Goal: Task Accomplishment & Management: Manage account settings

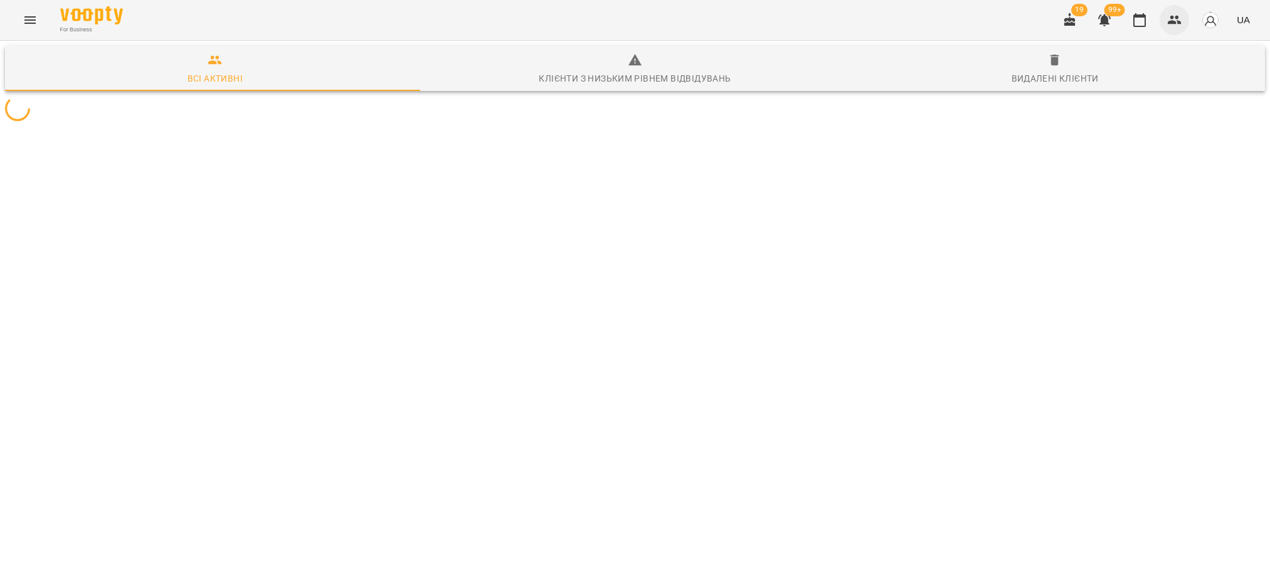
click at [1180, 17] on icon "button" at bounding box center [1174, 20] width 15 height 15
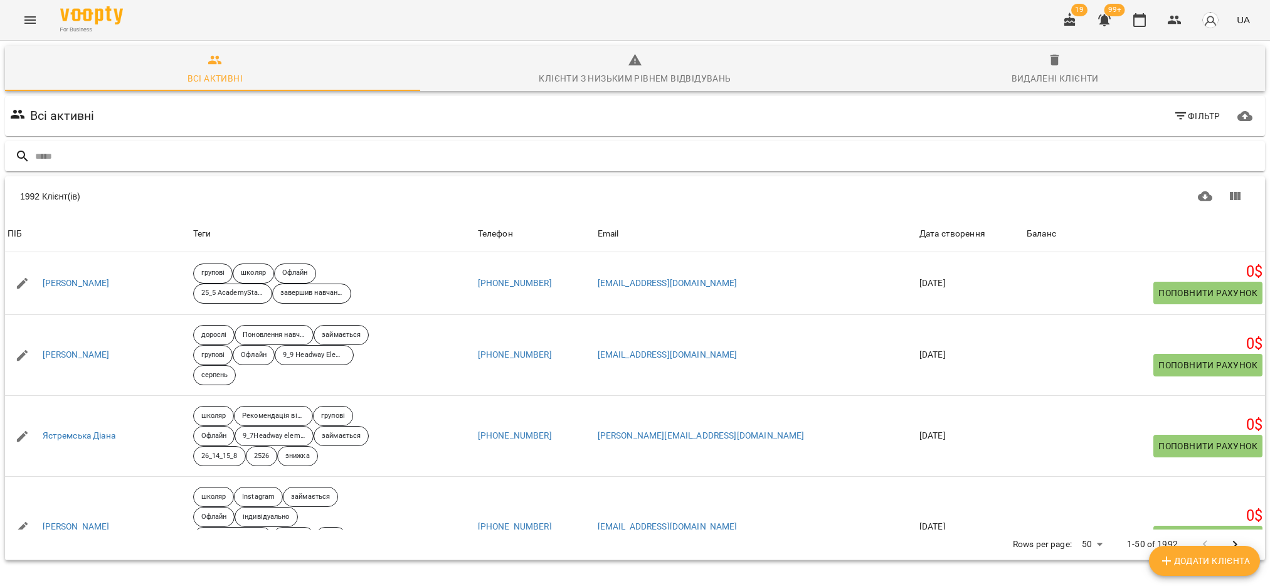
click at [145, 156] on input "text" at bounding box center [647, 156] width 1225 height 21
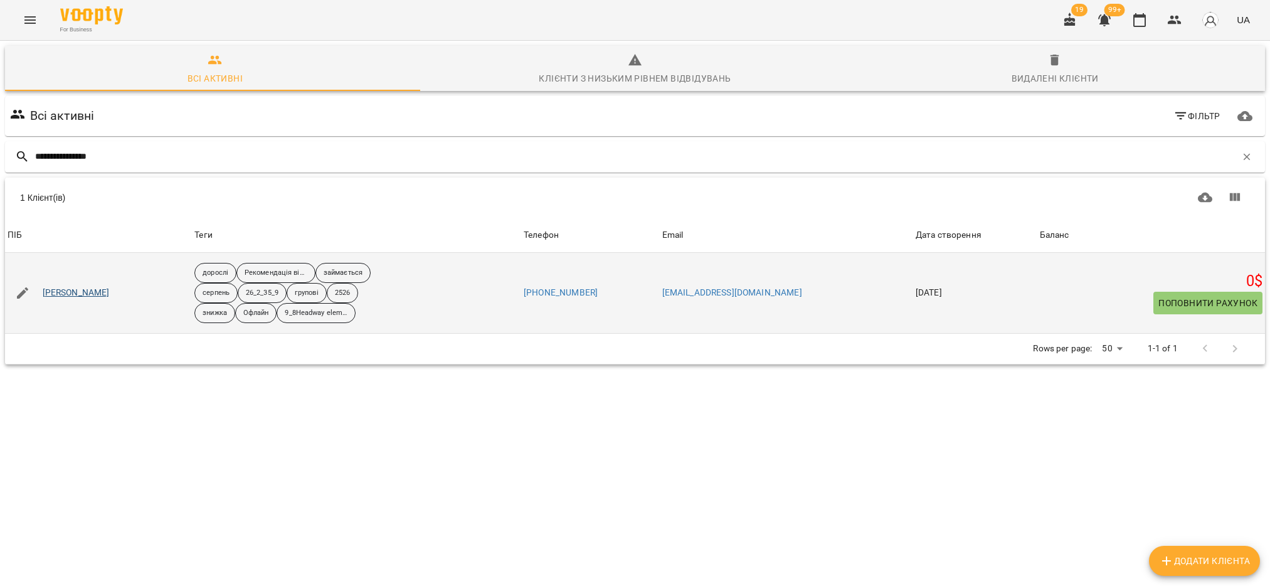
type input "**********"
click at [102, 294] on link "Костюченко Євген" at bounding box center [76, 293] width 67 height 13
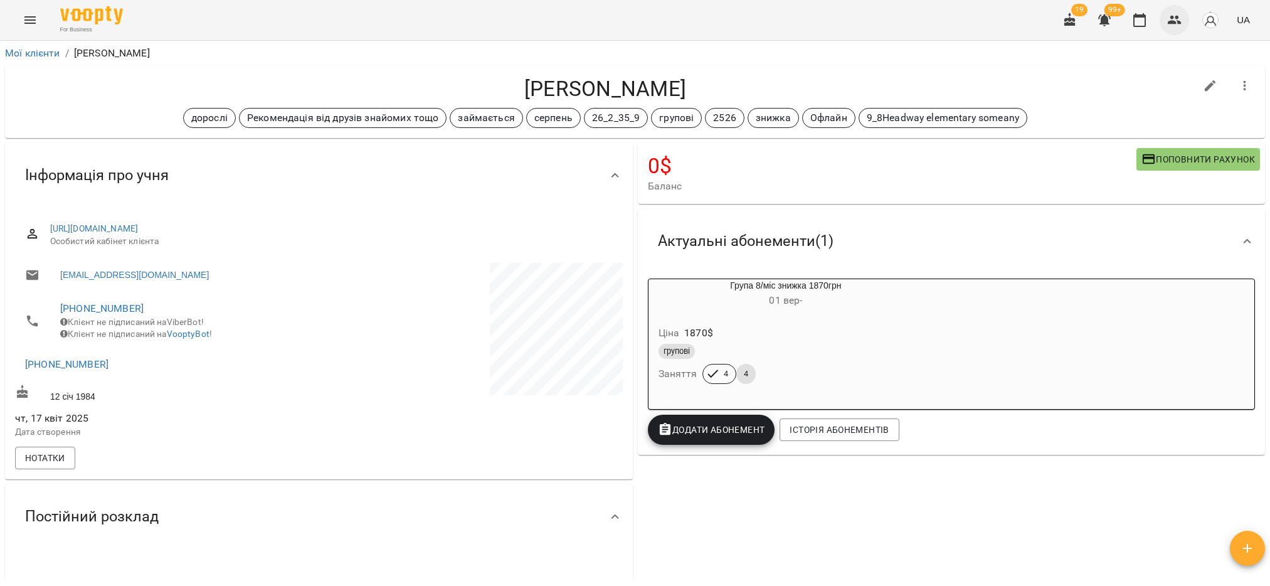
click at [1182, 24] on icon "button" at bounding box center [1174, 20] width 15 height 15
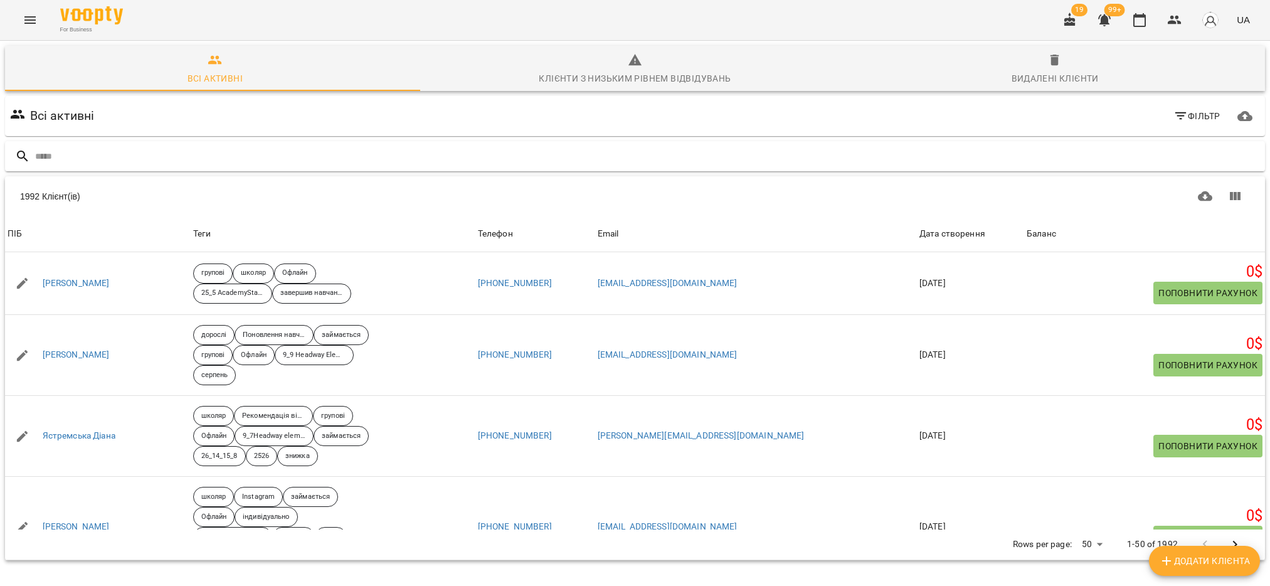
click at [149, 155] on input "text" at bounding box center [647, 156] width 1225 height 21
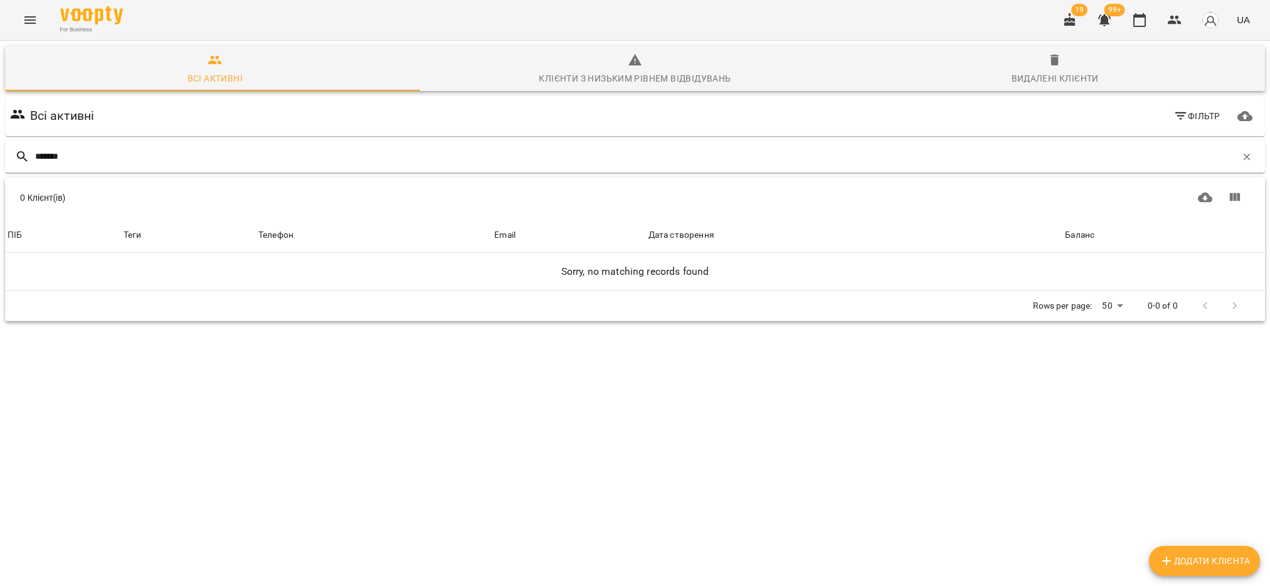
click at [41, 157] on input "*******" at bounding box center [635, 156] width 1201 height 21
click at [49, 156] on input "********" at bounding box center [635, 156] width 1201 height 21
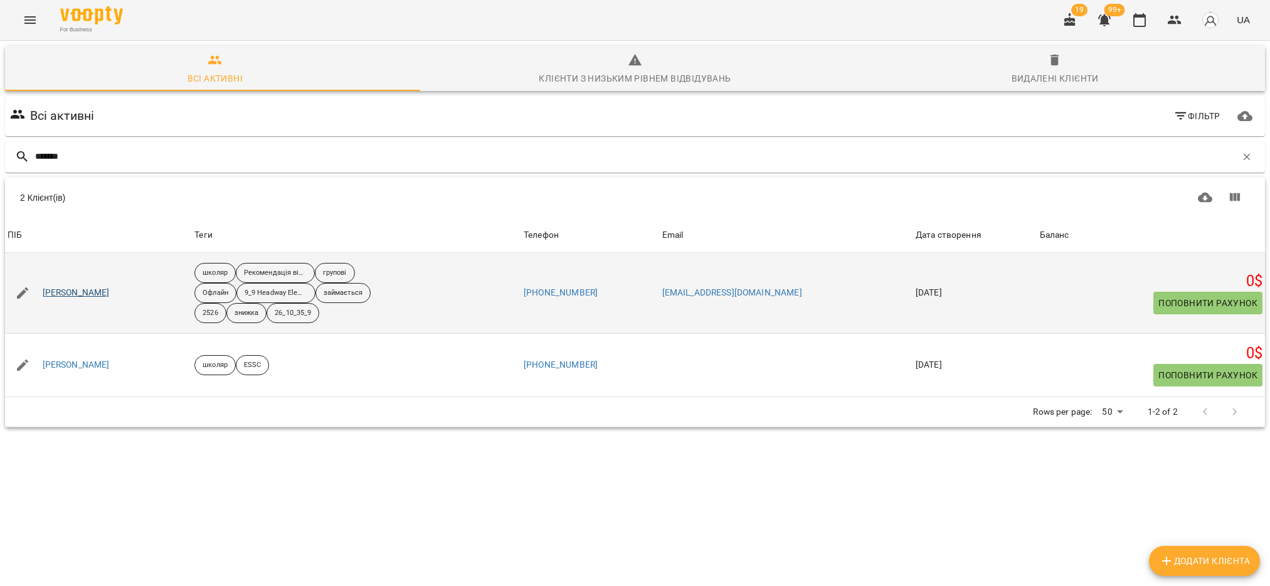
type input "*******"
click at [75, 290] on link "Ліченко Єгор" at bounding box center [76, 293] width 67 height 13
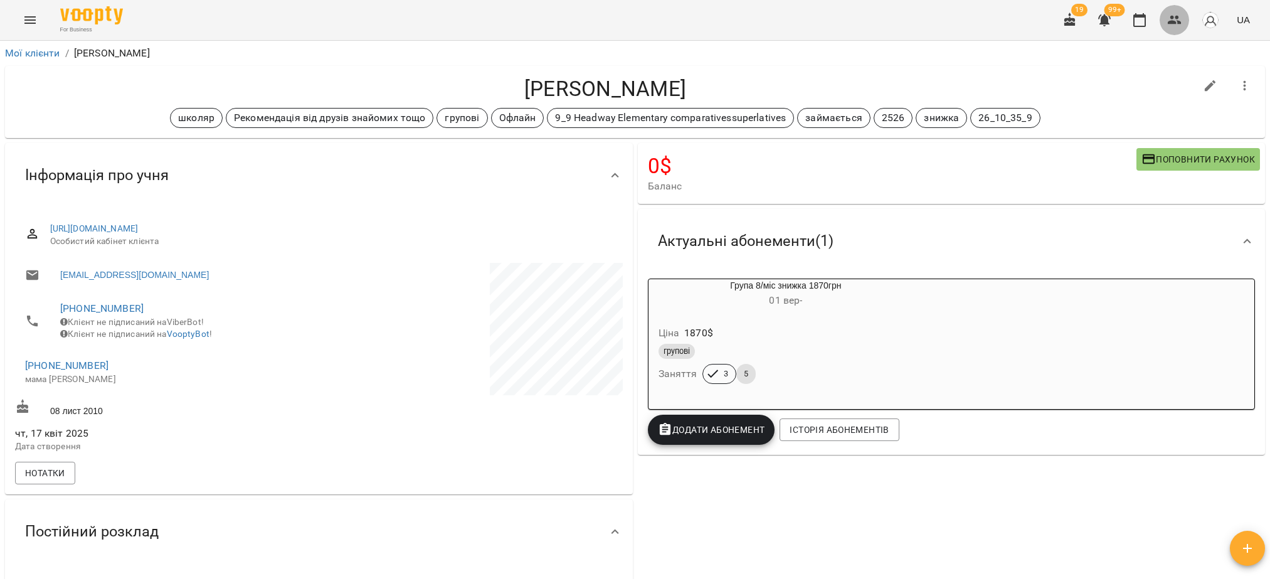
click at [1174, 29] on button "button" at bounding box center [1175, 20] width 30 height 30
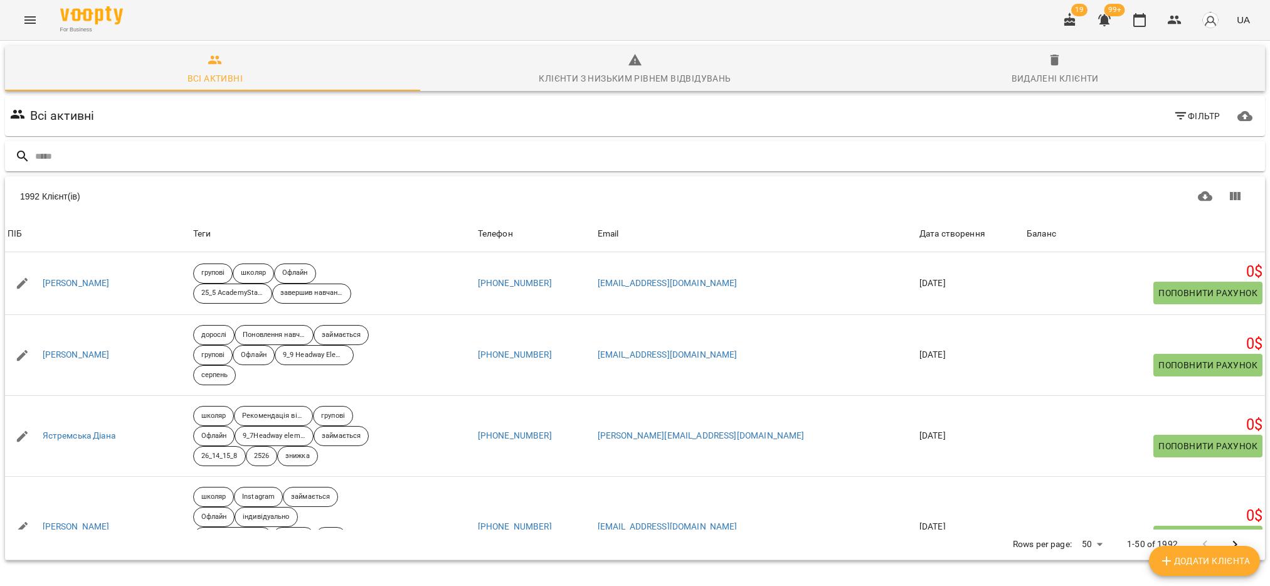
click at [266, 164] on input "text" at bounding box center [647, 156] width 1225 height 21
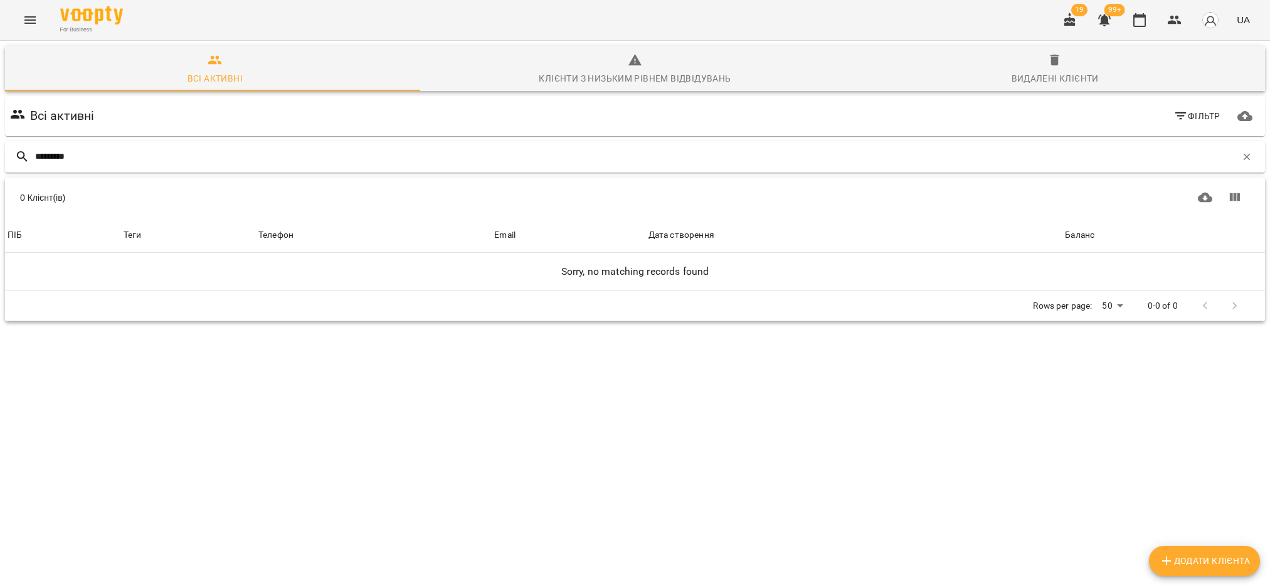
click at [40, 157] on input "*********" at bounding box center [635, 156] width 1201 height 21
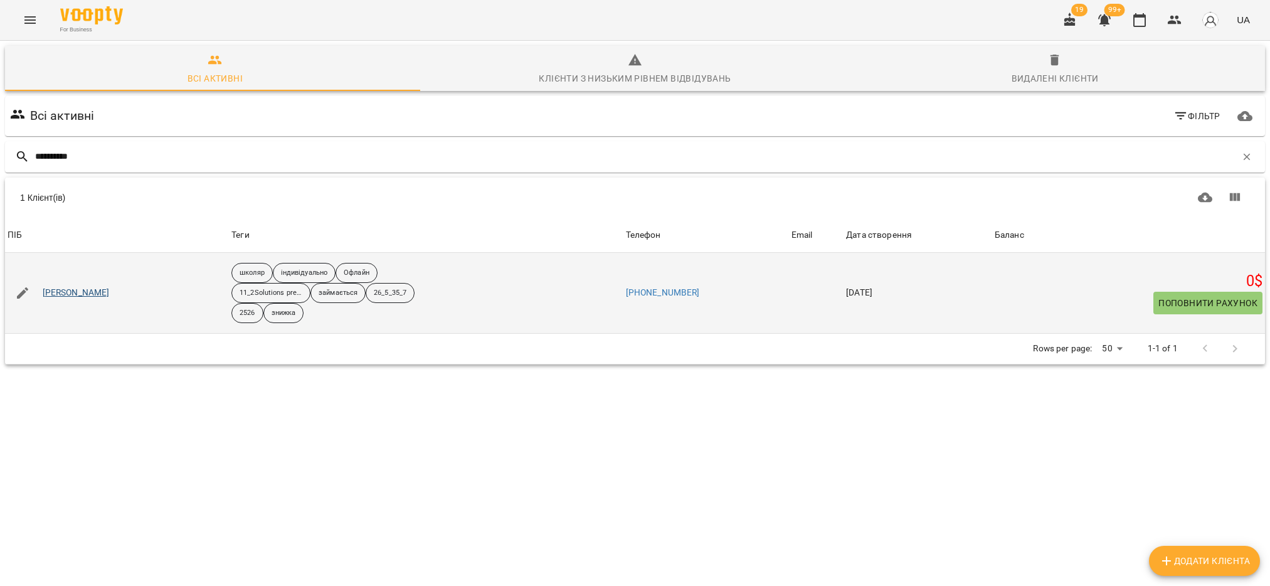
type input "**********"
click at [66, 294] on link "Маковецька Анастасія" at bounding box center [76, 293] width 67 height 13
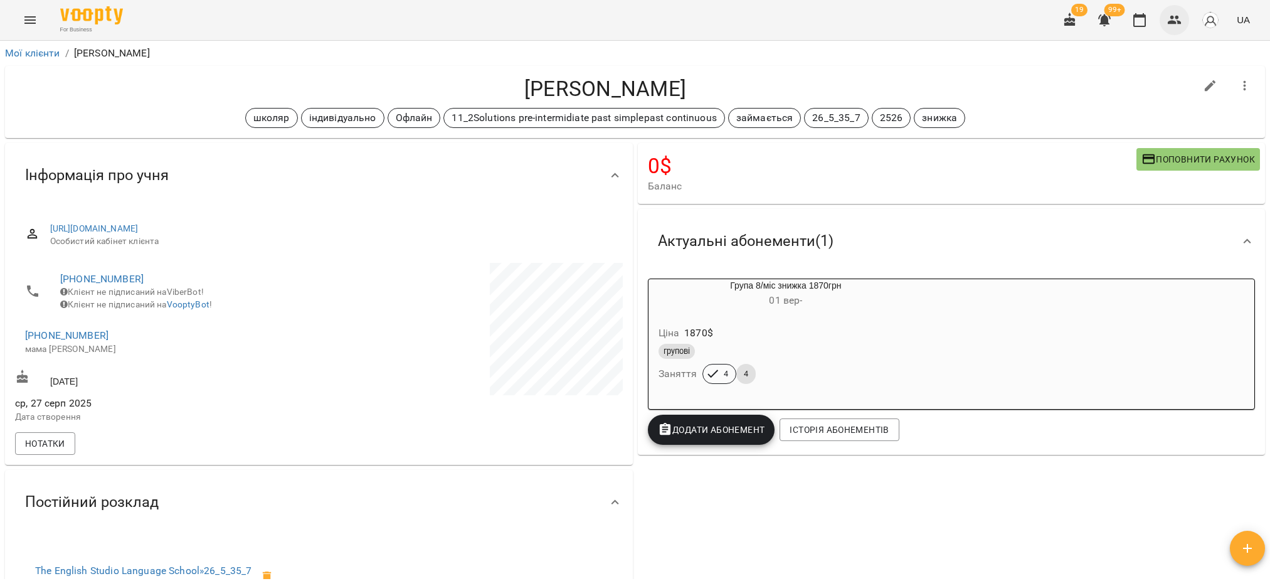
click at [1180, 23] on icon "button" at bounding box center [1175, 20] width 14 height 9
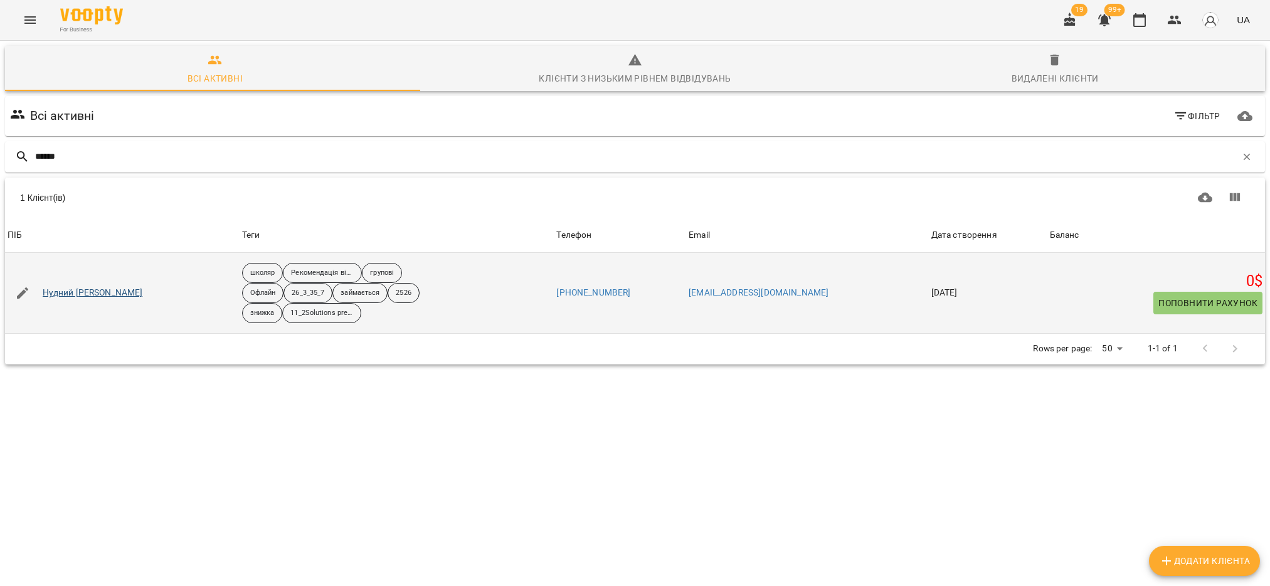
type input "******"
click at [66, 297] on link "Нудний Андрій" at bounding box center [93, 293] width 100 height 13
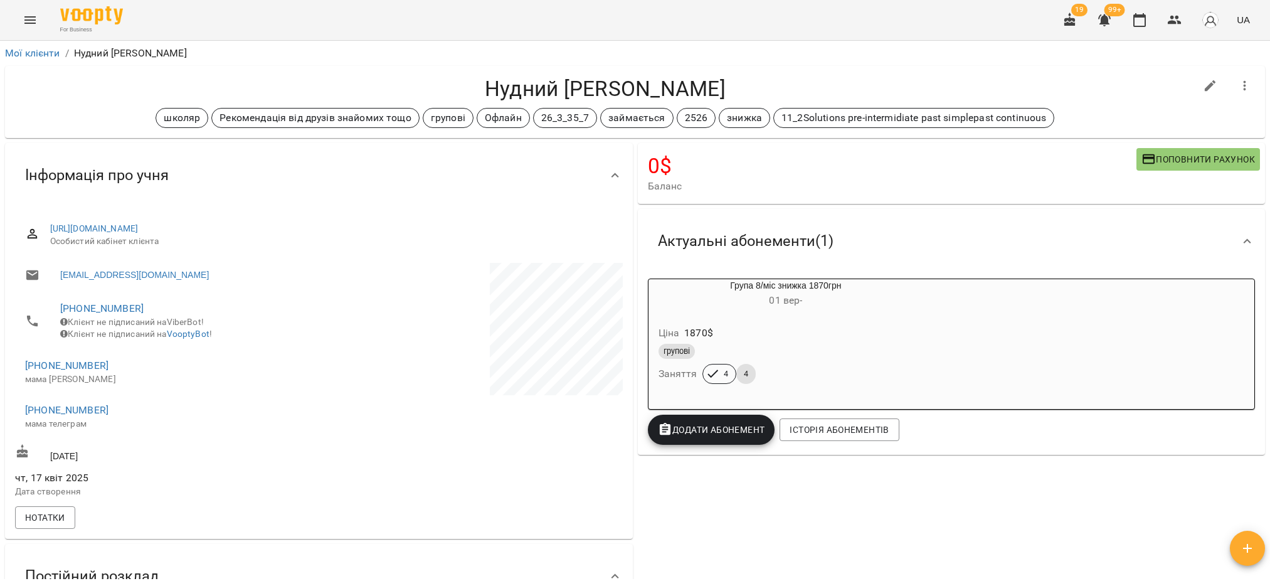
click at [134, 369] on span "+380678537275" at bounding box center [165, 365] width 281 height 15
click at [1173, 17] on icon "button" at bounding box center [1175, 20] width 14 height 9
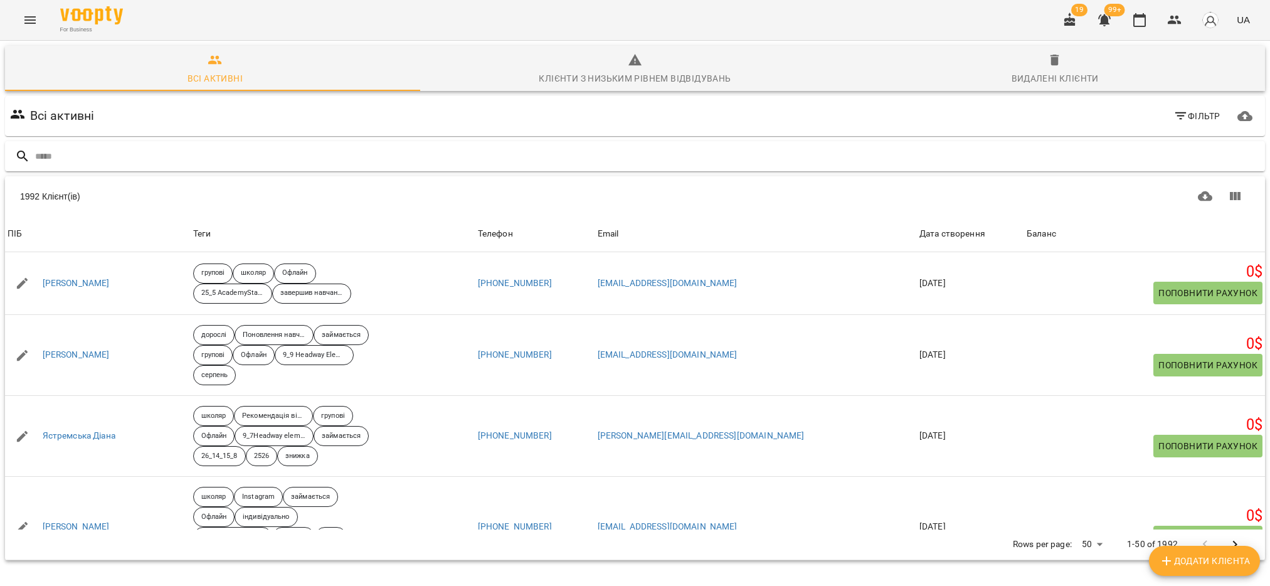
click at [34, 141] on div at bounding box center [635, 156] width 1260 height 31
click at [72, 159] on input "text" at bounding box center [647, 156] width 1225 height 21
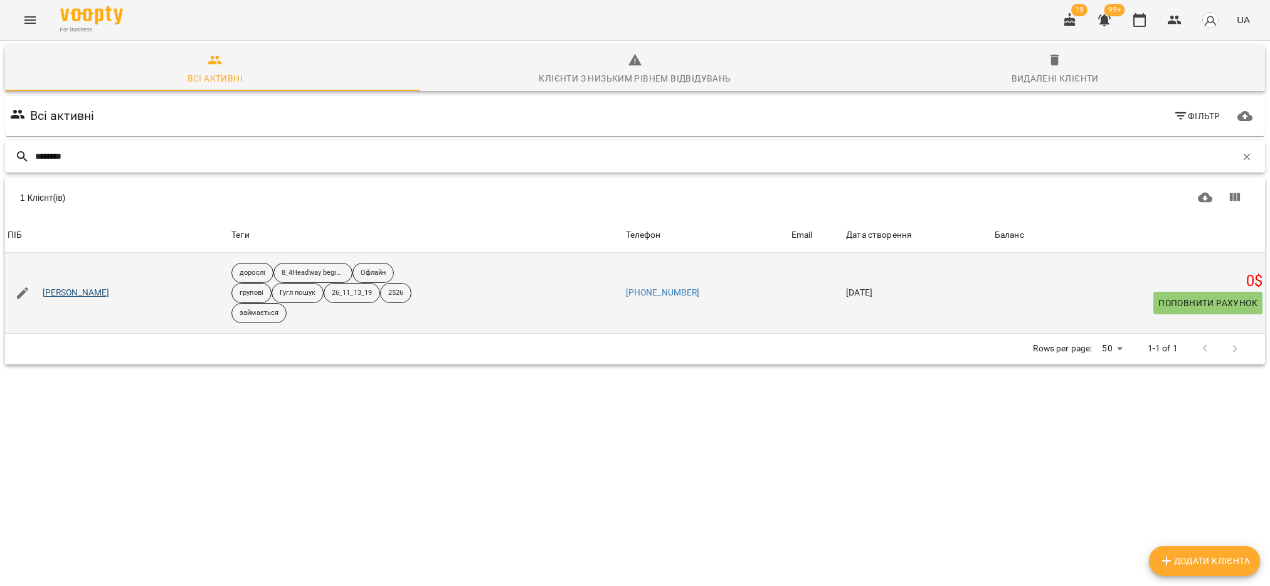
type input "********"
click at [72, 294] on link "Рожкевич Тетяна" at bounding box center [76, 293] width 67 height 13
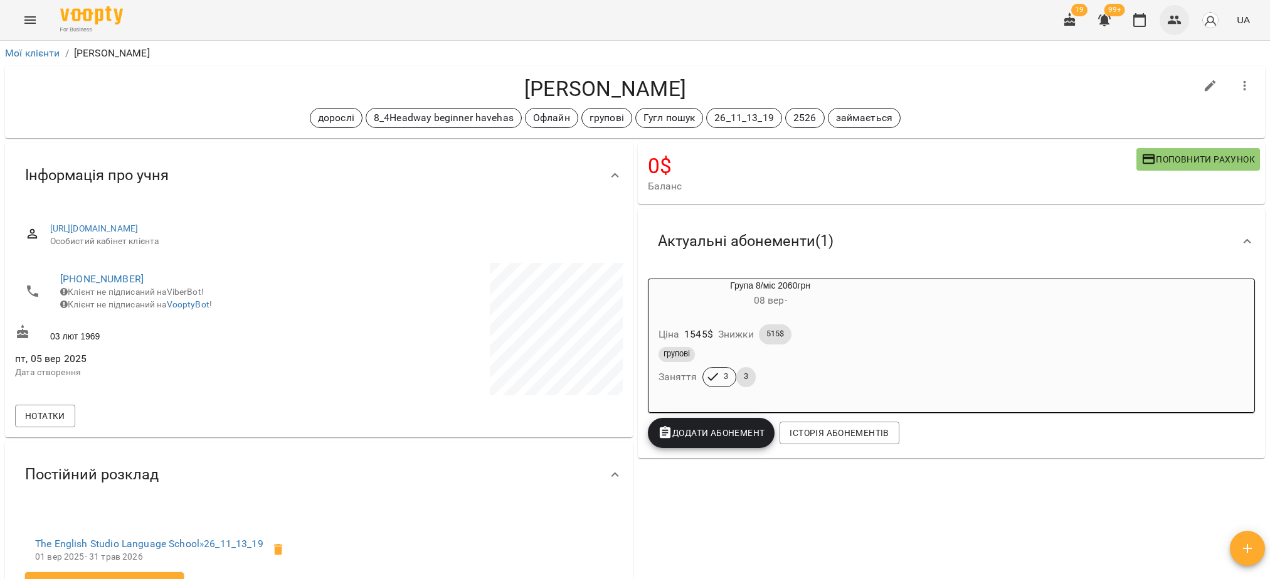
click at [1167, 27] on icon "button" at bounding box center [1174, 20] width 15 height 15
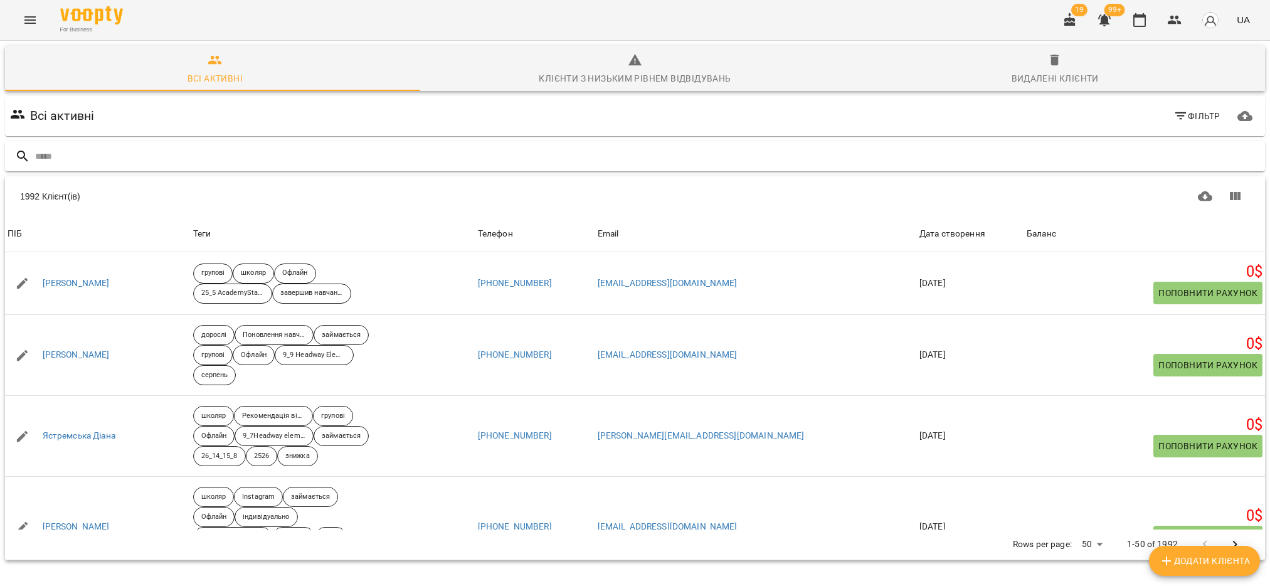
click at [77, 166] on input "text" at bounding box center [647, 156] width 1225 height 21
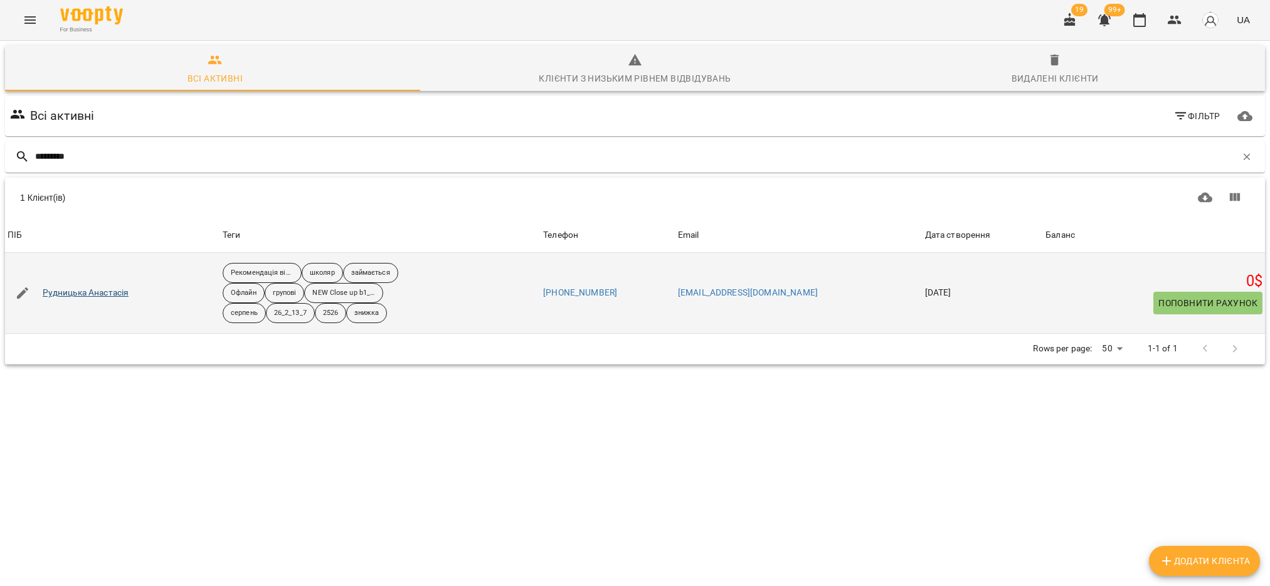
type input "*********"
click at [80, 292] on link "Рудницька Анастасія" at bounding box center [86, 293] width 87 height 13
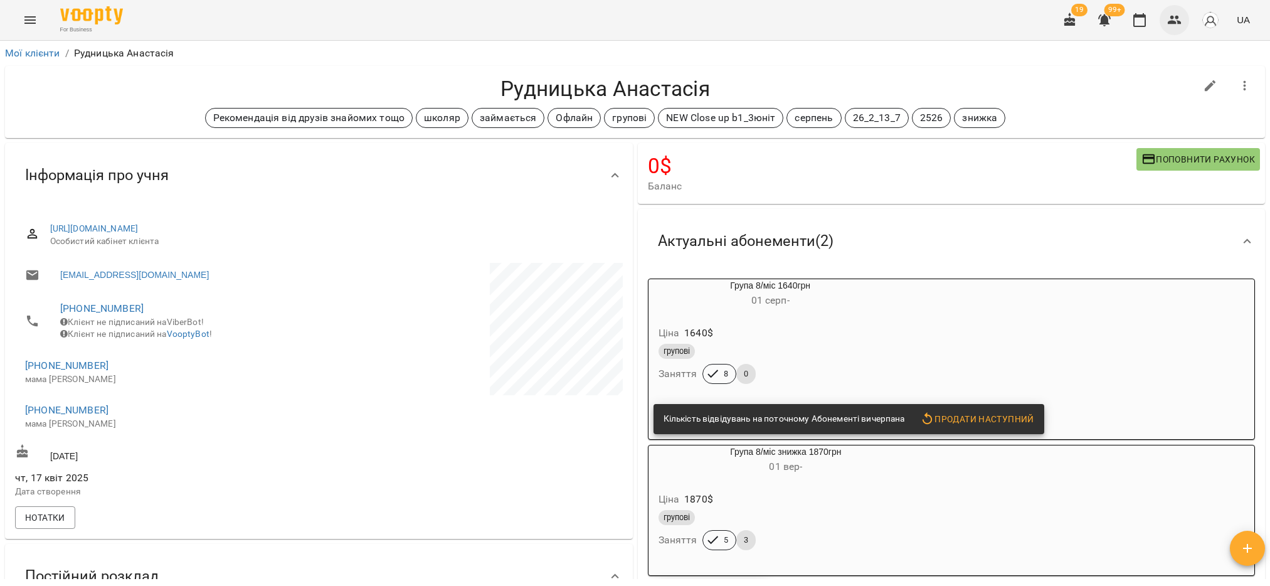
click at [1176, 19] on icon "button" at bounding box center [1174, 20] width 15 height 15
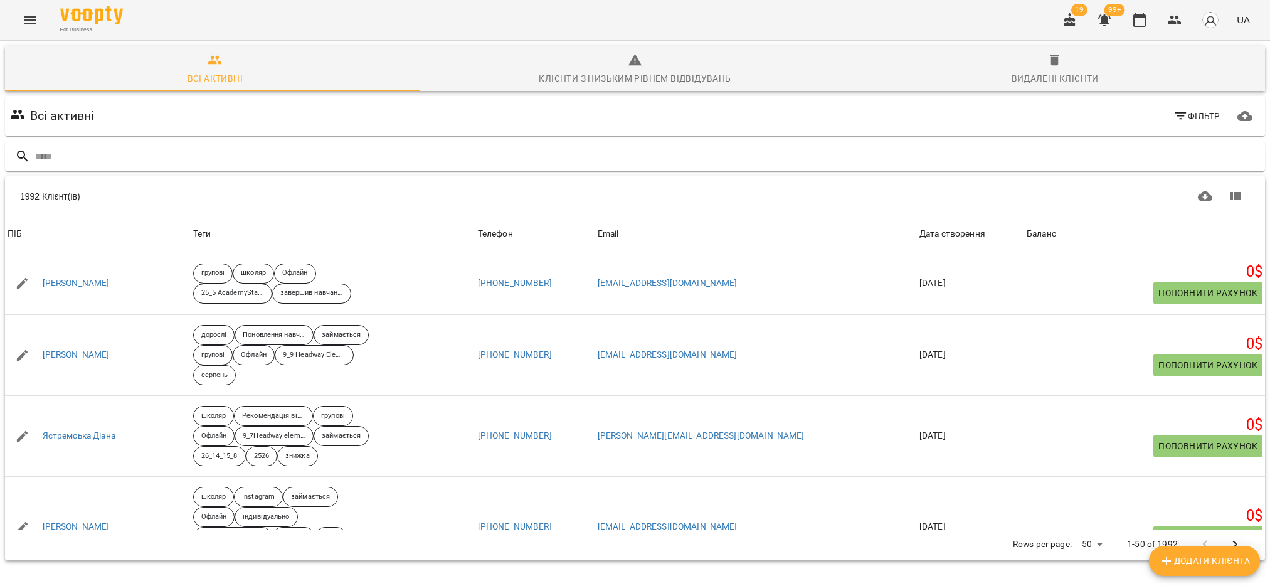
click at [83, 153] on input "text" at bounding box center [647, 156] width 1225 height 21
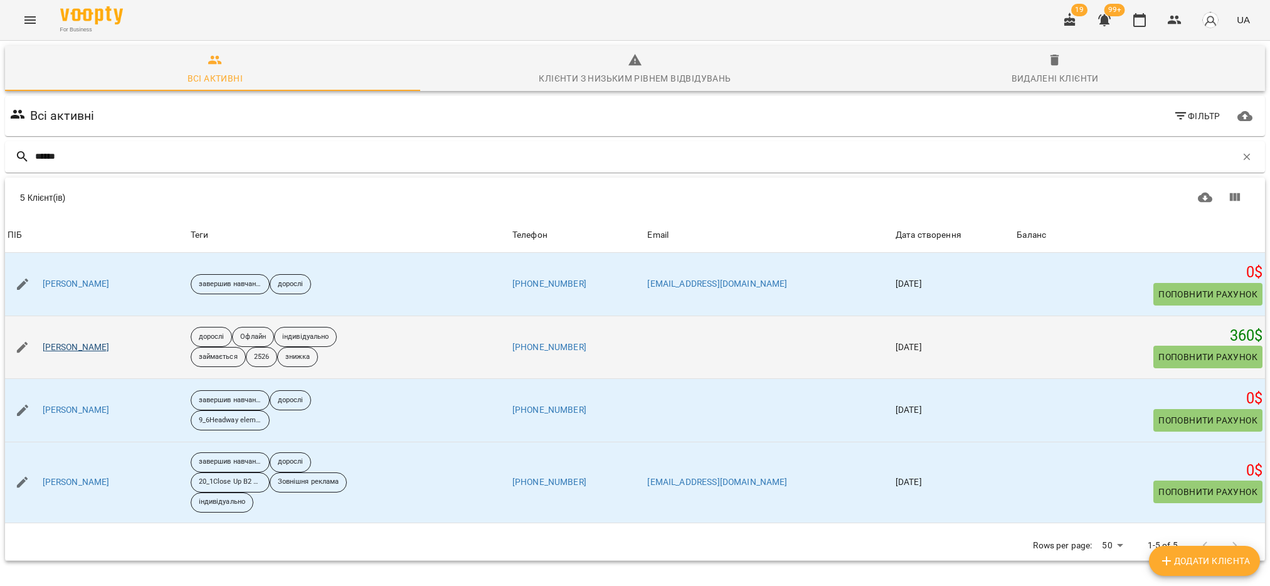
type input "******"
click at [110, 342] on link "[PERSON_NAME]" at bounding box center [76, 347] width 67 height 13
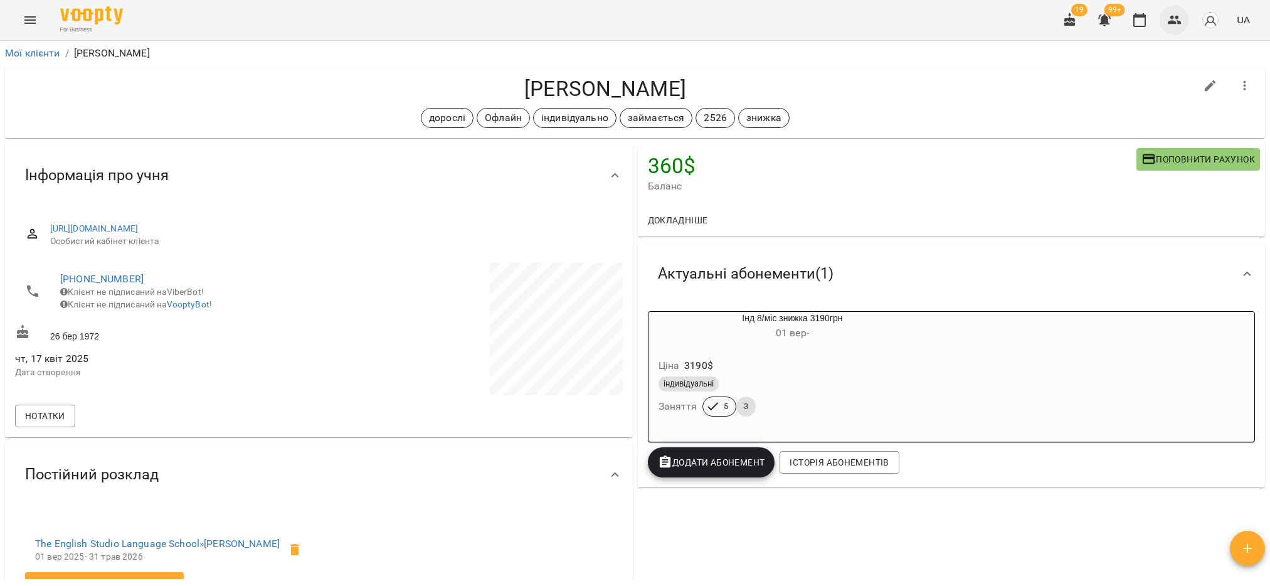
click at [1173, 11] on button "button" at bounding box center [1175, 20] width 30 height 30
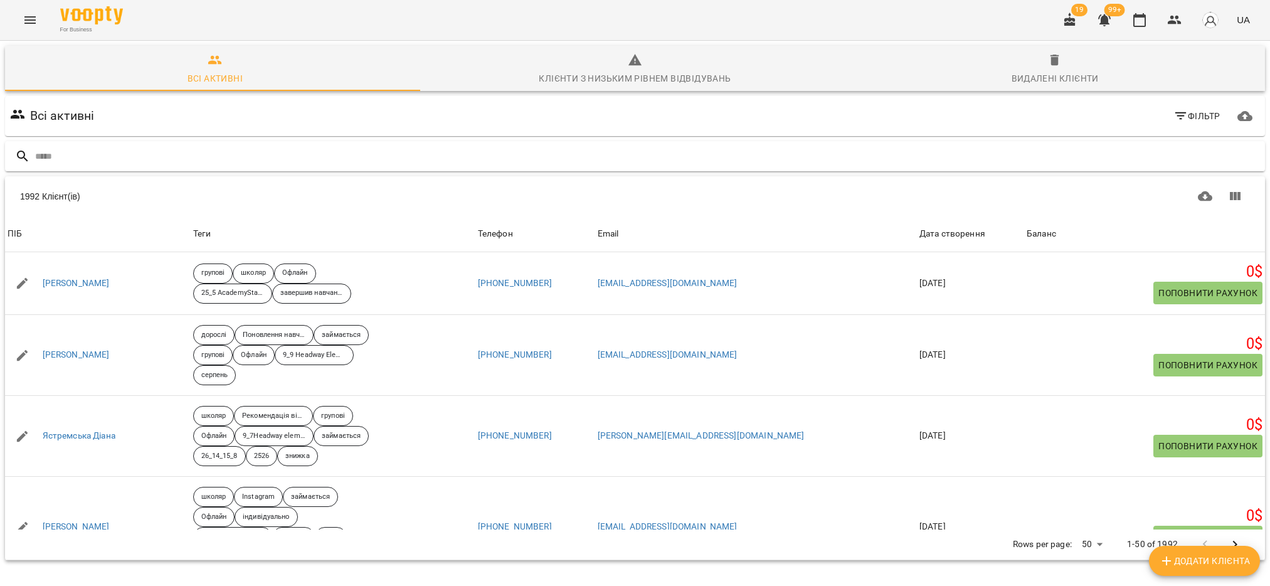
click at [164, 158] on input "text" at bounding box center [647, 156] width 1225 height 21
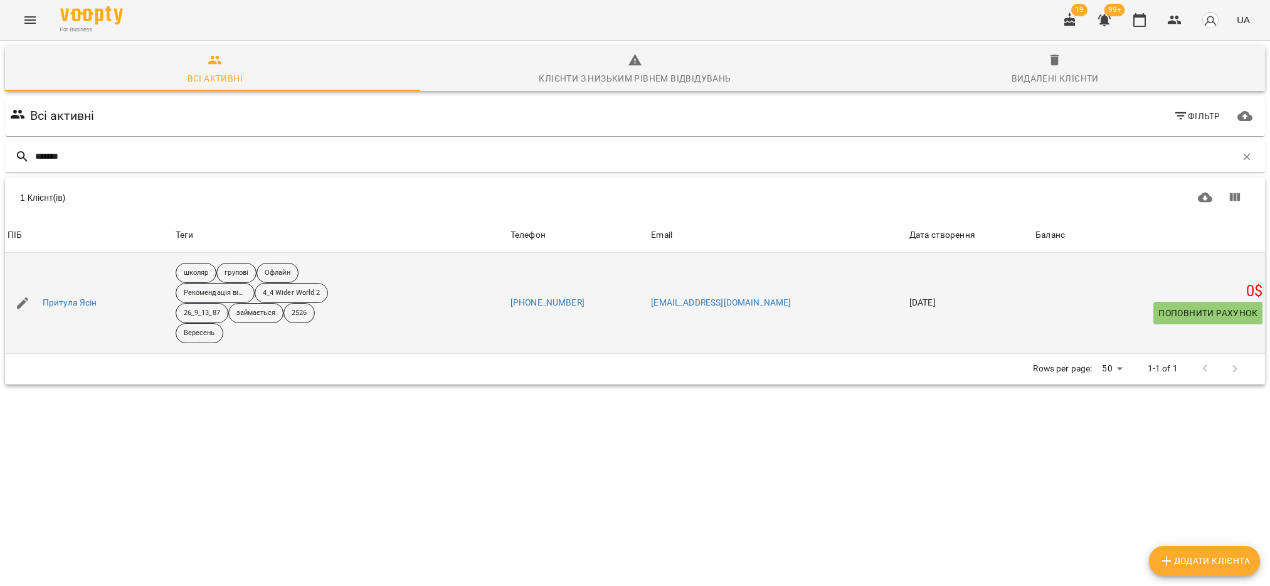
type input "*******"
click at [53, 295] on div "Притула Ясін" at bounding box center [70, 303] width 60 height 18
click at [55, 302] on link "Притула Ясін" at bounding box center [70, 303] width 55 height 13
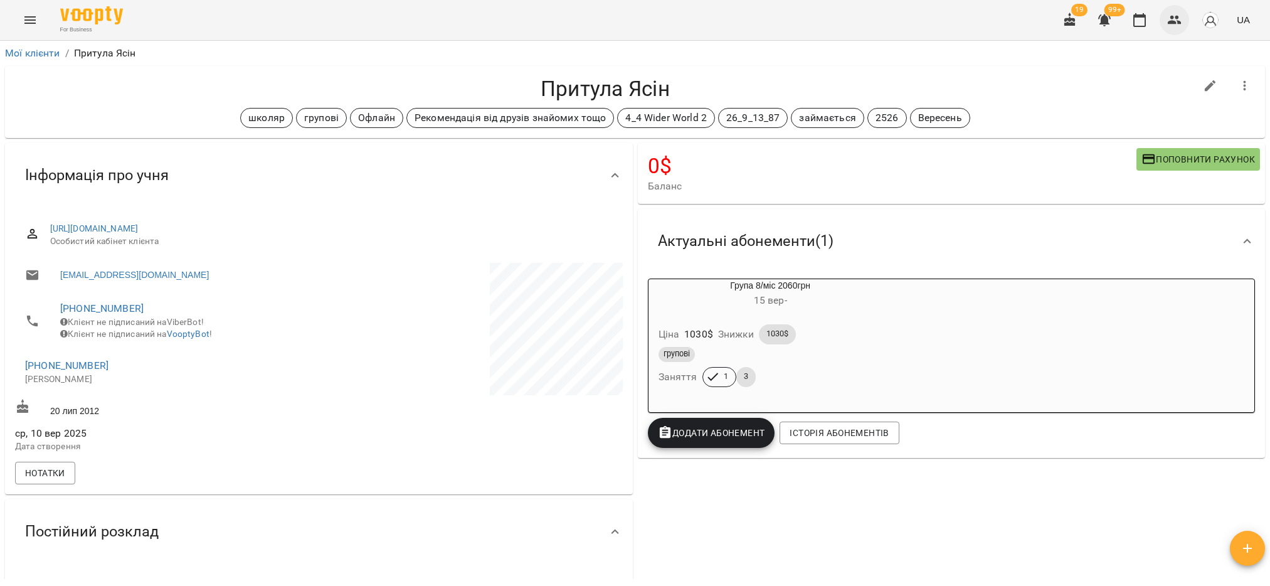
click at [1174, 23] on icon "button" at bounding box center [1175, 20] width 14 height 9
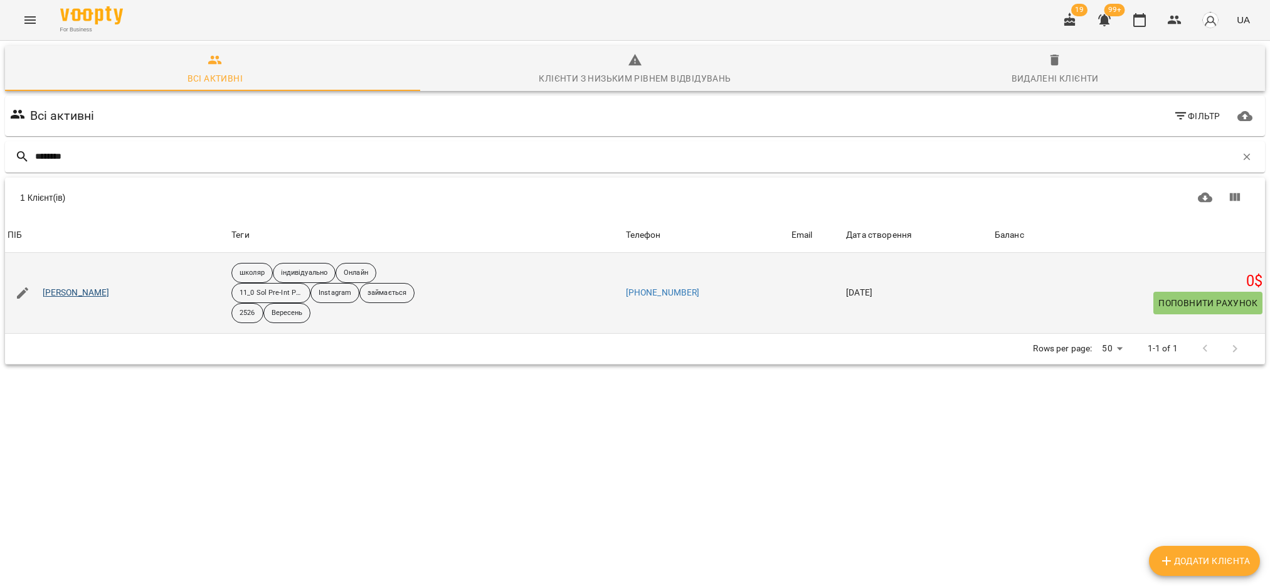
type input "********"
click at [85, 294] on link "Валерія Астапова" at bounding box center [76, 293] width 67 height 13
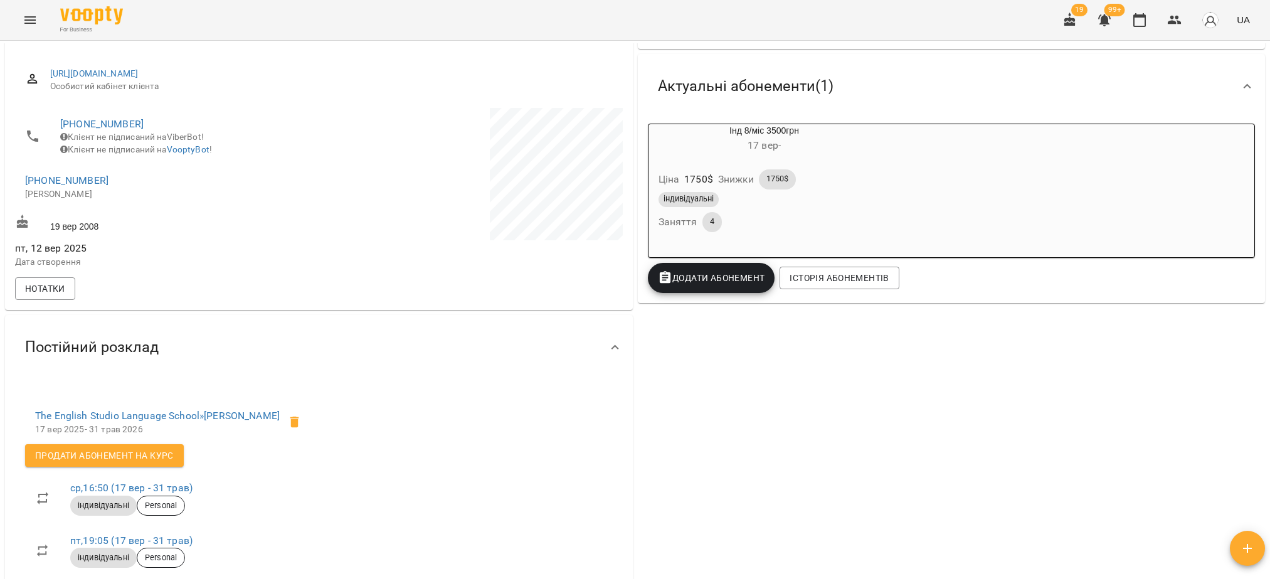
scroll to position [188, 0]
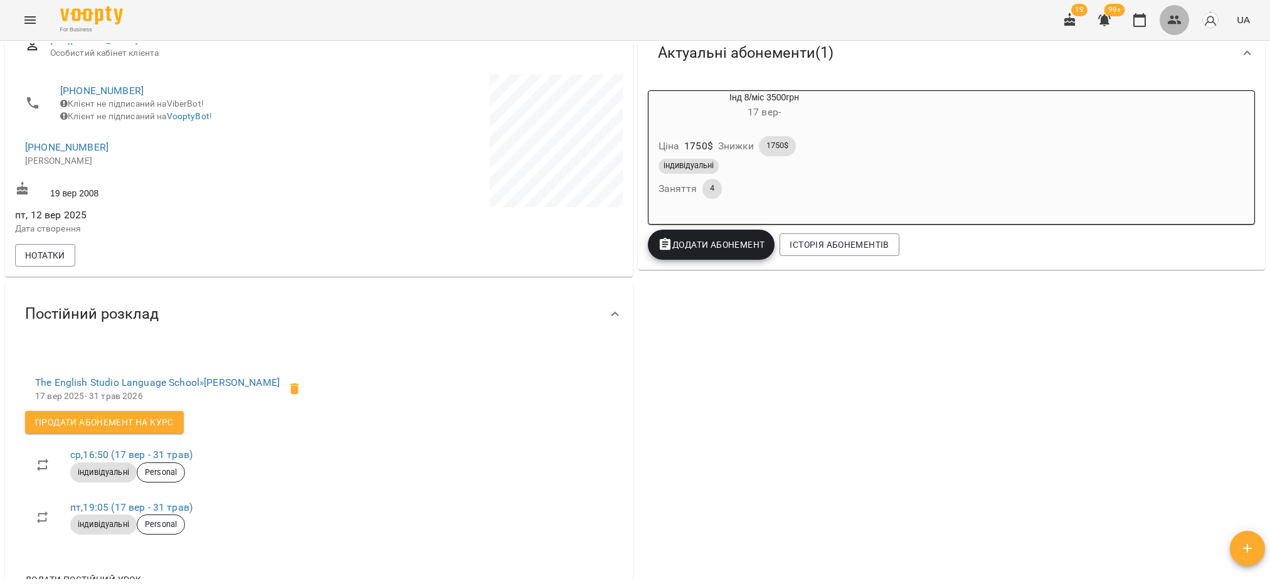
click at [1177, 23] on icon "button" at bounding box center [1175, 20] width 14 height 9
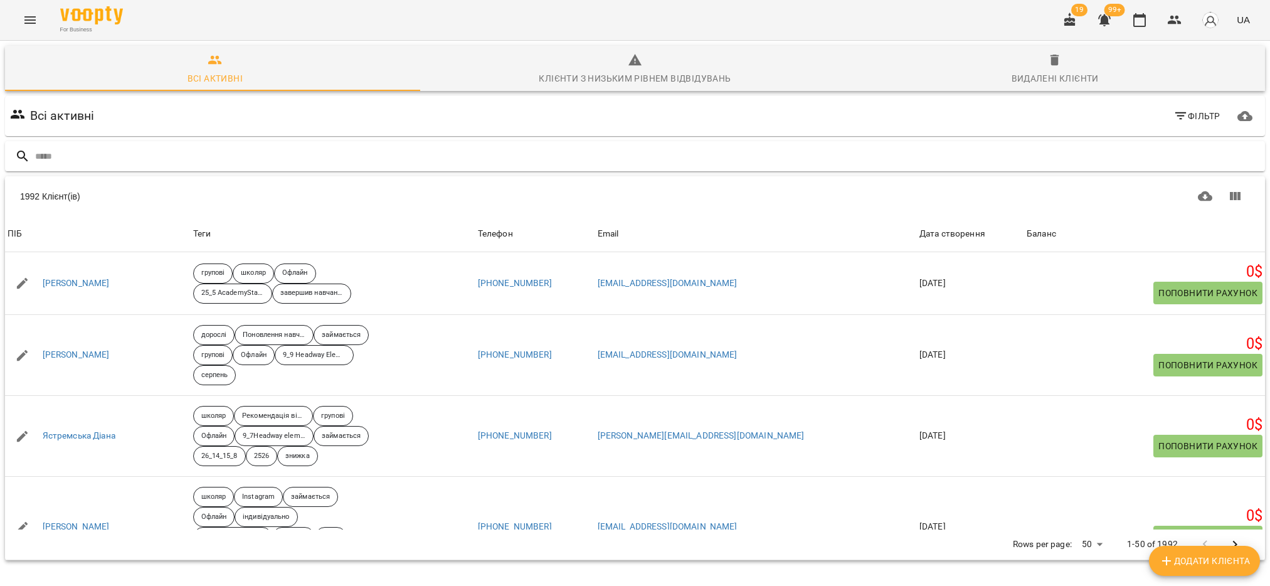
click at [91, 151] on input "text" at bounding box center [647, 156] width 1225 height 21
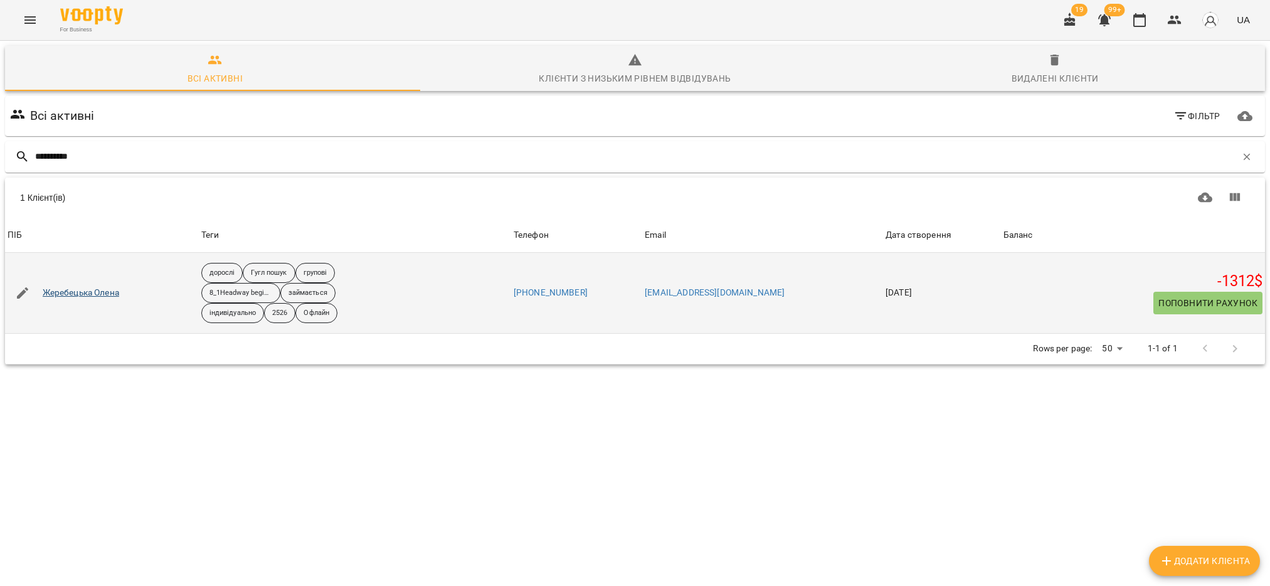
type input "**********"
click at [92, 287] on link "Жеребецька Олена" at bounding box center [81, 293] width 77 height 13
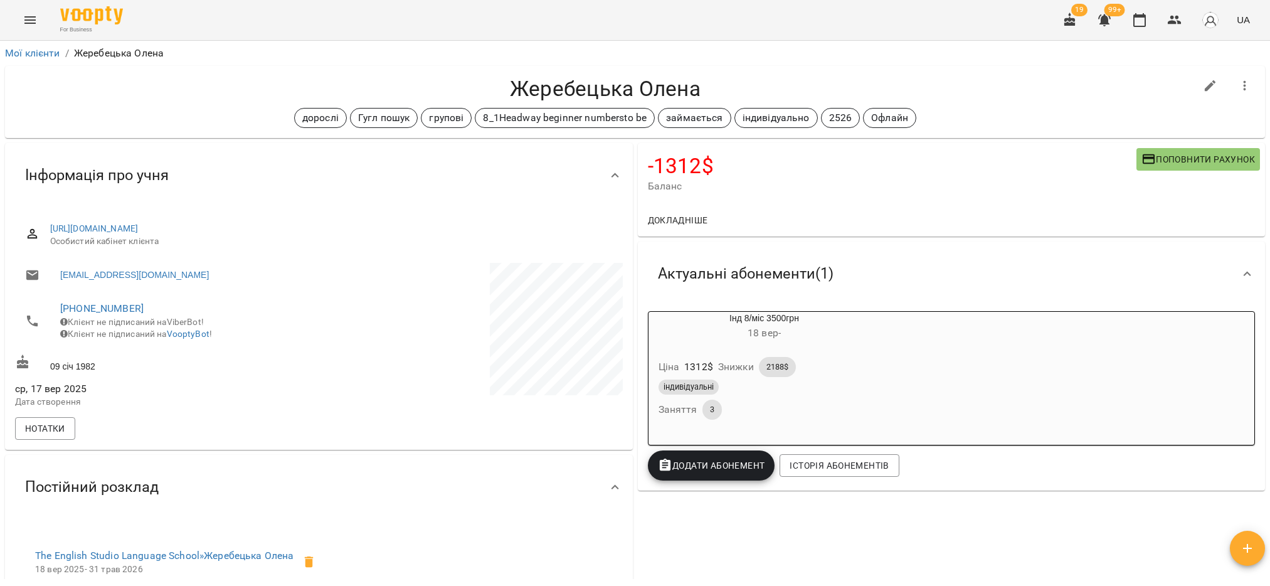
click at [33, 19] on icon "Menu" at bounding box center [30, 20] width 15 height 15
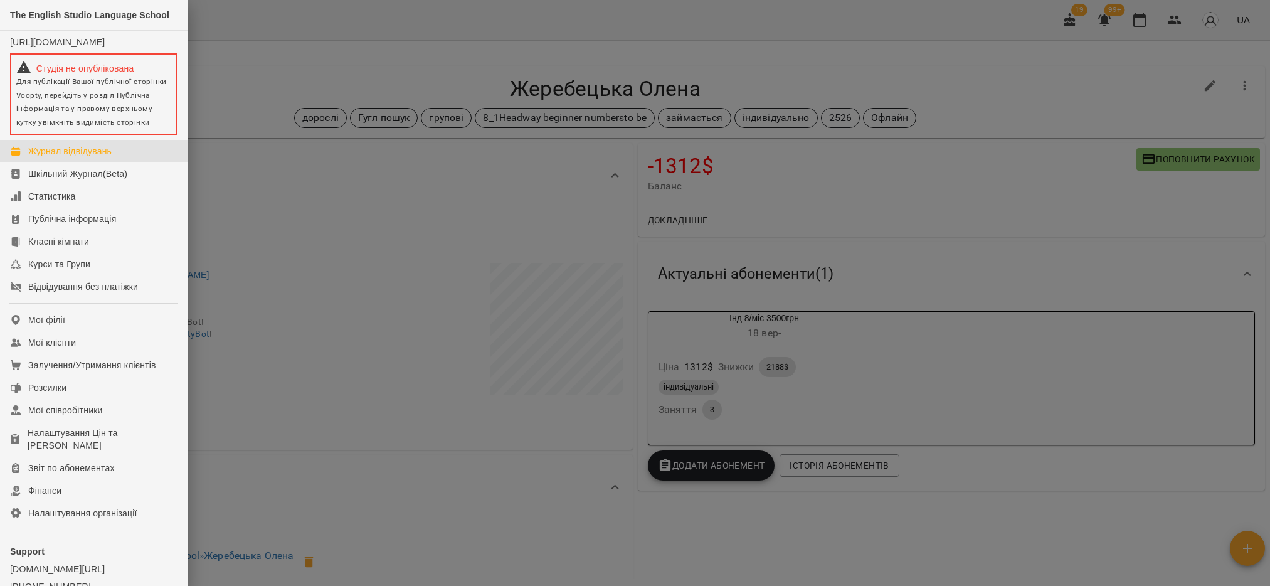
click at [77, 157] on div "Журнал відвідувань" at bounding box center [69, 151] width 83 height 13
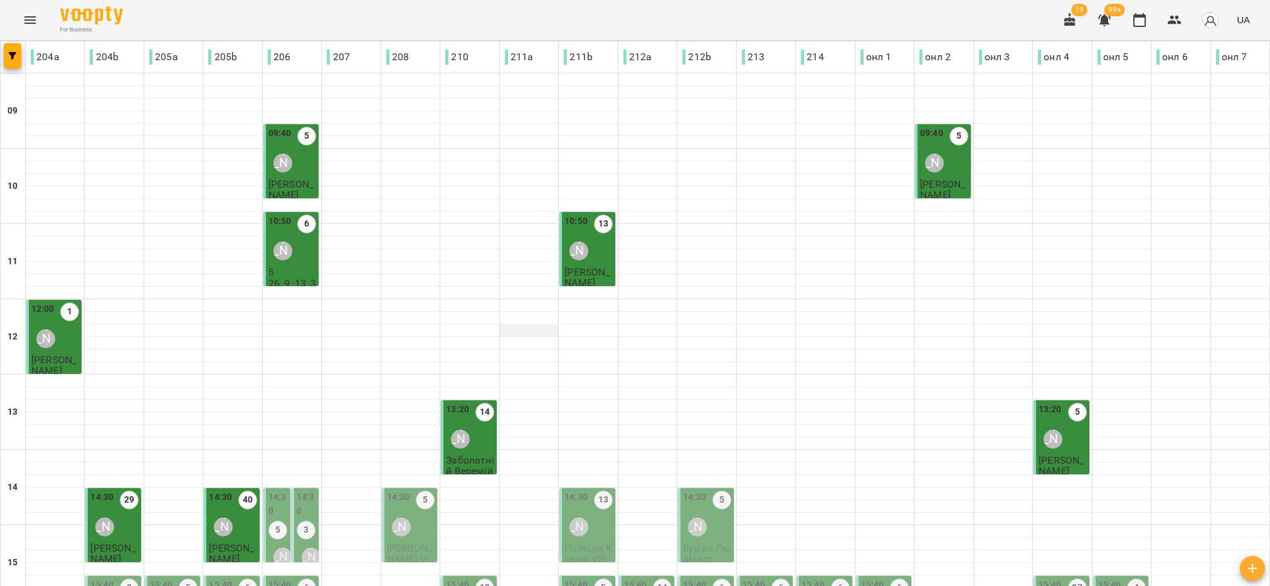
scroll to position [188, 0]
click at [283, 521] on label "5" at bounding box center [277, 530] width 19 height 19
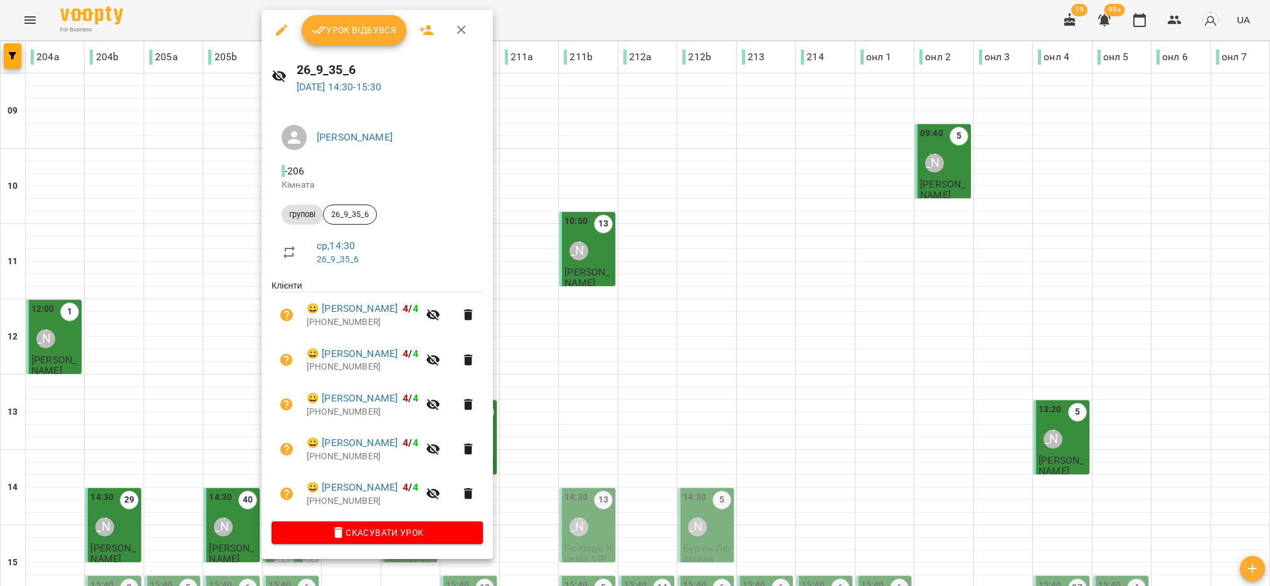
click at [379, 25] on span "Урок відбувся" at bounding box center [354, 30] width 85 height 15
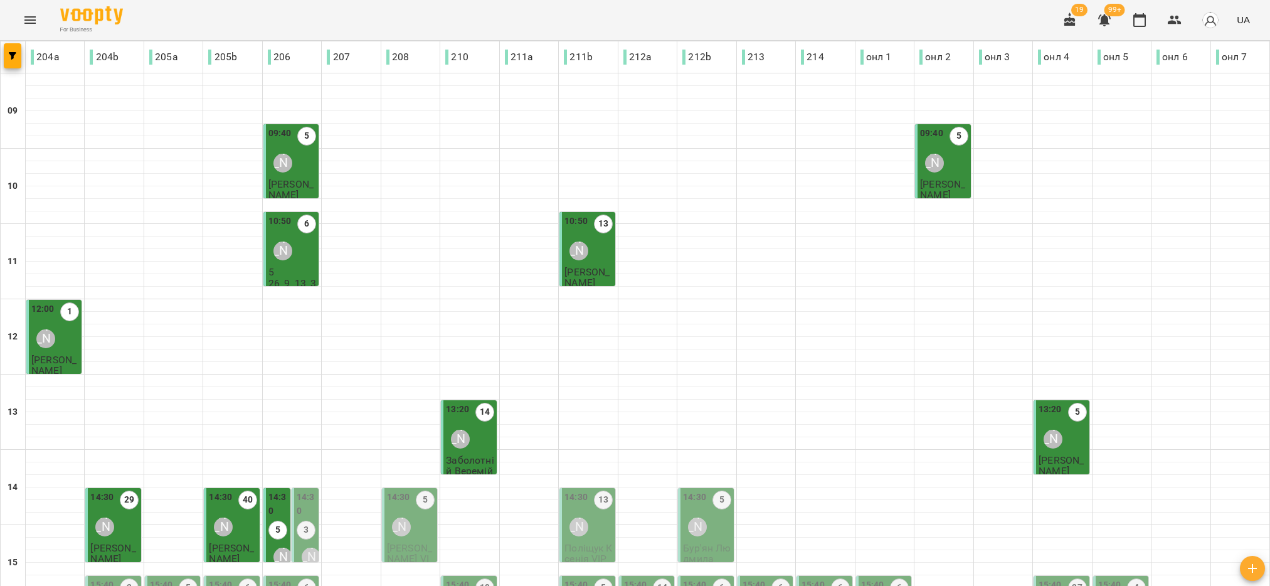
scroll to position [282, 0]
click at [297, 521] on div "3" at bounding box center [306, 532] width 19 height 22
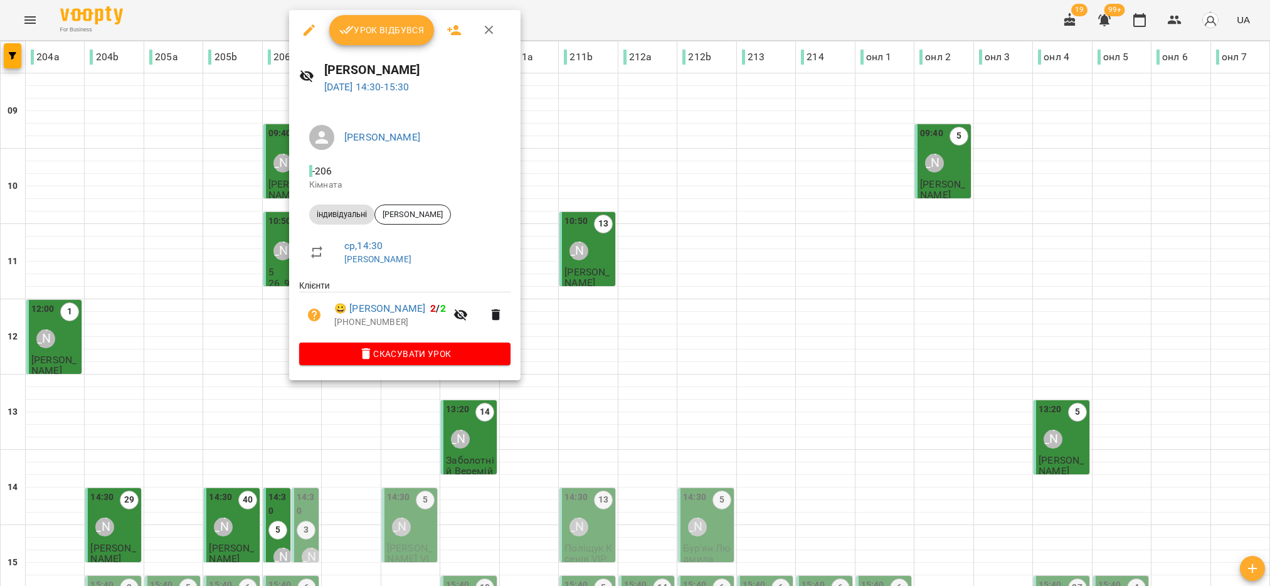
click at [398, 265] on p "Лукашевич Ростислав" at bounding box center [422, 259] width 156 height 13
click at [377, 256] on link "Лукашевич Ростислав" at bounding box center [377, 259] width 67 height 10
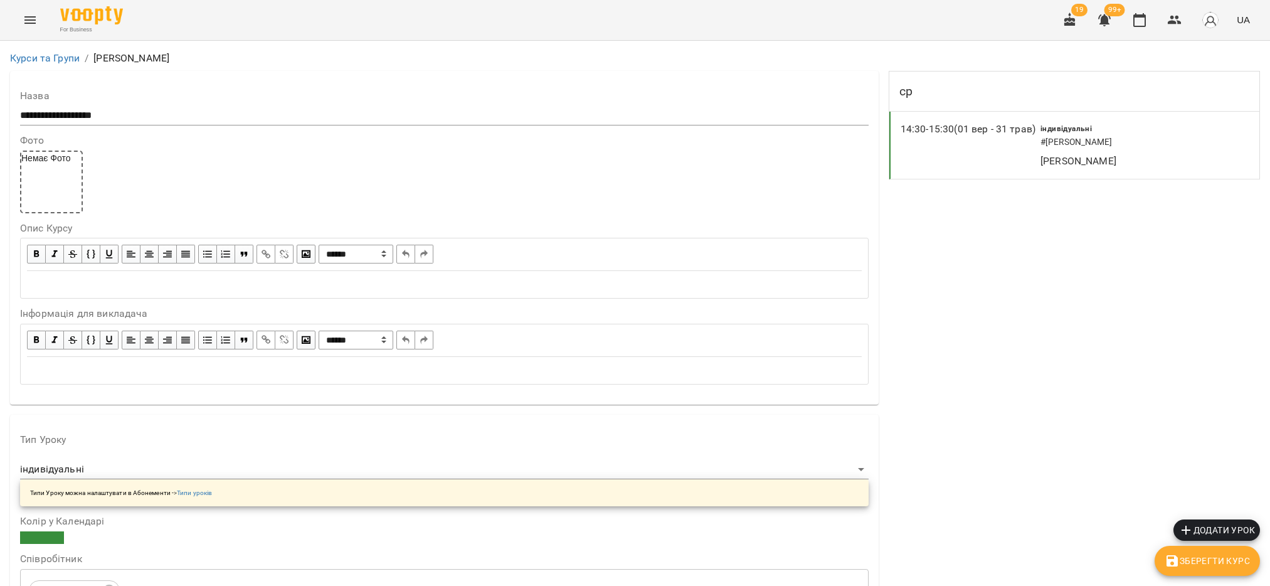
click at [973, 151] on div "14:30 - 15:30 (01 вер - 31 трав)" at bounding box center [971, 145] width 140 height 47
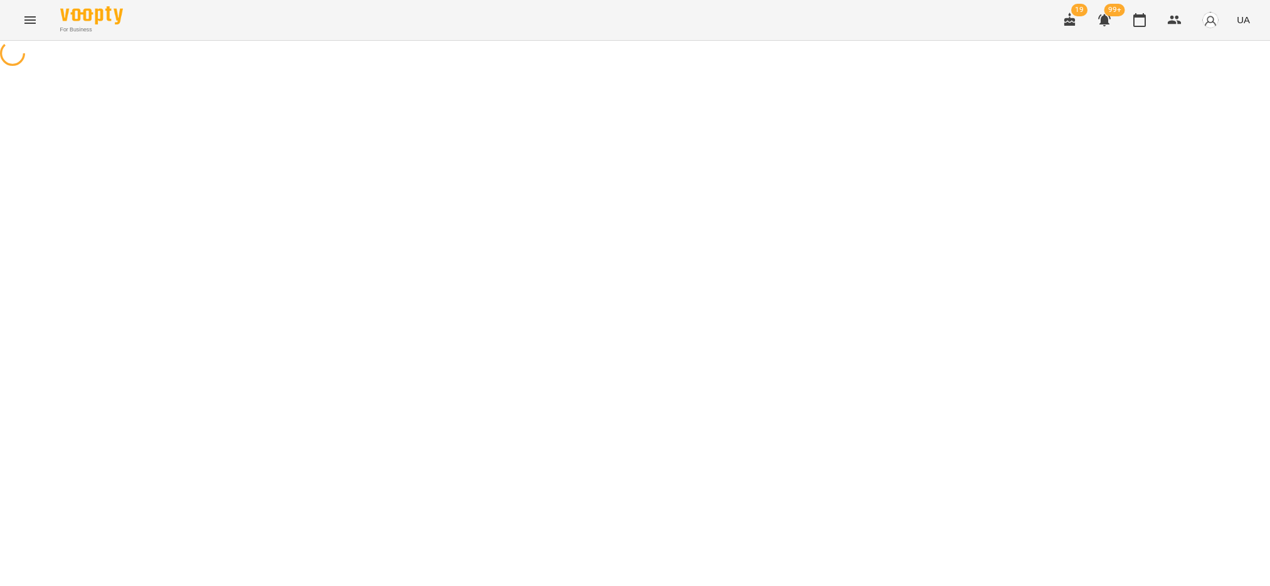
select select "*"
select select "**********"
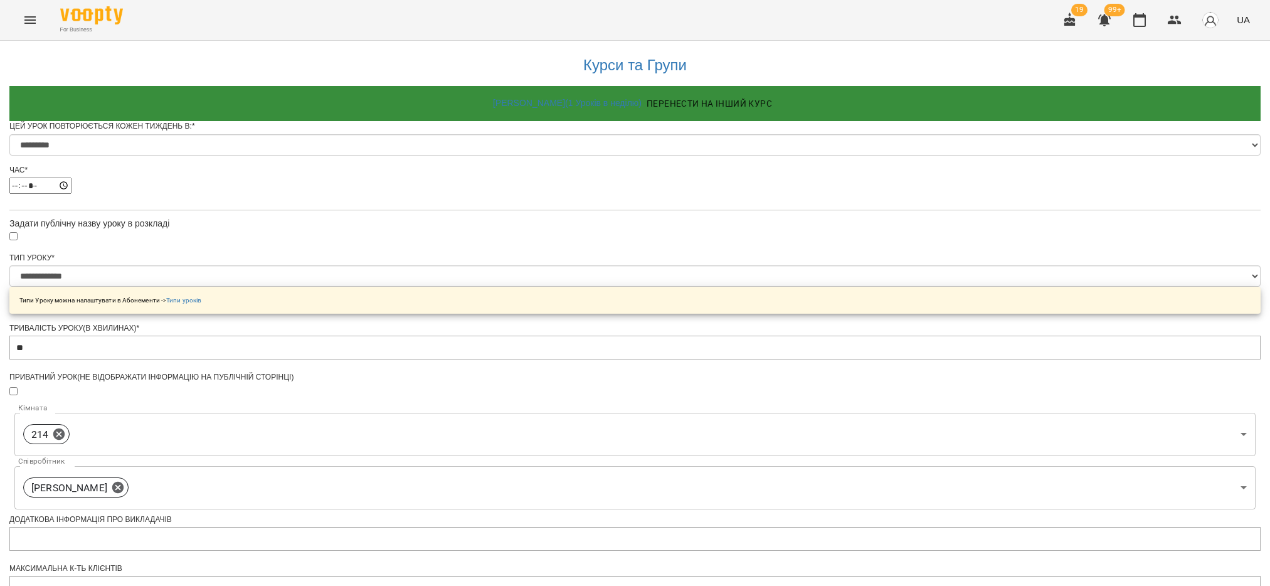
scroll to position [450, 0]
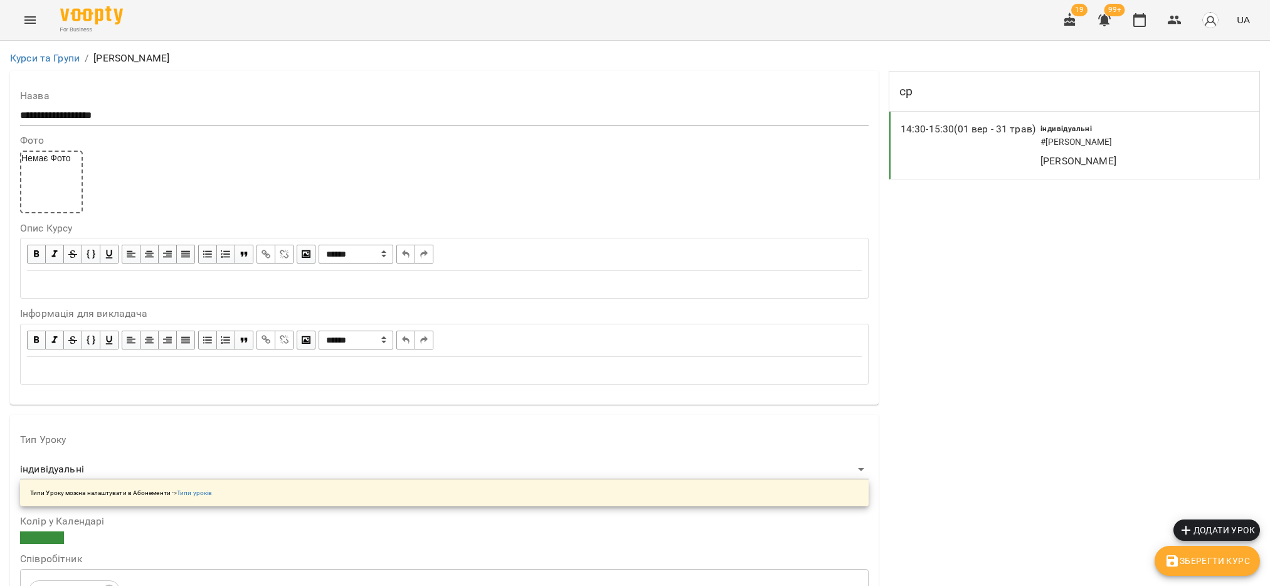
click at [23, 19] on icon "Menu" at bounding box center [30, 20] width 15 height 15
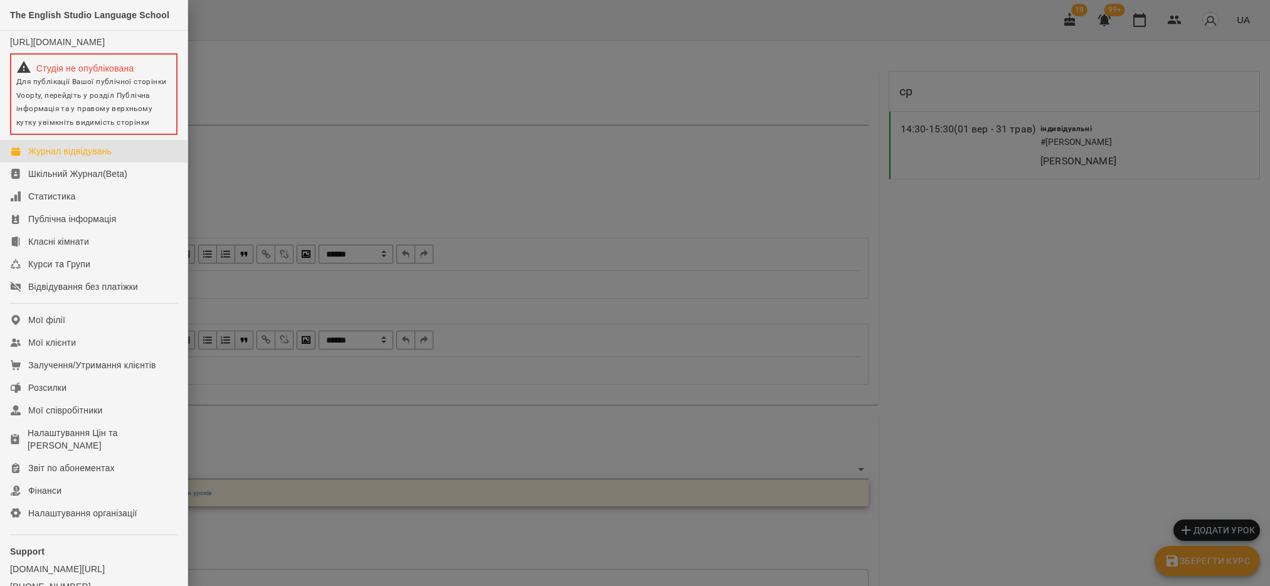
click at [90, 157] on div "Журнал відвідувань" at bounding box center [69, 151] width 83 height 13
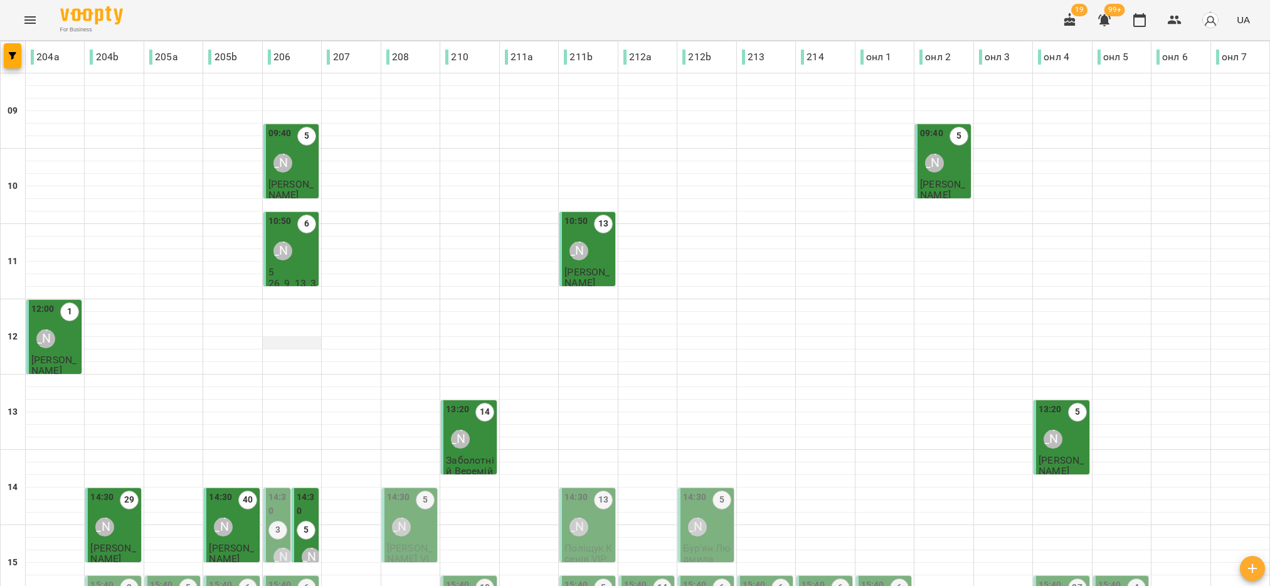
scroll to position [282, 0]
click at [281, 521] on label "3" at bounding box center [277, 530] width 19 height 19
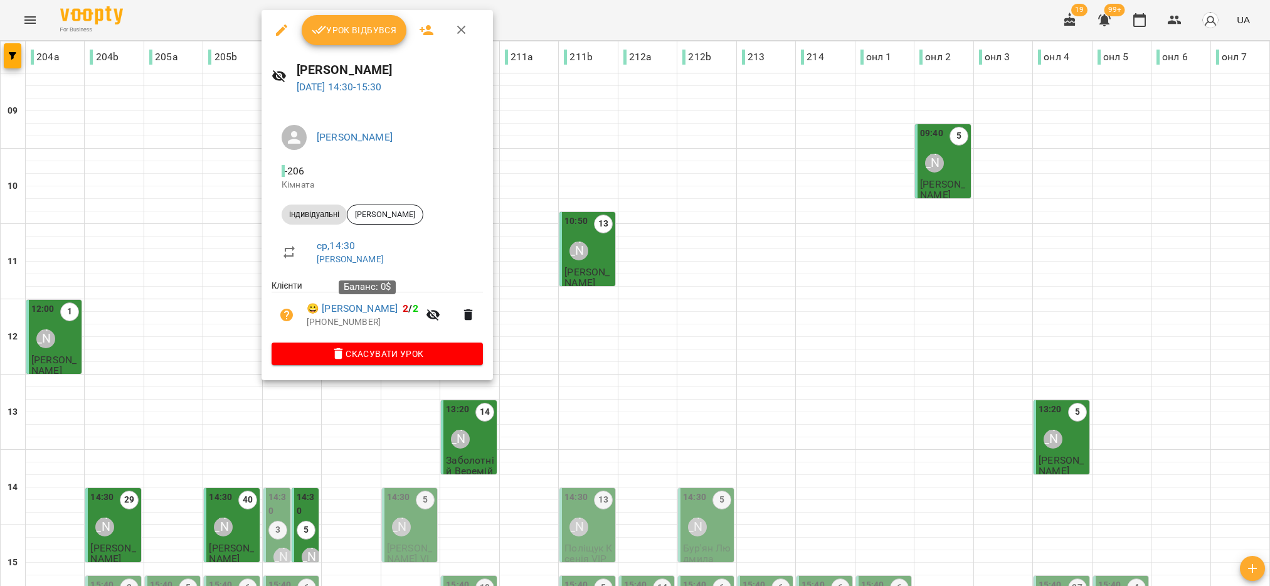
drag, startPoint x: 362, startPoint y: 310, endPoint x: 358, endPoint y: 260, distance: 50.3
click at [358, 260] on link "[PERSON_NAME]" at bounding box center [350, 259] width 67 height 10
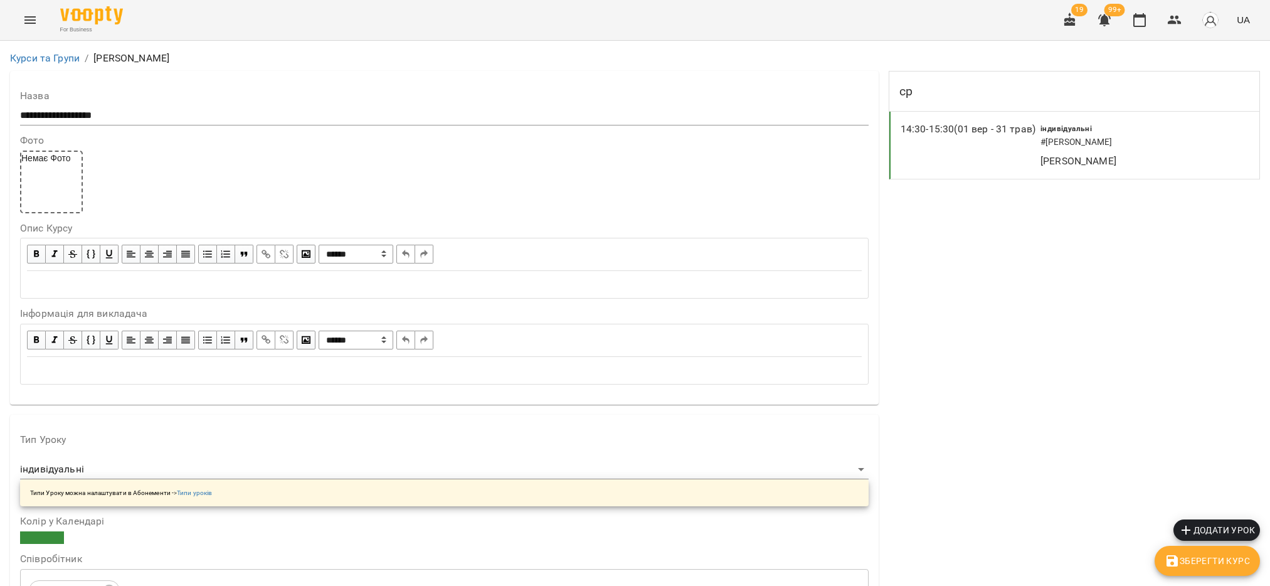
click at [955, 164] on div "14:30 - 15:30 (01 вер - 31 трав)" at bounding box center [971, 145] width 140 height 47
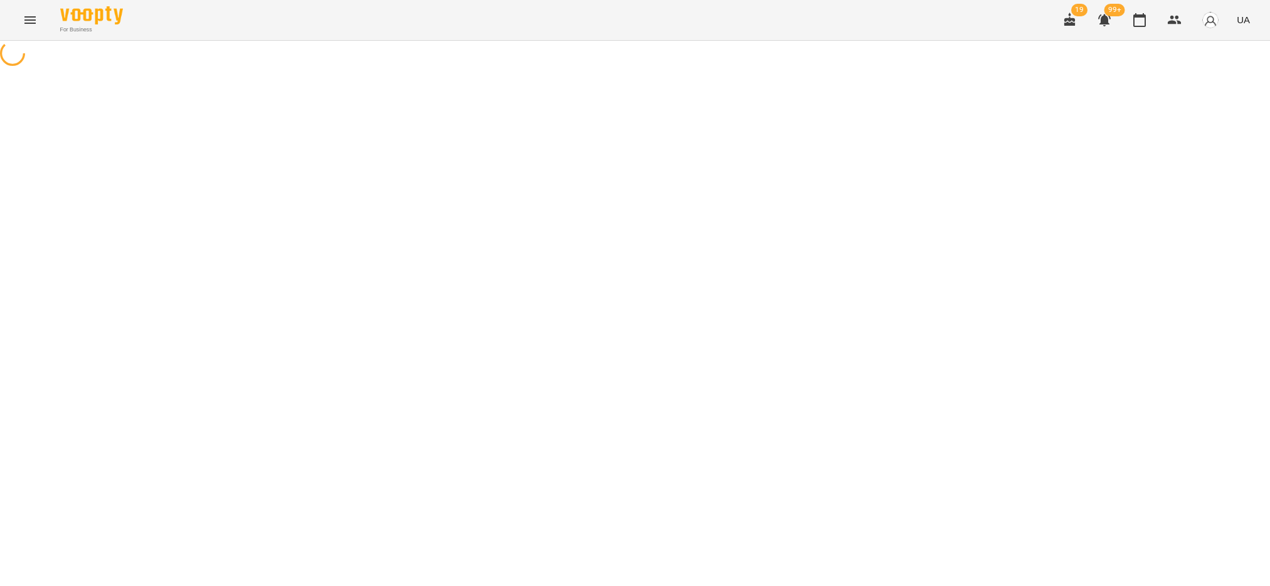
select select "*"
select select "**********"
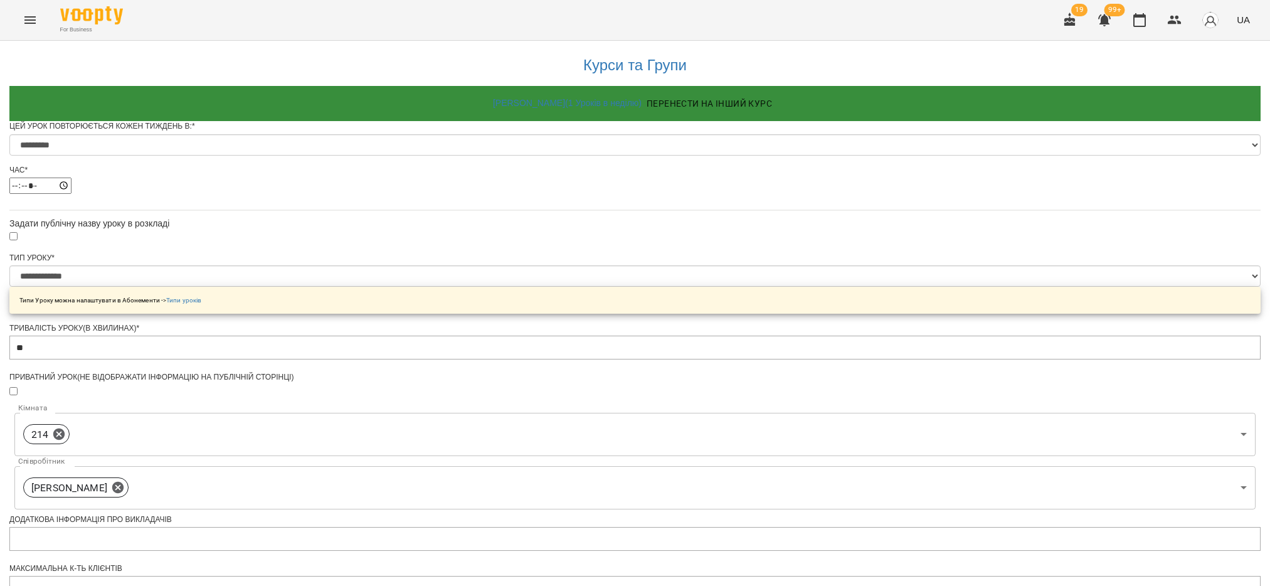
scroll to position [188, 0]
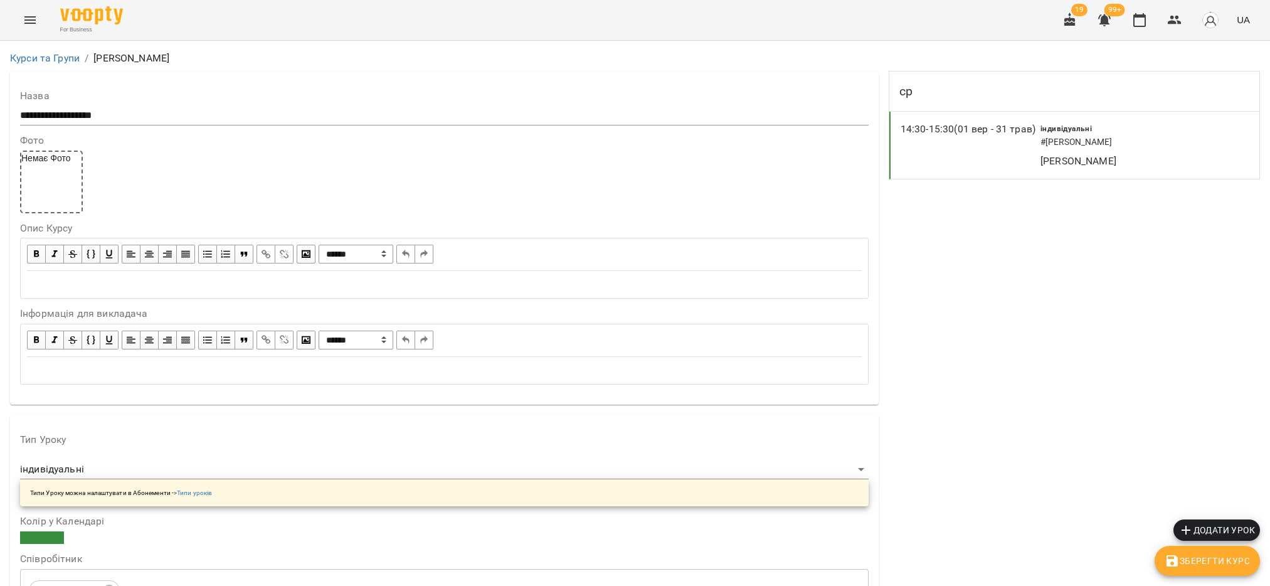
click at [16, 19] on button "Menu" at bounding box center [30, 20] width 30 height 30
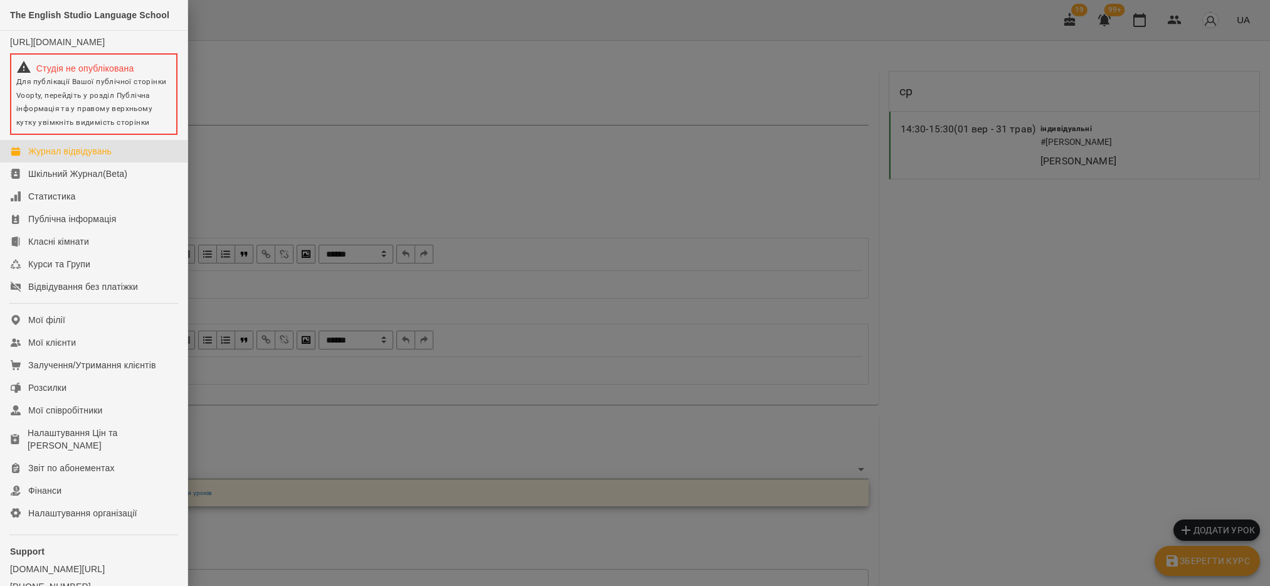
click at [66, 162] on link "Журнал відвідувань" at bounding box center [94, 151] width 188 height 23
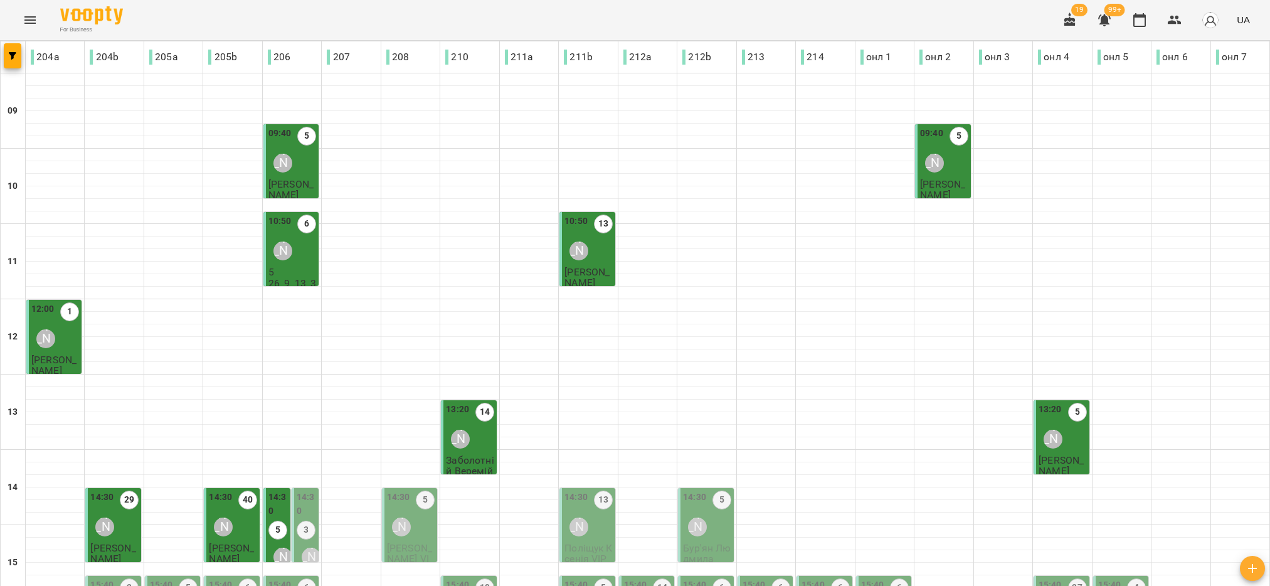
scroll to position [282, 0]
click at [304, 521] on label "3" at bounding box center [306, 530] width 19 height 19
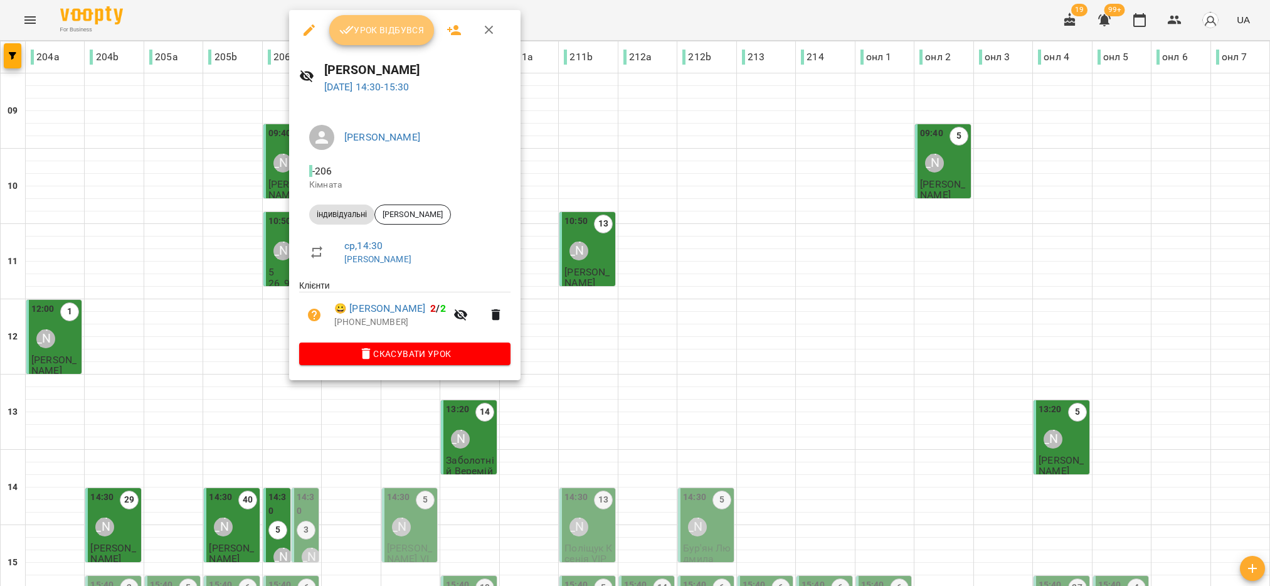
click at [393, 28] on span "Урок відбувся" at bounding box center [381, 30] width 85 height 15
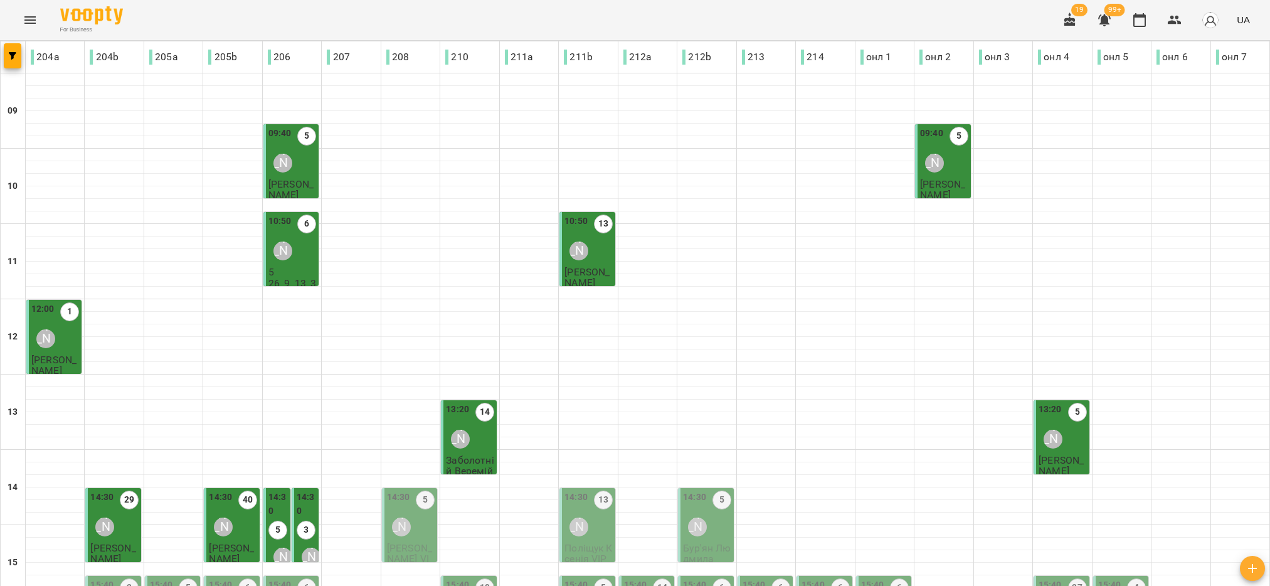
scroll to position [282, 0]
click at [410, 512] on div "Яна Мельніченко" at bounding box center [401, 526] width 29 height 29
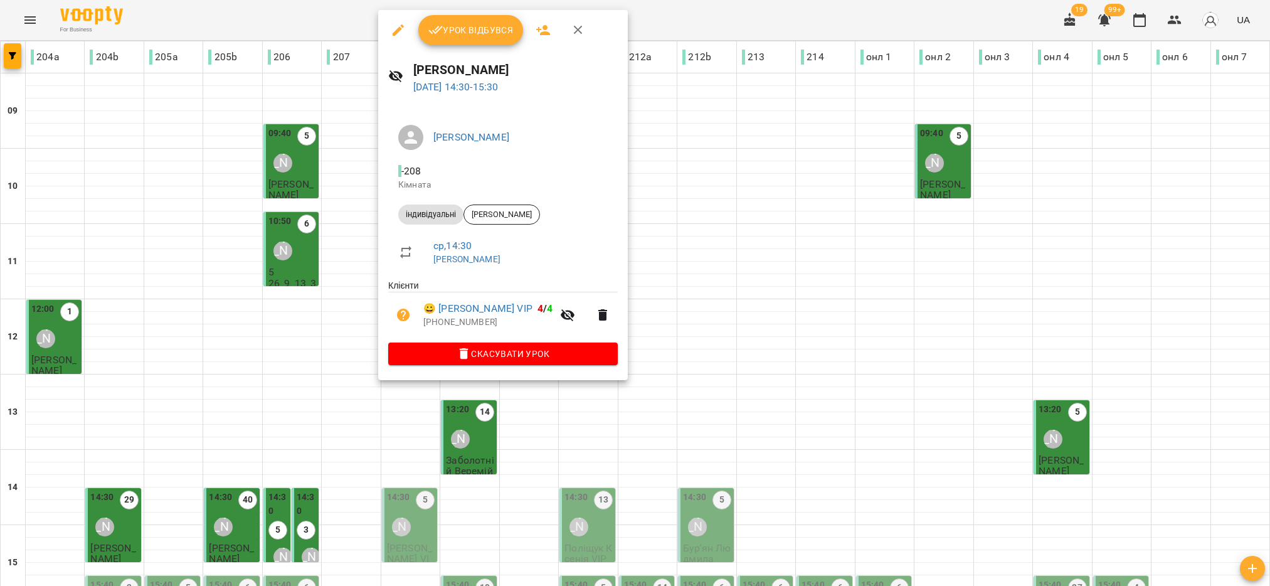
click at [484, 38] on button "Урок відбувся" at bounding box center [470, 30] width 105 height 30
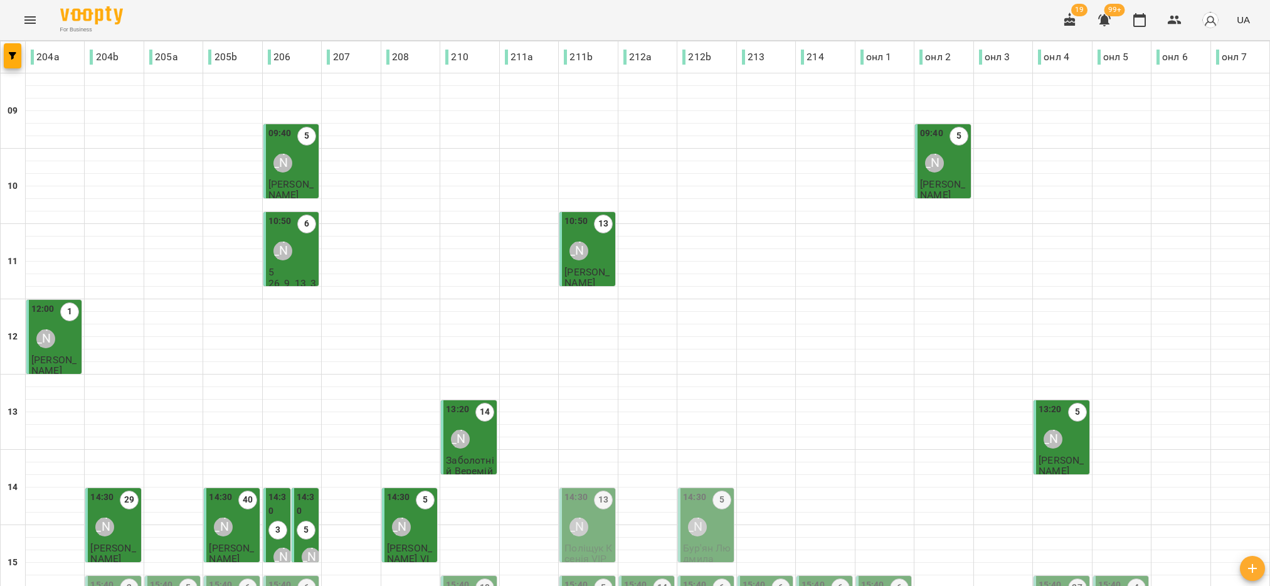
scroll to position [282, 0]
click at [589, 490] on div "14:30 13 Діана Шемчук" at bounding box center [588, 515] width 48 height 51
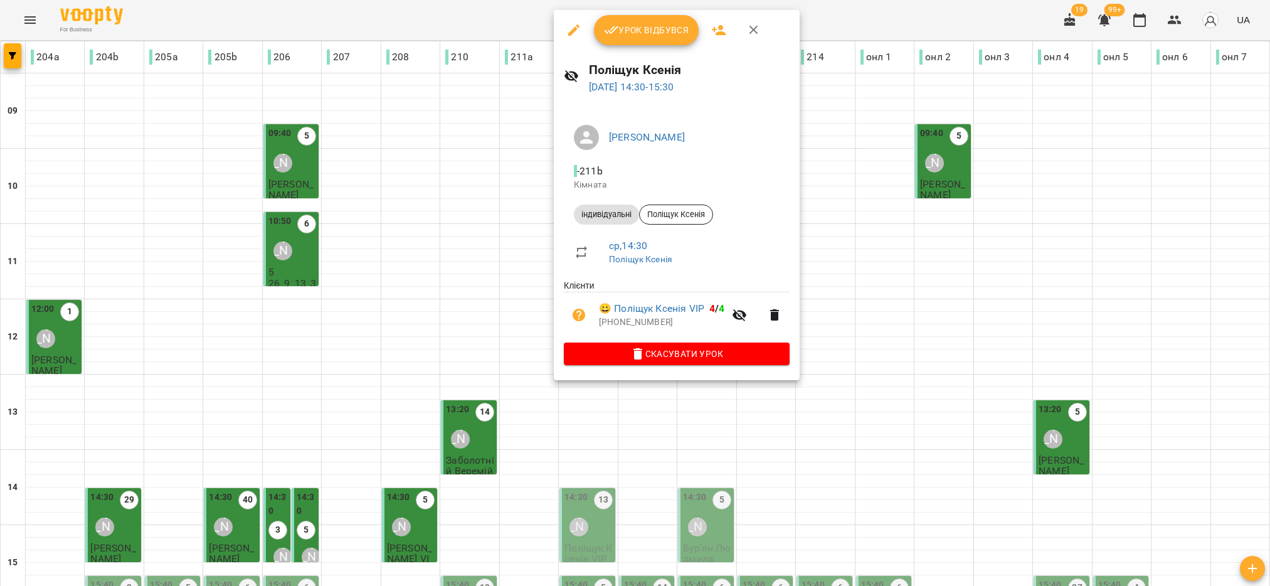
click at [666, 30] on span "Урок відбувся" at bounding box center [646, 30] width 85 height 15
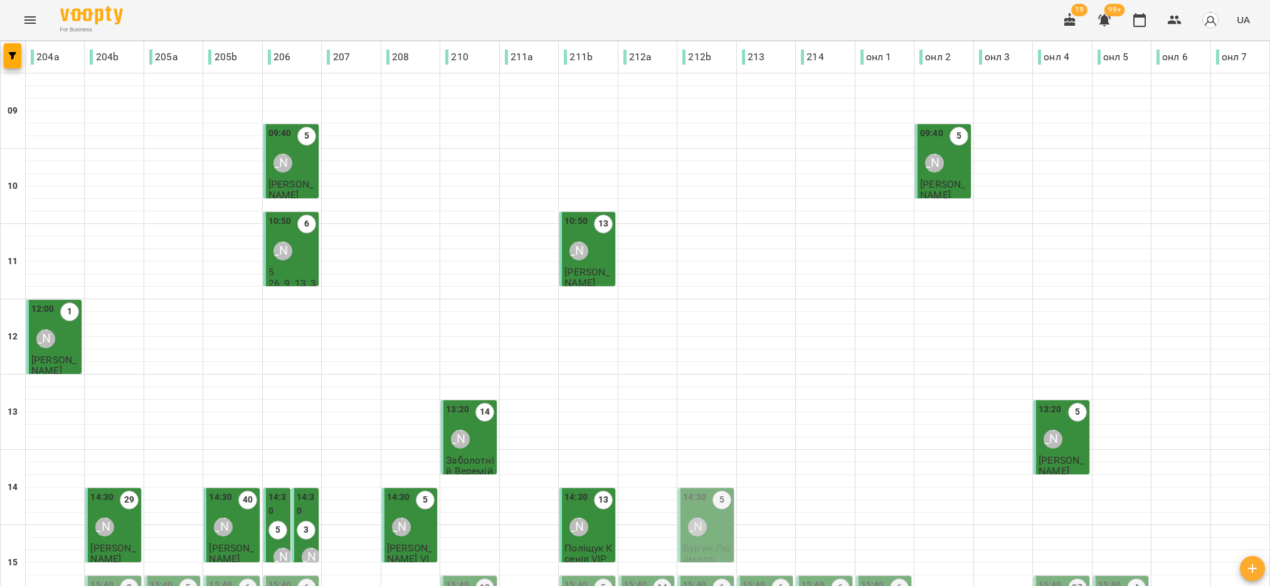
scroll to position [282, 0]
click at [706, 490] on div "14:30 5 Аліна Корнофель" at bounding box center [707, 515] width 48 height 51
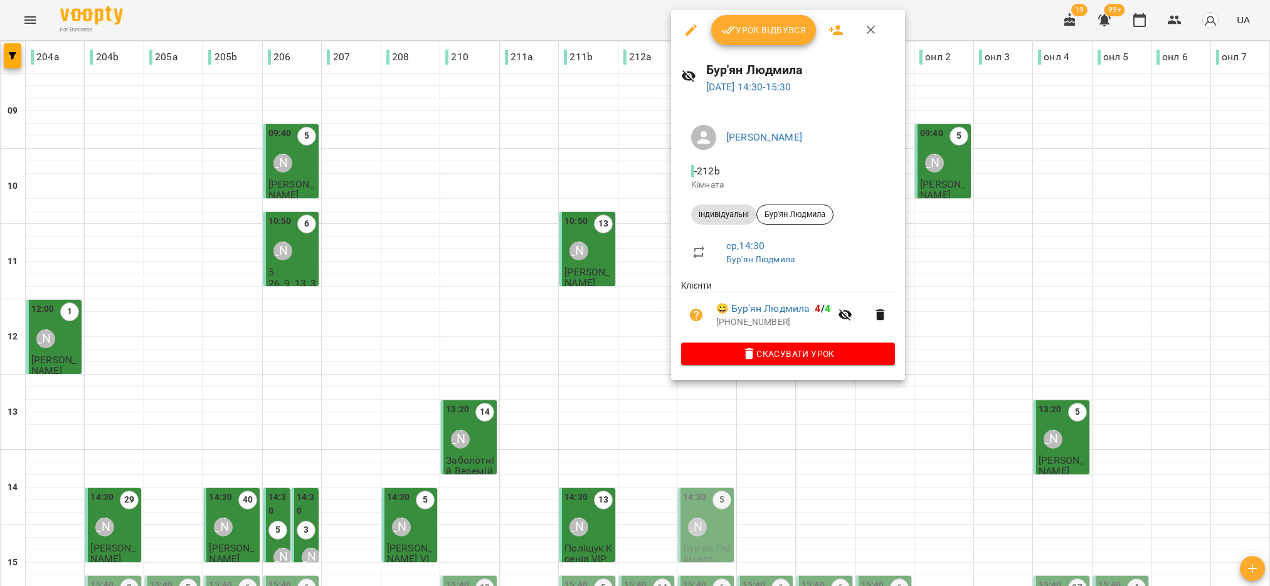
click at [749, 36] on span "Урок відбувся" at bounding box center [763, 30] width 85 height 15
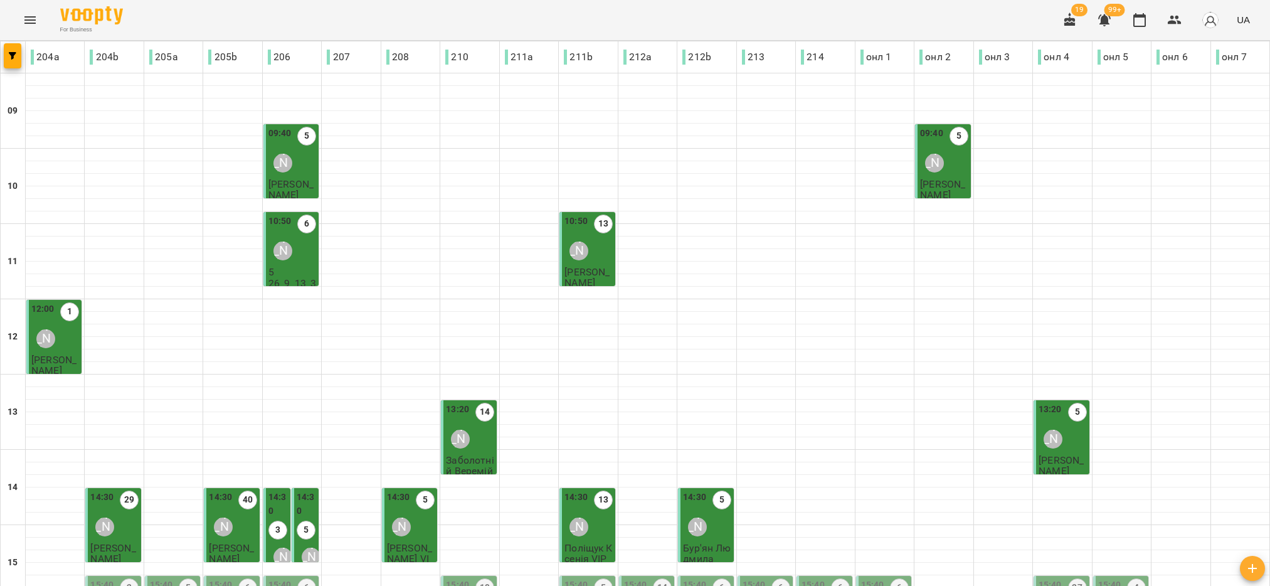
scroll to position [282, 0]
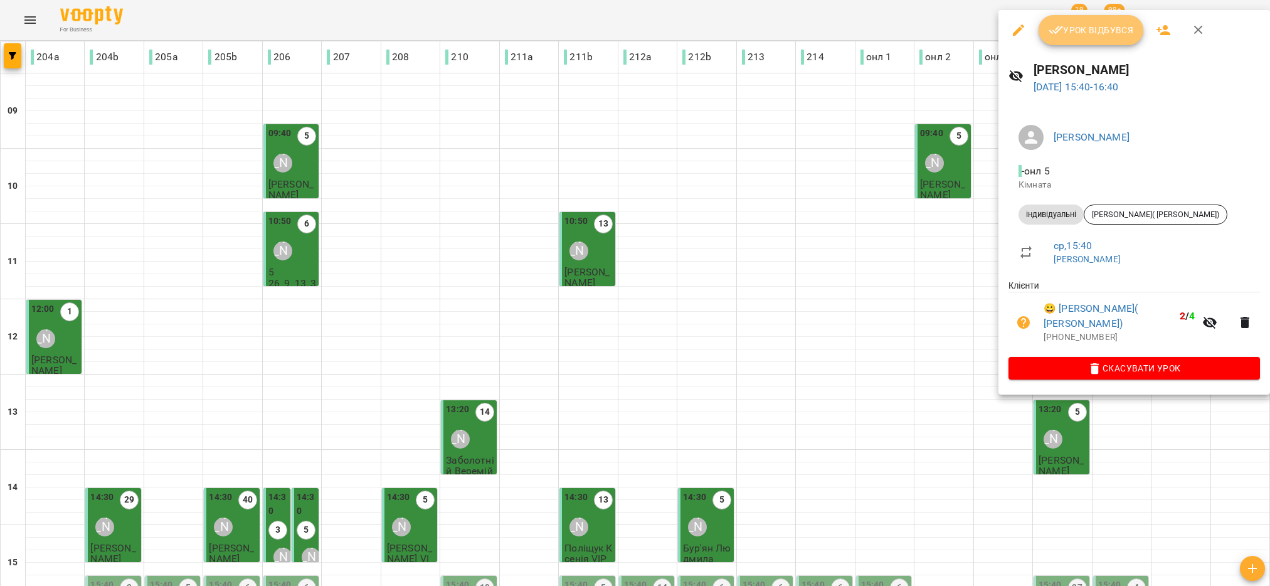
click at [1081, 38] on button "Урок відбувся" at bounding box center [1091, 30] width 105 height 30
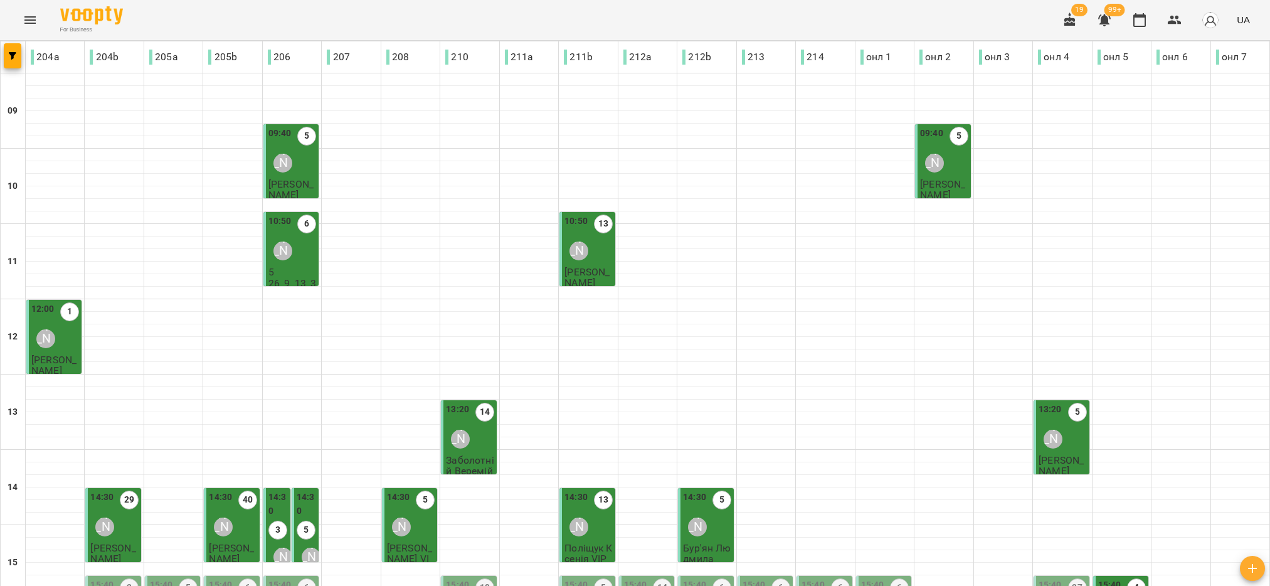
scroll to position [282, 0]
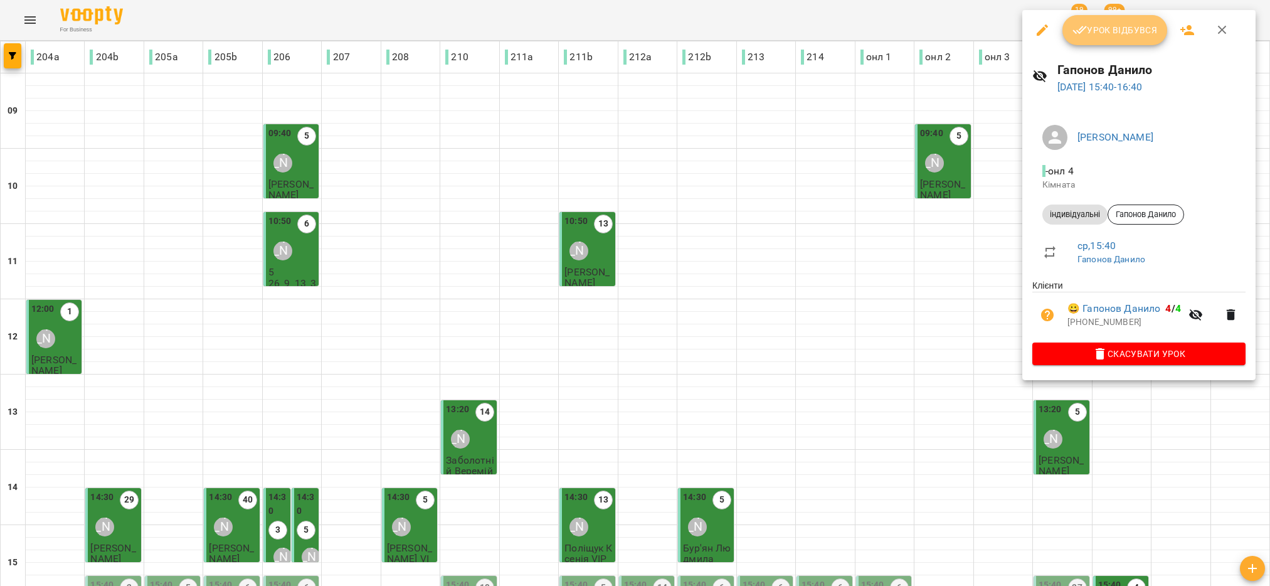
click at [1116, 31] on span "Урок відбувся" at bounding box center [1115, 30] width 85 height 15
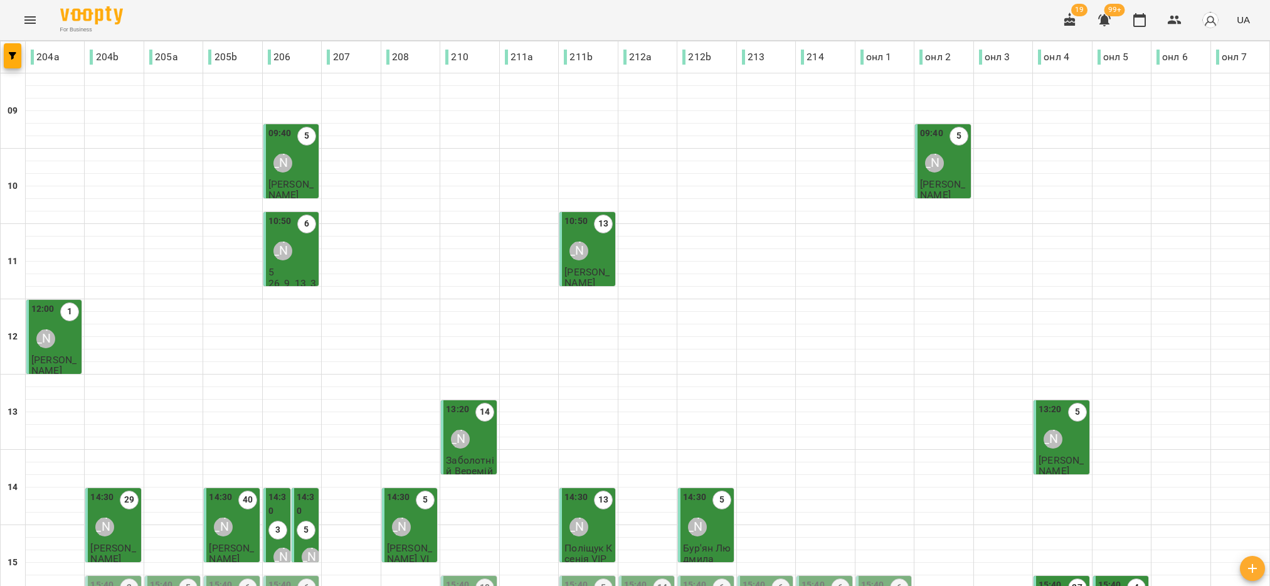
scroll to position [376, 0]
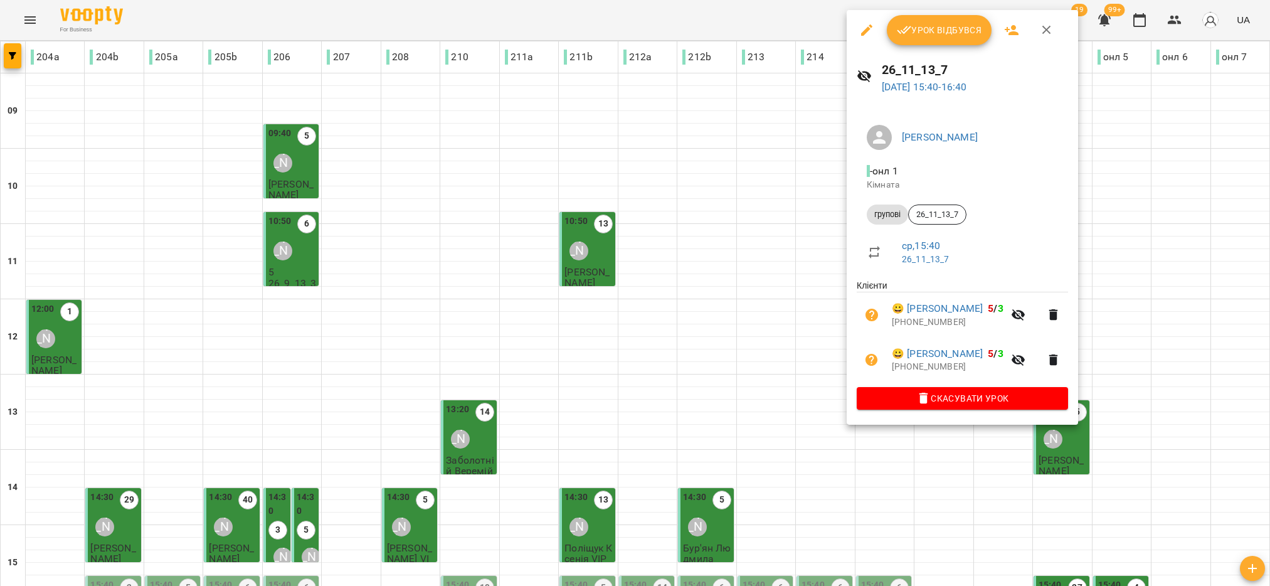
click at [909, 21] on button "Урок відбувся" at bounding box center [939, 30] width 105 height 30
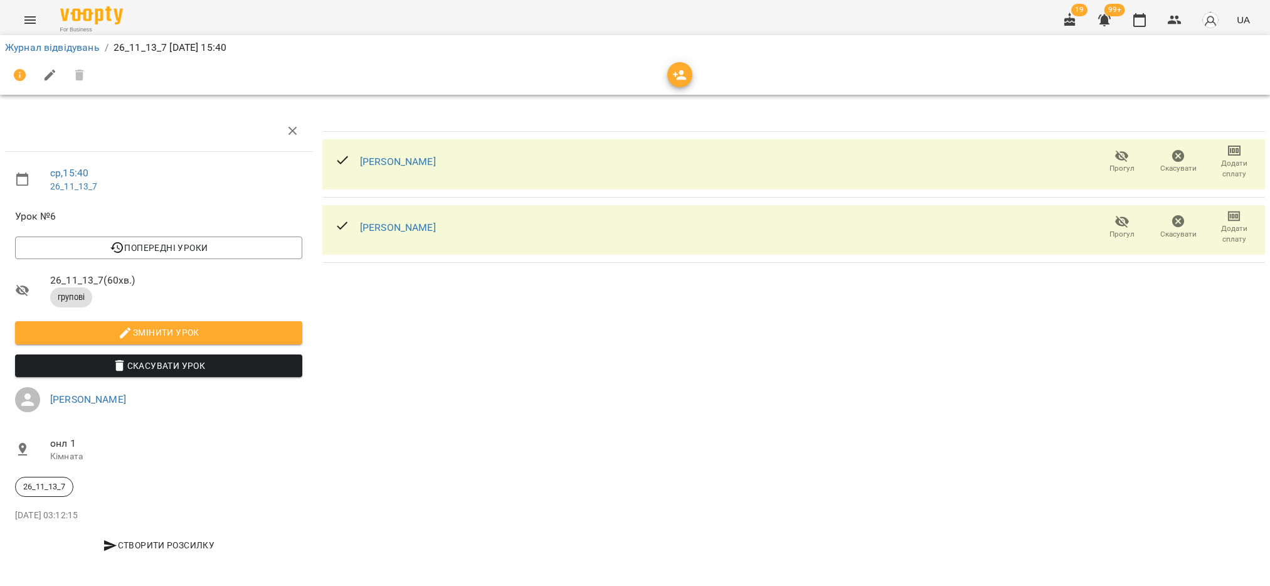
click at [683, 77] on icon "button" at bounding box center [680, 75] width 14 height 10
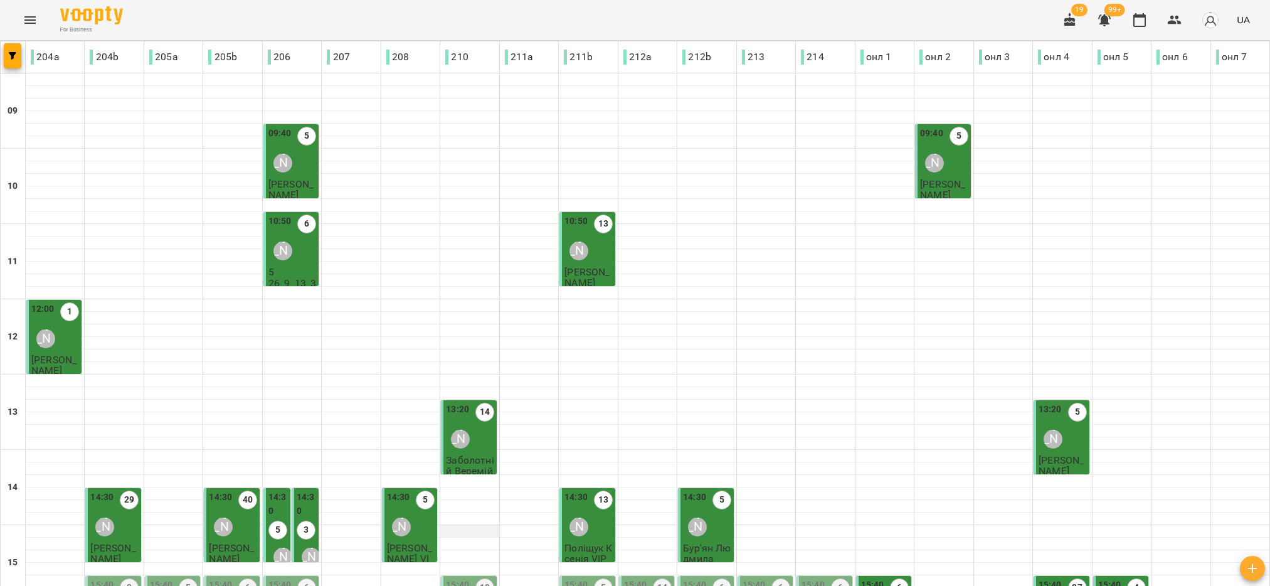
scroll to position [282, 0]
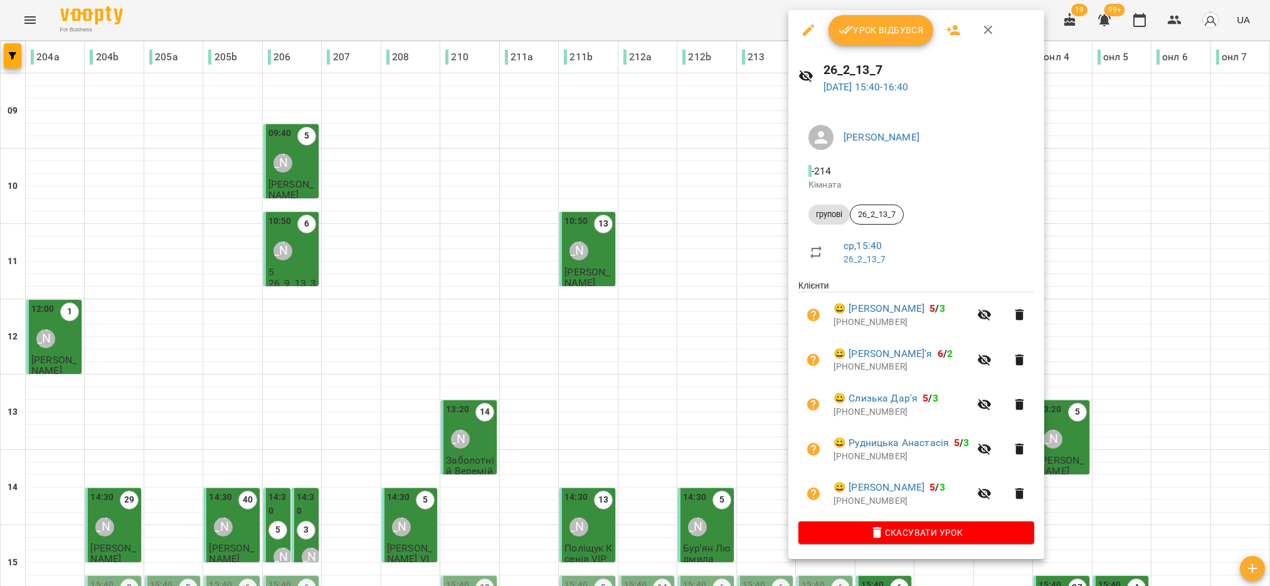
click at [889, 26] on span "Урок відбувся" at bounding box center [881, 30] width 85 height 15
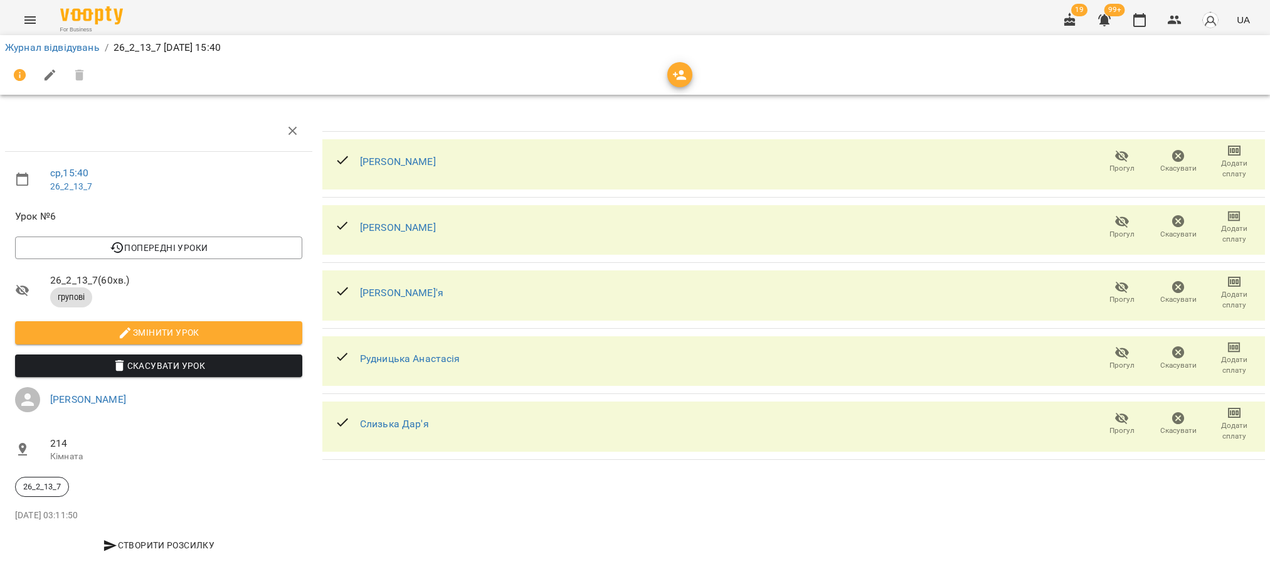
click at [684, 83] on button "button" at bounding box center [679, 74] width 25 height 25
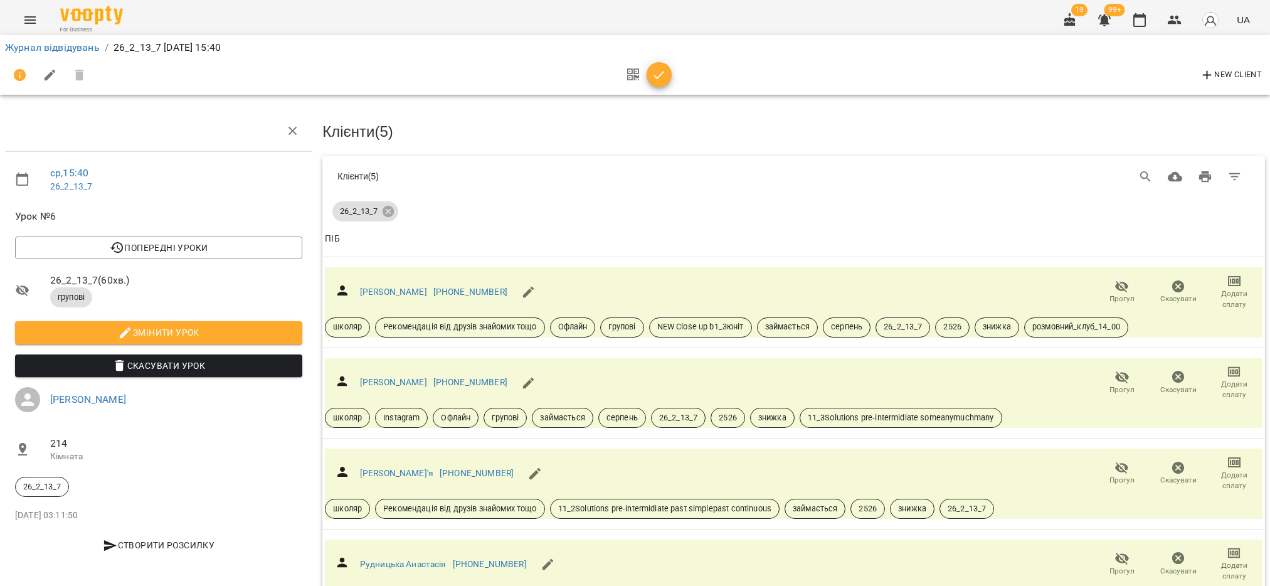
click at [660, 73] on icon "button" at bounding box center [659, 75] width 15 height 15
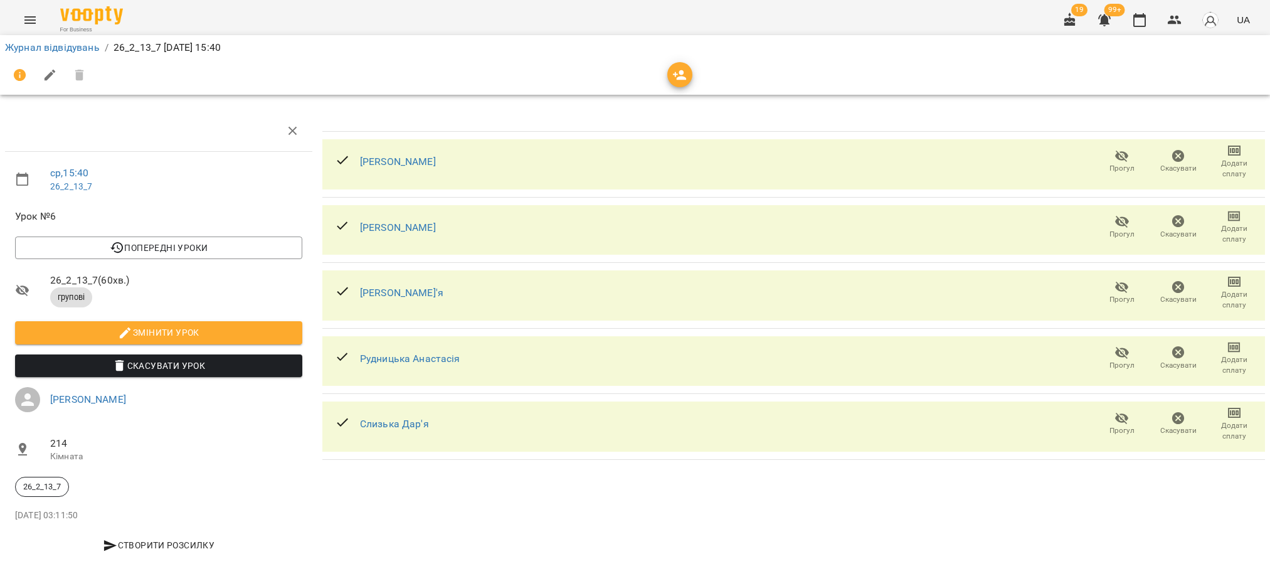
click at [660, 73] on div at bounding box center [635, 75] width 1260 height 30
click at [675, 74] on icon "button" at bounding box center [680, 75] width 14 height 10
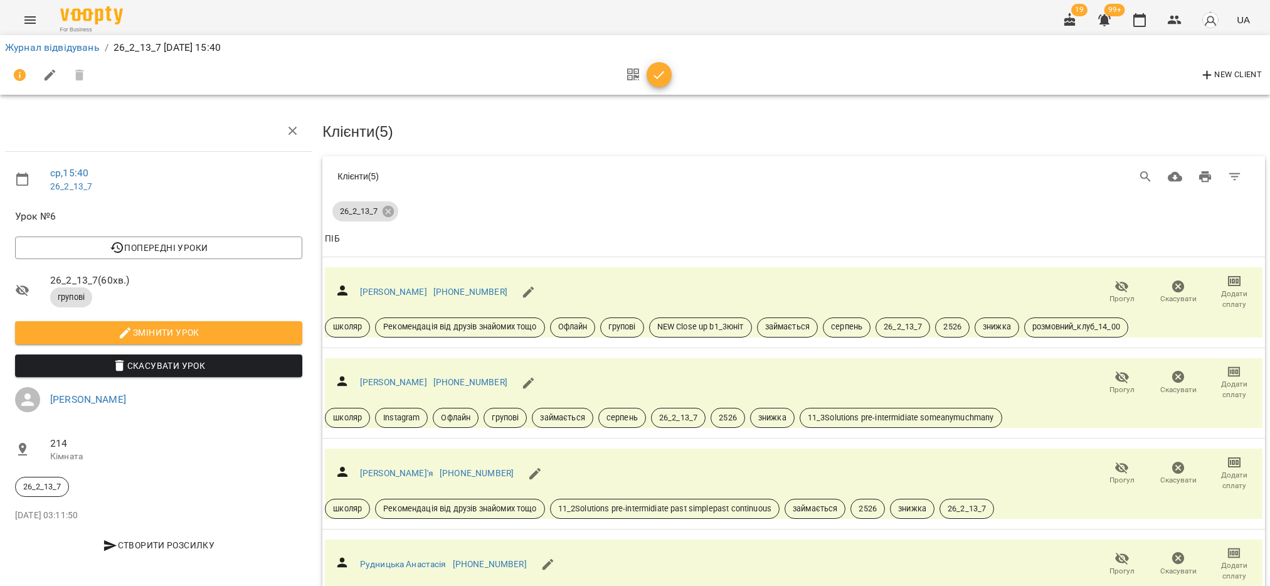
click at [518, 92] on div "New Client" at bounding box center [635, 75] width 1265 height 35
click at [659, 82] on icon "button" at bounding box center [659, 75] width 15 height 15
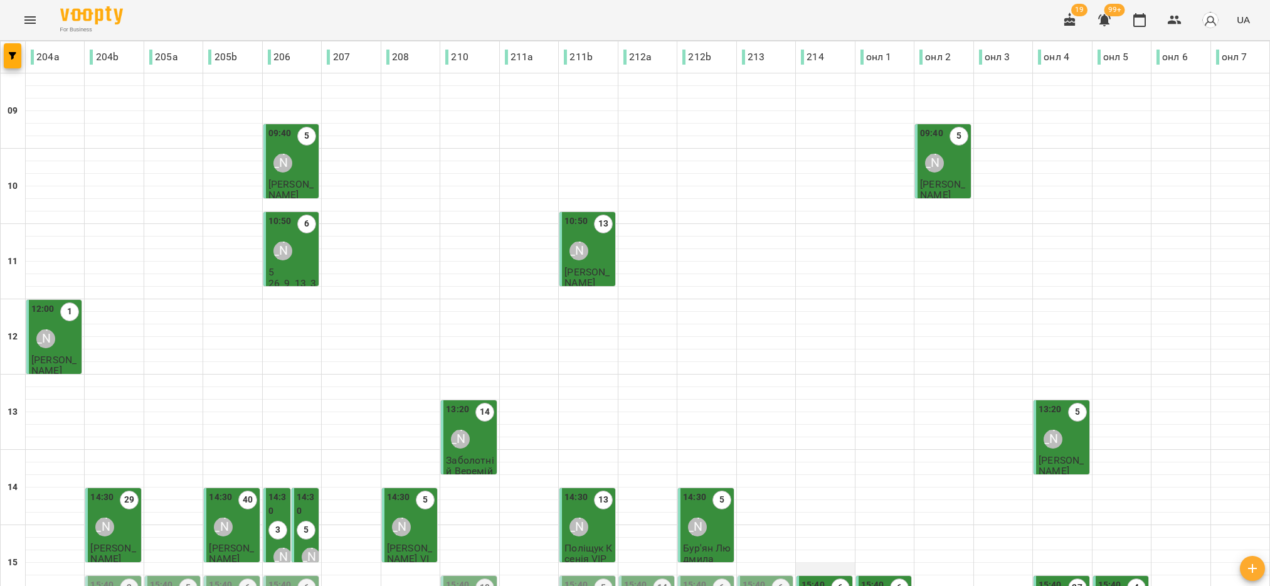
scroll to position [400, 0]
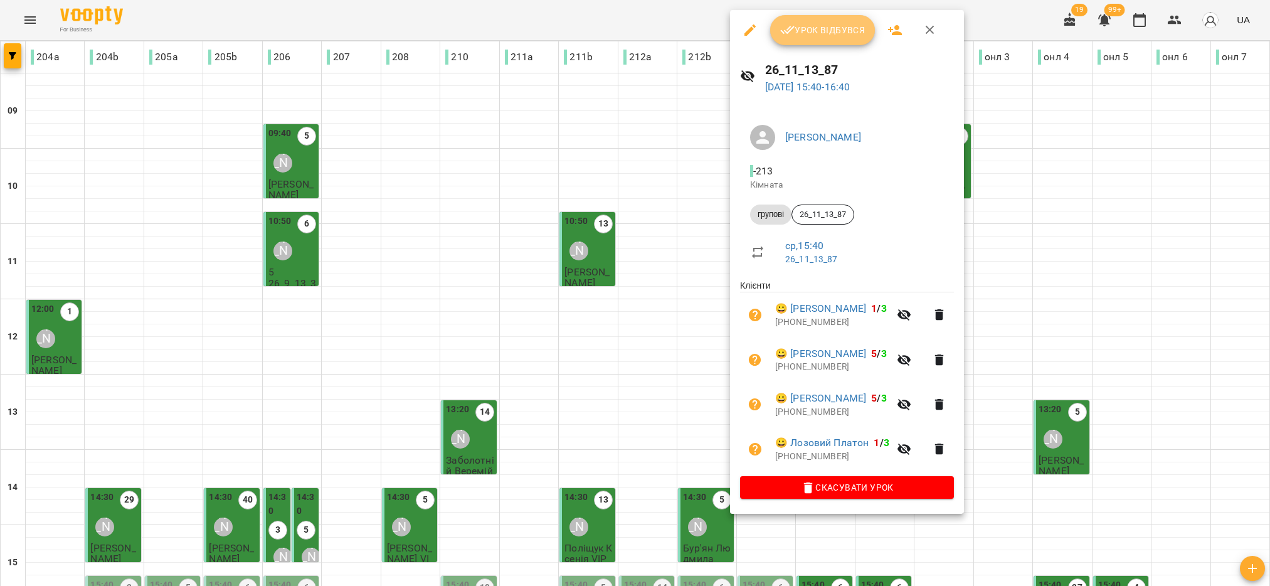
click at [824, 36] on span "Урок відбувся" at bounding box center [822, 30] width 85 height 15
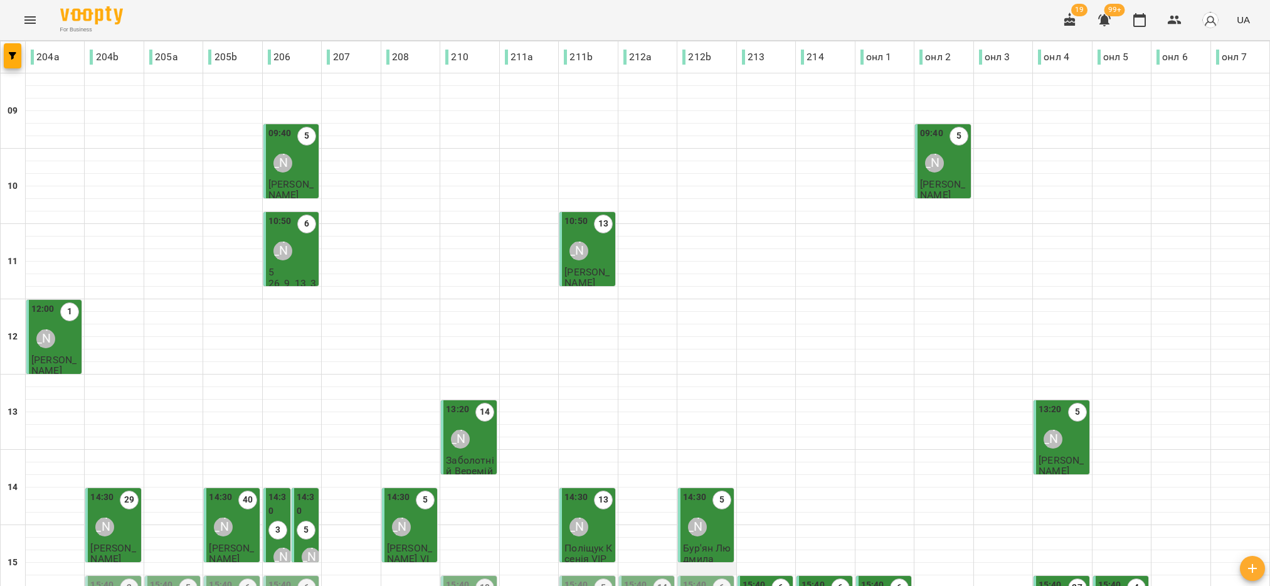
scroll to position [188, 0]
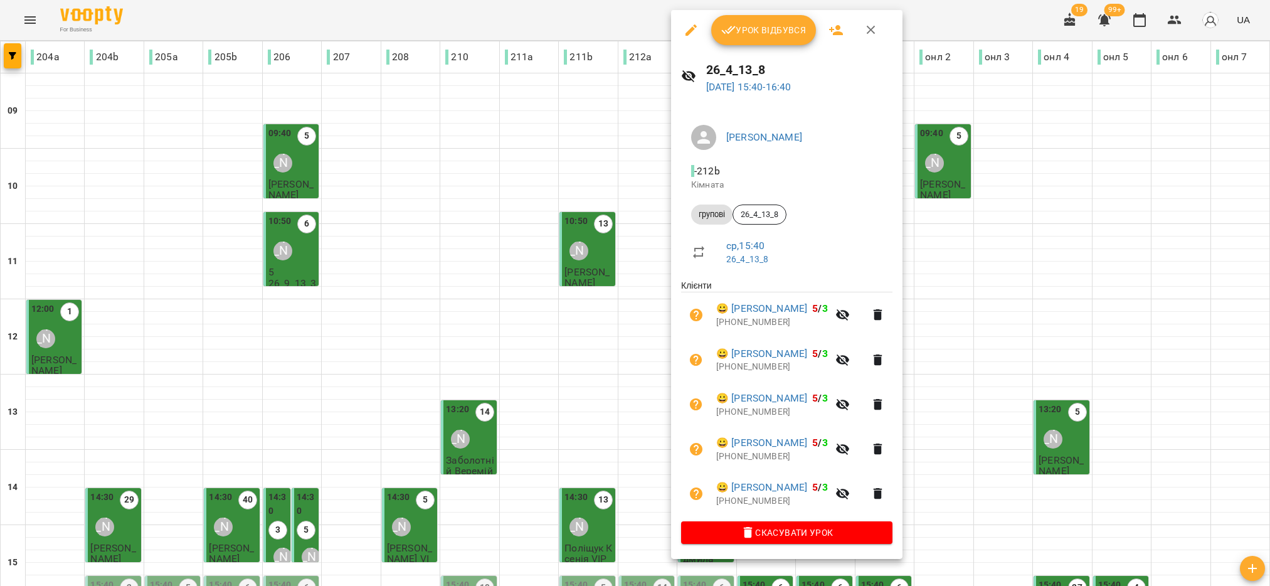
click at [742, 42] on button "Урок відбувся" at bounding box center [763, 30] width 105 height 30
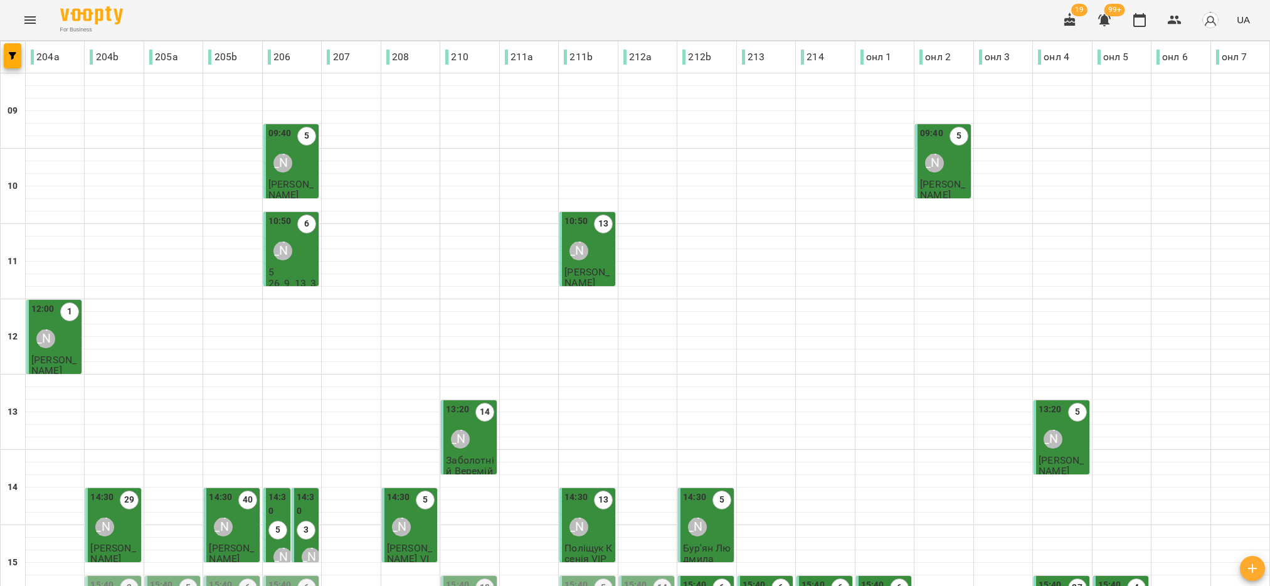
scroll to position [282, 0]
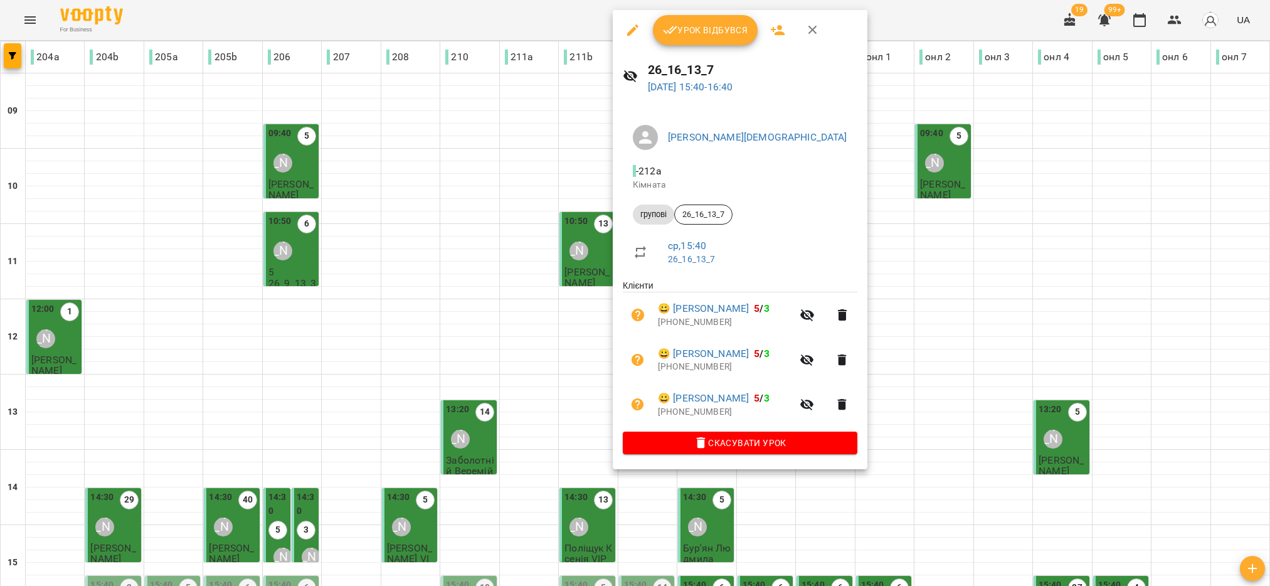
click at [716, 32] on span "Урок відбувся" at bounding box center [705, 30] width 85 height 15
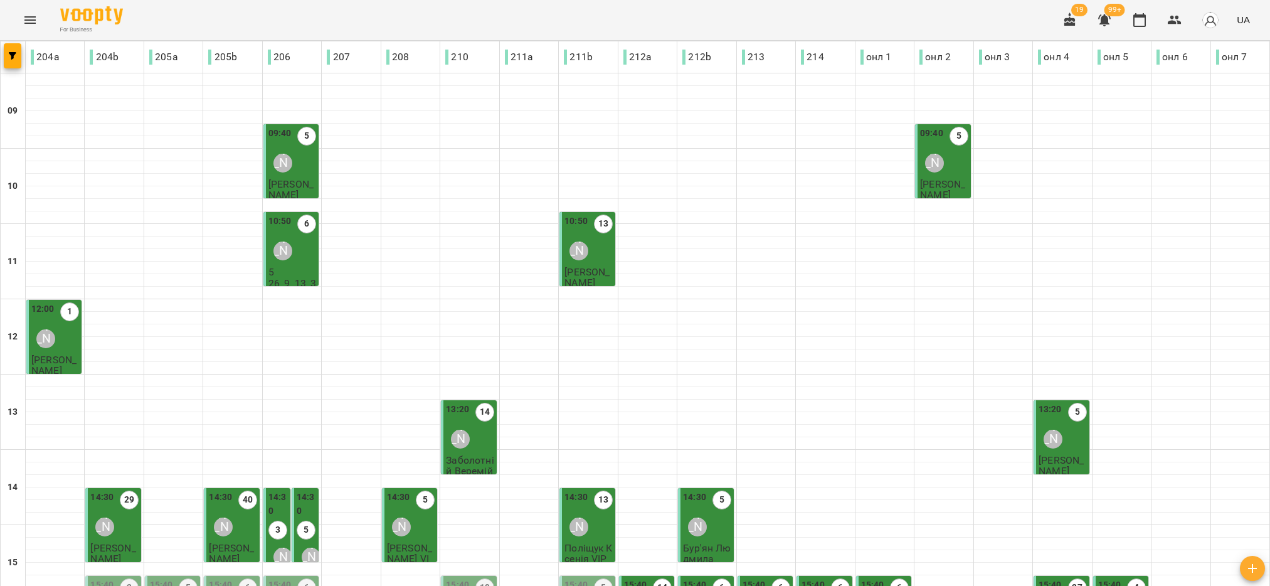
scroll to position [282, 0]
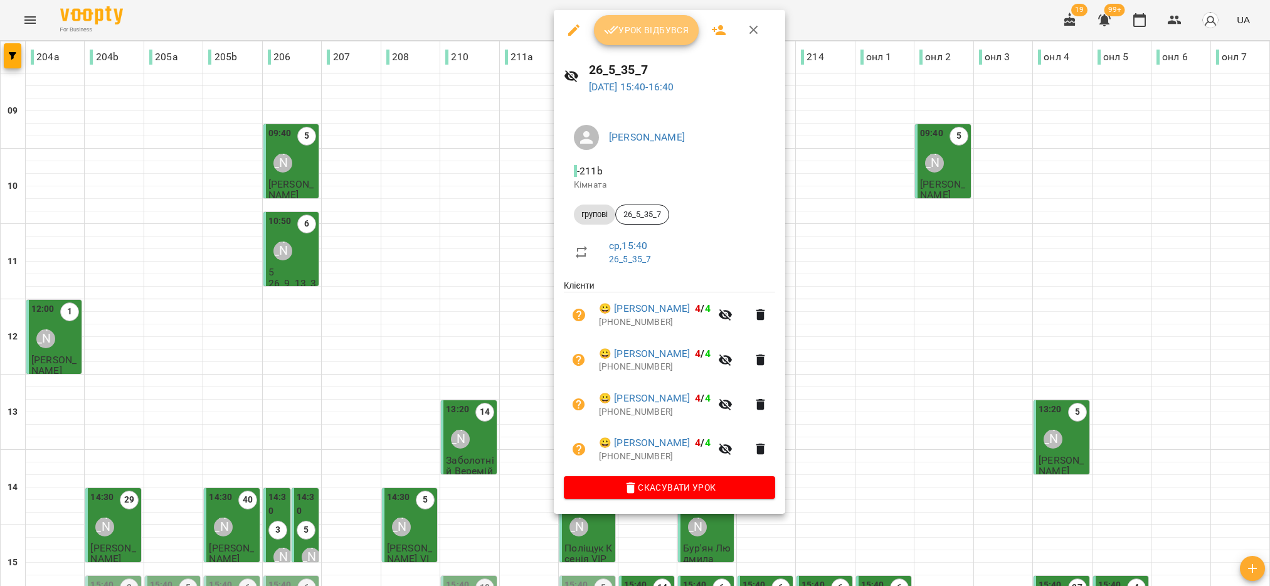
click at [644, 31] on span "Урок відбувся" at bounding box center [646, 30] width 85 height 15
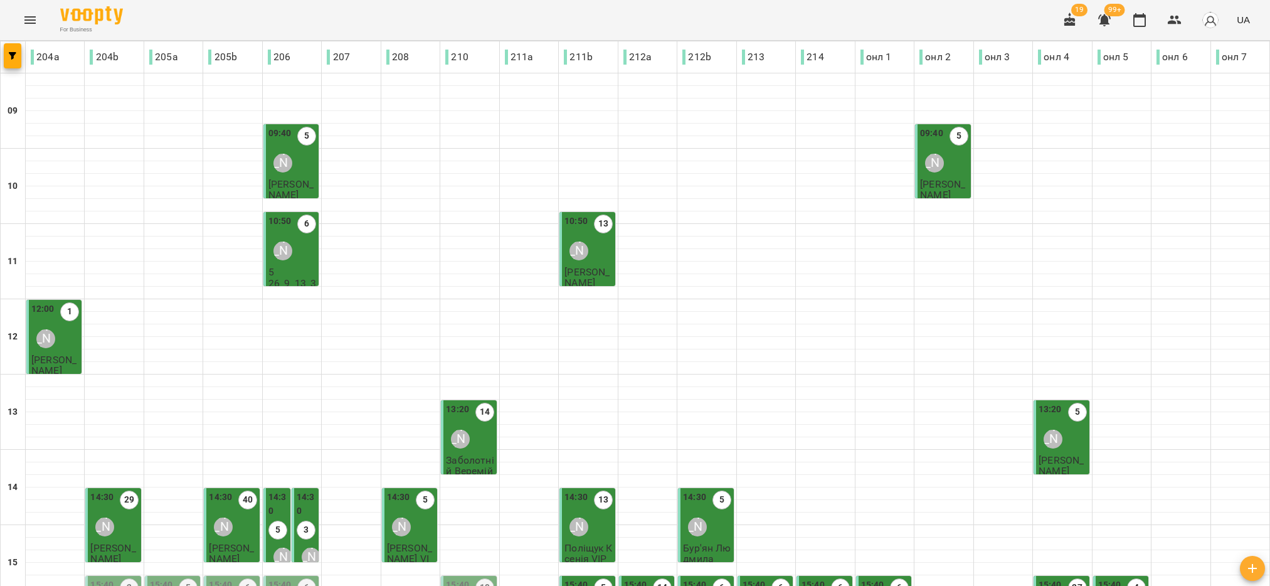
scroll to position [376, 0]
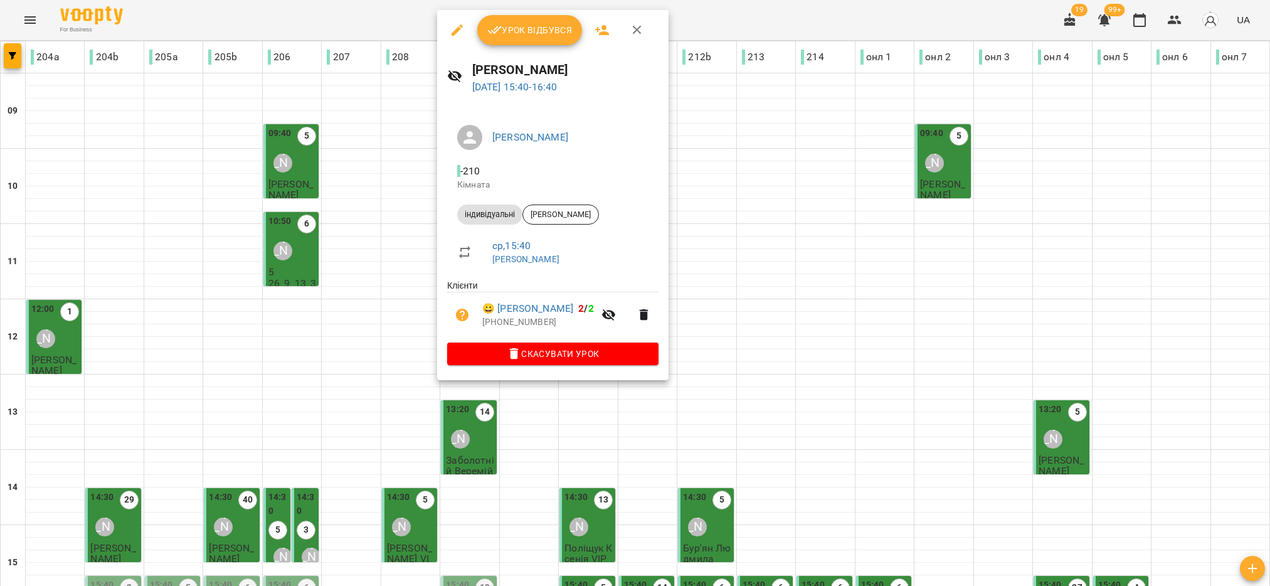
click at [511, 36] on span "Урок відбувся" at bounding box center [529, 30] width 85 height 15
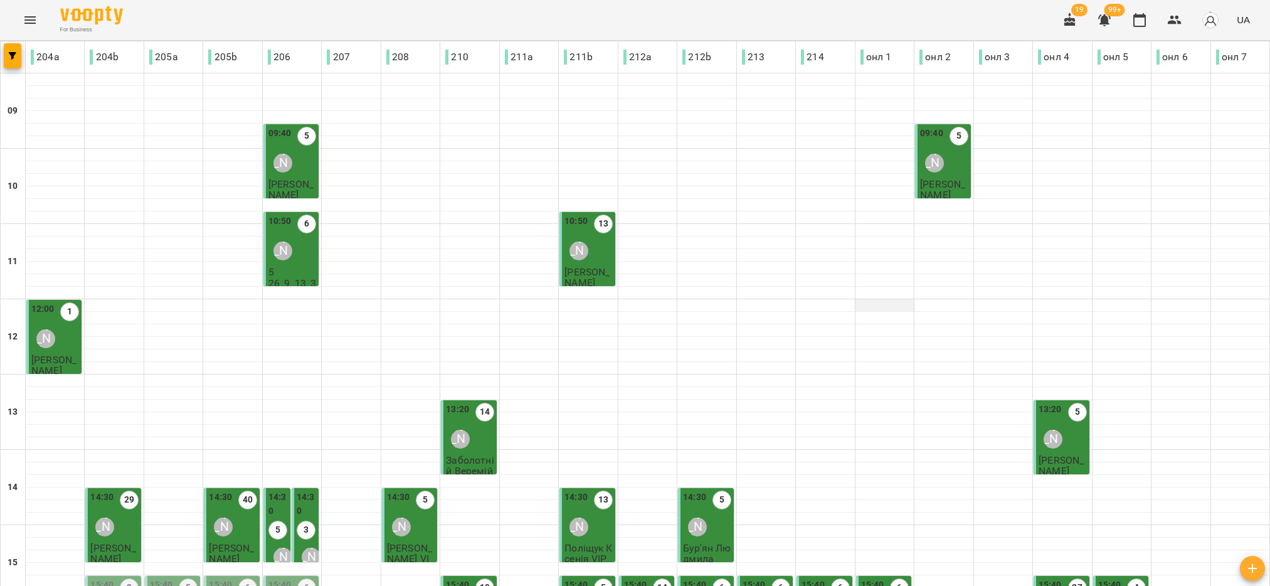
scroll to position [282, 0]
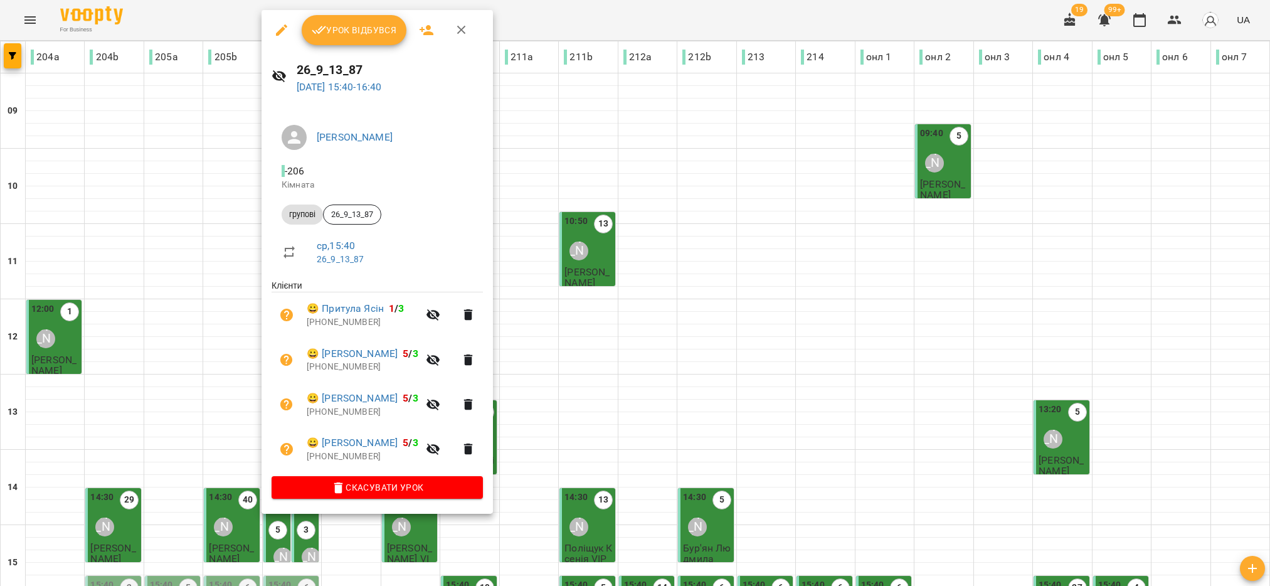
click at [354, 31] on span "Урок відбувся" at bounding box center [354, 30] width 85 height 15
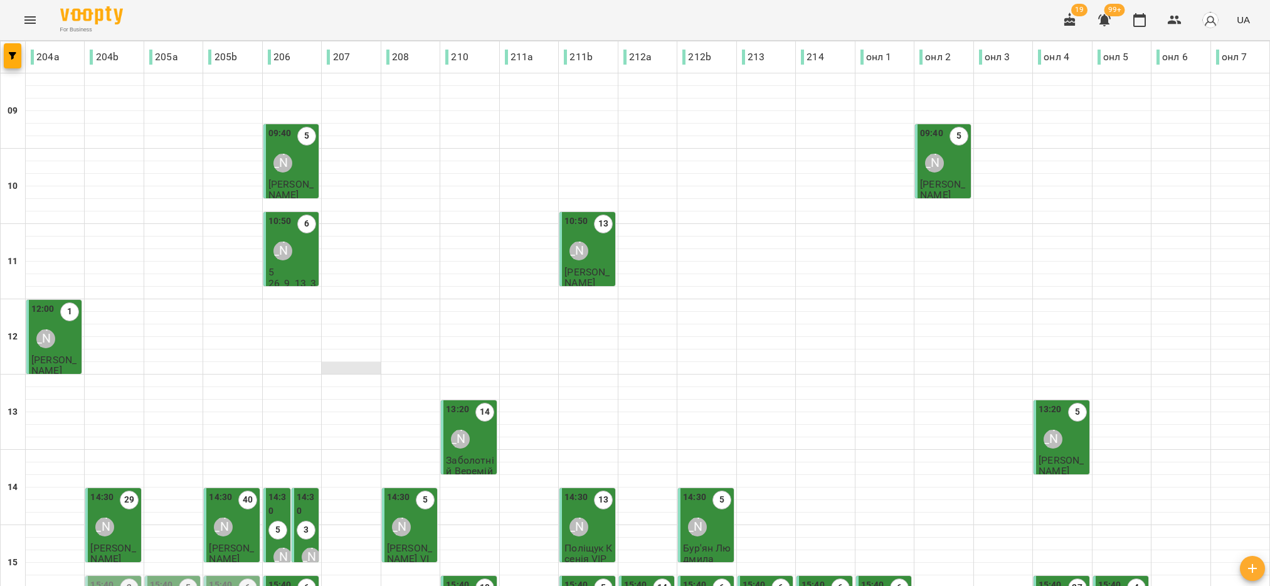
scroll to position [282, 0]
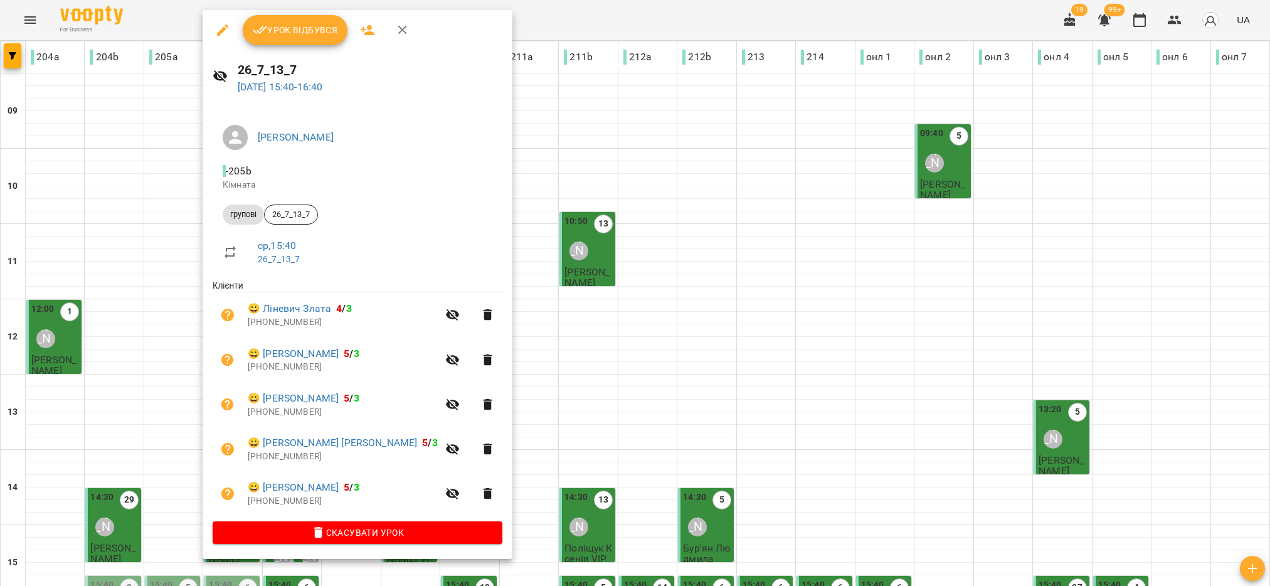
click at [289, 34] on span "Урок відбувся" at bounding box center [295, 30] width 85 height 15
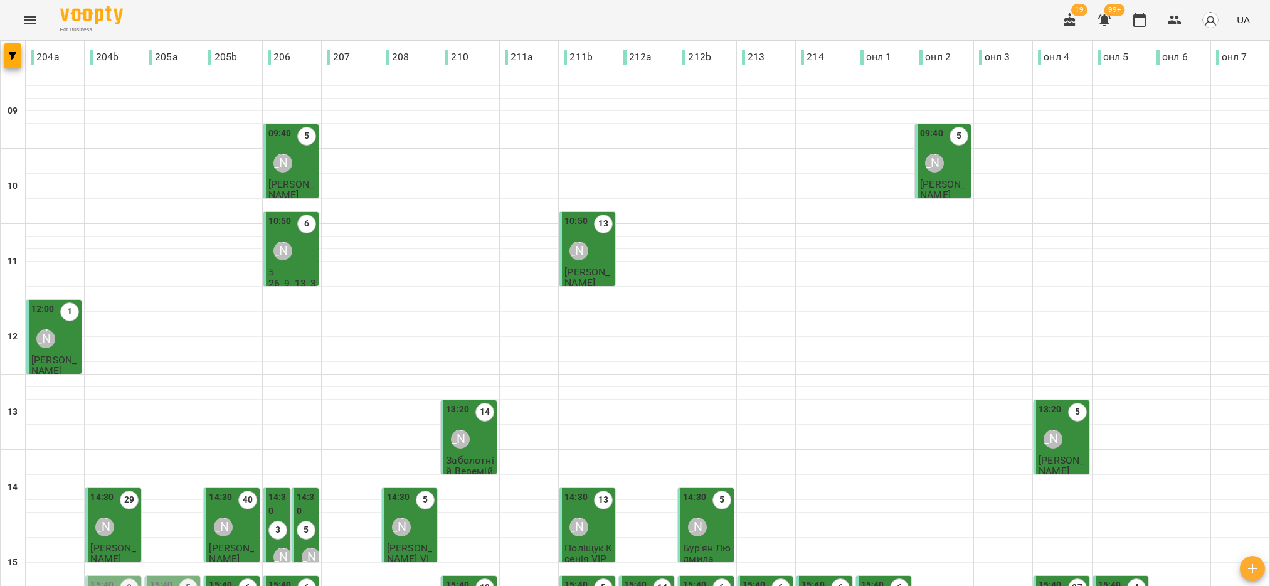
scroll to position [376, 0]
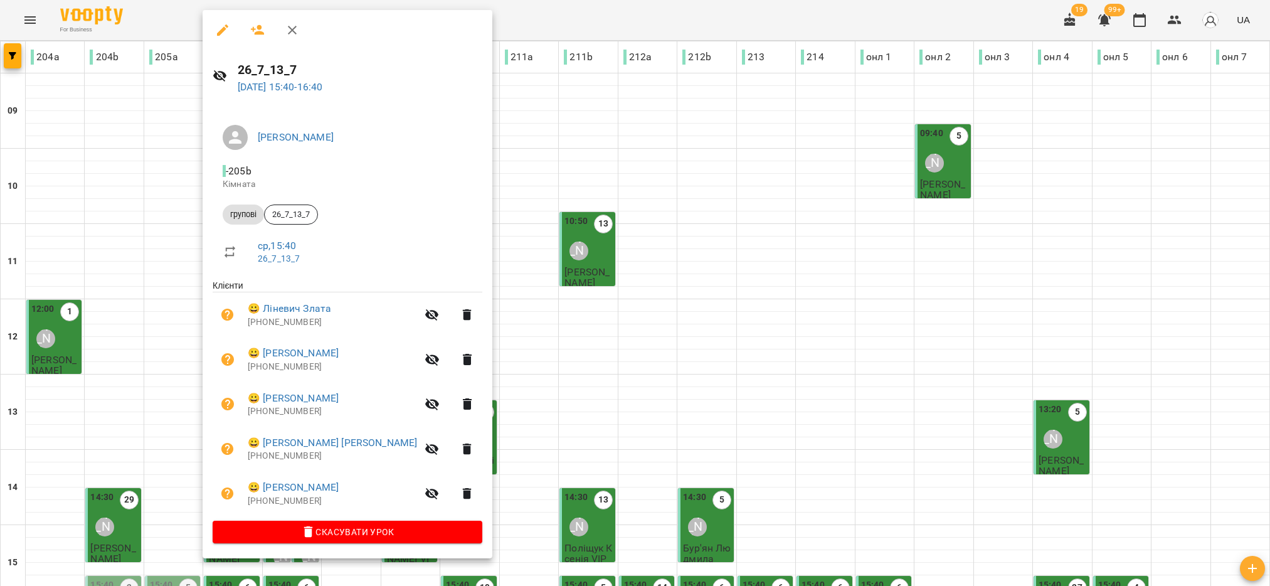
click at [164, 245] on div at bounding box center [635, 293] width 1270 height 586
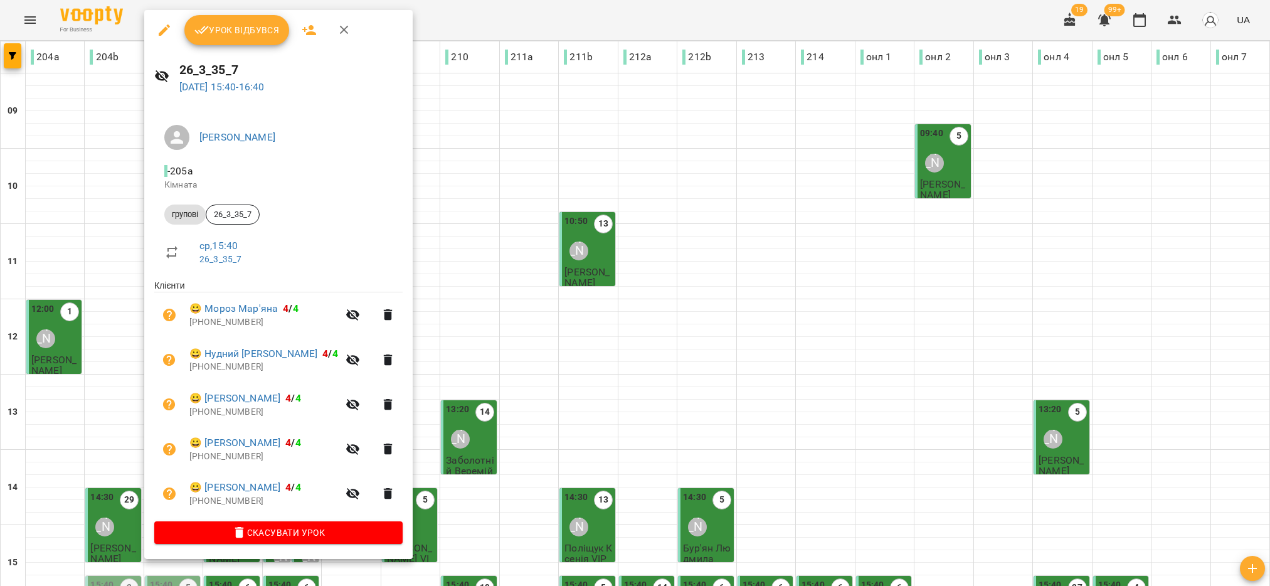
click at [234, 34] on span "Урок відбувся" at bounding box center [236, 30] width 85 height 15
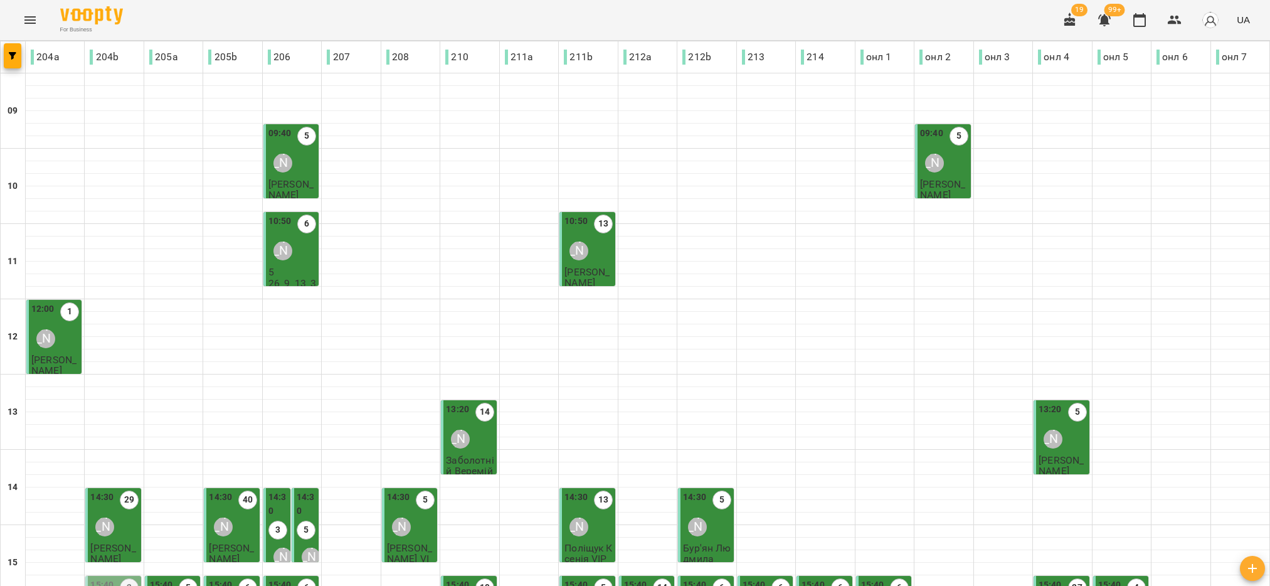
scroll to position [282, 0]
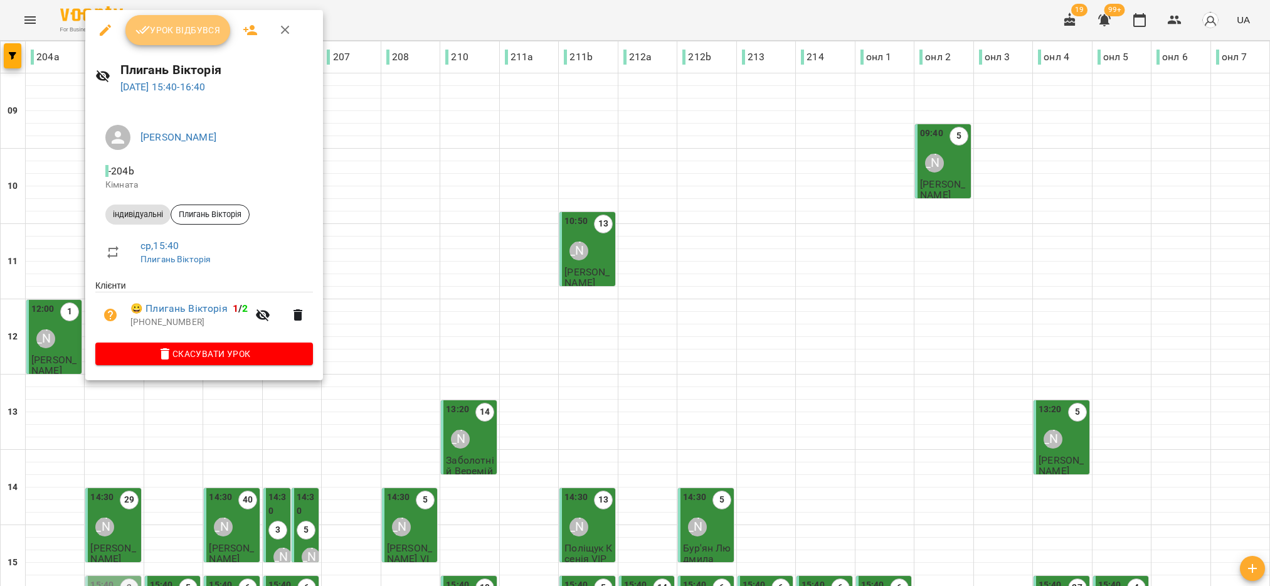
click at [190, 36] on span "Урок відбувся" at bounding box center [177, 30] width 85 height 15
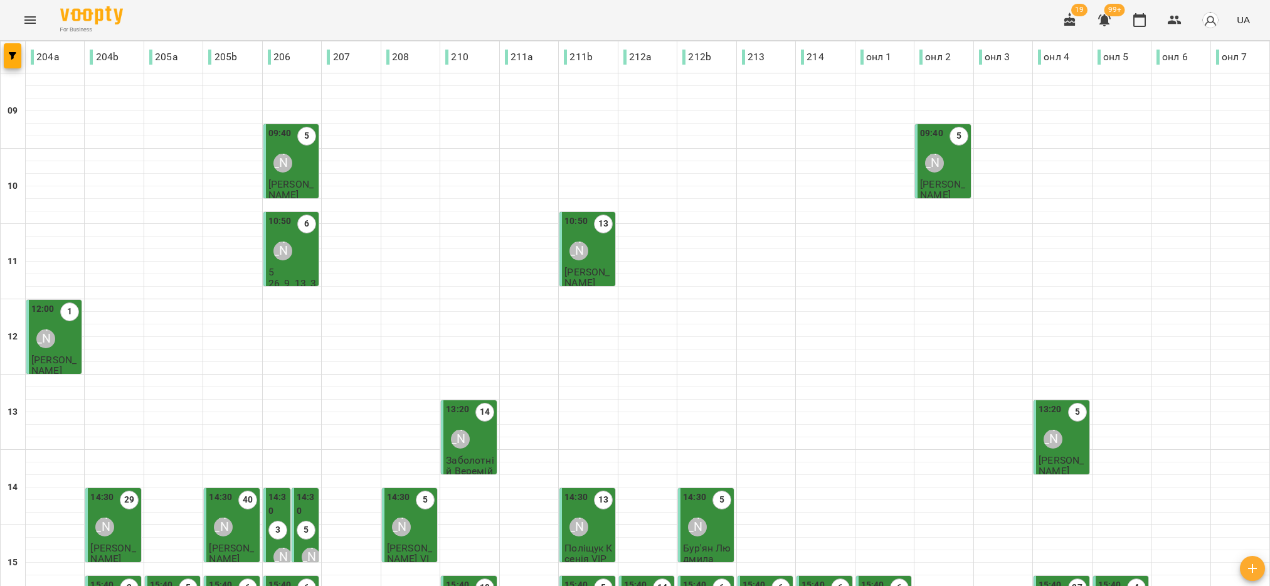
scroll to position [400, 0]
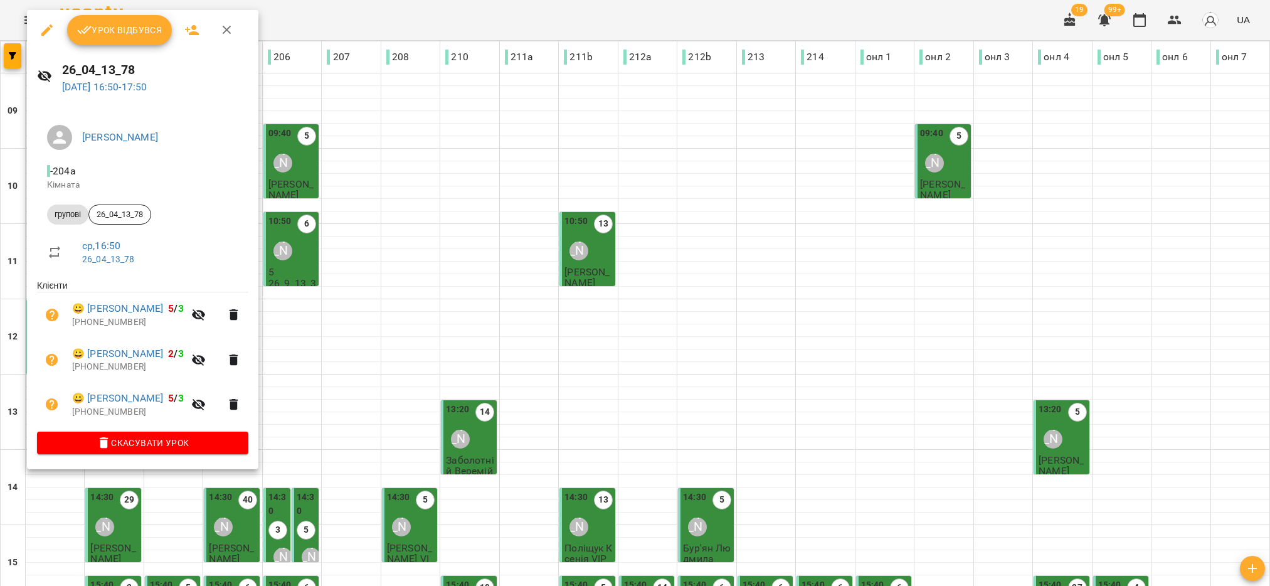
click at [132, 31] on span "Урок відбувся" at bounding box center [119, 30] width 85 height 15
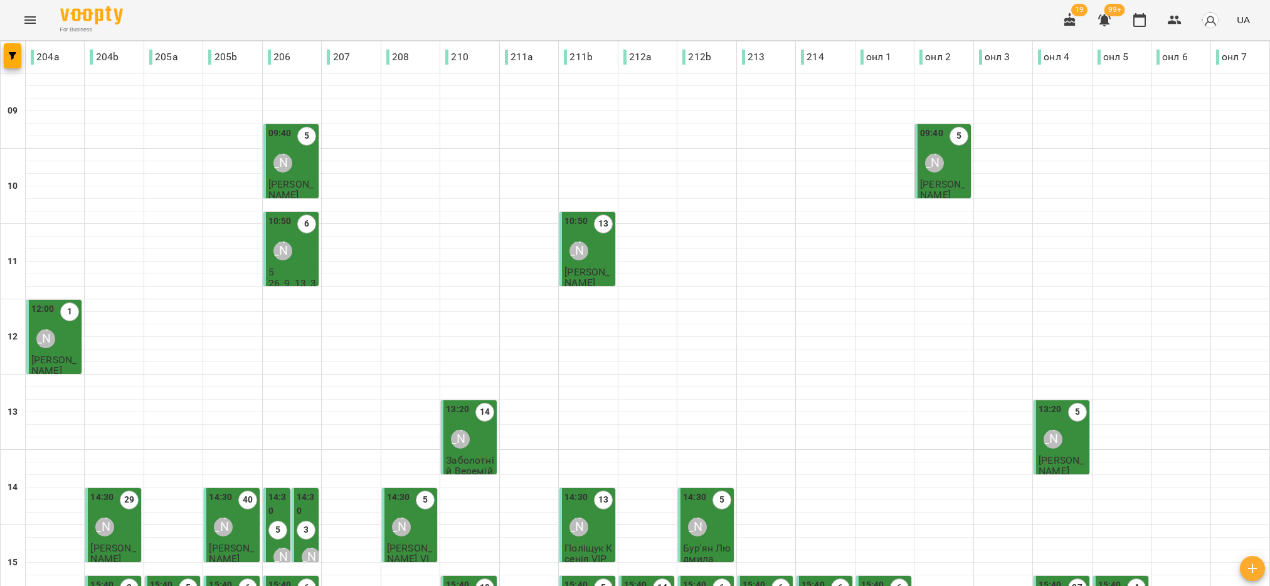
scroll to position [282, 0]
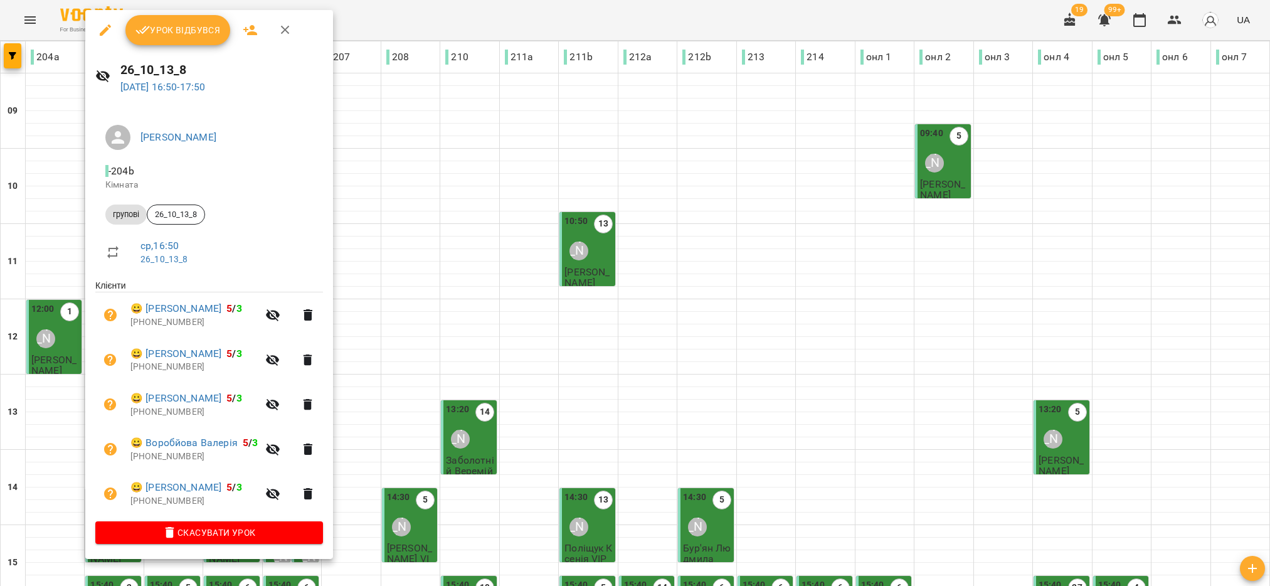
click at [184, 29] on span "Урок відбувся" at bounding box center [177, 30] width 85 height 15
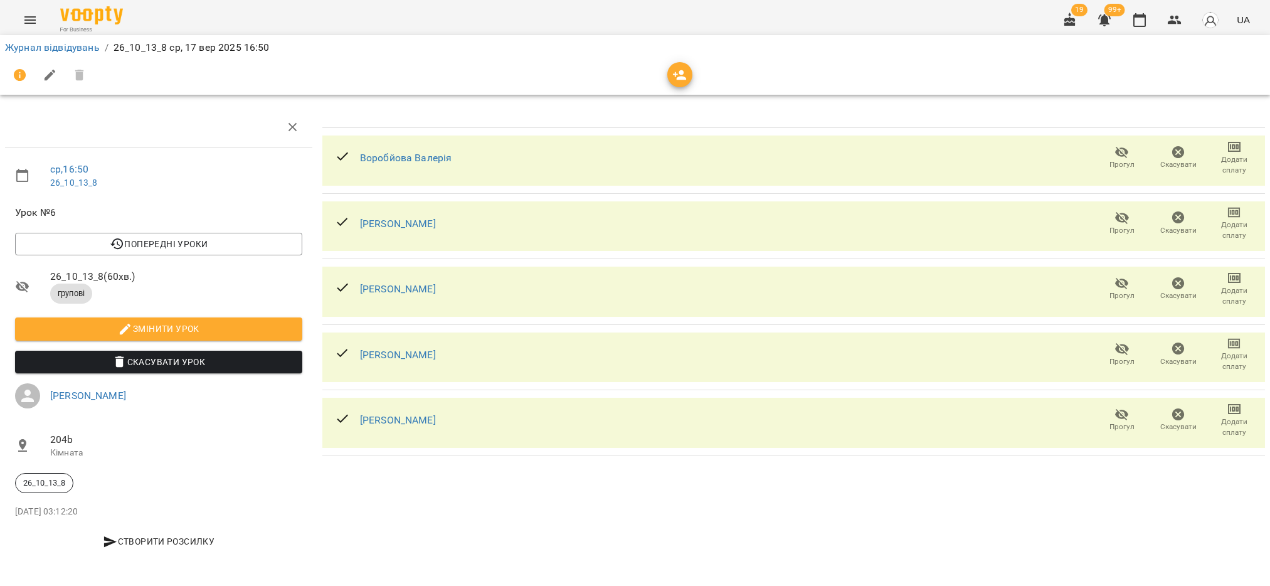
scroll to position [4, 0]
click at [34, 14] on icon "Menu" at bounding box center [30, 20] width 15 height 15
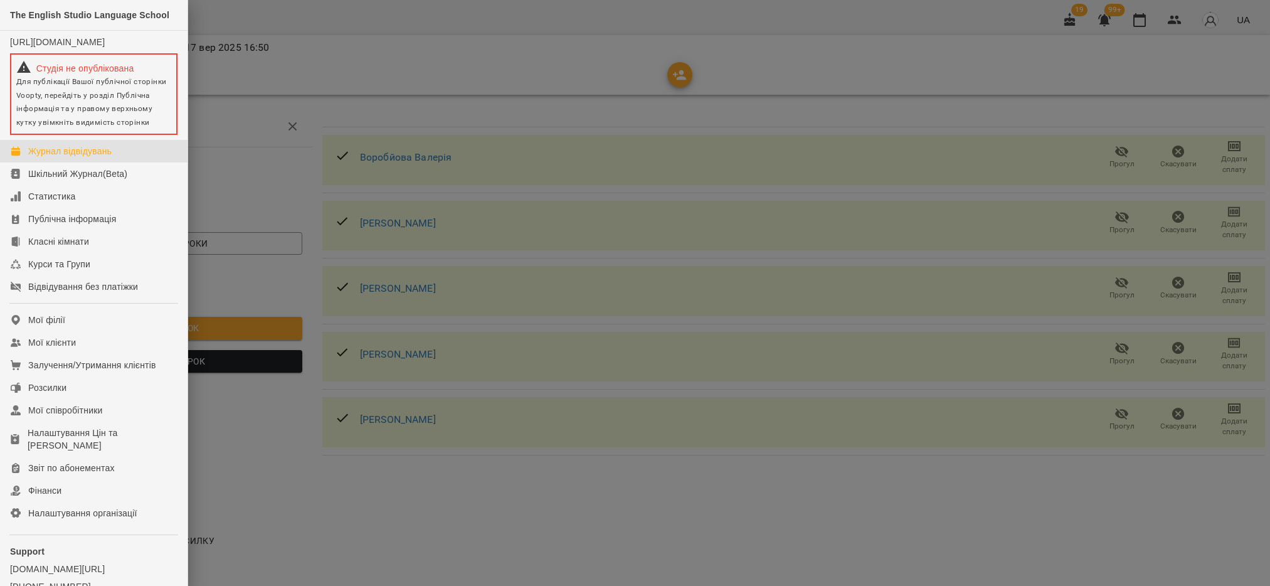
click at [93, 157] on div "Журнал відвідувань" at bounding box center [69, 151] width 83 height 13
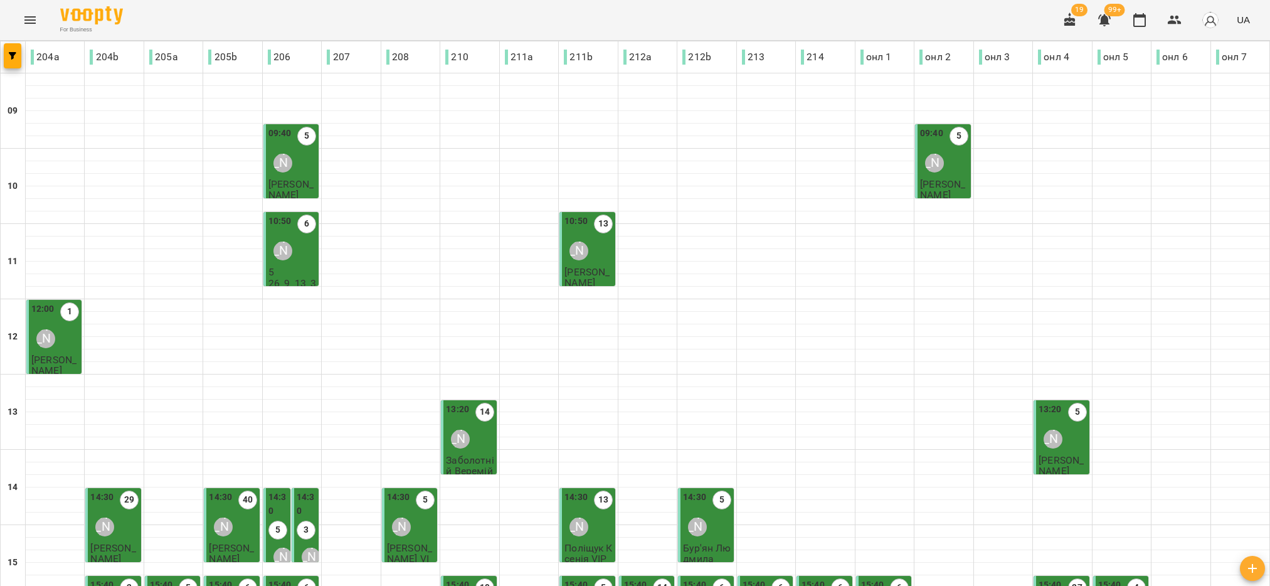
scroll to position [376, 0]
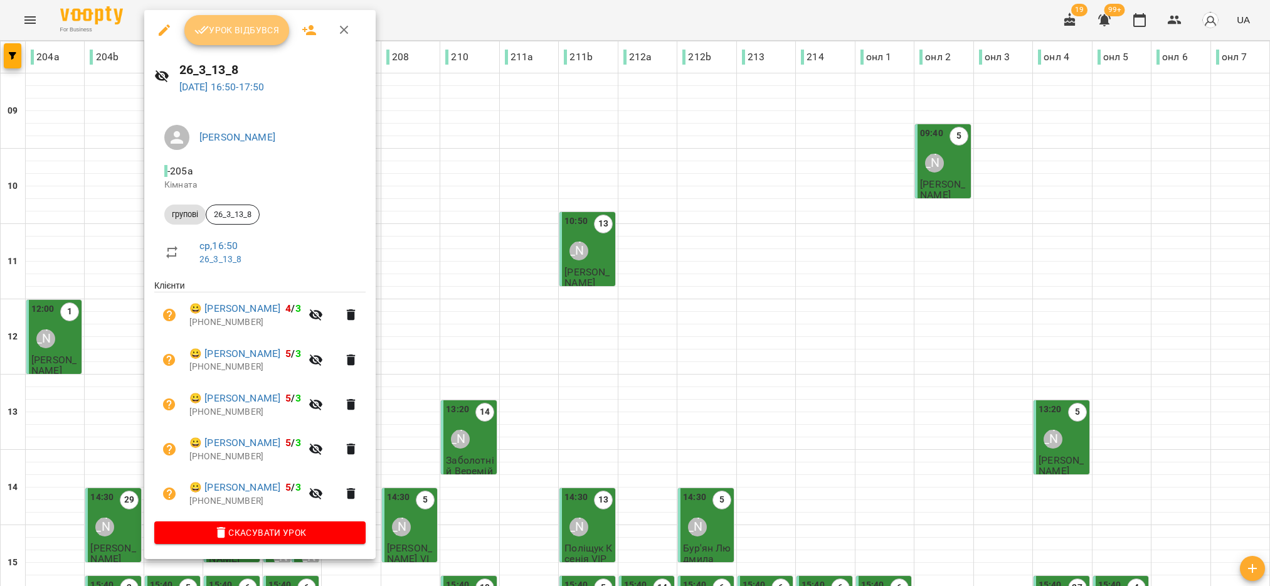
click at [260, 36] on span "Урок відбувся" at bounding box center [236, 30] width 85 height 15
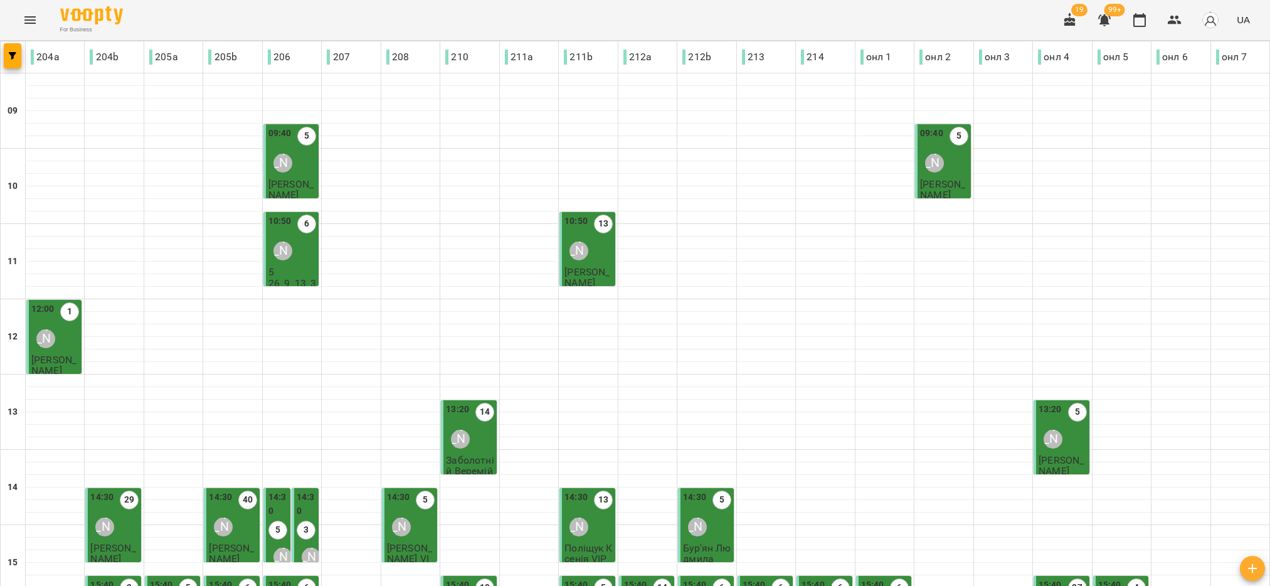
scroll to position [376, 0]
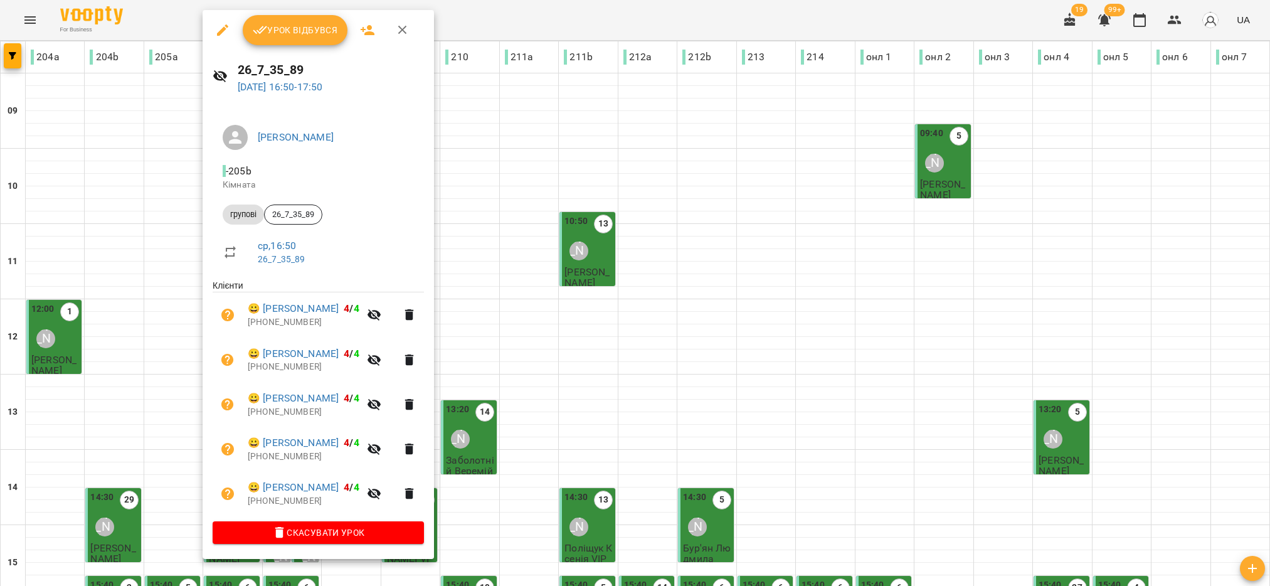
click at [314, 32] on span "Урок відбувся" at bounding box center [295, 30] width 85 height 15
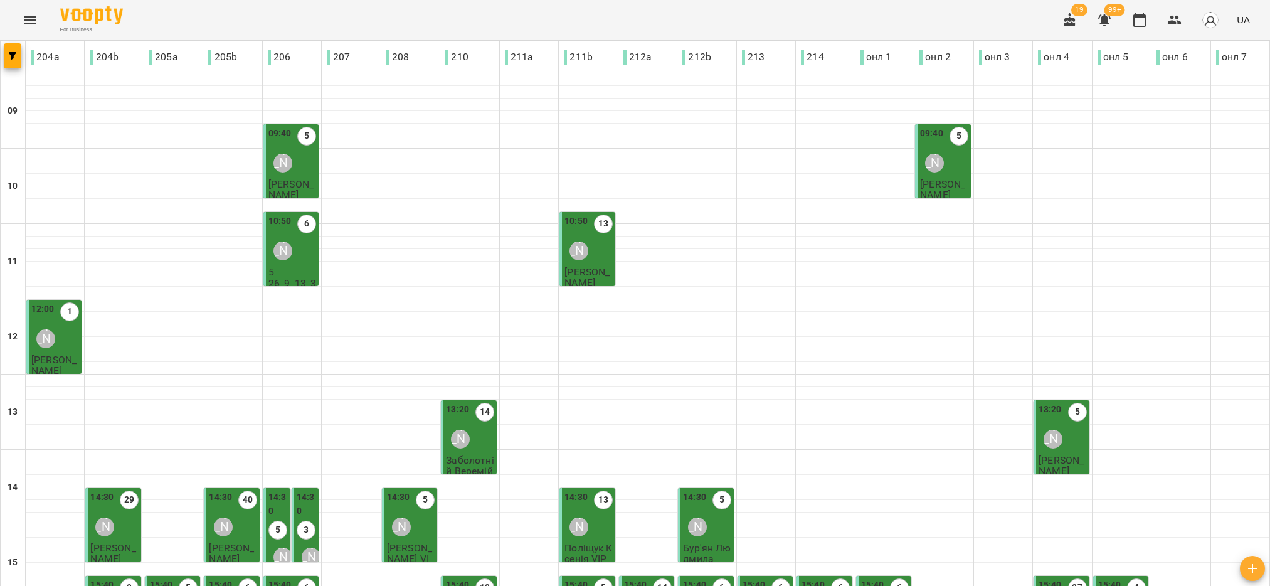
scroll to position [376, 0]
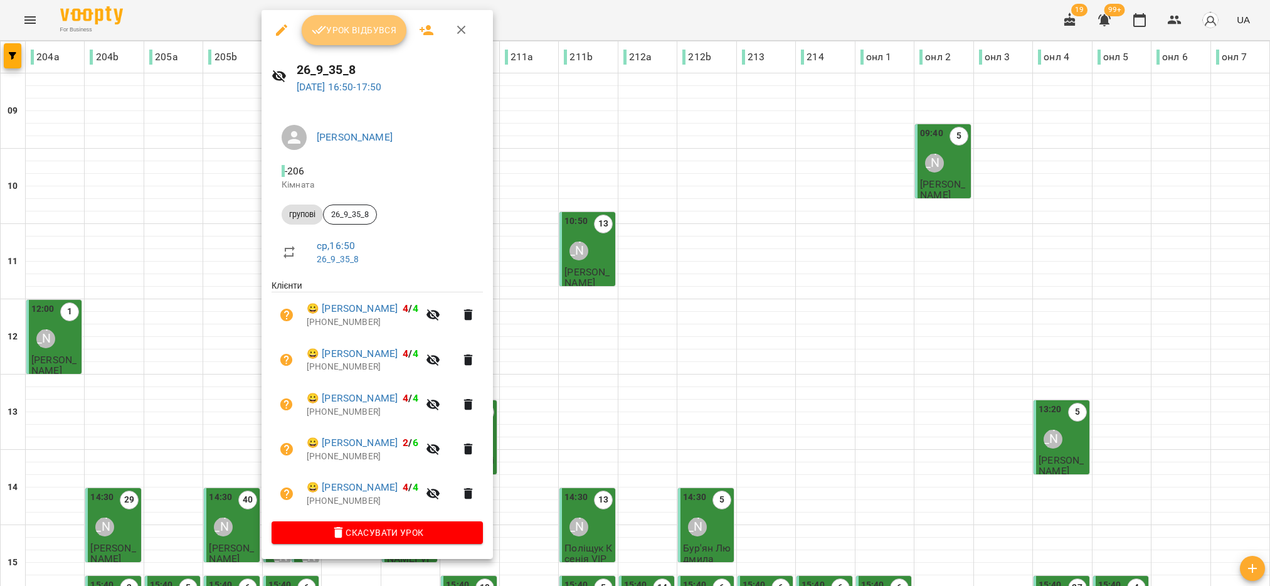
click at [369, 34] on span "Урок відбувся" at bounding box center [354, 30] width 85 height 15
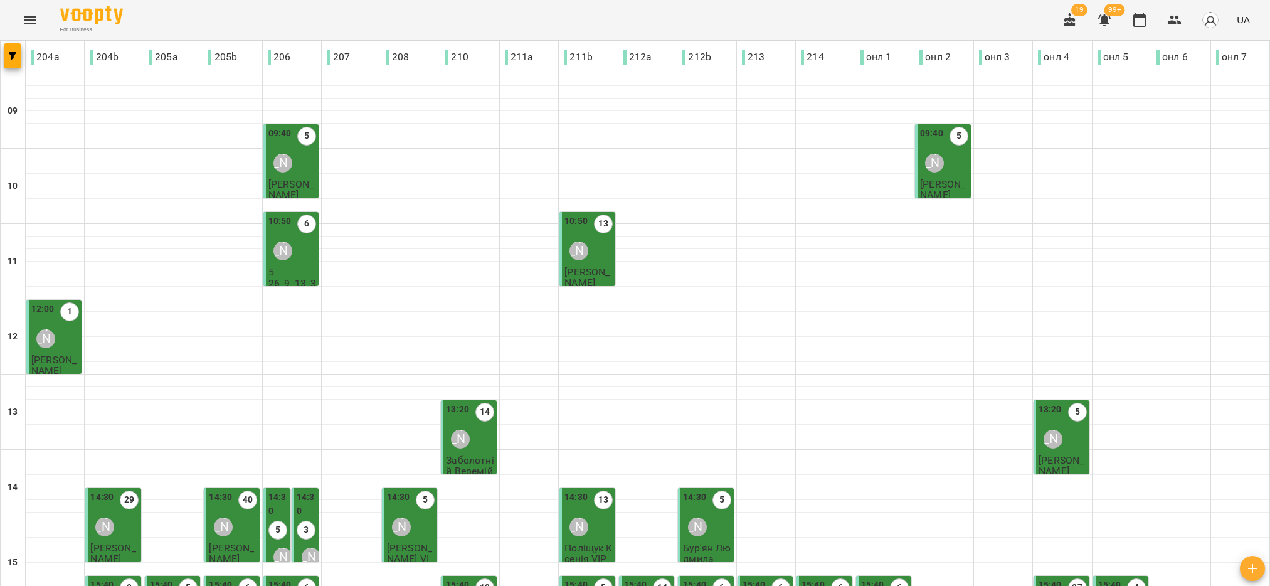
scroll to position [400, 0]
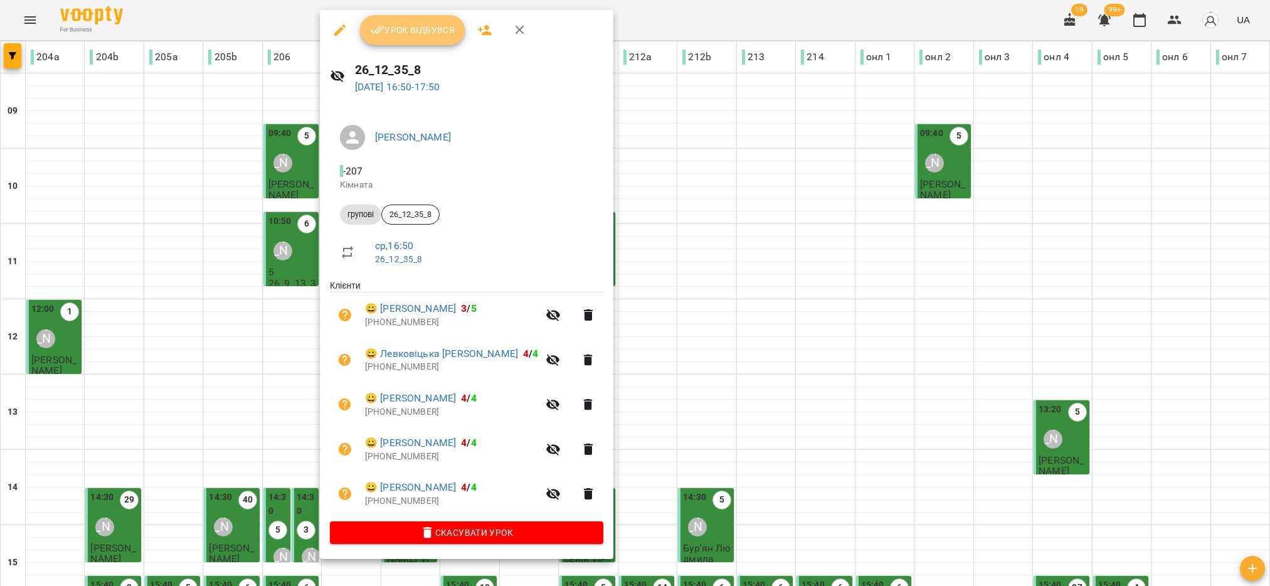
click at [416, 36] on span "Урок відбувся" at bounding box center [412, 30] width 85 height 15
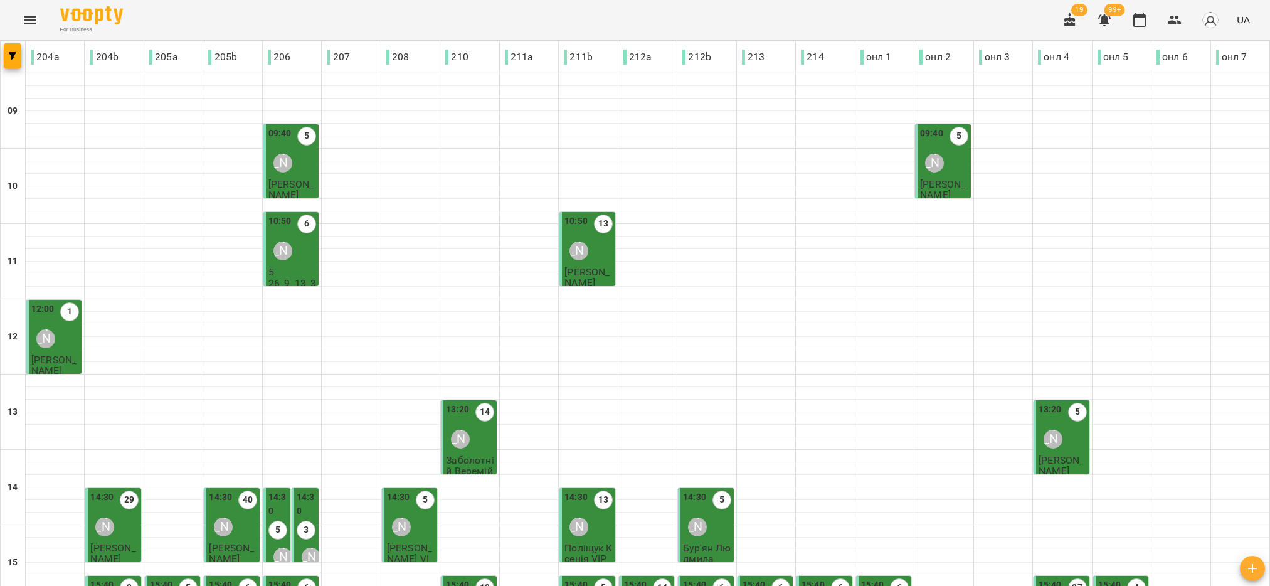
scroll to position [400, 0]
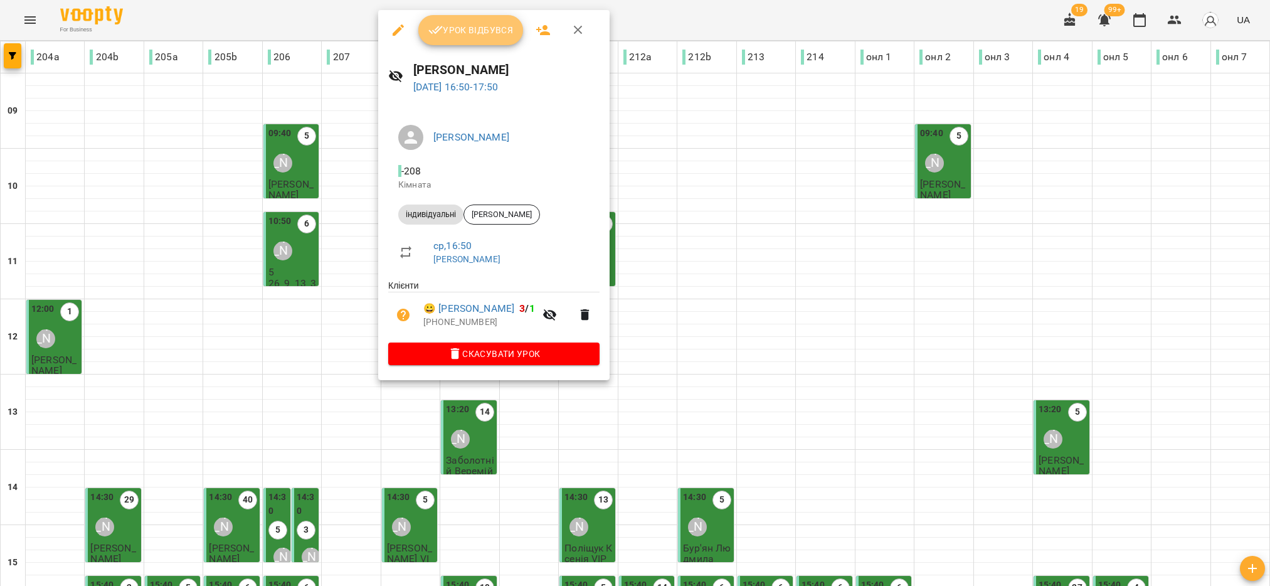
click at [475, 36] on span "Урок відбувся" at bounding box center [470, 30] width 85 height 15
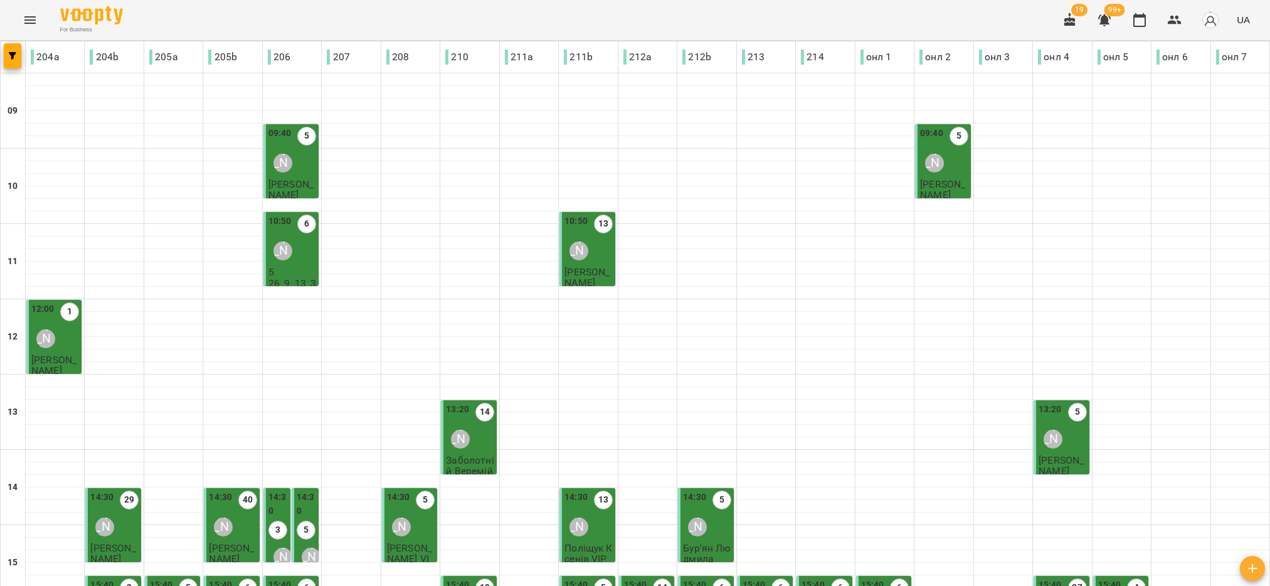
scroll to position [400, 0]
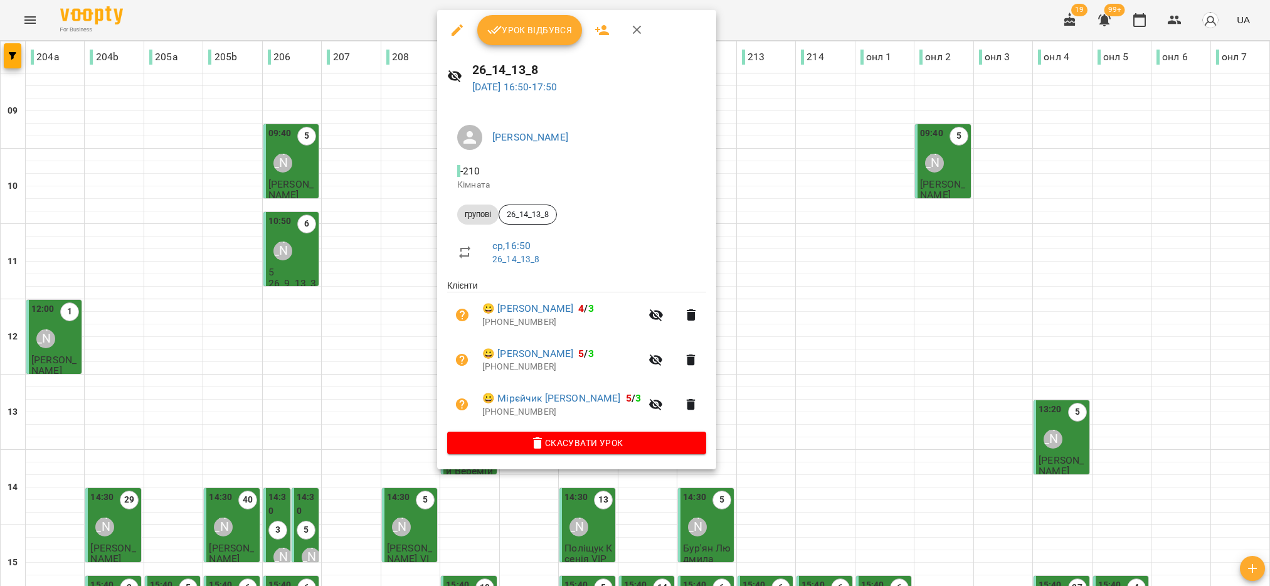
click at [523, 36] on span "Урок відбувся" at bounding box center [529, 30] width 85 height 15
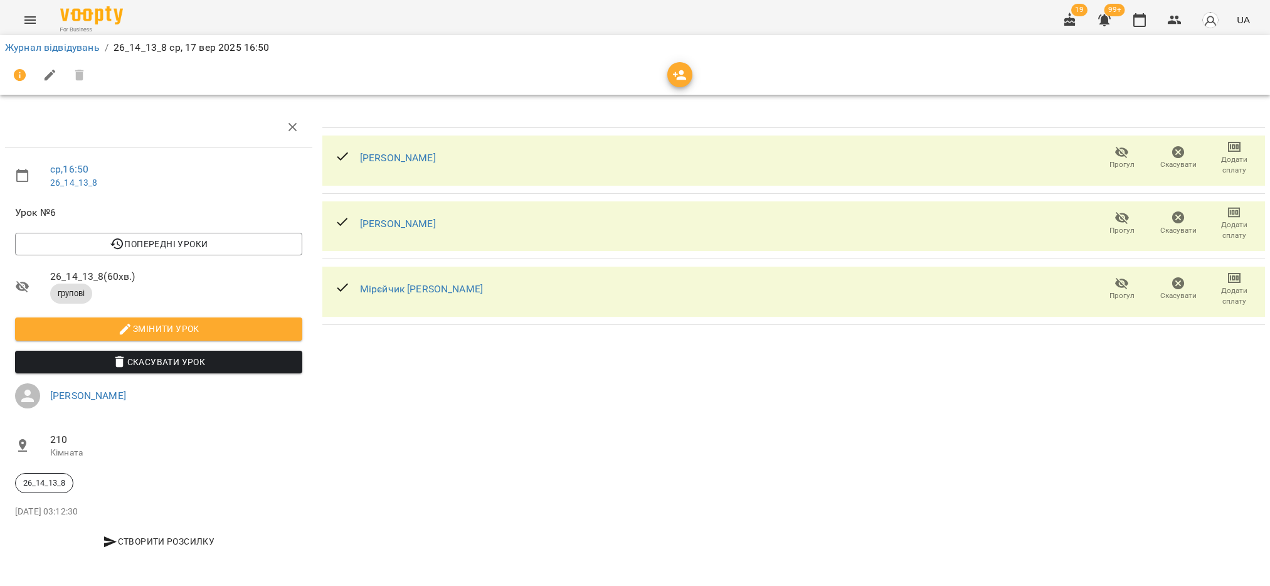
scroll to position [4, 0]
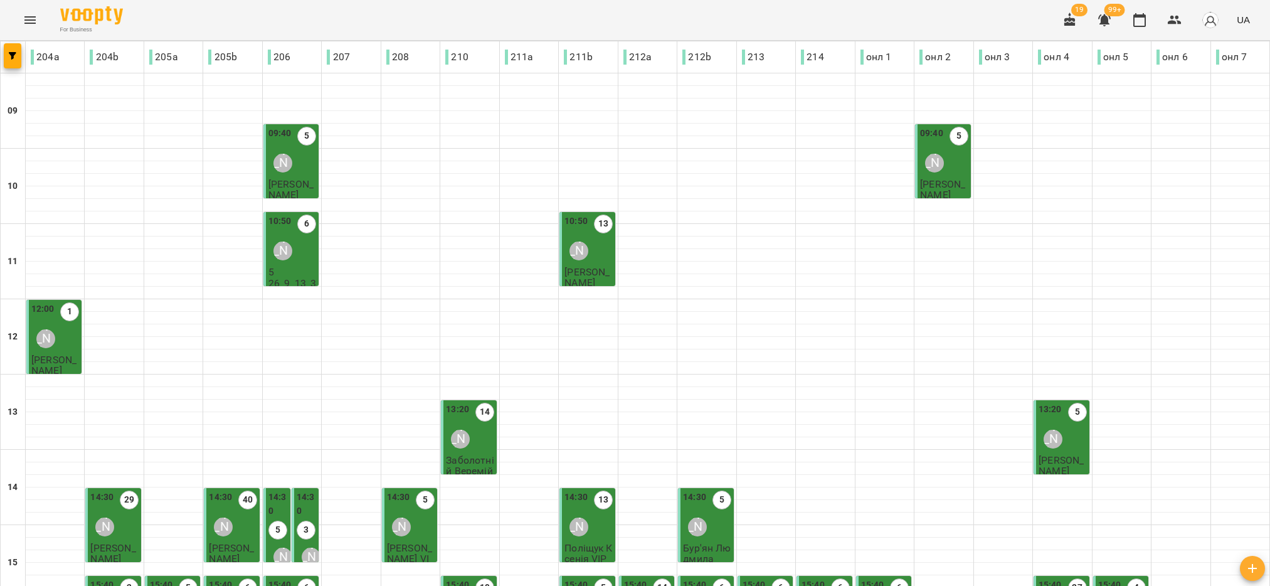
scroll to position [400, 0]
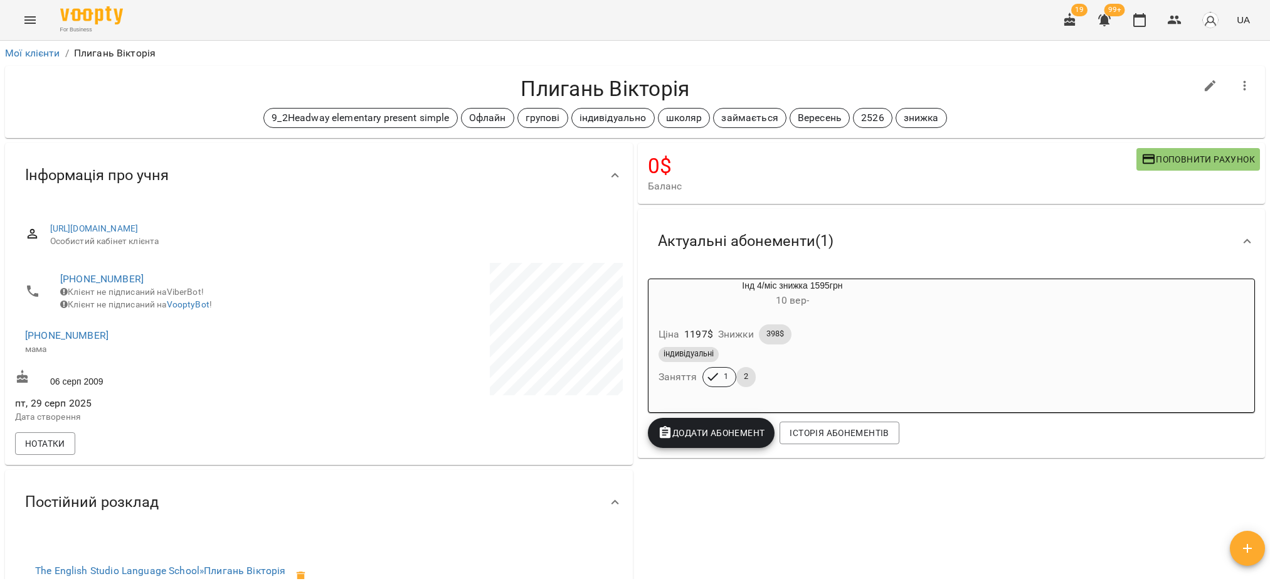
click at [756, 352] on div "індивідуальні" at bounding box center [793, 354] width 268 height 15
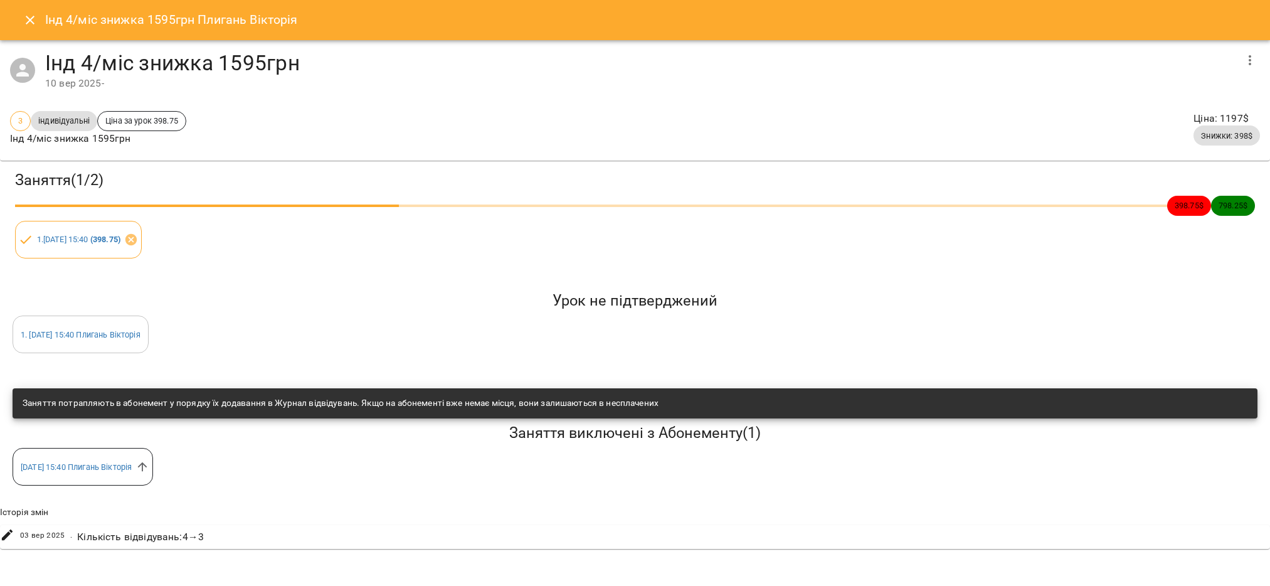
click at [33, 21] on icon "Close" at bounding box center [30, 20] width 15 height 15
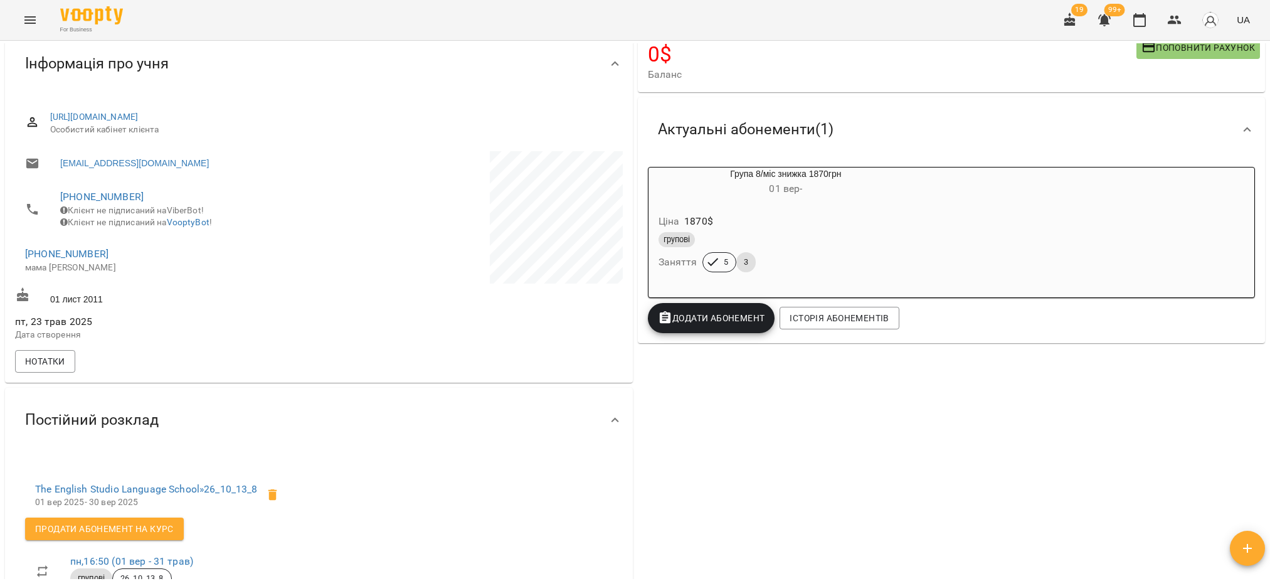
scroll to position [282, 0]
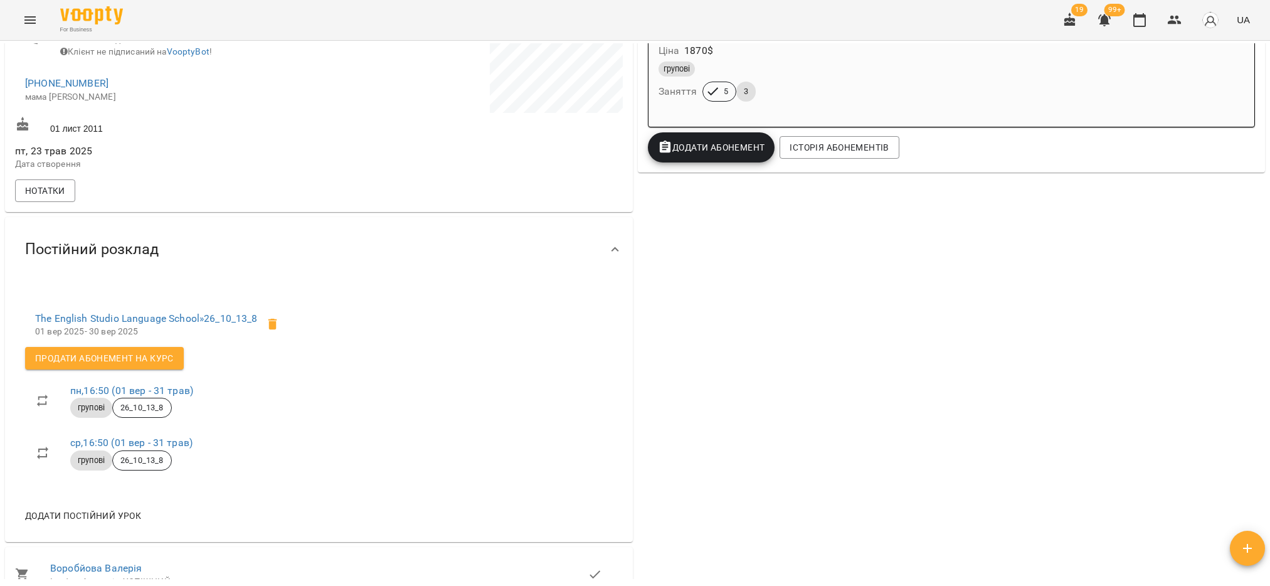
click at [723, 62] on div "групові" at bounding box center [786, 69] width 260 height 20
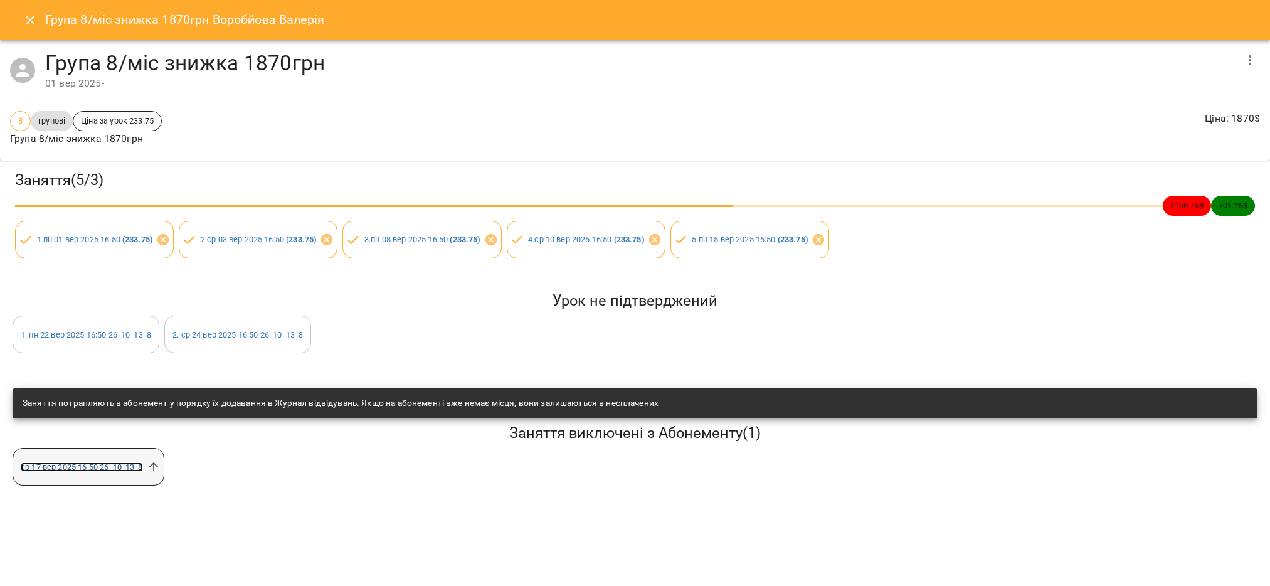
click at [115, 469] on link "ср 17 вер 2025 16:50 26_10_13_8" at bounding box center [82, 466] width 122 height 9
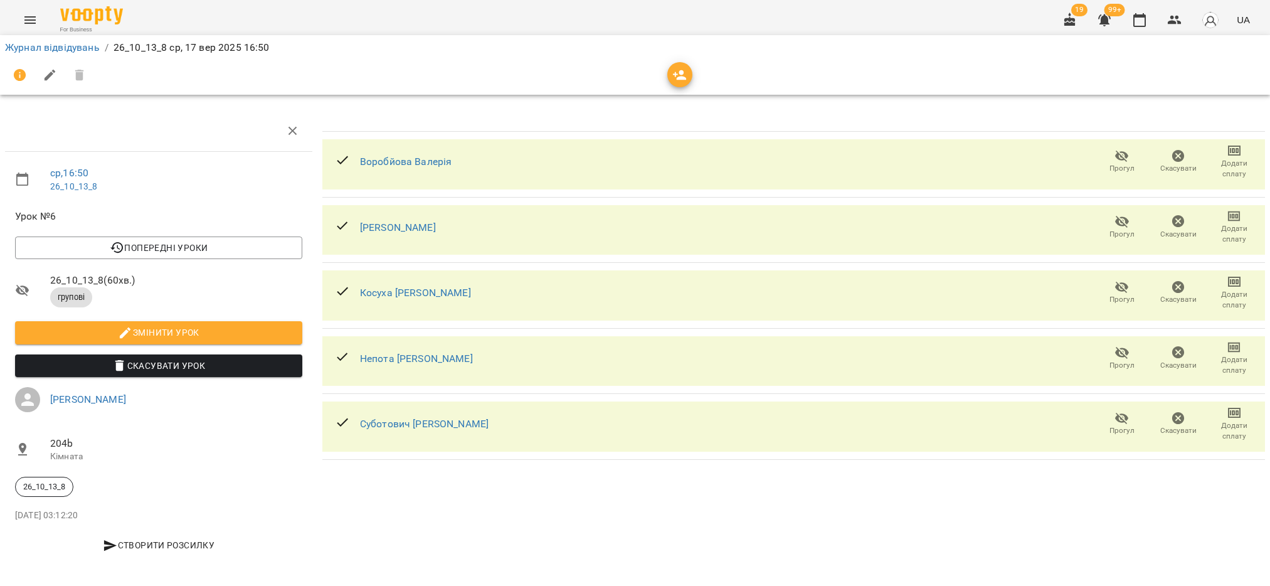
click at [117, 134] on div at bounding box center [158, 131] width 307 height 40
click at [1172, 17] on icon "button" at bounding box center [1175, 20] width 14 height 9
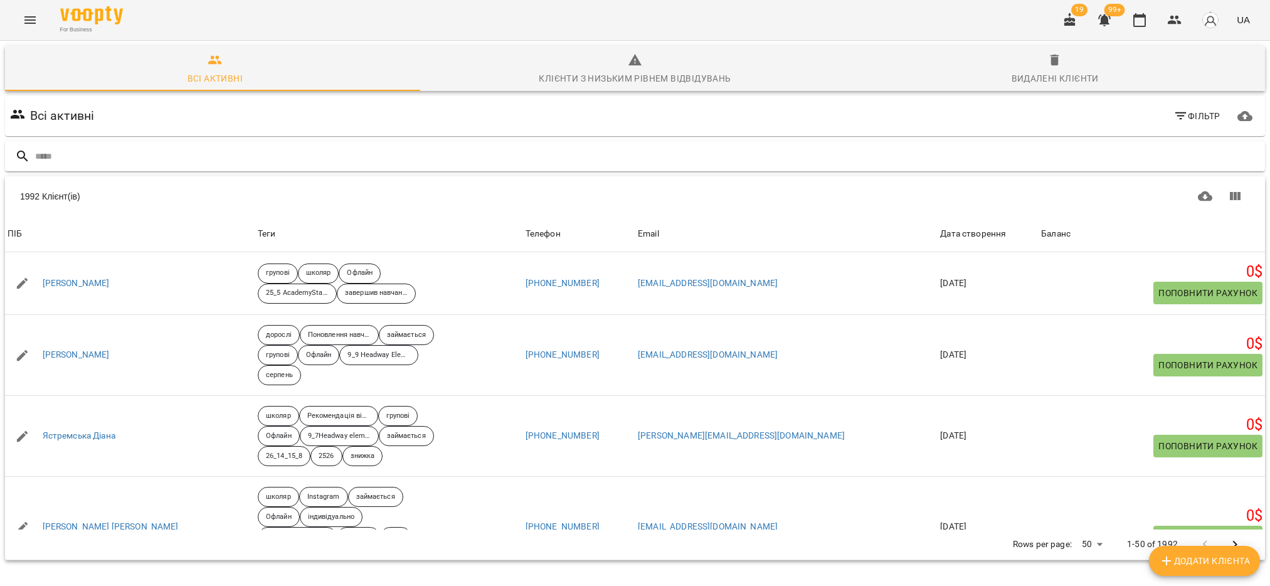
click at [155, 161] on input "text" at bounding box center [647, 156] width 1225 height 21
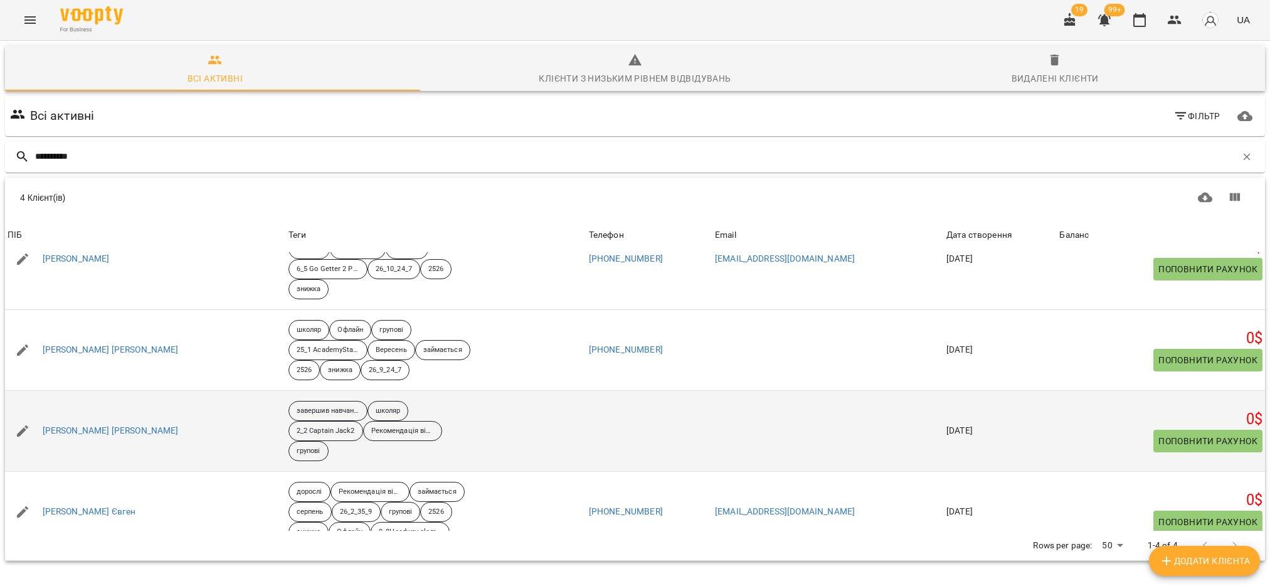
scroll to position [66, 0]
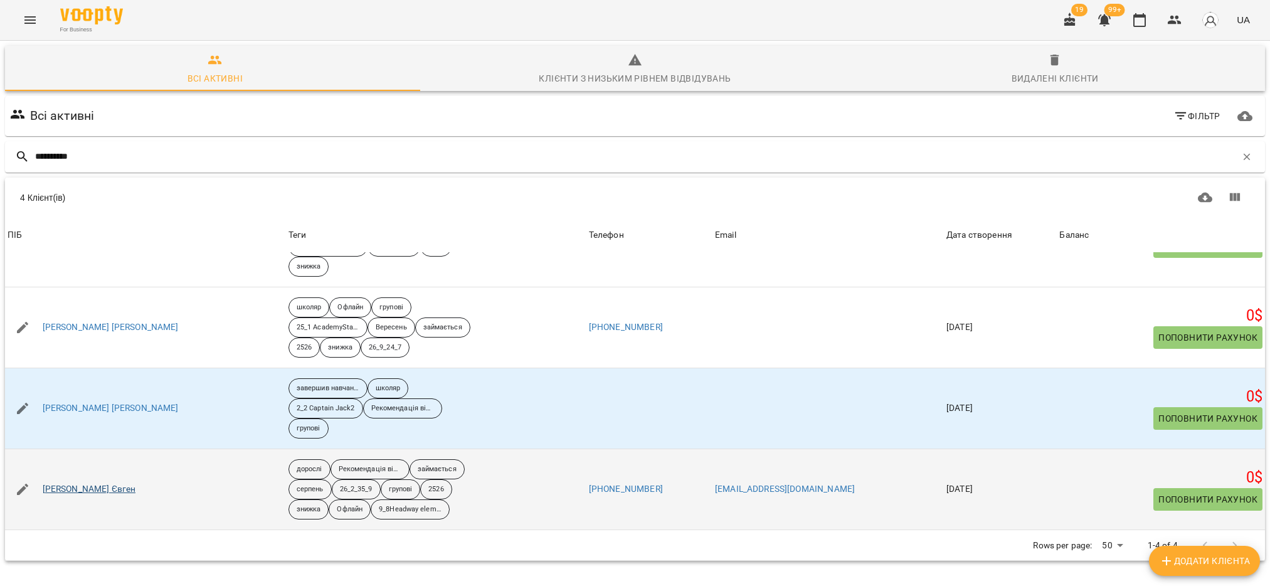
type input "**********"
click at [98, 492] on link "Костюченко Євген" at bounding box center [89, 489] width 93 height 13
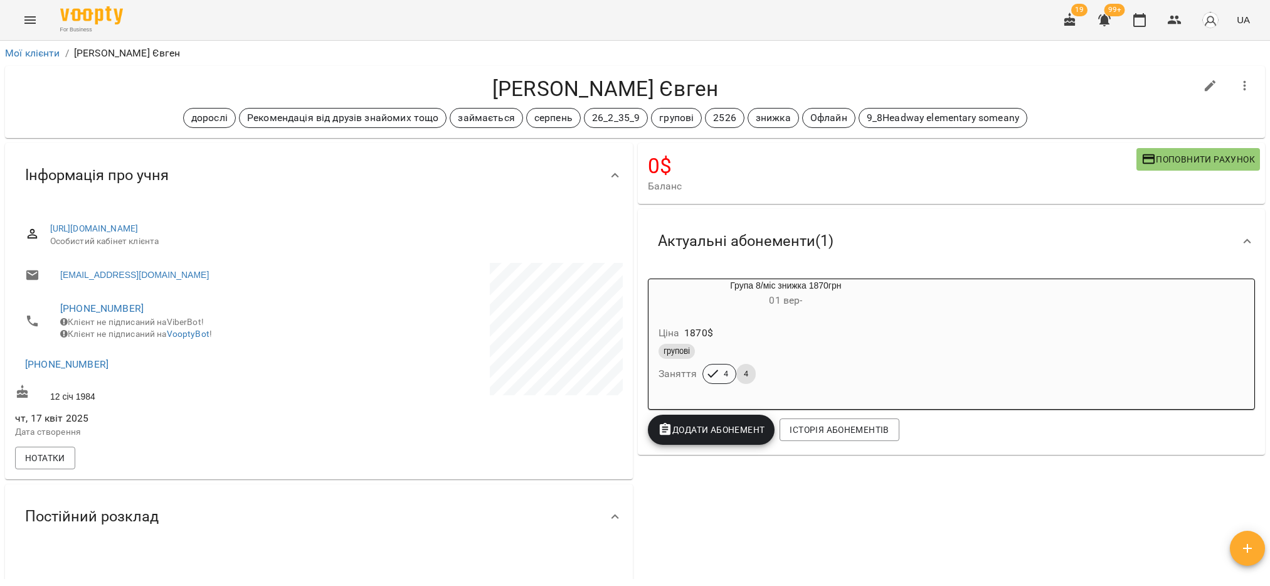
click at [707, 396] on div "Ціна 1870 $ групові Заняття 4 4" at bounding box center [786, 356] width 275 height 85
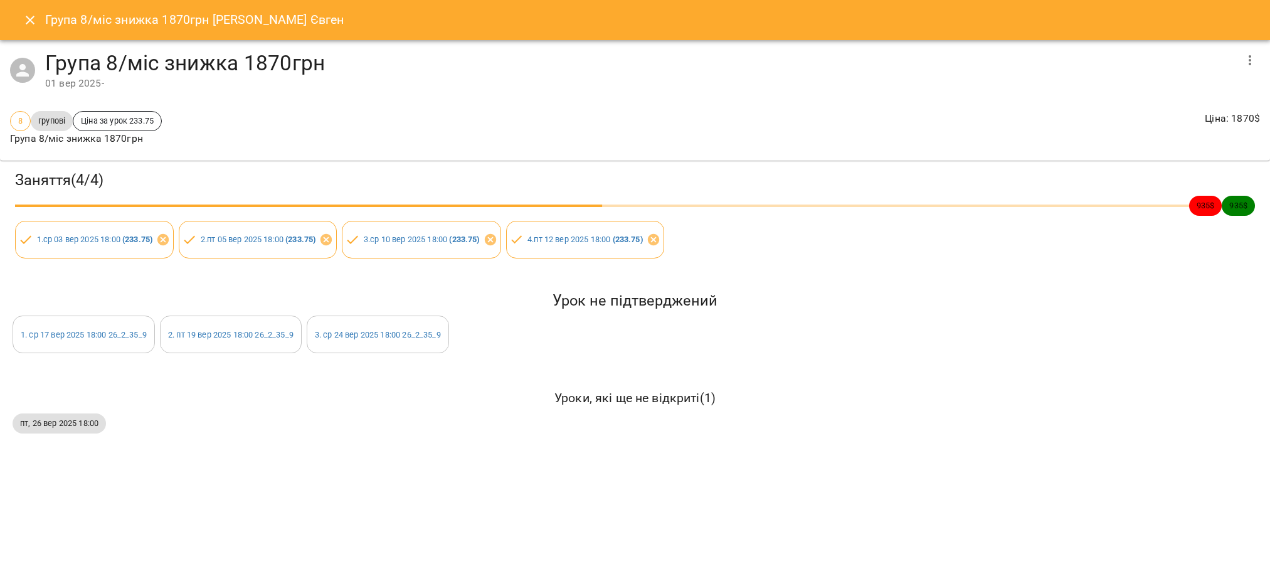
click at [27, 19] on icon "Close" at bounding box center [30, 20] width 15 height 15
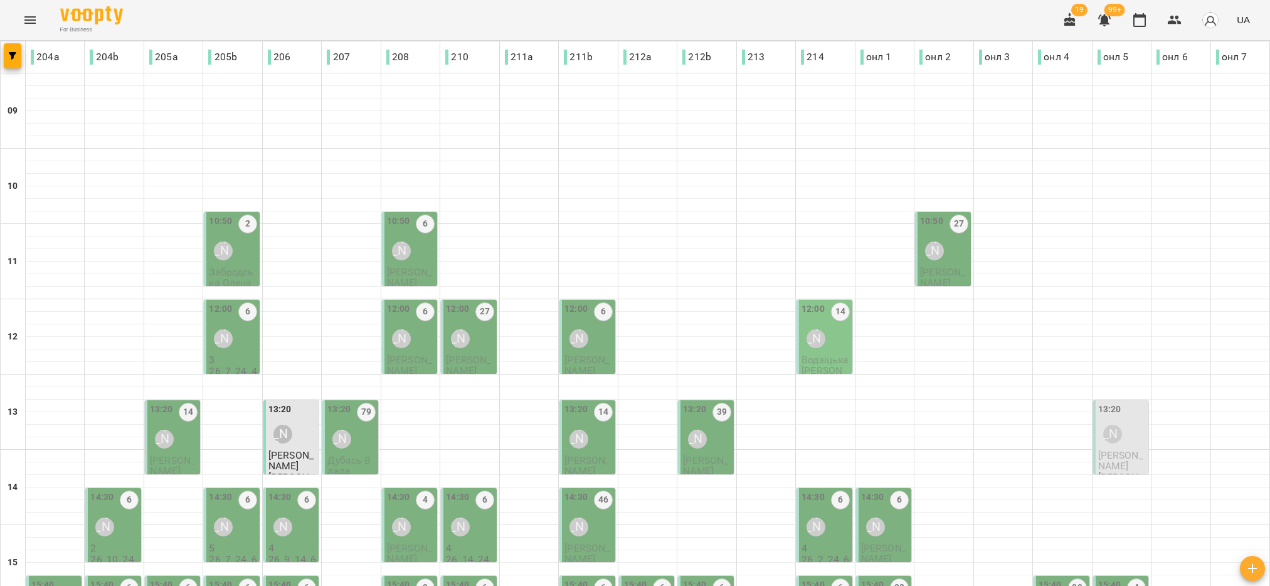
scroll to position [400, 0]
click at [231, 248] on div "[PERSON_NAME]" at bounding box center [223, 250] width 29 height 29
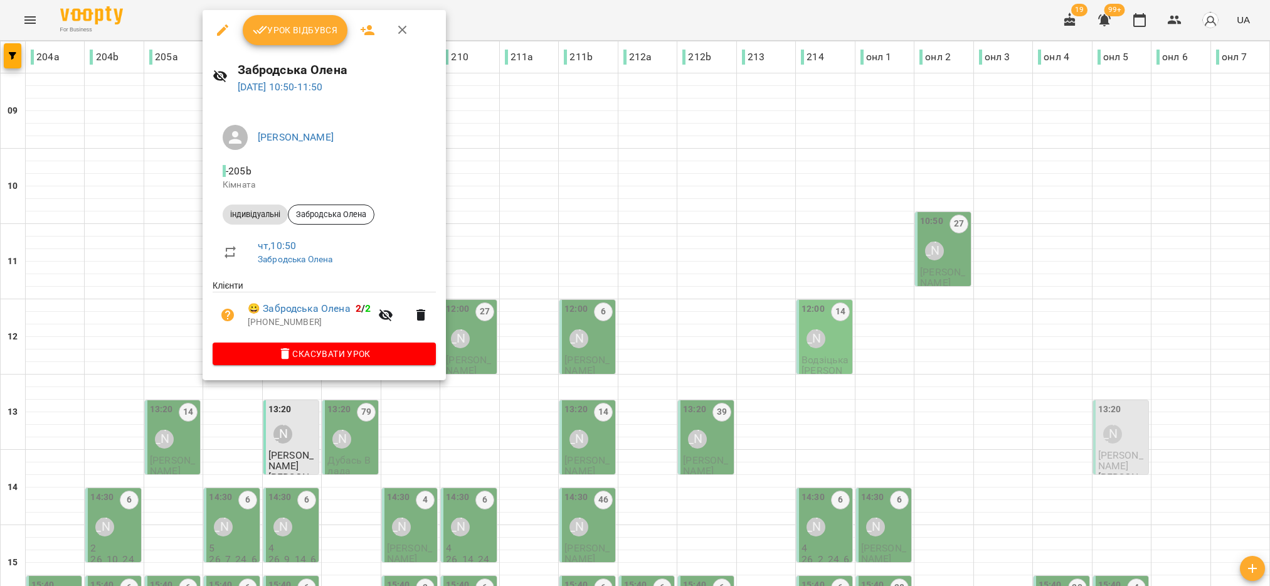
click at [310, 28] on span "Урок відбувся" at bounding box center [295, 30] width 85 height 15
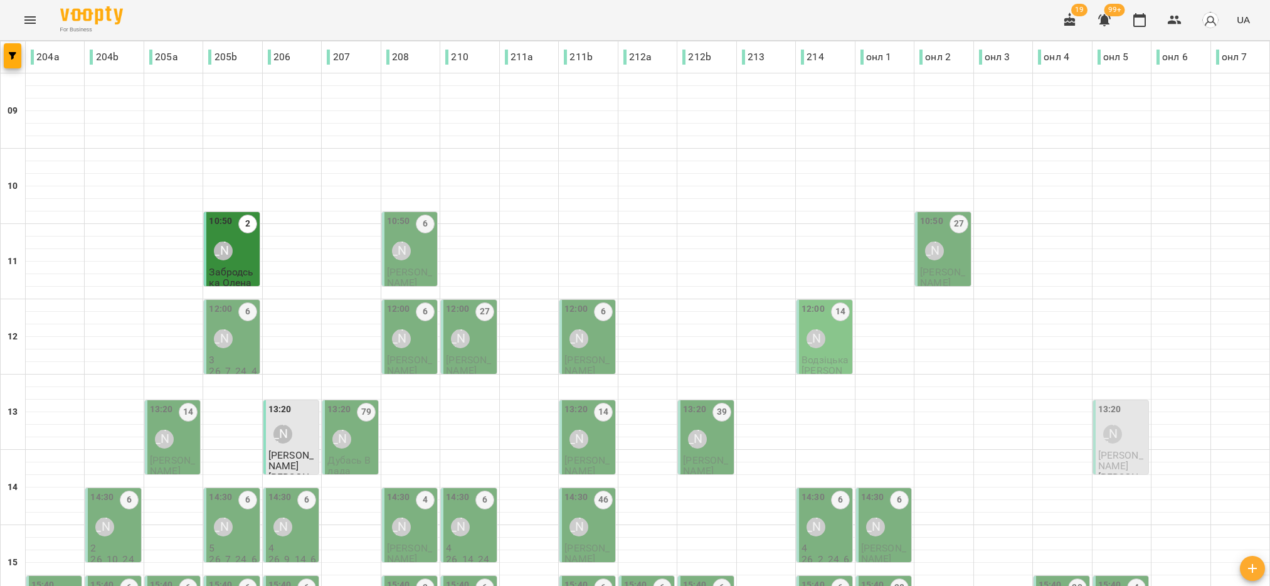
click at [399, 268] on span "[PERSON_NAME]" at bounding box center [409, 277] width 45 height 23
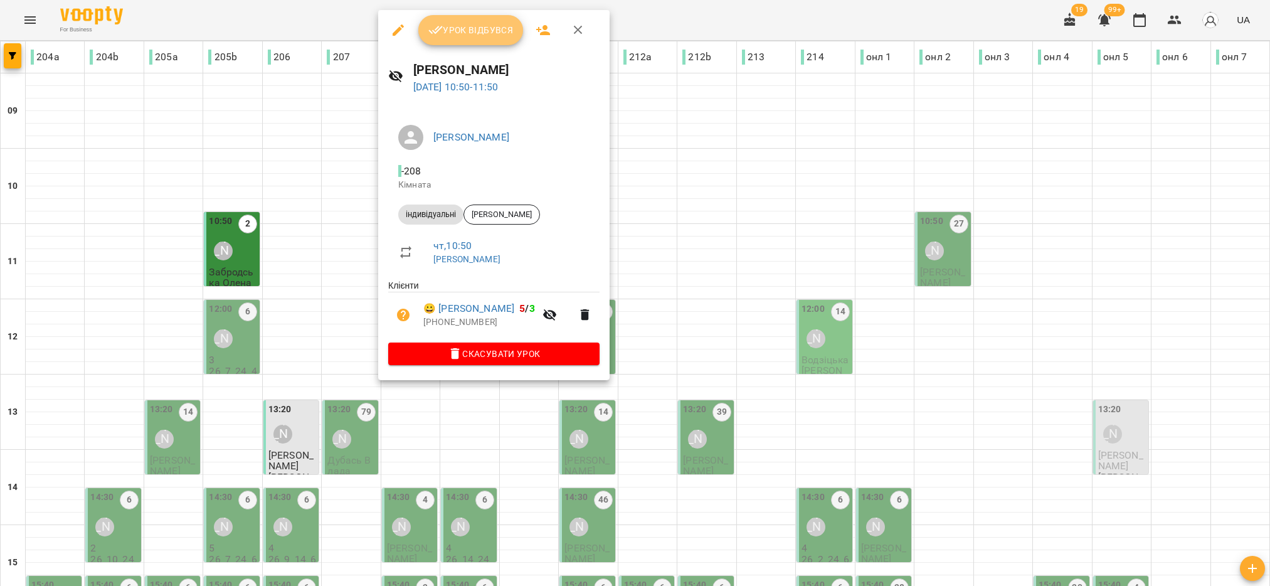
click at [467, 38] on button "Урок відбувся" at bounding box center [470, 30] width 105 height 30
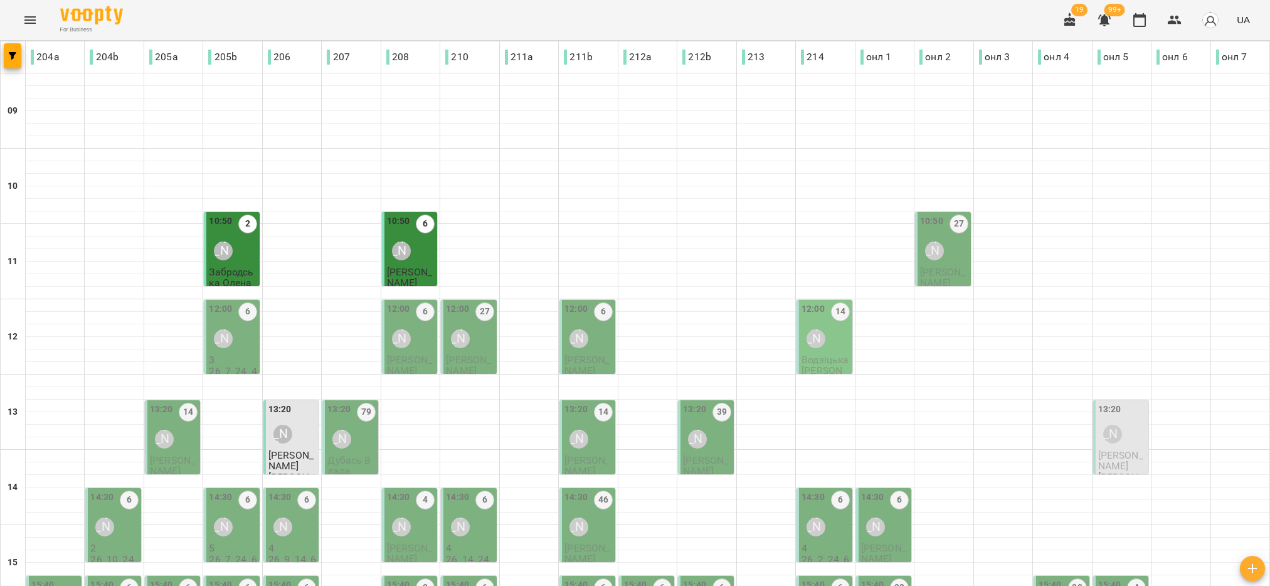
click at [932, 260] on div "[PERSON_NAME]" at bounding box center [934, 250] width 29 height 29
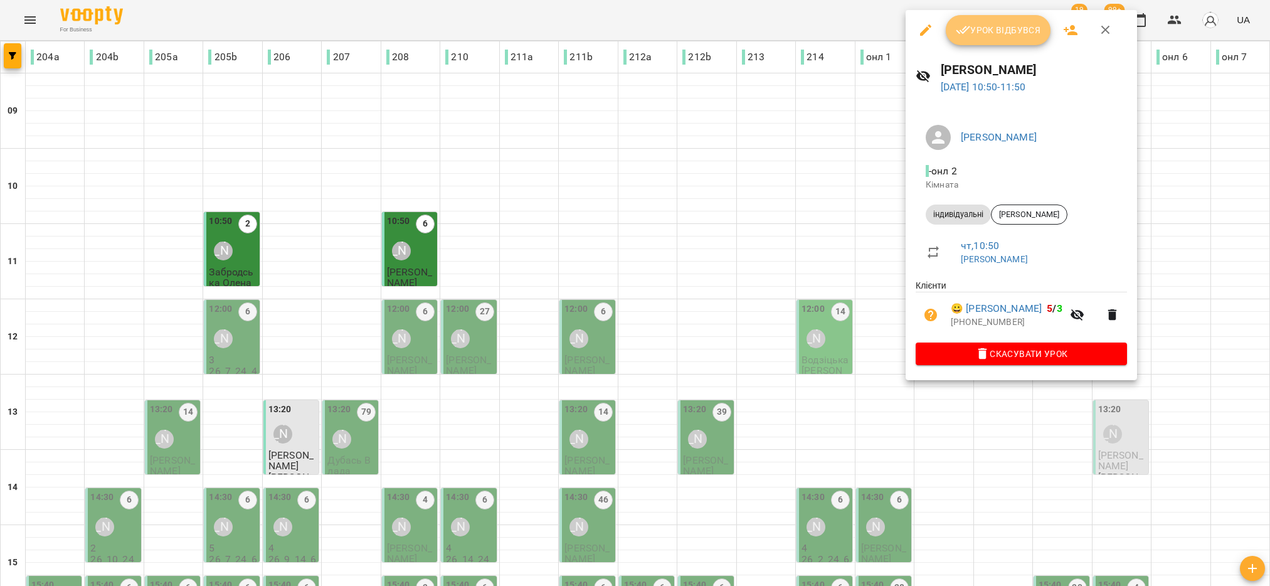
click at [1024, 36] on span "Урок відбувся" at bounding box center [998, 30] width 85 height 15
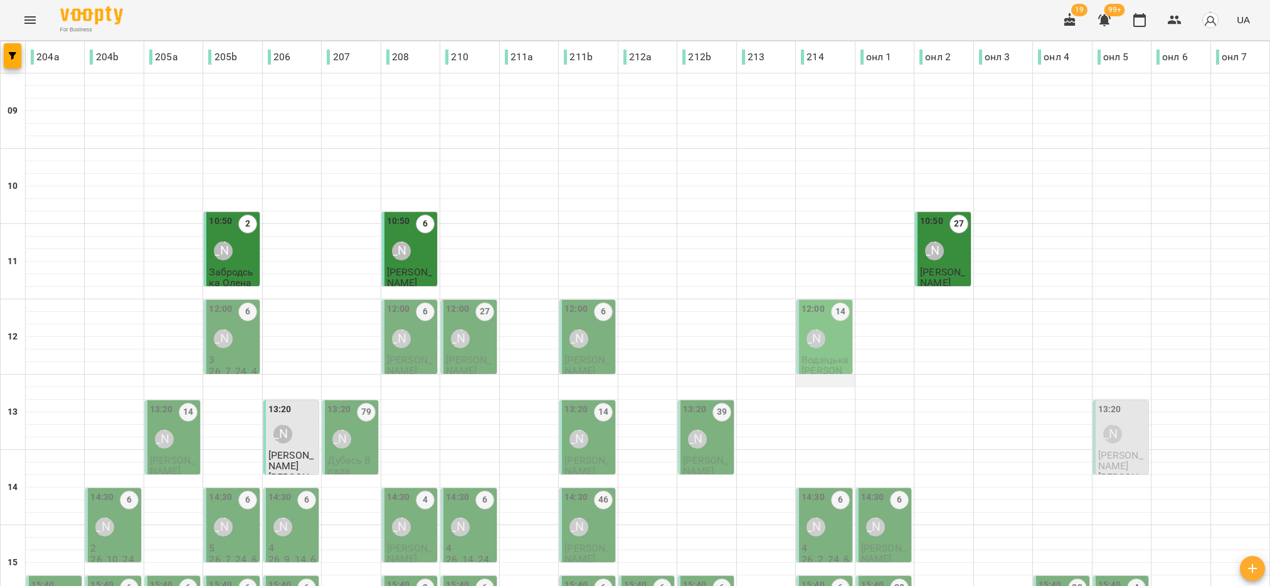
scroll to position [94, 0]
click at [821, 354] on span "Водзіцька [PERSON_NAME]" at bounding box center [825, 371] width 47 height 34
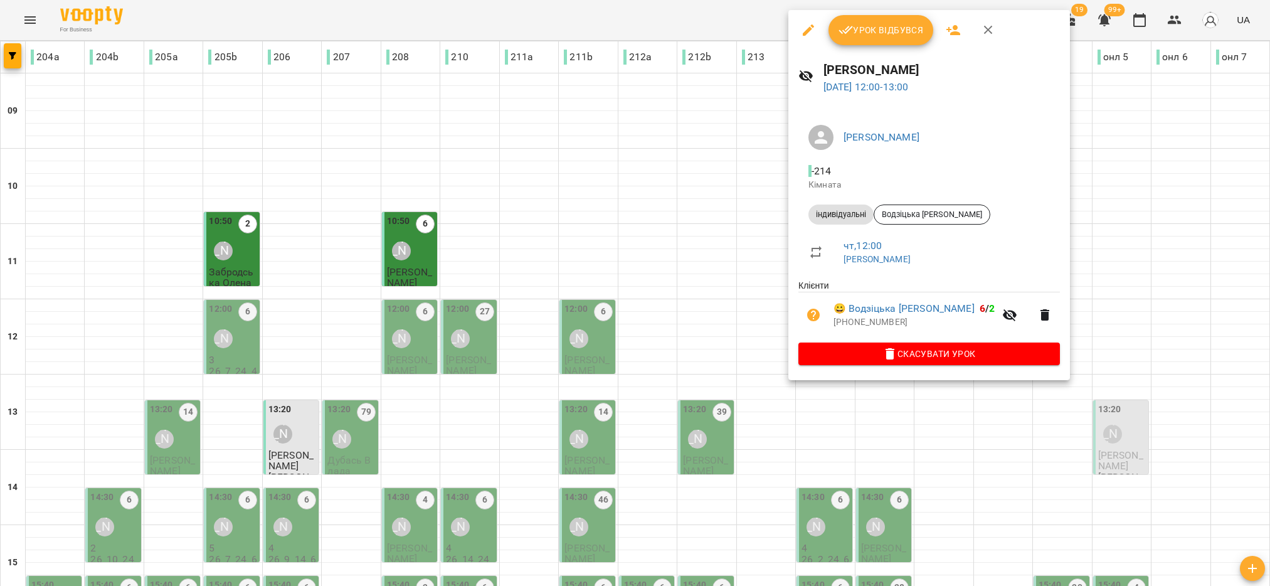
click at [870, 28] on span "Урок відбувся" at bounding box center [881, 30] width 85 height 15
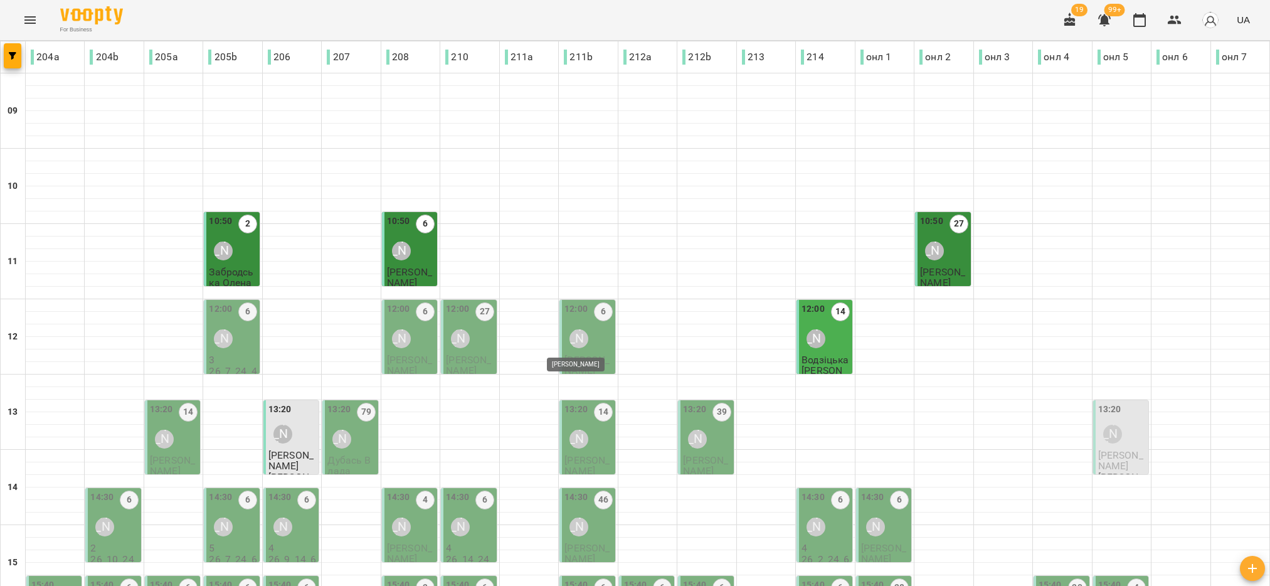
click at [571, 341] on div "[PERSON_NAME]" at bounding box center [578, 338] width 19 height 19
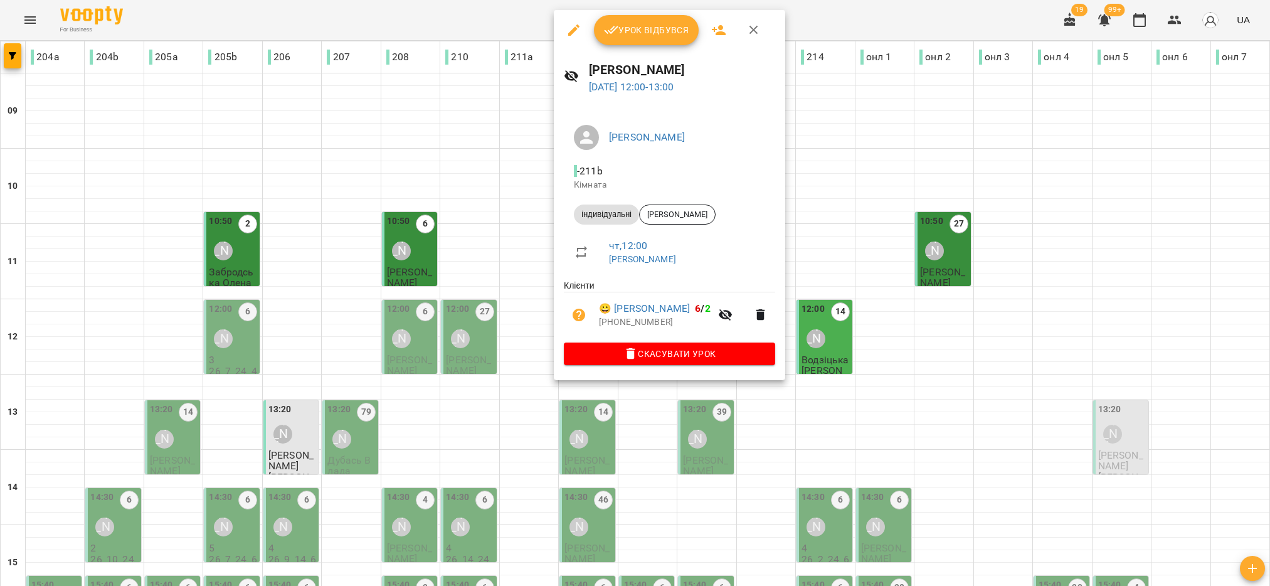
click at [638, 34] on span "Урок відбувся" at bounding box center [646, 30] width 85 height 15
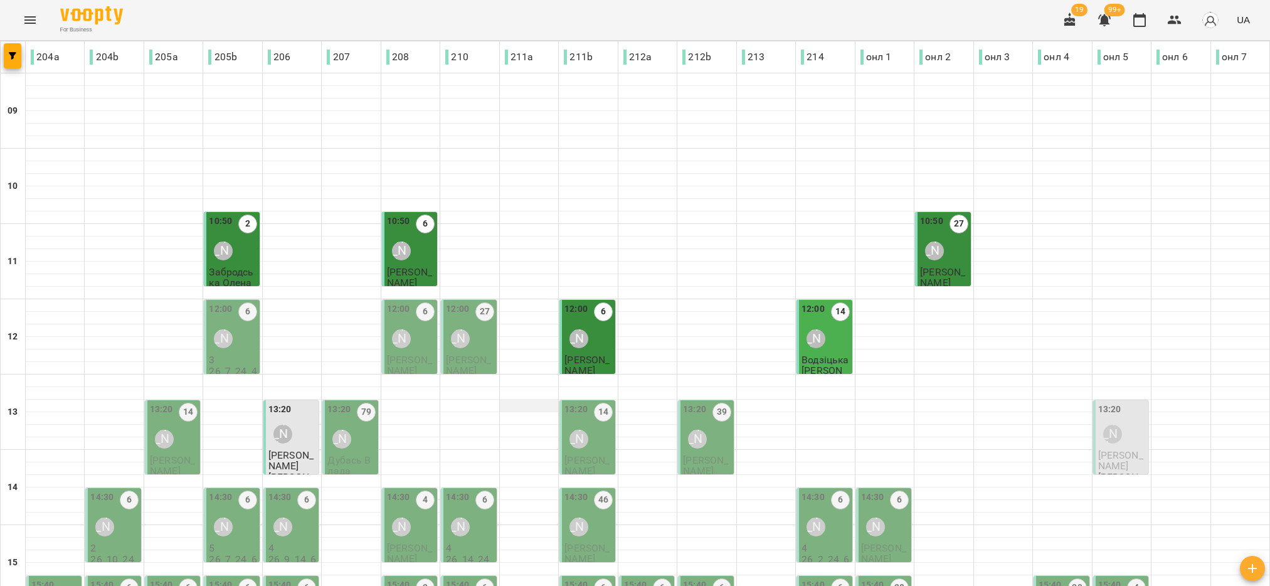
scroll to position [188, 0]
click at [470, 302] on div "12:00 27 Ольга Односум" at bounding box center [470, 327] width 48 height 51
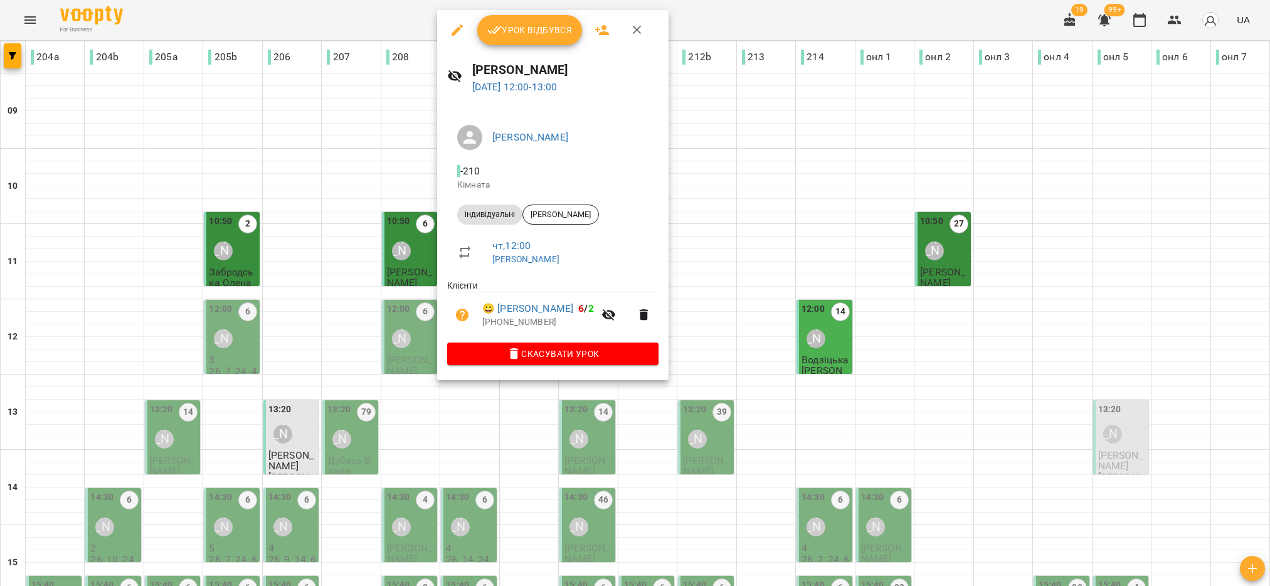
click at [543, 36] on span "Урок відбувся" at bounding box center [529, 30] width 85 height 15
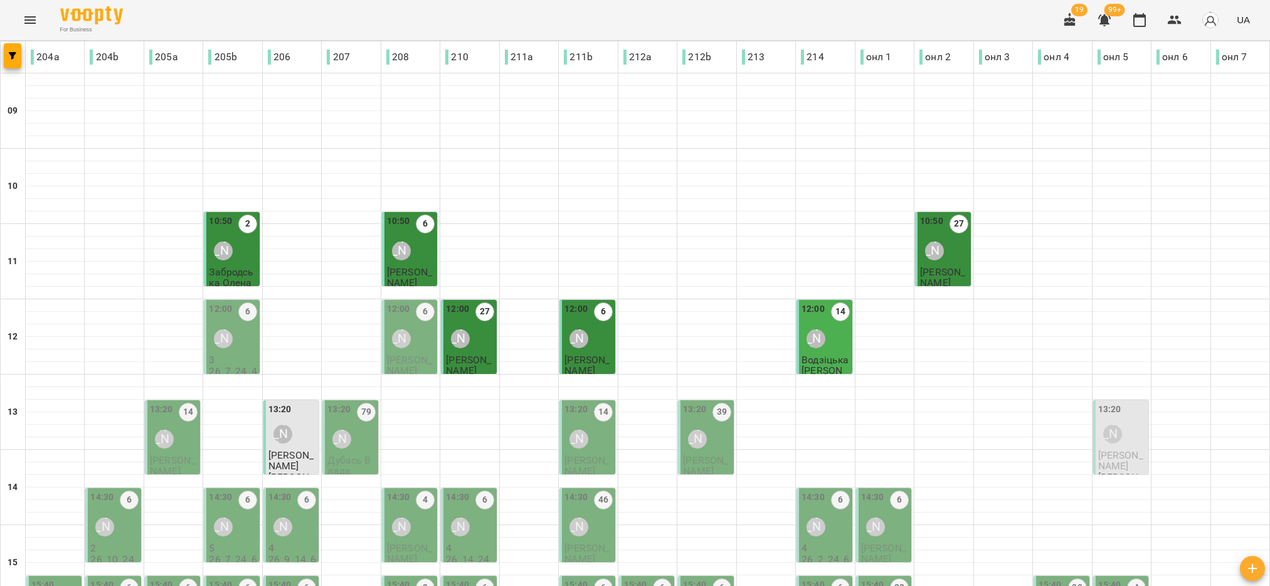
click at [405, 327] on div "[PERSON_NAME]" at bounding box center [401, 338] width 29 height 29
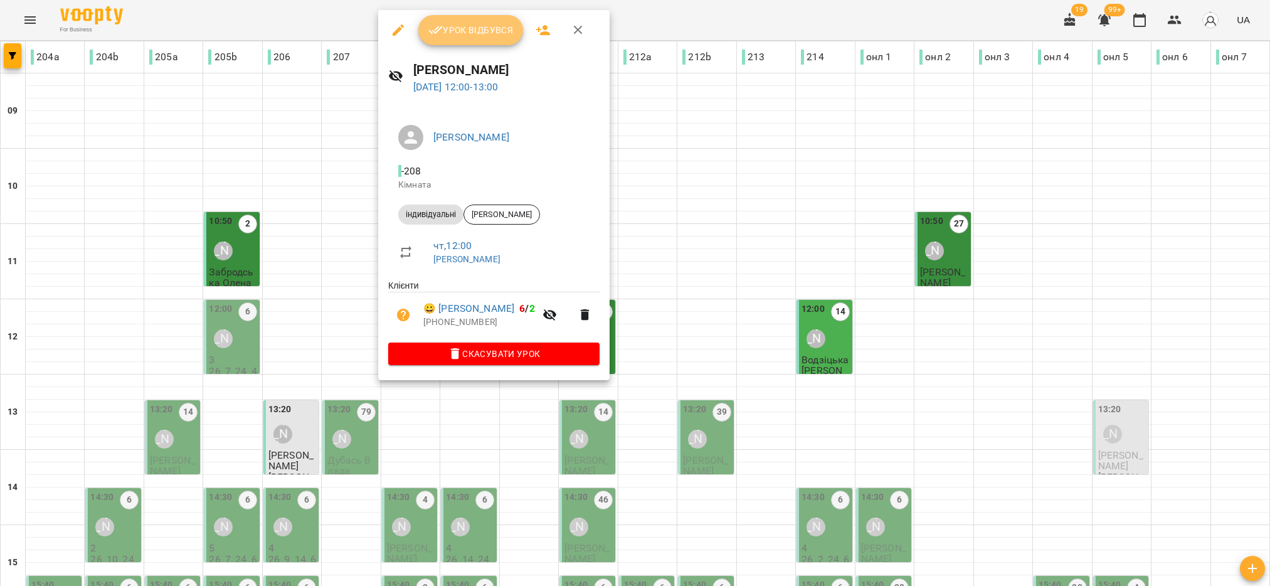
click at [467, 32] on span "Урок відбувся" at bounding box center [470, 30] width 85 height 15
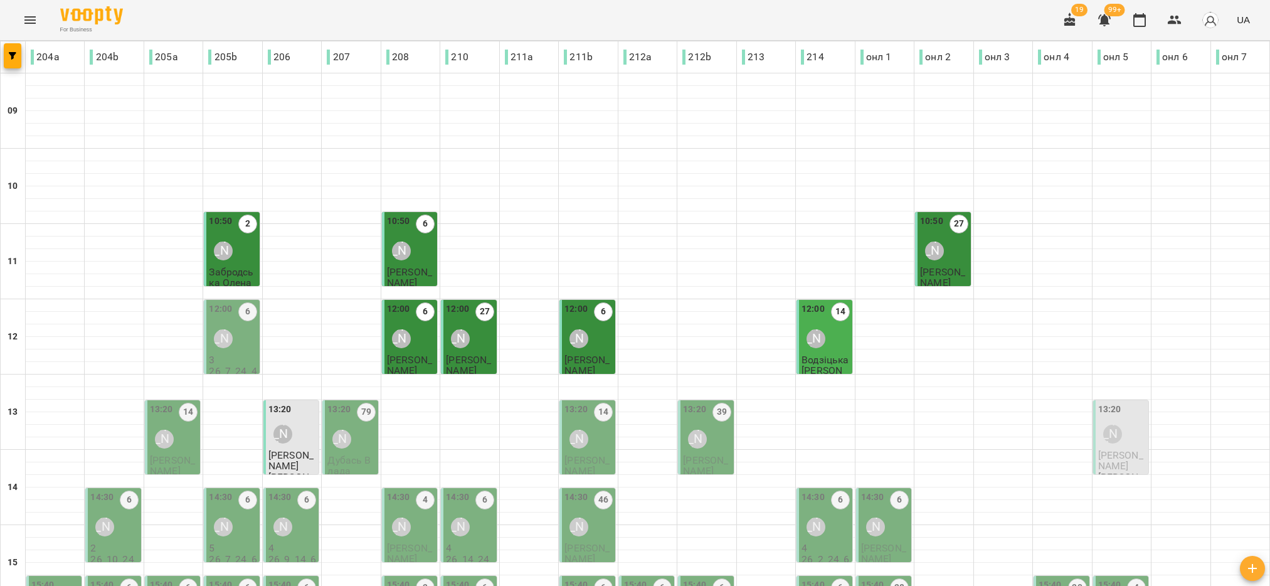
click at [241, 339] on div "12:00 6 Каріна Григоренко" at bounding box center [233, 327] width 48 height 51
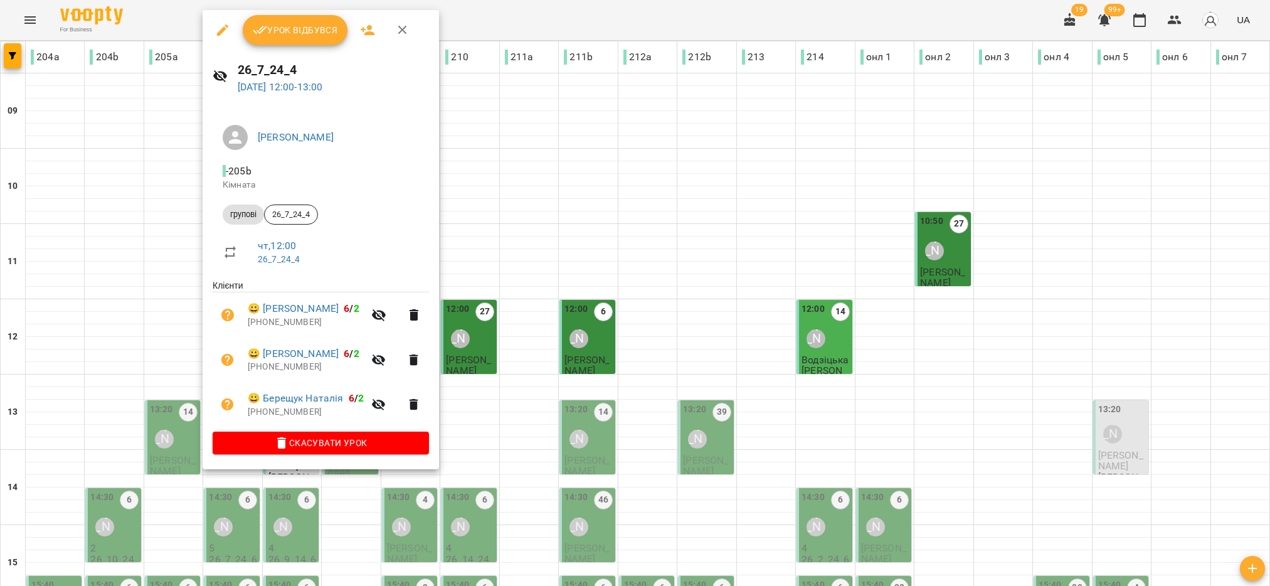
click at [304, 32] on span "Урок відбувся" at bounding box center [295, 30] width 85 height 15
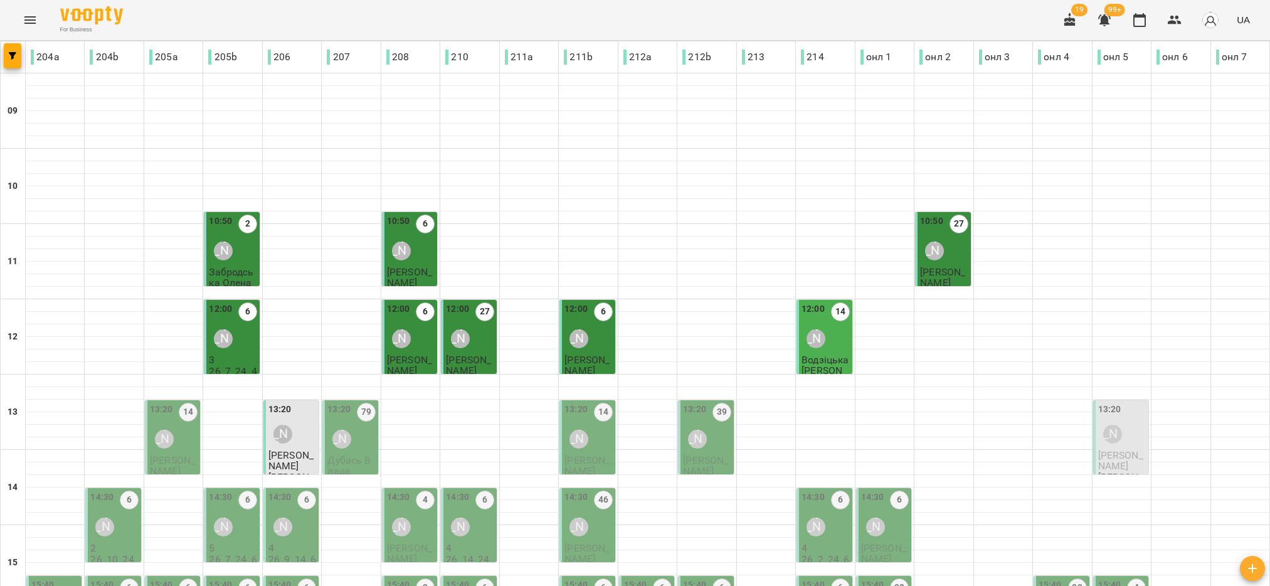
scroll to position [188, 0]
click at [155, 430] on div "[PERSON_NAME]" at bounding box center [164, 439] width 19 height 19
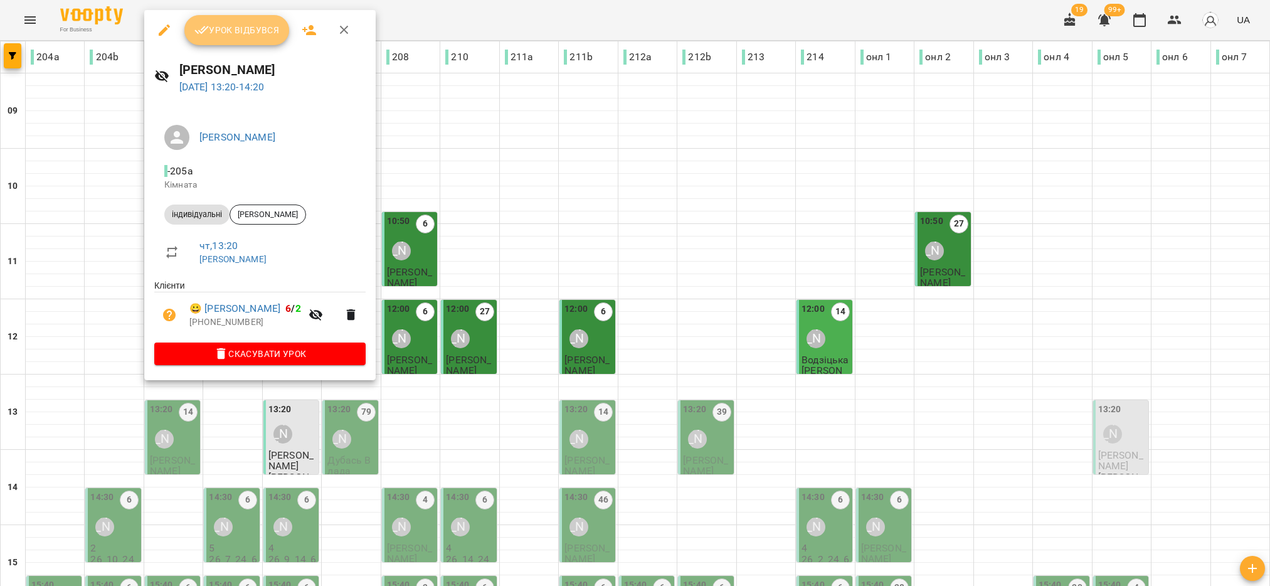
click at [221, 32] on span "Урок відбувся" at bounding box center [236, 30] width 85 height 15
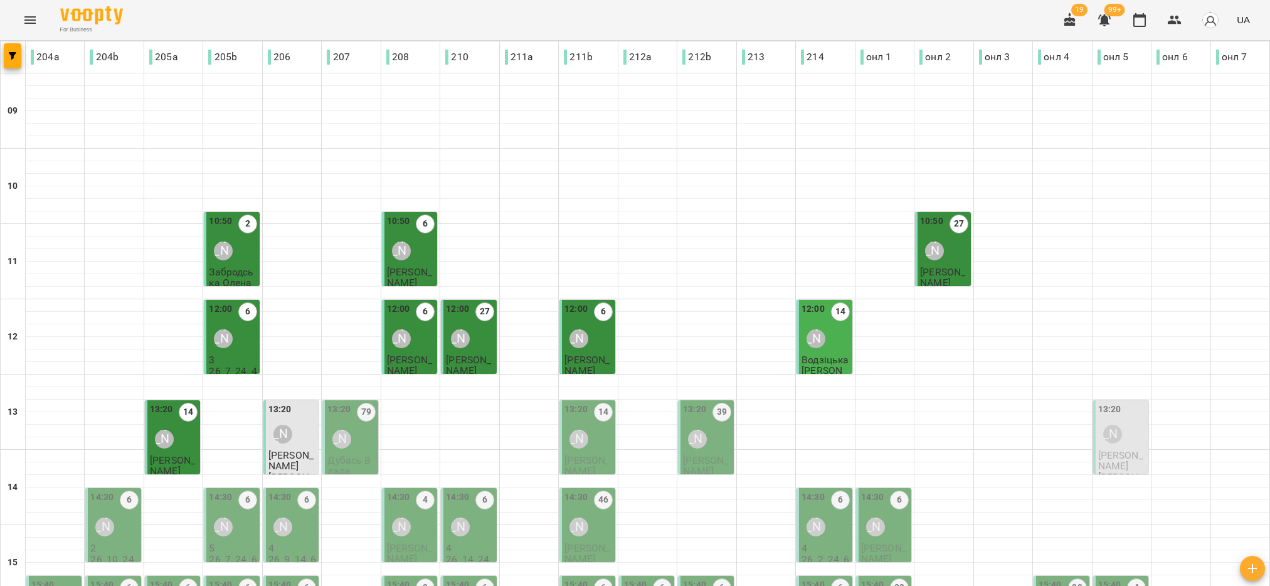
scroll to position [282, 0]
click at [304, 403] on div "13:20 Наталія Роєнко" at bounding box center [292, 426] width 48 height 46
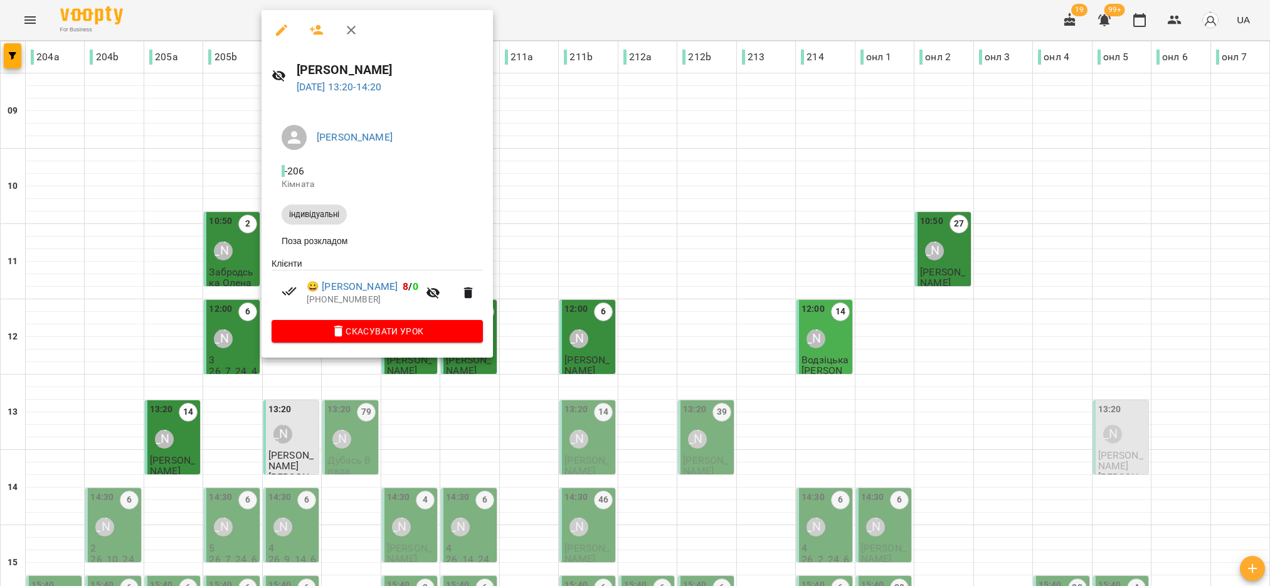
click at [230, 147] on div at bounding box center [635, 293] width 1270 height 586
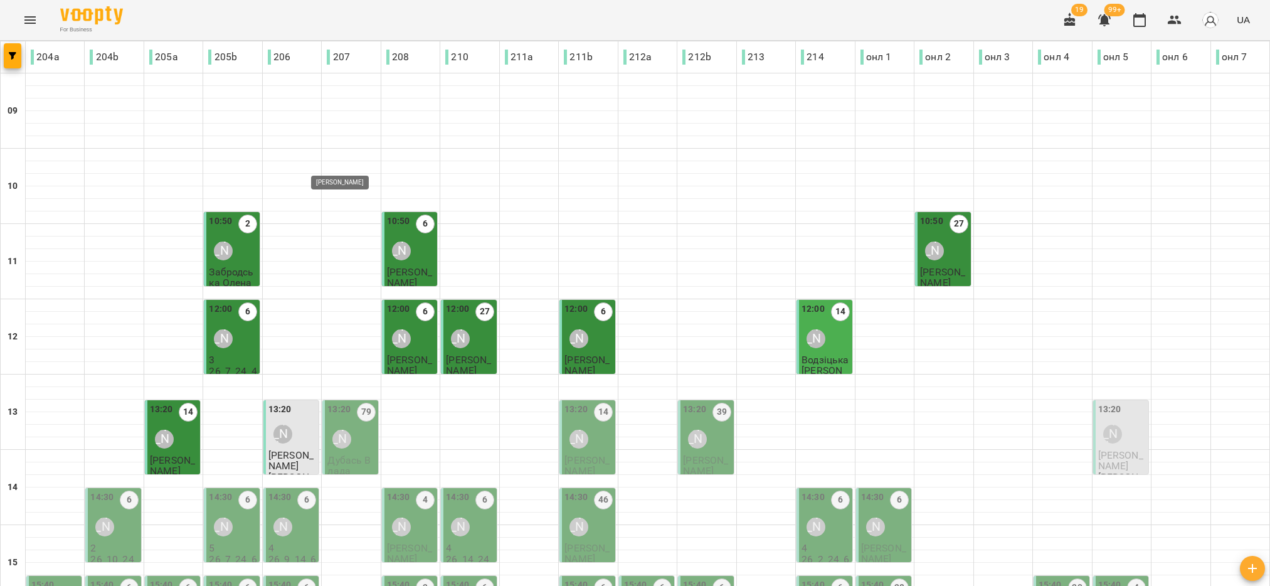
click at [334, 430] on div "[PERSON_NAME]" at bounding box center [341, 439] width 19 height 19
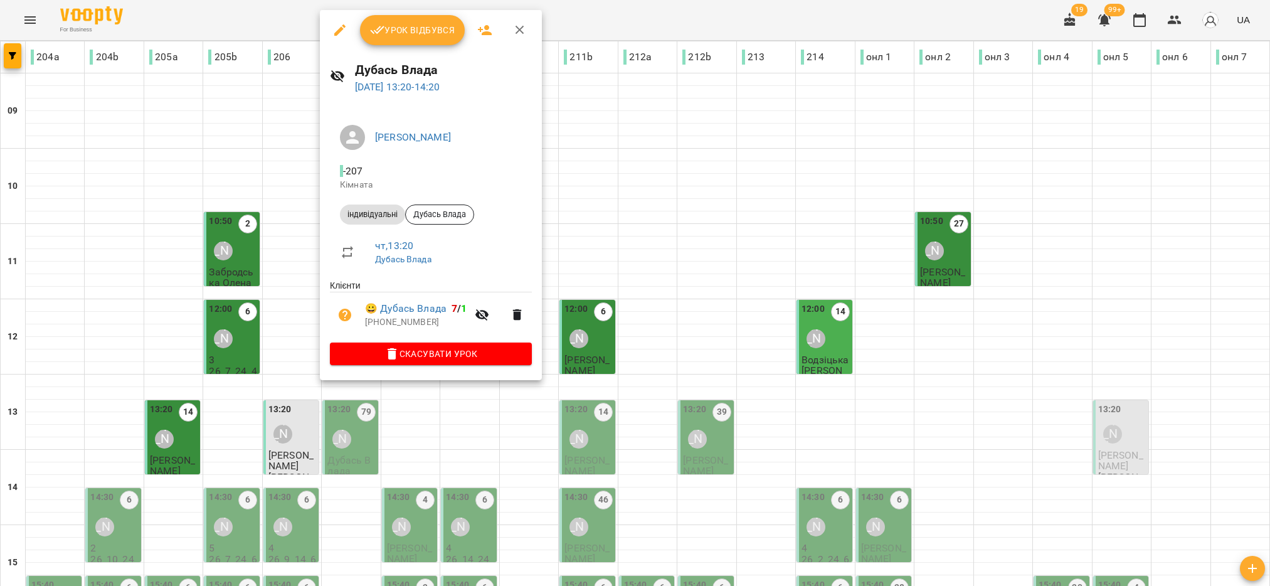
click at [403, 24] on span "Урок відбувся" at bounding box center [412, 30] width 85 height 15
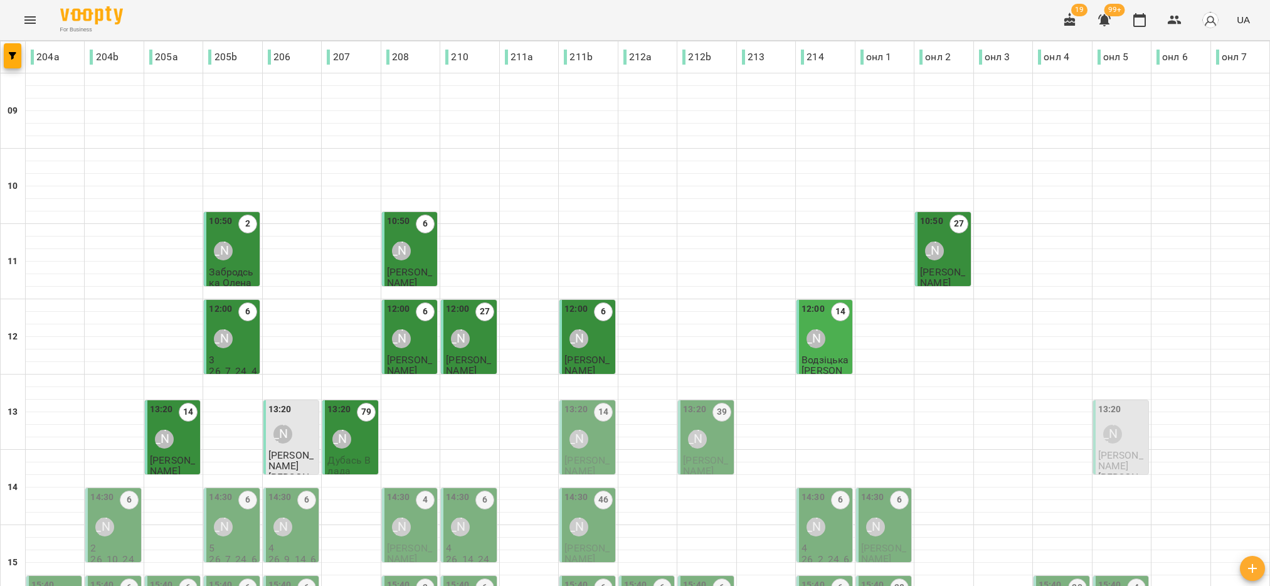
scroll to position [94, 0]
click at [593, 403] on div "13:20 14 Діана Шемчук" at bounding box center [588, 428] width 48 height 51
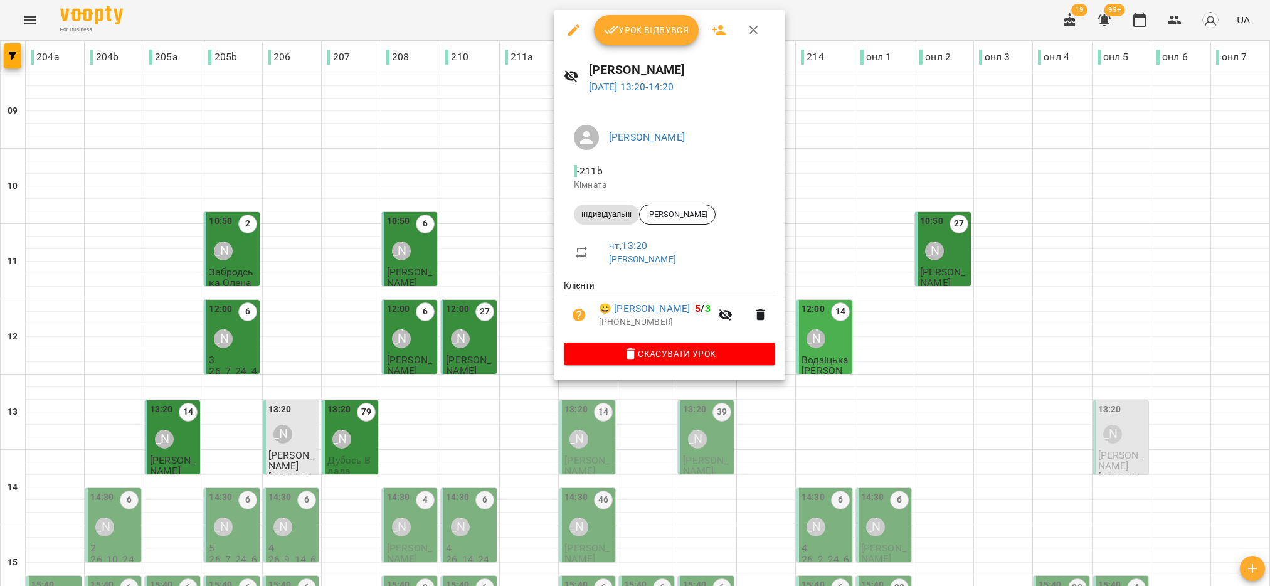
click at [666, 23] on span "Урок відбувся" at bounding box center [646, 30] width 85 height 15
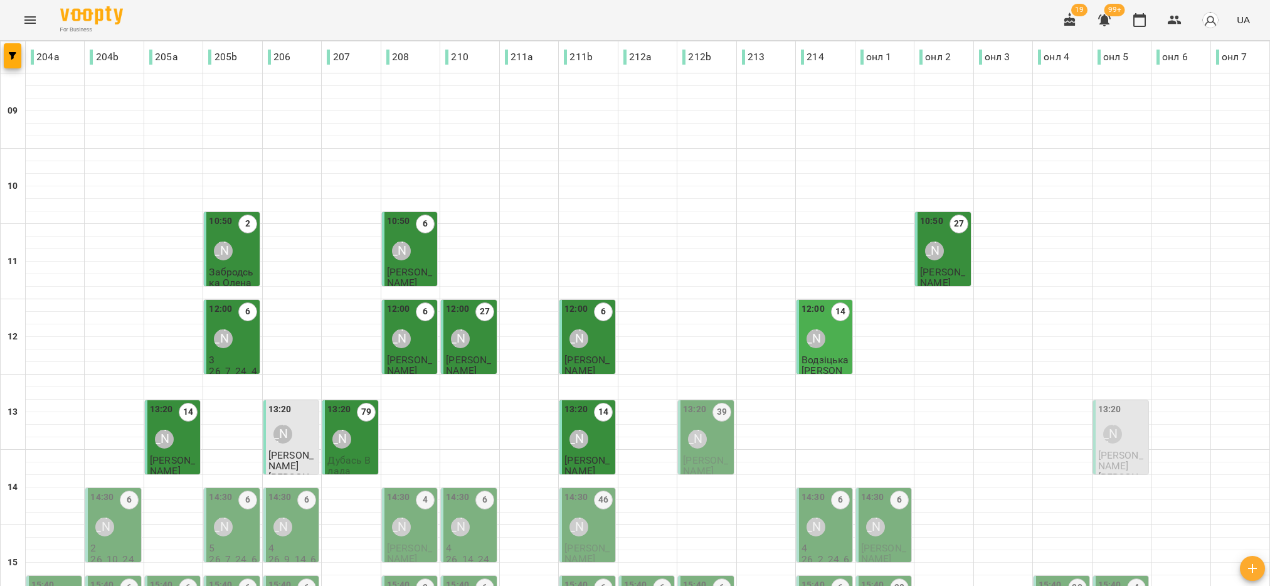
click at [365, 450] on div "13:20 79 Софія Бабаніна" at bounding box center [351, 428] width 48 height 51
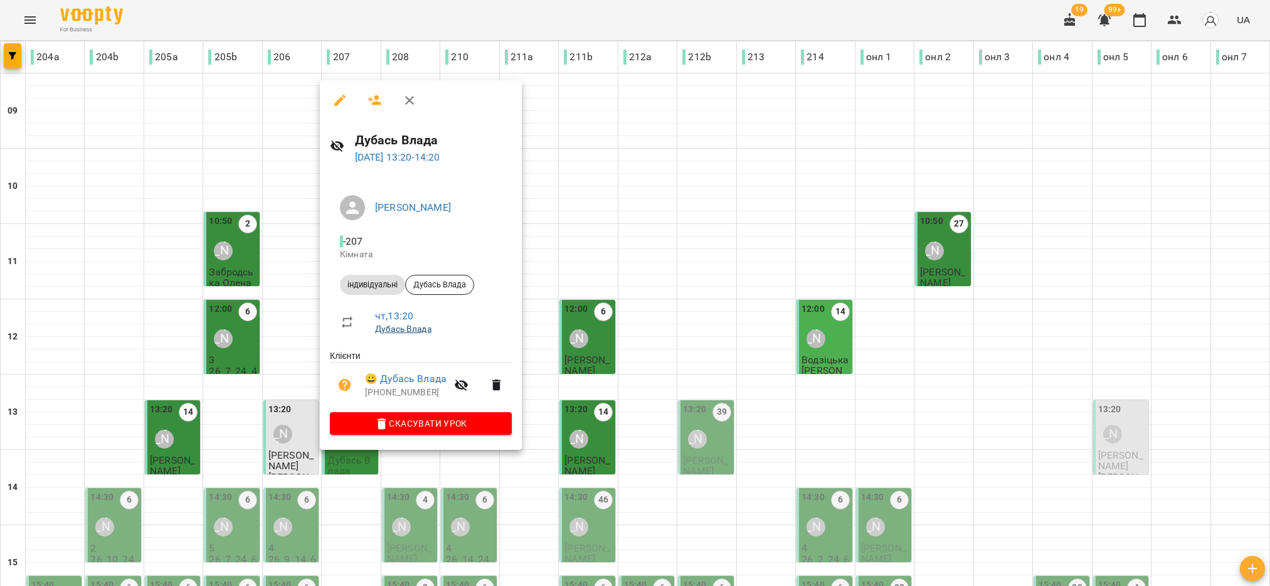
click at [400, 326] on link "Дубась Влада" at bounding box center [403, 329] width 56 height 10
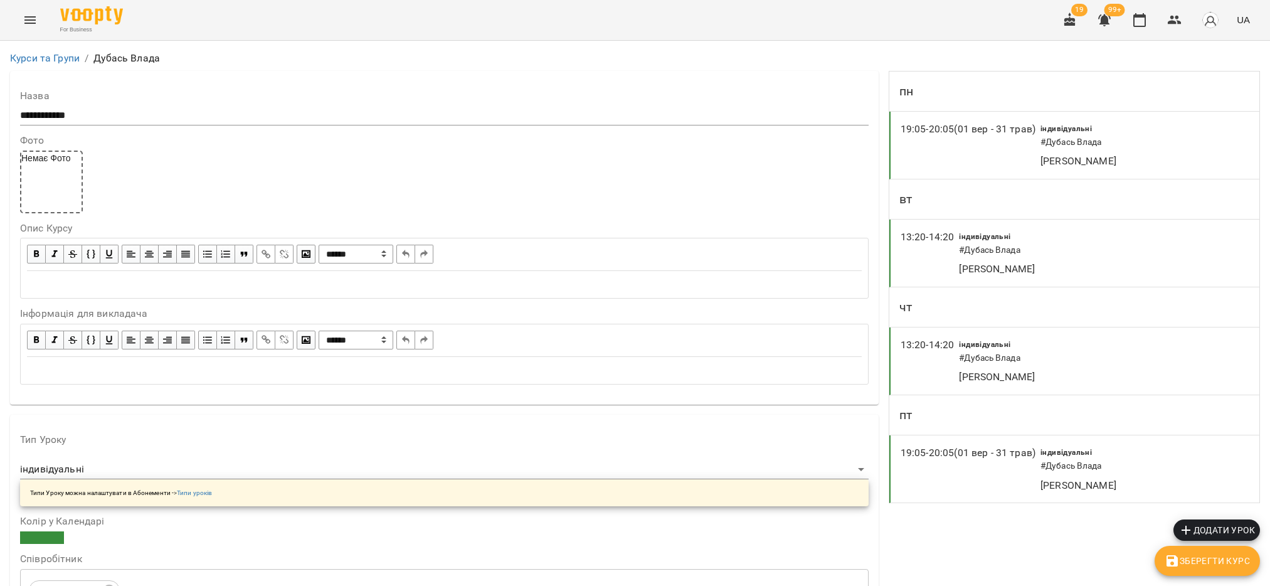
click at [1035, 270] on p "[PERSON_NAME]" at bounding box center [1030, 269] width 142 height 15
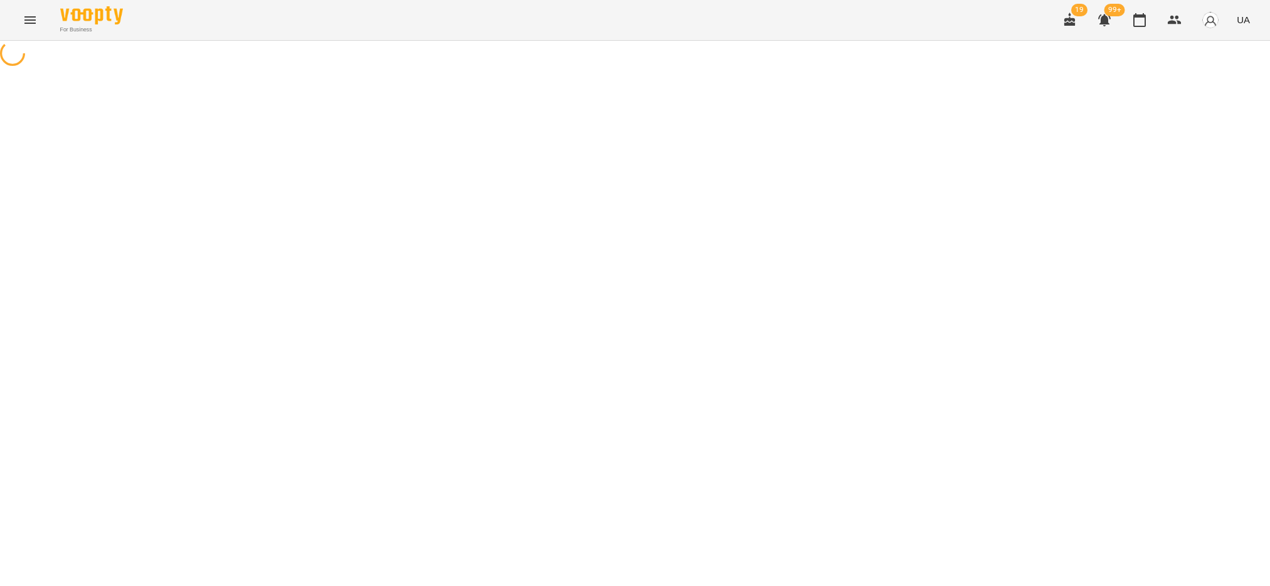
select select "*"
select select "**********"
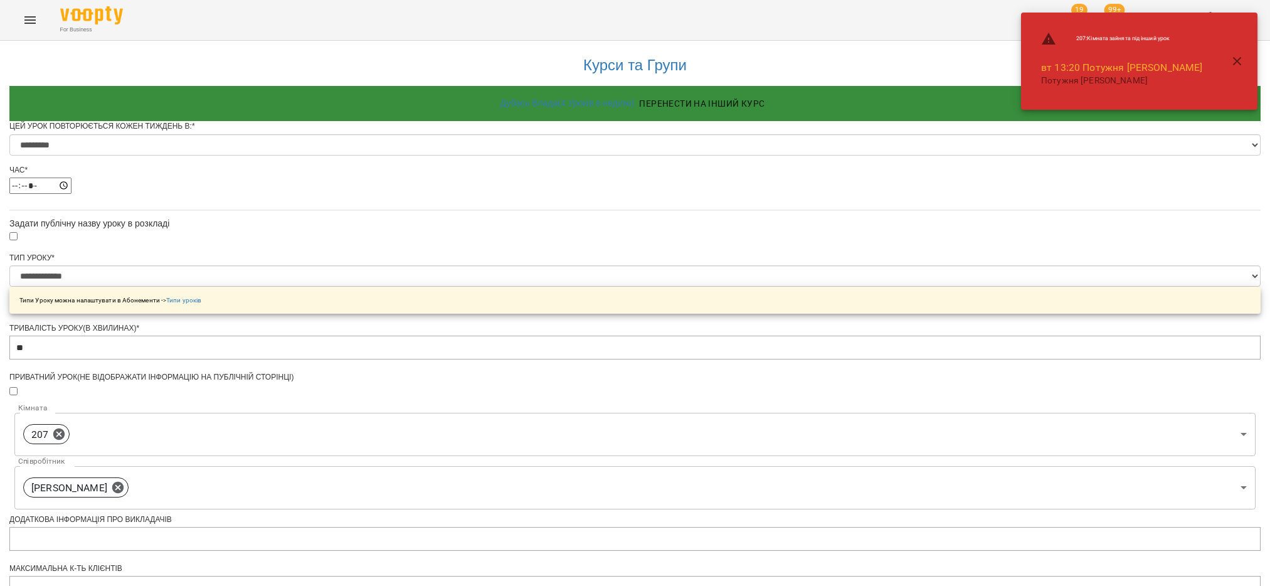
scroll to position [371, 0]
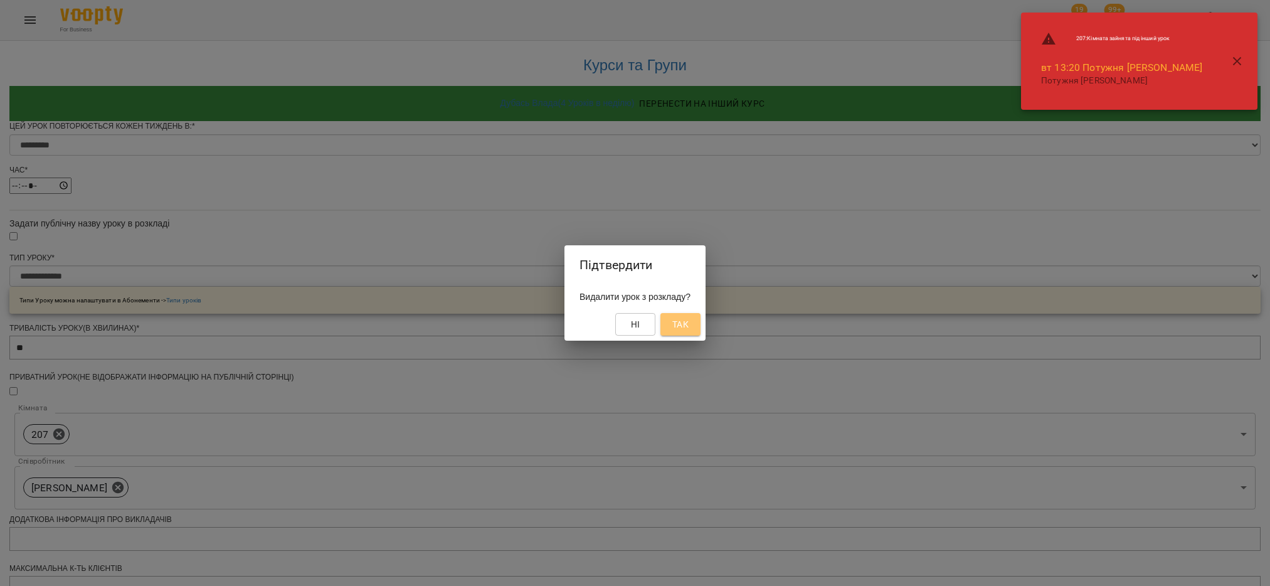
click at [689, 331] on span "Так" at bounding box center [680, 324] width 16 height 15
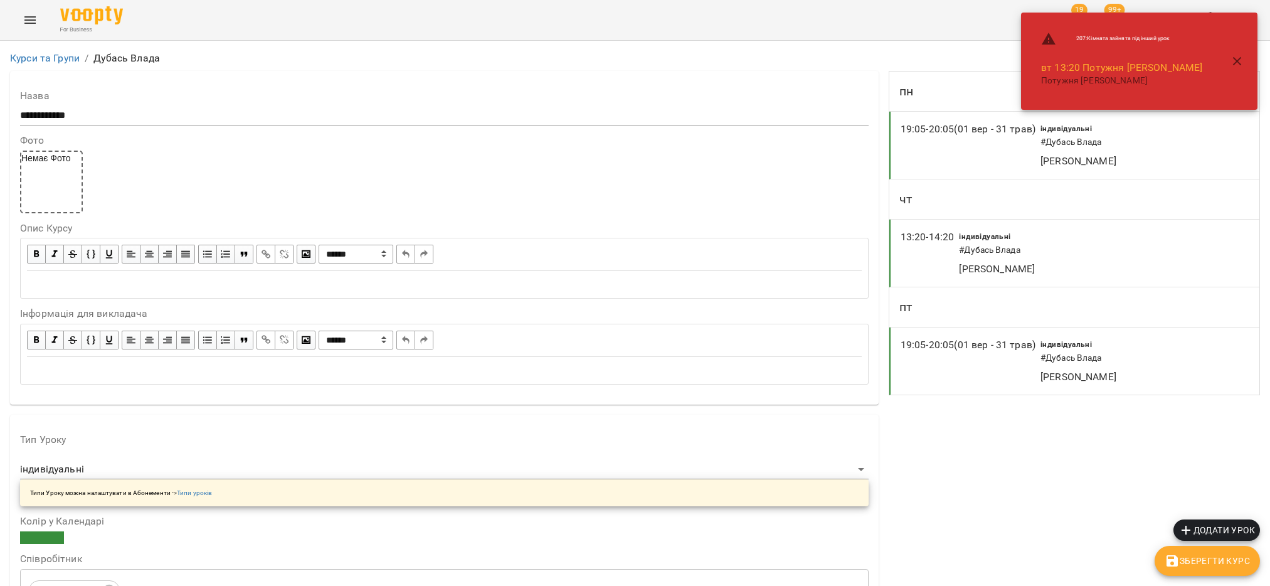
click at [963, 275] on p "[PERSON_NAME]" at bounding box center [1030, 269] width 142 height 15
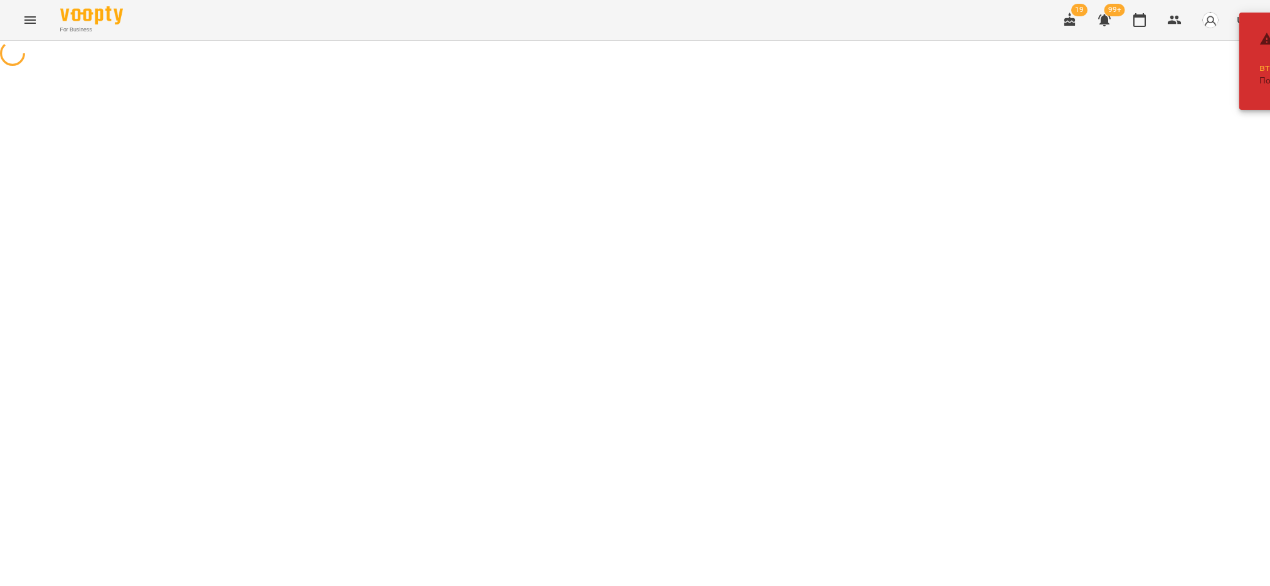
select select "*"
select select "**********"
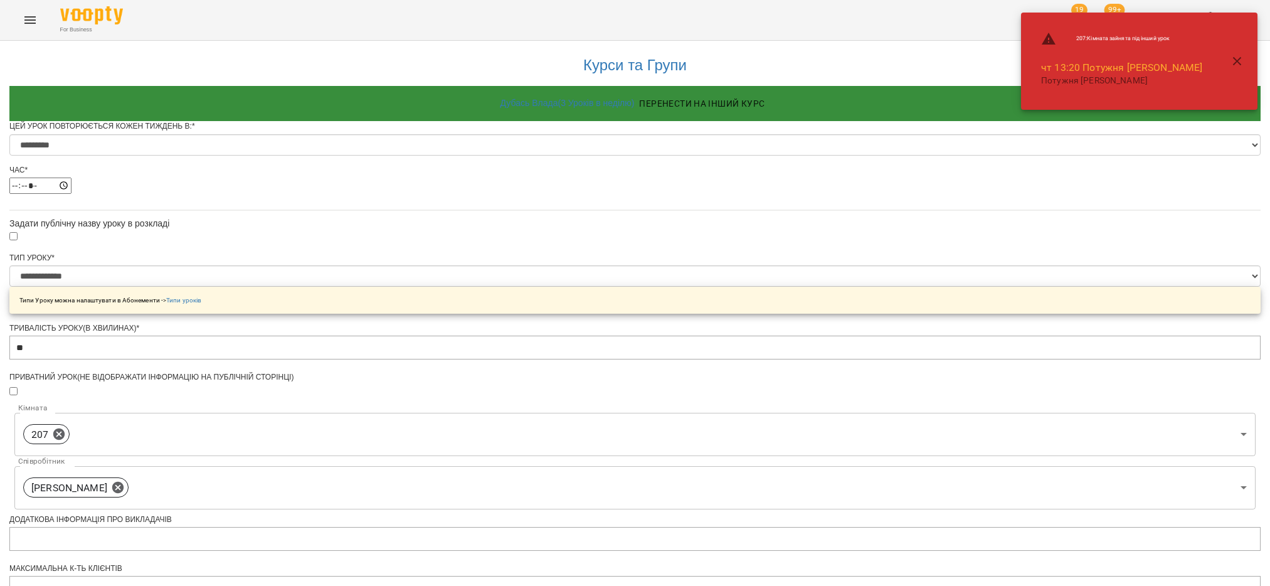
scroll to position [371, 0]
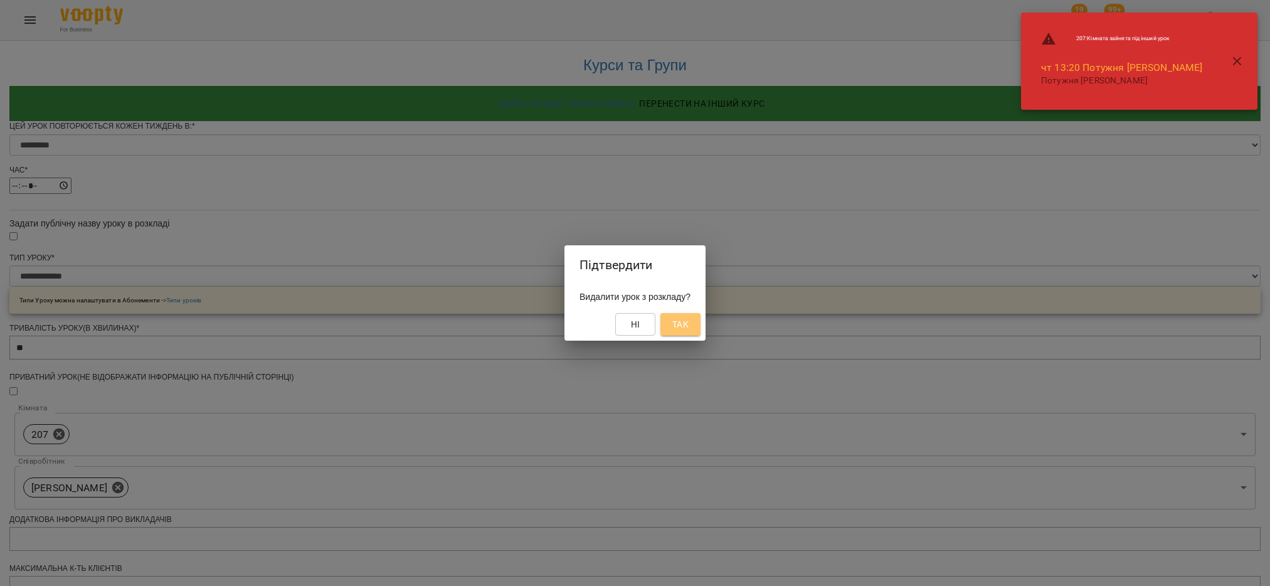
click at [689, 324] on span "Так" at bounding box center [680, 324] width 16 height 15
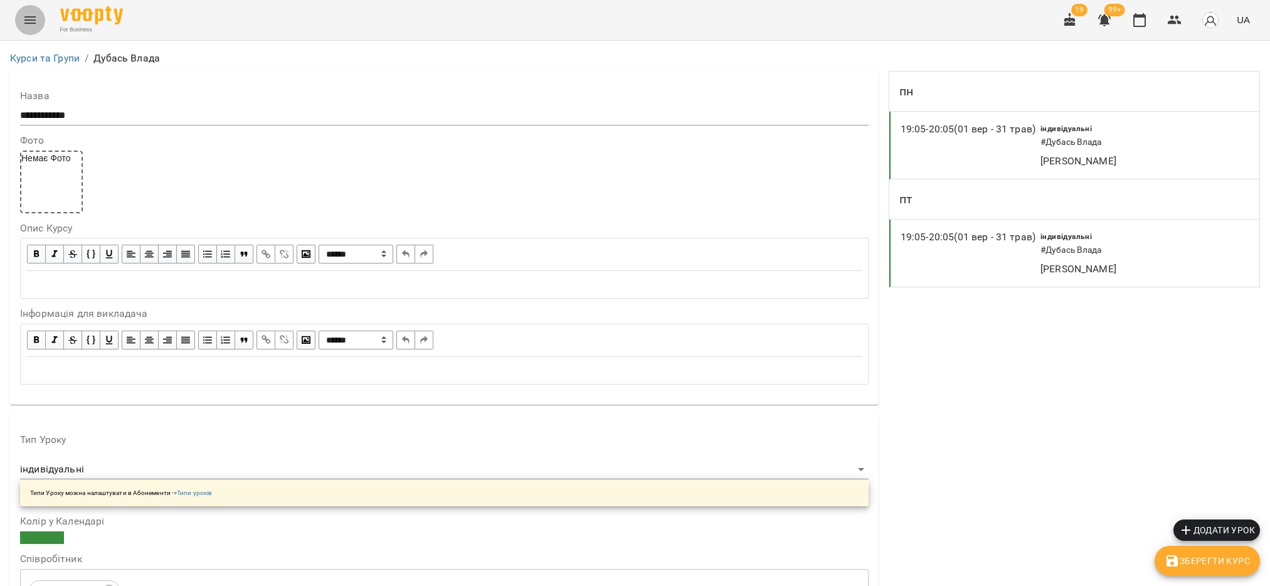
click at [26, 15] on icon "Menu" at bounding box center [30, 20] width 15 height 15
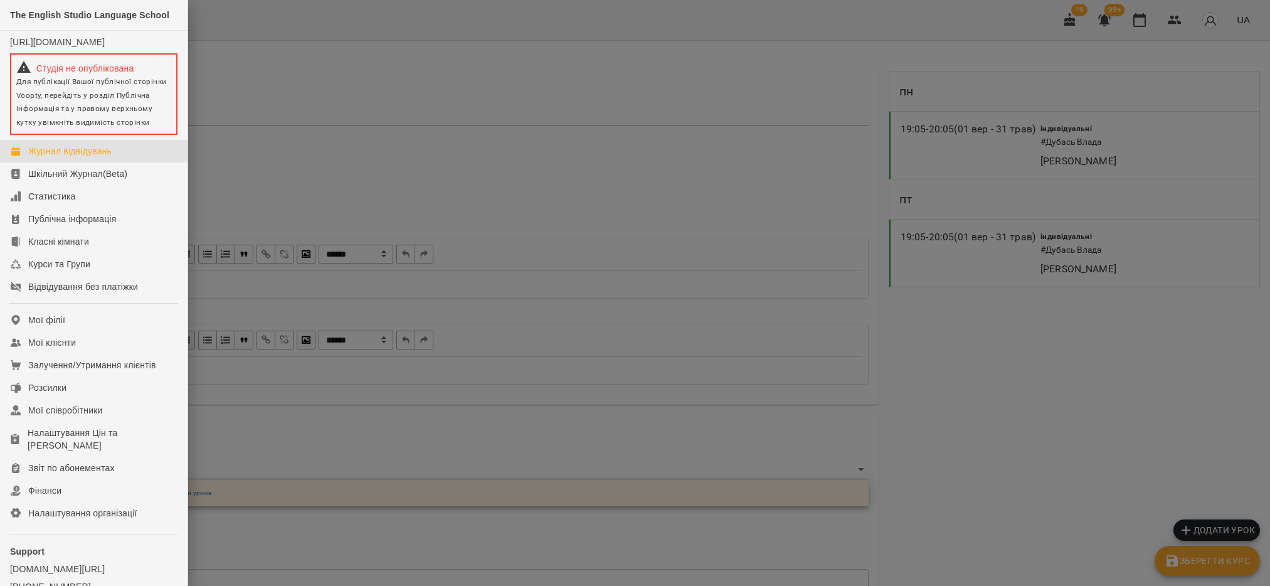
click at [65, 157] on div "Журнал відвідувань" at bounding box center [69, 151] width 83 height 13
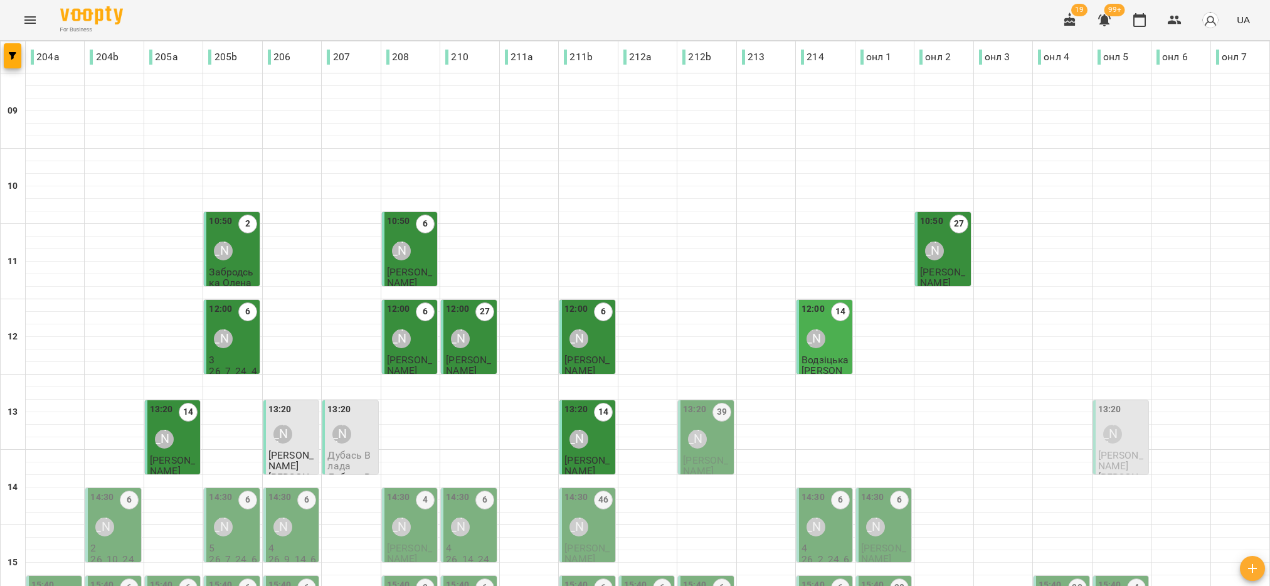
click at [350, 457] on span "Дубась Влада" at bounding box center [348, 460] width 43 height 23
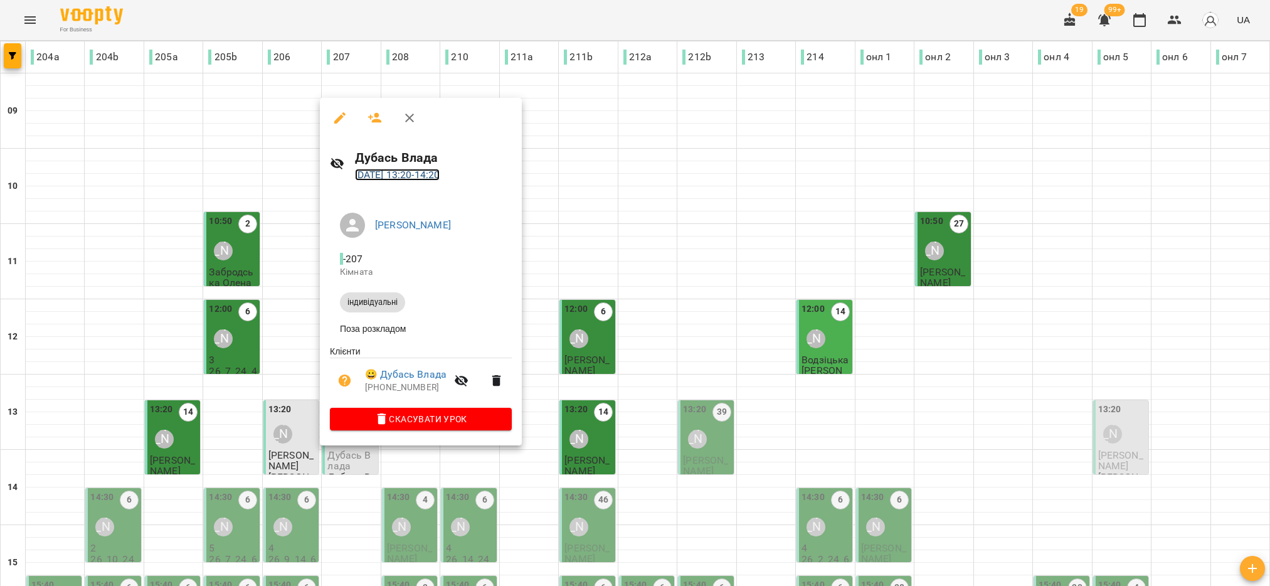
click at [398, 170] on link "18 вер 2025 13:20 - 14:20" at bounding box center [397, 175] width 85 height 12
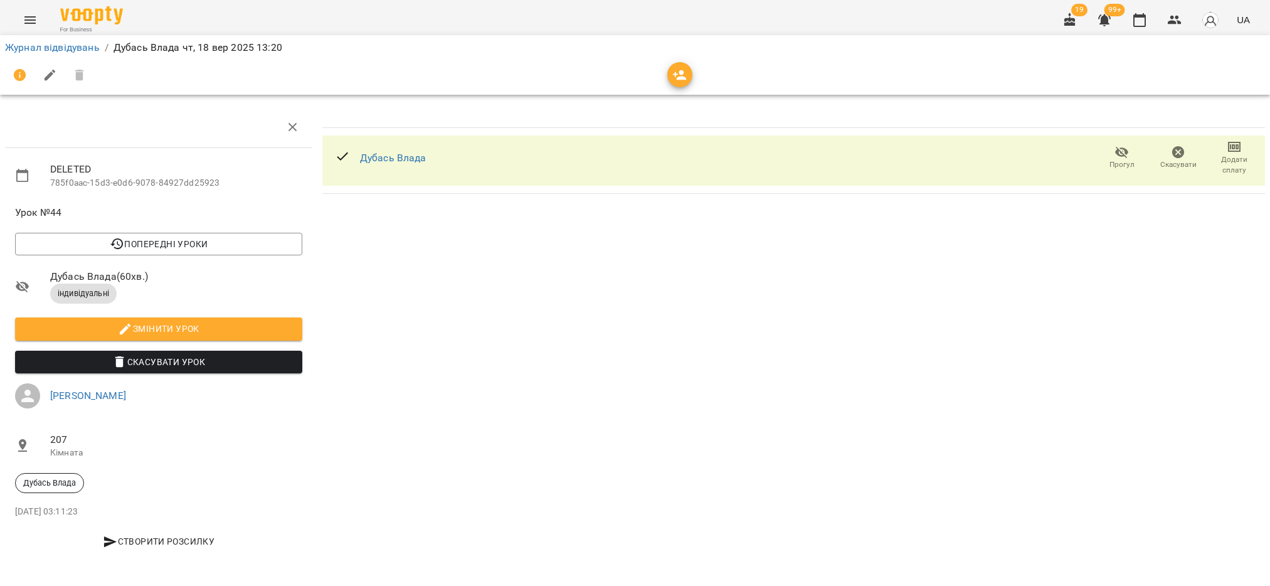
scroll to position [4, 0]
click at [1174, 25] on icon "button" at bounding box center [1174, 20] width 15 height 15
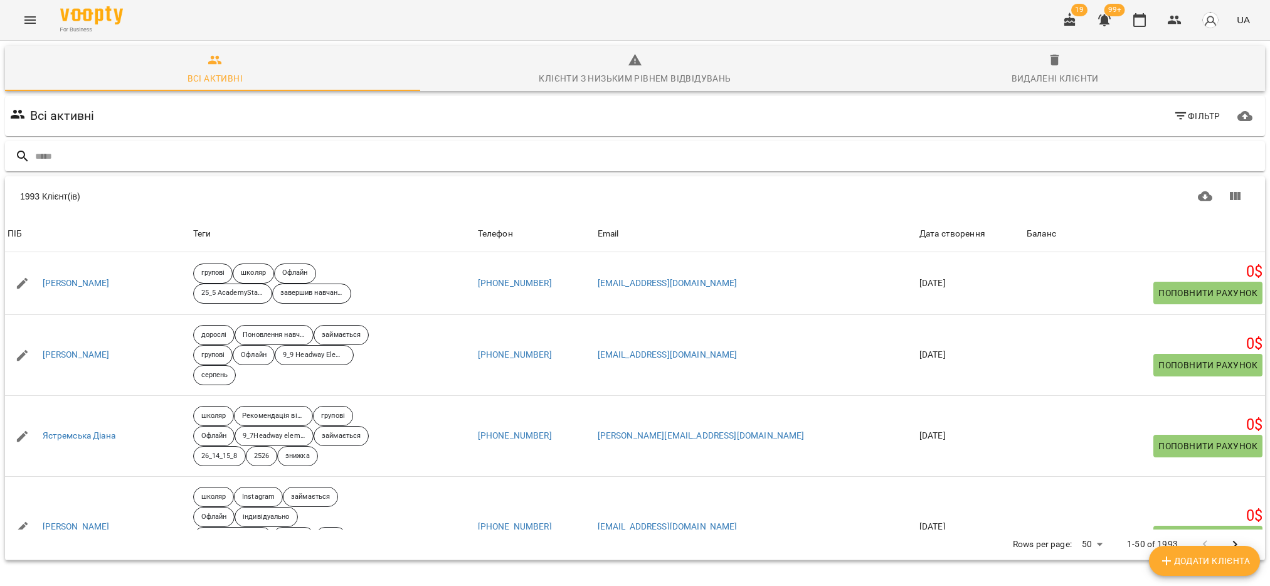
click at [137, 159] on input "text" at bounding box center [647, 156] width 1225 height 21
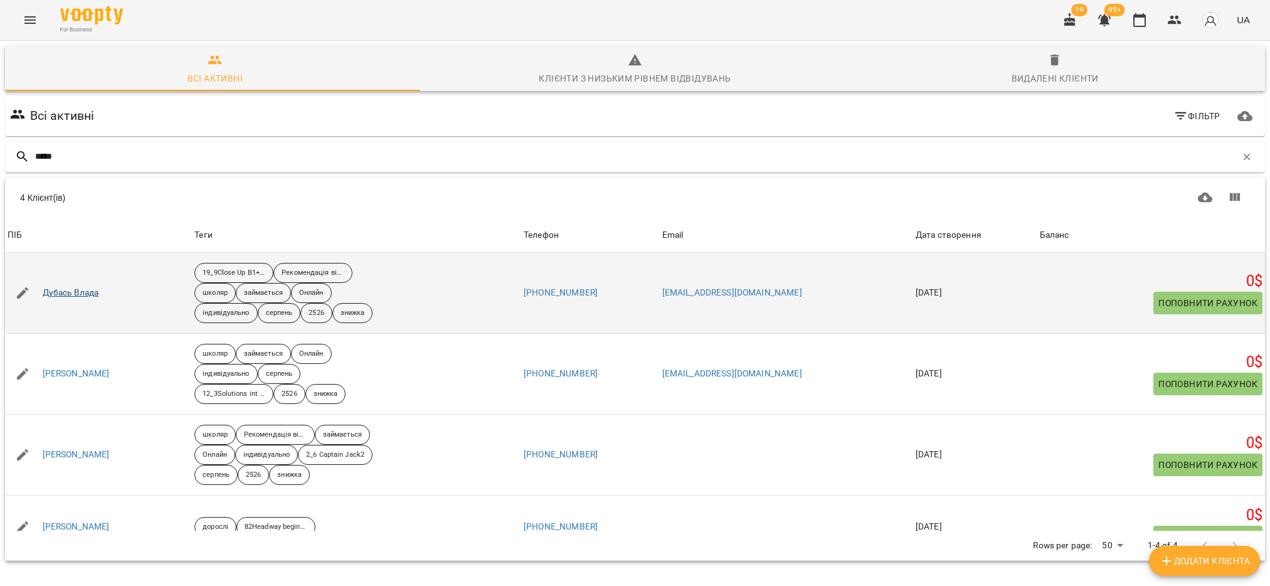
type input "*****"
click at [73, 292] on link "Дубась Влада" at bounding box center [71, 293] width 56 height 13
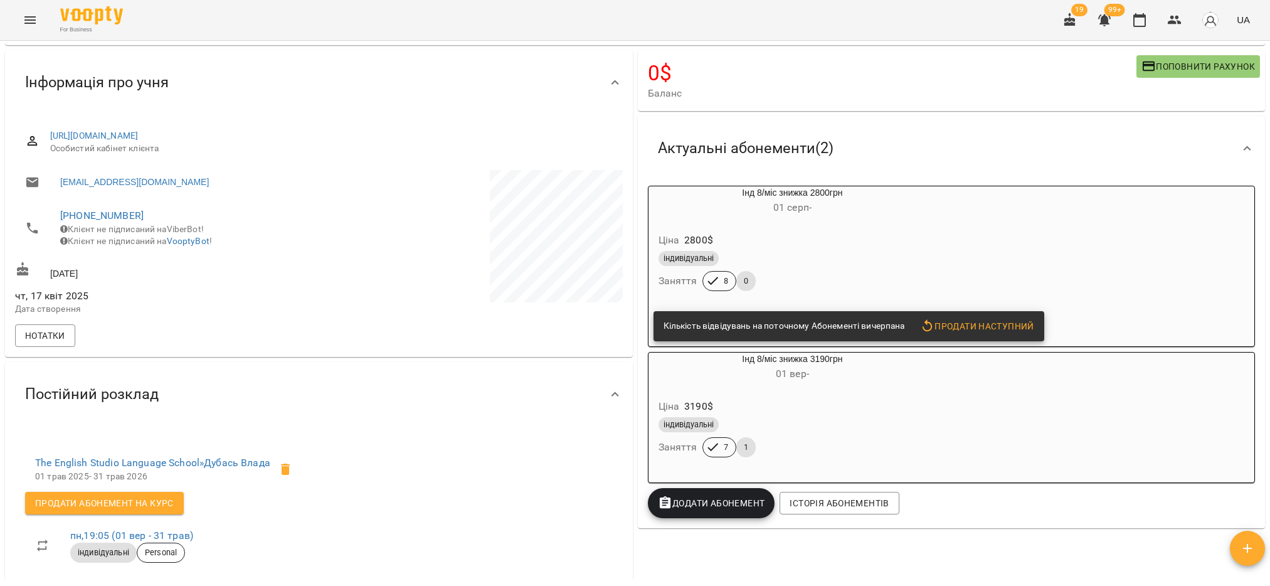
scroll to position [94, 0]
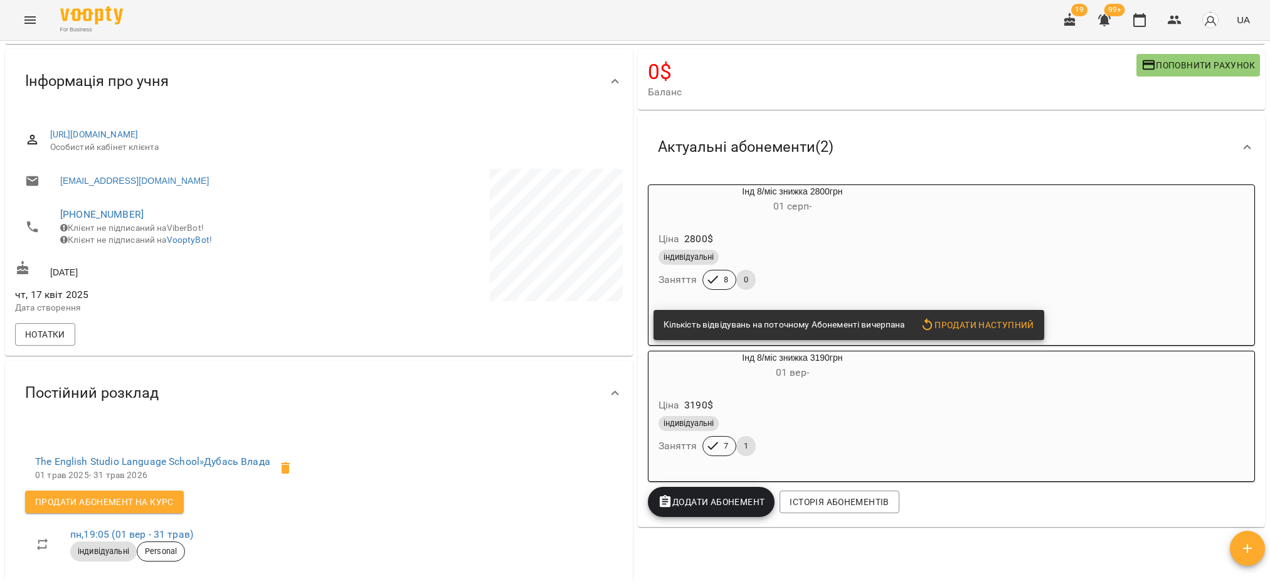
click at [785, 288] on div "індивідуальні Заняття 8 0" at bounding box center [792, 269] width 273 height 45
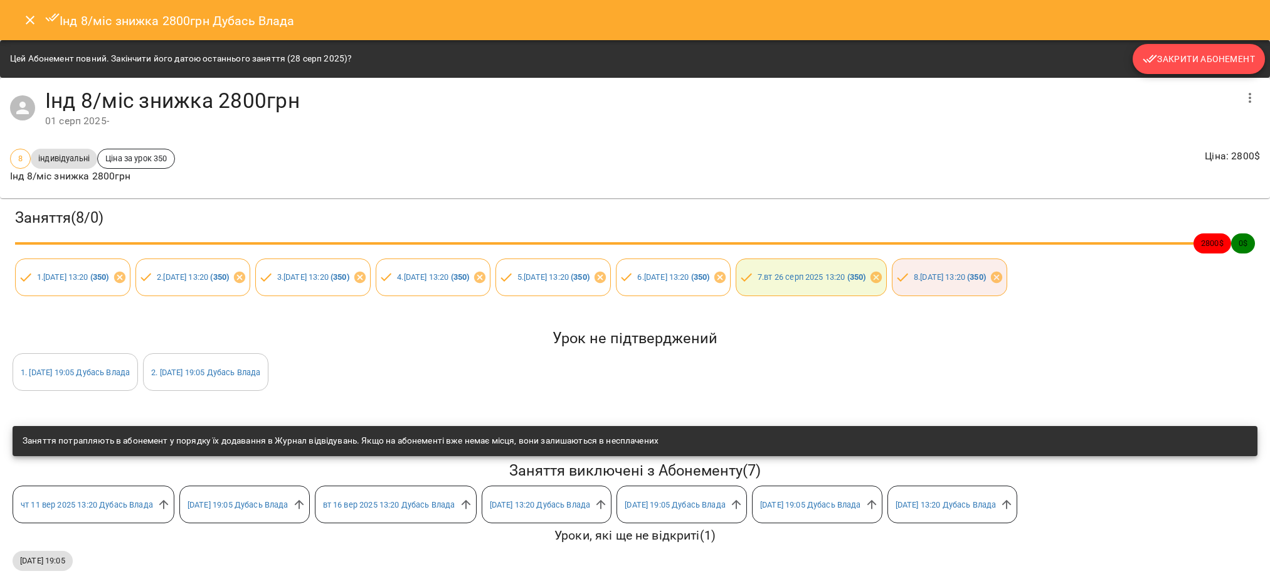
click at [1195, 62] on span "Закрити Абонемент" at bounding box center [1199, 58] width 112 height 15
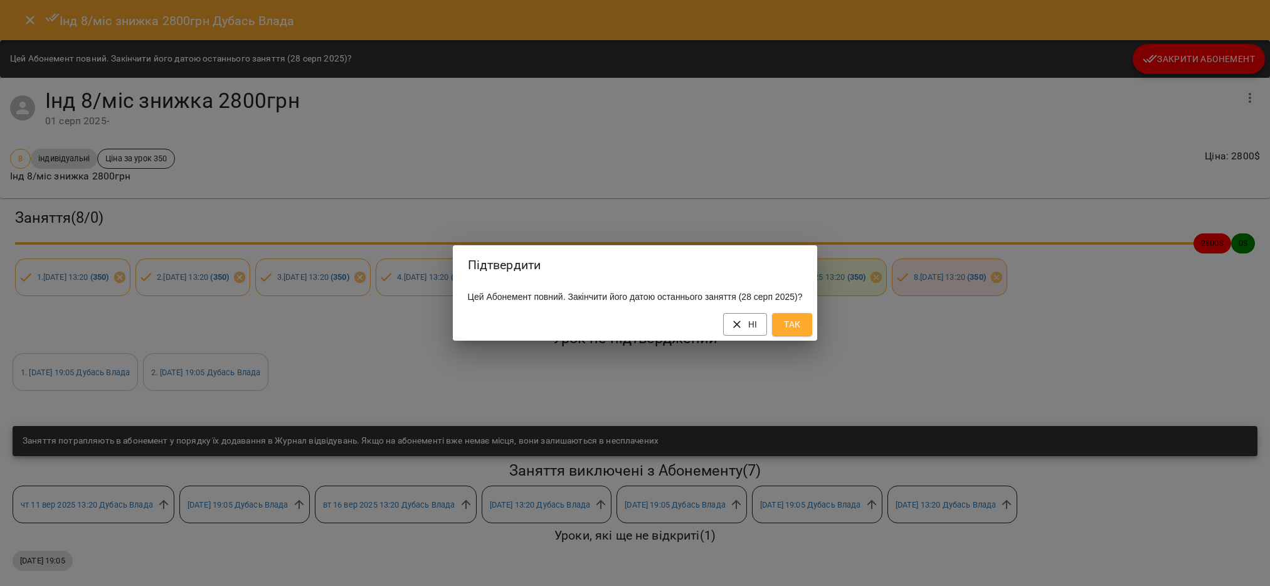
click at [802, 331] on span "Так" at bounding box center [792, 324] width 20 height 15
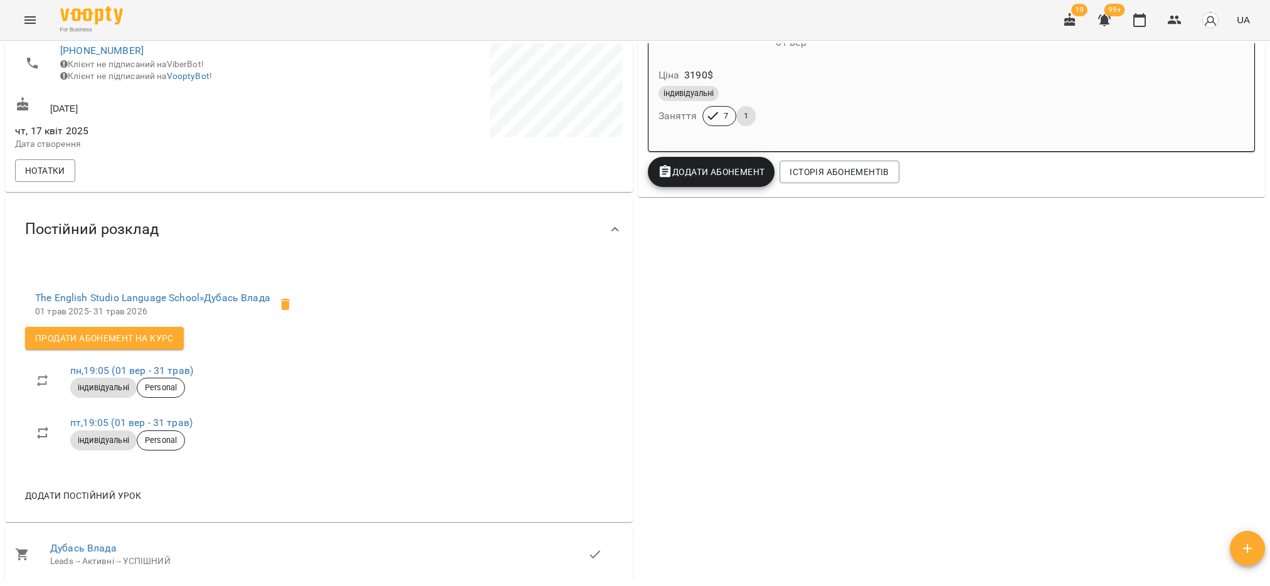
scroll to position [282, 0]
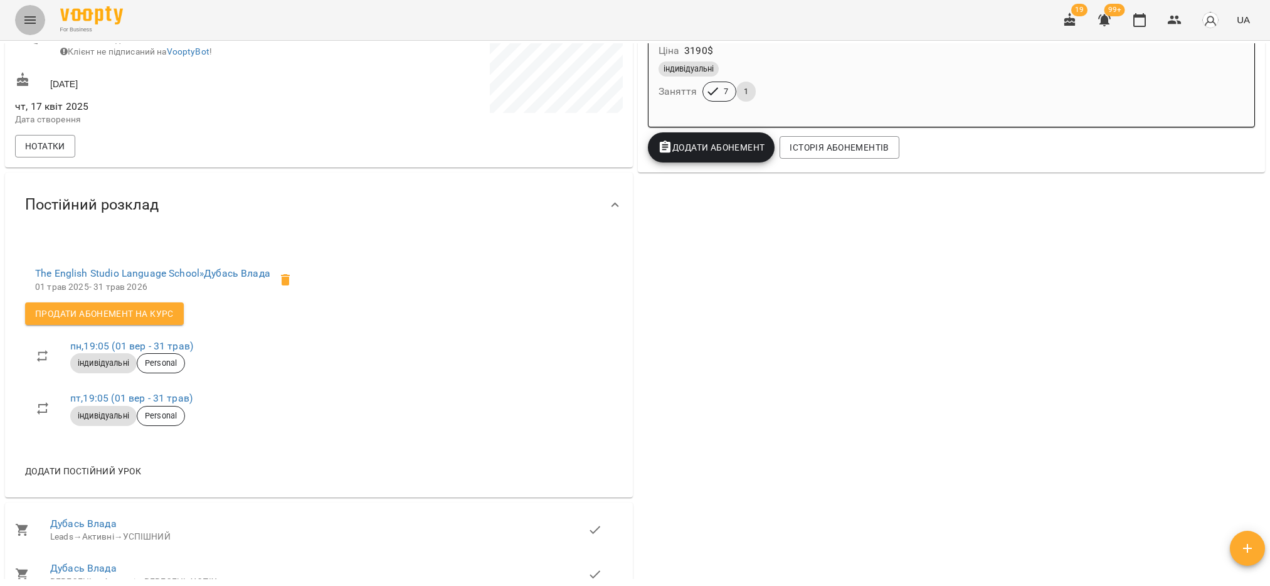
click at [40, 19] on button "Menu" at bounding box center [30, 20] width 30 height 30
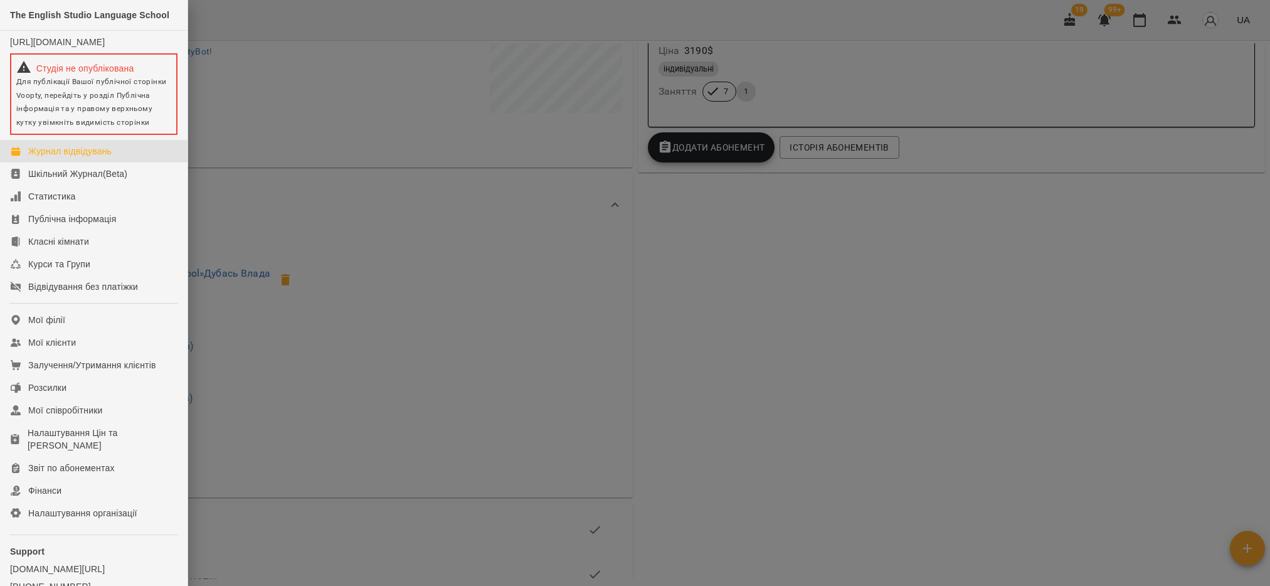
click at [62, 157] on div "Журнал відвідувань" at bounding box center [69, 151] width 83 height 13
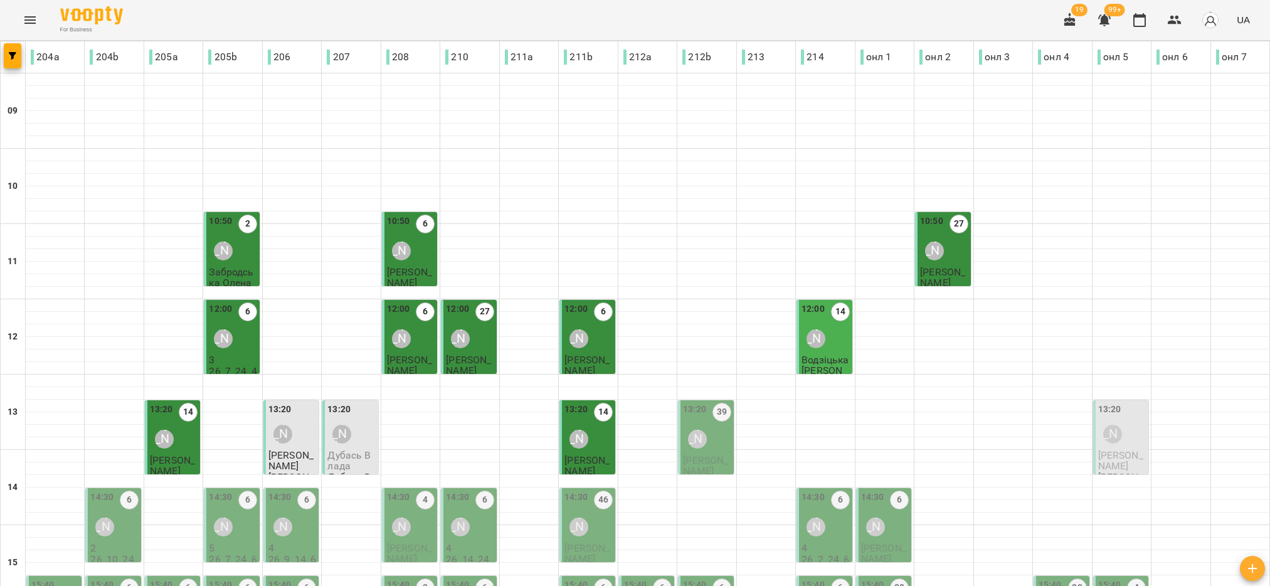
click at [349, 454] on span "Дубась Влада" at bounding box center [348, 460] width 43 height 23
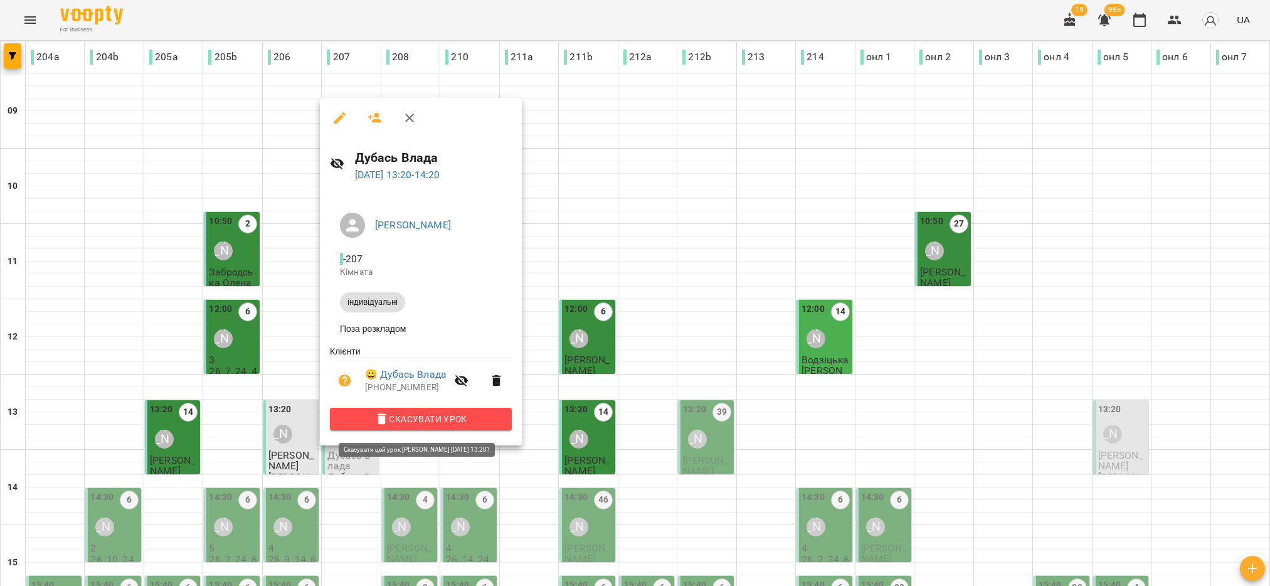
click at [435, 420] on span "Скасувати Урок" at bounding box center [421, 418] width 162 height 15
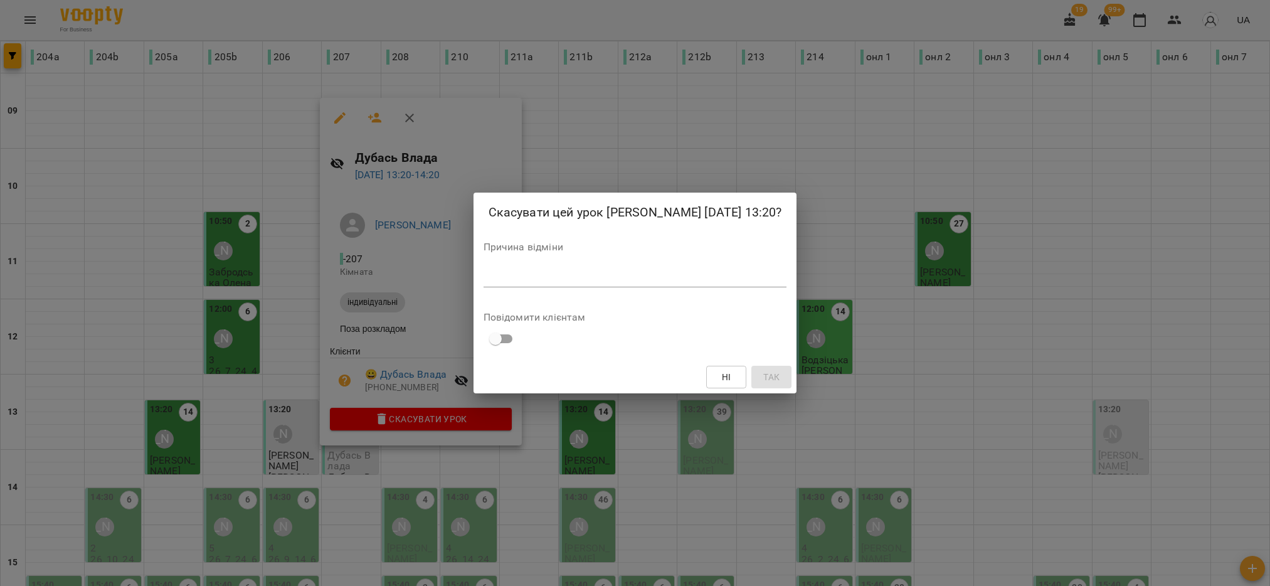
click at [677, 272] on textarea at bounding box center [636, 277] width 304 height 12
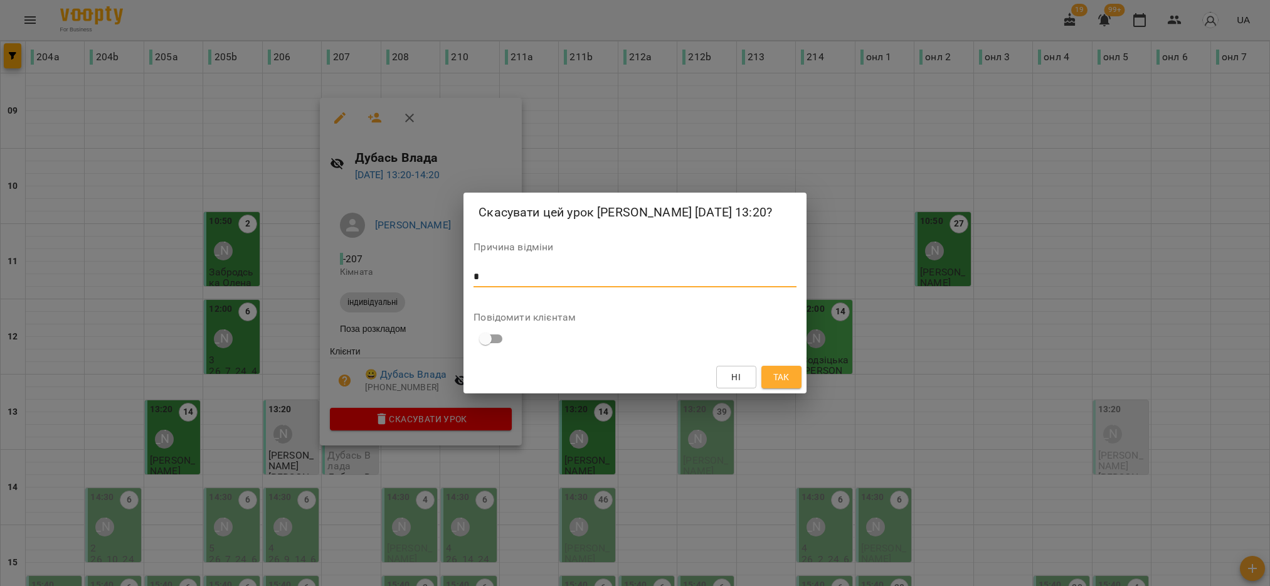
type textarea "*"
click at [785, 375] on span "Так" at bounding box center [781, 376] width 16 height 15
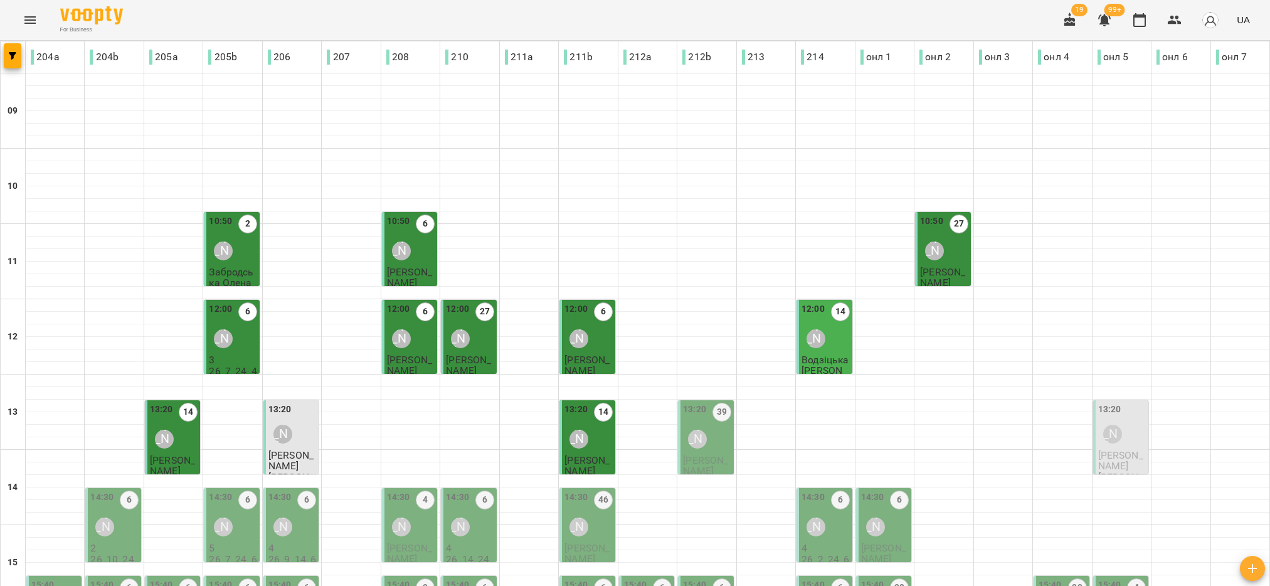
click at [297, 452] on span "Семенов Владислав" at bounding box center [290, 460] width 45 height 23
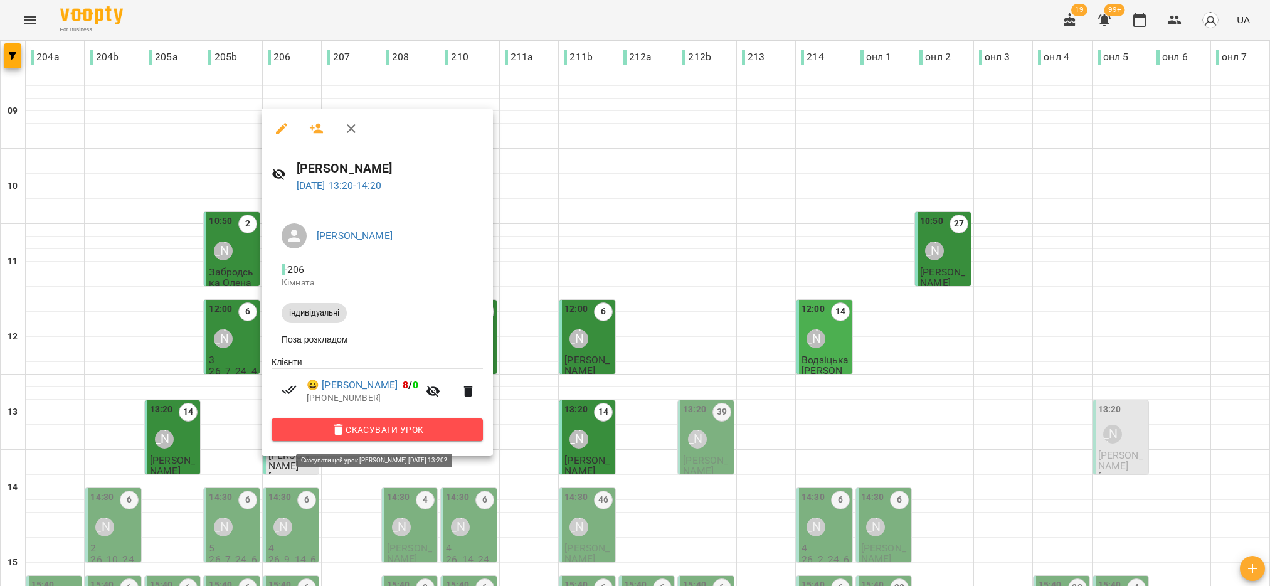
click at [371, 435] on span "Скасувати Урок" at bounding box center [377, 429] width 191 height 15
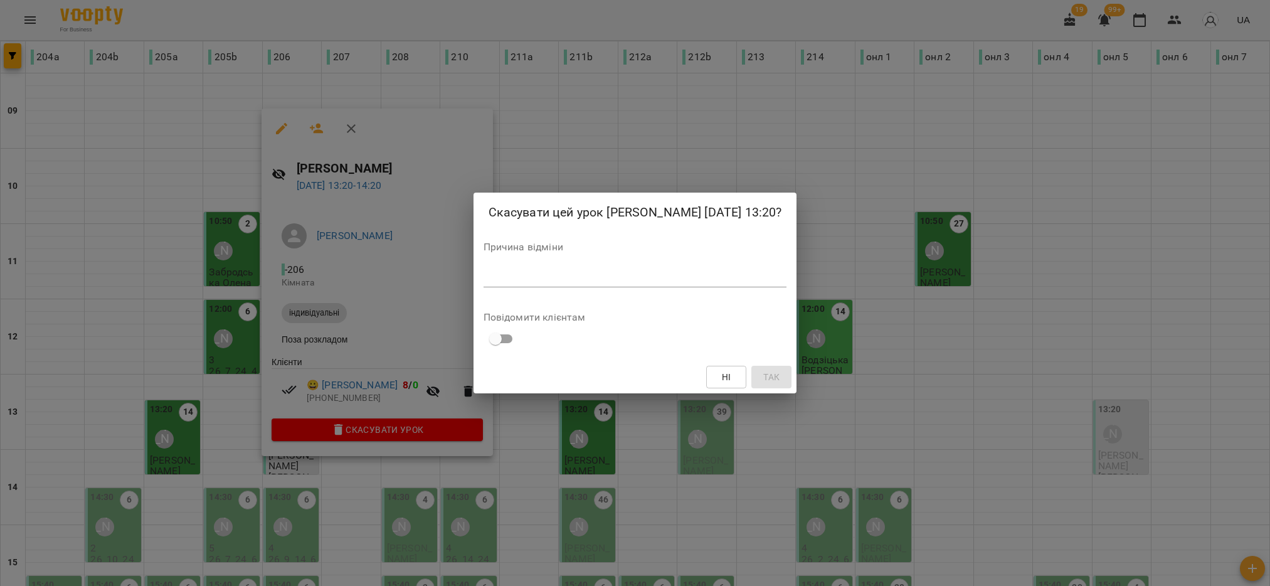
click at [727, 283] on textarea at bounding box center [636, 277] width 304 height 12
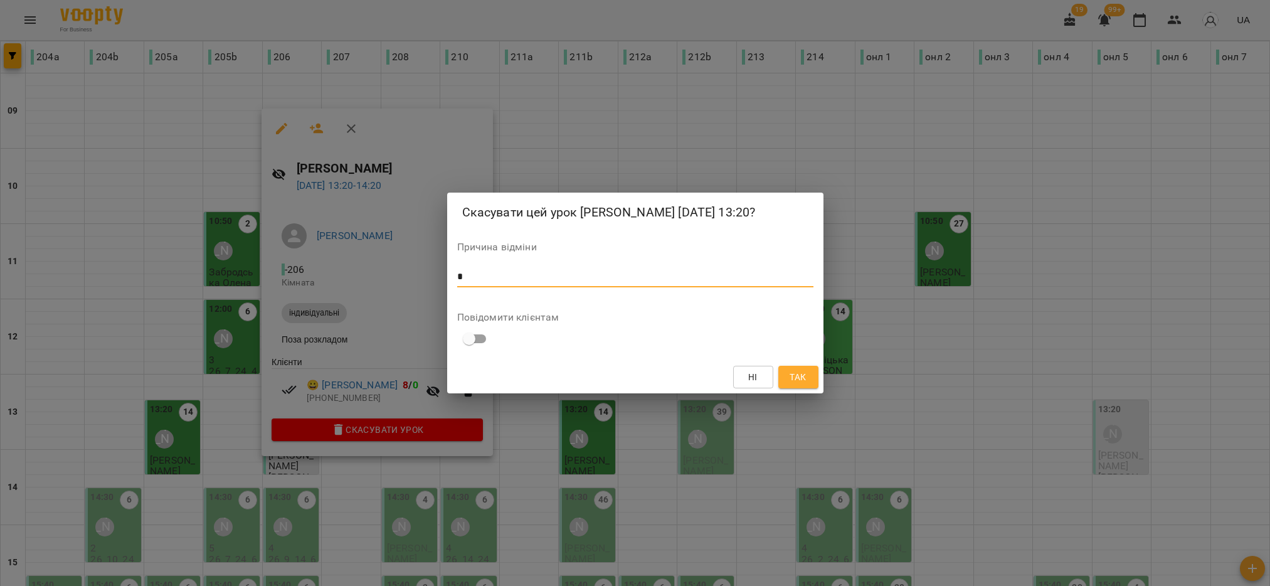
type textarea "*"
click at [804, 384] on span "Так" at bounding box center [798, 376] width 16 height 15
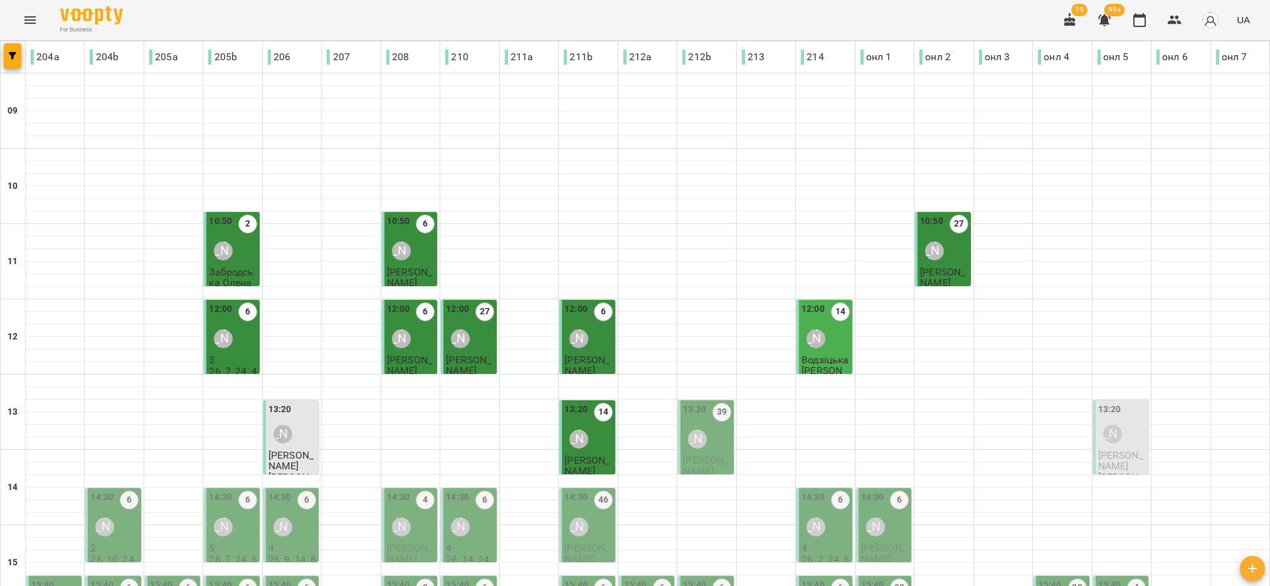
click at [275, 444] on div "[PERSON_NAME]" at bounding box center [282, 434] width 29 height 29
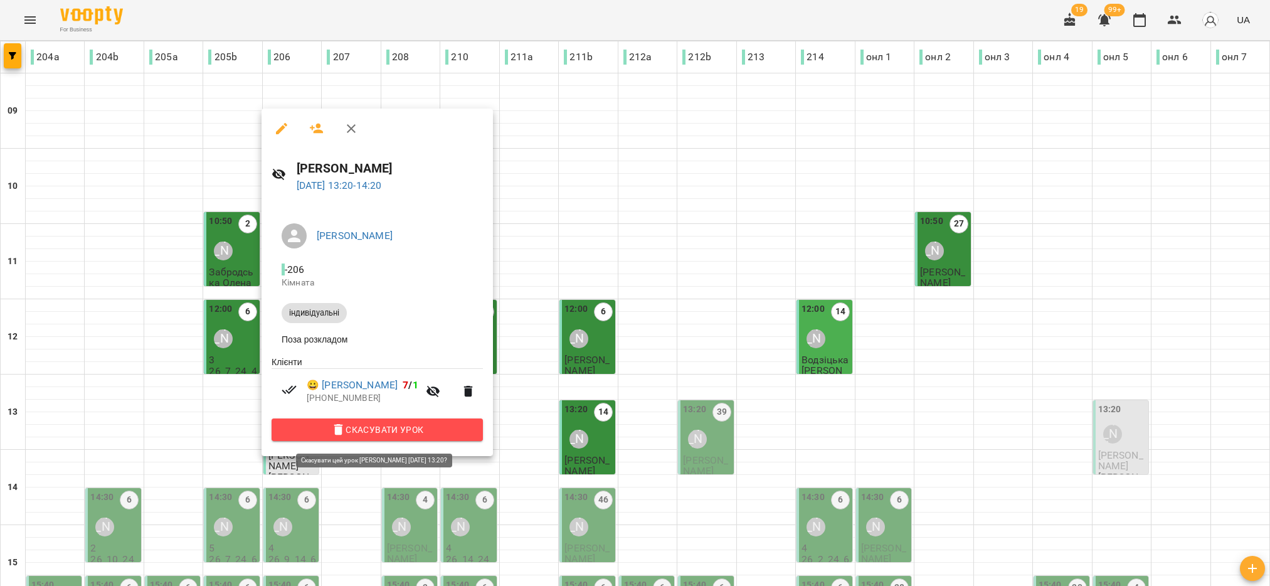
click at [389, 433] on span "Скасувати Урок" at bounding box center [377, 429] width 191 height 15
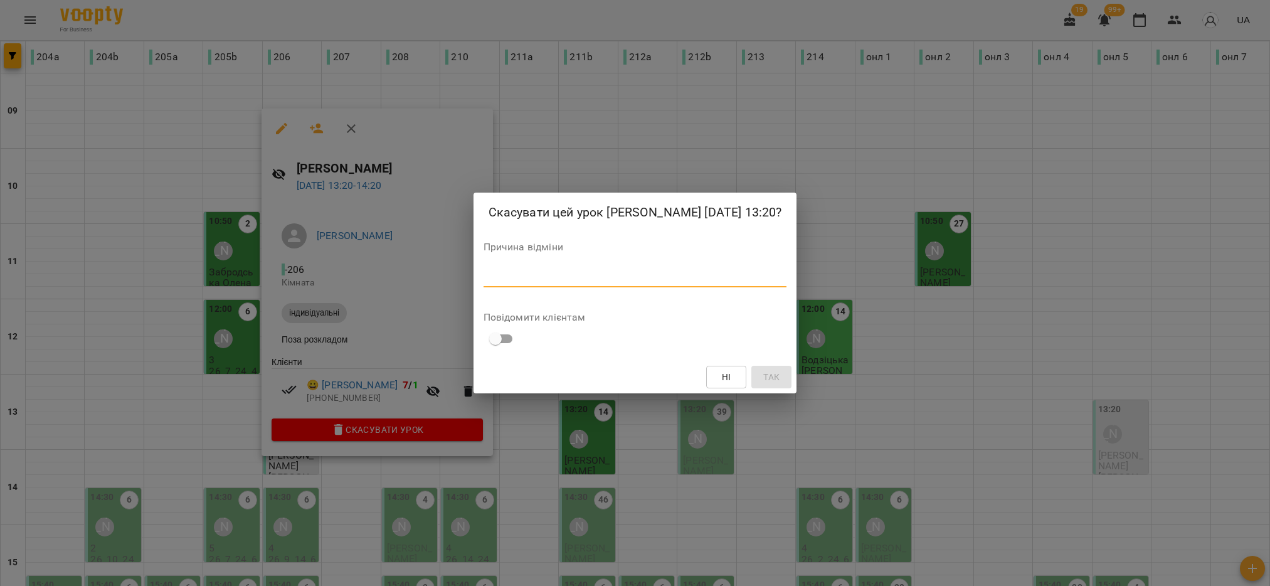
click at [561, 283] on textarea at bounding box center [636, 277] width 304 height 12
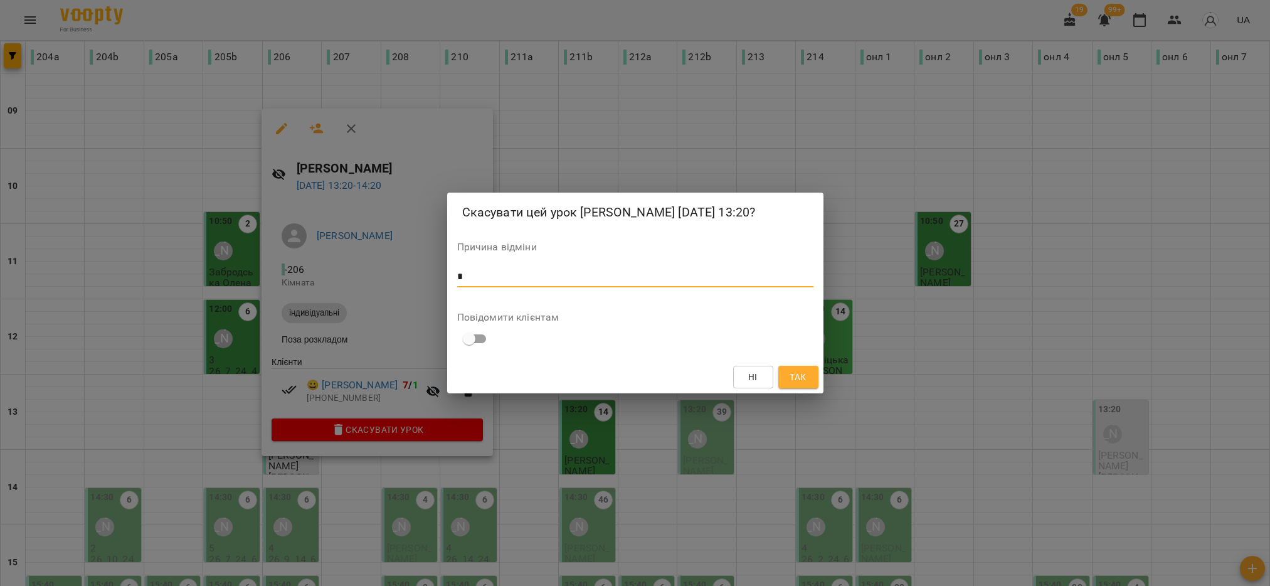
type textarea "*"
click at [802, 381] on span "Так" at bounding box center [798, 376] width 16 height 15
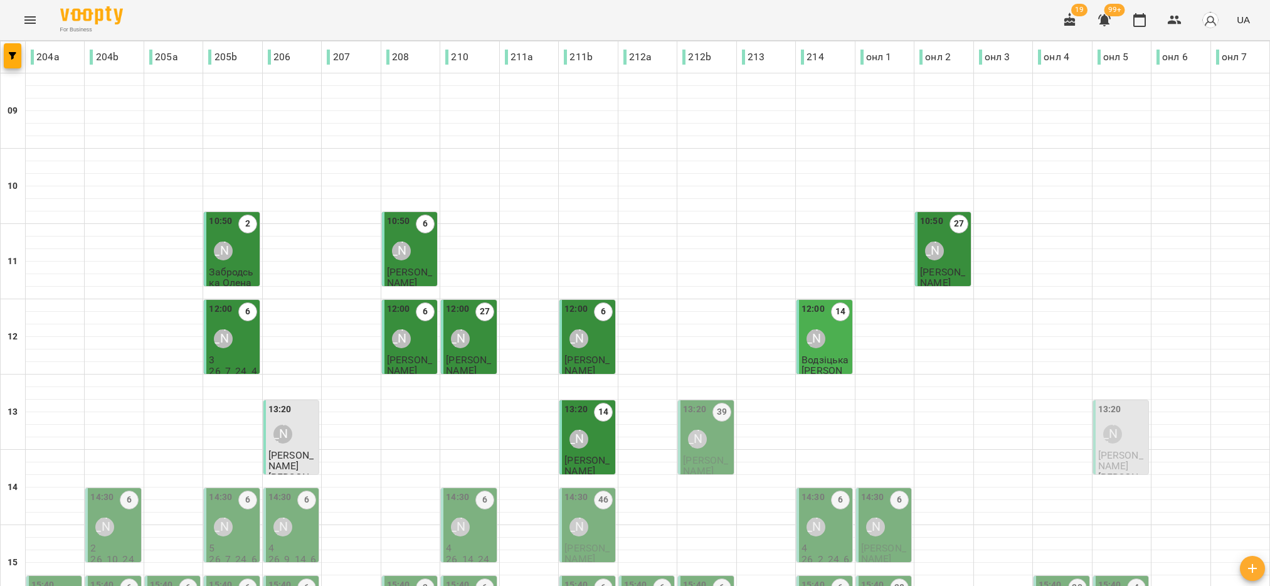
click at [717, 444] on div "13:20 39 Аліна Корнофель" at bounding box center [707, 428] width 48 height 51
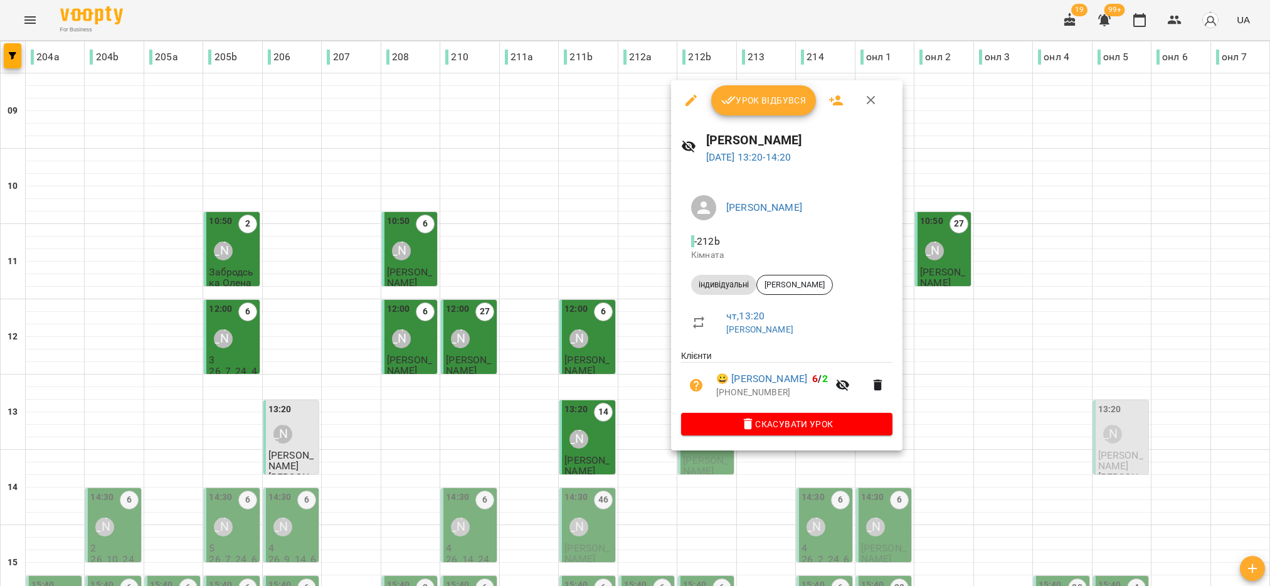
click at [792, 100] on span "Урок відбувся" at bounding box center [763, 100] width 85 height 15
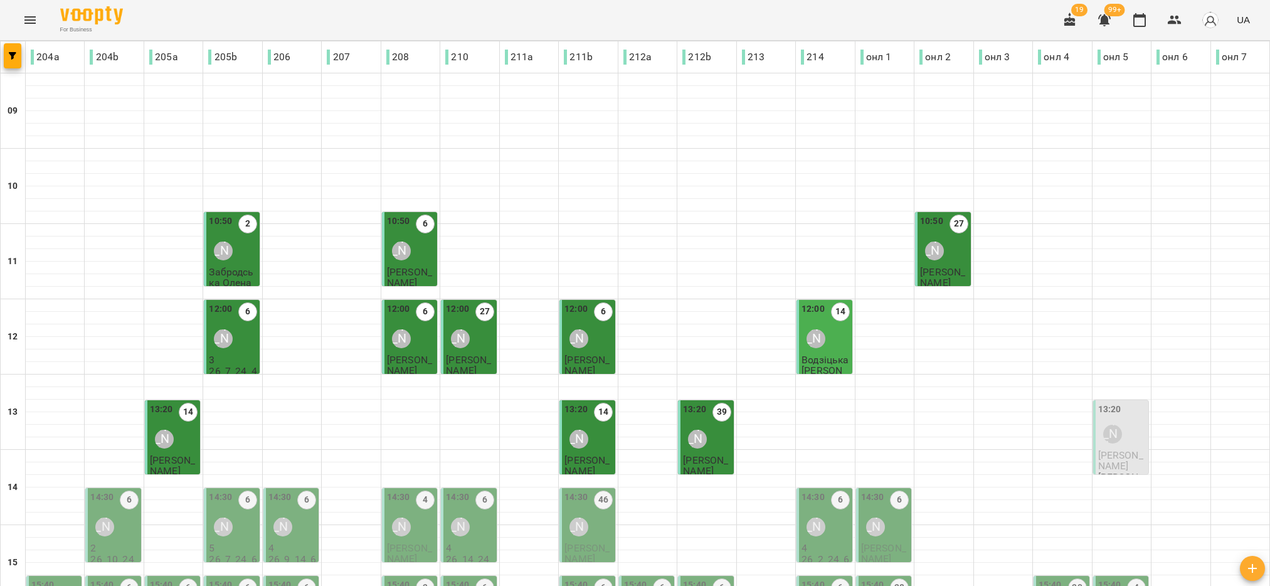
scroll to position [282, 0]
click at [121, 490] on div "14:30 6 Марія Шваб" at bounding box center [114, 515] width 48 height 51
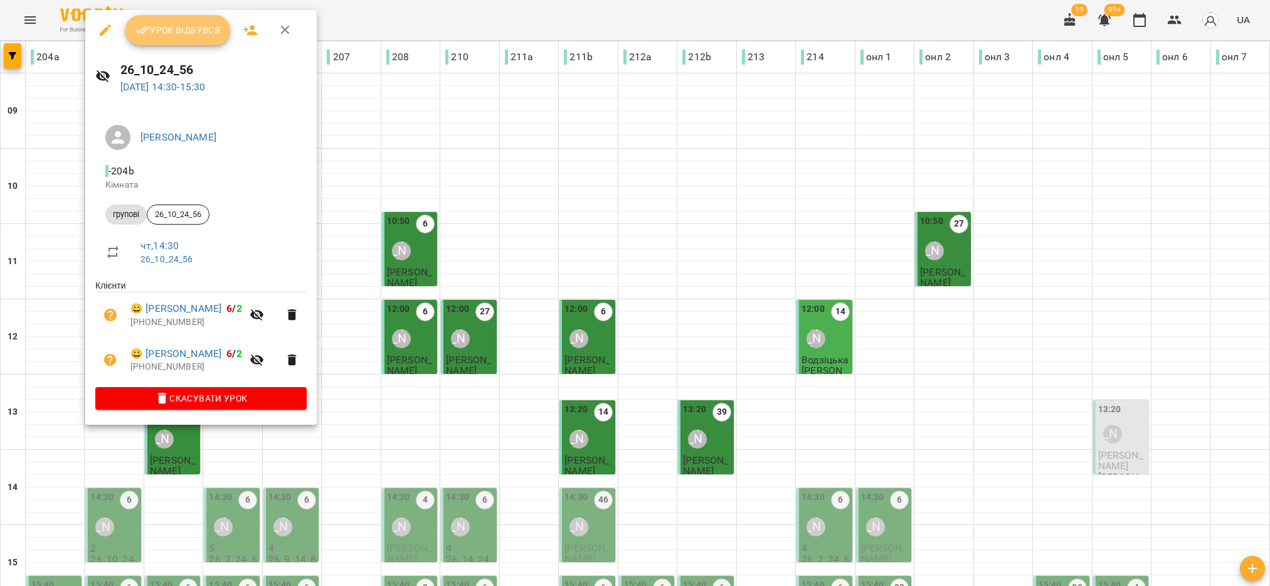
click at [167, 34] on span "Урок відбувся" at bounding box center [177, 30] width 85 height 15
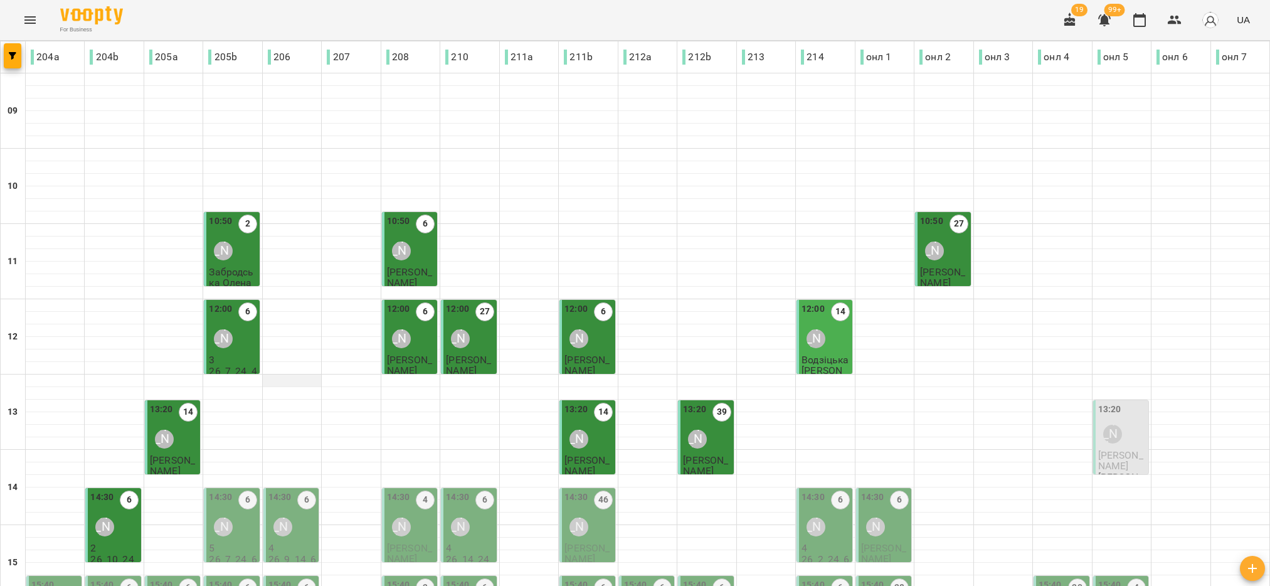
scroll to position [188, 0]
click at [220, 517] on div "Каріна Григоренко" at bounding box center [223, 526] width 19 height 19
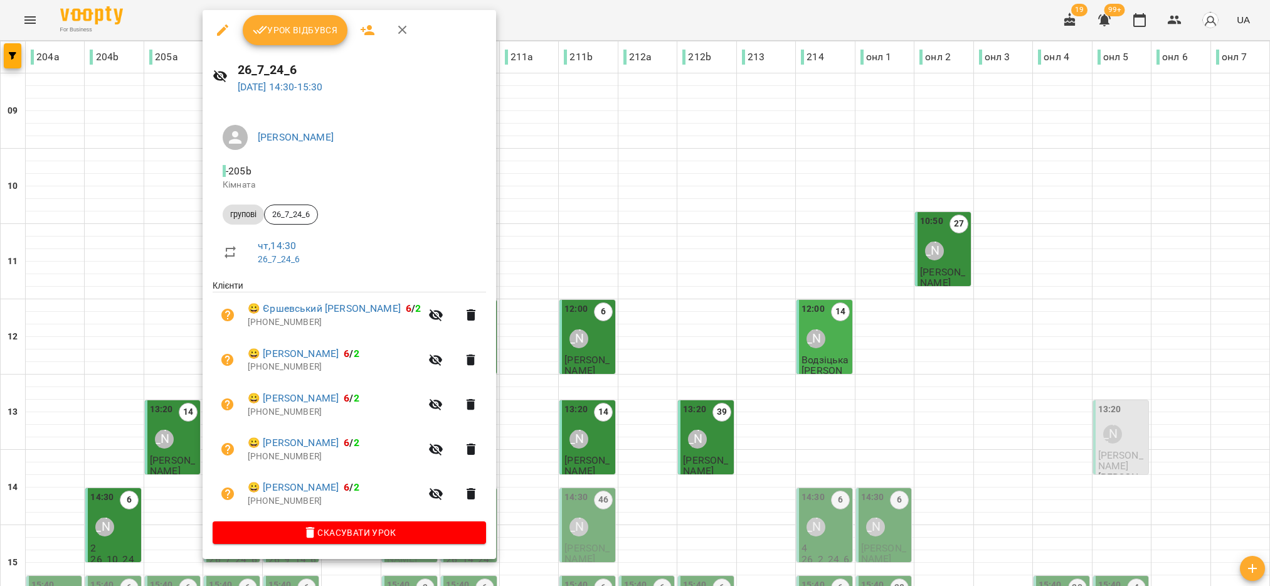
click at [284, 19] on button "Урок відбувся" at bounding box center [295, 30] width 105 height 30
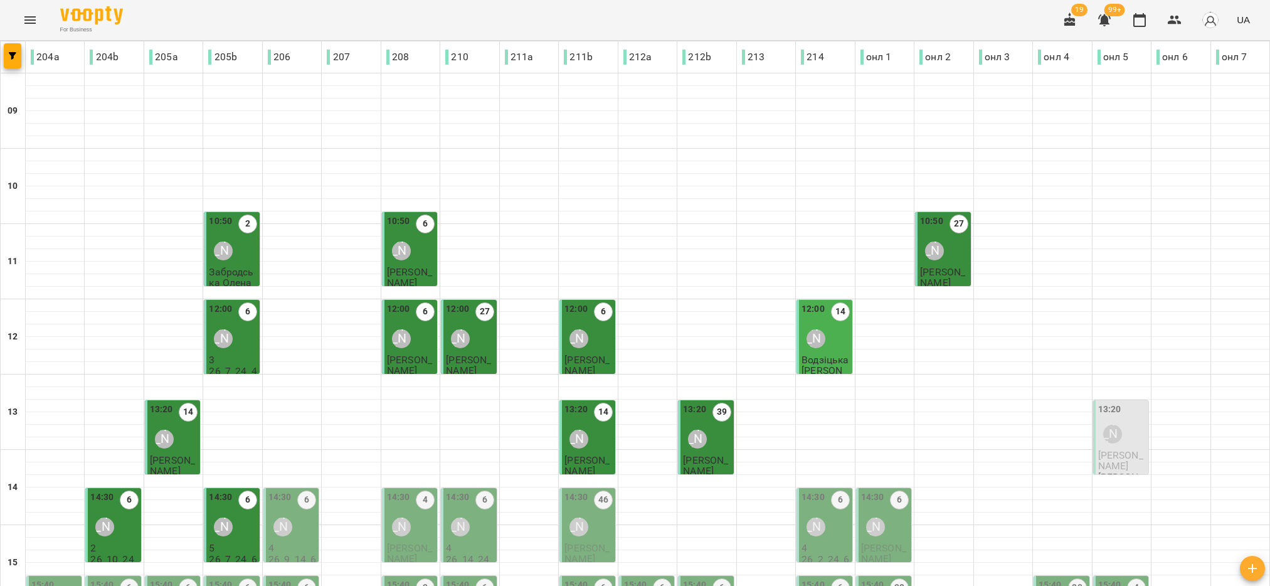
scroll to position [282, 0]
click at [305, 490] on div "14:30 6 Наталія Роєнко" at bounding box center [292, 515] width 48 height 51
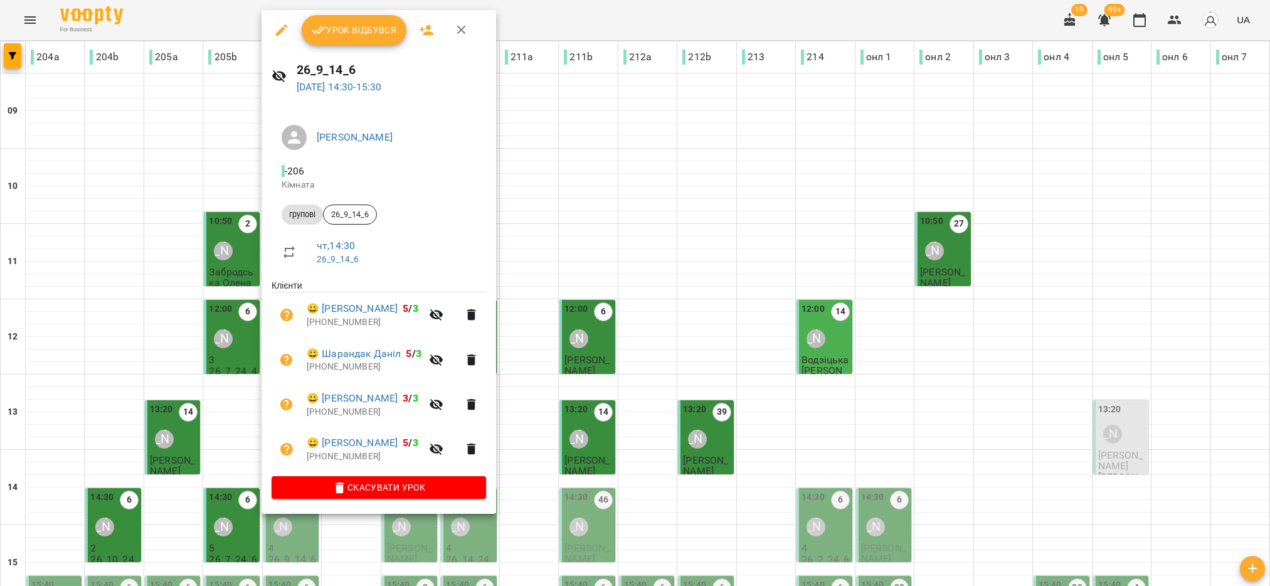
click at [384, 25] on span "Урок відбувся" at bounding box center [354, 30] width 85 height 15
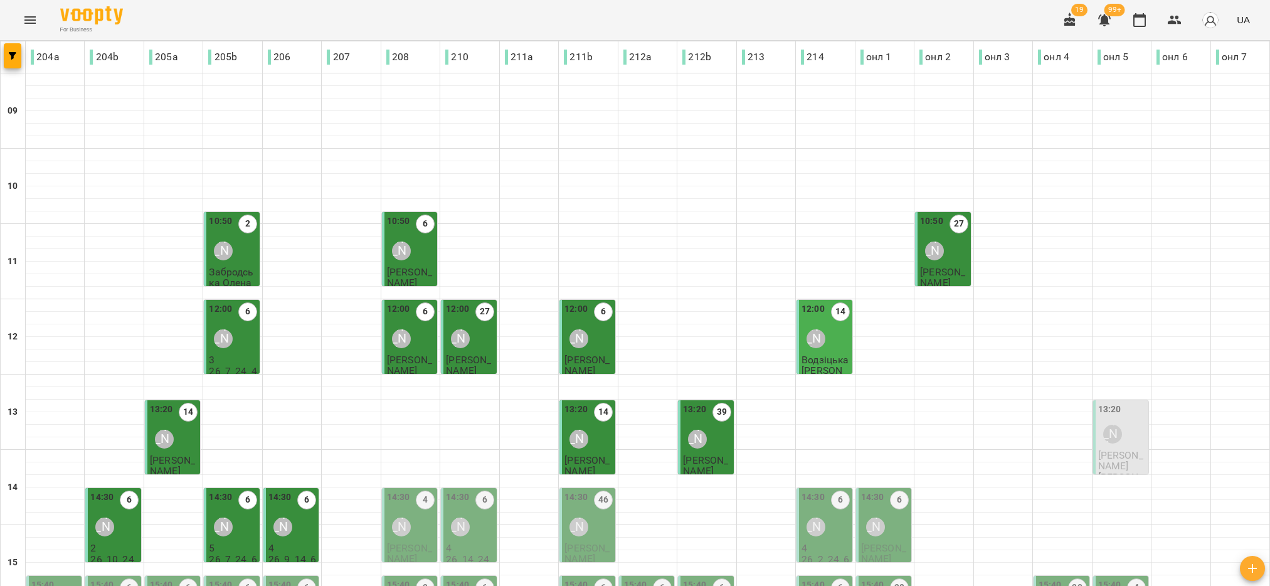
scroll to position [188, 0]
click at [420, 490] on div "14:30 4 Яна Мельніченко" at bounding box center [411, 515] width 48 height 51
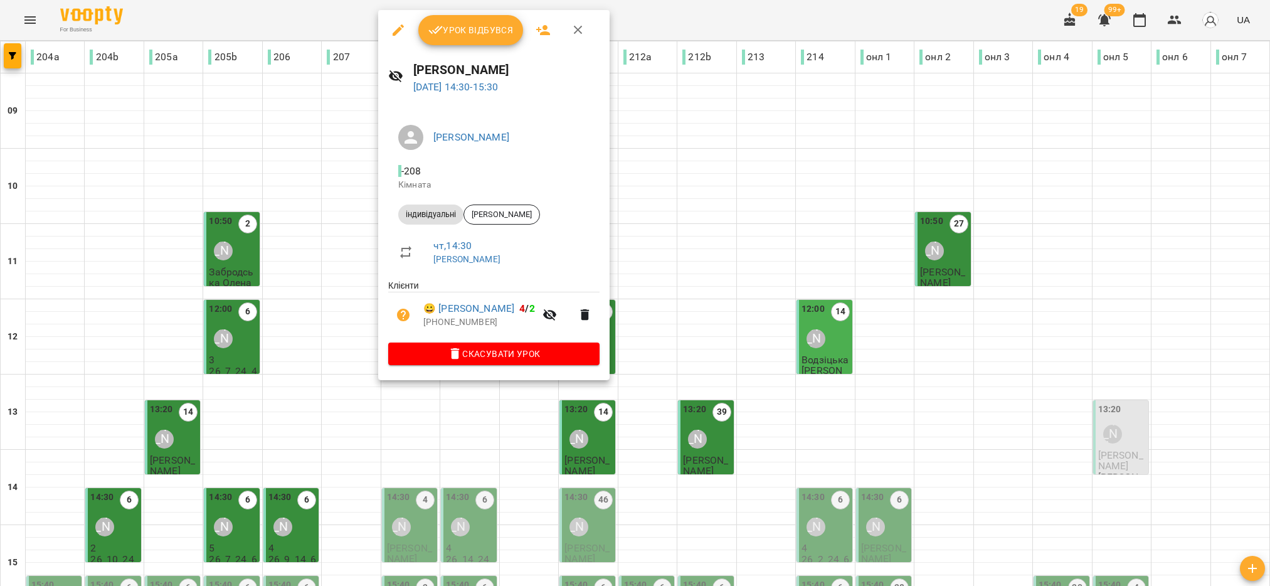
click at [465, 26] on span "Урок відбувся" at bounding box center [470, 30] width 85 height 15
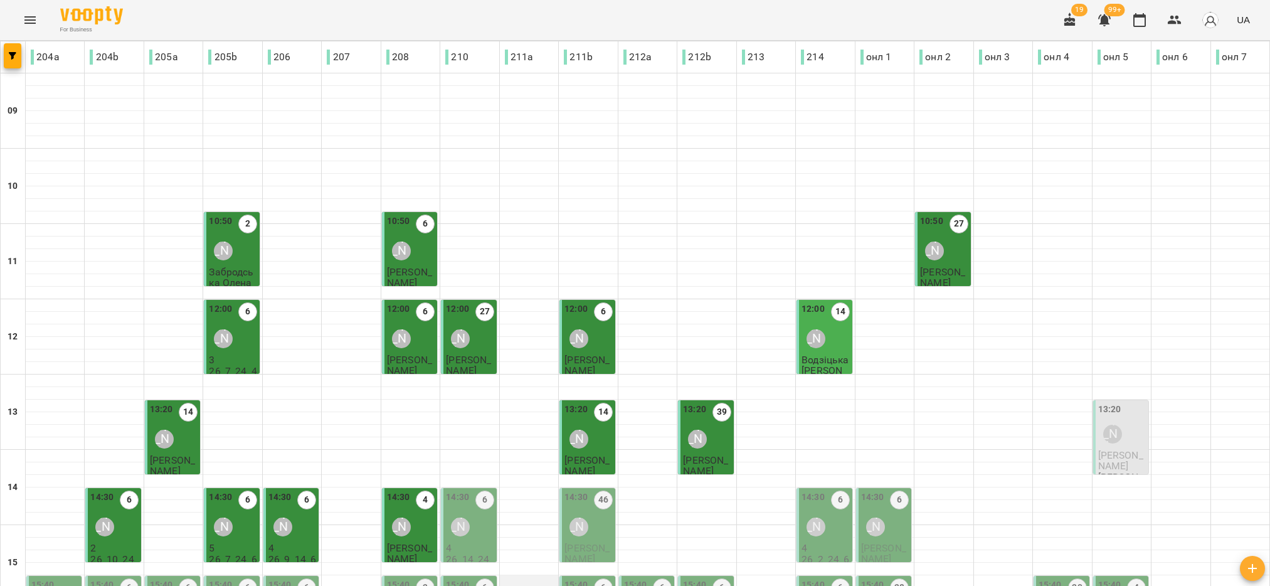
scroll to position [282, 0]
click at [478, 490] on div "14:30 6 Ольга Односум" at bounding box center [470, 515] width 48 height 51
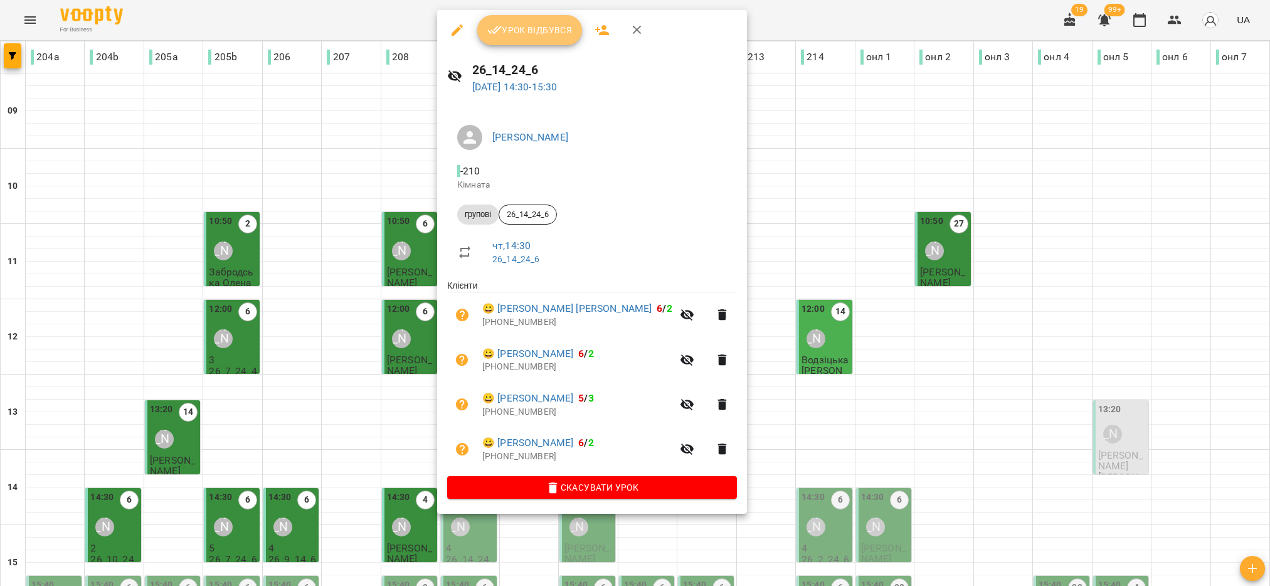
click at [522, 23] on span "Урок відбувся" at bounding box center [529, 30] width 85 height 15
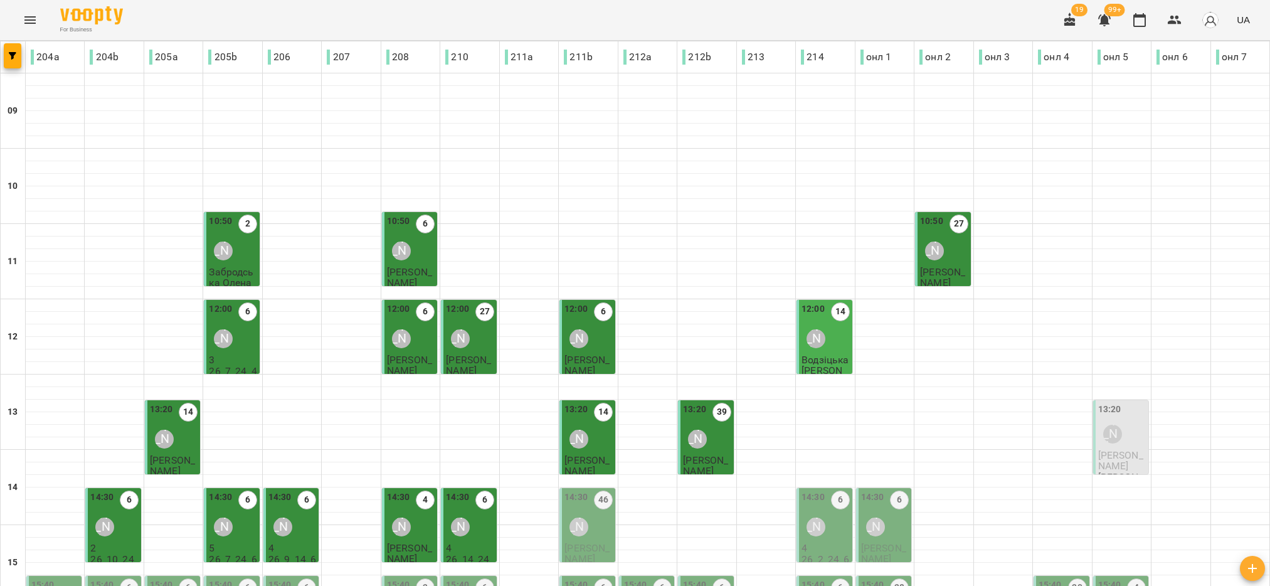
scroll to position [282, 0]
click at [586, 512] on div "Діана Шемчук" at bounding box center [578, 526] width 29 height 29
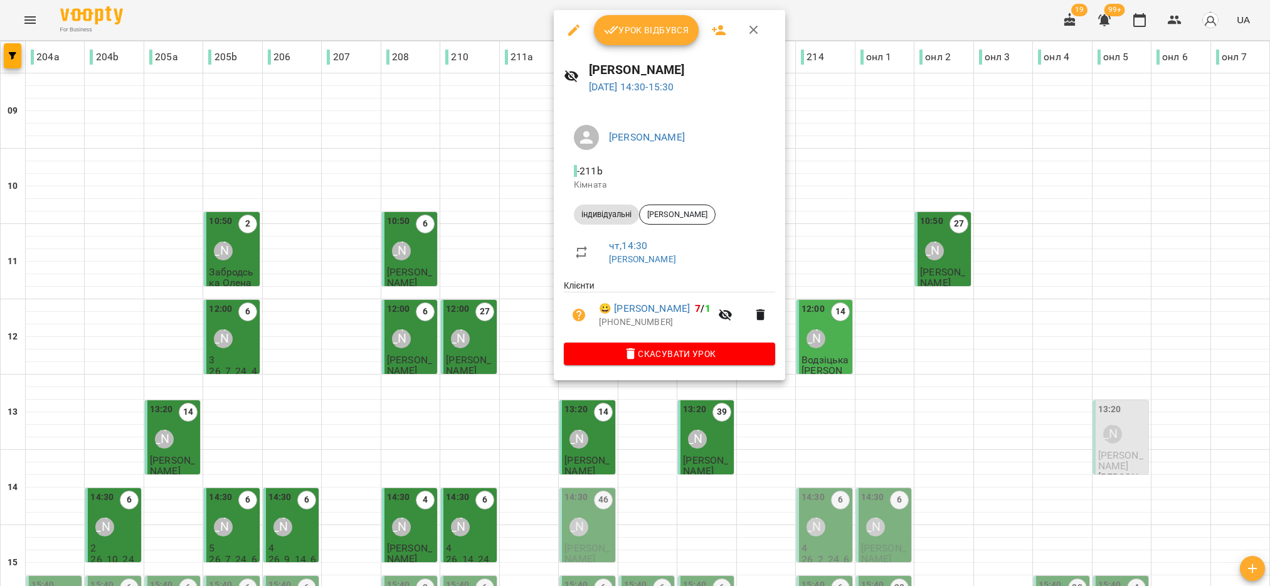
click at [664, 18] on button "Урок відбувся" at bounding box center [646, 30] width 105 height 30
click at [659, 29] on div "For Business 19 99+ UA" at bounding box center [635, 20] width 1270 height 40
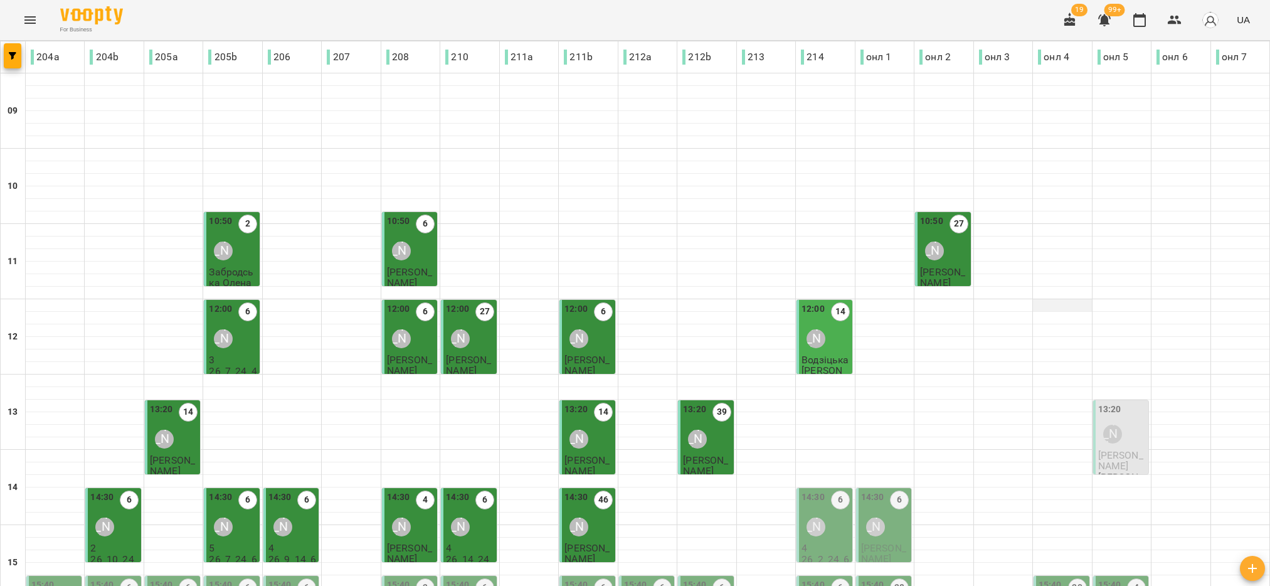
scroll to position [282, 0]
click at [1120, 449] on span "[PERSON_NAME]" at bounding box center [1120, 460] width 45 height 23
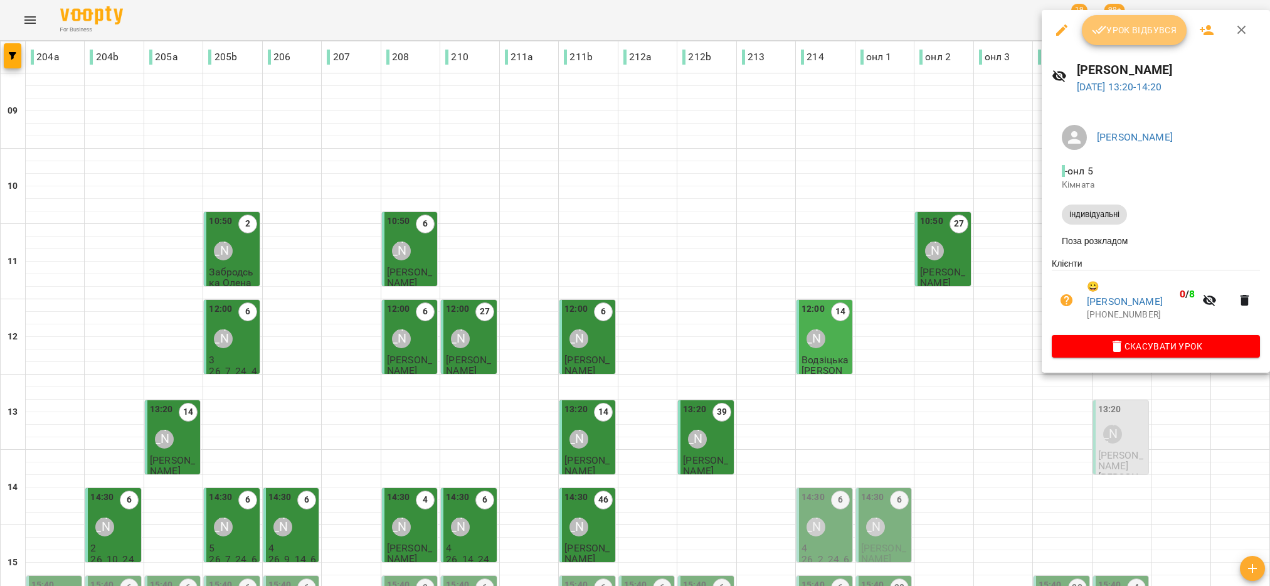
click at [1142, 30] on span "Урок відбувся" at bounding box center [1134, 30] width 85 height 15
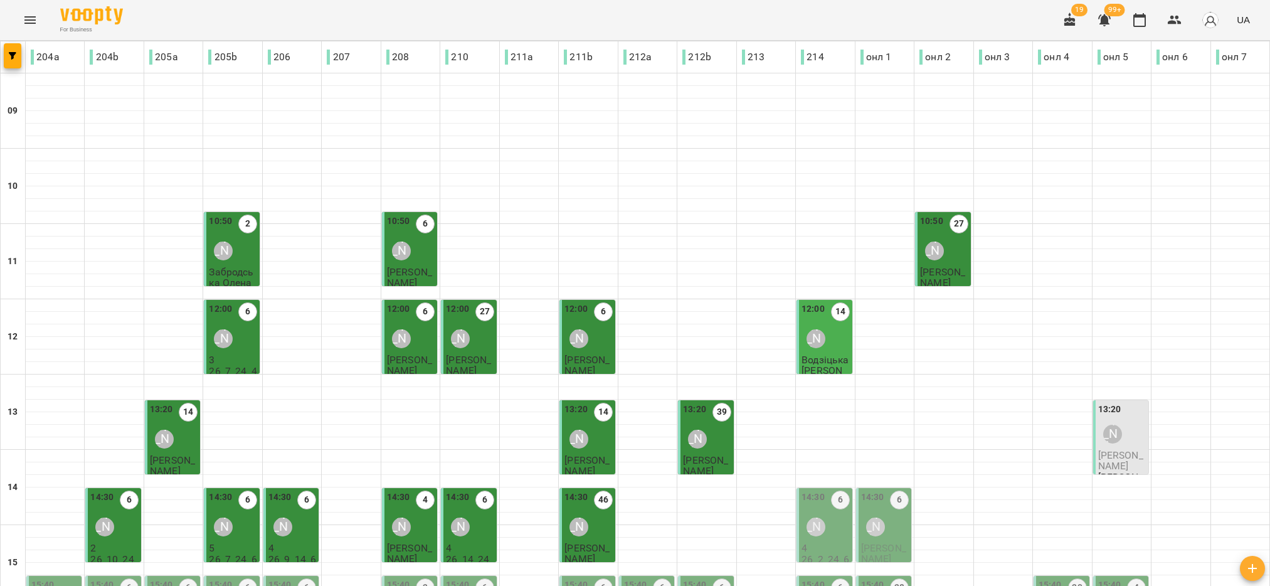
scroll to position [282, 0]
click at [822, 490] on div "14:30 6 Ірина Анайманович" at bounding box center [826, 515] width 48 height 51
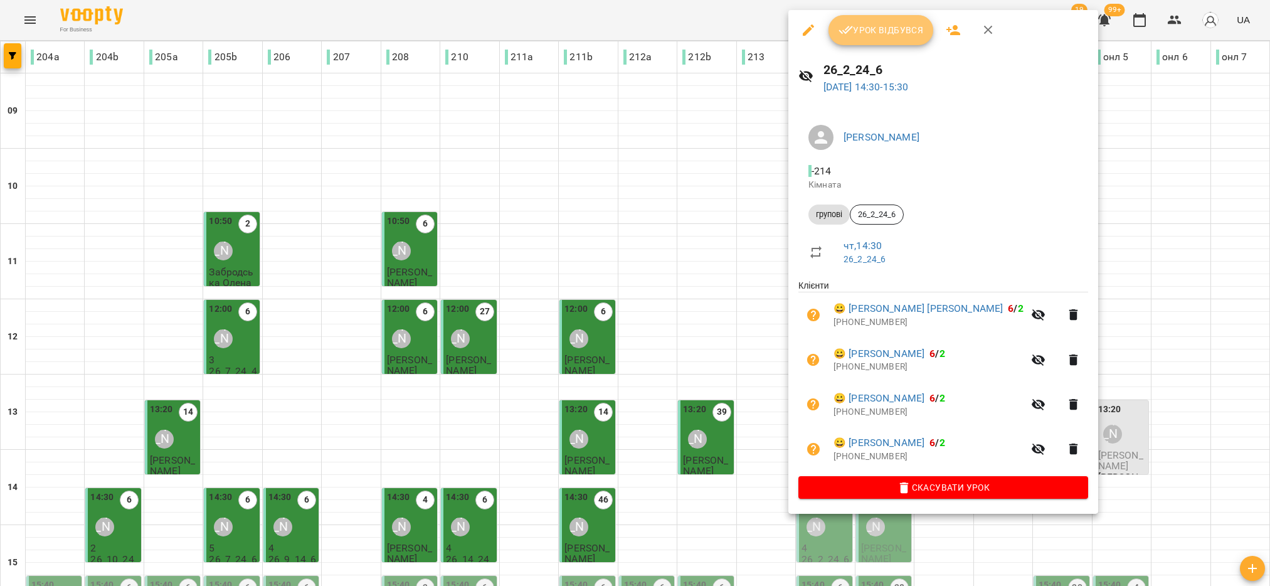
click at [883, 36] on span "Урок відбувся" at bounding box center [881, 30] width 85 height 15
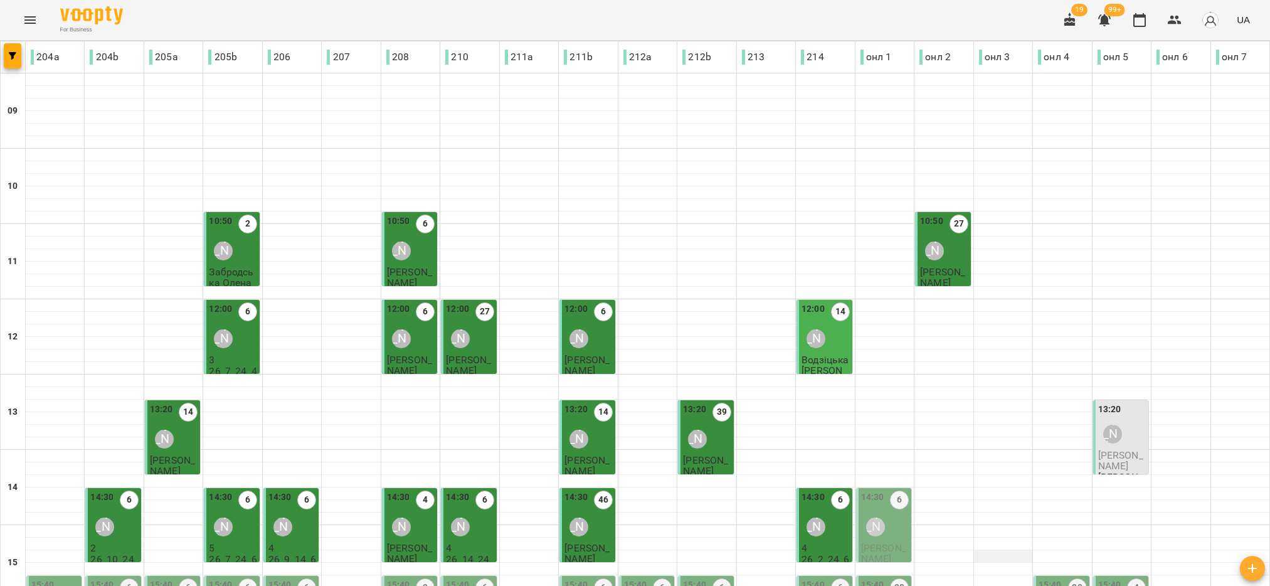
scroll to position [188, 0]
click at [898, 543] on p "[PERSON_NAME]" at bounding box center [885, 554] width 48 height 22
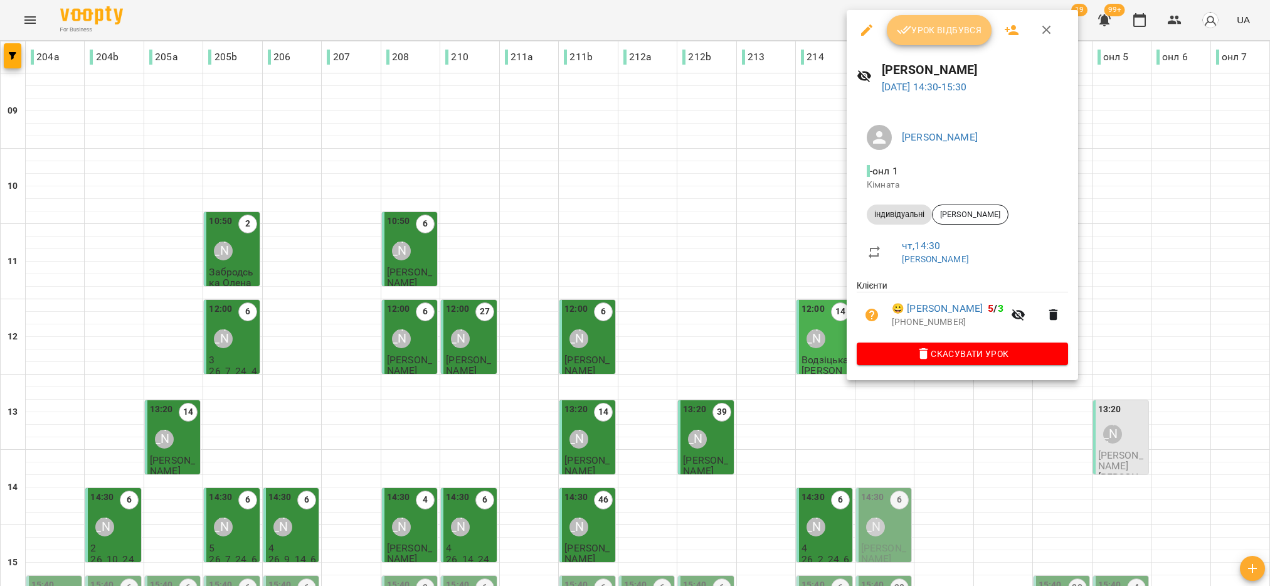
click at [956, 40] on button "Урок відбувся" at bounding box center [939, 30] width 105 height 30
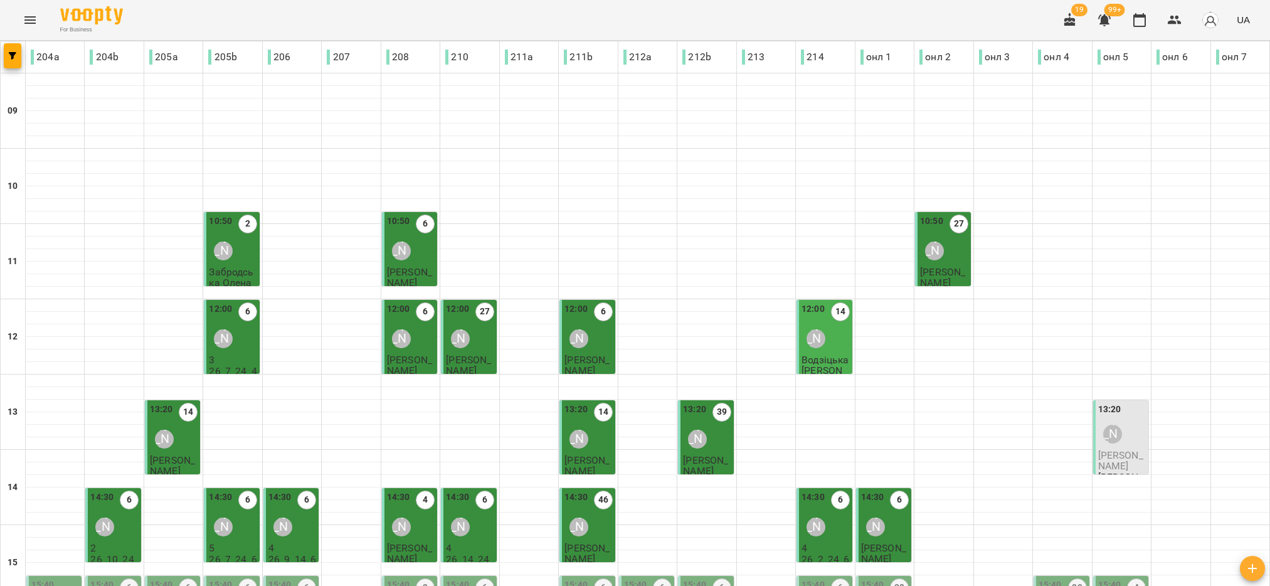
scroll to position [376, 0]
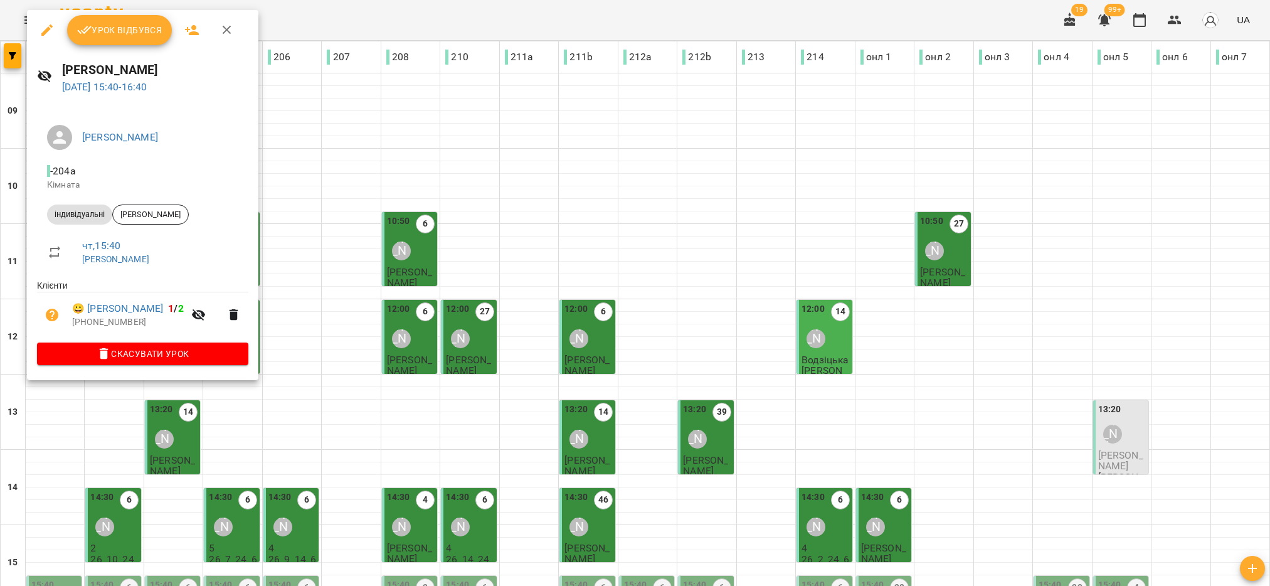
click at [113, 40] on button "Урок відбувся" at bounding box center [119, 30] width 105 height 30
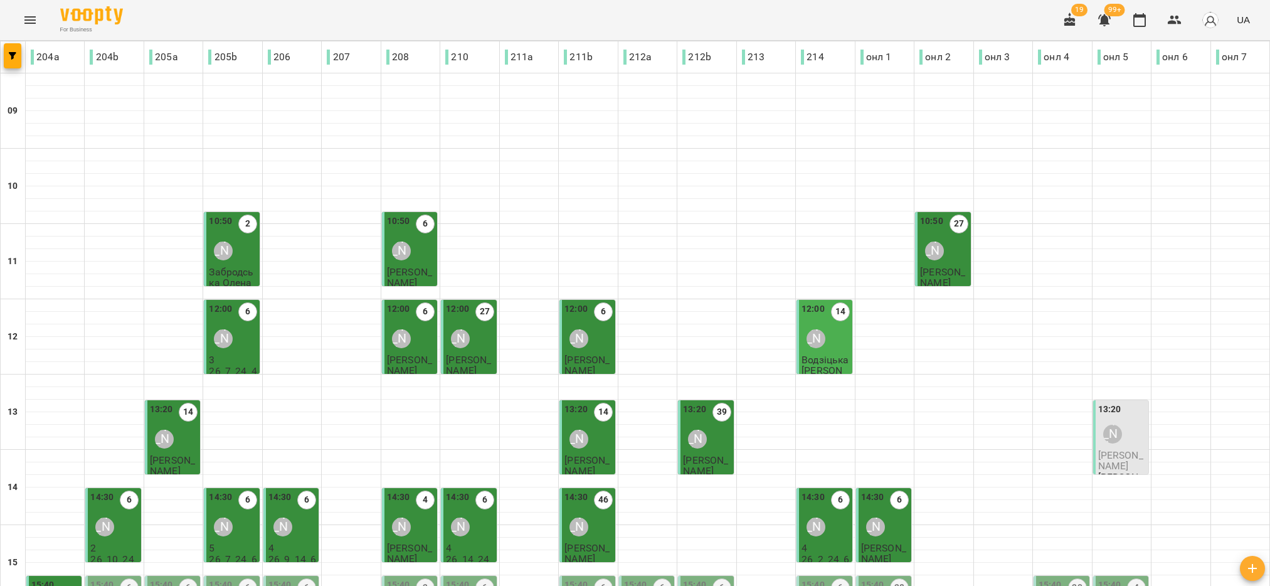
scroll to position [376, 0]
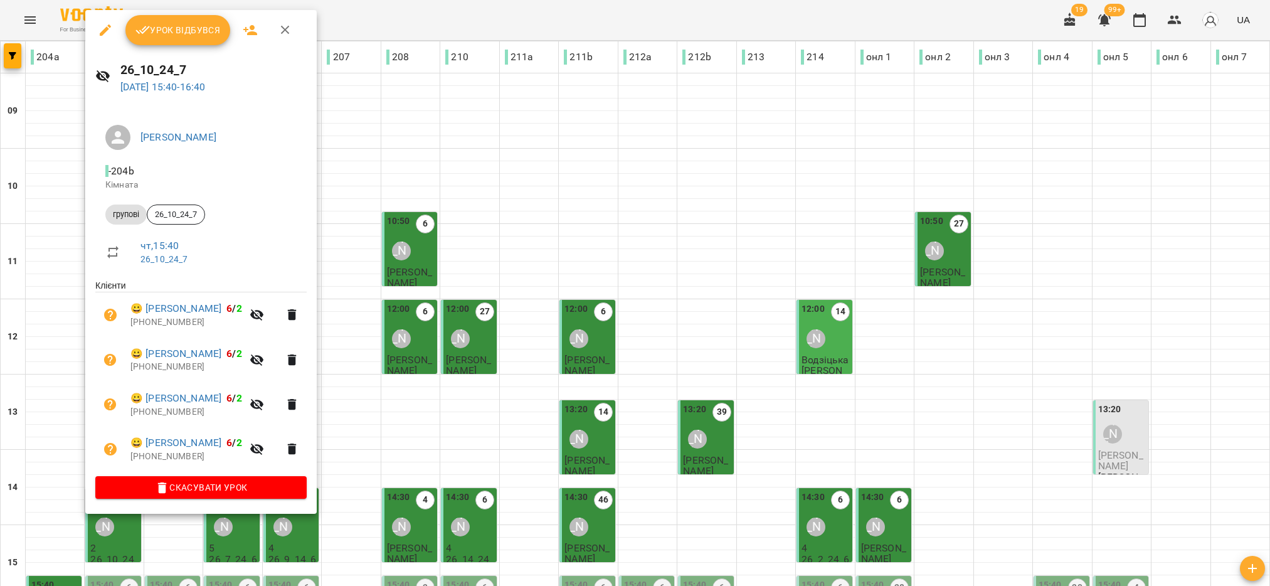
click at [153, 33] on span "Урок відбувся" at bounding box center [177, 30] width 85 height 15
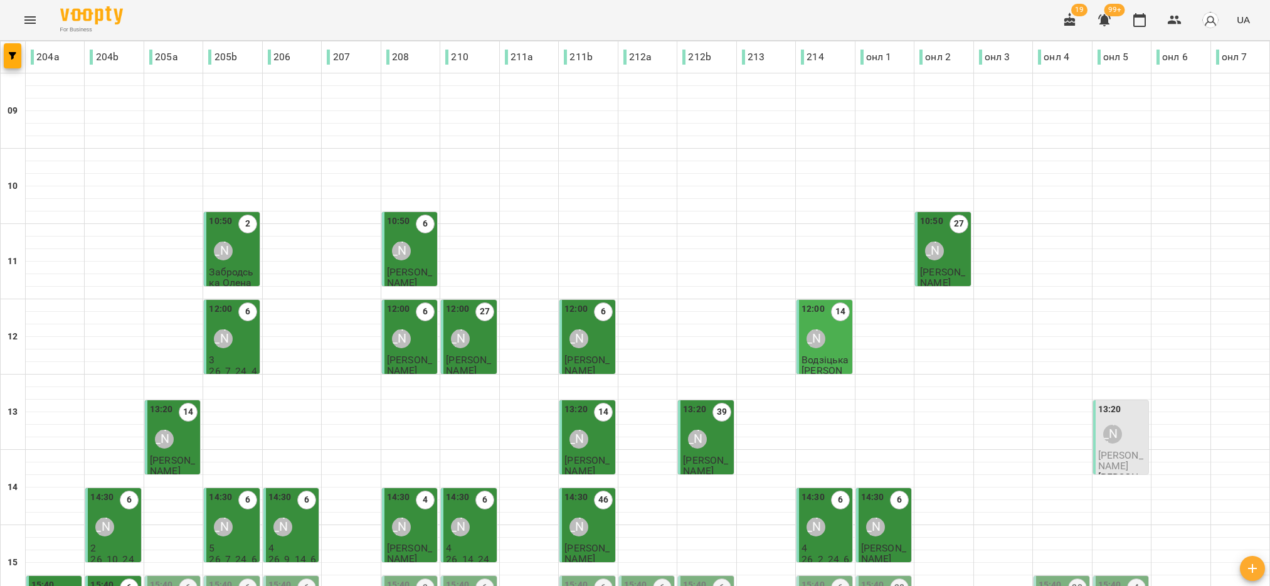
scroll to position [282, 0]
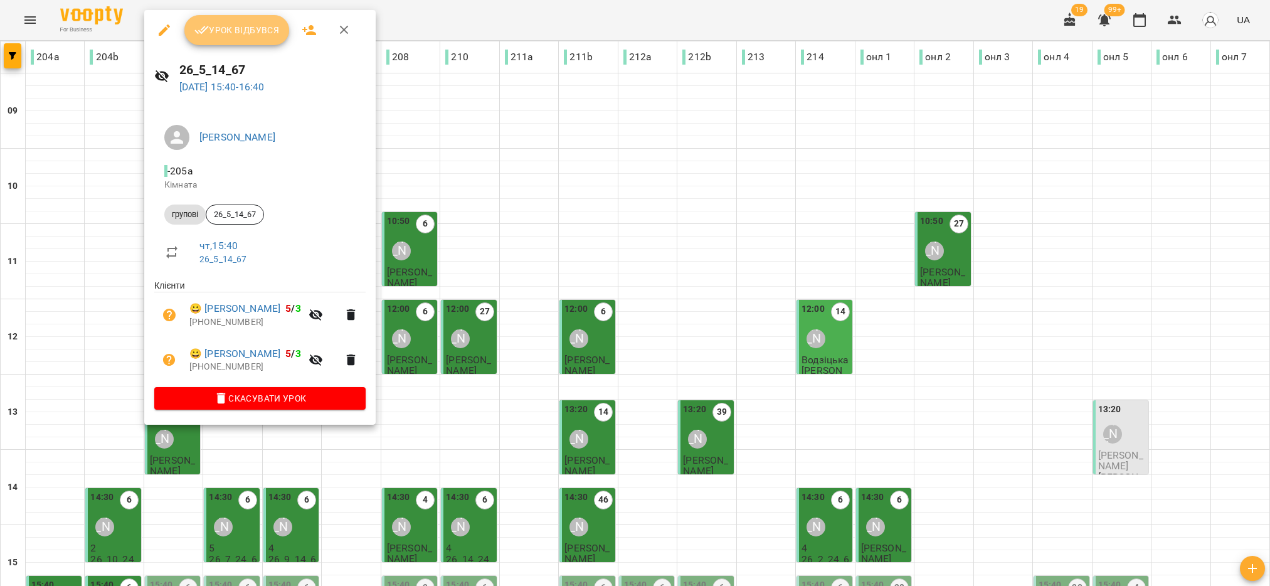
click at [233, 30] on span "Урок відбувся" at bounding box center [236, 30] width 85 height 15
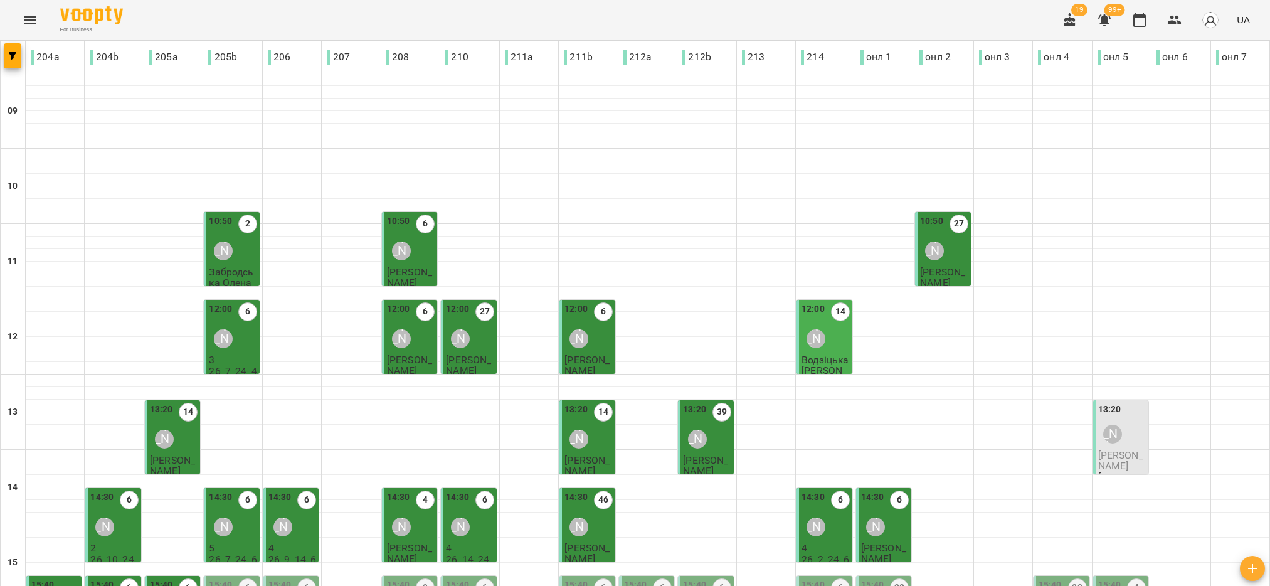
scroll to position [400, 0]
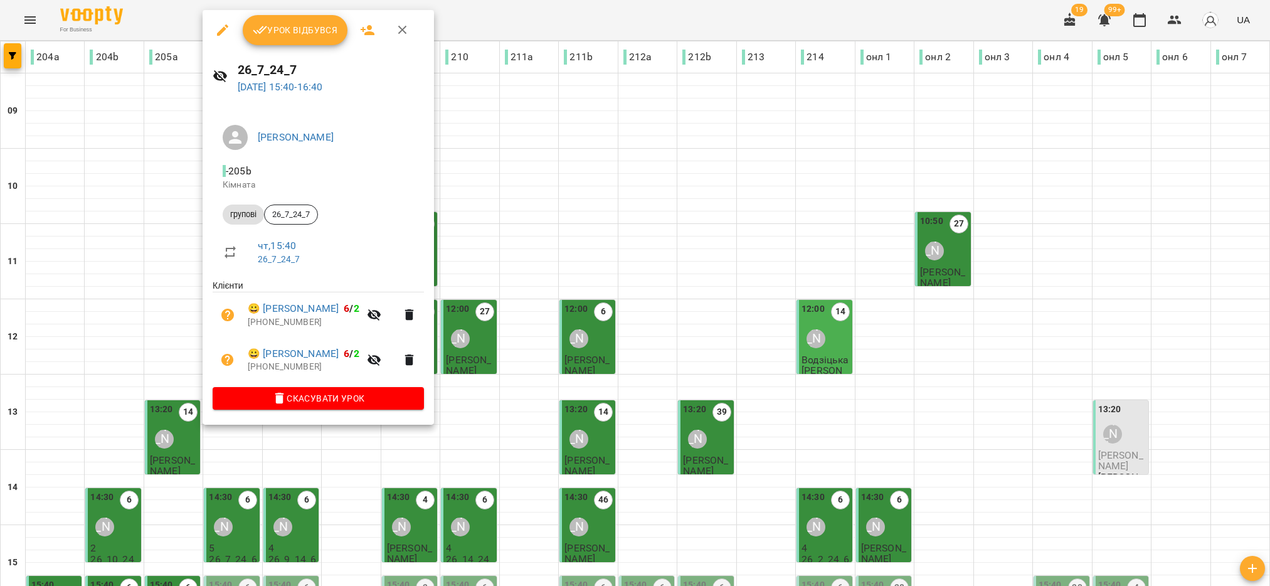
click at [295, 27] on span "Урок відбувся" at bounding box center [295, 30] width 85 height 15
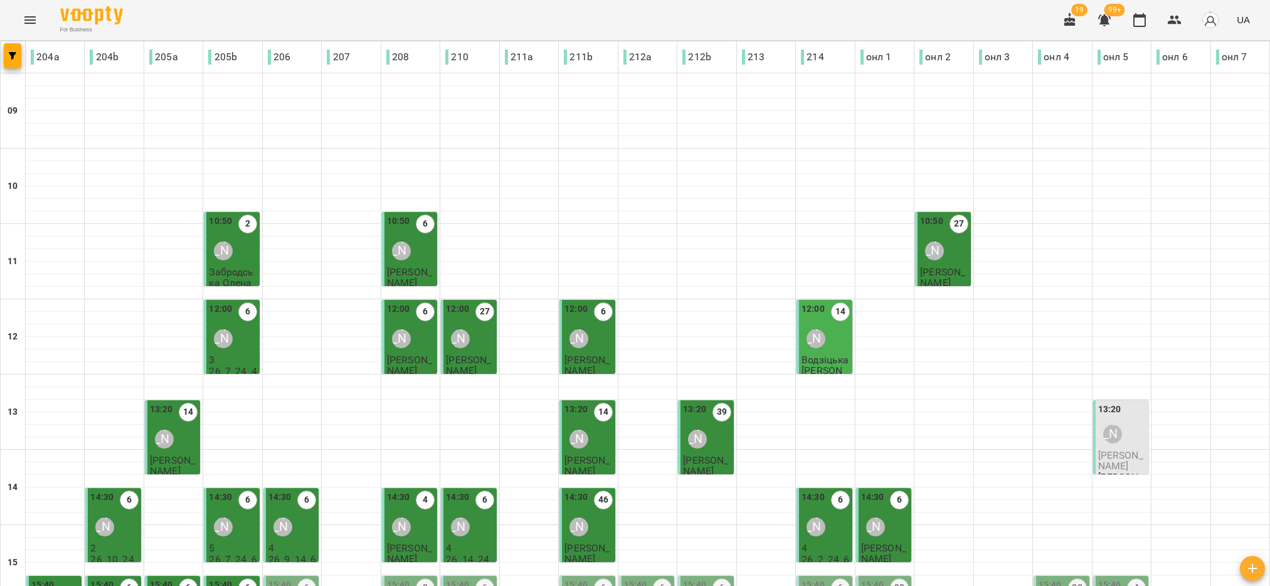
scroll to position [282, 0]
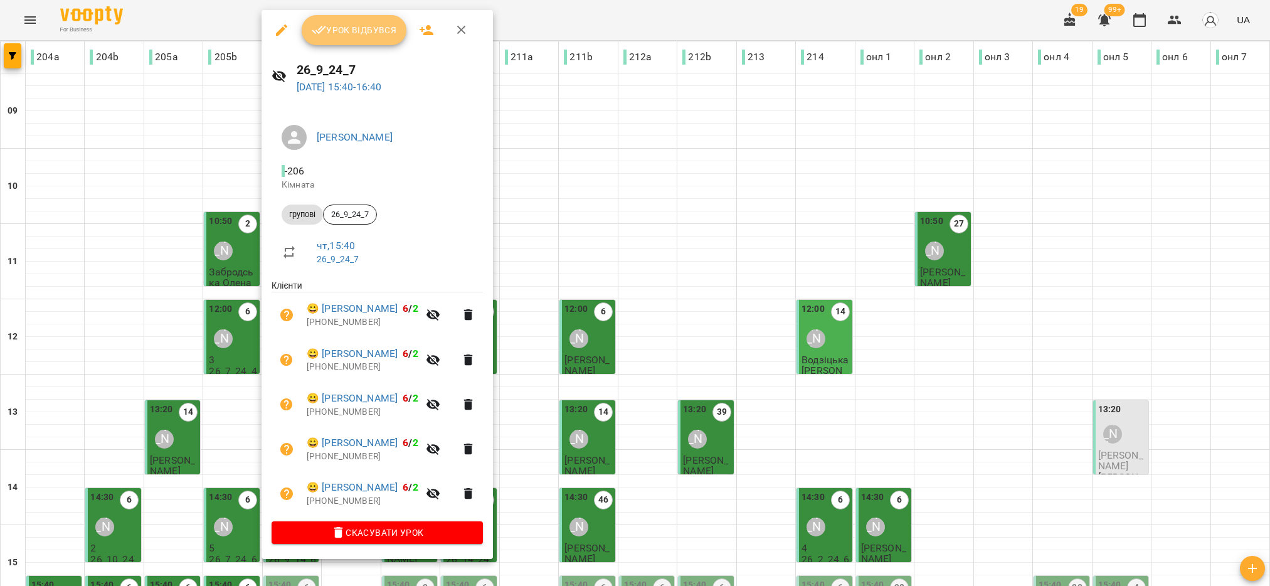
click at [386, 28] on span "Урок відбувся" at bounding box center [354, 30] width 85 height 15
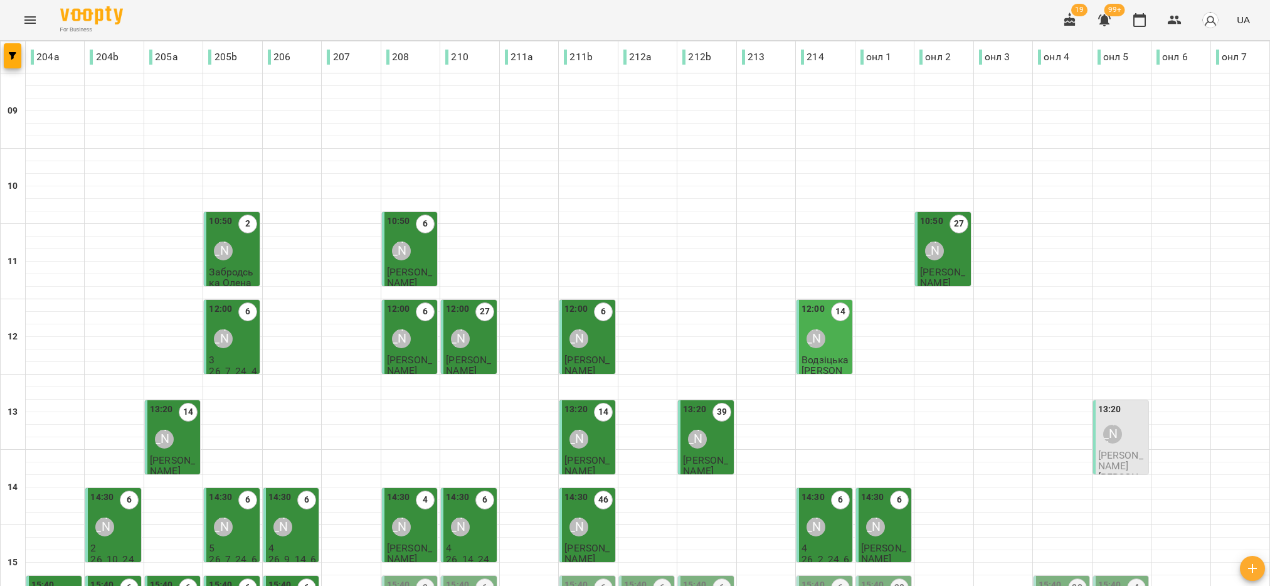
scroll to position [400, 0]
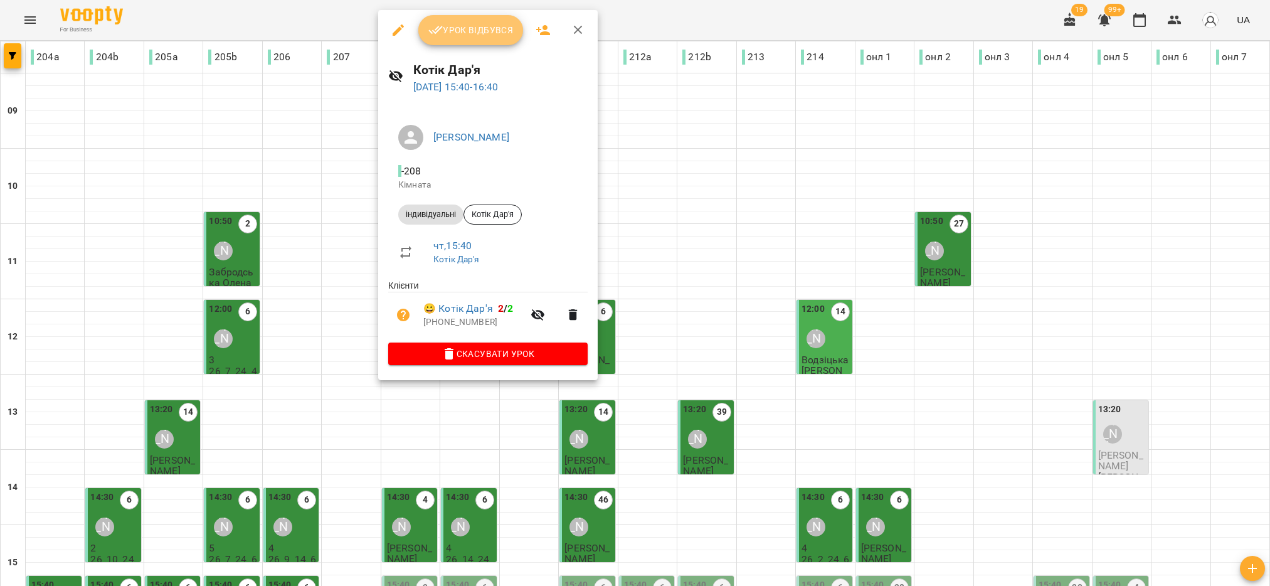
click at [474, 26] on span "Урок відбувся" at bounding box center [470, 30] width 85 height 15
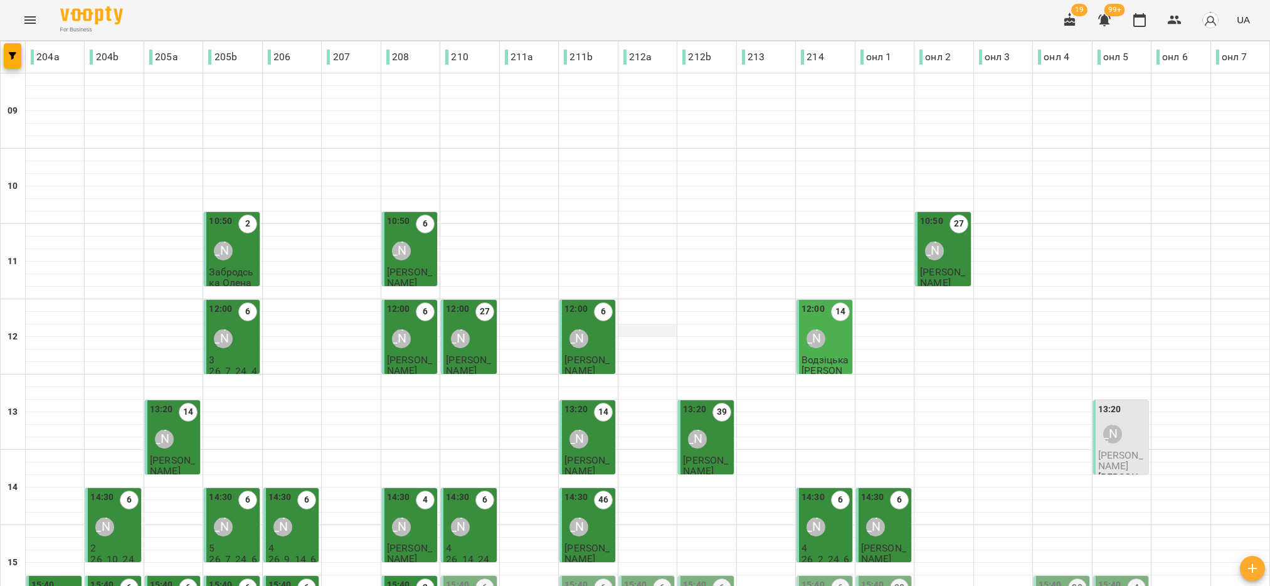
scroll to position [282, 0]
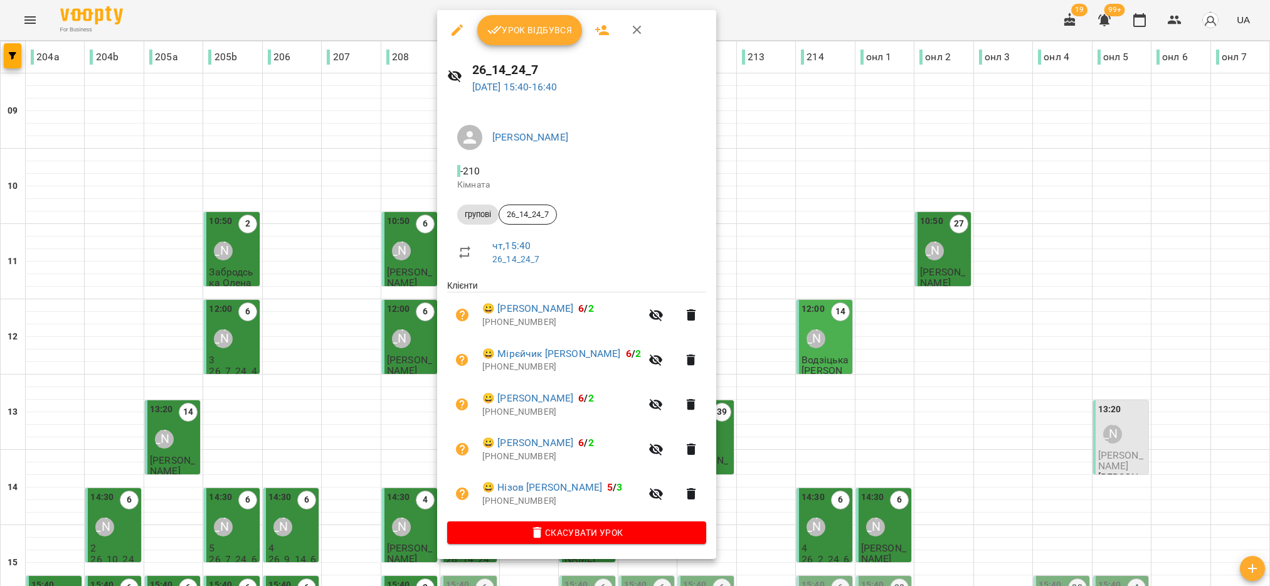
click at [539, 33] on span "Урок відбувся" at bounding box center [529, 30] width 85 height 15
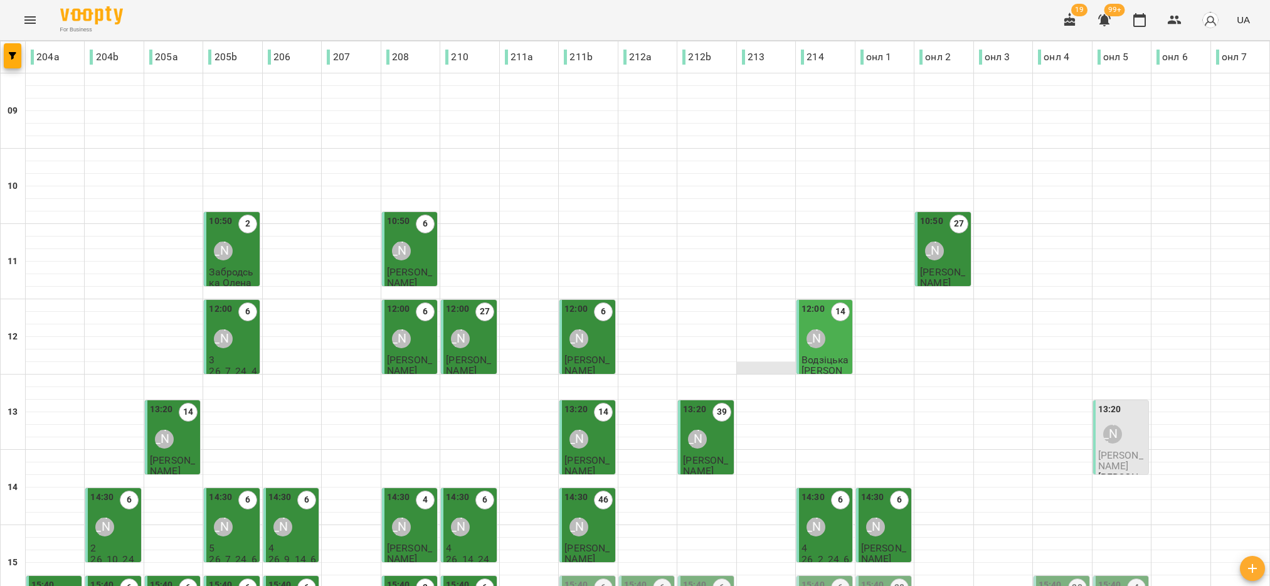
scroll to position [282, 0]
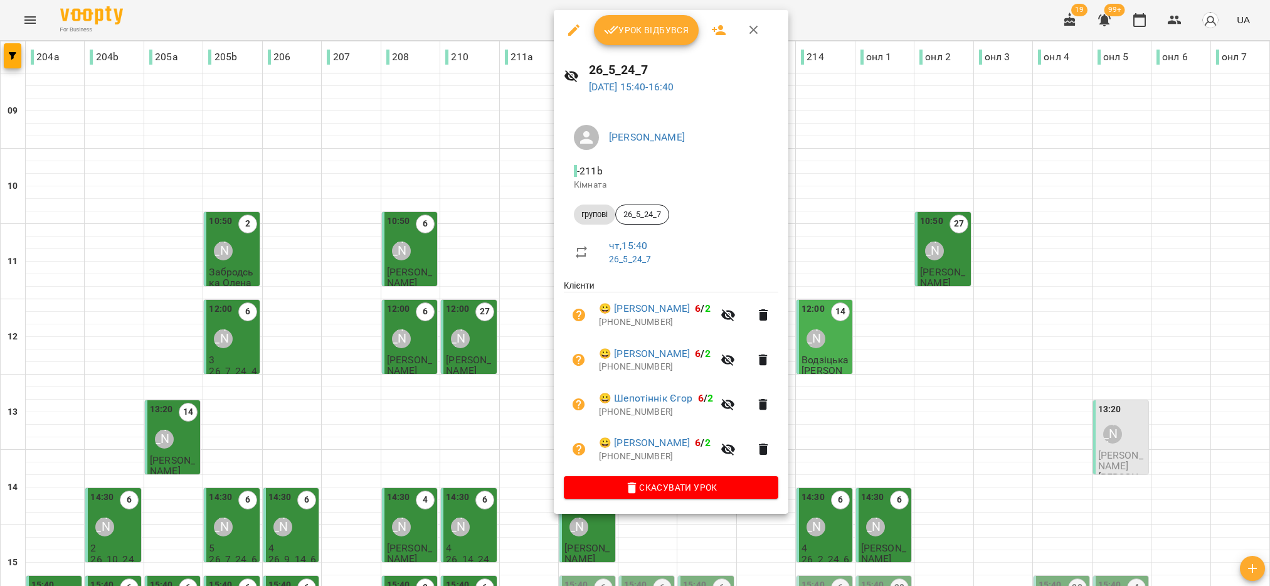
click at [663, 38] on button "Урок відбувся" at bounding box center [646, 30] width 105 height 30
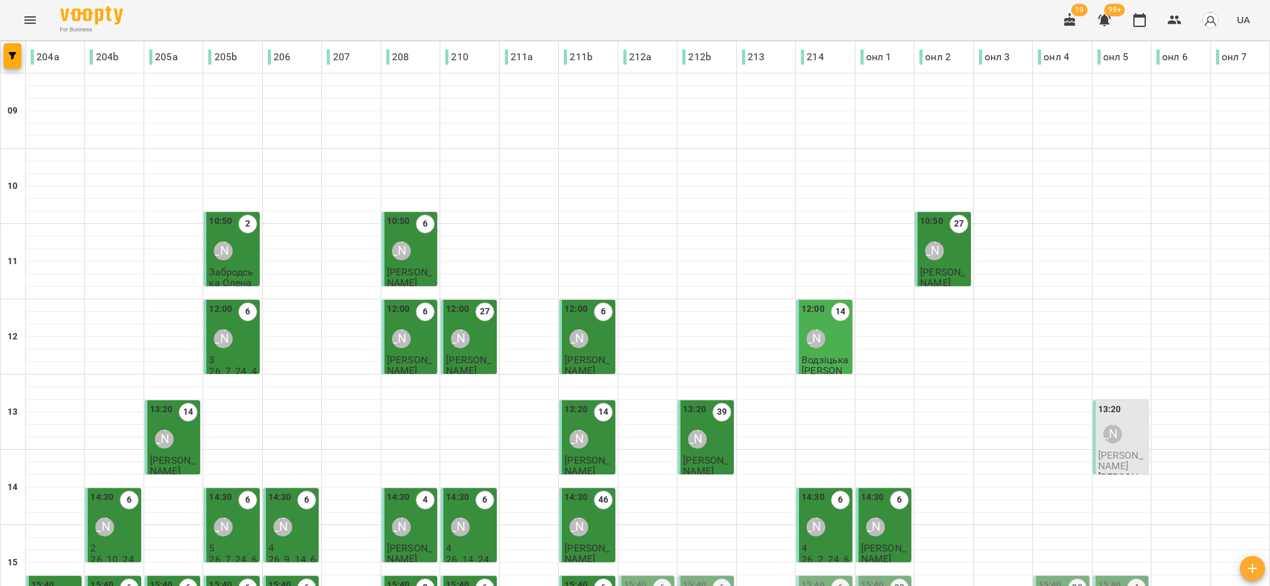
scroll to position [376, 0]
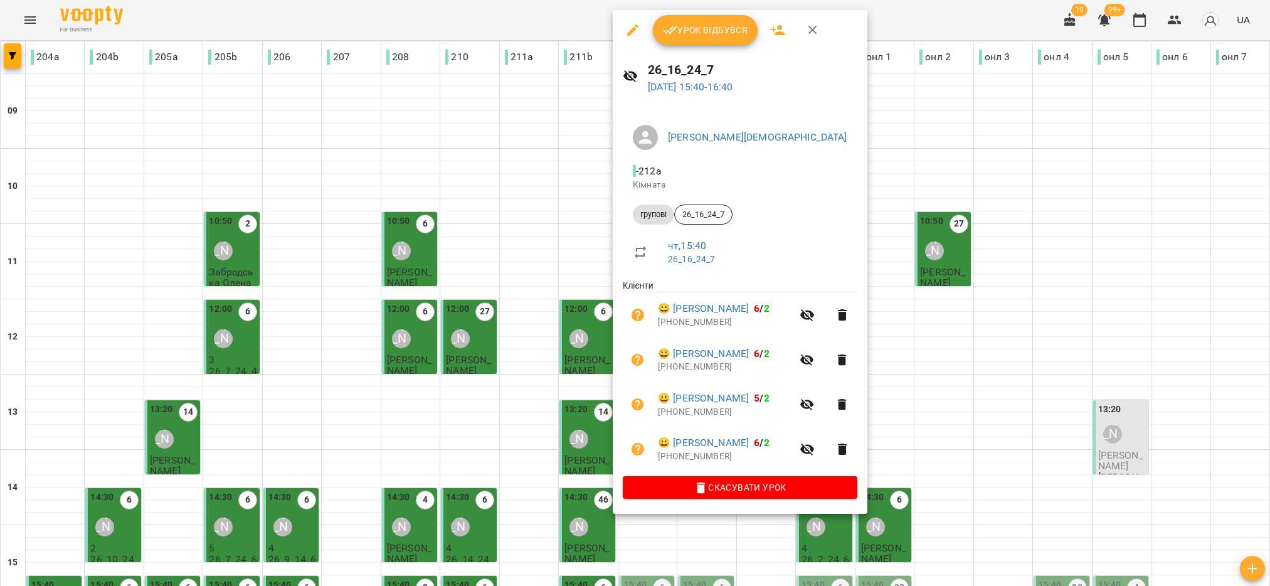
click at [687, 23] on span "Урок відбувся" at bounding box center [705, 30] width 85 height 15
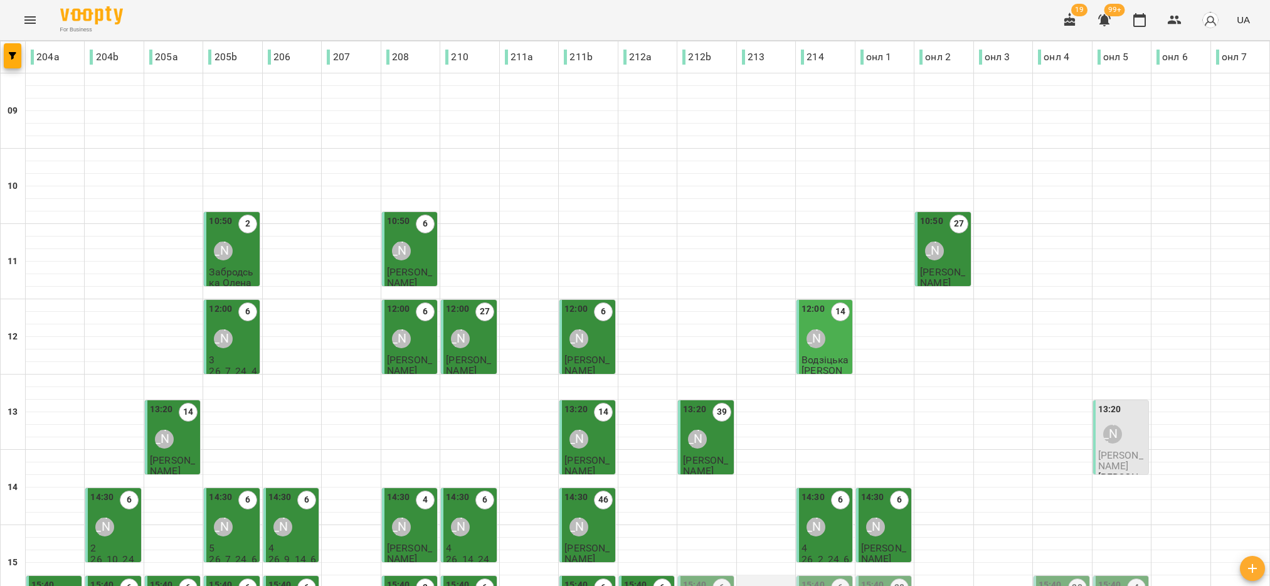
scroll to position [188, 0]
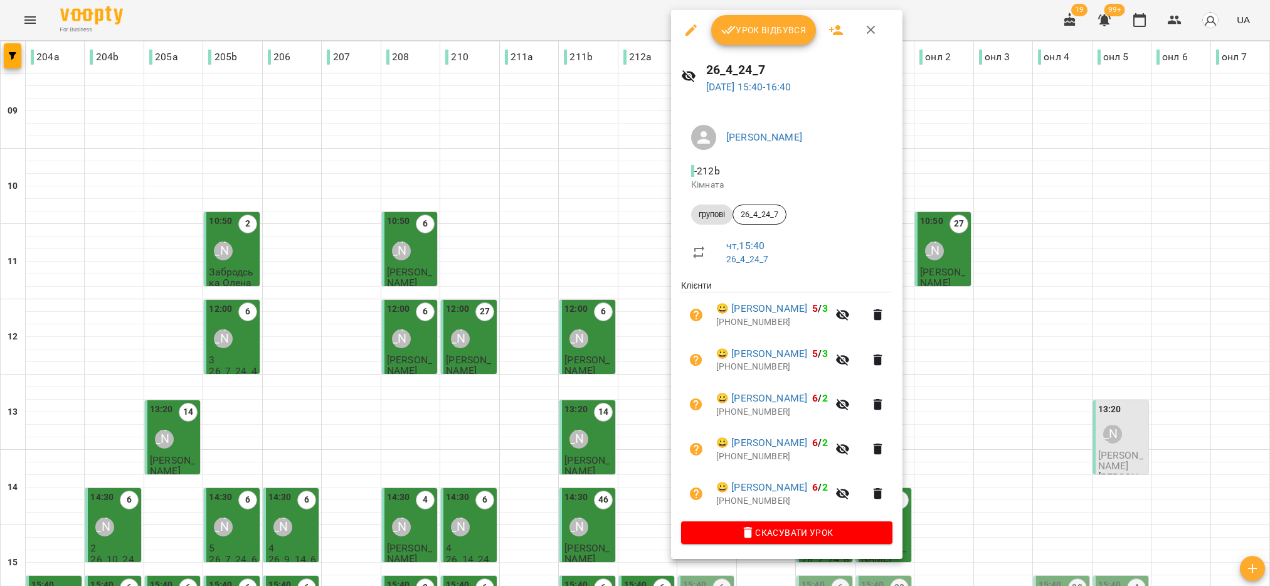
click at [742, 31] on span "Урок відбувся" at bounding box center [763, 30] width 85 height 15
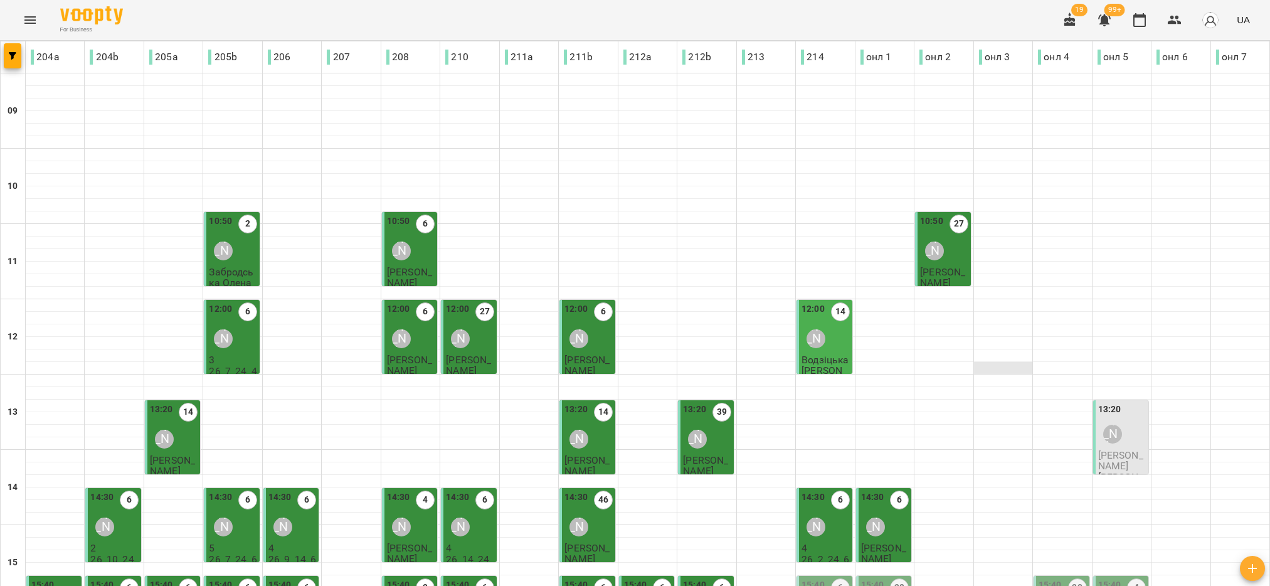
scroll to position [282, 0]
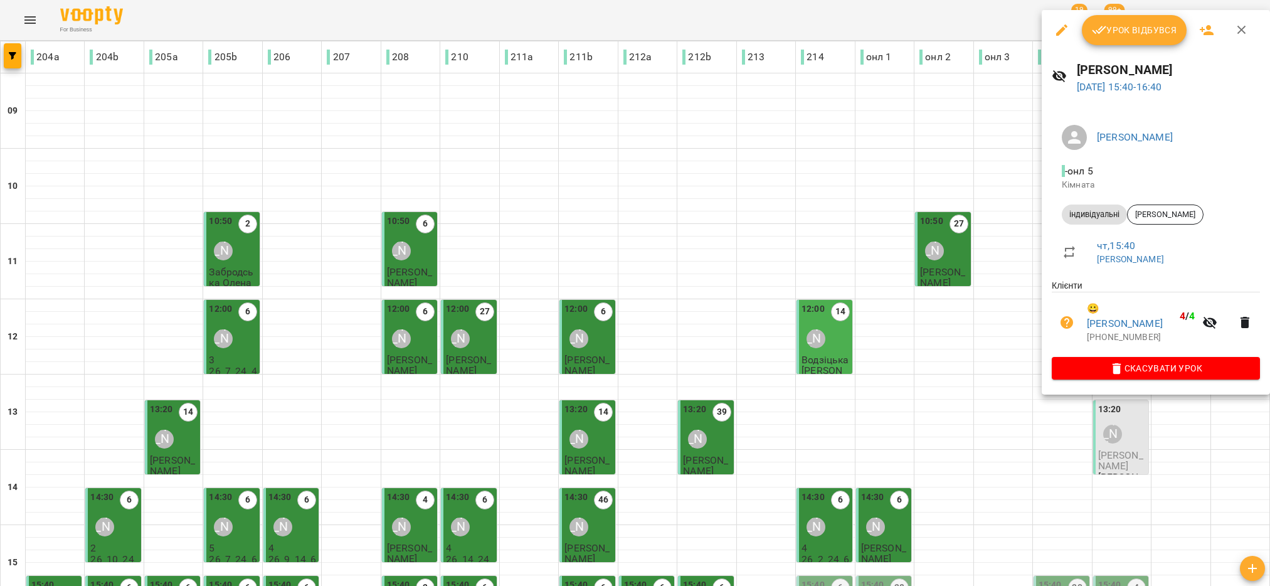
click at [1122, 32] on span "Урок відбувся" at bounding box center [1134, 30] width 85 height 15
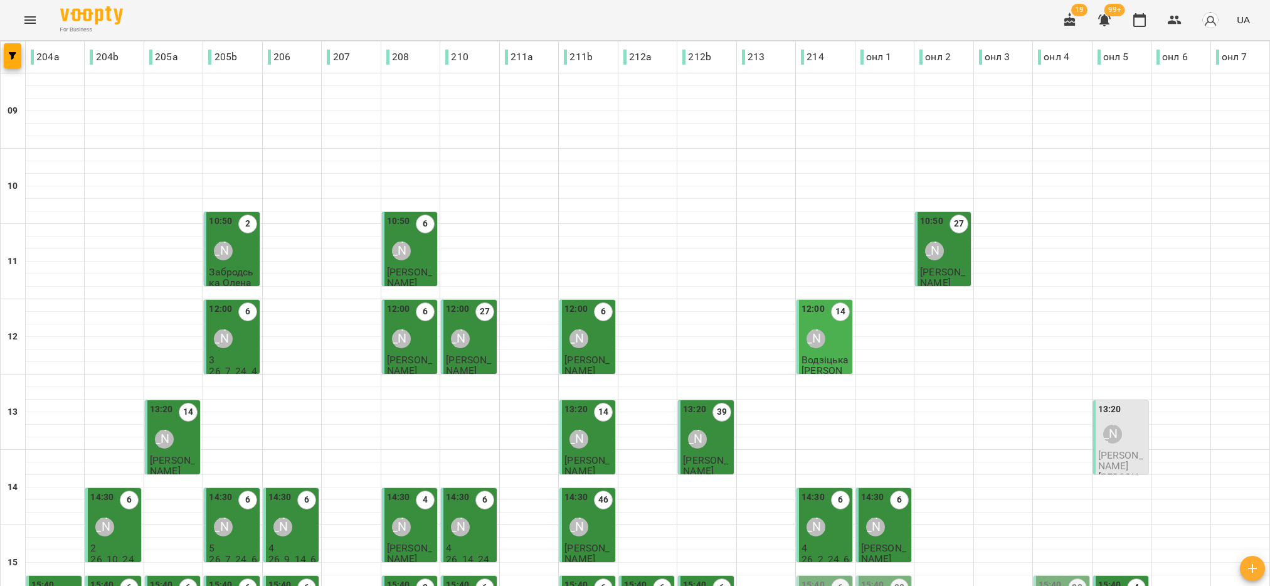
scroll to position [282, 0]
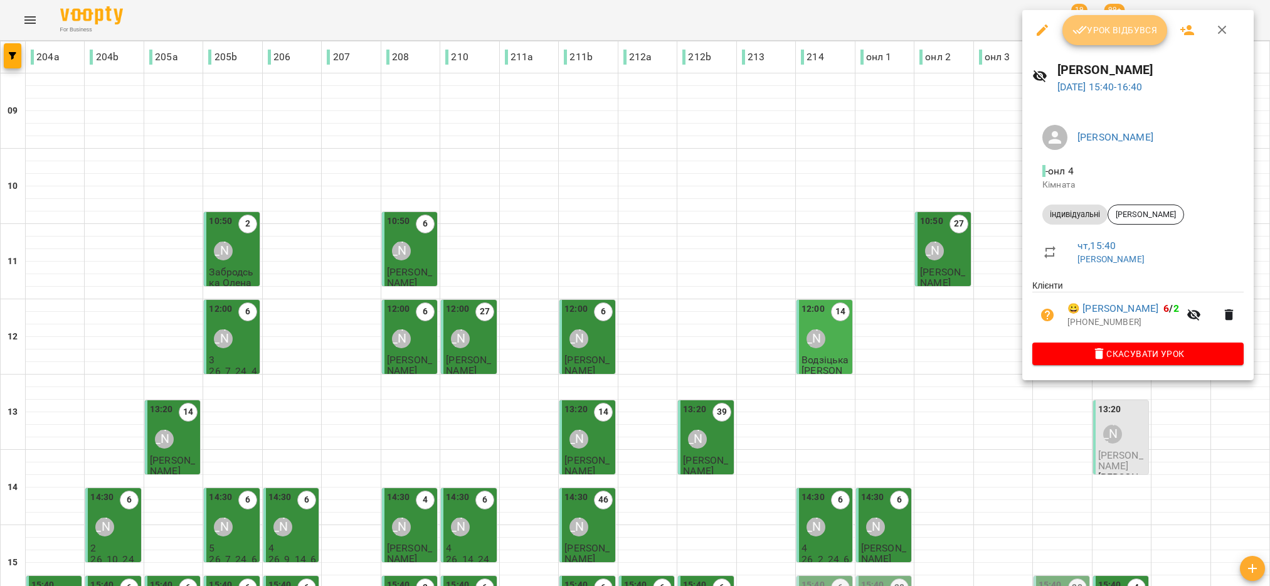
click at [1096, 40] on button "Урок відбувся" at bounding box center [1114, 30] width 105 height 30
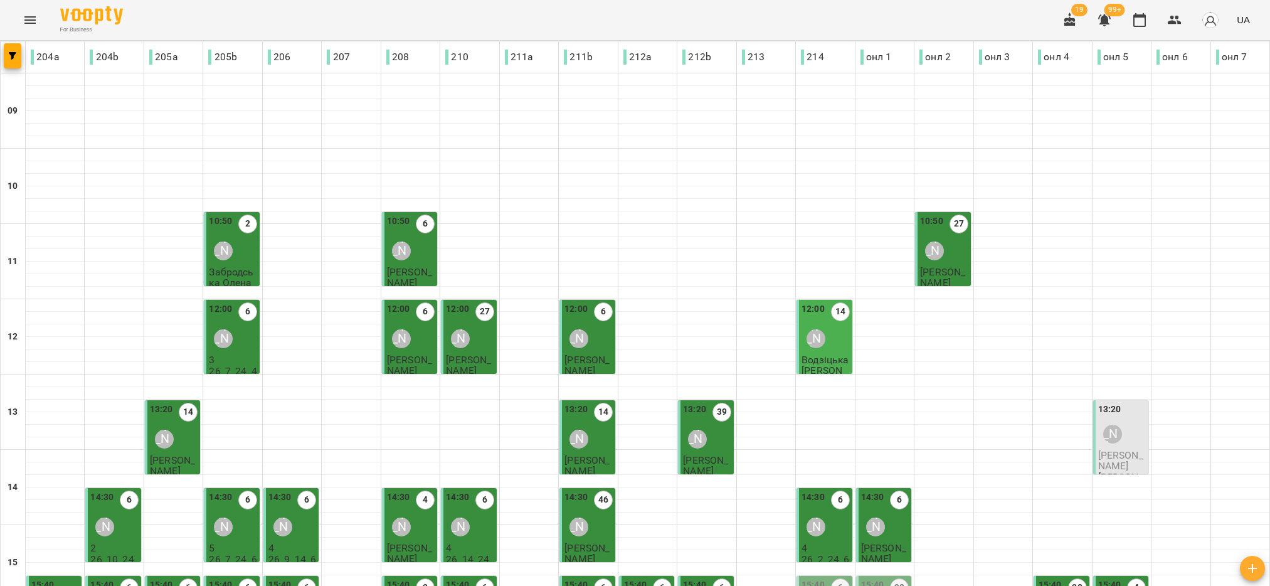
scroll to position [282, 0]
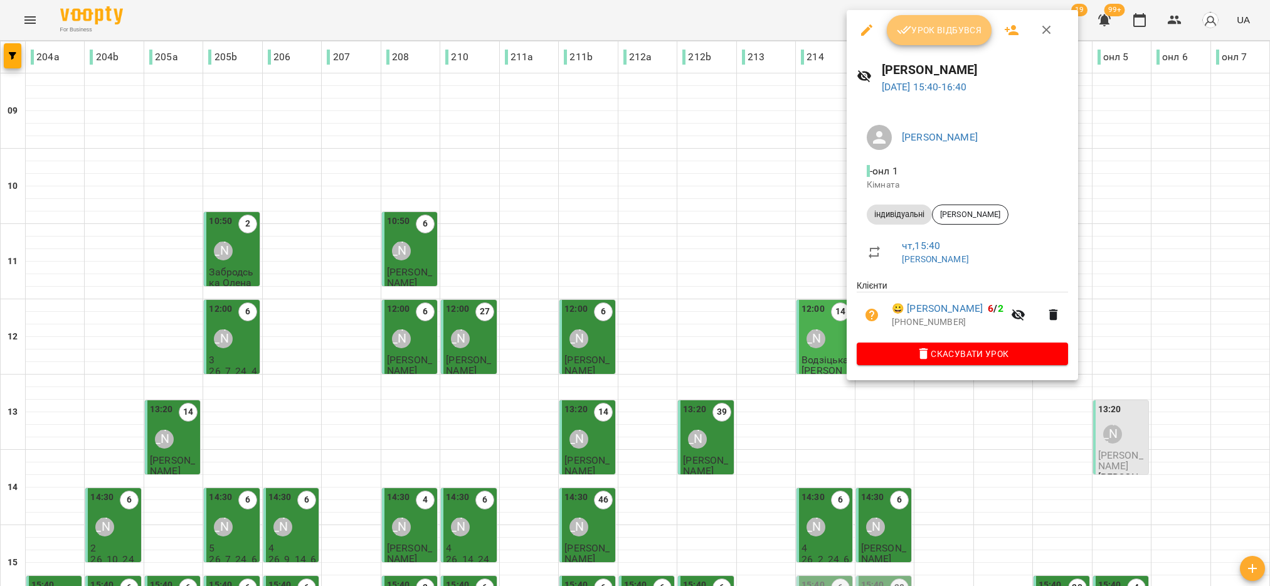
click at [922, 31] on span "Урок відбувся" at bounding box center [939, 30] width 85 height 15
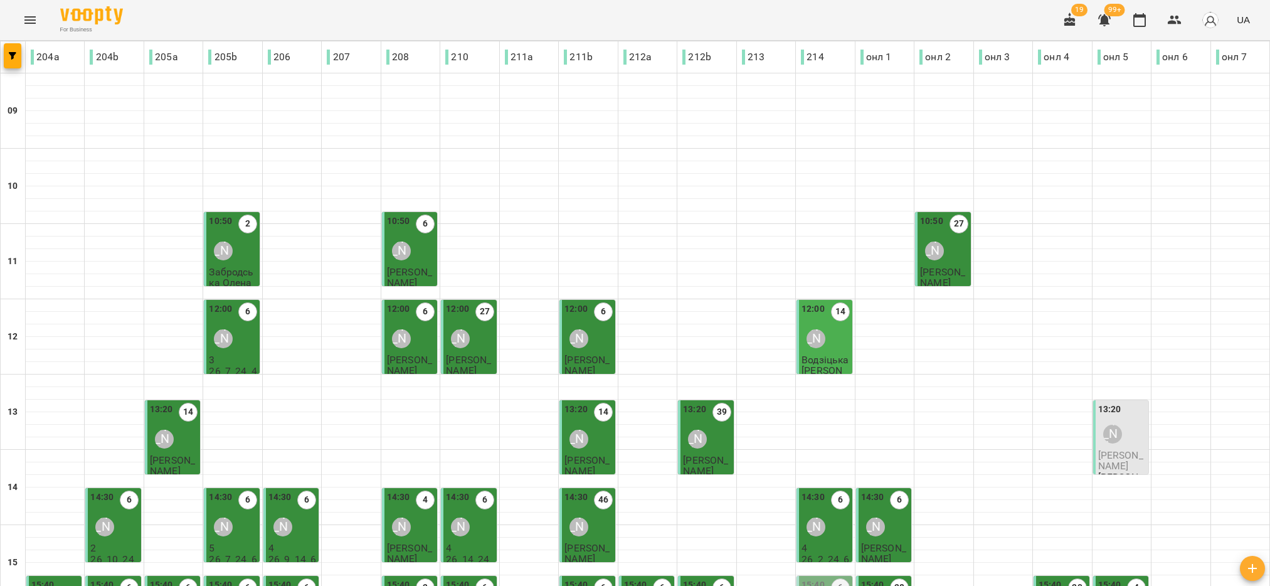
scroll to position [282, 0]
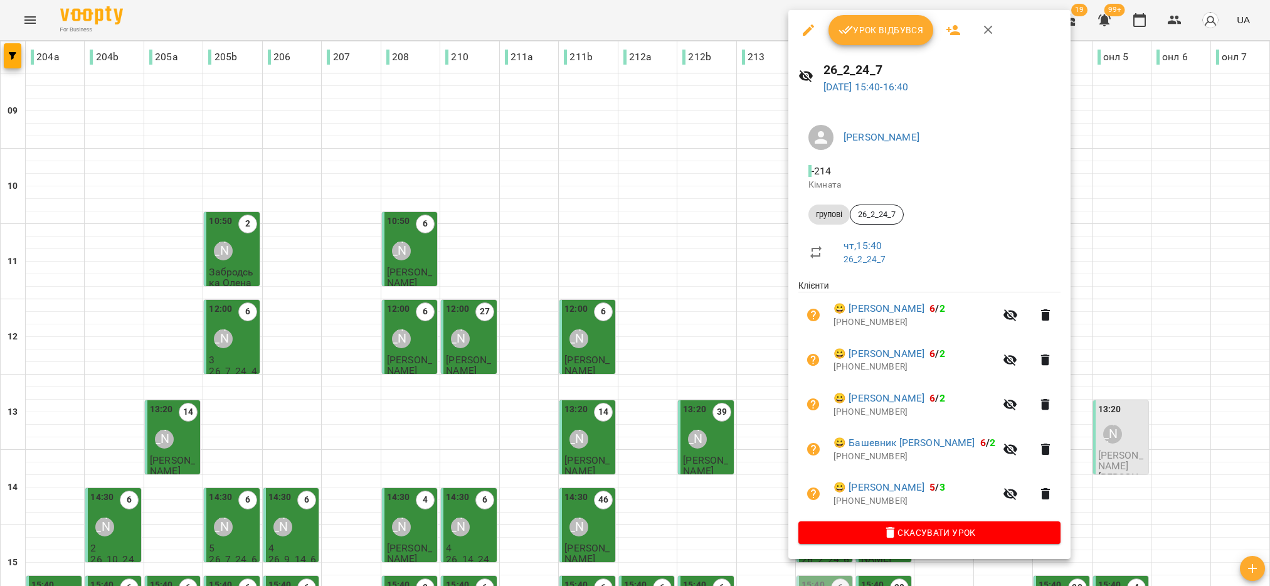
click at [864, 33] on span "Урок відбувся" at bounding box center [881, 30] width 85 height 15
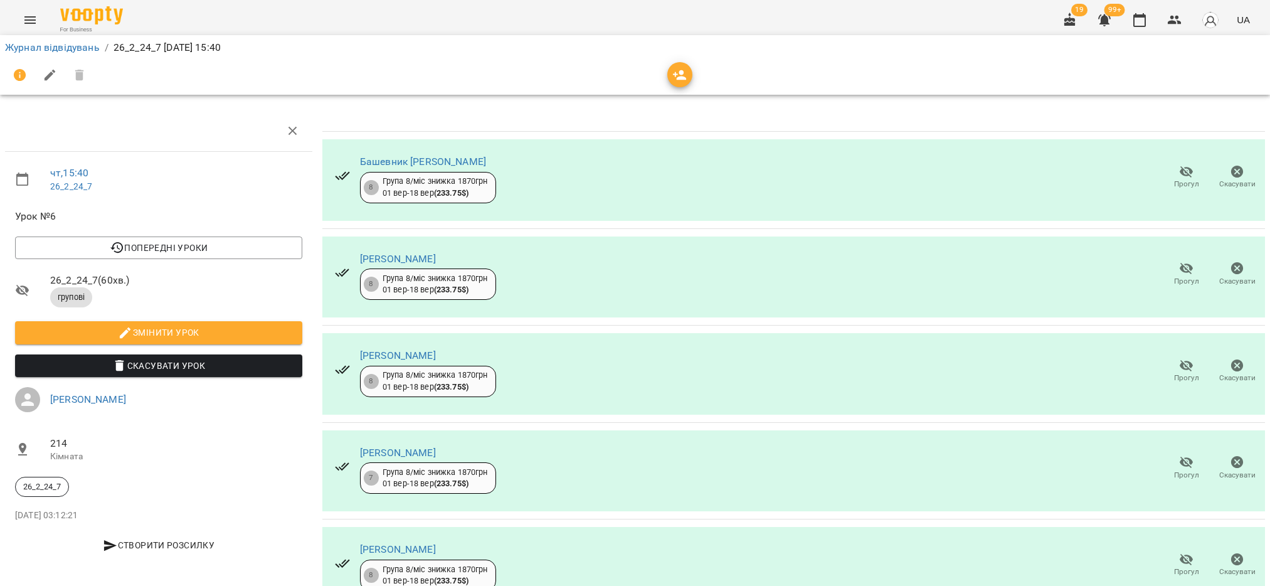
scroll to position [55, 0]
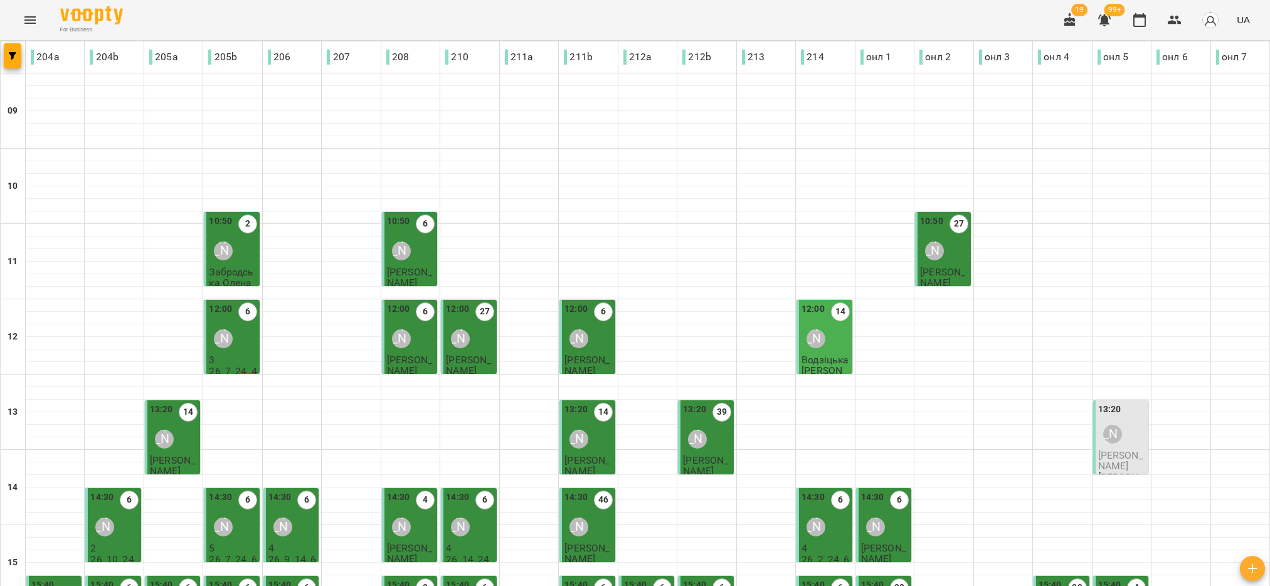
scroll to position [376, 0]
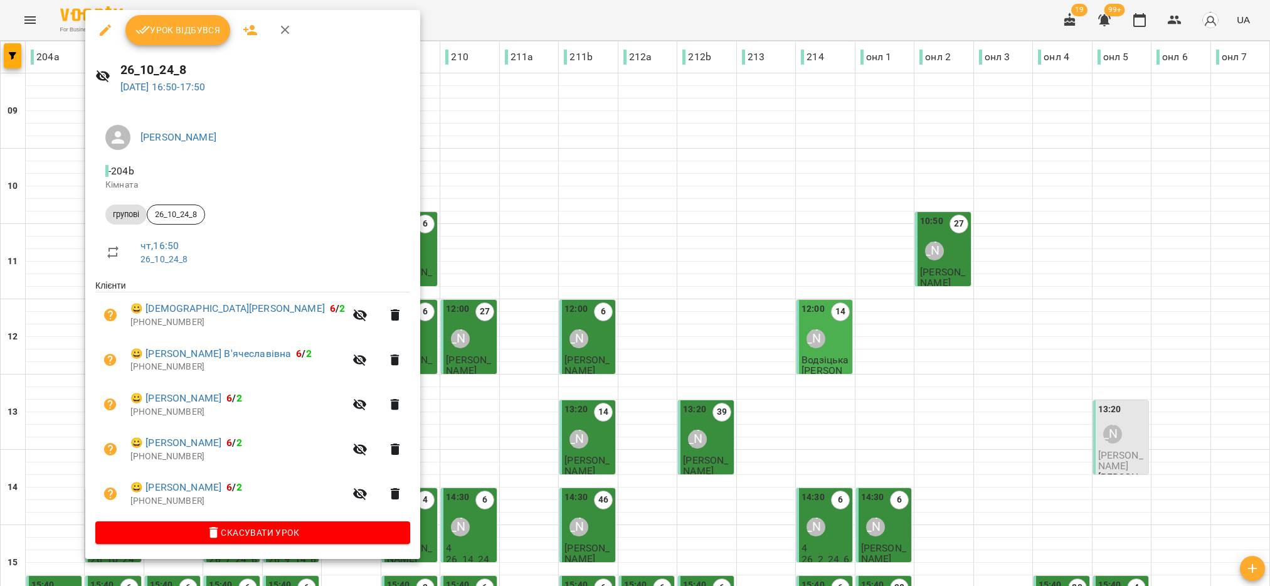
click at [188, 34] on span "Урок відбувся" at bounding box center [177, 30] width 85 height 15
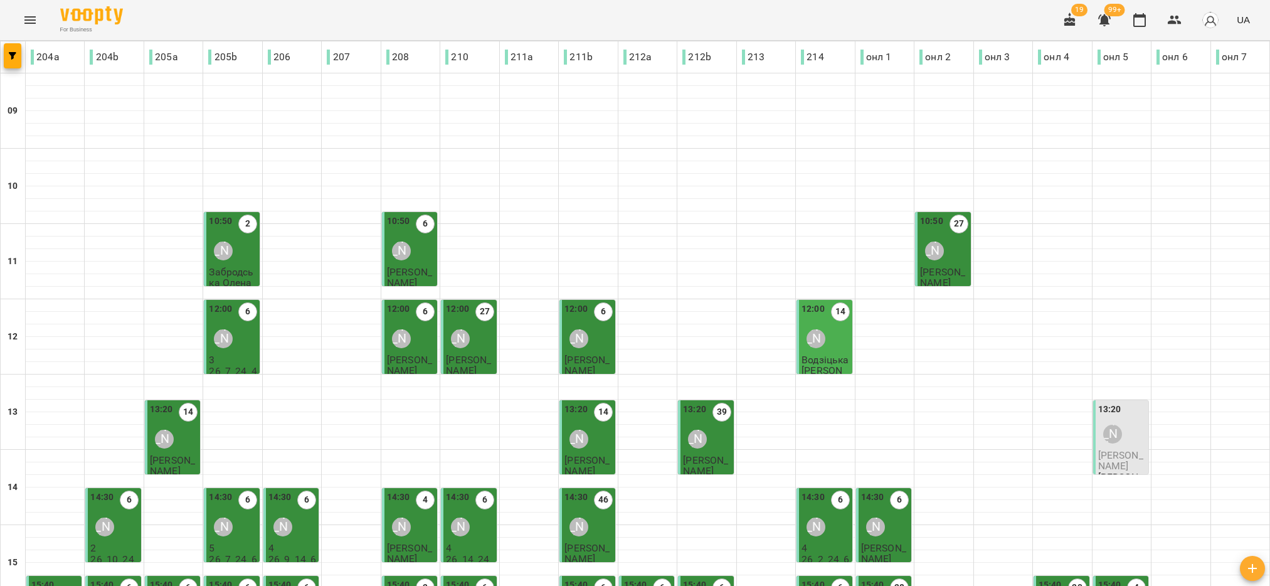
scroll to position [282, 0]
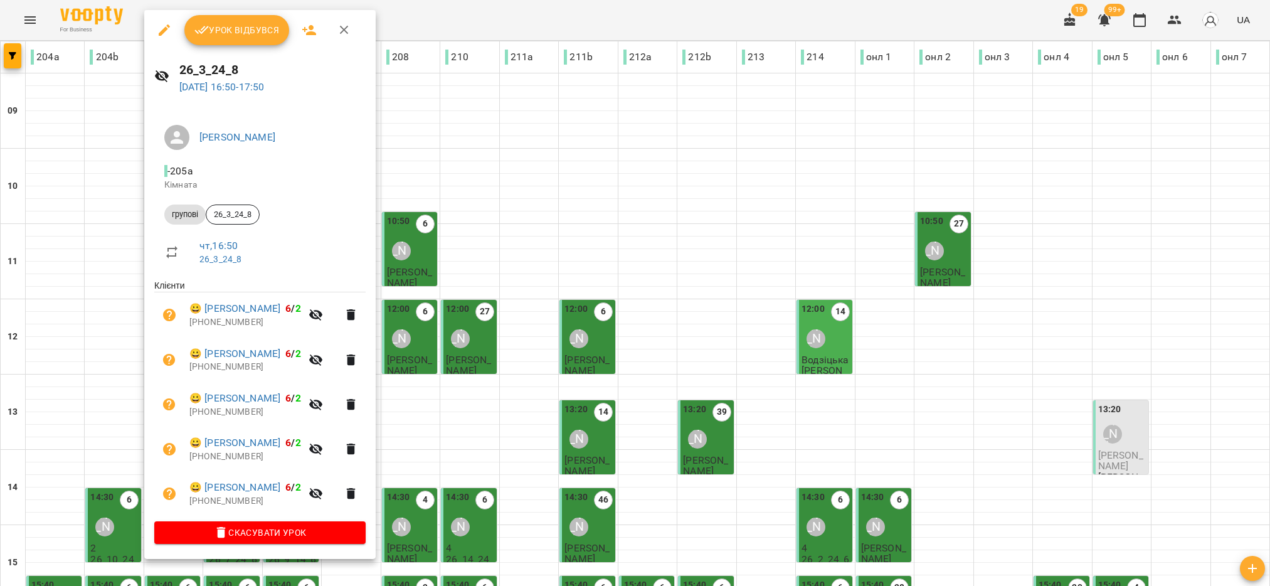
click at [254, 40] on button "Урок відбувся" at bounding box center [236, 30] width 105 height 30
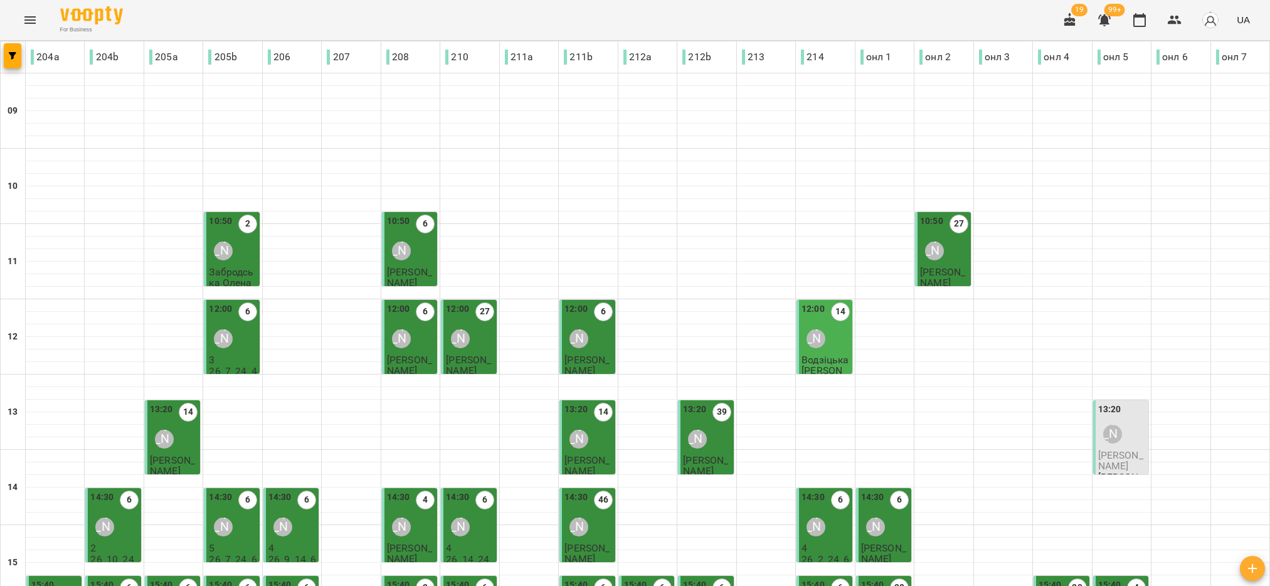
scroll to position [400, 0]
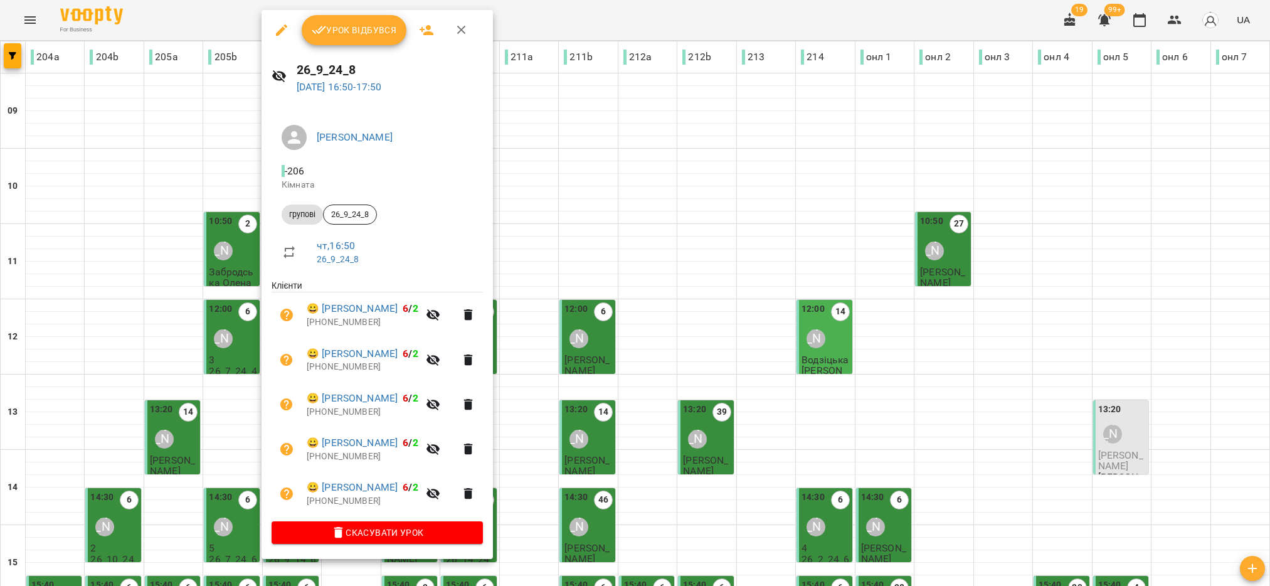
click at [371, 40] on button "Урок відбувся" at bounding box center [354, 30] width 105 height 30
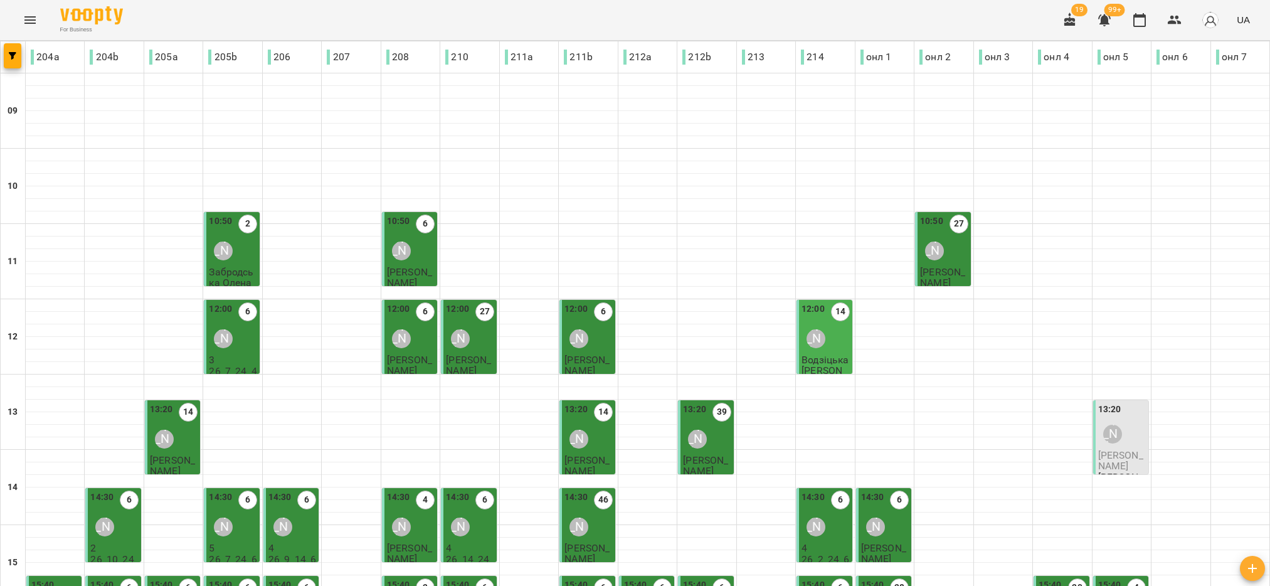
scroll to position [282, 0]
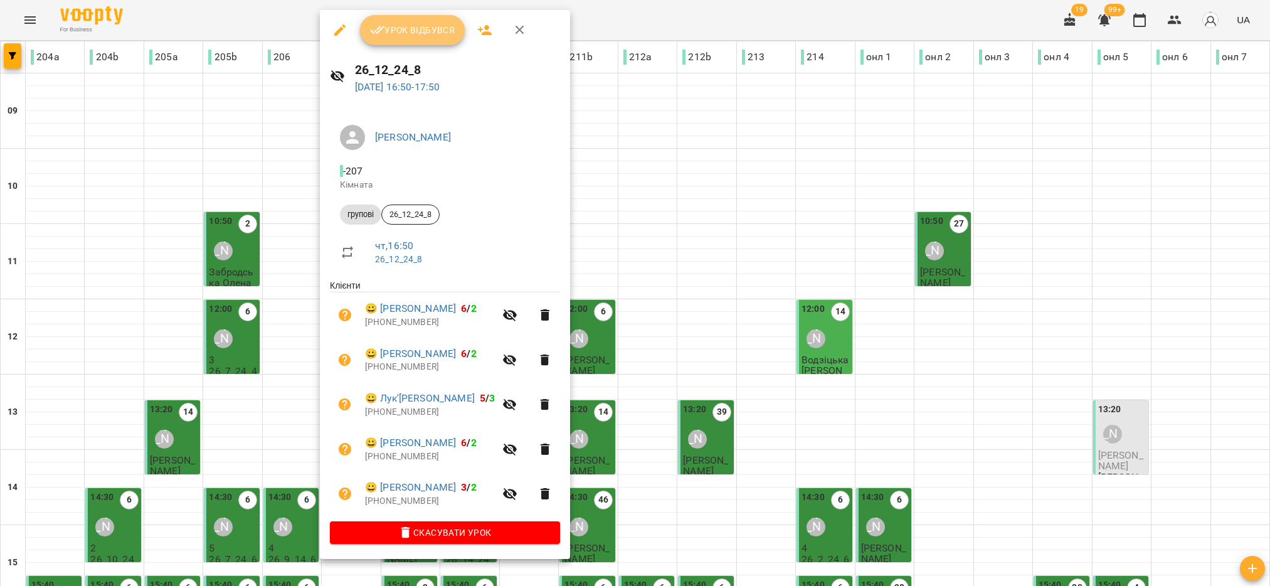
click at [429, 33] on span "Урок відбувся" at bounding box center [412, 30] width 85 height 15
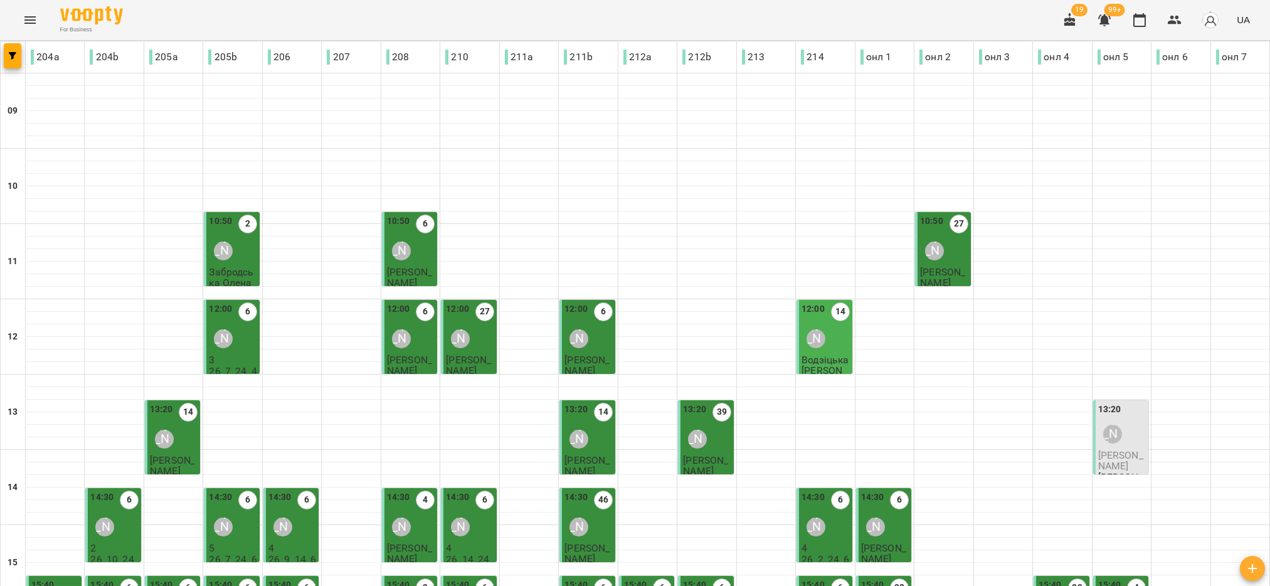
scroll to position [376, 0]
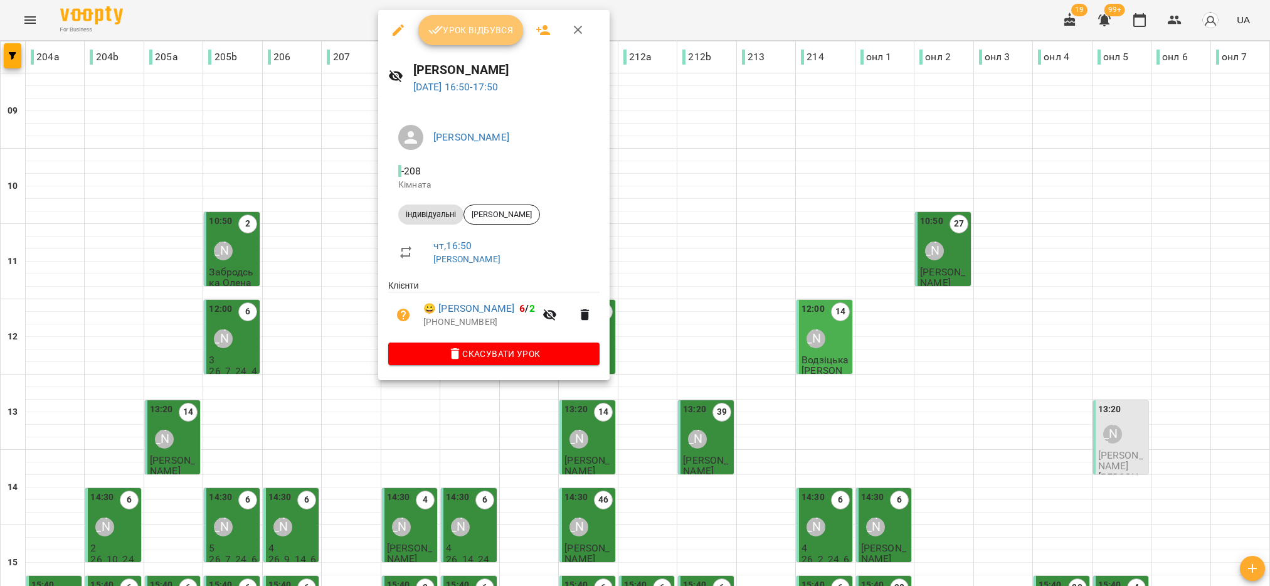
click at [460, 19] on button "Урок відбувся" at bounding box center [470, 30] width 105 height 30
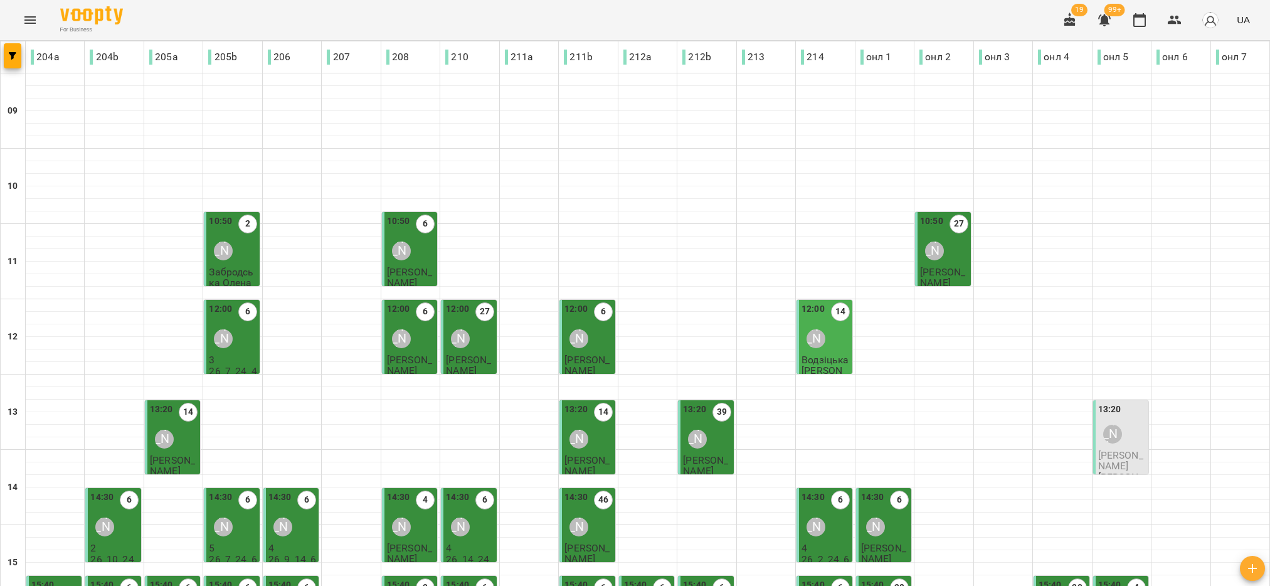
scroll to position [282, 0]
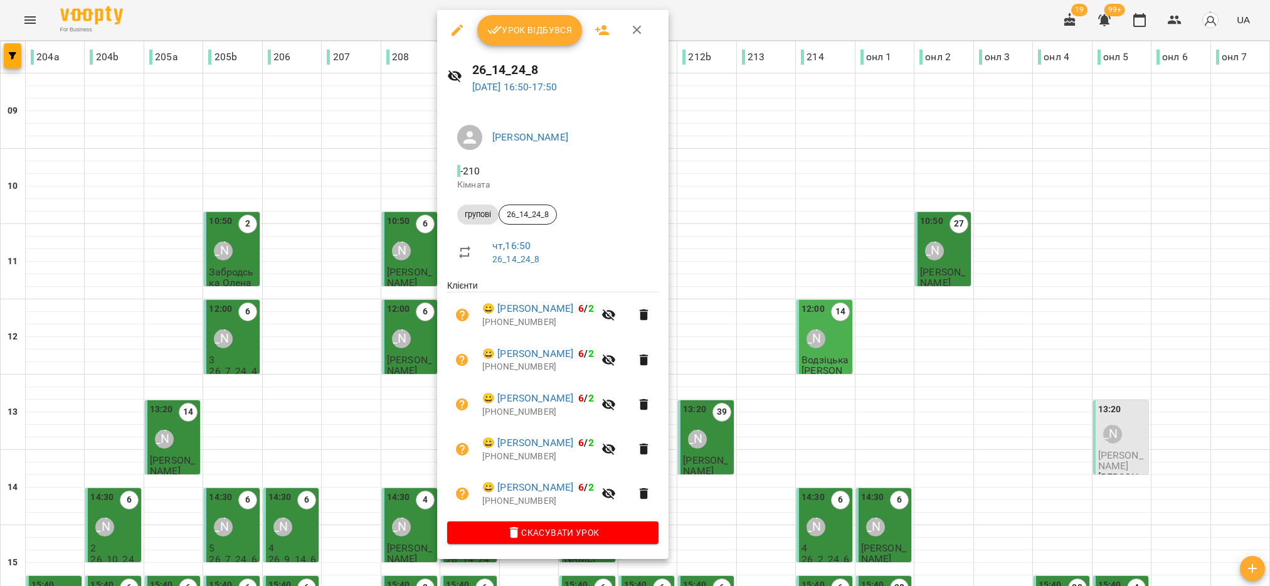
click at [527, 29] on span "Урок відбувся" at bounding box center [529, 30] width 85 height 15
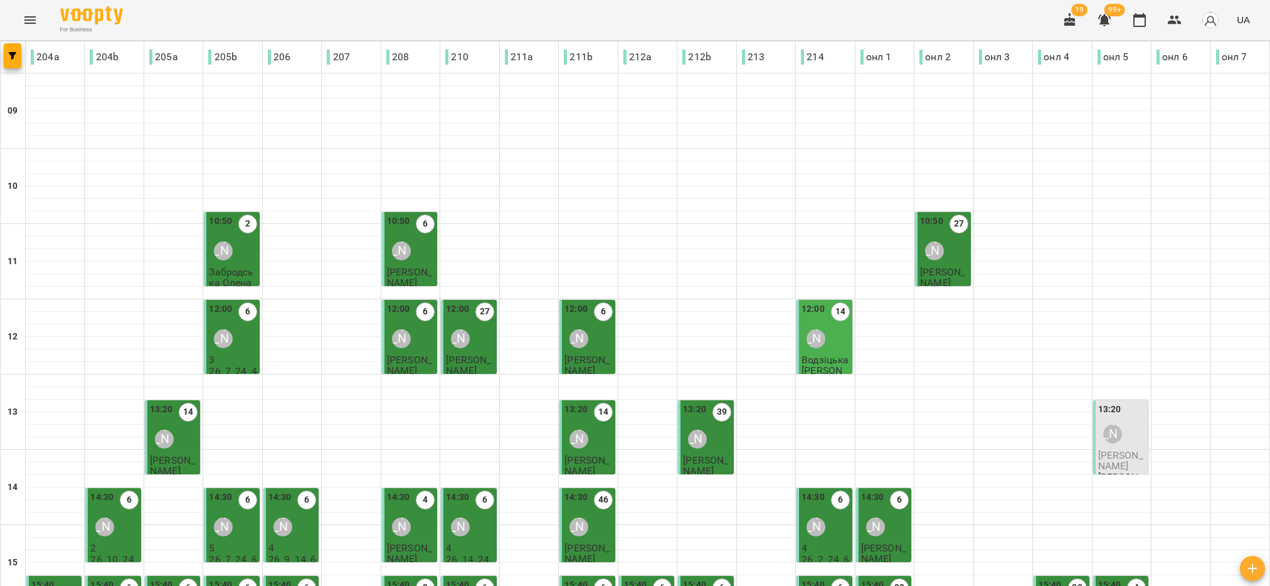
scroll to position [363, 0]
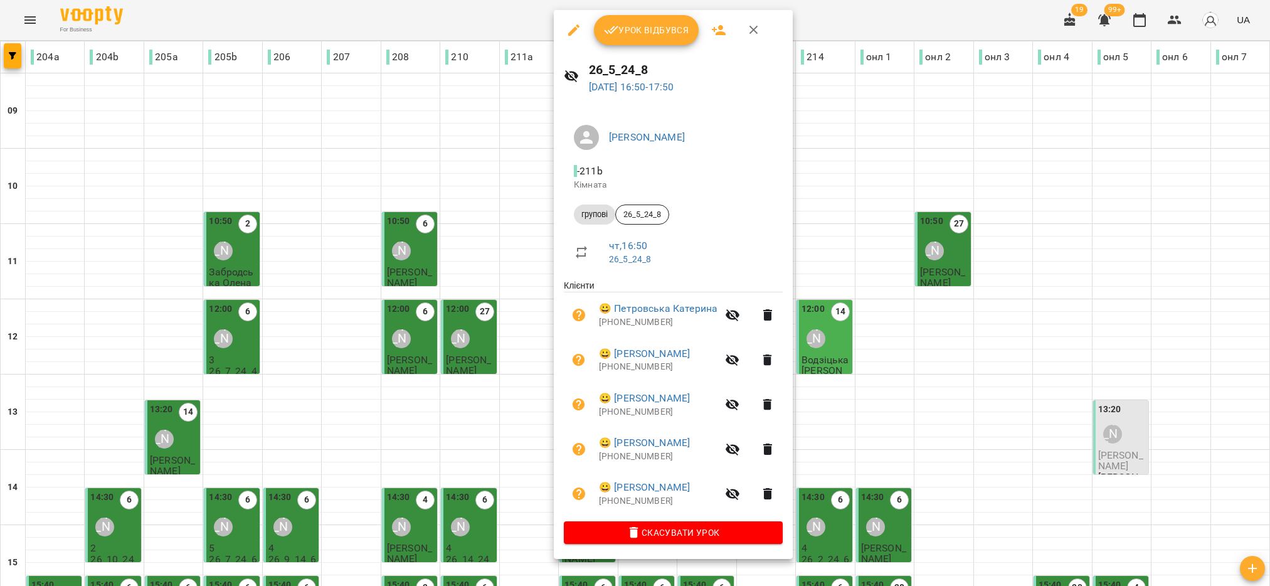
click at [638, 32] on span "Урок відбувся" at bounding box center [646, 30] width 85 height 15
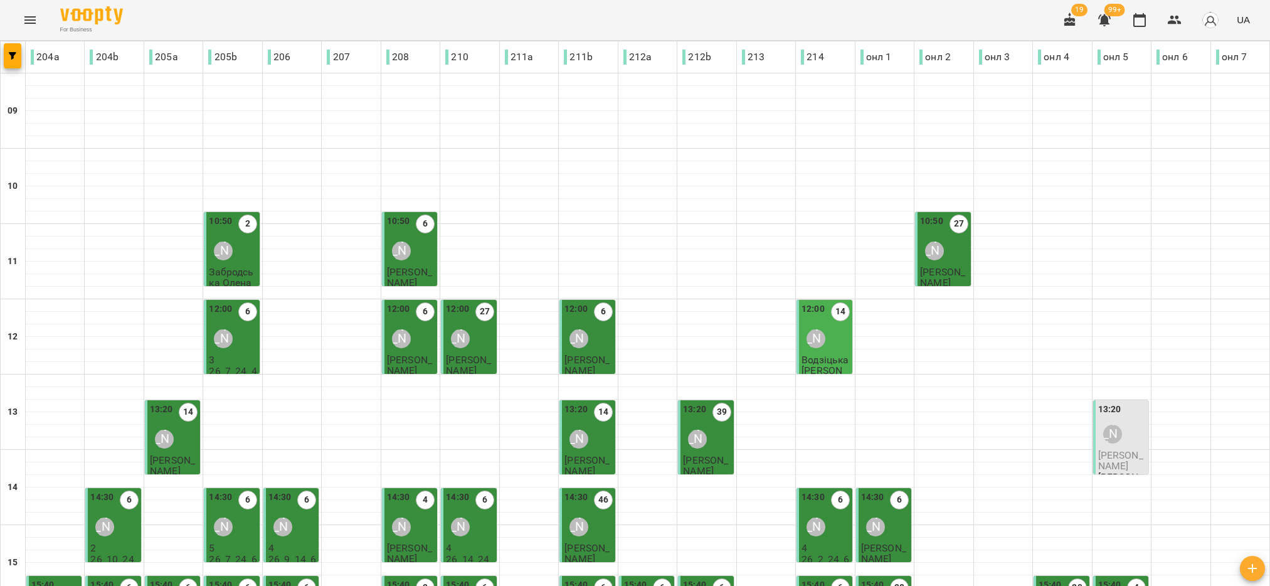
scroll to position [376, 0]
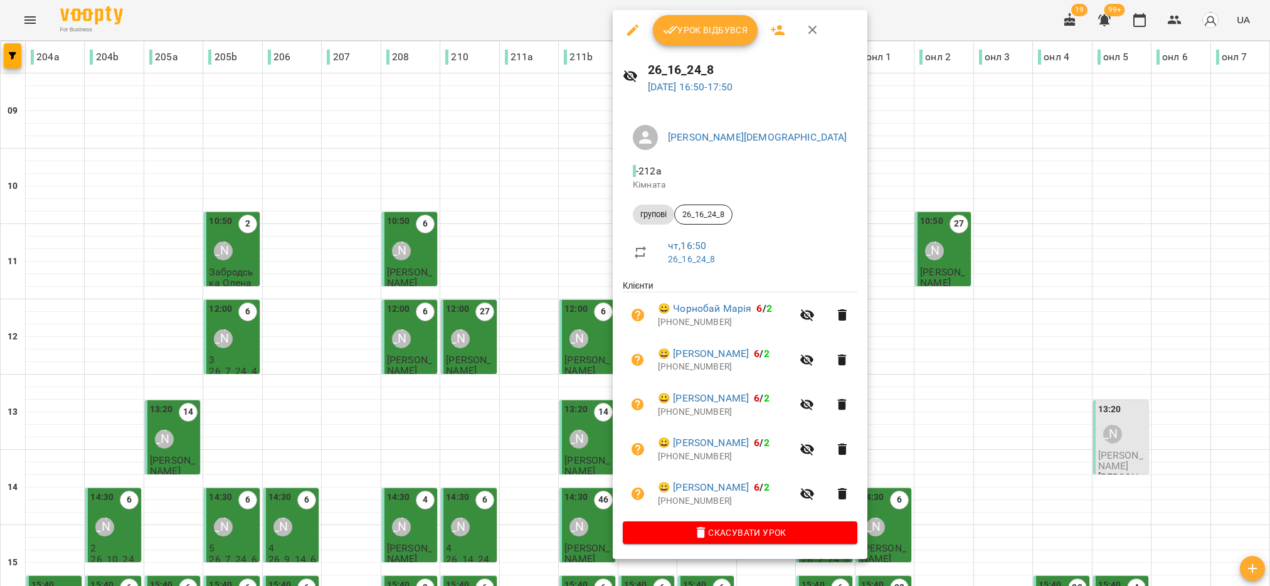
click at [682, 34] on span "Урок відбувся" at bounding box center [705, 30] width 85 height 15
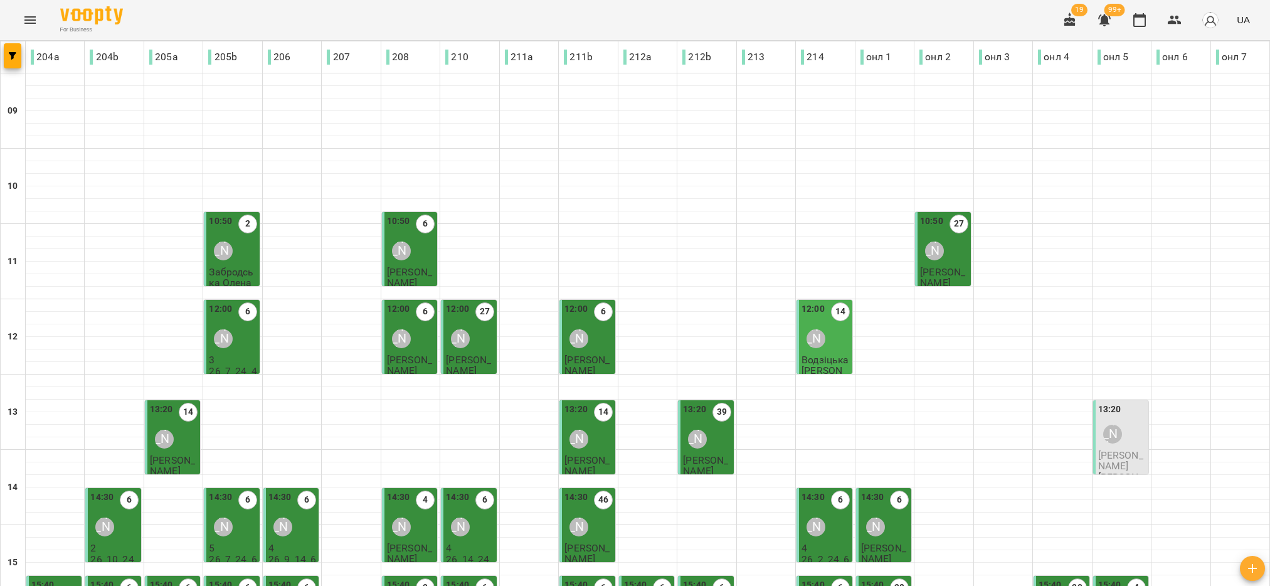
scroll to position [376, 0]
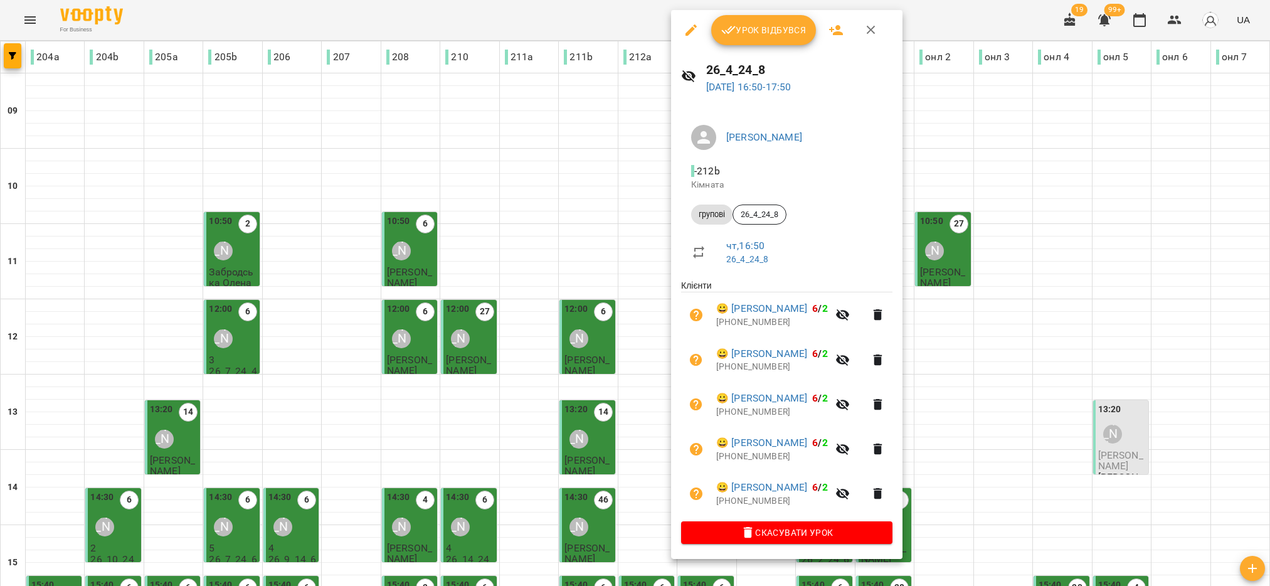
click at [760, 23] on span "Урок відбувся" at bounding box center [763, 30] width 85 height 15
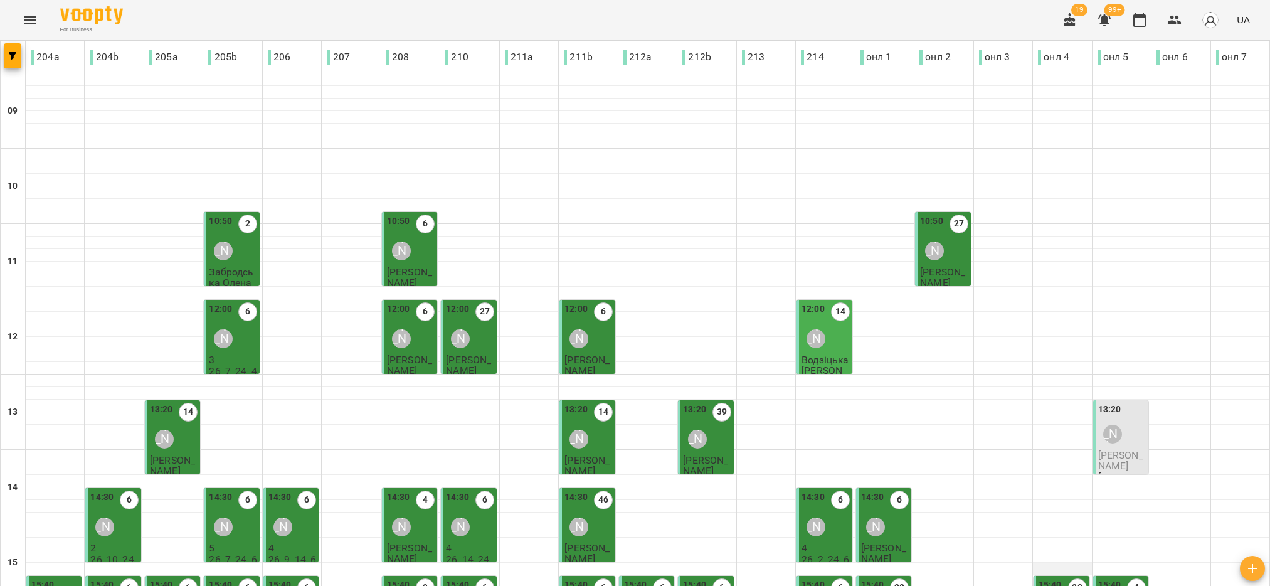
scroll to position [376, 0]
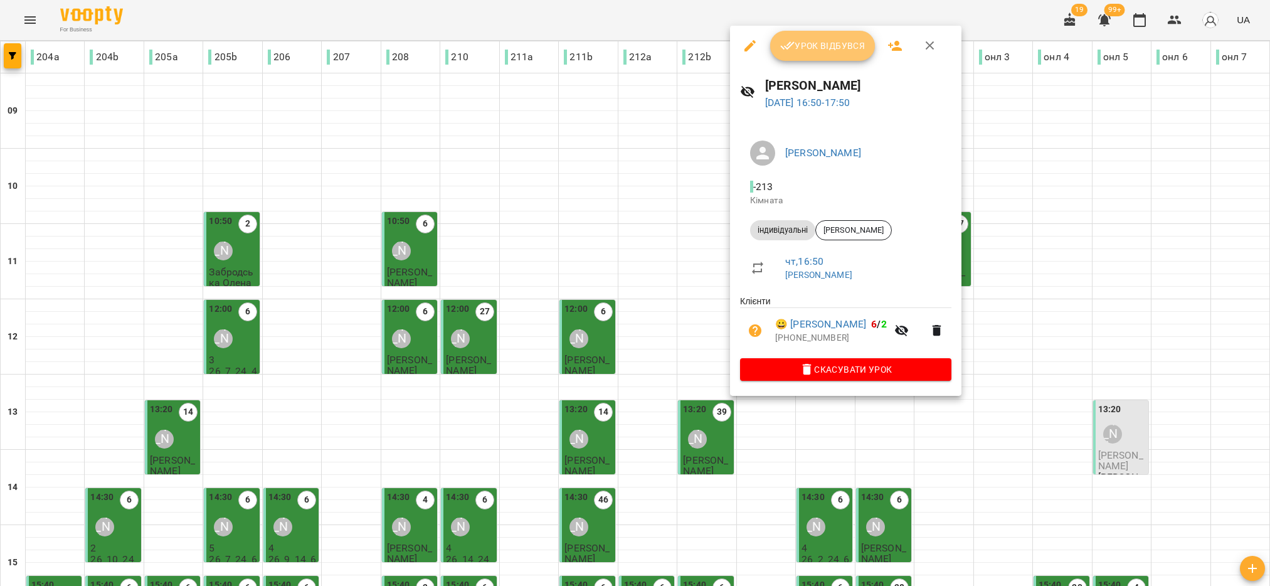
click at [815, 38] on span "Урок відбувся" at bounding box center [822, 45] width 85 height 15
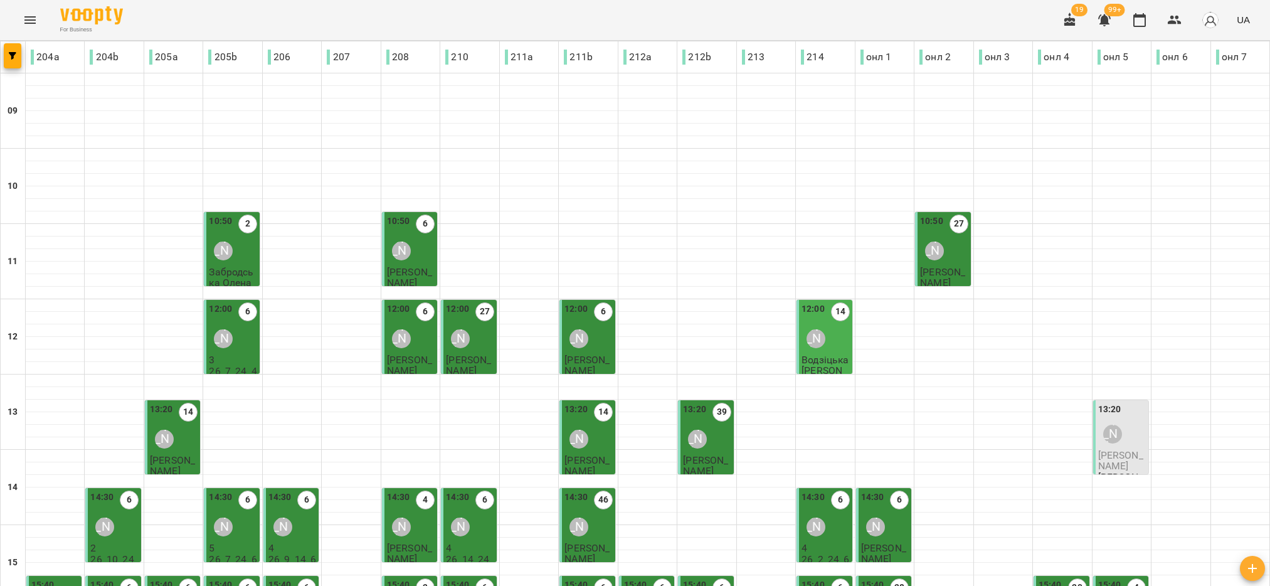
scroll to position [282, 0]
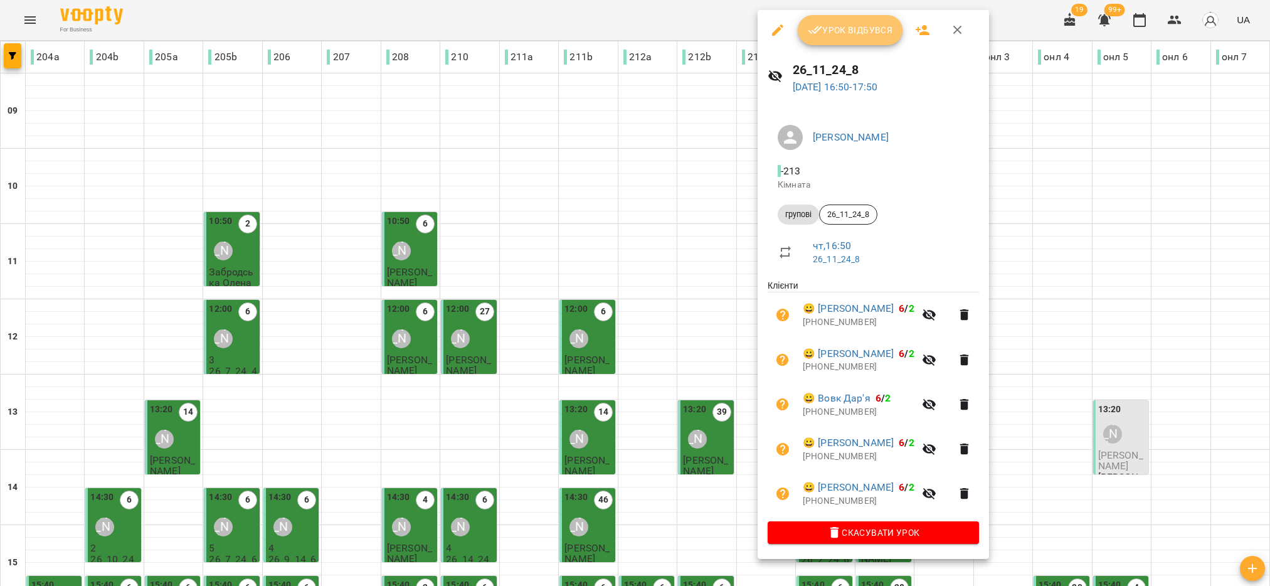
click at [859, 33] on span "Урок відбувся" at bounding box center [850, 30] width 85 height 15
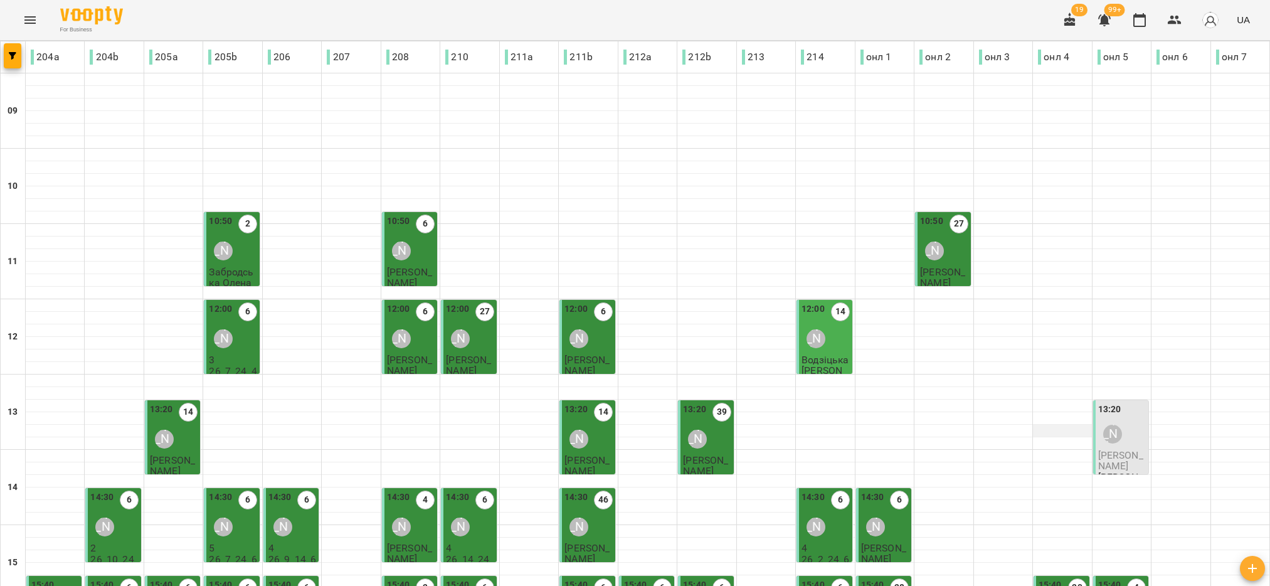
scroll to position [282, 0]
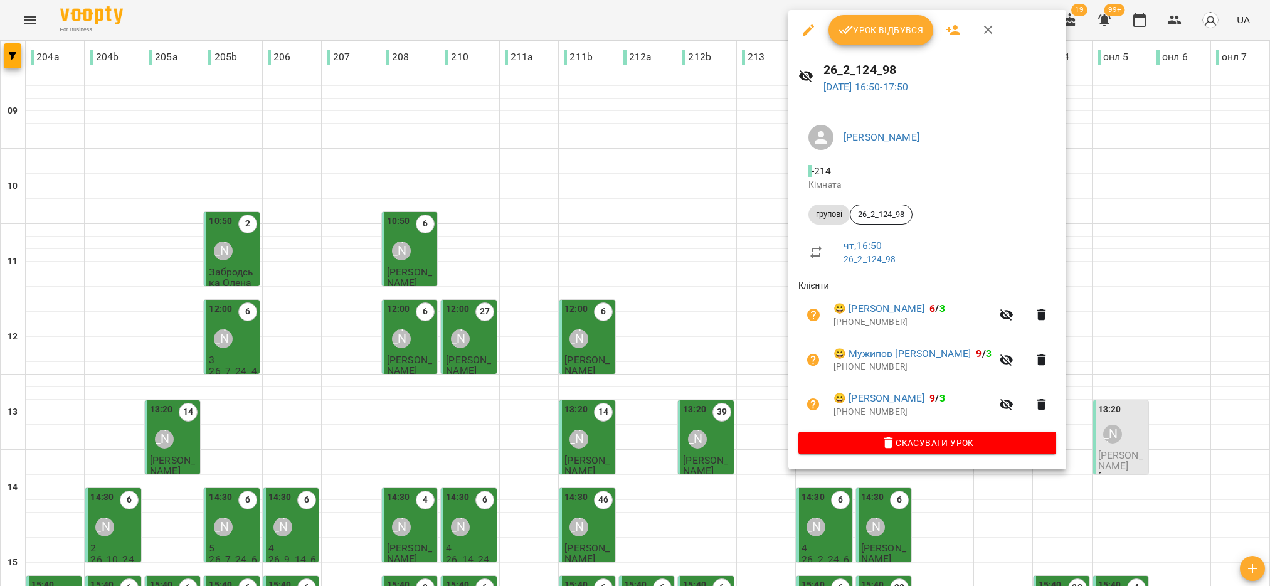
click at [911, 26] on span "Урок відбувся" at bounding box center [881, 30] width 85 height 15
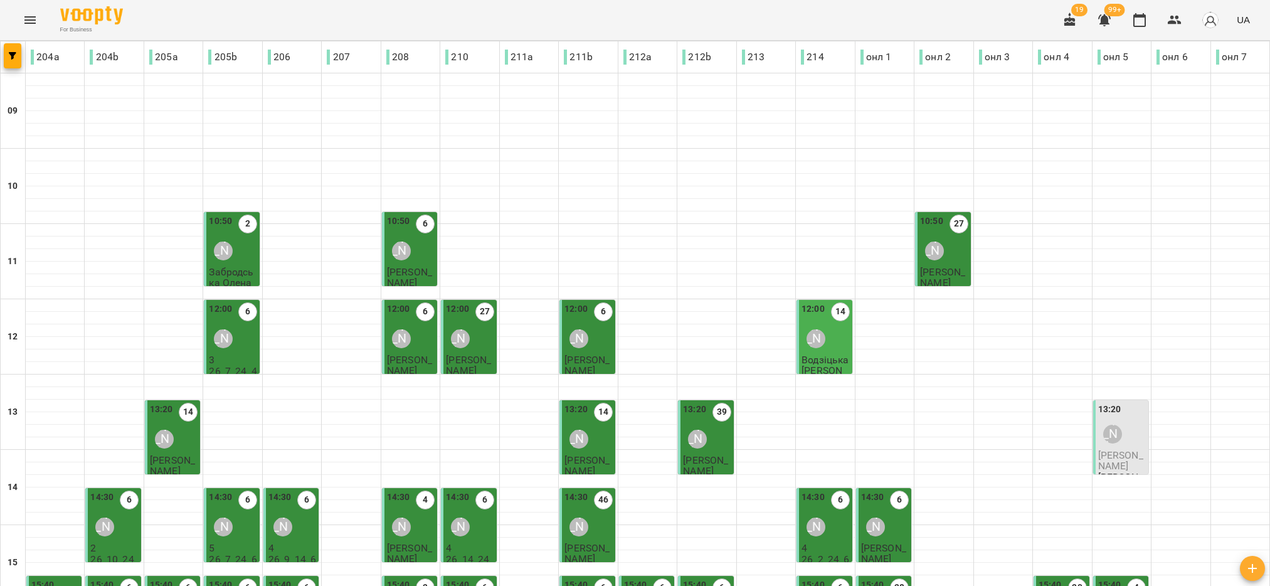
scroll to position [400, 0]
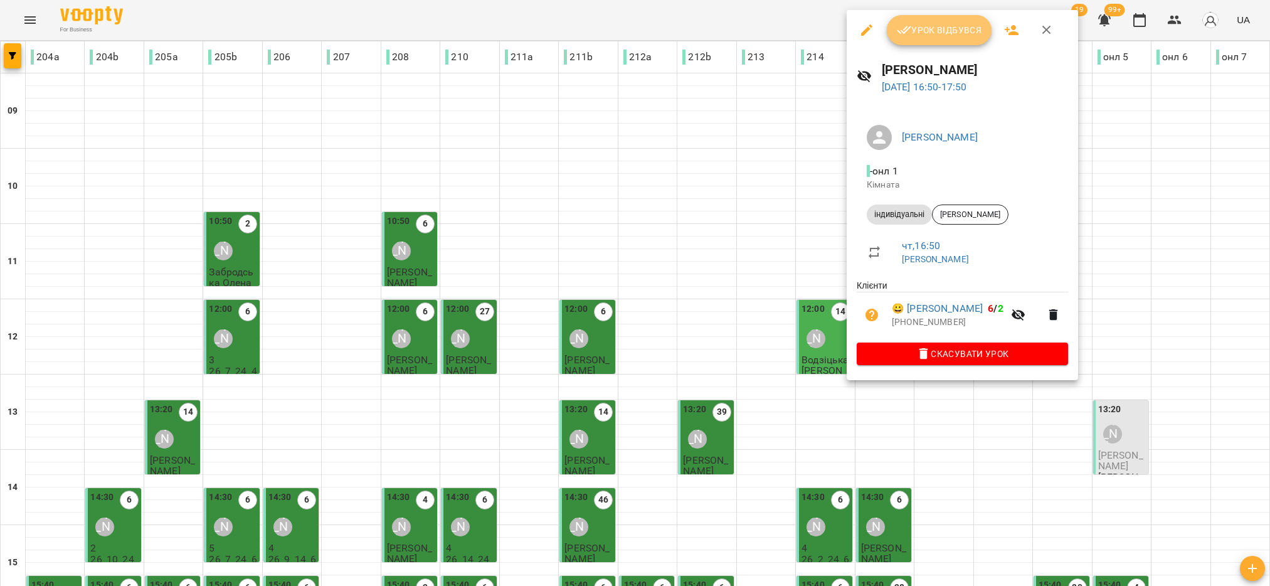
click at [945, 36] on span "Урок відбувся" at bounding box center [939, 30] width 85 height 15
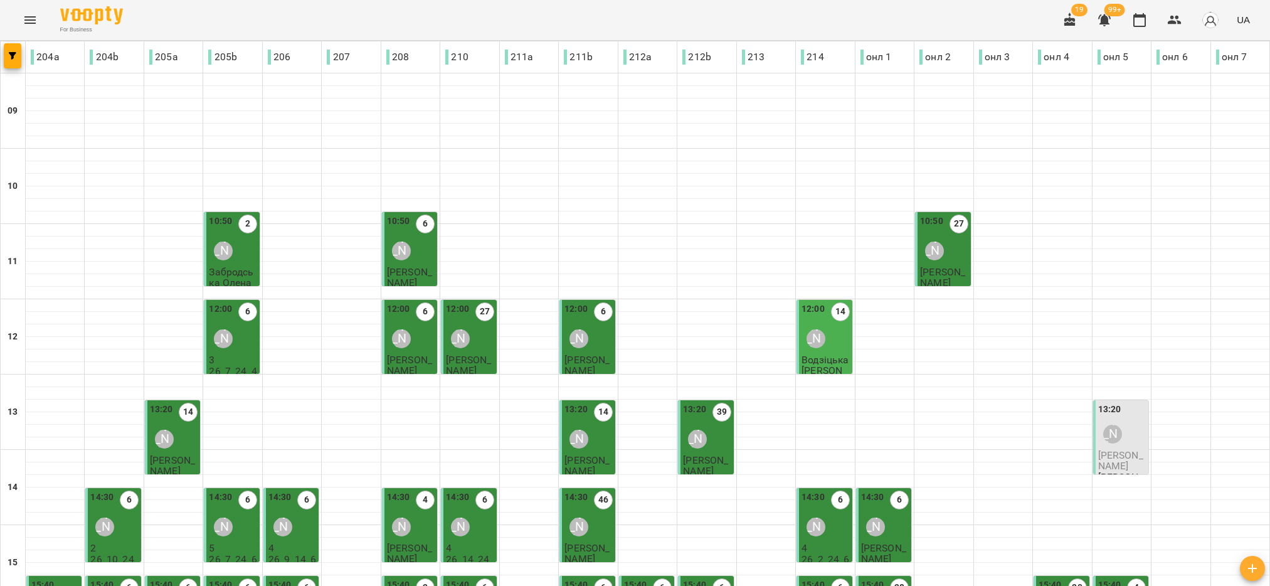
scroll to position [282, 0]
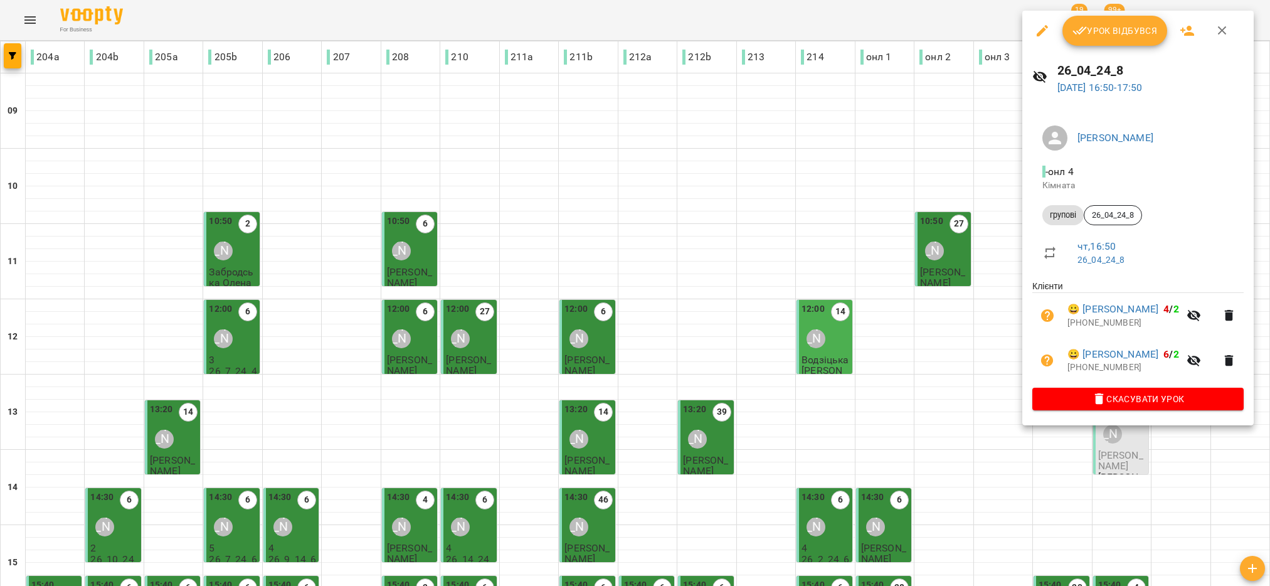
click at [1110, 46] on div "Урок відбувся" at bounding box center [1137, 31] width 231 height 40
click at [1107, 40] on button "Урок відбувся" at bounding box center [1114, 31] width 105 height 30
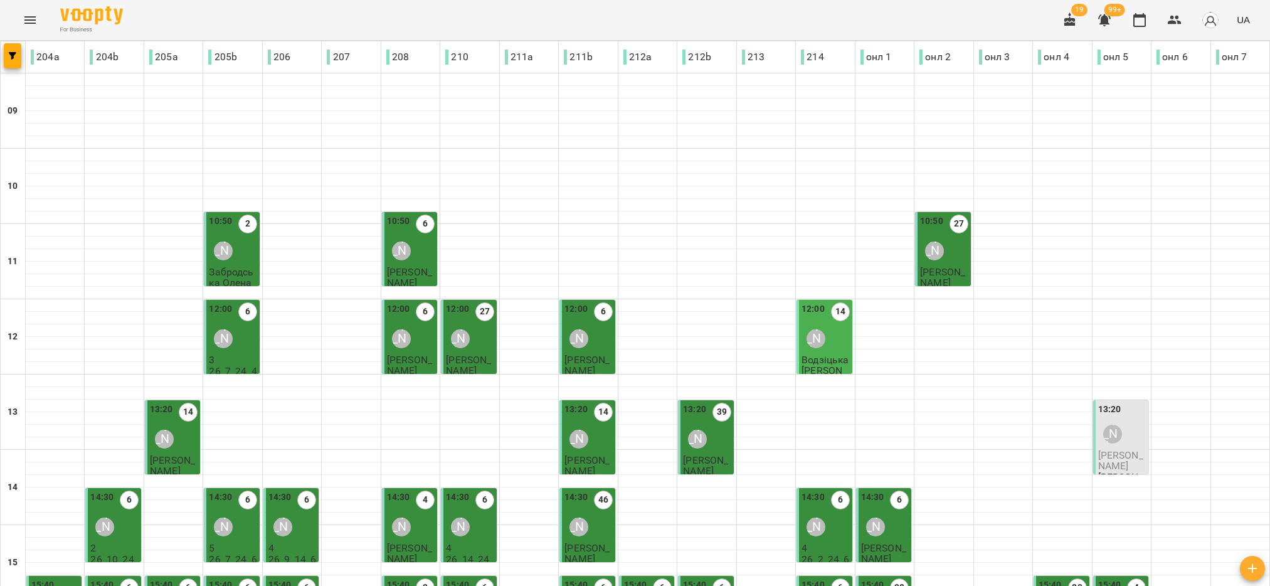
scroll to position [282, 0]
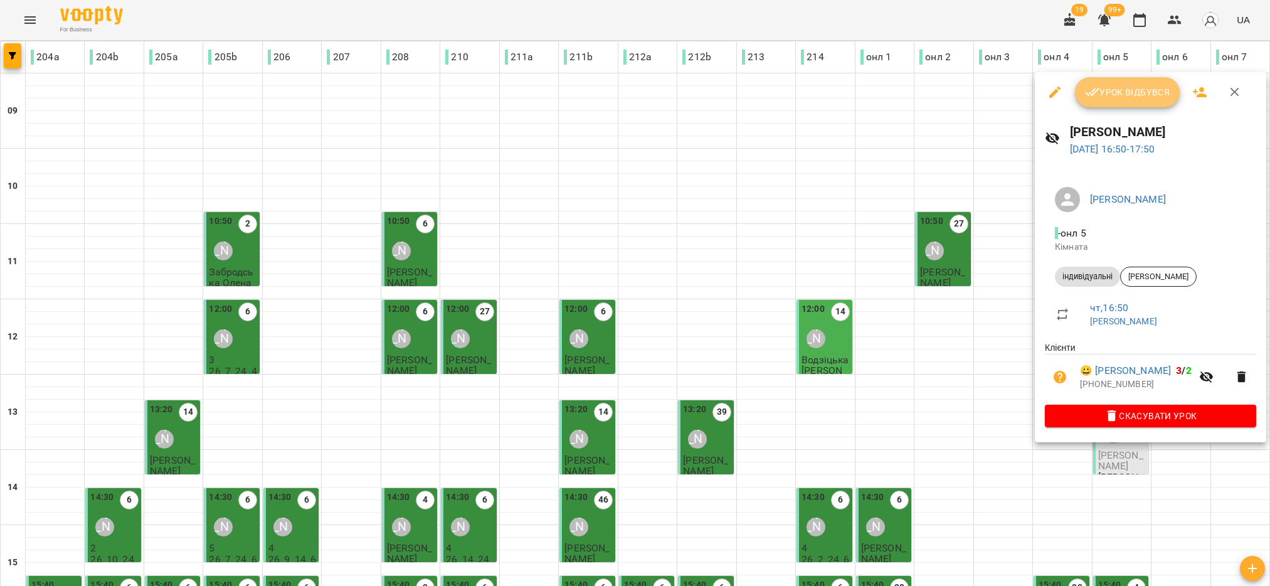
click at [1091, 96] on icon "button" at bounding box center [1092, 92] width 15 height 15
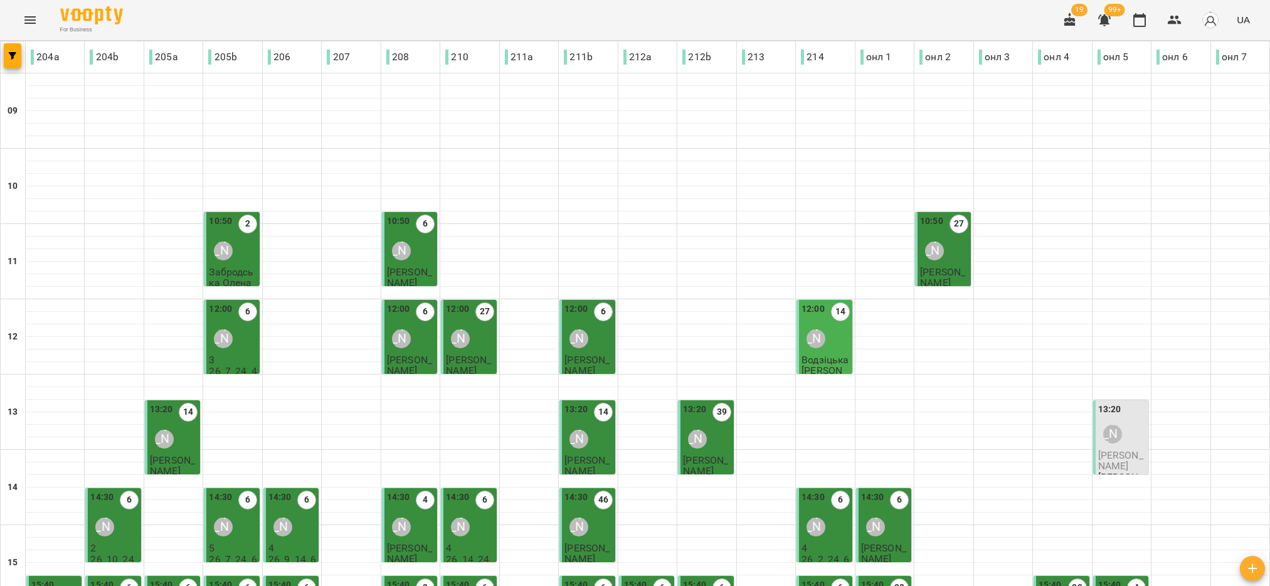
scroll to position [400, 0]
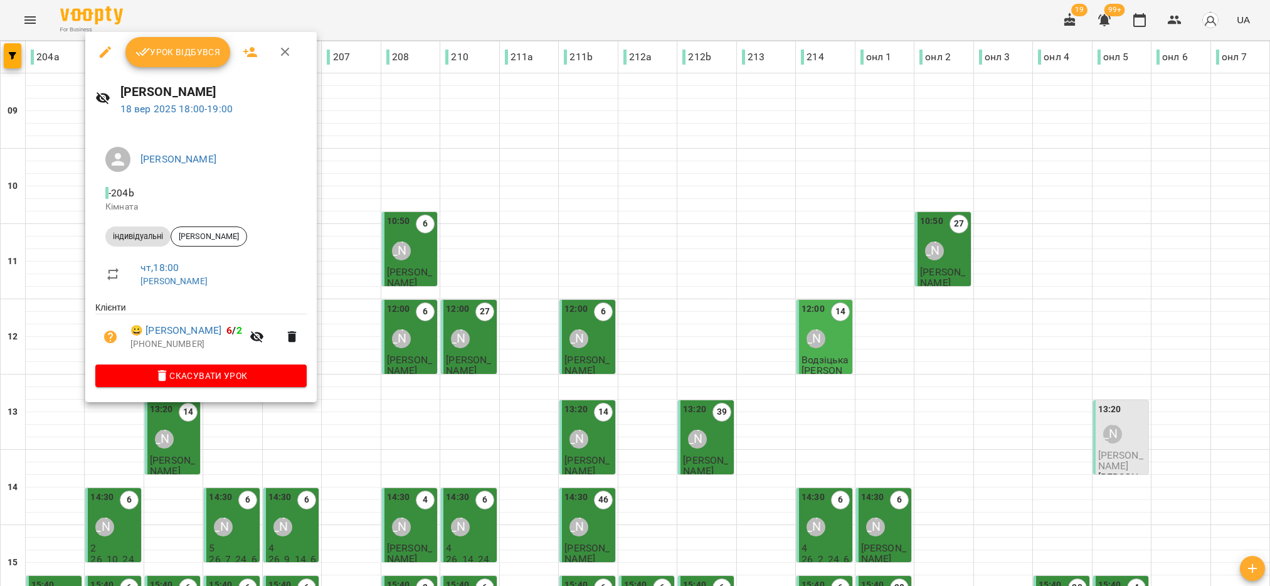
click at [187, 50] on span "Урок відбувся" at bounding box center [177, 52] width 85 height 15
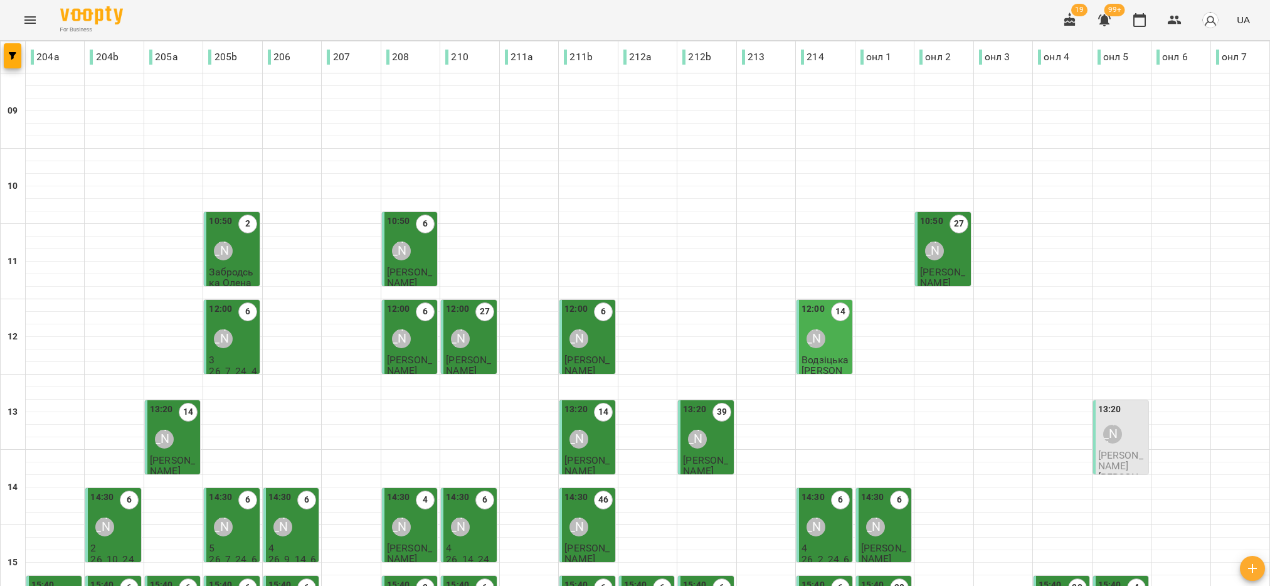
scroll to position [400, 0]
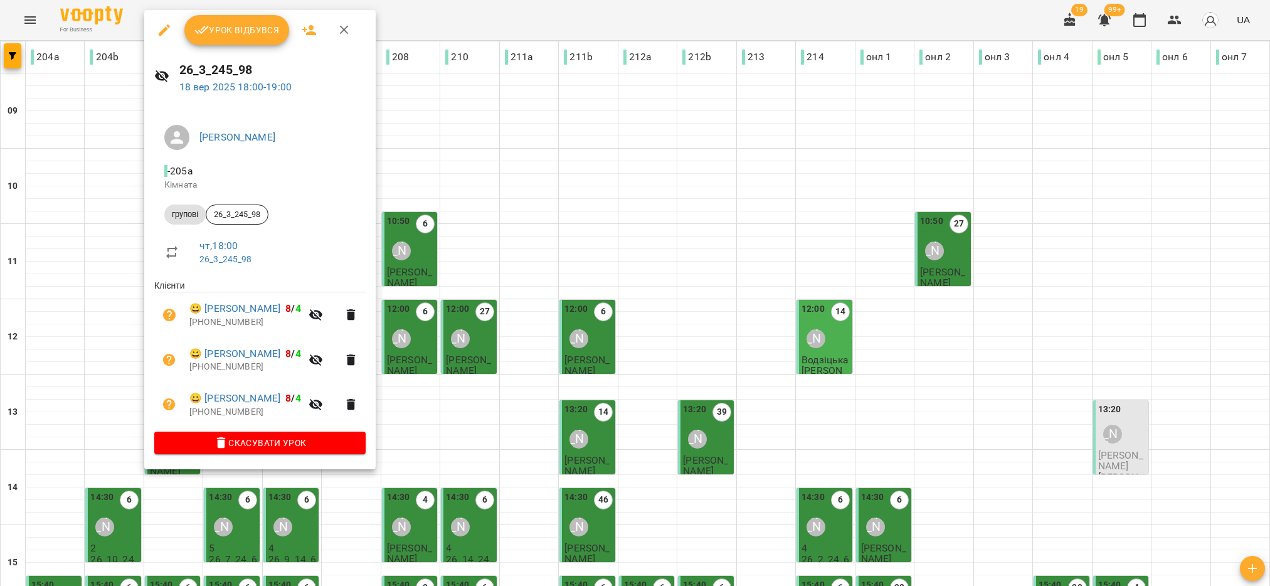
click at [223, 29] on span "Урок відбувся" at bounding box center [236, 30] width 85 height 15
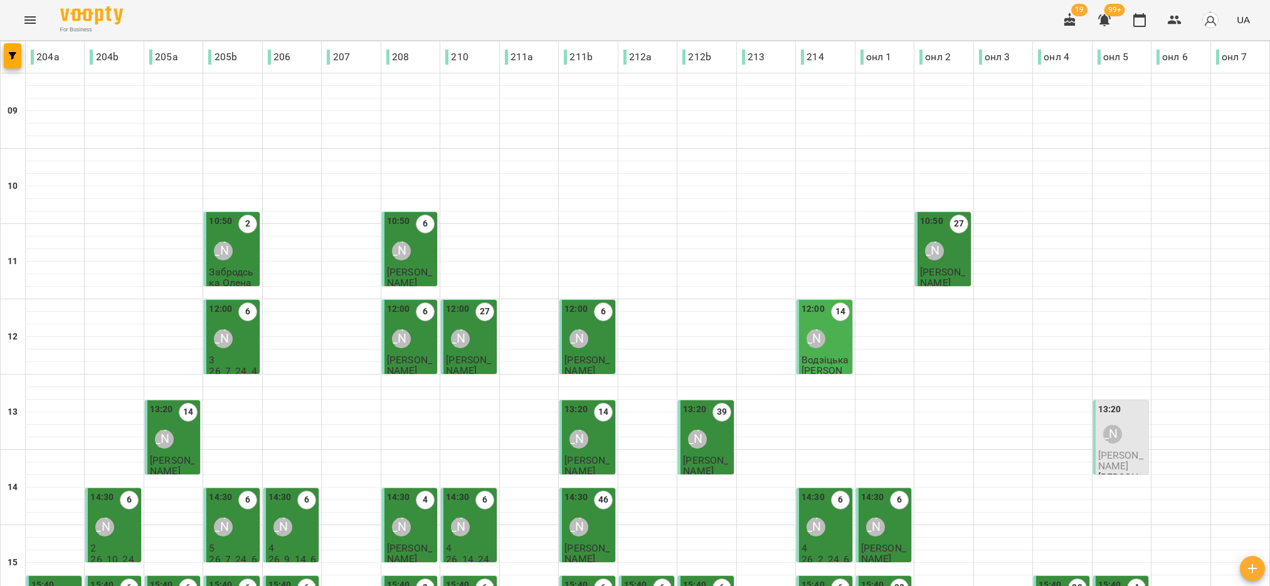
scroll to position [400, 0]
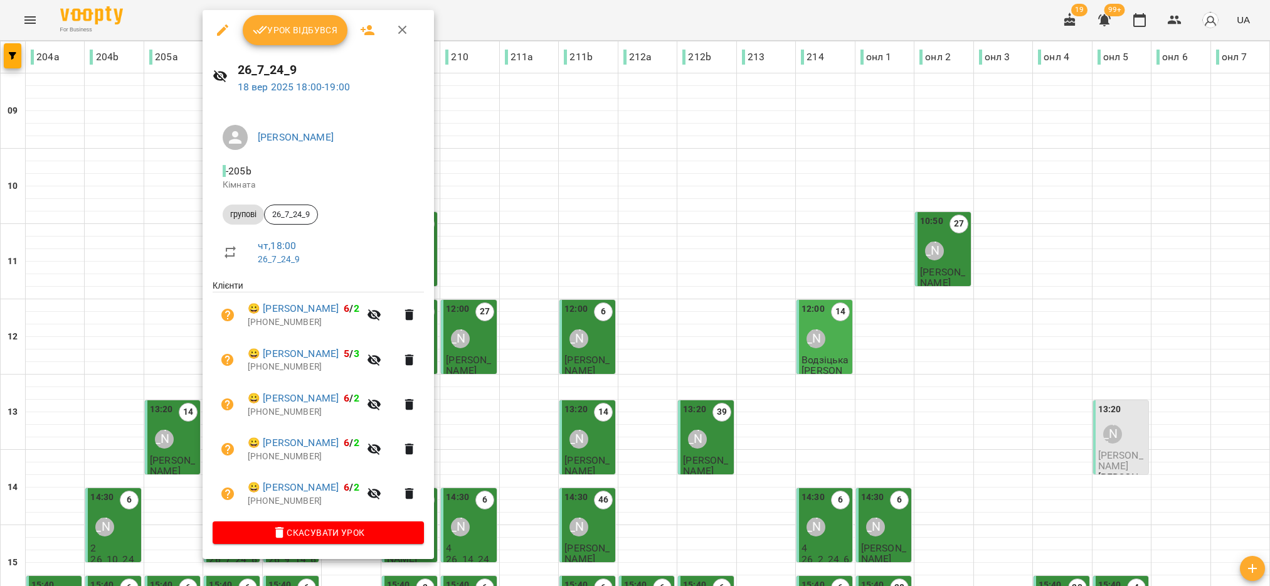
click at [317, 34] on span "Урок відбувся" at bounding box center [295, 30] width 85 height 15
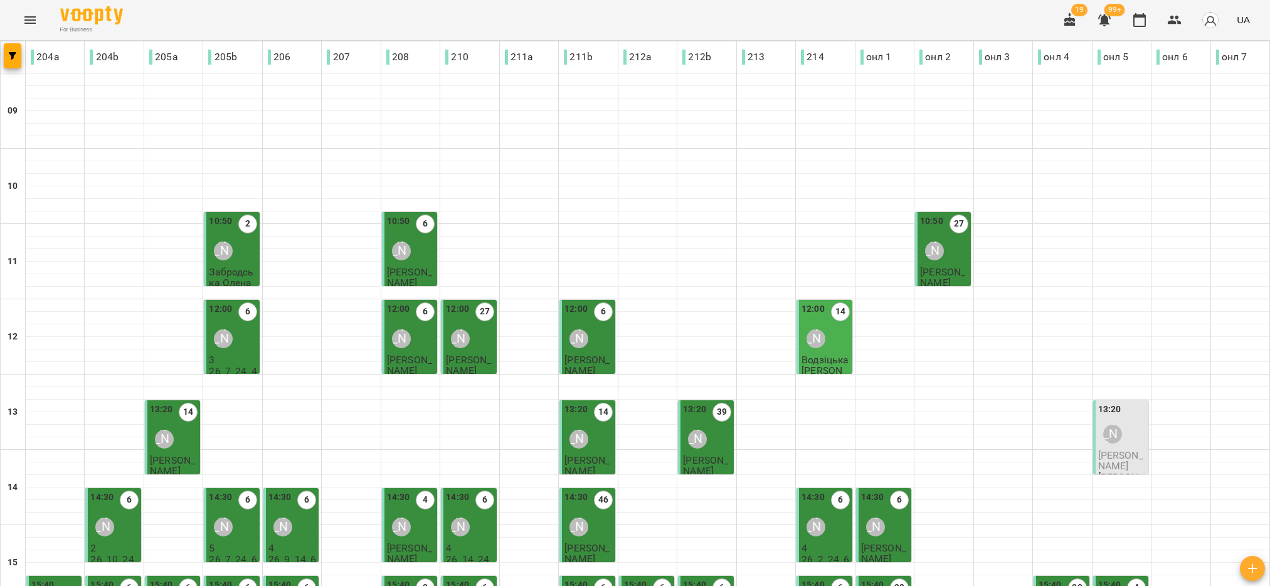
scroll to position [400, 0]
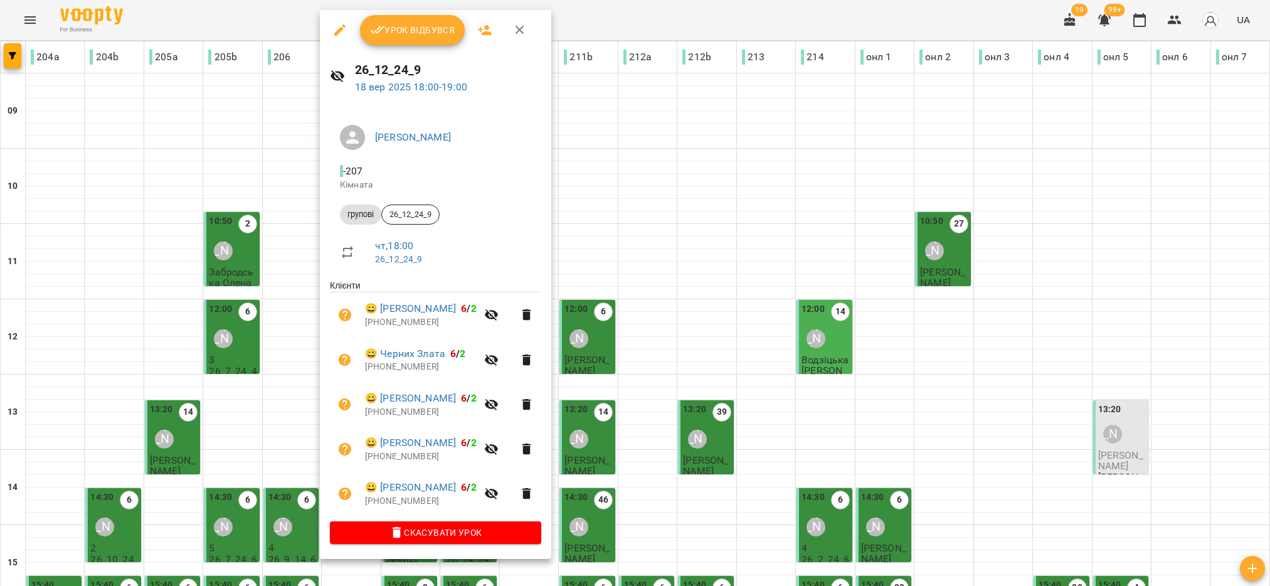
click at [408, 23] on span "Урок відбувся" at bounding box center [412, 30] width 85 height 15
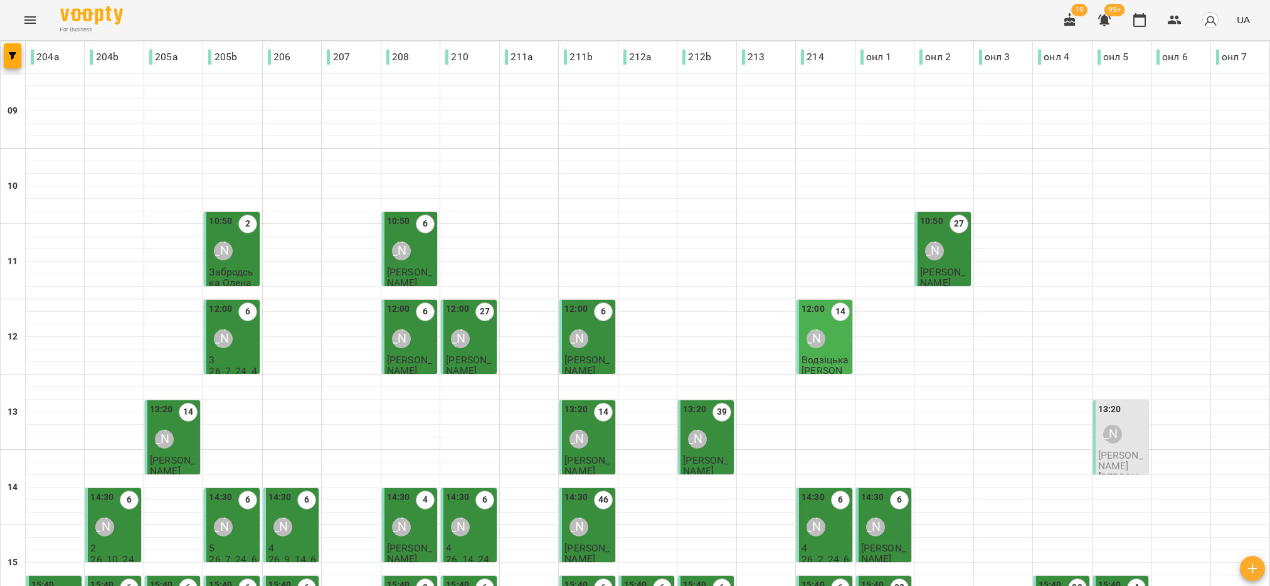
scroll to position [376, 0]
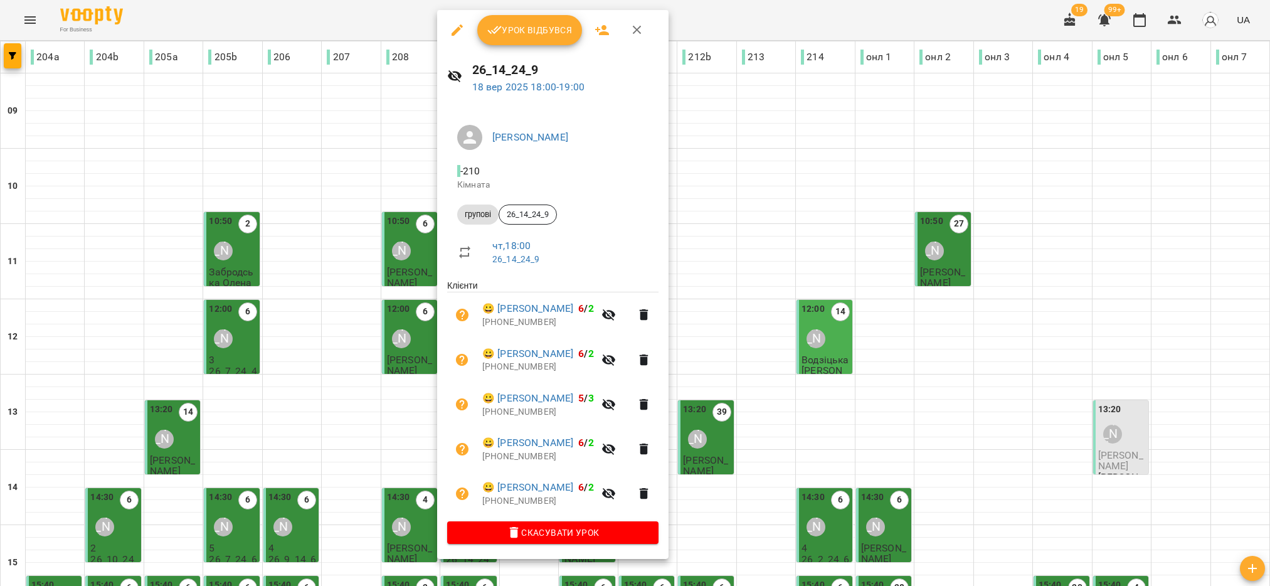
drag, startPoint x: 502, startPoint y: 36, endPoint x: 499, endPoint y: 42, distance: 6.5
click at [502, 36] on span "Урок відбувся" at bounding box center [529, 30] width 85 height 15
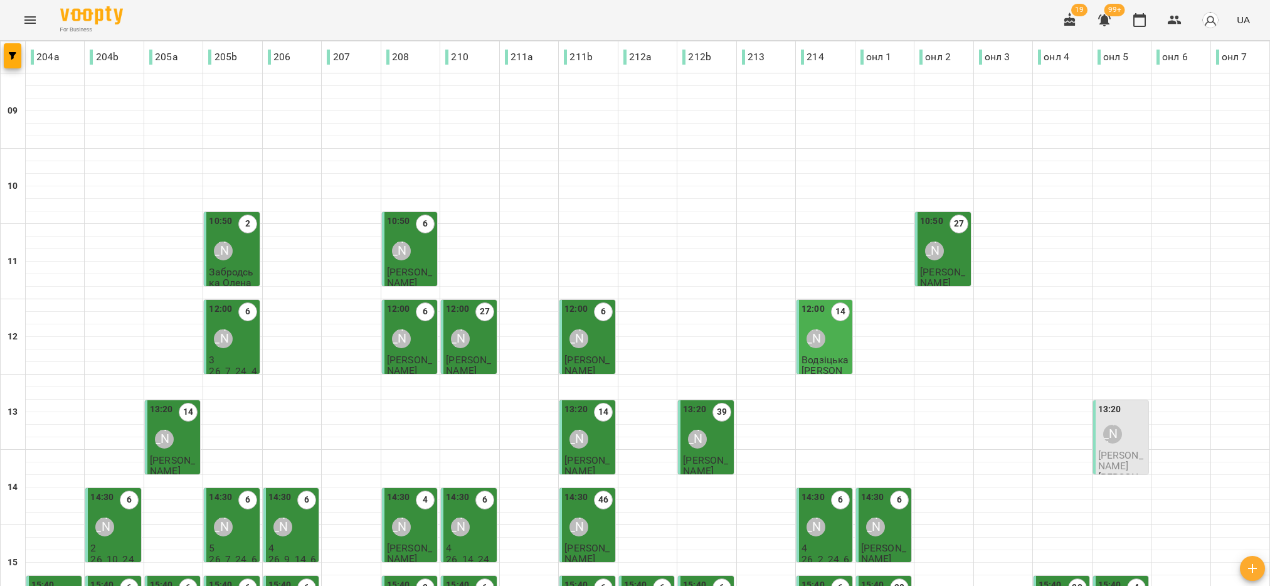
scroll to position [400, 0]
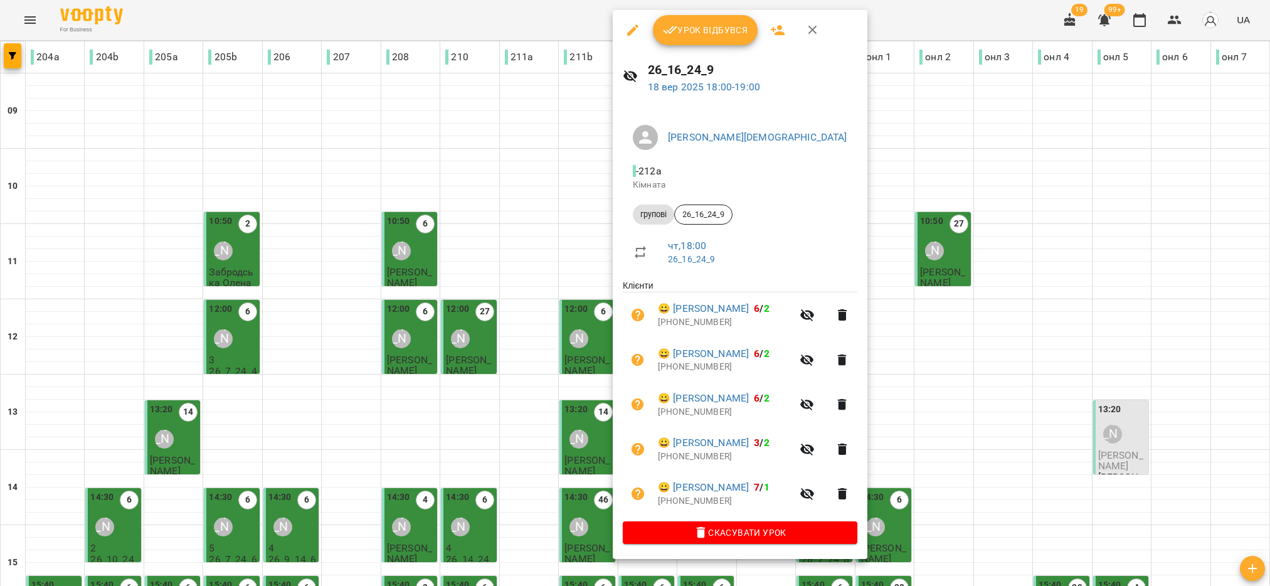
click at [721, 28] on span "Урок відбувся" at bounding box center [705, 30] width 85 height 15
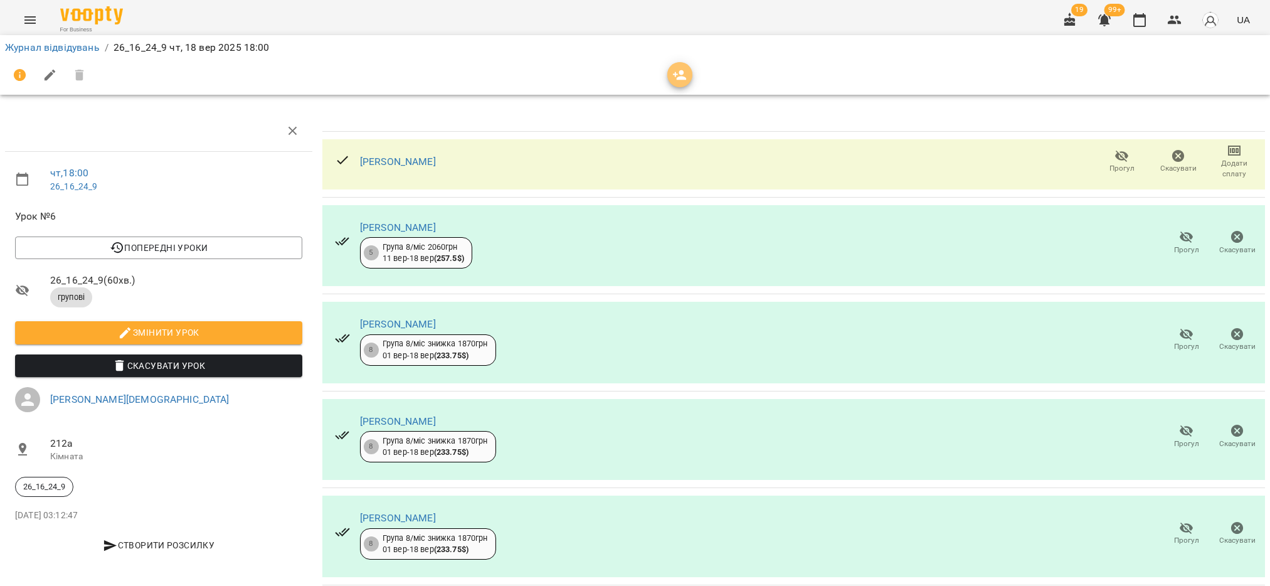
click at [674, 76] on icon "button" at bounding box center [679, 75] width 15 height 15
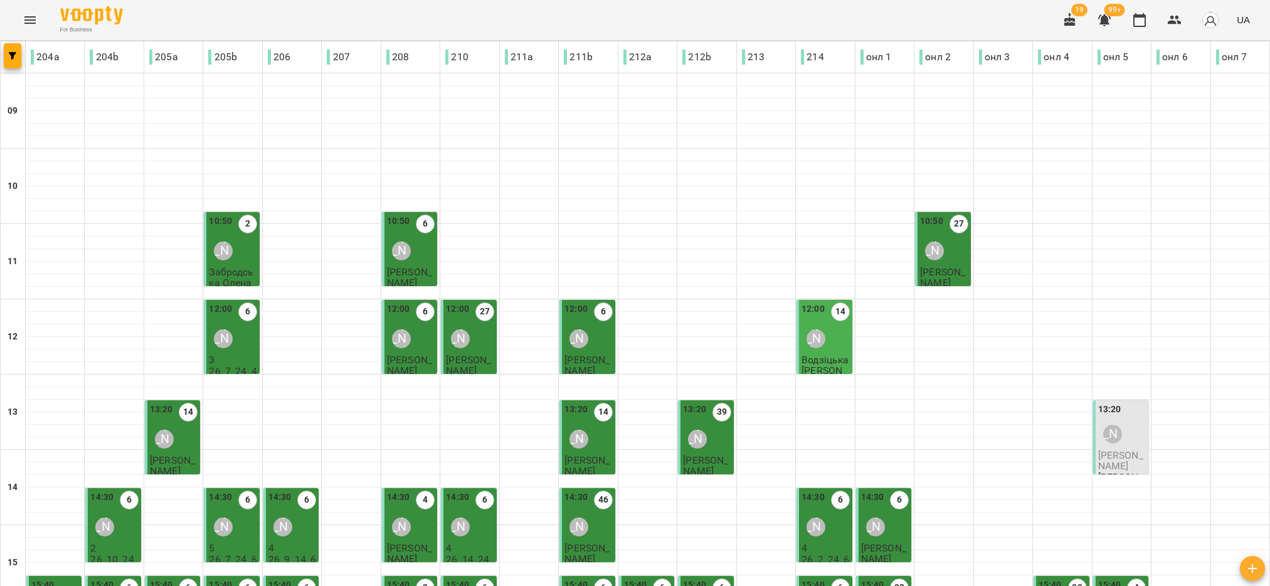
scroll to position [400, 0]
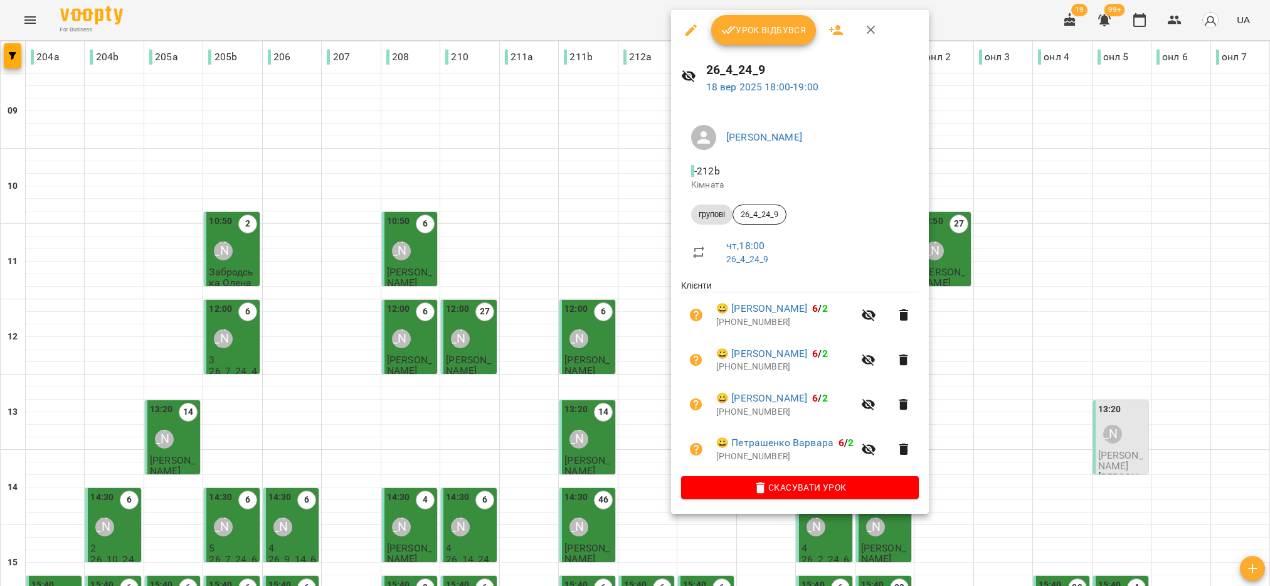
click at [772, 27] on span "Урок відбувся" at bounding box center [763, 30] width 85 height 15
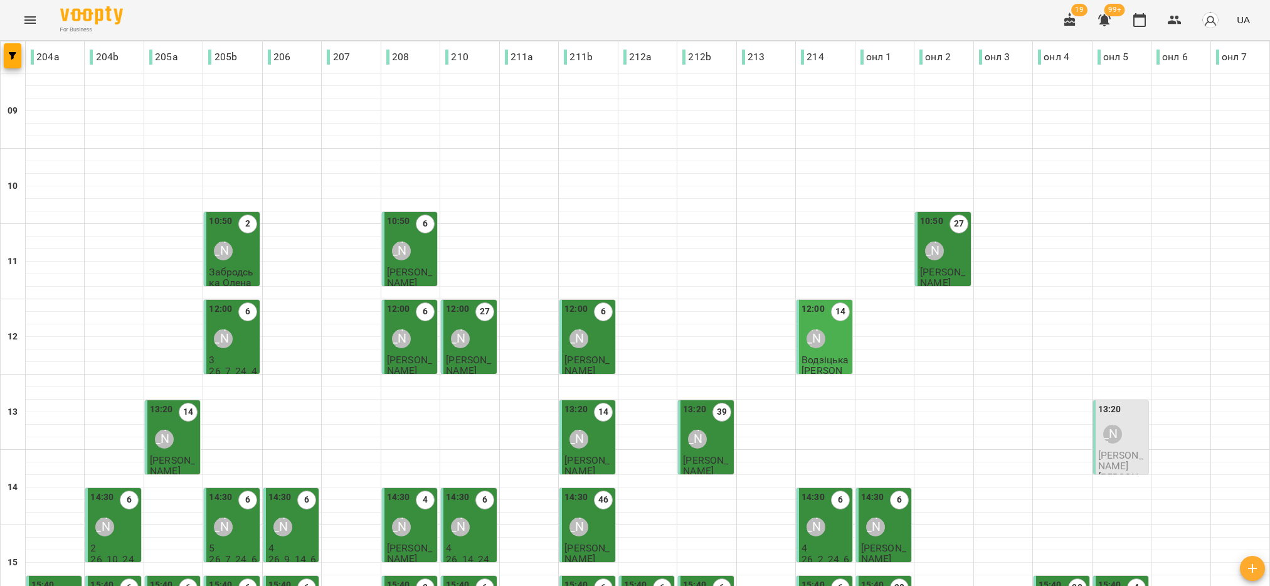
scroll to position [400, 0]
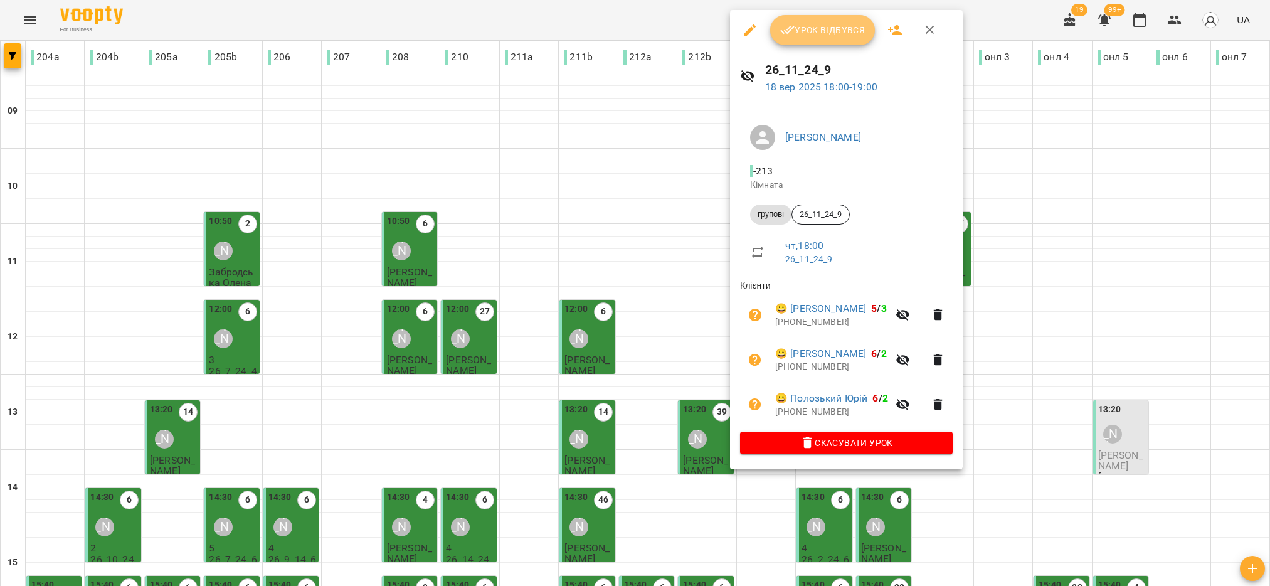
click at [798, 19] on button "Урок відбувся" at bounding box center [822, 30] width 105 height 30
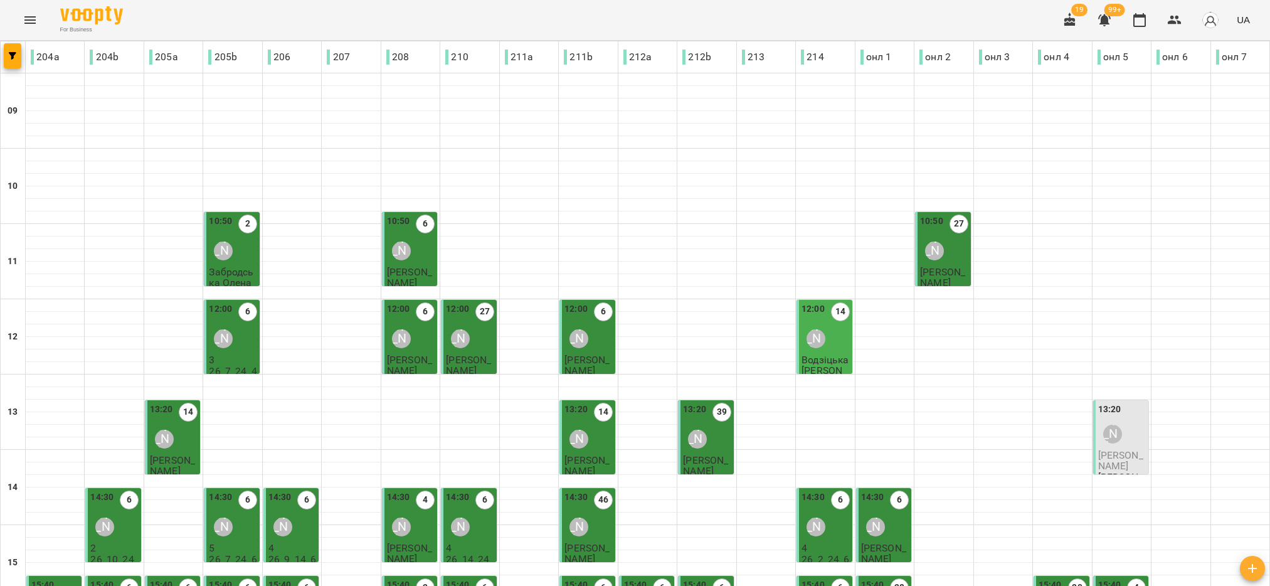
scroll to position [376, 0]
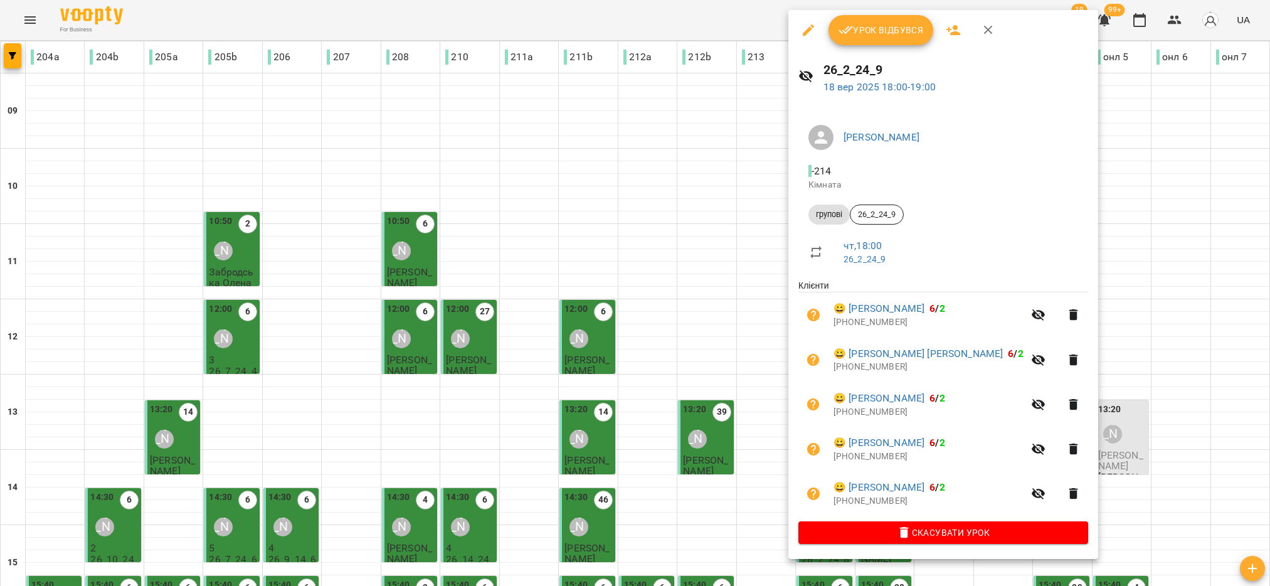
click at [875, 38] on button "Урок відбувся" at bounding box center [881, 30] width 105 height 30
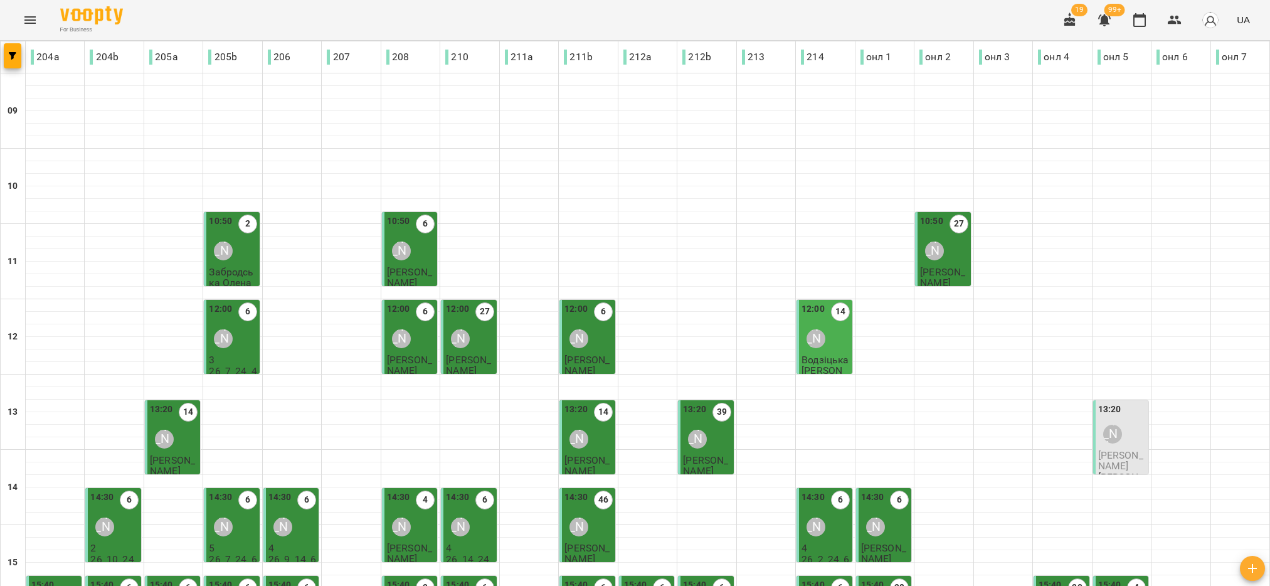
scroll to position [400, 0]
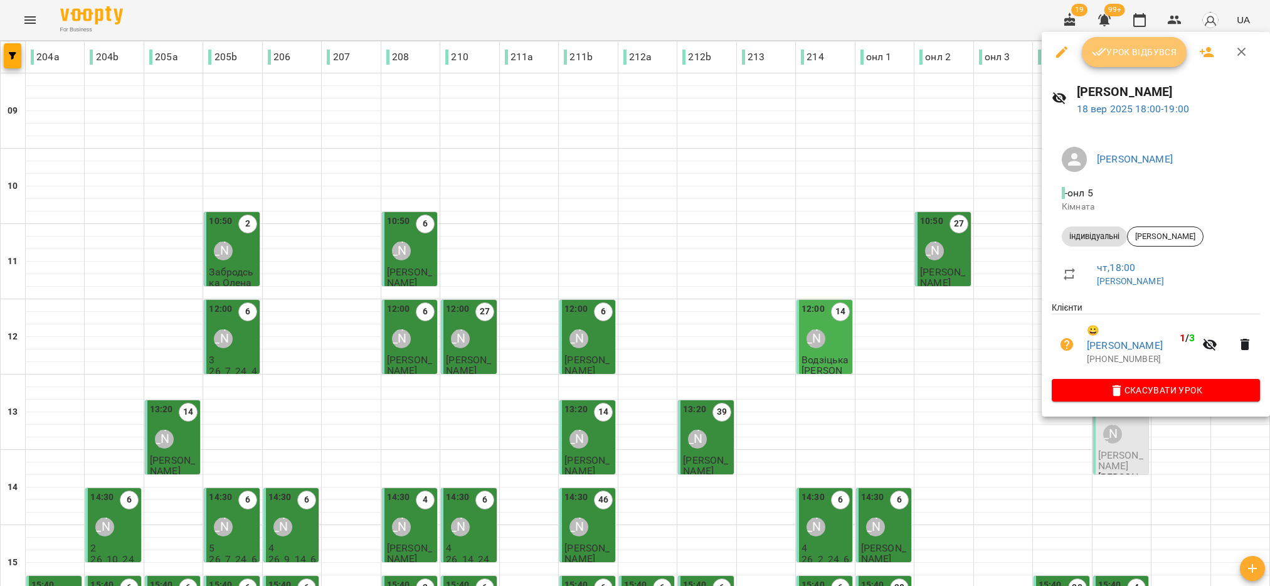
click at [1116, 53] on span "Урок відбувся" at bounding box center [1134, 52] width 85 height 15
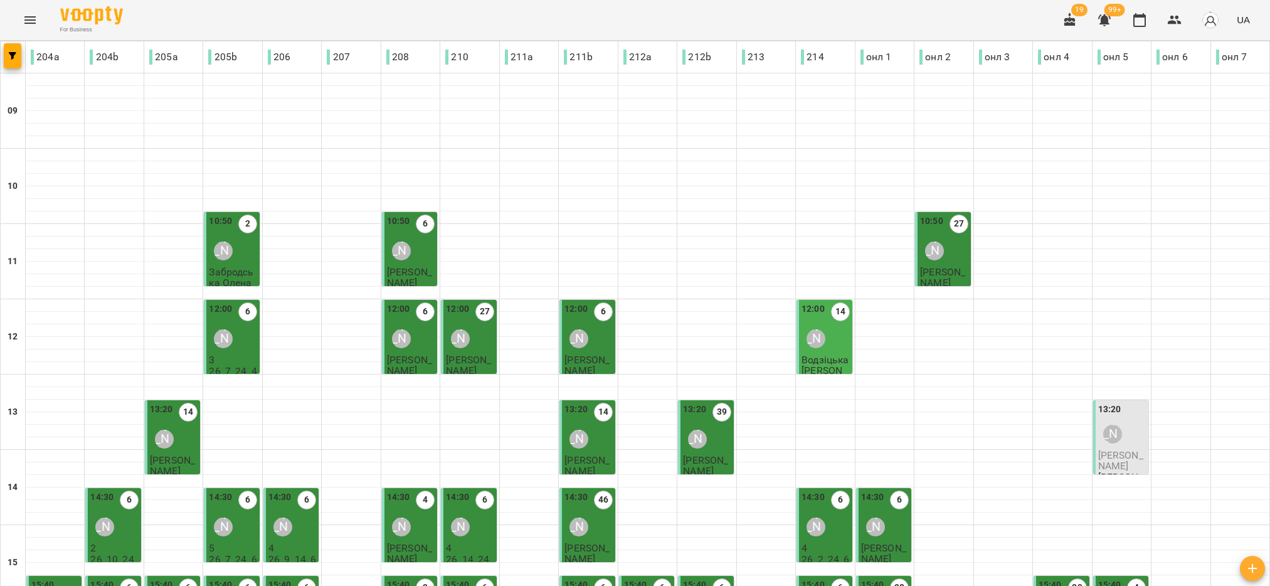
scroll to position [400, 0]
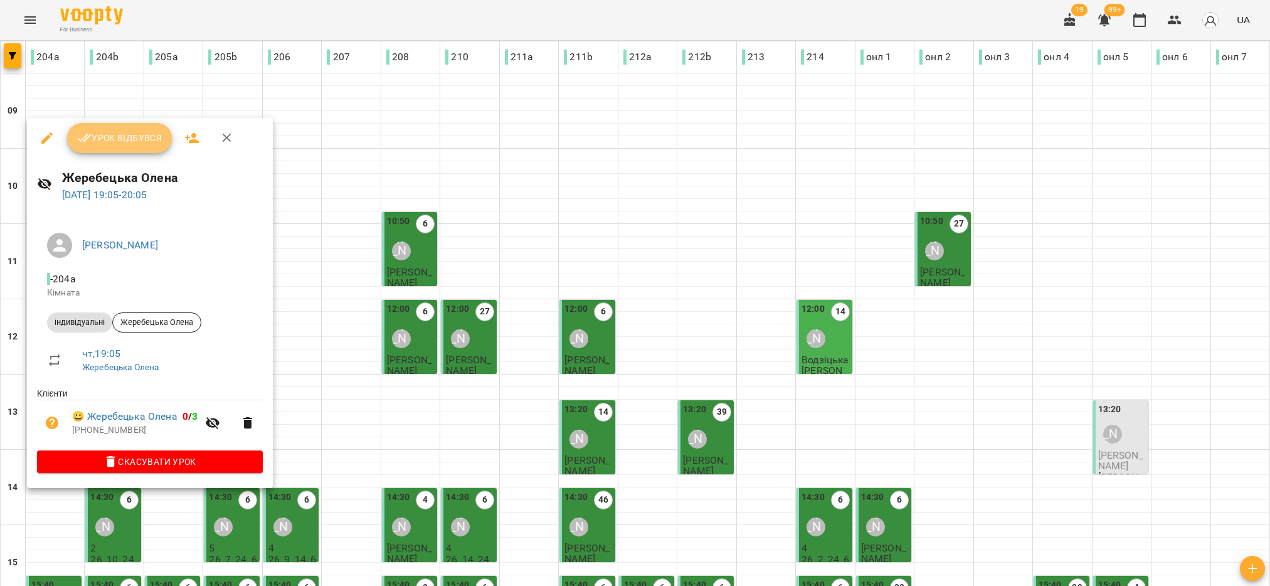
click at [87, 134] on icon "button" at bounding box center [84, 138] width 14 height 8
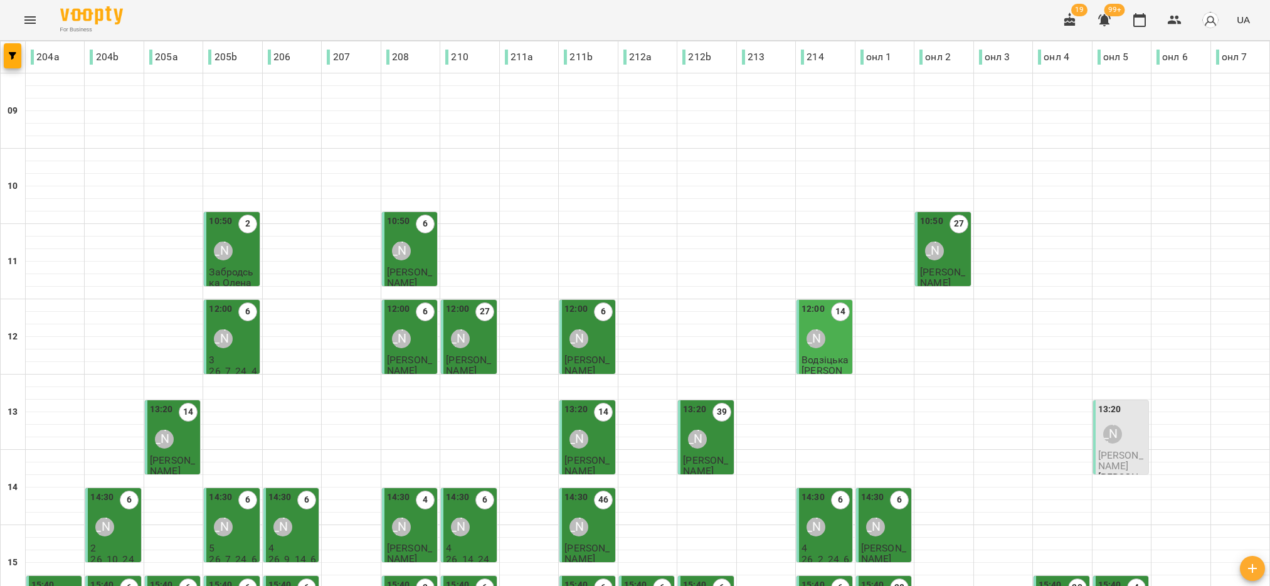
scroll to position [400, 0]
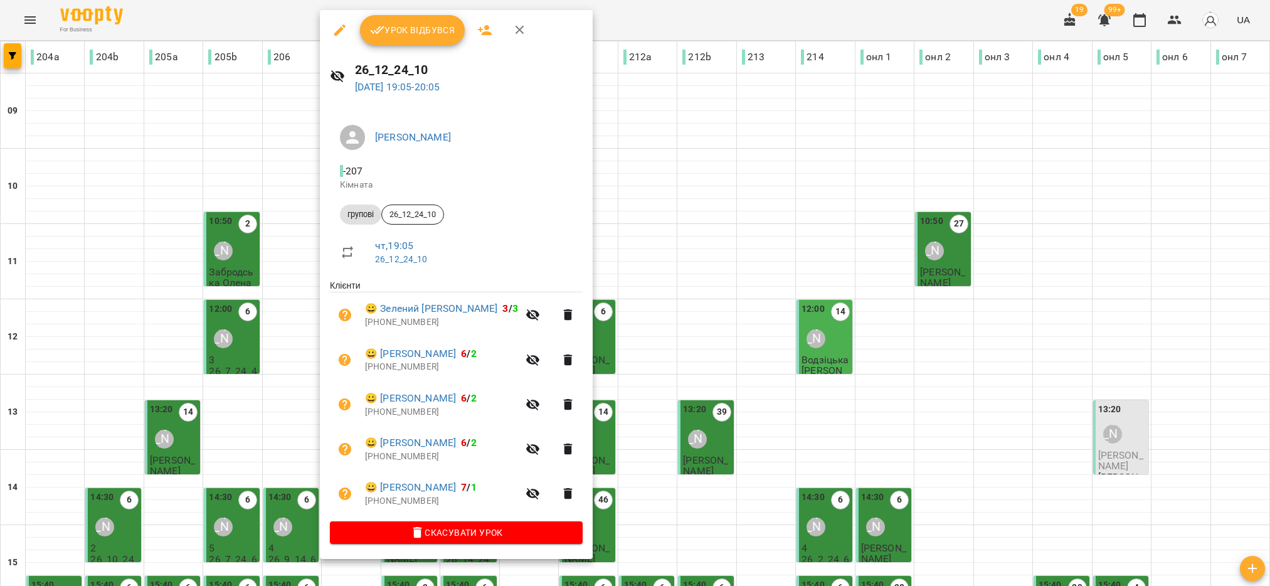
click at [450, 40] on button "Урок відбувся" at bounding box center [412, 30] width 105 height 30
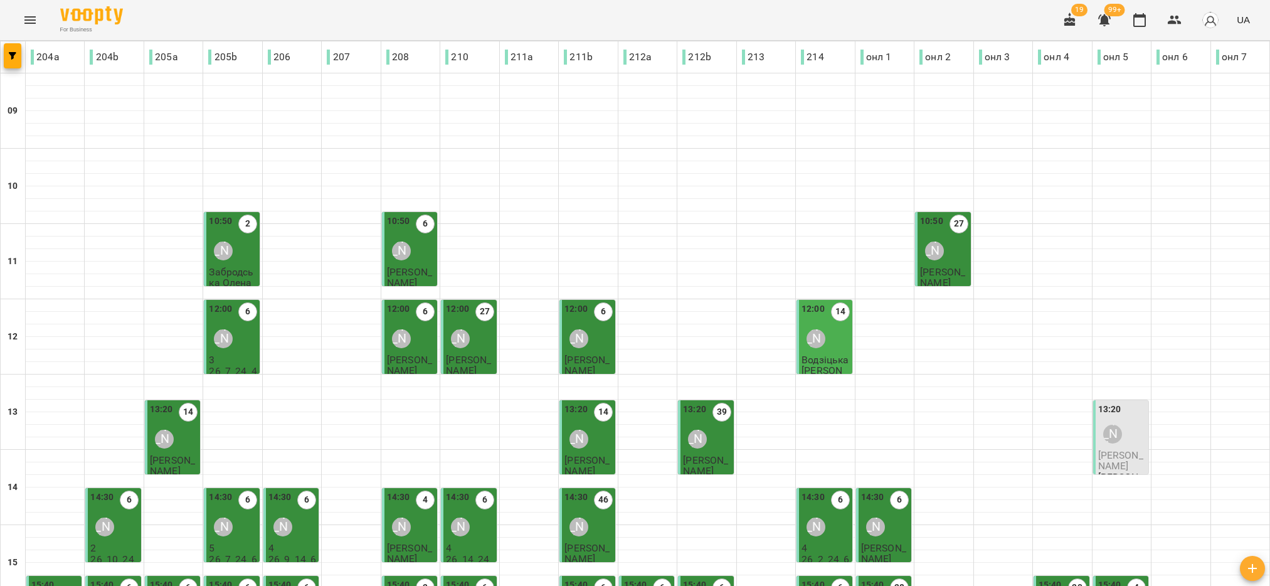
scroll to position [400, 0]
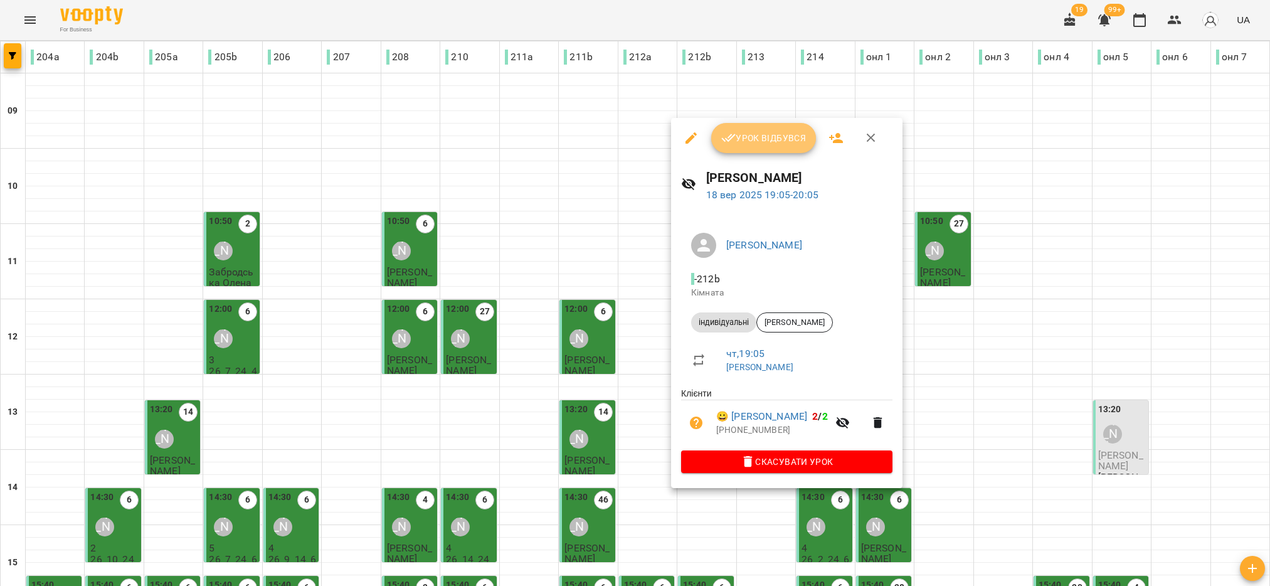
click at [791, 130] on span "Урок відбувся" at bounding box center [763, 137] width 85 height 15
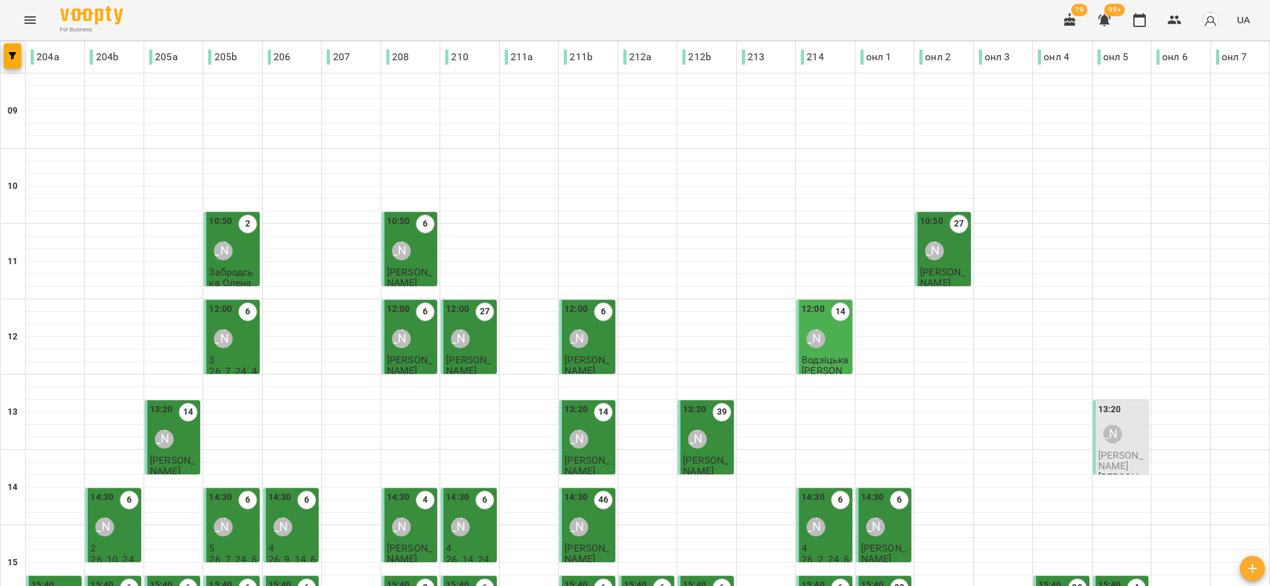
scroll to position [400, 0]
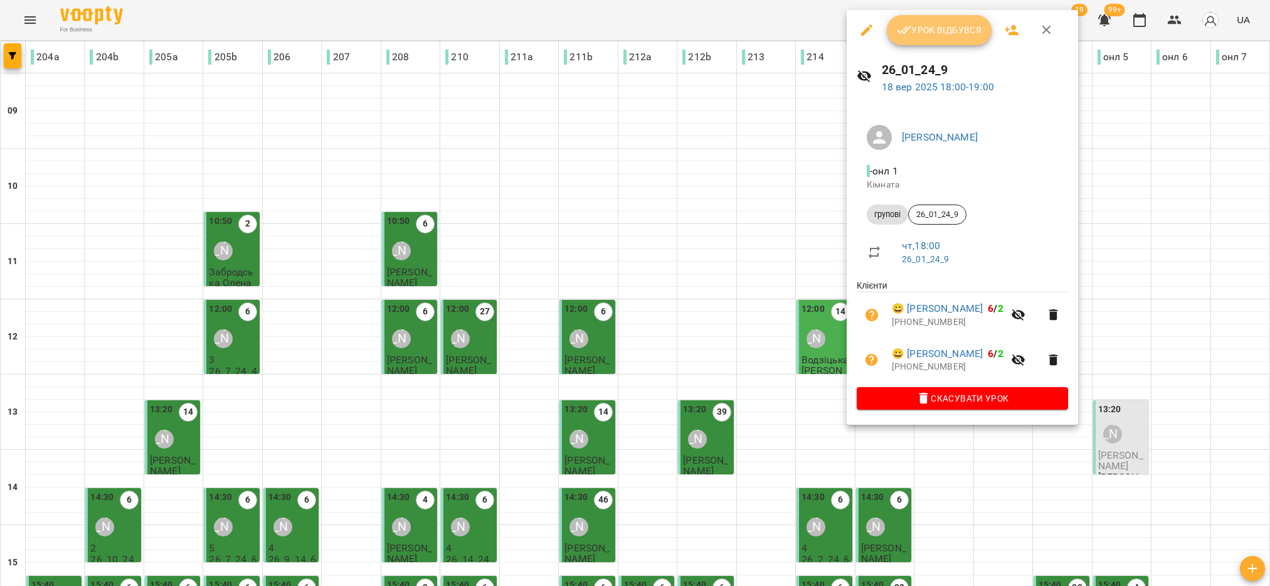
click at [930, 33] on span "Урок відбувся" at bounding box center [939, 30] width 85 height 15
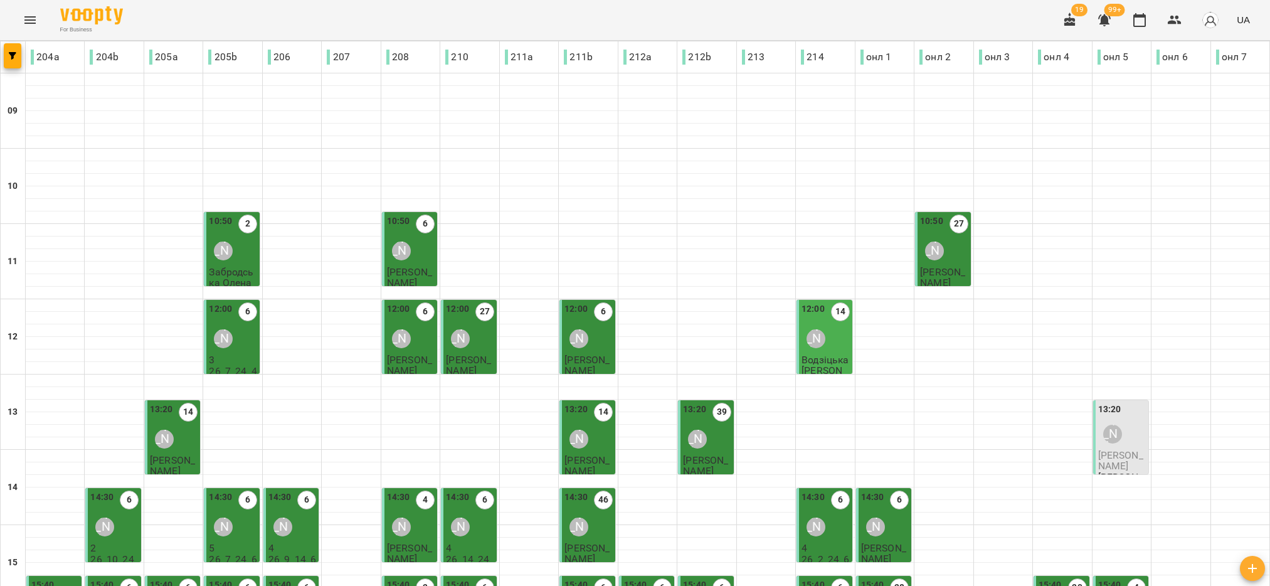
scroll to position [400, 0]
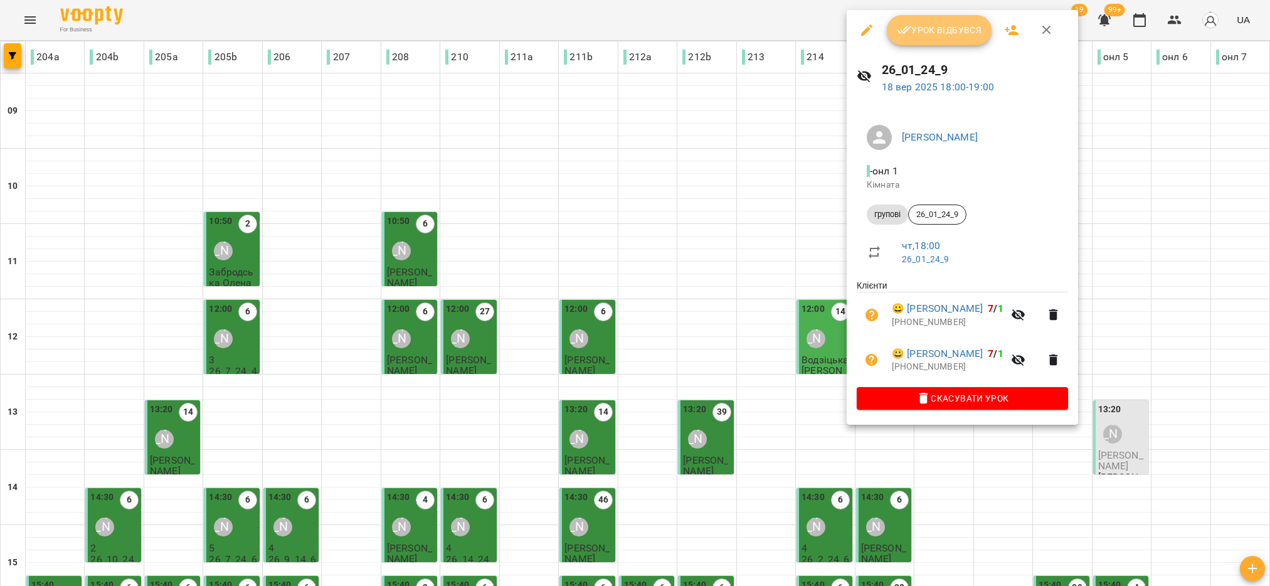
click at [945, 40] on button "Урок відбувся" at bounding box center [939, 30] width 105 height 30
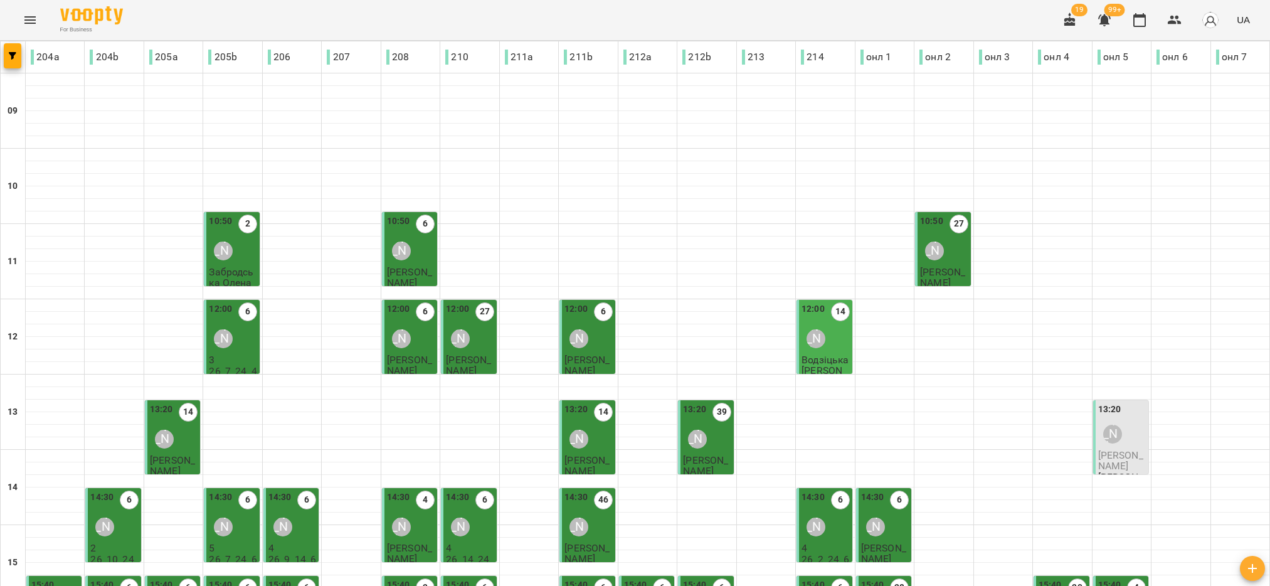
scroll to position [400, 0]
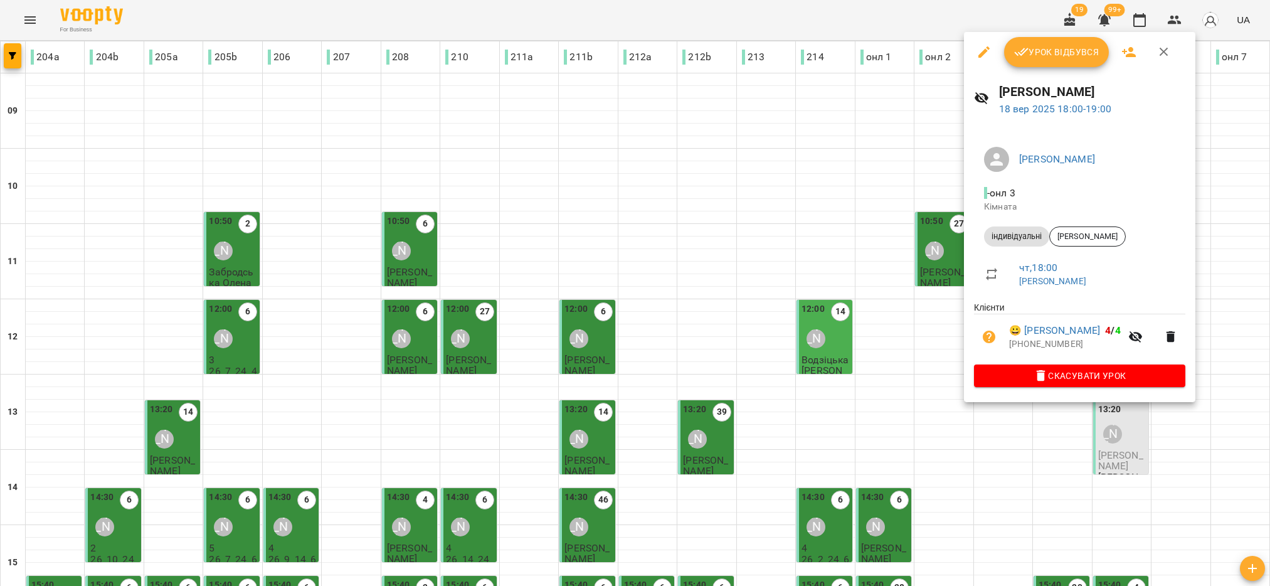
click at [1054, 47] on span "Урок відбувся" at bounding box center [1056, 52] width 85 height 15
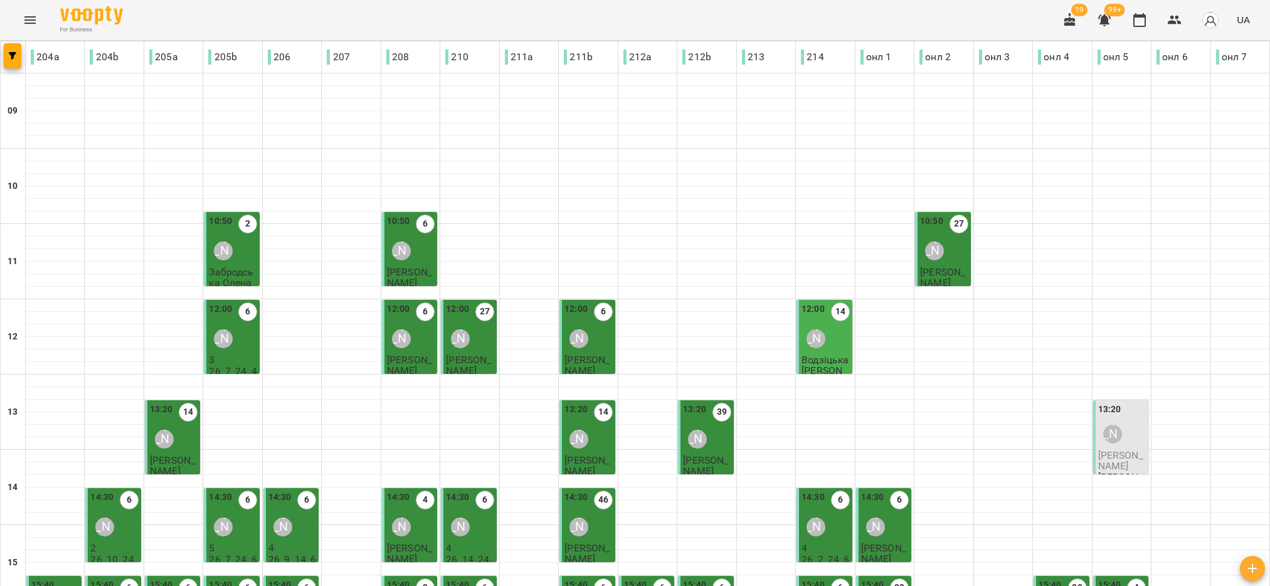
scroll to position [400, 0]
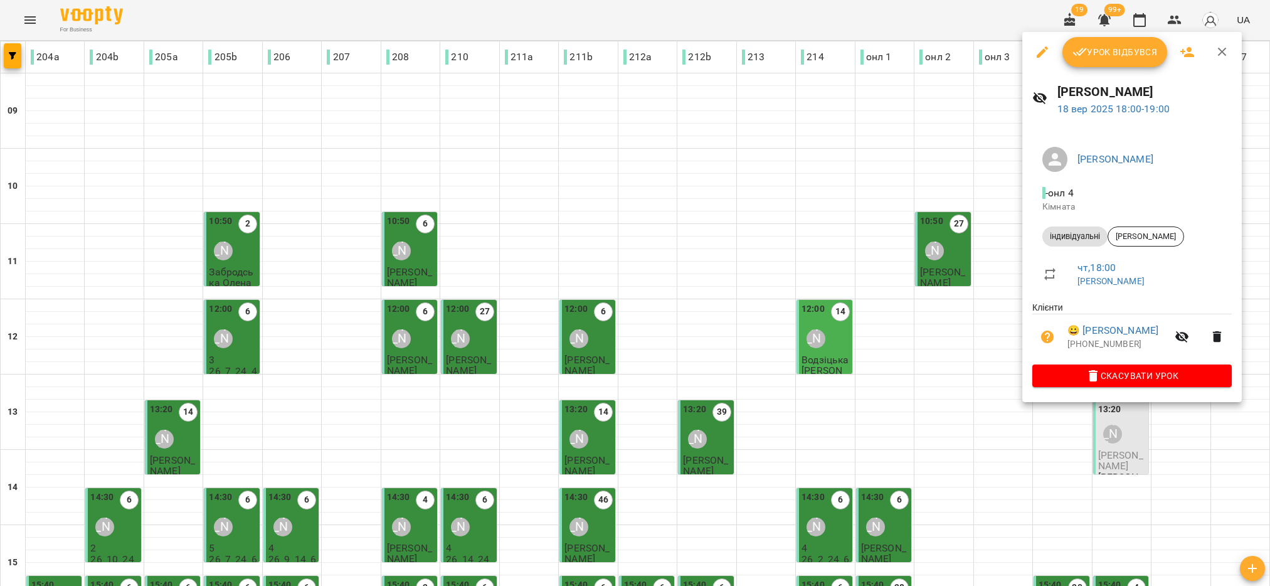
click at [1111, 45] on span "Урок відбувся" at bounding box center [1115, 52] width 85 height 15
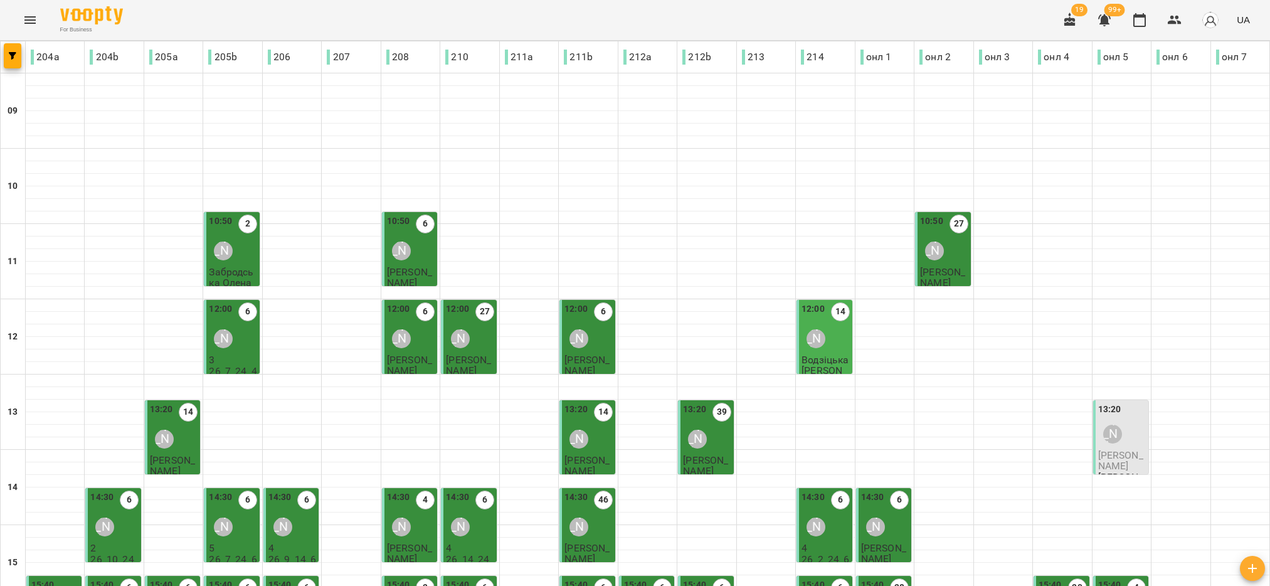
scroll to position [400, 0]
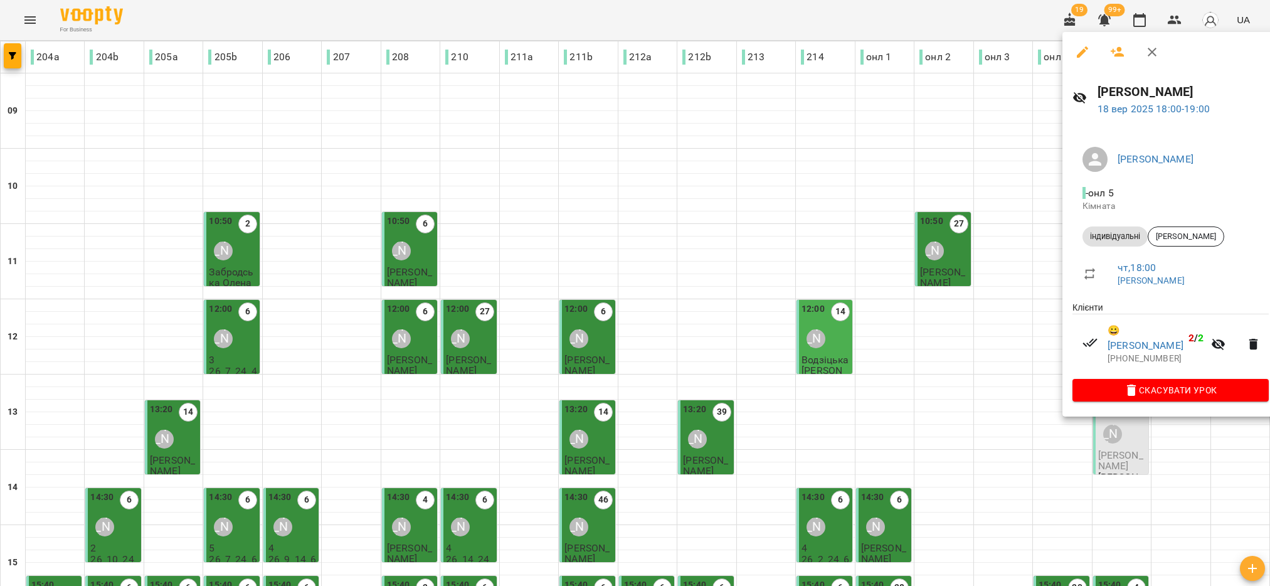
click at [1005, 475] on div at bounding box center [635, 293] width 1270 height 586
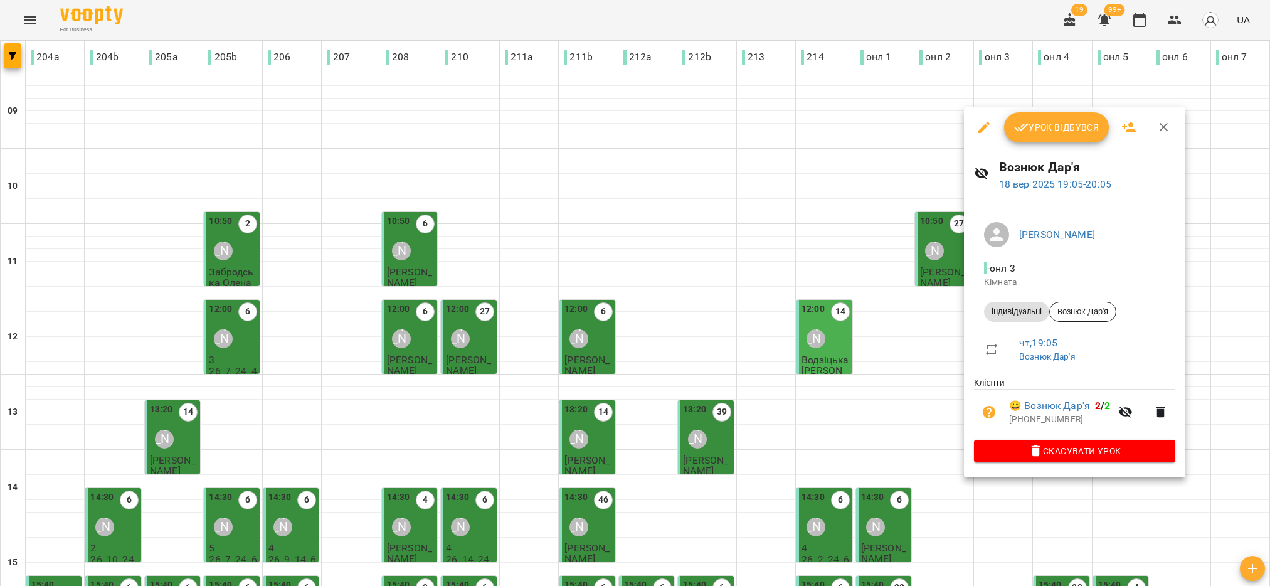
click at [1074, 130] on span "Урок відбувся" at bounding box center [1056, 127] width 85 height 15
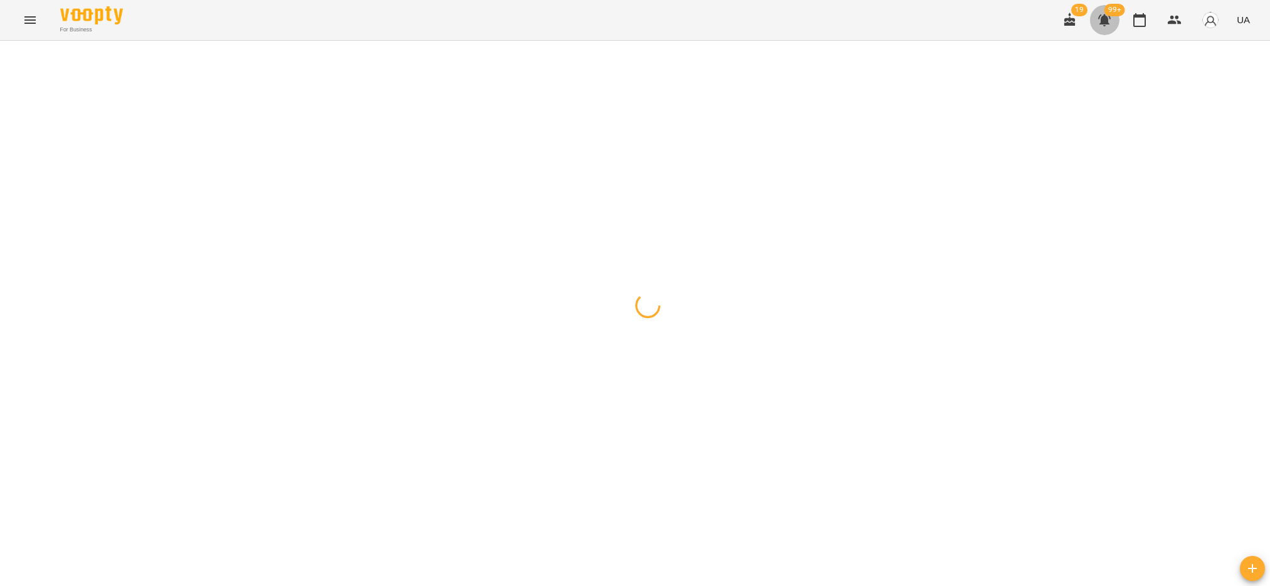
click at [1109, 21] on icon "button" at bounding box center [1104, 20] width 13 height 12
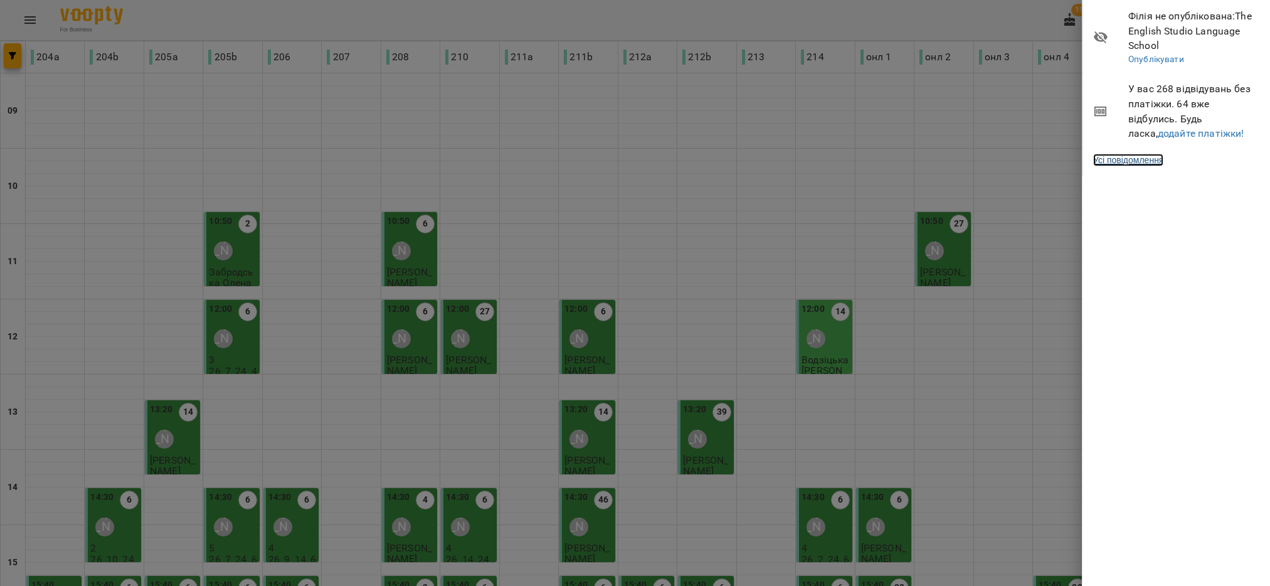
click at [1159, 164] on link "Усі повідомлення" at bounding box center [1128, 160] width 70 height 13
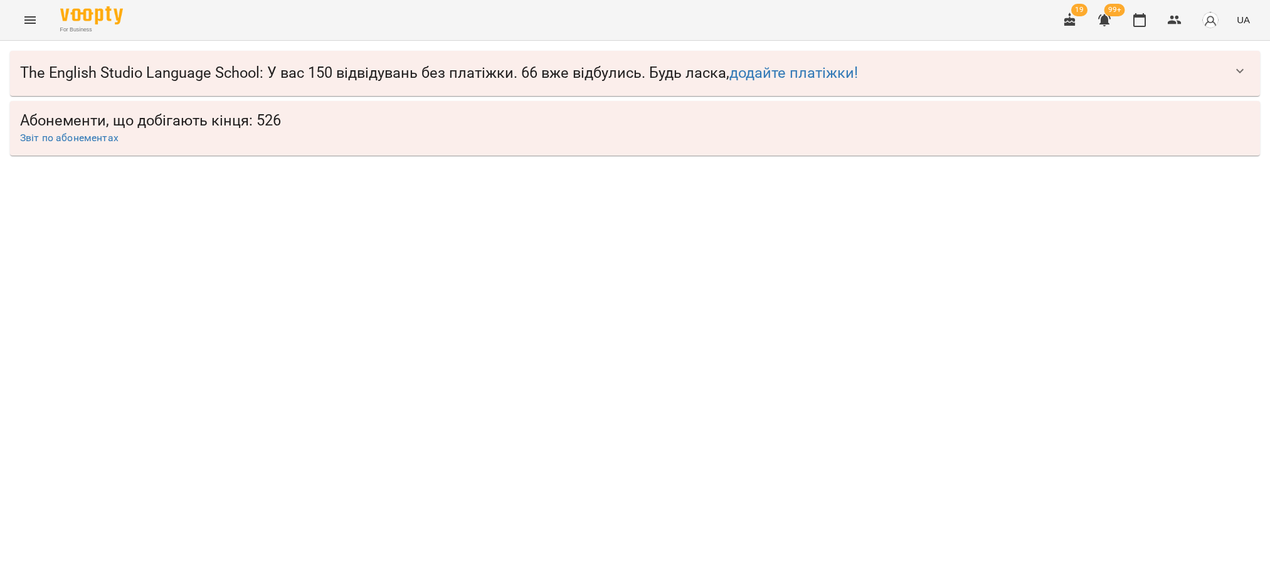
click at [1240, 70] on icon "button" at bounding box center [1239, 70] width 15 height 15
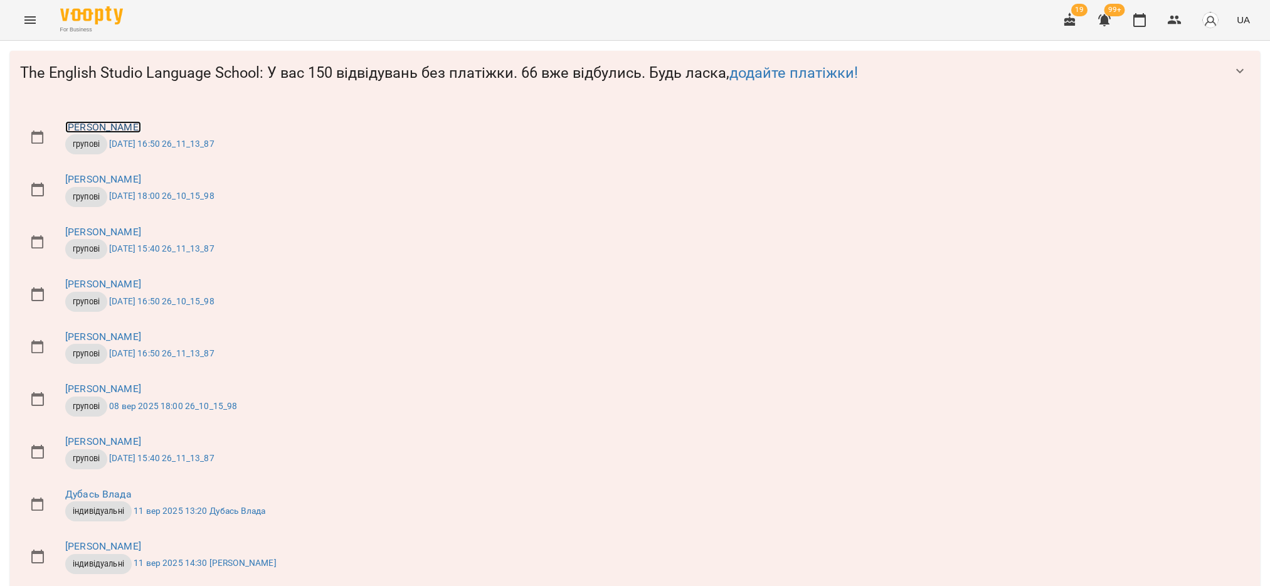
click at [102, 126] on link "[PERSON_NAME]" at bounding box center [103, 127] width 76 height 12
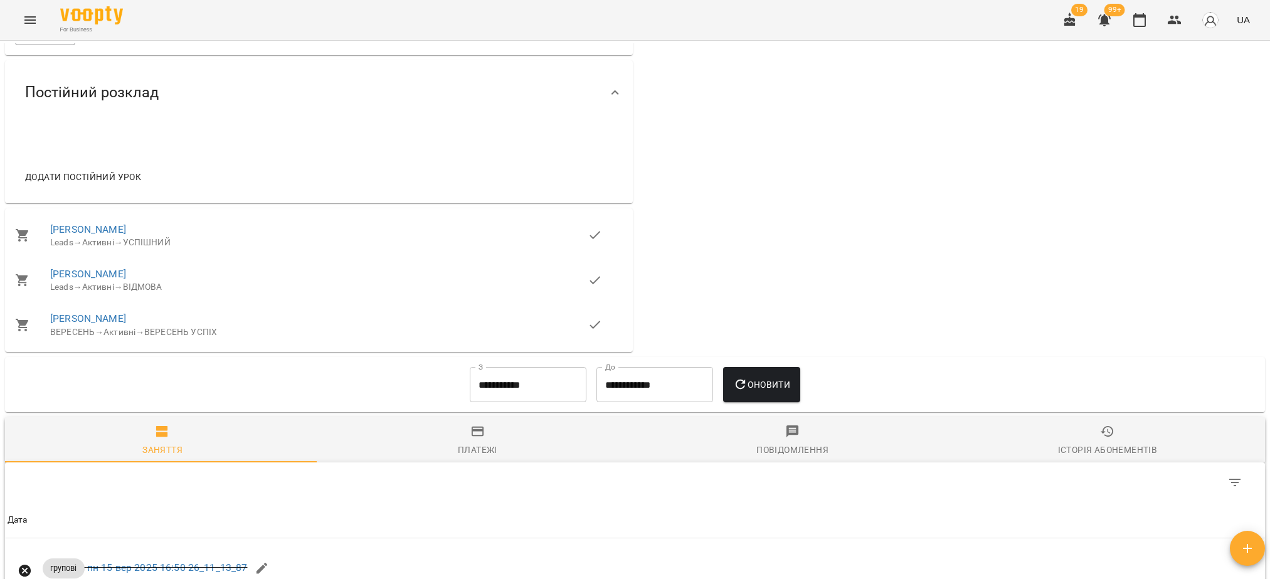
scroll to position [659, 0]
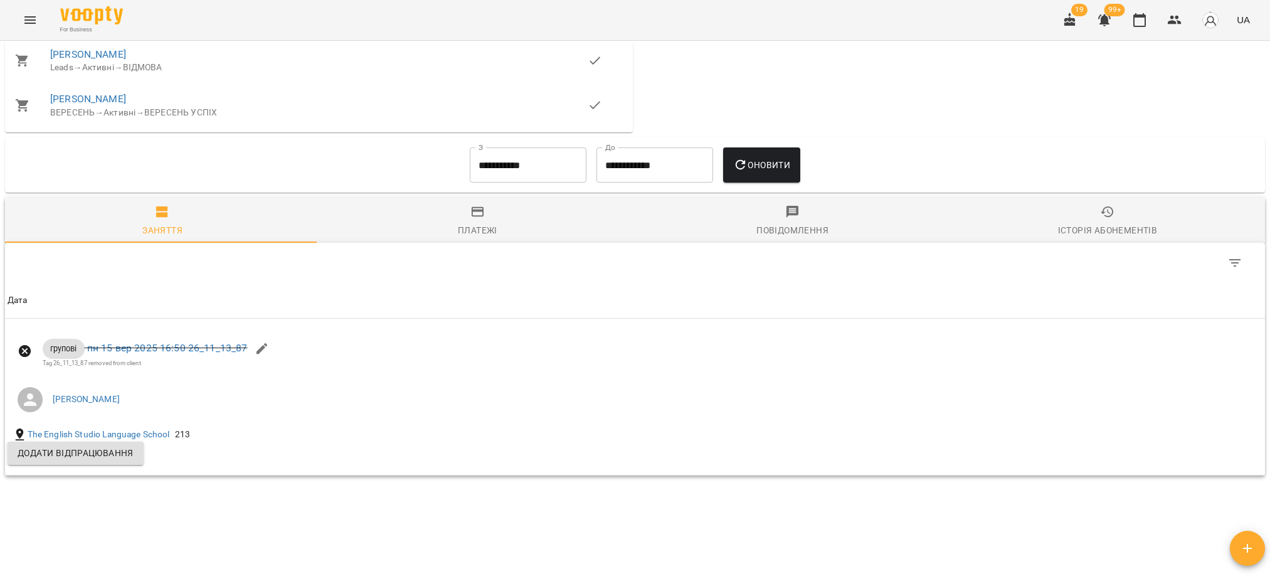
click at [508, 183] on input "**********" at bounding box center [528, 164] width 117 height 35
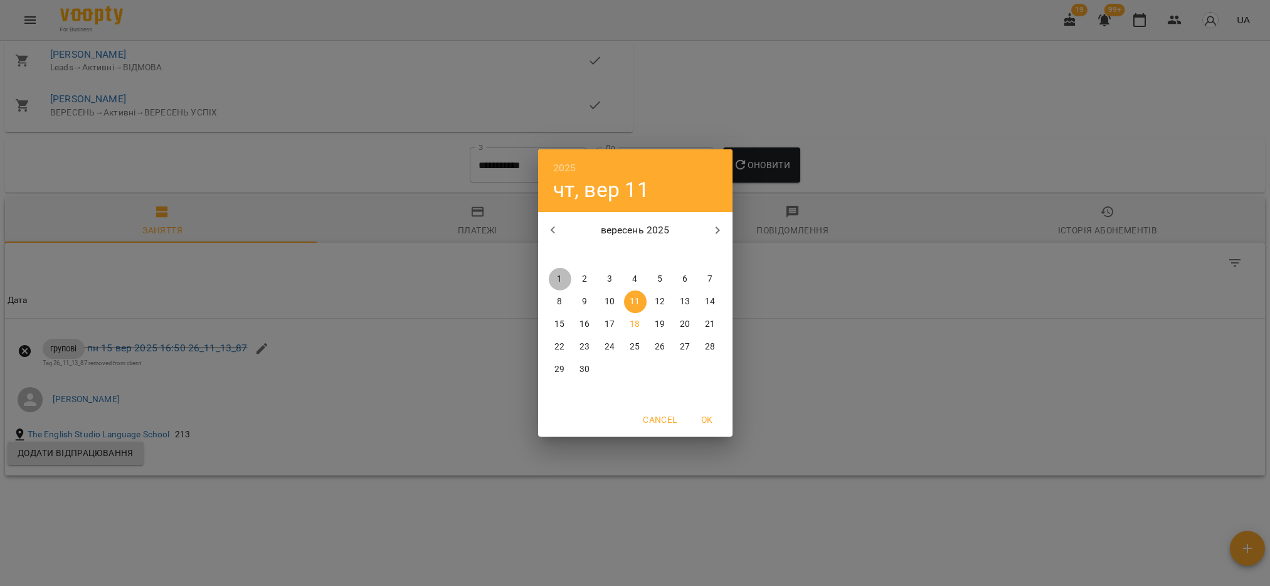
click at [556, 277] on span "1" at bounding box center [560, 279] width 23 height 13
type input "**********"
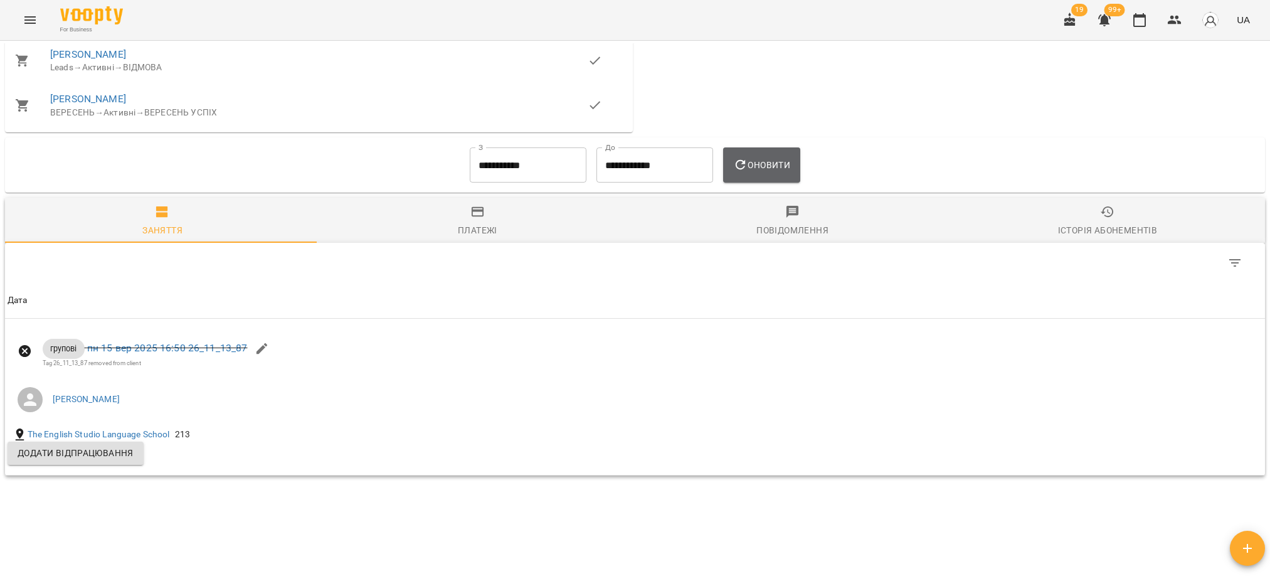
click at [763, 183] on button "Оновити" at bounding box center [761, 164] width 77 height 35
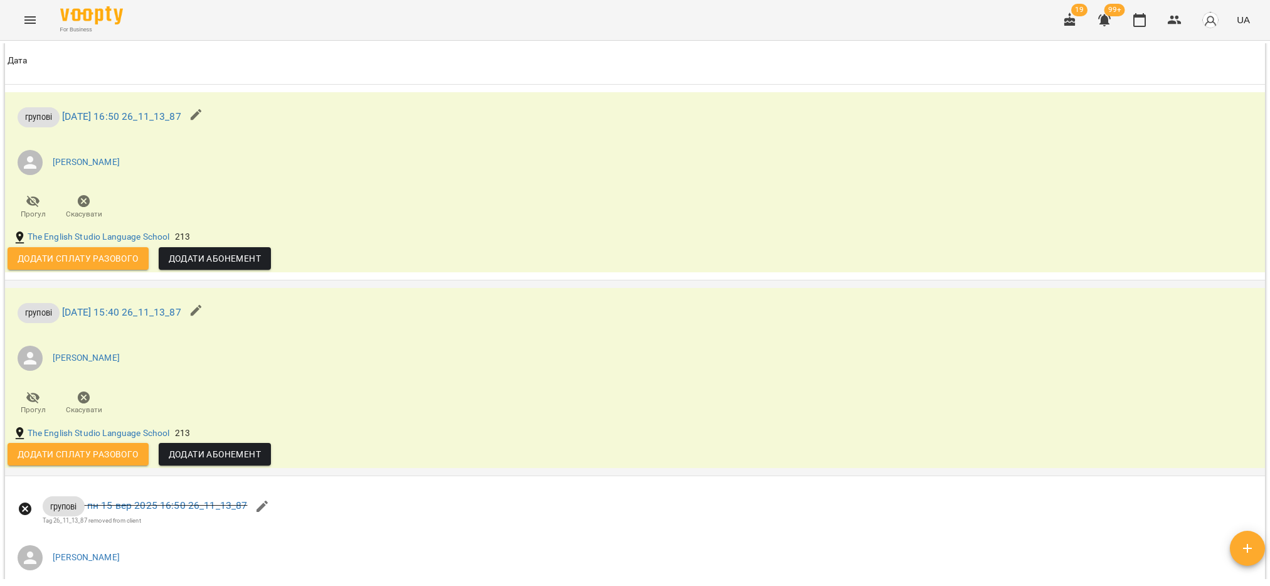
scroll to position [1407, 0]
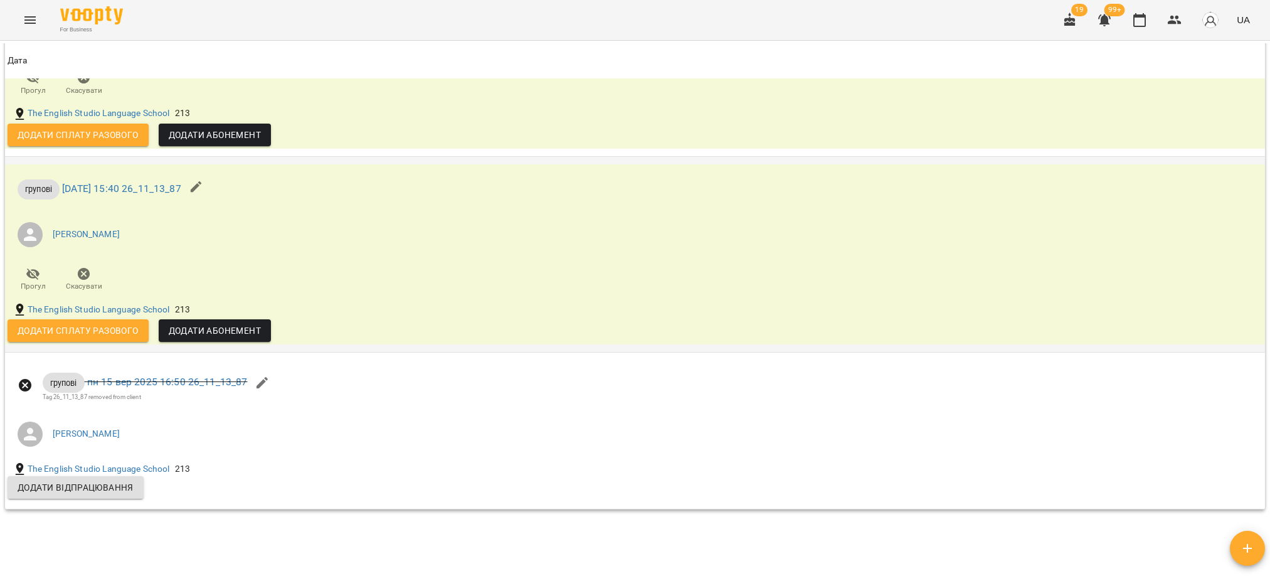
click at [81, 280] on icon "button" at bounding box center [84, 273] width 13 height 13
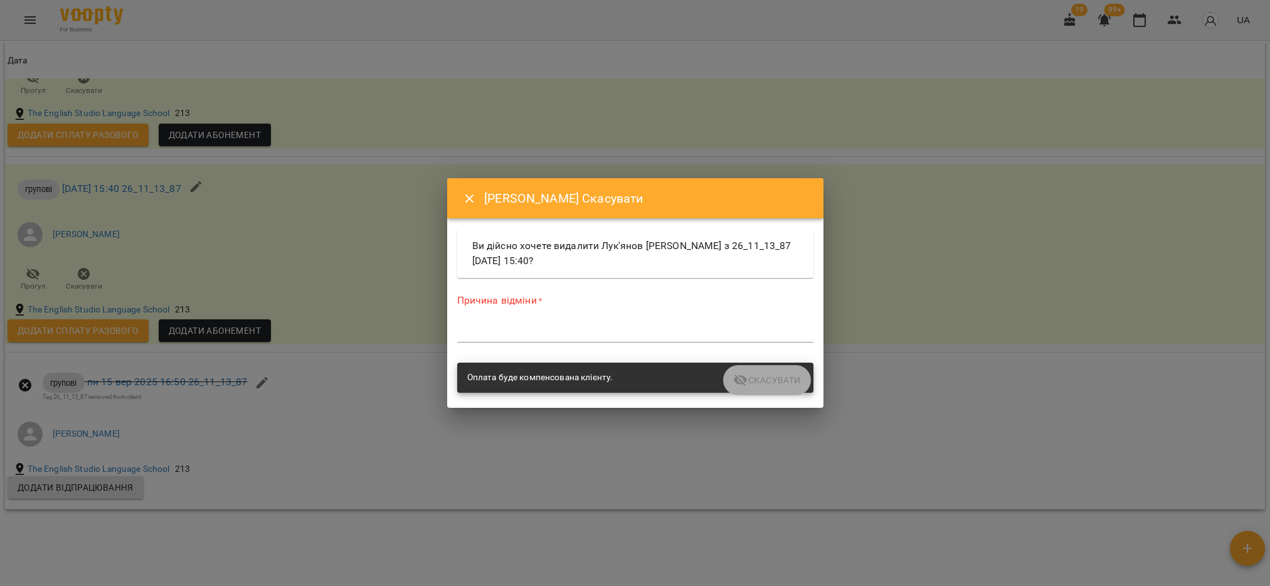
click at [507, 326] on textarea at bounding box center [635, 332] width 356 height 12
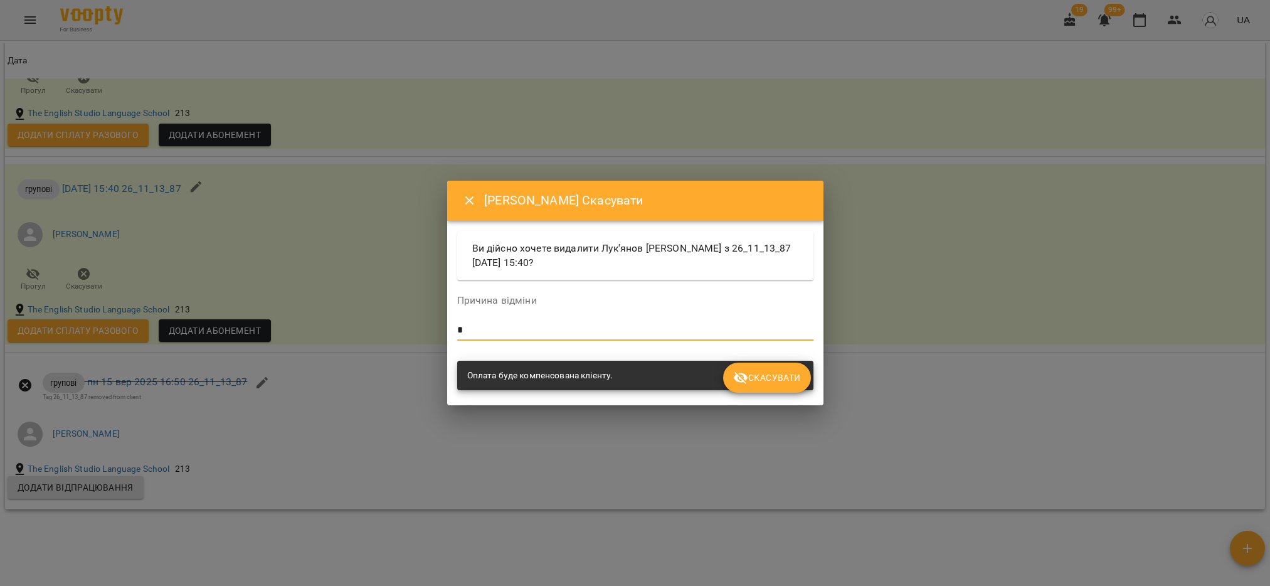
type textarea "*"
click at [761, 374] on span "Скасувати" at bounding box center [766, 377] width 67 height 15
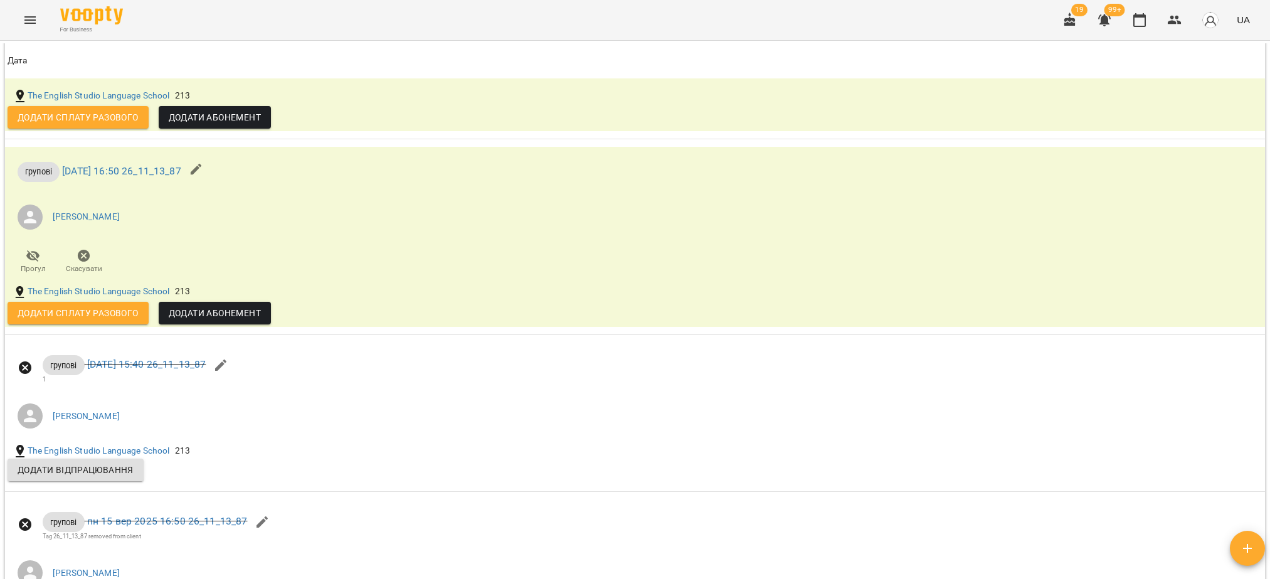
scroll to position [1237, 0]
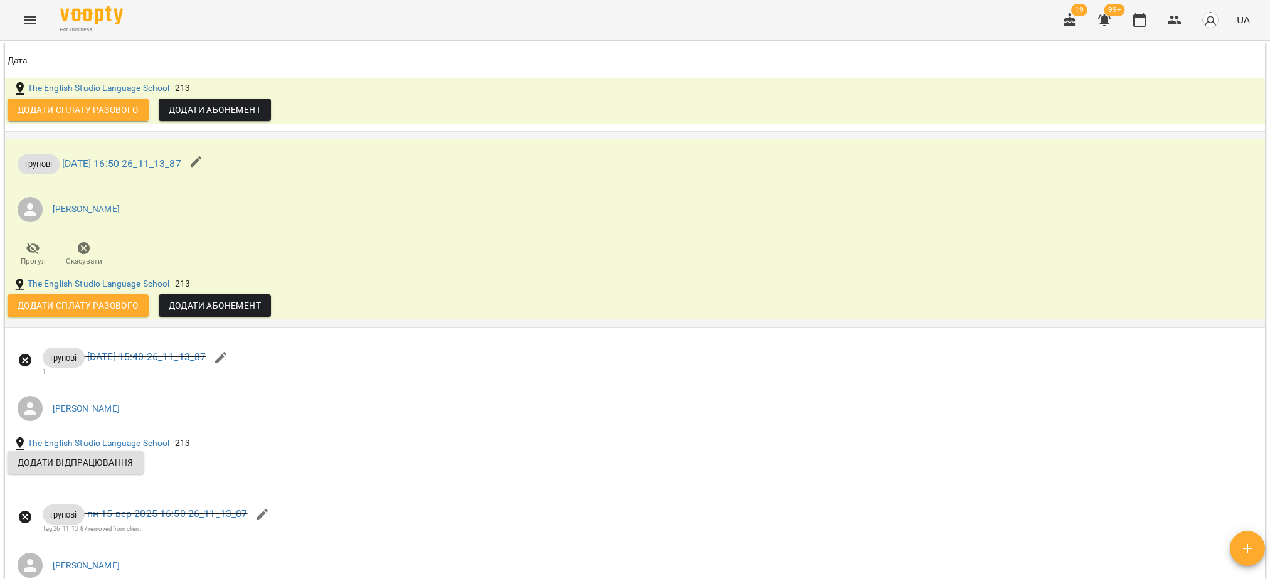
click at [87, 255] on icon "button" at bounding box center [84, 248] width 13 height 13
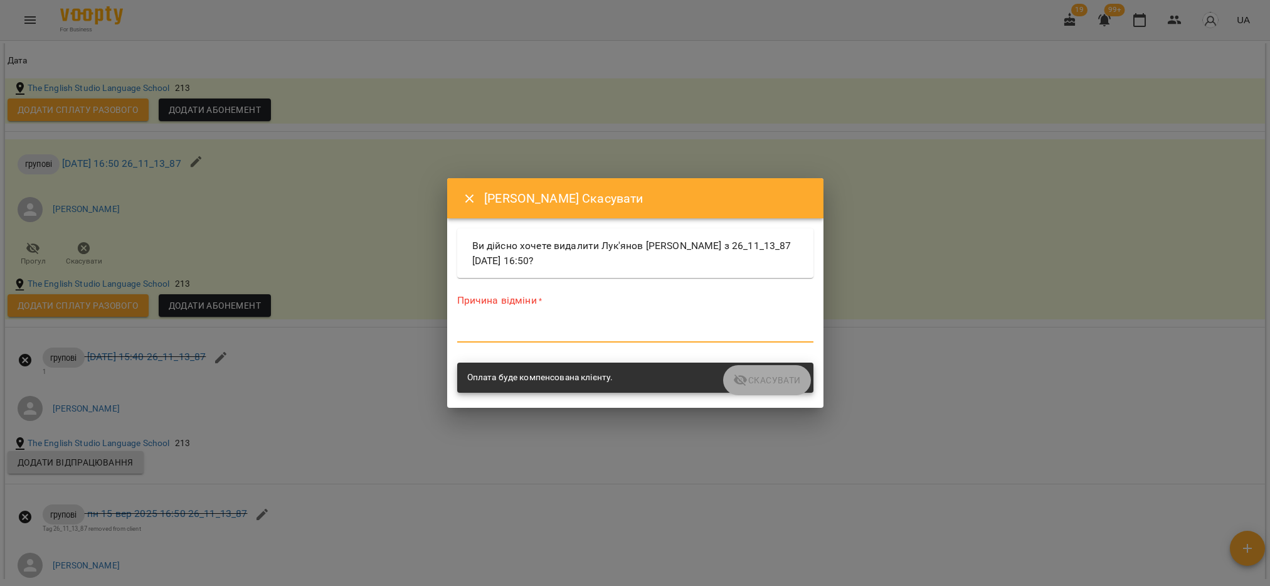
click at [519, 333] on textarea at bounding box center [635, 332] width 356 height 12
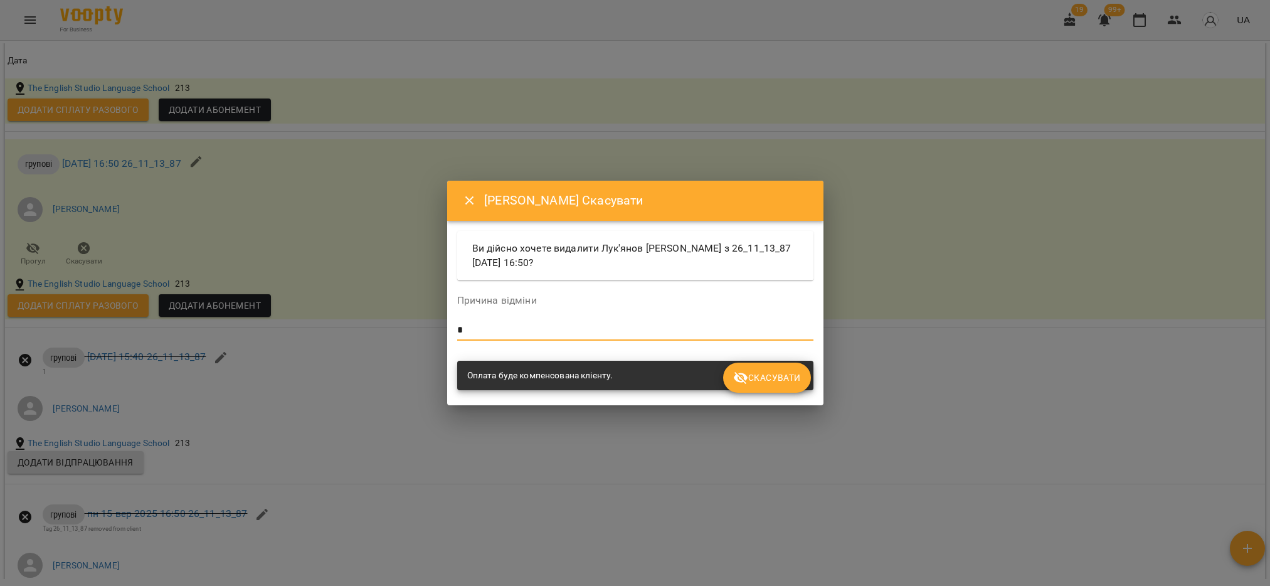
type textarea "*"
click at [778, 375] on span "Скасувати" at bounding box center [766, 377] width 67 height 15
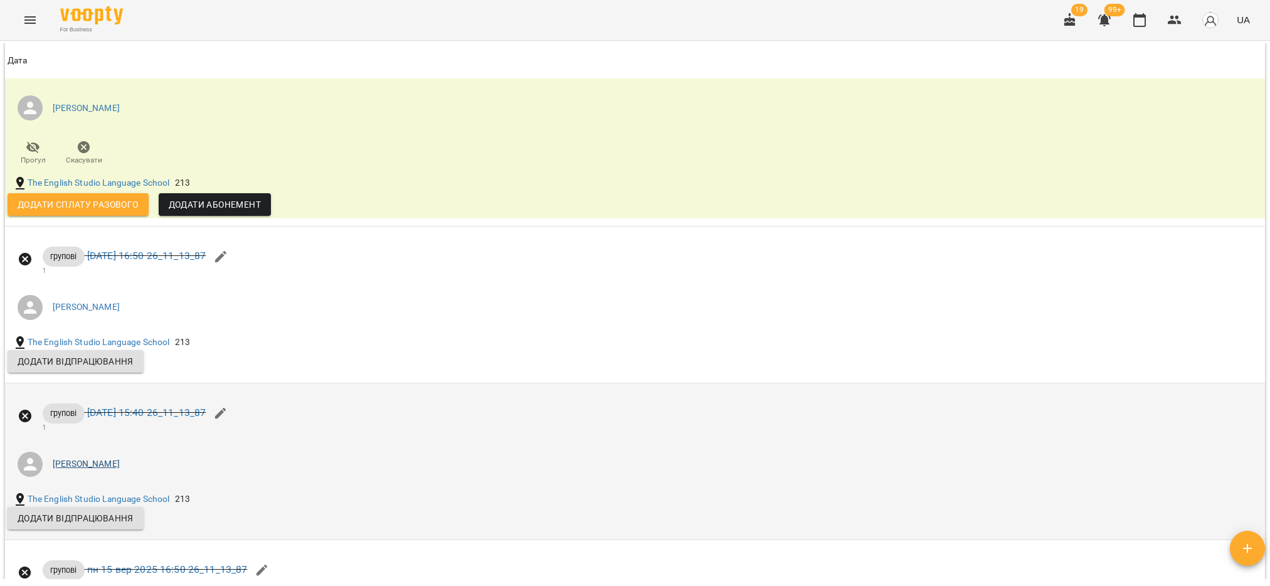
scroll to position [1049, 0]
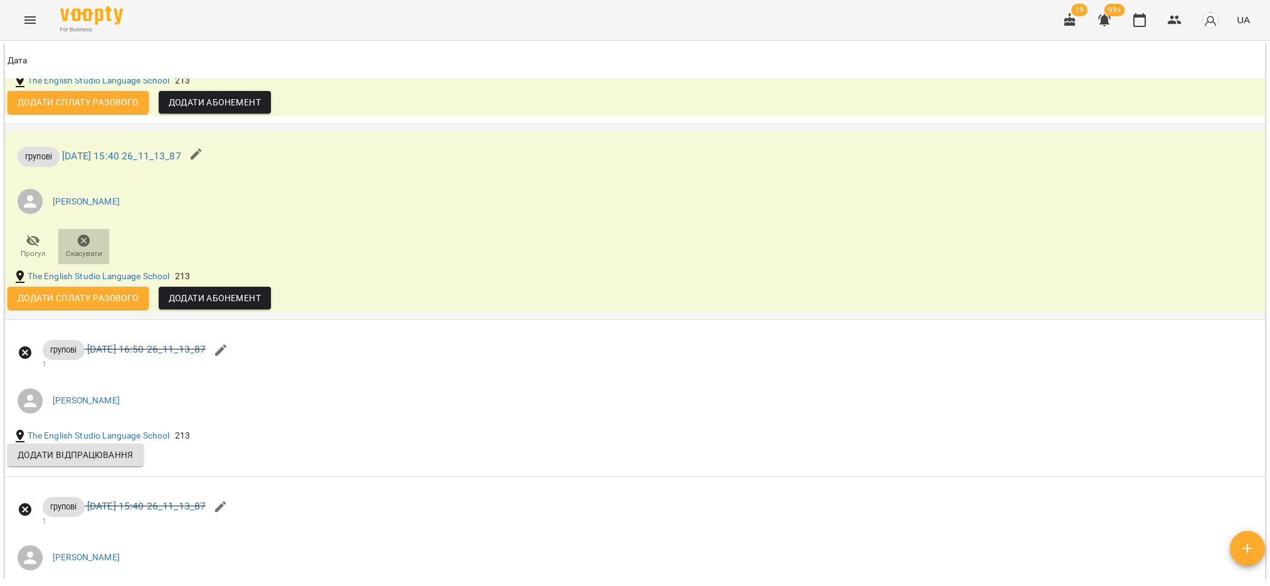
click at [85, 247] on icon "button" at bounding box center [84, 241] width 13 height 13
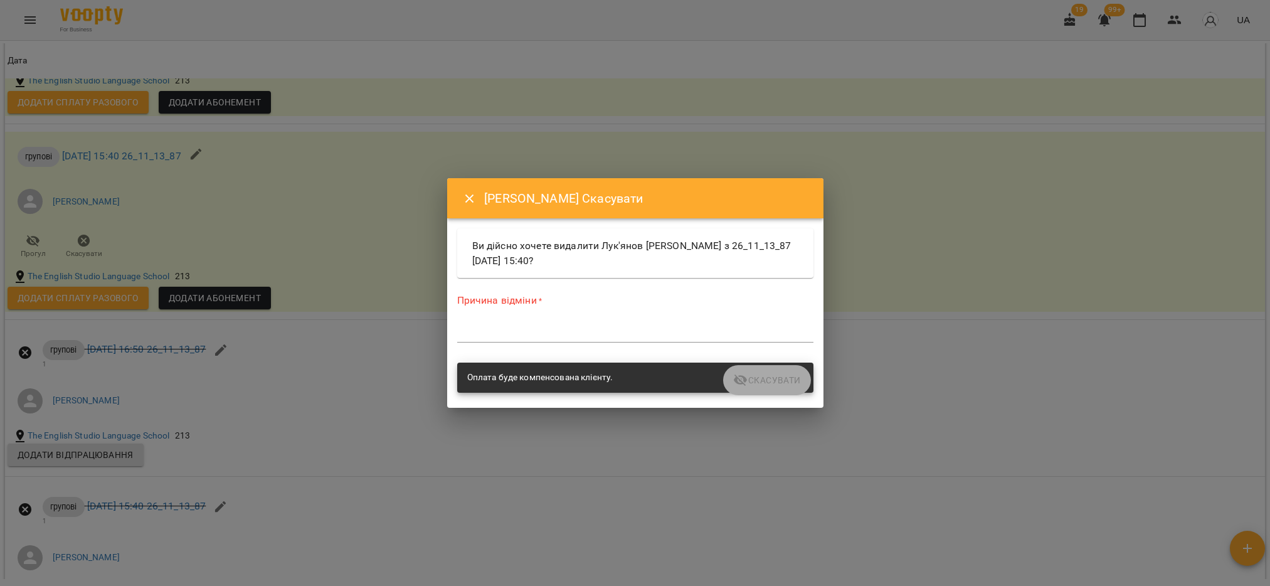
click at [509, 332] on textarea at bounding box center [635, 332] width 356 height 12
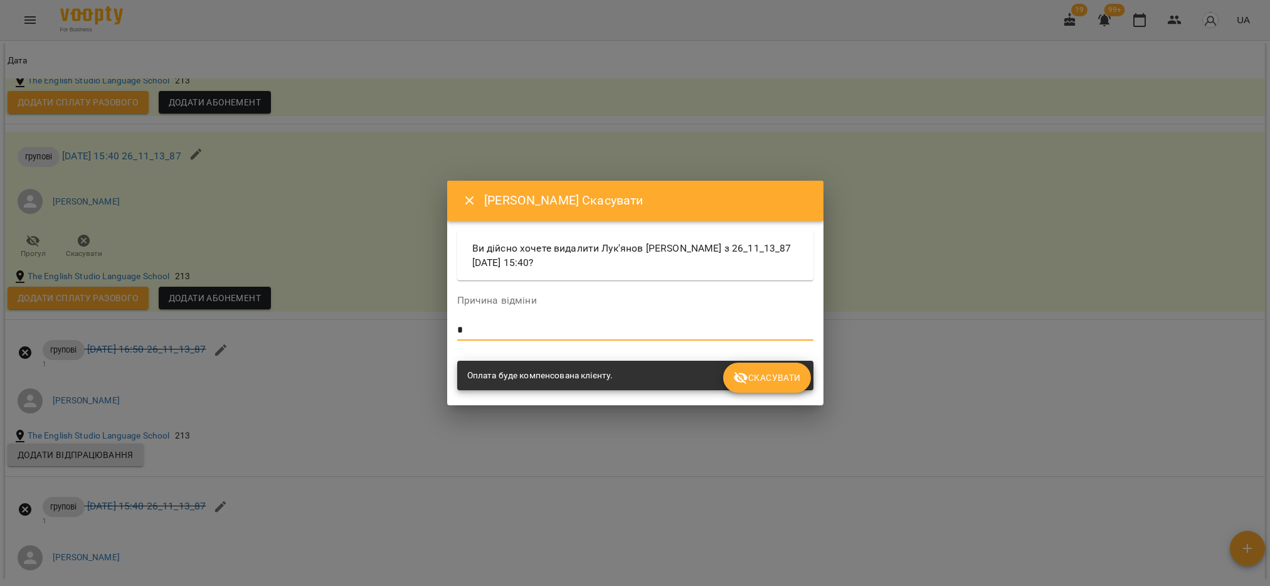
type textarea "*"
click at [766, 383] on span "Скасувати" at bounding box center [766, 377] width 67 height 15
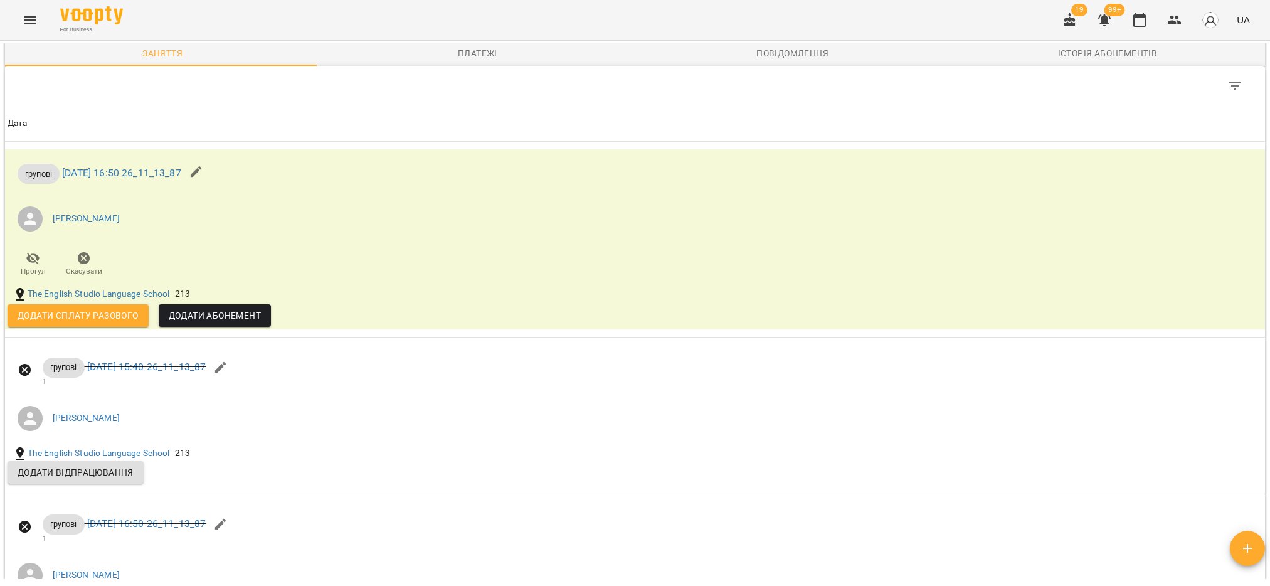
scroll to position [861, 0]
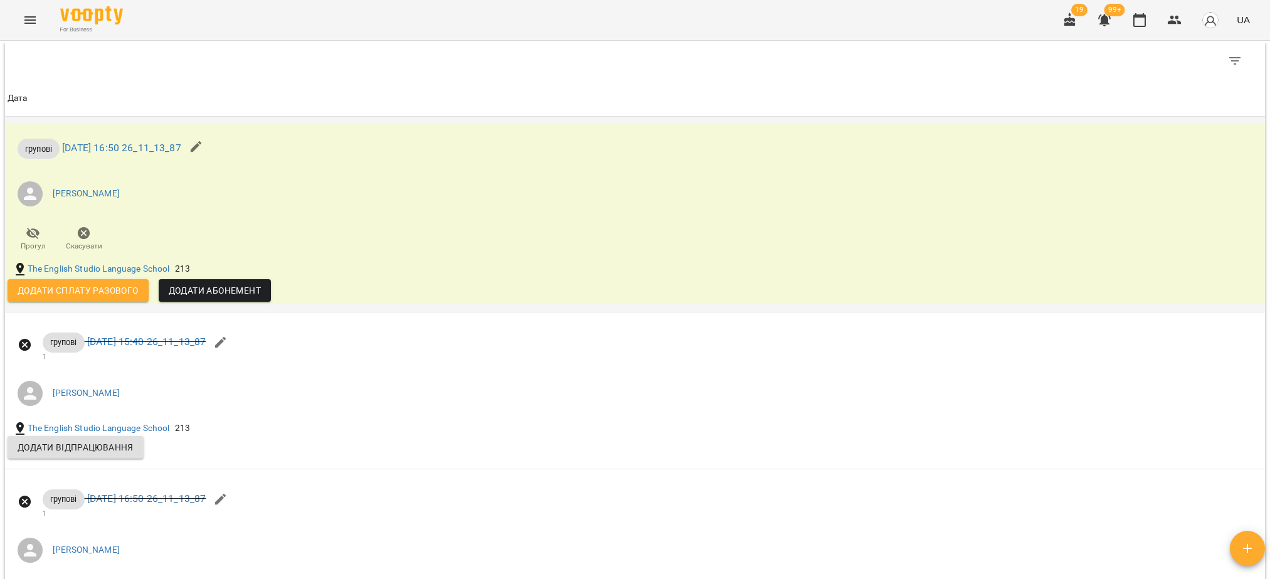
click at [74, 245] on span "Скасувати" at bounding box center [84, 238] width 36 height 25
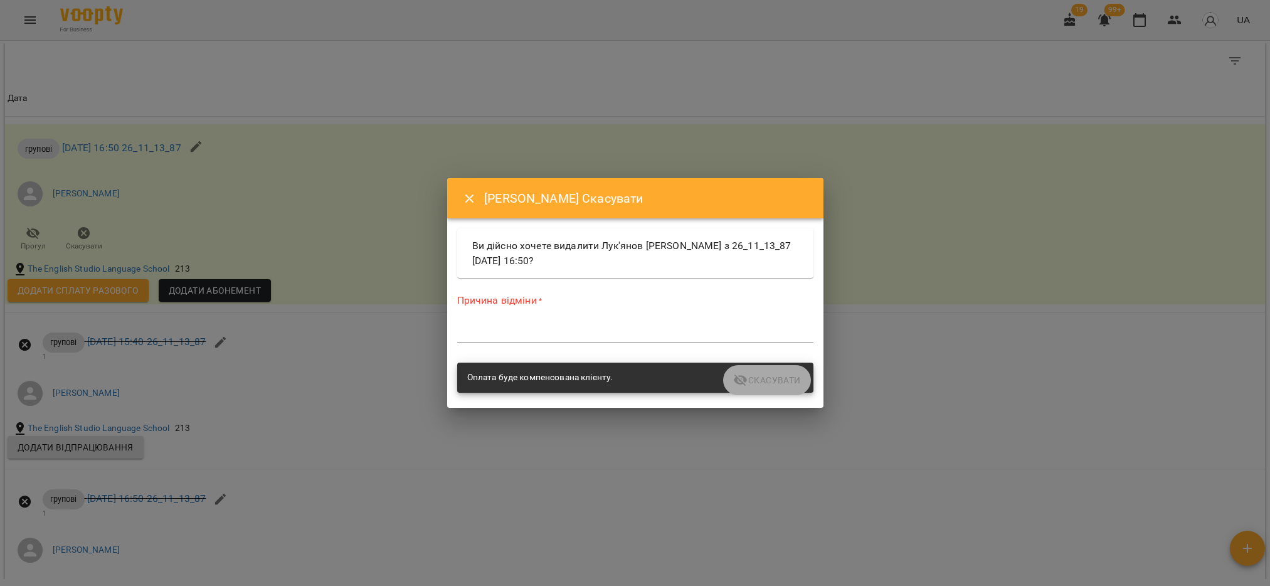
click at [539, 327] on textarea at bounding box center [635, 332] width 356 height 12
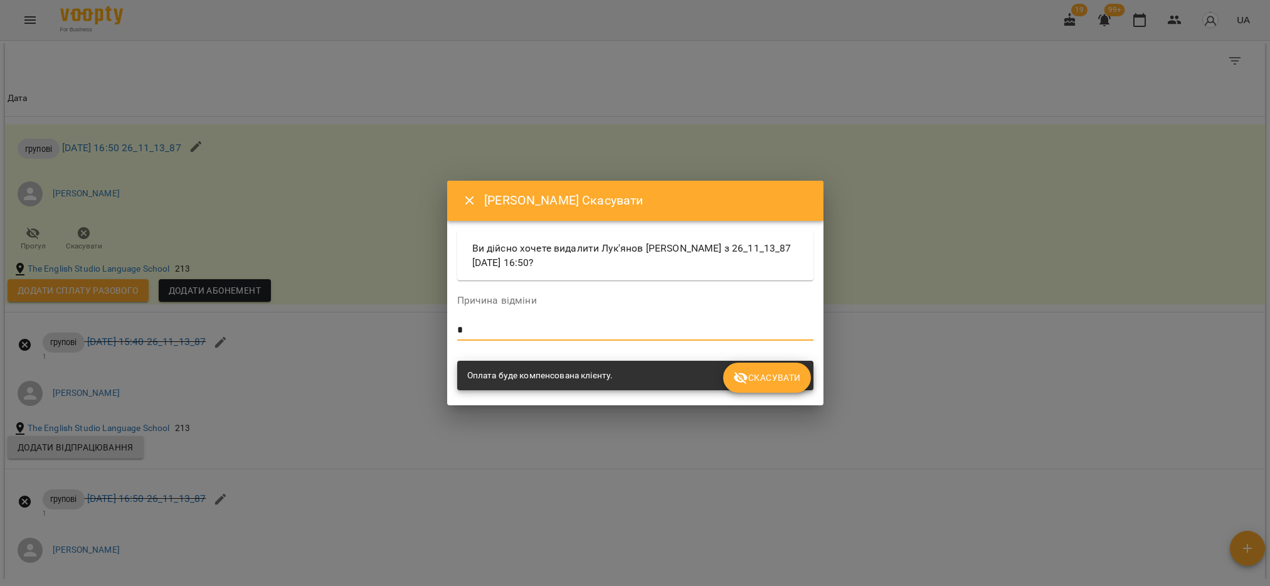
type textarea "*"
click at [781, 378] on span "Скасувати" at bounding box center [766, 377] width 67 height 15
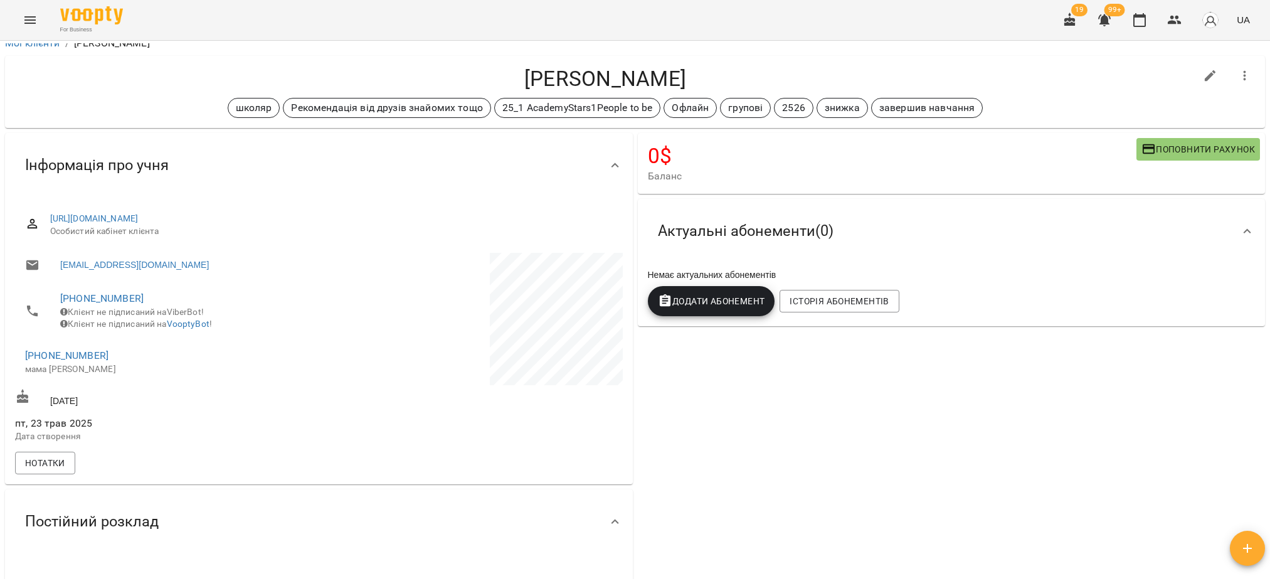
scroll to position [0, 0]
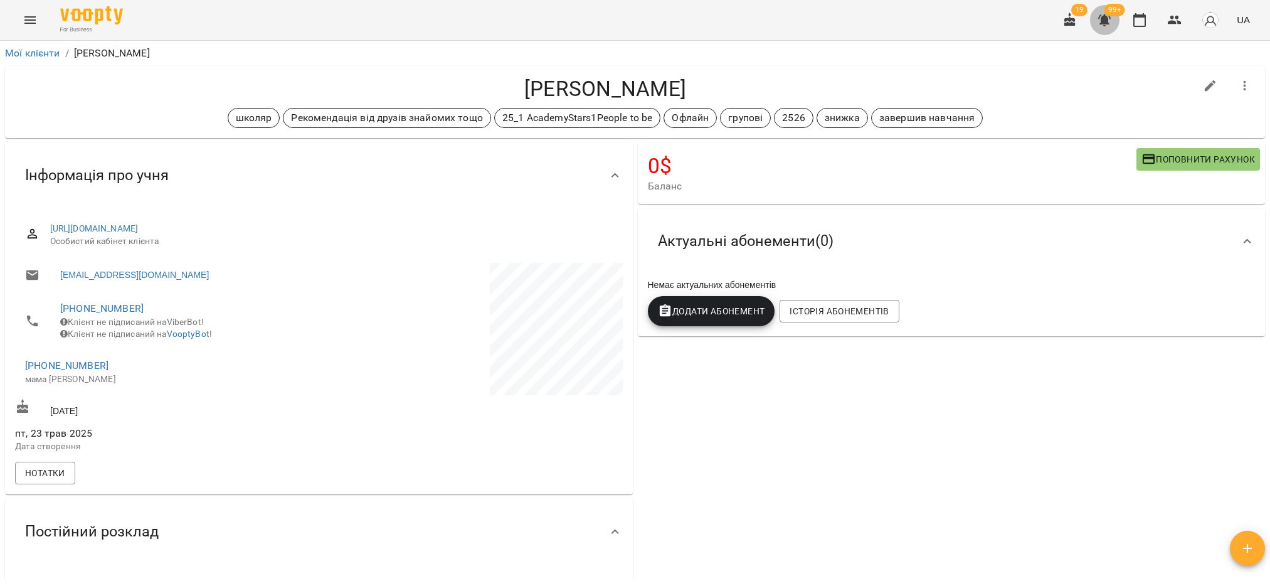
click at [1111, 24] on icon "button" at bounding box center [1104, 20] width 15 height 15
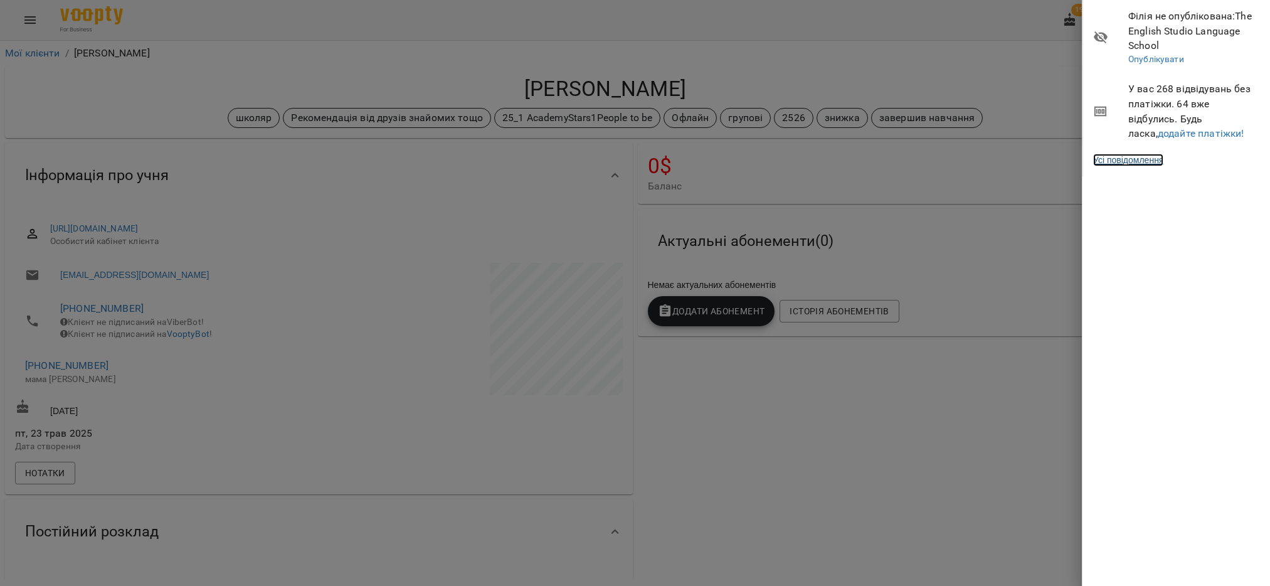
click at [1154, 160] on link "Усі повідомлення" at bounding box center [1128, 160] width 70 height 13
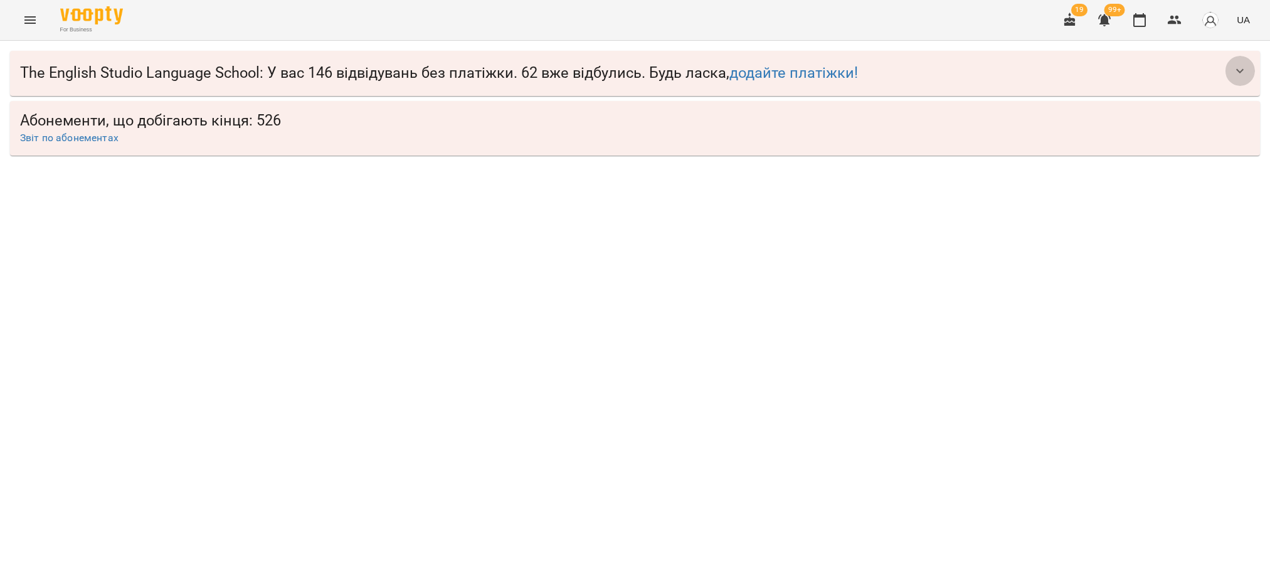
click at [1248, 70] on button "button" at bounding box center [1240, 71] width 30 height 30
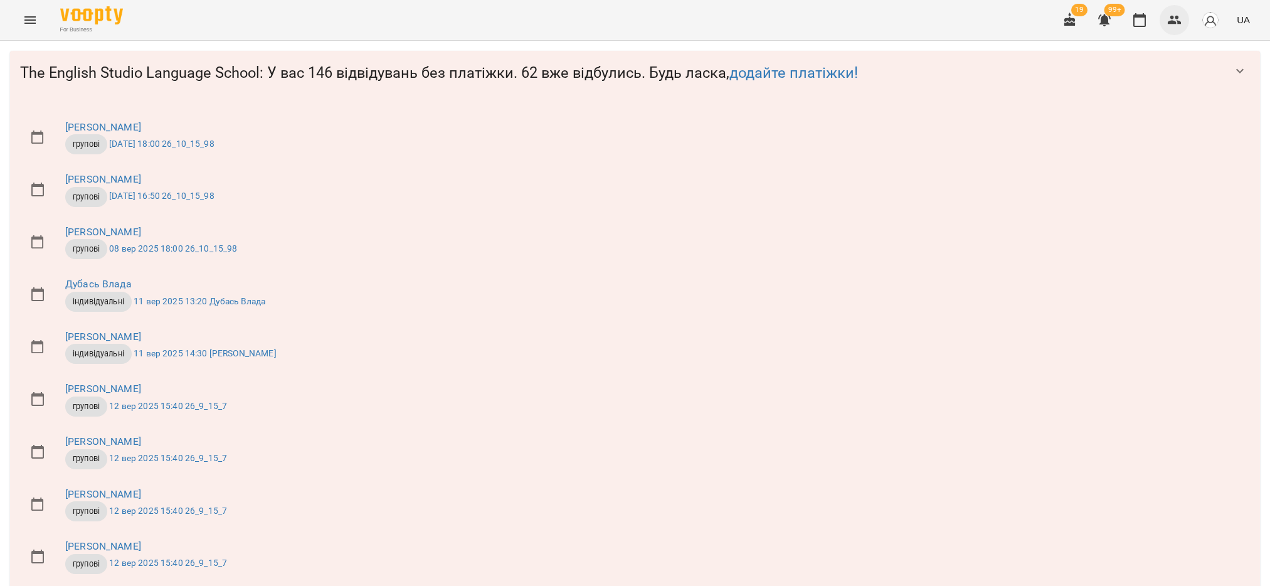
click at [1170, 21] on icon "button" at bounding box center [1174, 20] width 15 height 15
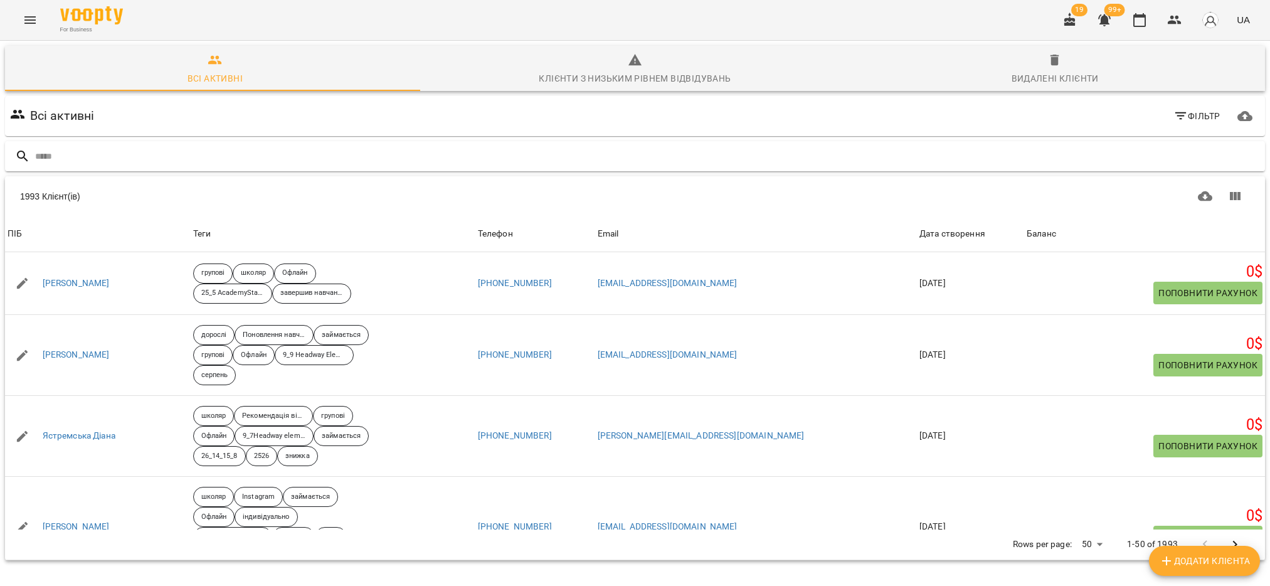
click at [534, 156] on input "text" at bounding box center [647, 156] width 1225 height 21
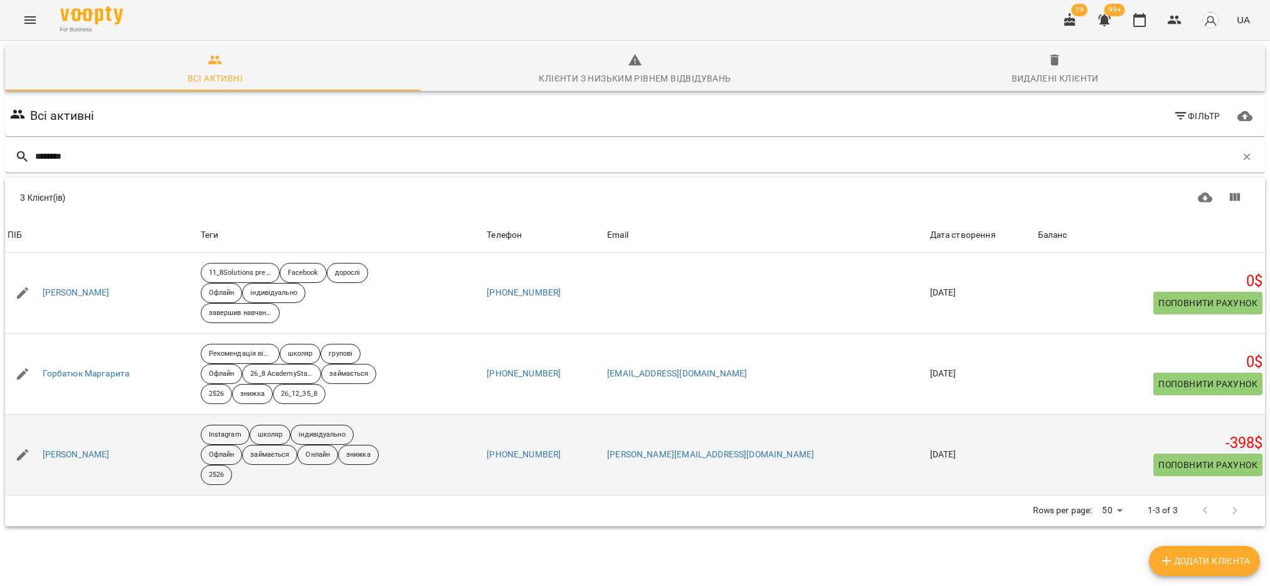
type input "********"
click at [1187, 459] on span "Поповнити рахунок" at bounding box center [1207, 464] width 99 height 15
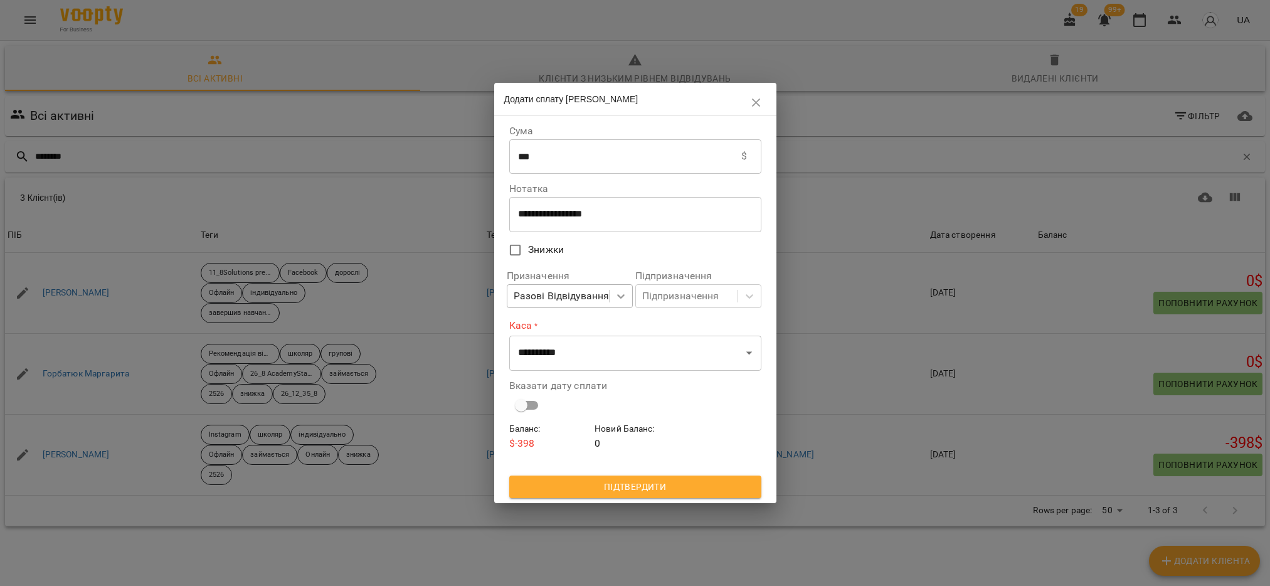
click at [615, 302] on icon at bounding box center [621, 296] width 13 height 13
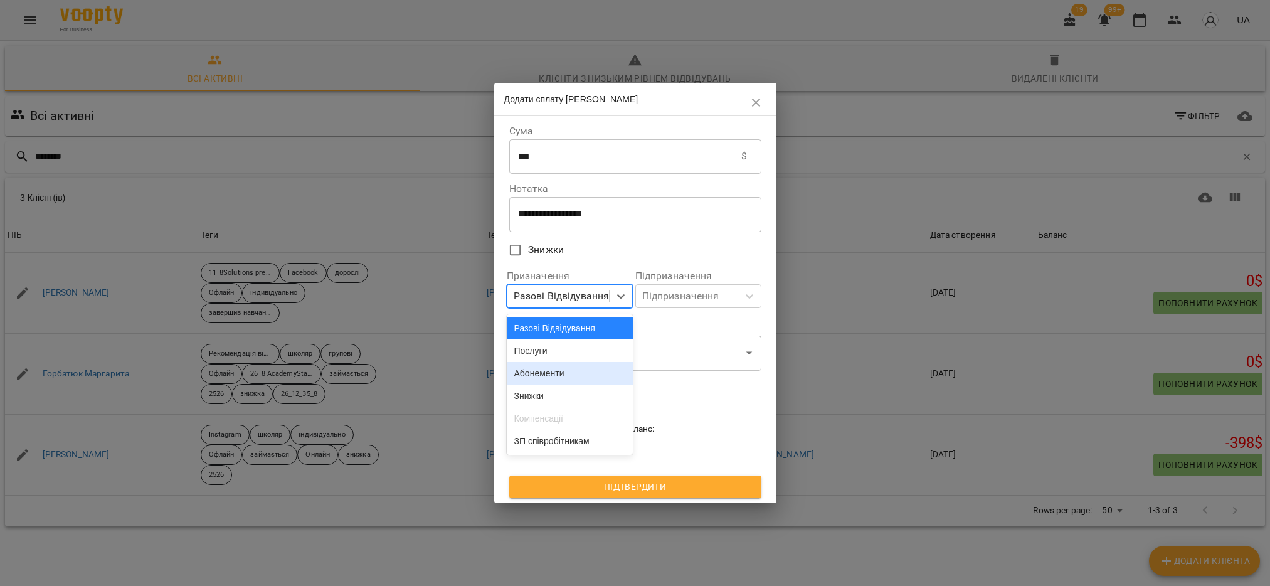
click at [536, 377] on div "Абонементи" at bounding box center [570, 373] width 126 height 23
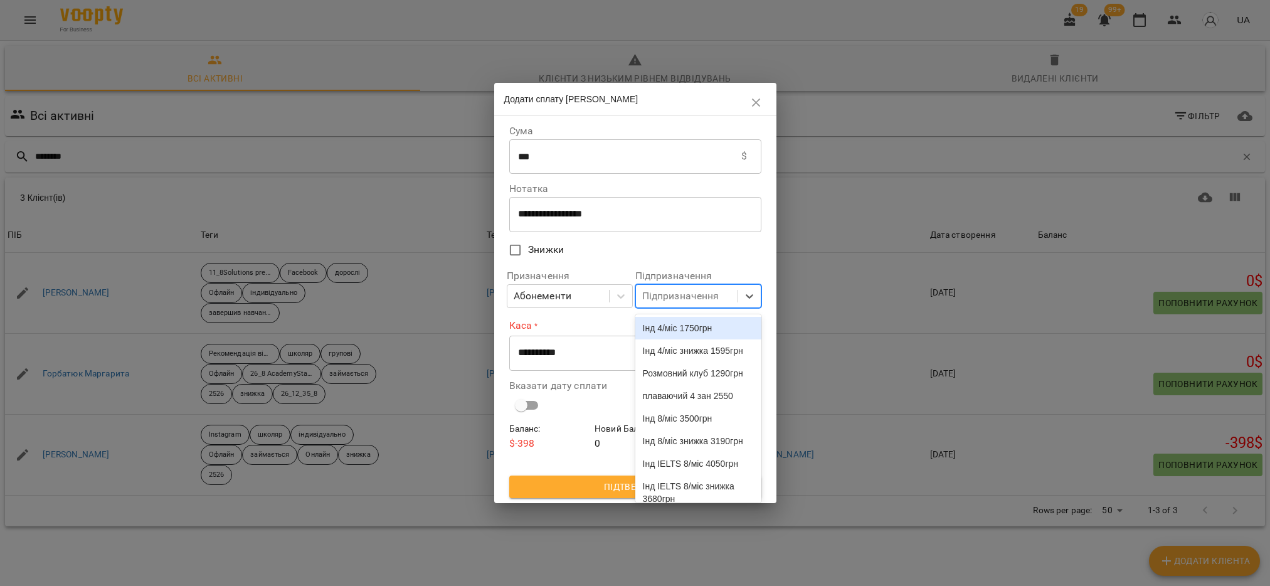
click at [654, 304] on div "Підпризначення" at bounding box center [680, 296] width 77 height 15
type input "**"
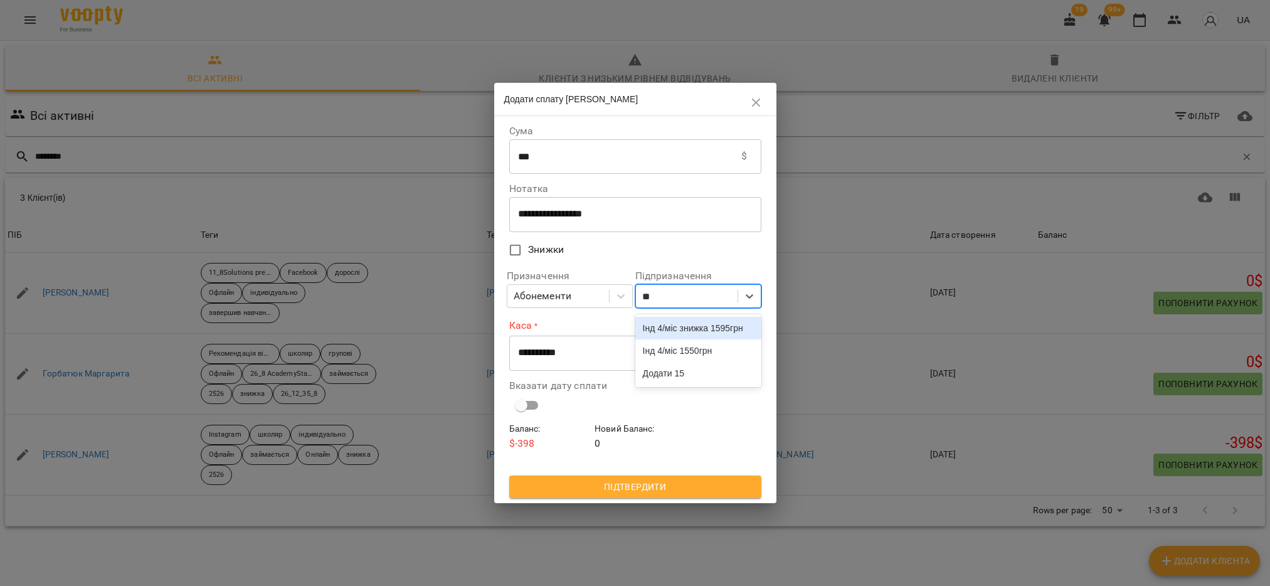
click at [680, 329] on div "Інд 4/міс знижка 1595грн" at bounding box center [698, 328] width 126 height 23
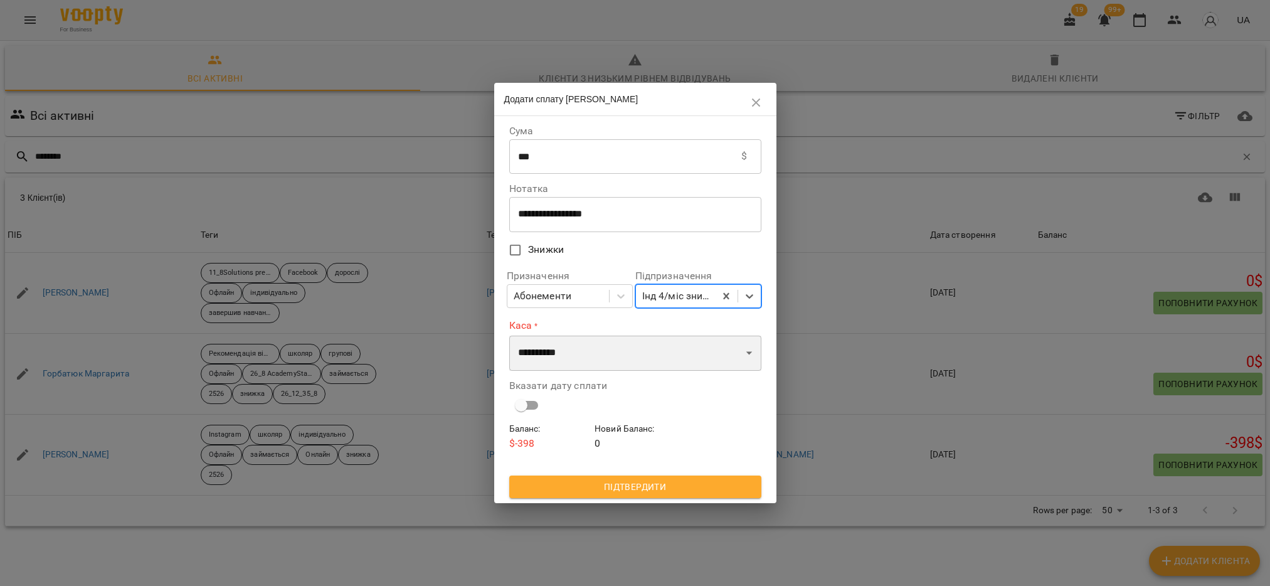
click at [635, 366] on select "**********" at bounding box center [635, 353] width 252 height 35
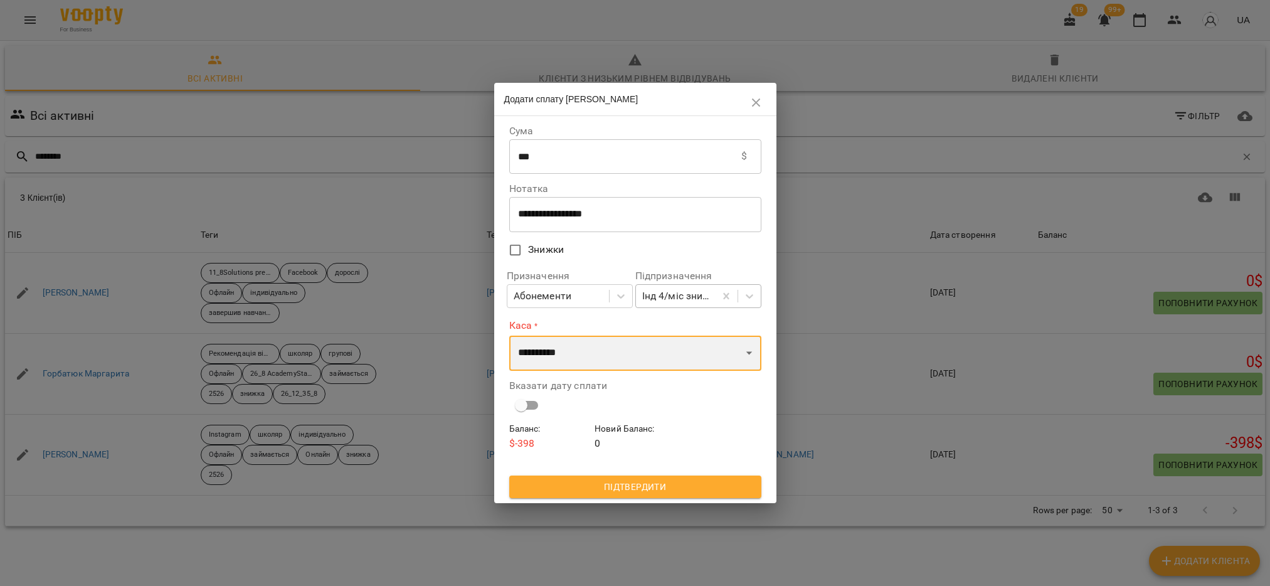
select select "****"
click at [509, 336] on select "**********" at bounding box center [635, 353] width 252 height 35
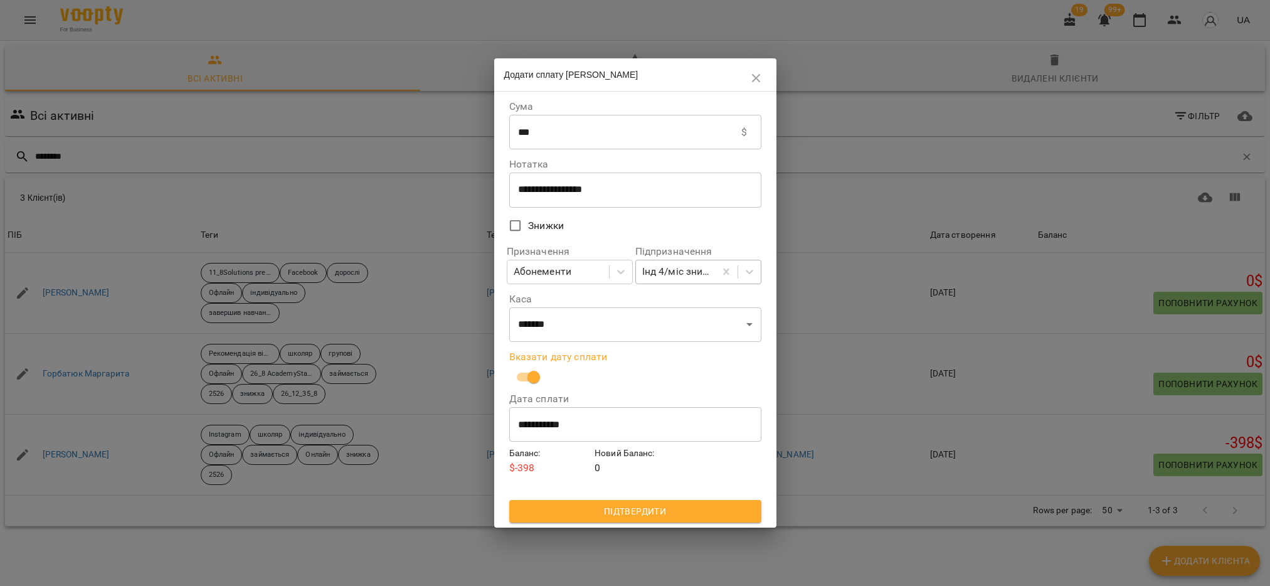
click at [632, 510] on span "Підтвердити" at bounding box center [635, 511] width 232 height 15
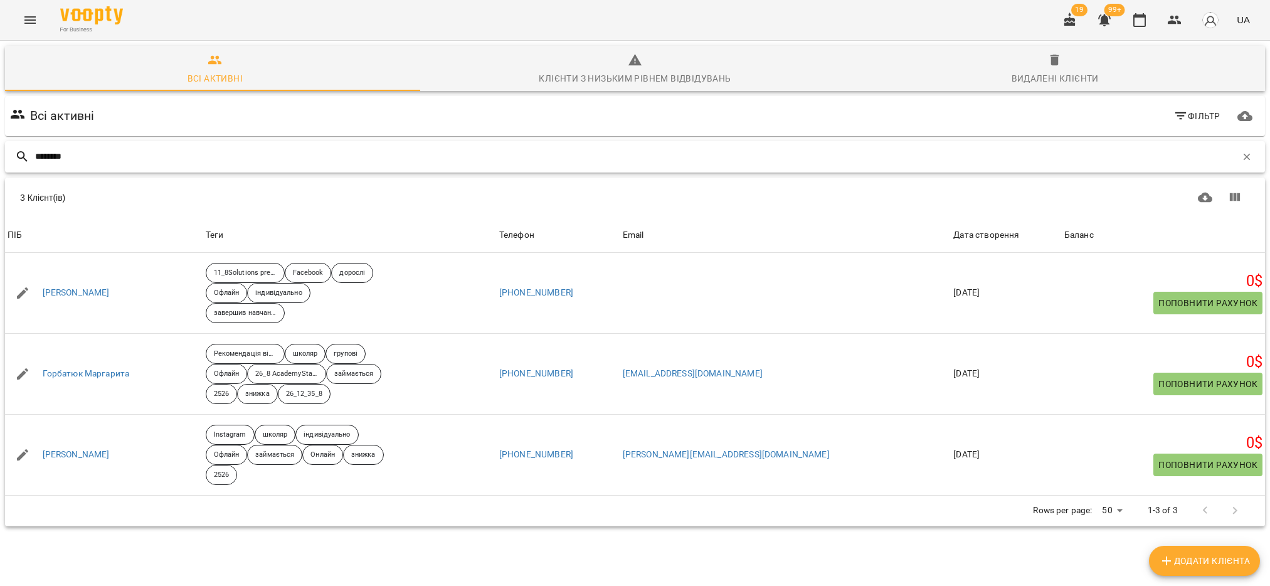
click at [638, 164] on input "********" at bounding box center [635, 156] width 1201 height 21
type input "*"
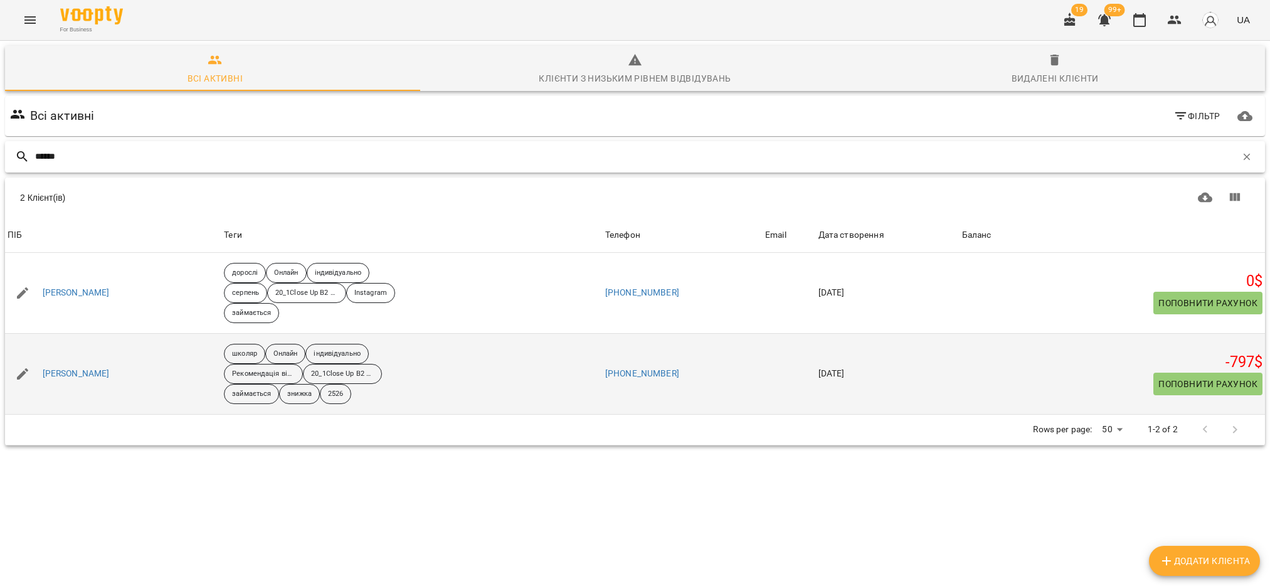
type input "******"
click at [1233, 383] on span "Поповнити рахунок" at bounding box center [1207, 383] width 99 height 15
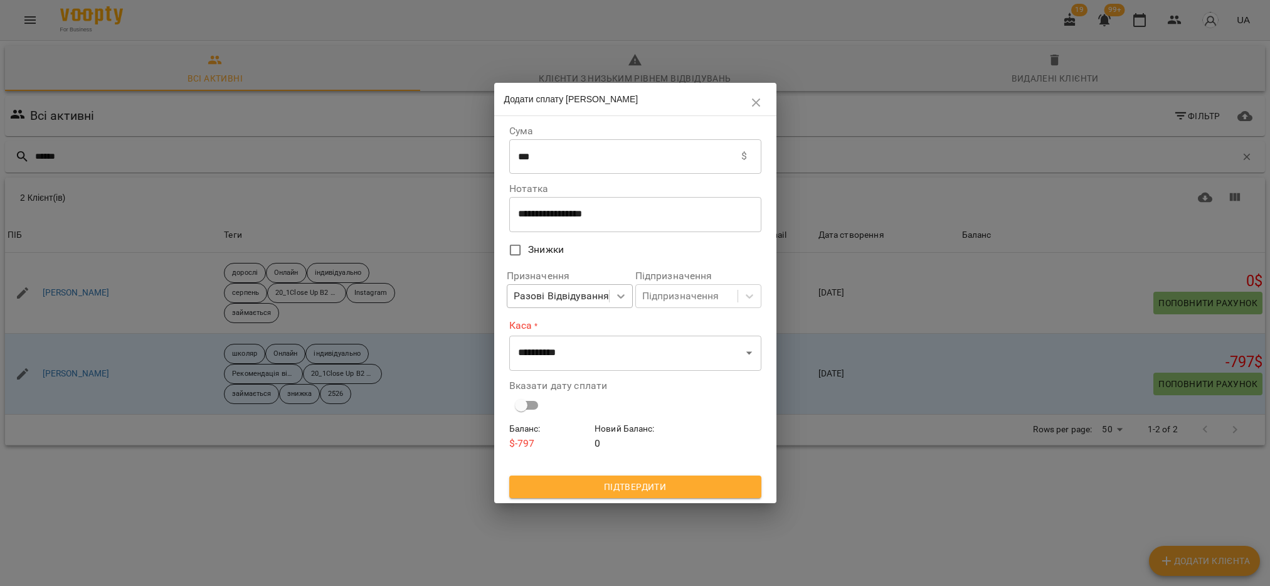
click at [625, 295] on icon at bounding box center [621, 296] width 13 height 13
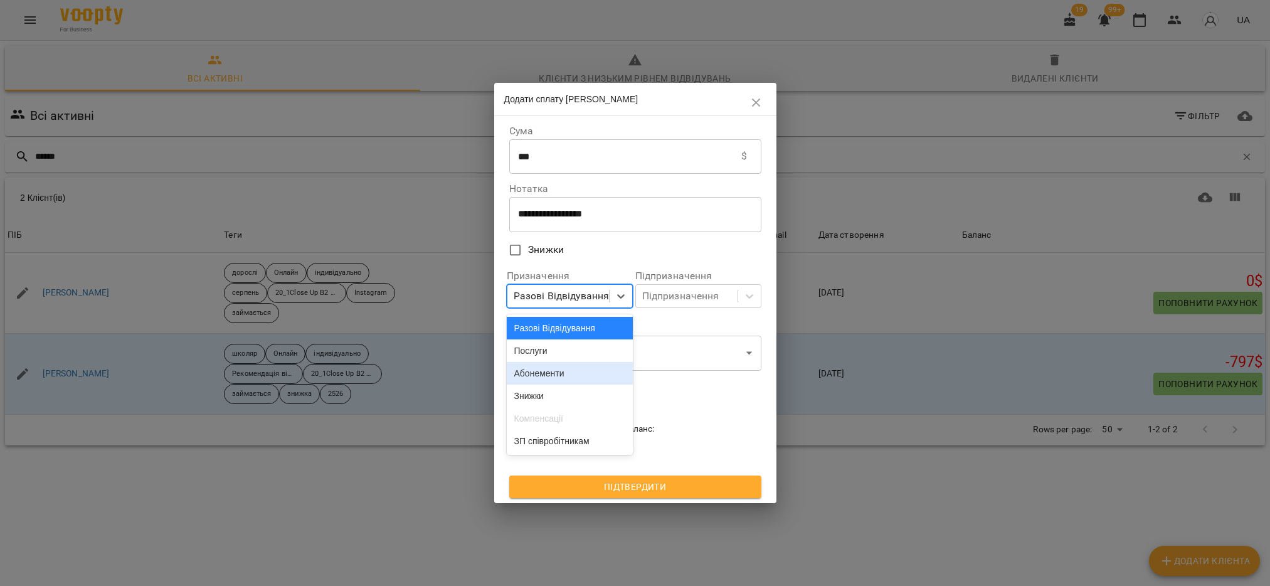
click at [563, 374] on div "Абонементи" at bounding box center [570, 373] width 126 height 23
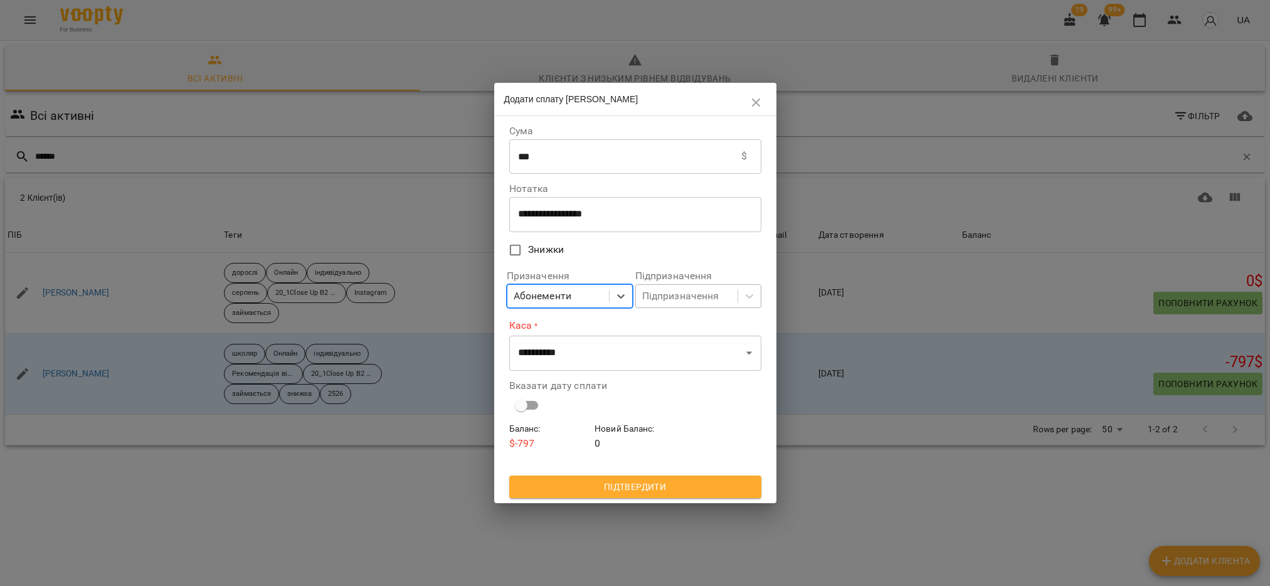
click at [691, 302] on div "Підпризначення" at bounding box center [680, 296] width 77 height 15
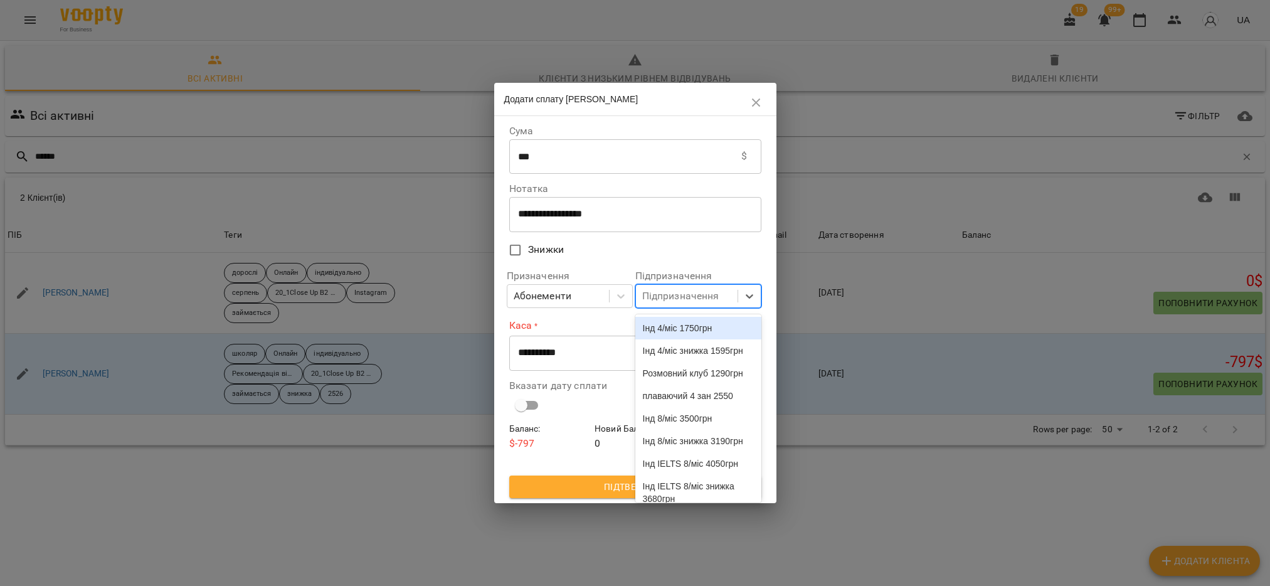
click at [686, 292] on div "Підпризначення" at bounding box center [680, 296] width 77 height 15
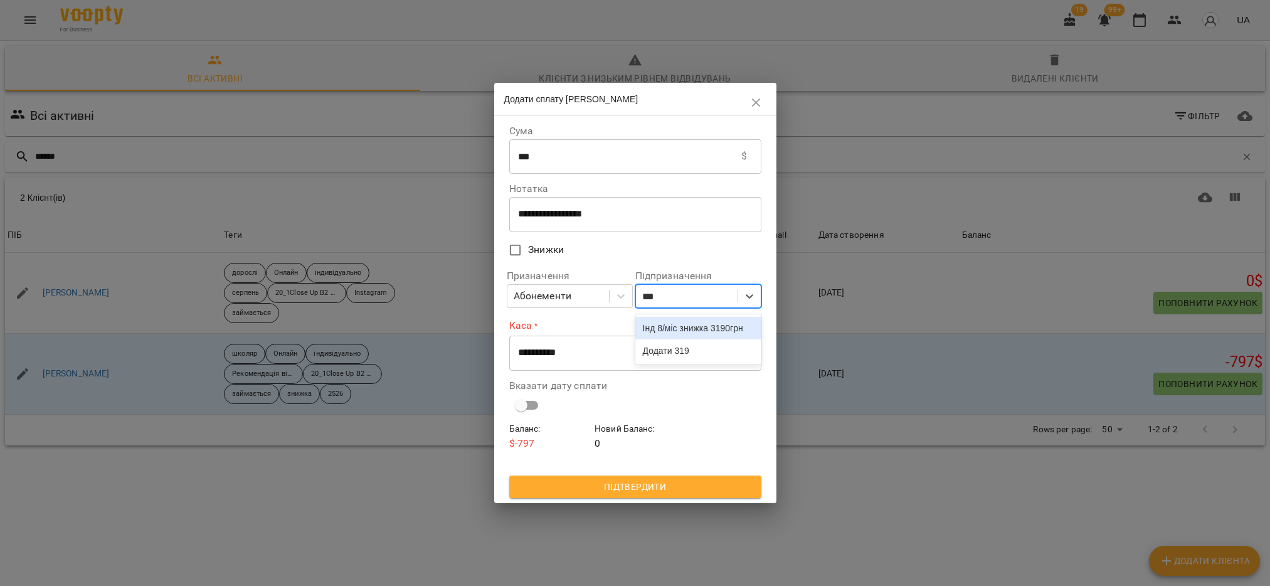
type input "****"
click at [664, 339] on div "Інд 8/міс знижка 3190грн" at bounding box center [698, 328] width 126 height 23
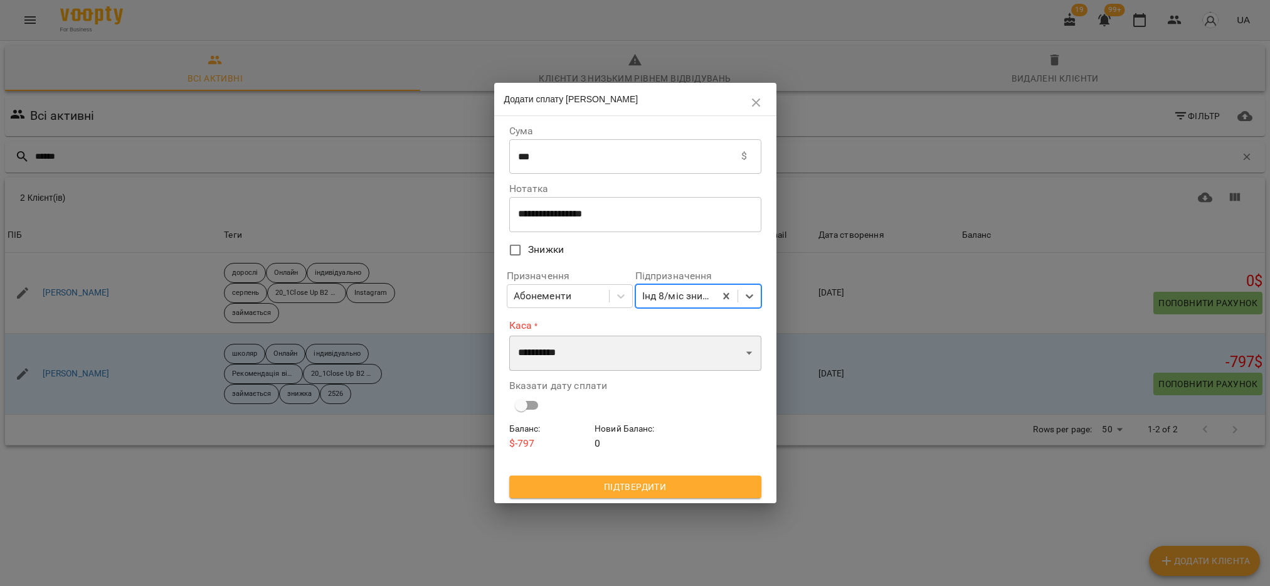
click at [628, 352] on select "**********" at bounding box center [635, 353] width 252 height 35
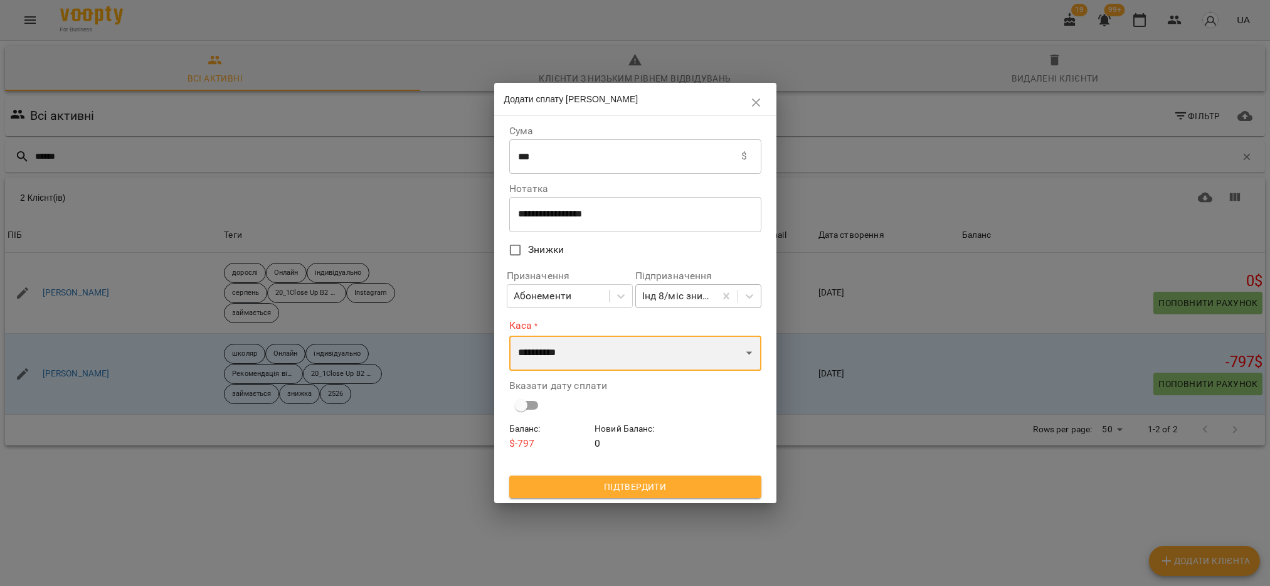
select select "****"
click at [509, 336] on select "**********" at bounding box center [635, 353] width 252 height 35
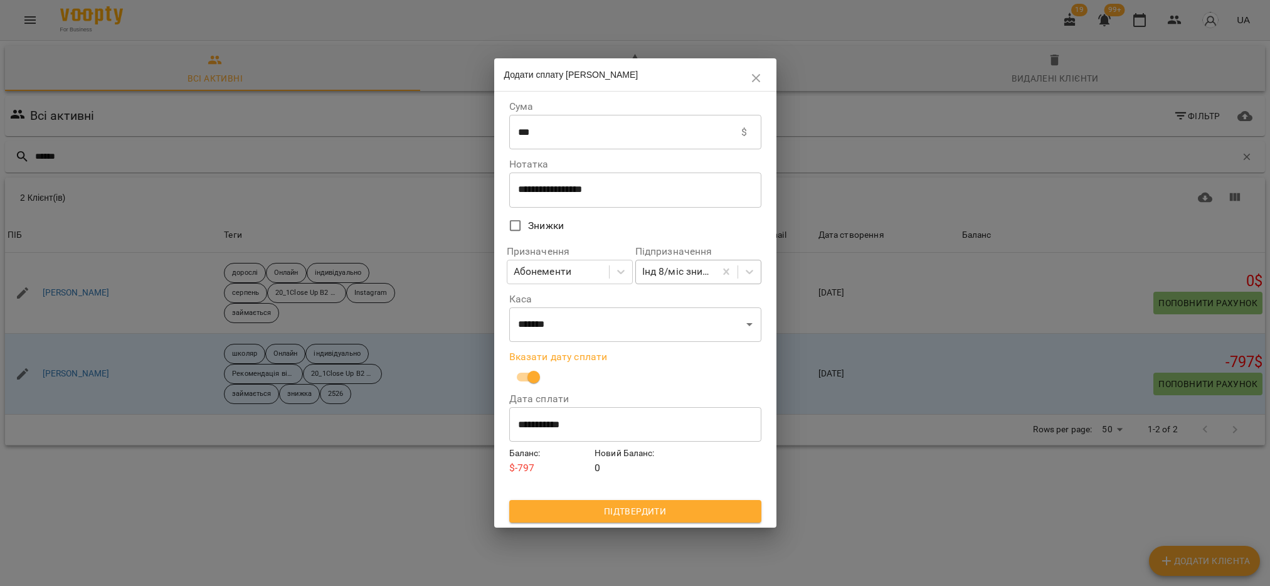
click at [593, 514] on span "Підтвердити" at bounding box center [635, 511] width 232 height 15
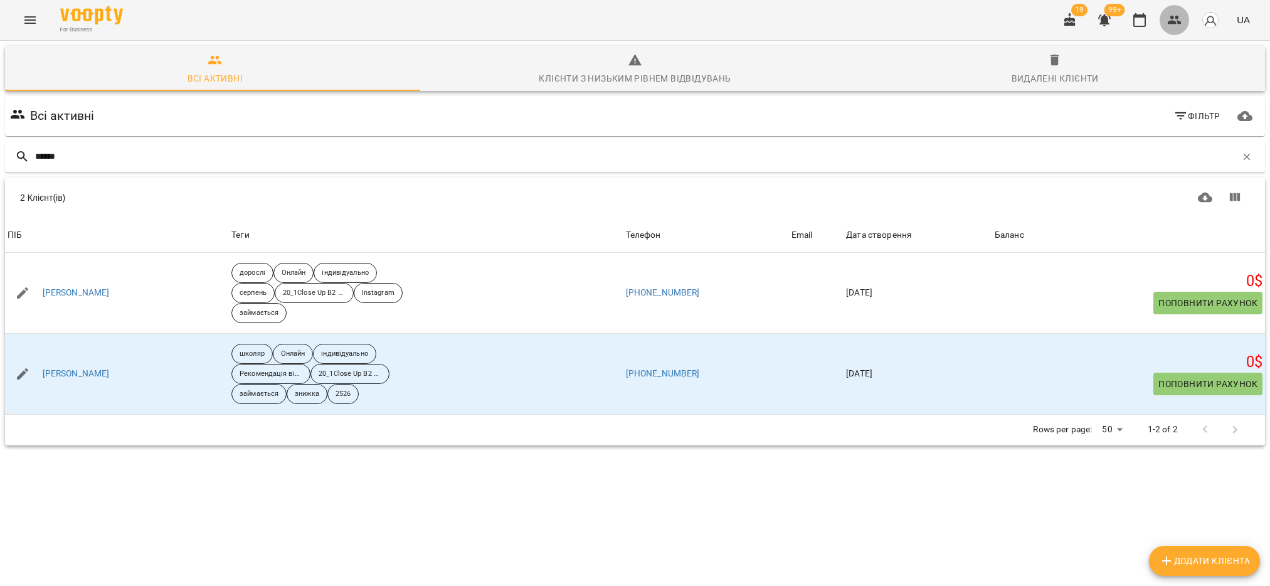
click at [1165, 12] on button "button" at bounding box center [1175, 20] width 30 height 30
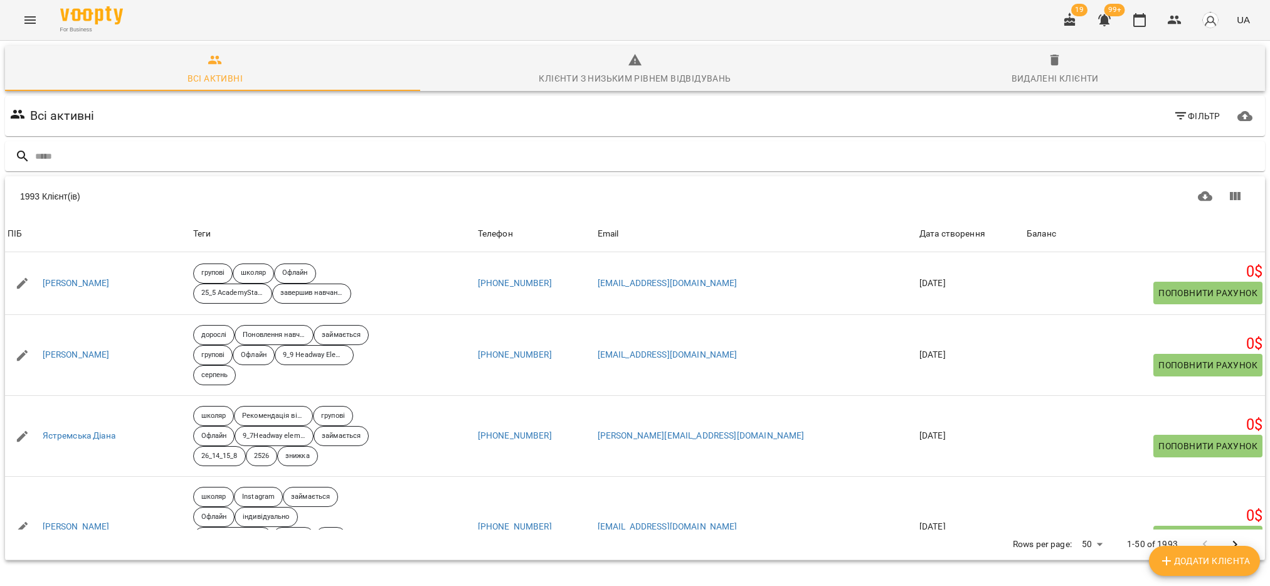
click at [1173, 120] on icon "button" at bounding box center [1180, 116] width 15 height 15
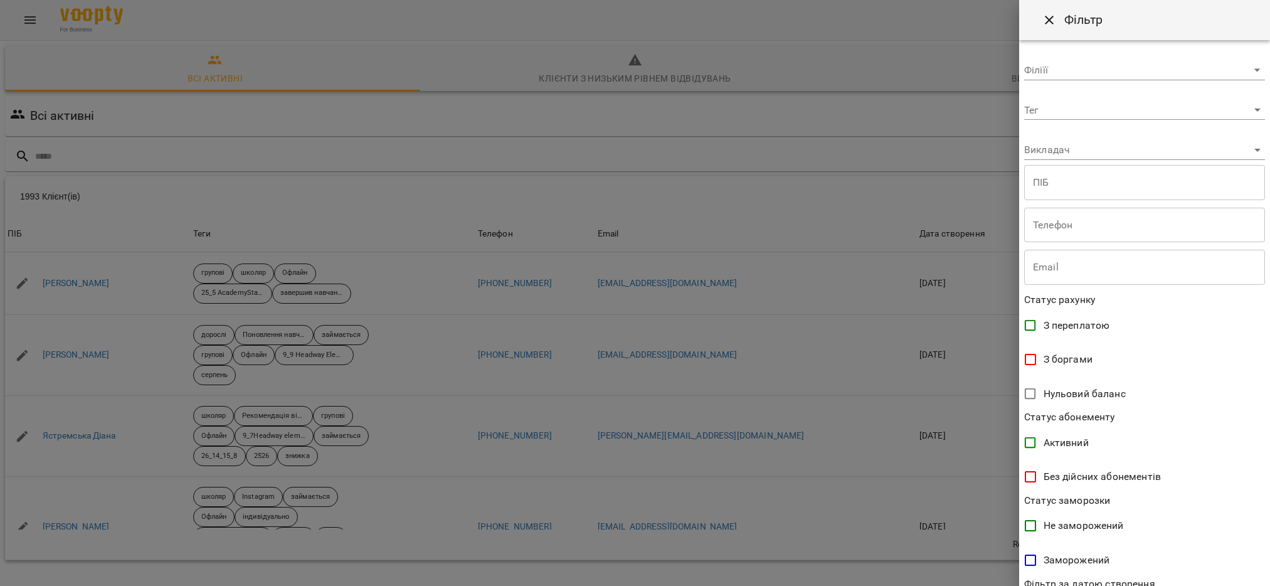
click at [1084, 113] on body "For Business 19 99+ UA Всі активні Клієнти з низьким рівнем відвідувань Видален…" at bounding box center [635, 326] width 1270 height 653
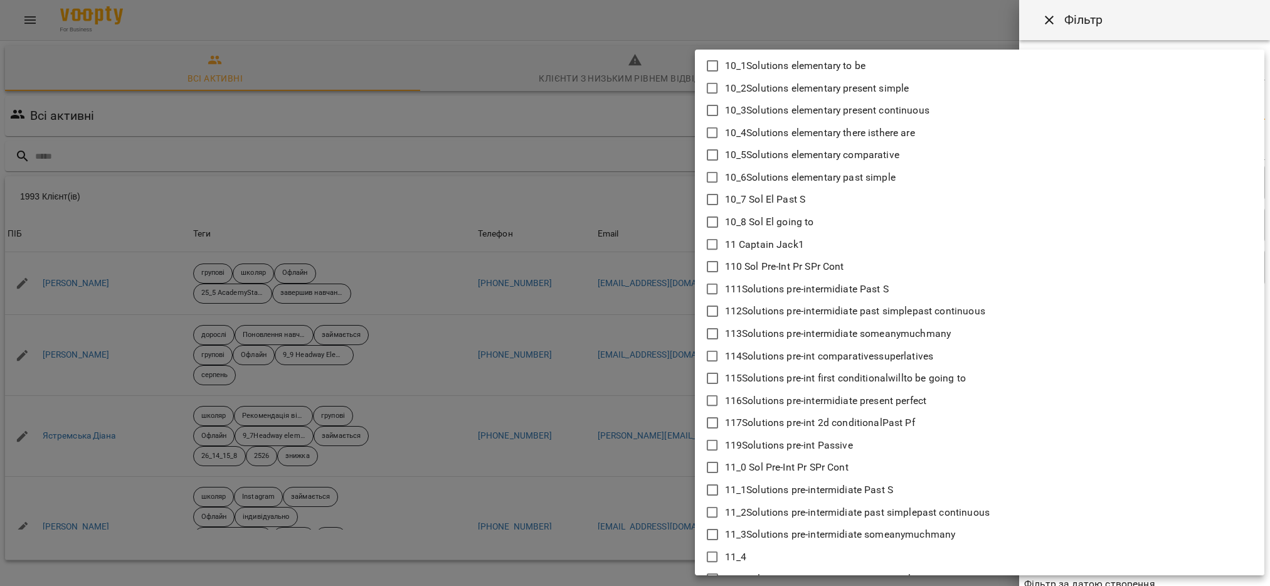
click at [711, 265] on icon at bounding box center [712, 266] width 15 height 15
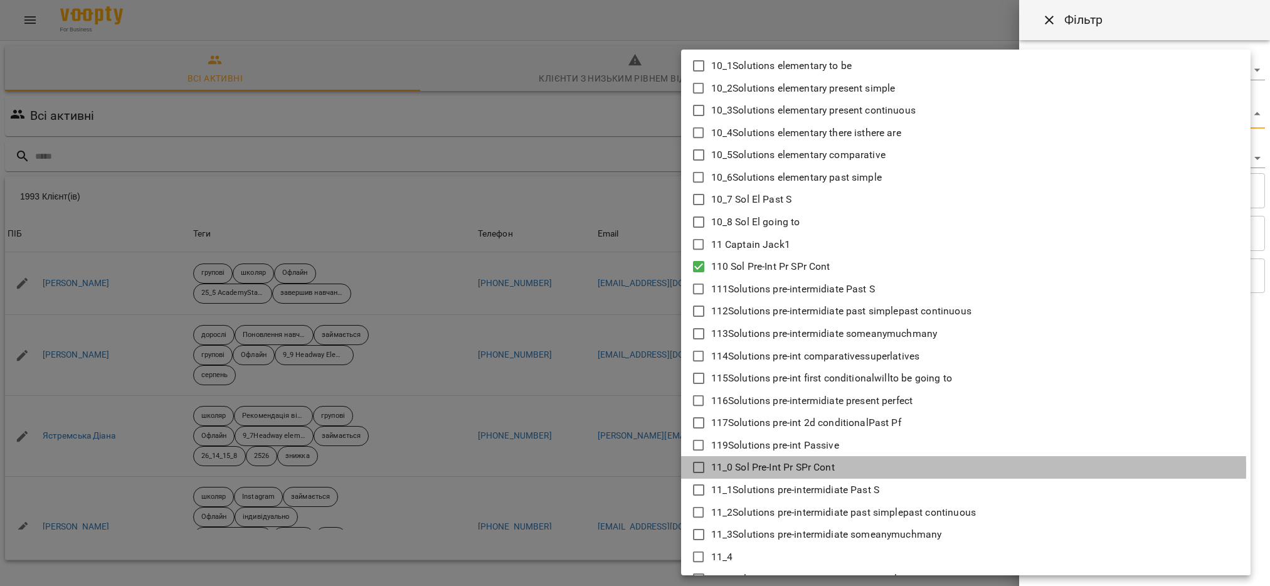
click at [697, 469] on icon at bounding box center [698, 467] width 15 height 15
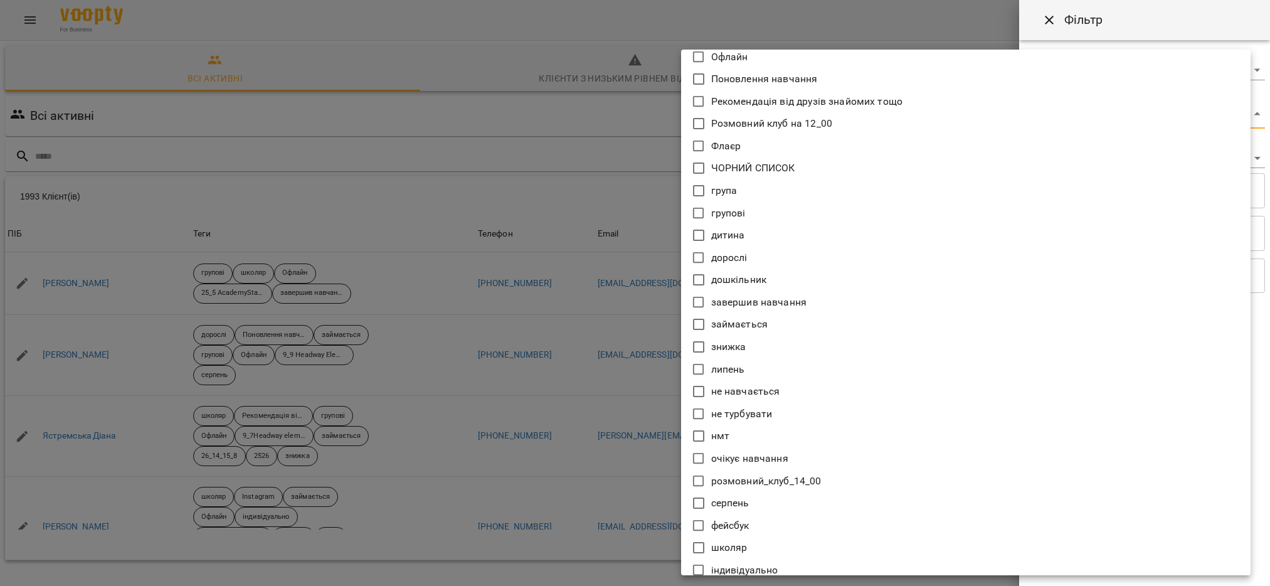
scroll to position [8872, 0]
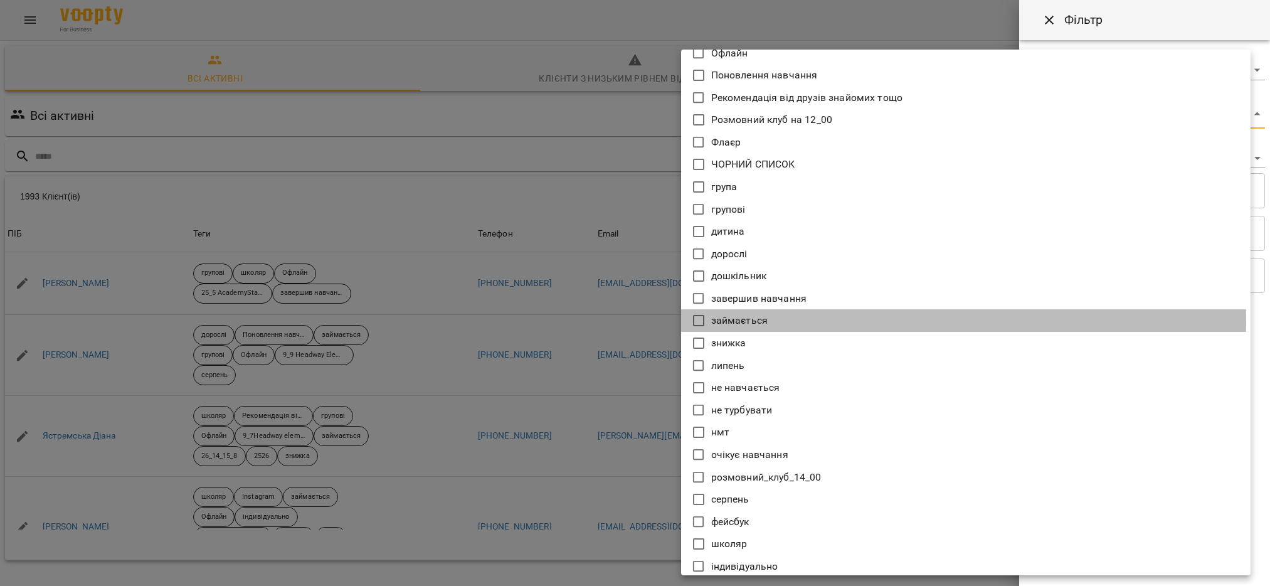
click at [698, 317] on icon at bounding box center [698, 320] width 15 height 15
type input "**********"
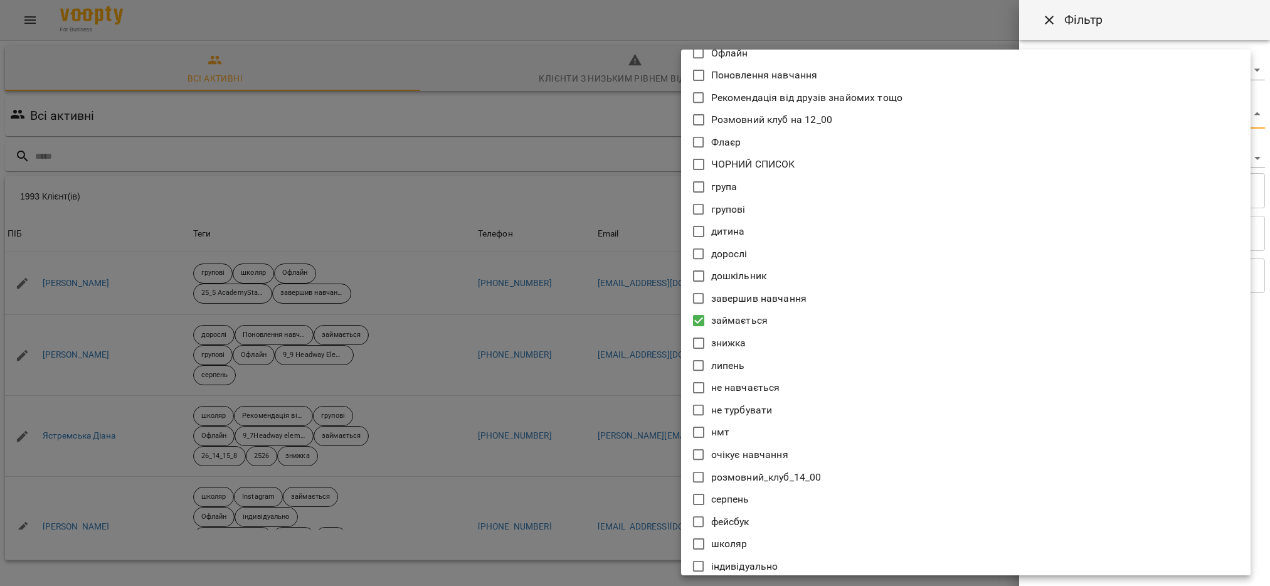
click at [657, 534] on div at bounding box center [635, 293] width 1270 height 586
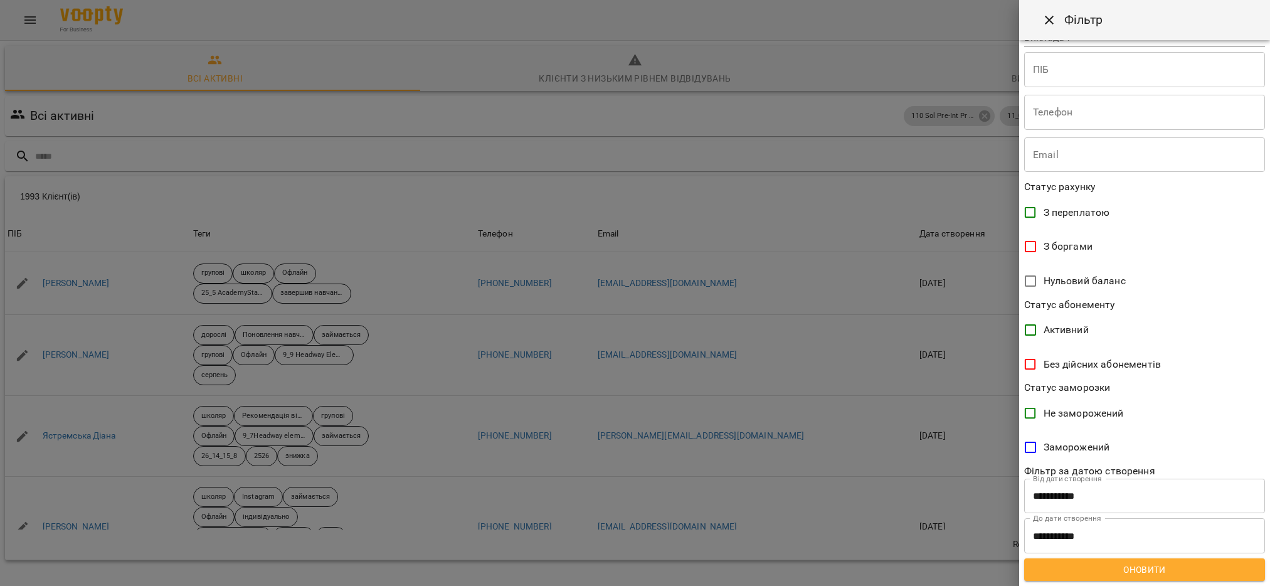
scroll to position [143, 0]
click at [1127, 569] on span "Оновити" at bounding box center [1144, 569] width 221 height 15
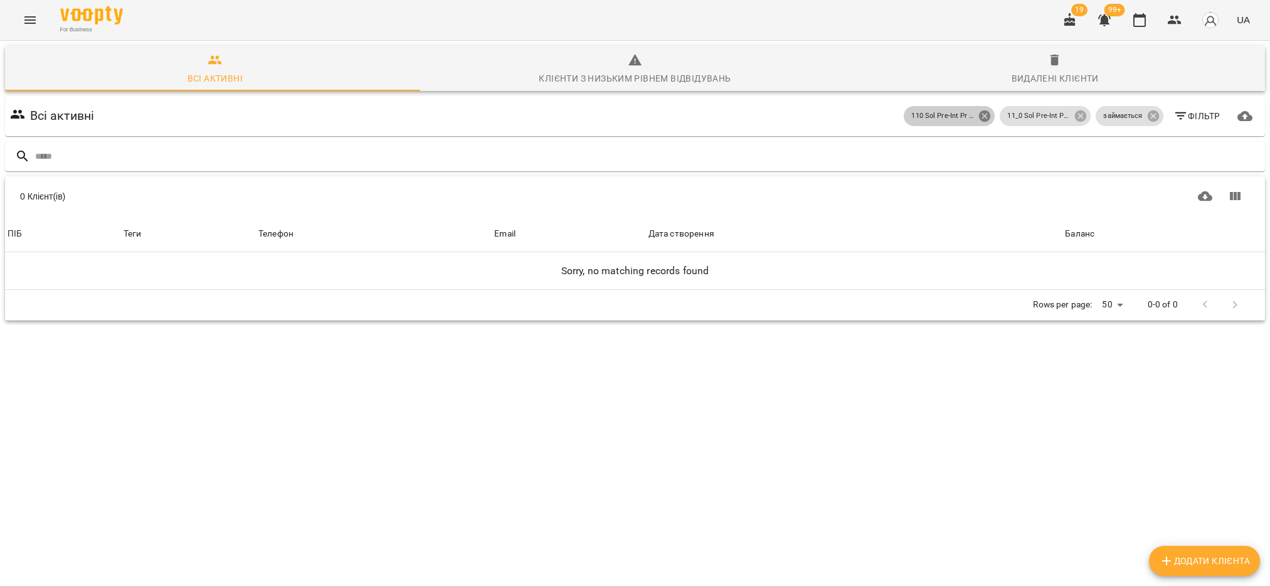
click at [979, 117] on icon at bounding box center [984, 115] width 11 height 11
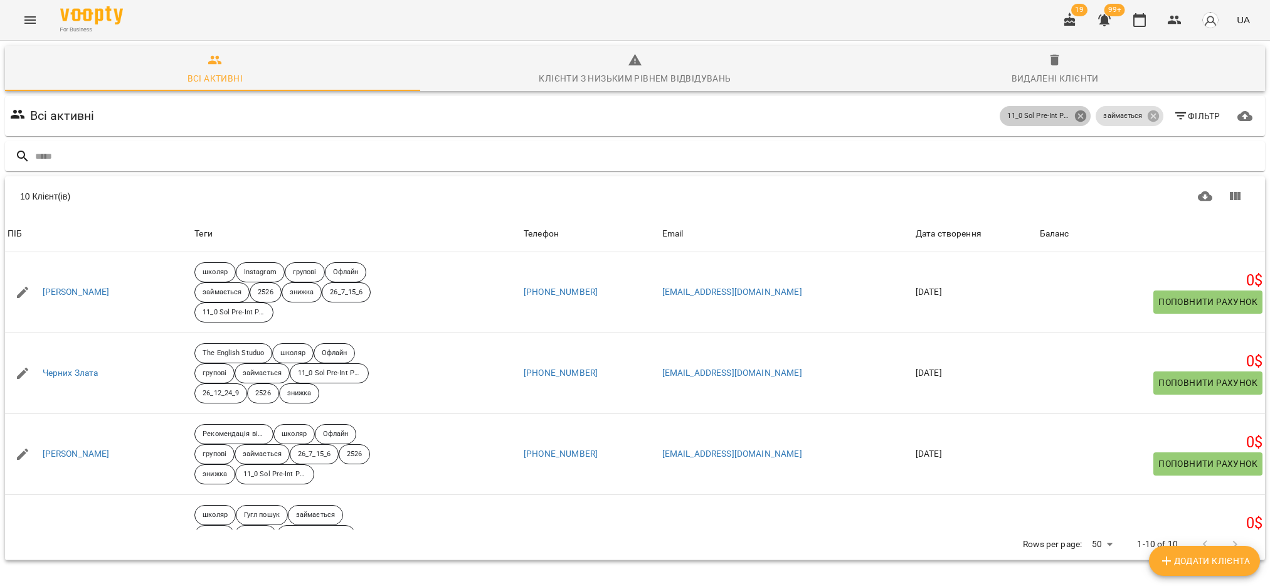
click at [1075, 115] on icon at bounding box center [1080, 115] width 11 height 11
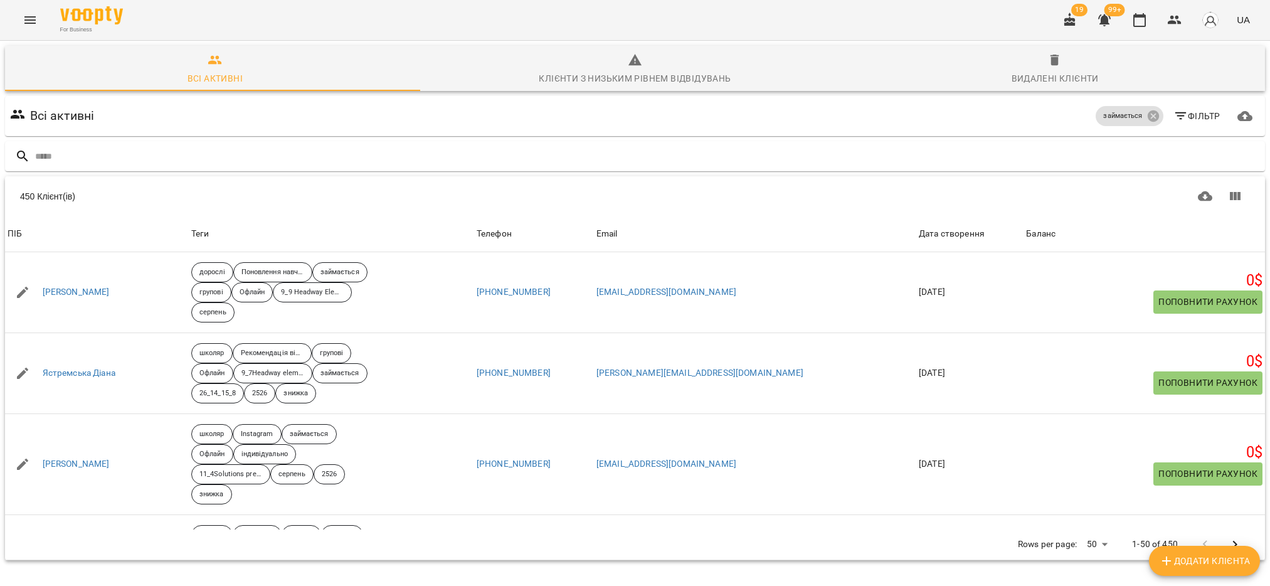
click at [1176, 117] on span "Фільтр" at bounding box center [1196, 116] width 47 height 15
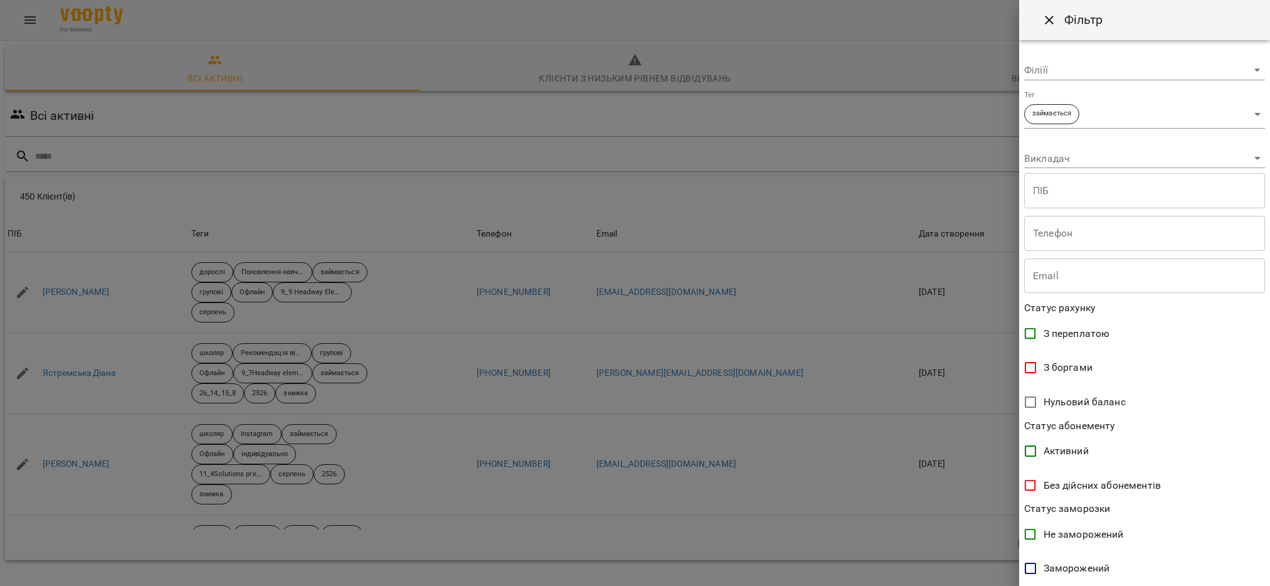
click at [1238, 112] on body "For Business 19 99+ UA Всі активні Клієнти з низьким рівнем відвідувань Видален…" at bounding box center [635, 326] width 1270 height 653
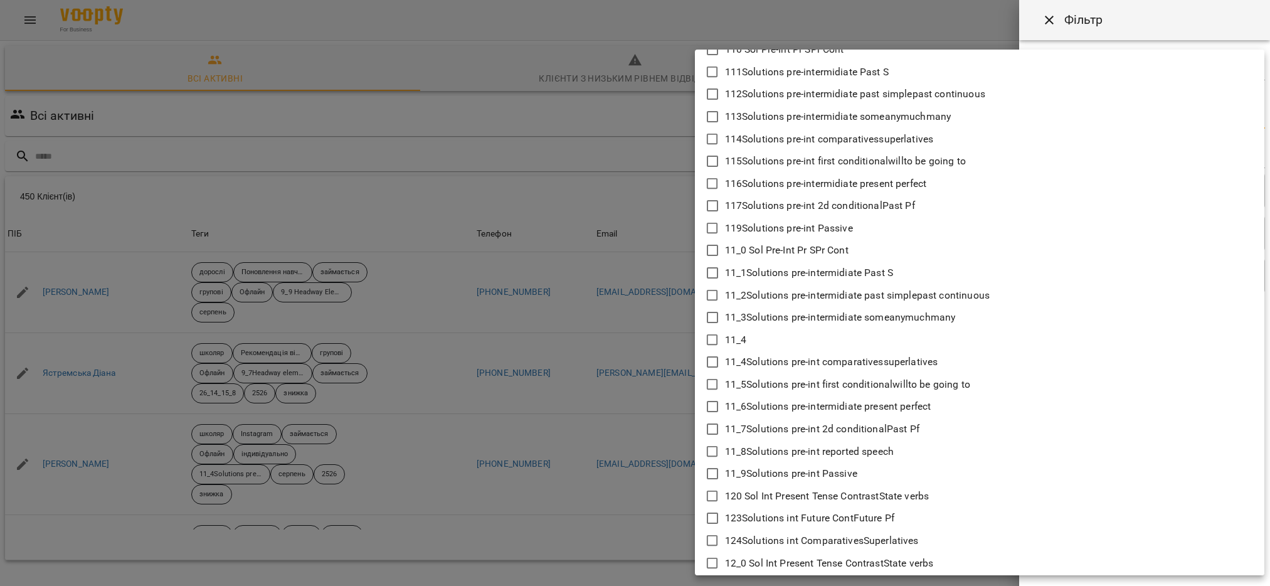
scroll to position [188, 0]
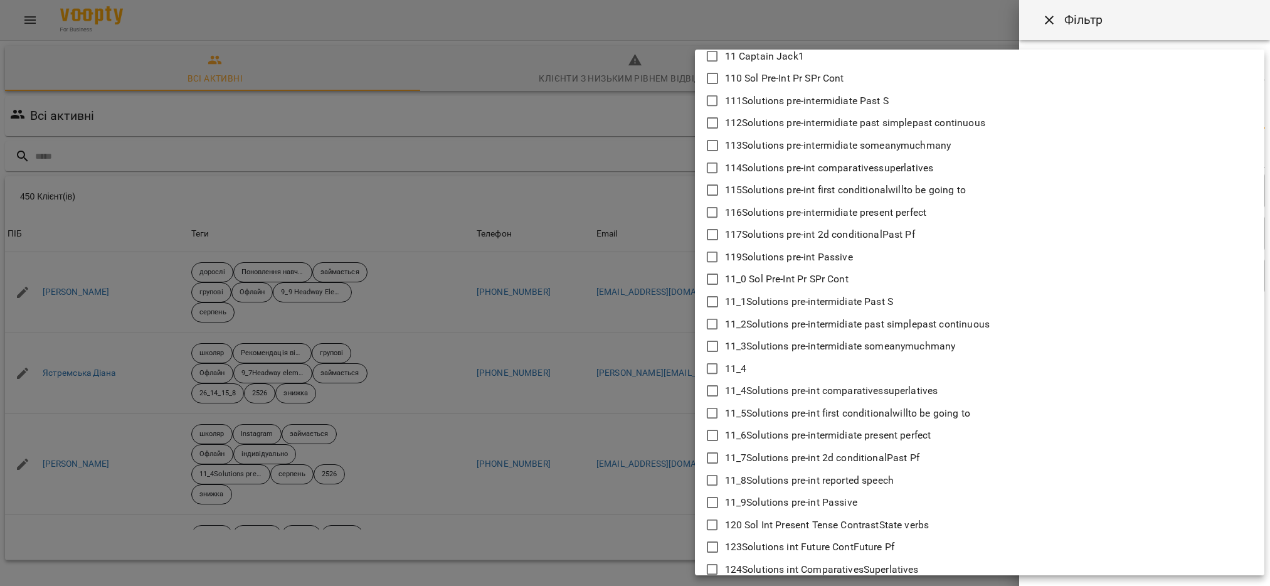
click at [714, 298] on icon at bounding box center [712, 301] width 15 height 15
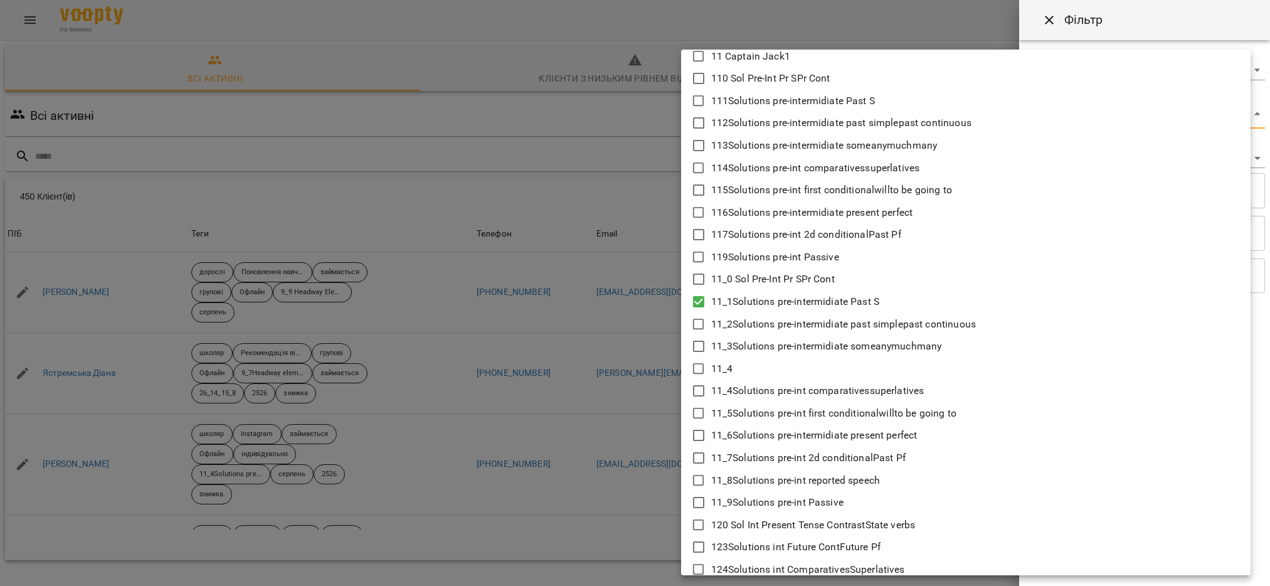
scroll to position [94, 0]
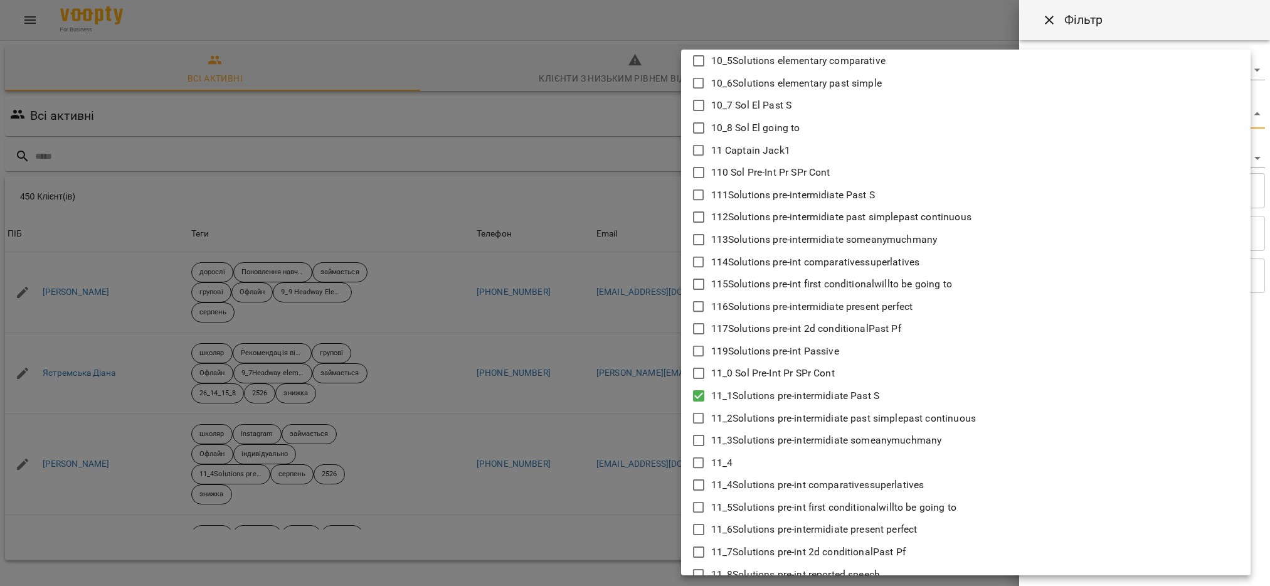
click at [700, 194] on icon at bounding box center [698, 195] width 15 height 15
type input "**********"
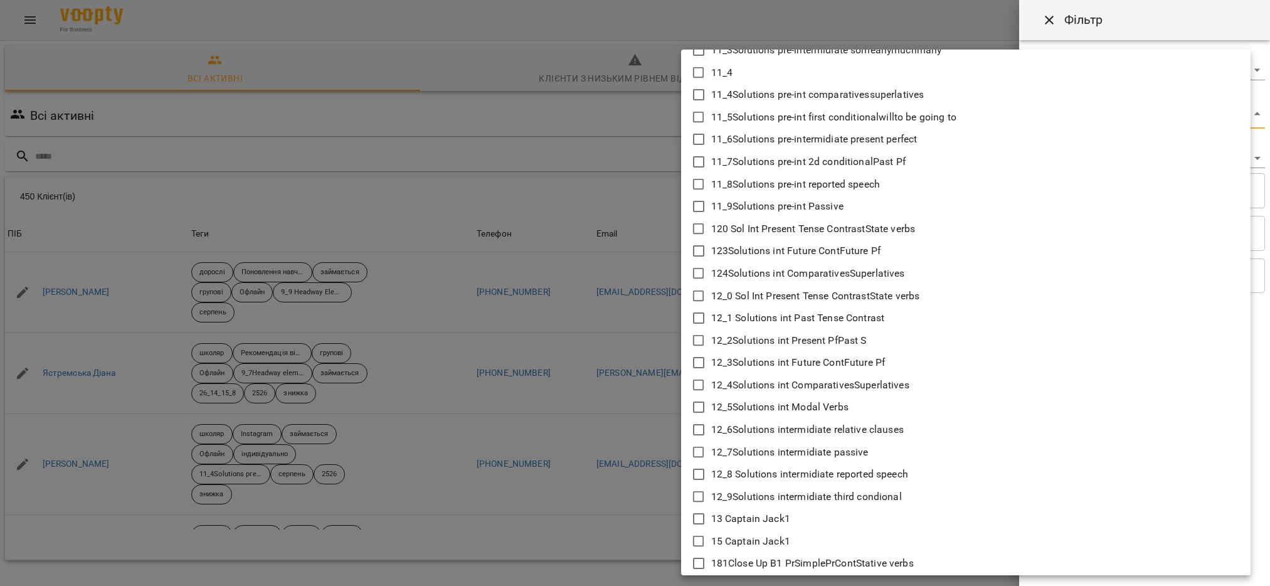
scroll to position [659, 0]
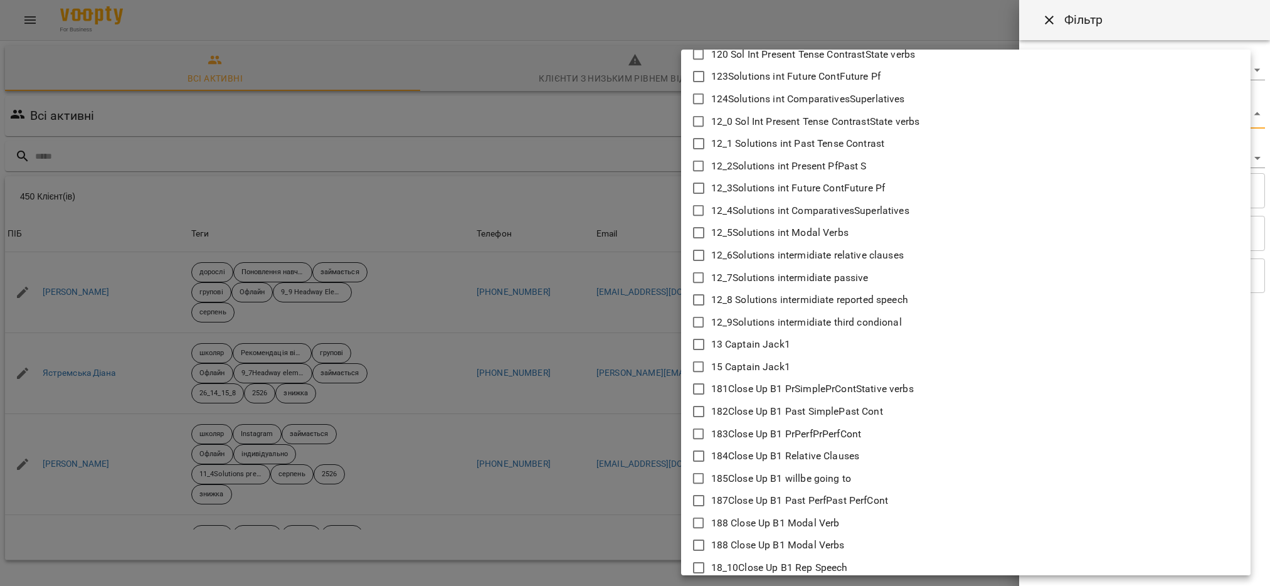
click at [566, 527] on div at bounding box center [635, 293] width 1270 height 586
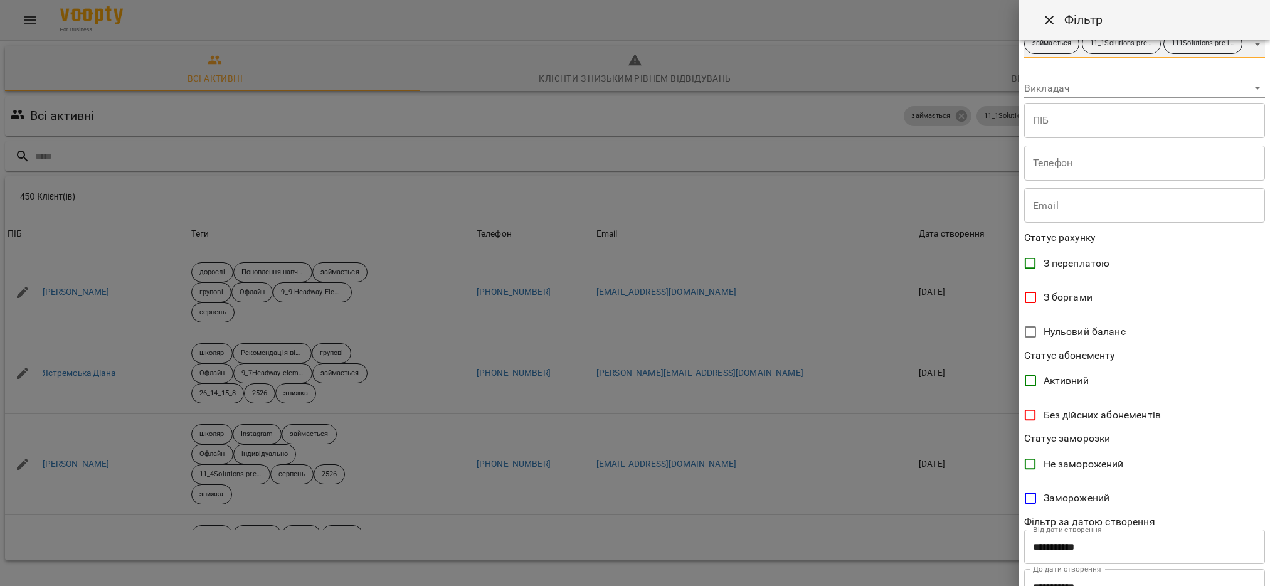
scroll to position [143, 0]
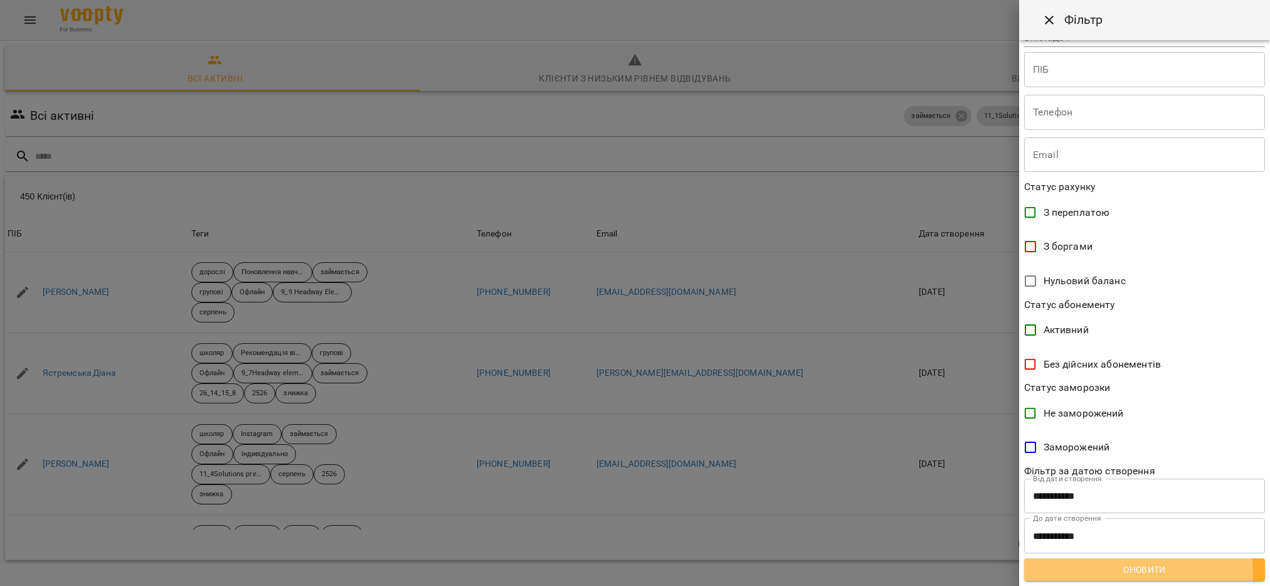
click at [1104, 575] on span "Оновити" at bounding box center [1144, 569] width 221 height 15
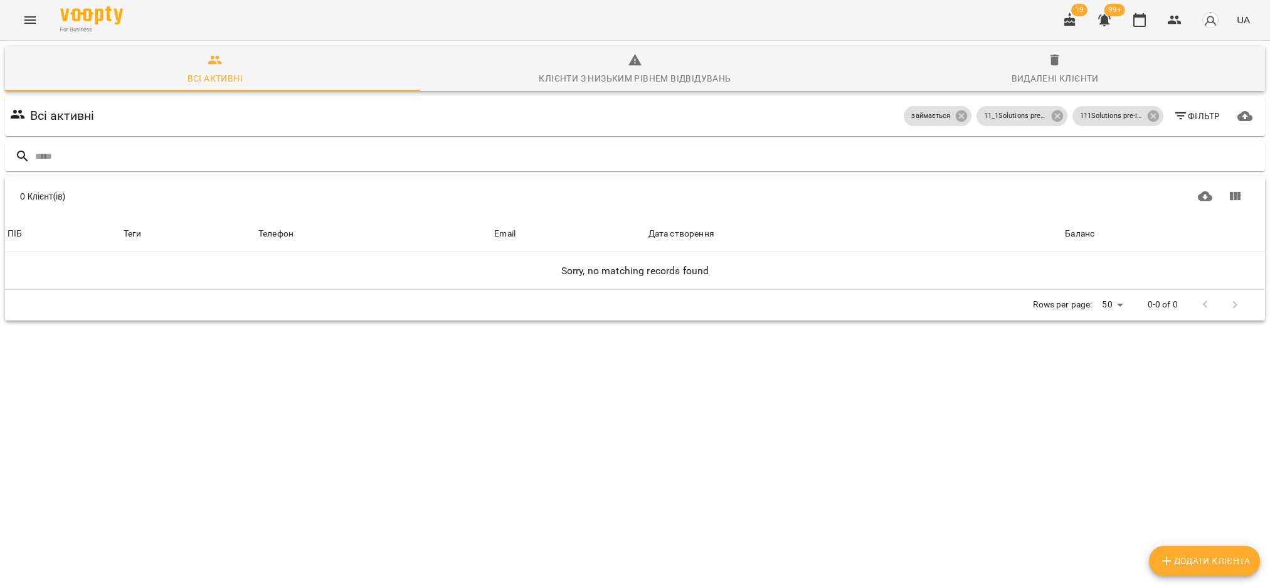
click at [1178, 117] on span "Фільтр" at bounding box center [1196, 116] width 47 height 15
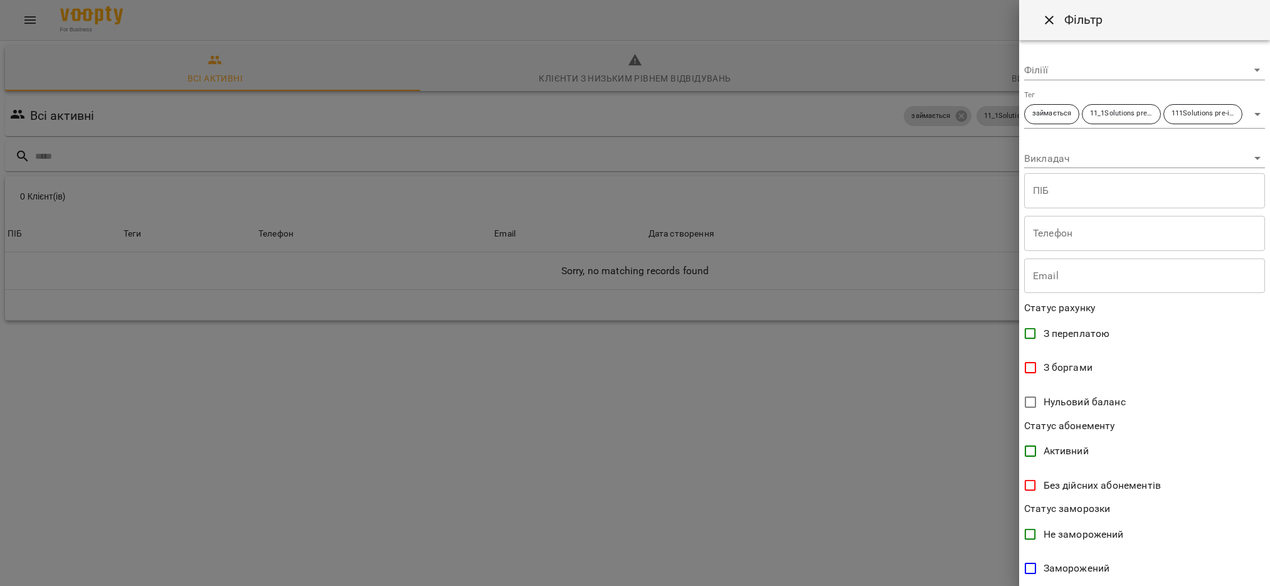
click at [947, 145] on div at bounding box center [635, 293] width 1270 height 586
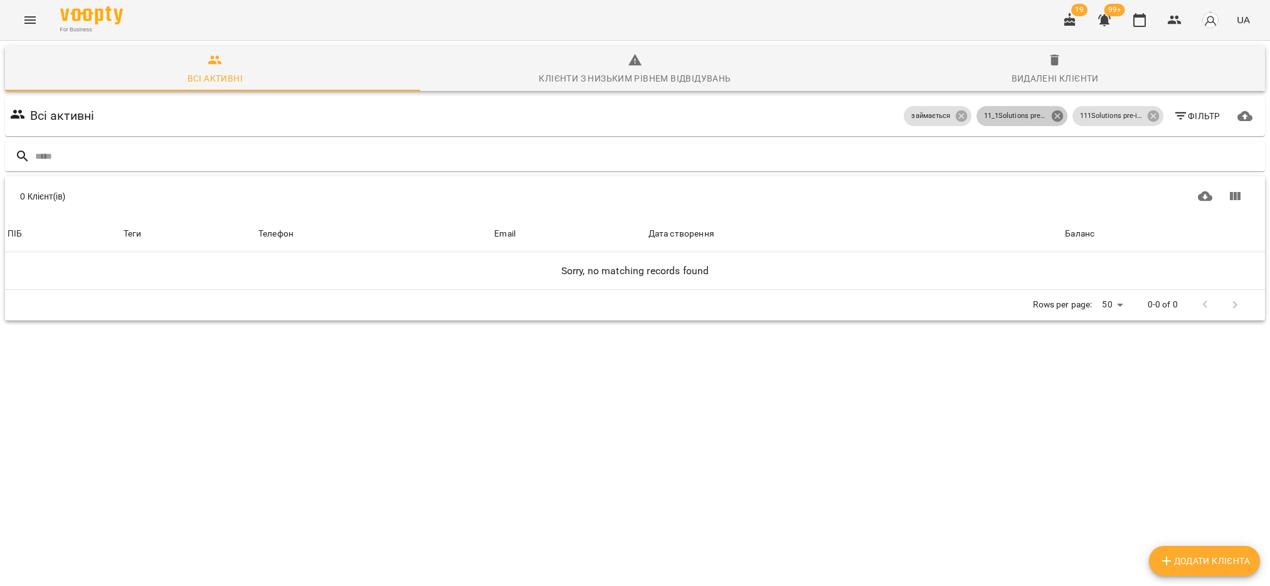
click at [1051, 115] on icon at bounding box center [1058, 116] width 14 height 14
click at [1147, 115] on icon at bounding box center [1152, 115] width 11 height 11
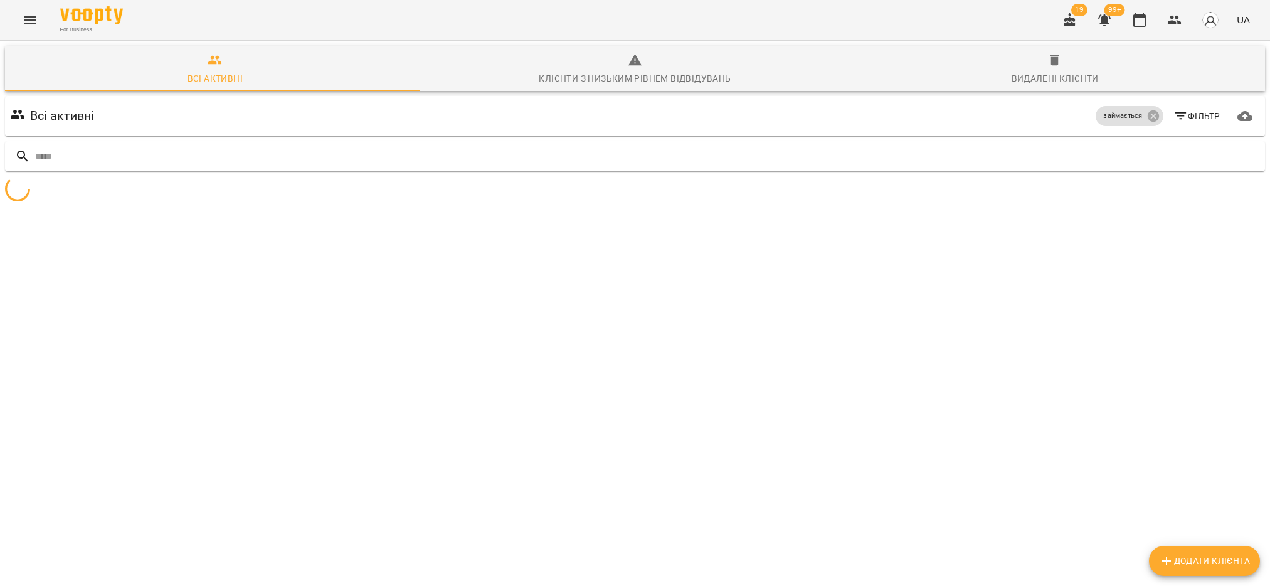
click at [1175, 119] on span "Фільтр" at bounding box center [1196, 116] width 47 height 15
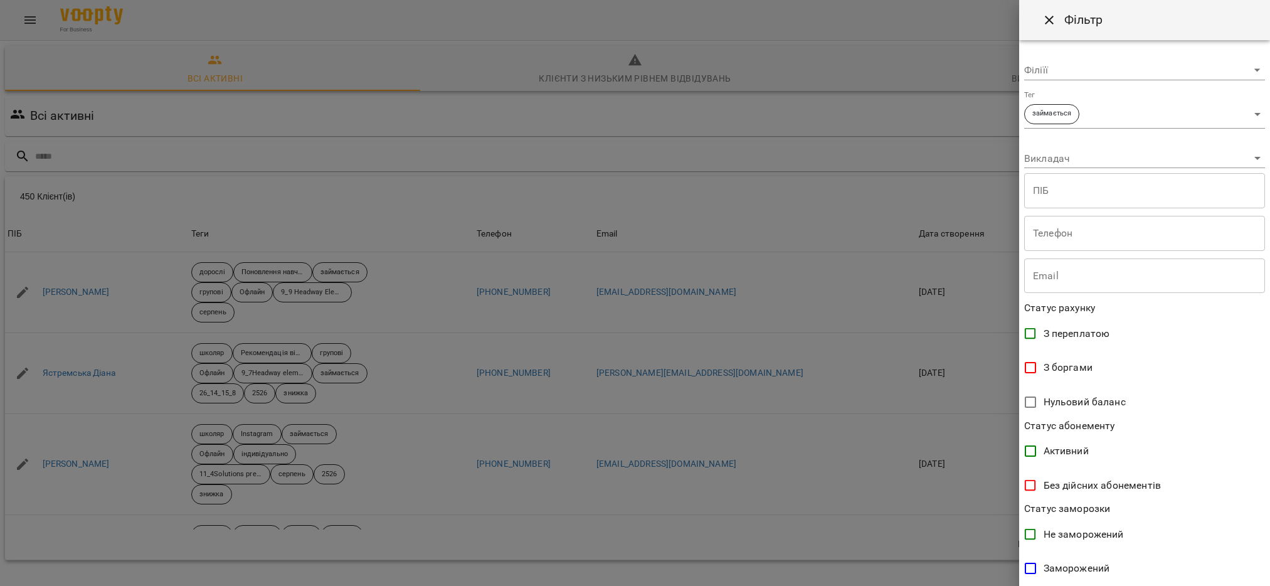
click at [1173, 108] on body "For Business 19 99+ UA Всі активні Клієнти з низьким рівнем відвідувань Видален…" at bounding box center [635, 326] width 1270 height 653
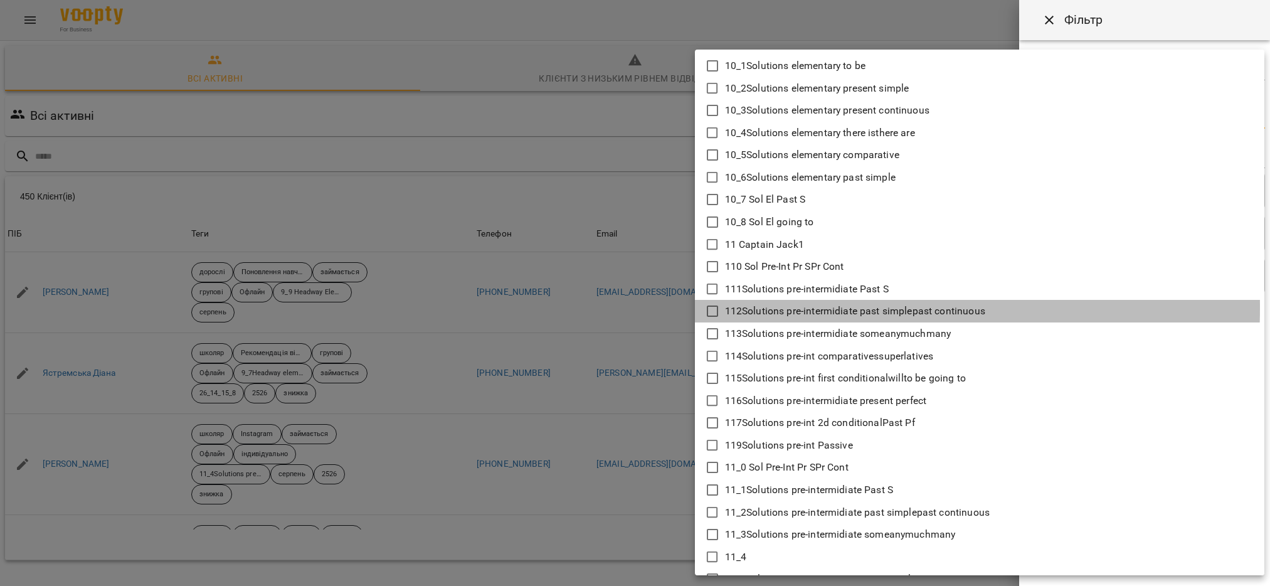
click at [714, 307] on icon at bounding box center [712, 311] width 15 height 15
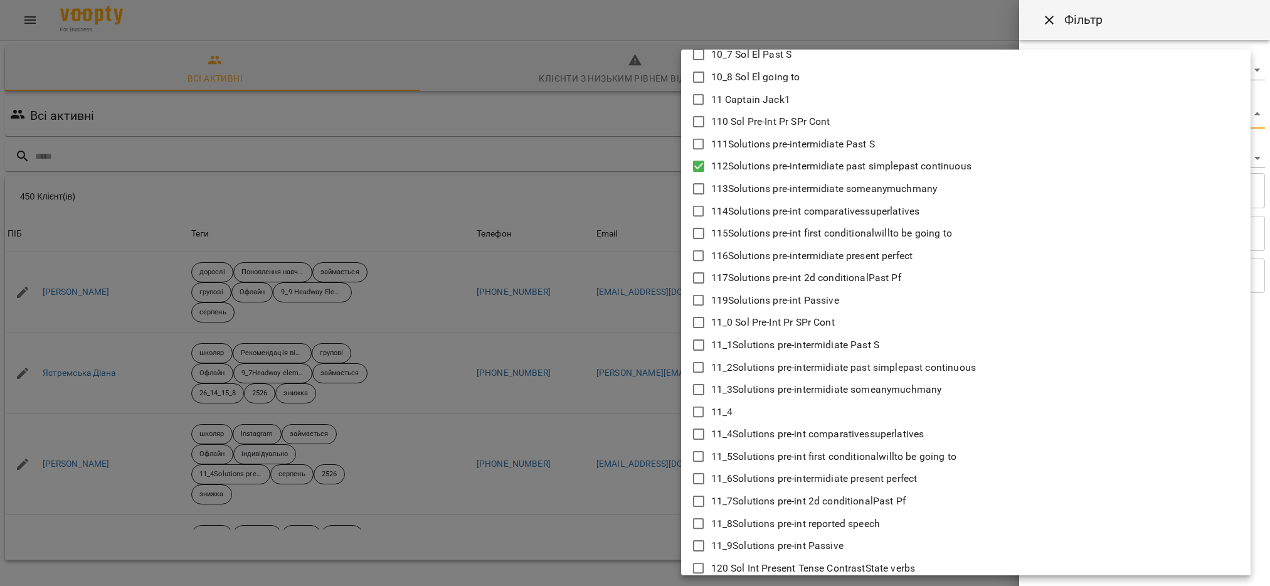
scroll to position [188, 0]
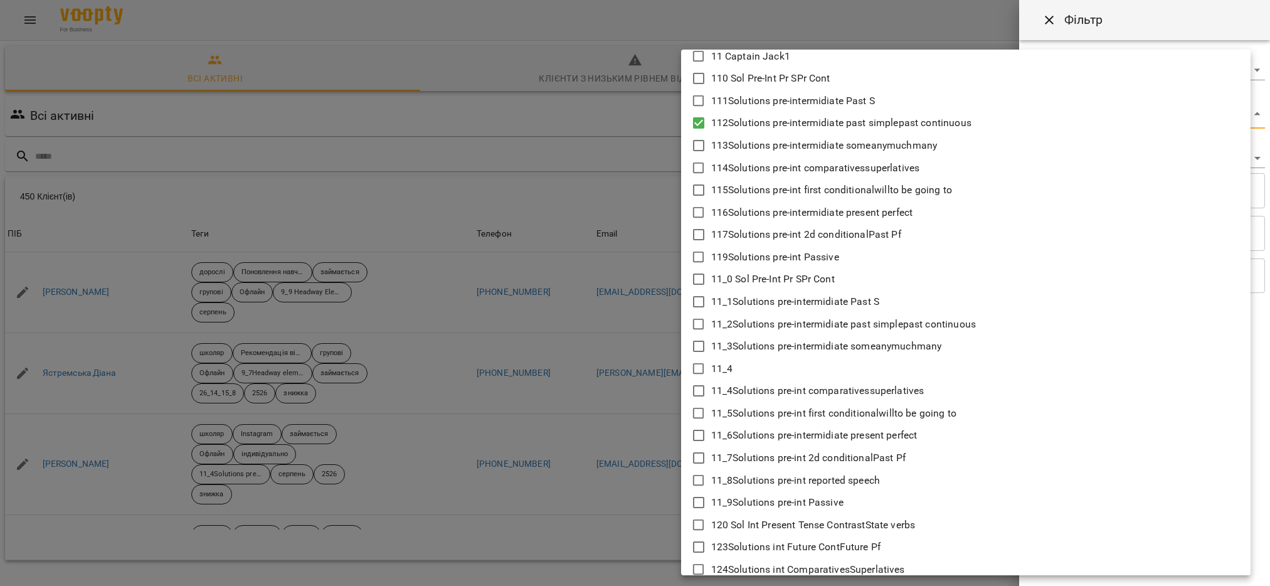
click at [697, 322] on icon at bounding box center [698, 324] width 15 height 15
type input "**********"
click at [650, 470] on div at bounding box center [635, 293] width 1270 height 586
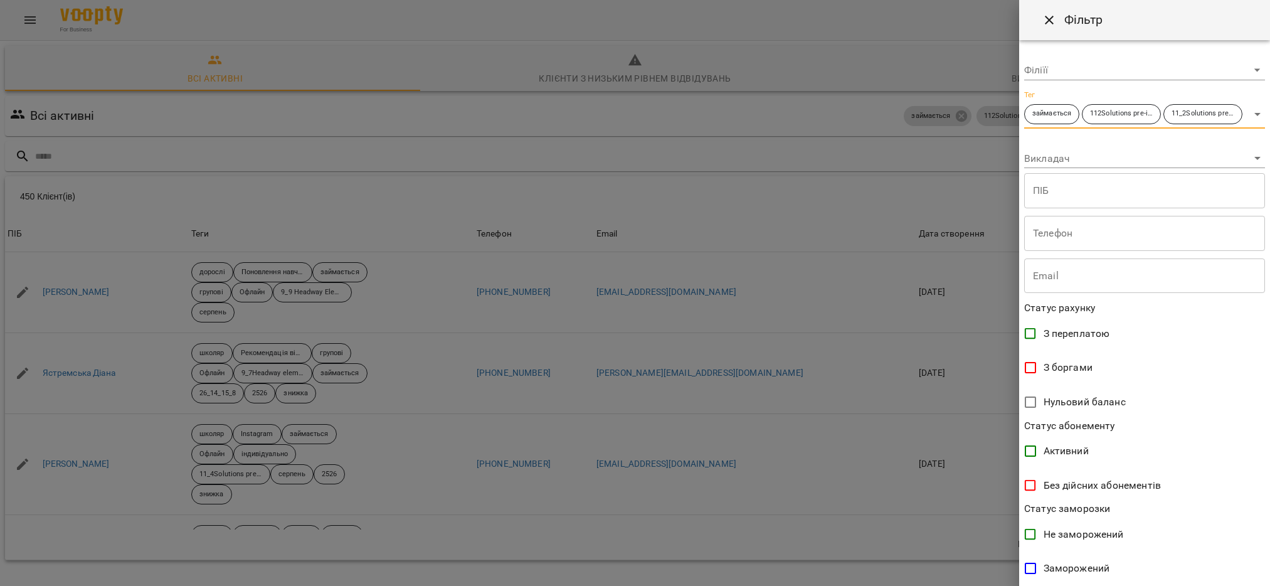
click at [928, 492] on div at bounding box center [635, 293] width 1270 height 586
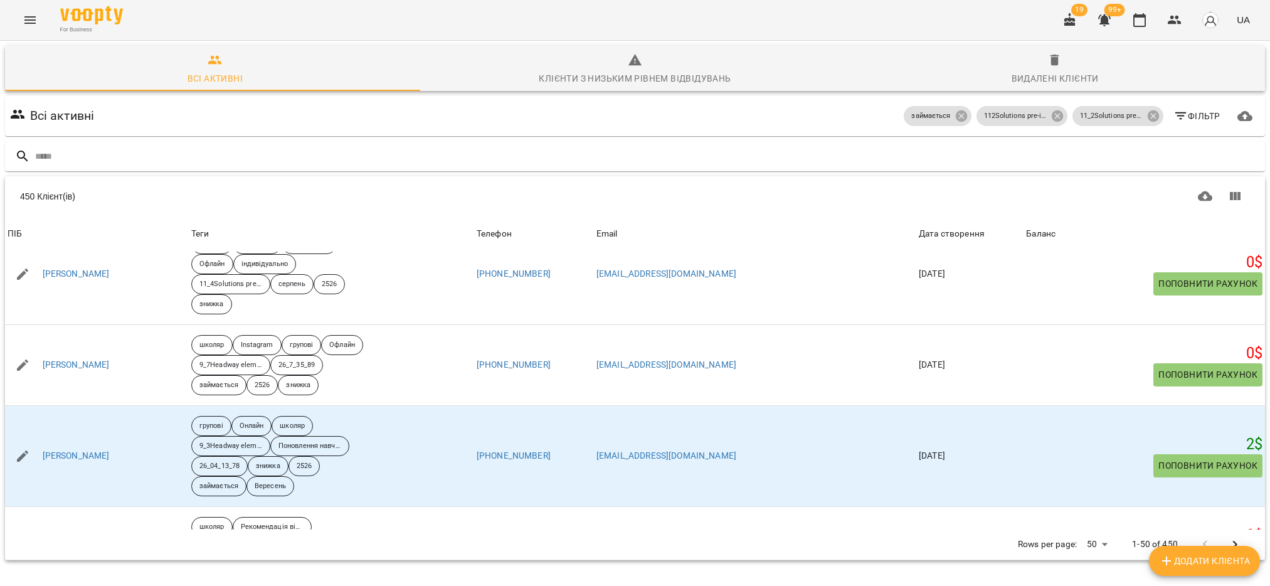
scroll to position [0, 0]
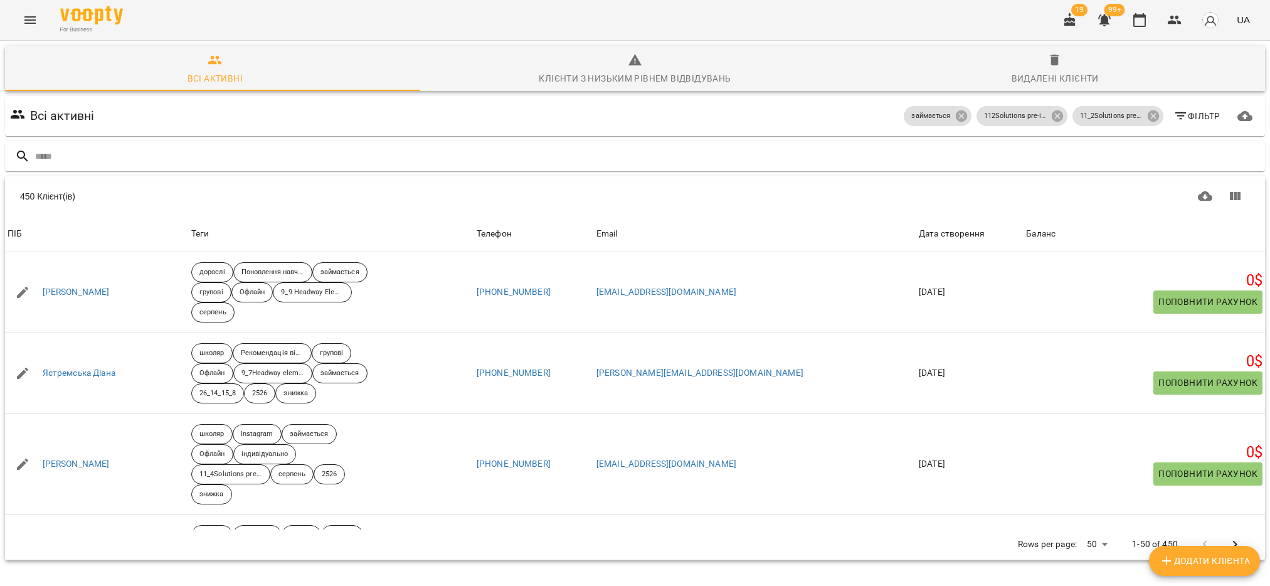
click at [1173, 112] on icon "button" at bounding box center [1180, 116] width 15 height 15
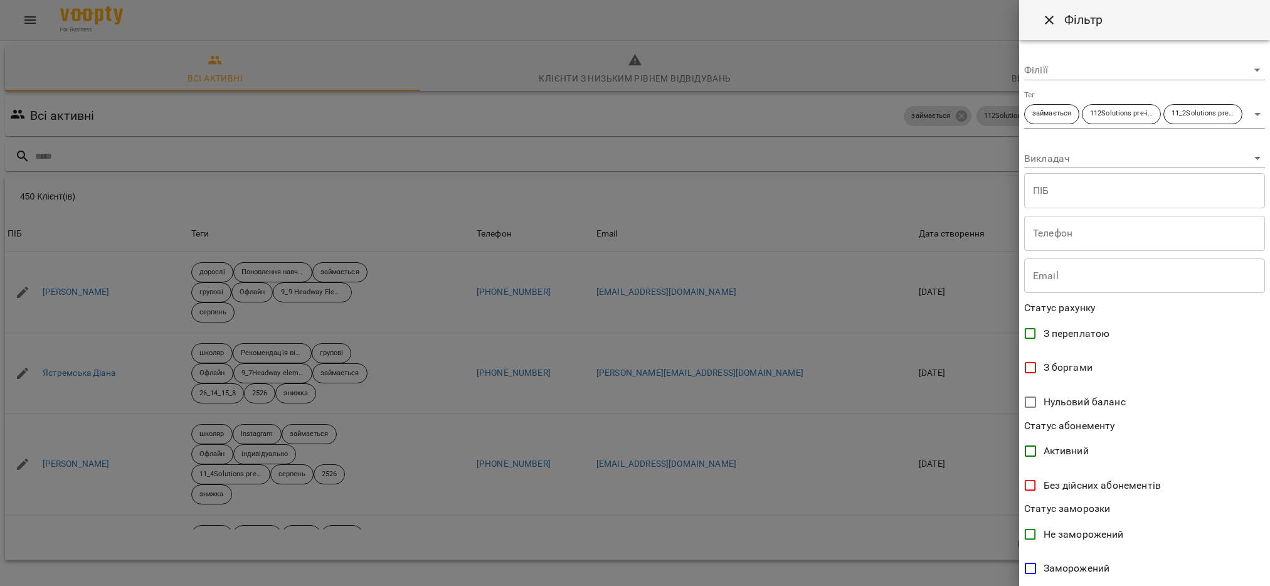
click at [691, 489] on div at bounding box center [635, 293] width 1270 height 586
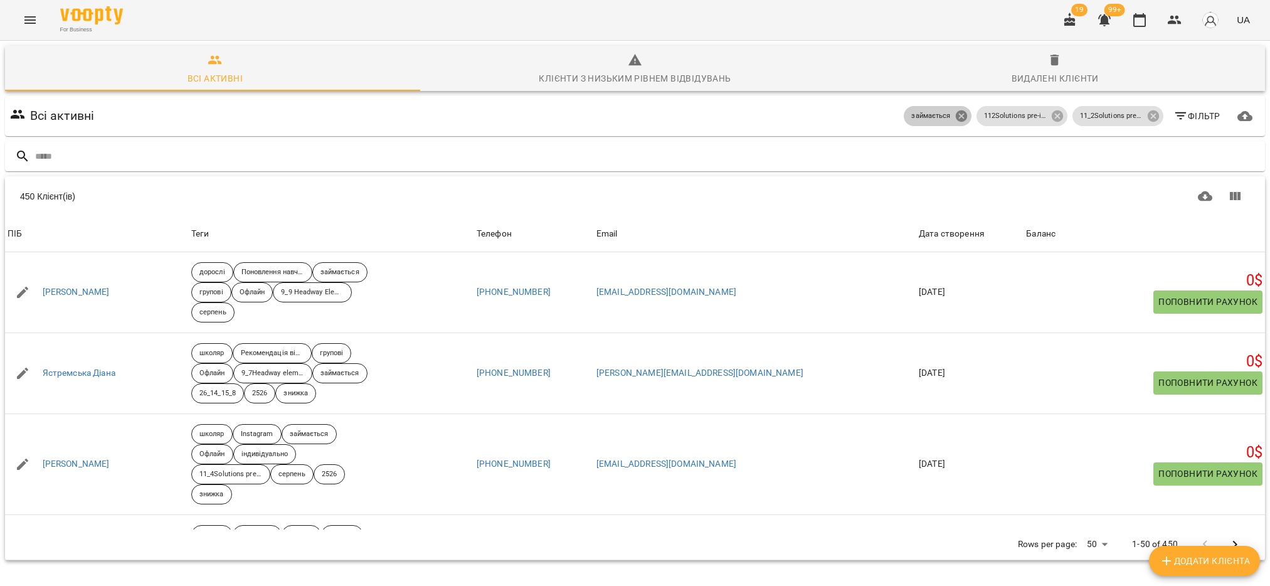
click at [955, 111] on icon at bounding box center [960, 115] width 11 height 11
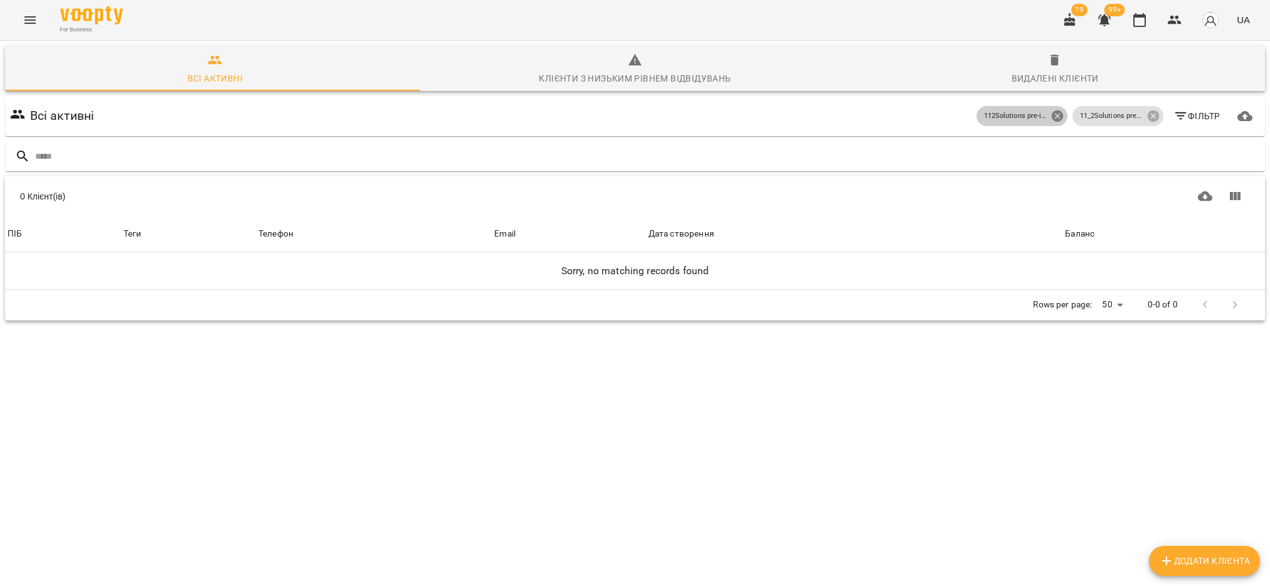
click at [1051, 115] on icon at bounding box center [1056, 115] width 11 height 11
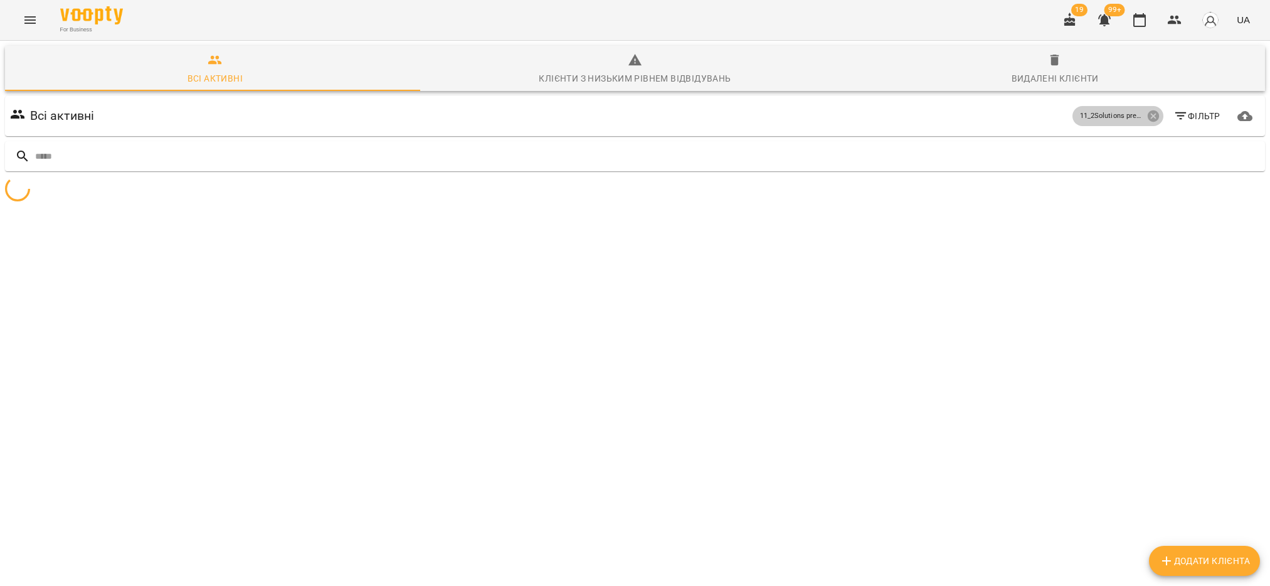
click at [1147, 115] on icon at bounding box center [1152, 115] width 11 height 11
click at [1180, 120] on span "Фільтр" at bounding box center [1196, 116] width 47 height 15
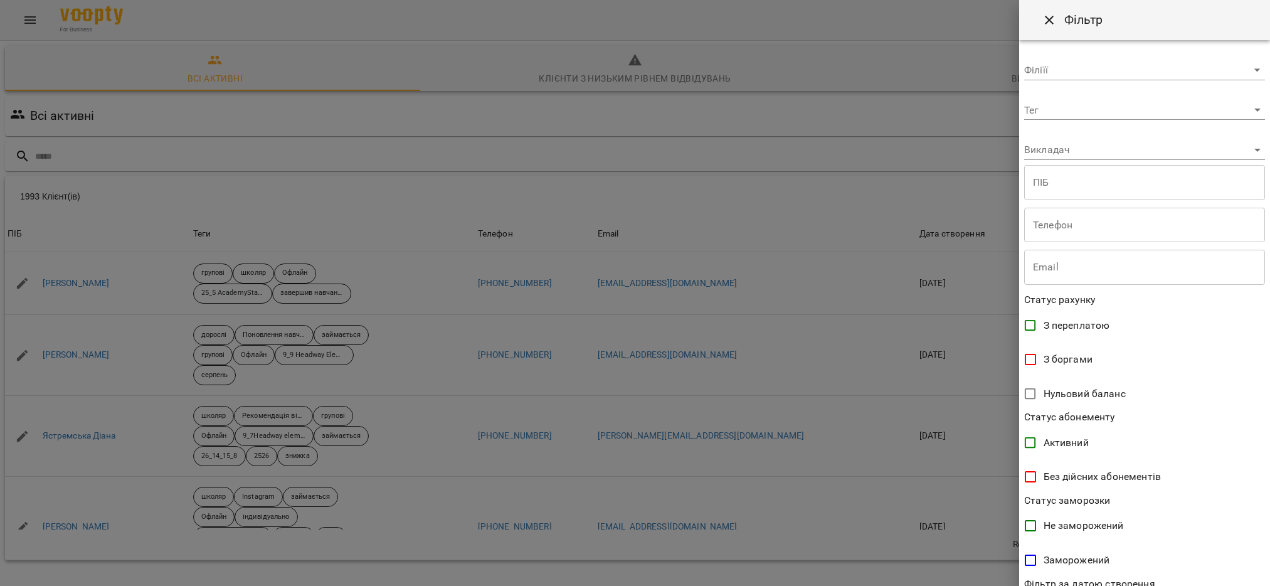
click at [1080, 109] on body "For Business 19 99+ UA Всі активні Клієнти з низьким рівнем відвідувань Видален…" at bounding box center [635, 326] width 1270 height 653
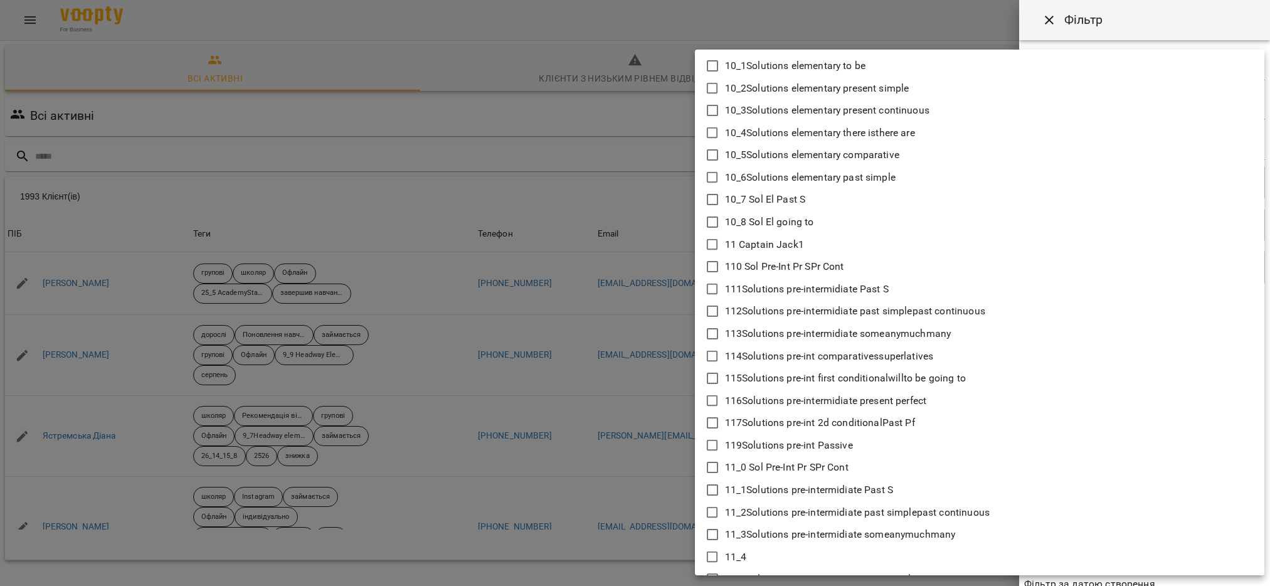
click at [711, 512] on icon at bounding box center [712, 512] width 15 height 15
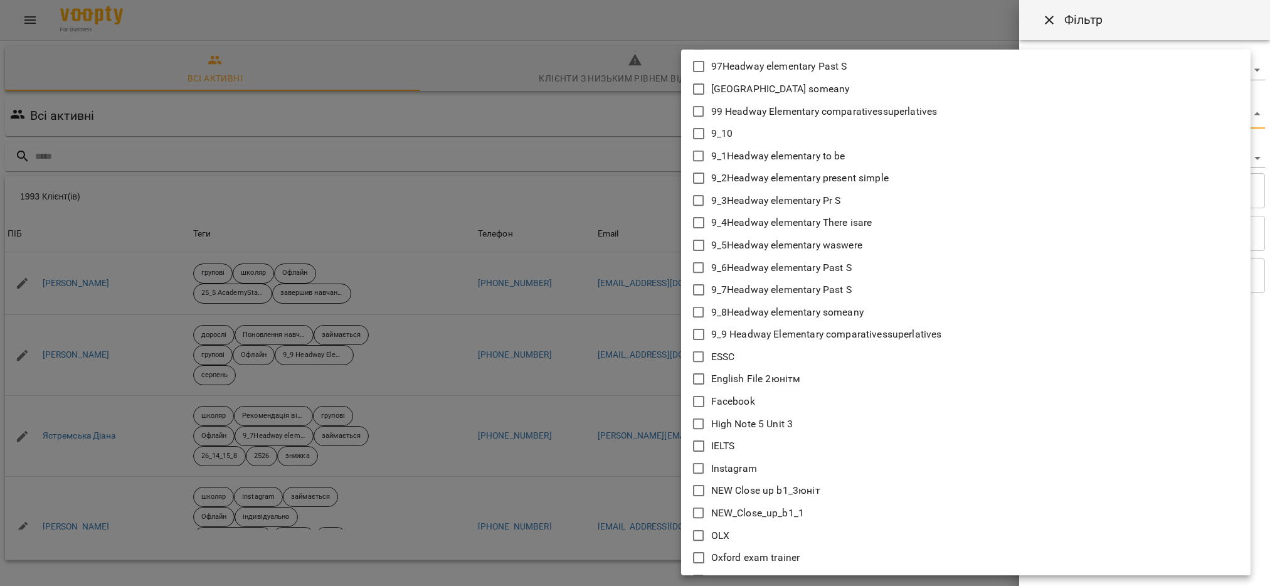
scroll to position [8872, 0]
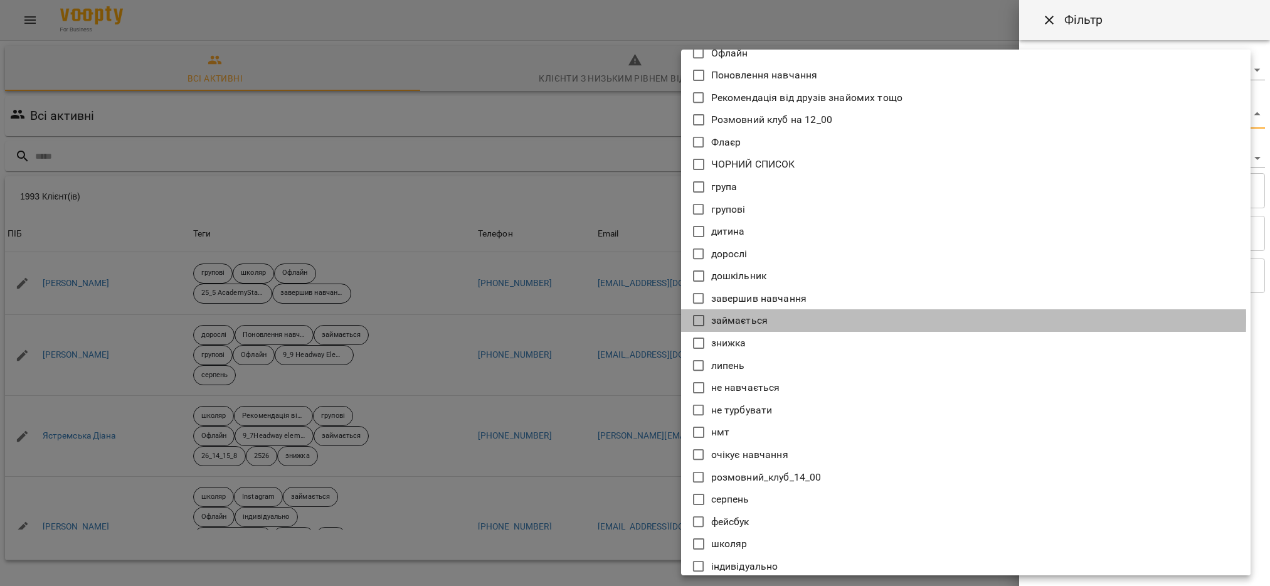
click at [701, 313] on icon at bounding box center [698, 320] width 15 height 15
type input "**********"
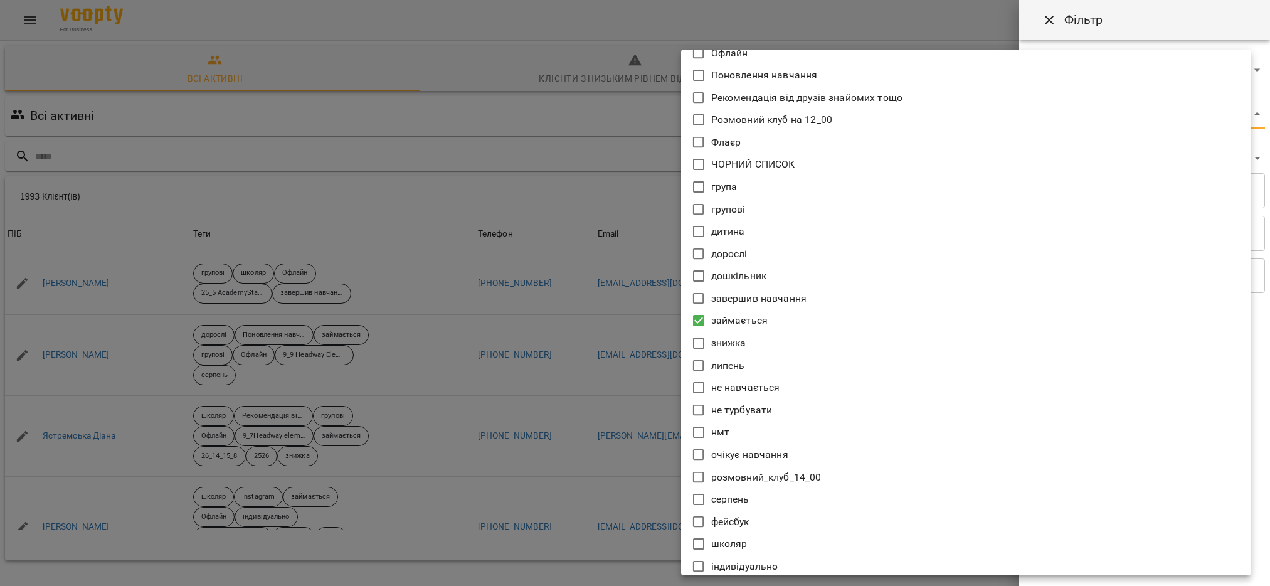
click at [633, 487] on div at bounding box center [635, 293] width 1270 height 586
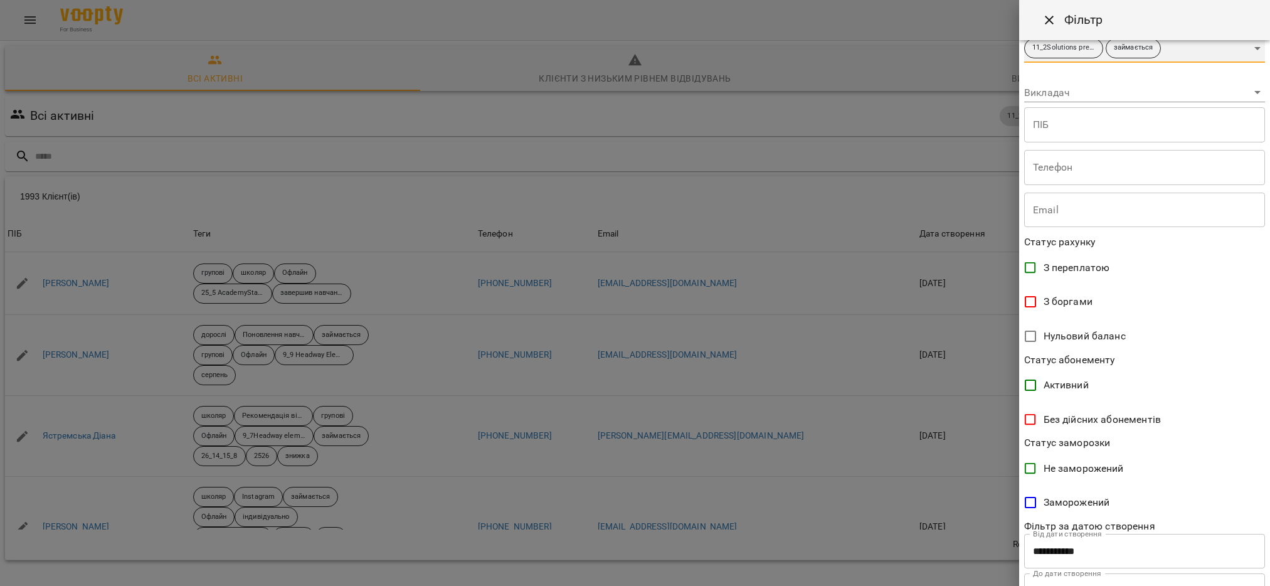
scroll to position [120, 0]
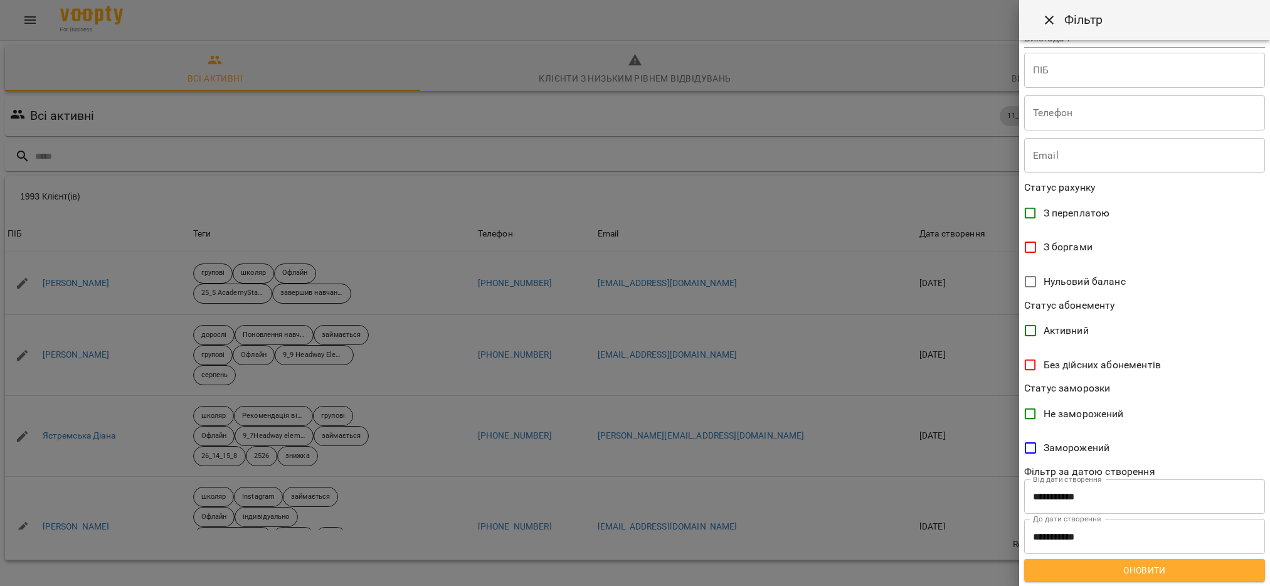
click at [1135, 566] on span "Оновити" at bounding box center [1144, 570] width 221 height 15
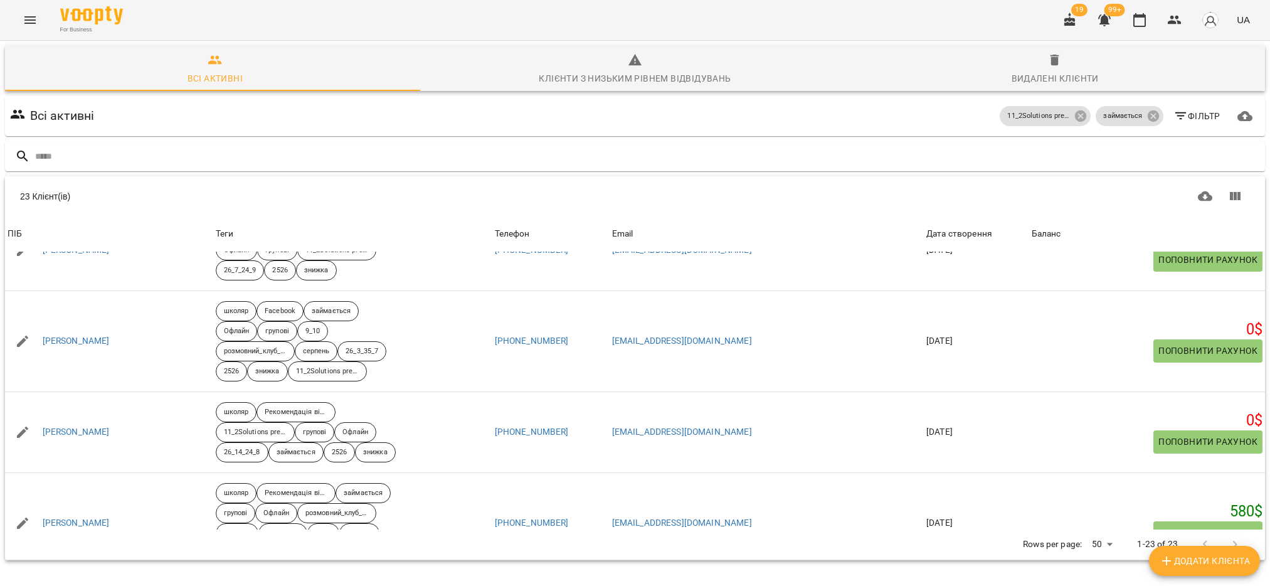
scroll to position [0, 0]
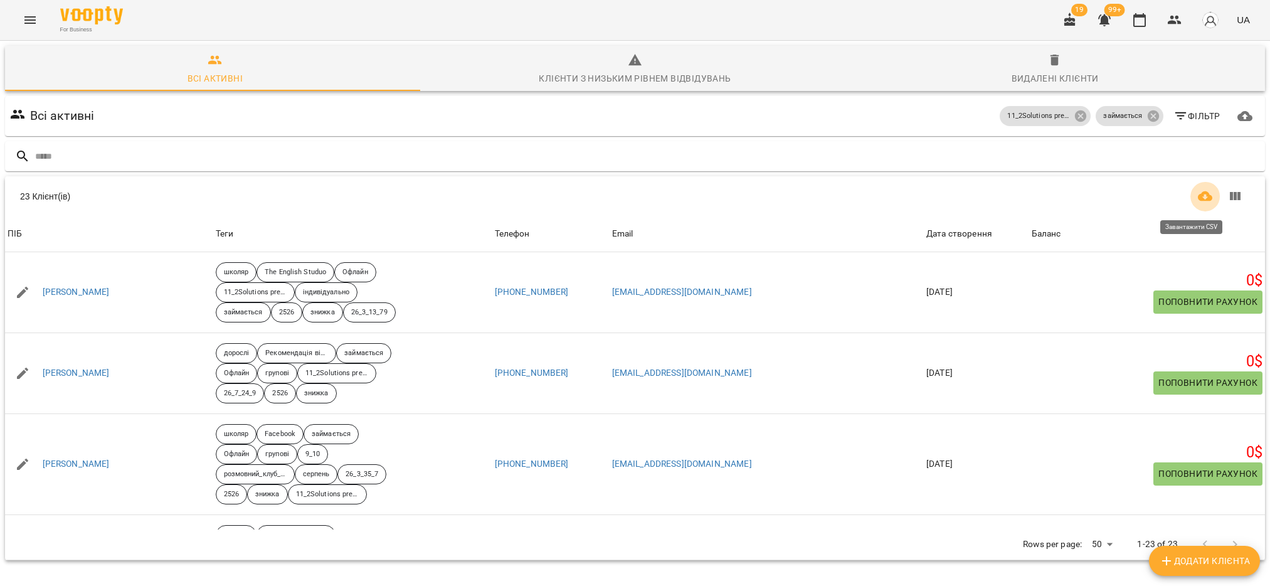
click at [1198, 198] on icon "Завантажити CSV" at bounding box center [1205, 196] width 15 height 10
click at [1075, 119] on icon at bounding box center [1080, 115] width 11 height 11
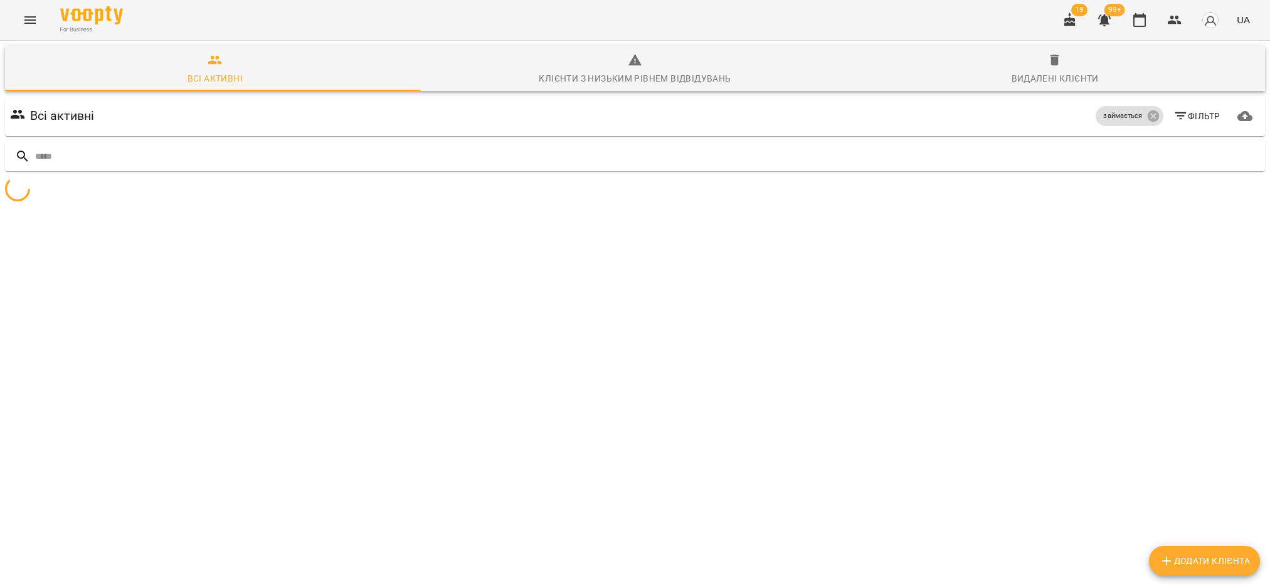
click at [1189, 115] on span "Фільтр" at bounding box center [1196, 116] width 47 height 15
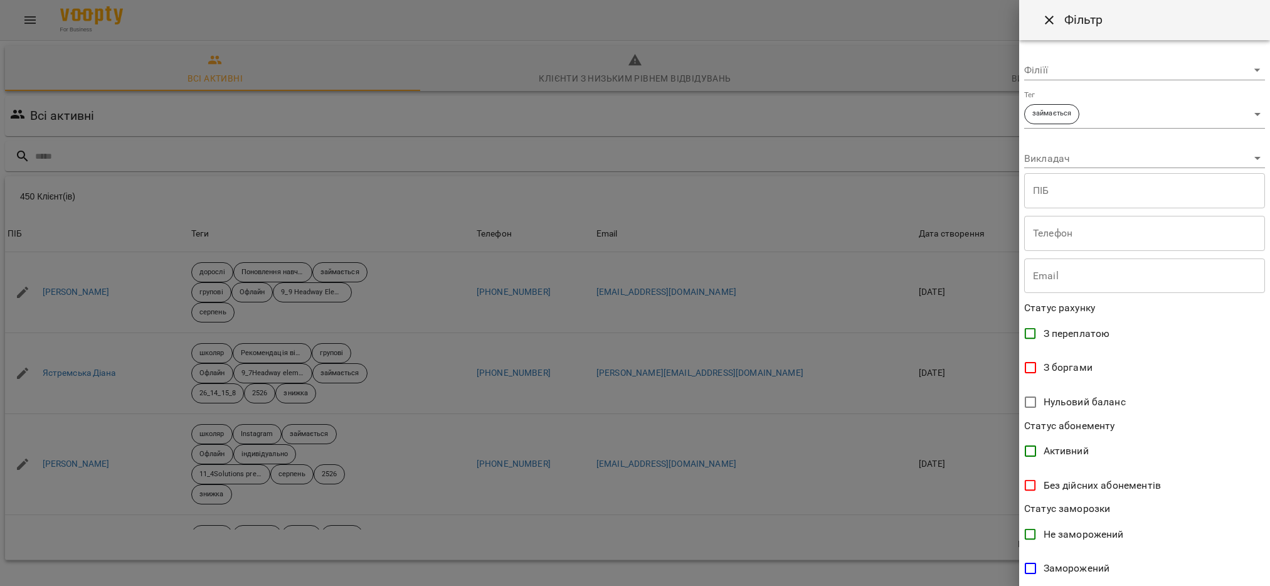
click at [1242, 114] on body "For Business 19 99+ UA Всі активні Клієнти з низьким рівнем відвідувань Видален…" at bounding box center [635, 326] width 1270 height 653
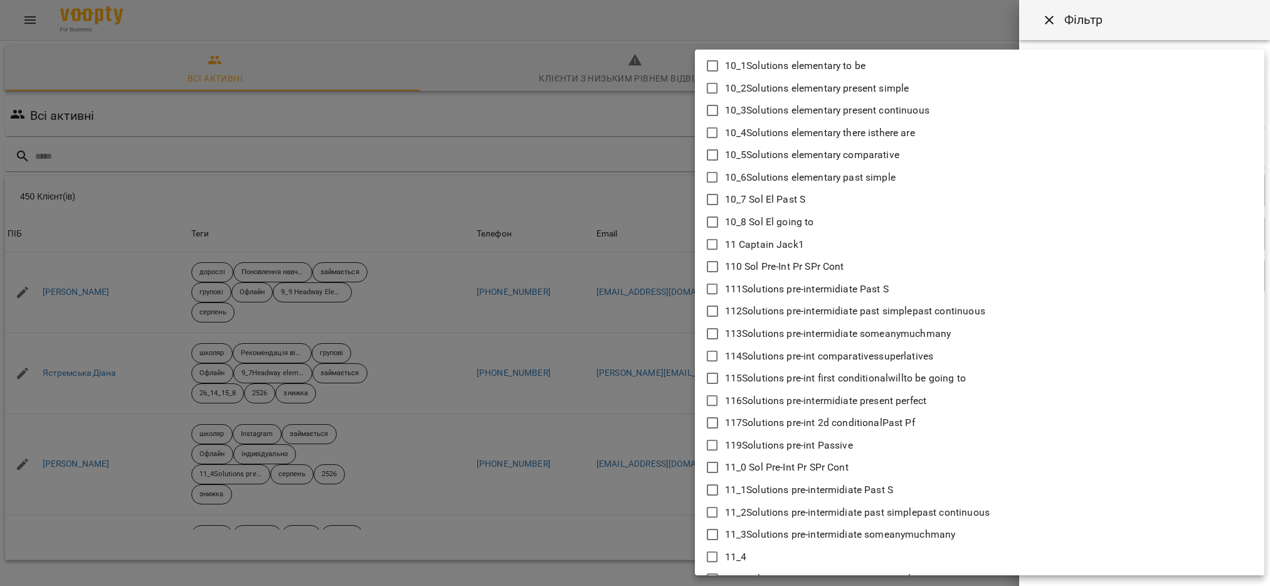
scroll to position [94, 0]
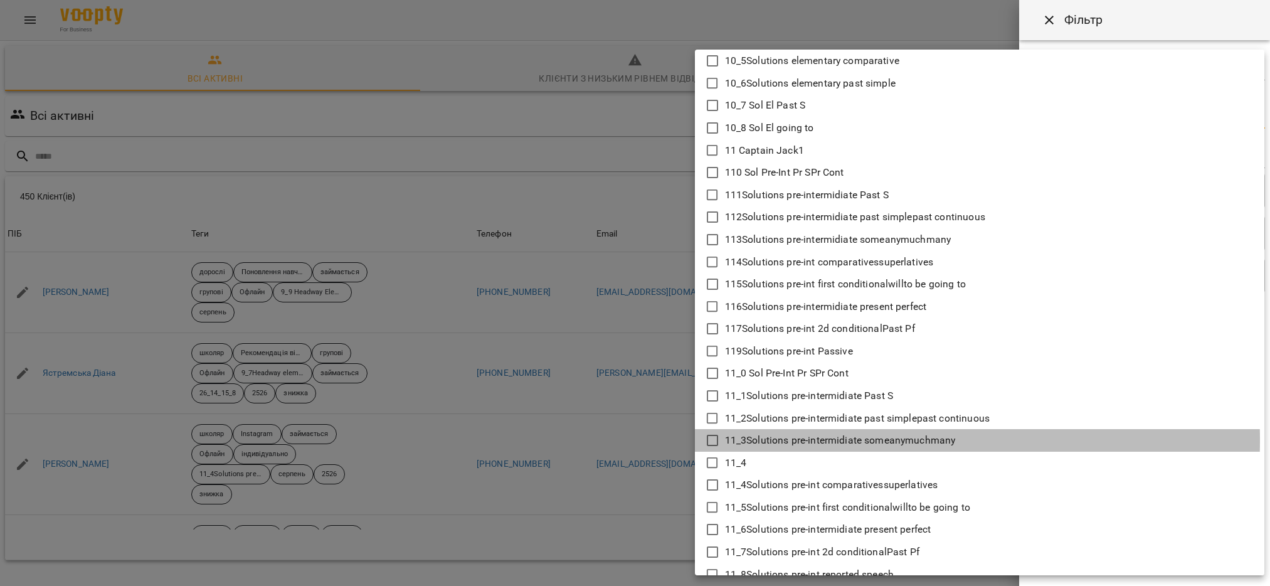
click at [713, 440] on icon at bounding box center [712, 440] width 15 height 15
type input "**********"
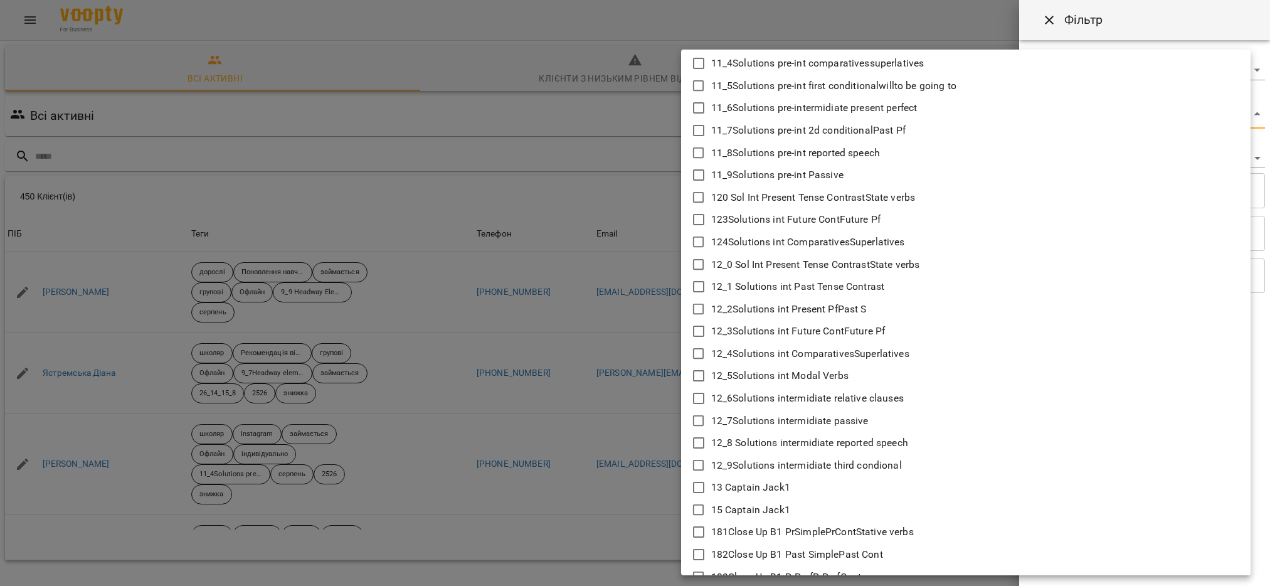
scroll to position [659, 0]
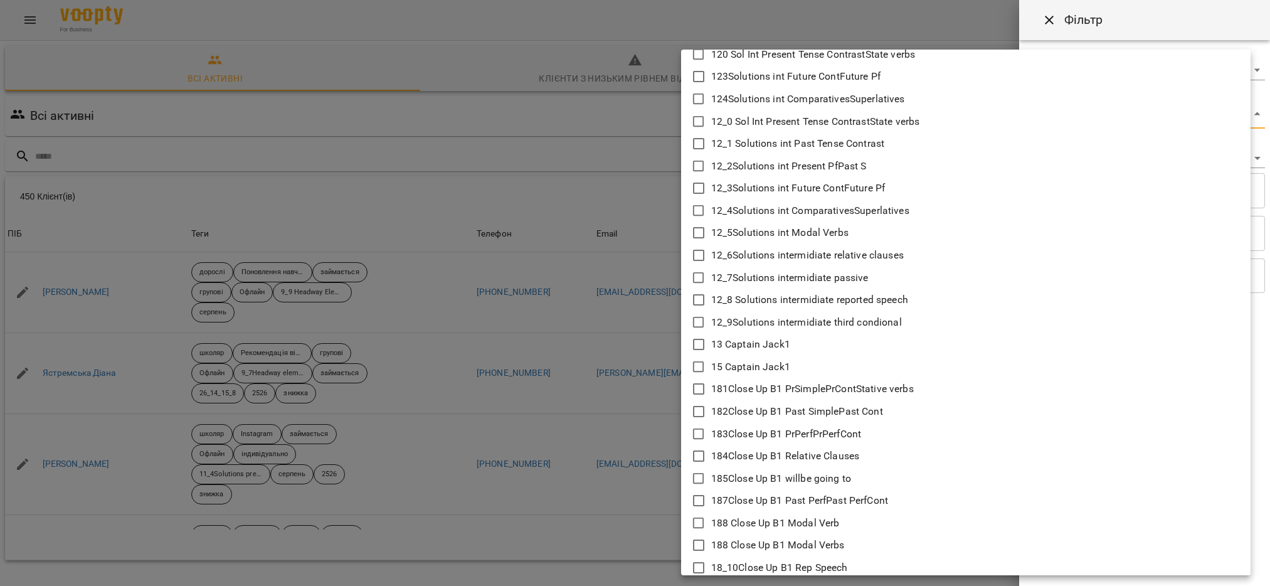
click at [637, 369] on div at bounding box center [635, 293] width 1270 height 586
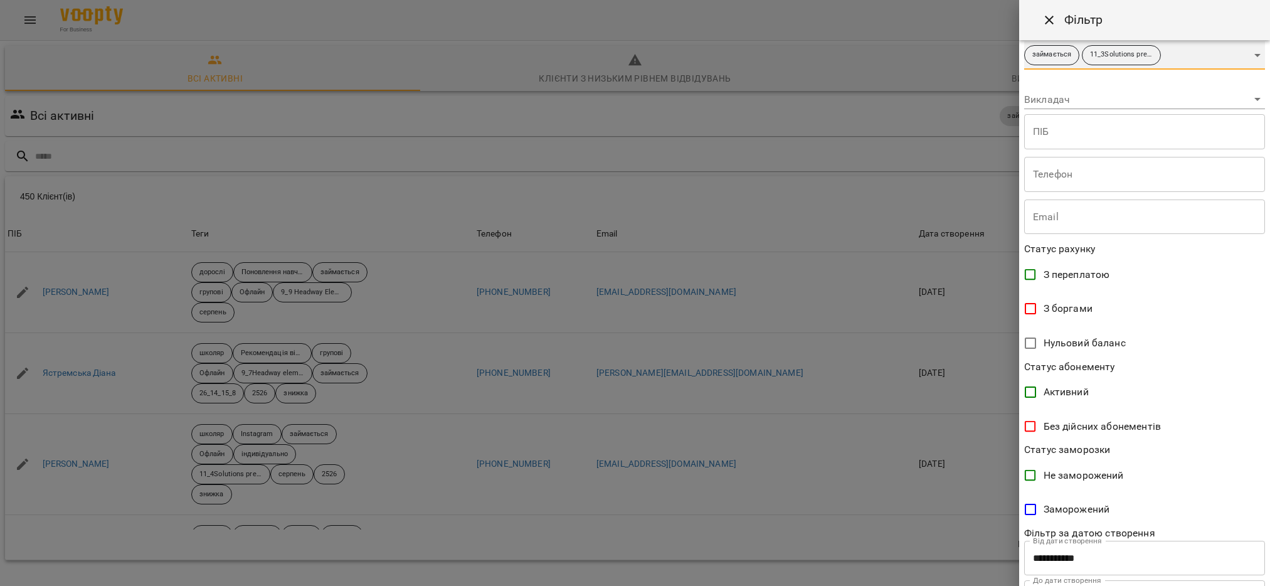
scroll to position [120, 0]
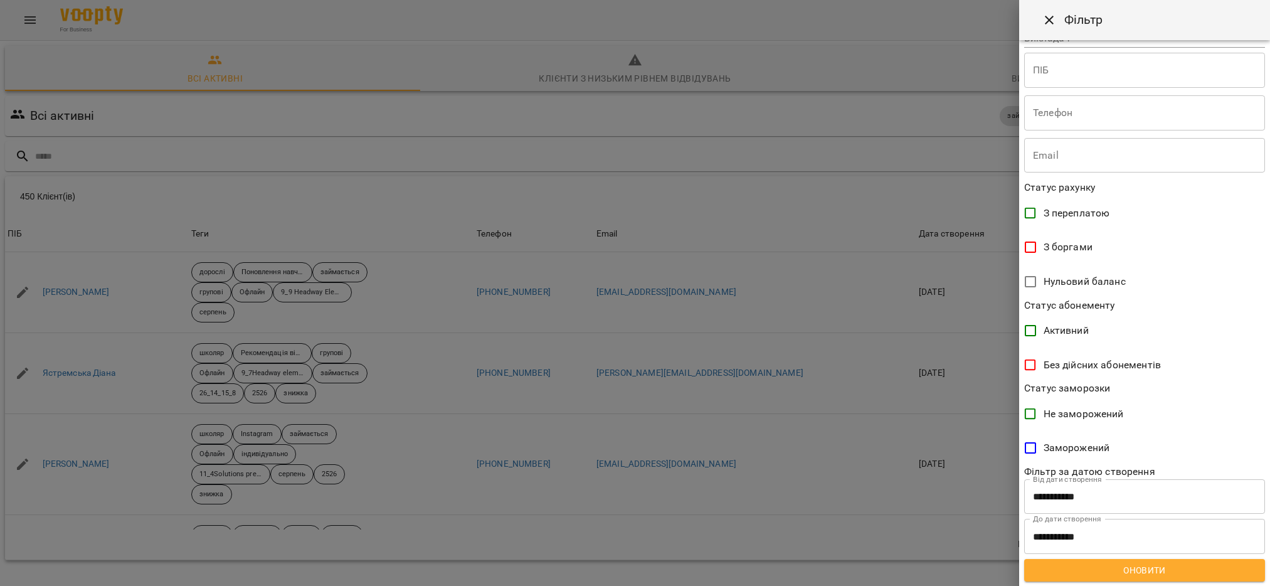
click at [1124, 575] on span "Оновити" at bounding box center [1144, 570] width 221 height 15
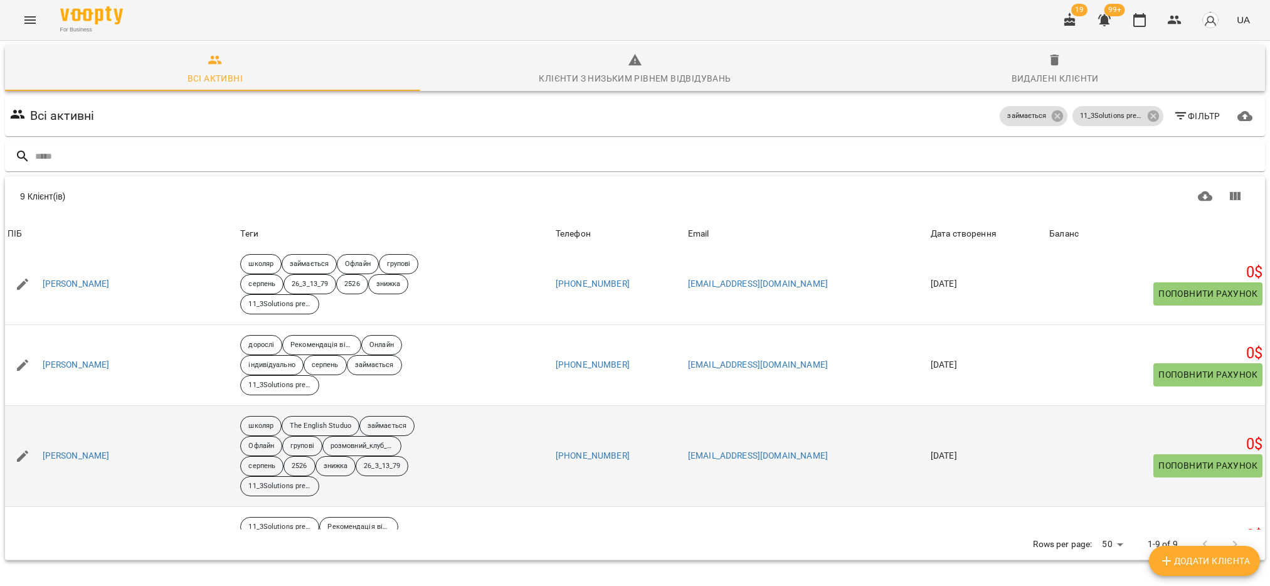
scroll to position [0, 0]
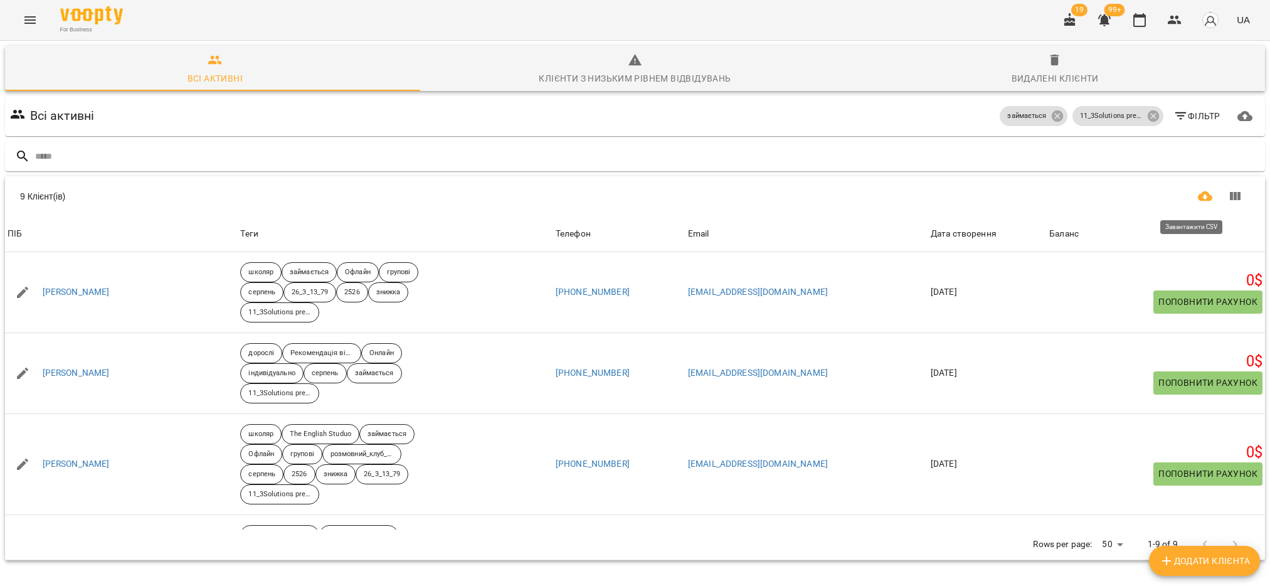
click at [1198, 196] on icon "Завантажити CSV" at bounding box center [1205, 196] width 15 height 10
click at [1198, 198] on icon "Завантажити CSV" at bounding box center [1205, 196] width 15 height 15
click at [1147, 117] on icon at bounding box center [1152, 115] width 11 height 11
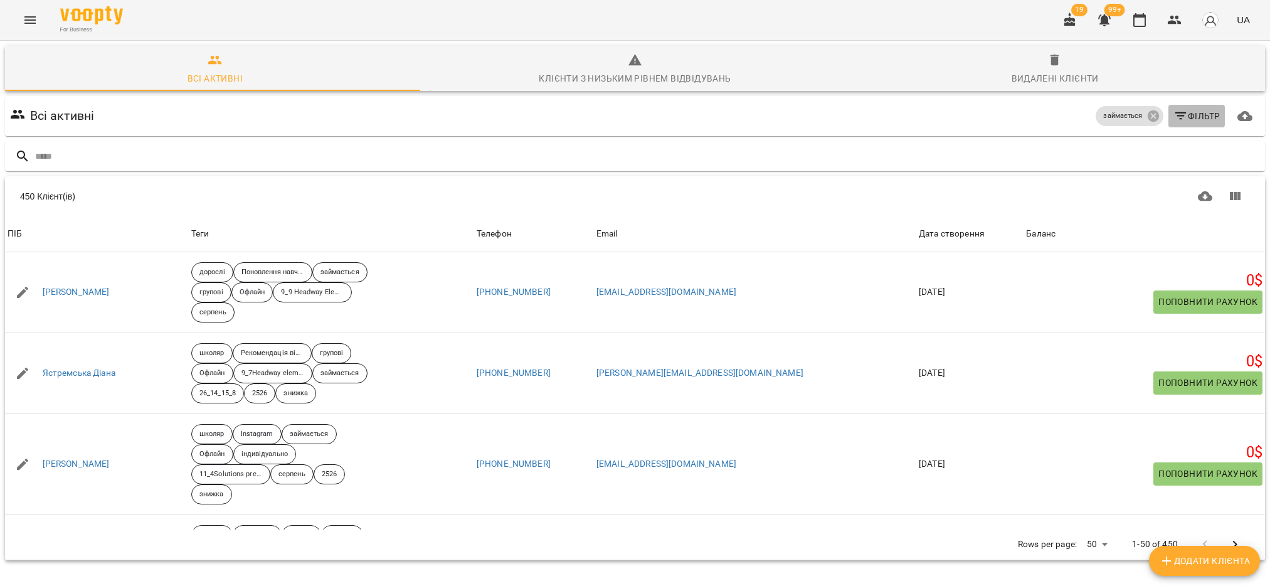
click at [1179, 119] on span "Фільтр" at bounding box center [1196, 116] width 47 height 15
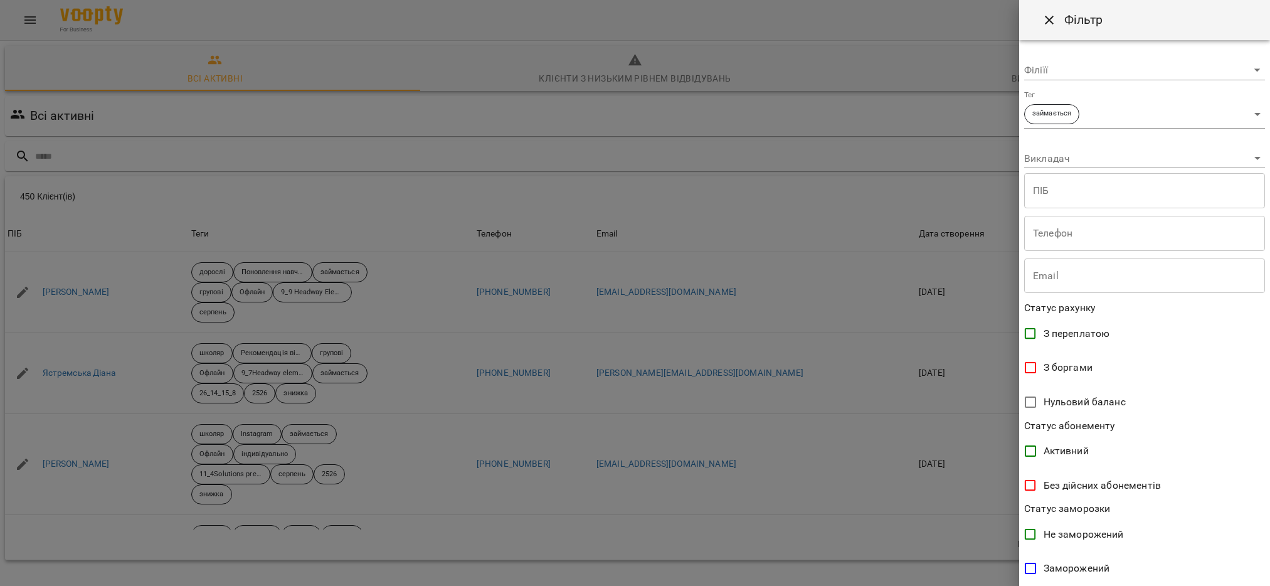
click at [1240, 112] on body "For Business 19 99+ UA Всі активні Клієнти з низьким рівнем відвідувань Видален…" at bounding box center [635, 326] width 1270 height 653
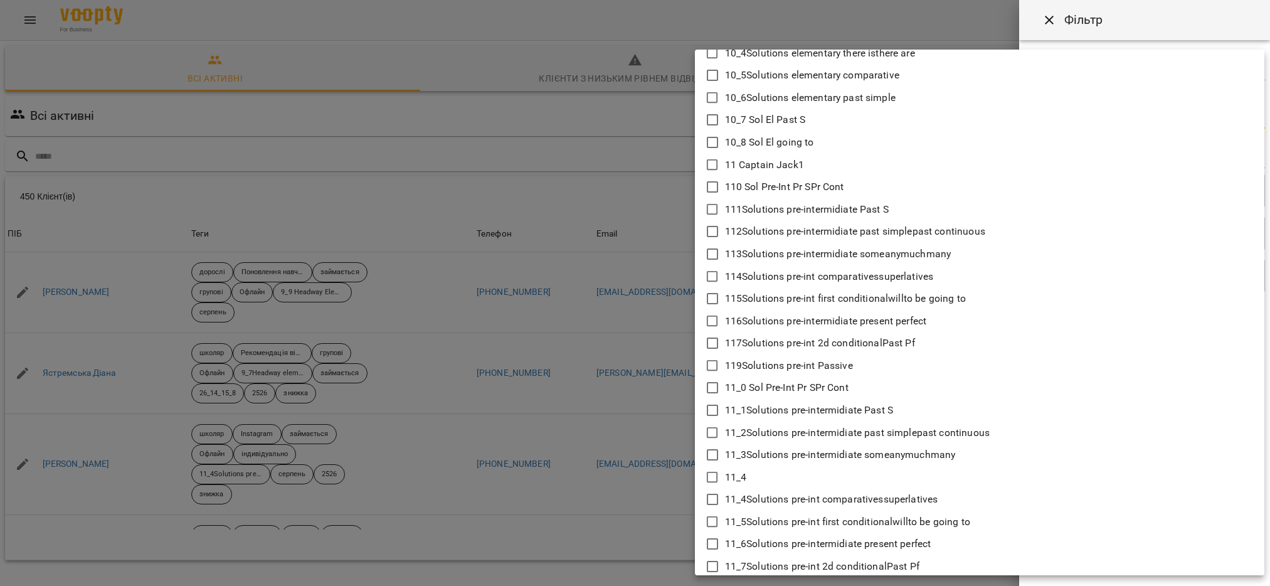
scroll to position [188, 0]
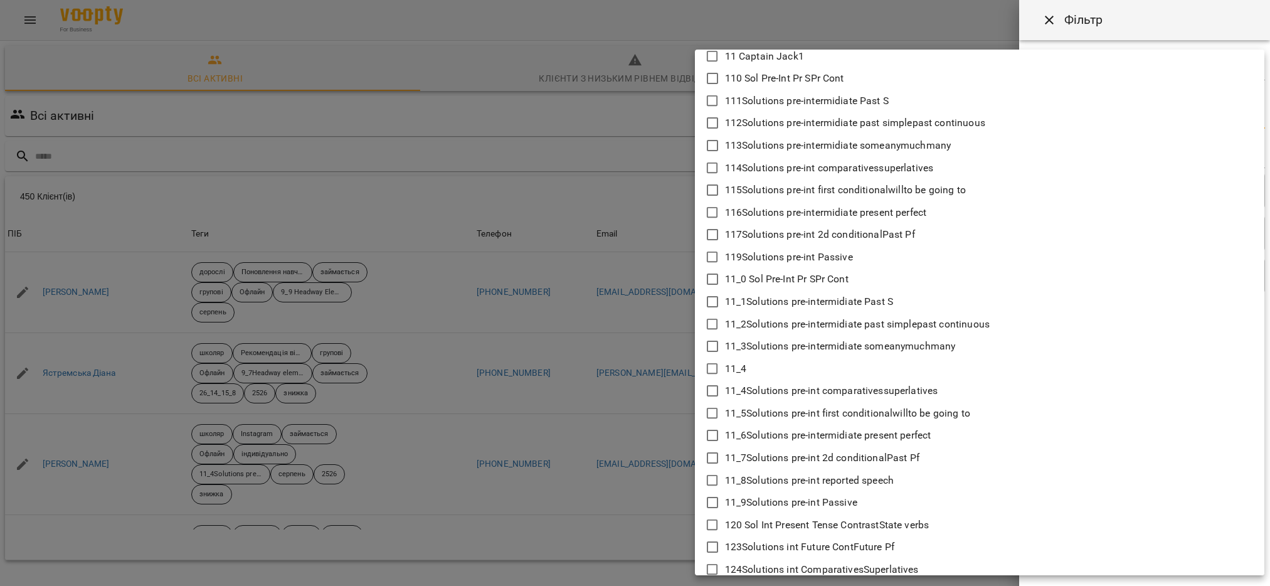
click at [712, 388] on icon at bounding box center [712, 390] width 15 height 15
type input "**********"
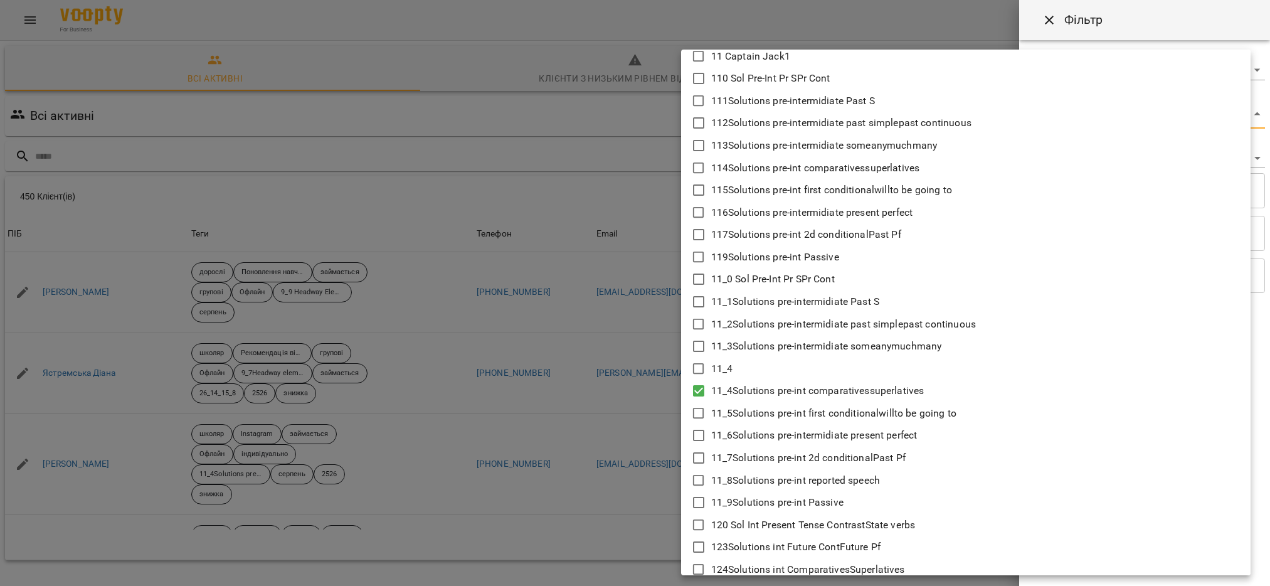
click at [652, 442] on div at bounding box center [635, 293] width 1270 height 586
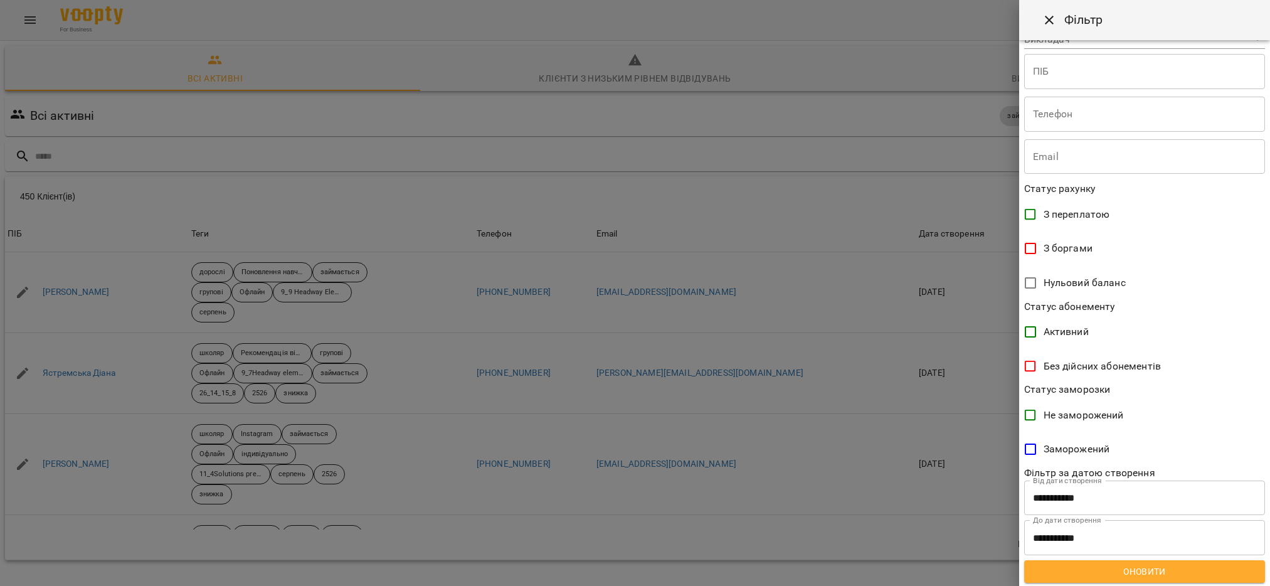
scroll to position [120, 0]
click at [1135, 571] on span "Оновити" at bounding box center [1144, 570] width 221 height 15
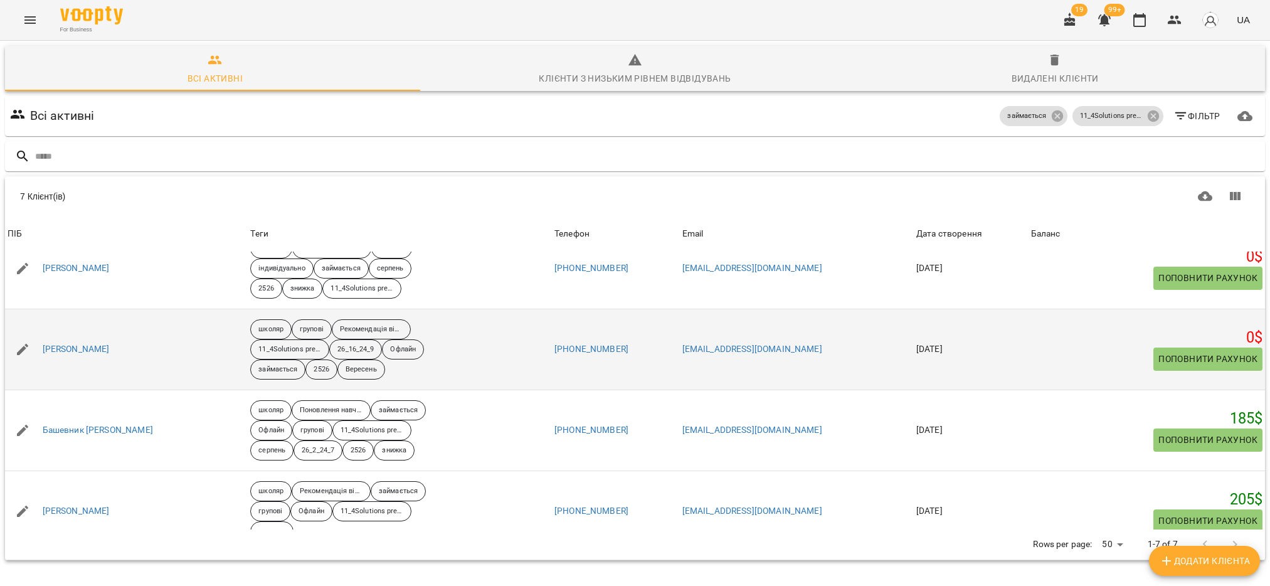
scroll to position [331, 0]
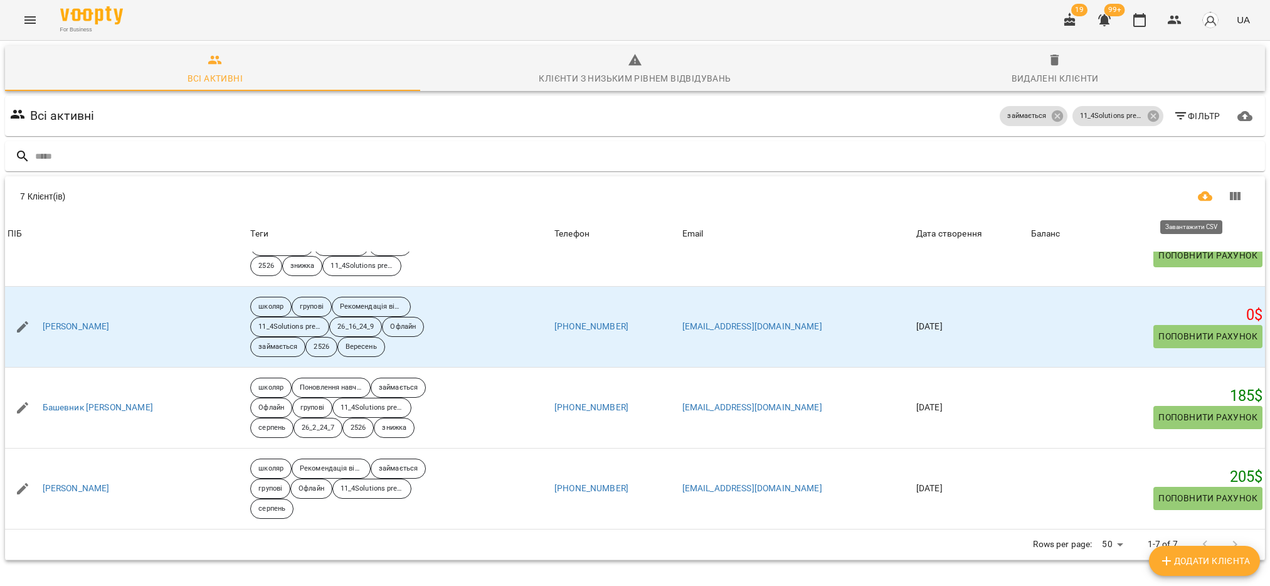
click at [1198, 196] on icon "Завантажити CSV" at bounding box center [1205, 196] width 15 height 15
click at [1147, 115] on icon at bounding box center [1152, 115] width 11 height 11
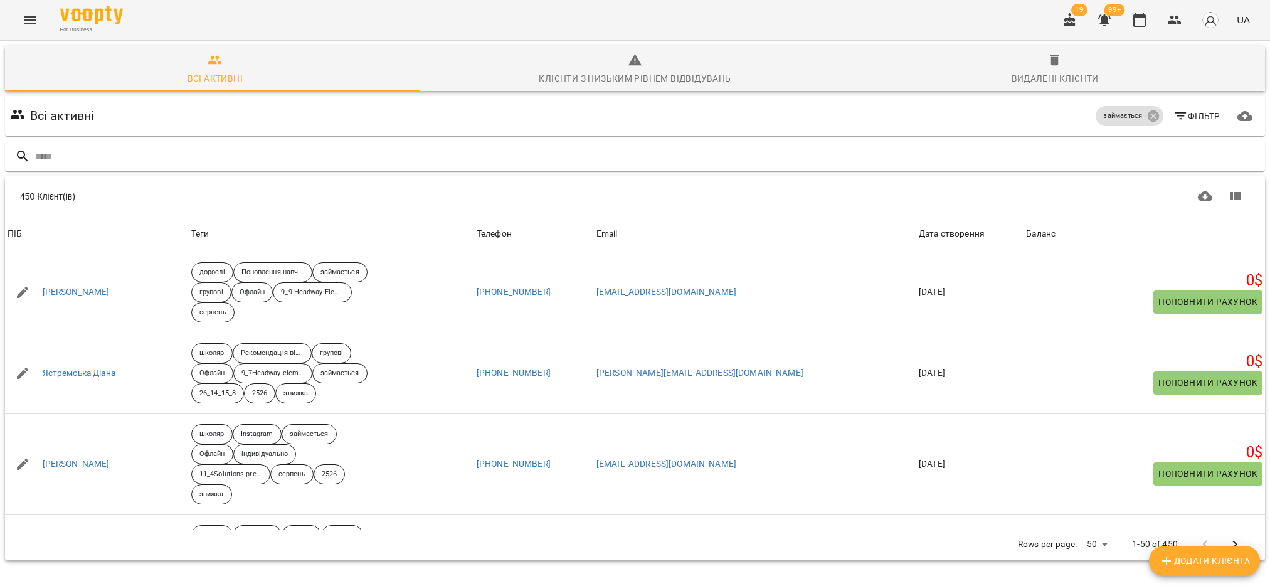
click at [1186, 115] on span "Фільтр" at bounding box center [1196, 116] width 47 height 15
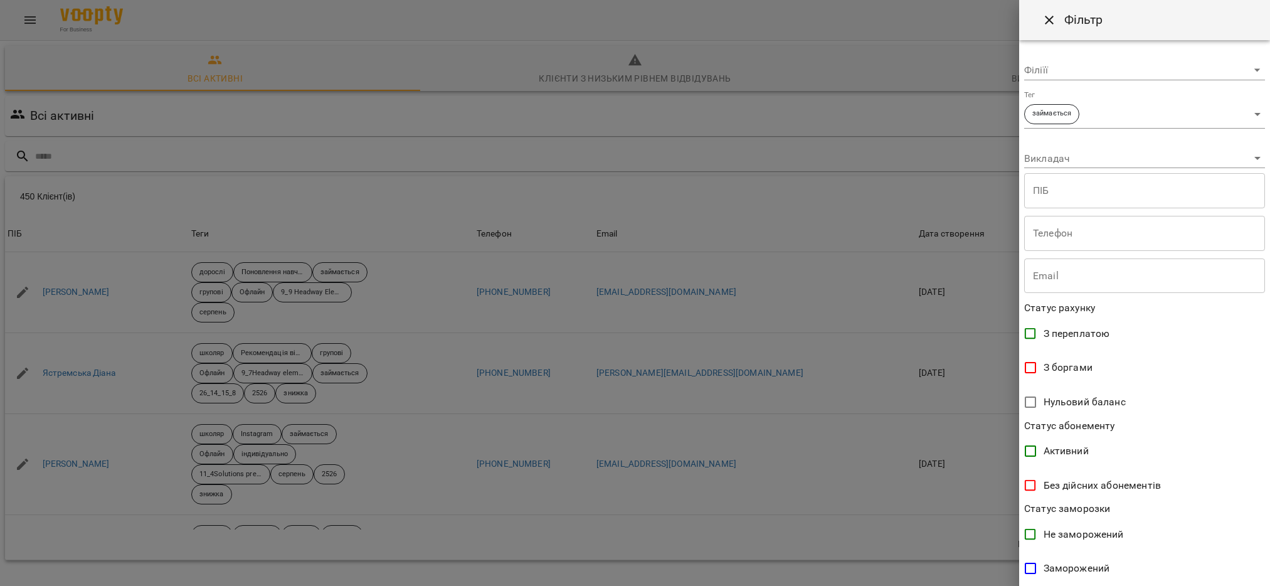
click at [1247, 115] on body "For Business 19 99+ UA Всі активні Клієнти з низьким рівнем відвідувань Видален…" at bounding box center [635, 326] width 1270 height 653
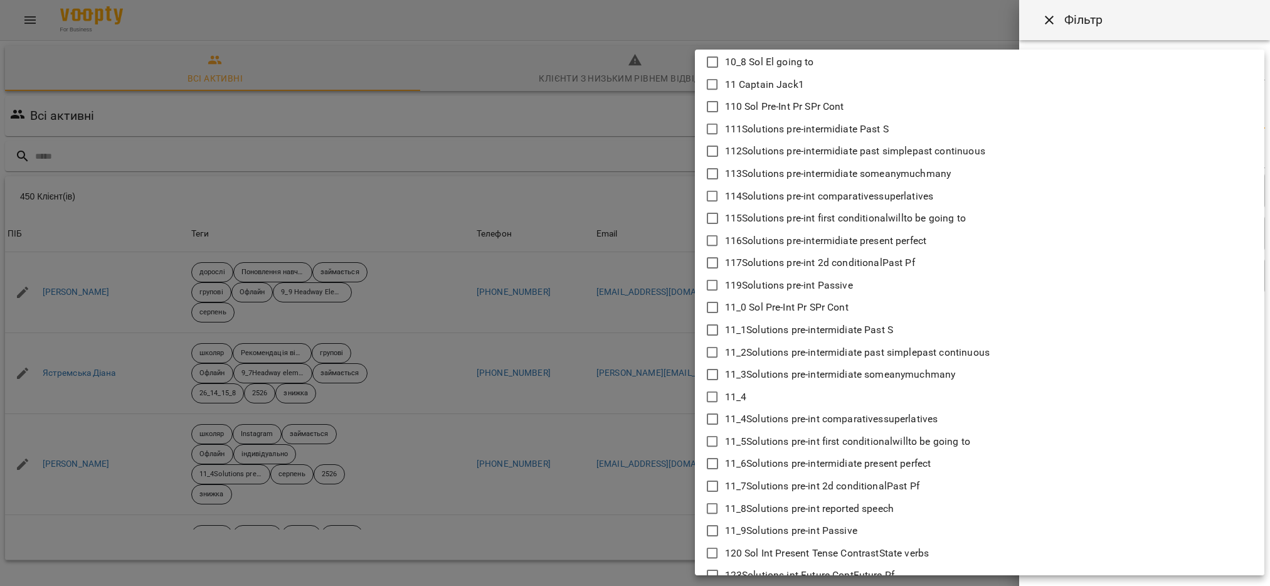
scroll to position [188, 0]
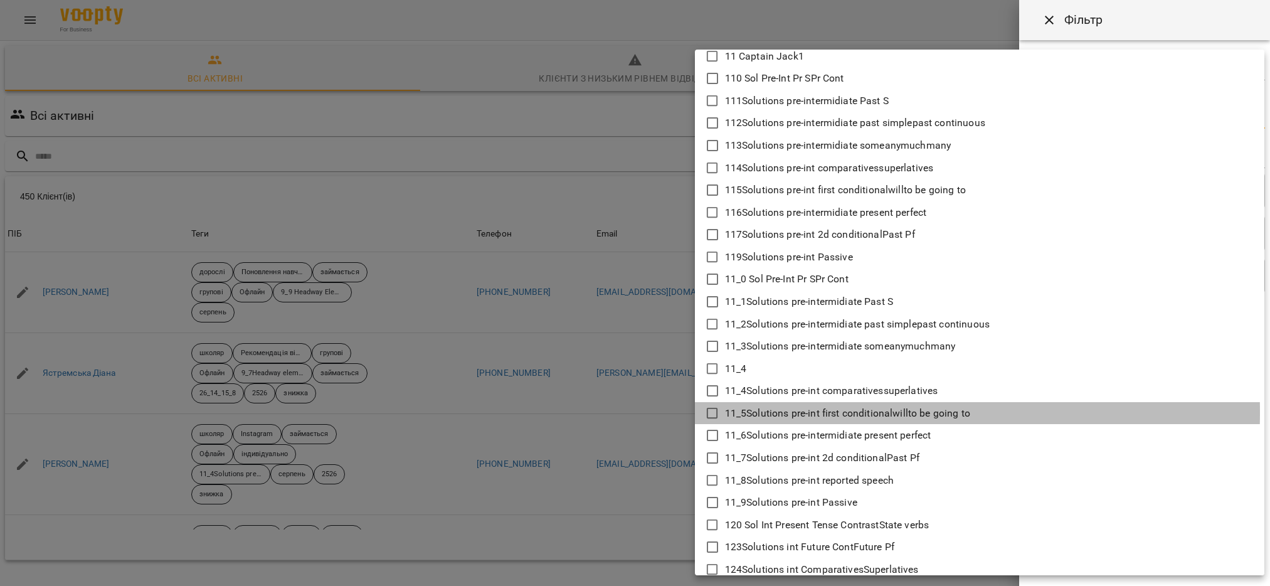
click at [714, 412] on icon at bounding box center [712, 413] width 15 height 15
type input "**********"
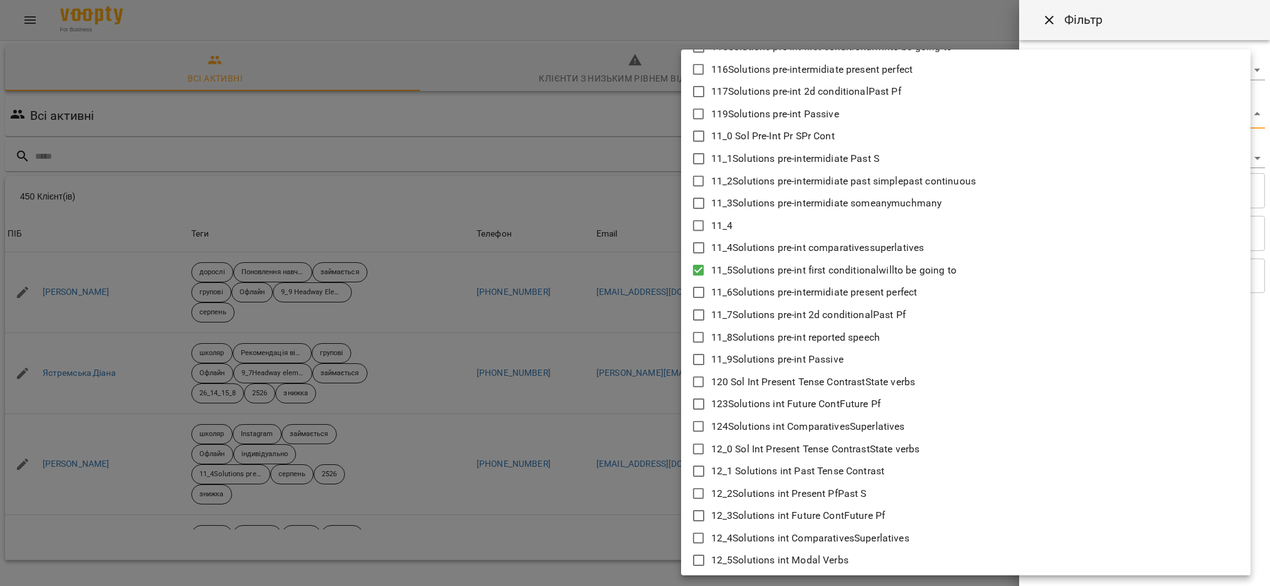
scroll to position [376, 0]
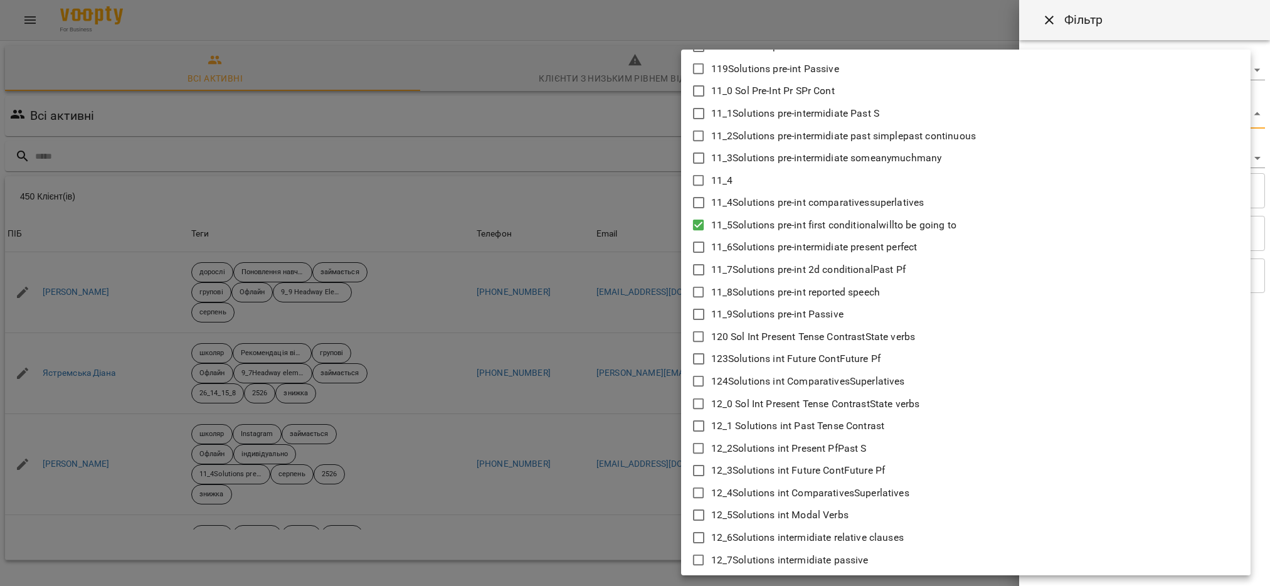
click at [610, 504] on div at bounding box center [635, 293] width 1270 height 586
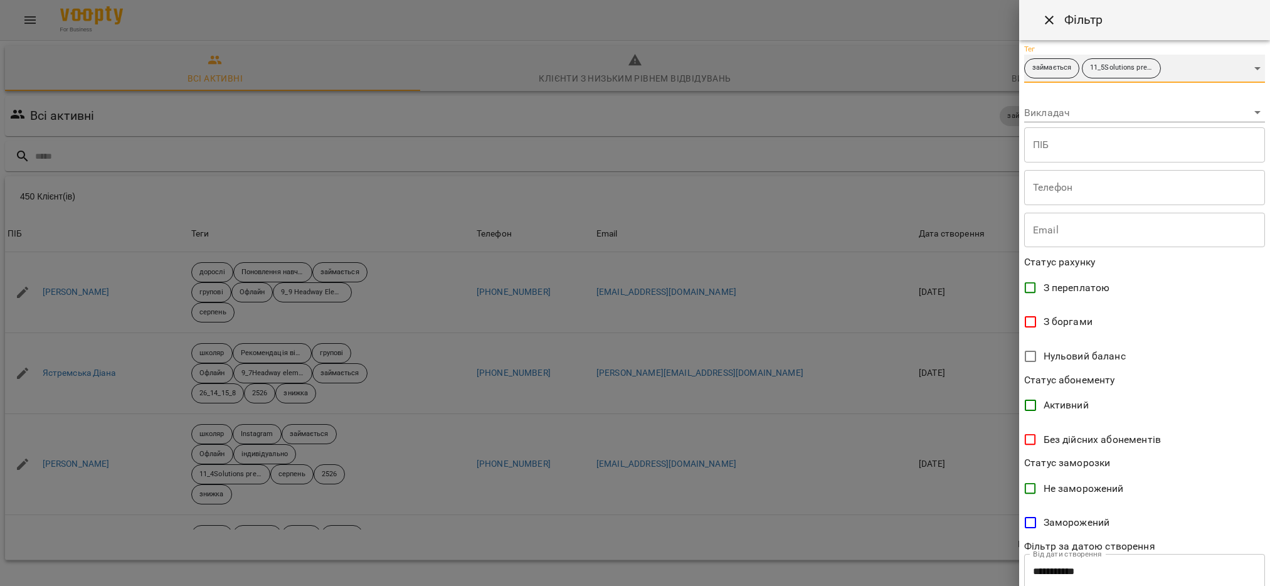
scroll to position [120, 0]
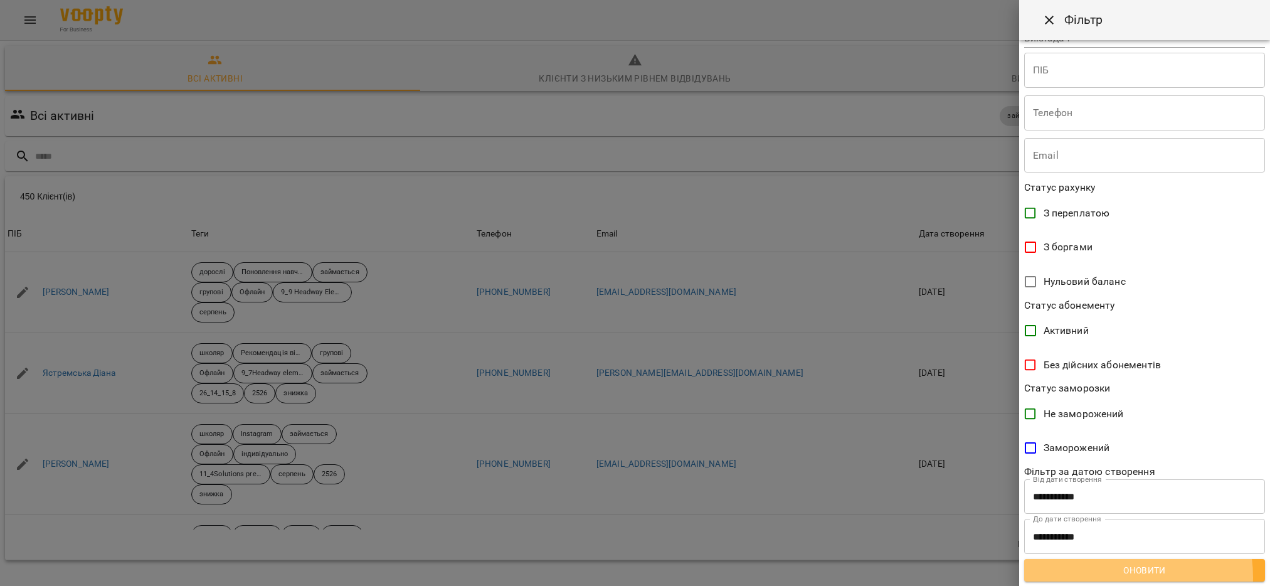
click at [1109, 576] on span "Оновити" at bounding box center [1144, 570] width 221 height 15
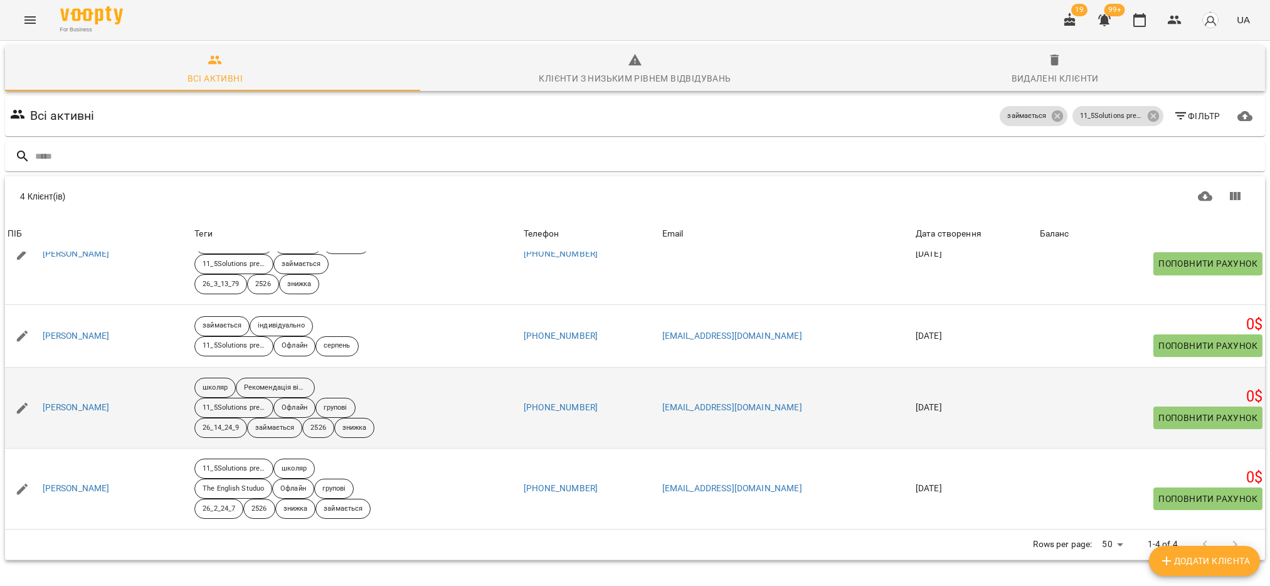
scroll to position [0, 0]
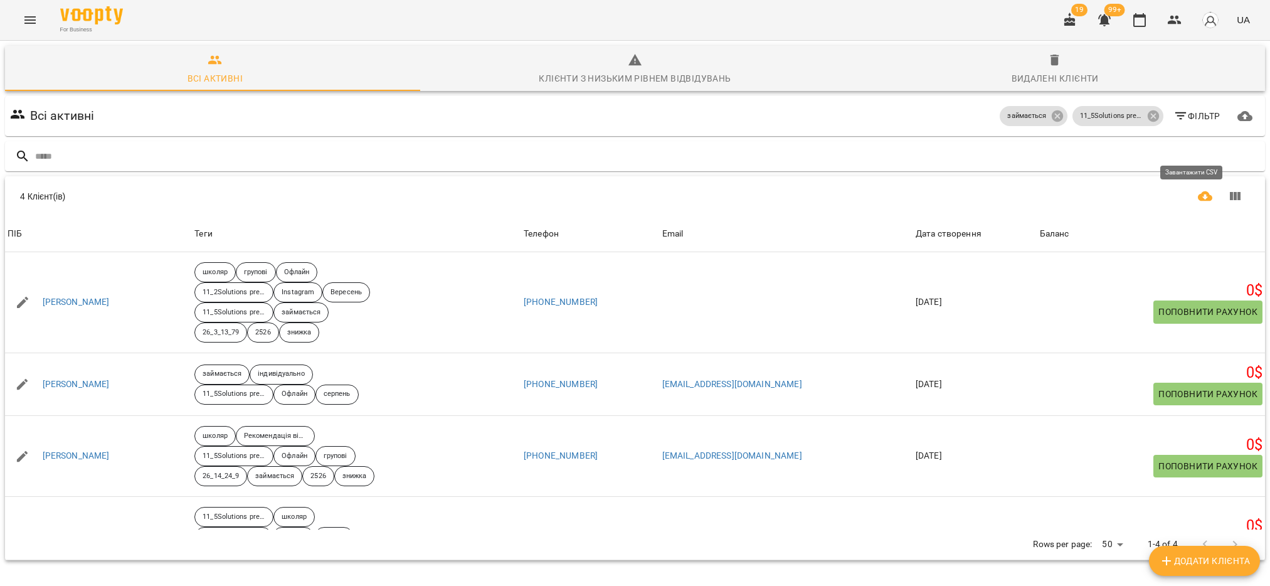
click at [1198, 189] on icon "Завантажити CSV" at bounding box center [1205, 196] width 15 height 15
click at [1147, 110] on icon at bounding box center [1152, 115] width 11 height 11
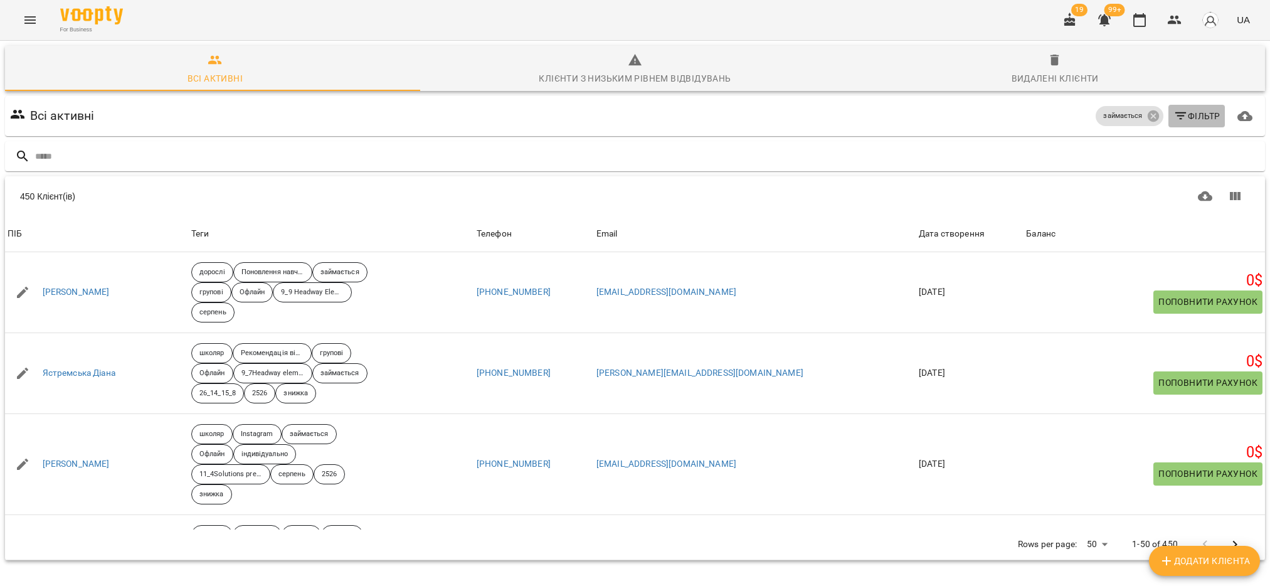
click at [1173, 109] on icon "button" at bounding box center [1180, 116] width 15 height 15
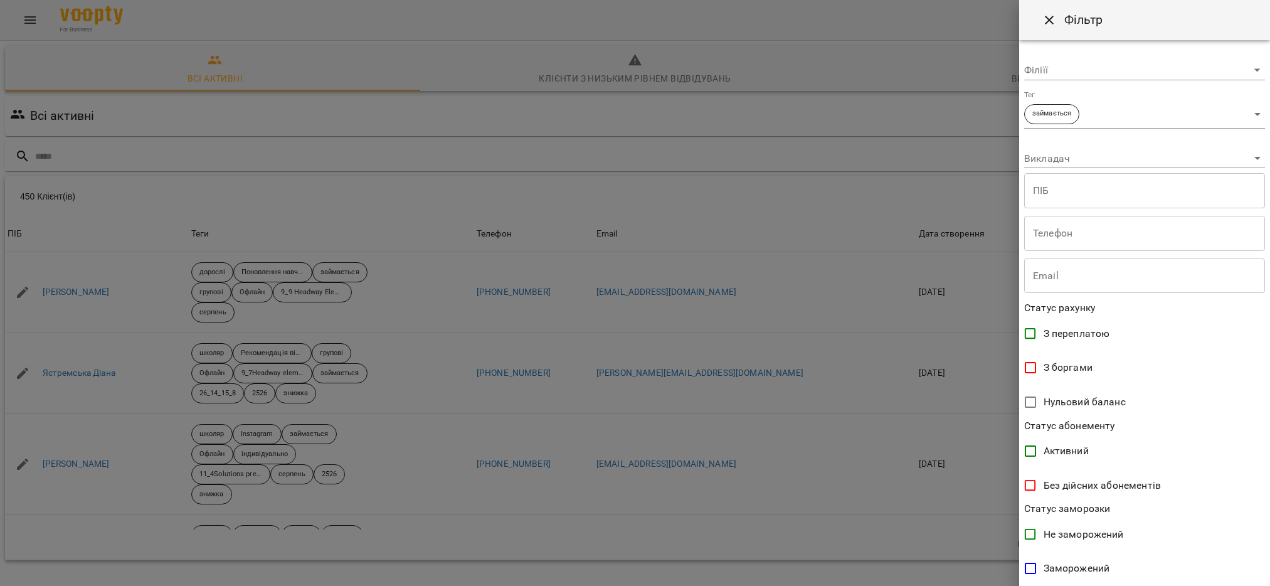
click at [1246, 113] on body "For Business 19 99+ UA Всі активні Клієнти з низьким рівнем відвідувань Видален…" at bounding box center [635, 326] width 1270 height 653
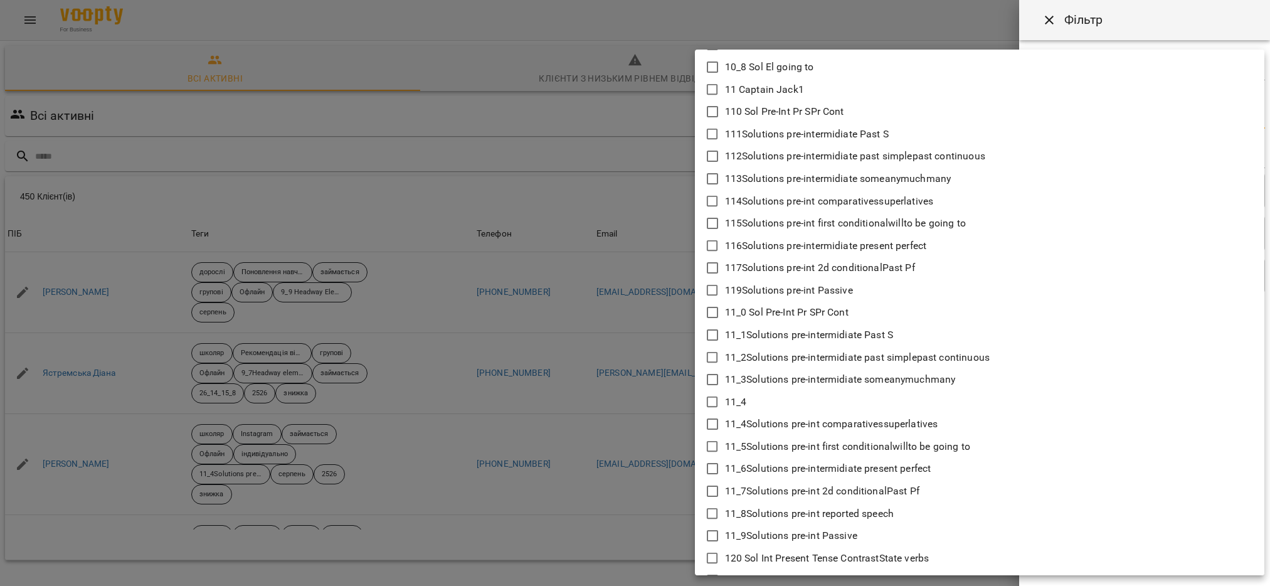
scroll to position [188, 0]
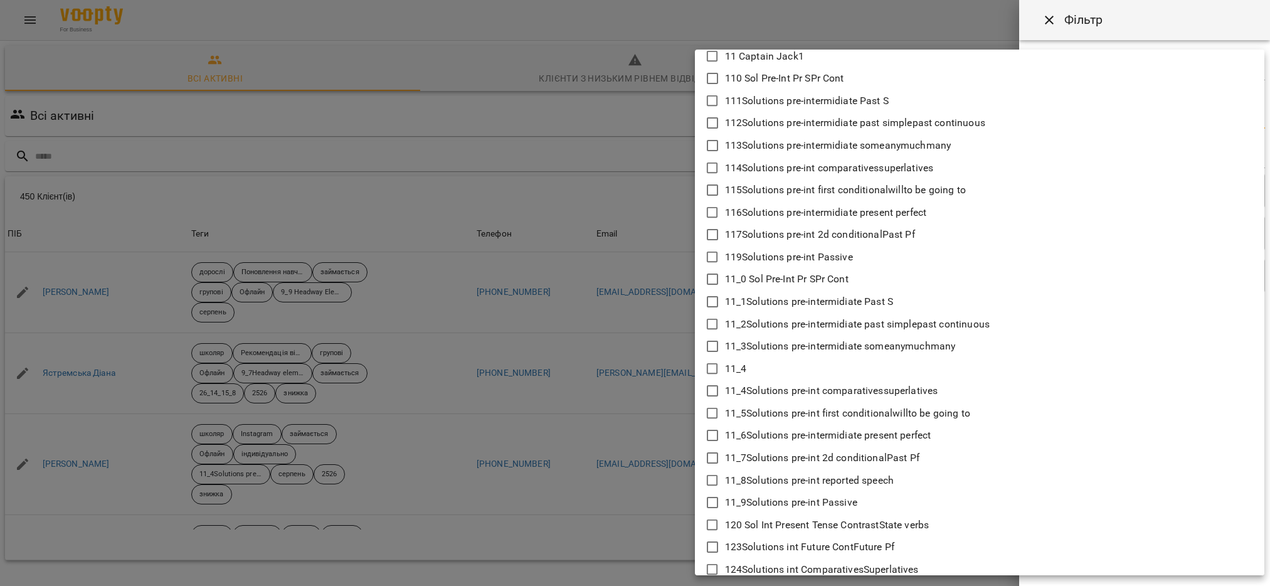
click at [710, 437] on icon at bounding box center [712, 435] width 15 height 15
type input "**********"
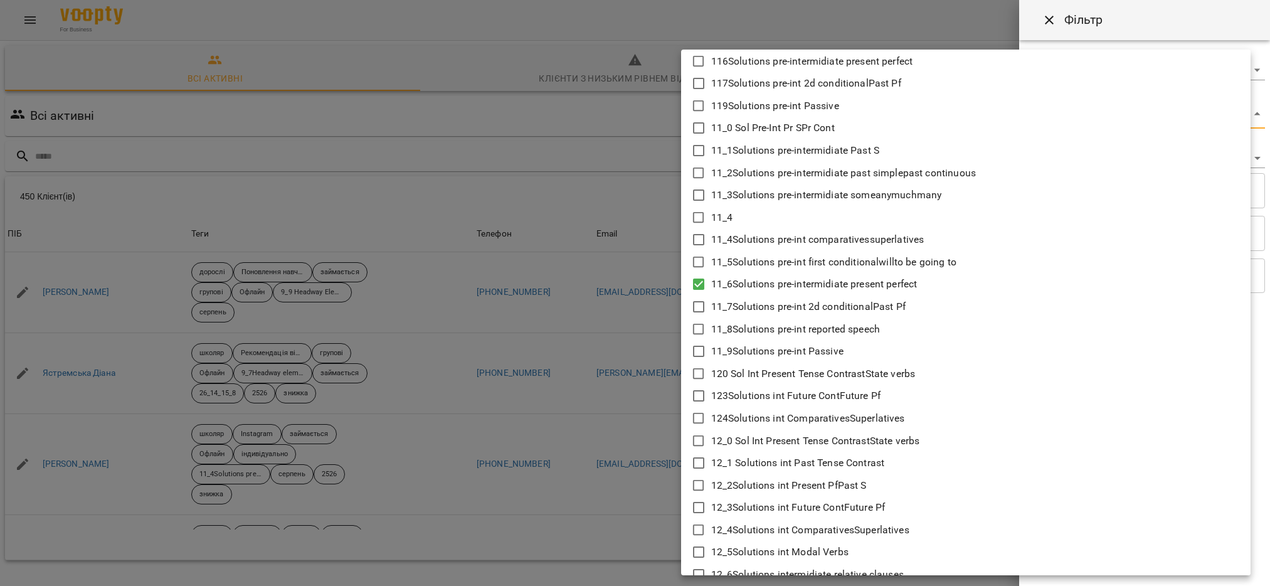
scroll to position [376, 0]
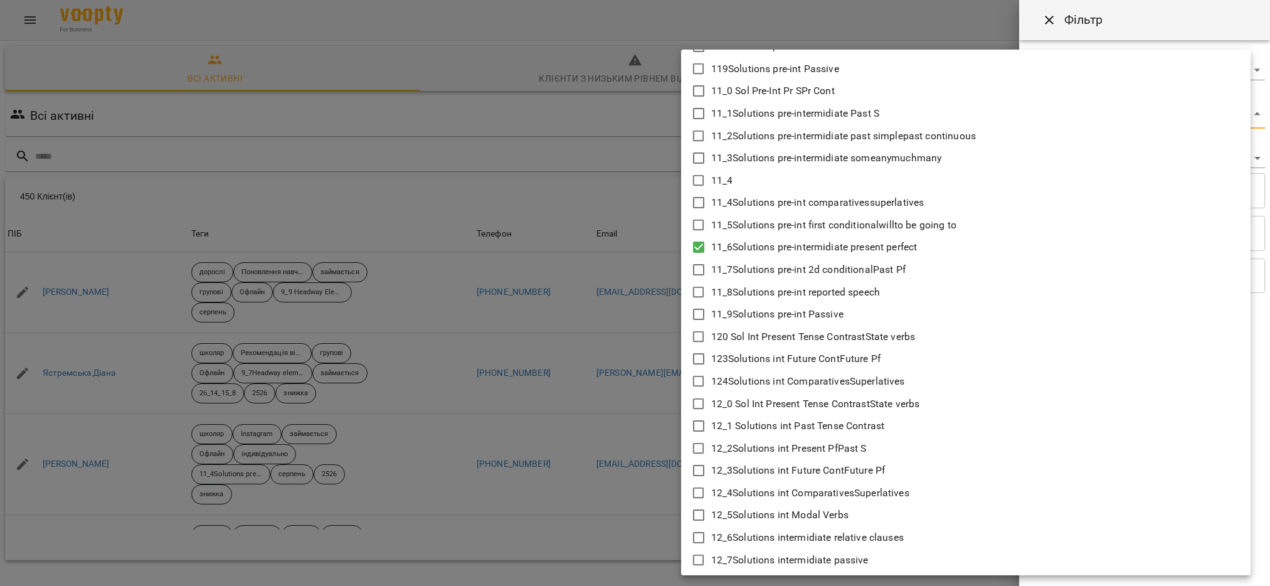
click at [648, 471] on div at bounding box center [635, 293] width 1270 height 586
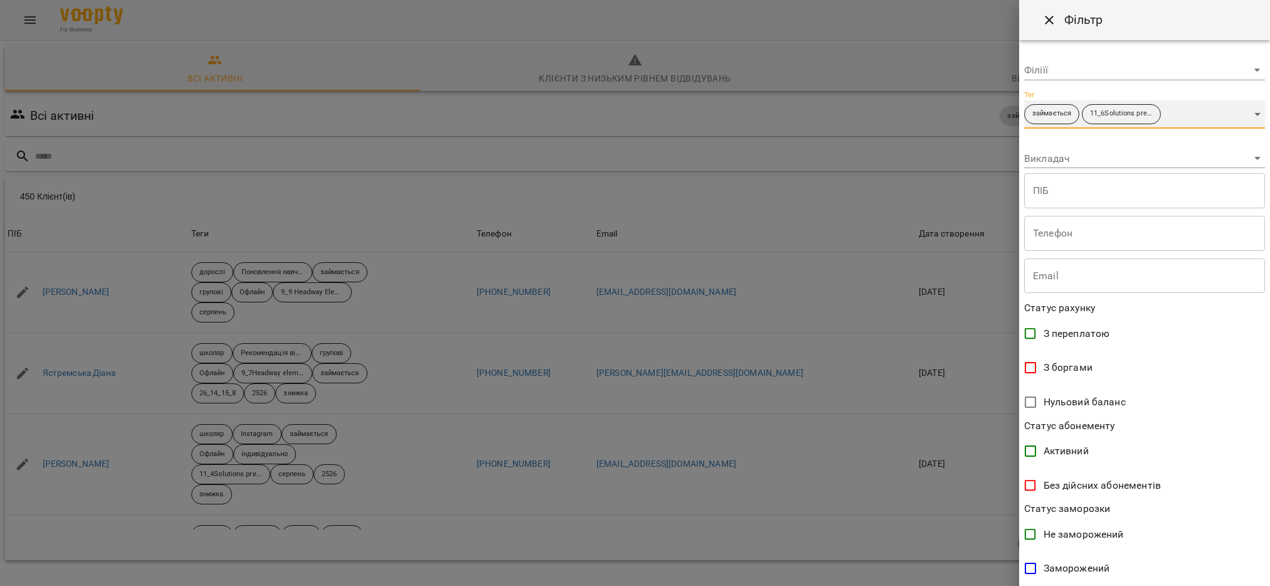
scroll to position [120, 0]
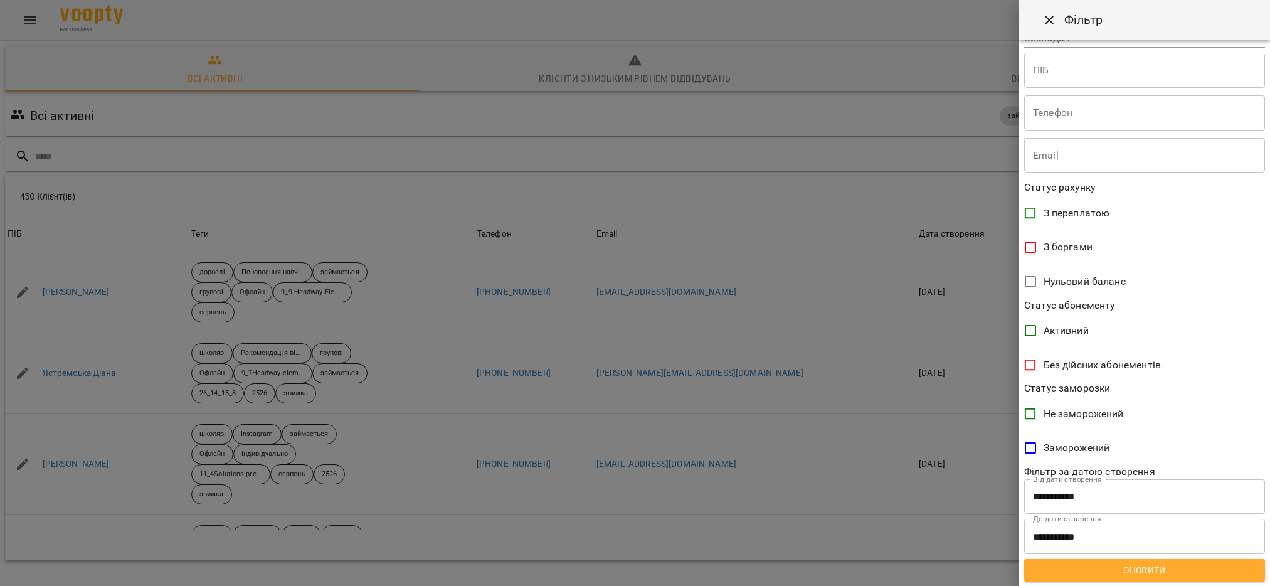
click at [1162, 576] on span "Оновити" at bounding box center [1144, 570] width 221 height 15
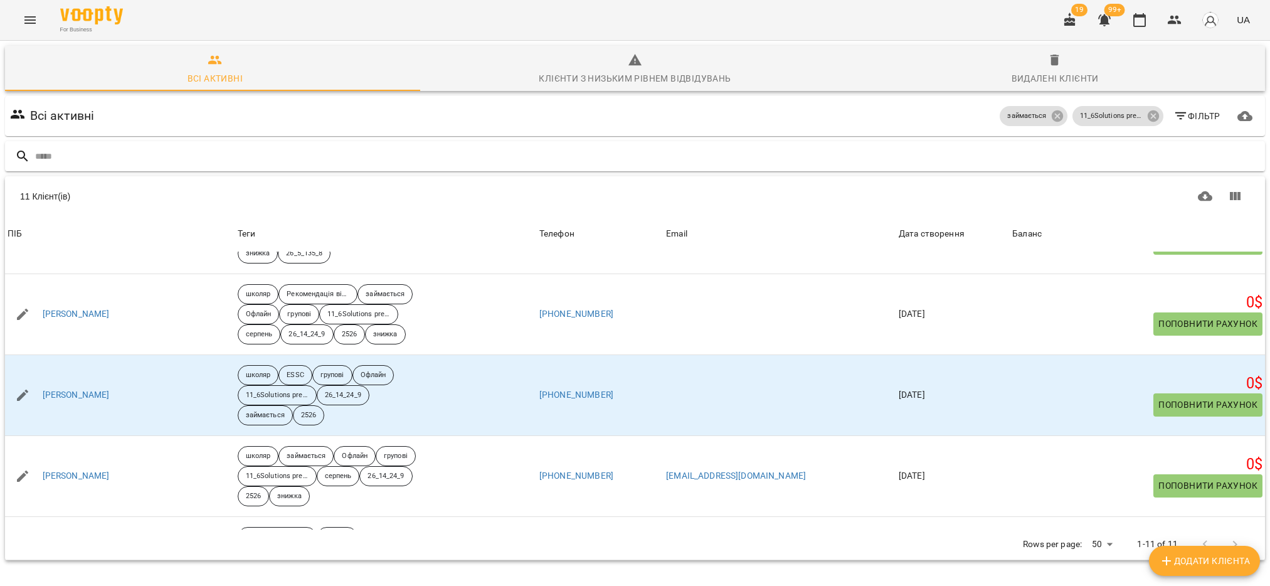
scroll to position [0, 0]
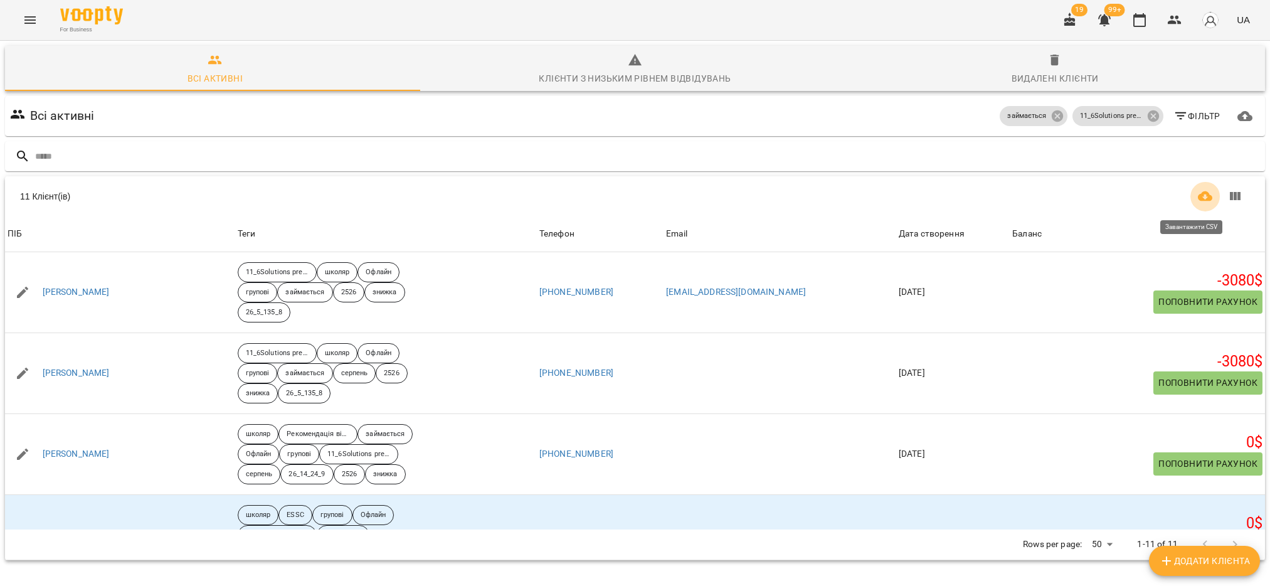
click at [1198, 196] on icon "Завантажити CSV" at bounding box center [1205, 196] width 15 height 10
click at [1173, 112] on icon "button" at bounding box center [1180, 116] width 15 height 15
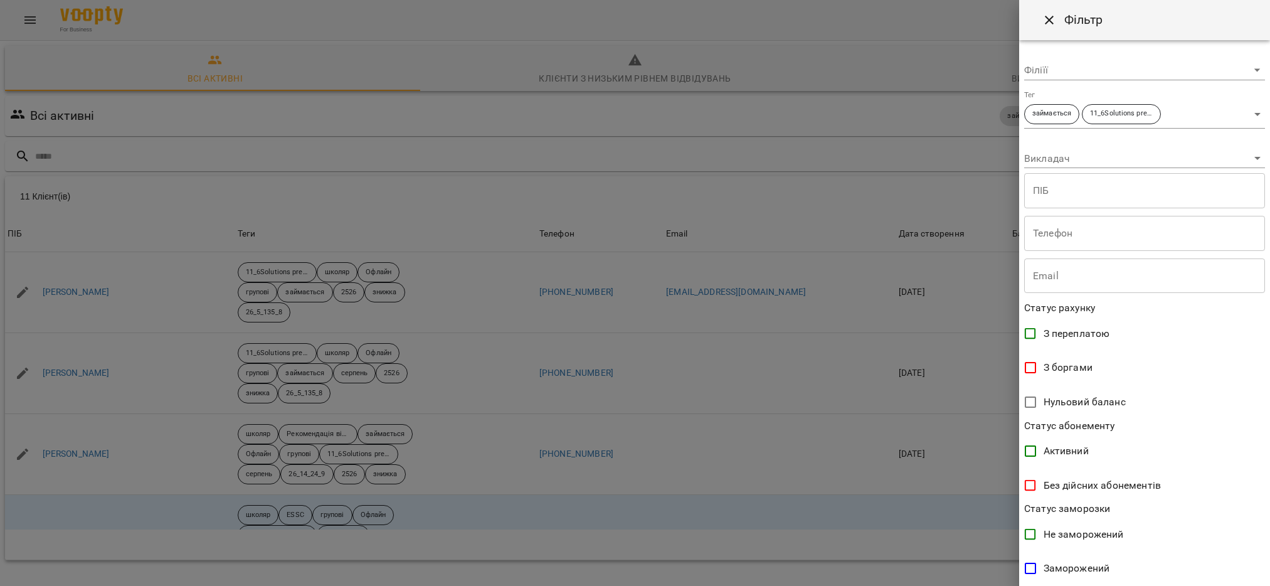
click at [911, 146] on div at bounding box center [635, 293] width 1270 height 586
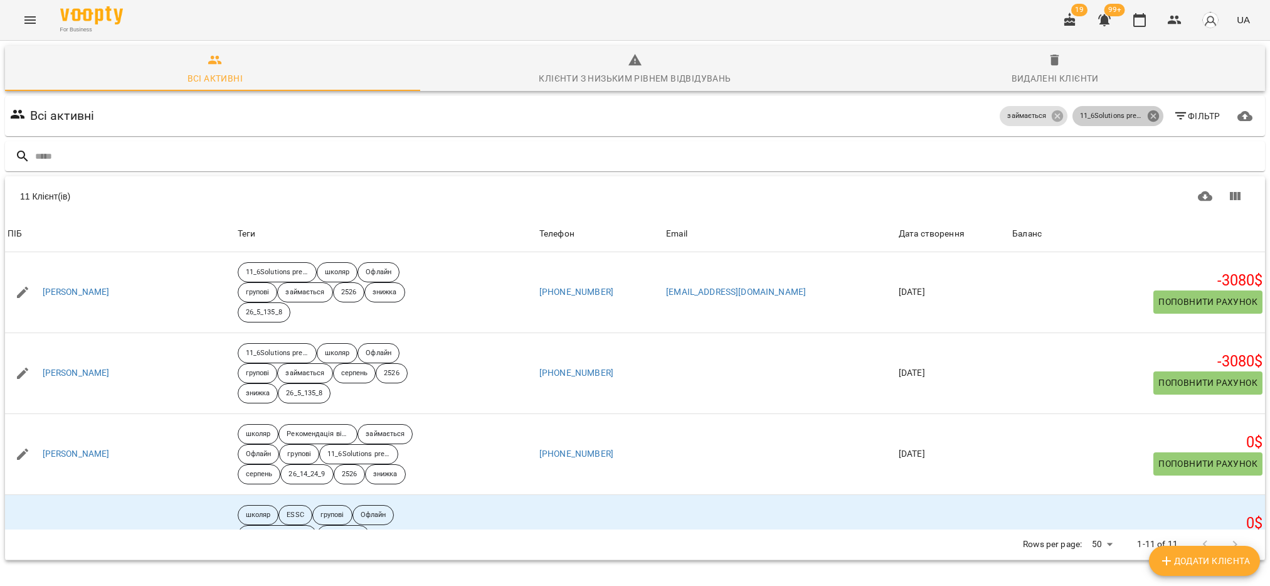
click at [1147, 115] on icon at bounding box center [1152, 115] width 11 height 11
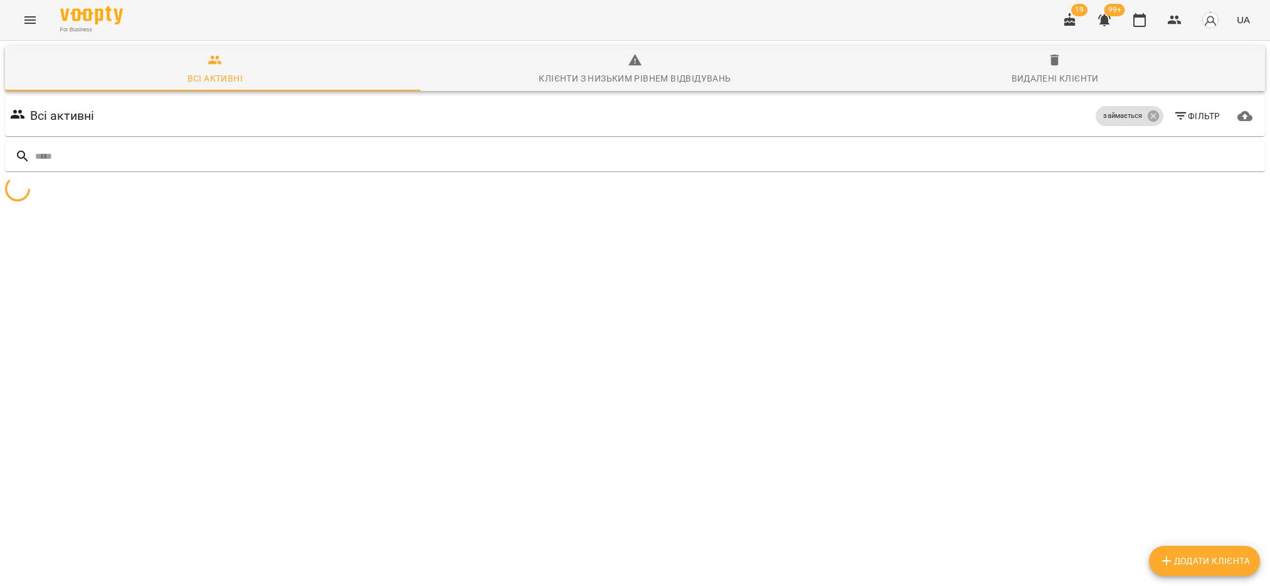
click at [1187, 113] on span "Фільтр" at bounding box center [1196, 116] width 47 height 15
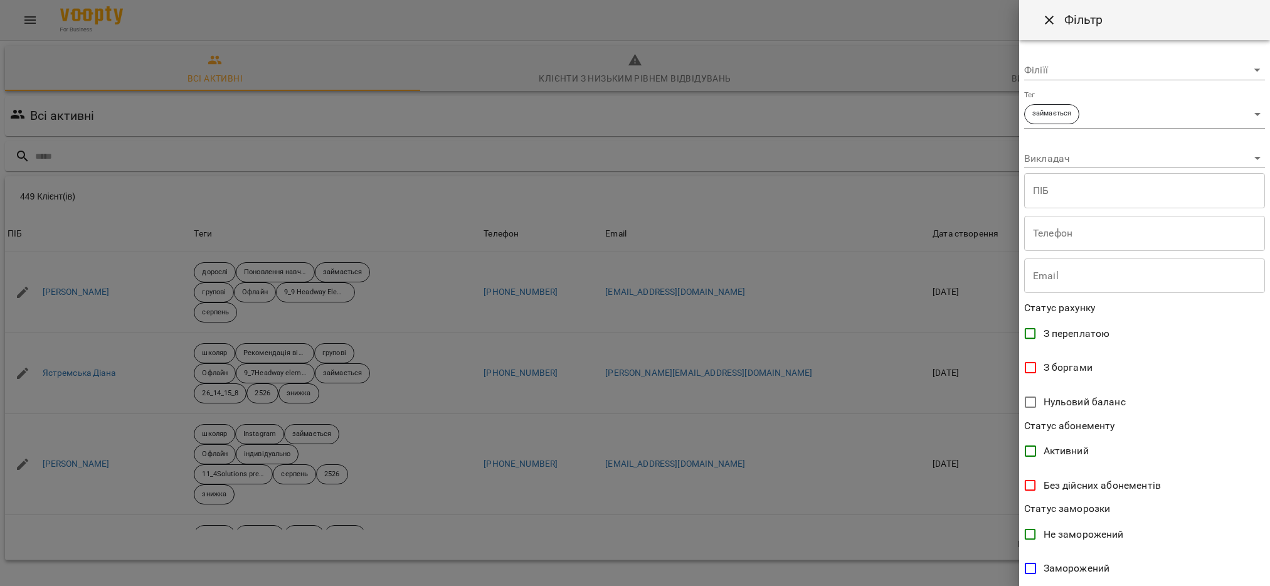
click at [1247, 112] on body "For Business 19 99+ UA Всі активні Клієнти з низьким рівнем відвідувань Видален…" at bounding box center [635, 326] width 1270 height 653
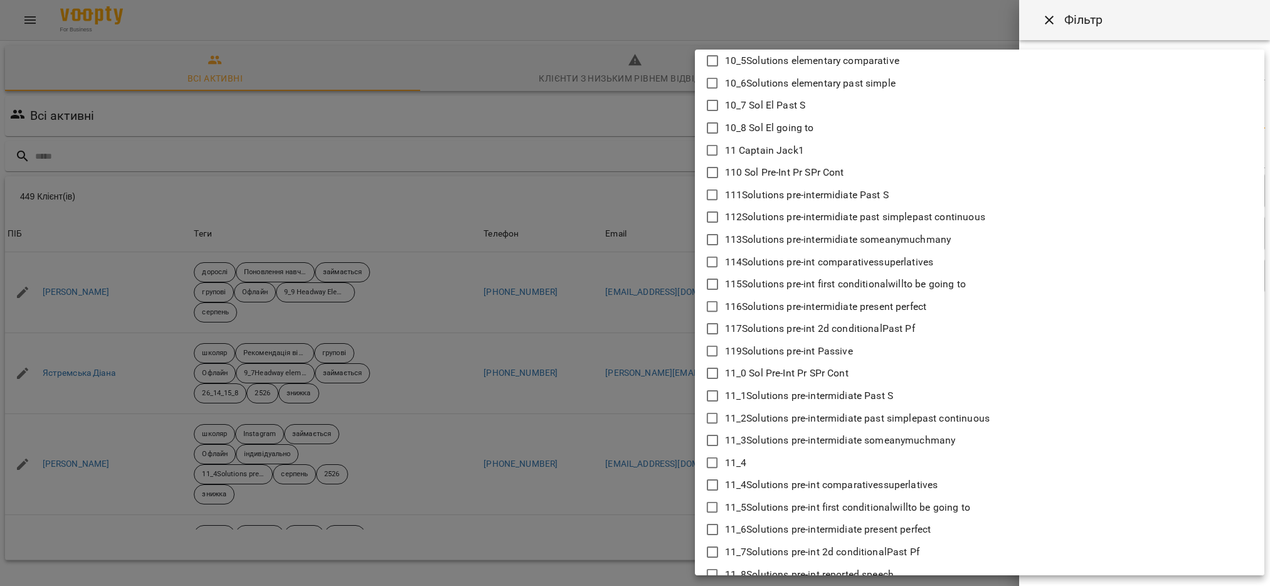
scroll to position [188, 0]
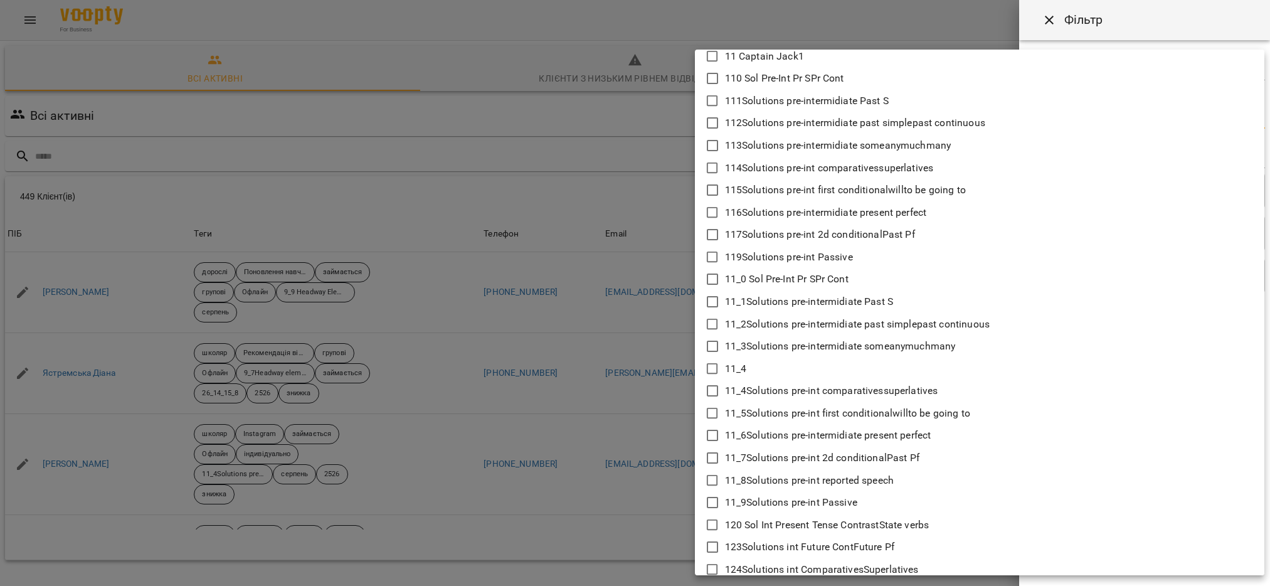
click at [709, 459] on icon at bounding box center [712, 457] width 15 height 15
type input "**********"
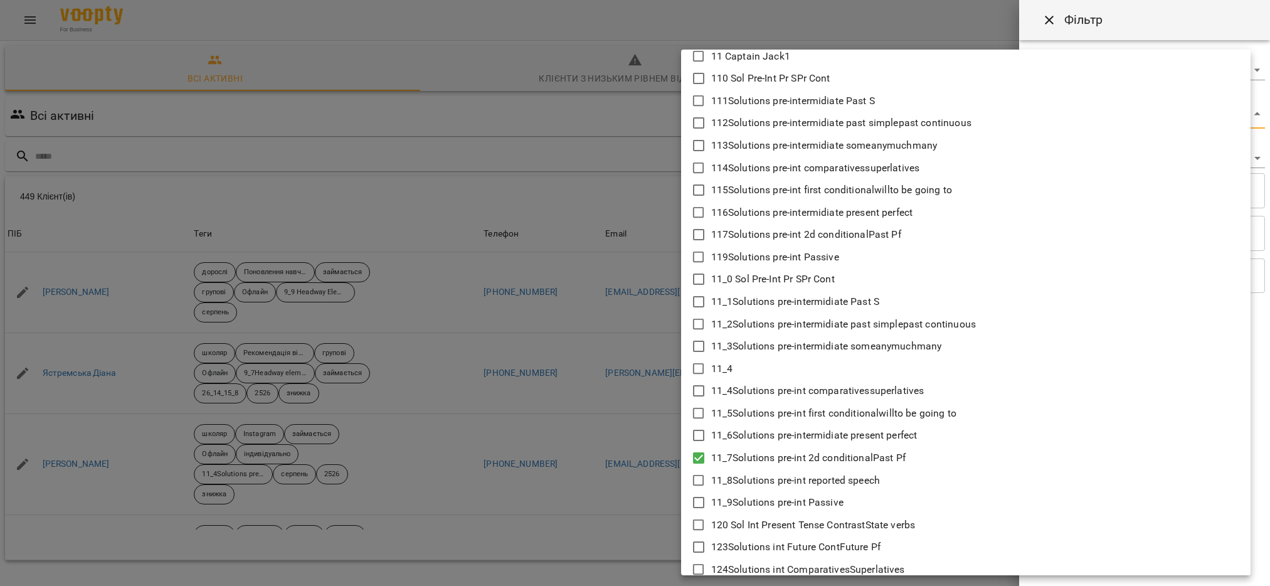
click at [660, 484] on div at bounding box center [635, 293] width 1270 height 586
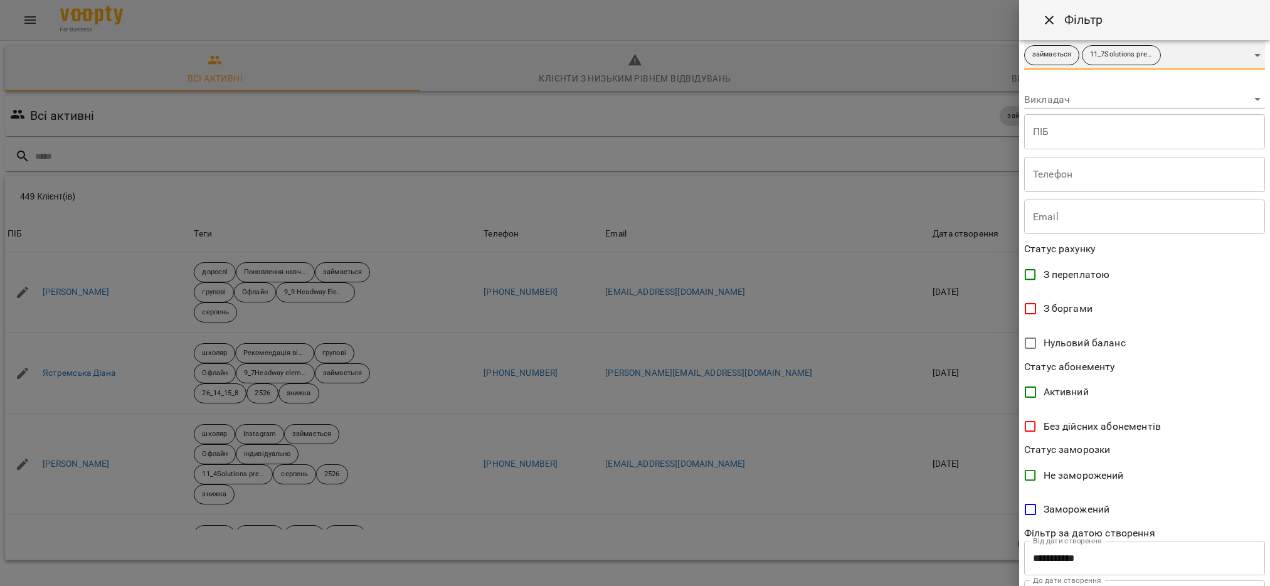
scroll to position [120, 0]
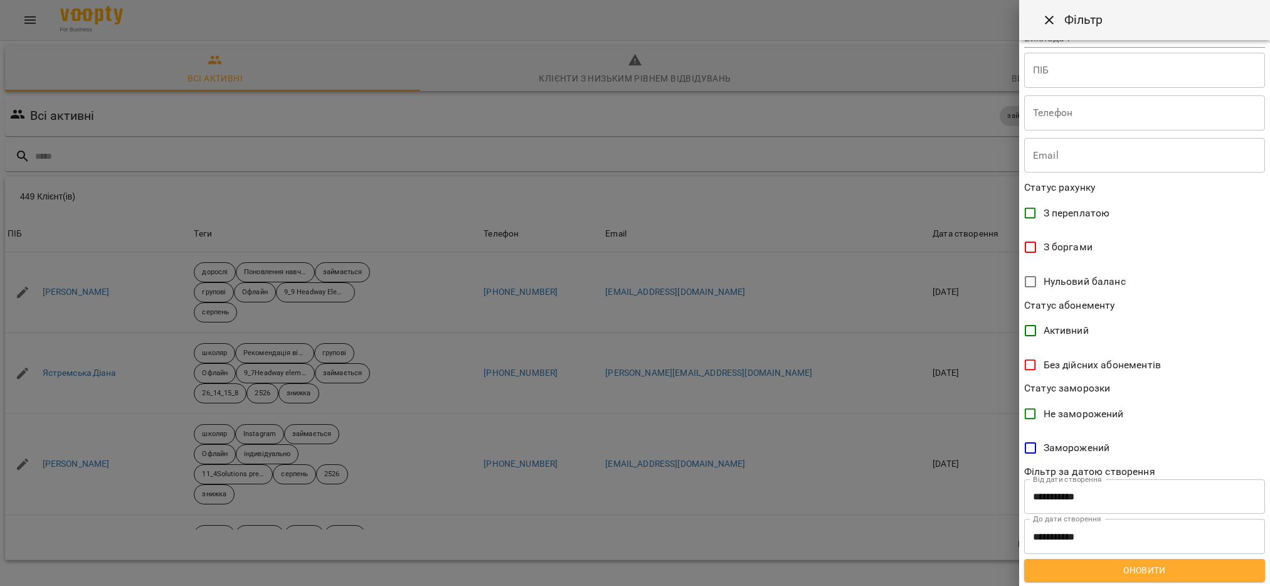
click at [1154, 568] on span "Оновити" at bounding box center [1144, 570] width 221 height 15
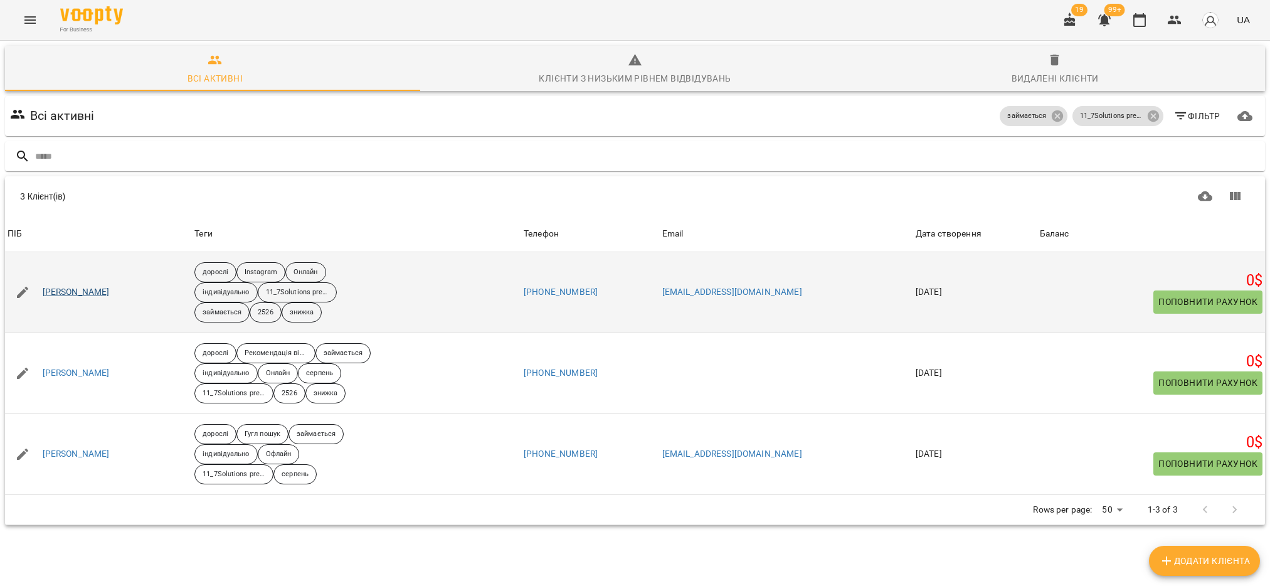
scroll to position [55, 0]
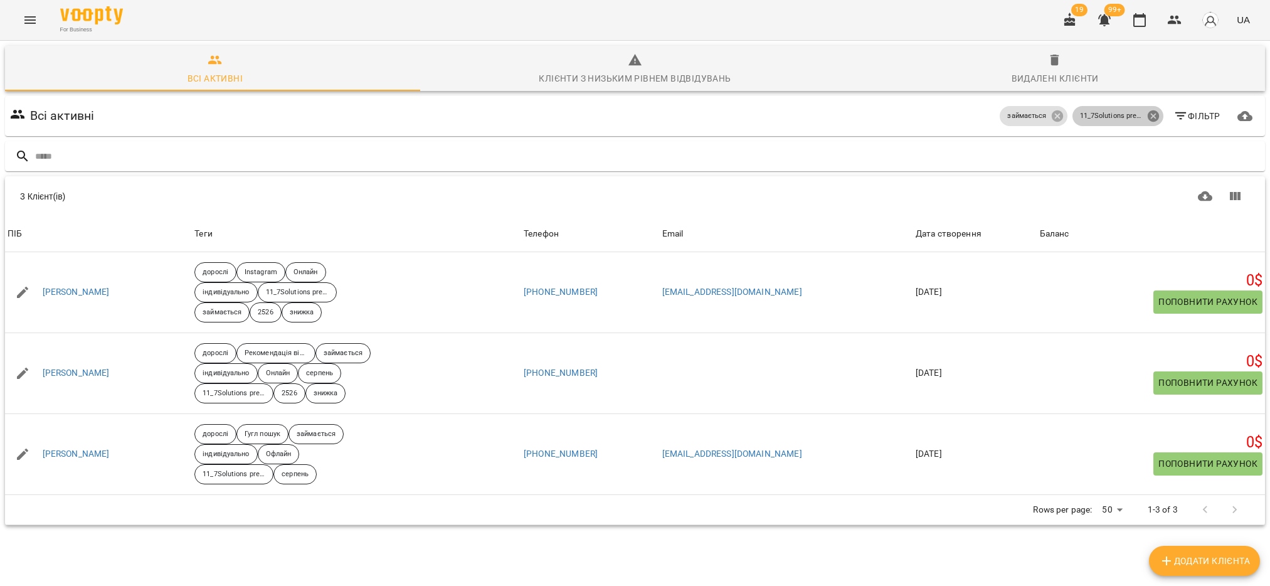
click at [1147, 110] on icon at bounding box center [1152, 115] width 11 height 11
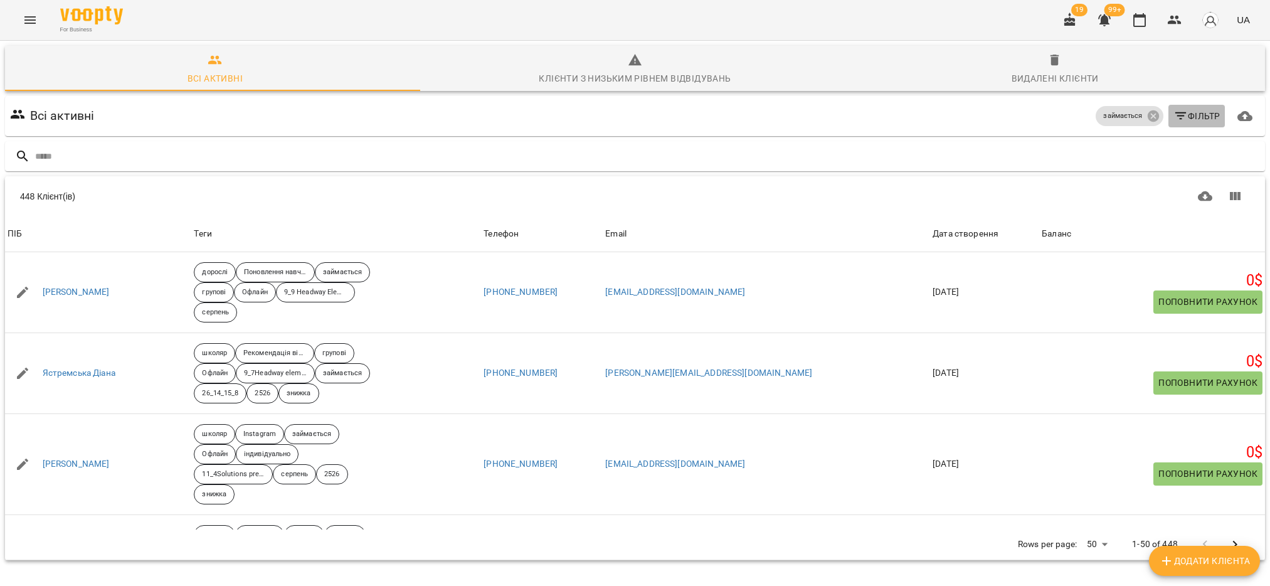
click at [1190, 109] on span "Фільтр" at bounding box center [1196, 116] width 47 height 15
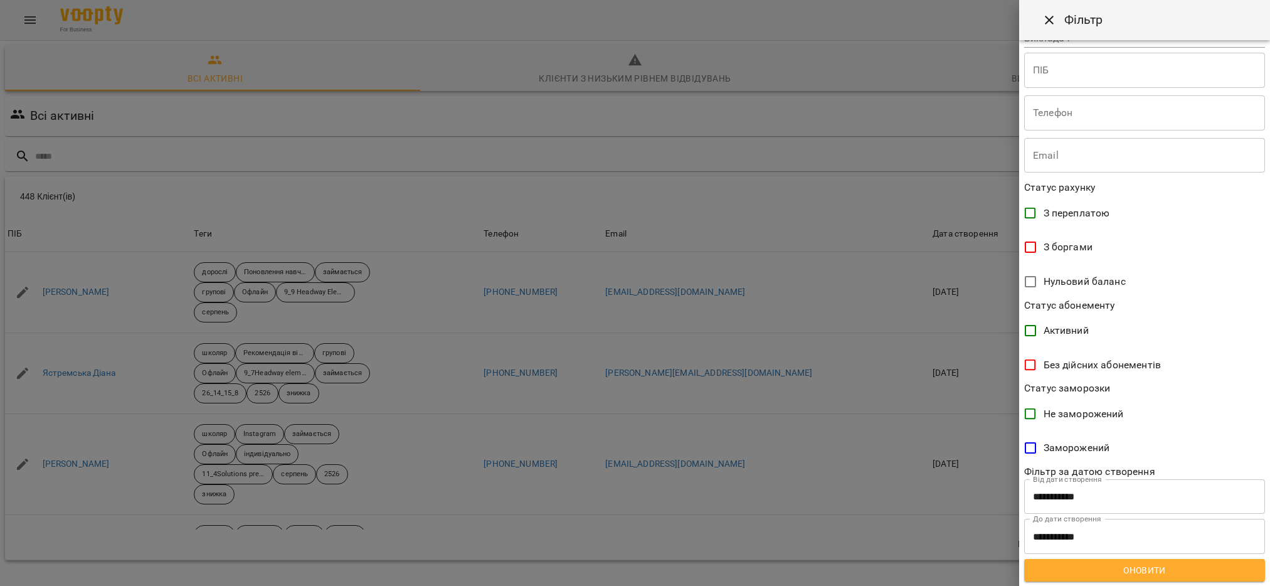
scroll to position [0, 0]
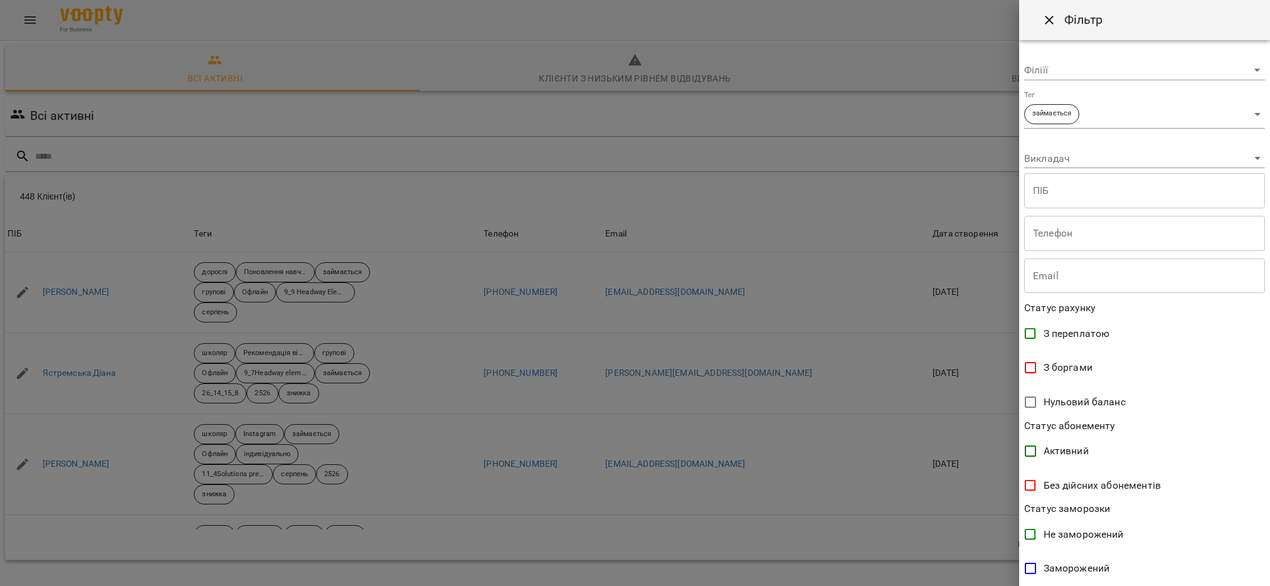
click at [1239, 113] on body "For Business 19 99+ UA Всі активні Клієнти з низьким рівнем відвідувань Видален…" at bounding box center [635, 326] width 1270 height 653
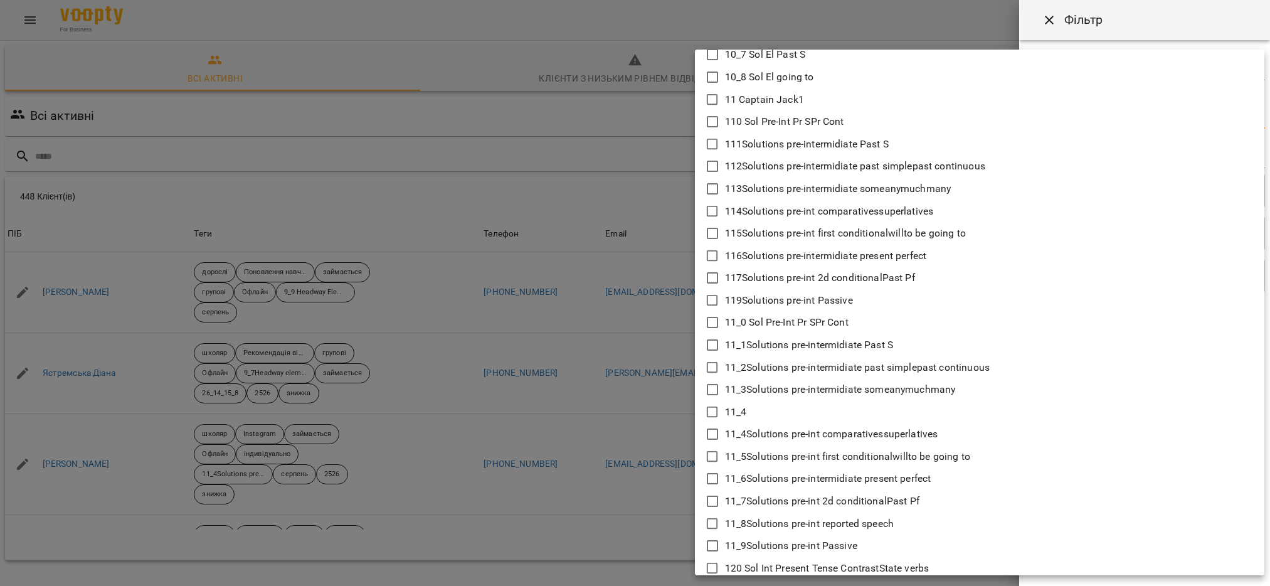
scroll to position [188, 0]
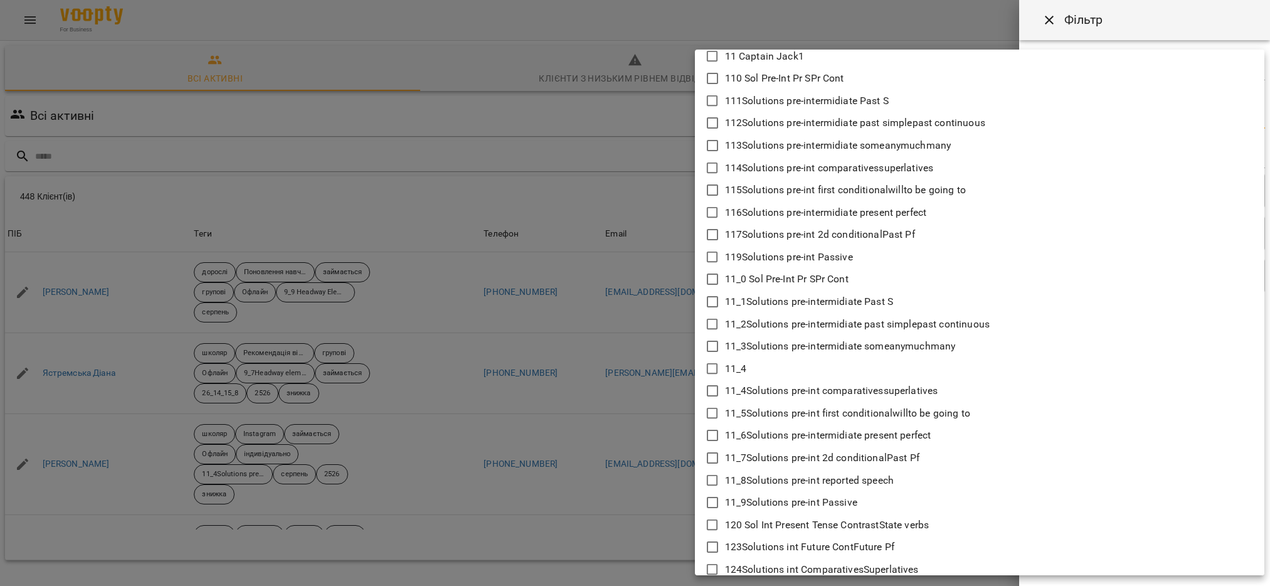
click at [708, 478] on icon at bounding box center [712, 480] width 15 height 15
type input "**********"
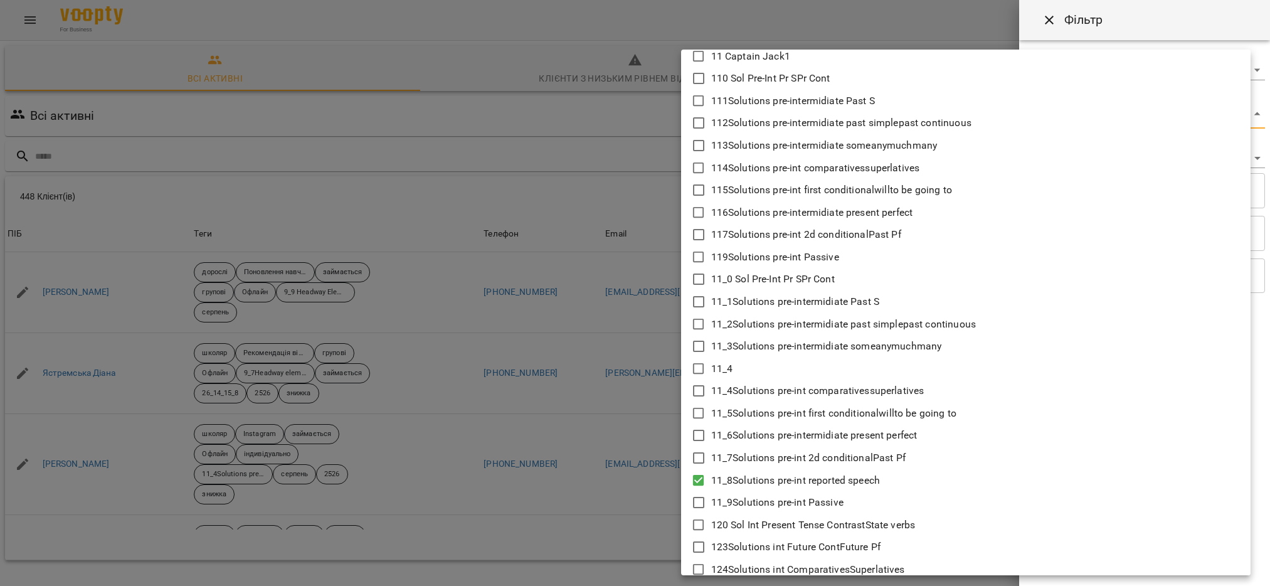
click at [646, 489] on div at bounding box center [635, 293] width 1270 height 586
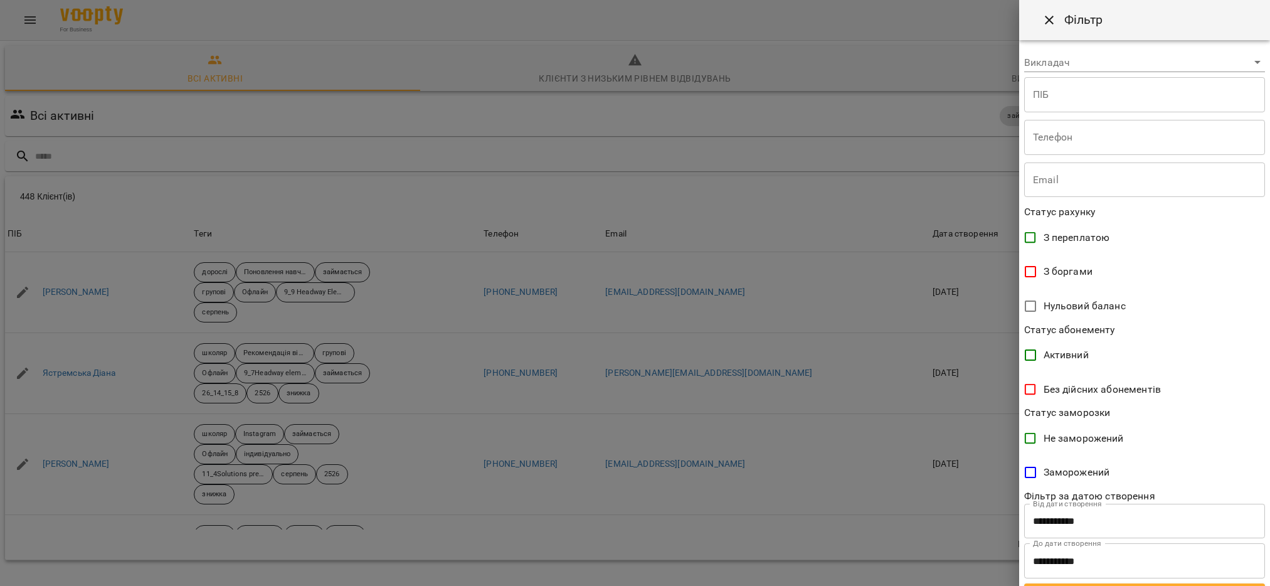
scroll to position [120, 0]
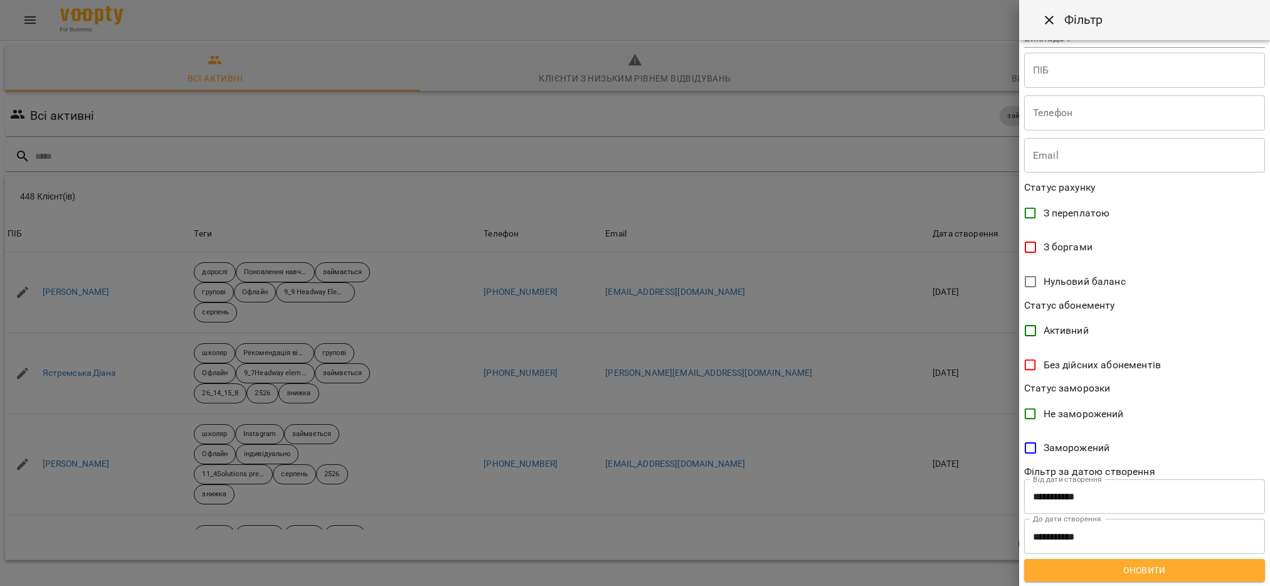
click at [1135, 567] on span "Оновити" at bounding box center [1144, 570] width 221 height 15
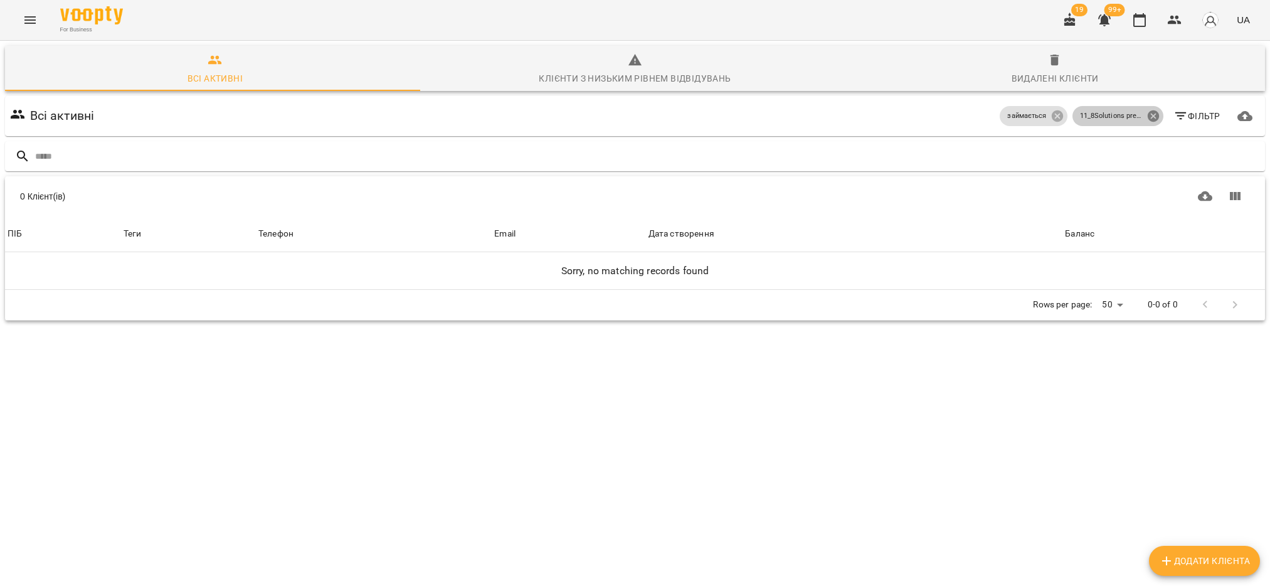
click at [1147, 109] on icon at bounding box center [1154, 116] width 14 height 14
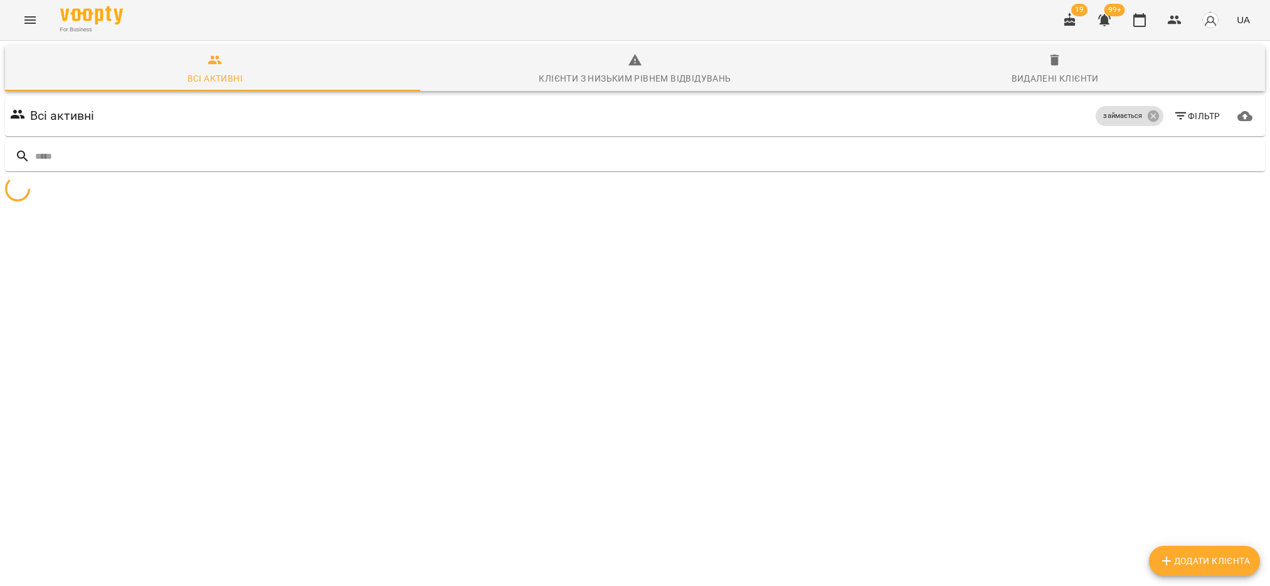
click at [1173, 109] on icon "button" at bounding box center [1180, 116] width 15 height 15
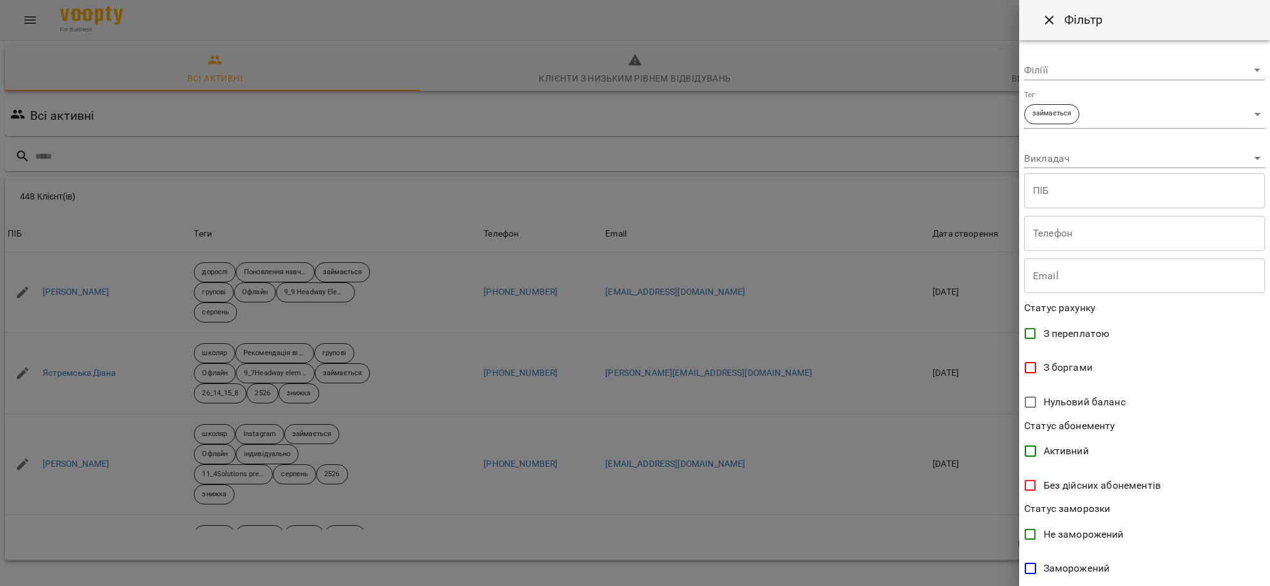
click at [1240, 111] on body "For Business 19 99+ UA Всі активні Клієнти з низьким рівнем відвідувань Видален…" at bounding box center [635, 326] width 1270 height 653
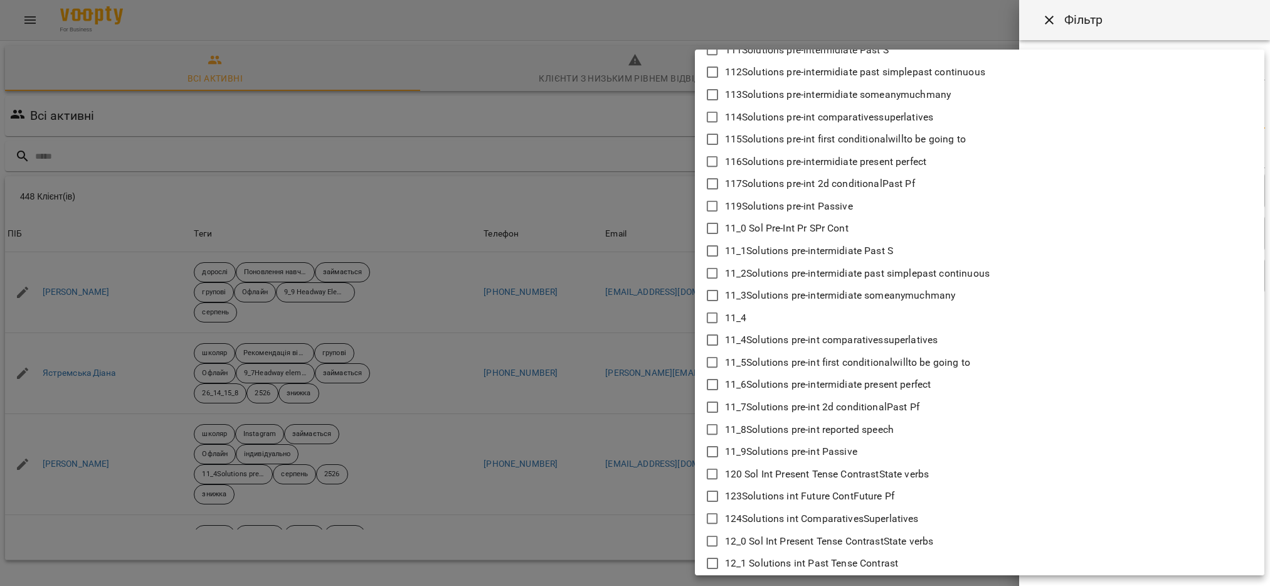
scroll to position [282, 0]
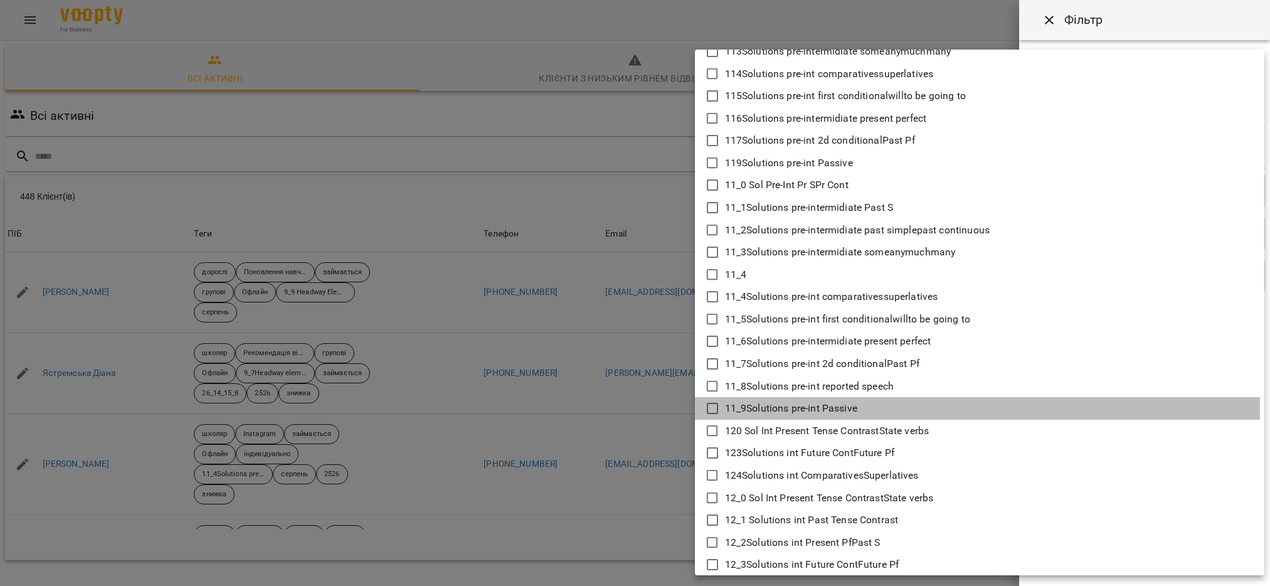
click at [710, 408] on icon at bounding box center [712, 408] width 15 height 15
type input "**********"
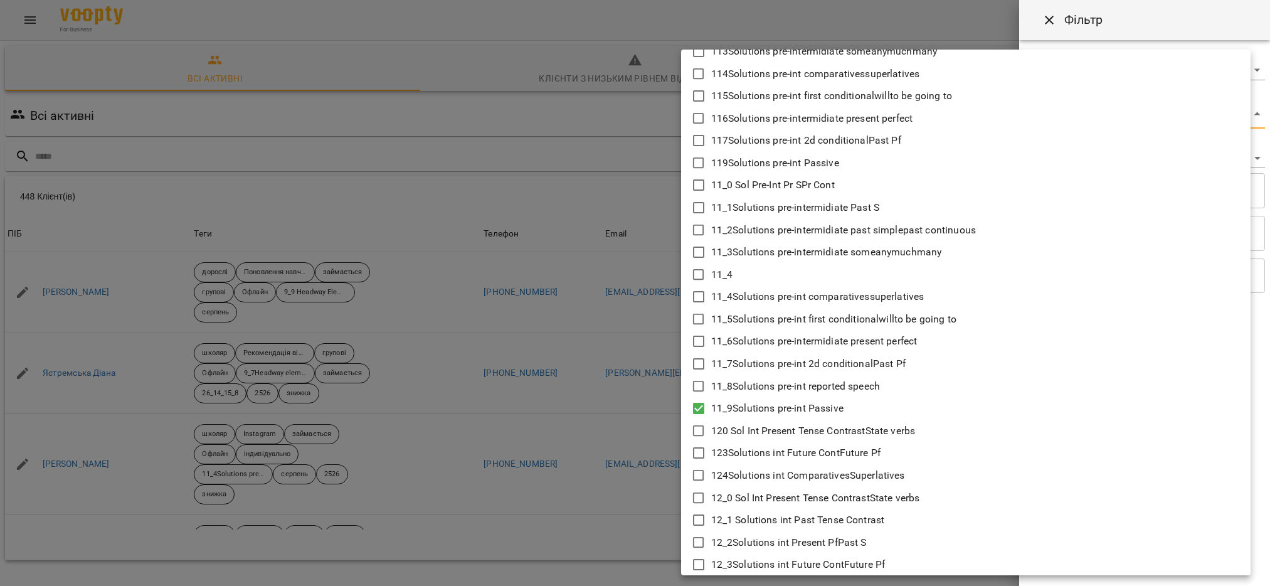
click at [633, 476] on div at bounding box center [635, 293] width 1270 height 586
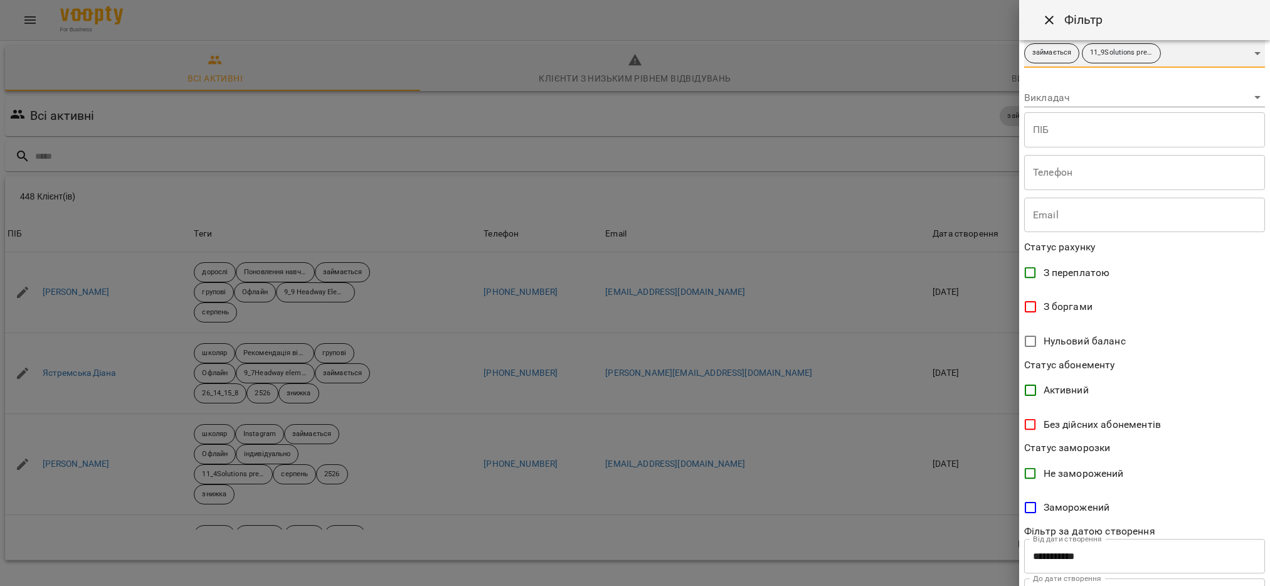
scroll to position [120, 0]
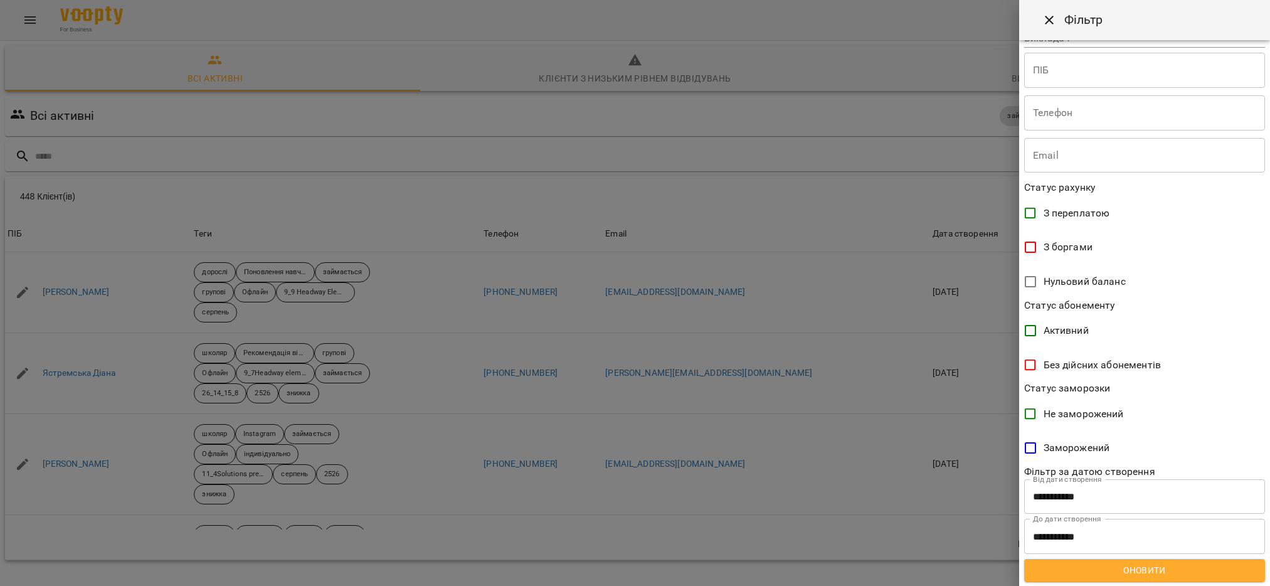
click at [1116, 567] on span "Оновити" at bounding box center [1144, 570] width 221 height 15
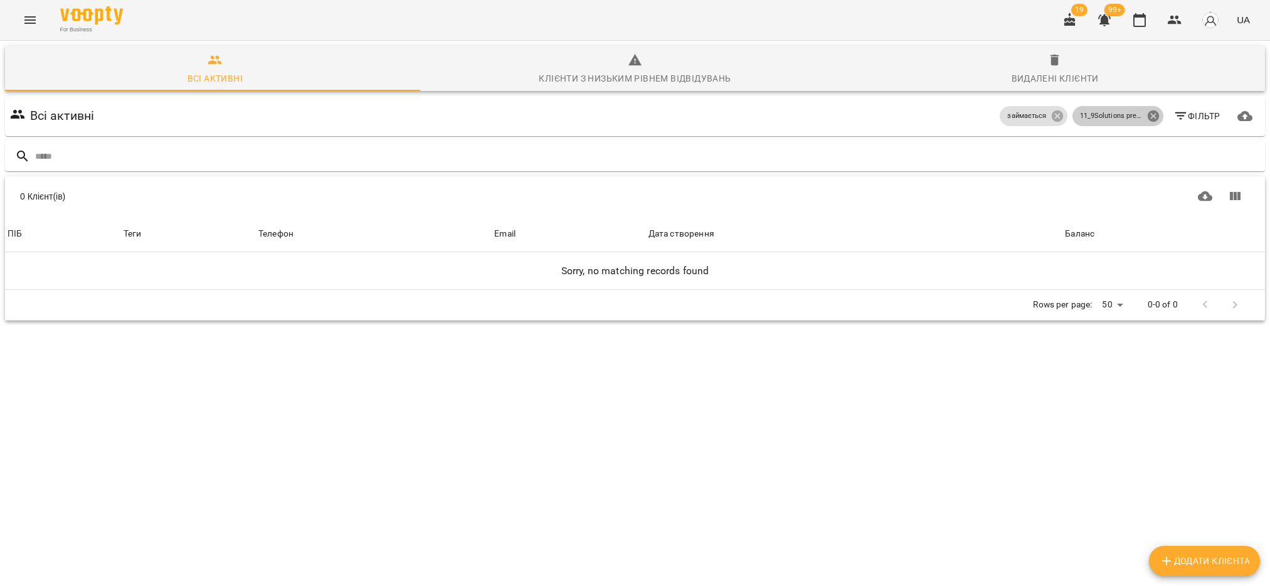
click at [1147, 110] on icon at bounding box center [1152, 115] width 11 height 11
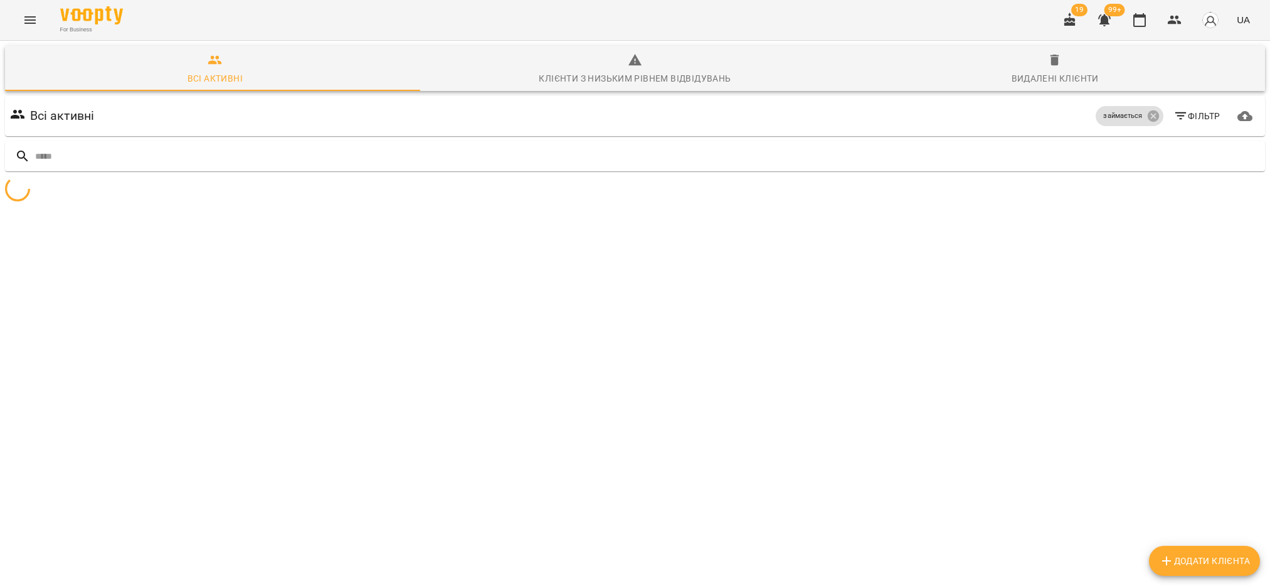
click at [1191, 109] on span "Фільтр" at bounding box center [1196, 116] width 47 height 15
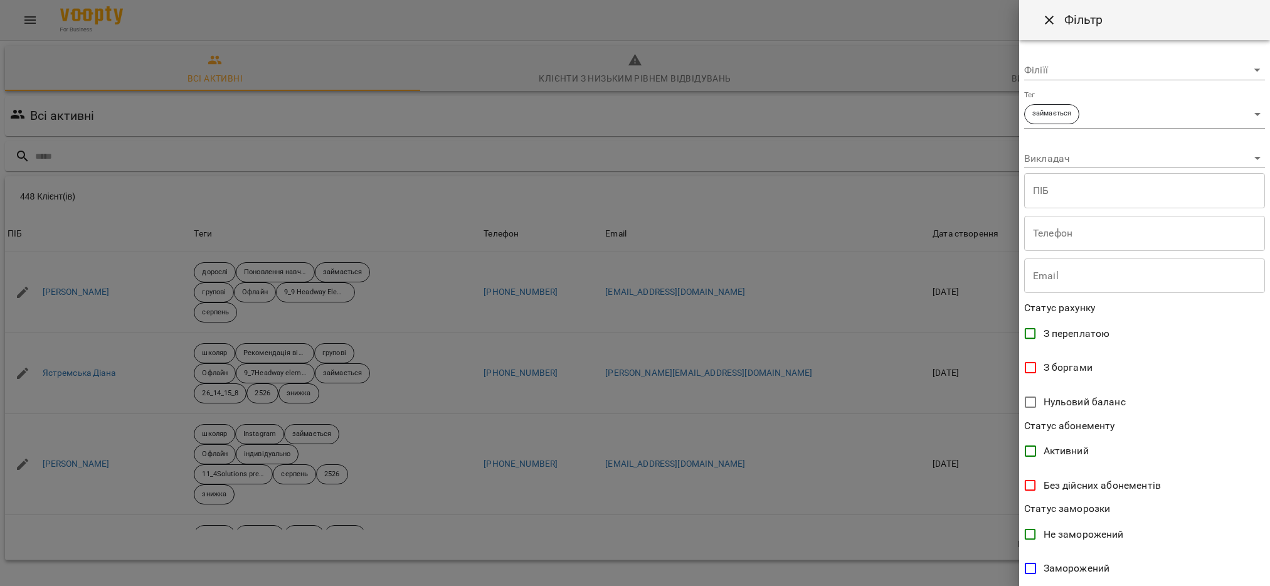
click at [1246, 113] on body "For Business 19 99+ UA Всі активні Клієнти з низьким рівнем відвідувань Видален…" at bounding box center [635, 326] width 1270 height 653
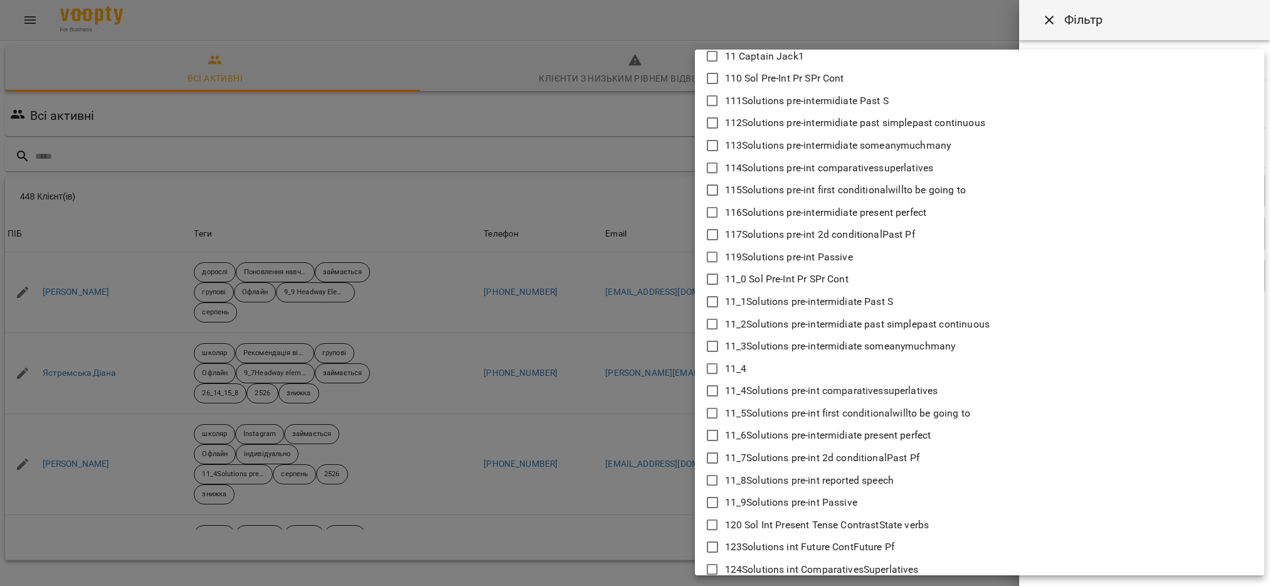
scroll to position [376, 0]
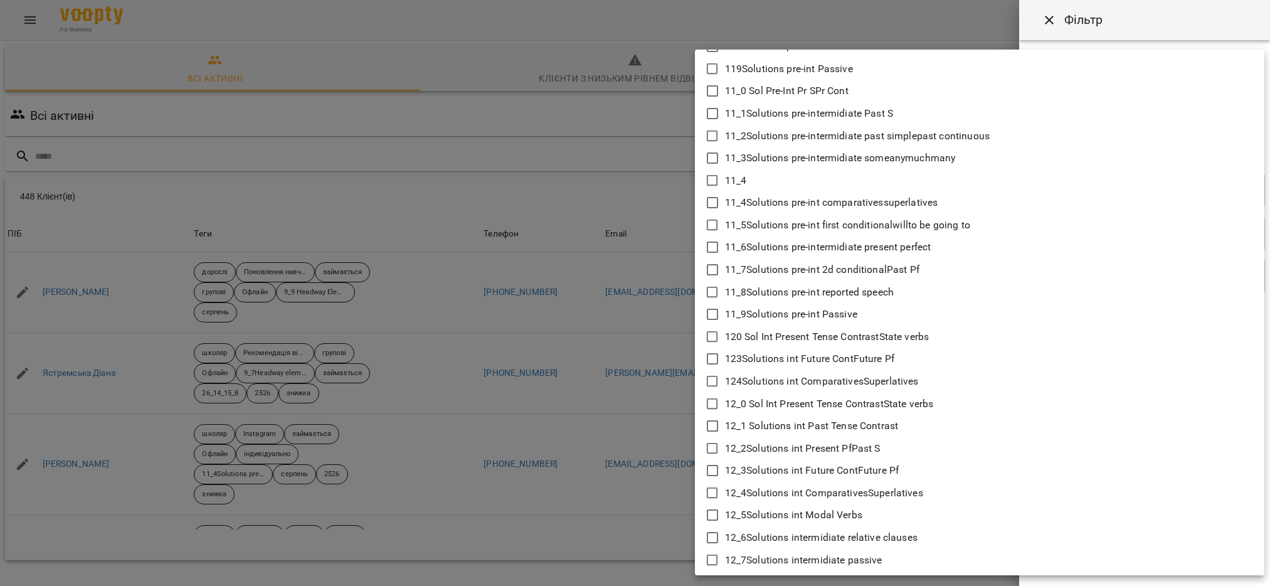
click at [708, 400] on icon at bounding box center [712, 403] width 15 height 15
type input "**********"
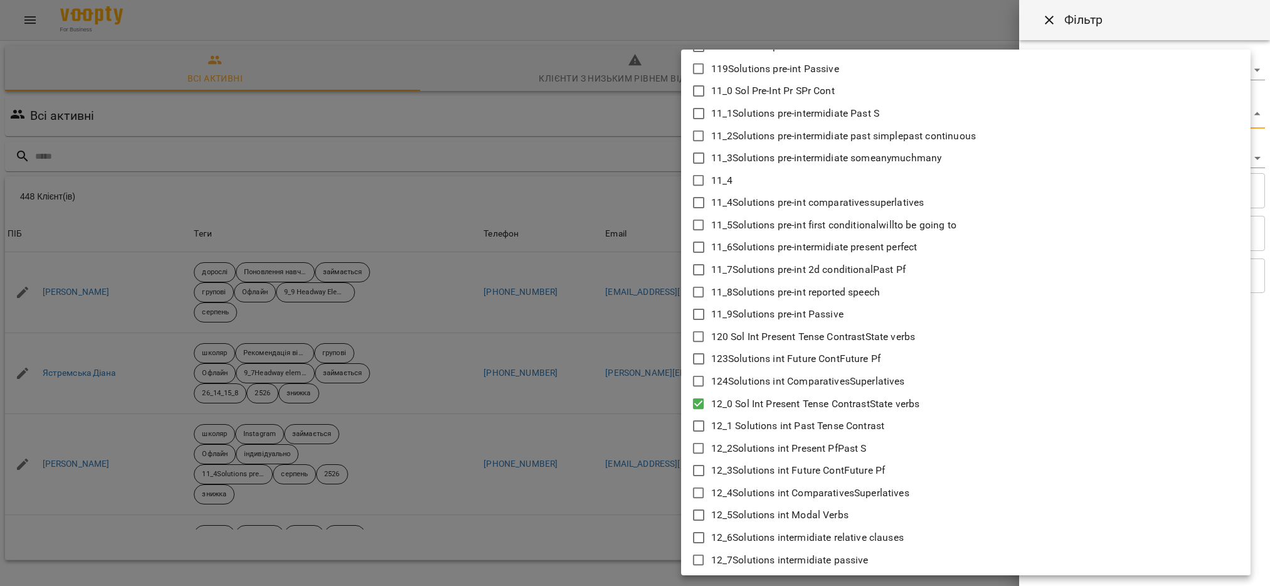
click at [660, 463] on div at bounding box center [635, 293] width 1270 height 586
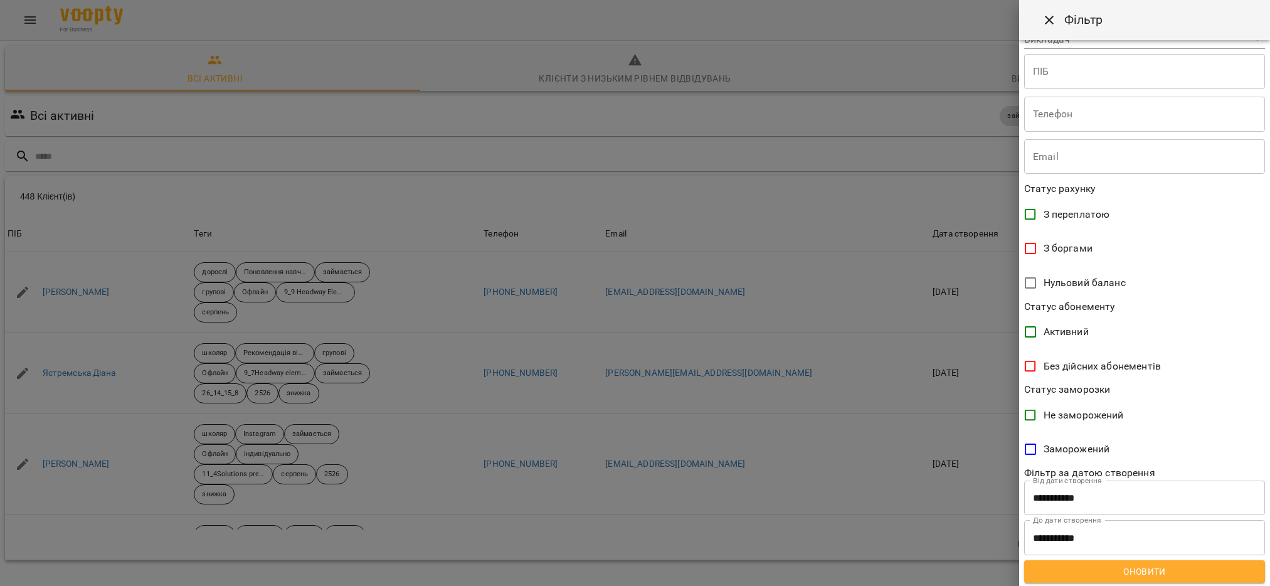
scroll to position [120, 0]
click at [1135, 571] on span "Оновити" at bounding box center [1144, 570] width 221 height 15
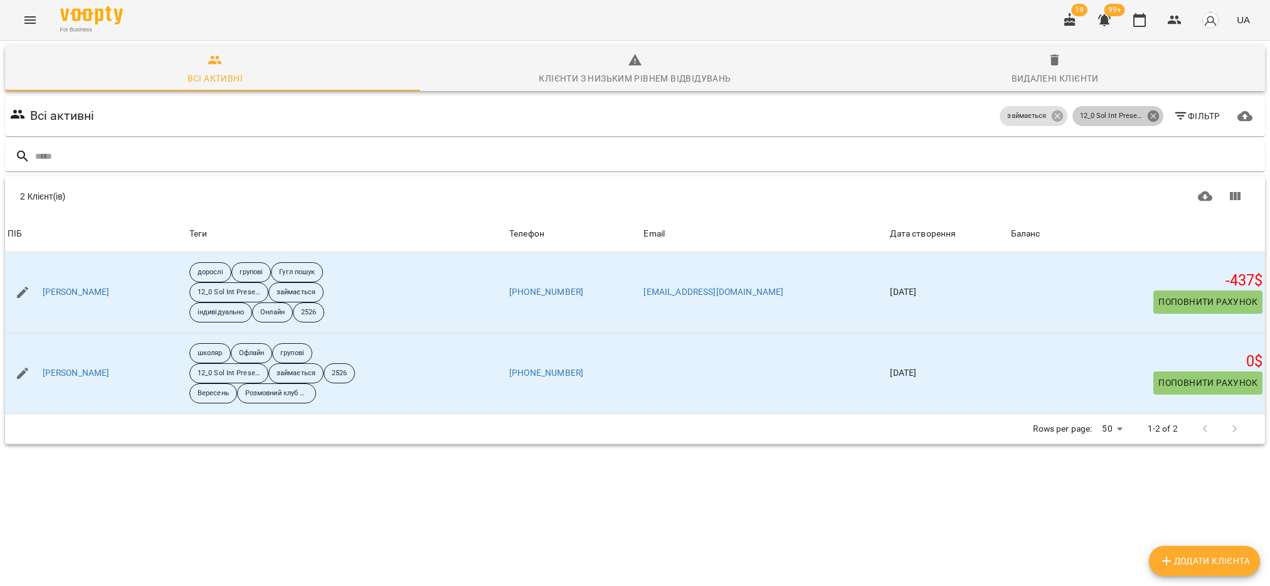
click at [1147, 110] on icon at bounding box center [1152, 115] width 11 height 11
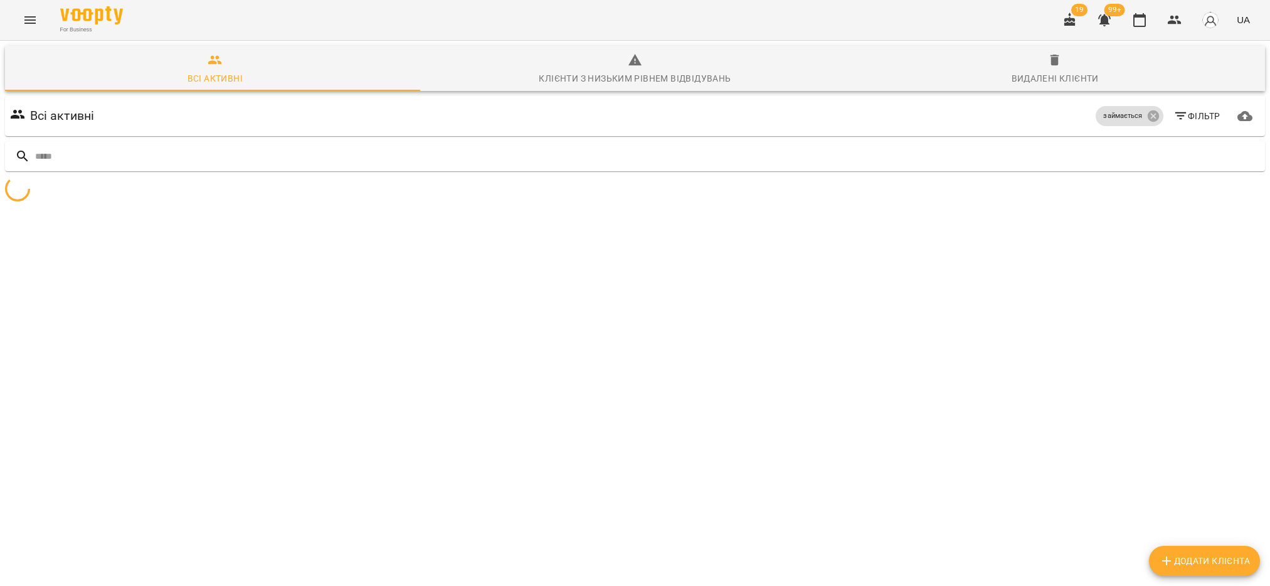
click at [1199, 109] on span "Фільтр" at bounding box center [1196, 116] width 47 height 15
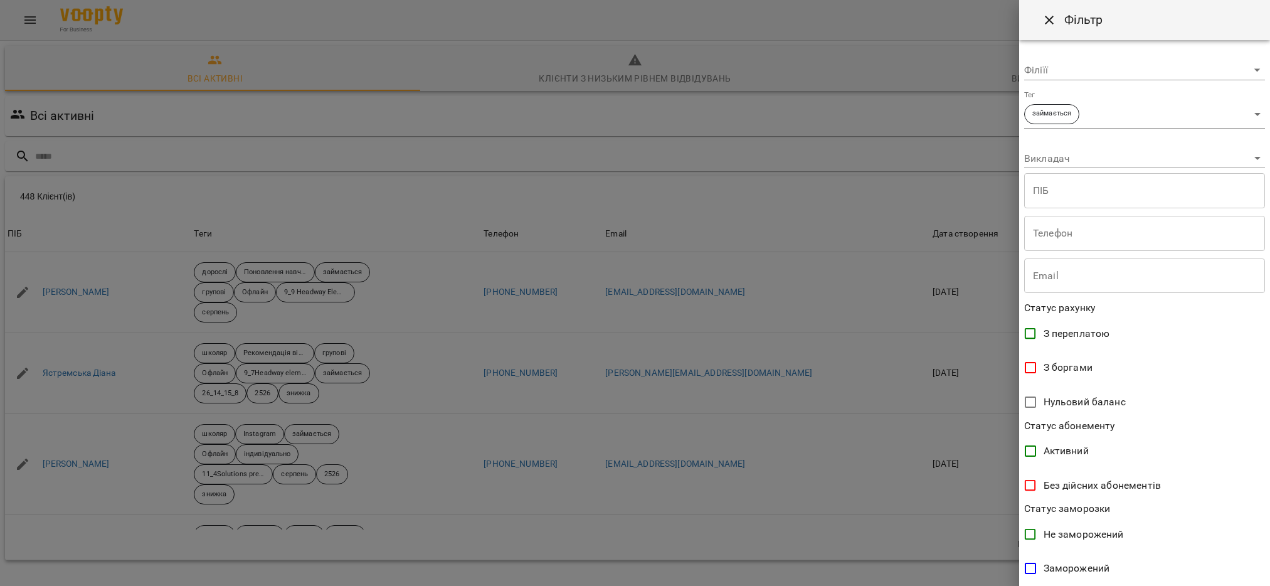
click at [1248, 115] on body "For Business 19 99+ UA Всі активні Клієнти з низьким рівнем відвідувань Видален…" at bounding box center [635, 326] width 1270 height 653
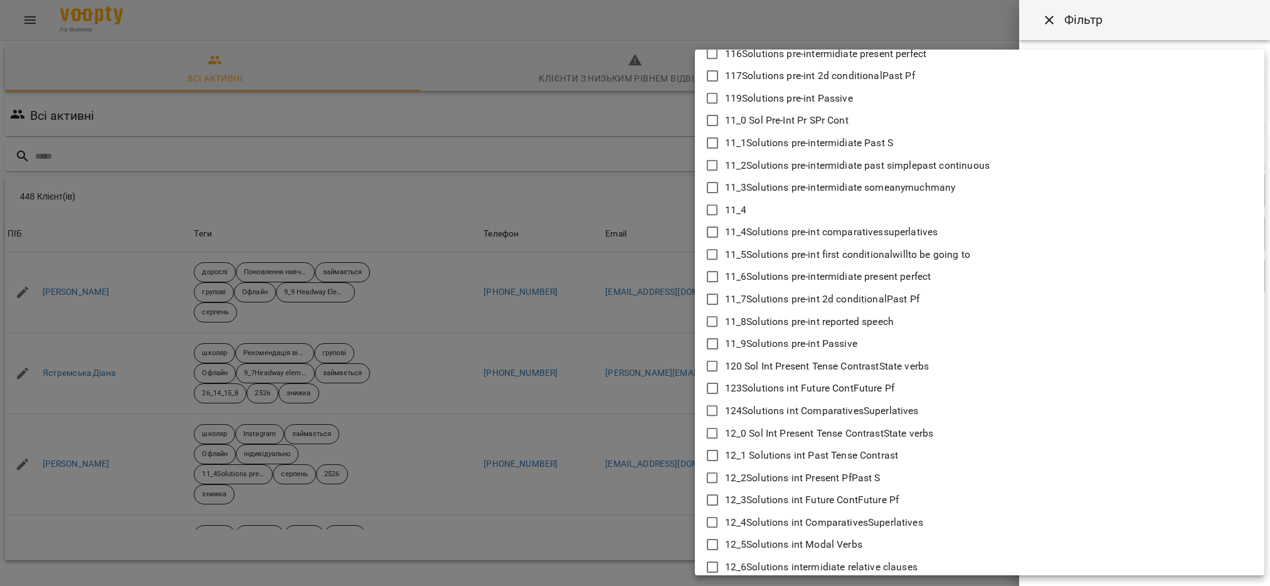
scroll to position [376, 0]
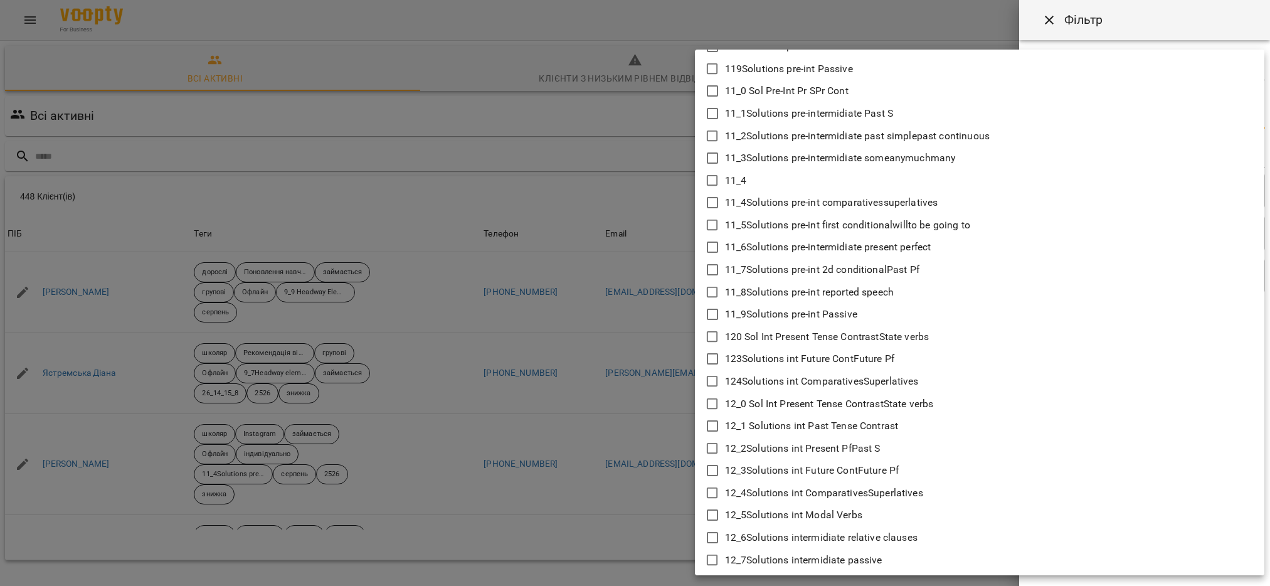
click at [710, 422] on icon at bounding box center [712, 425] width 15 height 15
type input "**********"
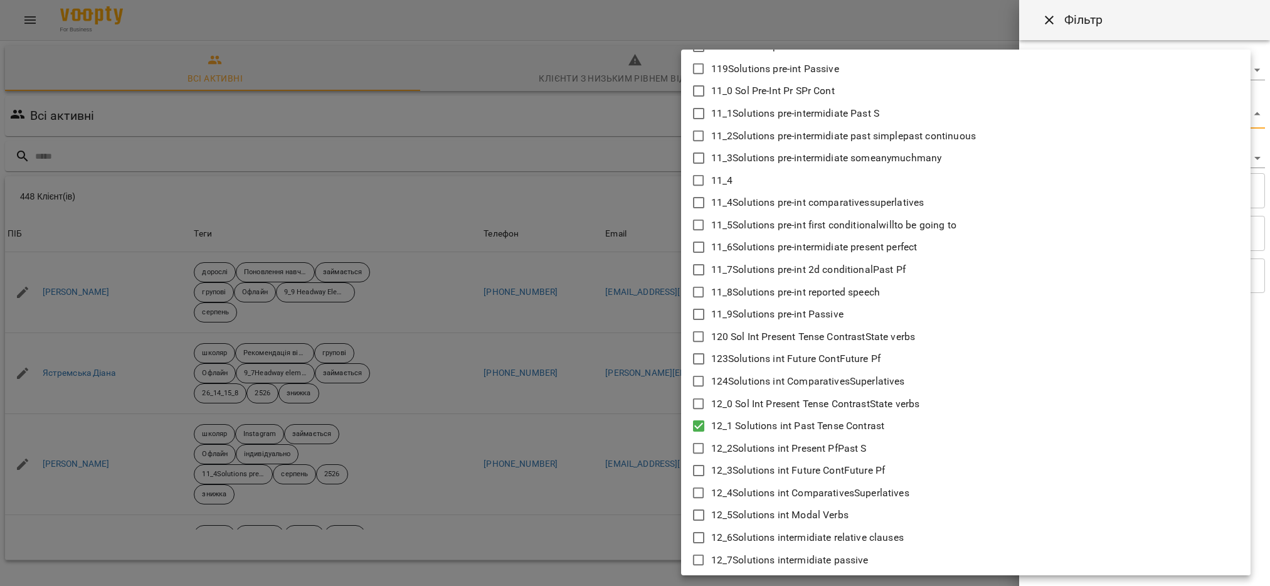
click at [631, 472] on div at bounding box center [635, 293] width 1270 height 586
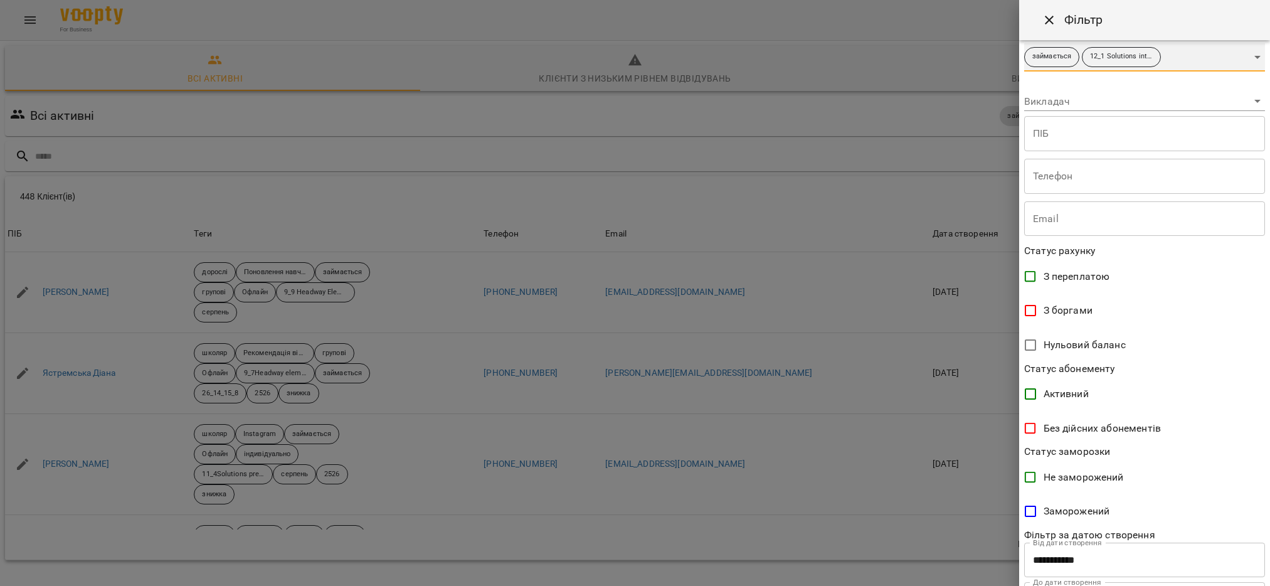
scroll to position [120, 0]
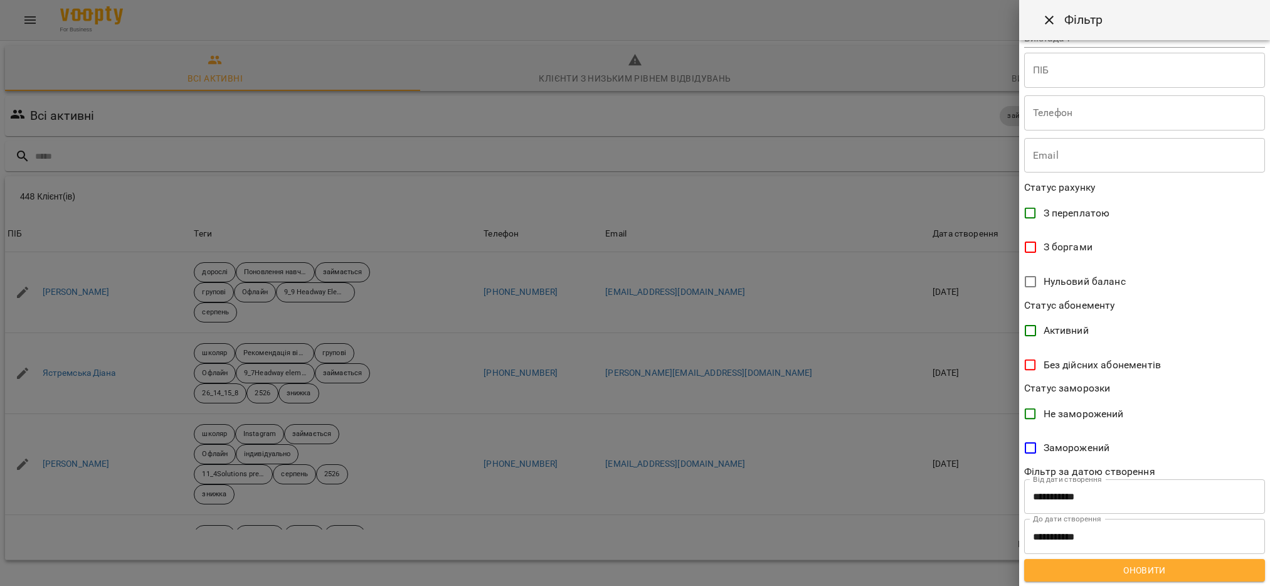
click at [1112, 580] on button "Оновити" at bounding box center [1144, 570] width 241 height 23
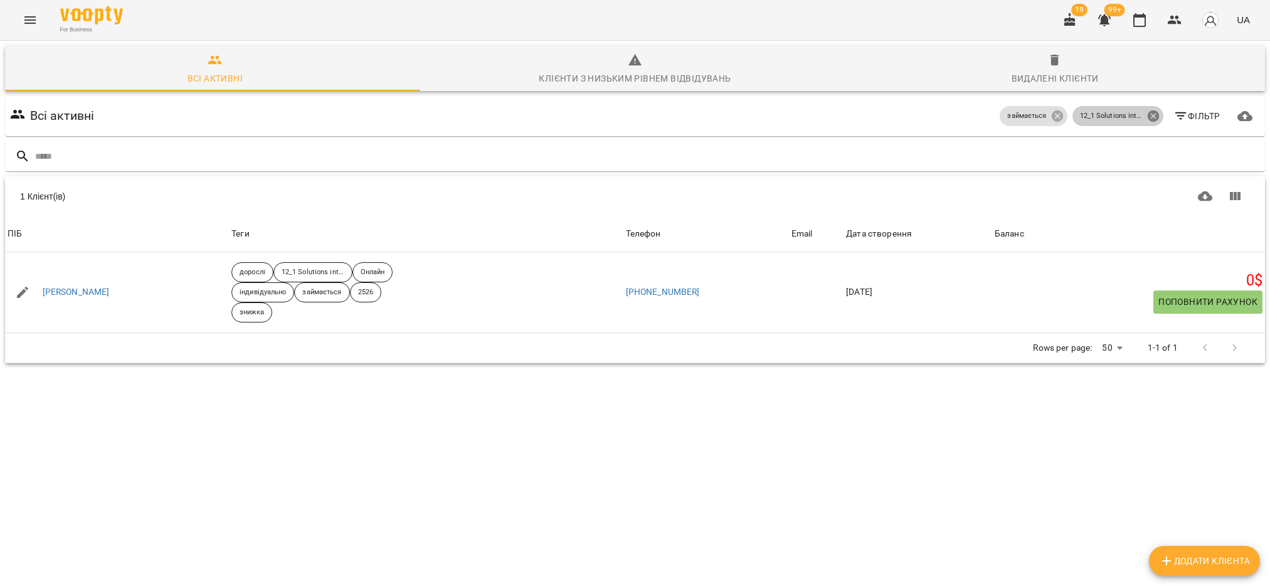
click at [1147, 110] on icon at bounding box center [1152, 115] width 11 height 11
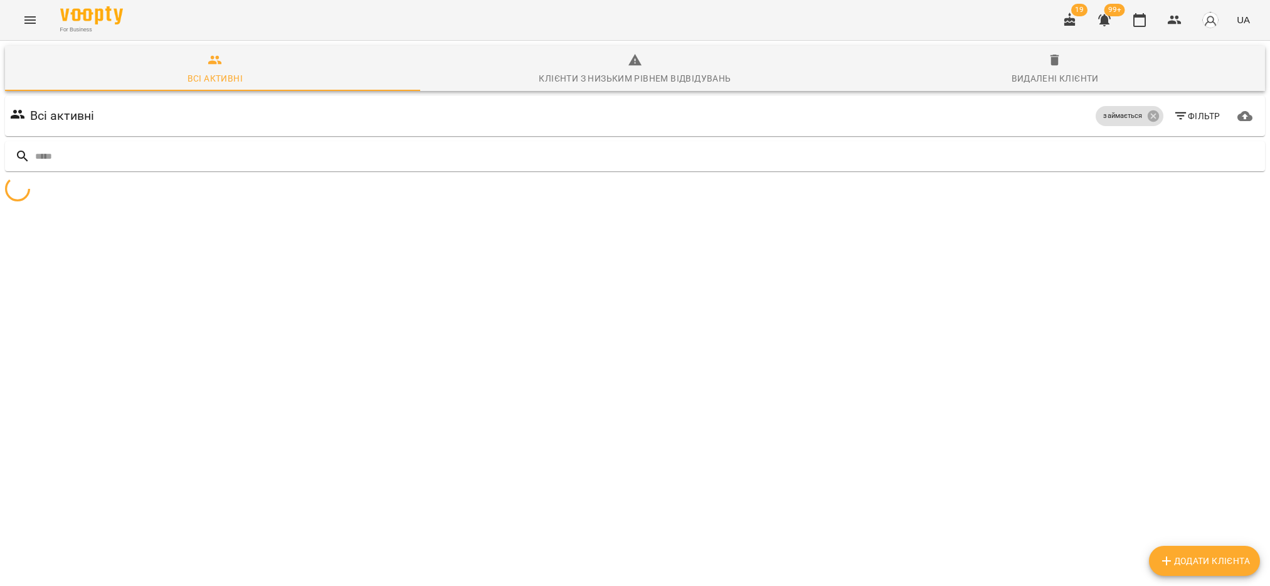
click at [1189, 109] on span "Фільтр" at bounding box center [1196, 116] width 47 height 15
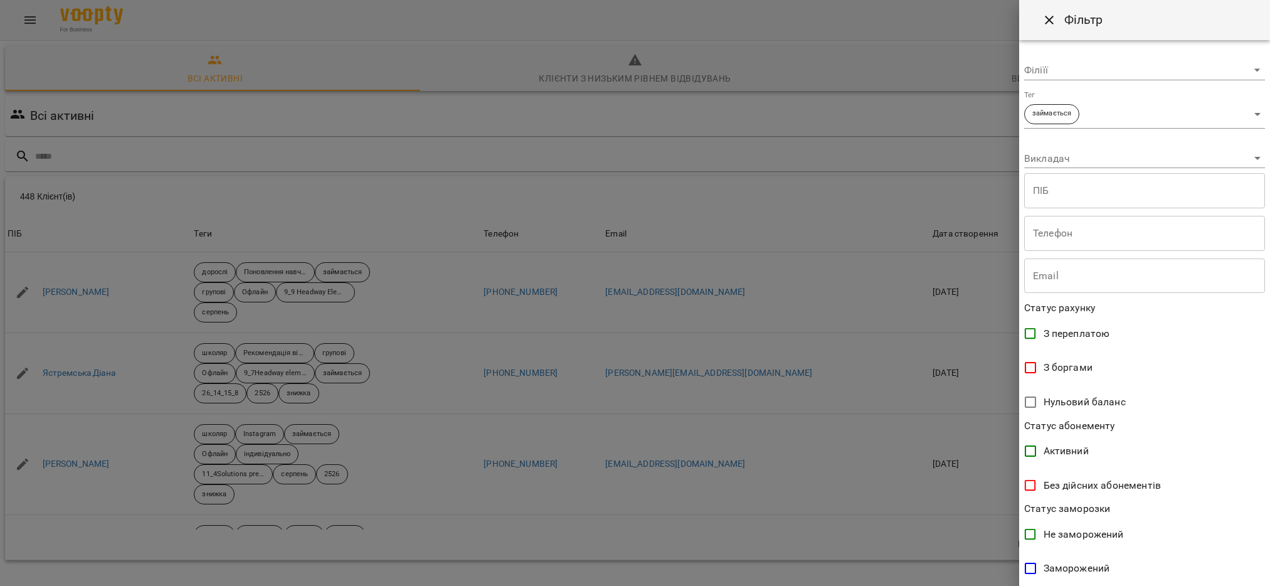
click at [1242, 115] on body "For Business 19 99+ UA Всі активні Клієнти з низьким рівнем відвідувань Видален…" at bounding box center [635, 326] width 1270 height 653
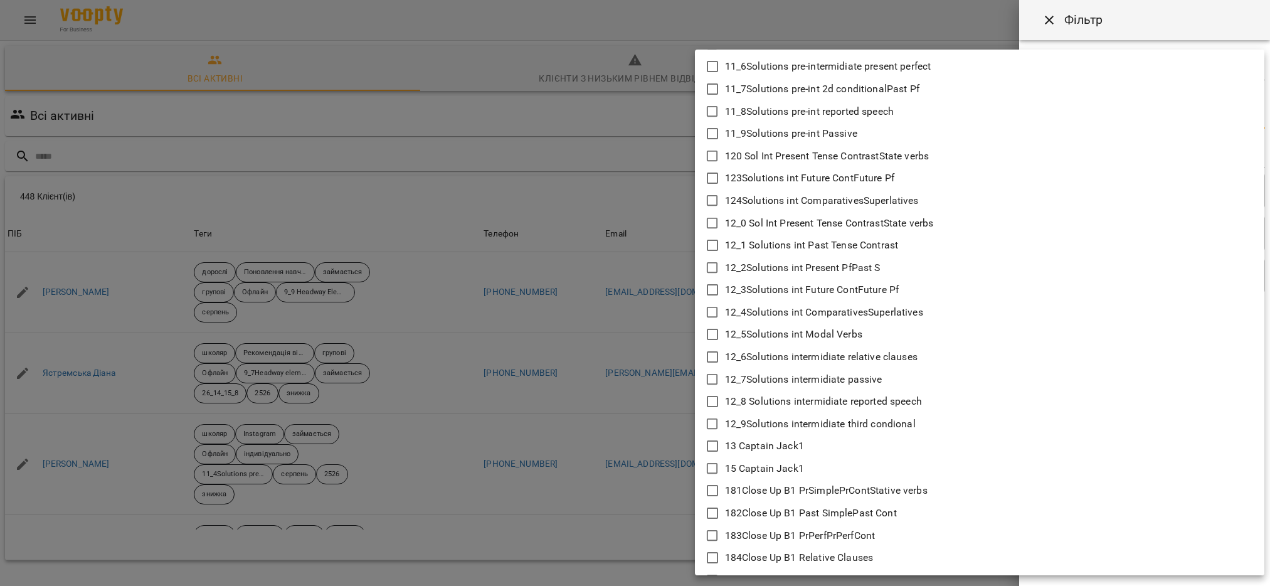
scroll to position [564, 0]
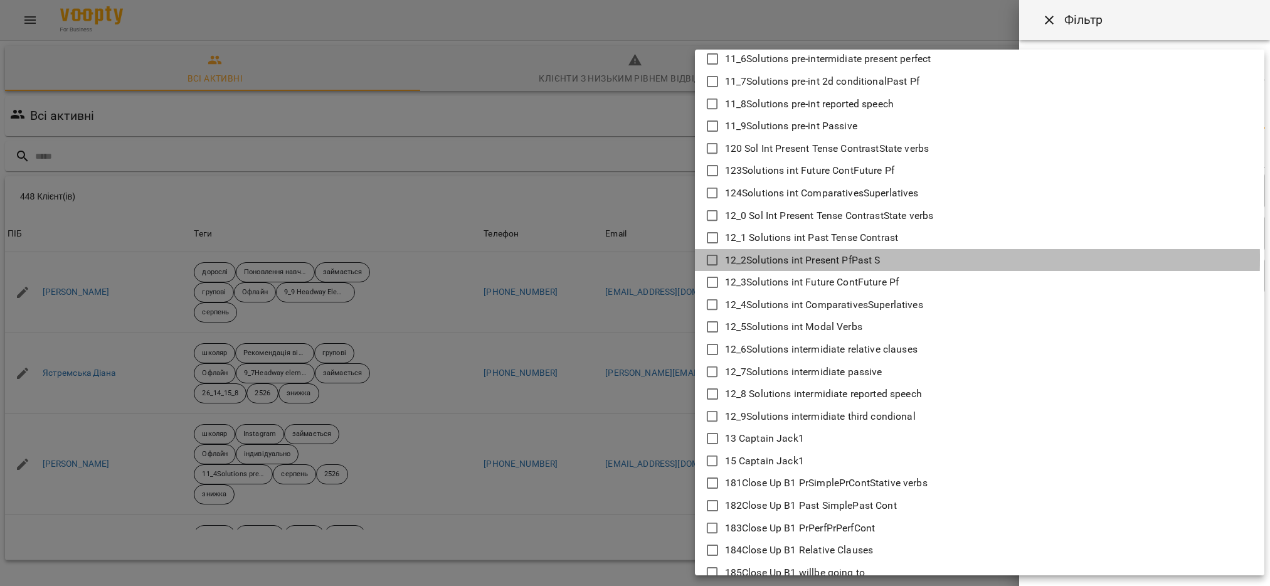
click at [706, 258] on icon at bounding box center [712, 260] width 15 height 15
type input "**********"
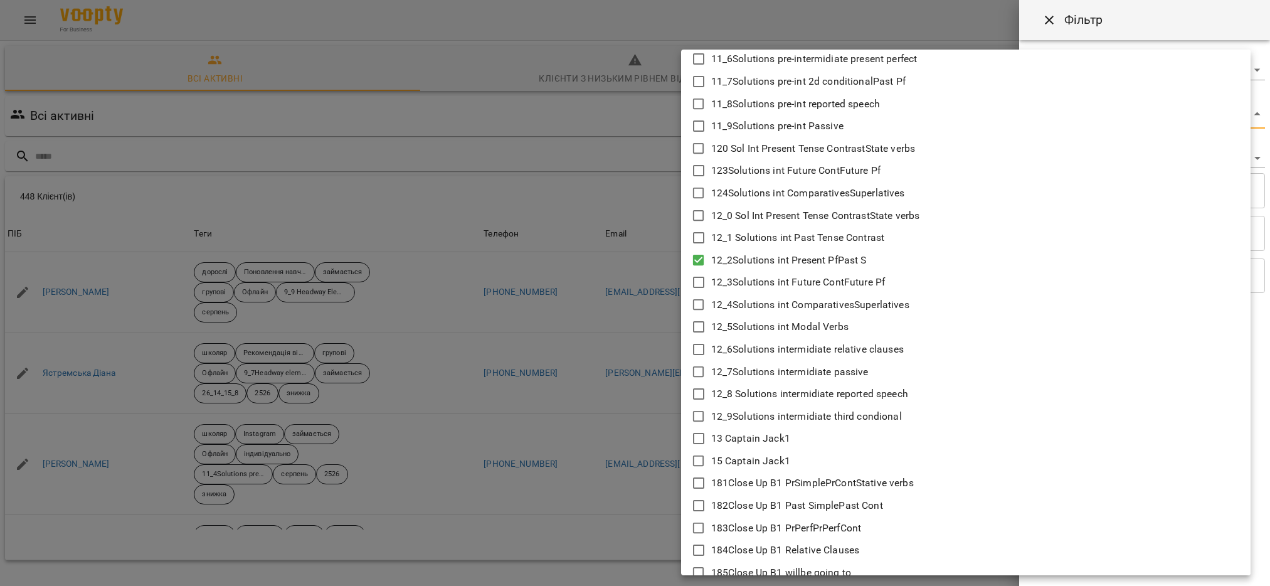
click at [628, 432] on div at bounding box center [635, 293] width 1270 height 586
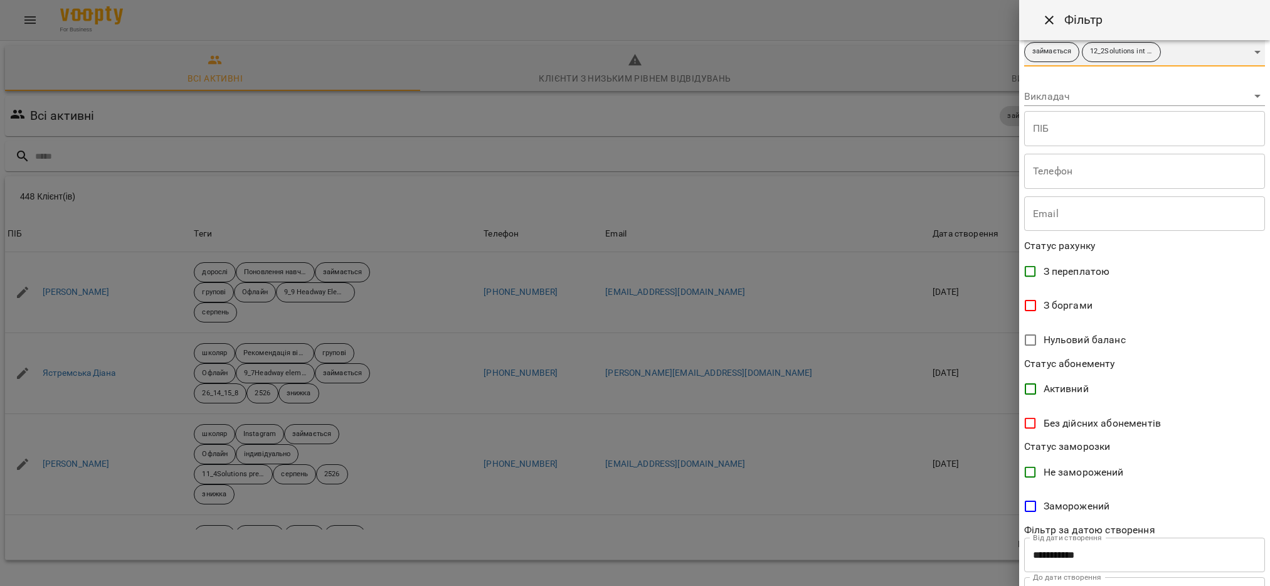
scroll to position [120, 0]
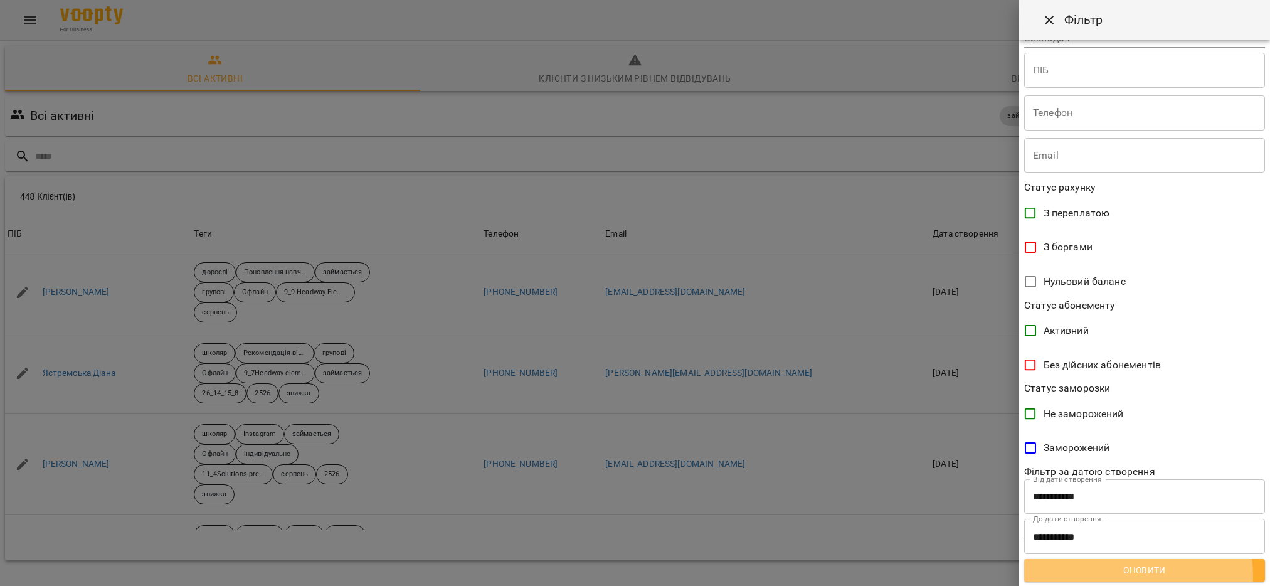
click at [1131, 575] on span "Оновити" at bounding box center [1144, 570] width 221 height 15
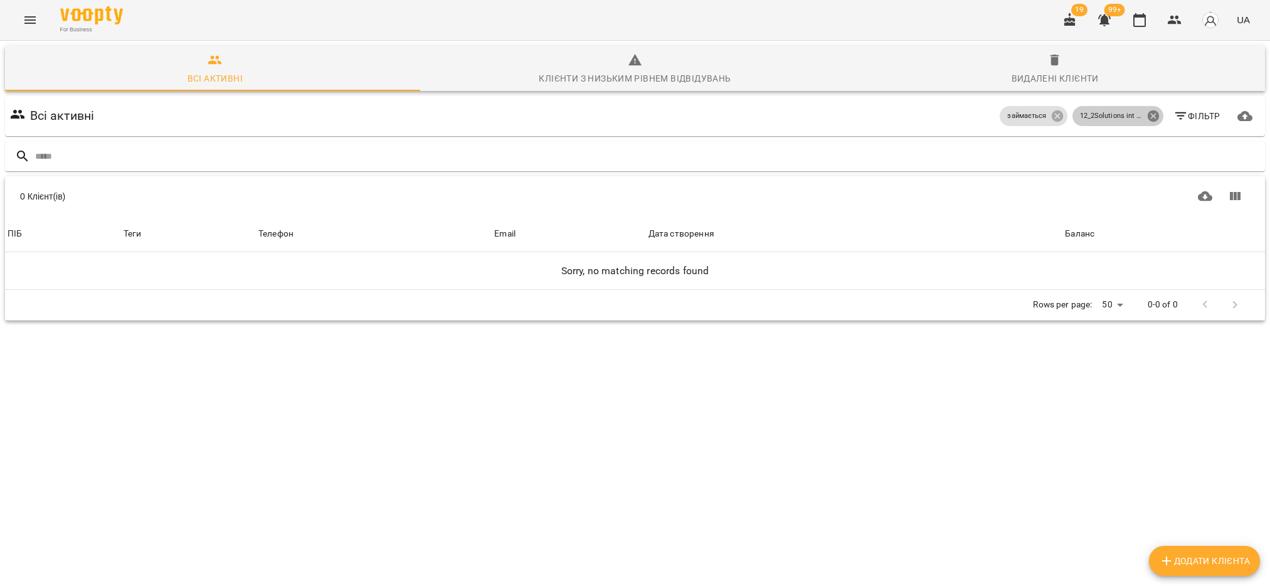
click at [1147, 110] on icon at bounding box center [1152, 115] width 11 height 11
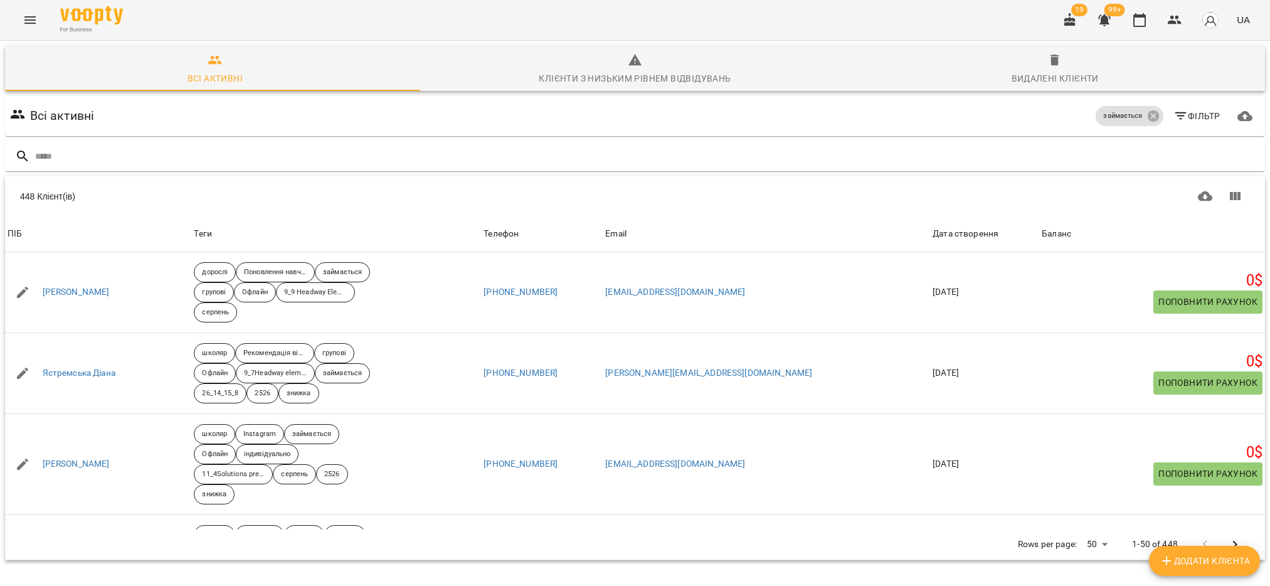
click at [1182, 109] on span "Фільтр" at bounding box center [1196, 116] width 47 height 15
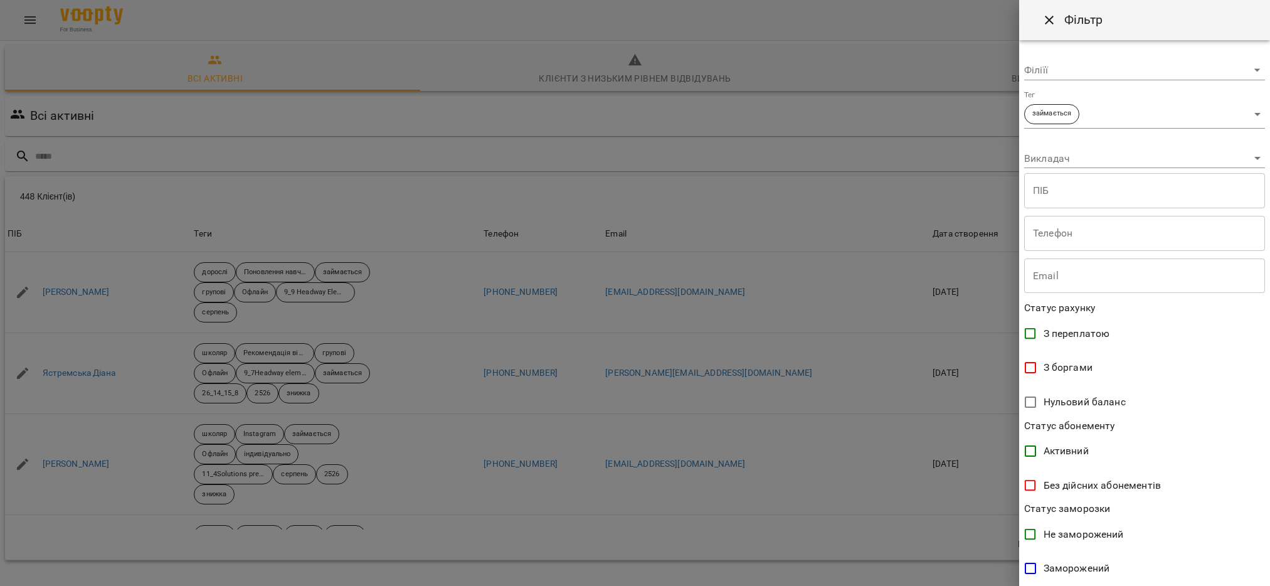
click at [1238, 109] on body "For Business 19 99+ UA Всі активні Клієнти з низьким рівнем відвідувань Видален…" at bounding box center [635, 326] width 1270 height 653
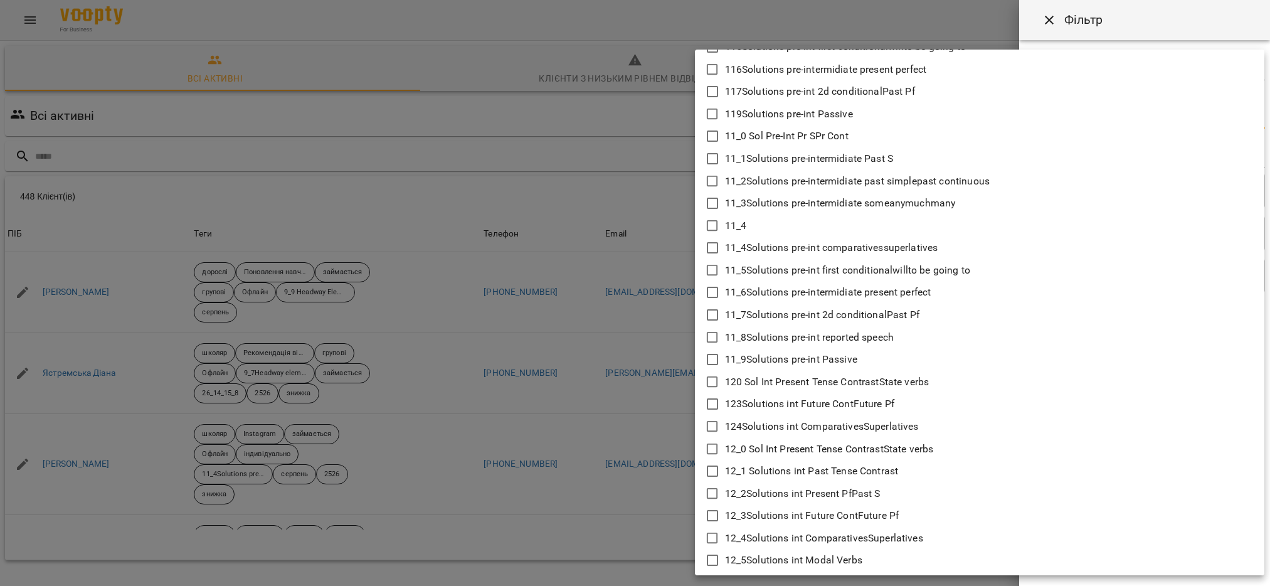
scroll to position [470, 0]
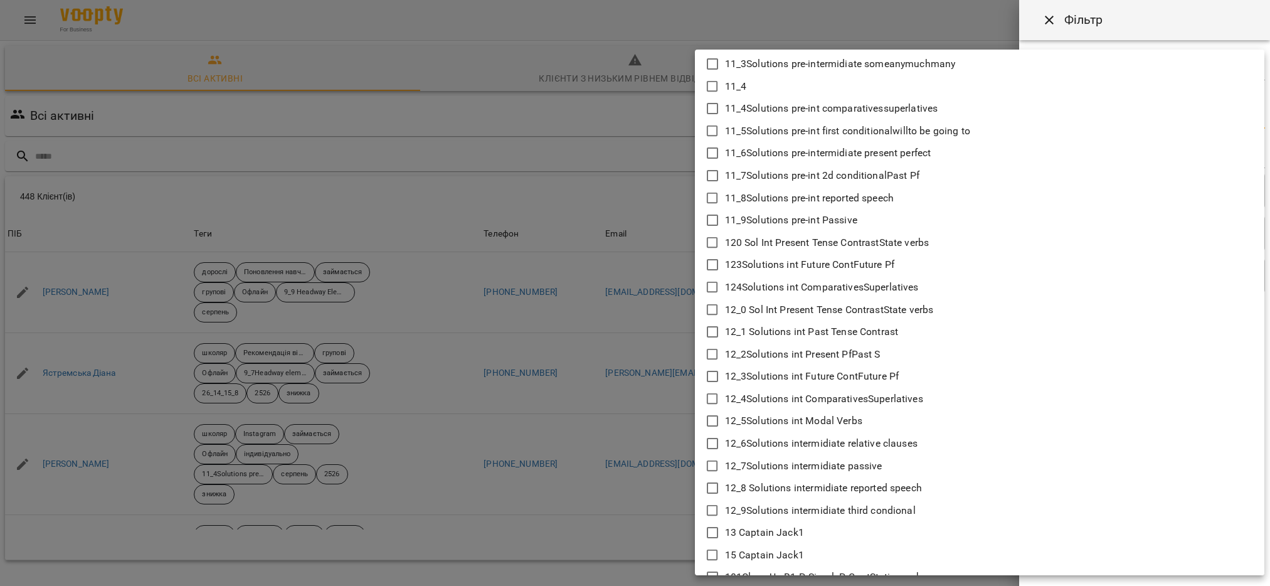
click at [710, 374] on icon at bounding box center [712, 376] width 15 height 15
type input "**********"
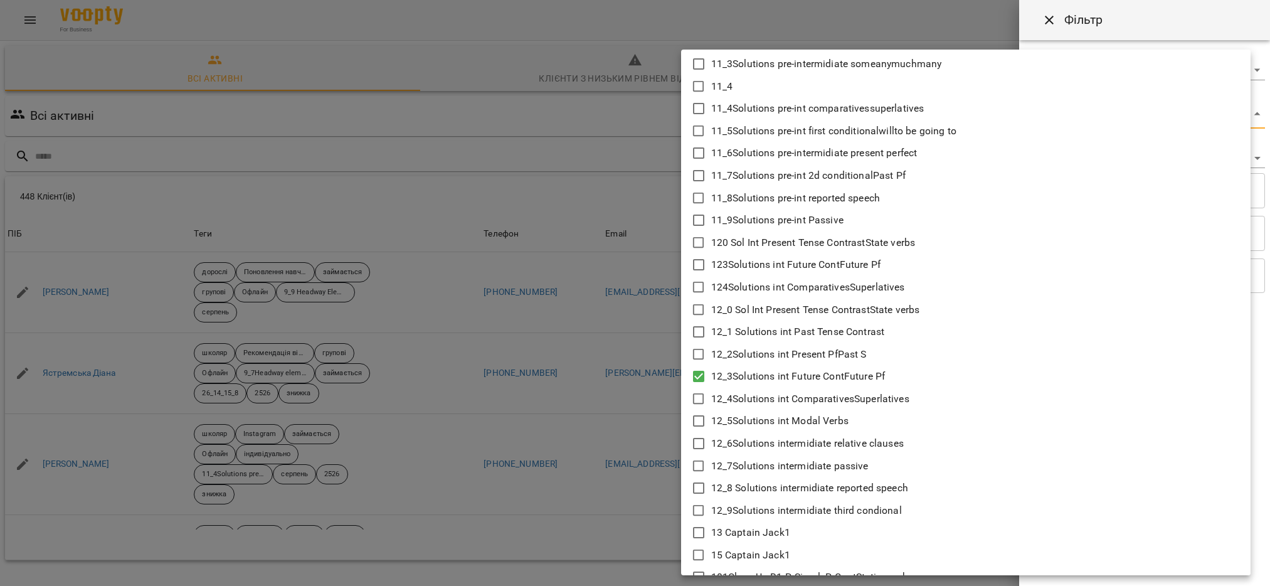
click at [595, 538] on div at bounding box center [635, 293] width 1270 height 586
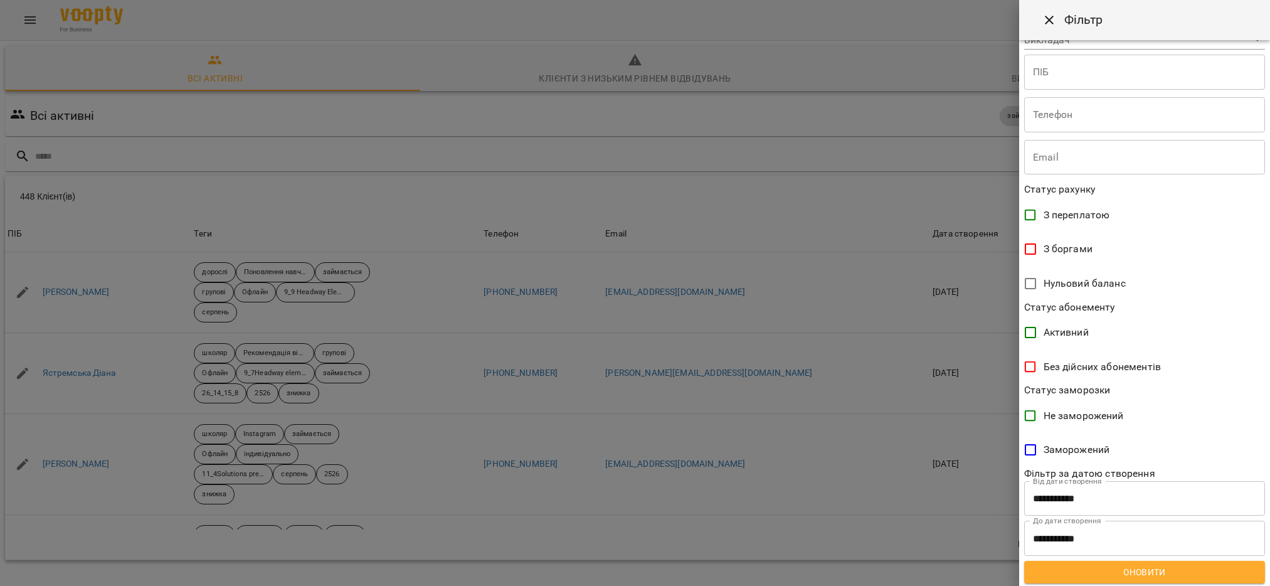
scroll to position [120, 0]
click at [1150, 581] on div "**********" at bounding box center [1144, 313] width 251 height 546
click at [1133, 572] on span "Оновити" at bounding box center [1144, 570] width 221 height 15
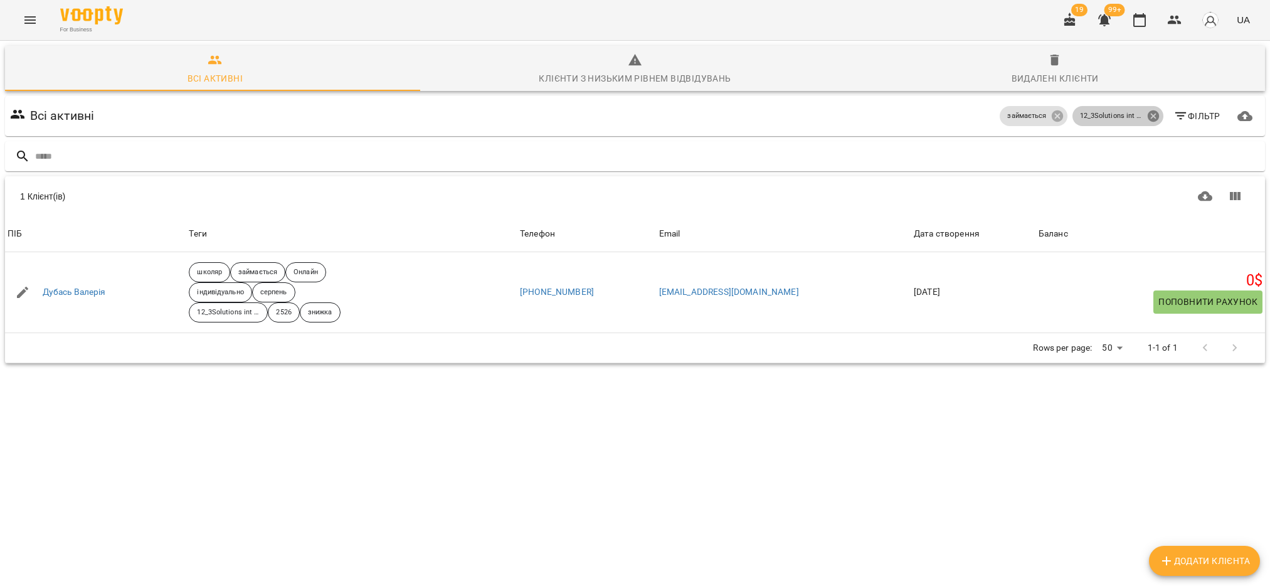
click at [1147, 109] on icon at bounding box center [1154, 116] width 14 height 14
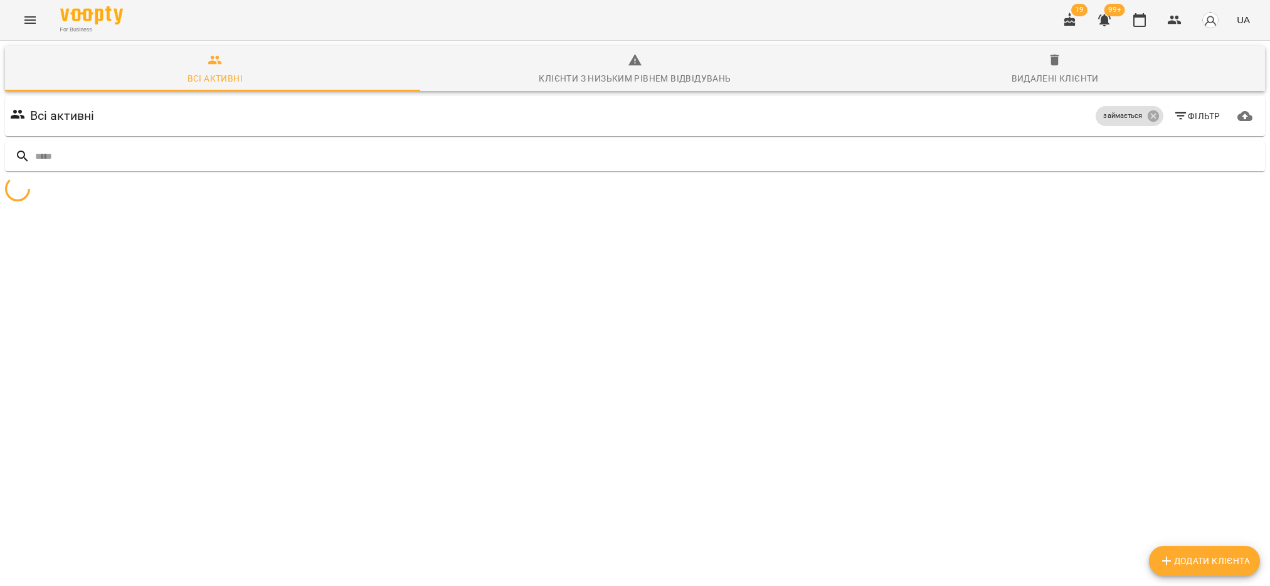
click at [1173, 109] on icon "button" at bounding box center [1180, 116] width 15 height 15
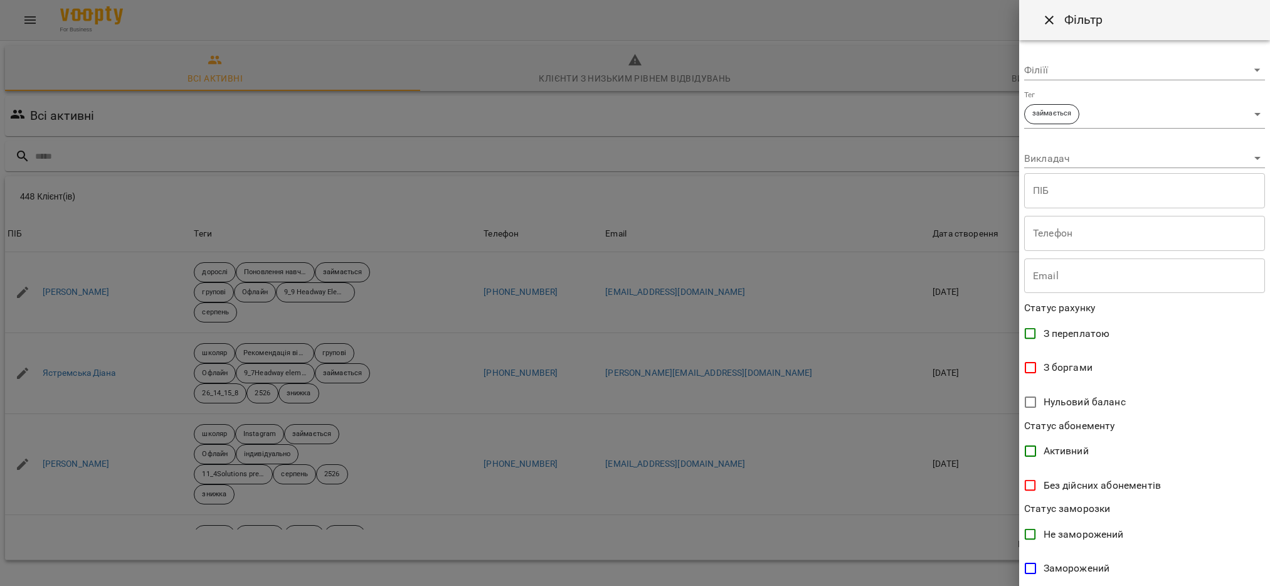
click at [1244, 112] on body "For Business 19 99+ UA Всі активні Клієнти з низьким рівнем відвідувань Видален…" at bounding box center [635, 326] width 1270 height 653
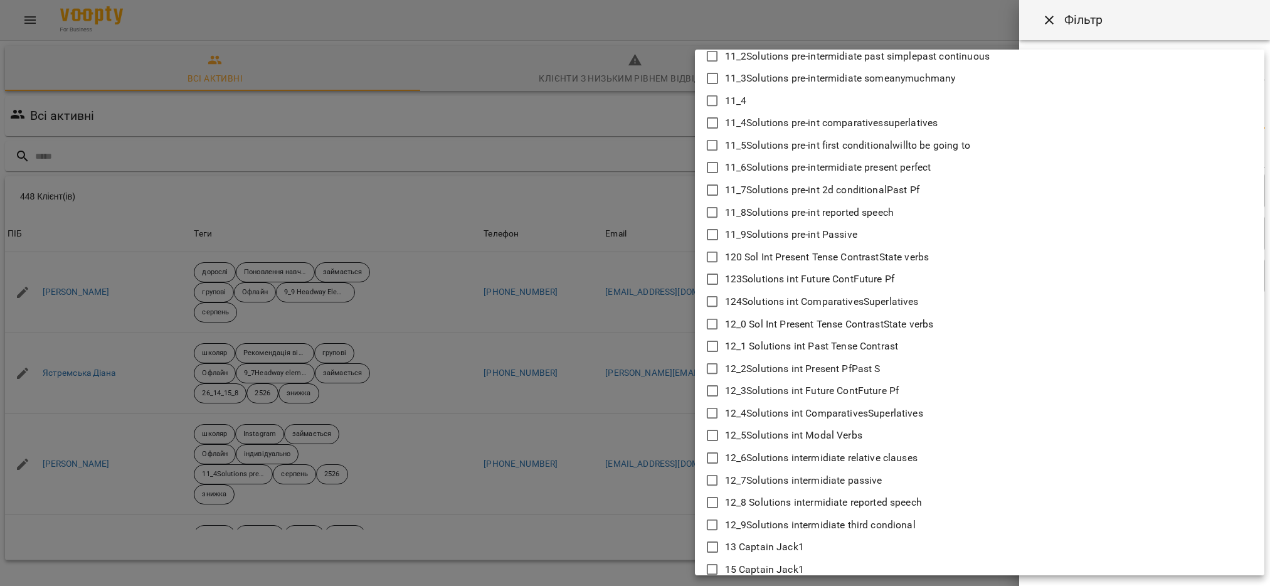
scroll to position [470, 0]
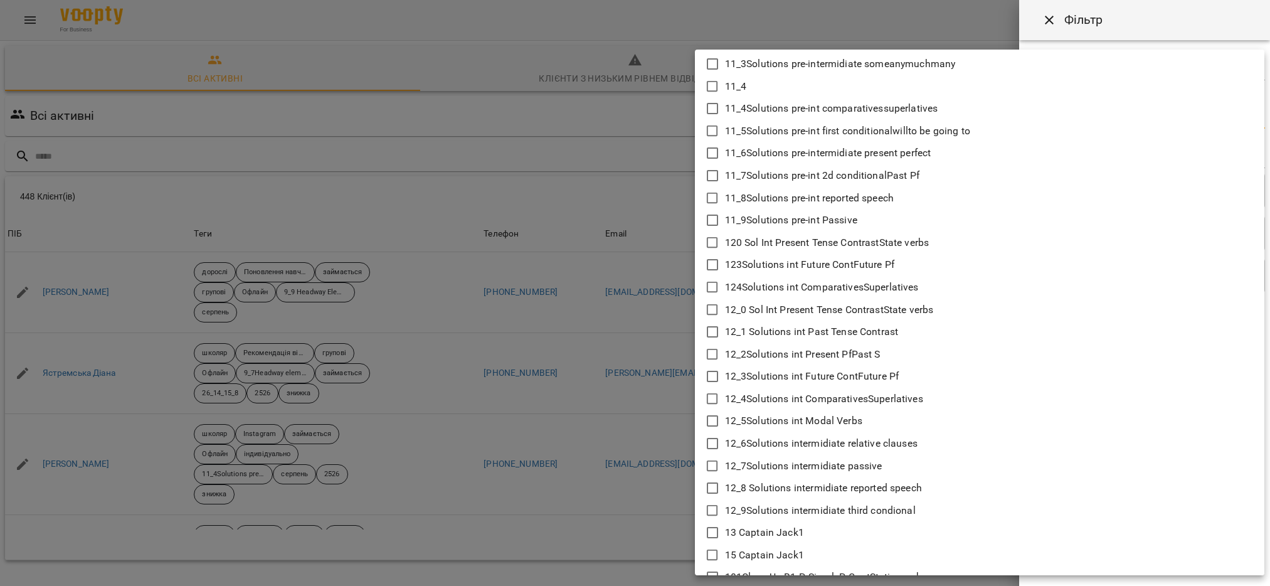
click at [713, 397] on icon at bounding box center [712, 398] width 15 height 15
type input "**********"
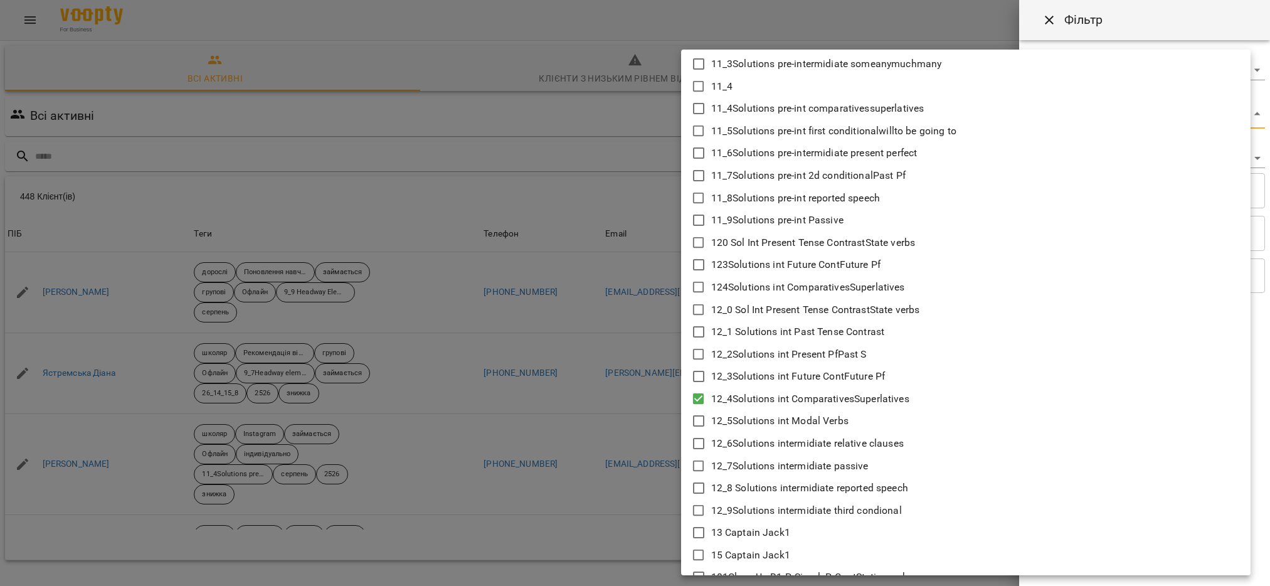
click at [638, 529] on div at bounding box center [635, 293] width 1270 height 586
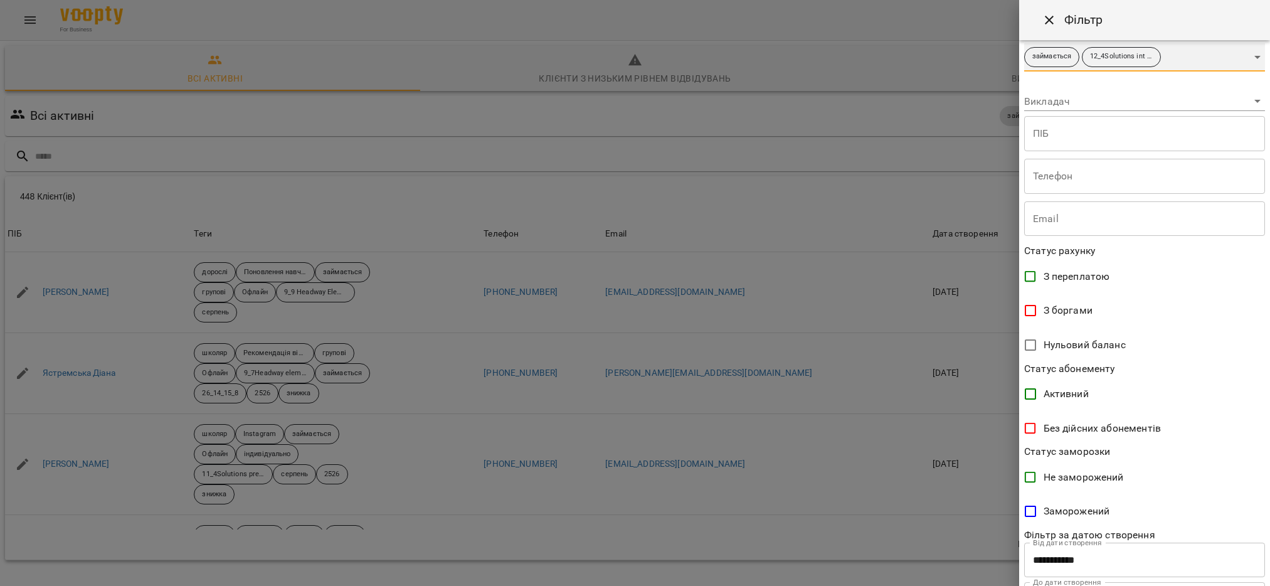
scroll to position [120, 0]
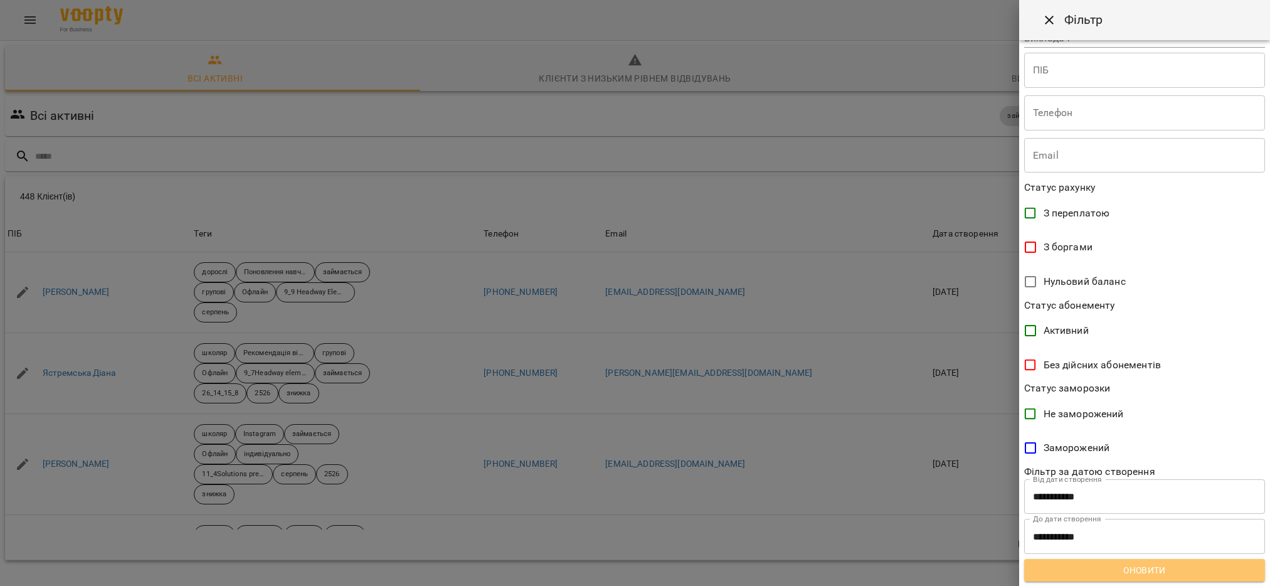
click at [1189, 568] on span "Оновити" at bounding box center [1144, 570] width 221 height 15
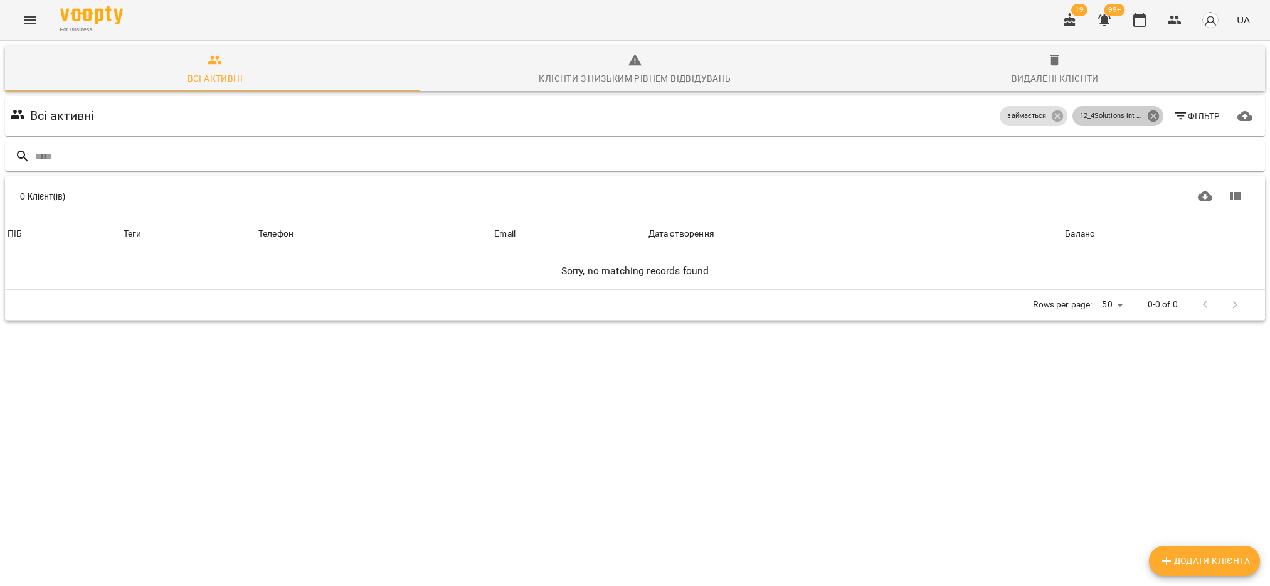
click at [1147, 109] on icon at bounding box center [1154, 116] width 14 height 14
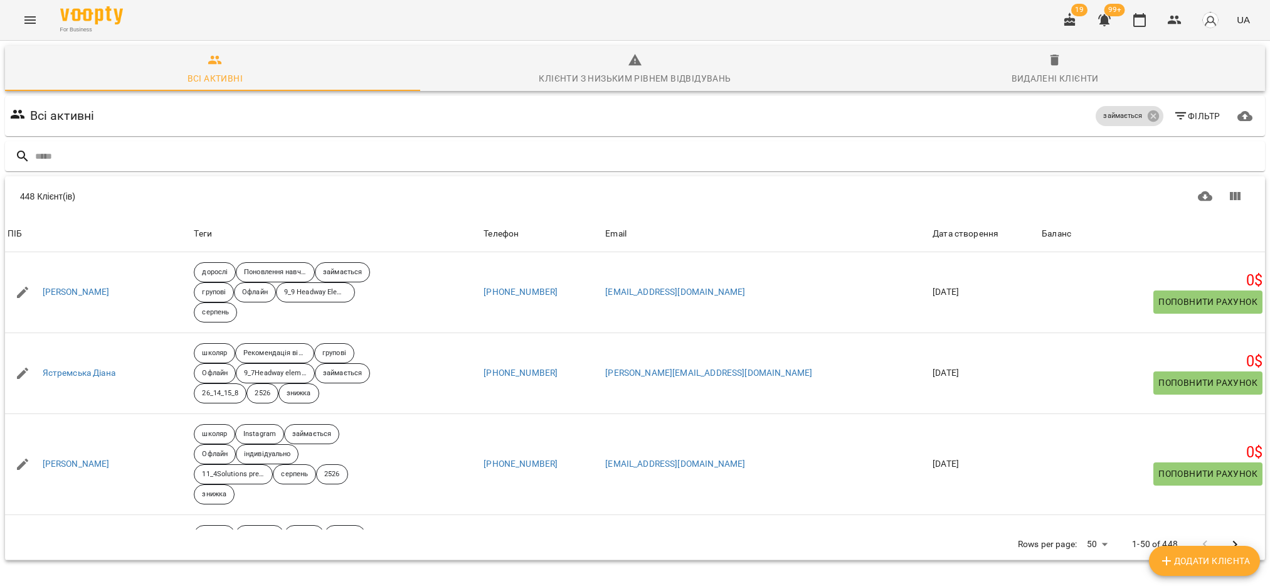
click at [1180, 109] on span "Фільтр" at bounding box center [1196, 116] width 47 height 15
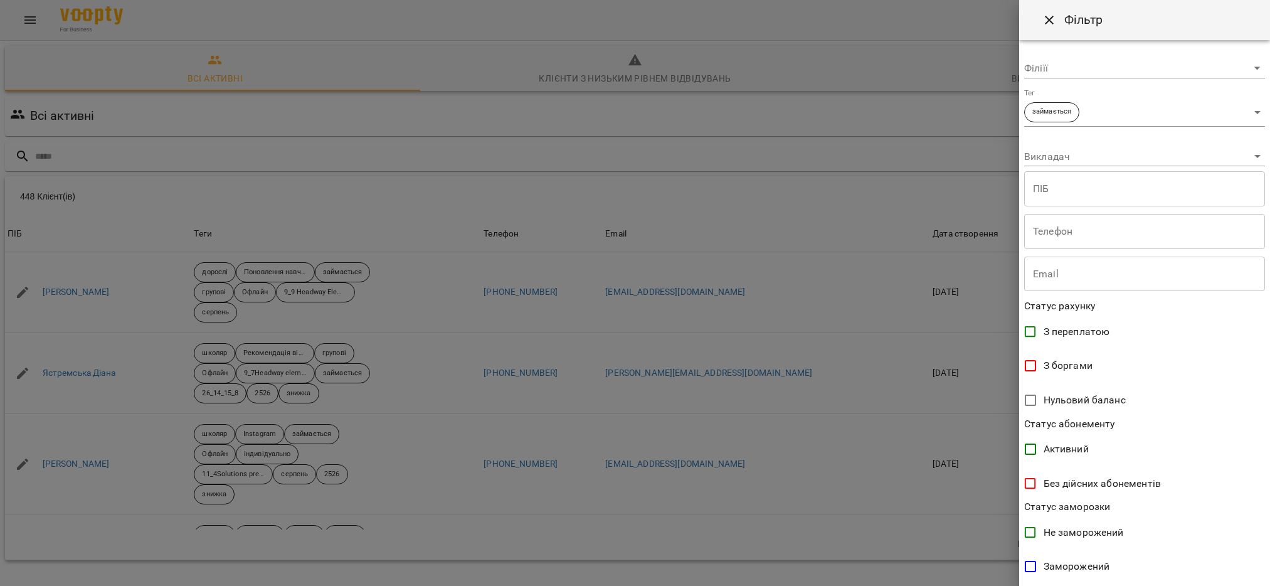
scroll to position [0, 0]
click at [1237, 111] on body "For Business 19 99+ UA Всі активні Клієнти з низьким рівнем відвідувань Видален…" at bounding box center [635, 326] width 1270 height 653
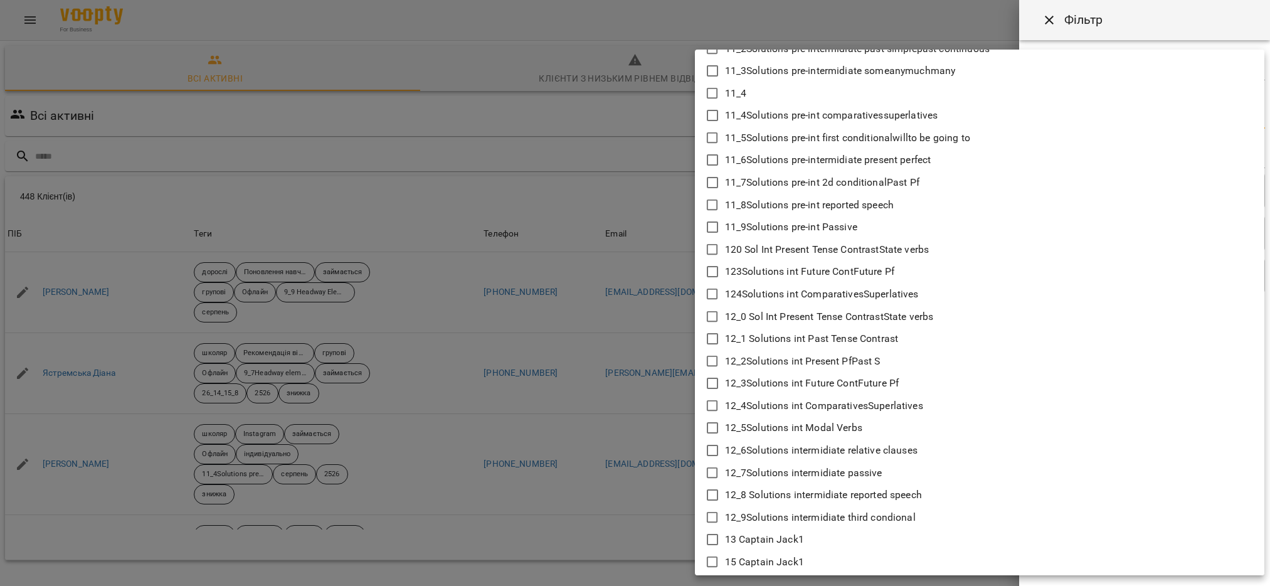
scroll to position [470, 0]
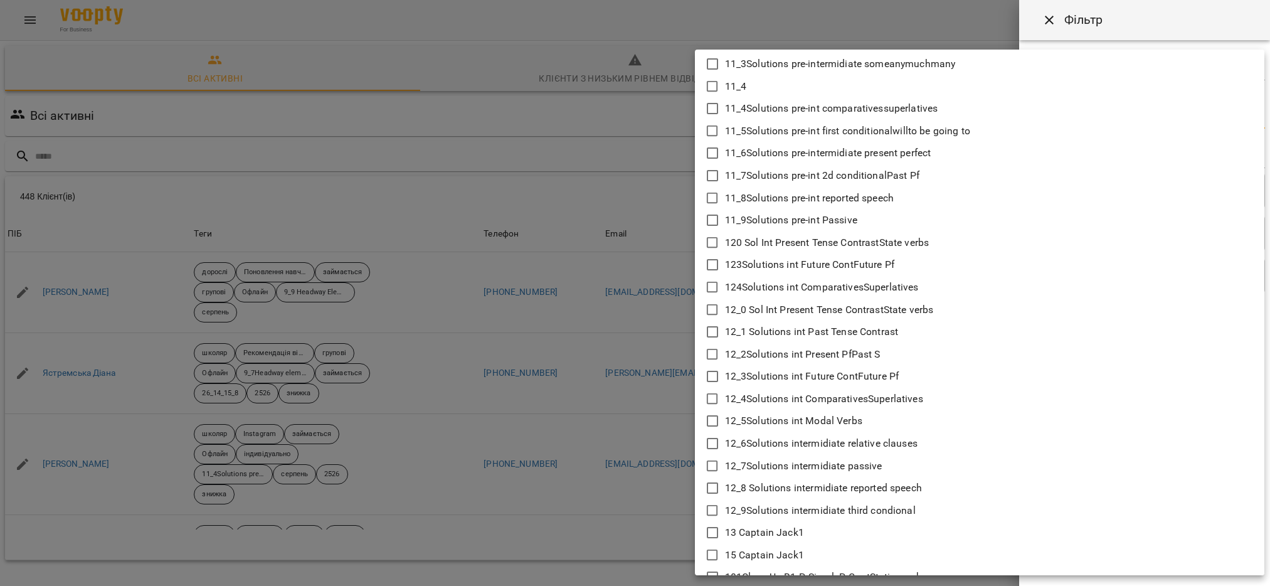
click at [714, 421] on icon at bounding box center [712, 420] width 15 height 15
type input "**********"
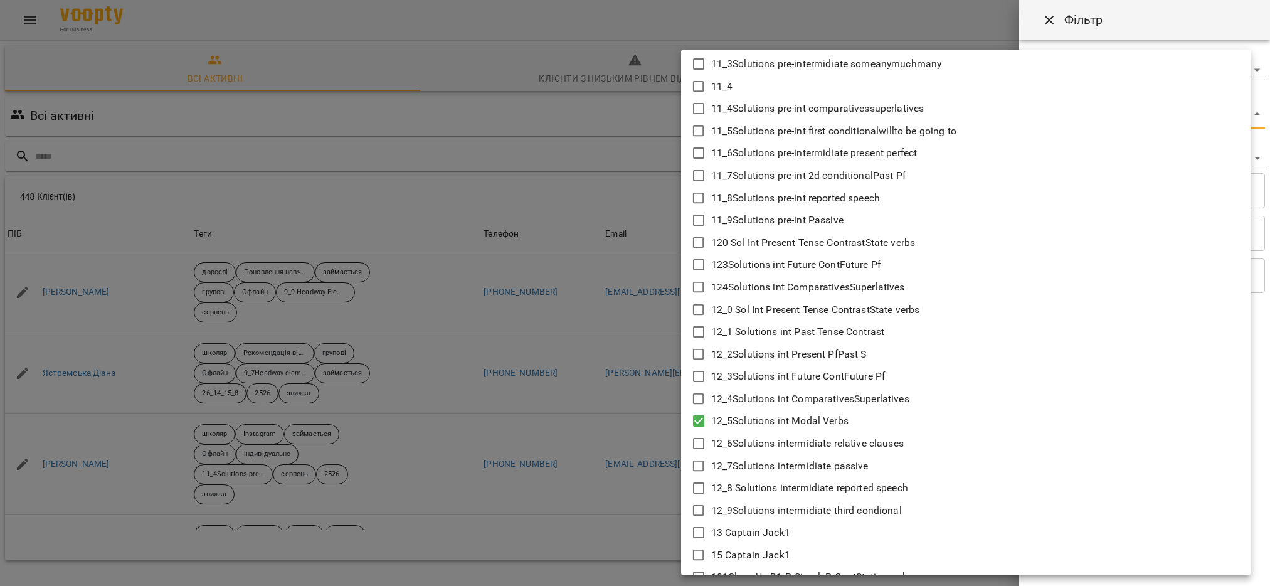
click at [602, 495] on div at bounding box center [635, 293] width 1270 height 586
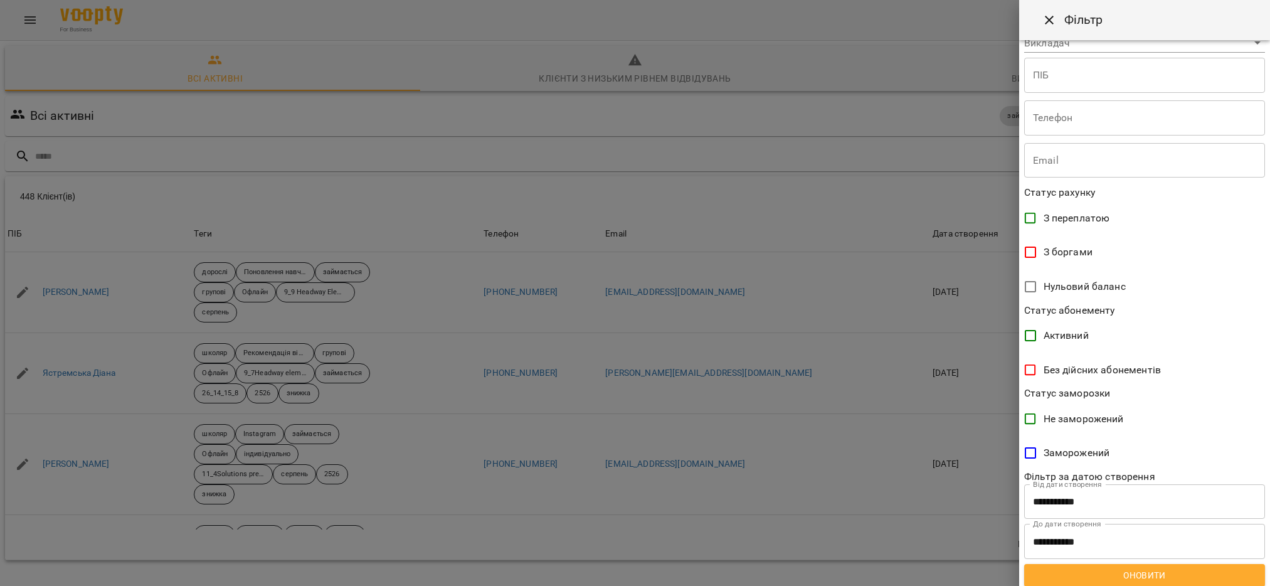
scroll to position [120, 0]
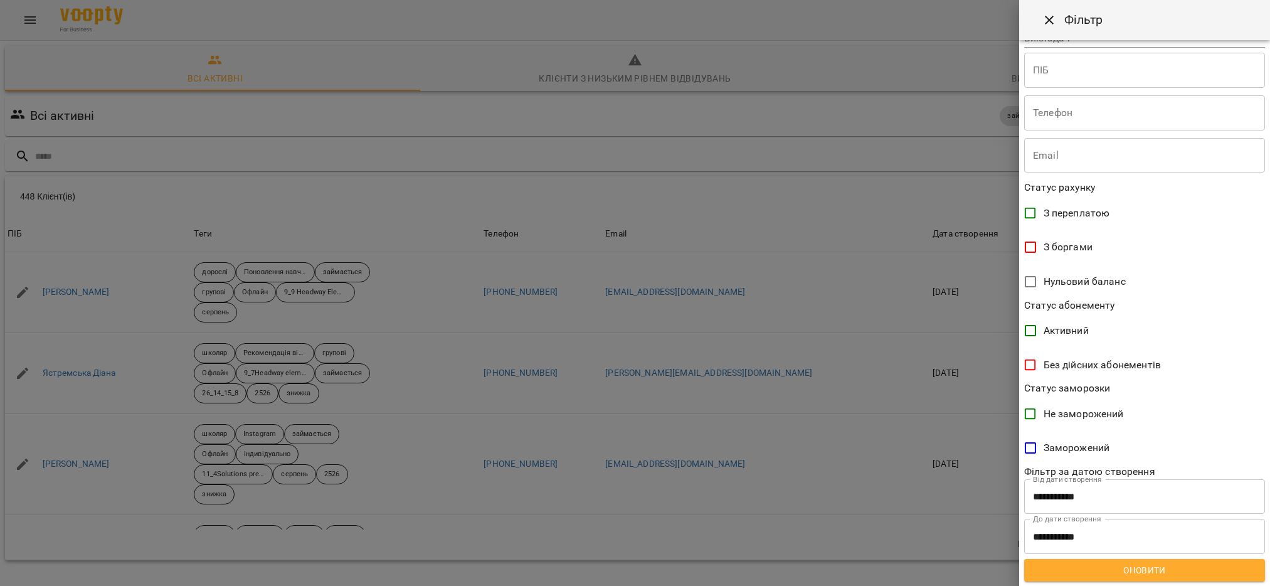
click at [1120, 566] on span "Оновити" at bounding box center [1144, 570] width 221 height 15
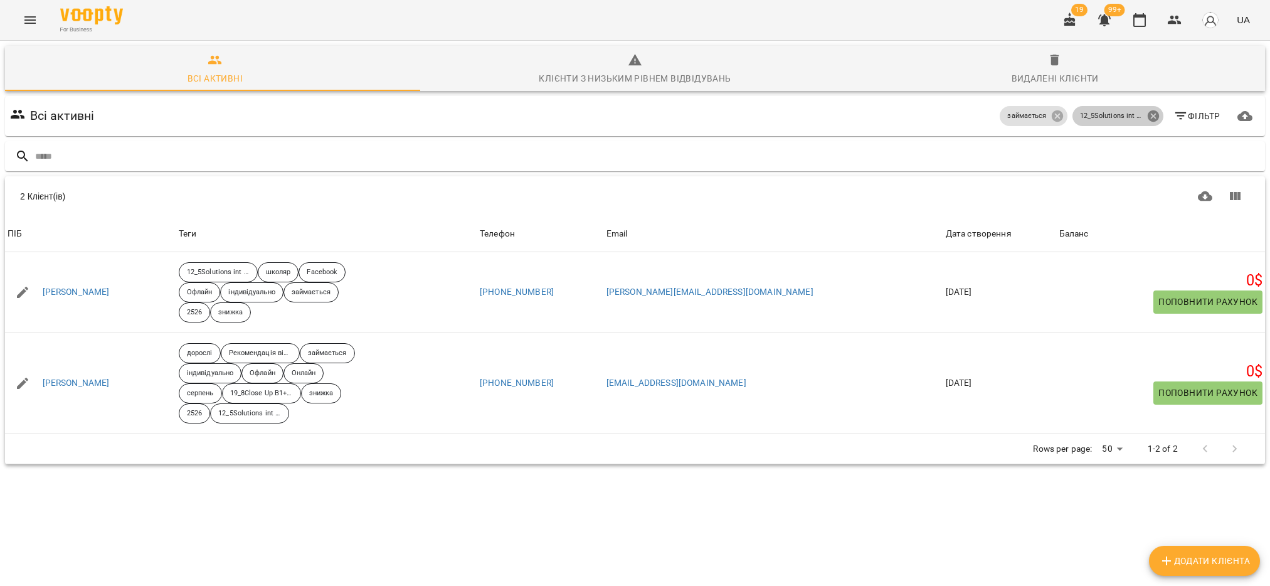
click at [1147, 110] on icon at bounding box center [1152, 115] width 11 height 11
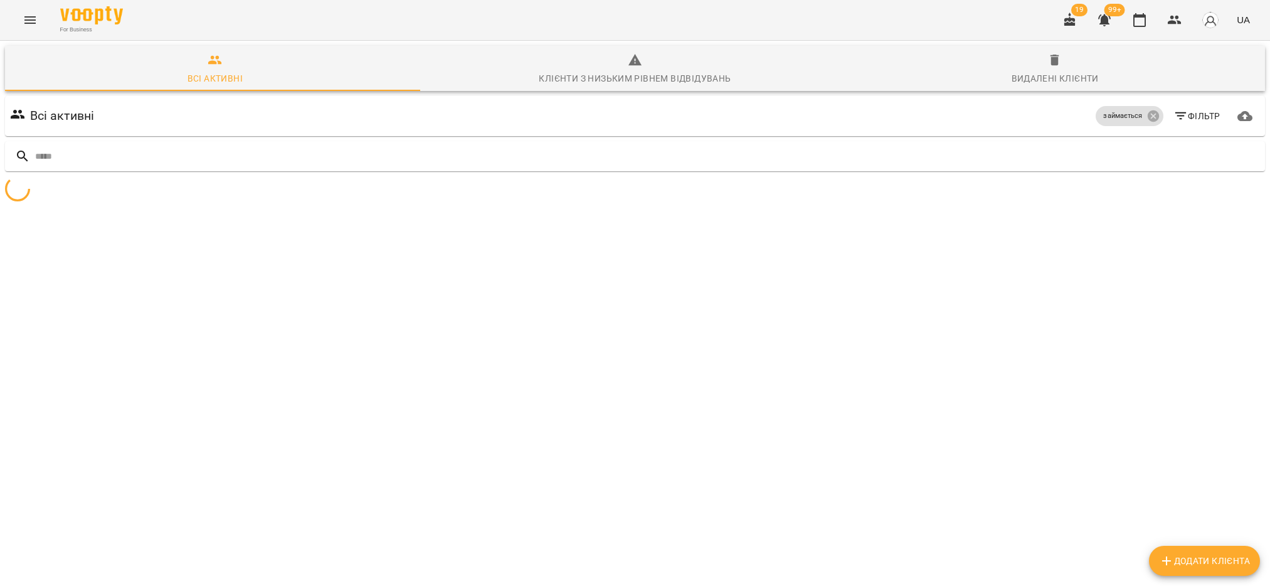
click at [1182, 109] on span "Фільтр" at bounding box center [1196, 116] width 47 height 15
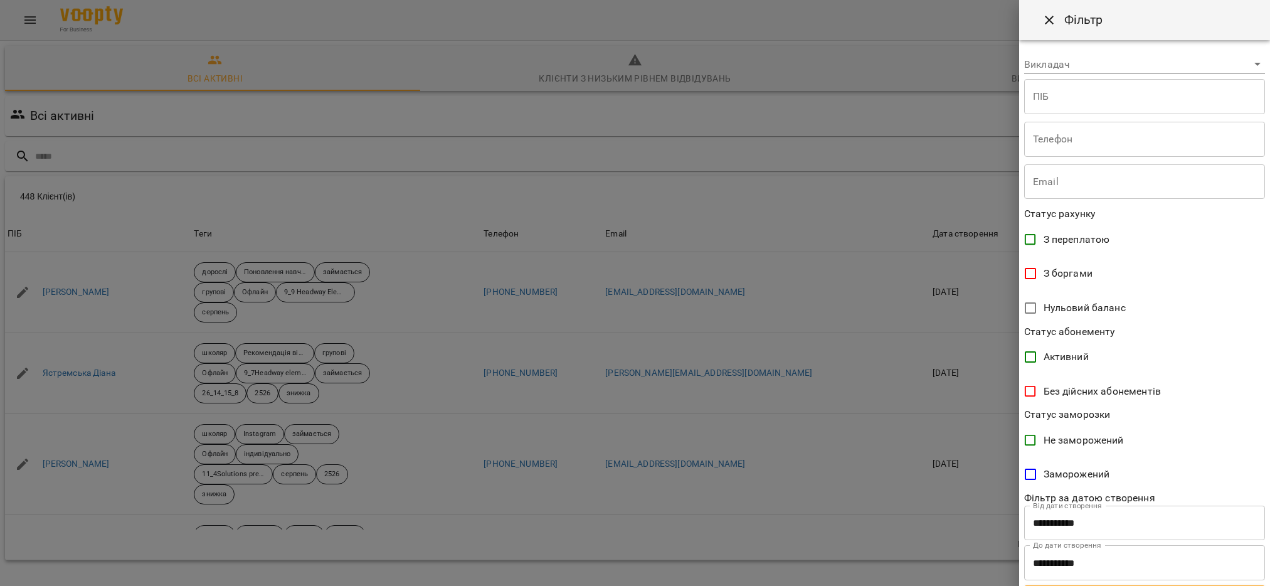
scroll to position [0, 0]
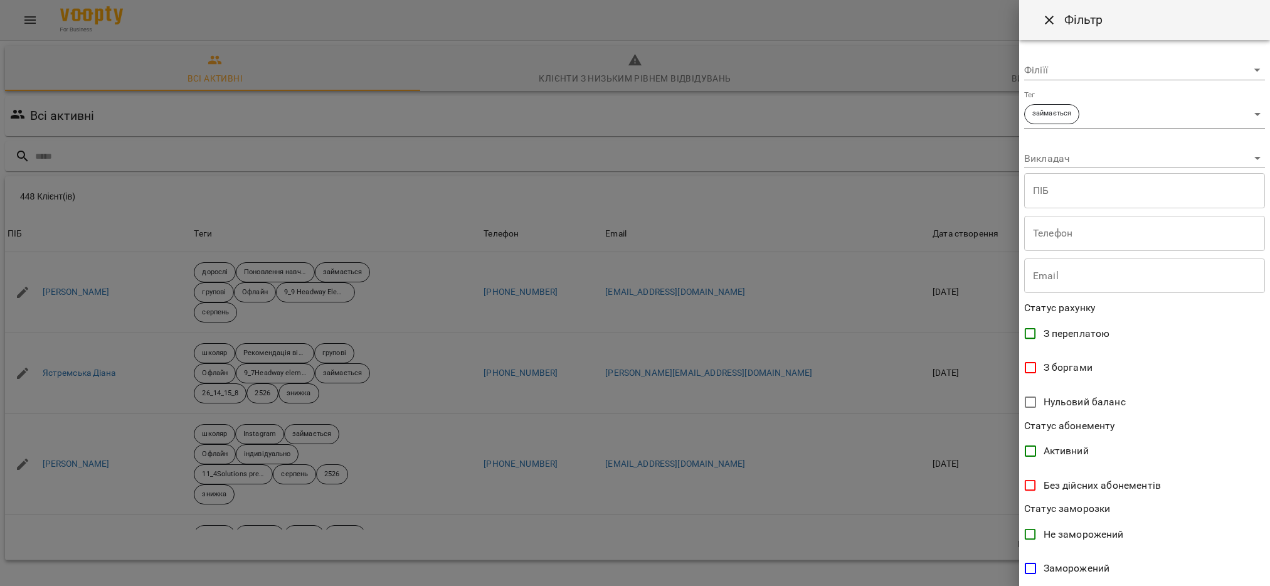
click at [1244, 112] on body "For Business 19 99+ UA Всі активні Клієнти з низьким рівнем відвідувань Видален…" at bounding box center [635, 326] width 1270 height 653
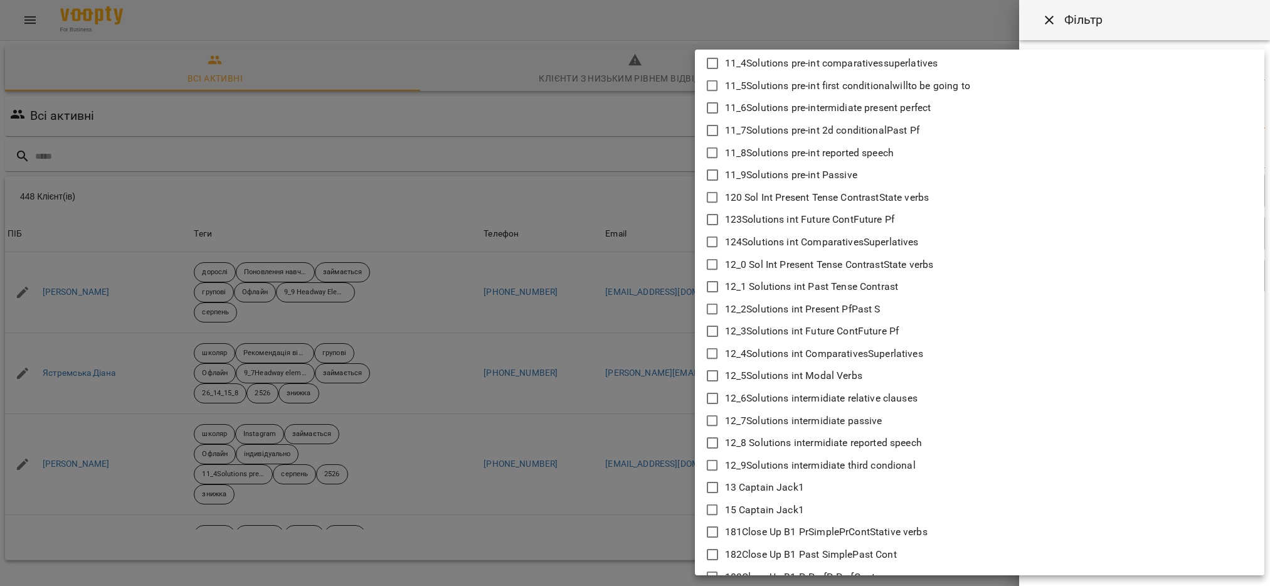
scroll to position [564, 0]
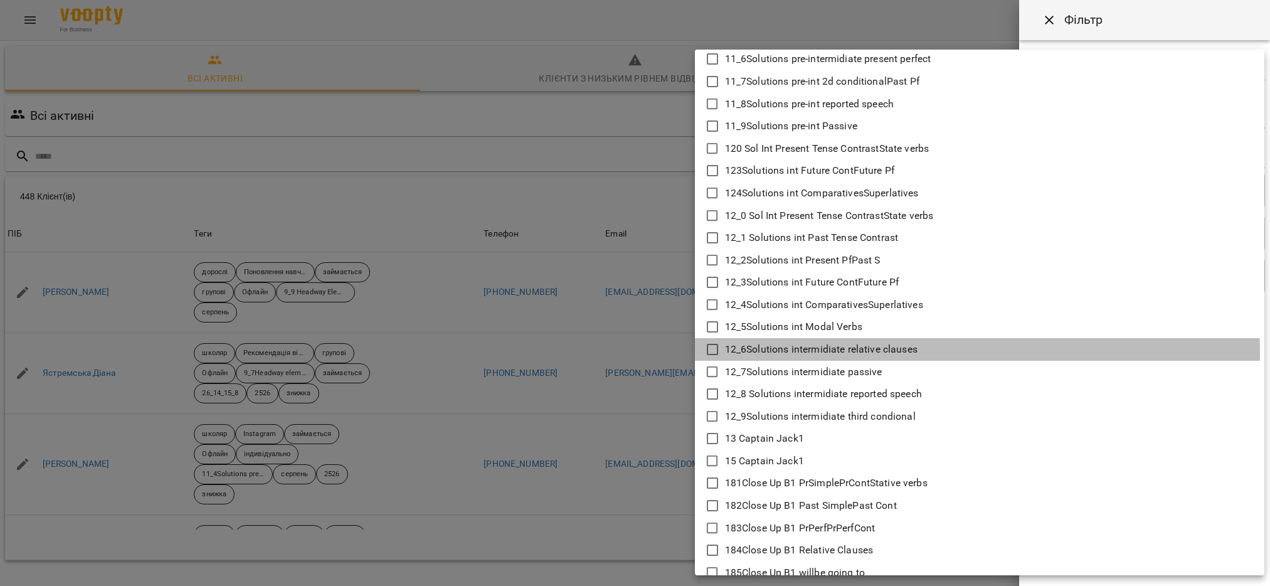
click at [711, 352] on icon at bounding box center [712, 349] width 15 height 15
type input "**********"
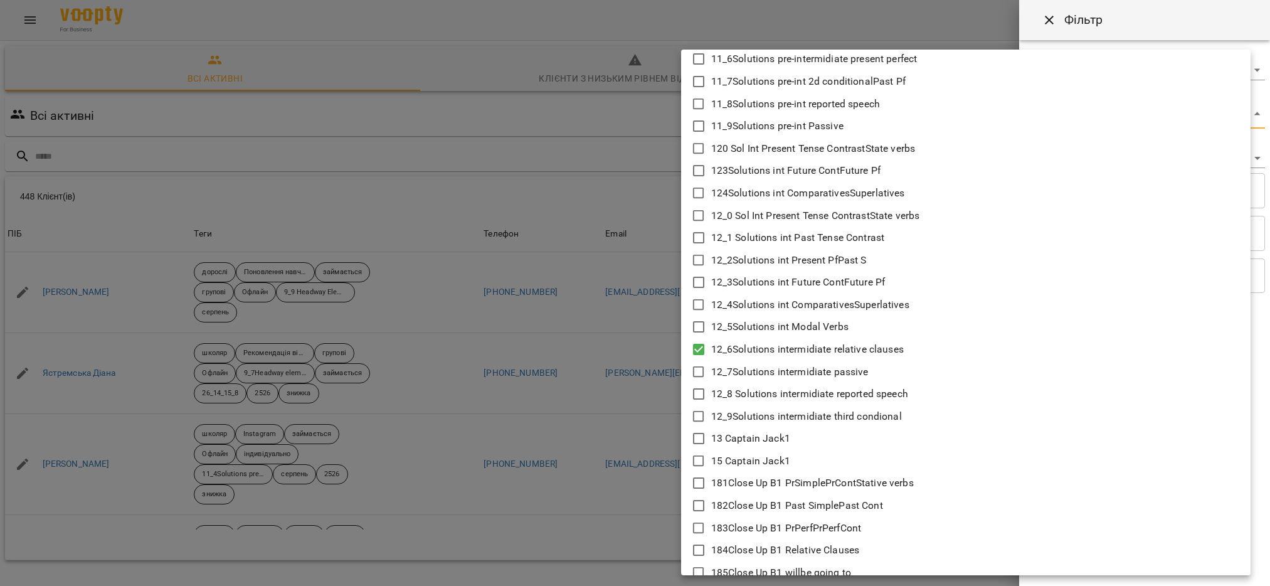
click at [659, 480] on div at bounding box center [635, 293] width 1270 height 586
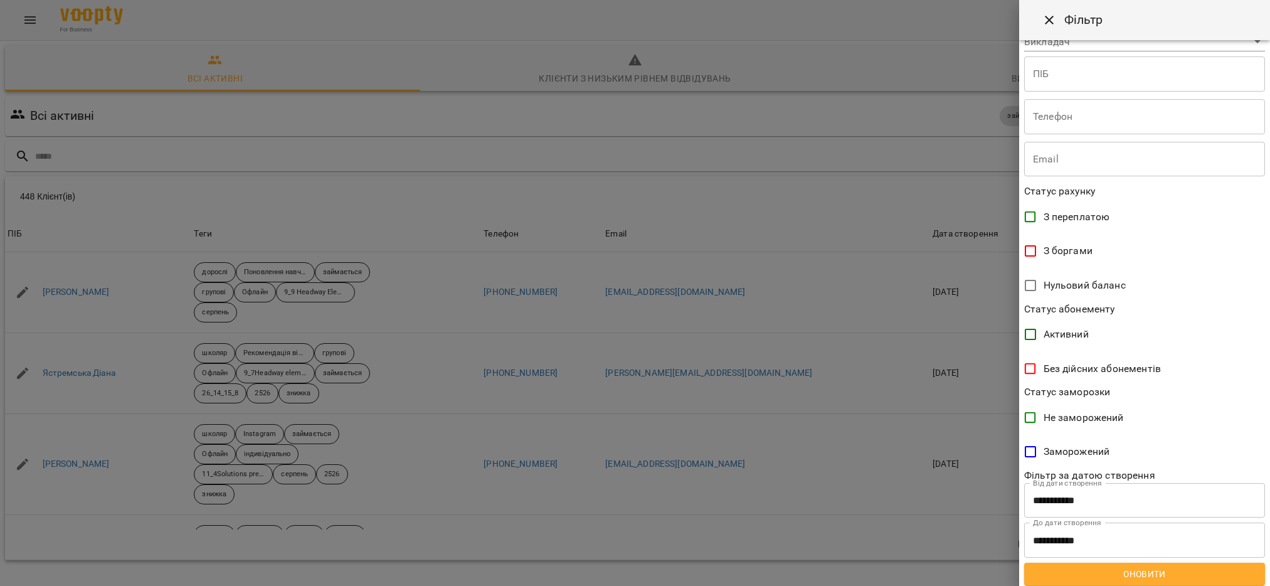
scroll to position [120, 0]
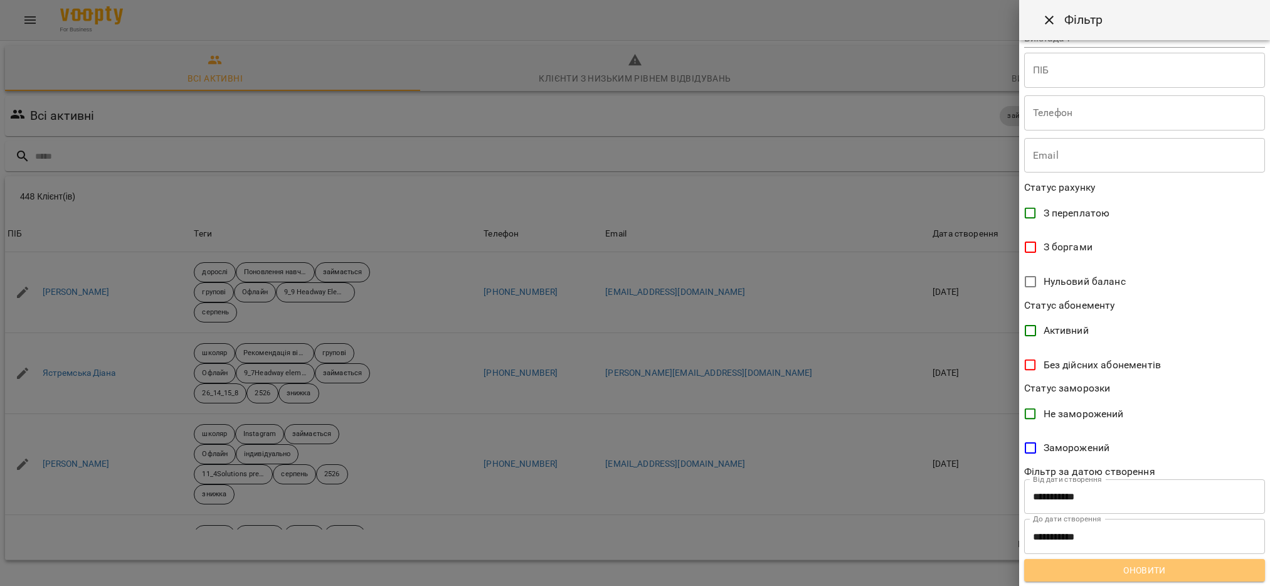
click at [1163, 568] on span "Оновити" at bounding box center [1144, 570] width 221 height 15
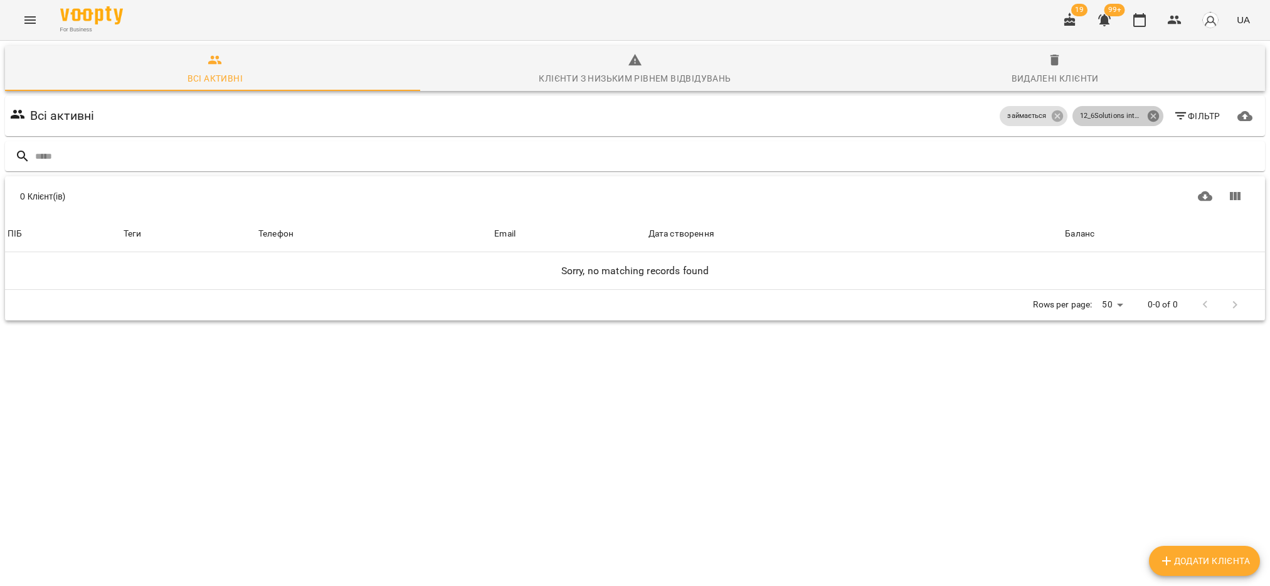
click at [1147, 110] on icon at bounding box center [1152, 115] width 11 height 11
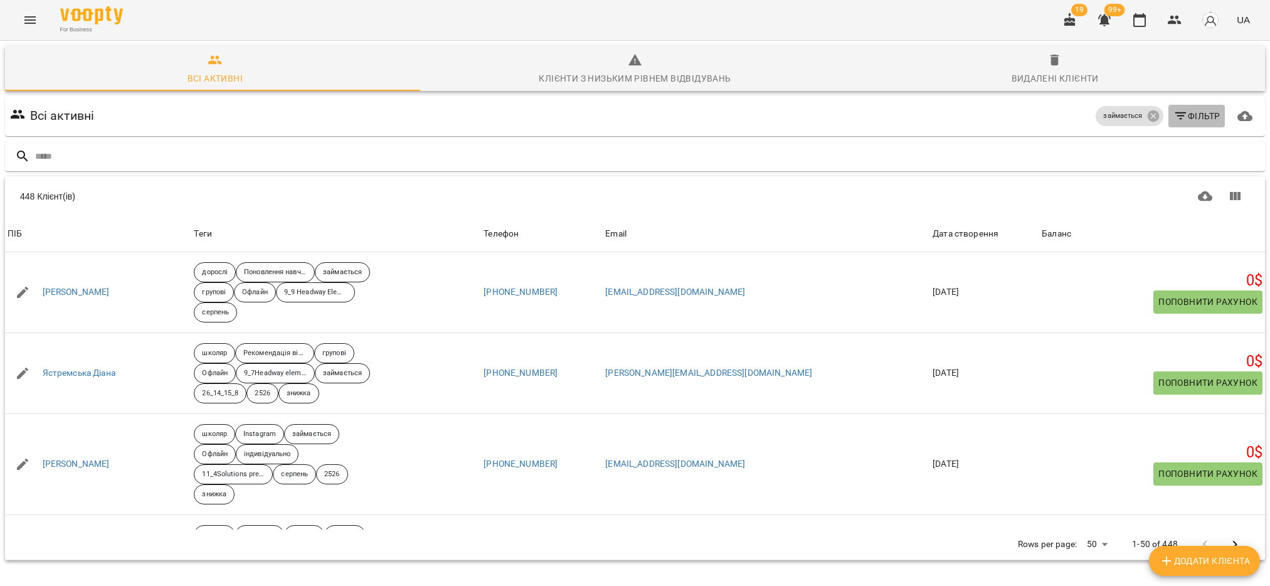
click at [1174, 109] on span "Фільтр" at bounding box center [1196, 116] width 47 height 15
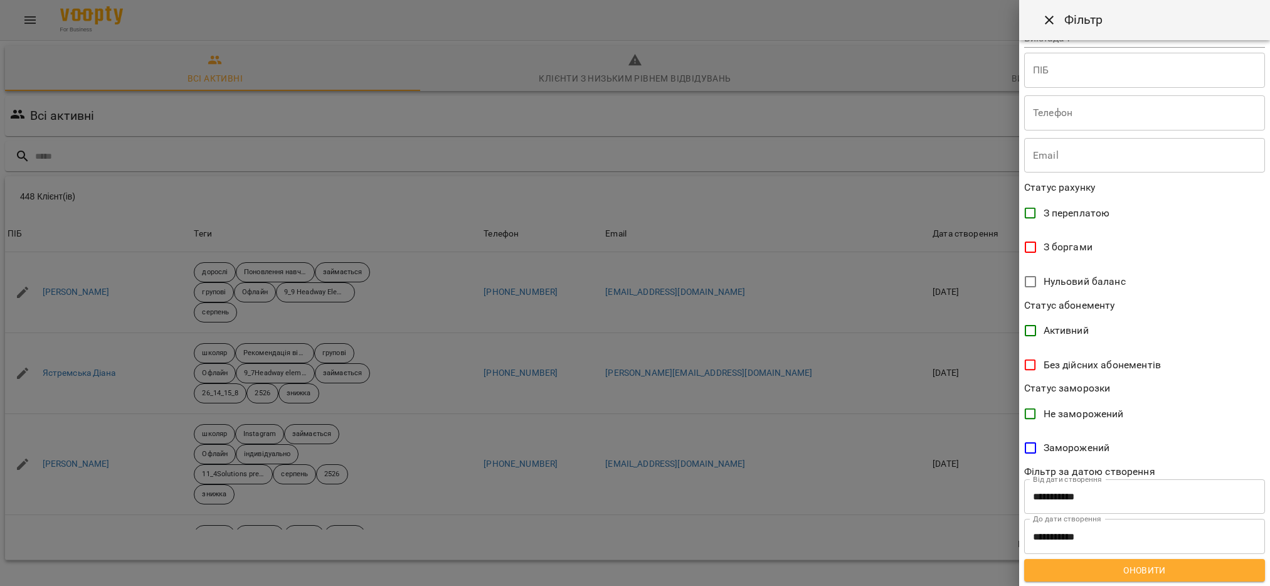
scroll to position [0, 0]
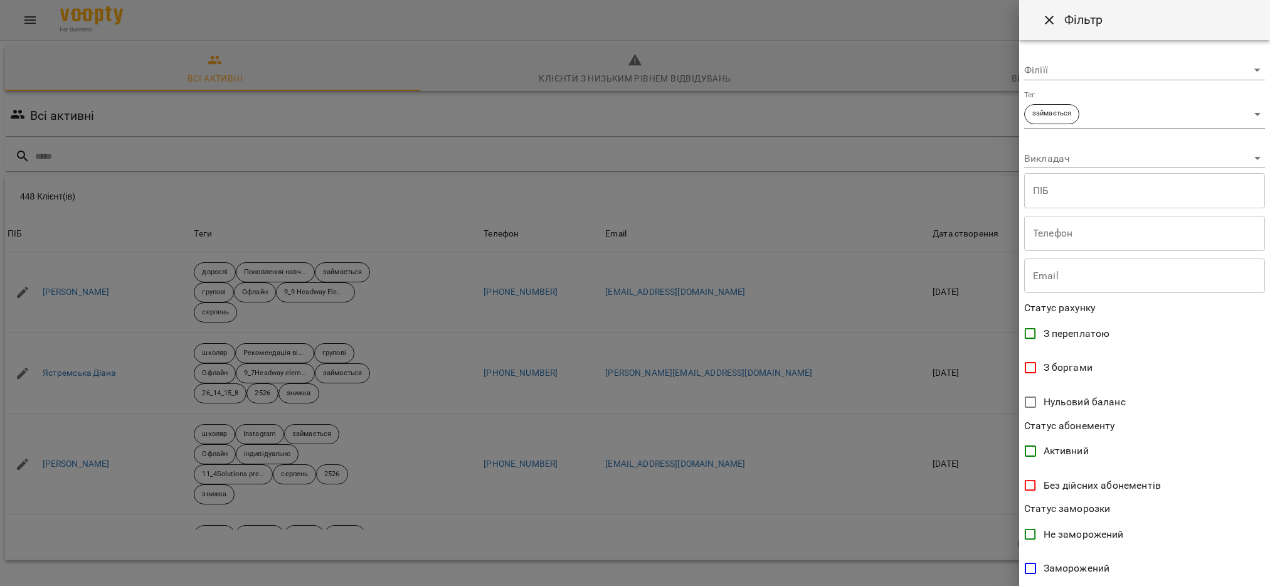
click at [1247, 113] on body "For Business 19 99+ UA Всі активні Клієнти з низьким рівнем відвідувань Видален…" at bounding box center [635, 326] width 1270 height 653
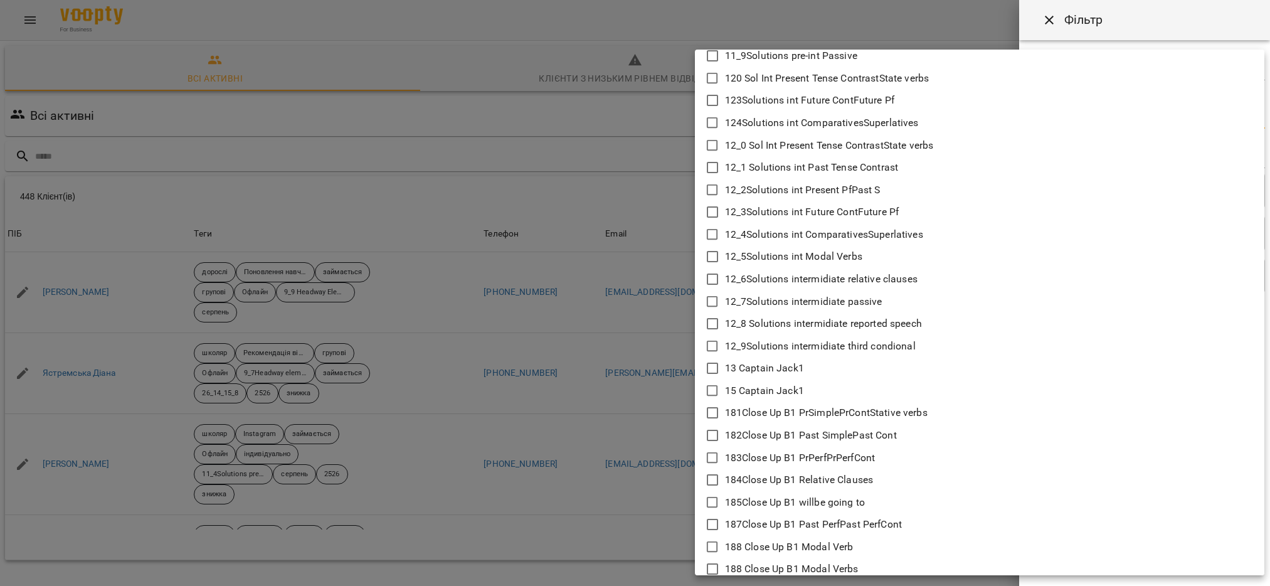
scroll to position [564, 0]
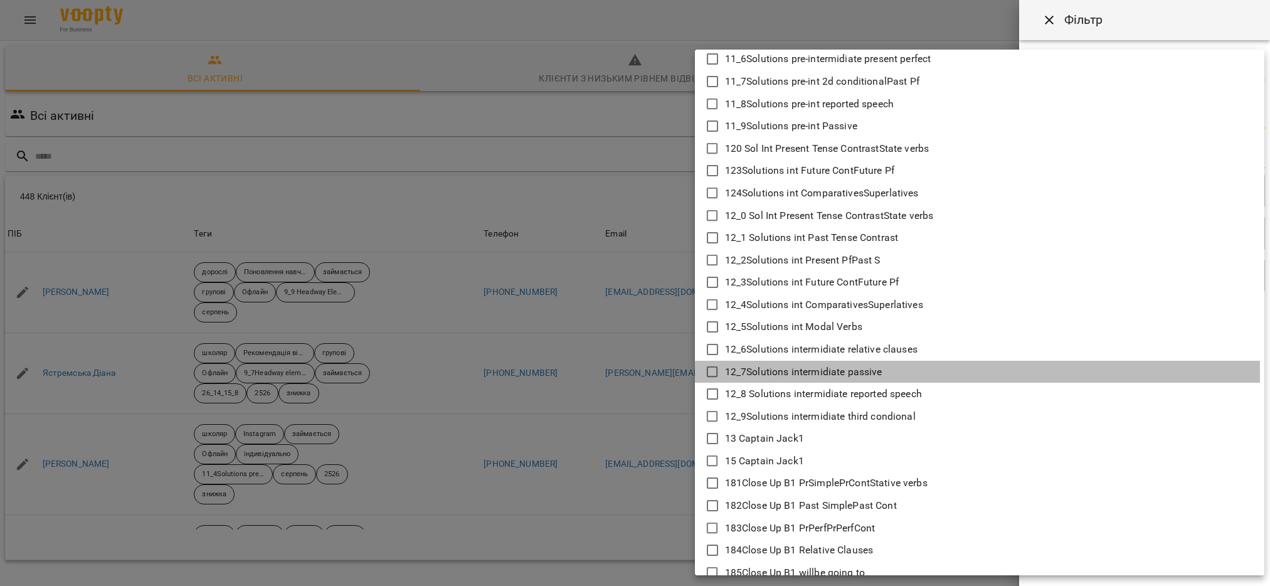
click at [706, 373] on icon at bounding box center [712, 371] width 15 height 15
type input "**********"
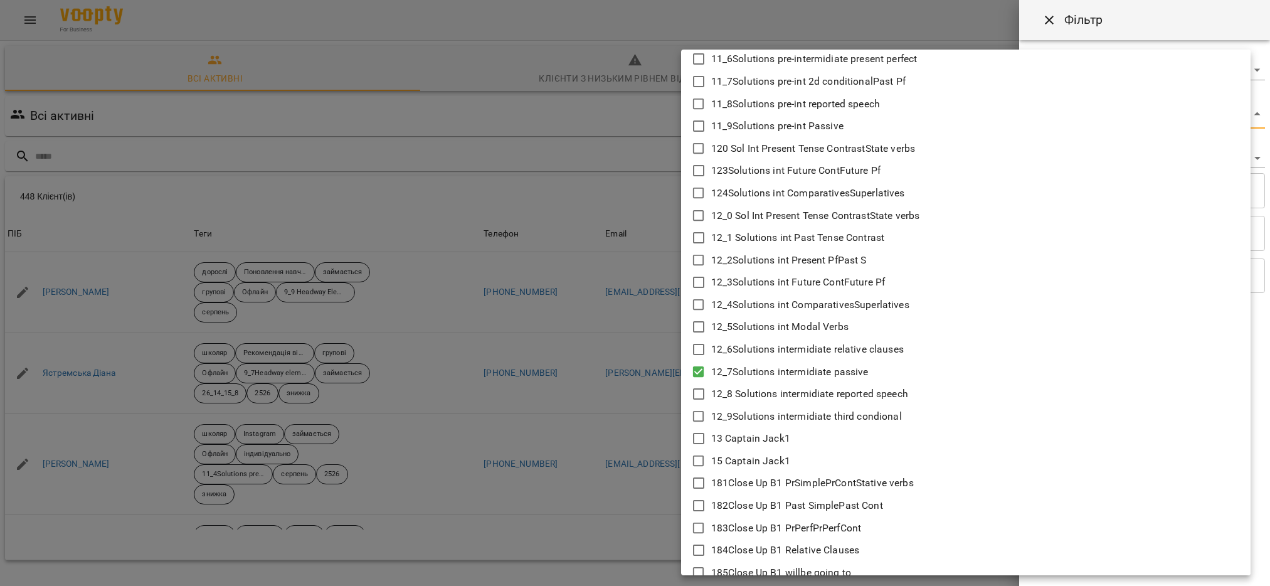
click at [672, 455] on div at bounding box center [635, 293] width 1270 height 586
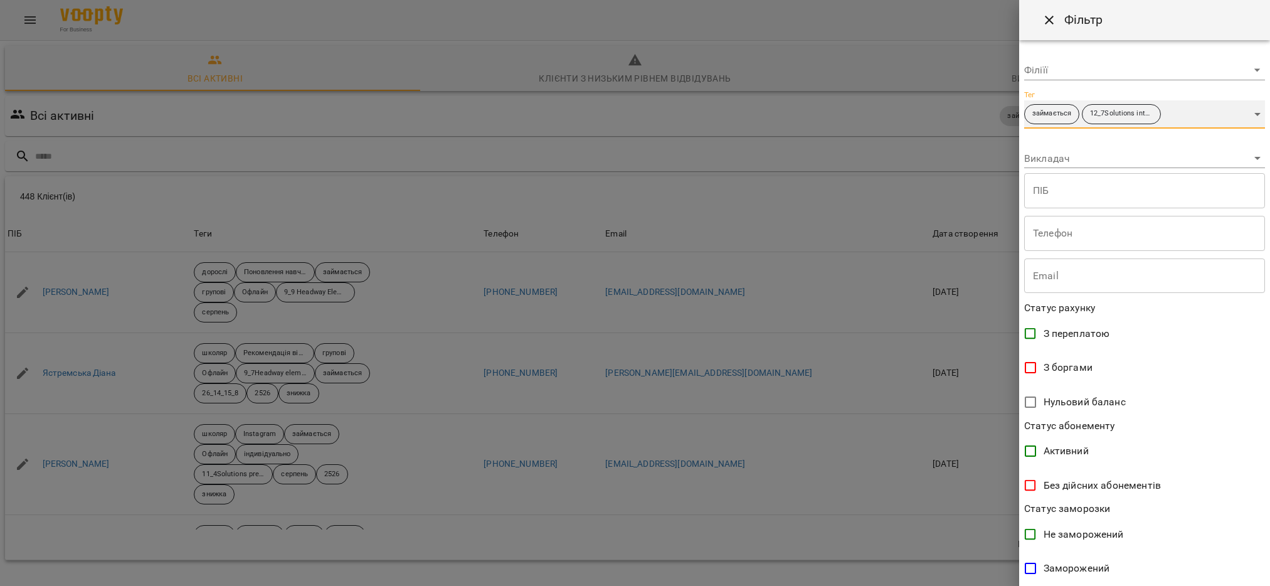
scroll to position [120, 0]
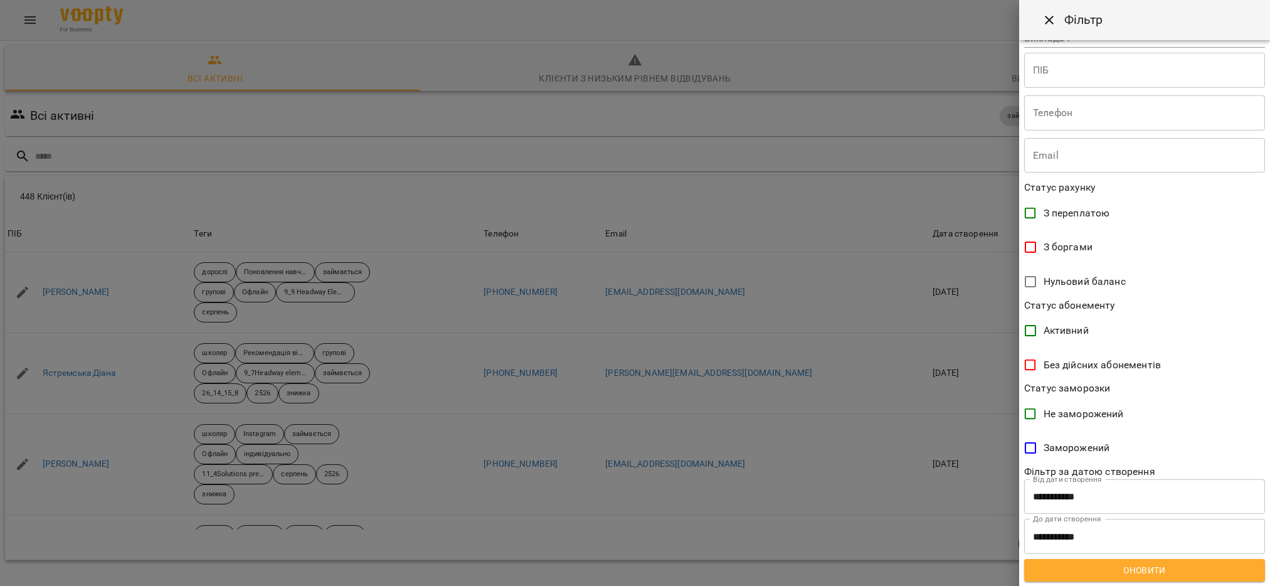
click at [1152, 567] on span "Оновити" at bounding box center [1144, 570] width 221 height 15
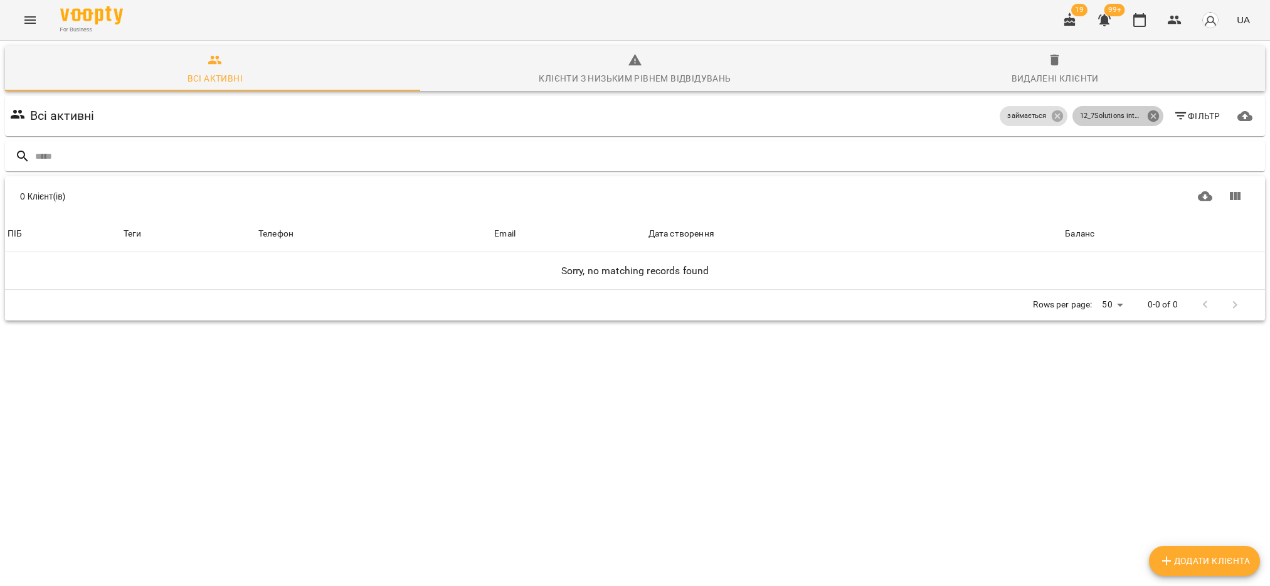
click at [1147, 109] on icon at bounding box center [1154, 116] width 14 height 14
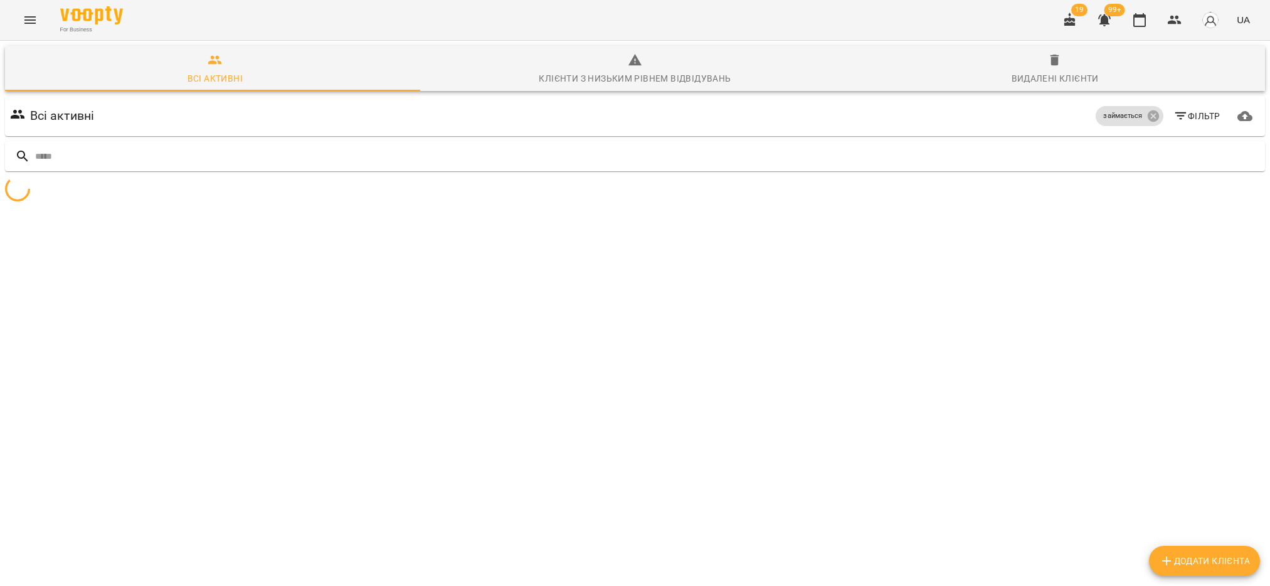
click at [1175, 109] on span "Фільтр" at bounding box center [1196, 116] width 47 height 15
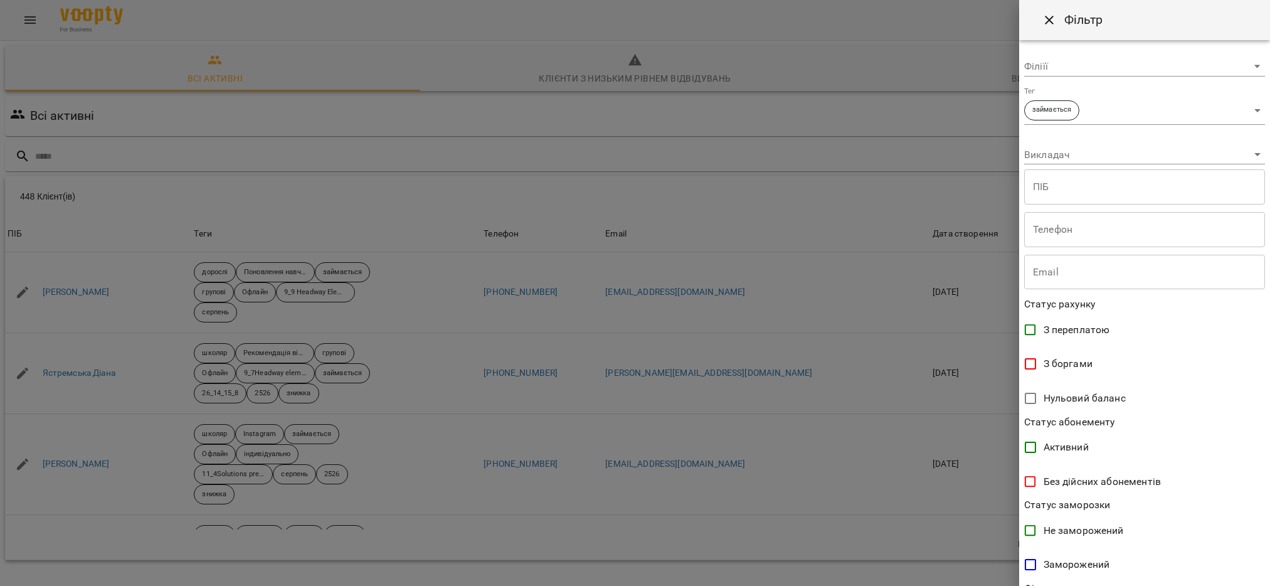
scroll to position [0, 0]
click at [1248, 111] on body "For Business 19 99+ UA Всі активні Клієнти з низьким рівнем відвідувань Видален…" at bounding box center [635, 326] width 1270 height 653
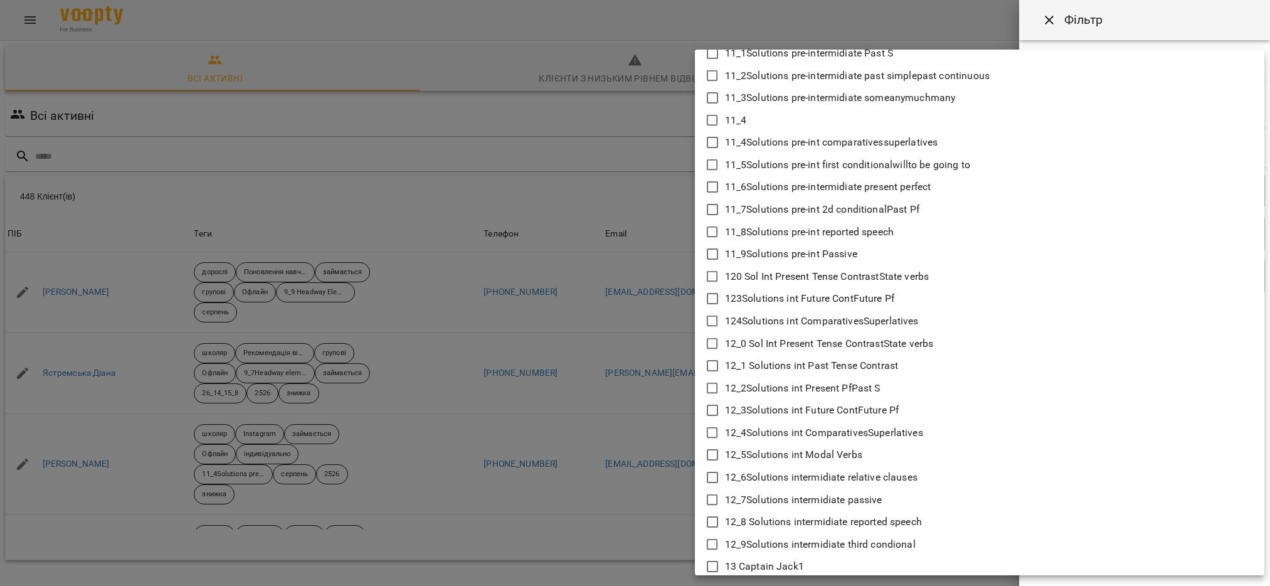
scroll to position [470, 0]
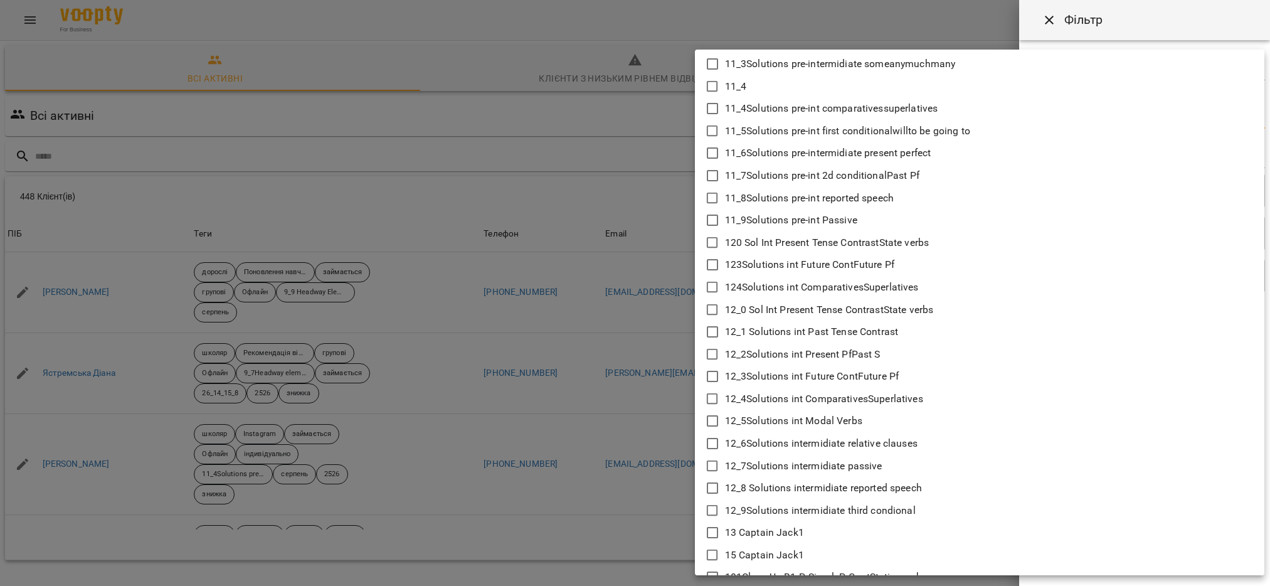
click at [711, 488] on icon at bounding box center [712, 487] width 15 height 15
type input "**********"
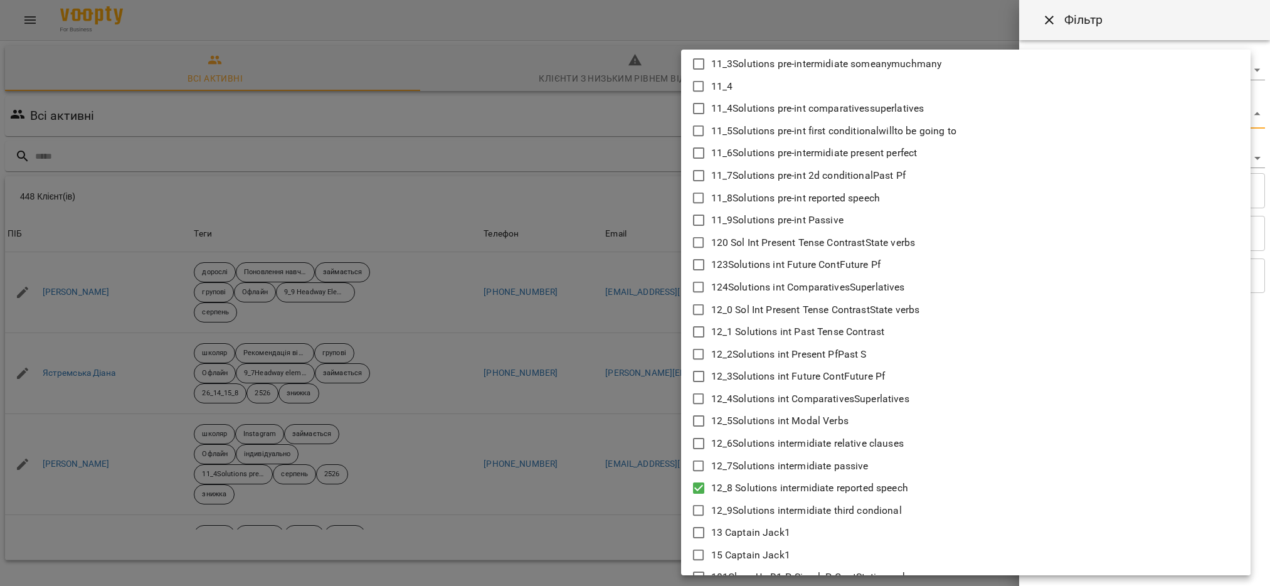
click at [593, 537] on div at bounding box center [635, 293] width 1270 height 586
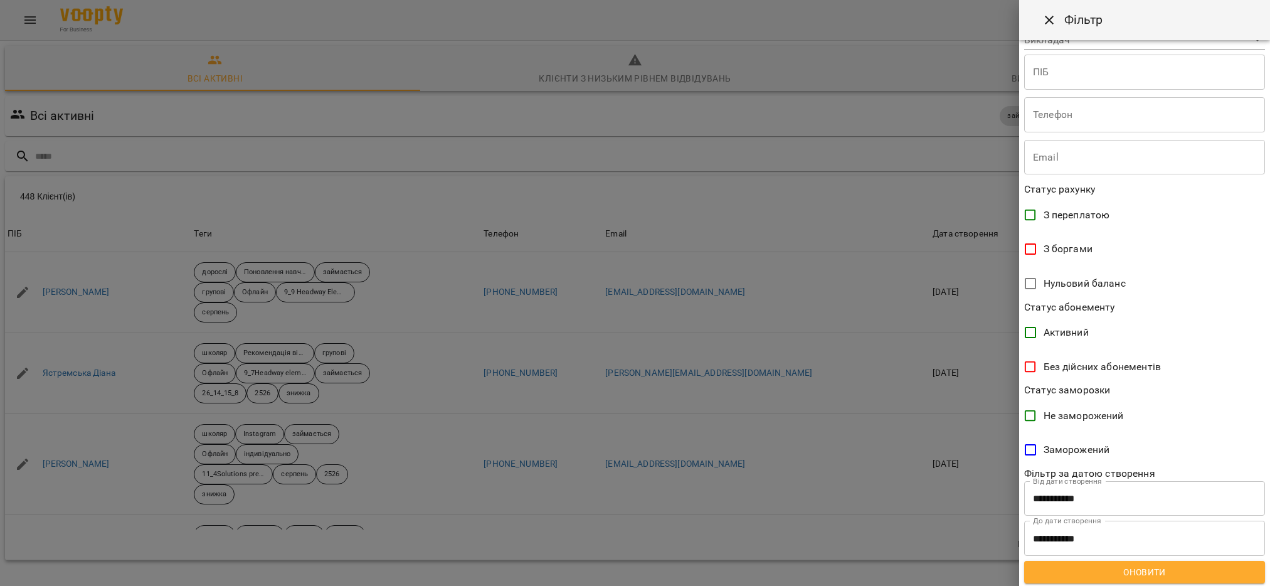
scroll to position [120, 0]
click at [1116, 576] on span "Оновити" at bounding box center [1144, 570] width 221 height 15
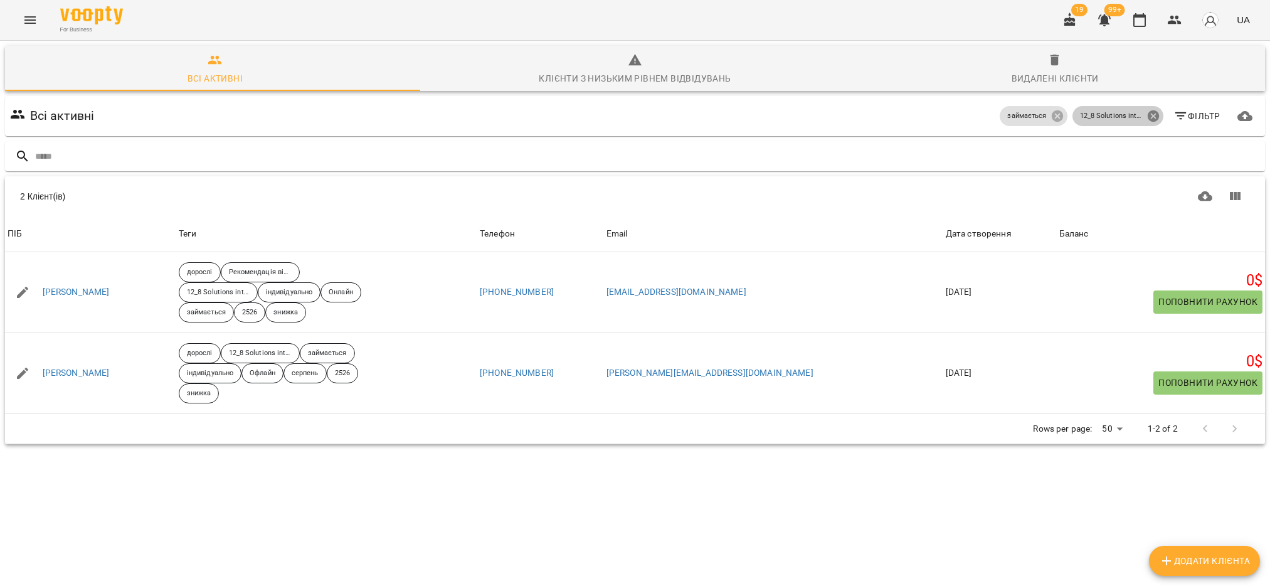
click at [1147, 110] on icon at bounding box center [1152, 115] width 11 height 11
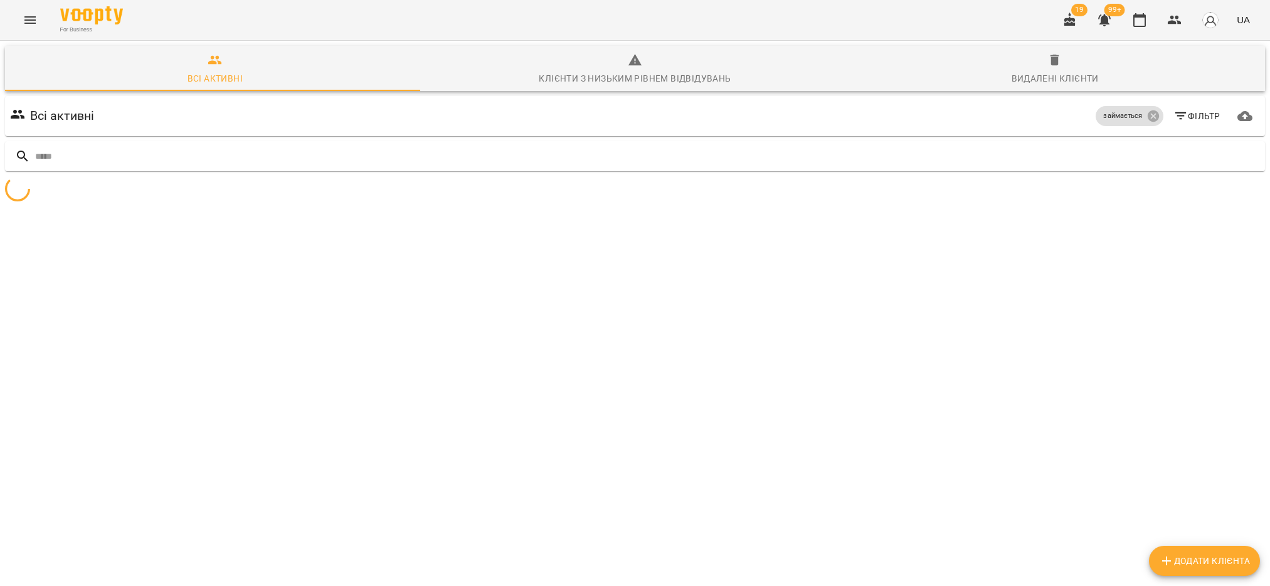
click at [1184, 109] on span "Фільтр" at bounding box center [1196, 116] width 47 height 15
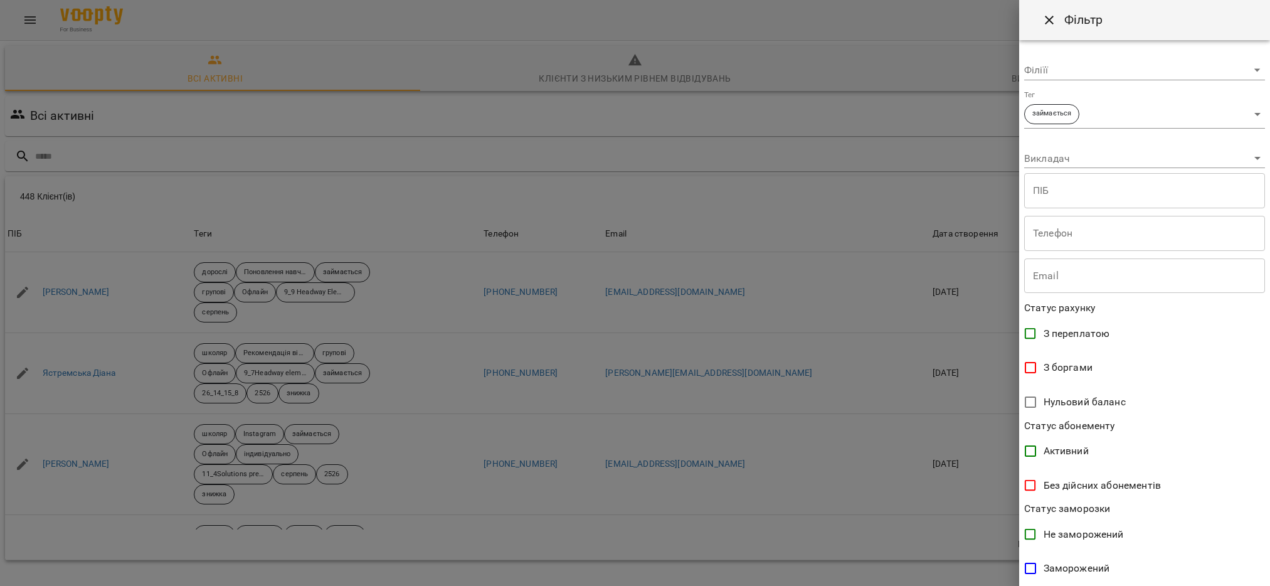
click at [1236, 109] on body "For Business 19 99+ UA Всі активні Клієнти з низьким рівнем відвідувань Видален…" at bounding box center [635, 326] width 1270 height 653
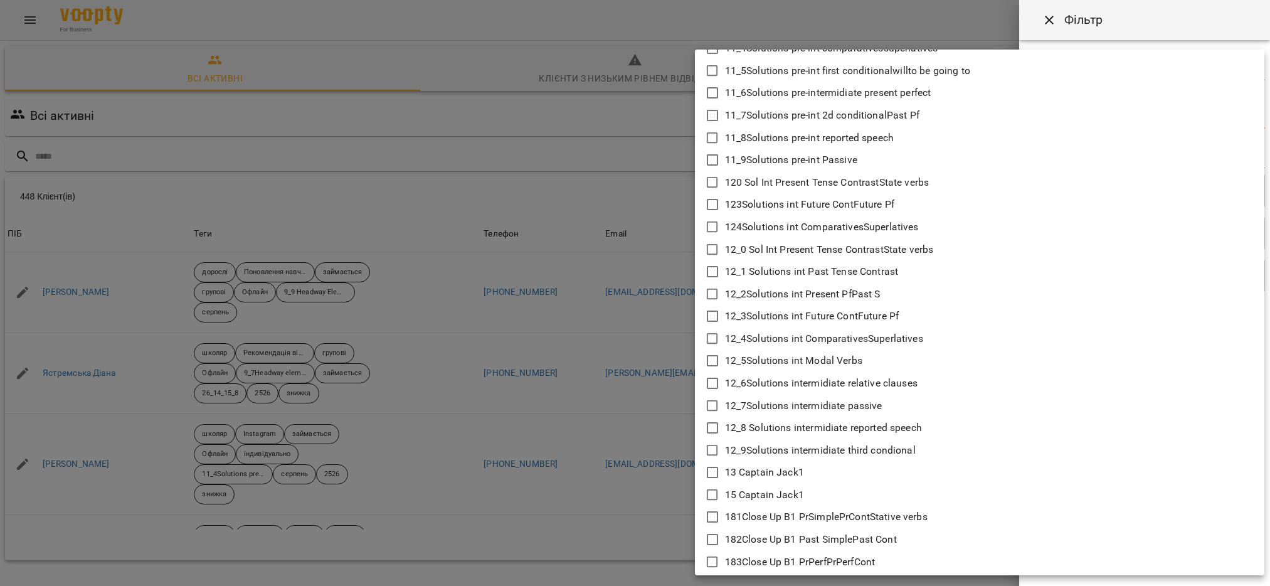
scroll to position [564, 0]
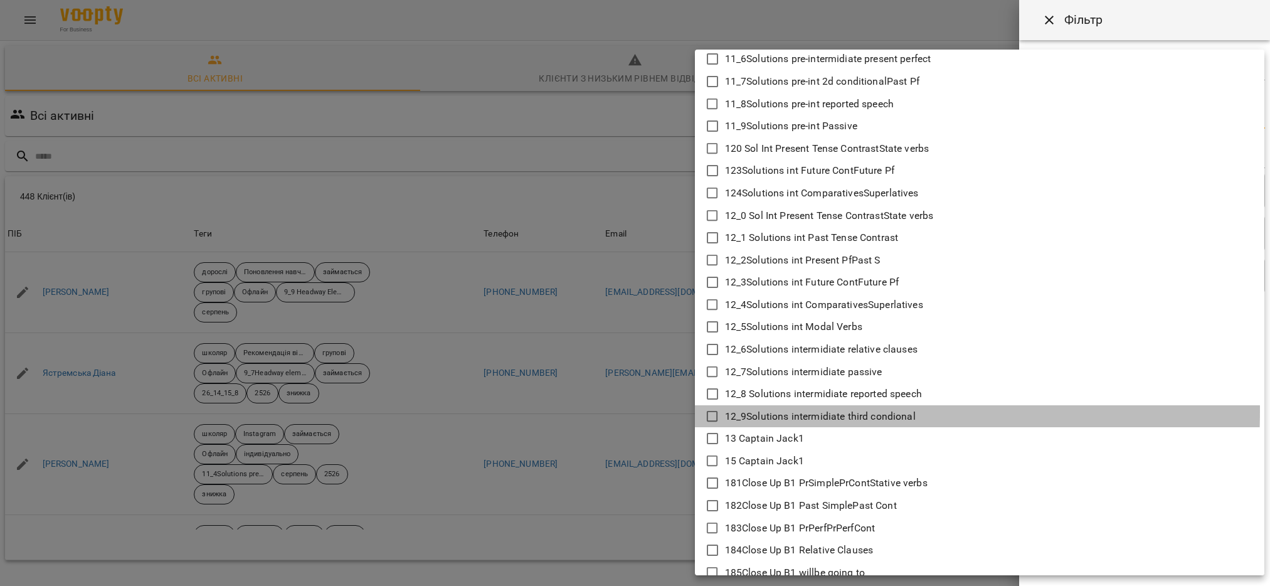
click at [707, 411] on icon at bounding box center [712, 416] width 11 height 11
type input "**********"
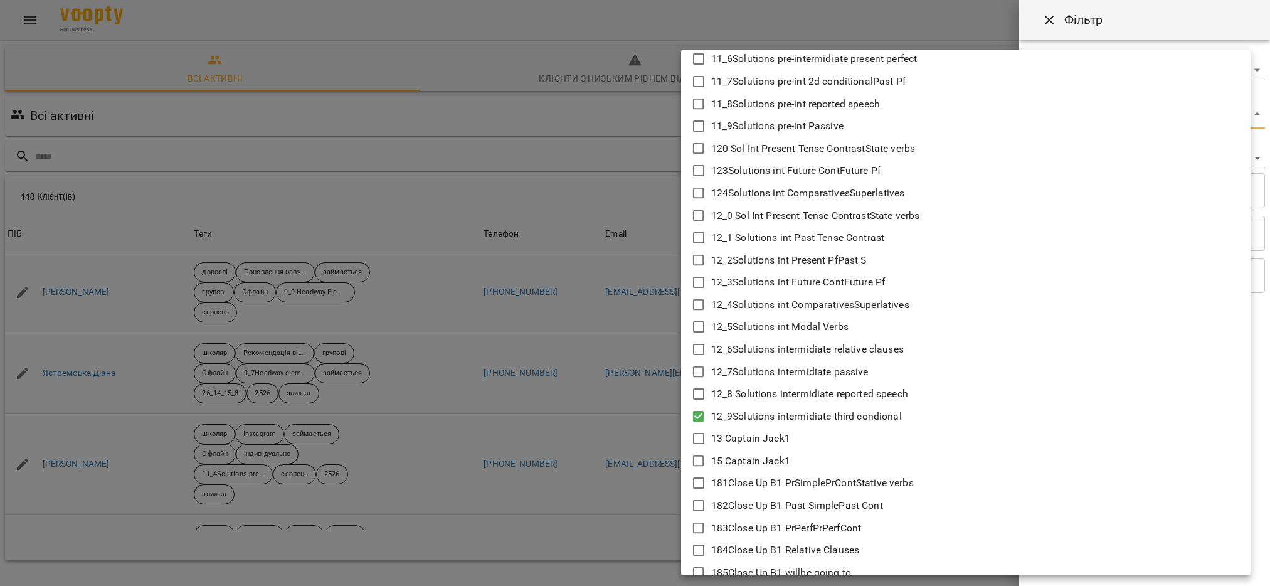
click at [593, 497] on div at bounding box center [635, 293] width 1270 height 586
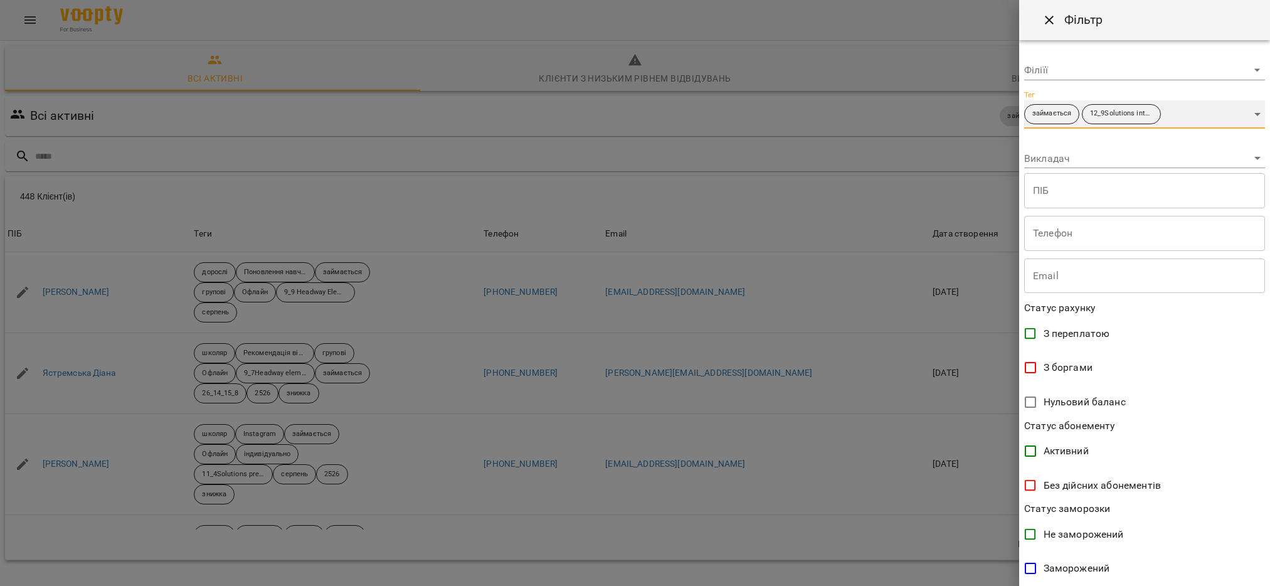
scroll to position [120, 0]
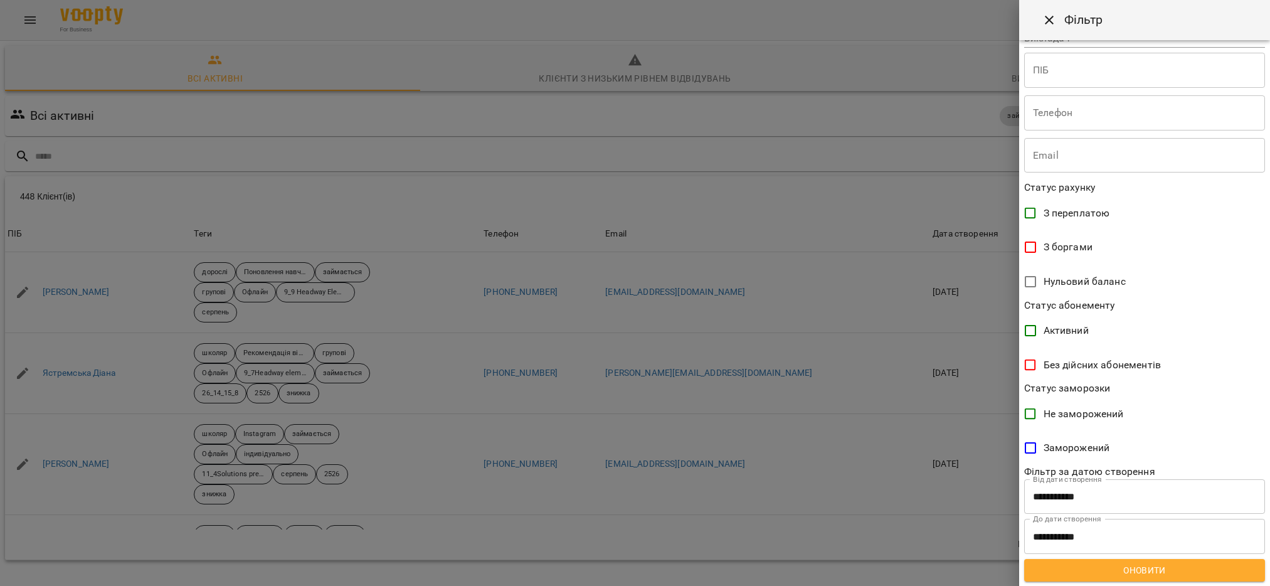
click at [1135, 574] on span "Оновити" at bounding box center [1144, 570] width 221 height 15
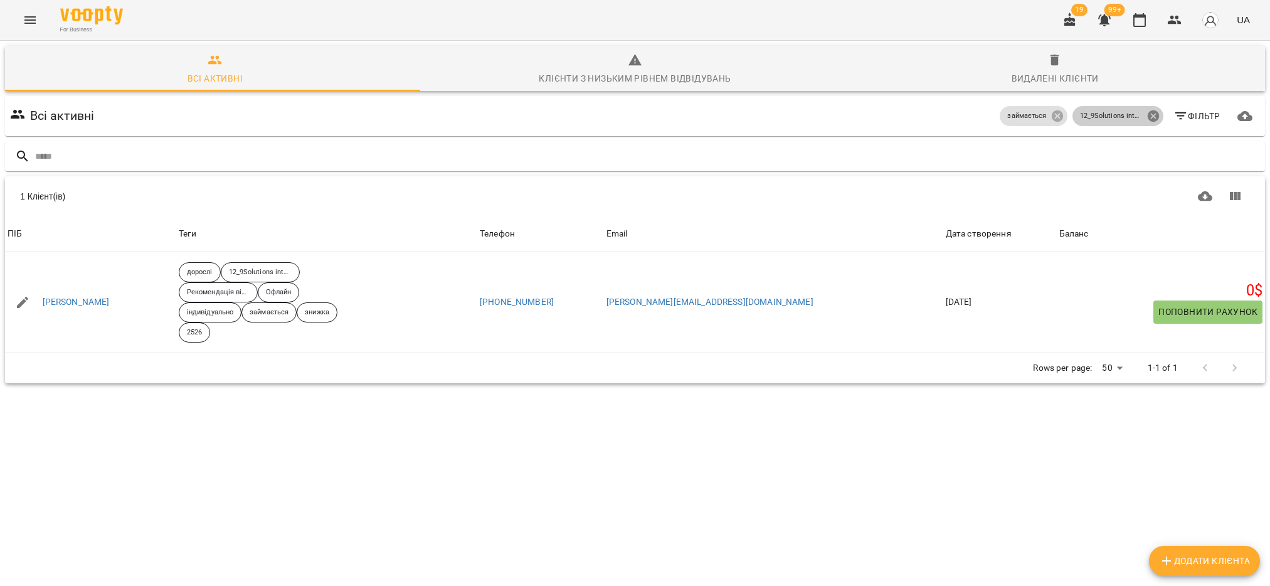
click at [1147, 110] on icon at bounding box center [1152, 115] width 11 height 11
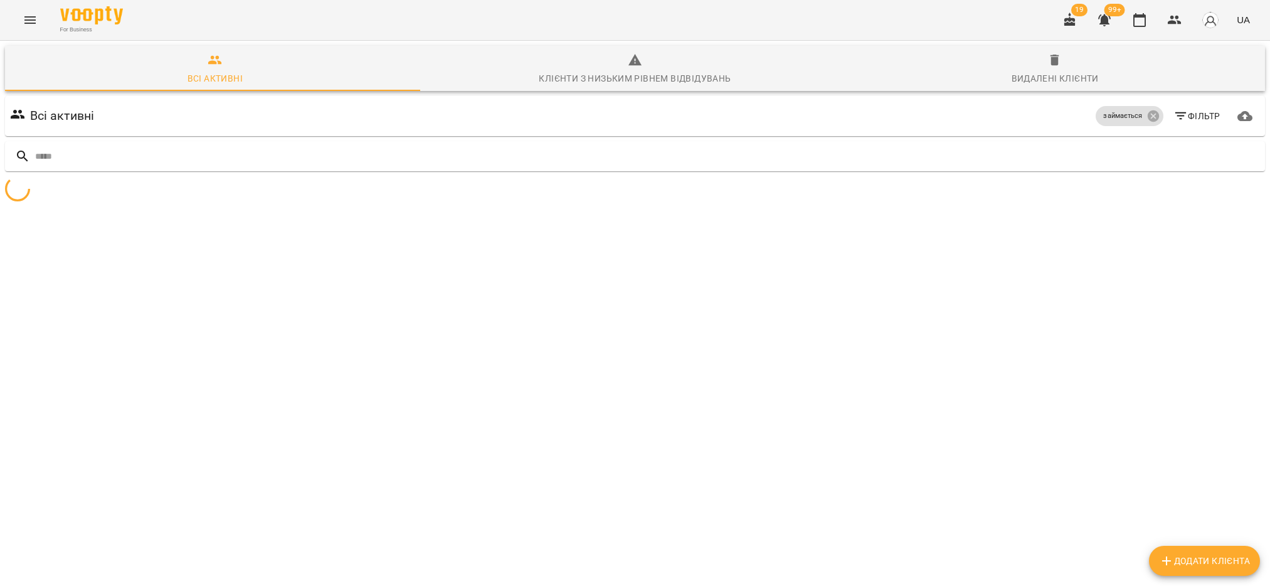
click at [1177, 109] on span "Фільтр" at bounding box center [1196, 116] width 47 height 15
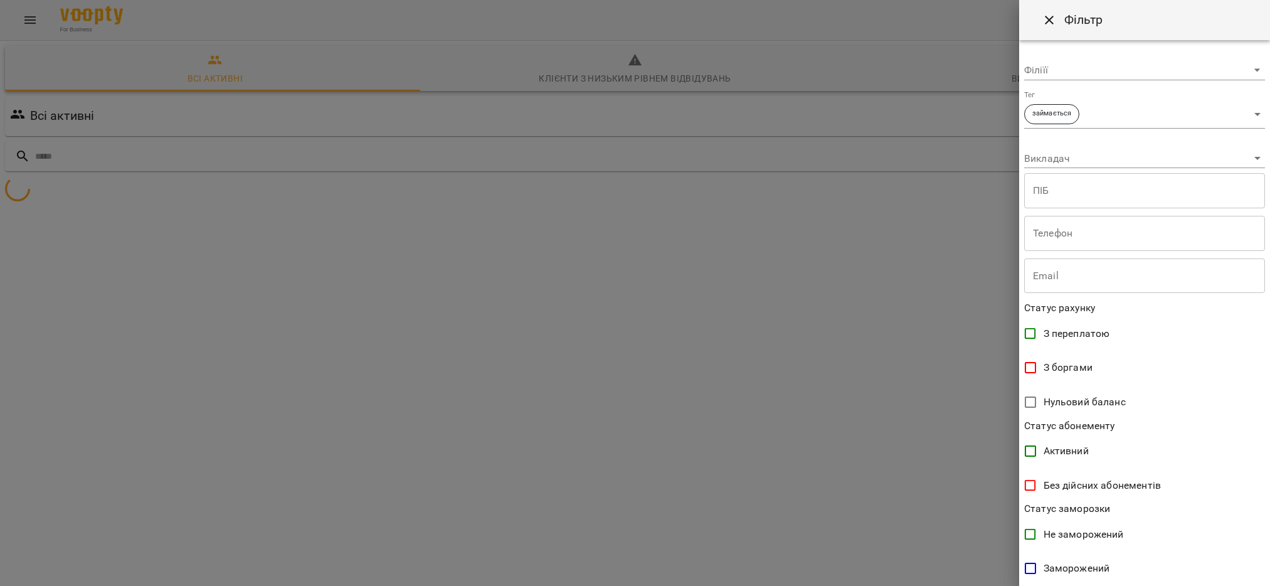
click at [1242, 112] on body "**********" at bounding box center [635, 148] width 1270 height 297
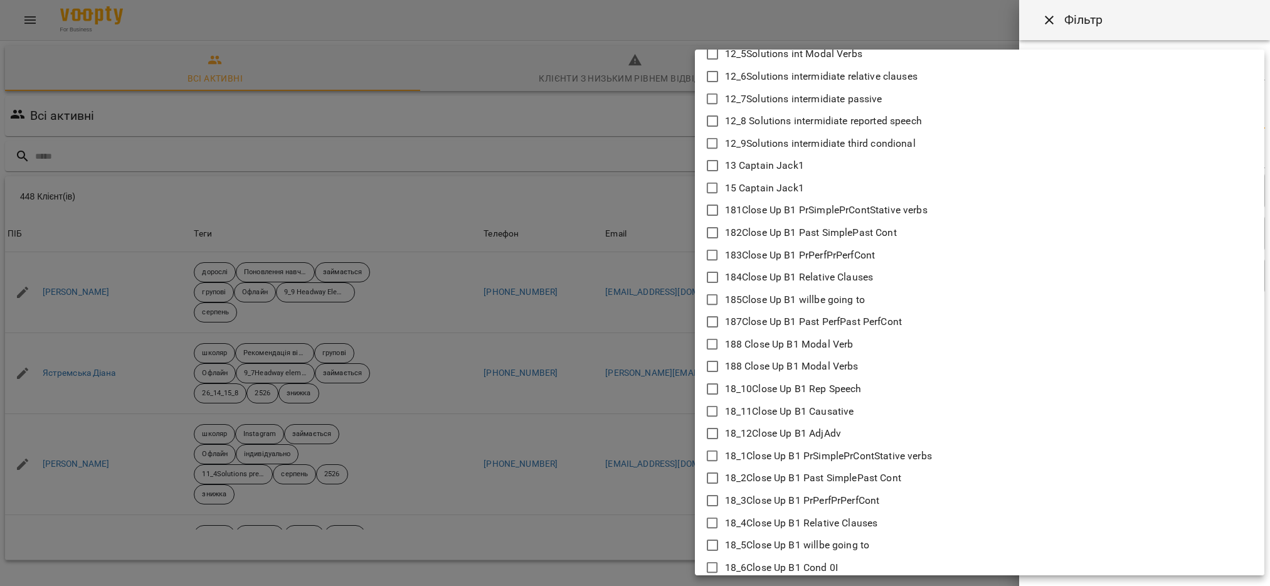
scroll to position [847, 0]
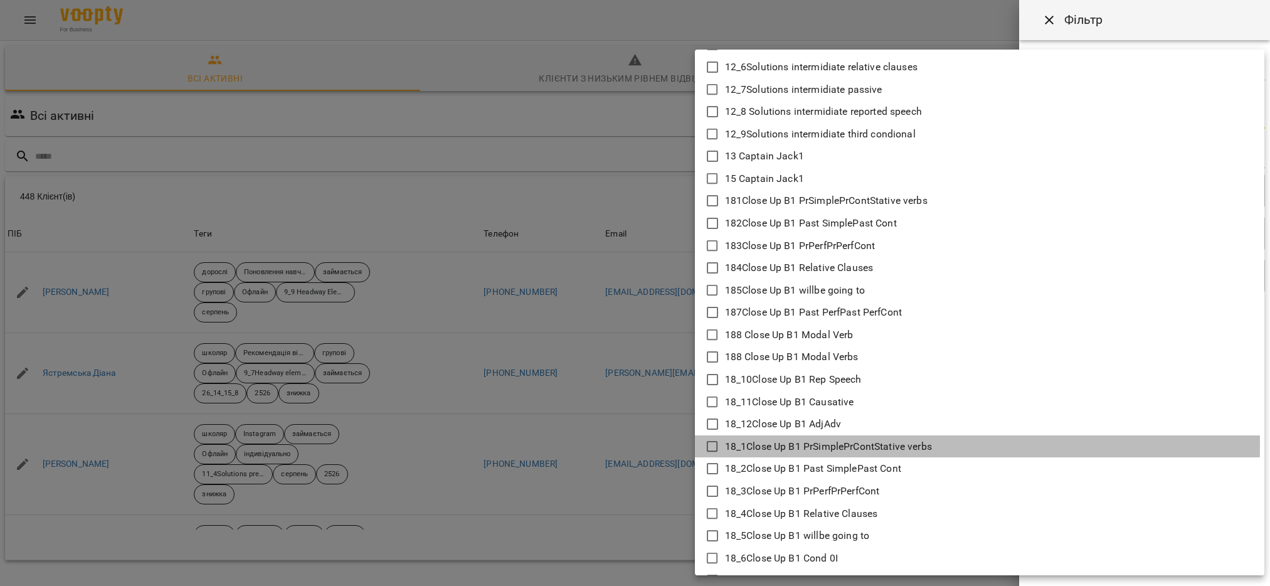
click at [712, 444] on icon at bounding box center [712, 446] width 15 height 15
type input "**********"
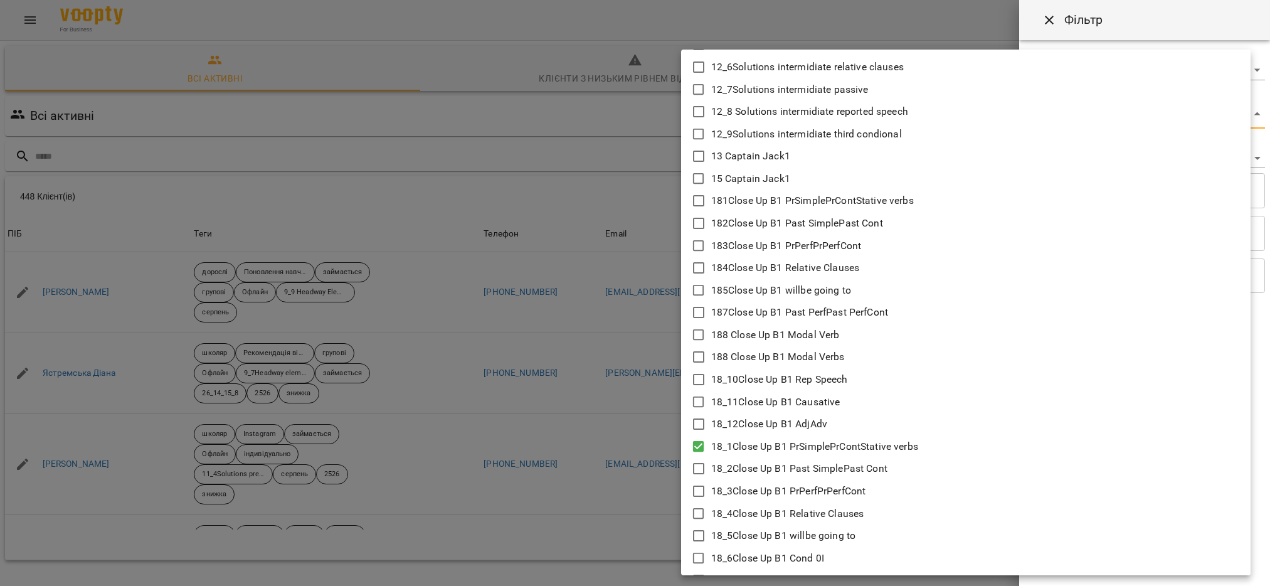
drag, startPoint x: 648, startPoint y: 475, endPoint x: 666, endPoint y: 475, distance: 18.2
click at [647, 475] on div at bounding box center [635, 293] width 1270 height 586
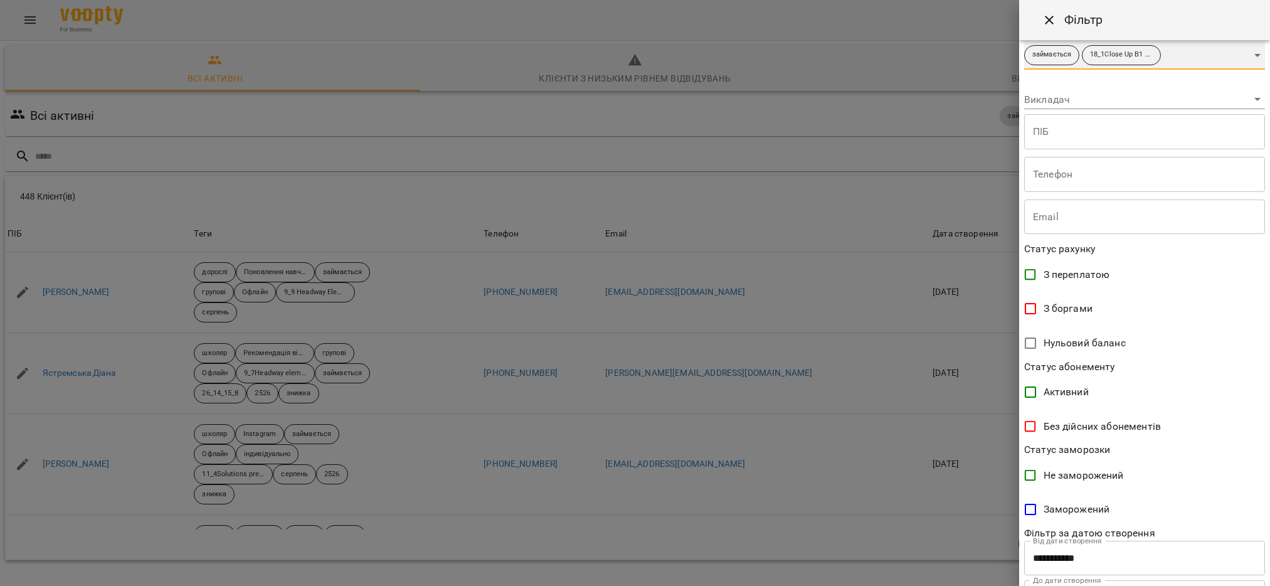
scroll to position [120, 0]
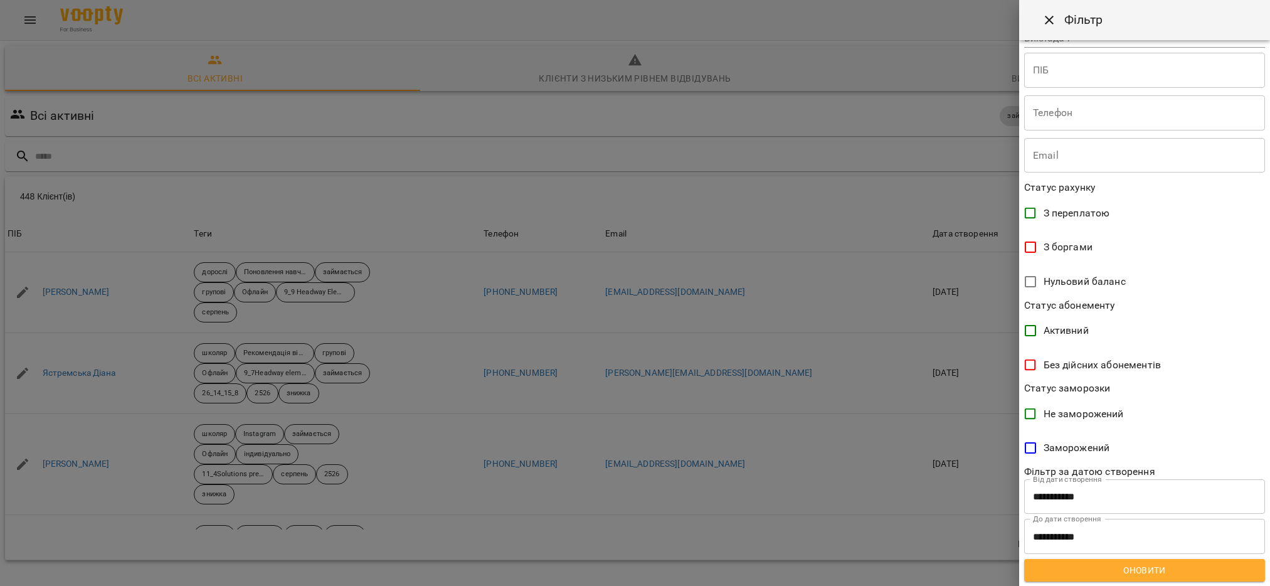
click at [1130, 572] on span "Оновити" at bounding box center [1144, 570] width 221 height 15
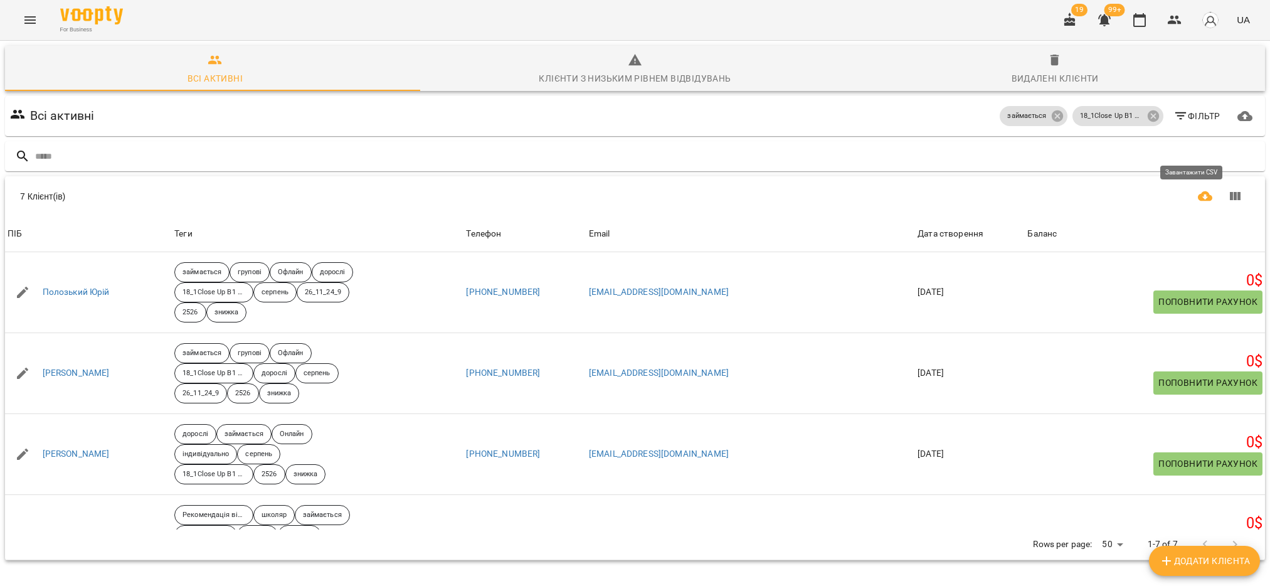
click at [1198, 191] on icon "Завантажити CSV" at bounding box center [1205, 196] width 15 height 10
click at [1147, 110] on icon at bounding box center [1152, 115] width 11 height 11
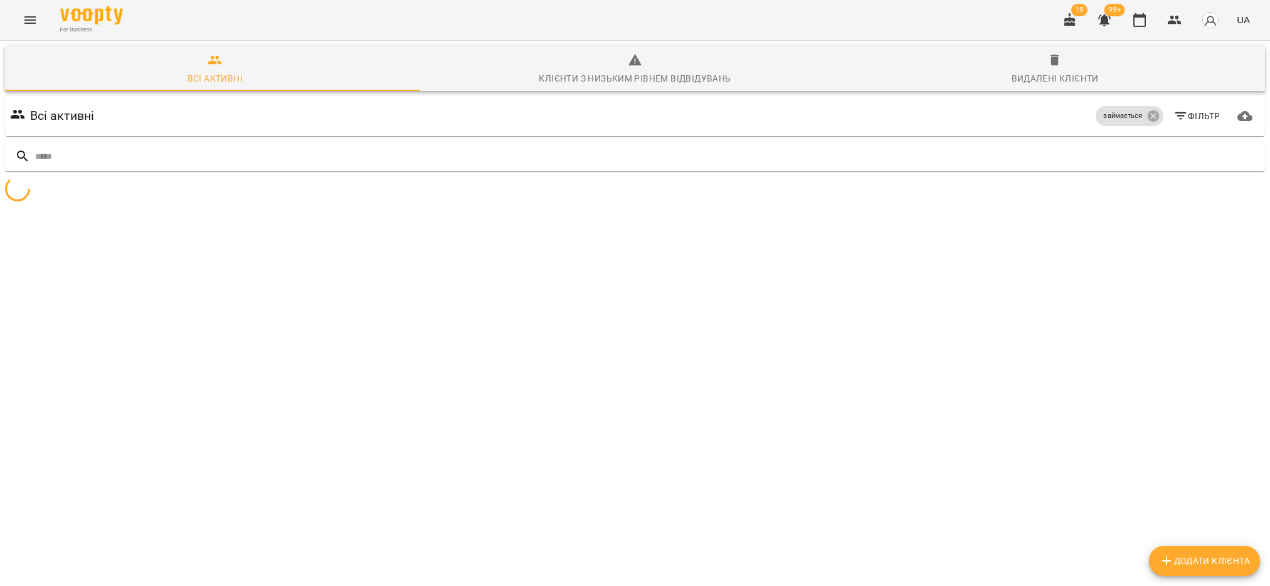
click at [1173, 109] on icon "button" at bounding box center [1180, 116] width 15 height 15
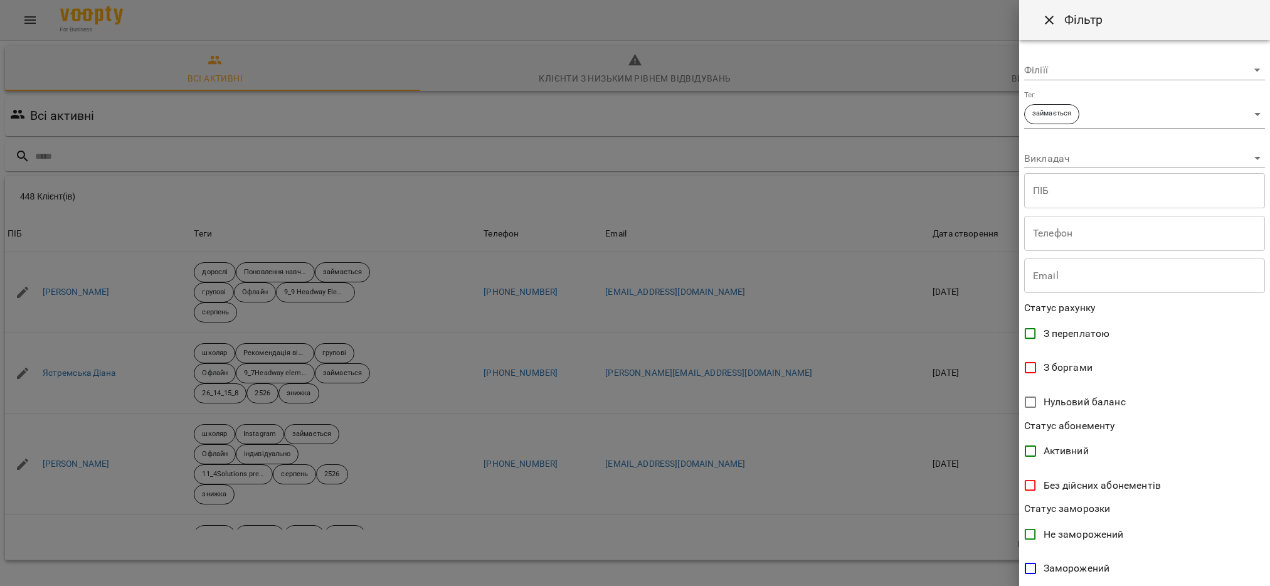
click at [1246, 107] on body "For Business 19 99+ UA Всі активні Клієнти з низьким рівнем відвідувань Видален…" at bounding box center [635, 326] width 1270 height 653
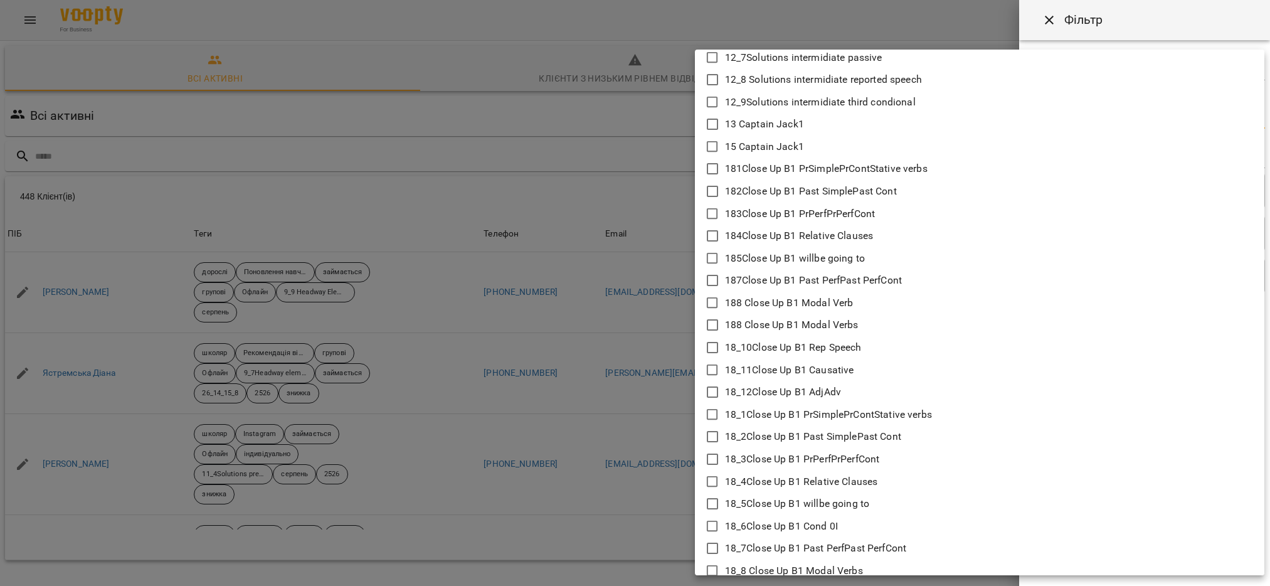
scroll to position [847, 0]
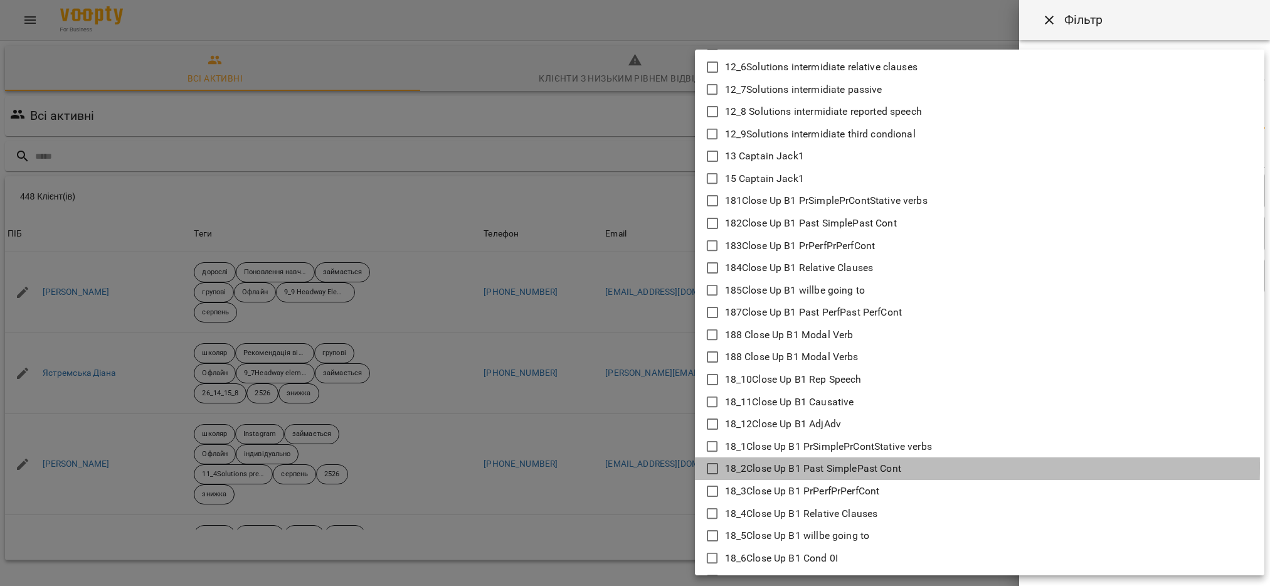
click at [711, 465] on icon at bounding box center [712, 468] width 15 height 15
type input "**********"
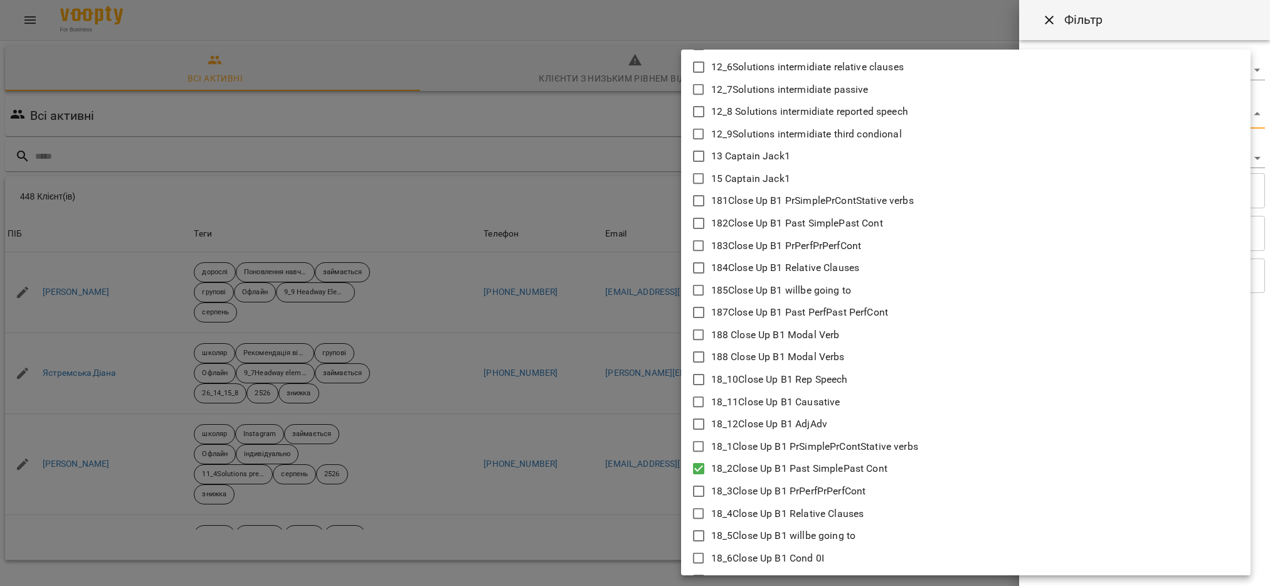
click at [657, 469] on div at bounding box center [635, 293] width 1270 height 586
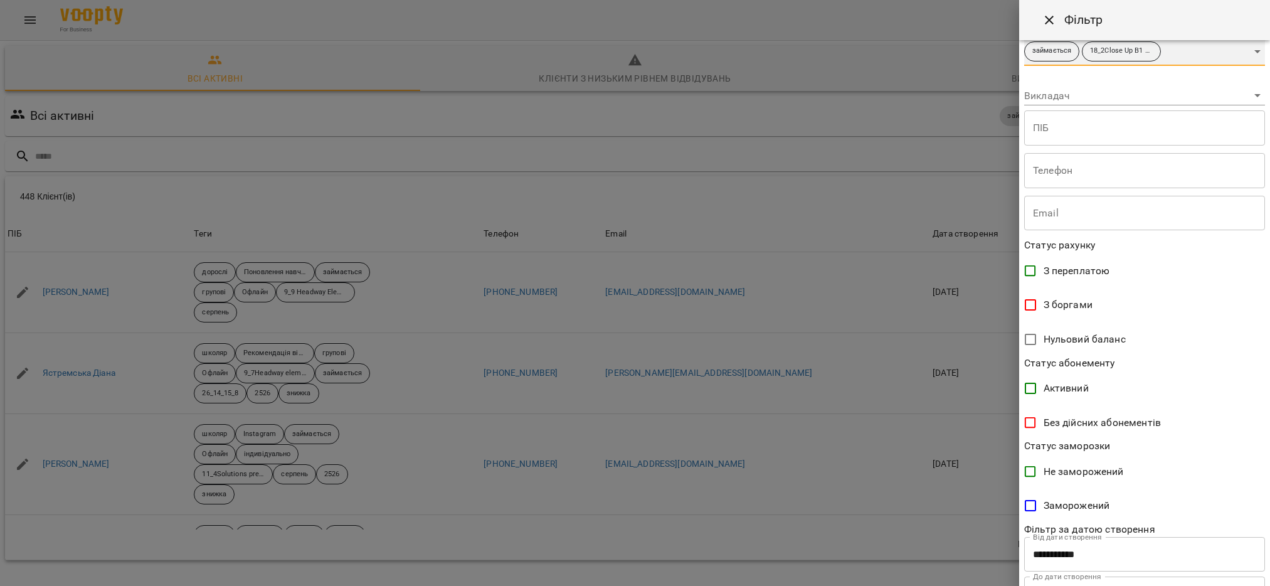
scroll to position [120, 0]
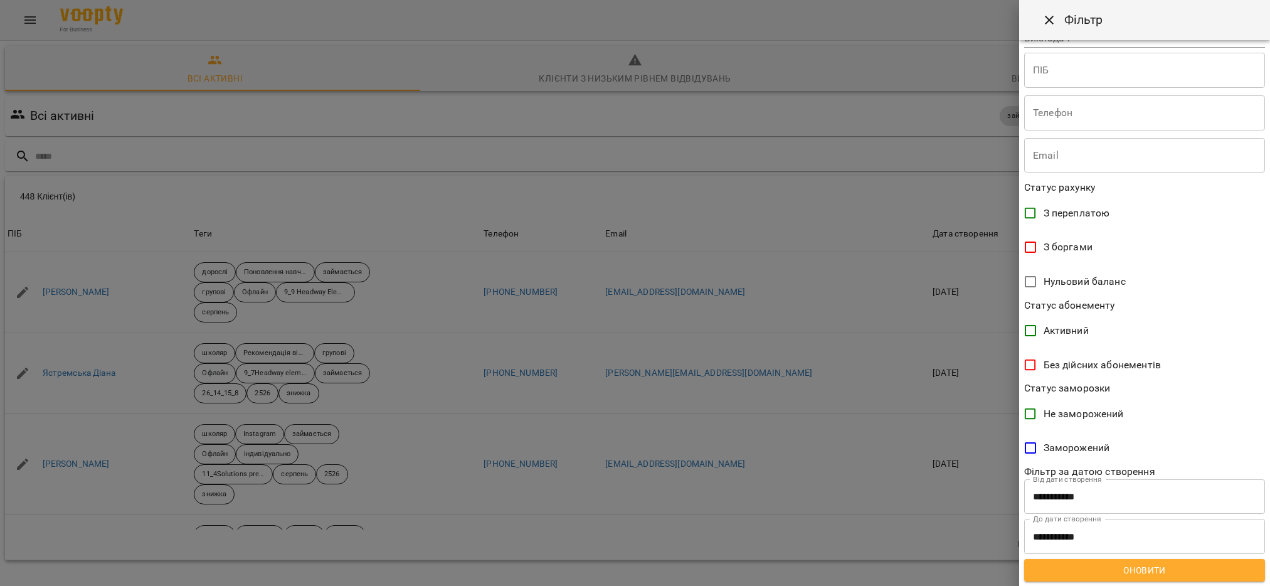
click at [1173, 568] on span "Оновити" at bounding box center [1144, 570] width 221 height 15
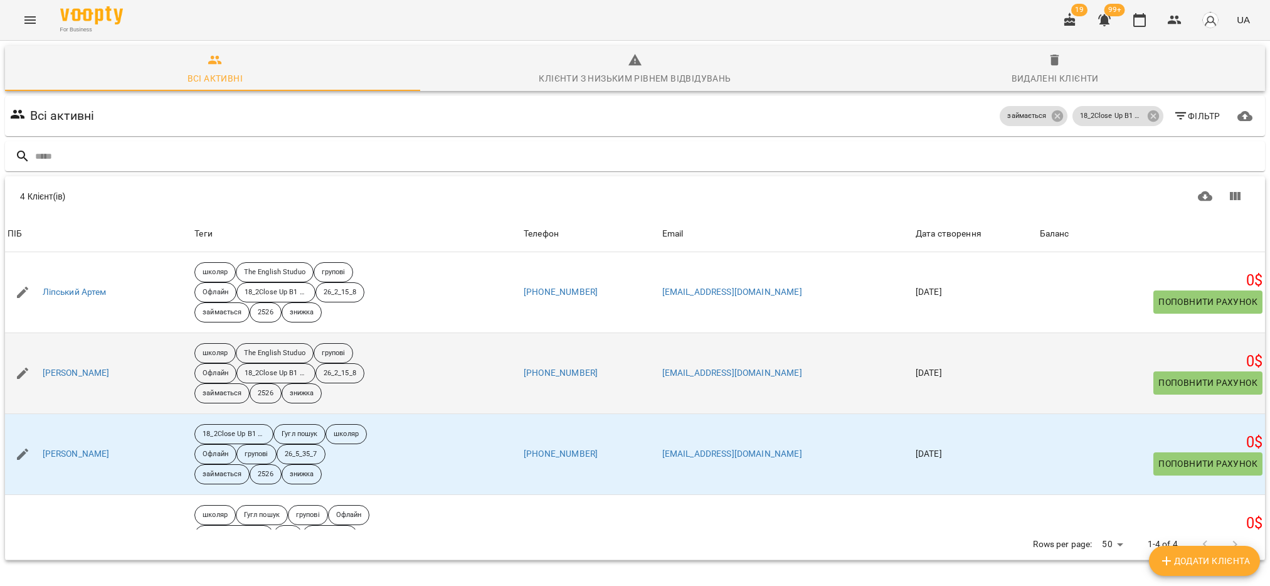
scroll to position [0, 0]
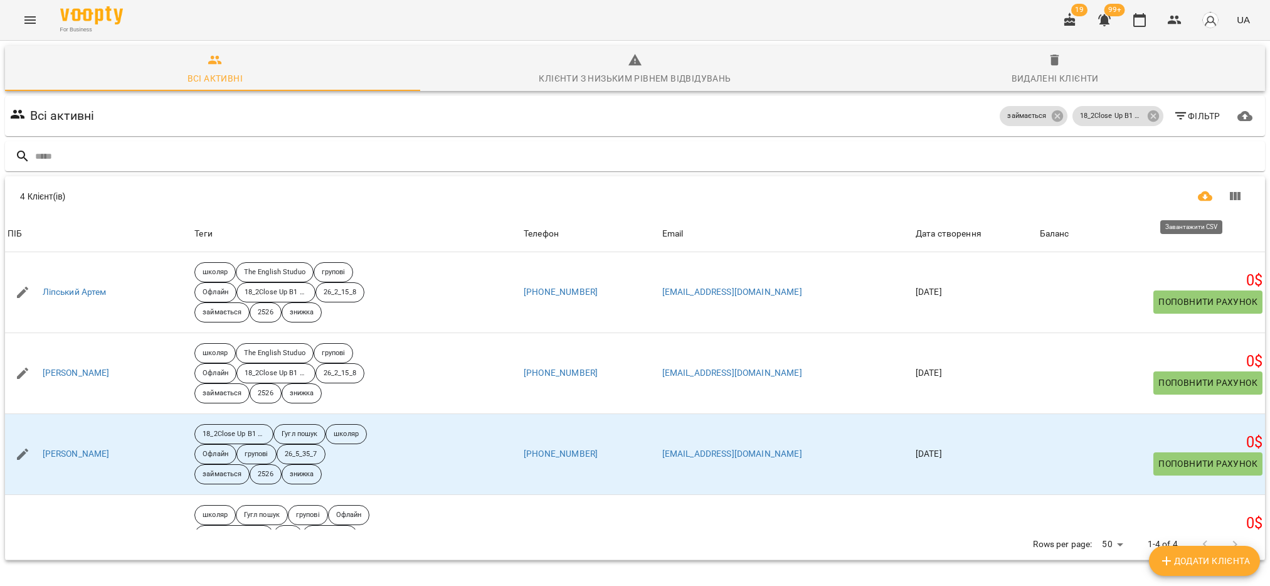
click at [1198, 194] on icon "Завантажити CSV" at bounding box center [1205, 196] width 15 height 10
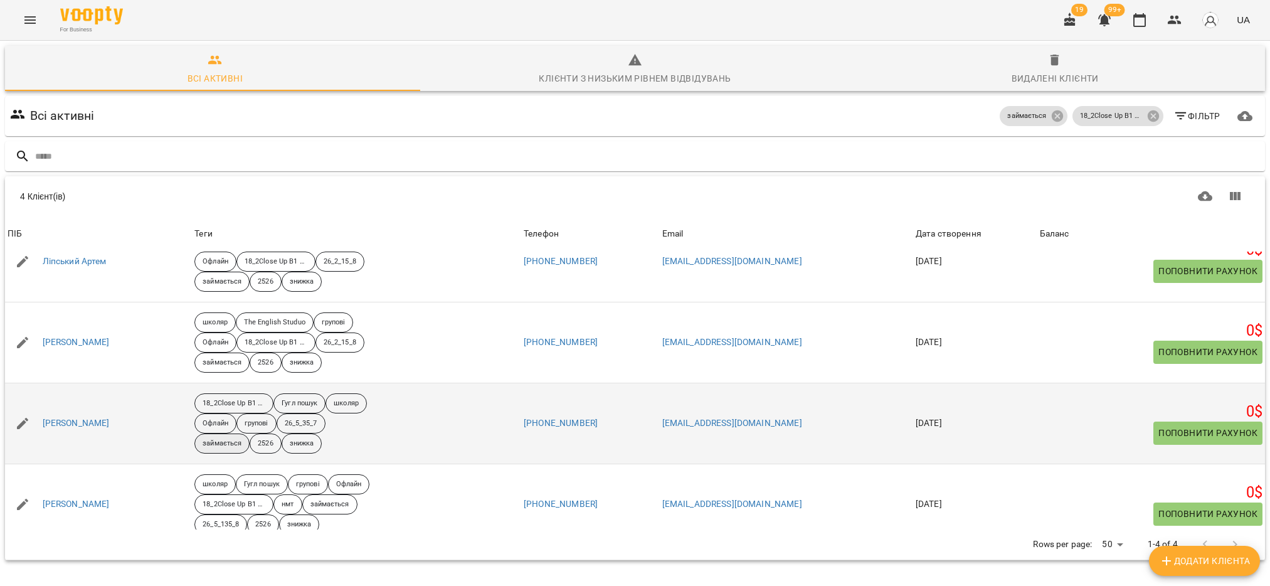
scroll to position [47, 0]
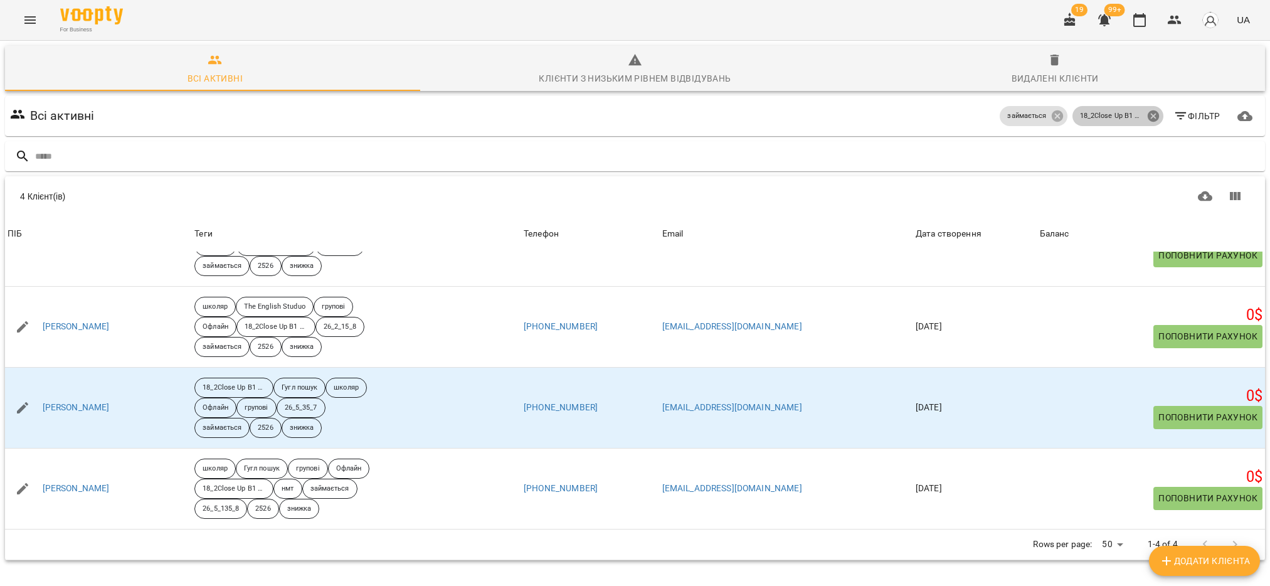
click at [1147, 115] on icon at bounding box center [1154, 116] width 14 height 14
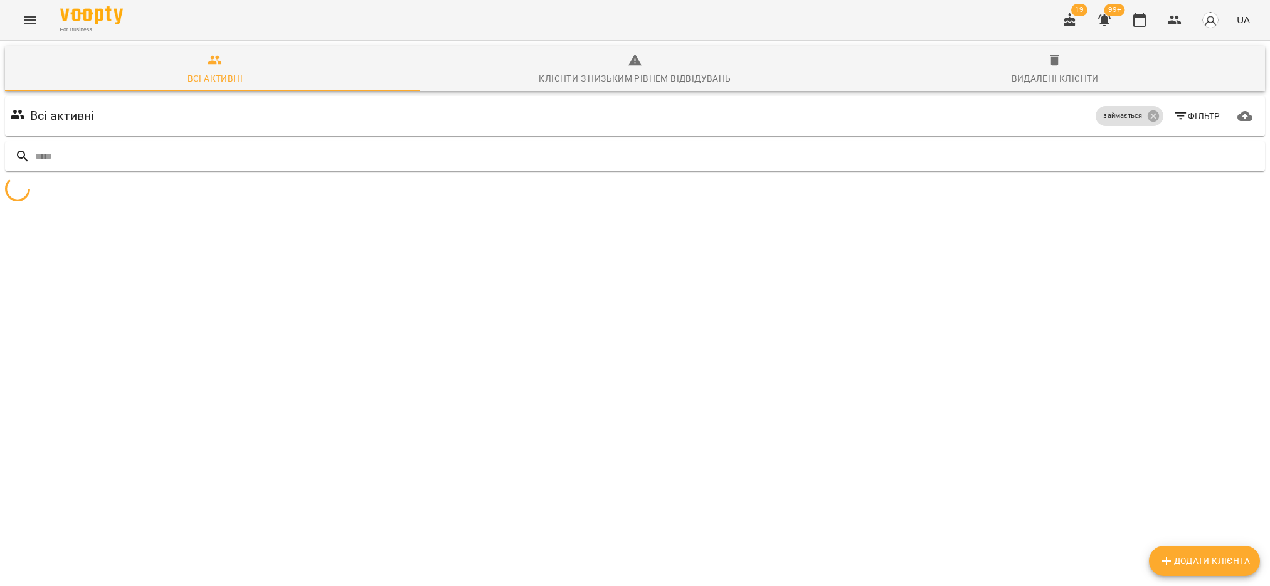
click at [1173, 119] on icon "button" at bounding box center [1180, 116] width 15 height 15
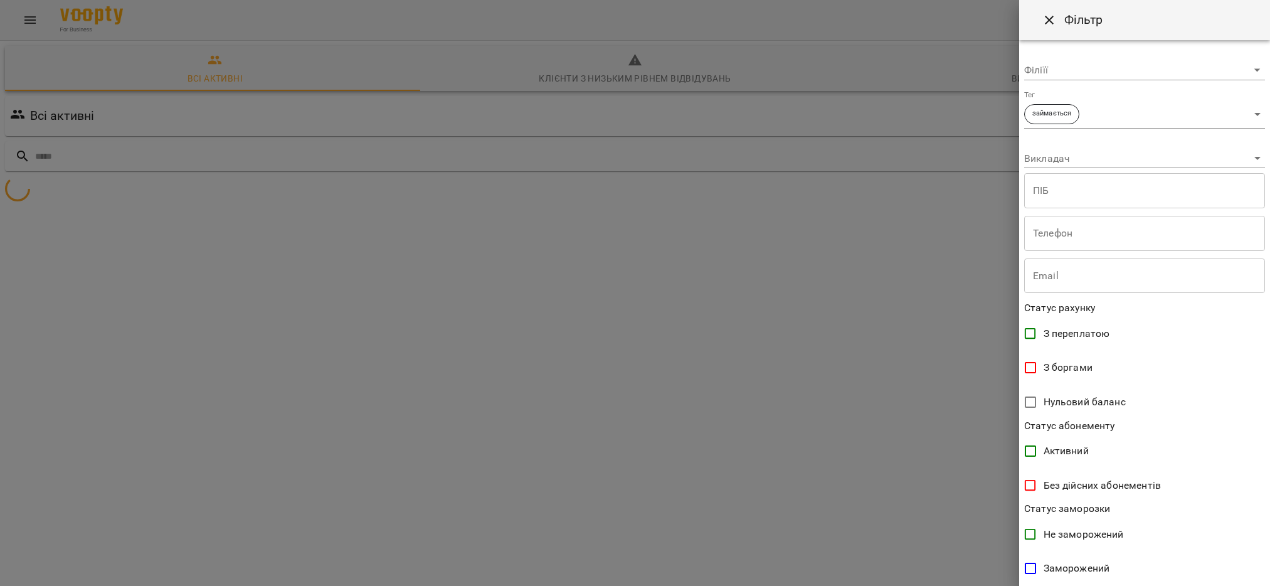
click at [1246, 110] on body "**********" at bounding box center [635, 148] width 1270 height 297
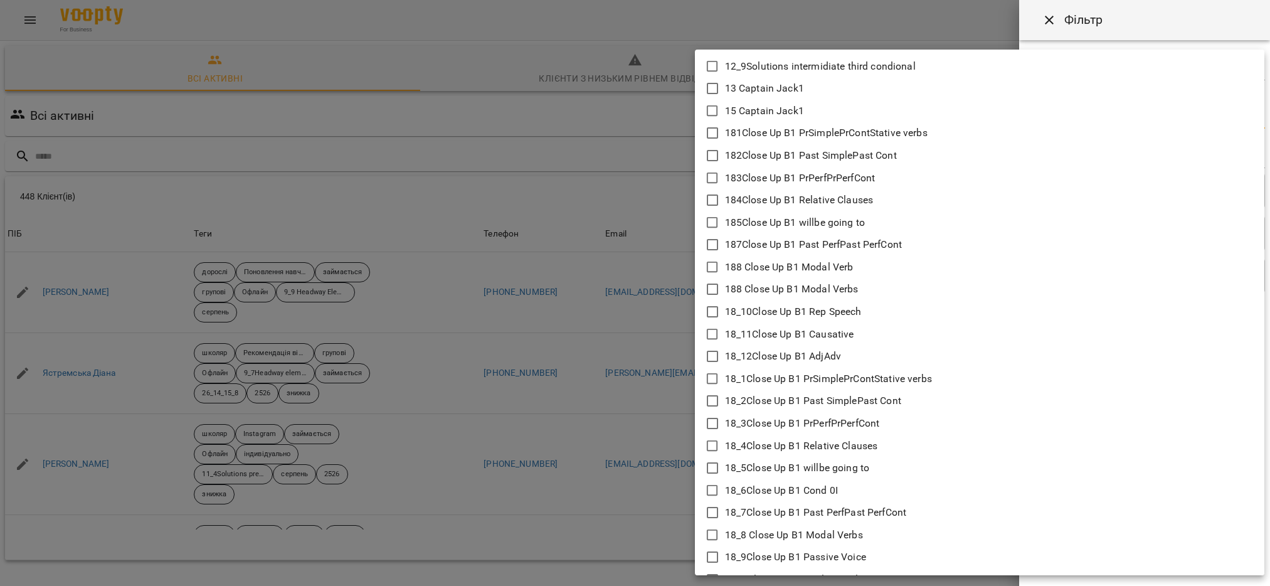
scroll to position [941, 0]
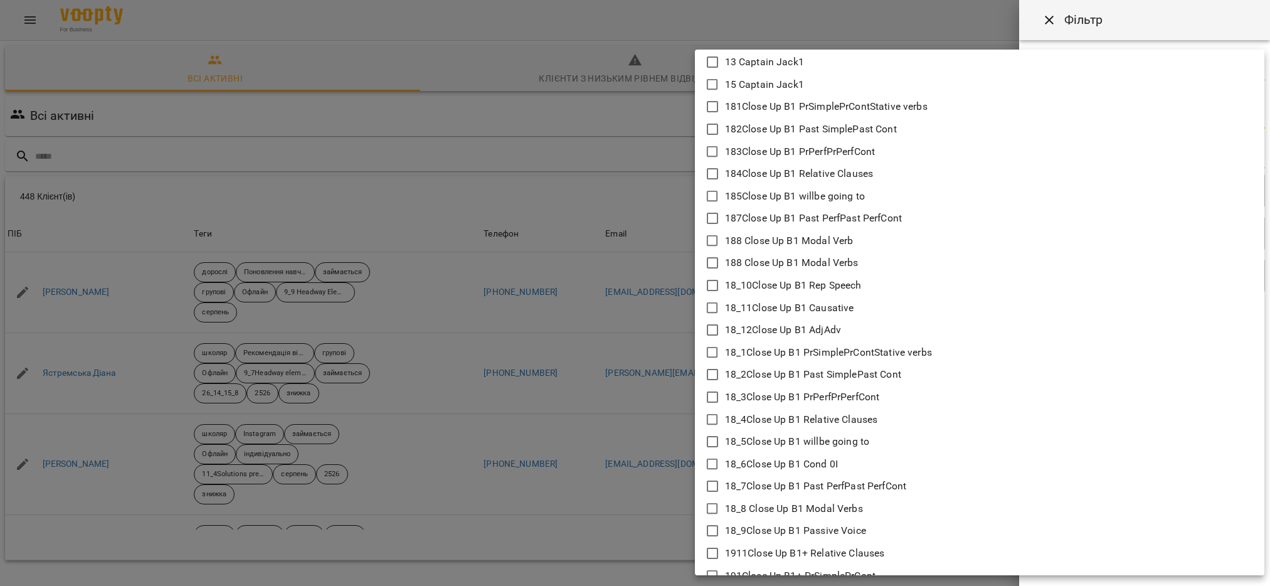
click at [709, 400] on icon at bounding box center [712, 396] width 15 height 15
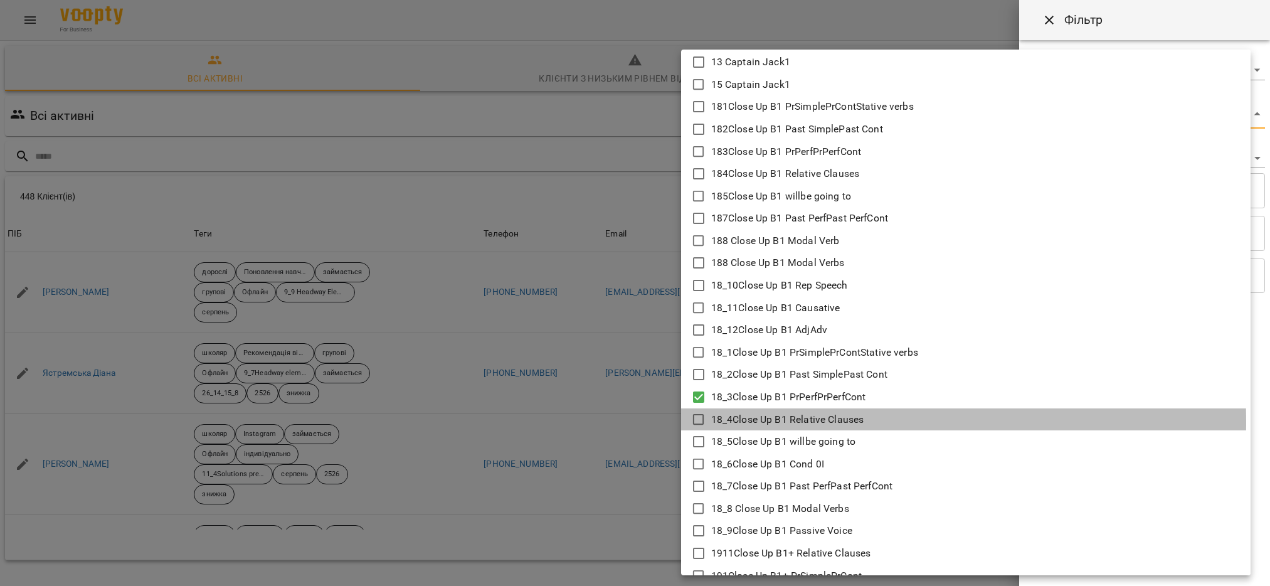
click at [700, 421] on icon at bounding box center [698, 419] width 15 height 15
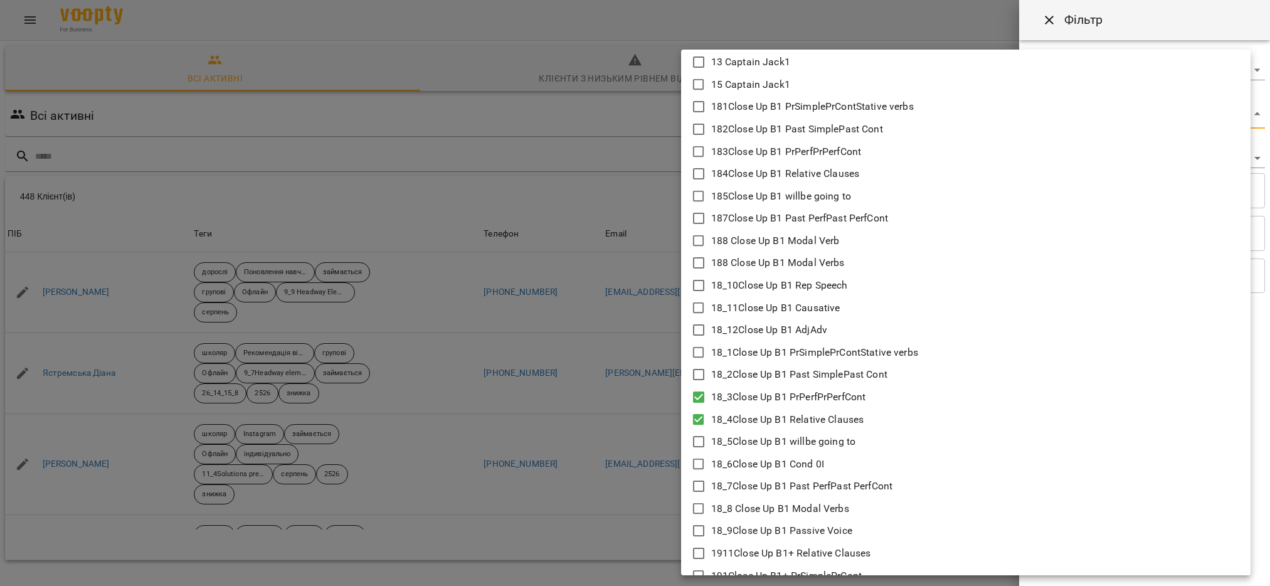
click at [699, 441] on icon at bounding box center [698, 441] width 15 height 15
type input "**********"
click at [650, 511] on div at bounding box center [635, 293] width 1270 height 586
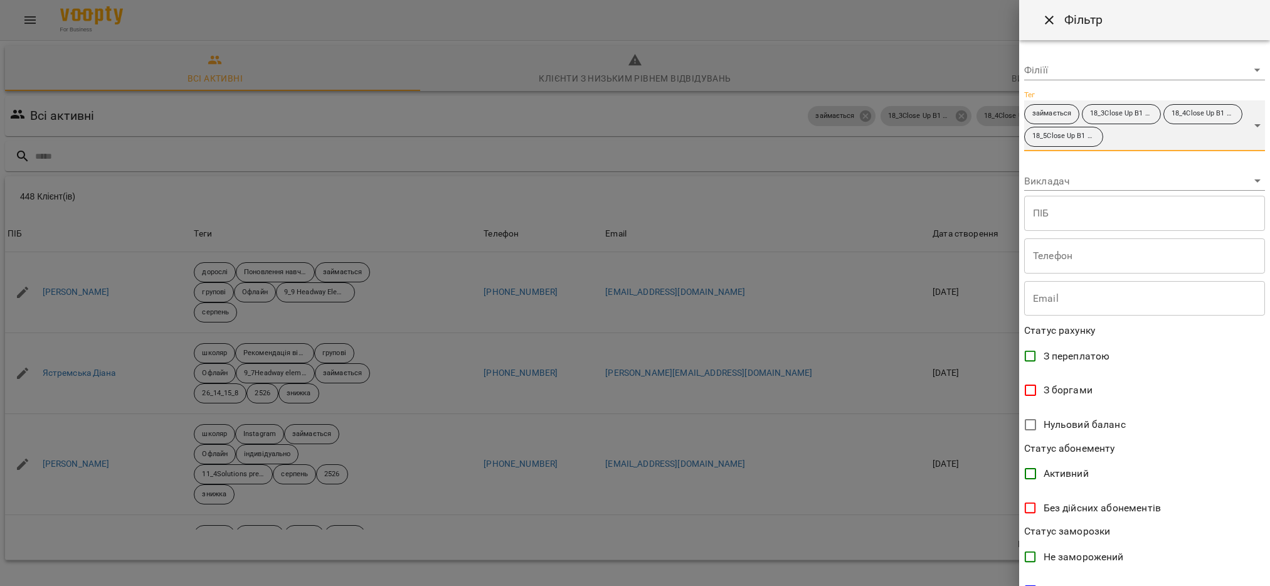
scroll to position [143, 0]
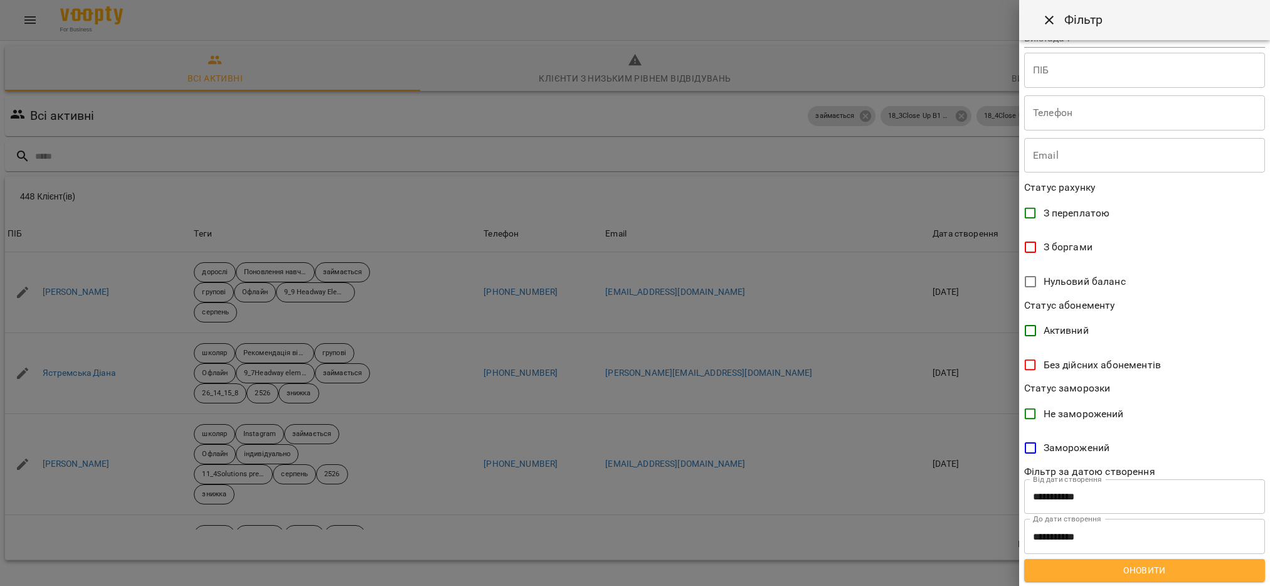
click at [1116, 574] on span "Оновити" at bounding box center [1144, 570] width 221 height 15
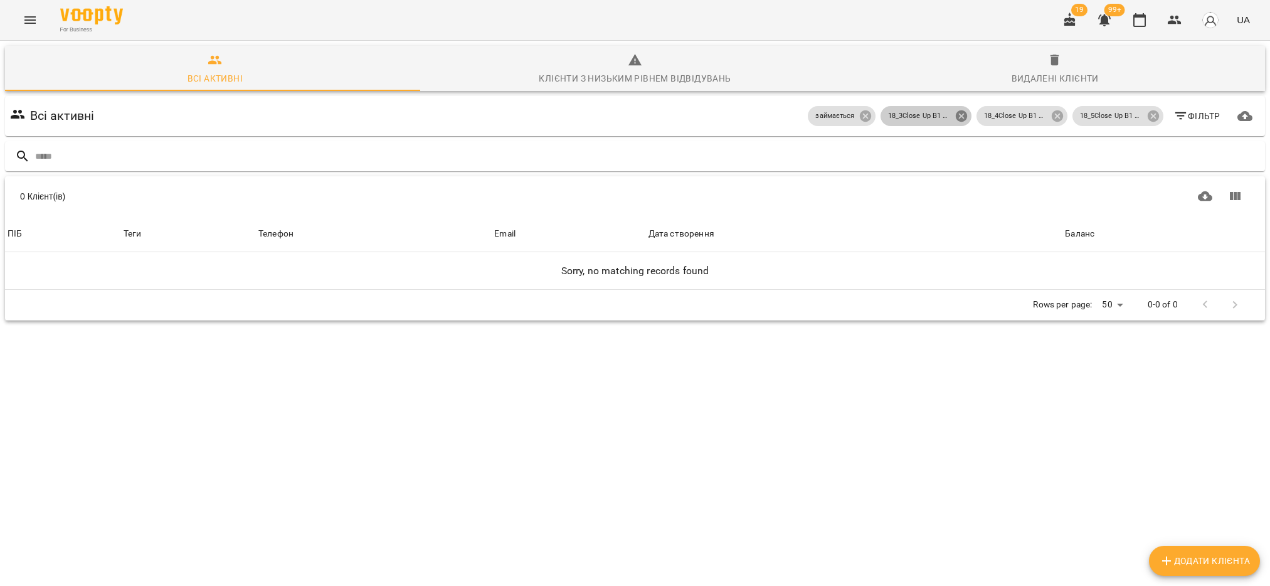
click at [955, 119] on icon at bounding box center [960, 115] width 11 height 11
click at [1051, 117] on icon at bounding box center [1058, 116] width 14 height 14
click at [1147, 117] on icon at bounding box center [1152, 115] width 11 height 11
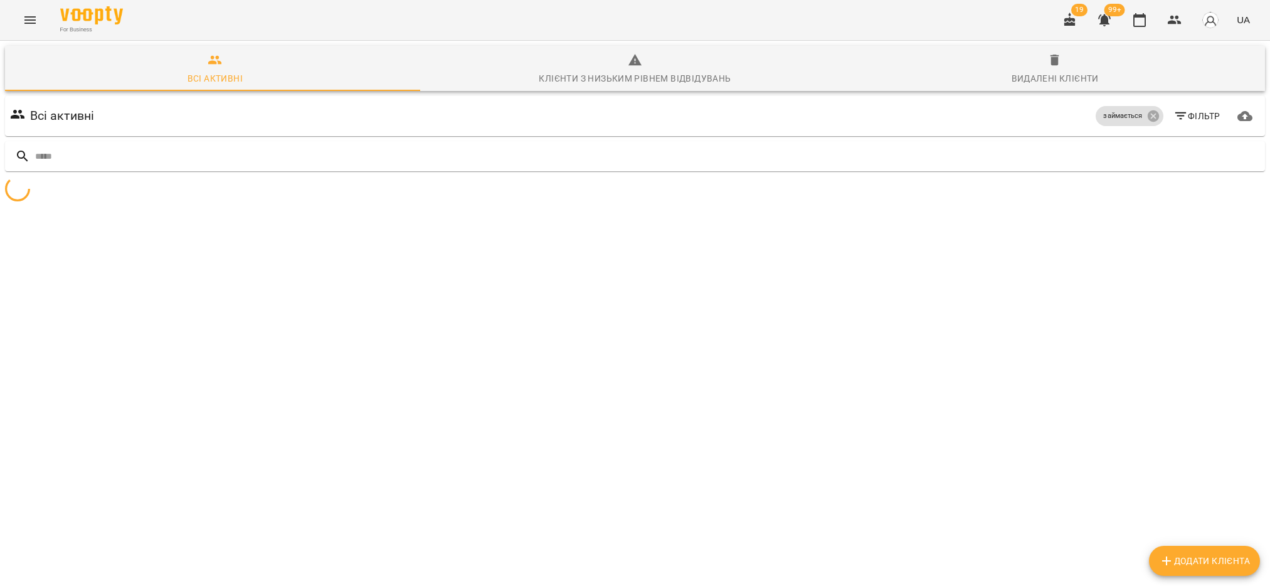
click at [1210, 117] on button "Фільтр" at bounding box center [1196, 116] width 57 height 23
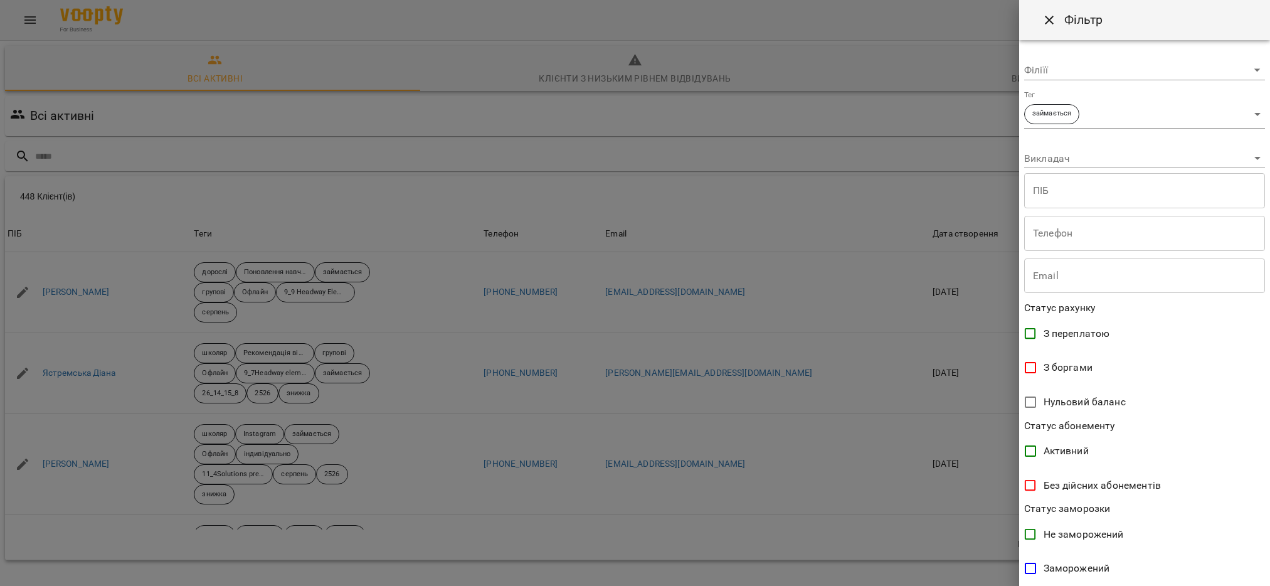
click at [1242, 112] on body "For Business 19 99+ UA Всі активні Клієнти з низьким рівнем відвідувань Видален…" at bounding box center [635, 326] width 1270 height 653
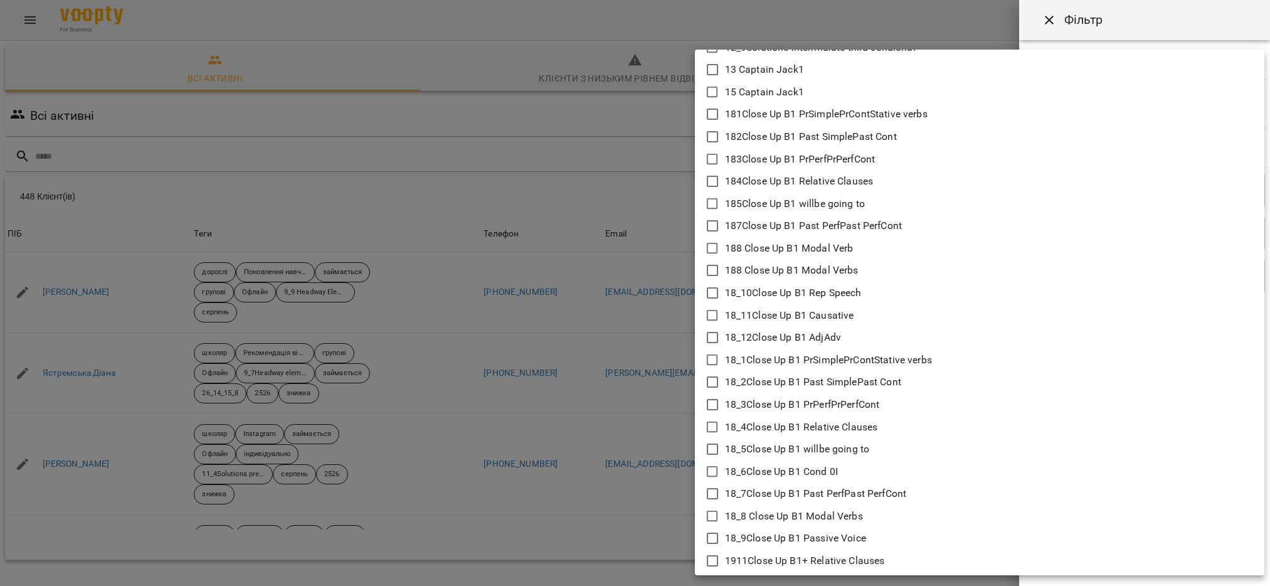
scroll to position [941, 0]
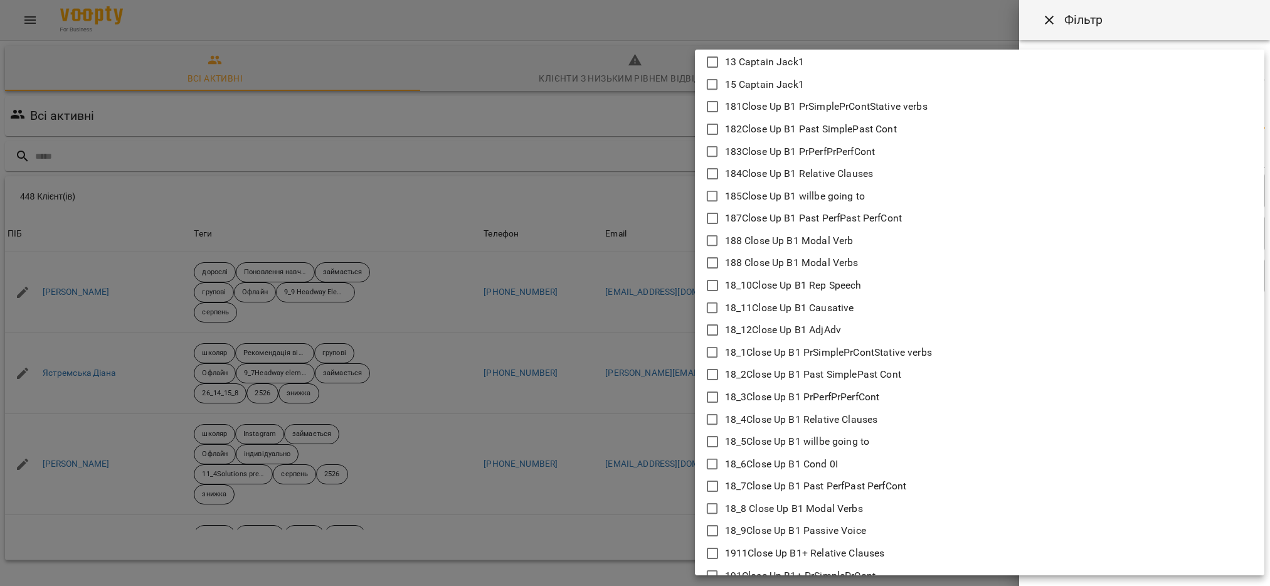
click at [712, 420] on icon at bounding box center [712, 419] width 15 height 15
type input "**********"
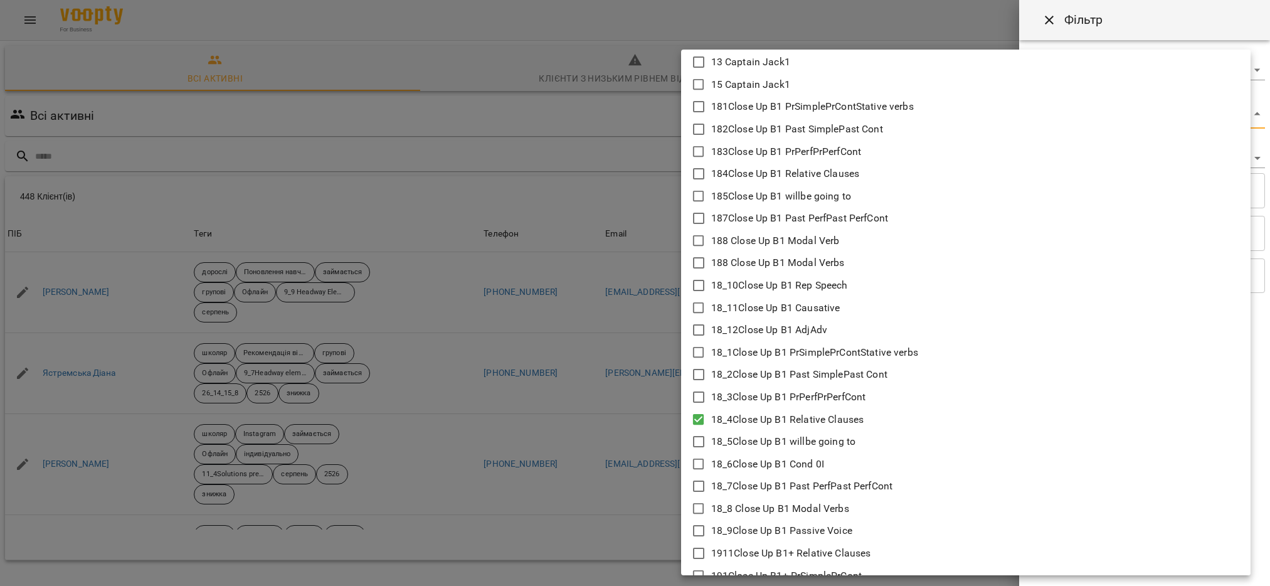
click at [650, 440] on div at bounding box center [635, 293] width 1270 height 586
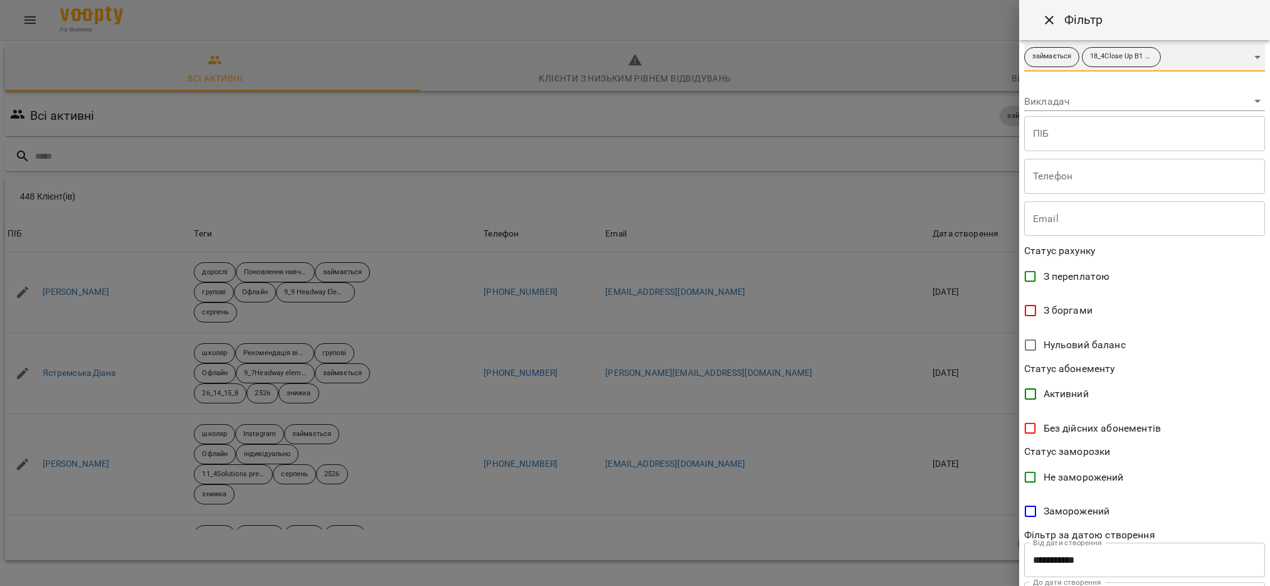
scroll to position [120, 0]
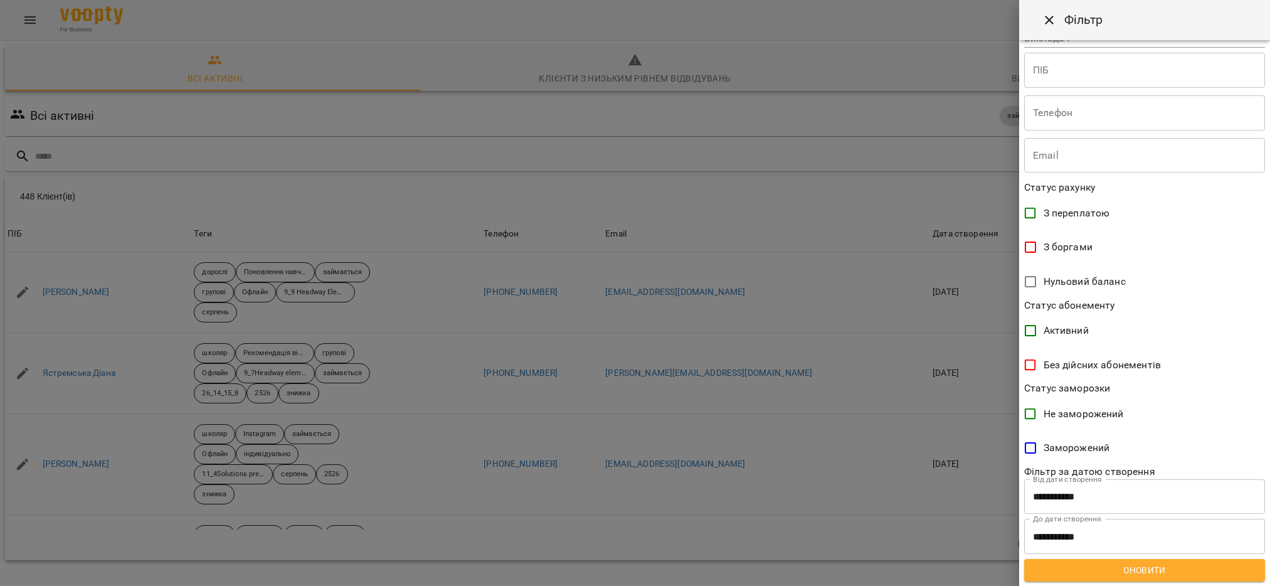
click at [1148, 568] on span "Оновити" at bounding box center [1144, 570] width 221 height 15
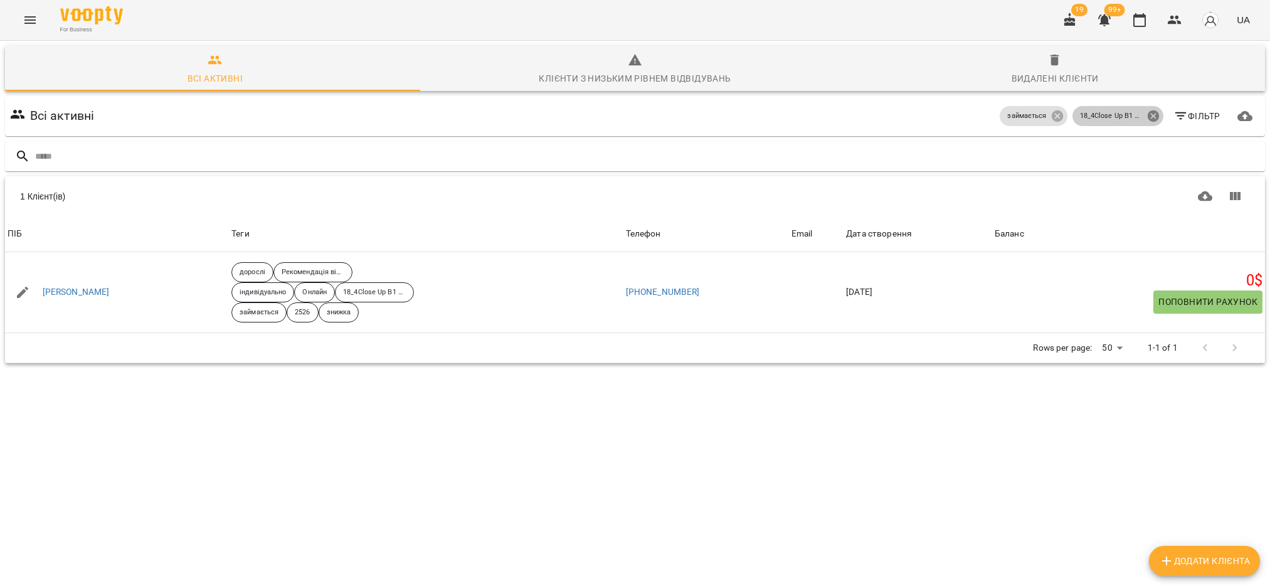
click at [1147, 114] on icon at bounding box center [1154, 116] width 14 height 14
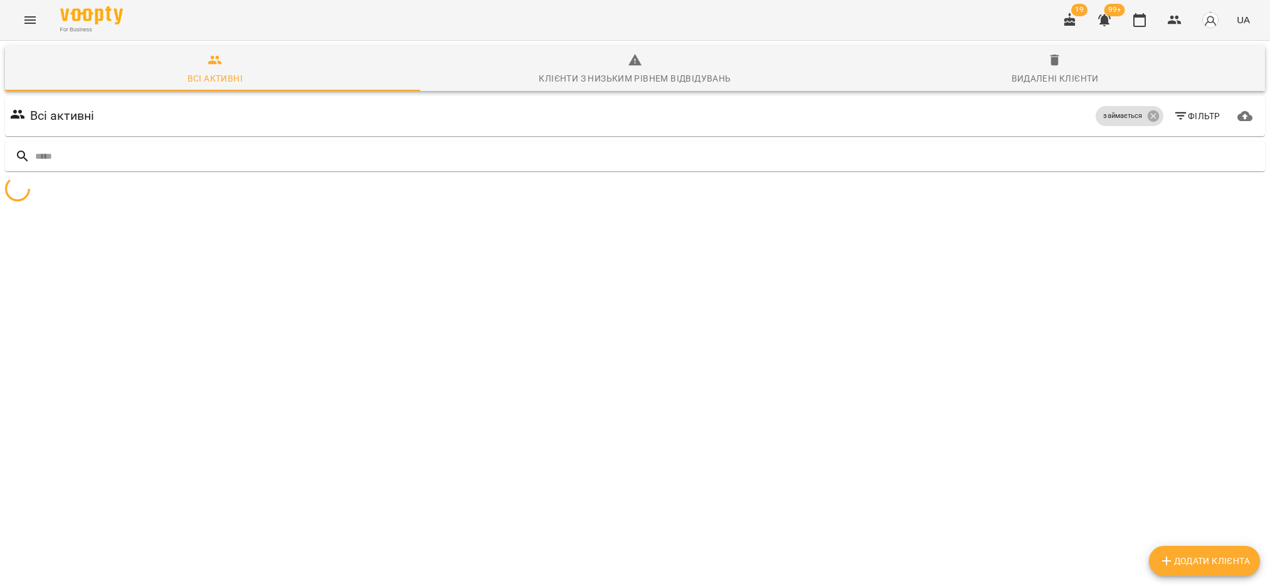
click at [1178, 117] on span "Фільтр" at bounding box center [1196, 116] width 47 height 15
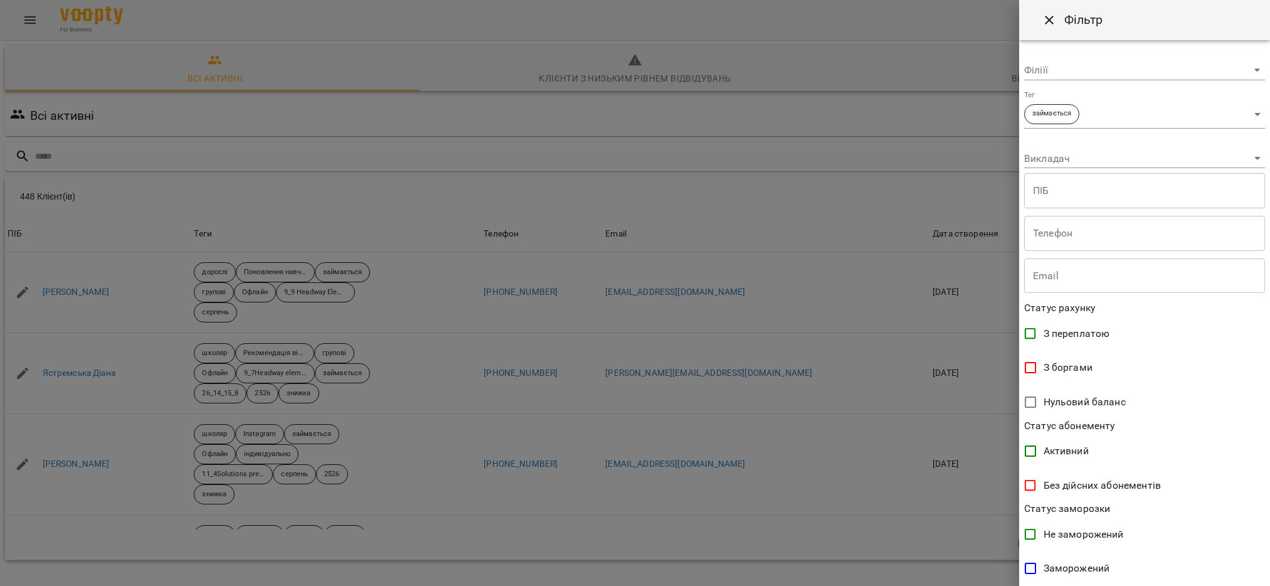
click at [1242, 114] on body "For Business 19 99+ UA Всі активні Клієнти з низьким рівнем відвідувань Видален…" at bounding box center [635, 326] width 1270 height 653
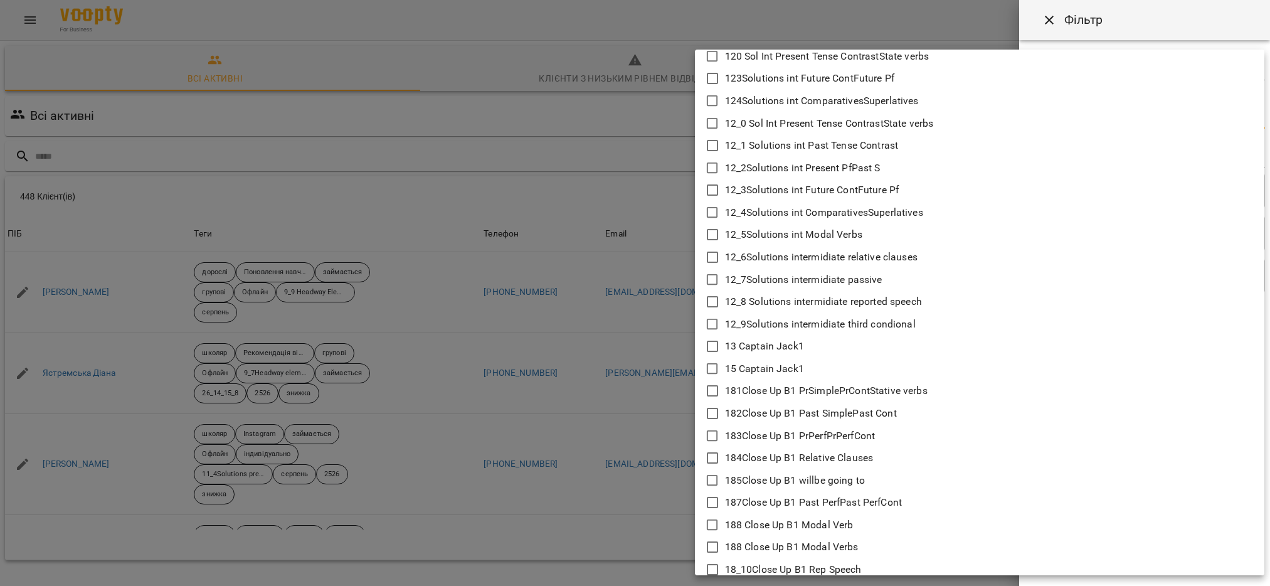
scroll to position [847, 0]
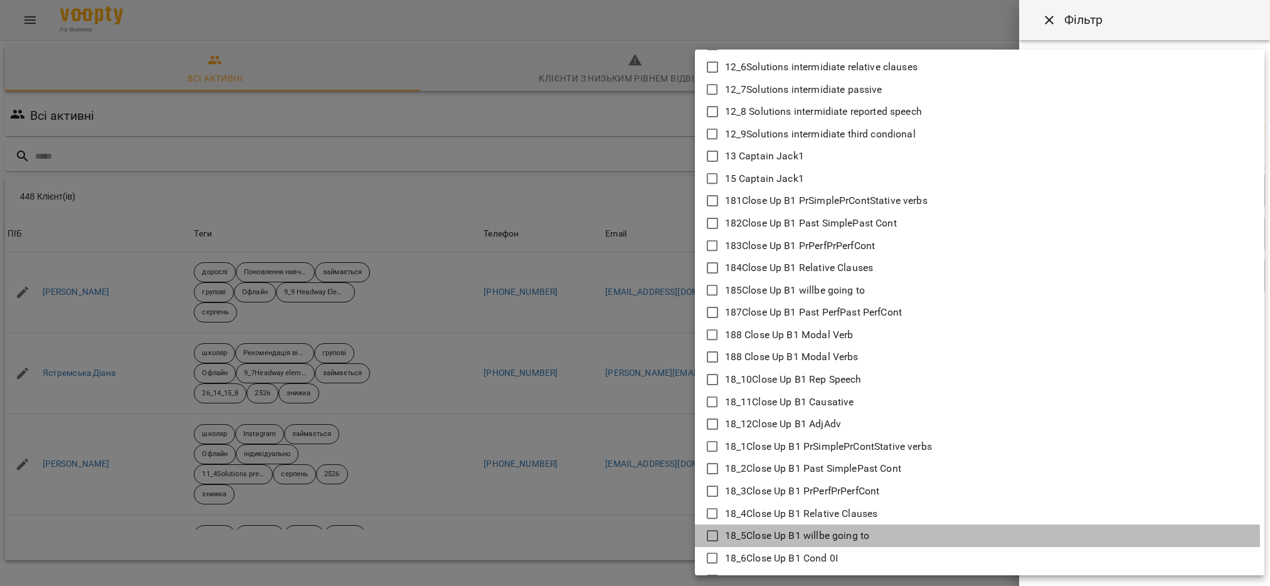
click at [714, 538] on icon at bounding box center [712, 535] width 15 height 15
type input "**********"
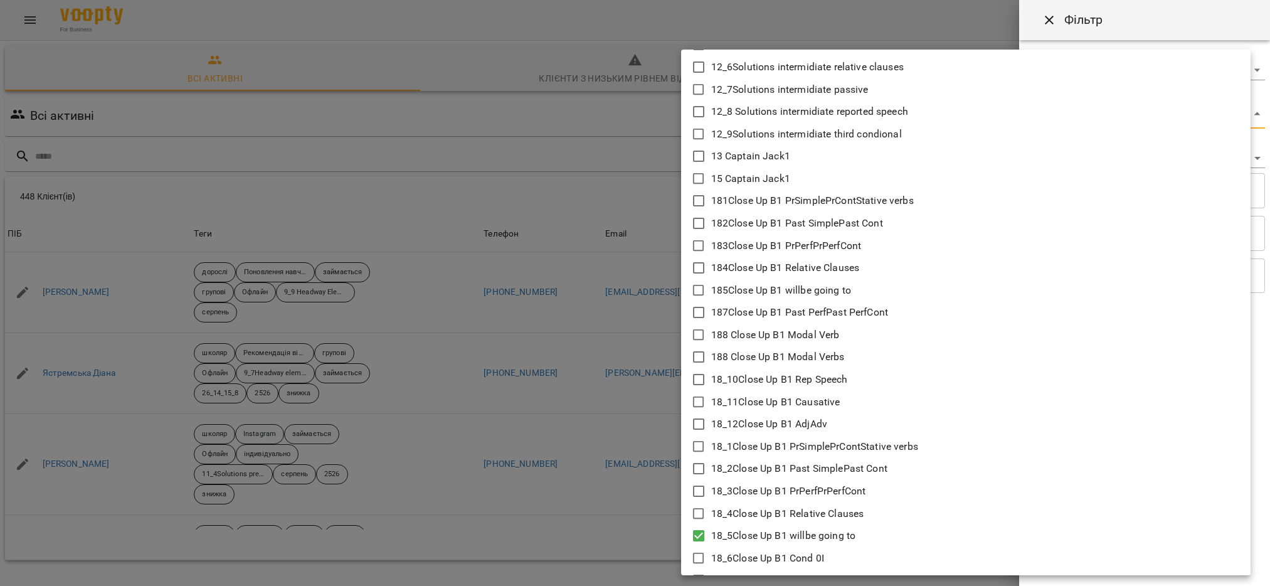
click at [638, 552] on div at bounding box center [635, 293] width 1270 height 586
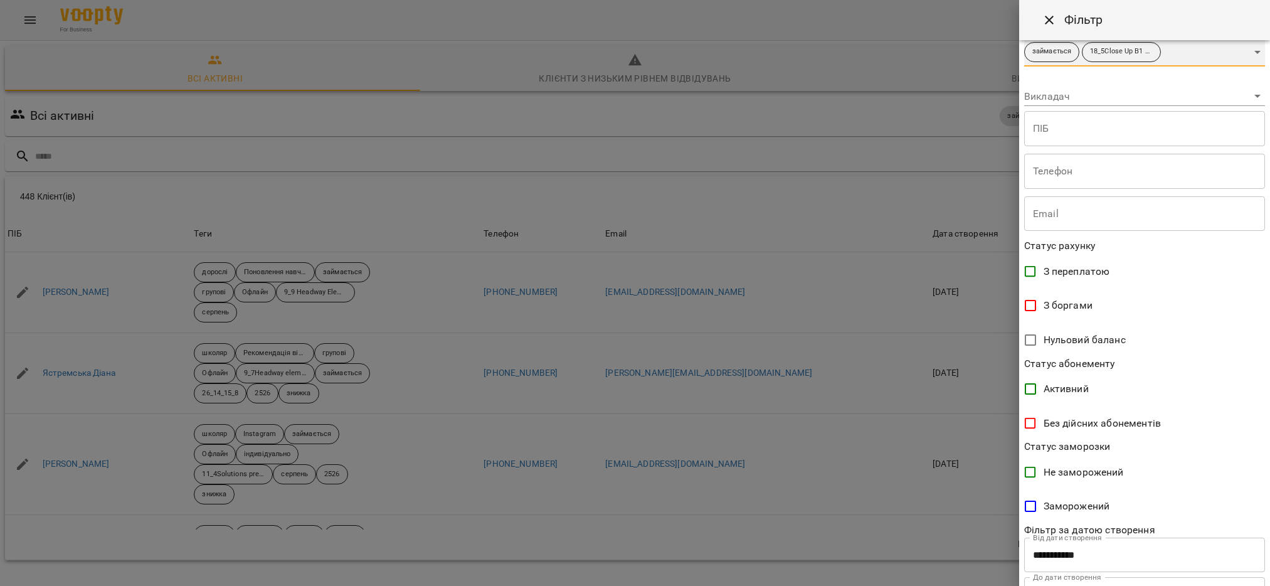
scroll to position [120, 0]
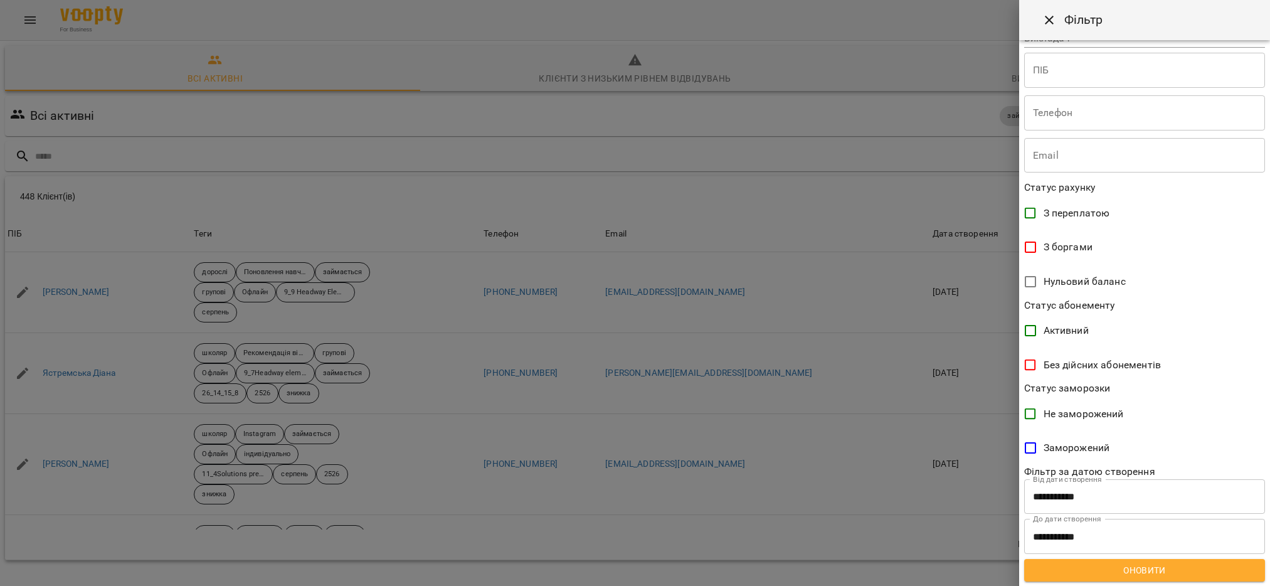
click at [1136, 575] on span "Оновити" at bounding box center [1144, 570] width 221 height 15
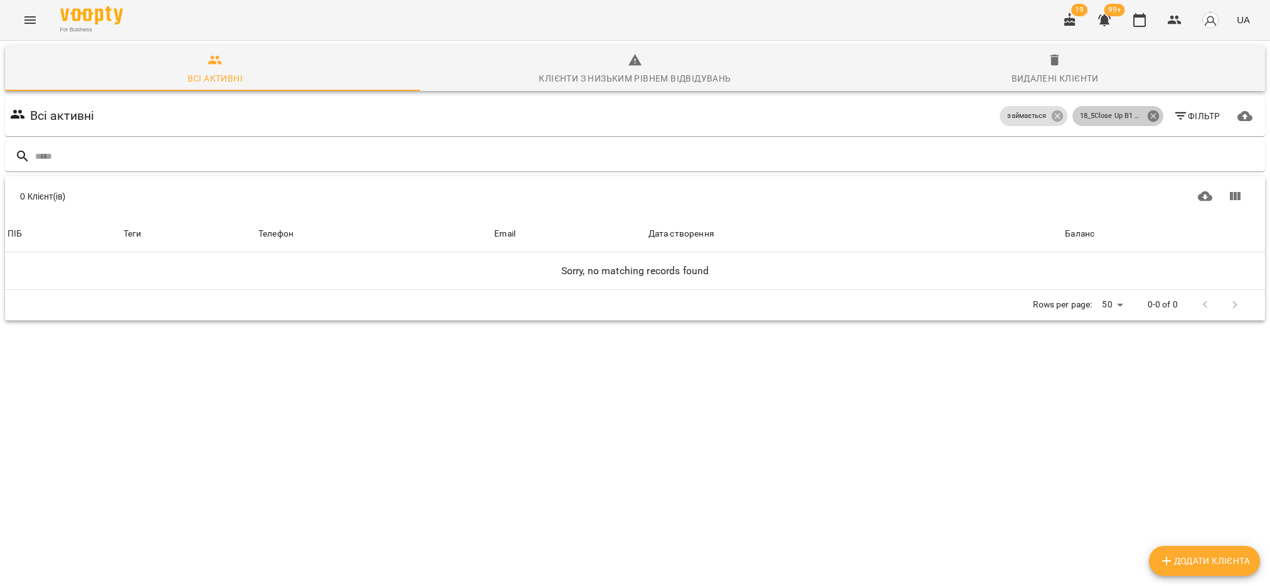
click at [1147, 115] on icon at bounding box center [1152, 115] width 11 height 11
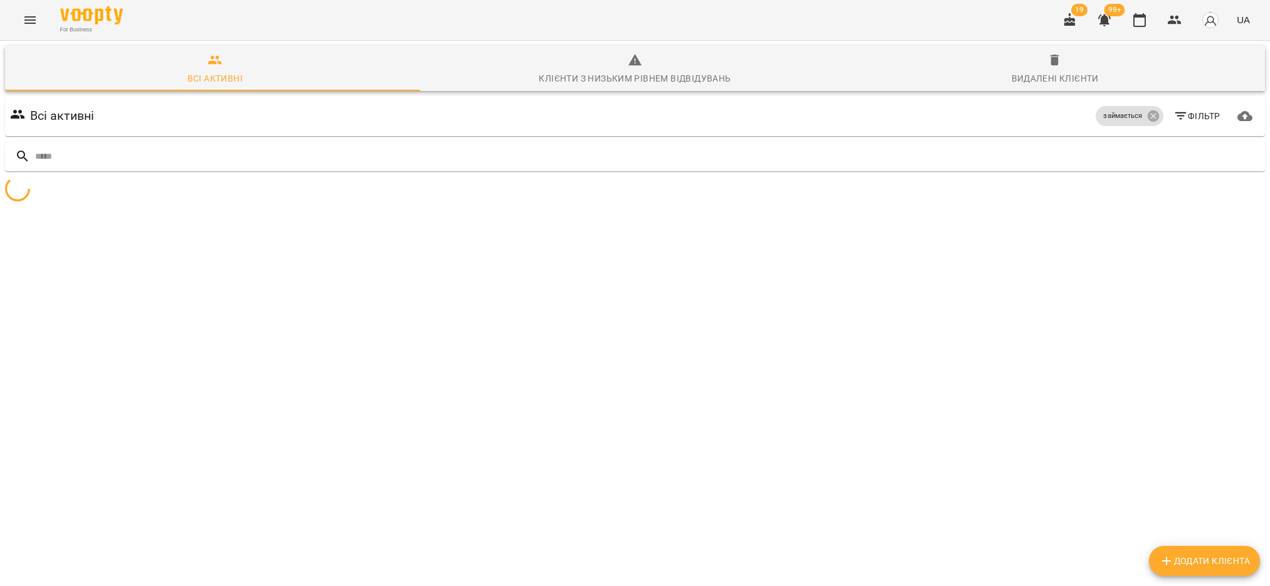
click at [1182, 119] on span "Фільтр" at bounding box center [1196, 116] width 47 height 15
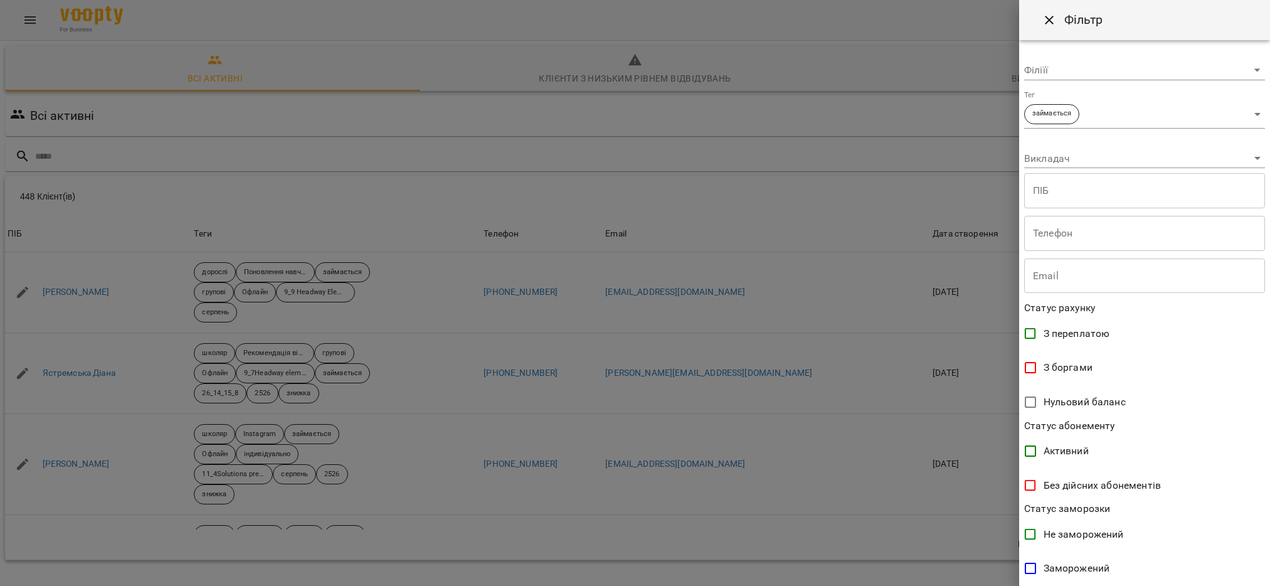
click at [1246, 111] on body "For Business 19 99+ UA Всі активні Клієнти з низьким рівнем відвідувань Видален…" at bounding box center [635, 326] width 1270 height 653
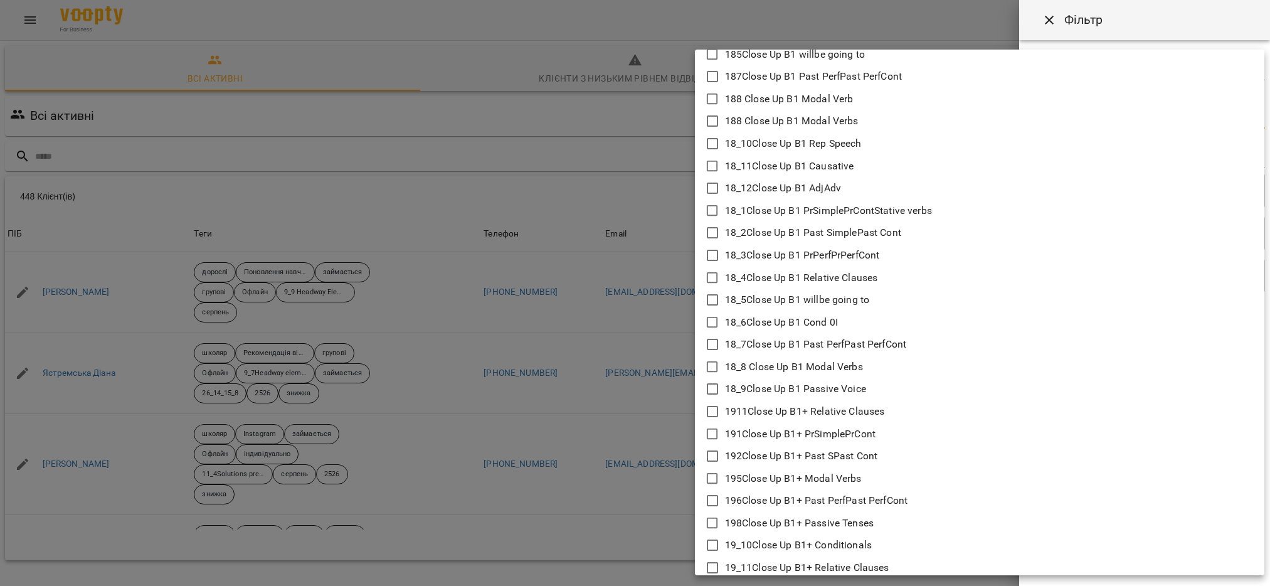
scroll to position [1035, 0]
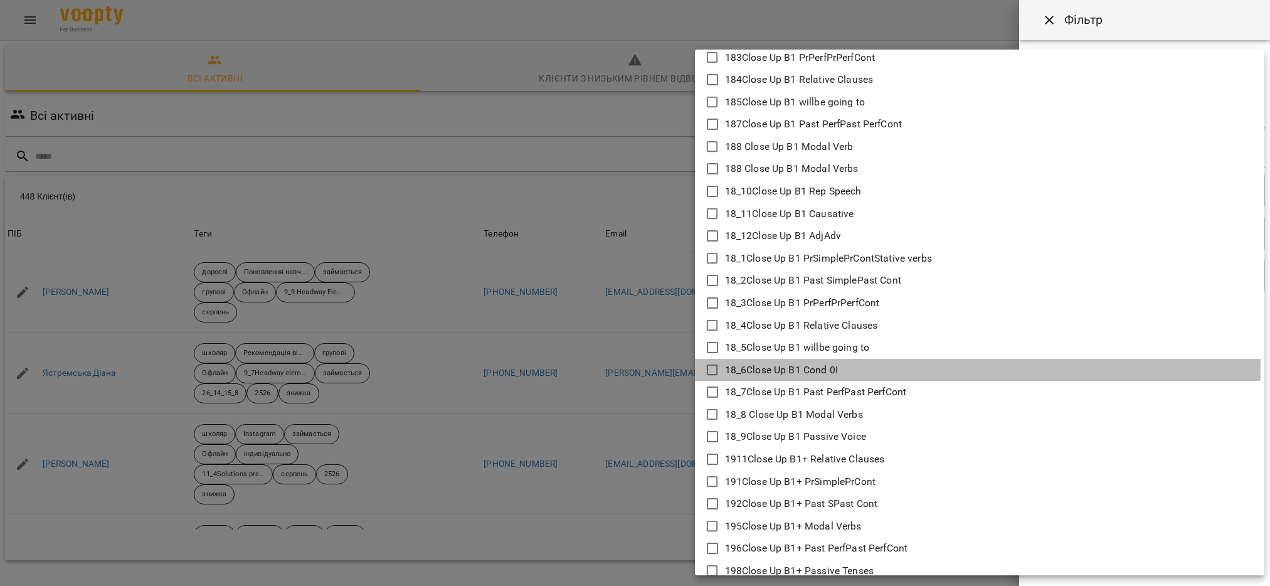
click at [711, 363] on icon at bounding box center [712, 370] width 15 height 15
type input "**********"
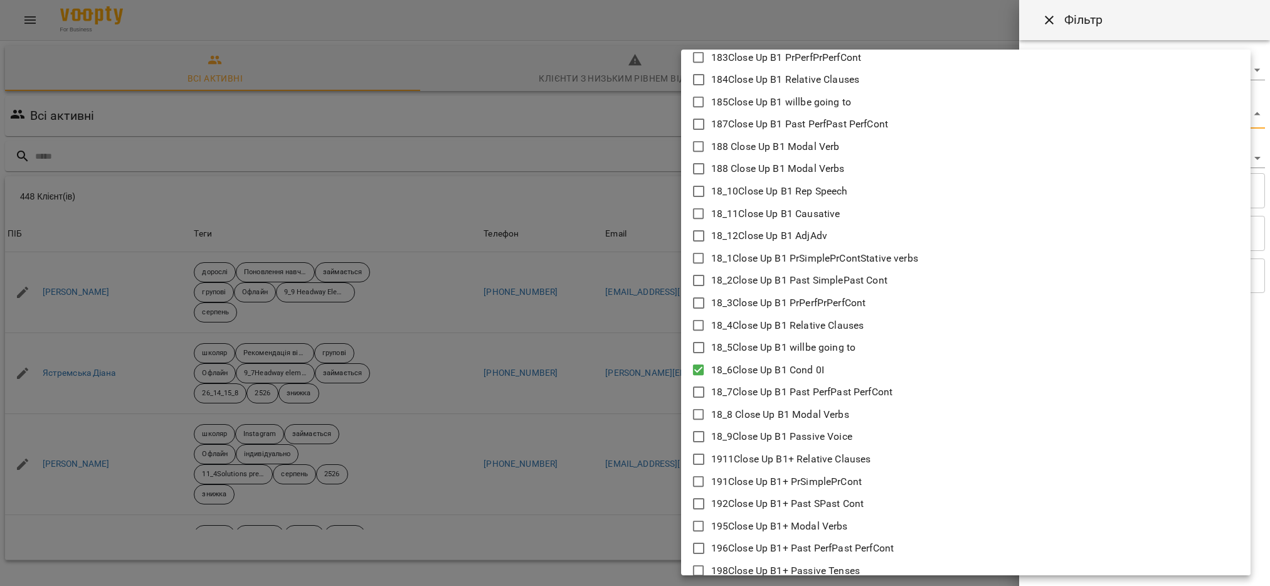
click at [630, 521] on div at bounding box center [635, 293] width 1270 height 586
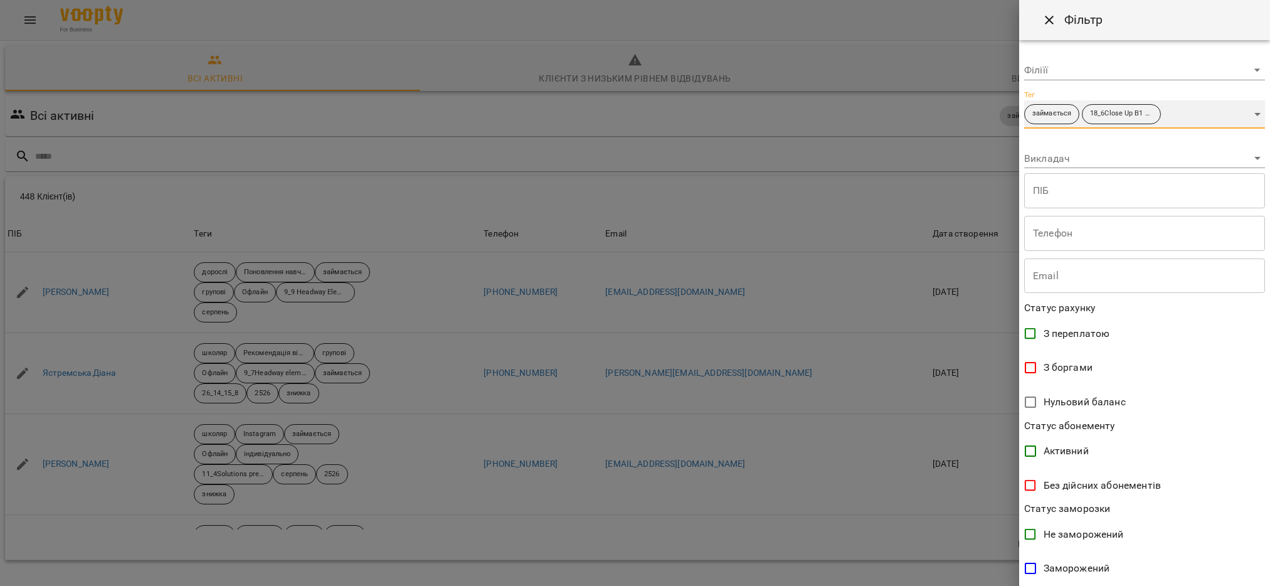
scroll to position [120, 0]
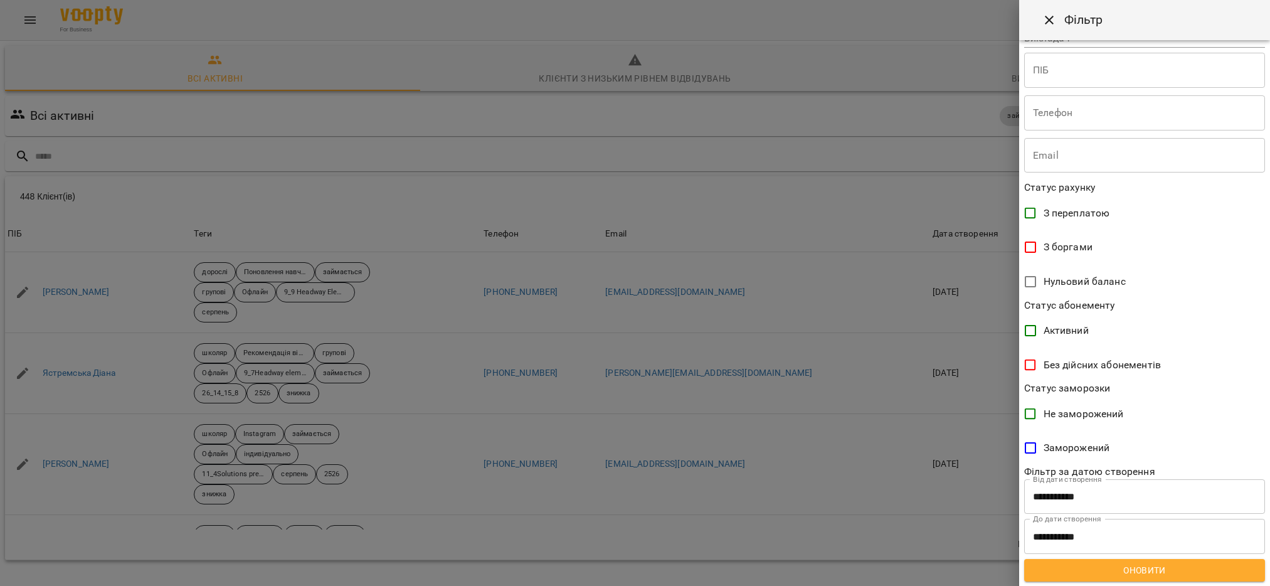
click at [1115, 571] on span "Оновити" at bounding box center [1144, 570] width 221 height 15
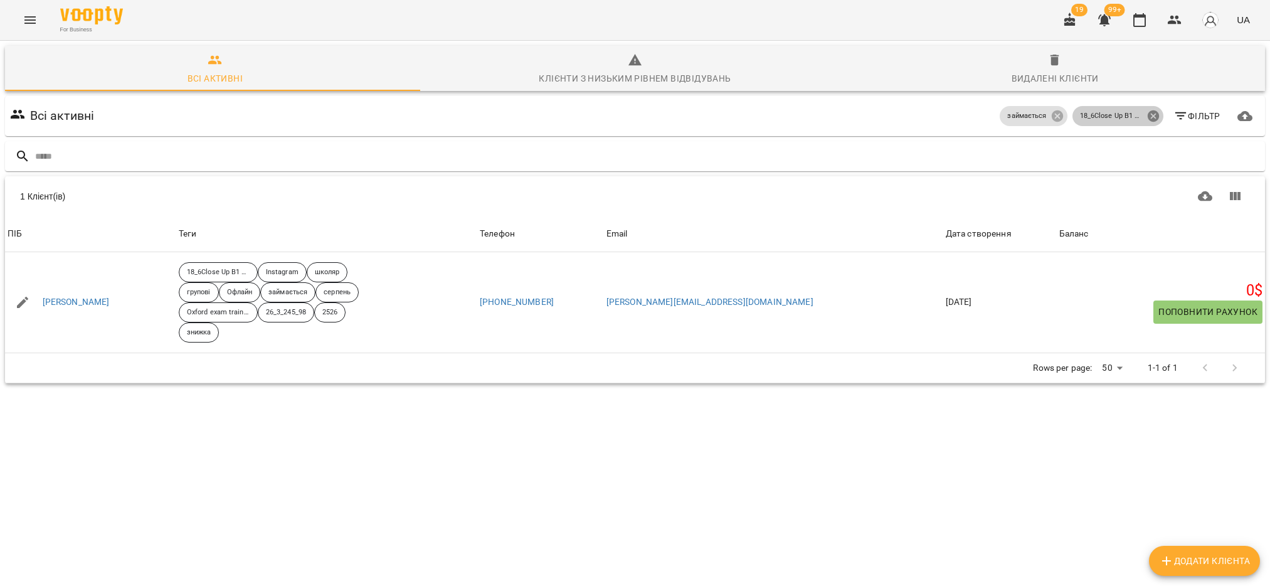
click at [1147, 117] on icon at bounding box center [1154, 116] width 14 height 14
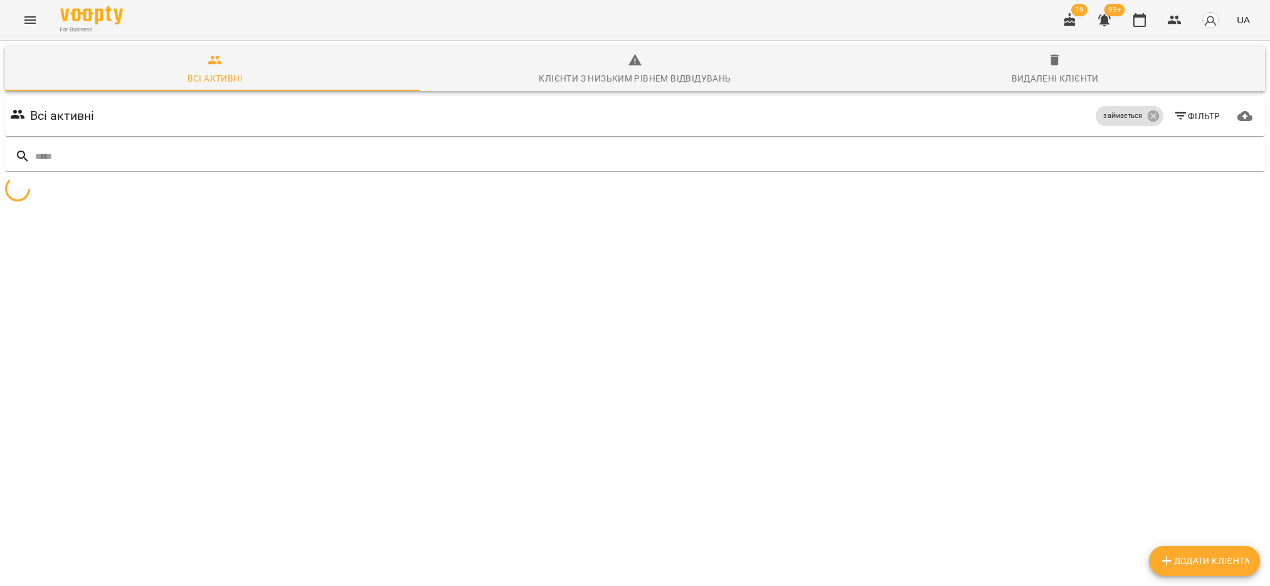
click at [1179, 115] on span "Фільтр" at bounding box center [1196, 116] width 47 height 15
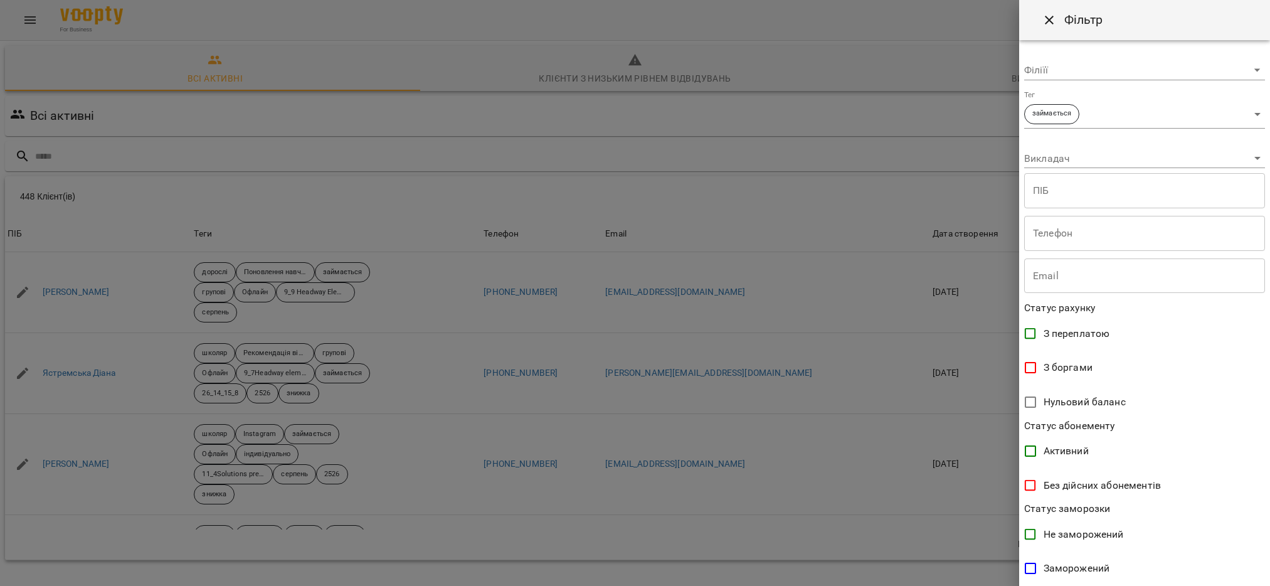
click at [1240, 108] on body "For Business 19 99+ UA Всі активні Клієнти з низьким рівнем відвідувань Видален…" at bounding box center [635, 326] width 1270 height 653
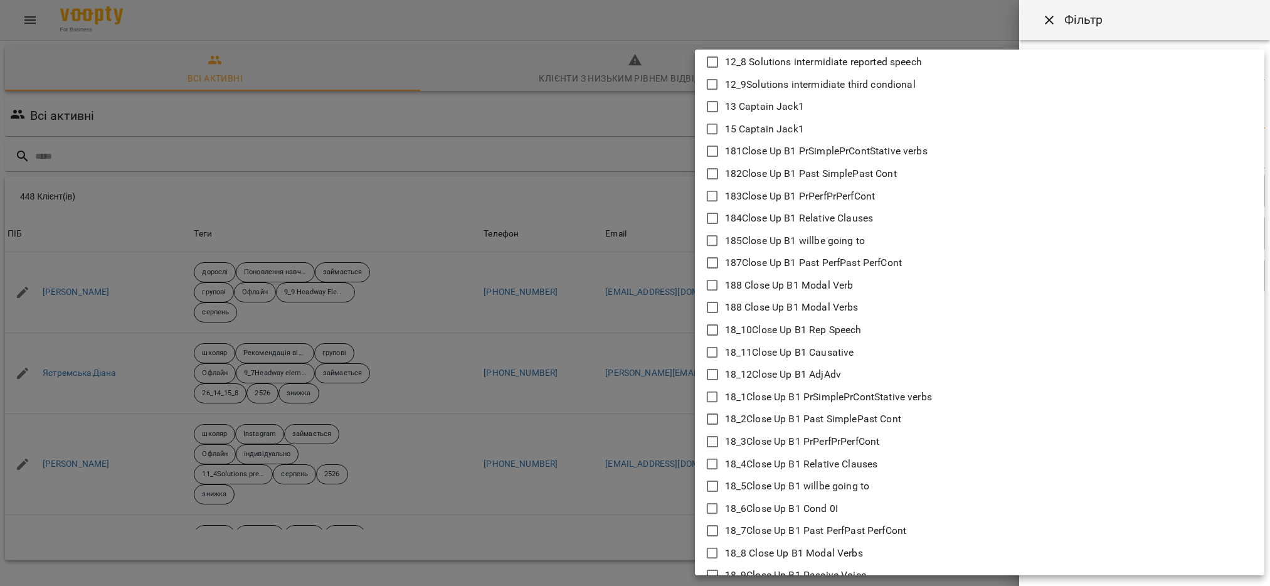
scroll to position [941, 0]
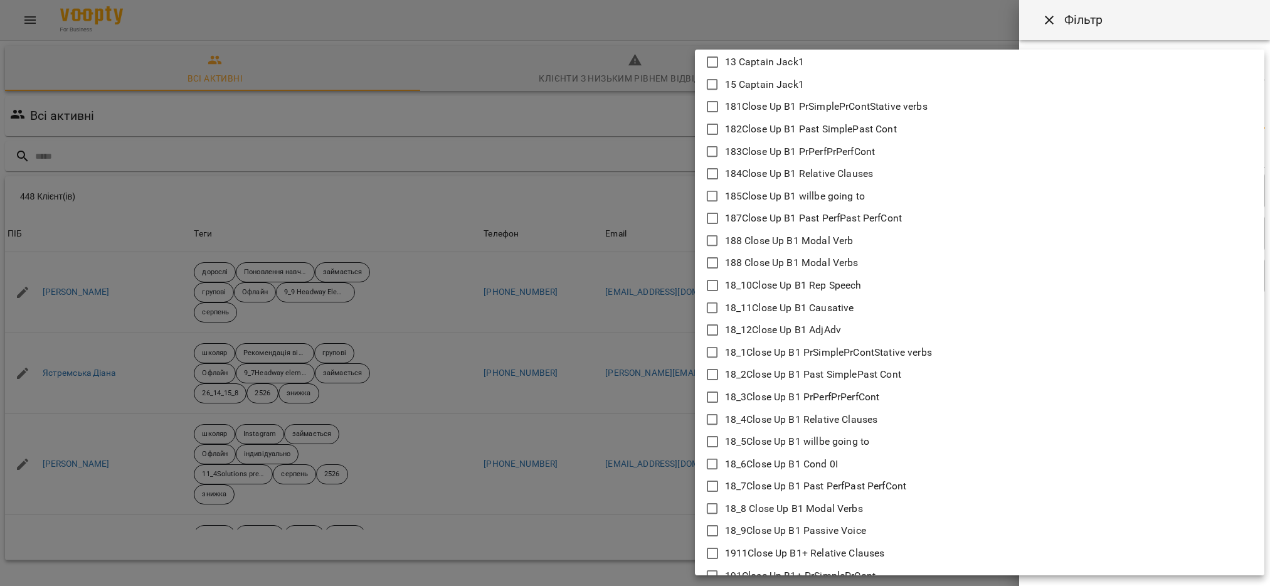
click at [709, 484] on icon at bounding box center [712, 486] width 15 height 15
type input "**********"
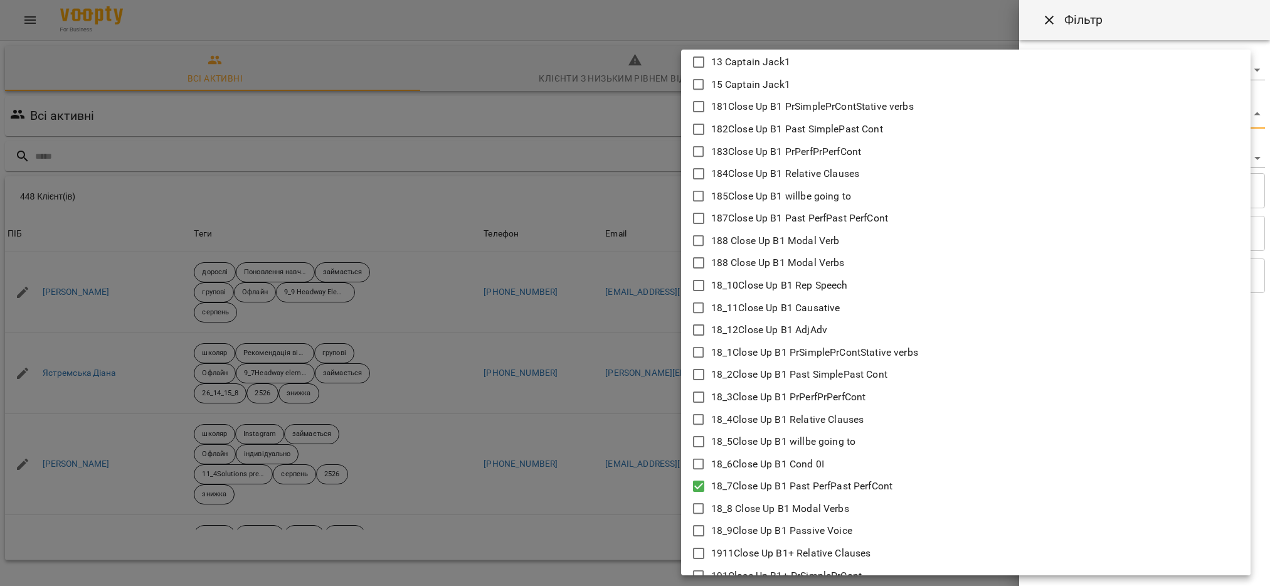
click at [580, 437] on div at bounding box center [635, 293] width 1270 height 586
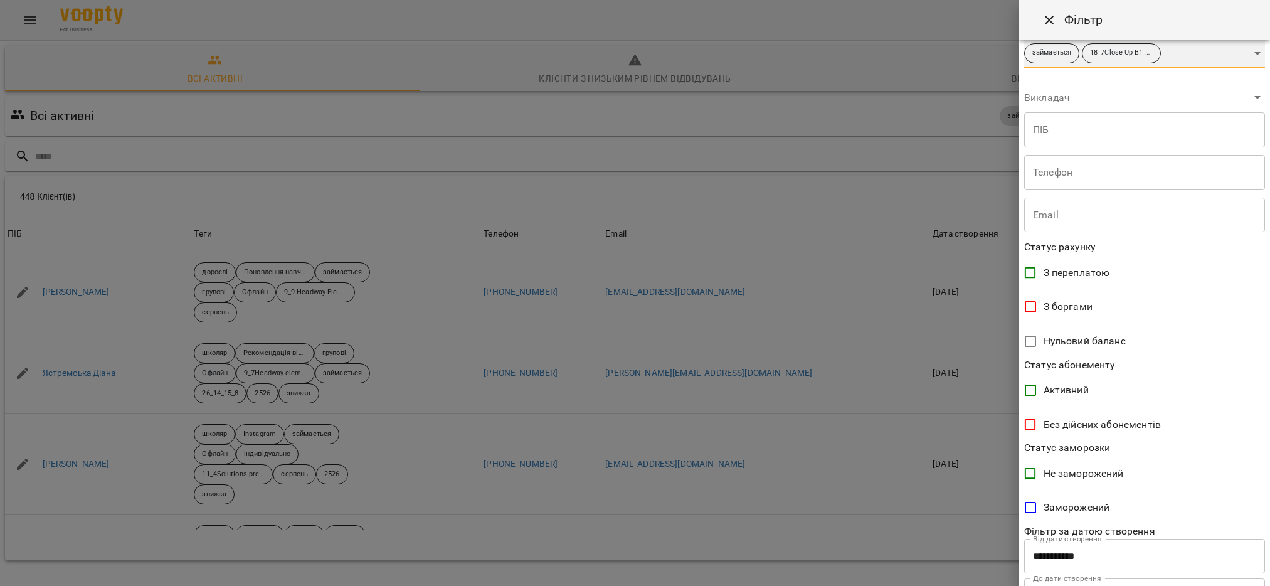
scroll to position [120, 0]
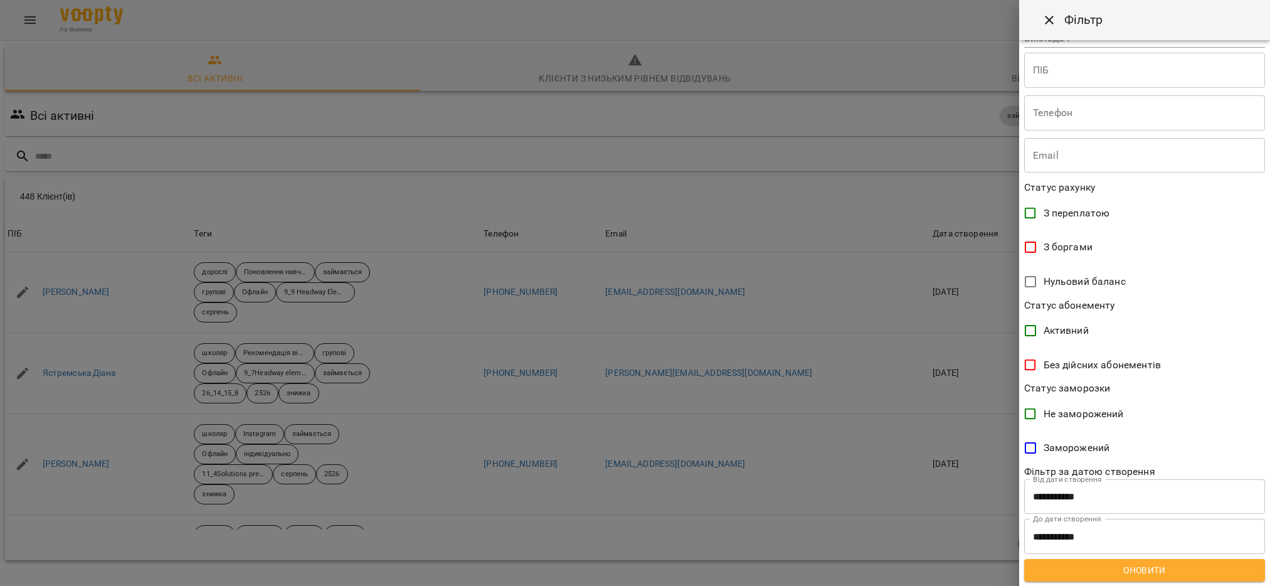
click at [1147, 571] on span "Оновити" at bounding box center [1144, 570] width 221 height 15
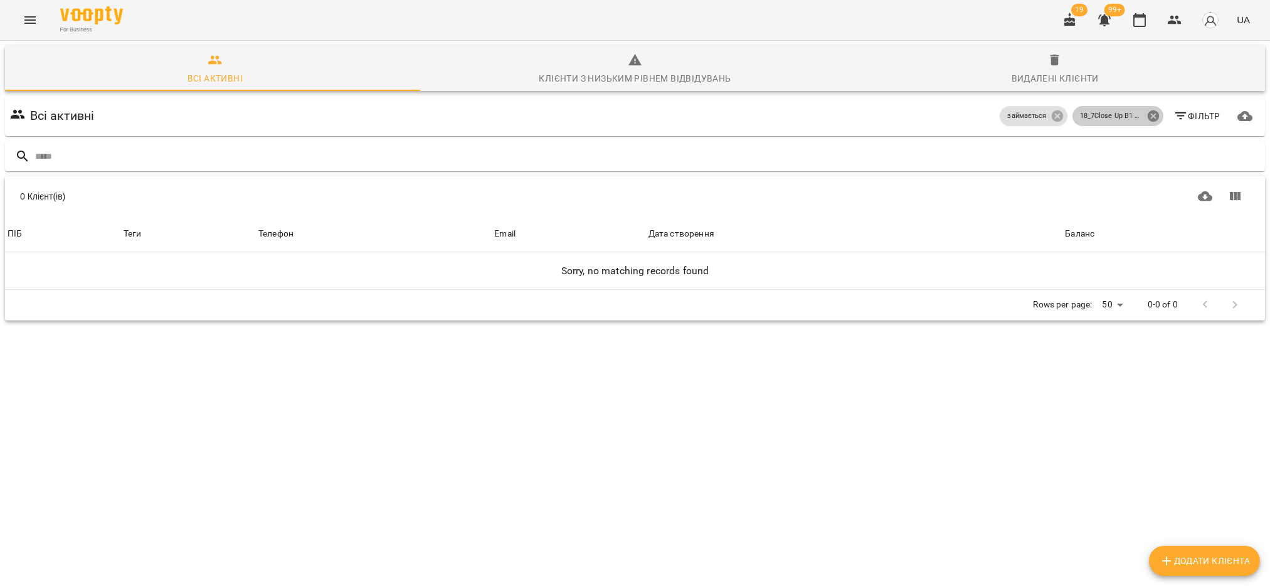
click at [1147, 115] on icon at bounding box center [1154, 116] width 14 height 14
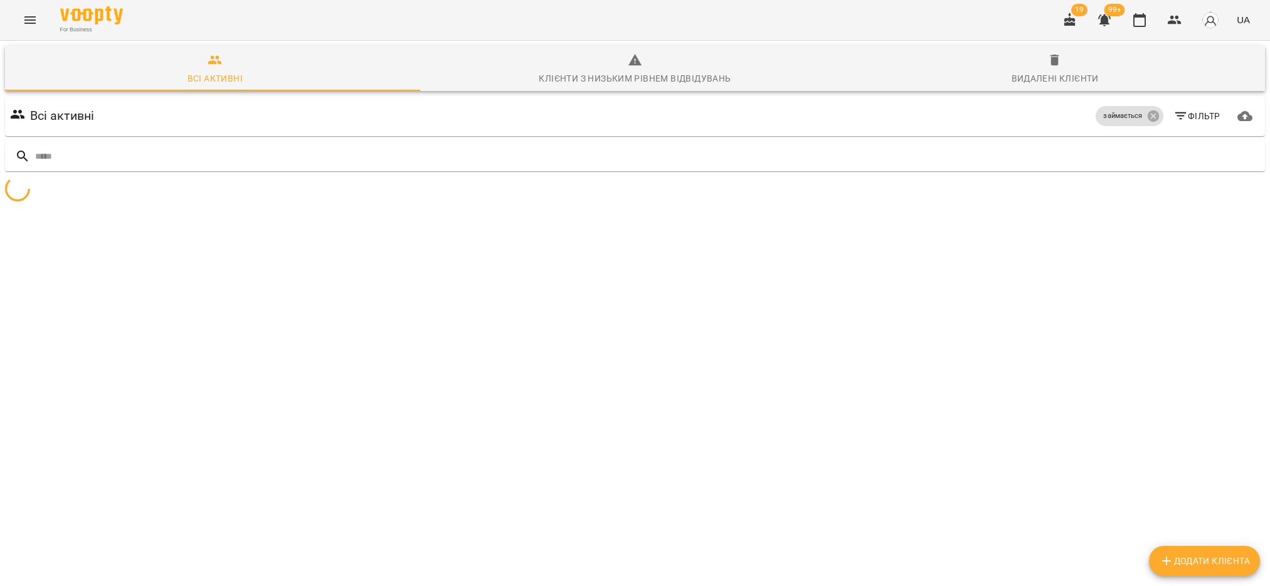
click at [1175, 120] on span "Фільтр" at bounding box center [1196, 116] width 47 height 15
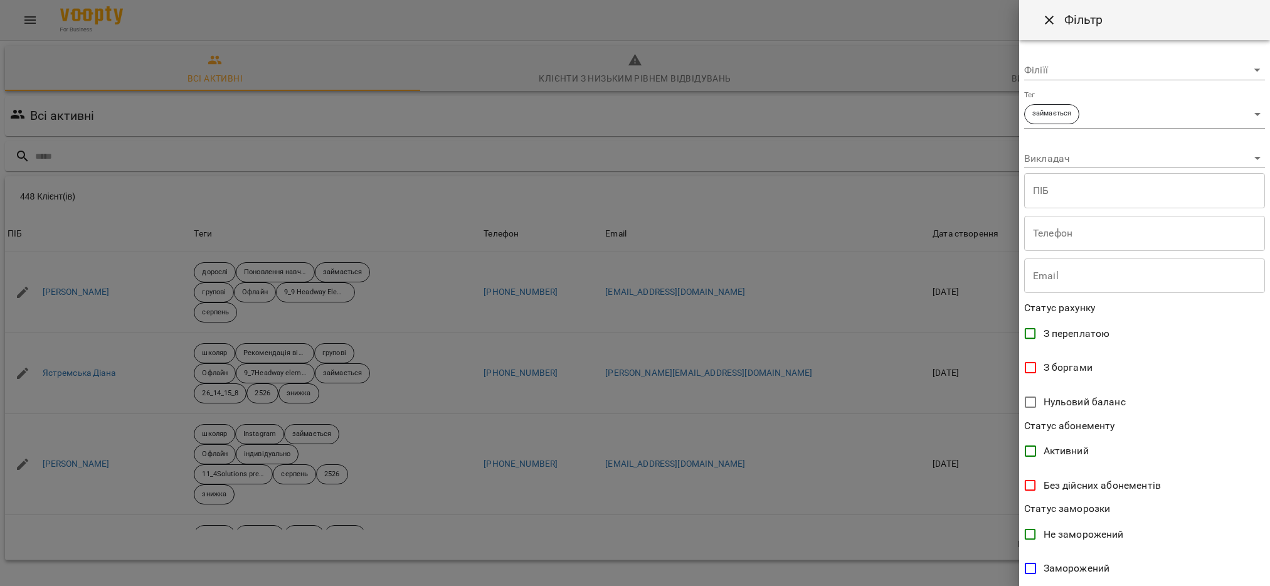
click at [1246, 113] on body "For Business 19 99+ UA Всі активні Клієнти з низьким рівнем відвідувань Видален…" at bounding box center [635, 326] width 1270 height 653
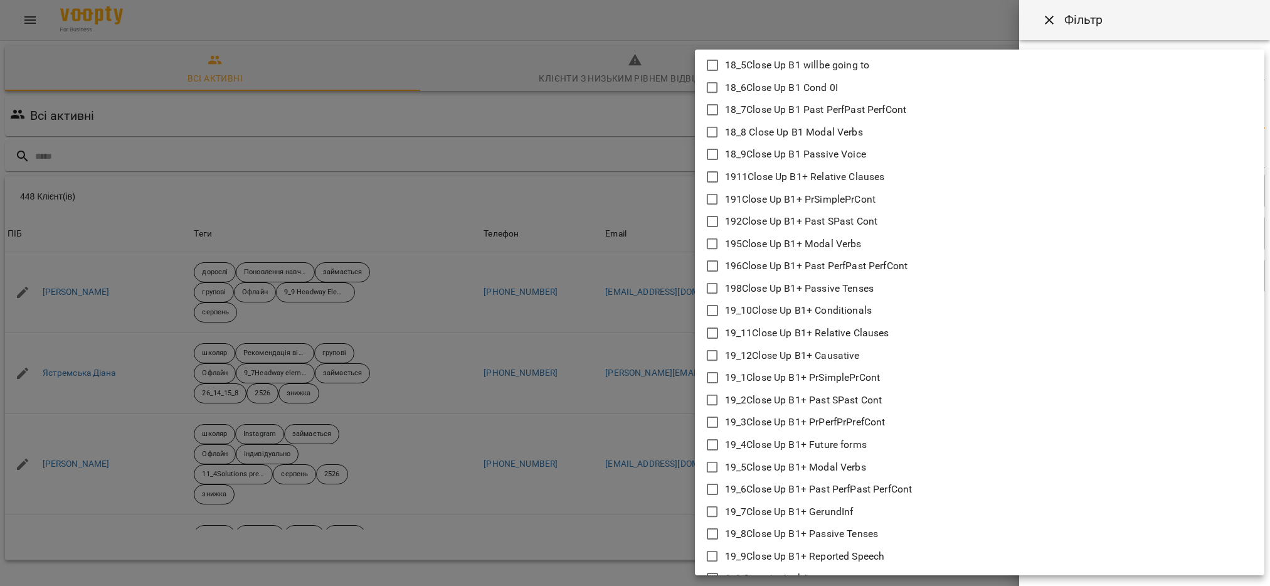
scroll to position [1223, 0]
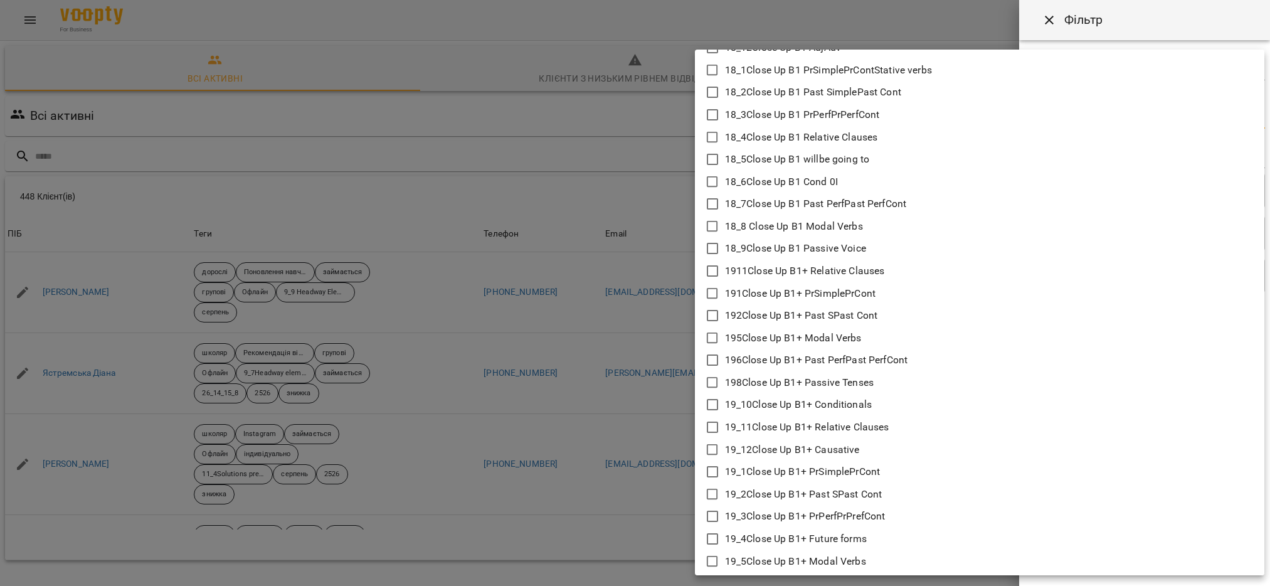
click at [713, 228] on icon at bounding box center [712, 226] width 15 height 15
type input "**********"
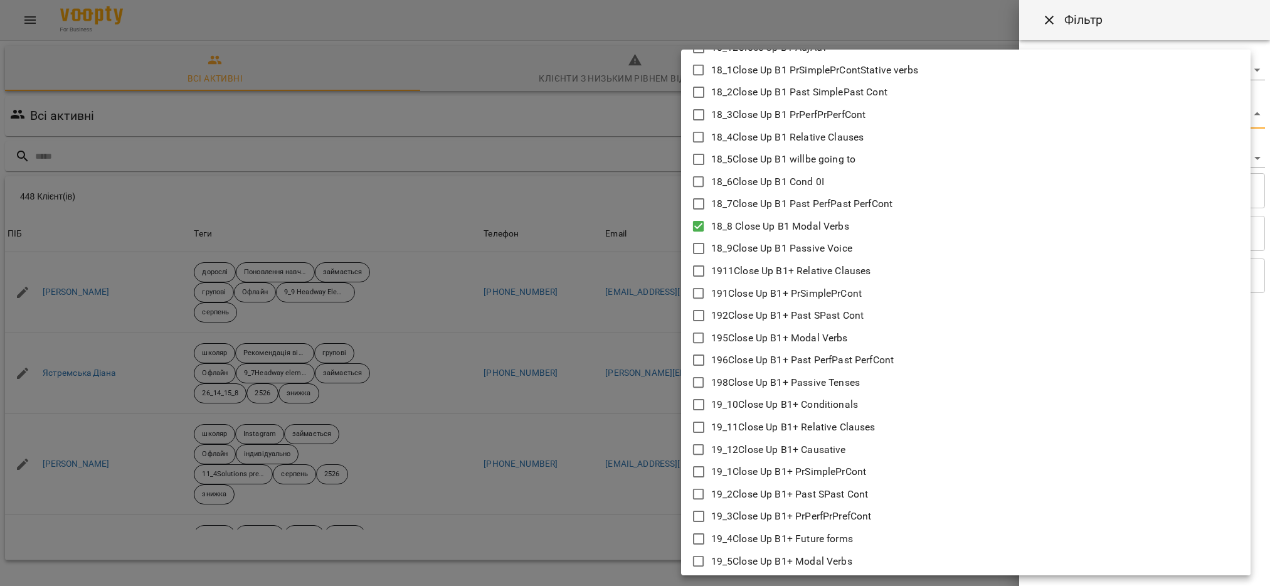
click at [645, 356] on div at bounding box center [635, 293] width 1270 height 586
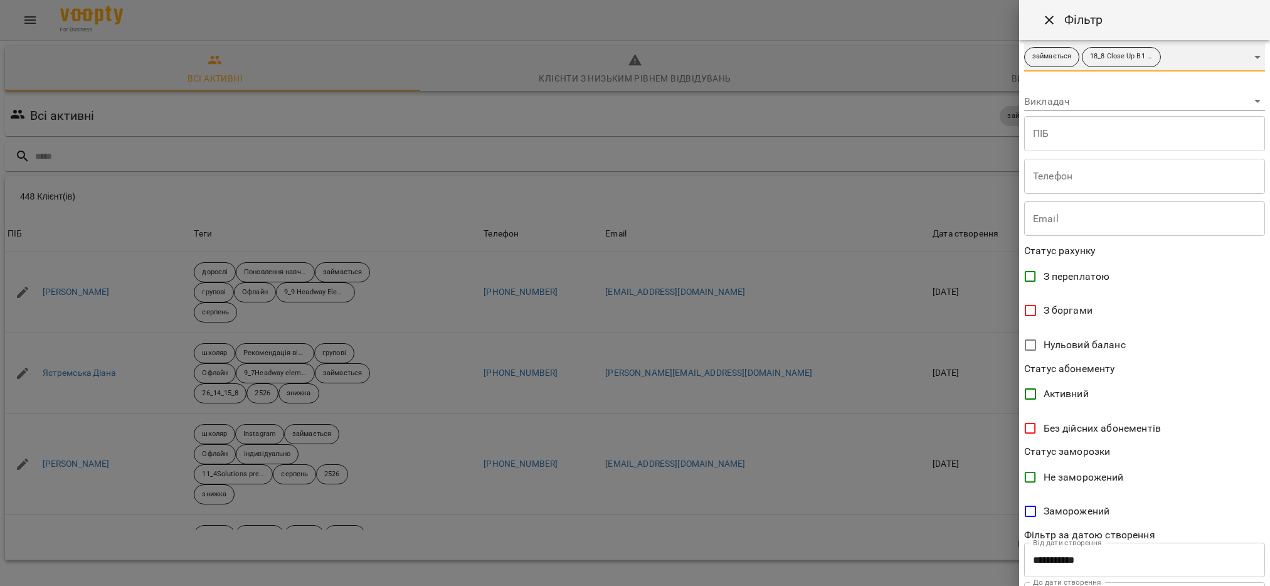
scroll to position [120, 0]
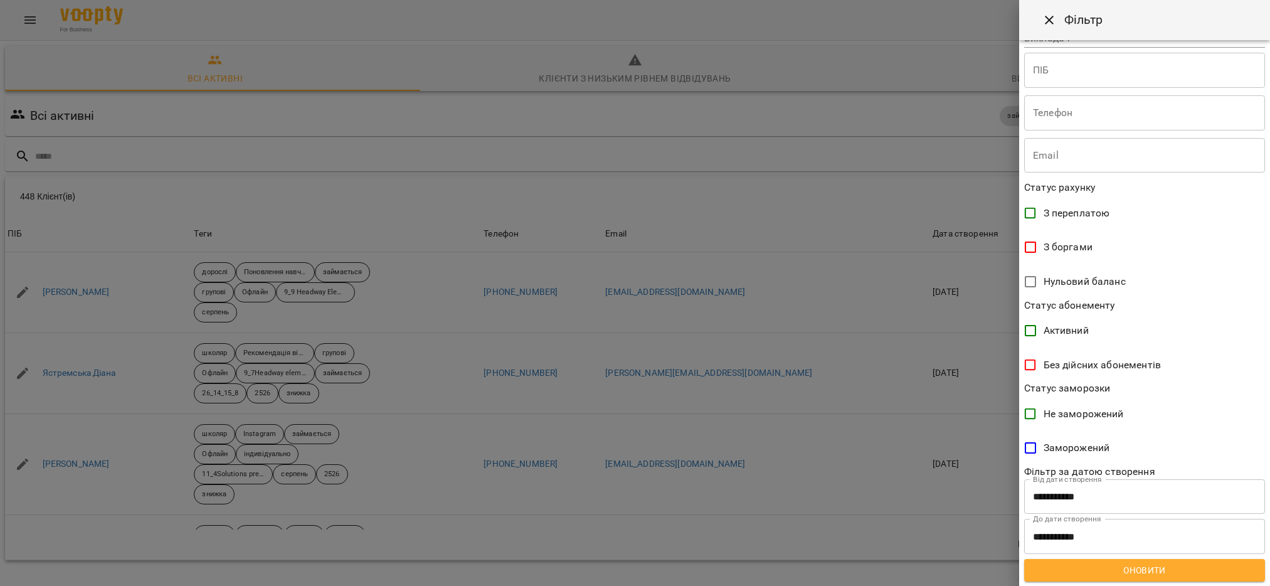
click at [1165, 568] on span "Оновити" at bounding box center [1144, 570] width 221 height 15
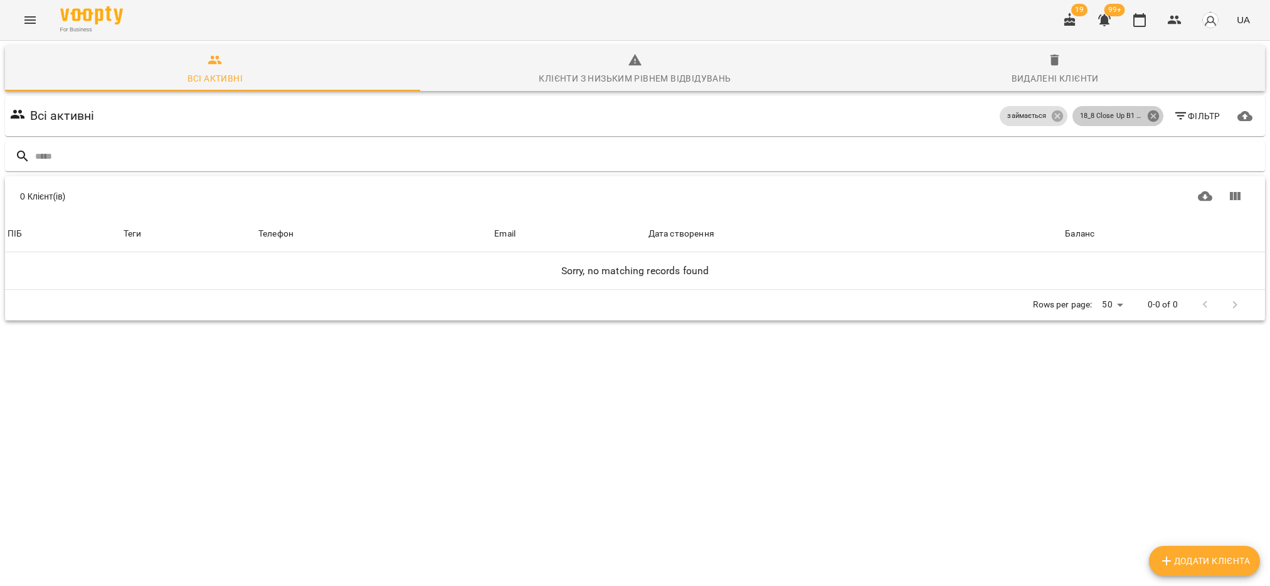
click at [1147, 114] on icon at bounding box center [1152, 115] width 11 height 11
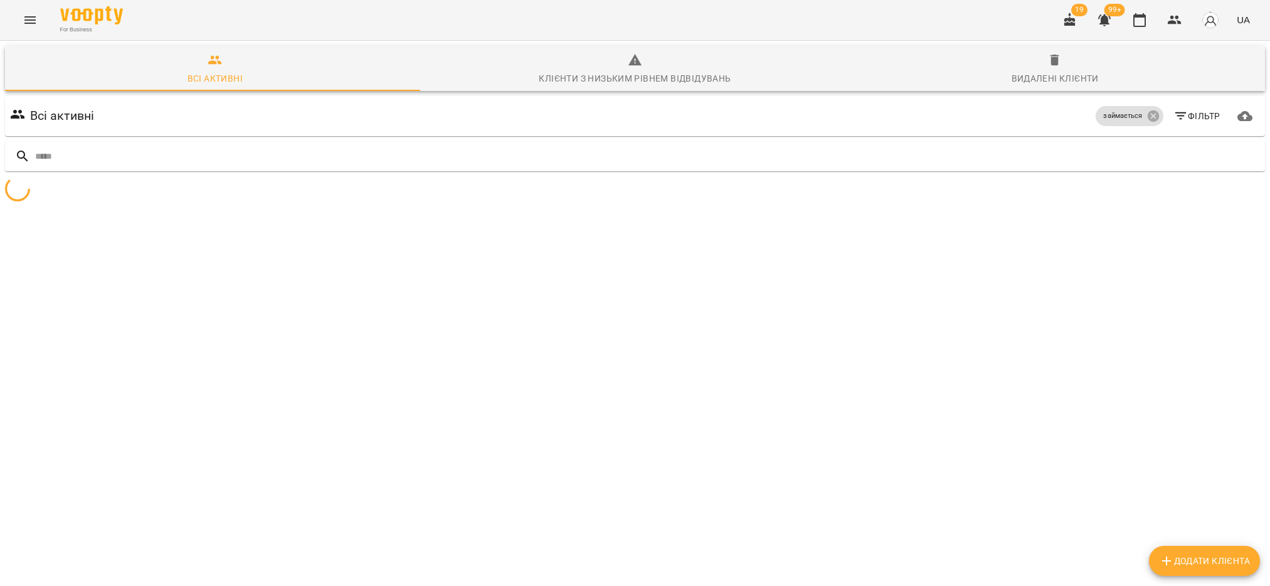
click at [1190, 114] on span "Фільтр" at bounding box center [1196, 116] width 47 height 15
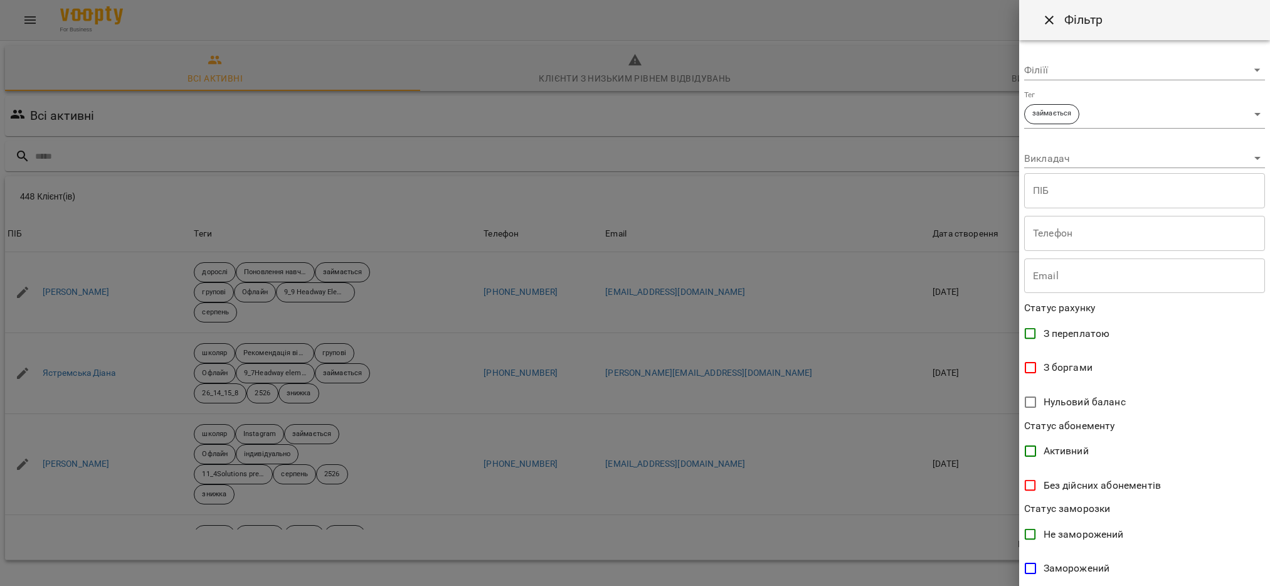
click at [1239, 108] on body "For Business 19 99+ UA Всі активні Клієнти з низьким рівнем відвідувань Видален…" at bounding box center [635, 326] width 1270 height 653
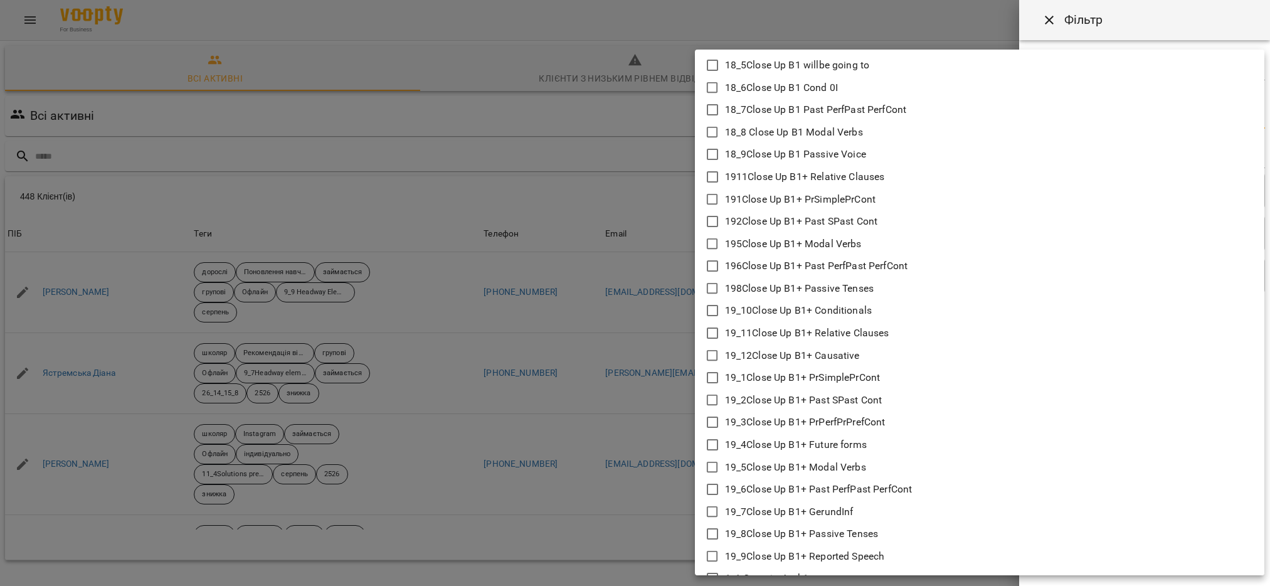
scroll to position [1223, 0]
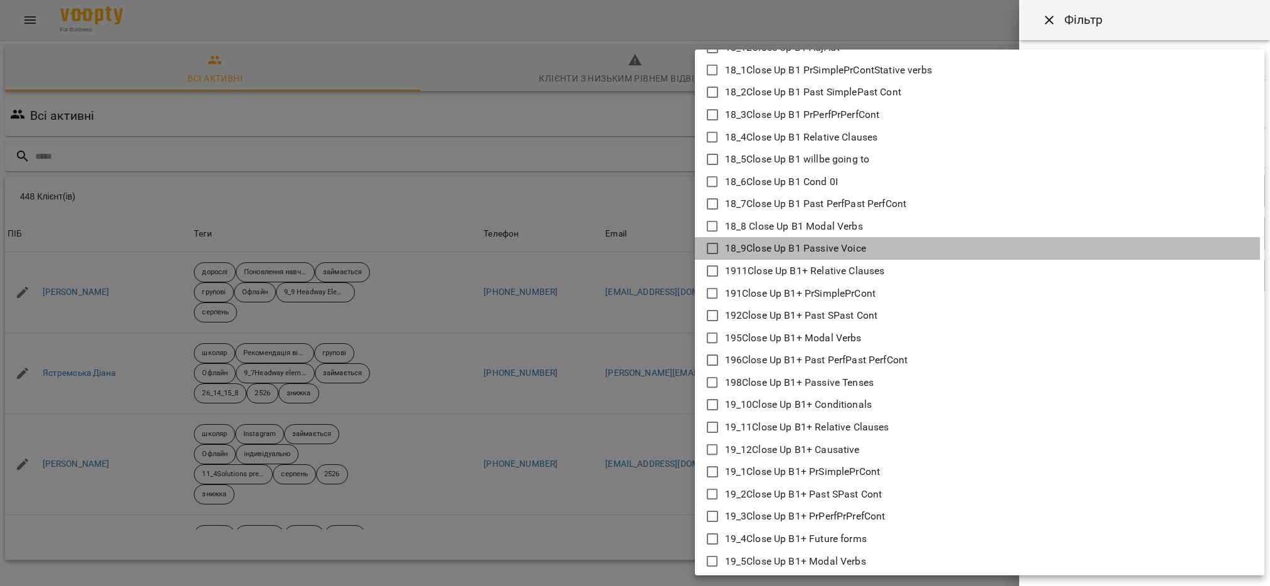
click at [714, 248] on icon at bounding box center [712, 248] width 15 height 15
click at [637, 408] on div at bounding box center [635, 293] width 1270 height 586
type input "**********"
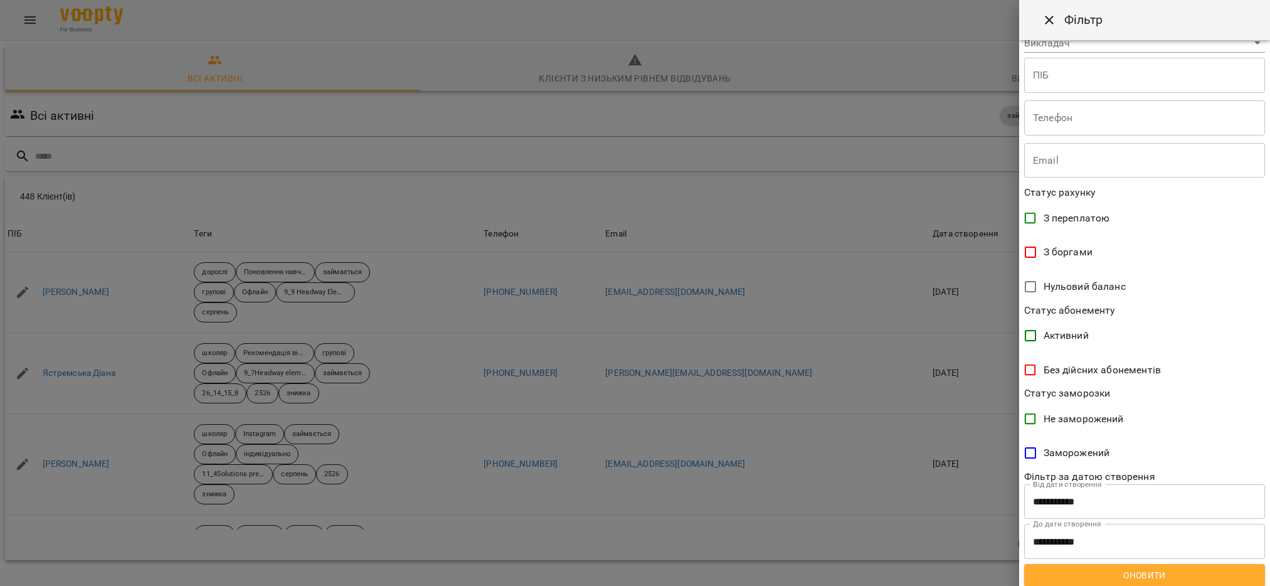
scroll to position [120, 0]
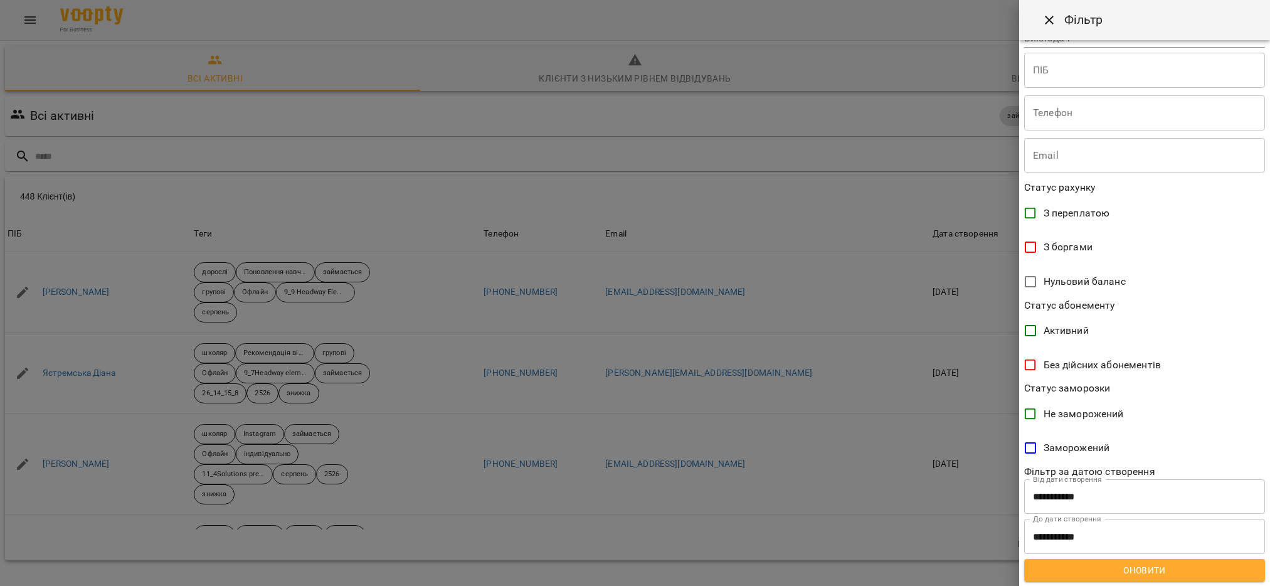
click at [1167, 564] on span "Оновити" at bounding box center [1144, 570] width 221 height 15
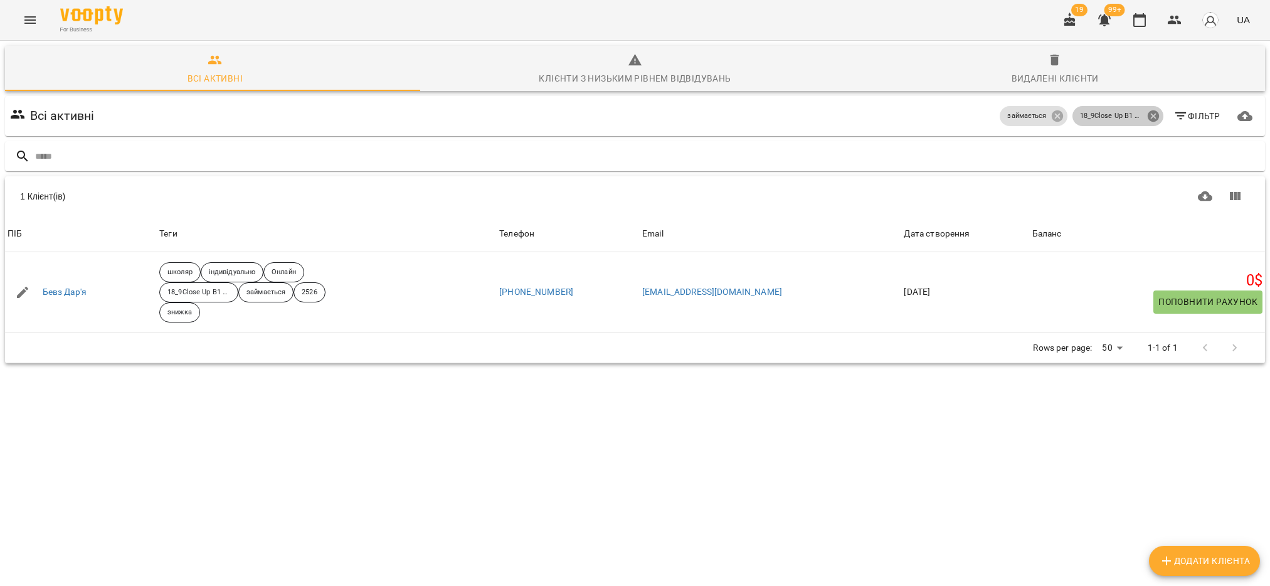
click at [1147, 115] on icon at bounding box center [1152, 115] width 11 height 11
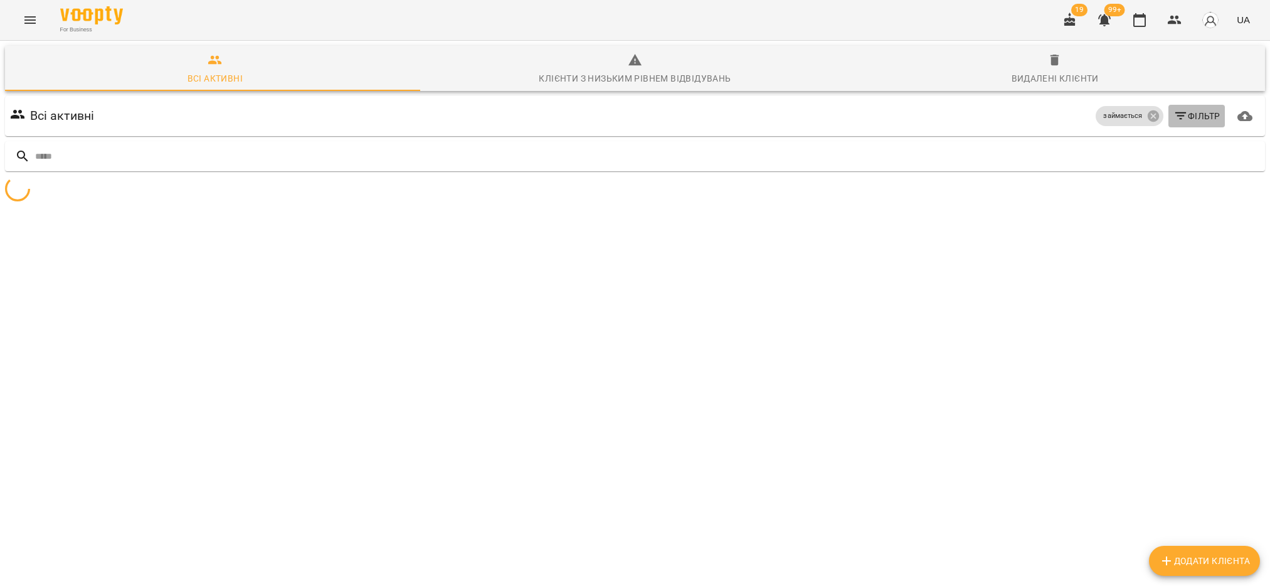
click at [1173, 119] on icon "button" at bounding box center [1180, 116] width 15 height 15
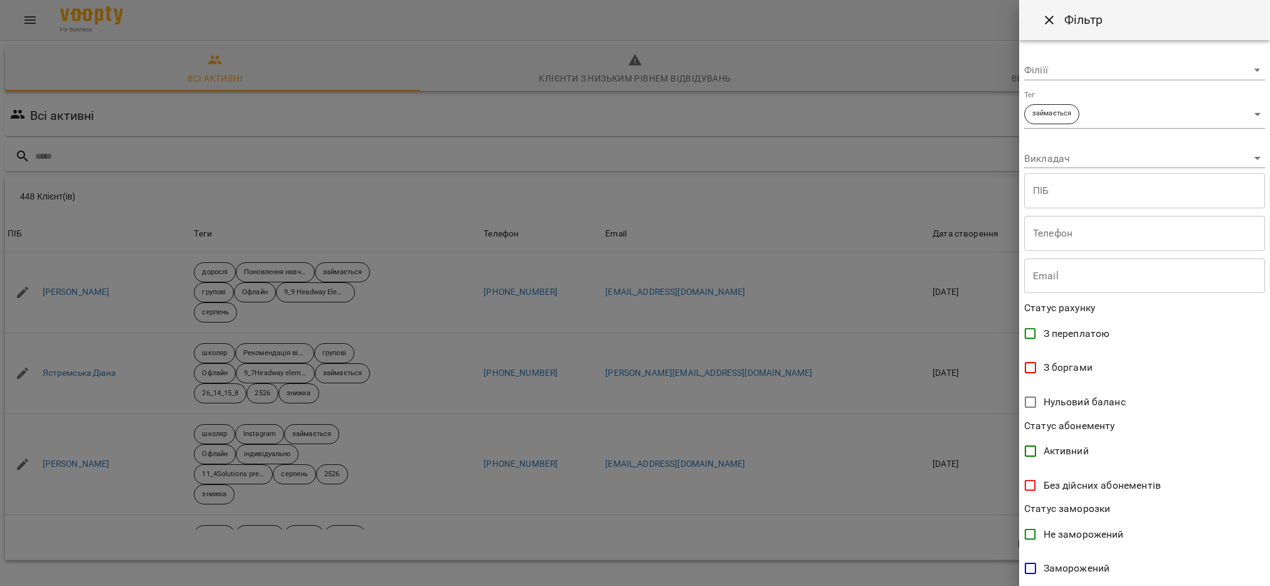
click at [1246, 114] on body "For Business 19 99+ UA Всі активні Клієнти з низьким рівнем відвідувань Видален…" at bounding box center [635, 326] width 1270 height 653
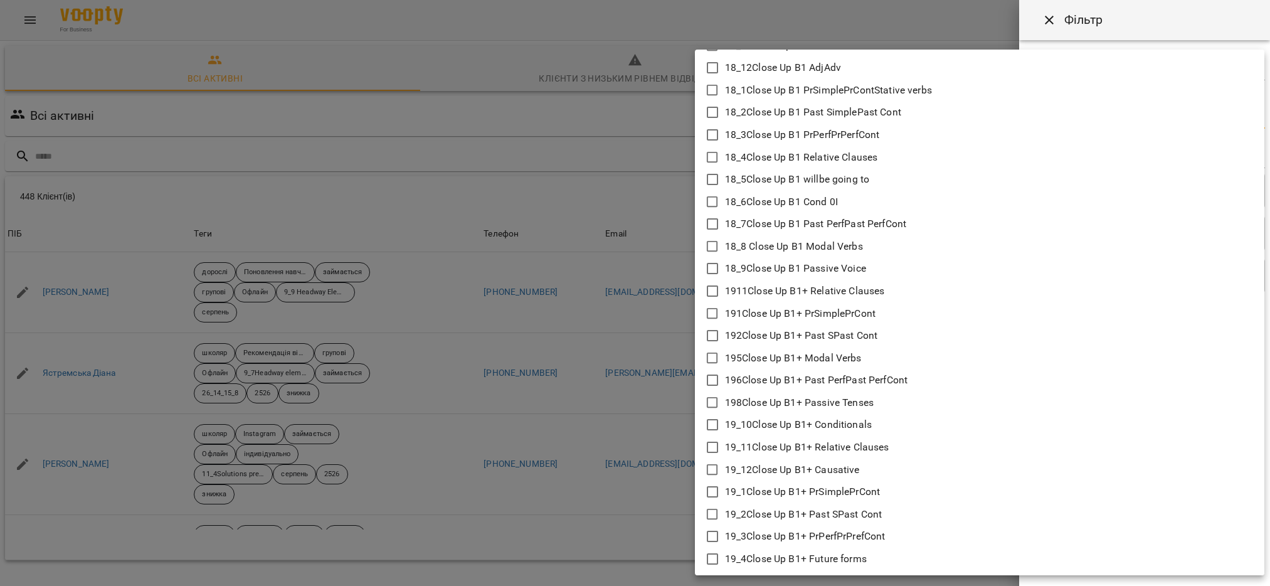
scroll to position [1317, 0]
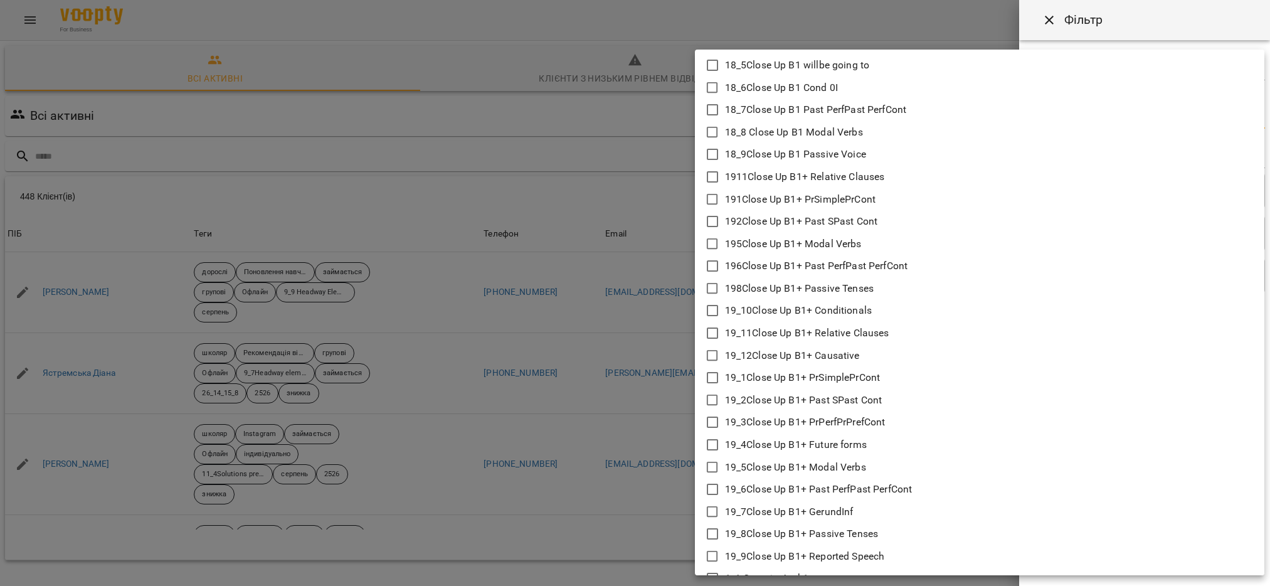
click at [712, 375] on icon at bounding box center [712, 377] width 15 height 15
type input "**********"
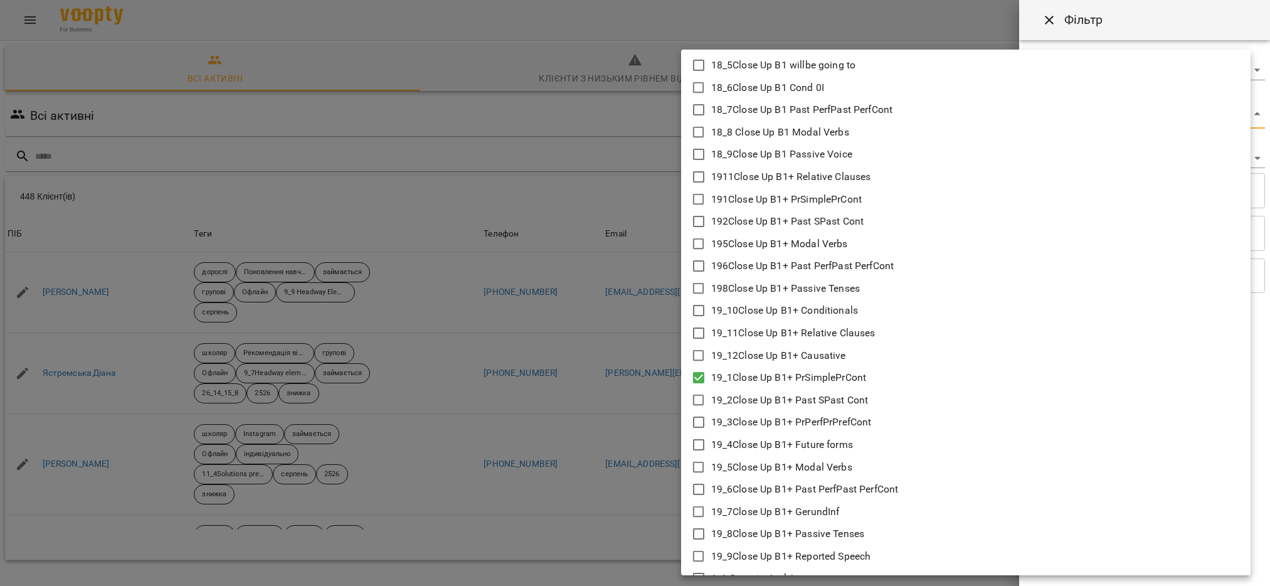
click at [638, 439] on div at bounding box center [635, 293] width 1270 height 586
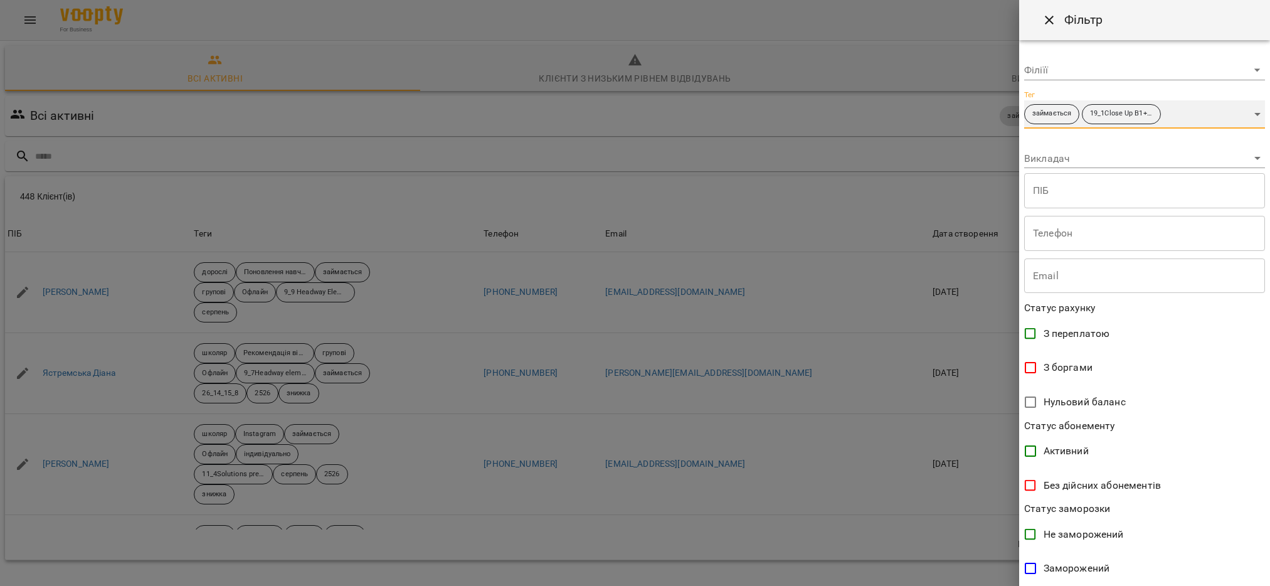
scroll to position [120, 0]
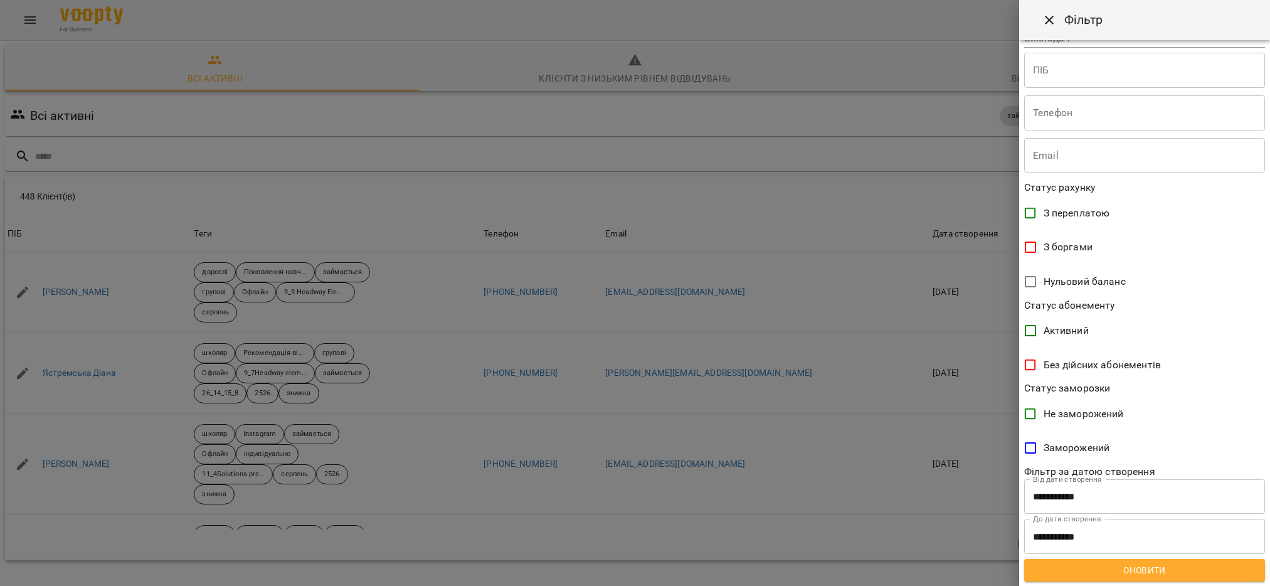
click at [1191, 570] on span "Оновити" at bounding box center [1144, 570] width 221 height 15
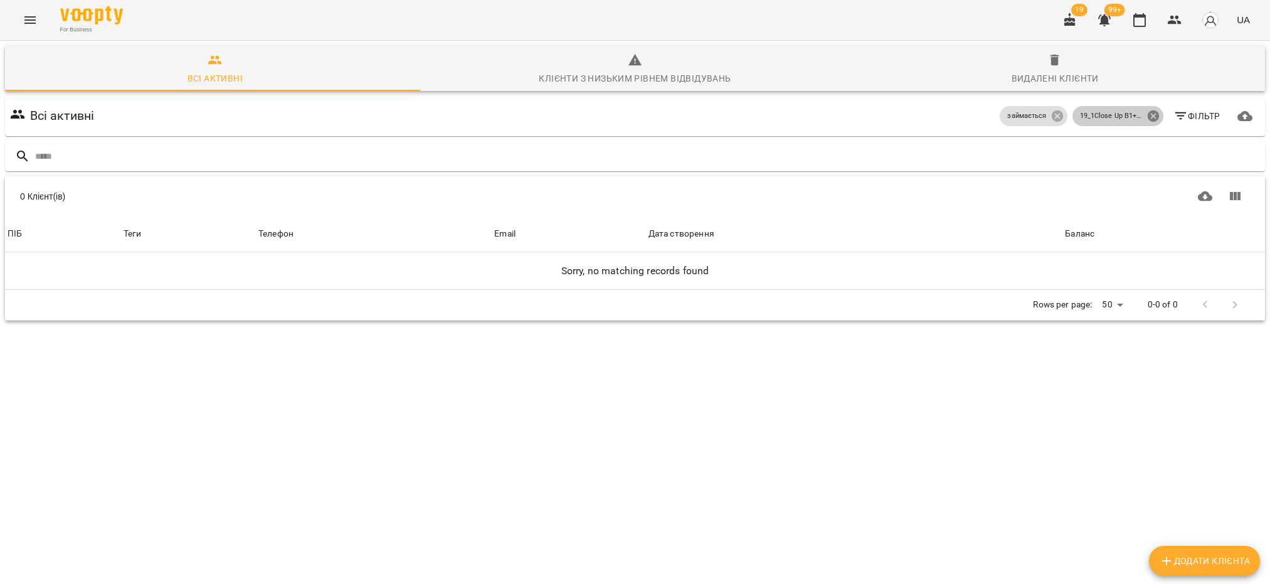
click at [1147, 115] on icon at bounding box center [1152, 115] width 11 height 11
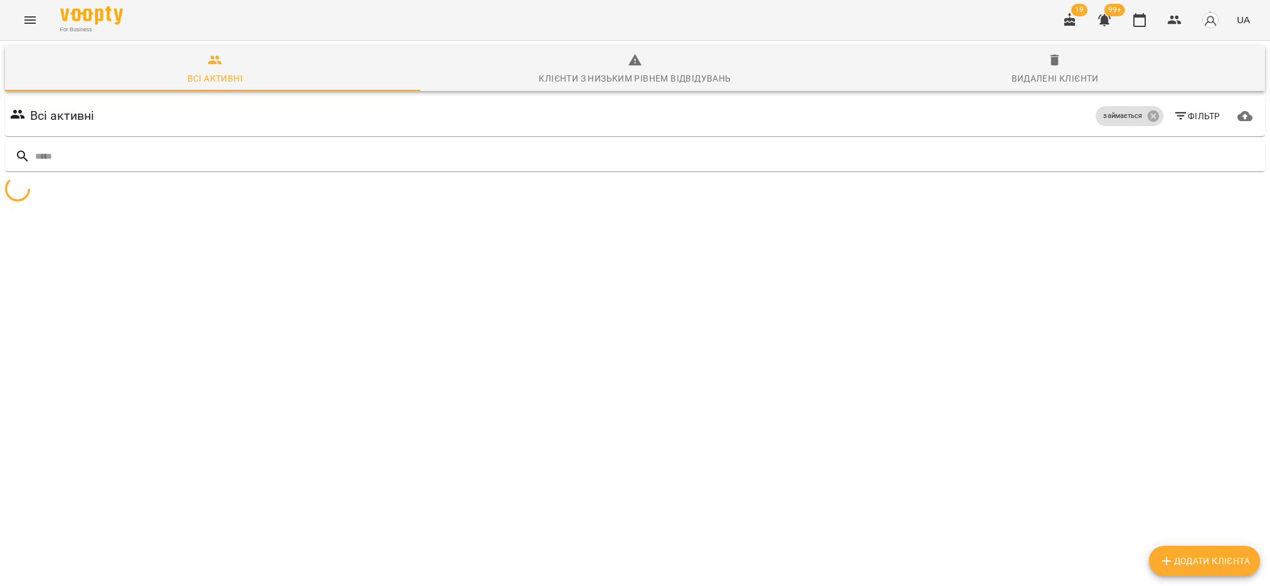
click at [1197, 117] on span "Фільтр" at bounding box center [1196, 116] width 47 height 15
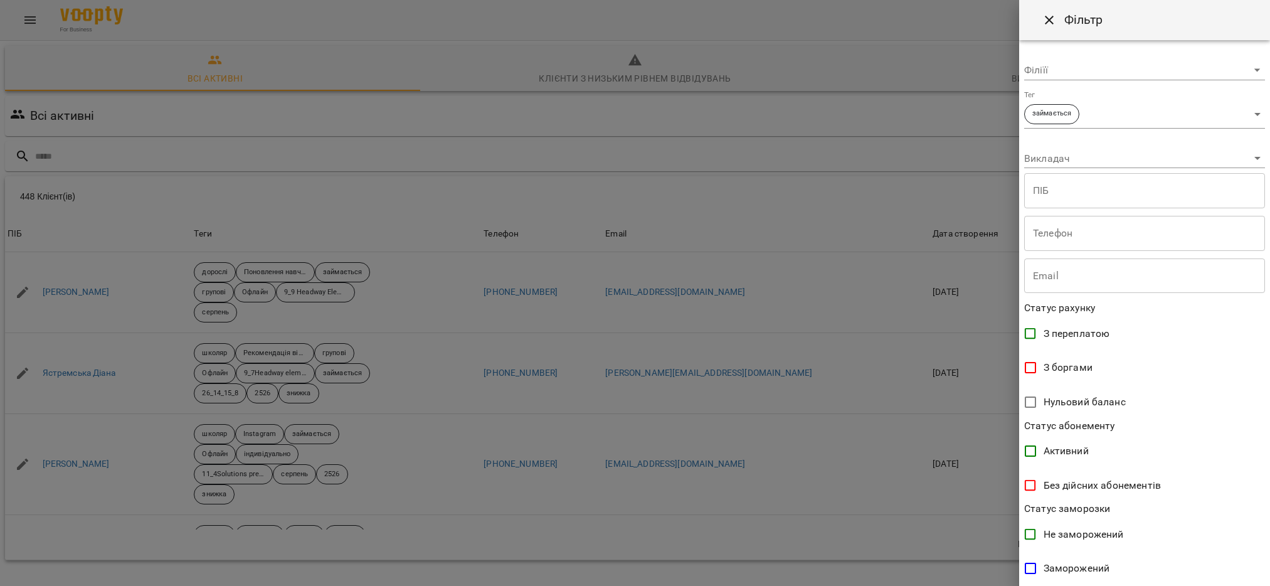
click at [1246, 109] on body "For Business 19 99+ UA Всі активні Клієнти з низьким рівнем відвідувань Видален…" at bounding box center [635, 326] width 1270 height 653
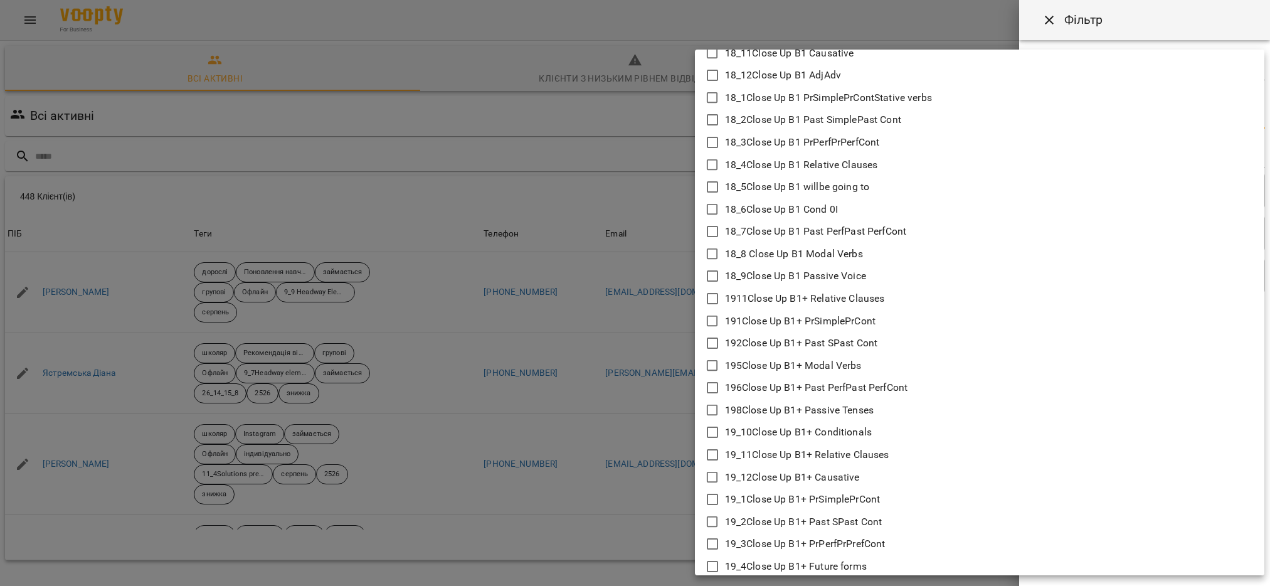
scroll to position [1223, 0]
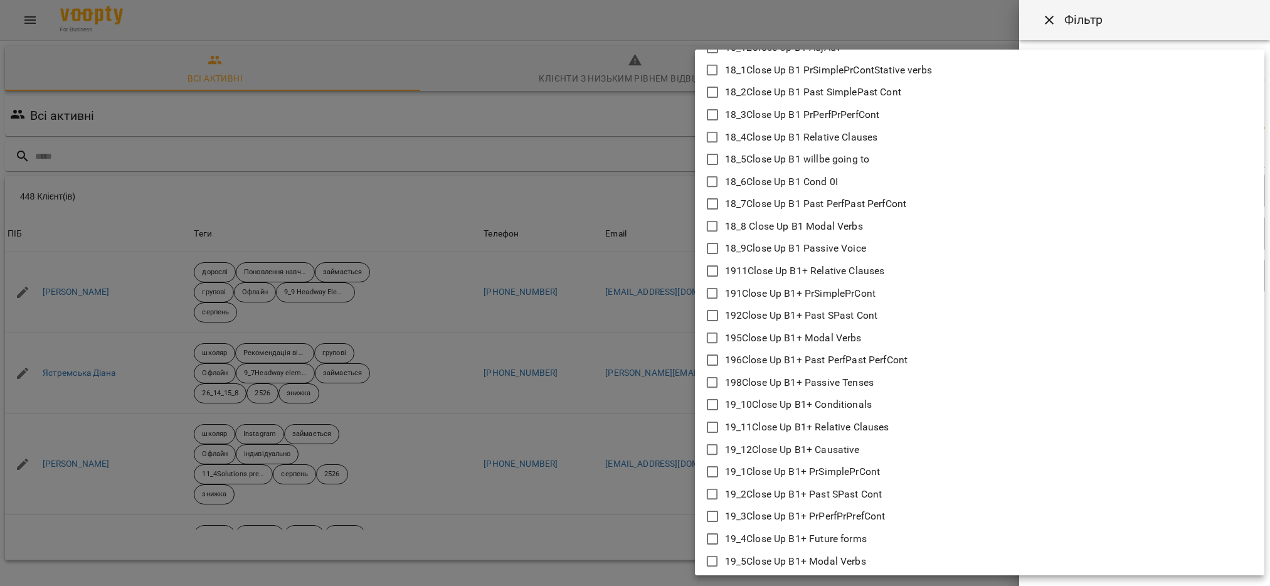
click at [709, 494] on icon at bounding box center [712, 494] width 15 height 15
type input "**********"
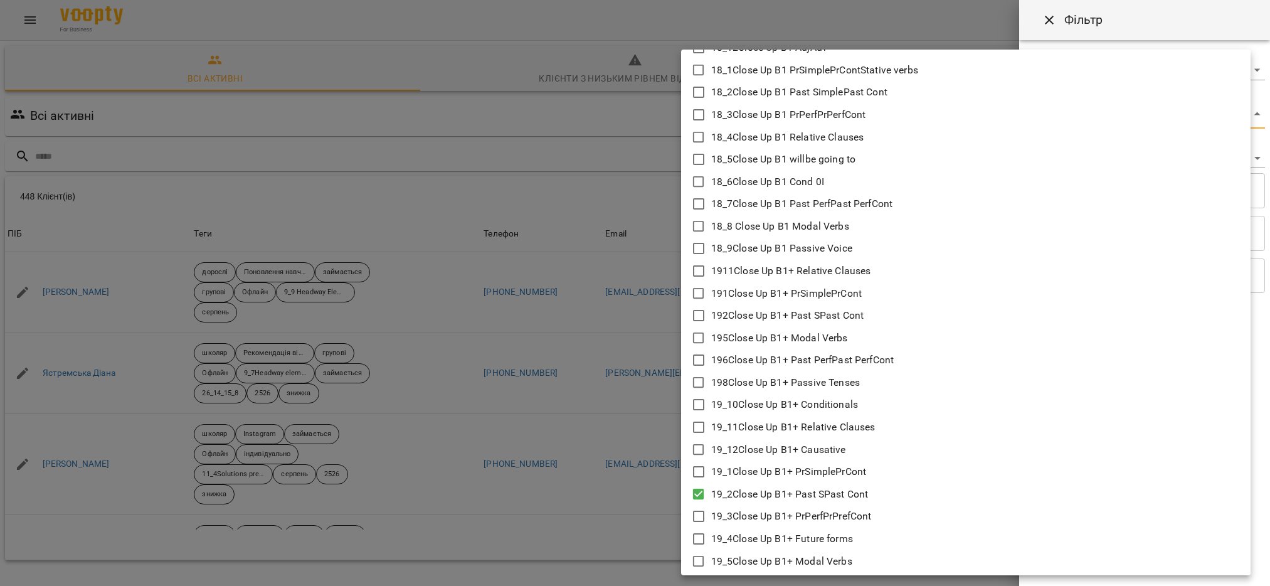
click at [637, 525] on div at bounding box center [635, 293] width 1270 height 586
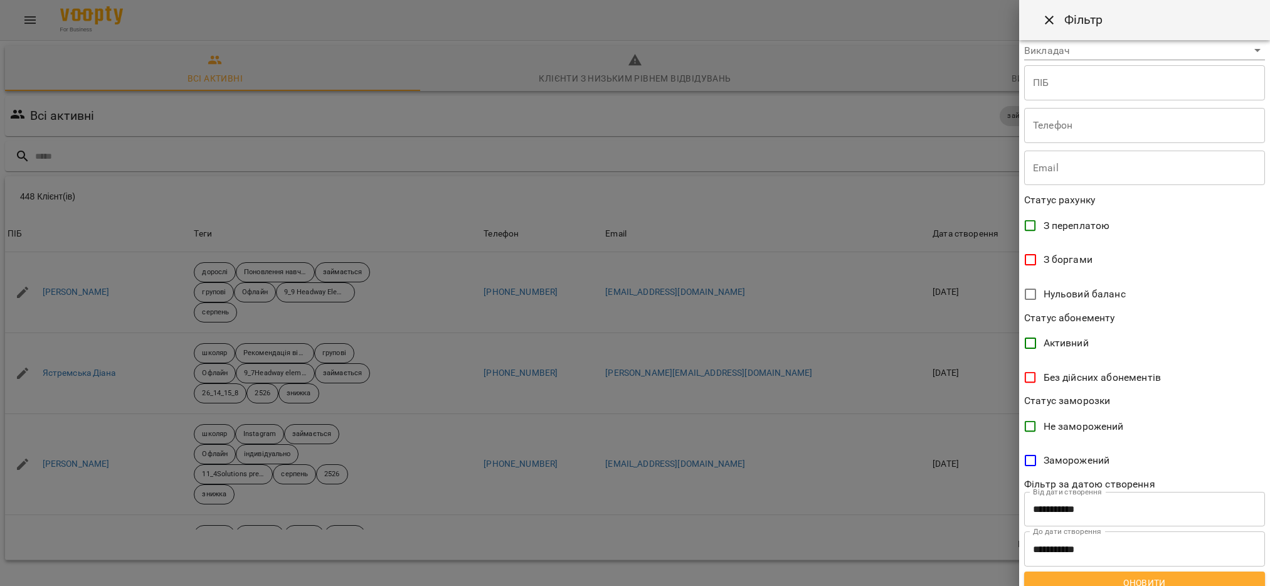
scroll to position [120, 0]
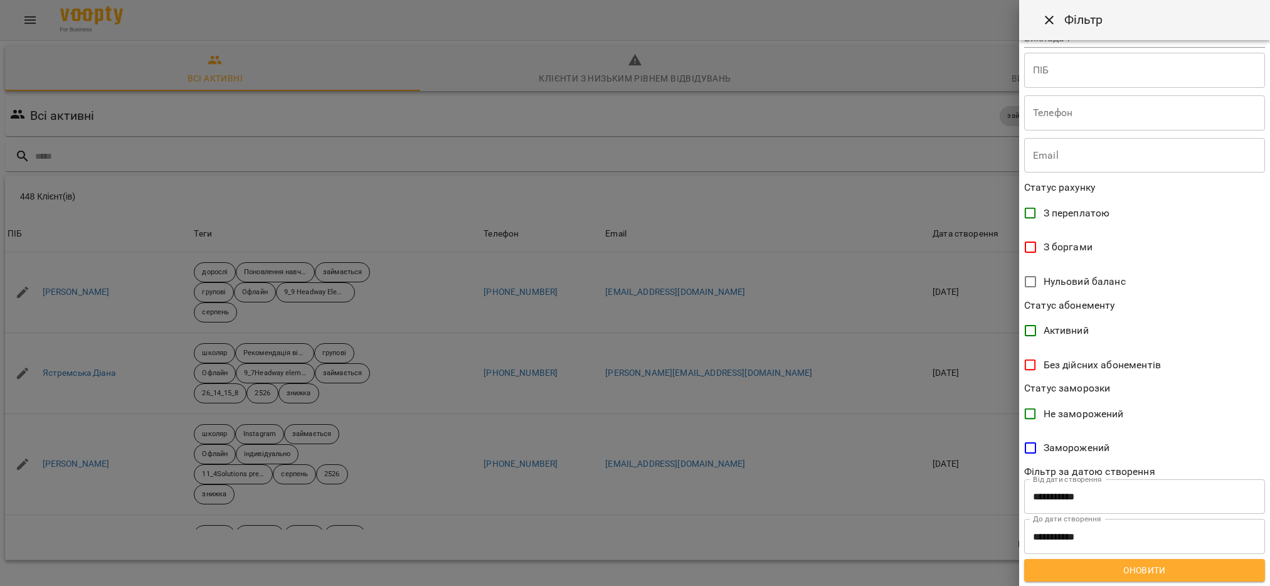
click at [1105, 571] on span "Оновити" at bounding box center [1144, 570] width 221 height 15
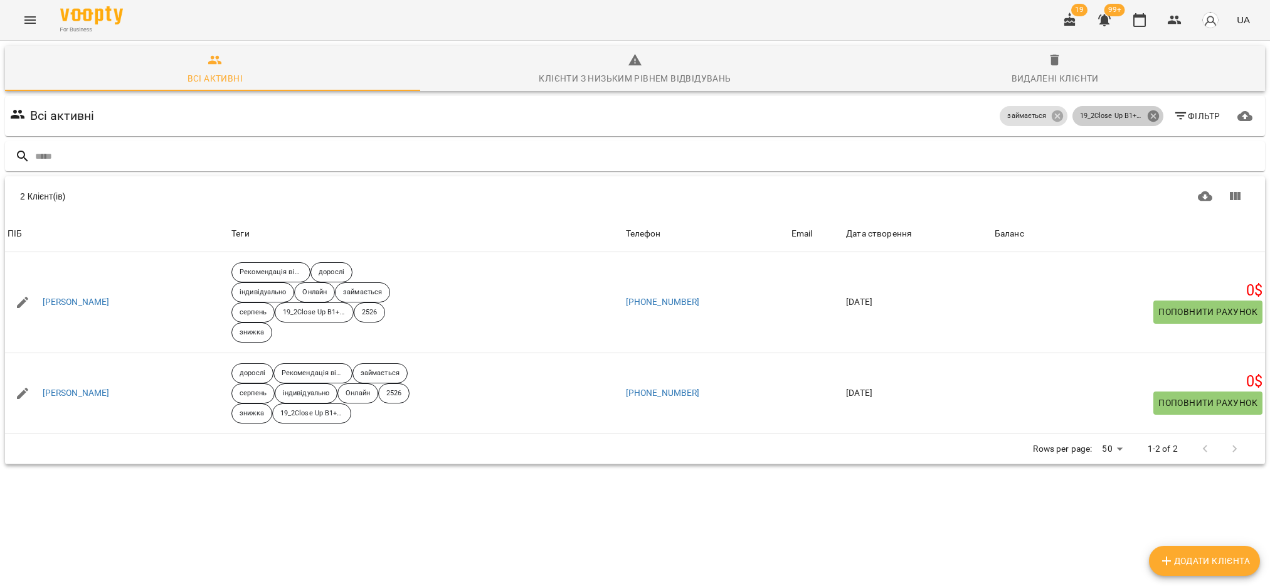
click at [1147, 112] on icon at bounding box center [1152, 115] width 11 height 11
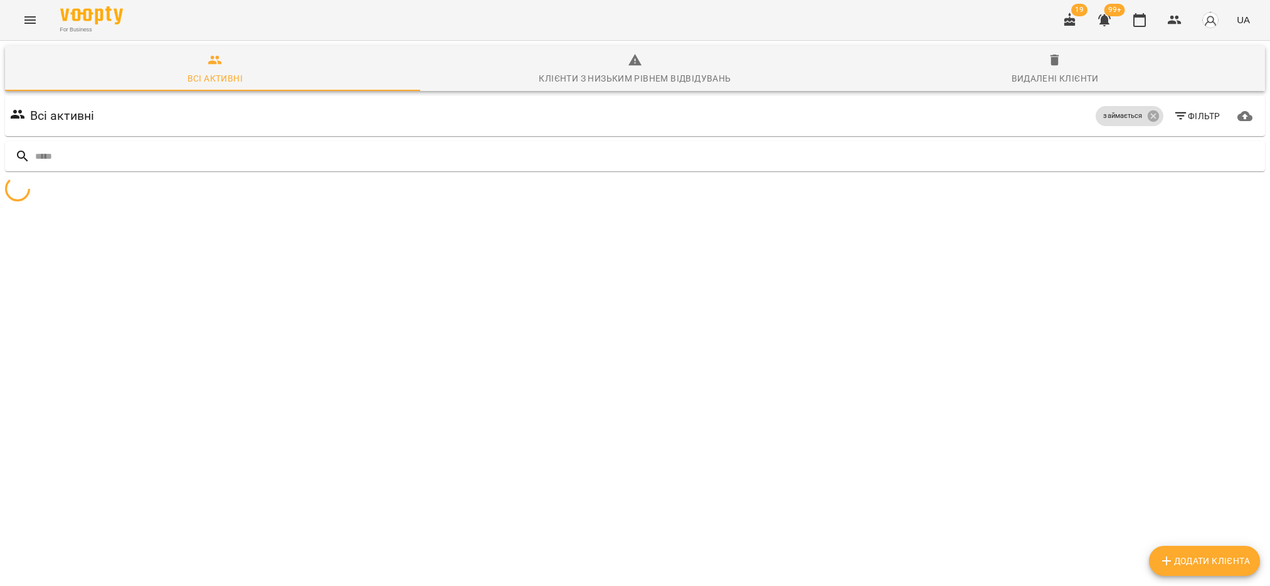
click at [1177, 112] on span "Фільтр" at bounding box center [1196, 116] width 47 height 15
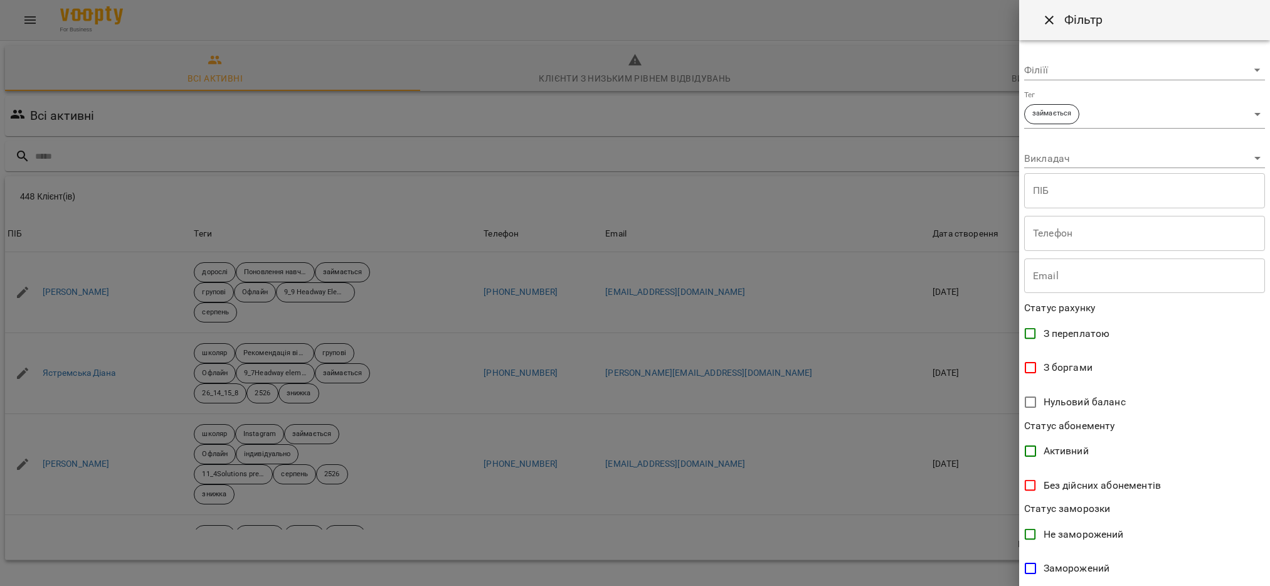
click at [1244, 110] on body "For Business 19 99+ UA Всі активні Клієнти з низьким рівнем відвідувань Видален…" at bounding box center [635, 326] width 1270 height 653
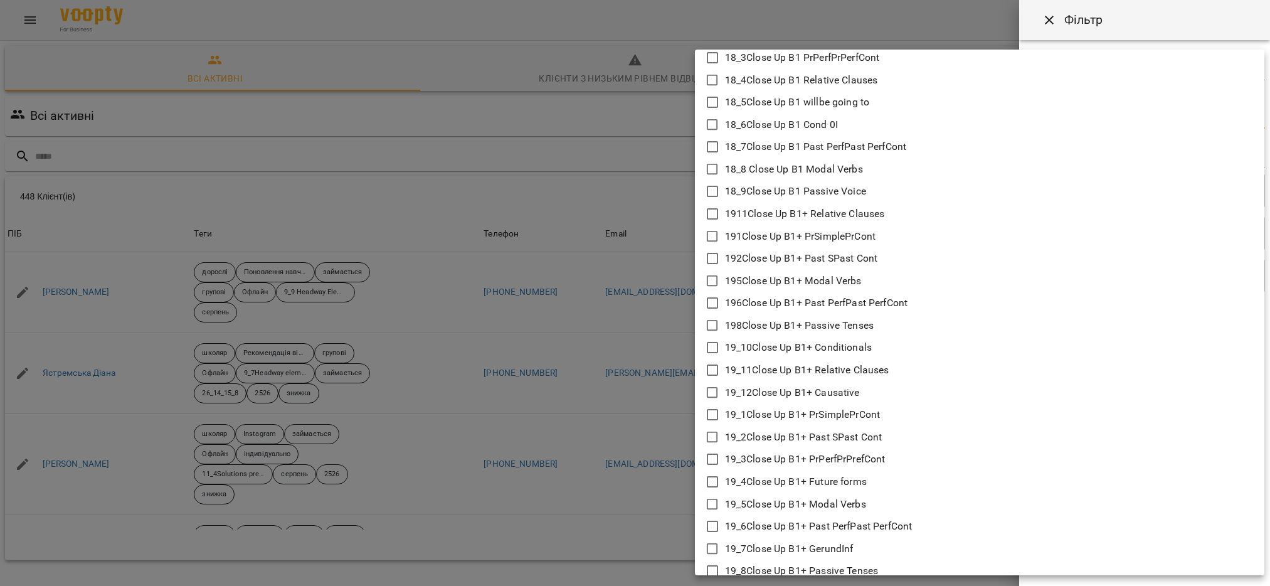
scroll to position [1317, 0]
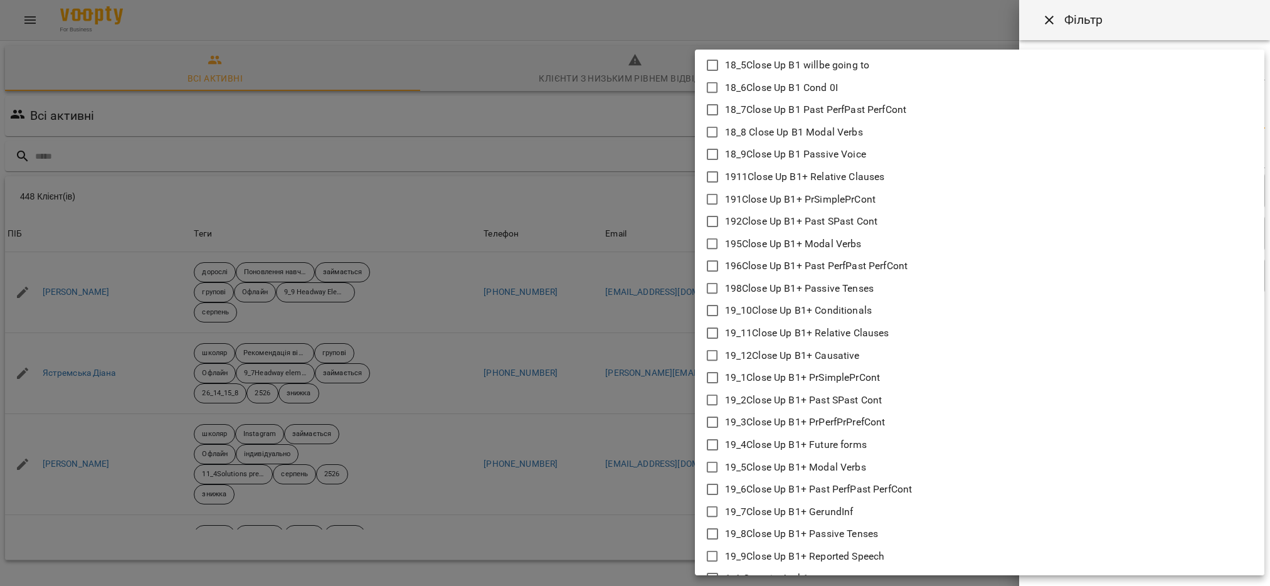
click at [706, 421] on icon at bounding box center [712, 422] width 15 height 15
type input "**********"
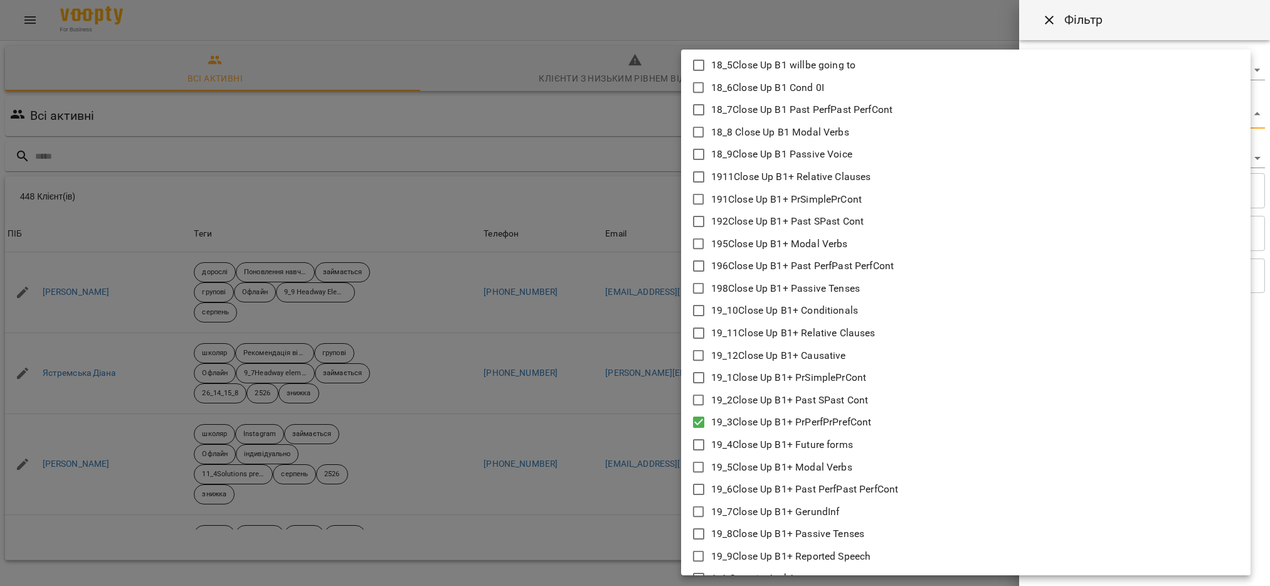
click at [576, 567] on div at bounding box center [635, 293] width 1270 height 586
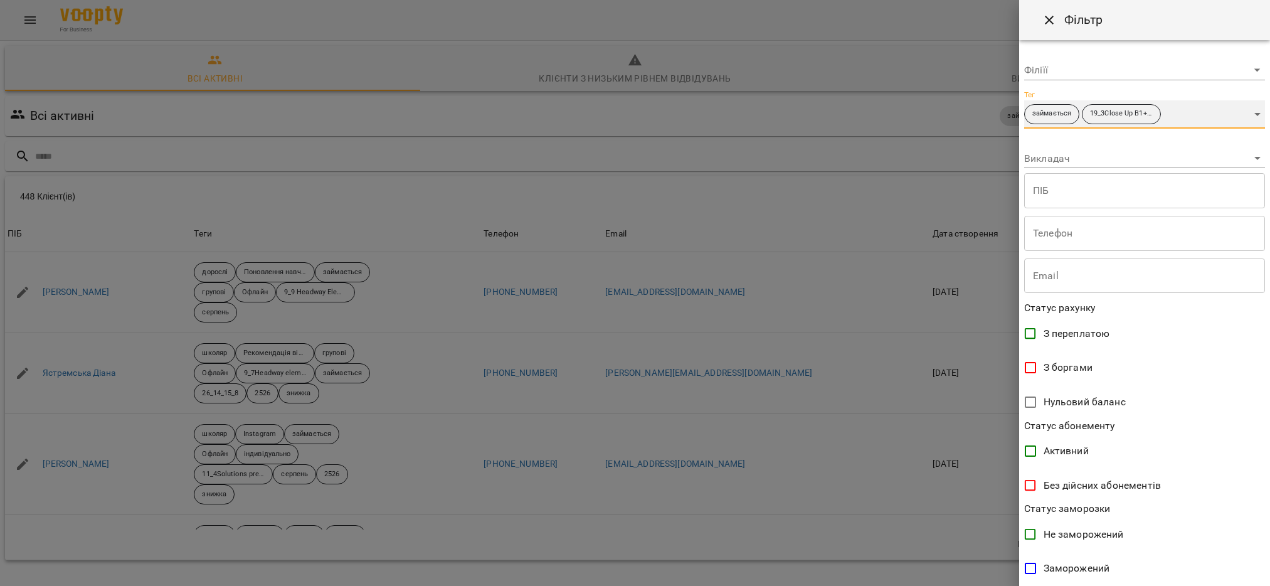
scroll to position [120, 0]
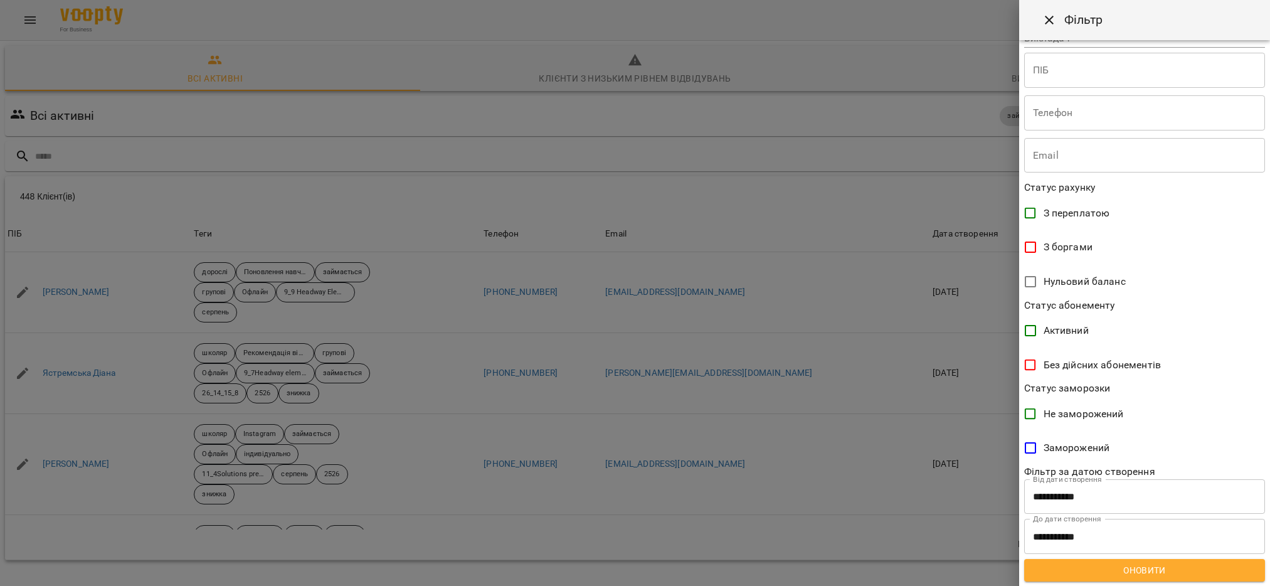
click at [1162, 576] on span "Оновити" at bounding box center [1144, 570] width 221 height 15
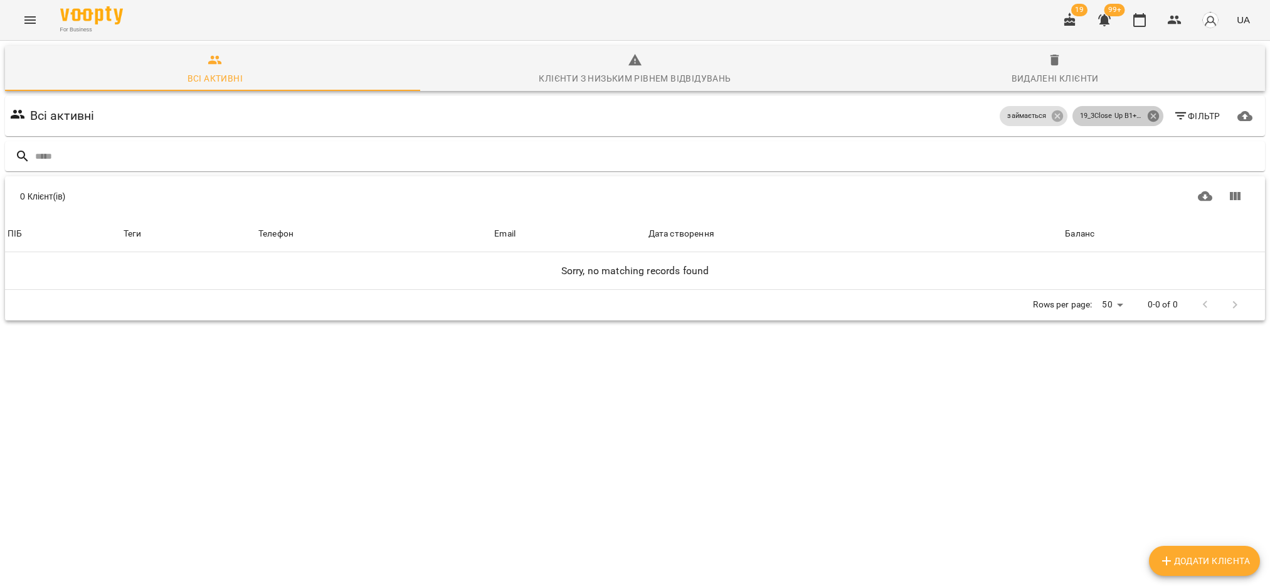
click at [1147, 112] on icon at bounding box center [1152, 115] width 11 height 11
click at [1173, 117] on icon "button" at bounding box center [1180, 116] width 15 height 15
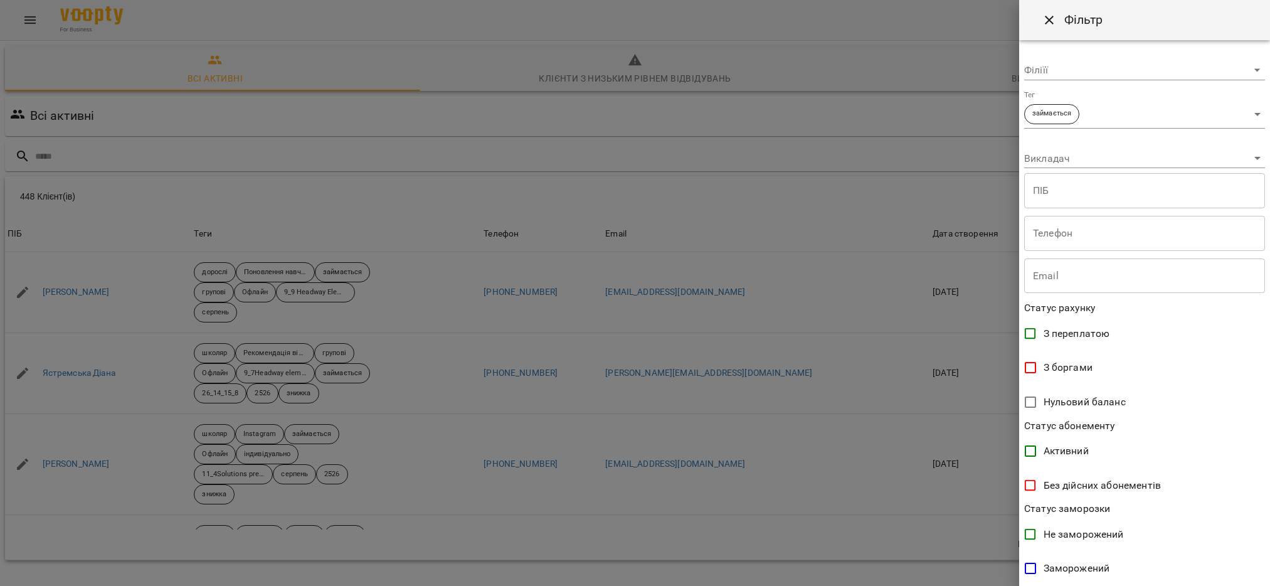
click at [1244, 113] on body "For Business 19 99+ UA Всі активні Клієнти з низьким рівнем відвідувань Видален…" at bounding box center [635, 326] width 1270 height 653
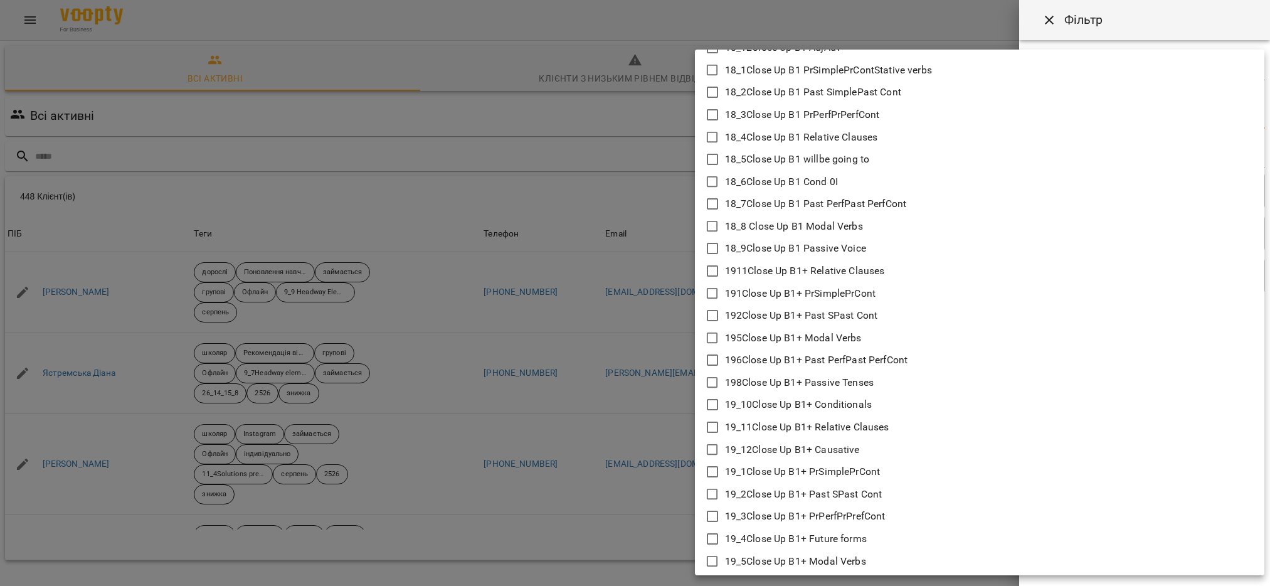
scroll to position [1317, 0]
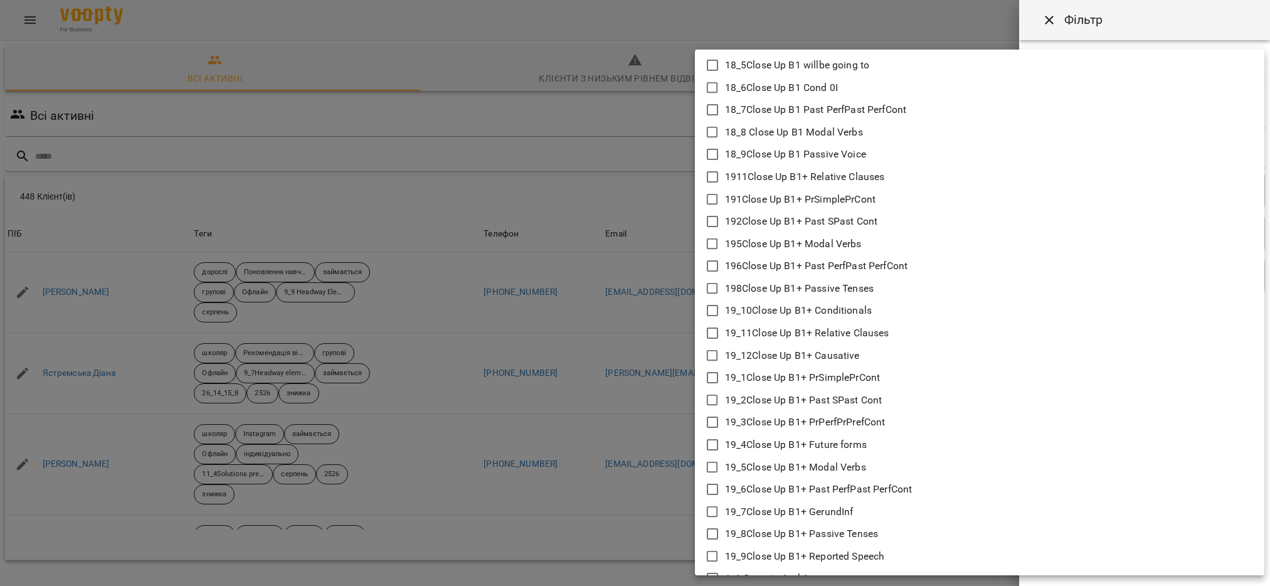
click at [707, 443] on icon at bounding box center [712, 444] width 11 height 11
type input "**********"
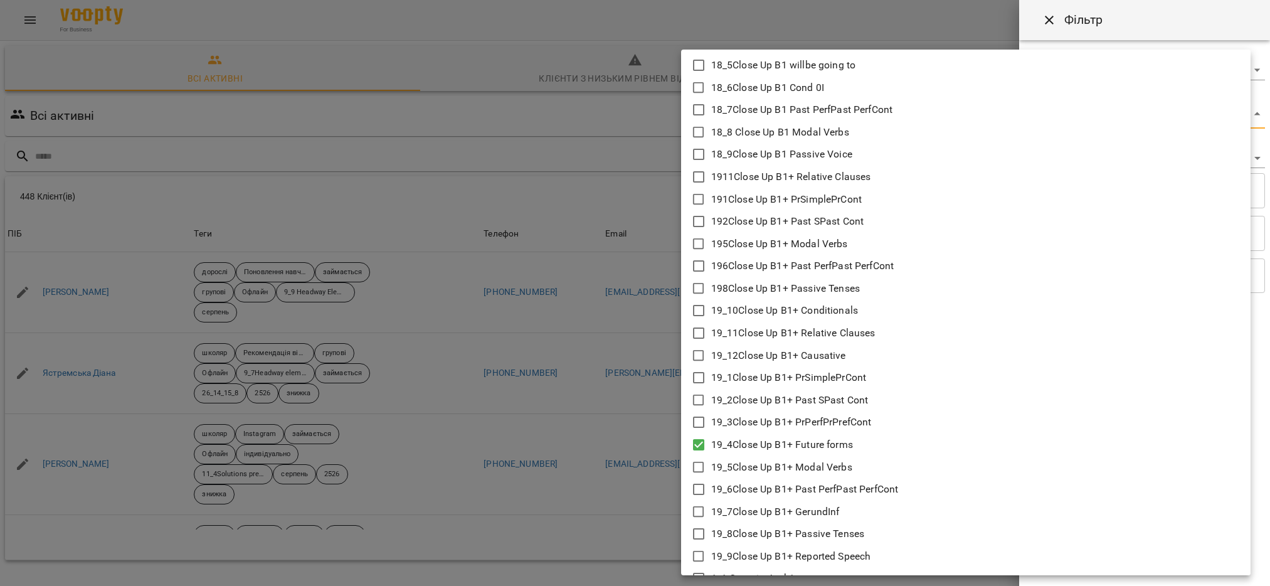
click at [538, 501] on div at bounding box center [635, 293] width 1270 height 586
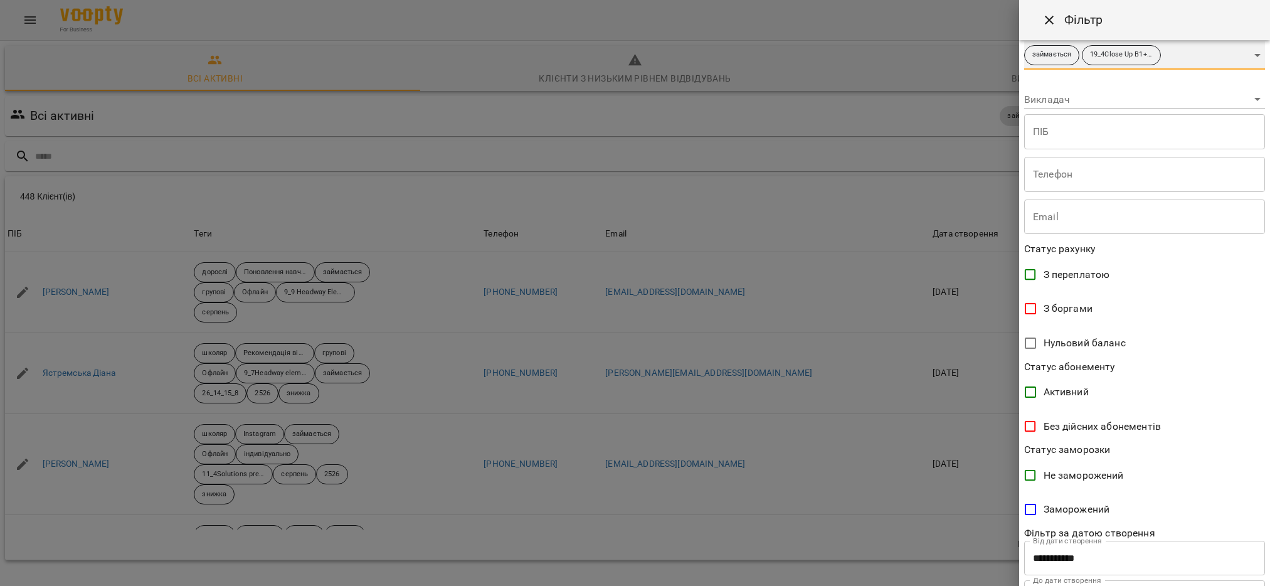
scroll to position [120, 0]
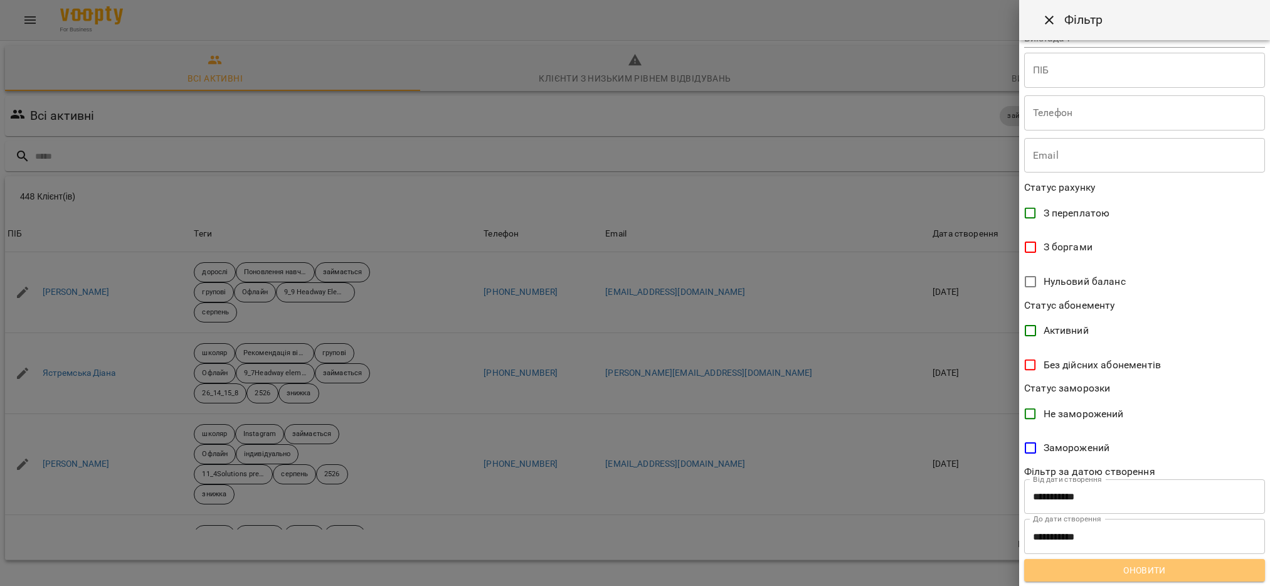
click at [1145, 573] on span "Оновити" at bounding box center [1144, 570] width 221 height 15
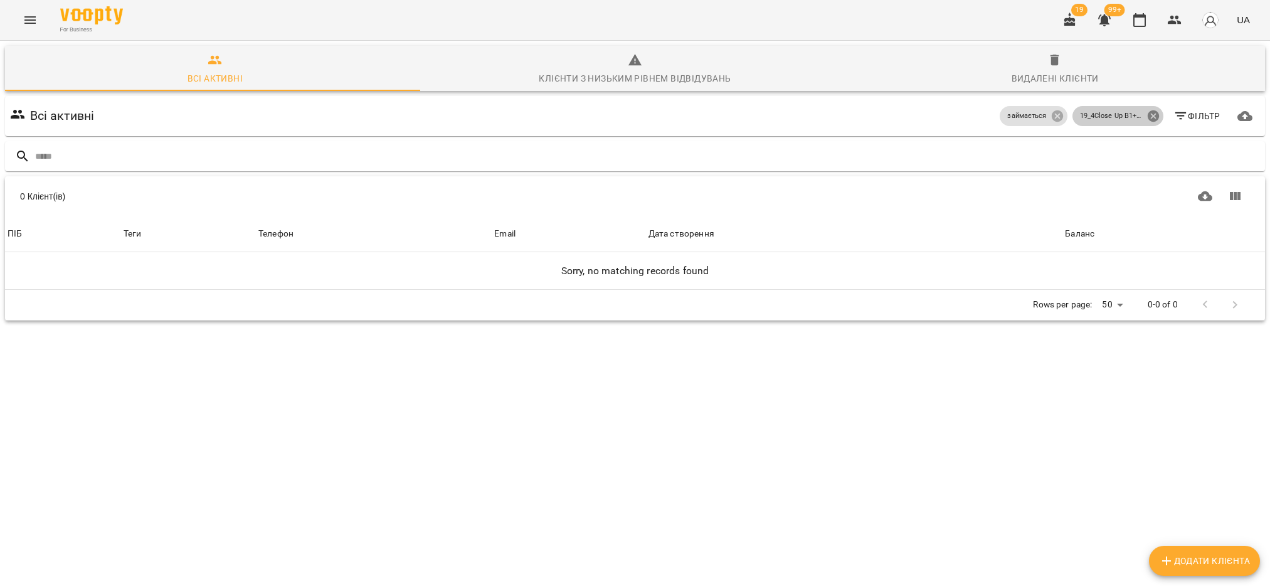
click at [1147, 115] on icon at bounding box center [1152, 115] width 11 height 11
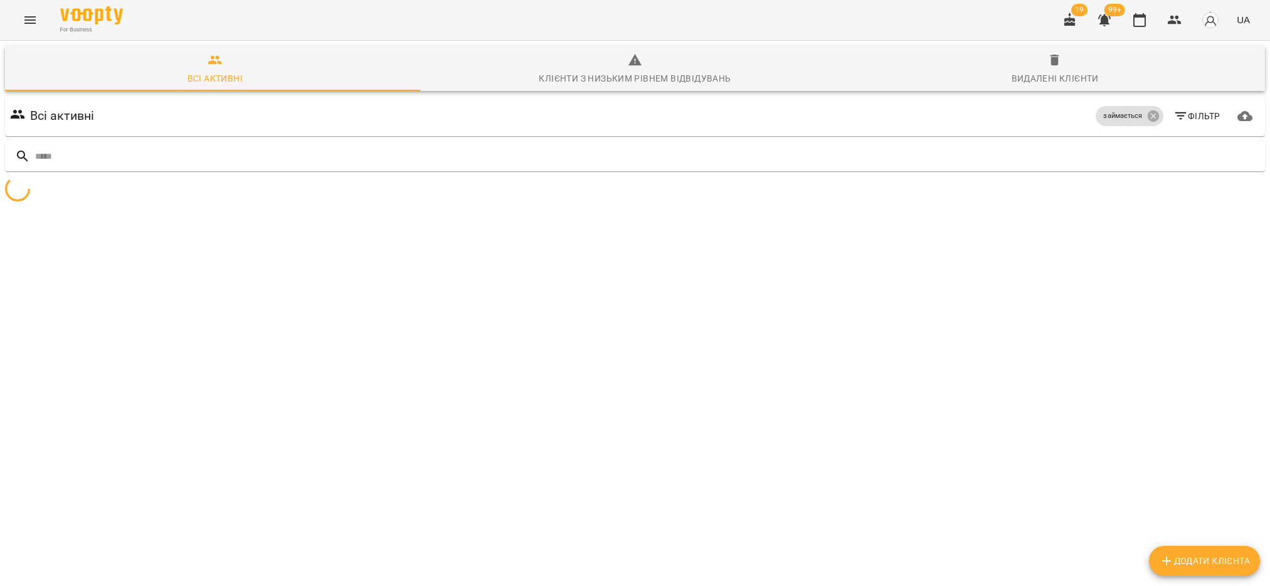
click at [1176, 122] on span "Фільтр" at bounding box center [1196, 116] width 47 height 15
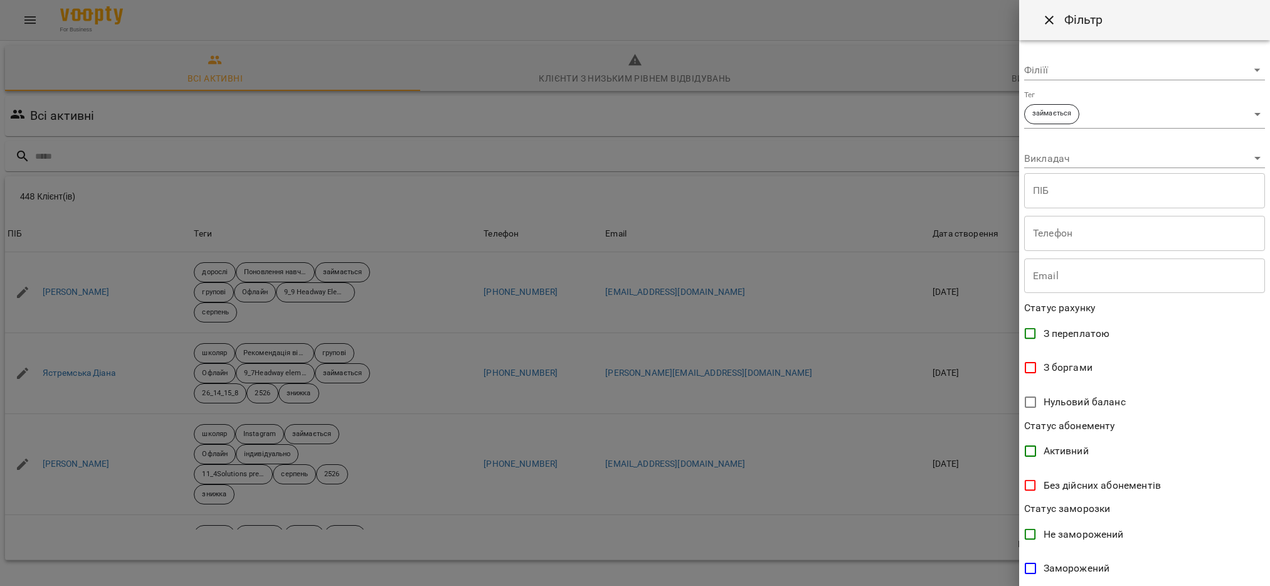
click at [1176, 117] on body "For Business 19 99+ UA Всі активні Клієнти з низьким рівнем відвідувань Видален…" at bounding box center [635, 326] width 1270 height 653
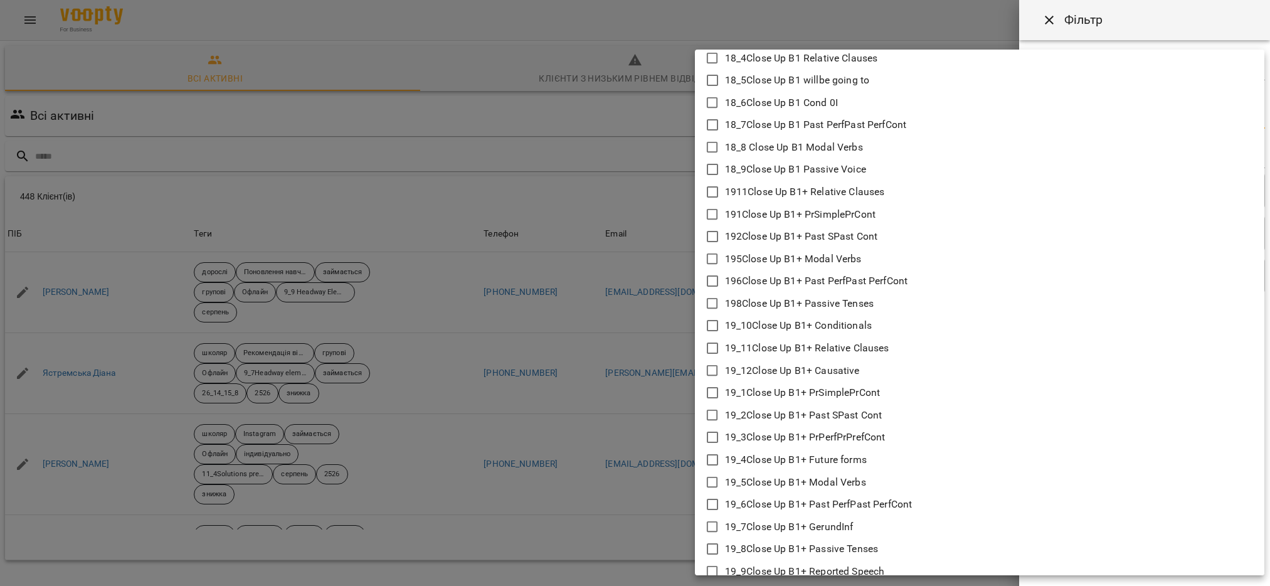
scroll to position [1411, 0]
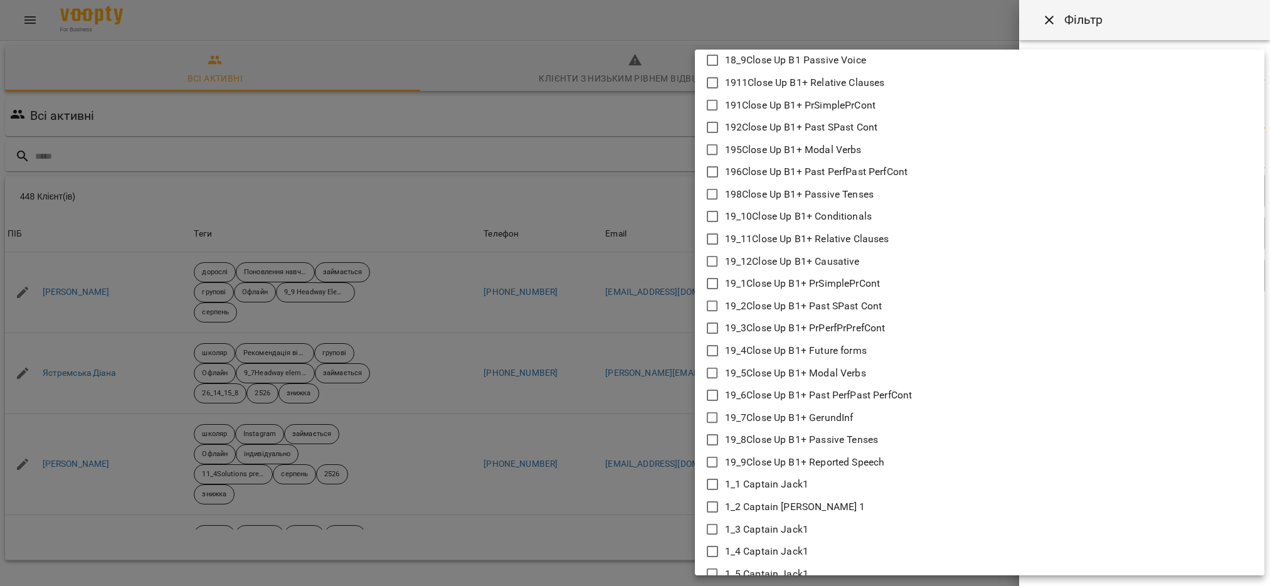
click at [714, 366] on icon at bounding box center [712, 373] width 15 height 15
type input "**********"
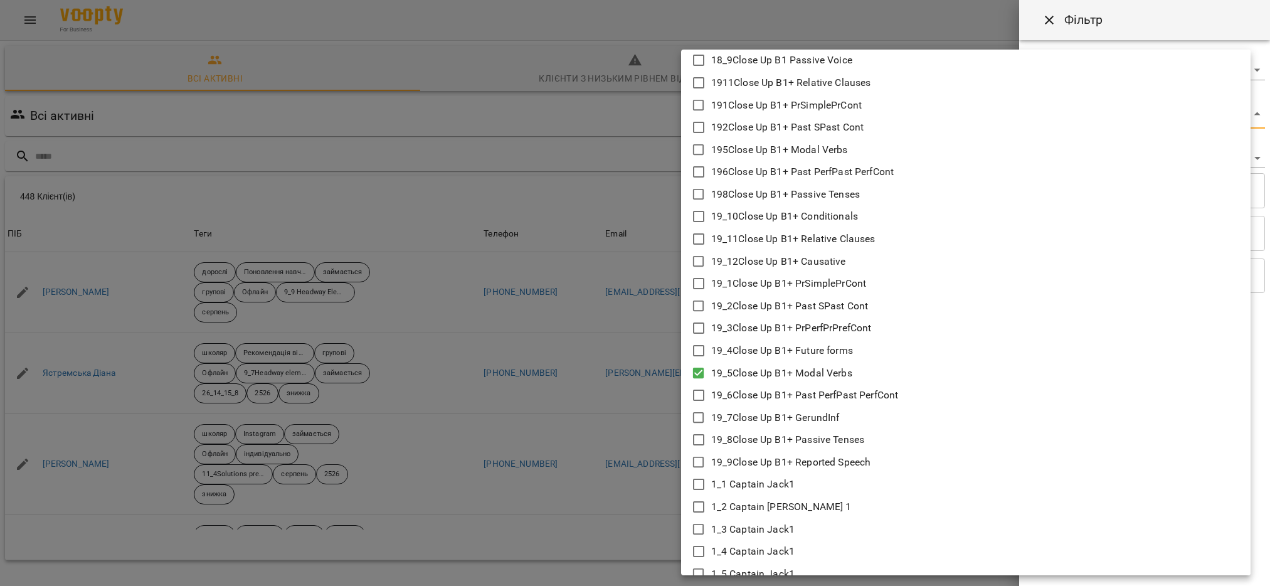
click at [651, 418] on div at bounding box center [635, 293] width 1270 height 586
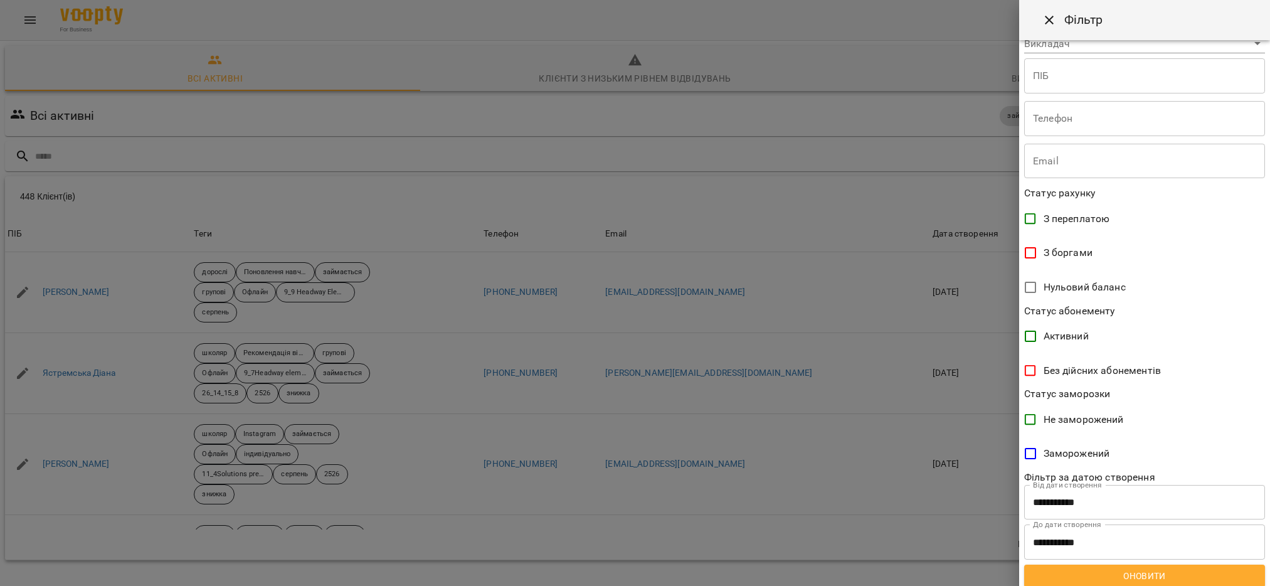
scroll to position [120, 0]
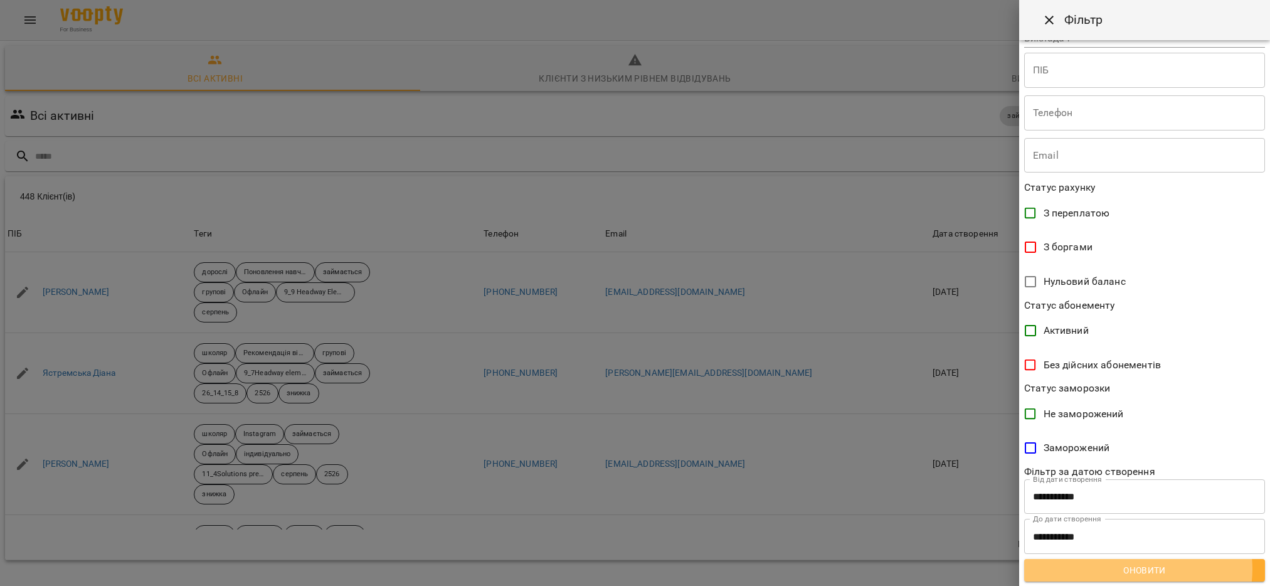
click at [1137, 568] on span "Оновити" at bounding box center [1144, 570] width 221 height 15
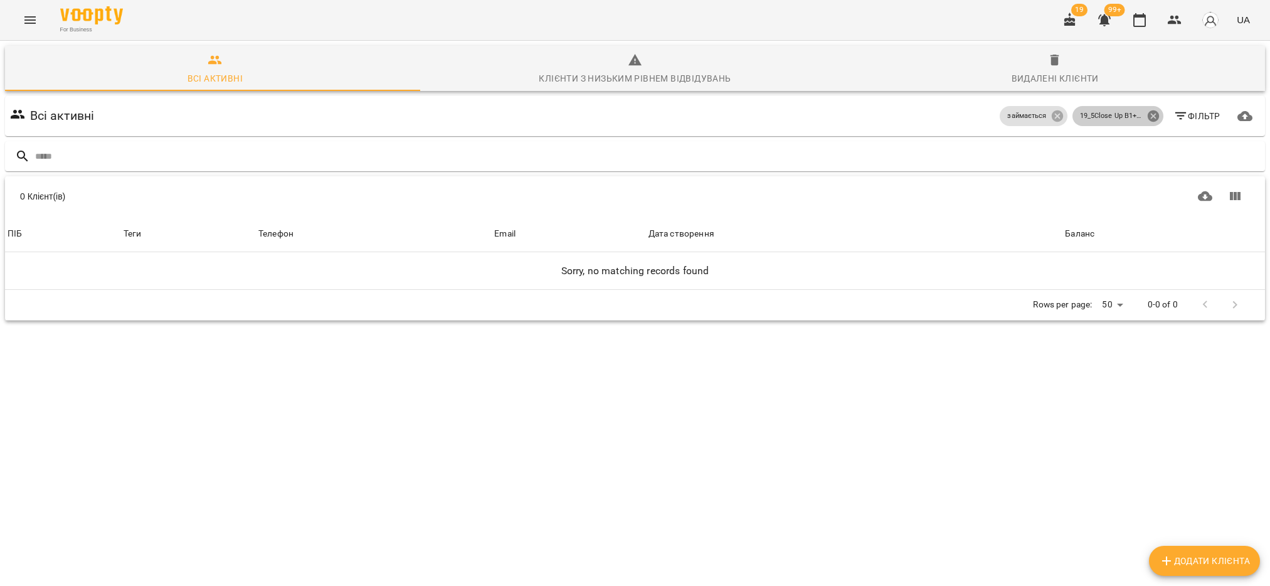
click at [1147, 115] on icon at bounding box center [1152, 115] width 11 height 11
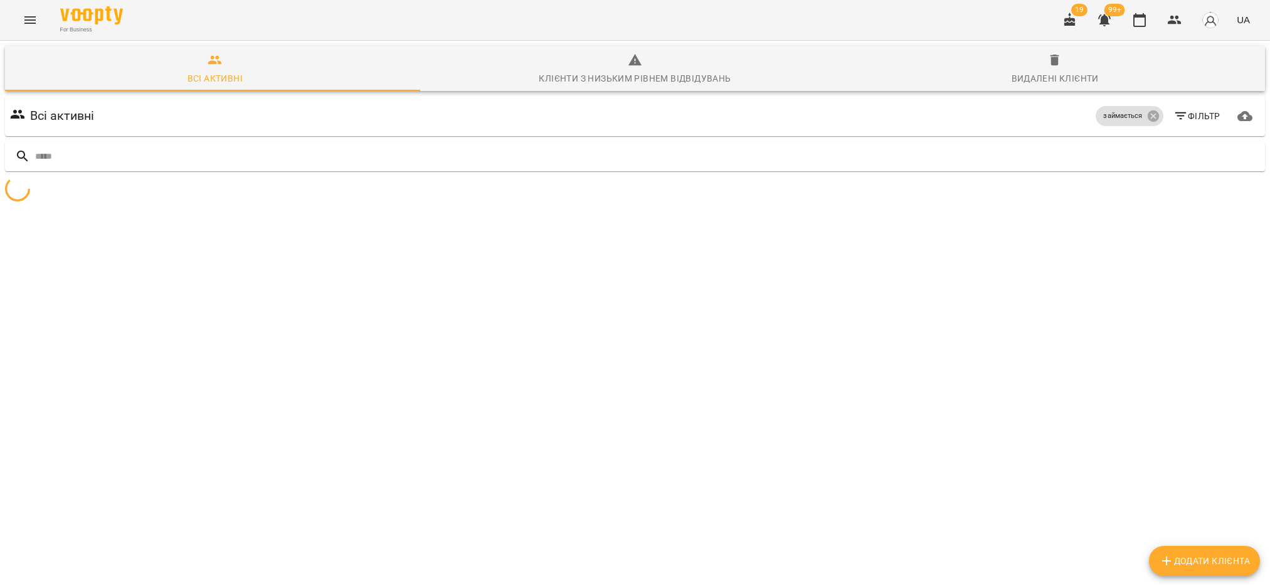
click at [1180, 114] on span "Фільтр" at bounding box center [1196, 116] width 47 height 15
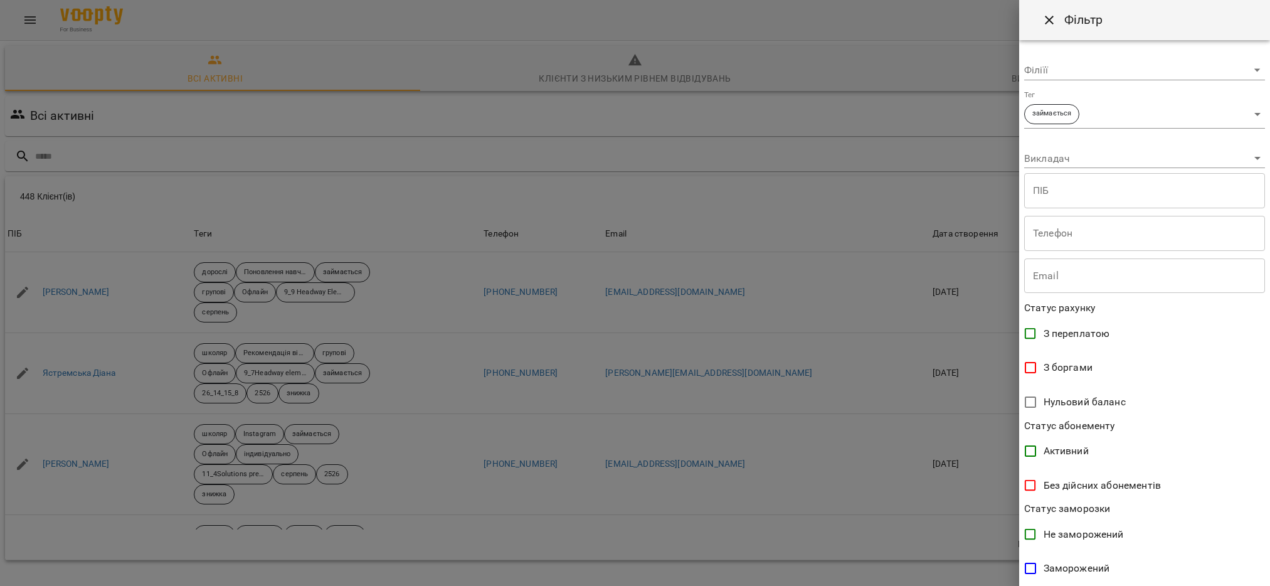
click at [1242, 113] on body "For Business 19 99+ UA Всі активні Клієнти з низьким рівнем відвідувань Видален…" at bounding box center [635, 326] width 1270 height 653
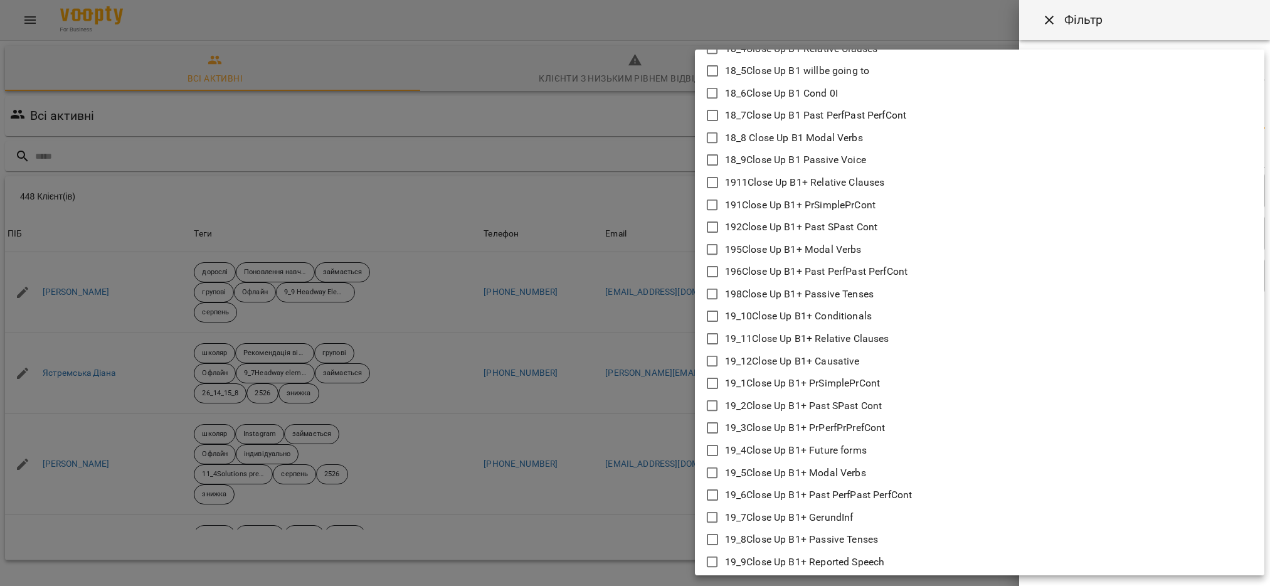
scroll to position [1317, 0]
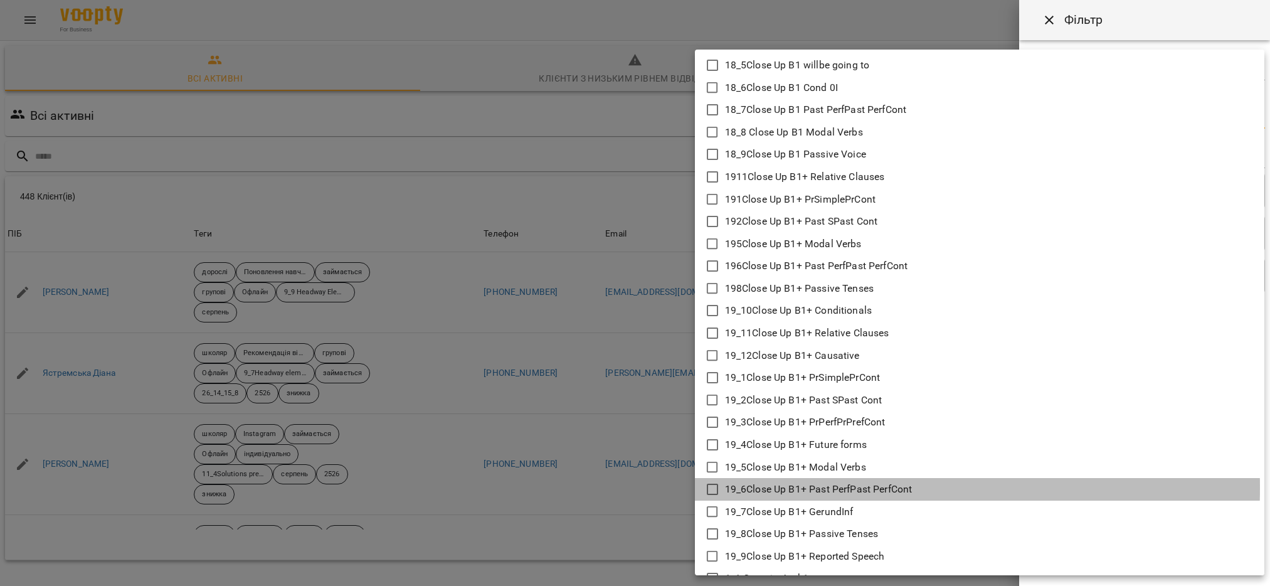
drag, startPoint x: 709, startPoint y: 486, endPoint x: 710, endPoint y: 501, distance: 14.4
click at [708, 485] on icon at bounding box center [712, 489] width 15 height 15
type input "**********"
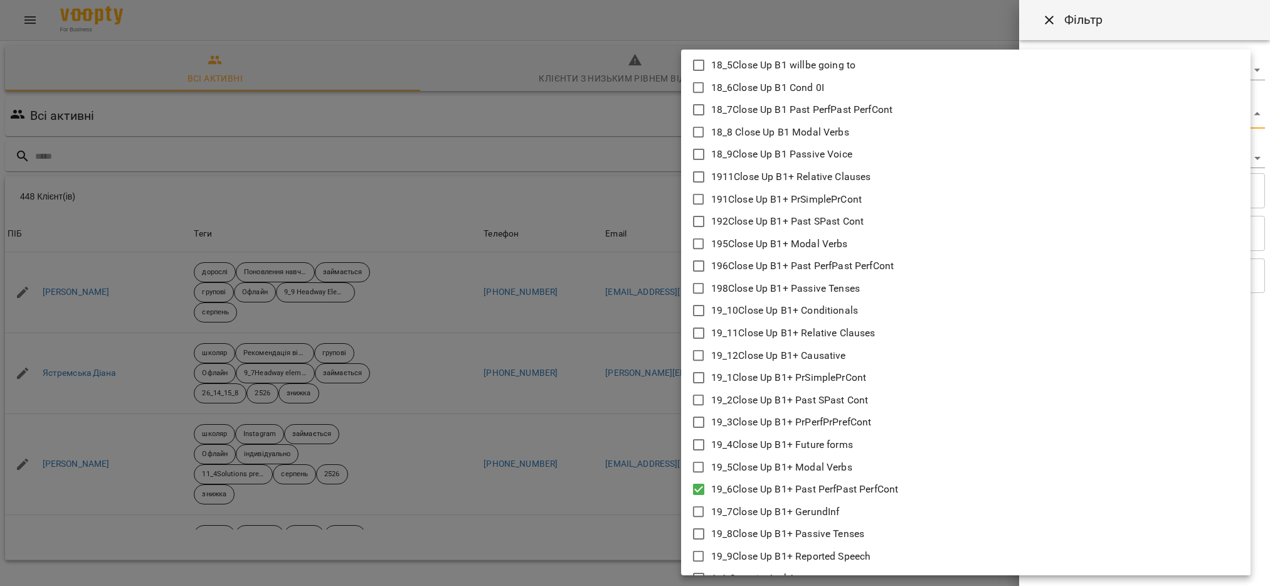
click at [631, 501] on div at bounding box center [635, 293] width 1270 height 586
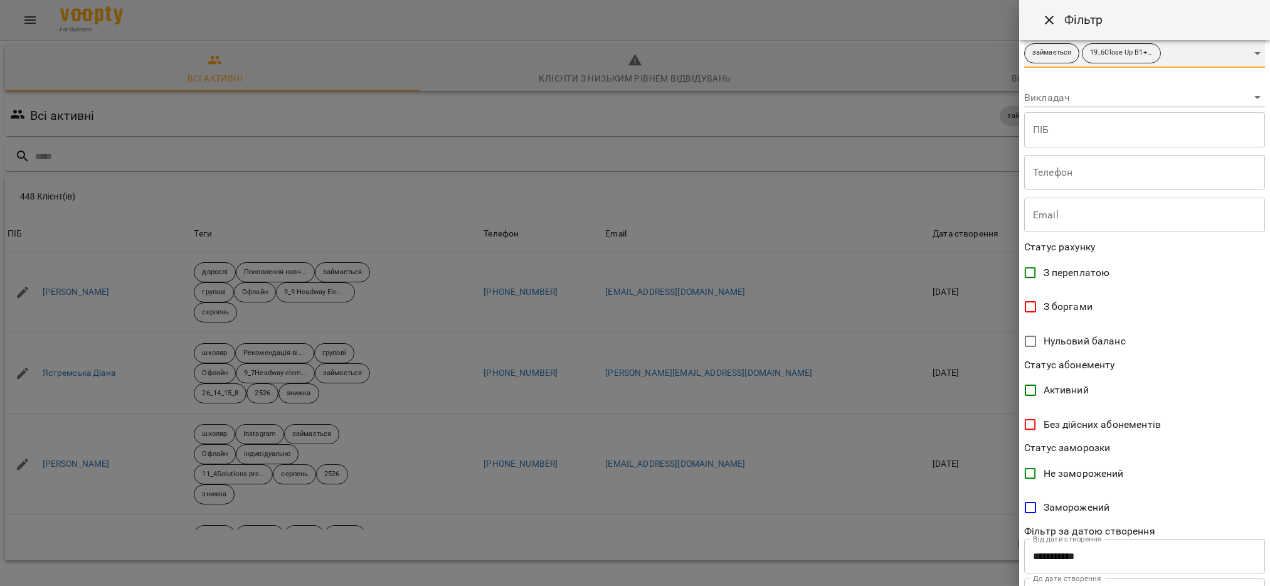
scroll to position [120, 0]
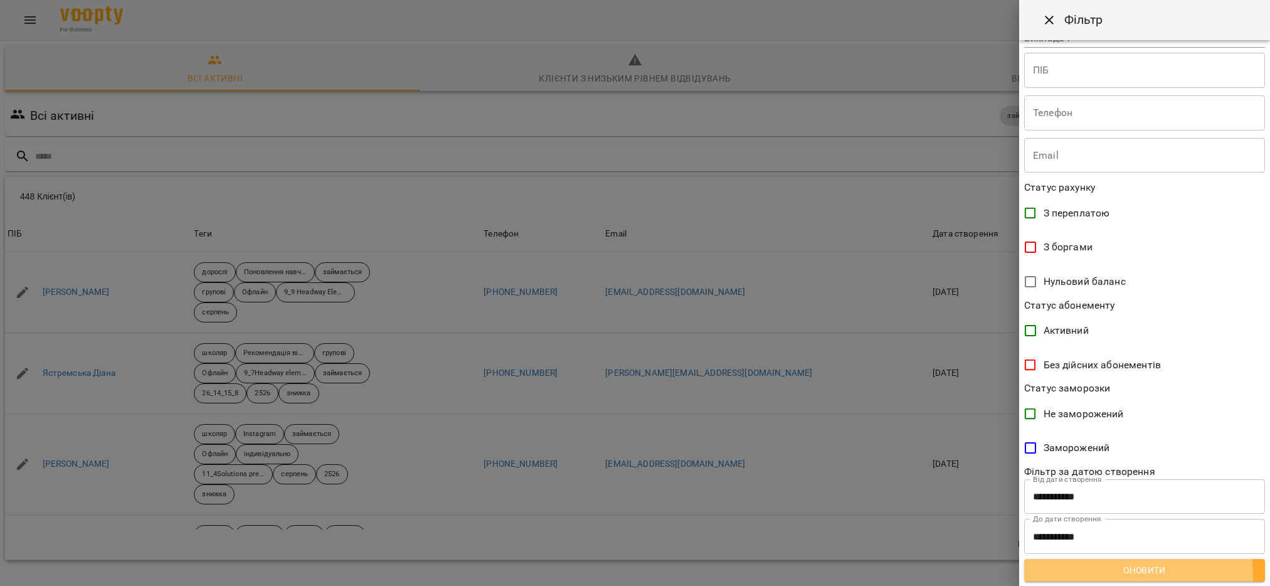
click at [1083, 578] on button "Оновити" at bounding box center [1144, 570] width 241 height 23
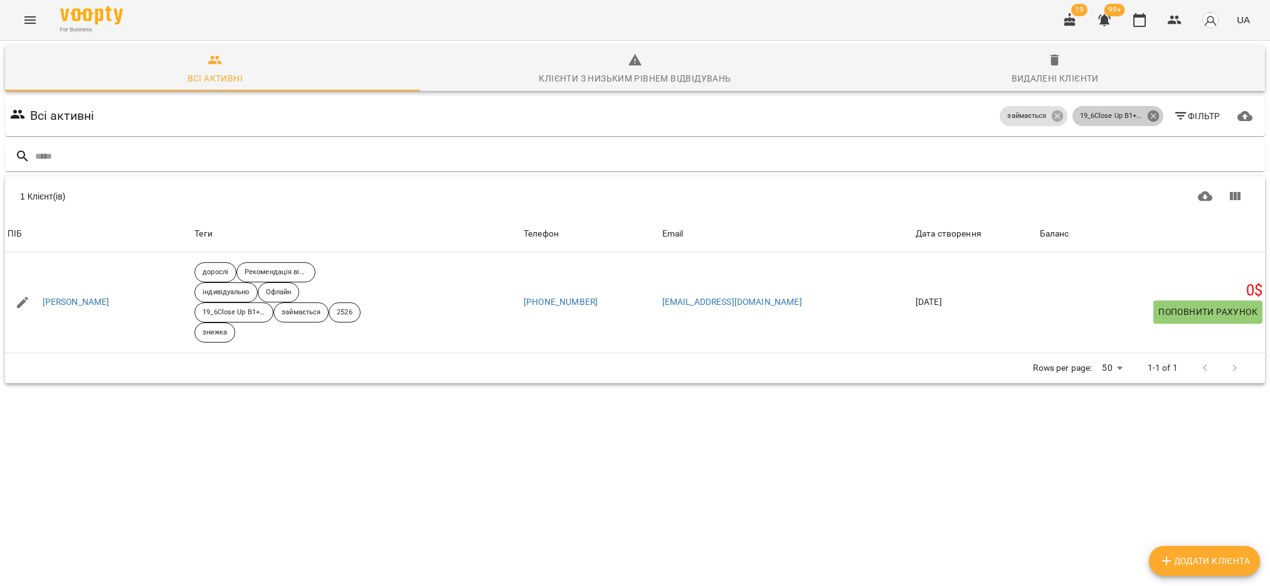
click at [1147, 117] on icon at bounding box center [1154, 116] width 14 height 14
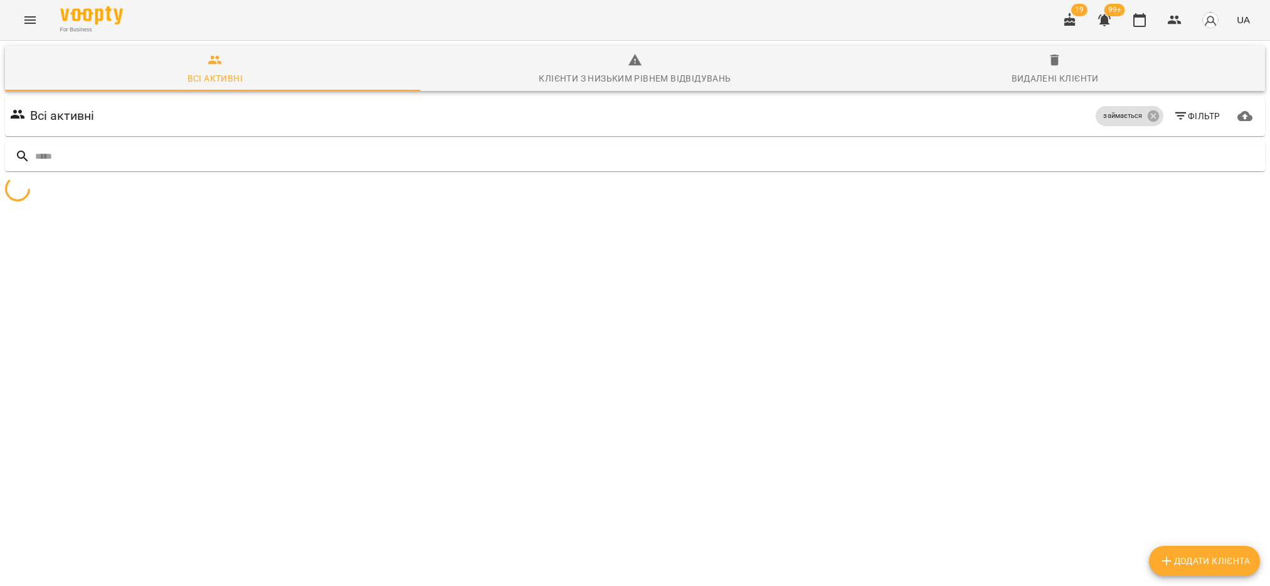
click at [1180, 119] on span "Фільтр" at bounding box center [1196, 116] width 47 height 15
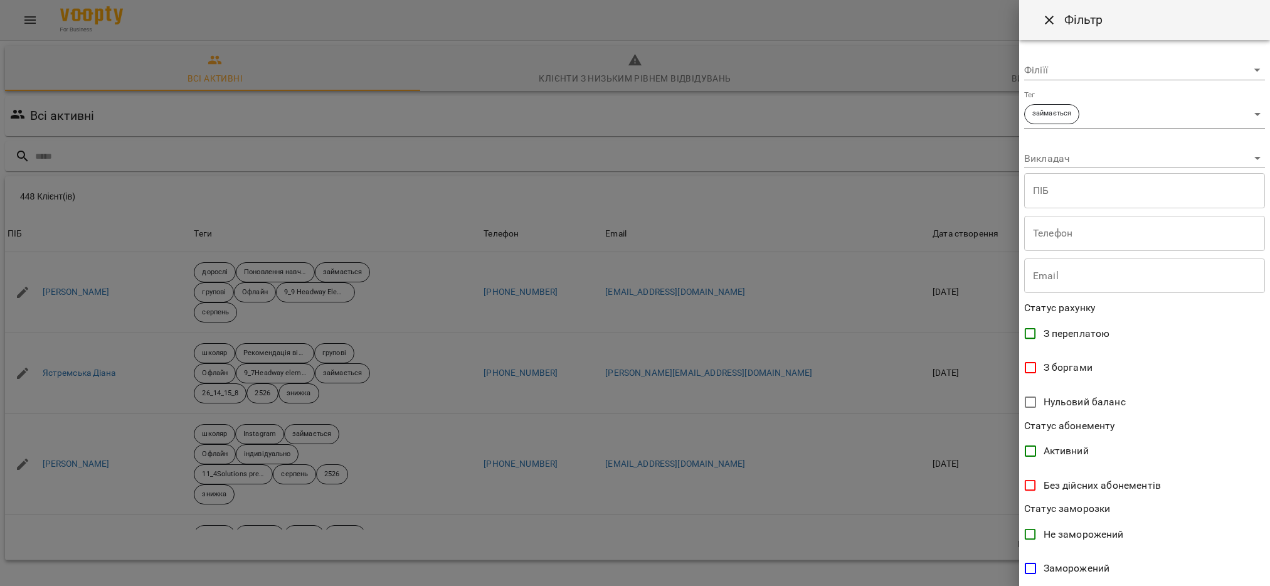
click at [1247, 115] on body "For Business 19 99+ UA Всі активні Клієнти з низьким рівнем відвідувань Видален…" at bounding box center [635, 326] width 1270 height 653
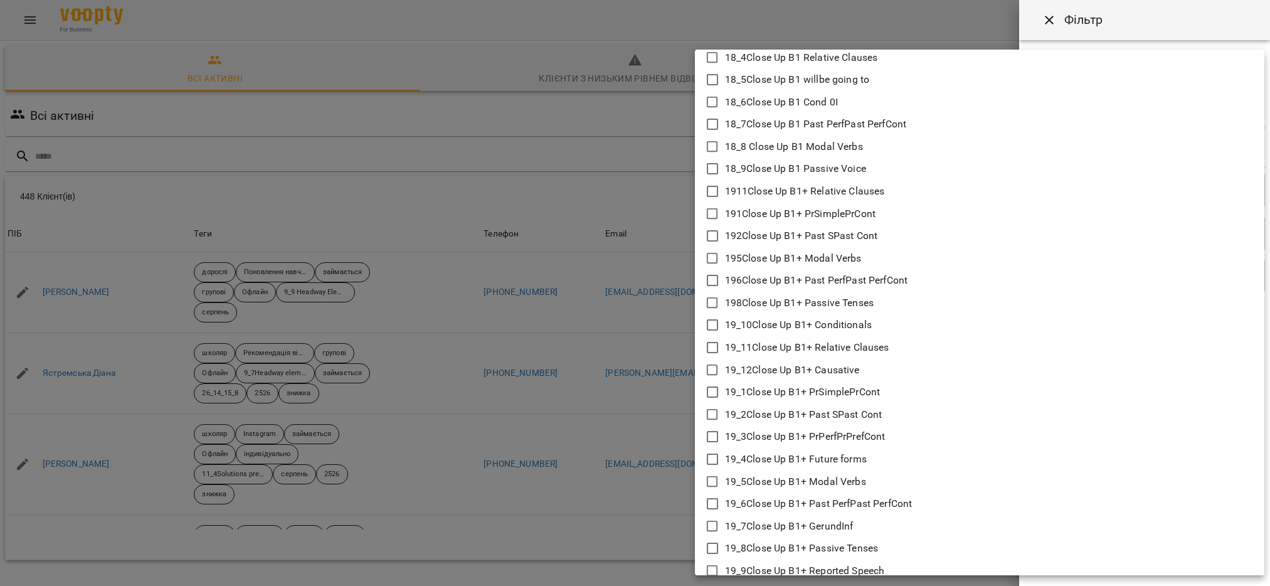
scroll to position [1411, 0]
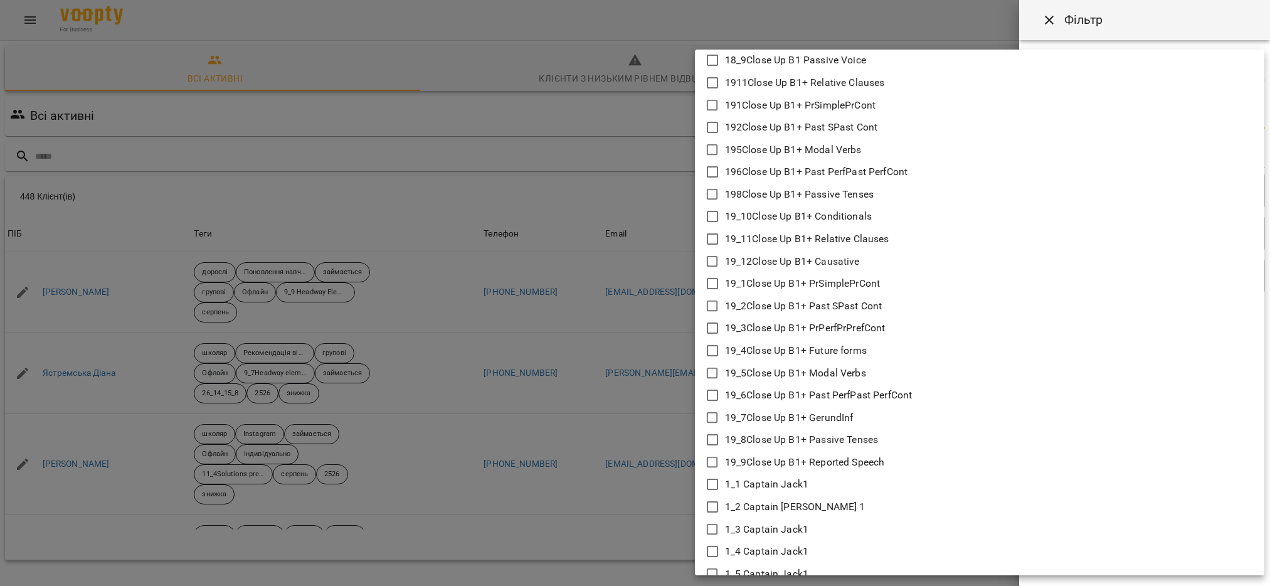
click at [713, 412] on icon at bounding box center [712, 417] width 15 height 15
type input "**********"
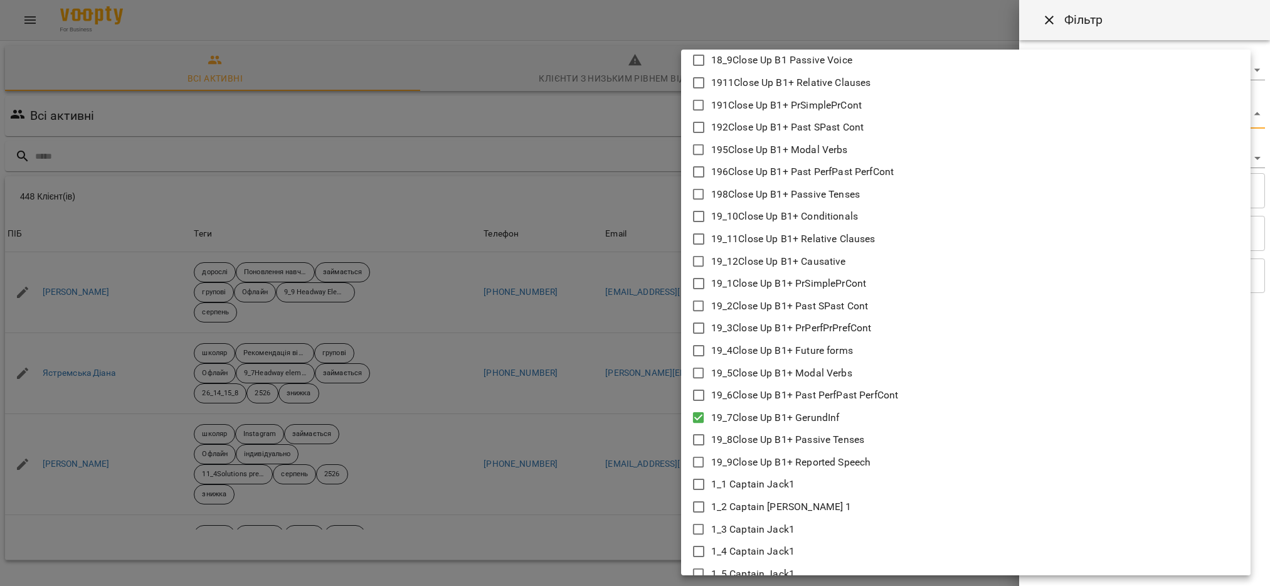
click at [629, 427] on div at bounding box center [635, 293] width 1270 height 586
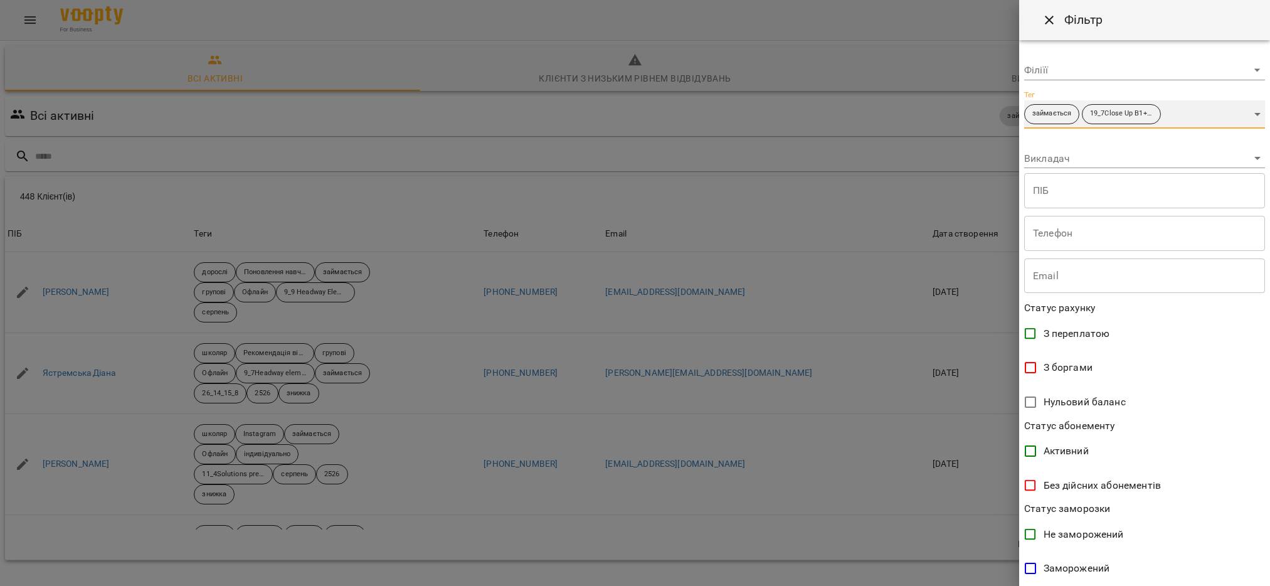
scroll to position [120, 0]
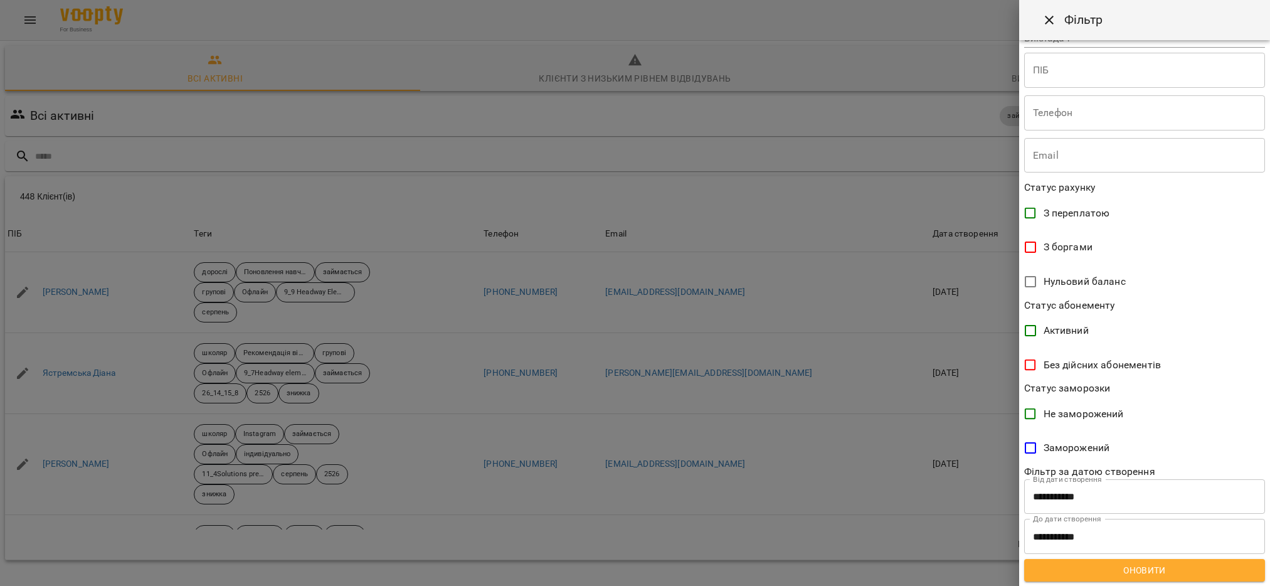
click at [1159, 574] on span "Оновити" at bounding box center [1144, 570] width 221 height 15
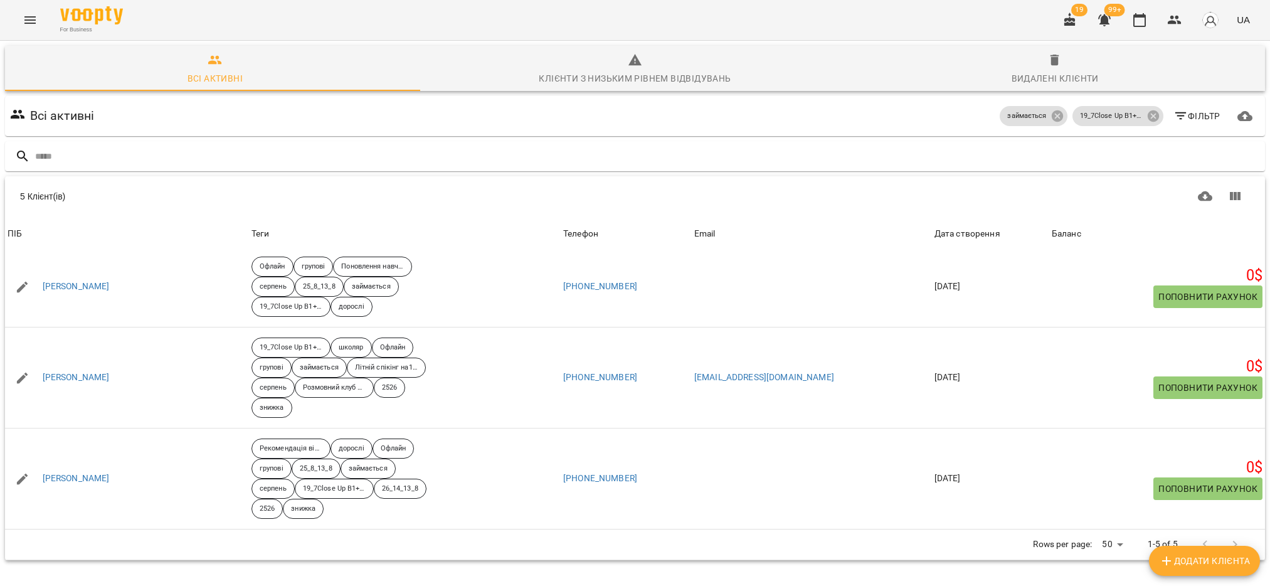
scroll to position [0, 0]
click at [1198, 191] on icon "Завантажити CSV" at bounding box center [1205, 196] width 15 height 15
click at [1147, 117] on icon at bounding box center [1152, 115] width 11 height 11
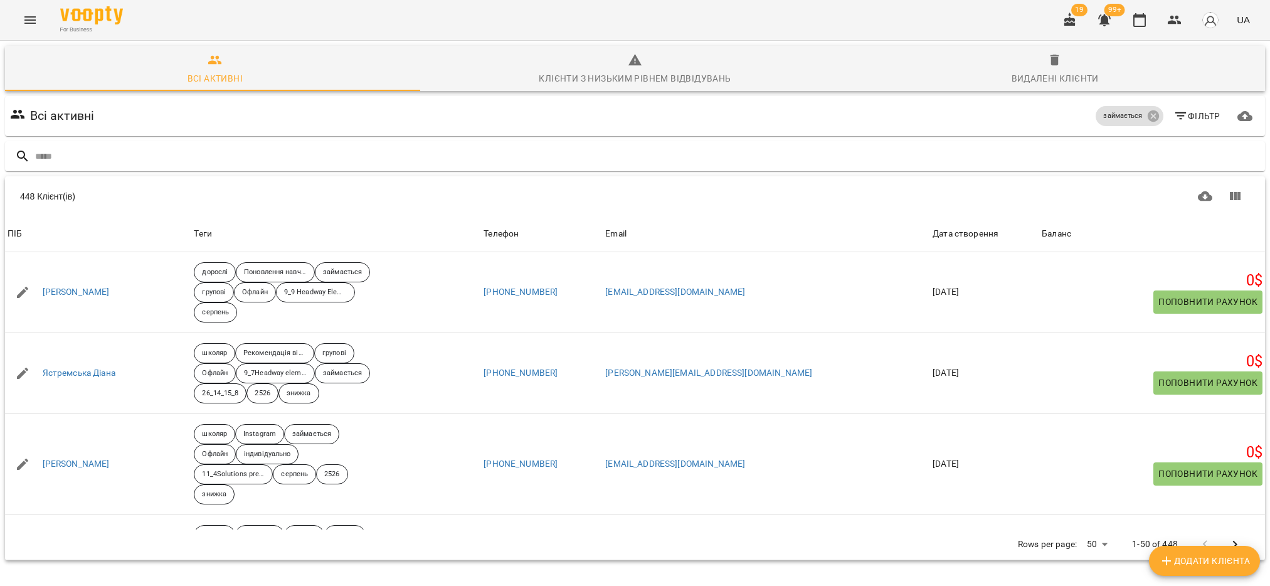
click at [1191, 113] on span "Фільтр" at bounding box center [1196, 116] width 47 height 15
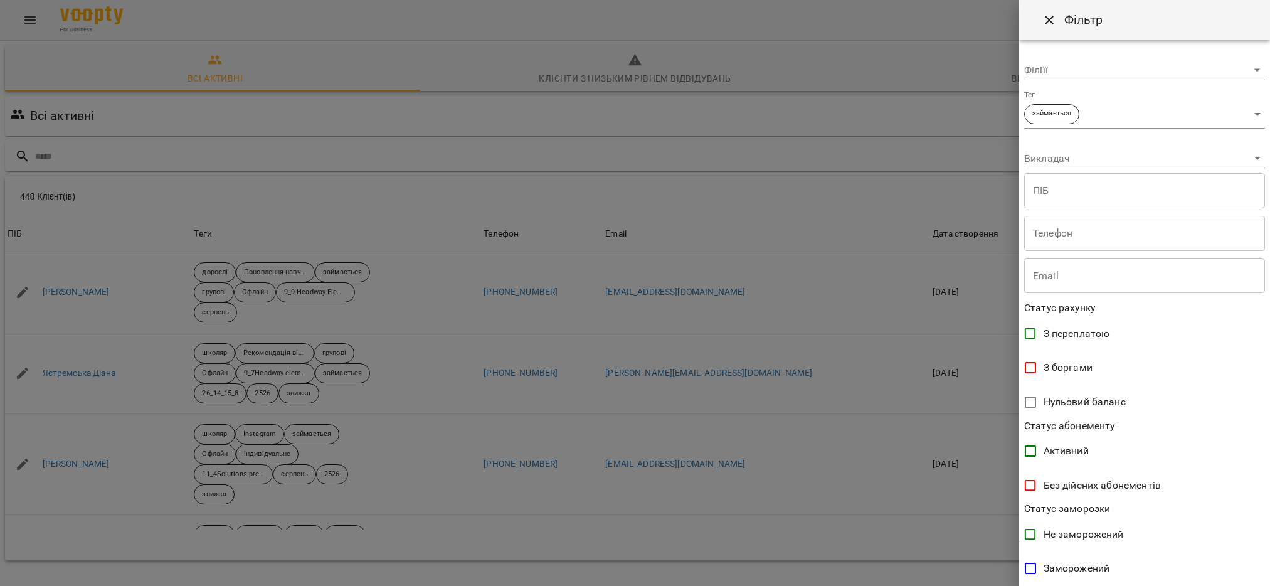
click at [1242, 111] on body "For Business 19 99+ UA Всі активні Клієнти з низьким рівнем відвідувань Видален…" at bounding box center [635, 326] width 1270 height 653
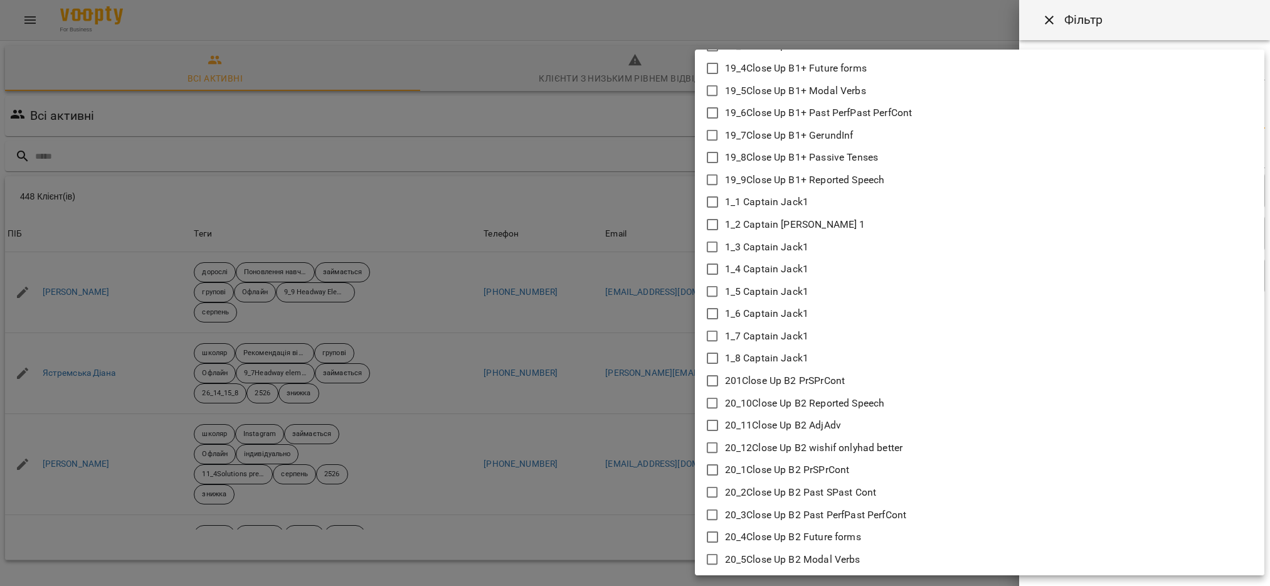
scroll to position [1599, 0]
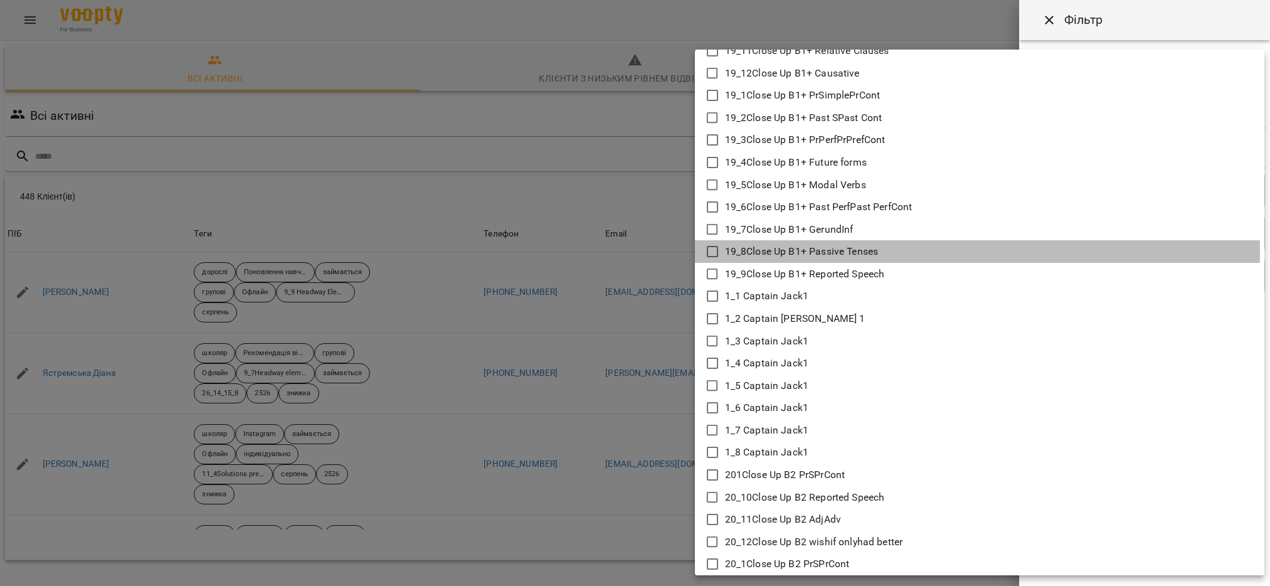
click at [710, 250] on icon at bounding box center [712, 251] width 15 height 15
type input "**********"
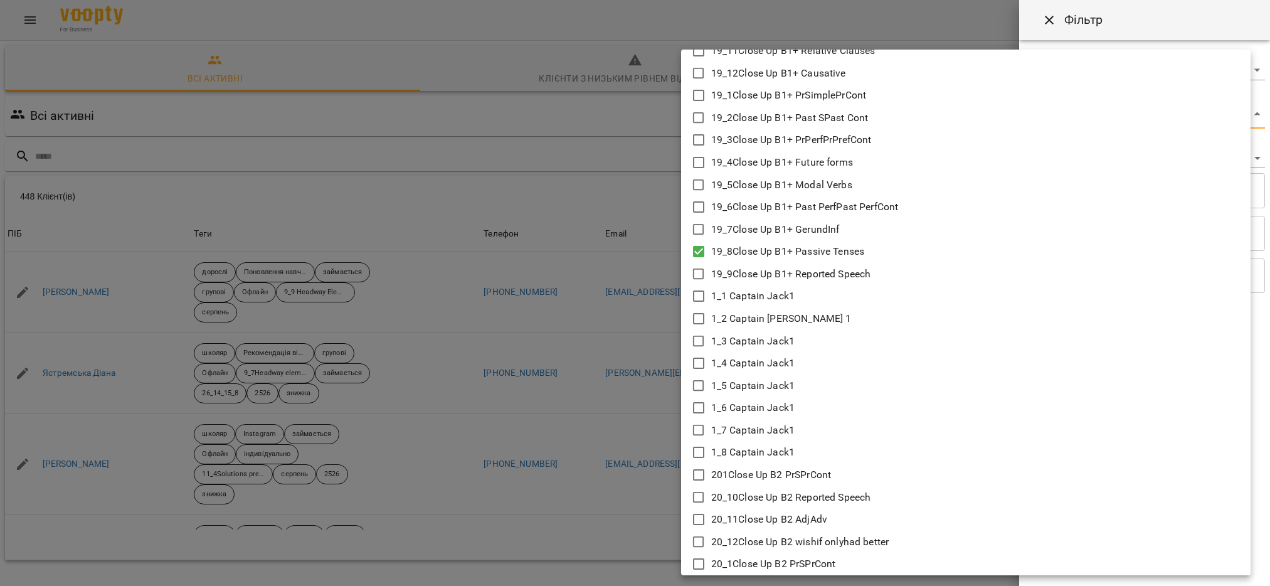
click at [649, 380] on div at bounding box center [635, 293] width 1270 height 586
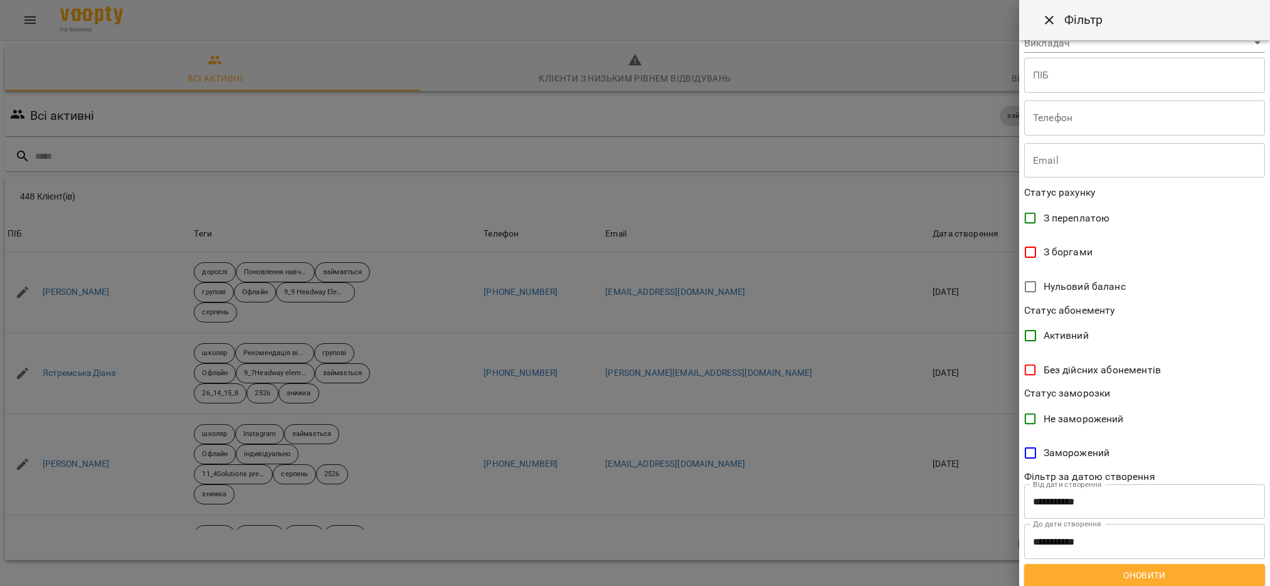
scroll to position [120, 0]
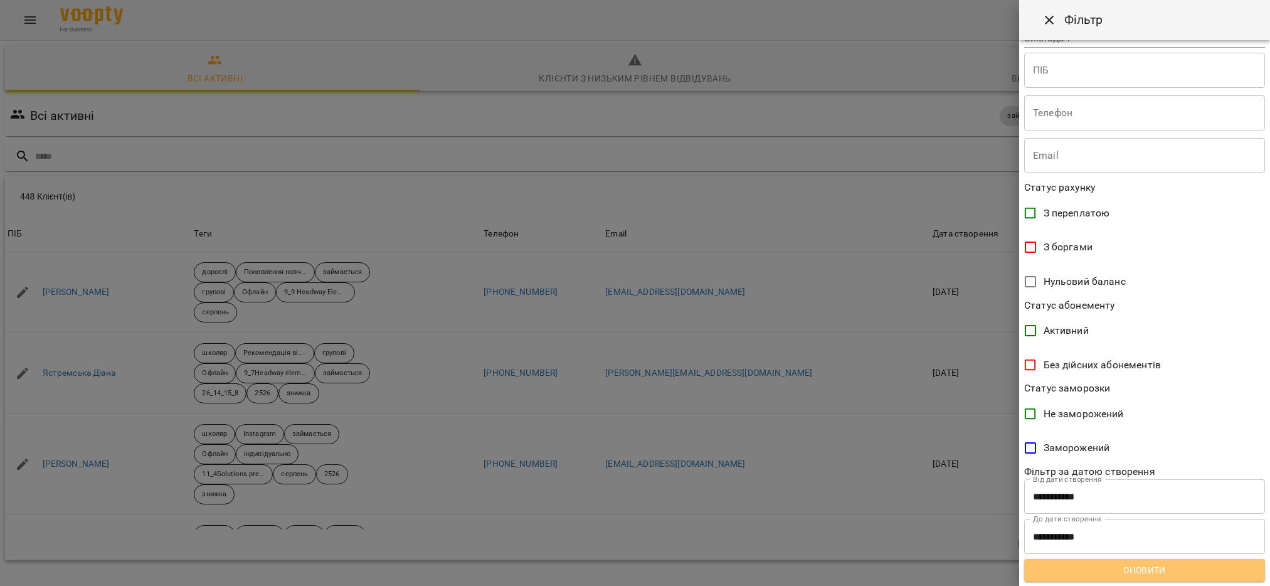
click at [1188, 566] on span "Оновити" at bounding box center [1144, 570] width 221 height 15
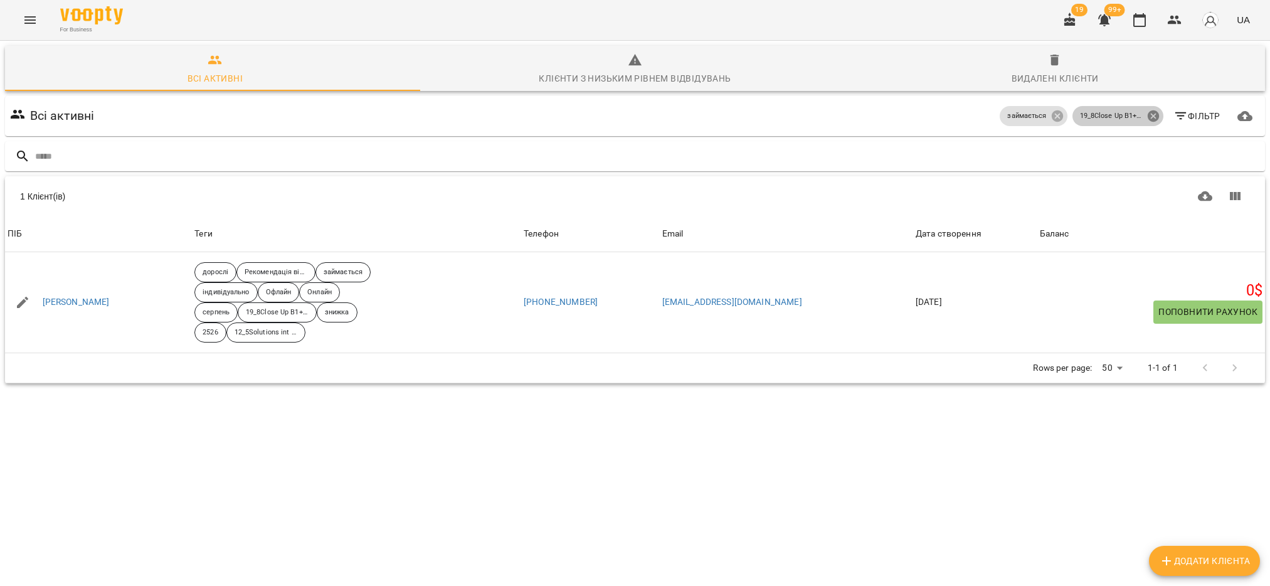
click at [1147, 110] on icon at bounding box center [1154, 116] width 14 height 14
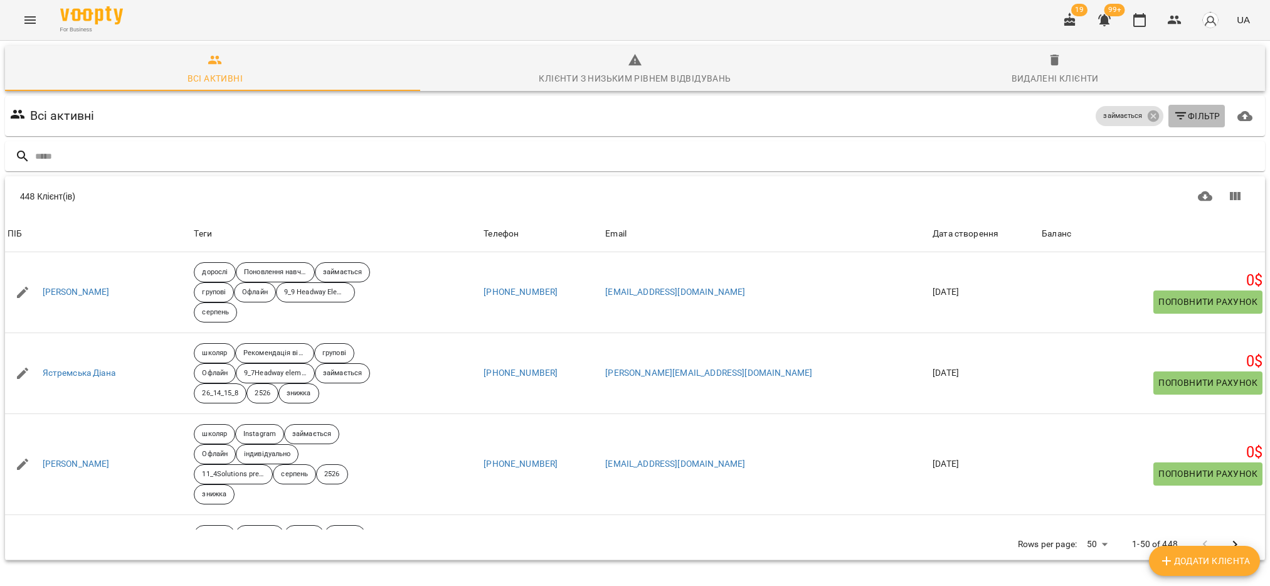
click at [1175, 119] on icon "button" at bounding box center [1180, 116] width 11 height 8
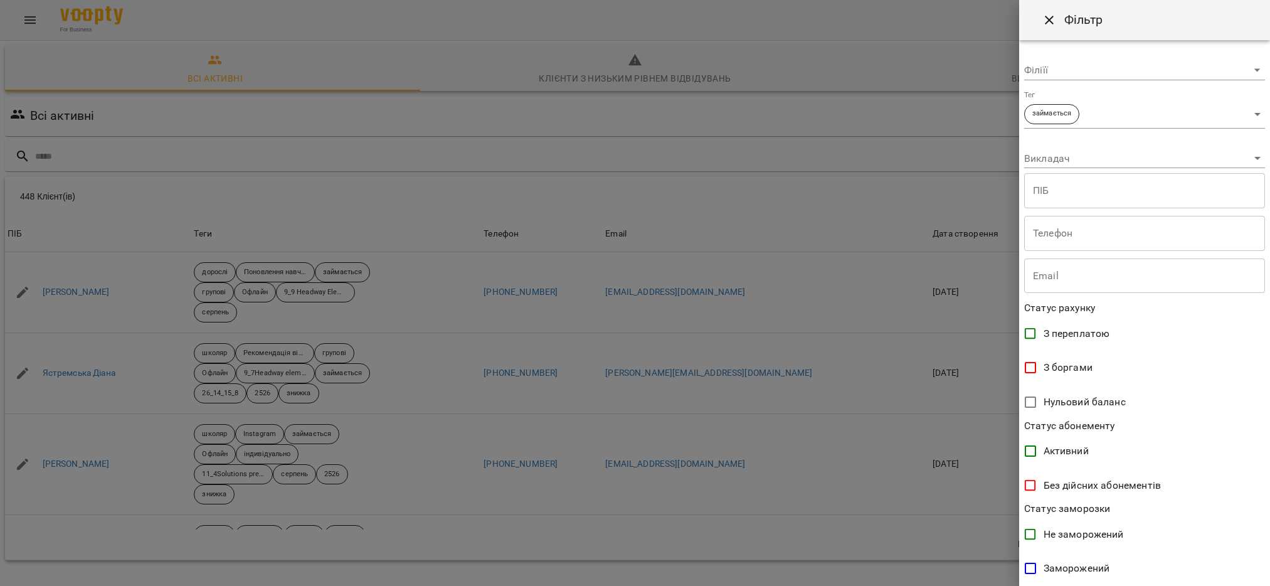
click at [1242, 111] on body "For Business 19 99+ UA Всі активні Клієнти з низьким рівнем відвідувань Видален…" at bounding box center [635, 326] width 1270 height 653
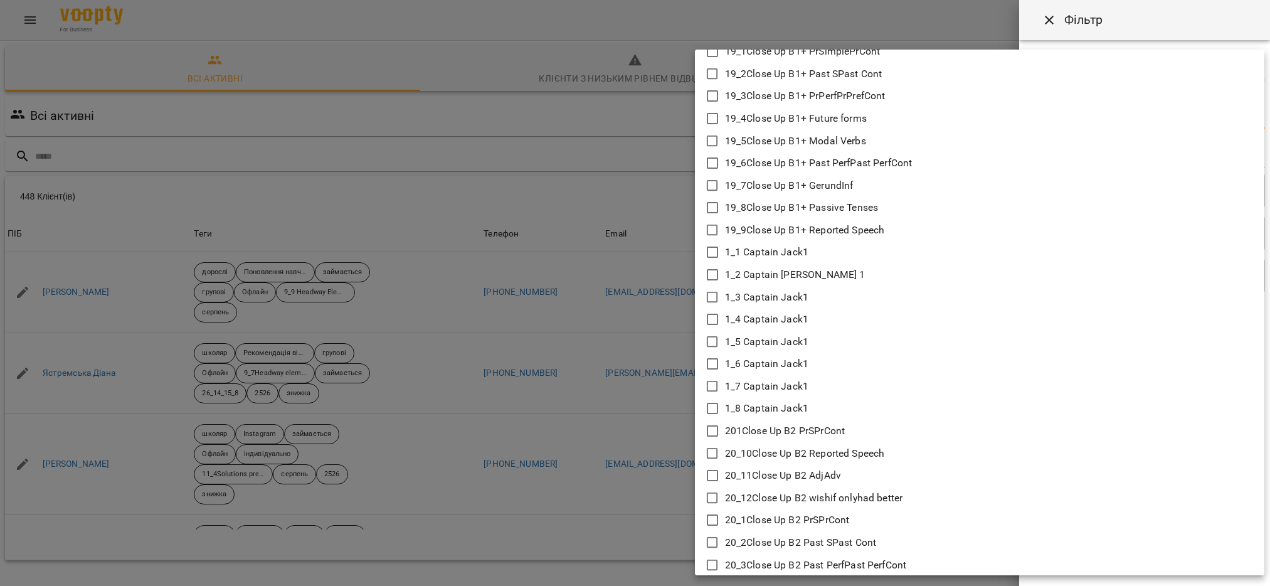
scroll to position [1599, 0]
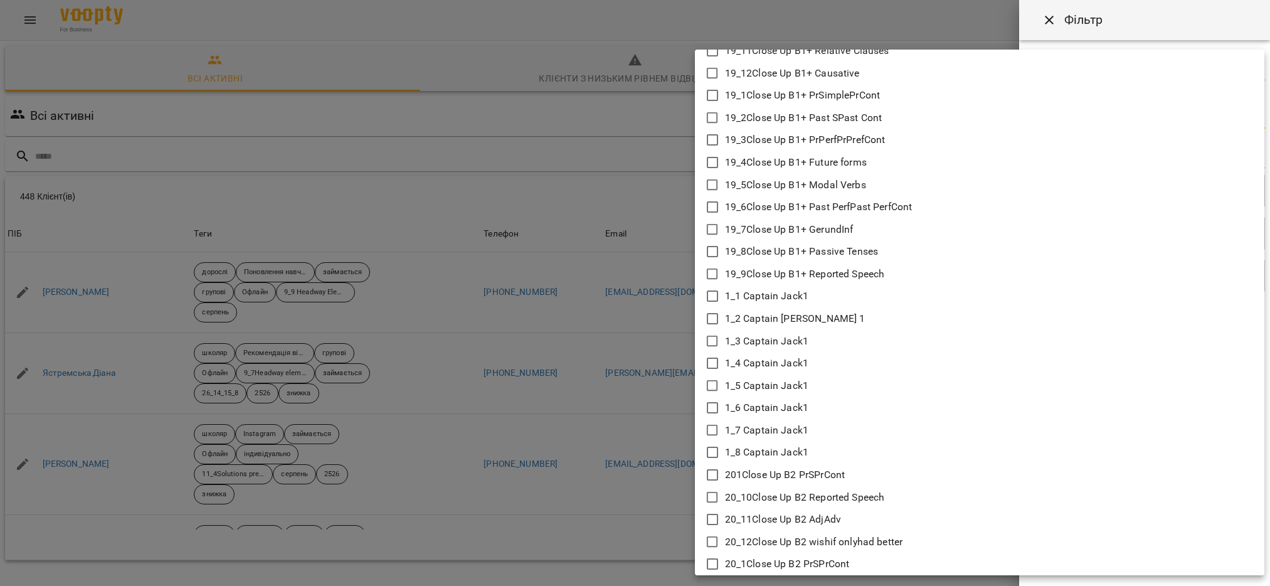
click at [710, 273] on icon at bounding box center [712, 274] width 15 height 15
type input "**********"
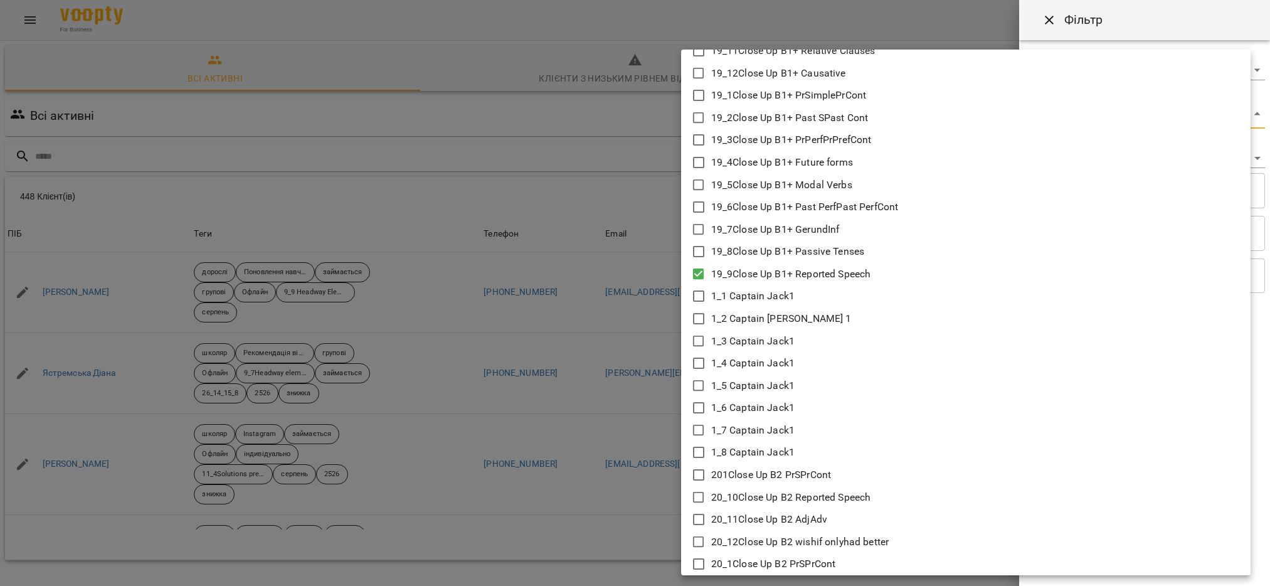
click at [519, 423] on div at bounding box center [635, 293] width 1270 height 586
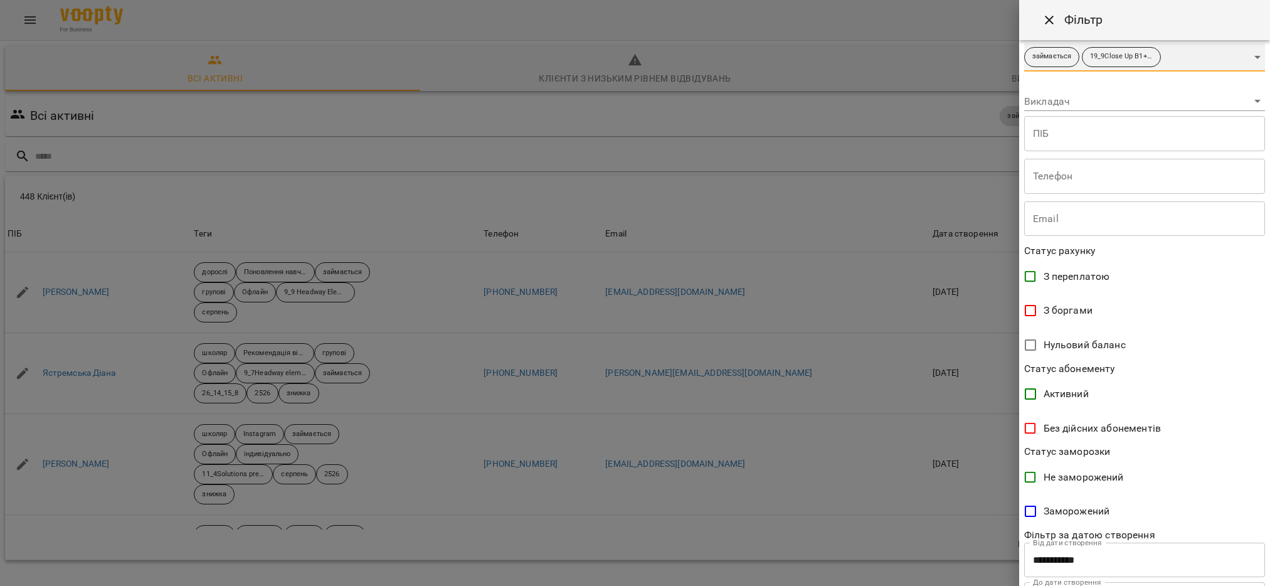
scroll to position [120, 0]
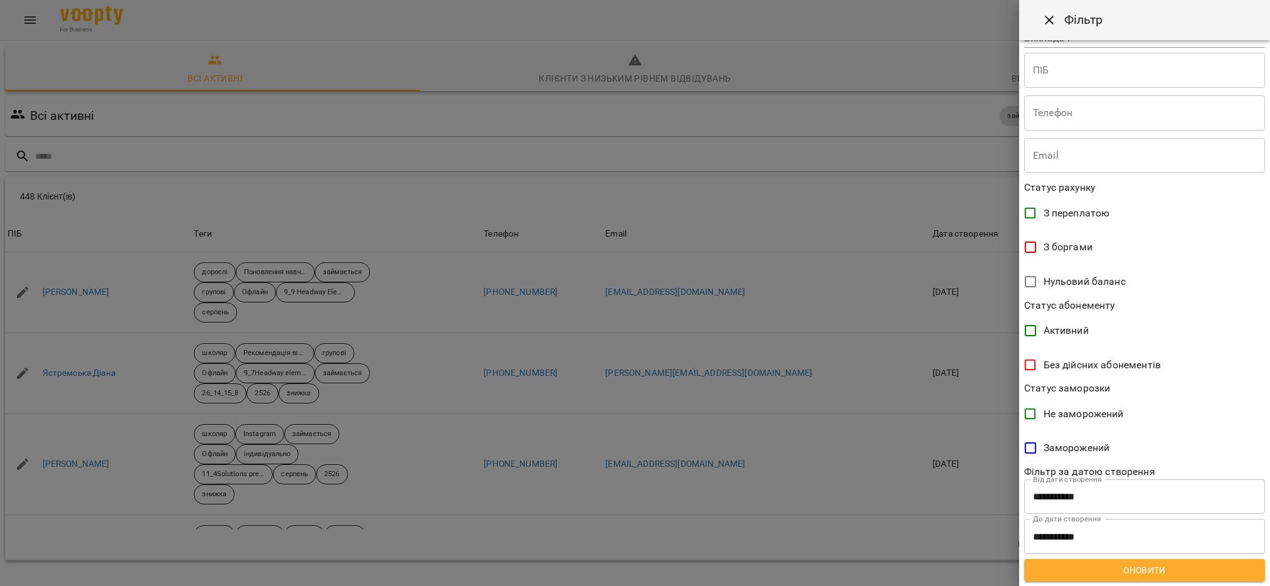
click at [1177, 572] on span "Оновити" at bounding box center [1144, 570] width 221 height 15
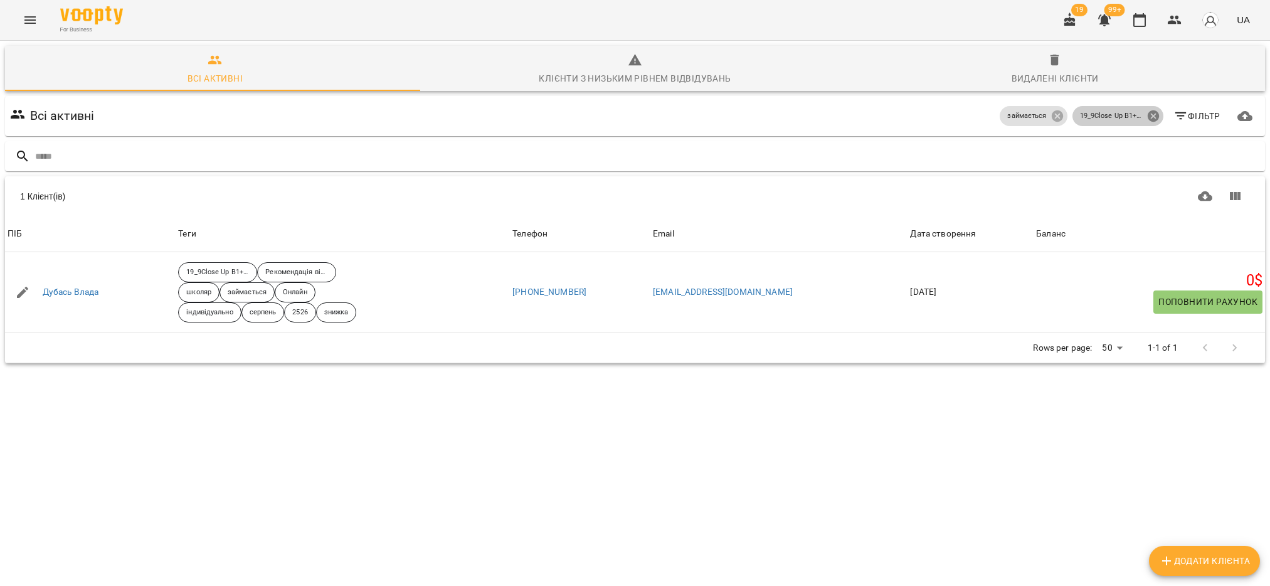
click at [1147, 115] on icon at bounding box center [1154, 116] width 14 height 14
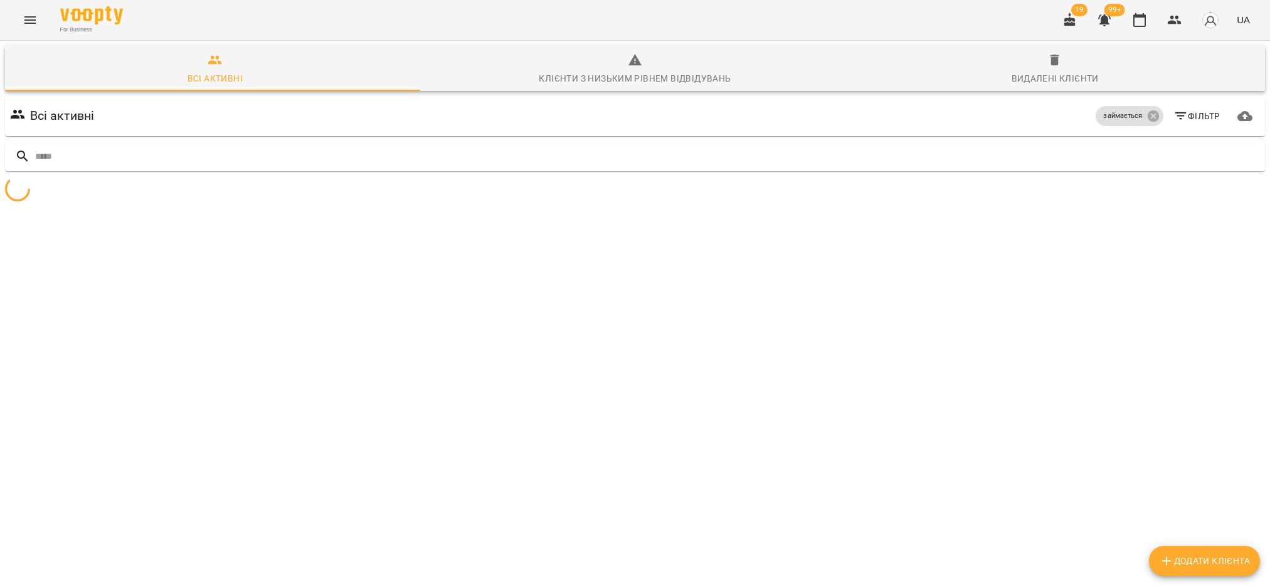
click at [1184, 117] on span "Фільтр" at bounding box center [1196, 116] width 47 height 15
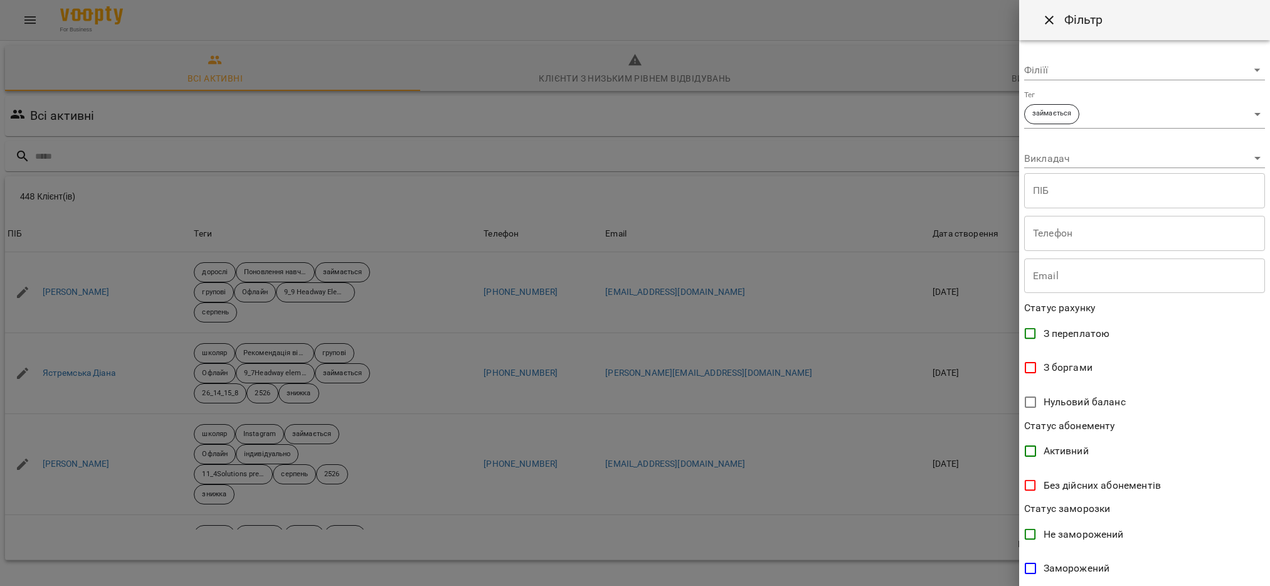
click at [1235, 113] on body "For Business 19 99+ UA Всі активні Клієнти з низьким рівнем відвідувань Видален…" at bounding box center [635, 326] width 1270 height 653
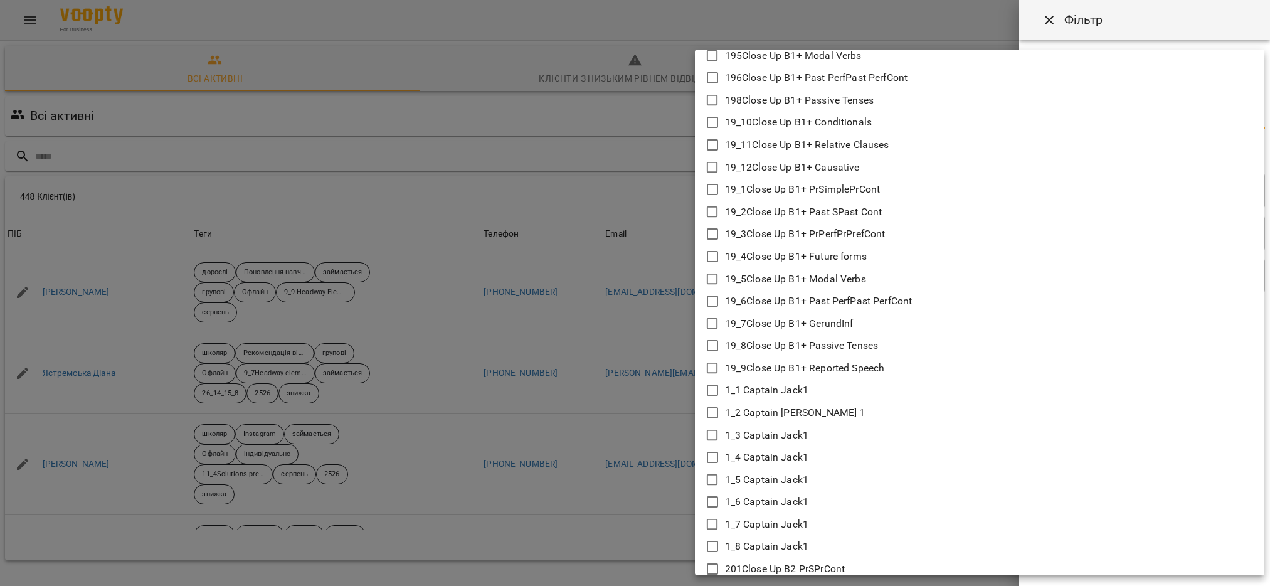
scroll to position [1317, 0]
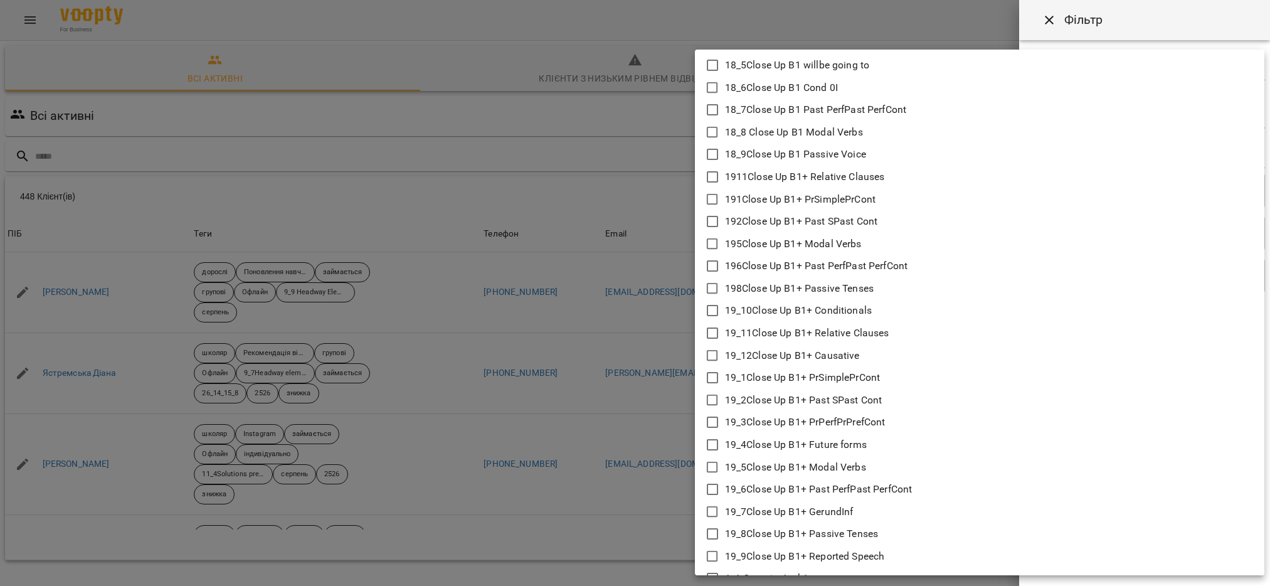
click at [709, 305] on icon at bounding box center [712, 310] width 15 height 15
type input "**********"
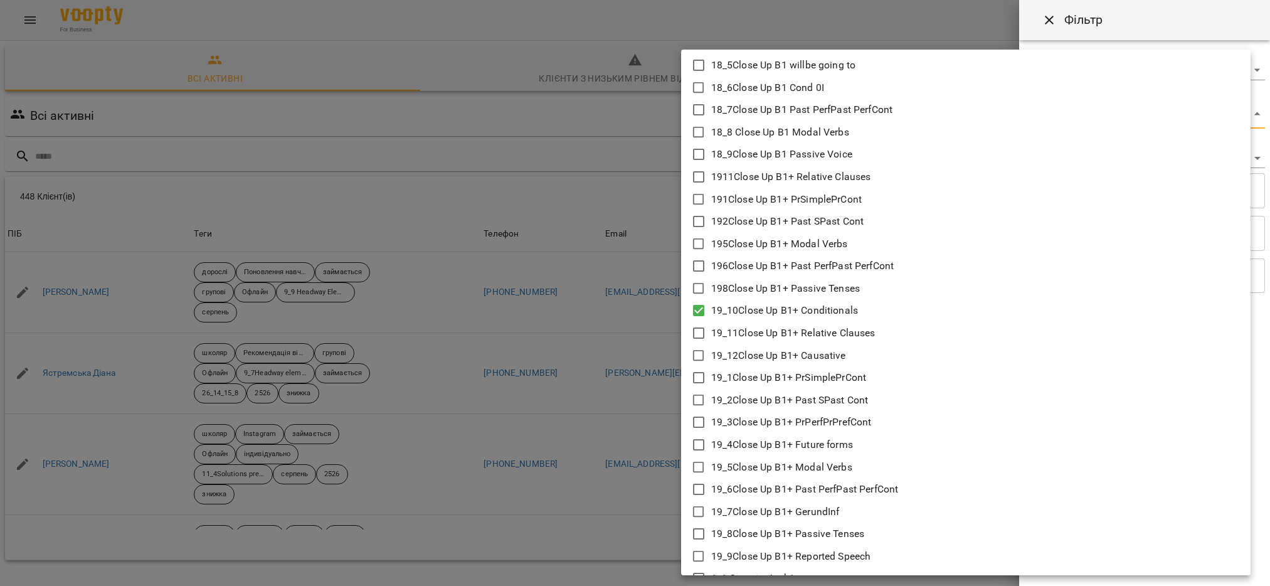
click at [636, 363] on div at bounding box center [635, 293] width 1270 height 586
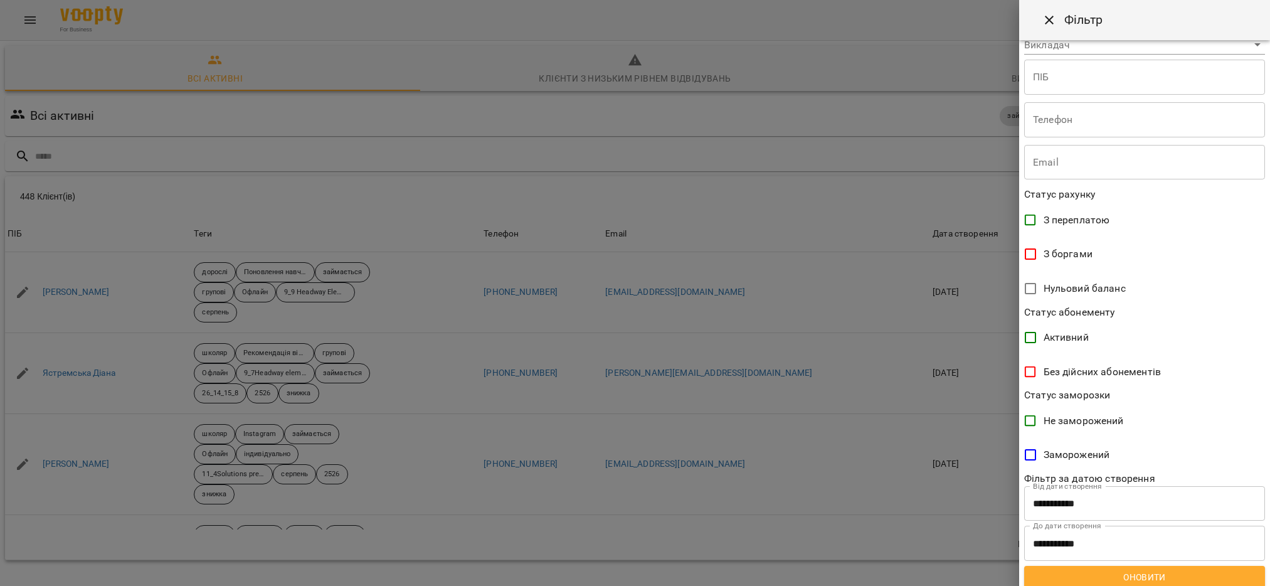
scroll to position [120, 0]
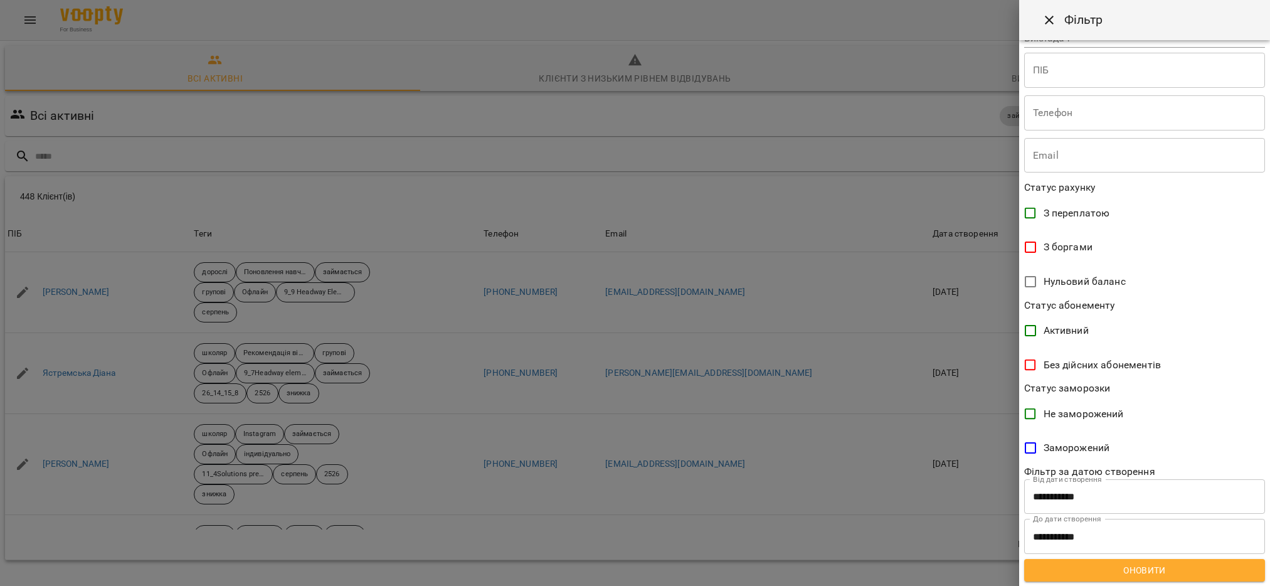
click at [1155, 568] on span "Оновити" at bounding box center [1144, 570] width 221 height 15
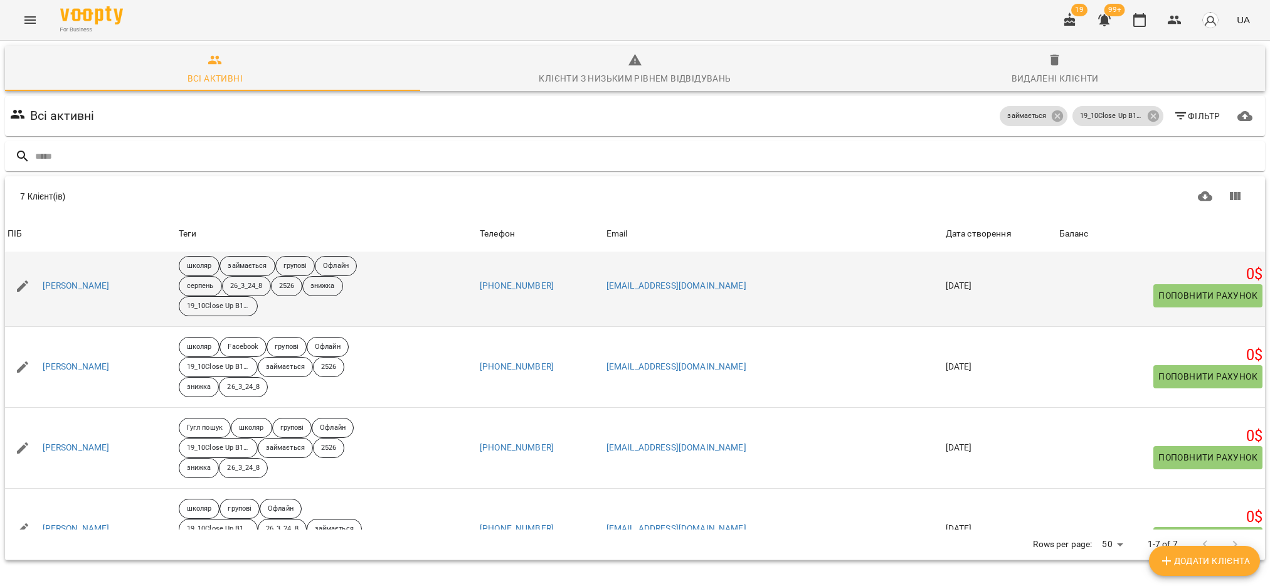
scroll to position [0, 0]
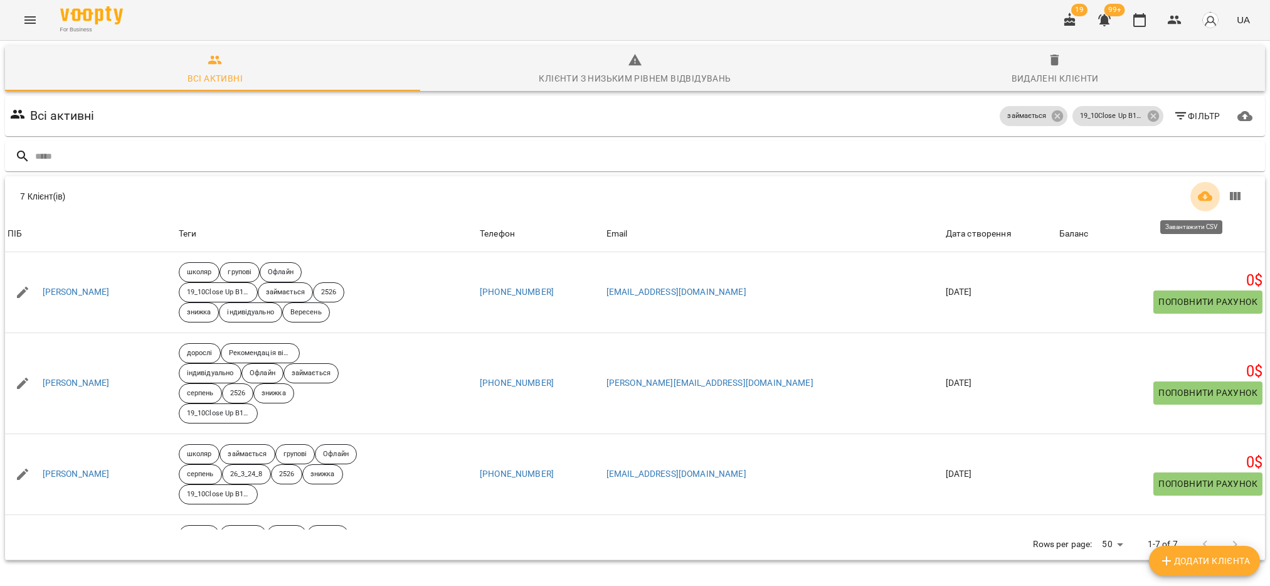
click at [1190, 204] on button "Завантажити CSV" at bounding box center [1205, 196] width 30 height 30
click at [1147, 115] on icon at bounding box center [1152, 115] width 11 height 11
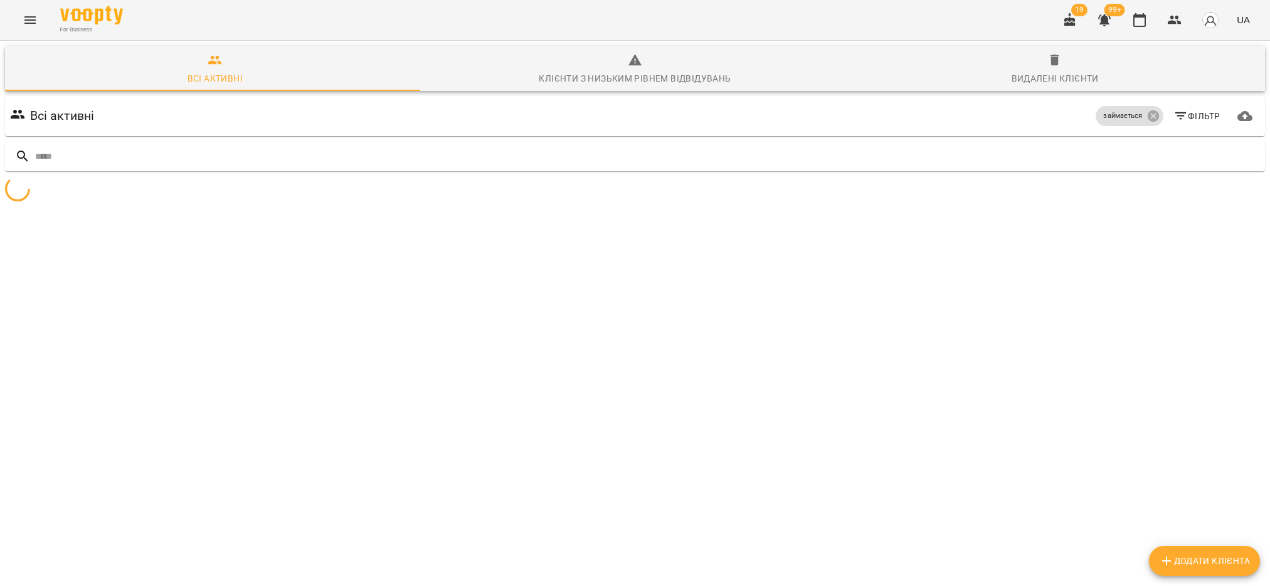
click at [1184, 114] on span "Фільтр" at bounding box center [1196, 116] width 47 height 15
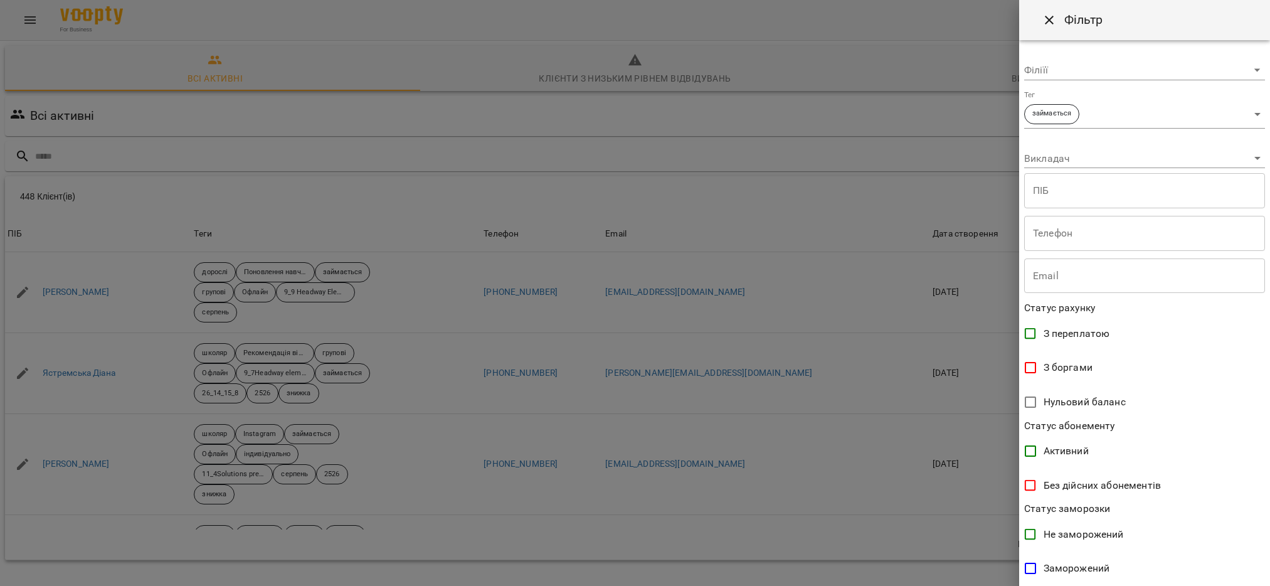
click at [1246, 114] on body "For Business 19 99+ UA Всі активні Клієнти з низьким рівнем відвідувань Видален…" at bounding box center [635, 326] width 1270 height 653
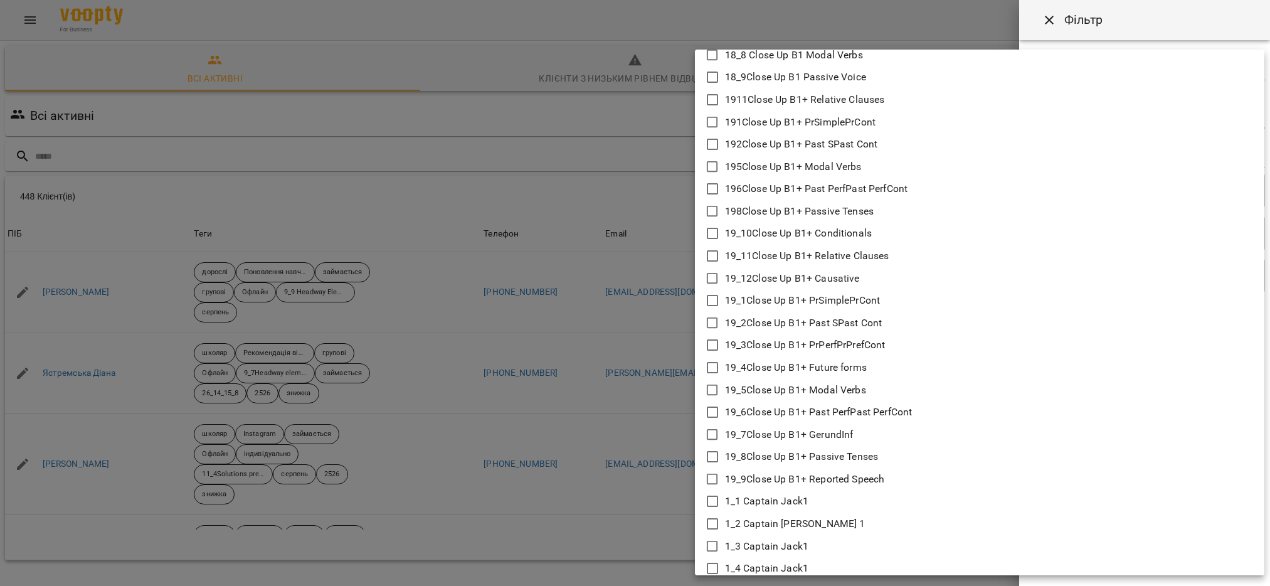
scroll to position [1411, 0]
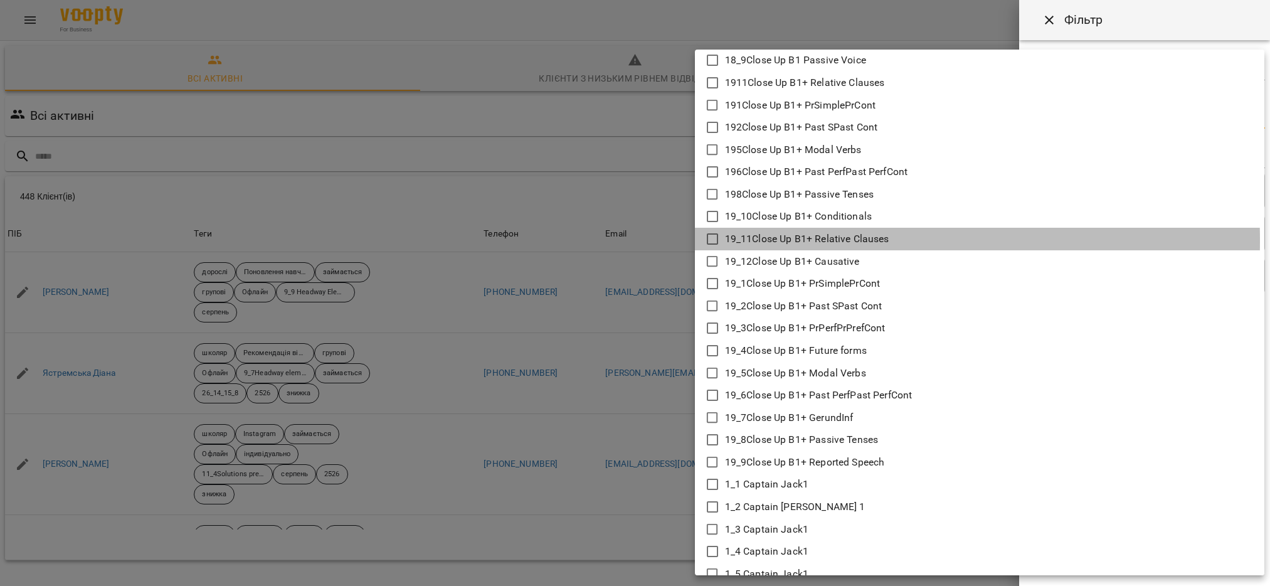
click at [710, 240] on icon at bounding box center [712, 238] width 15 height 15
type input "**********"
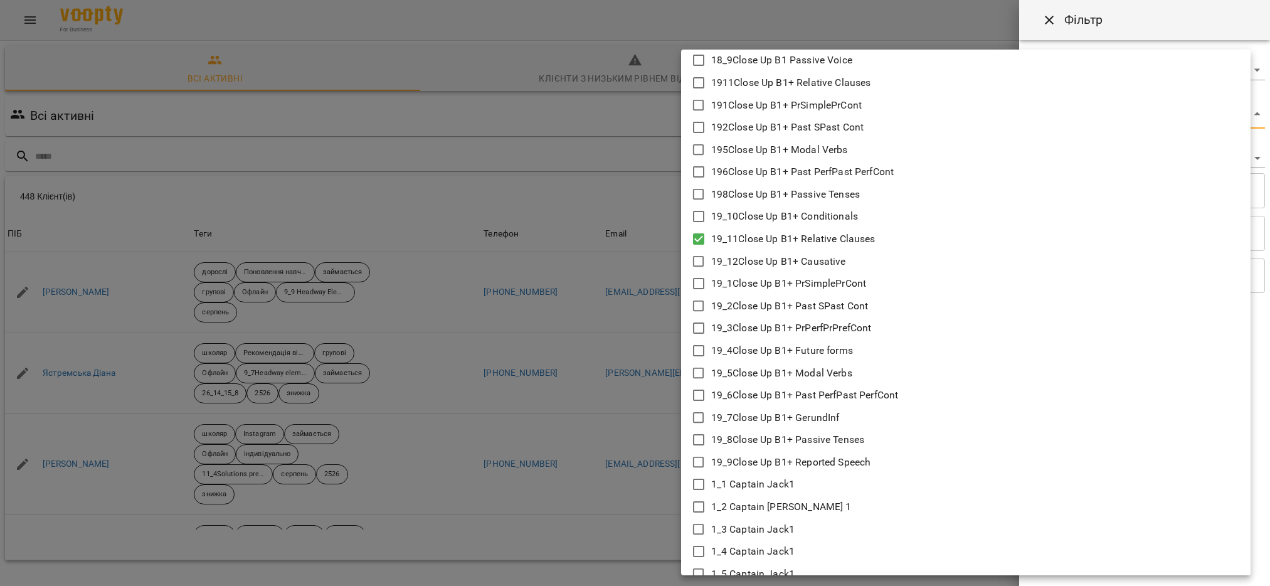
click at [647, 356] on div at bounding box center [635, 293] width 1270 height 586
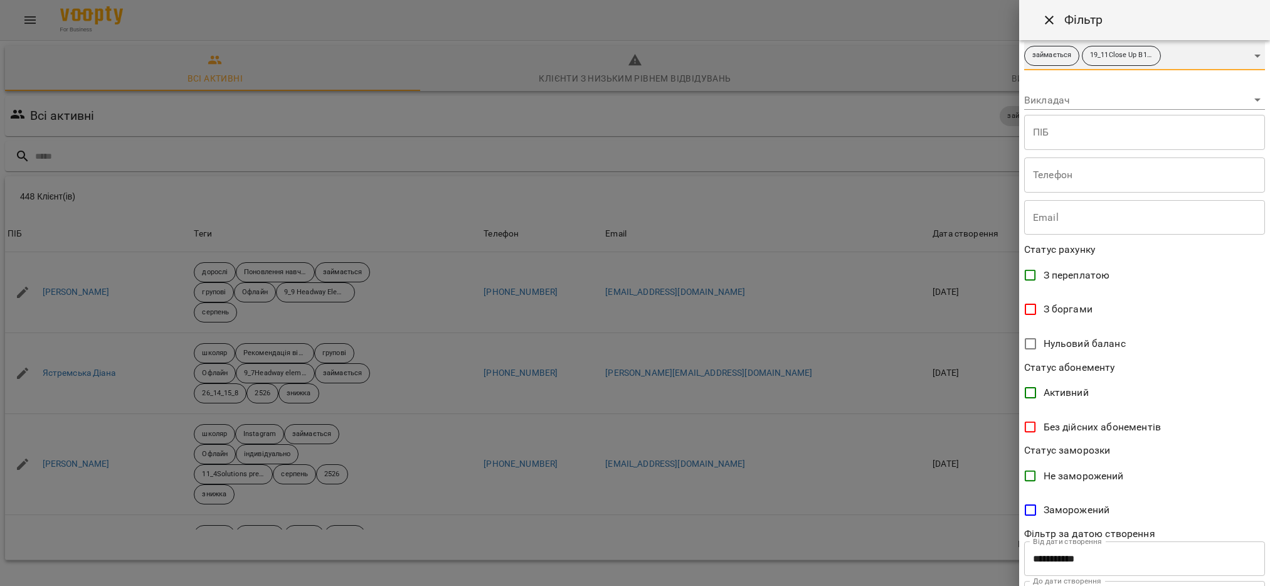
scroll to position [120, 0]
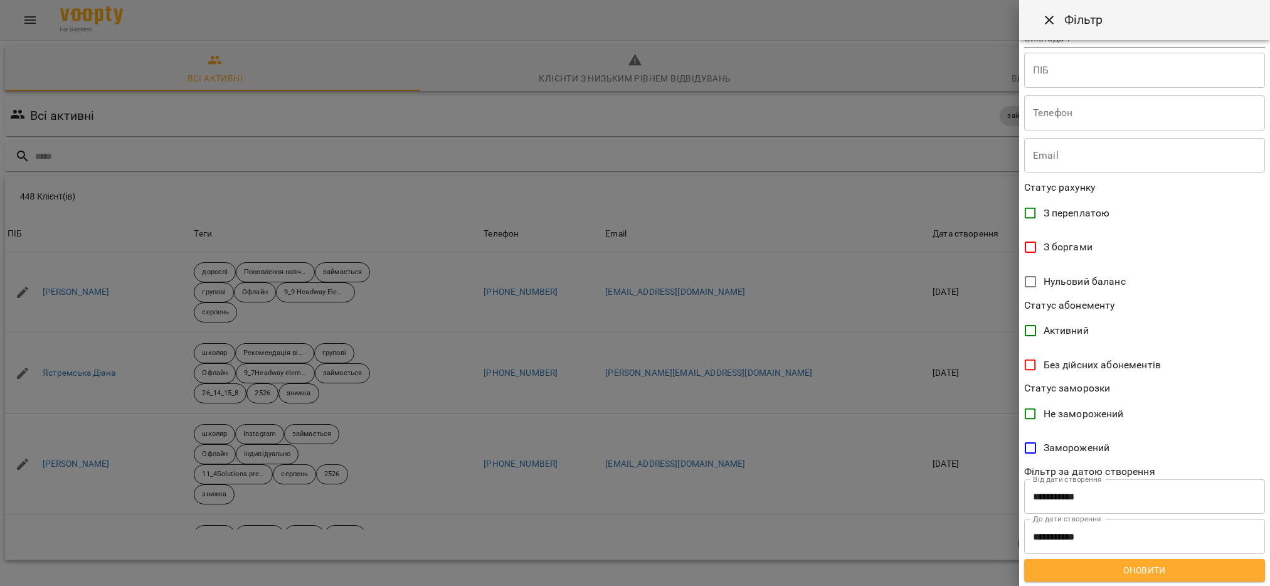
click at [1197, 574] on span "Оновити" at bounding box center [1144, 570] width 221 height 15
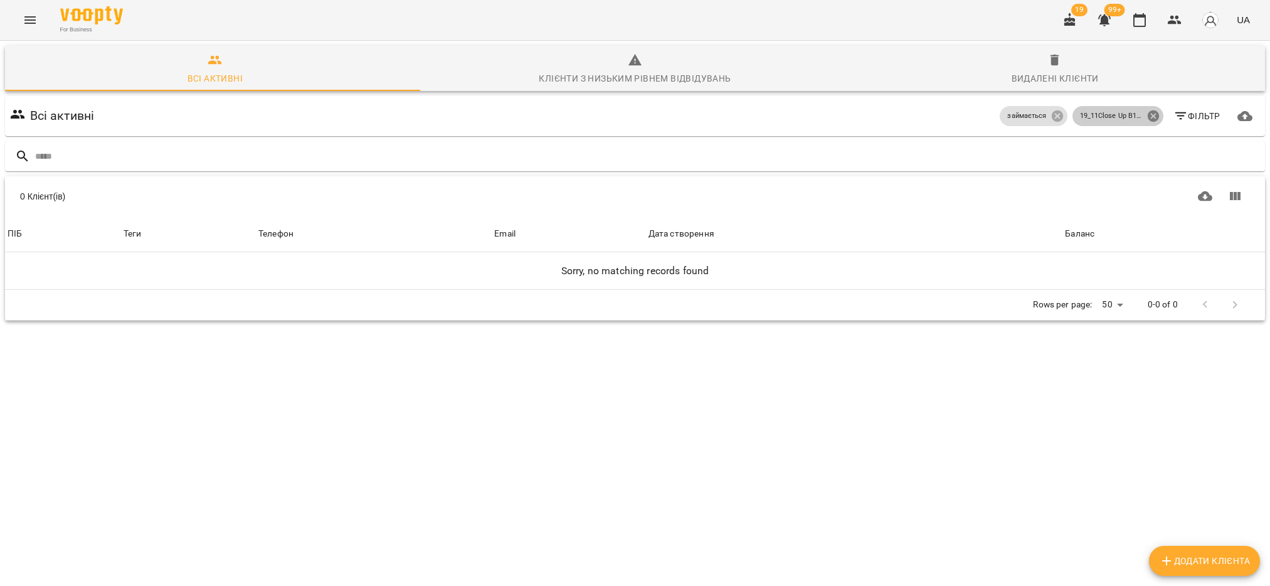
click at [1147, 115] on icon at bounding box center [1152, 115] width 11 height 11
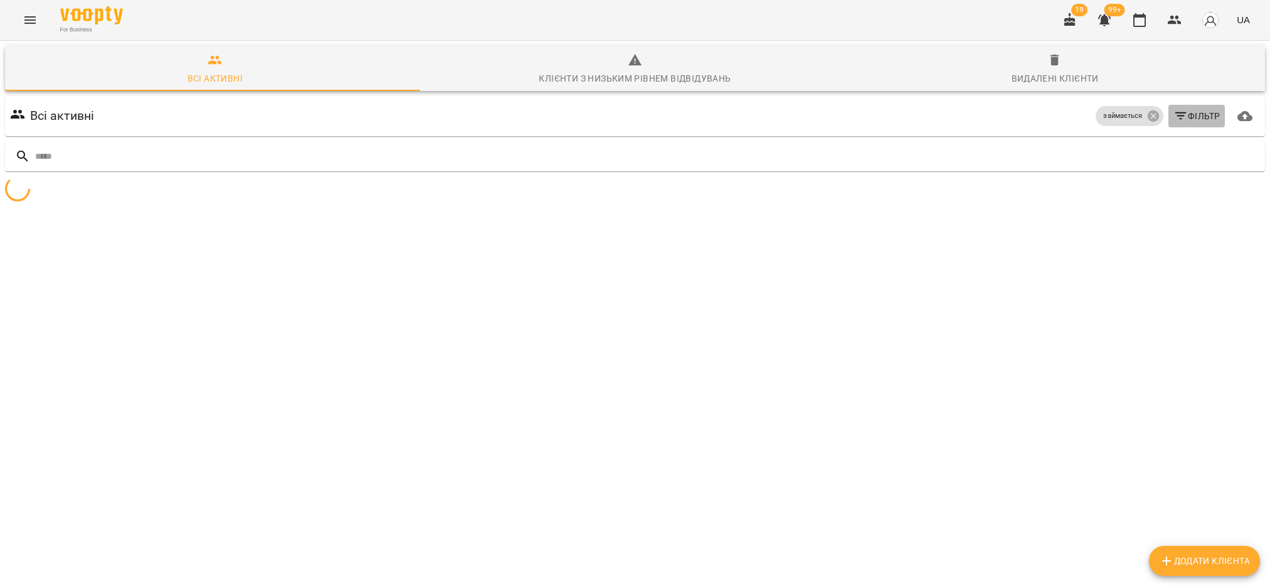
click at [1178, 113] on span "Фільтр" at bounding box center [1196, 116] width 47 height 15
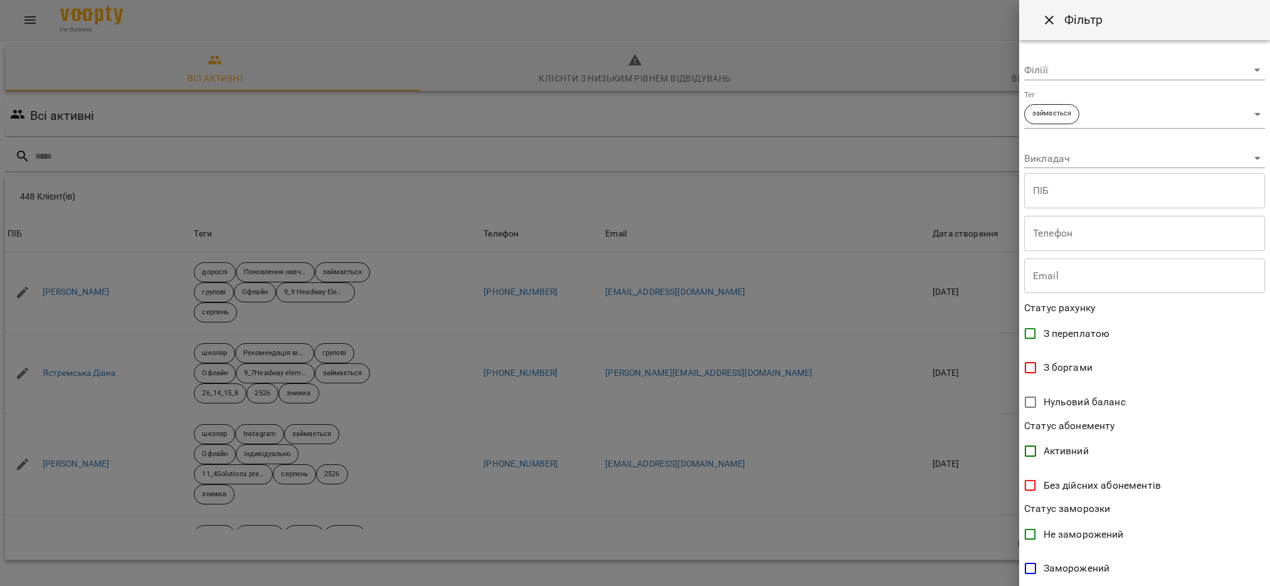
click at [1244, 115] on body "For Business 19 99+ UA Всі активні Клієнти з низьким рівнем відвідувань Видален…" at bounding box center [635, 326] width 1270 height 653
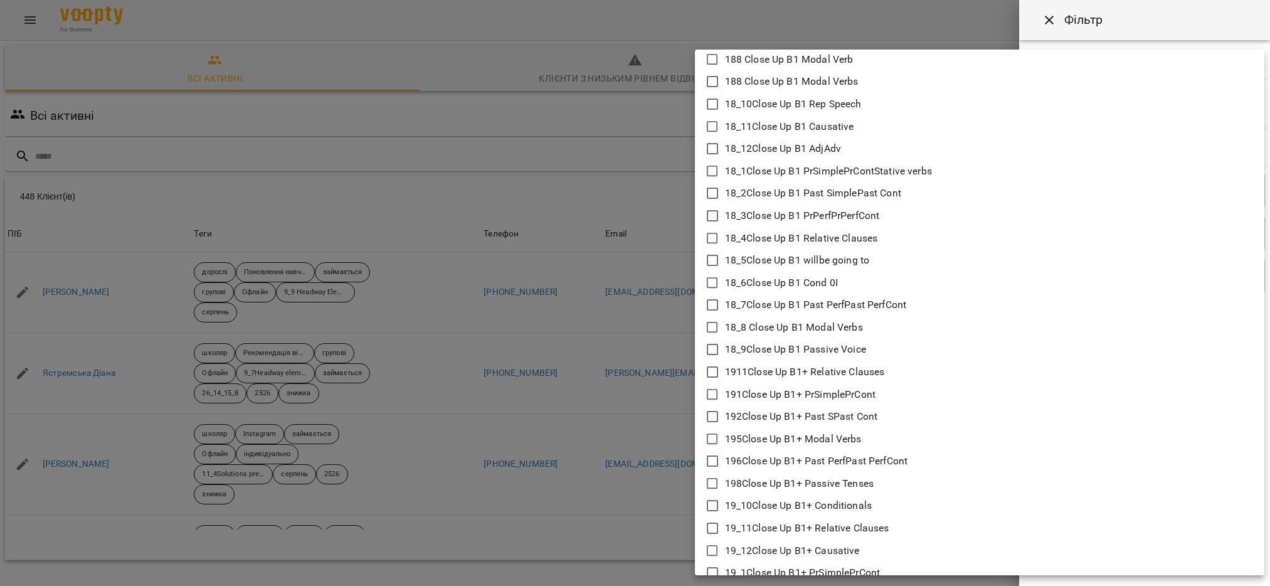
scroll to position [1223, 0]
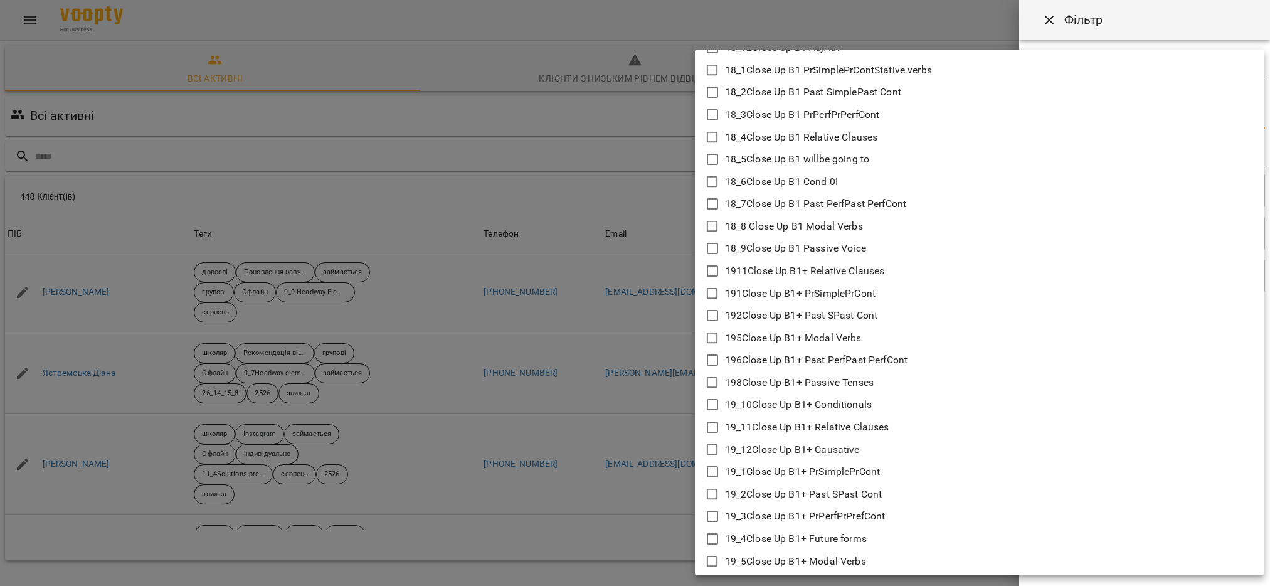
click at [710, 448] on icon at bounding box center [712, 449] width 15 height 15
type input "**********"
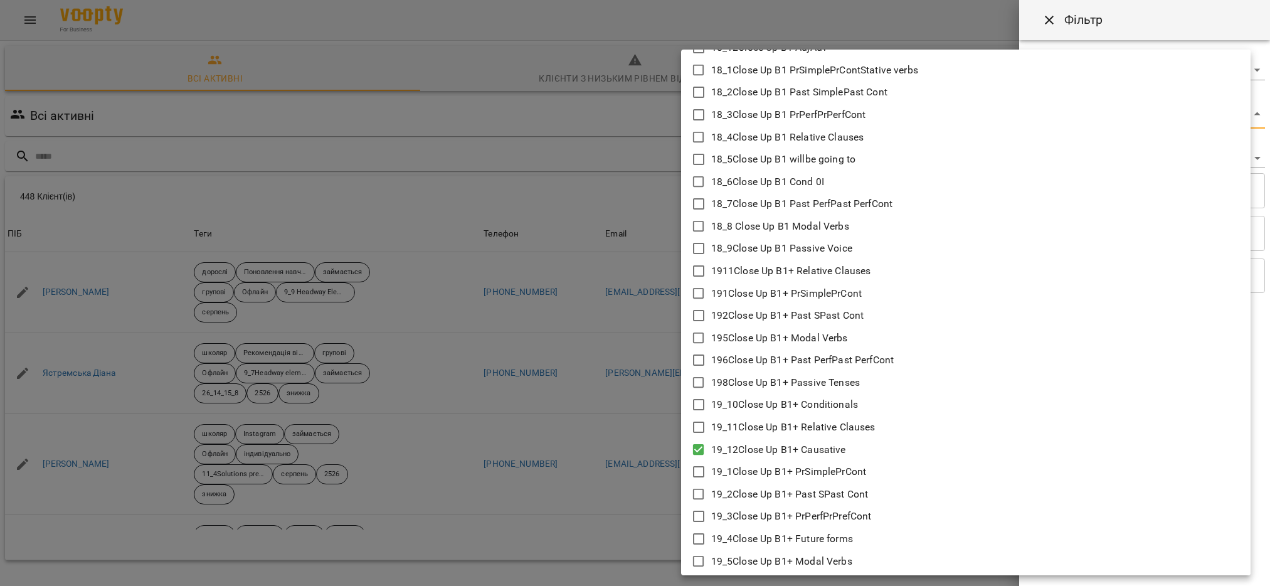
click at [620, 428] on div at bounding box center [635, 293] width 1270 height 586
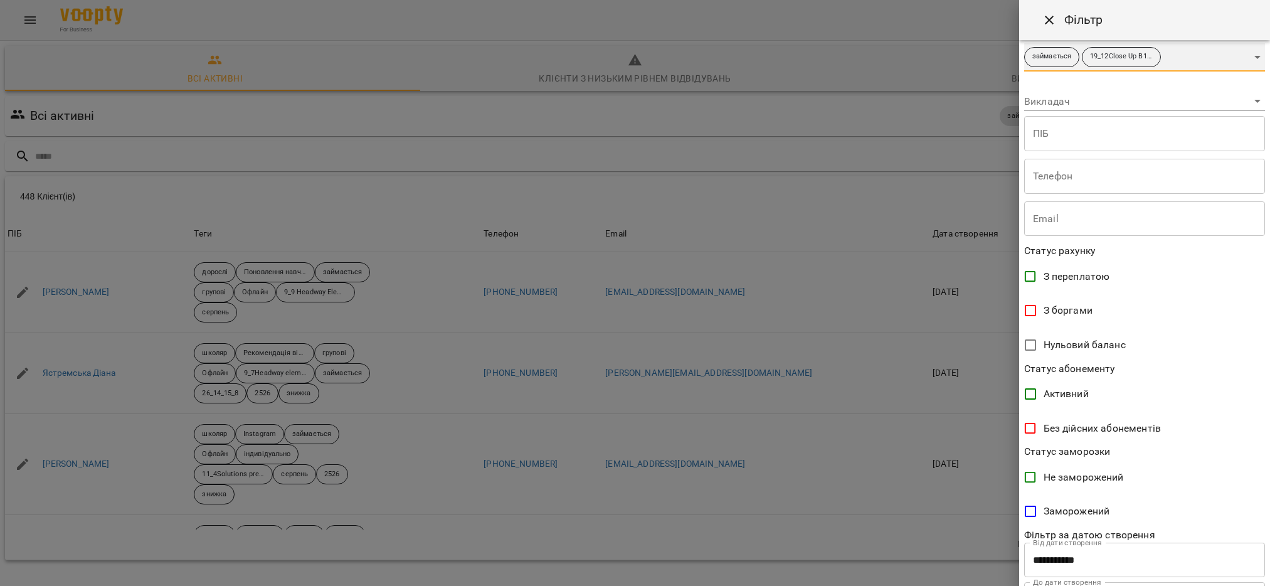
scroll to position [120, 0]
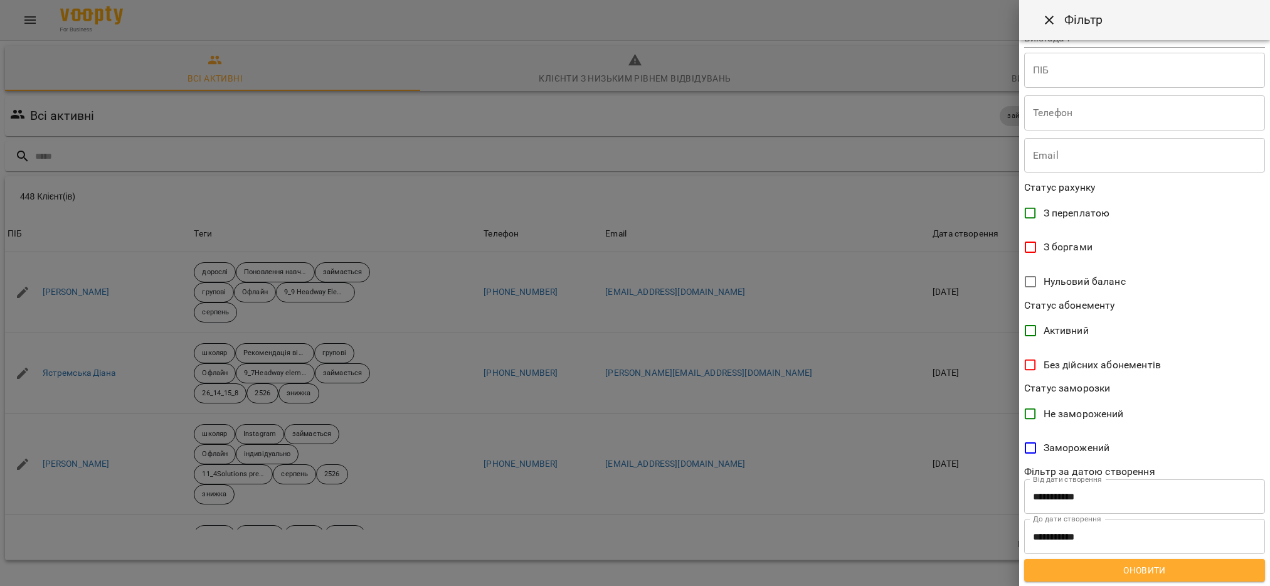
click at [1141, 573] on span "Оновити" at bounding box center [1144, 570] width 221 height 15
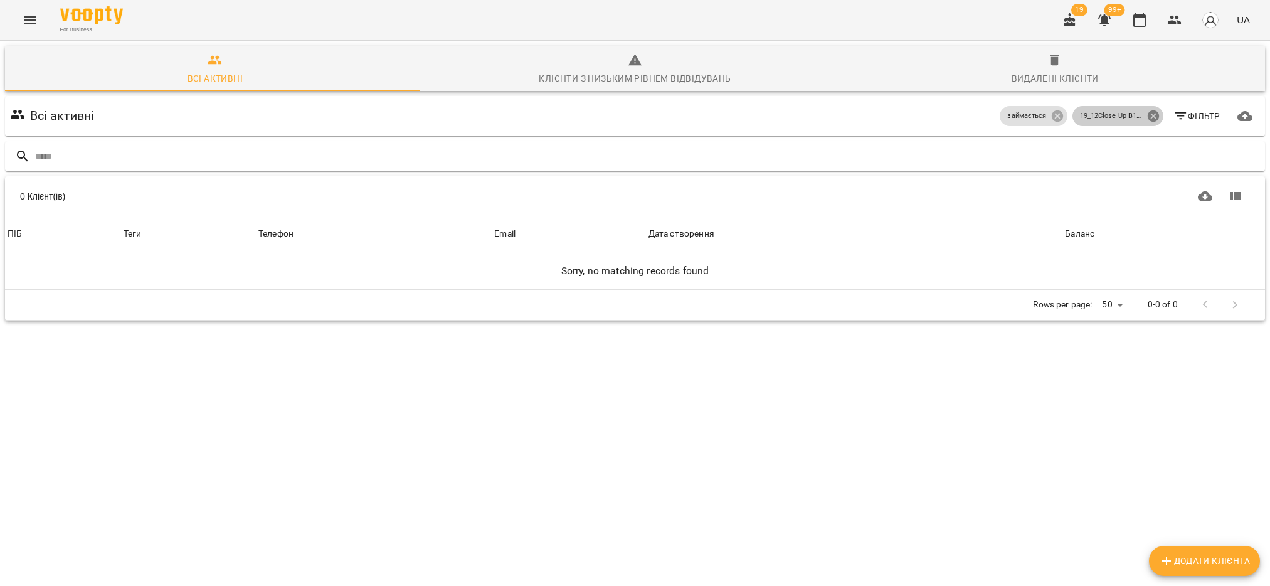
click at [1147, 115] on icon at bounding box center [1154, 116] width 14 height 14
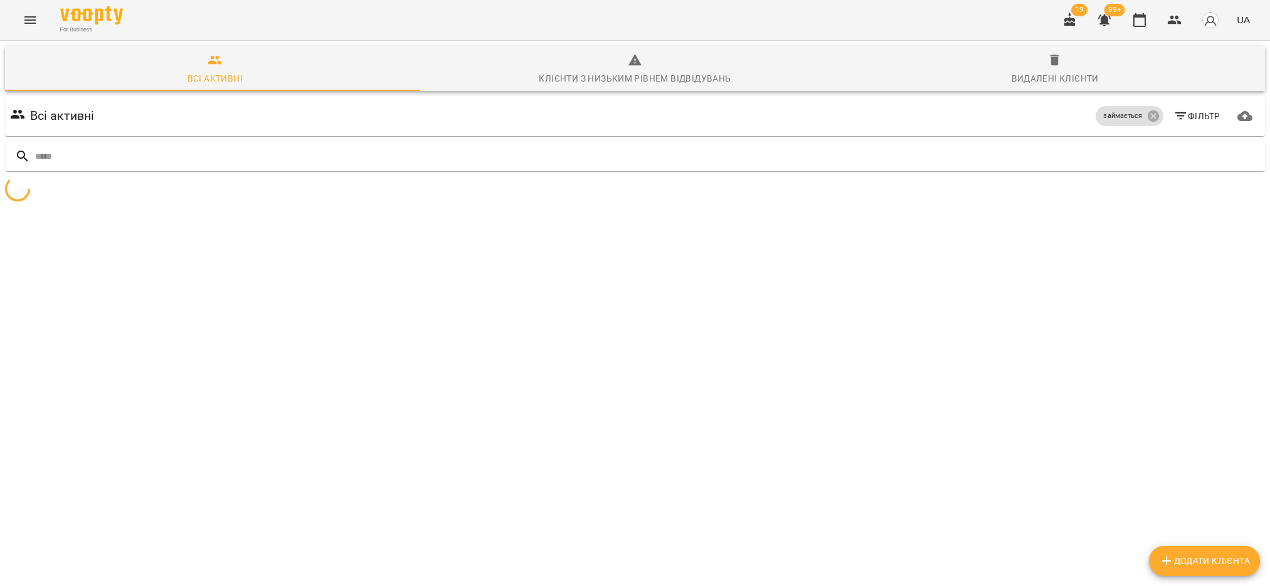
click at [1173, 117] on icon "button" at bounding box center [1180, 116] width 15 height 15
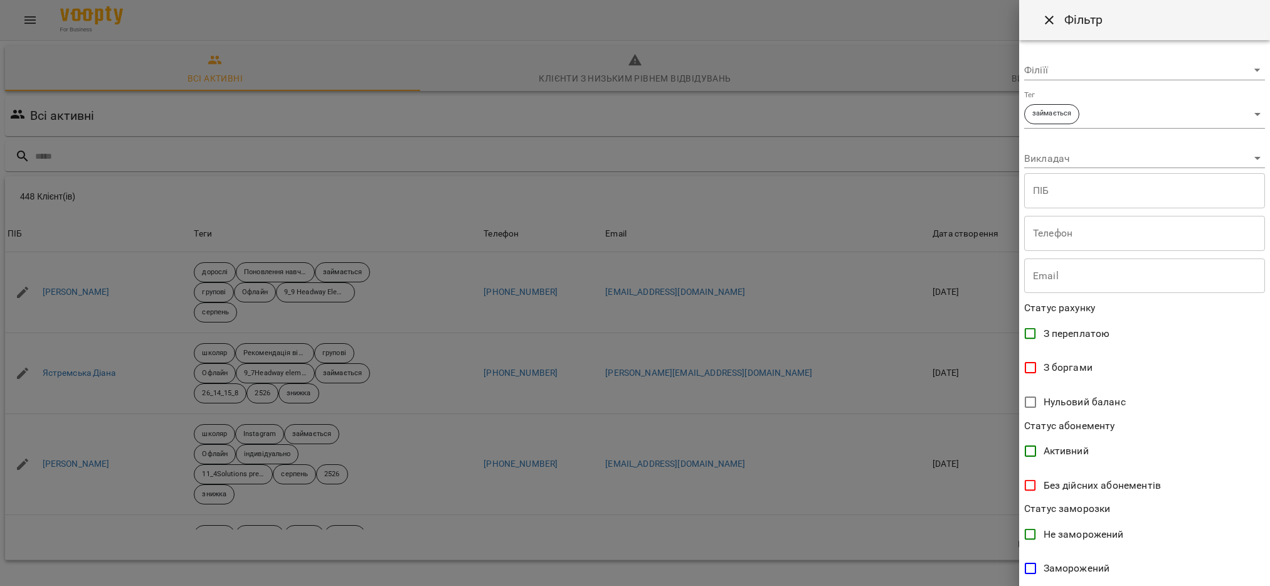
click at [1231, 115] on body "For Business 19 99+ UA Всі активні Клієнти з низьким рівнем відвідувань Видален…" at bounding box center [635, 326] width 1270 height 653
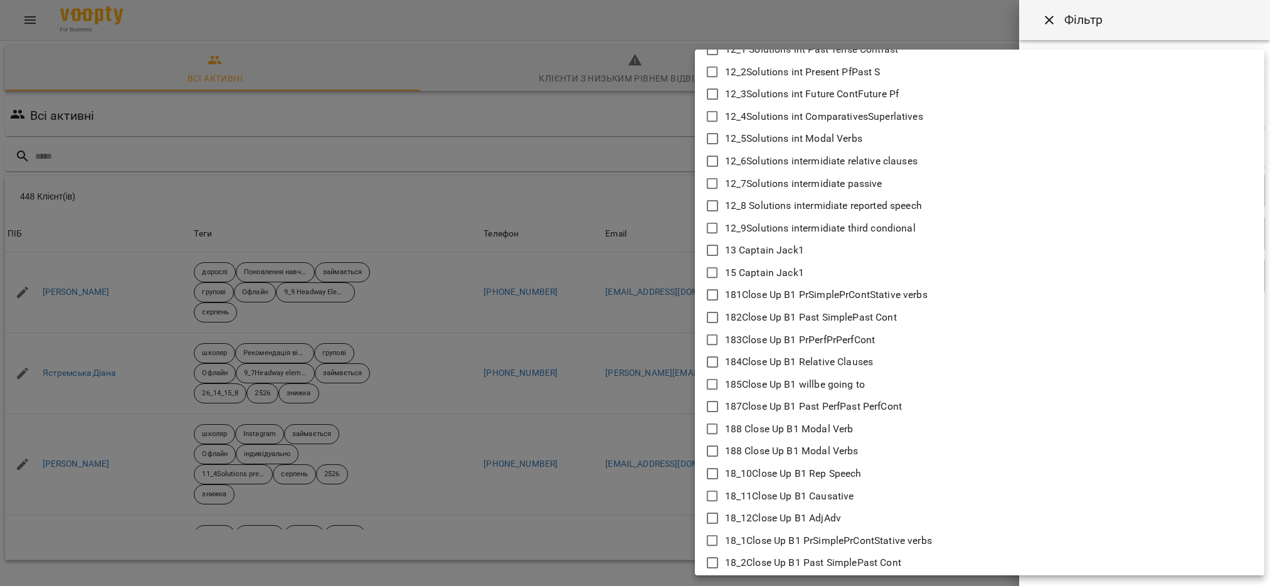
scroll to position [875, 0]
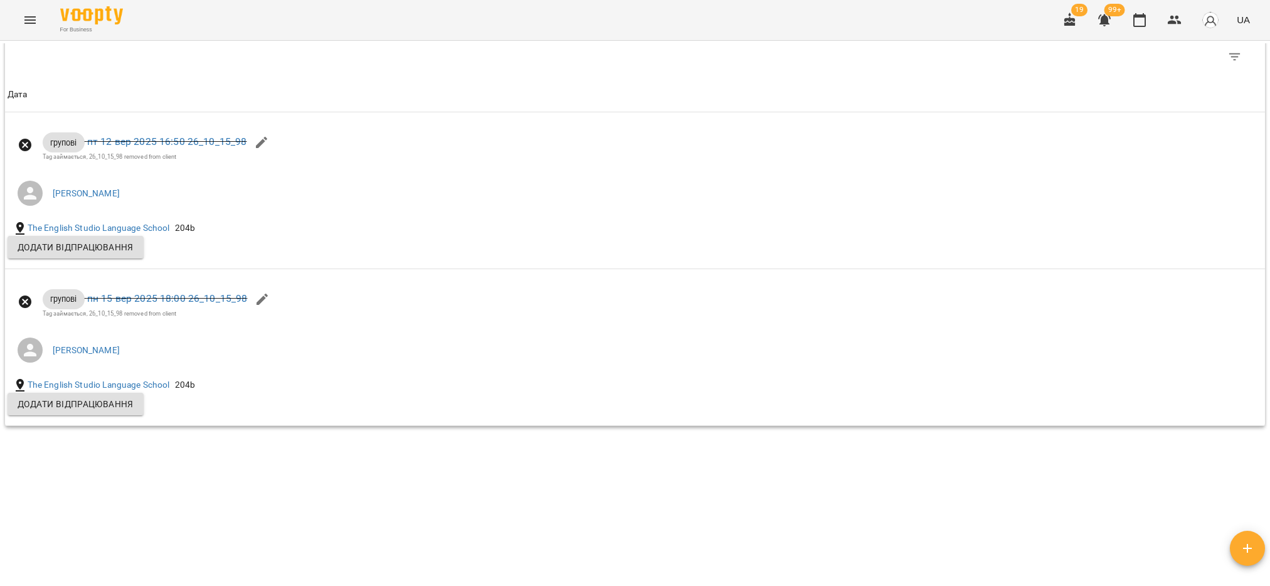
scroll to position [502, 0]
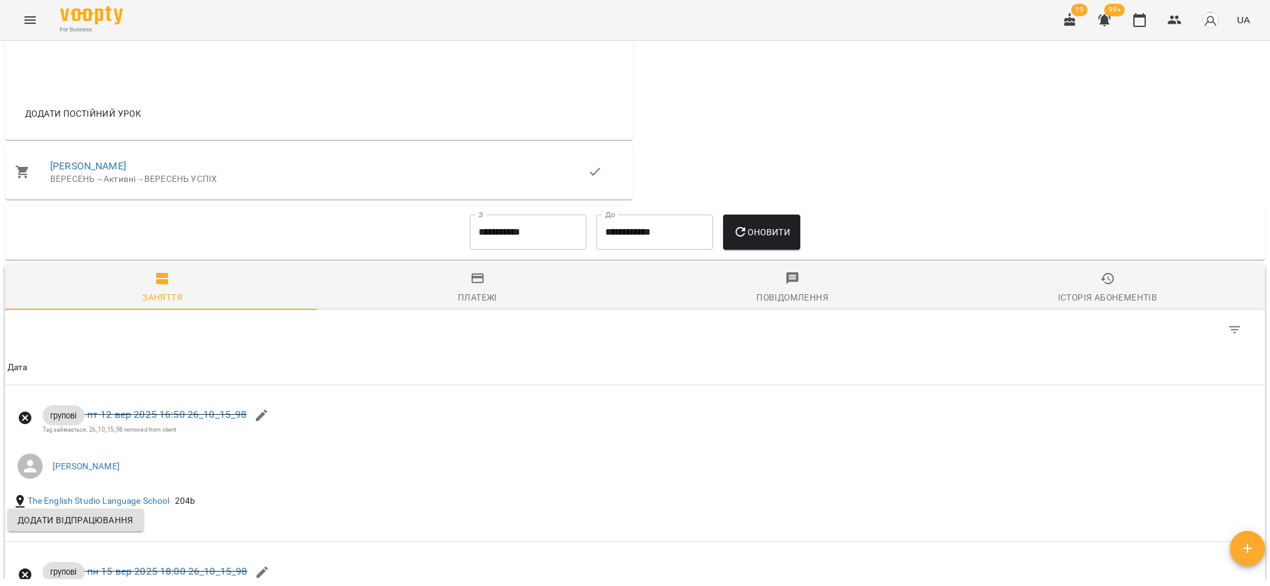
click at [484, 243] on input "**********" at bounding box center [528, 232] width 117 height 35
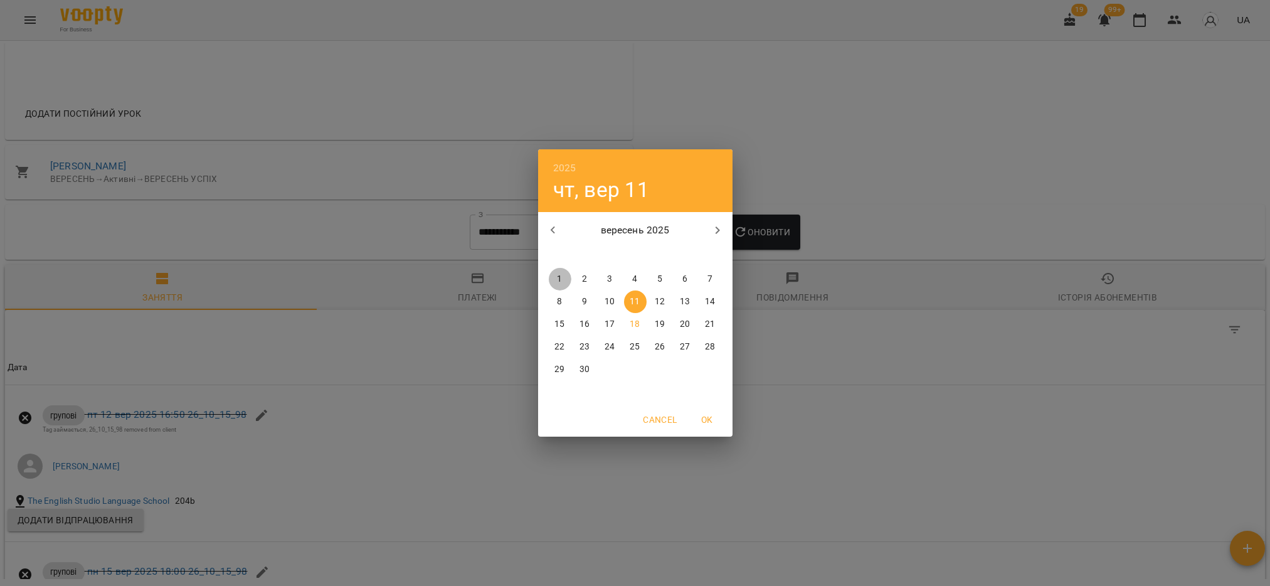
click at [559, 275] on p "1" at bounding box center [559, 279] width 5 height 13
type input "**********"
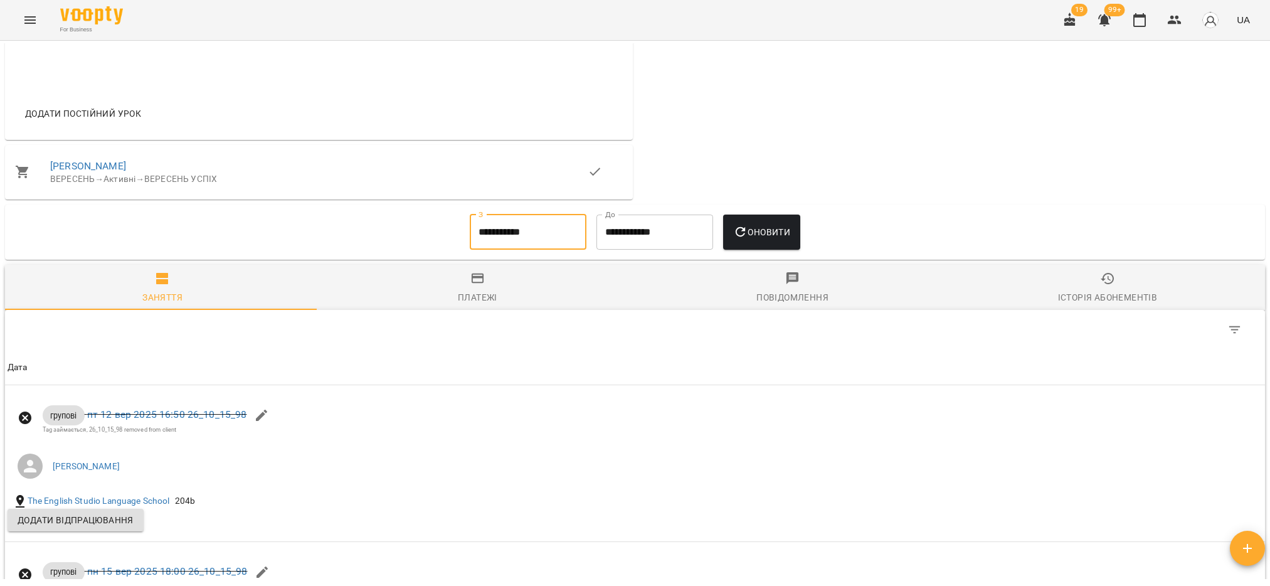
click at [766, 240] on span "Оновити" at bounding box center [761, 232] width 57 height 15
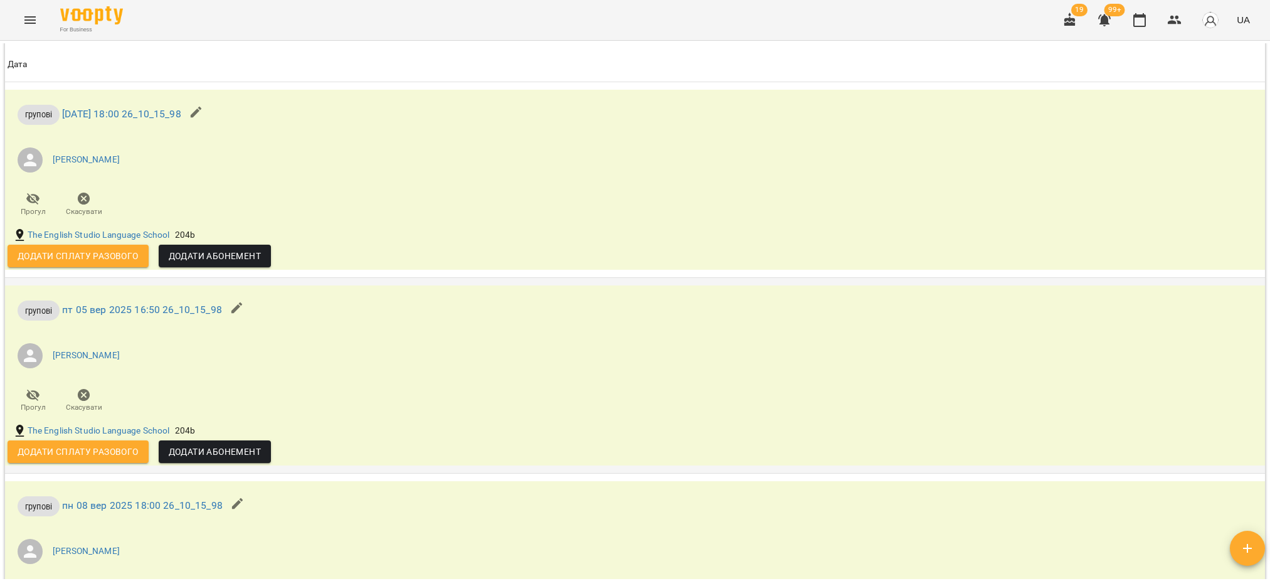
scroll to position [691, 0]
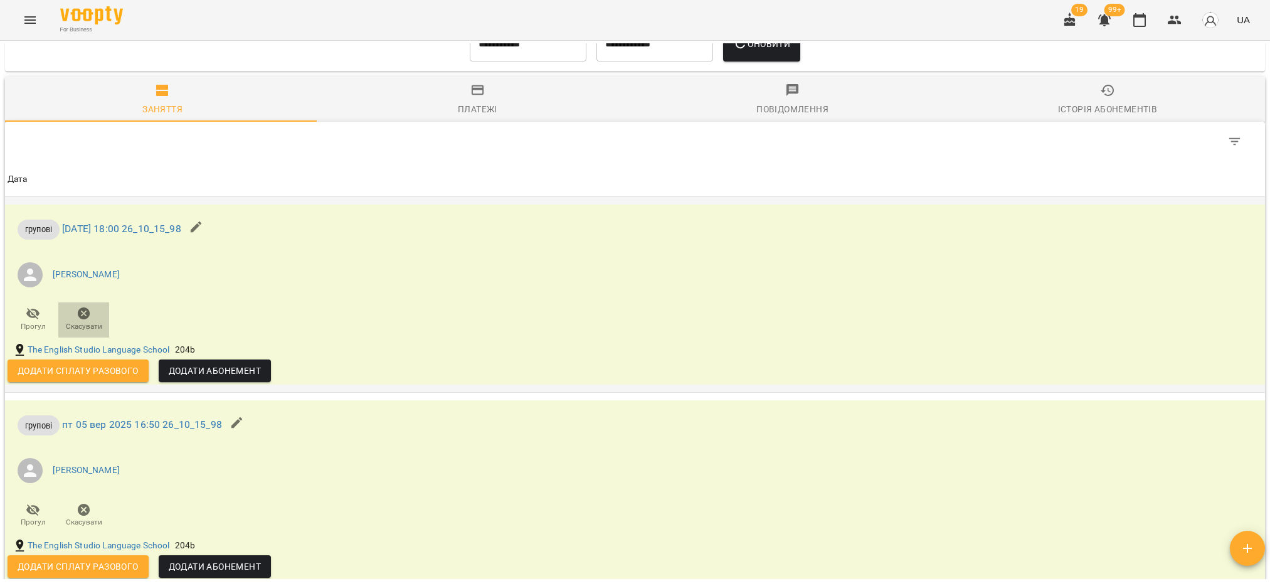
click at [85, 320] on icon "button" at bounding box center [84, 313] width 13 height 13
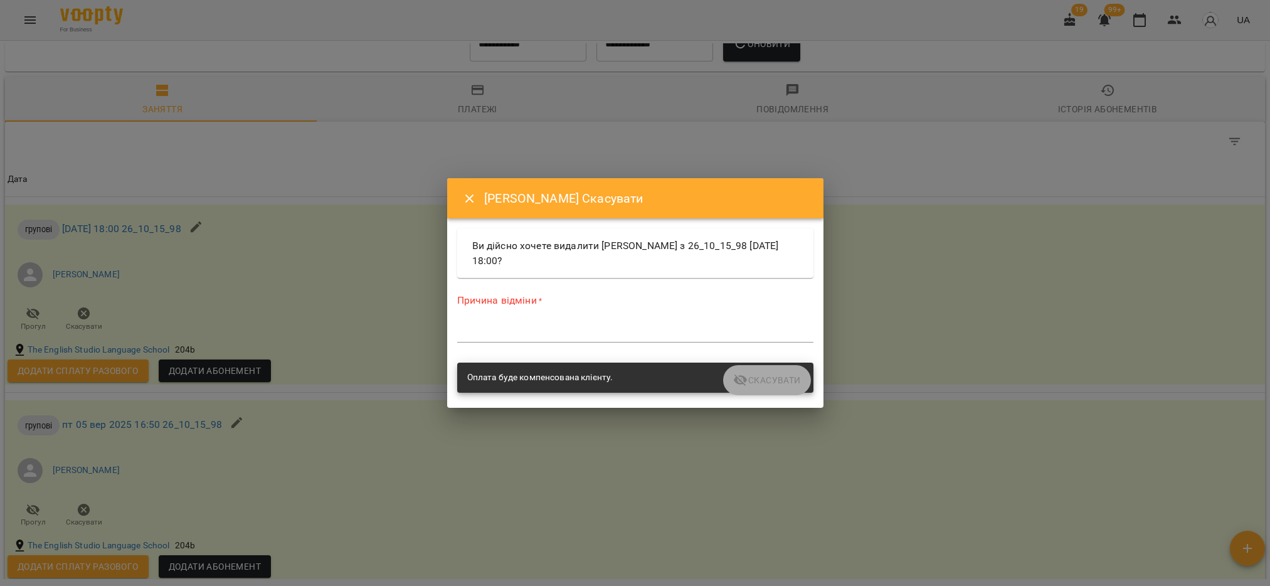
click at [585, 324] on div "*" at bounding box center [635, 332] width 356 height 20
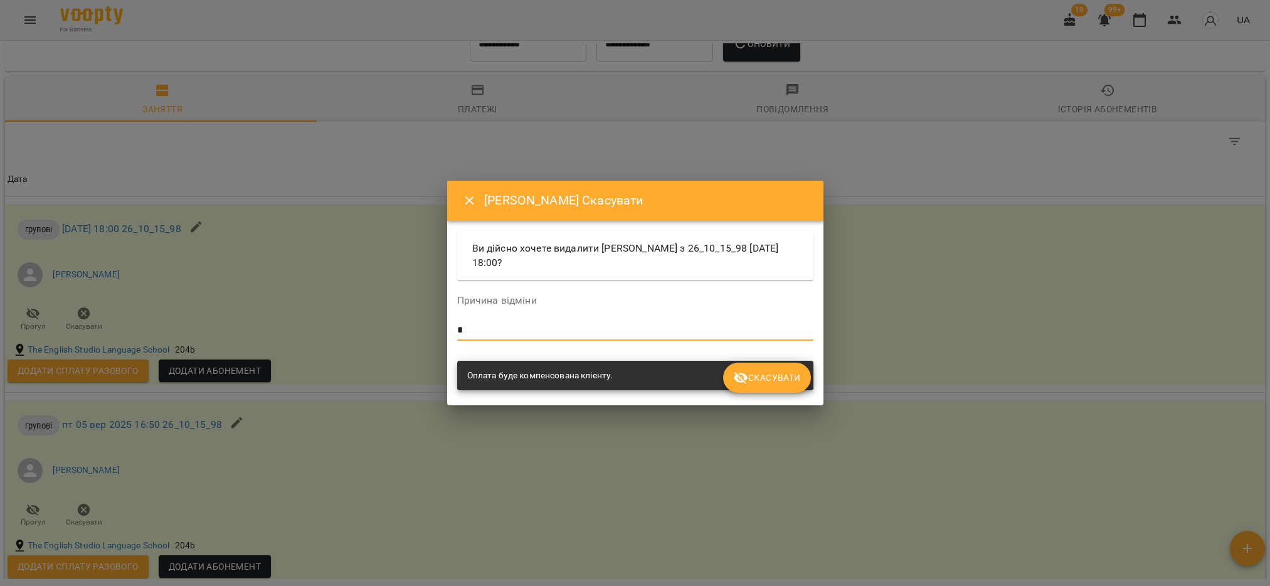
type textarea "*"
click at [762, 373] on span "Скасувати" at bounding box center [766, 377] width 67 height 15
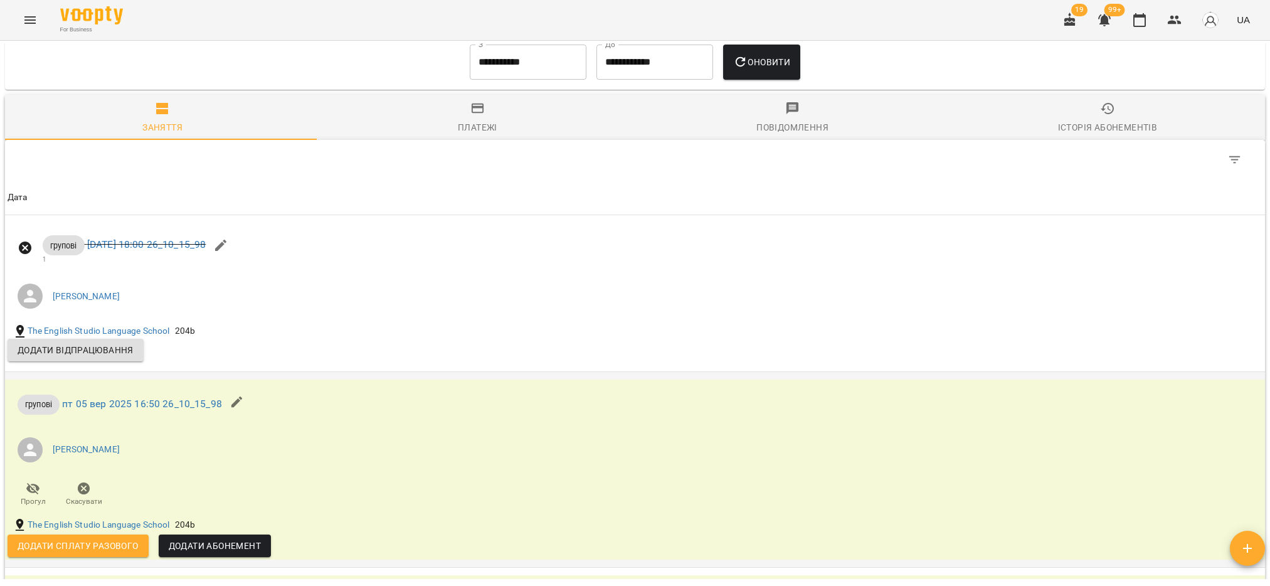
scroll to position [766, 0]
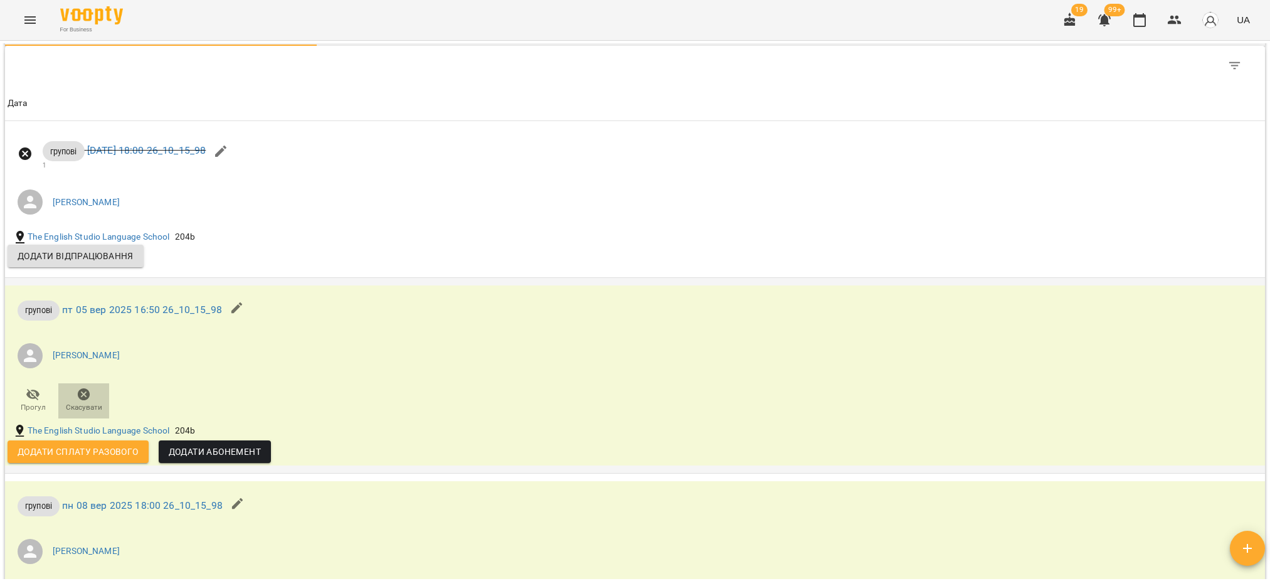
click at [85, 402] on icon "button" at bounding box center [84, 394] width 15 height 15
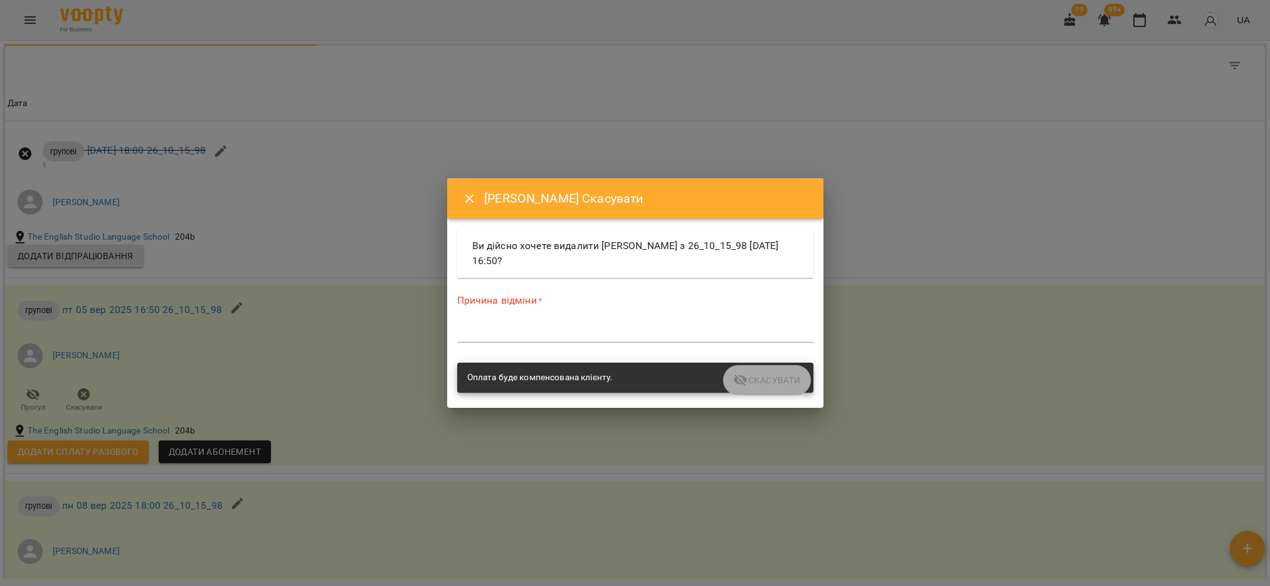
click at [539, 324] on div "*" at bounding box center [635, 332] width 356 height 20
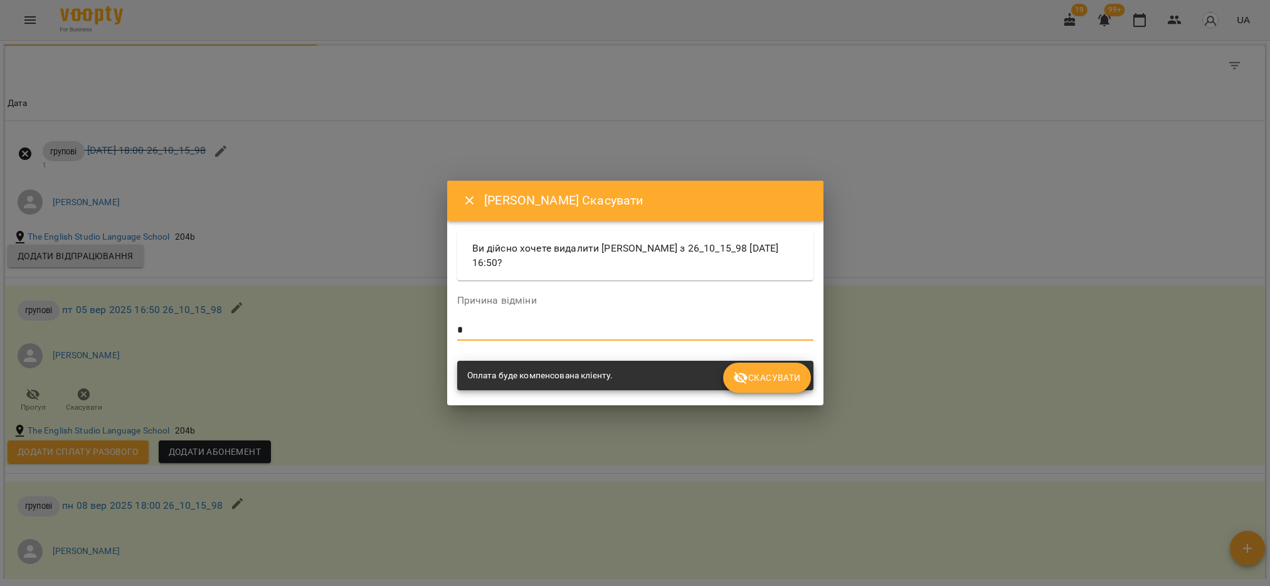
type textarea "*"
click at [797, 380] on span "Скасувати" at bounding box center [766, 377] width 67 height 15
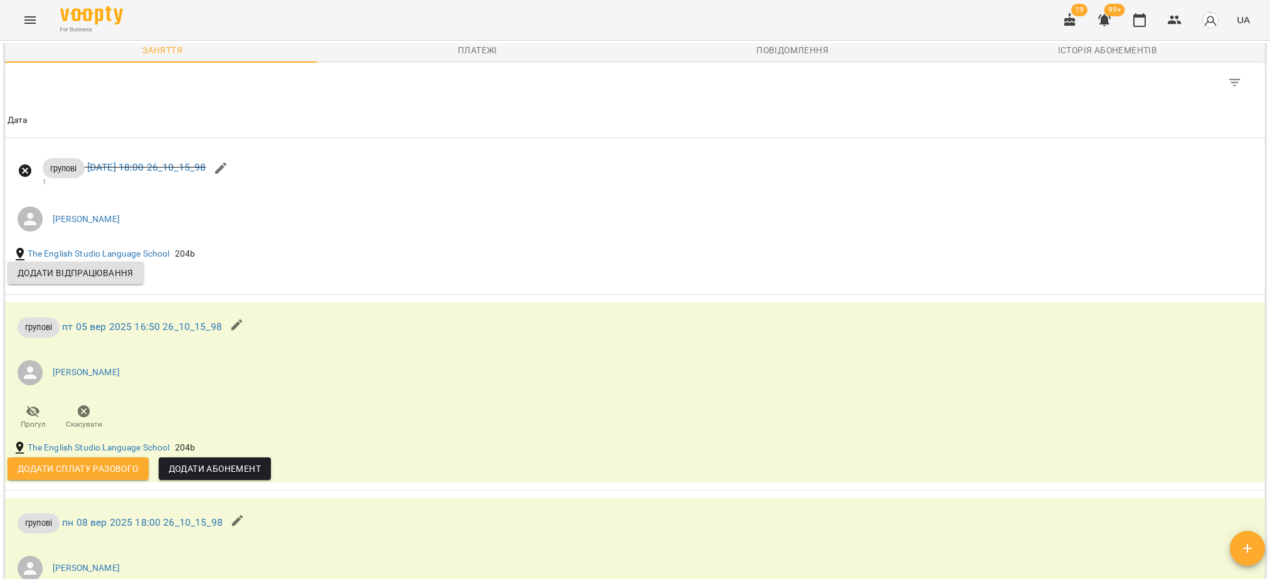
scroll to position [861, 0]
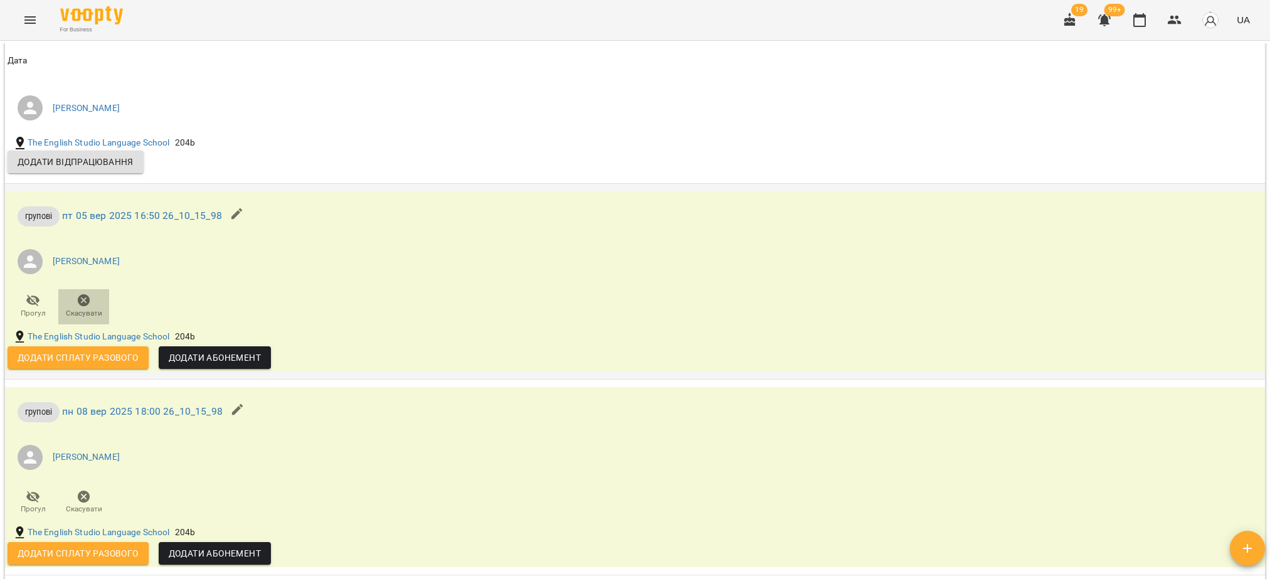
click at [83, 307] on icon "button" at bounding box center [84, 300] width 13 height 13
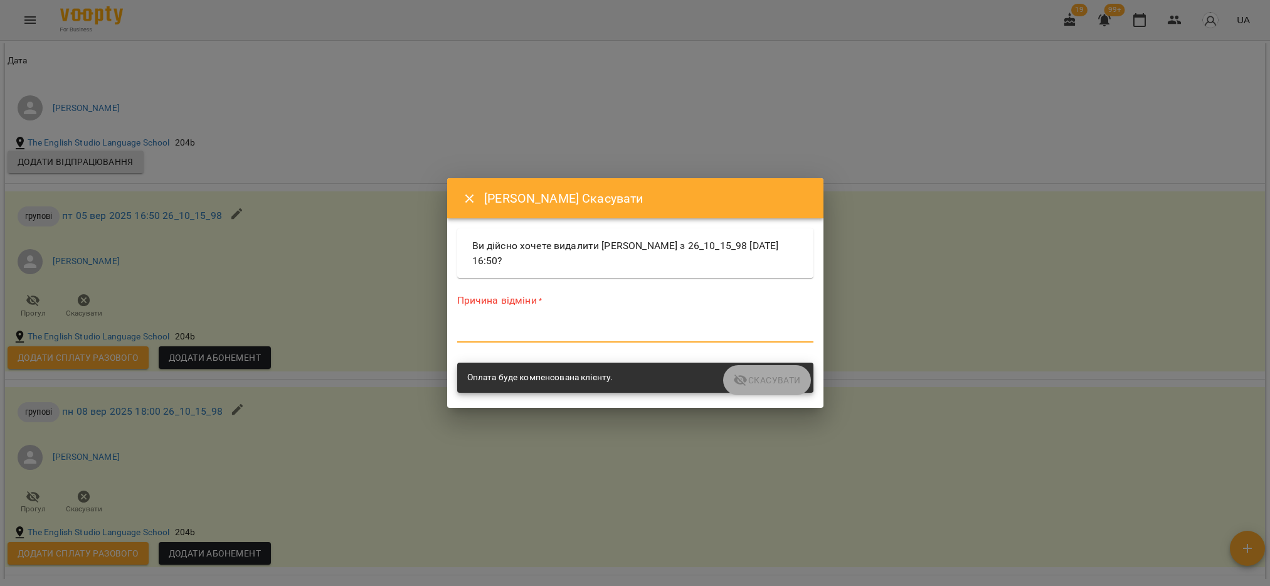
click at [551, 328] on textarea at bounding box center [635, 332] width 356 height 12
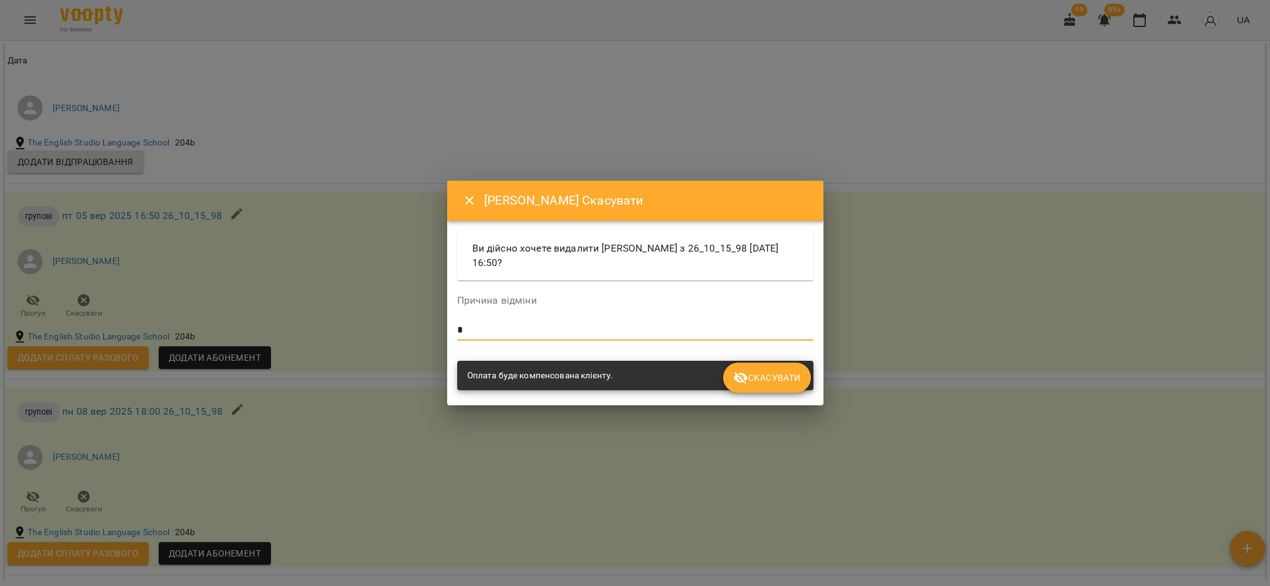
type textarea "*"
click at [756, 375] on span "Скасувати" at bounding box center [766, 377] width 67 height 15
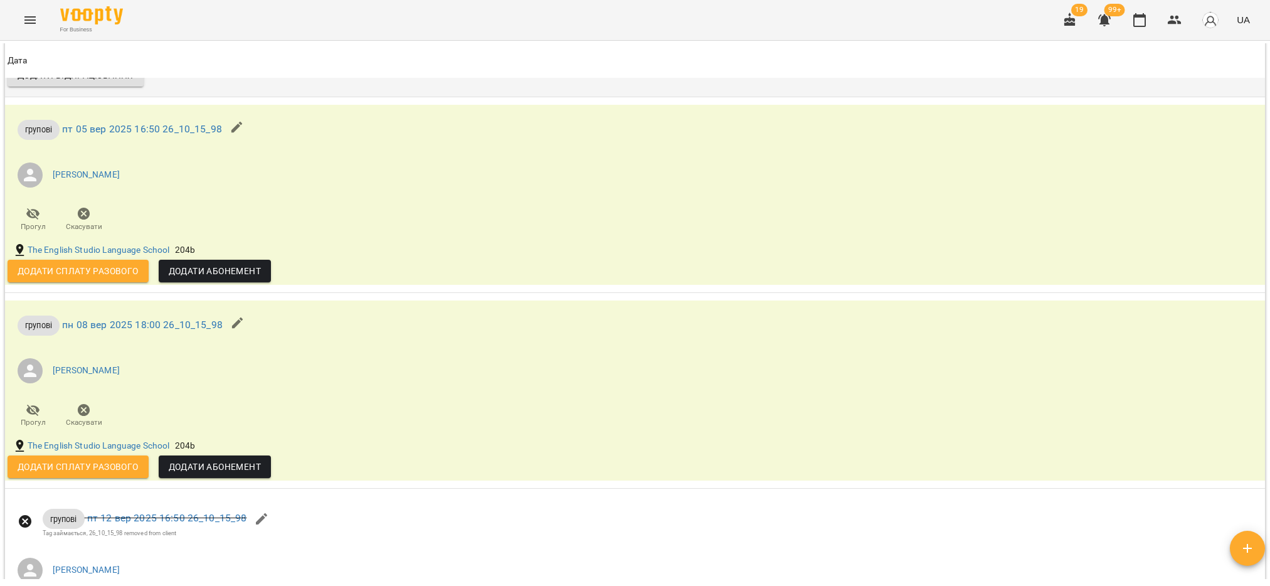
scroll to position [955, 0]
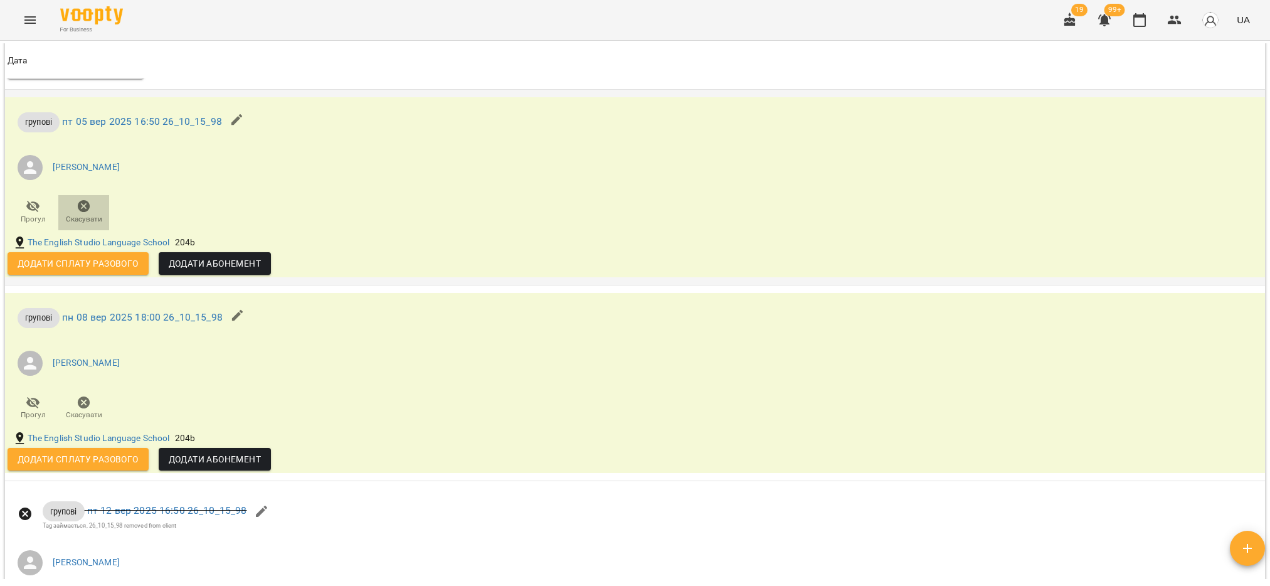
click at [87, 213] on icon "button" at bounding box center [84, 206] width 13 height 13
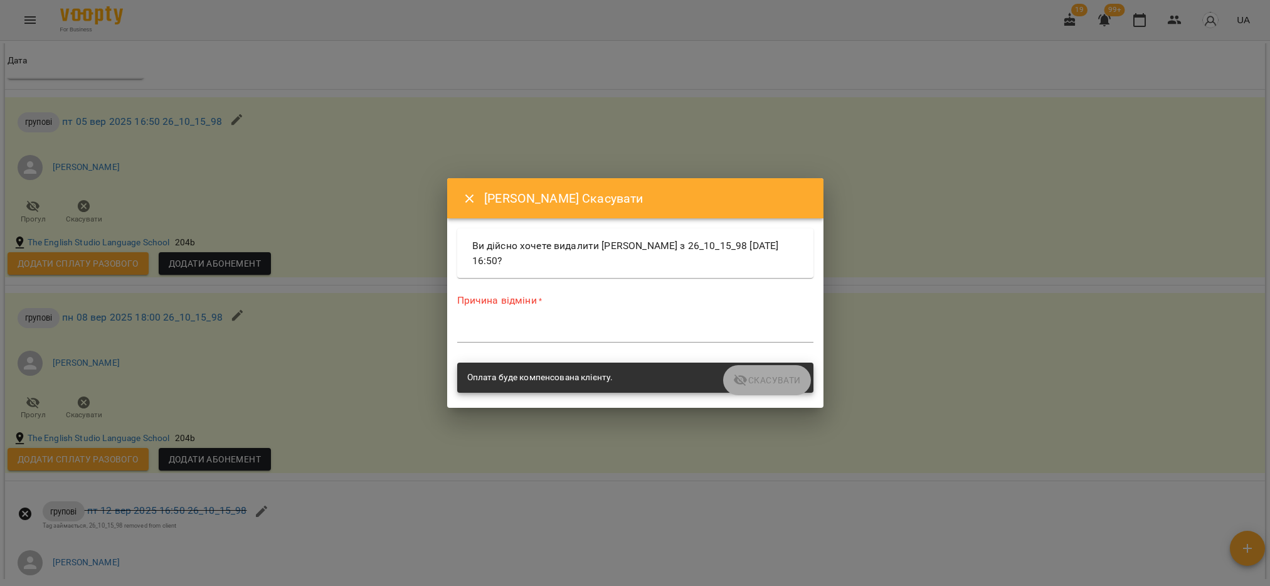
click at [479, 341] on div "*" at bounding box center [635, 332] width 356 height 20
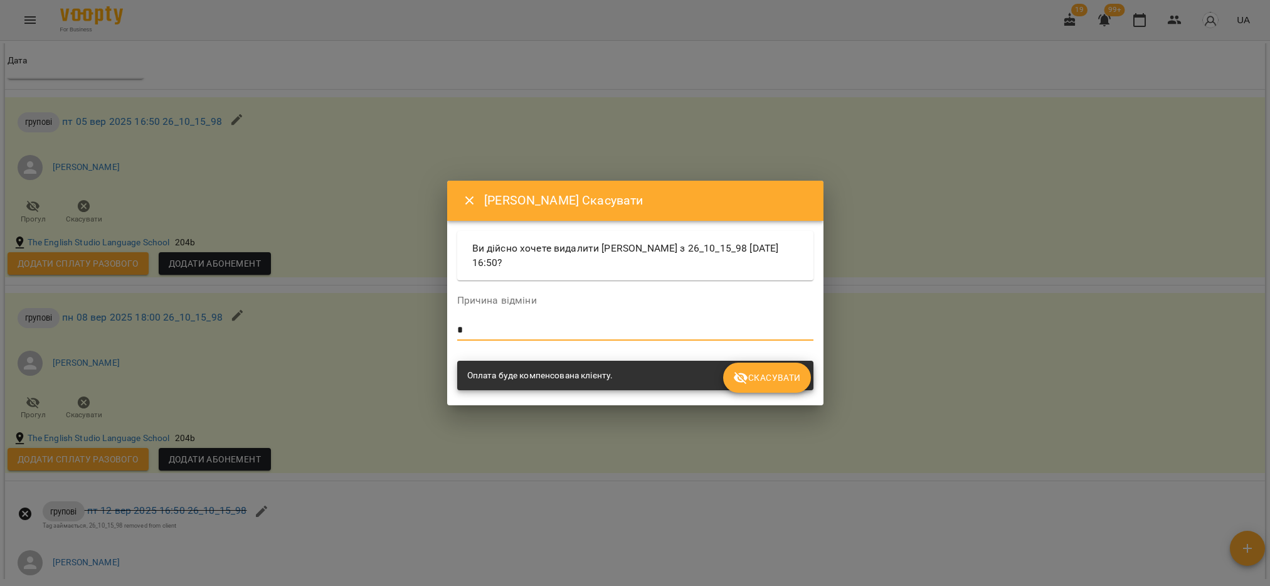
type textarea "*"
click at [763, 380] on span "Скасувати" at bounding box center [766, 377] width 67 height 15
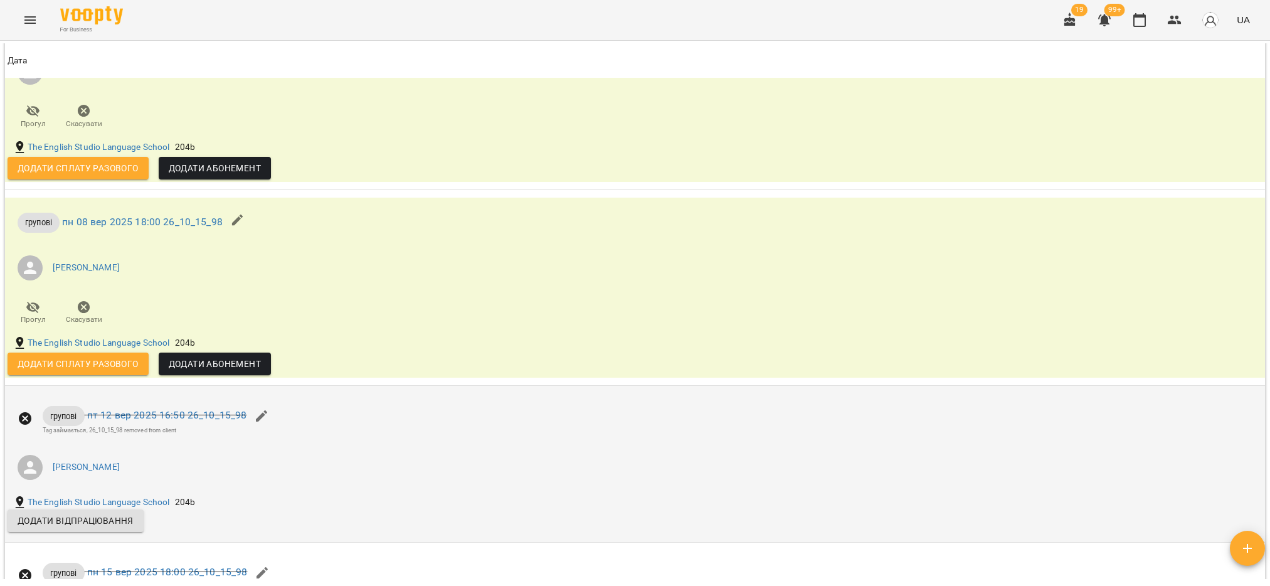
scroll to position [1049, 0]
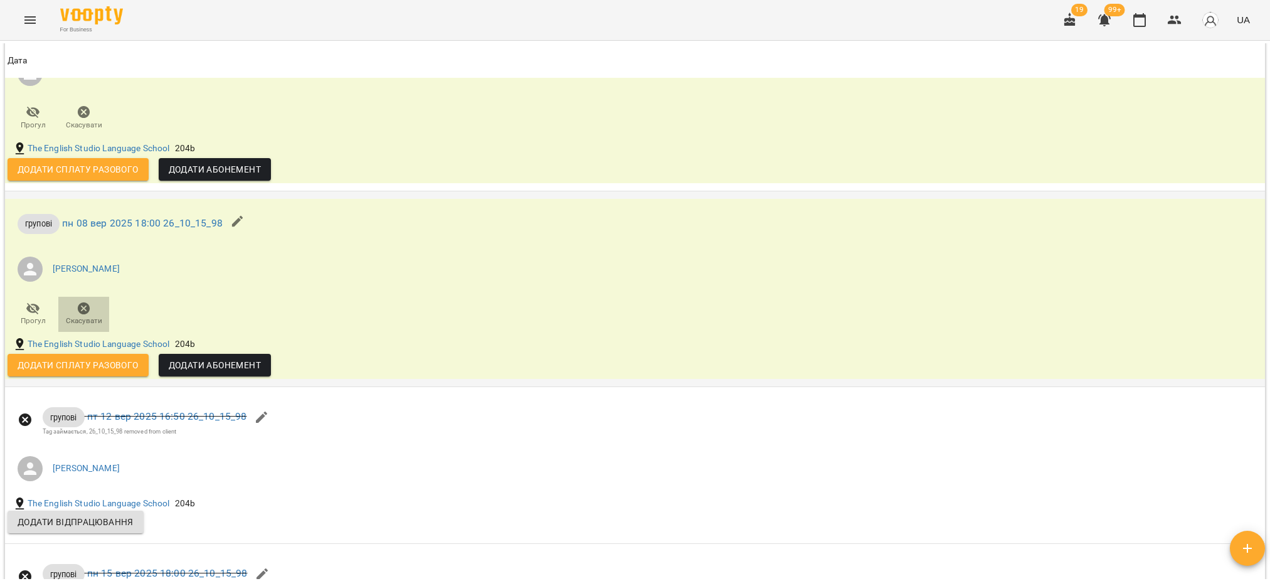
click at [83, 315] on icon "button" at bounding box center [84, 308] width 13 height 13
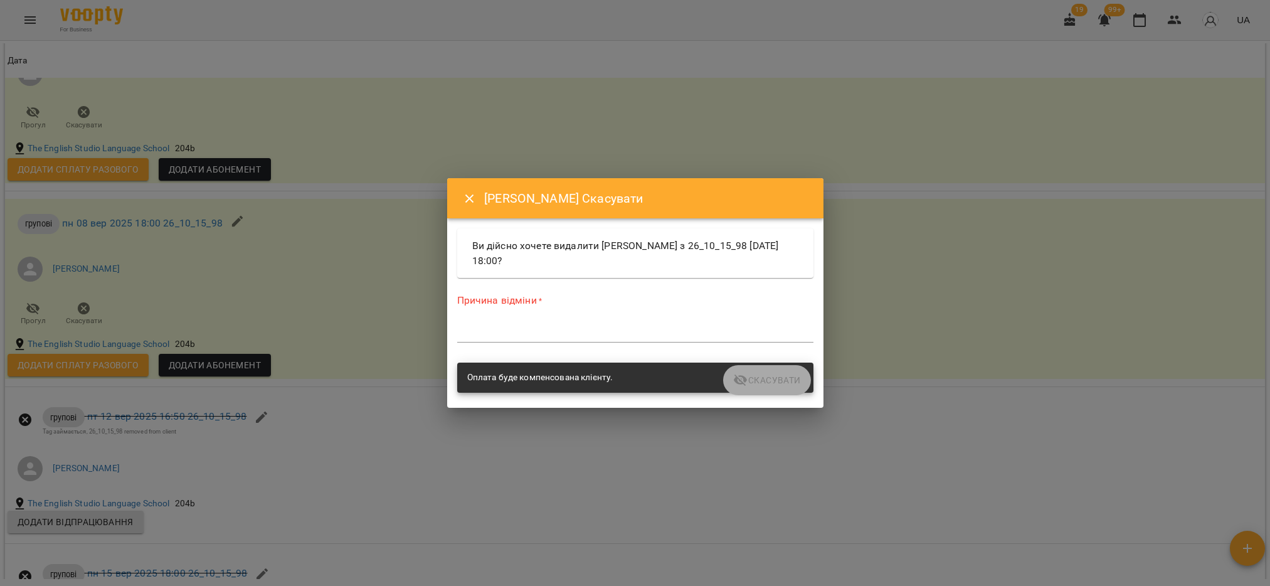
click at [551, 324] on div "*" at bounding box center [635, 332] width 356 height 20
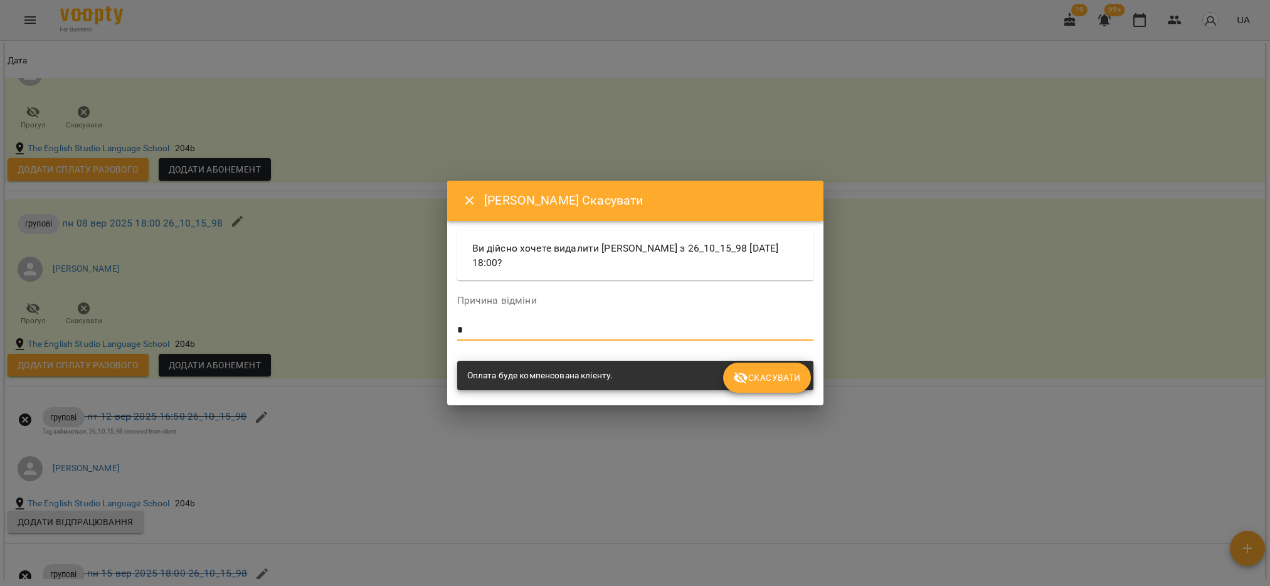
type textarea "*"
click at [770, 380] on span "Скасувати" at bounding box center [766, 377] width 67 height 15
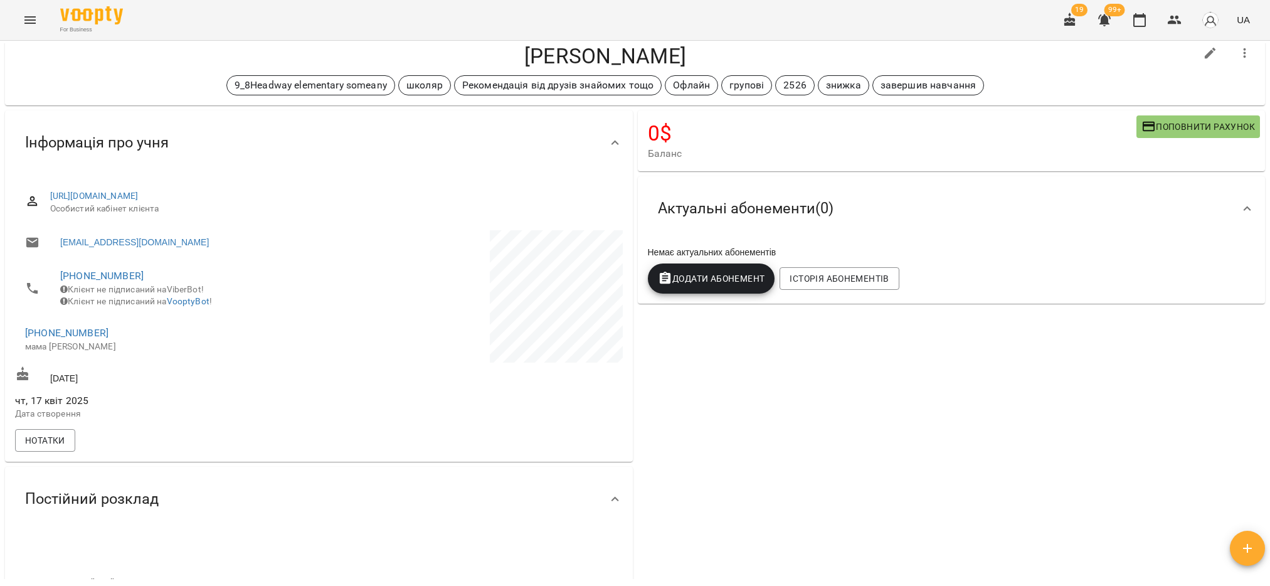
scroll to position [0, 0]
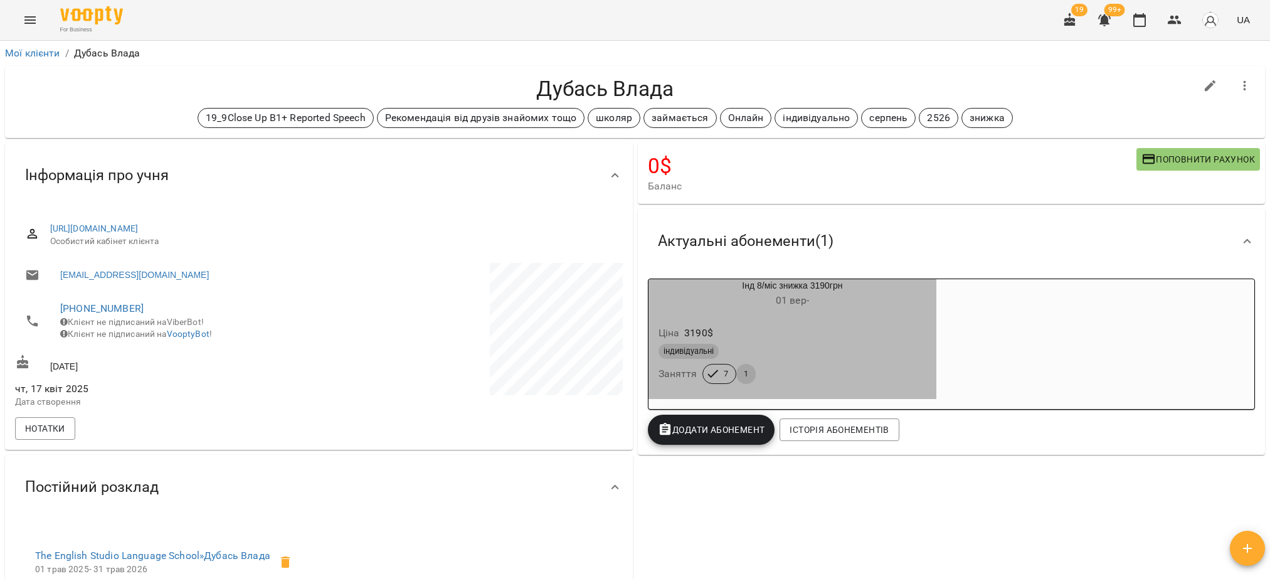
click at [795, 358] on div "індивідуальні" at bounding box center [793, 351] width 268 height 15
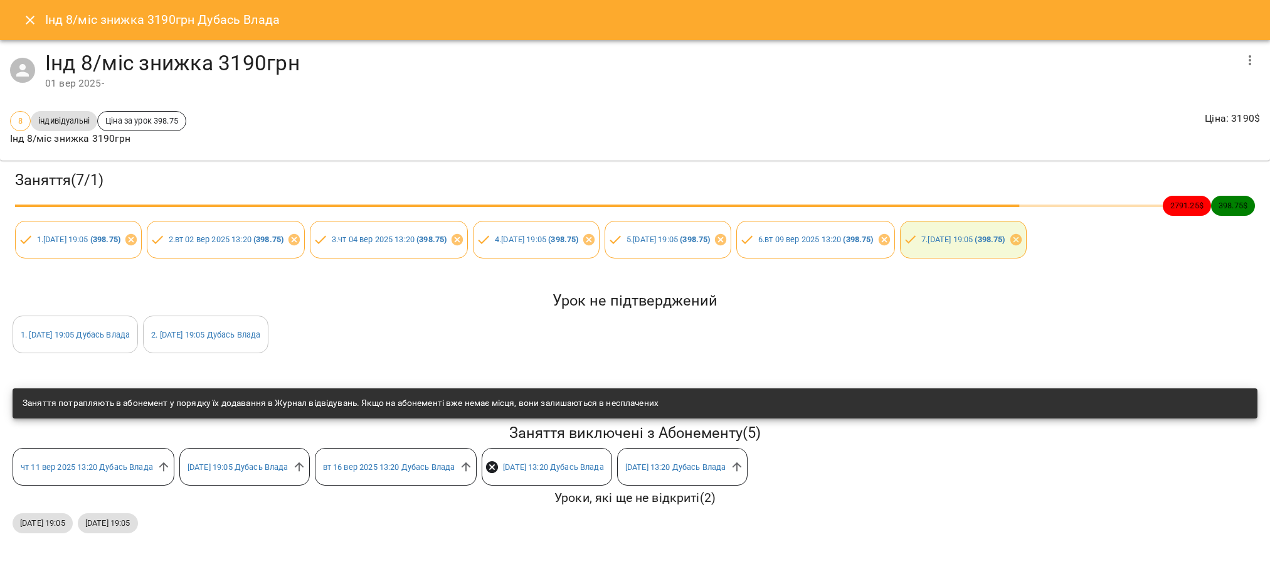
click at [21, 24] on button "Close" at bounding box center [30, 20] width 30 height 30
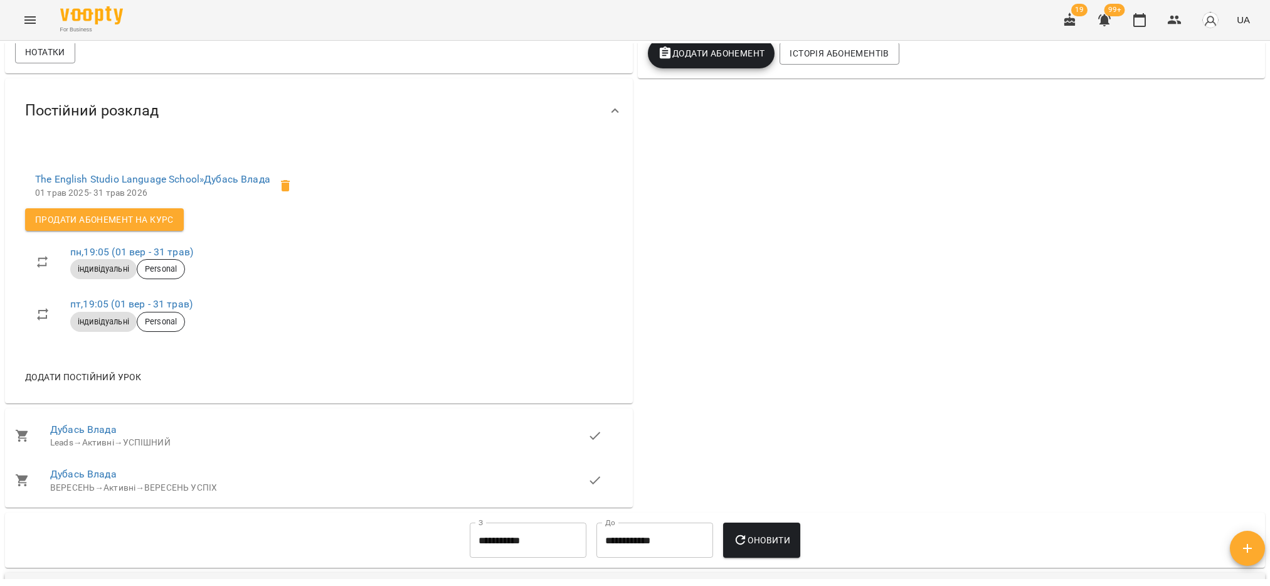
scroll to position [282, 0]
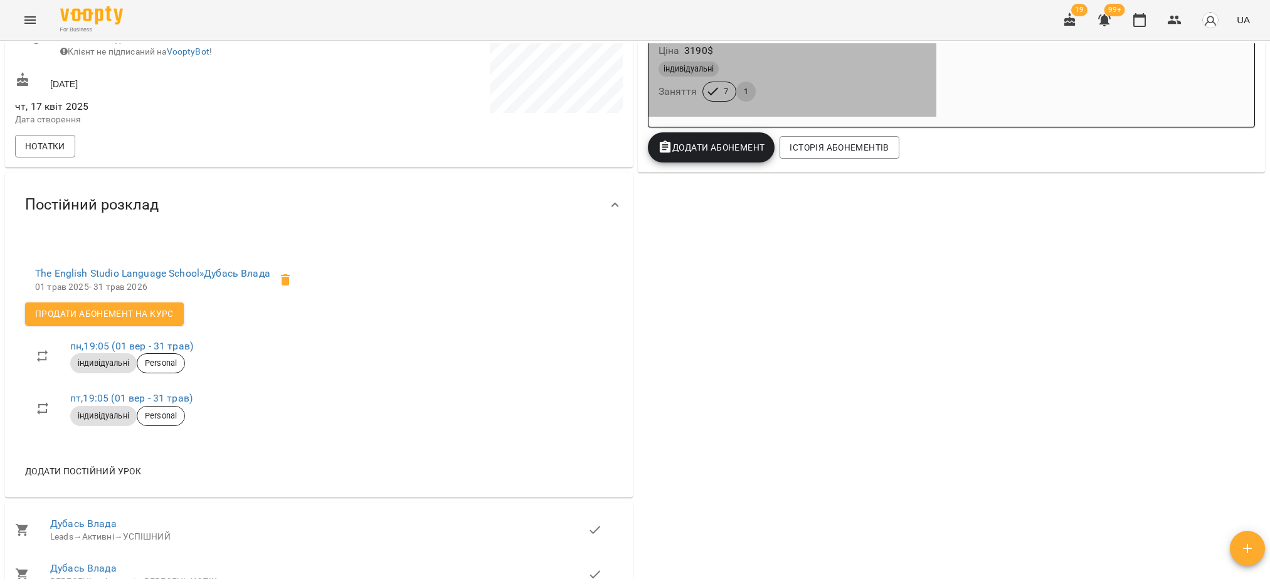
click at [732, 61] on div "індивідуальні" at bounding box center [792, 69] width 273 height 20
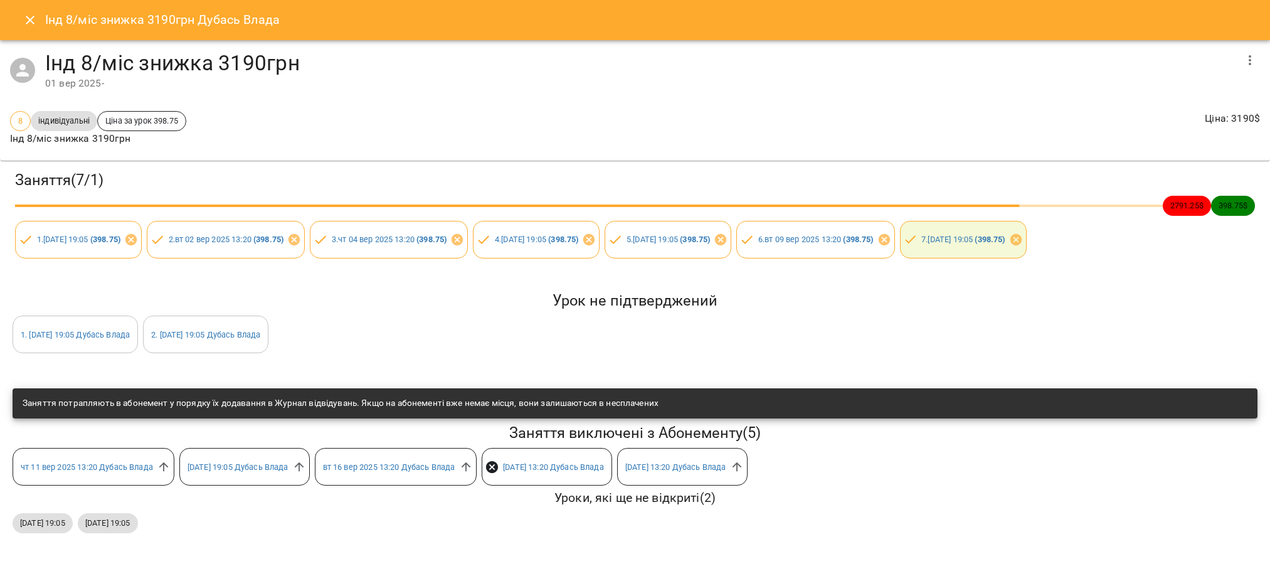
click at [864, 179] on h3 "Заняття ( 7 / 1 )" at bounding box center [635, 180] width 1240 height 19
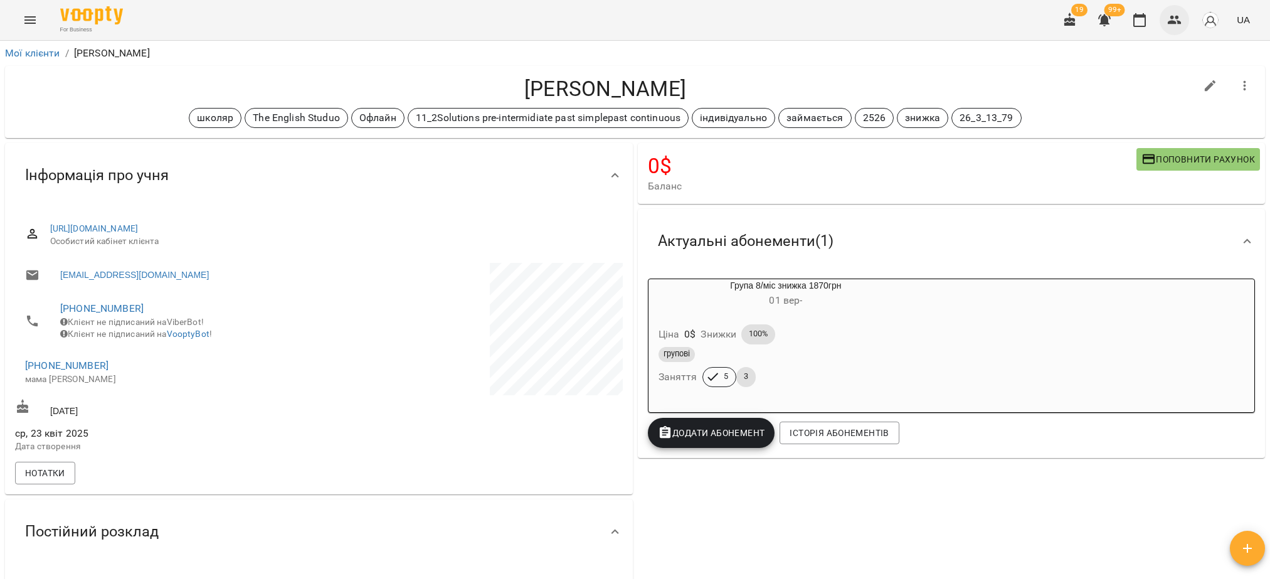
click at [1185, 19] on button "button" at bounding box center [1175, 20] width 30 height 30
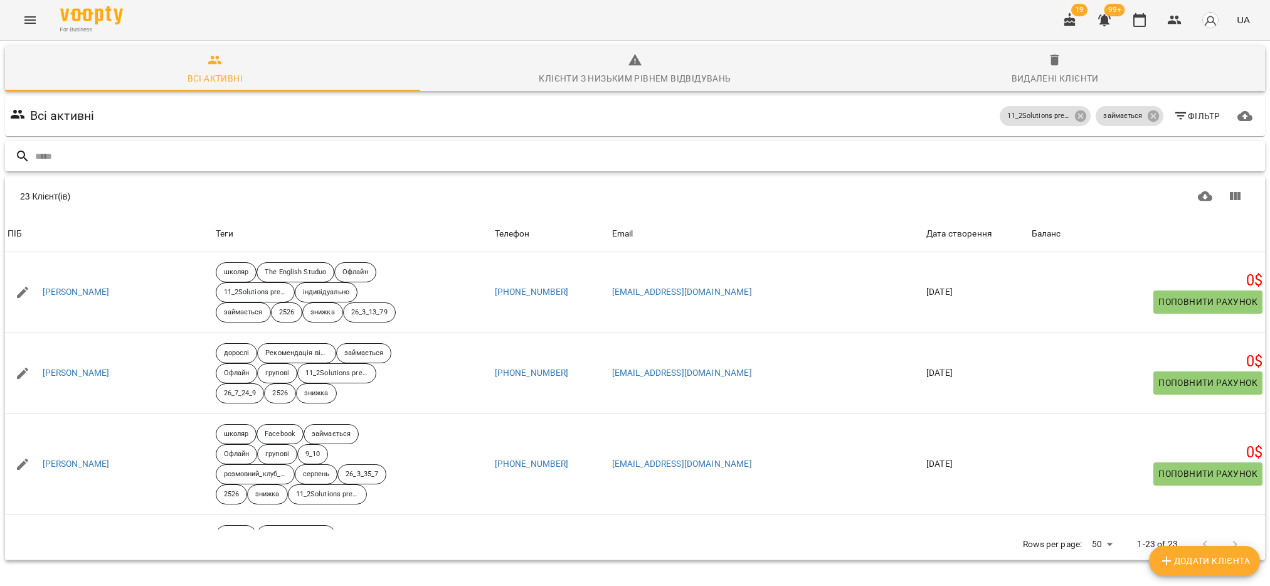
click at [70, 159] on input "text" at bounding box center [647, 156] width 1225 height 21
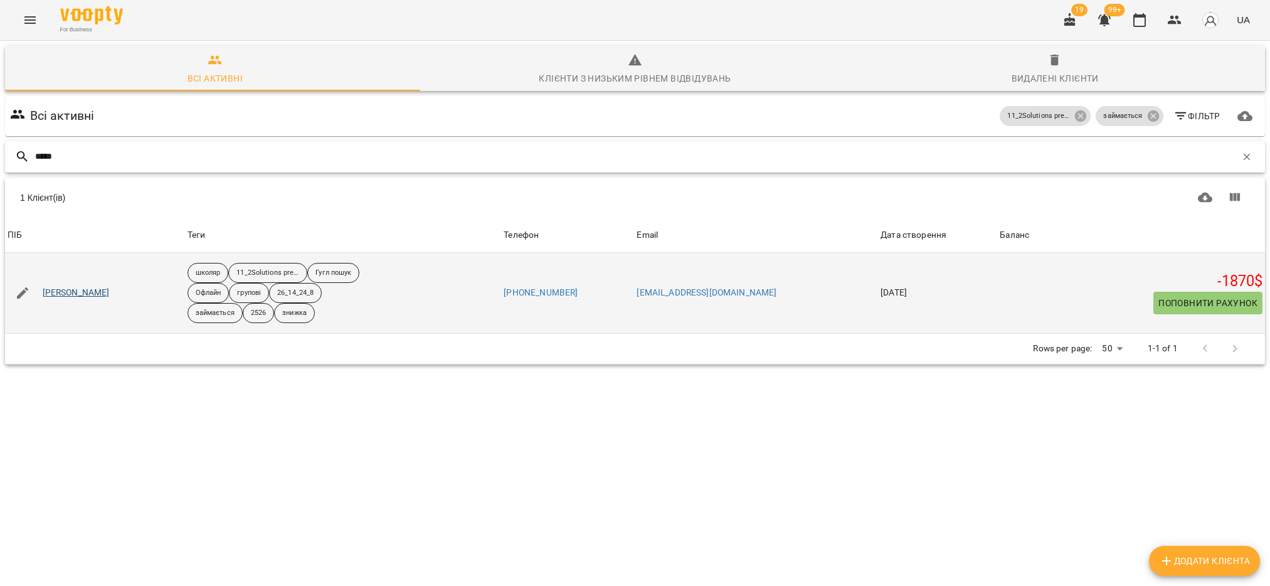
type input "*****"
click at [70, 294] on link "[PERSON_NAME]" at bounding box center [76, 293] width 67 height 13
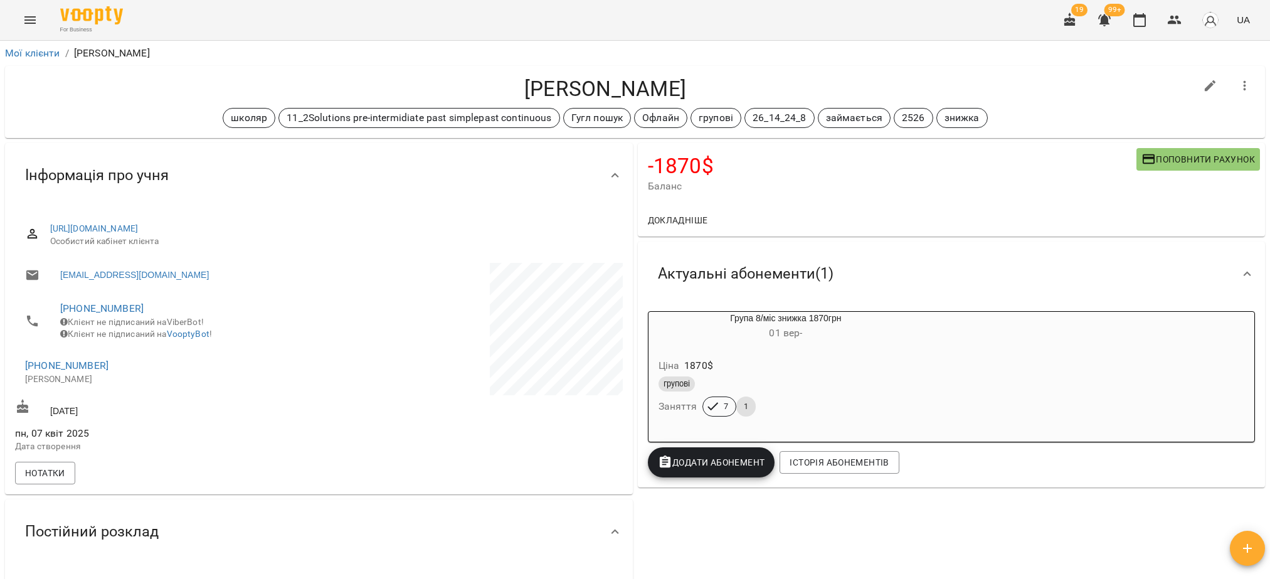
click at [1177, 162] on span "Поповнити рахунок" at bounding box center [1198, 159] width 114 height 15
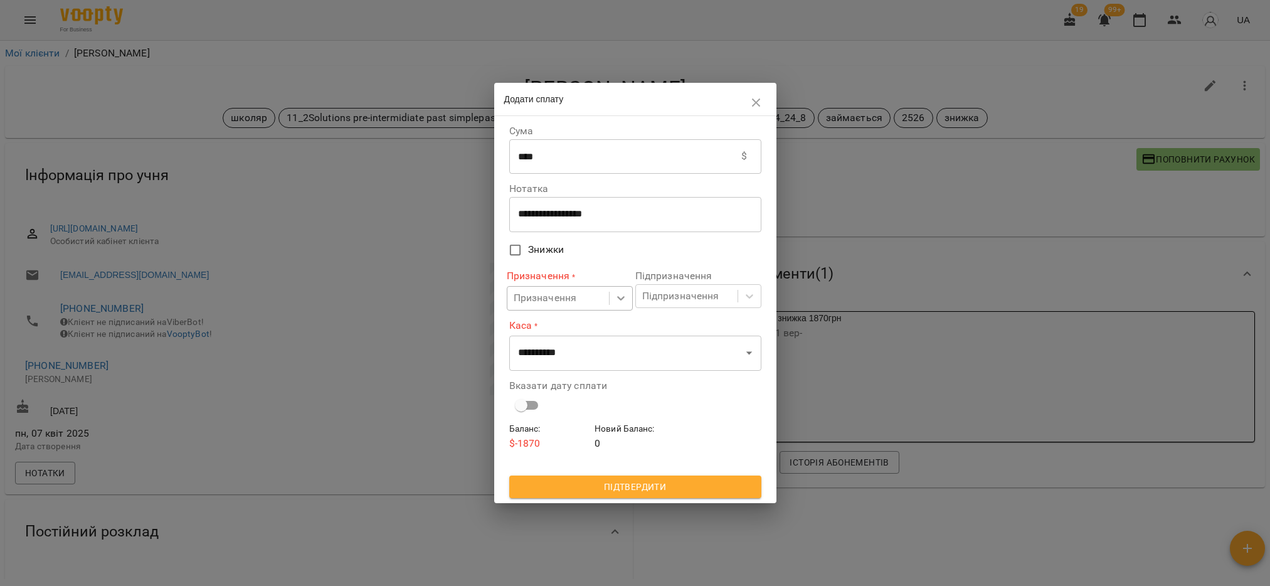
click at [627, 302] on div at bounding box center [621, 298] width 23 height 23
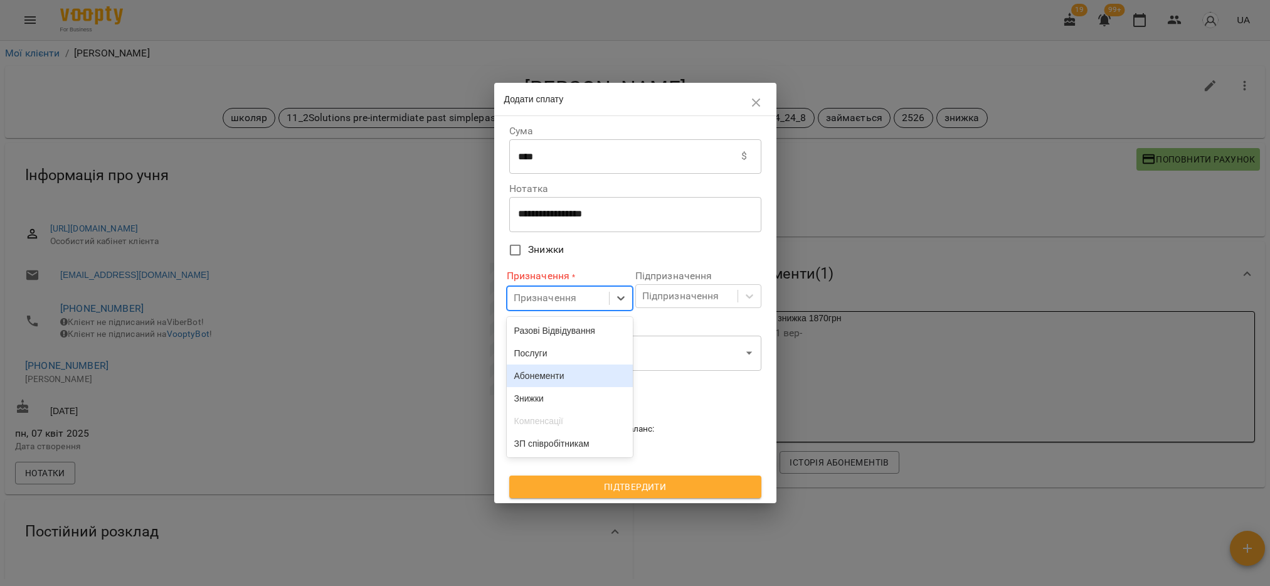
click at [541, 381] on div "Абонементи" at bounding box center [570, 375] width 126 height 23
click at [700, 294] on div "Підпризначення" at bounding box center [680, 296] width 77 height 15
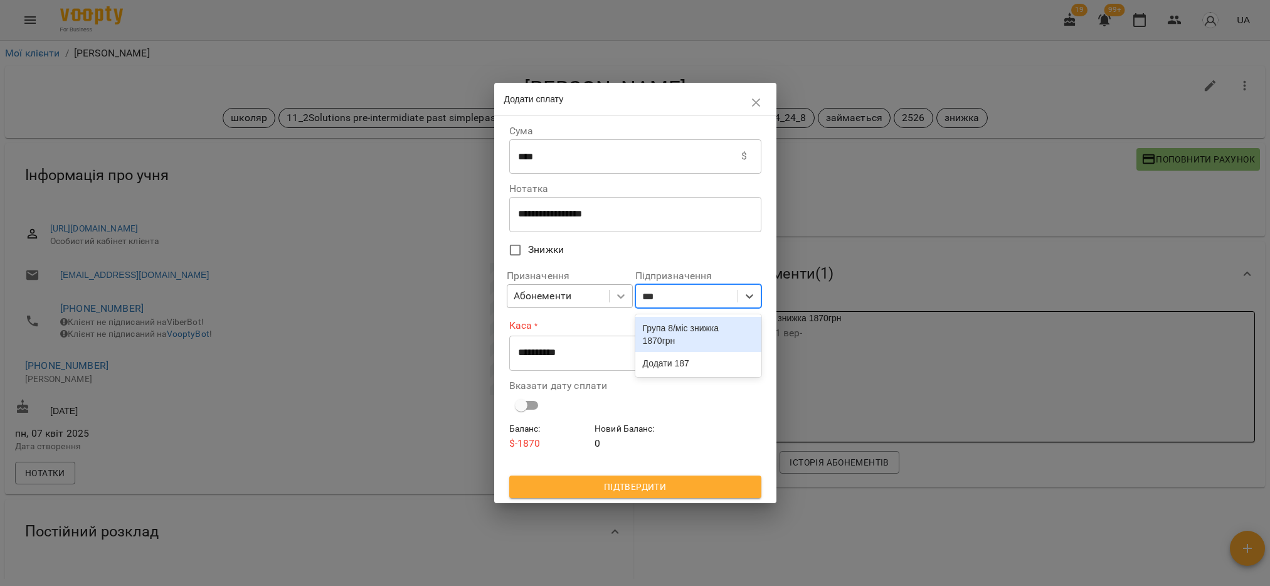
type input "****"
click at [657, 333] on div "Група 8/міс знижка 1870грн" at bounding box center [698, 334] width 126 height 35
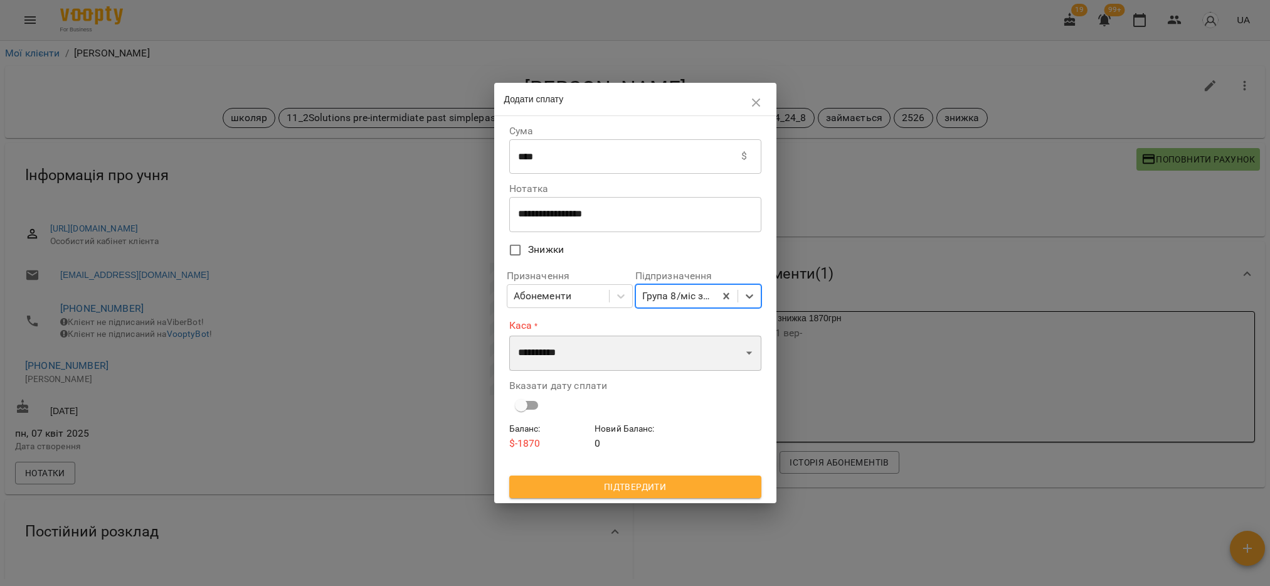
drag, startPoint x: 625, startPoint y: 351, endPoint x: 597, endPoint y: 367, distance: 32.1
click at [625, 351] on select "**********" at bounding box center [635, 353] width 252 height 35
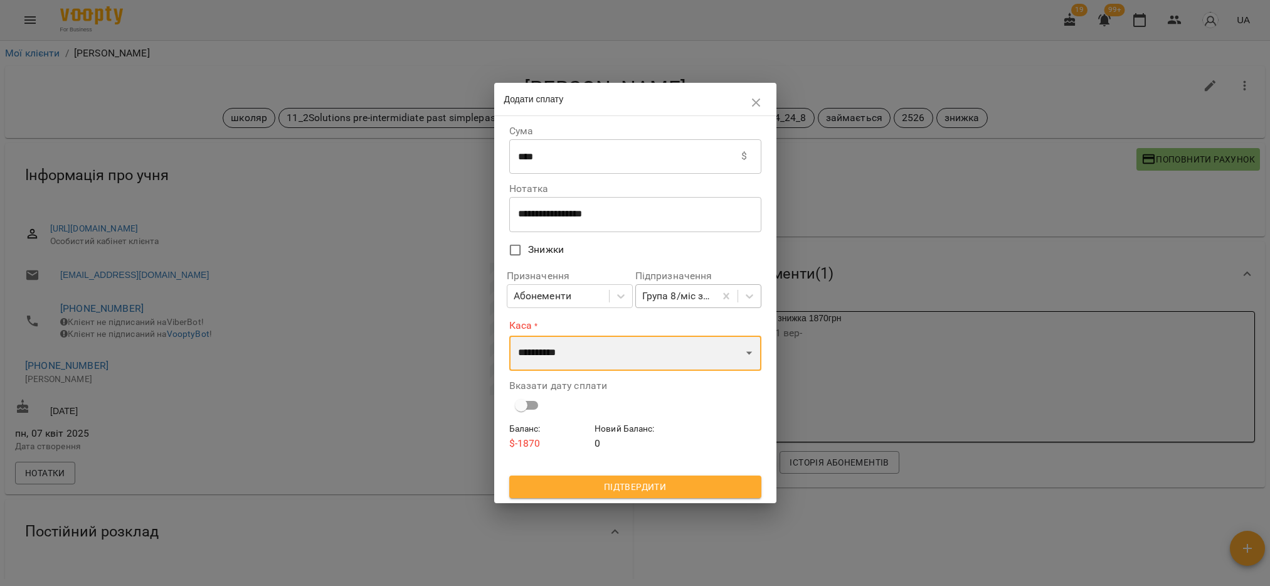
select select "****"
click at [509, 336] on select "**********" at bounding box center [635, 353] width 252 height 35
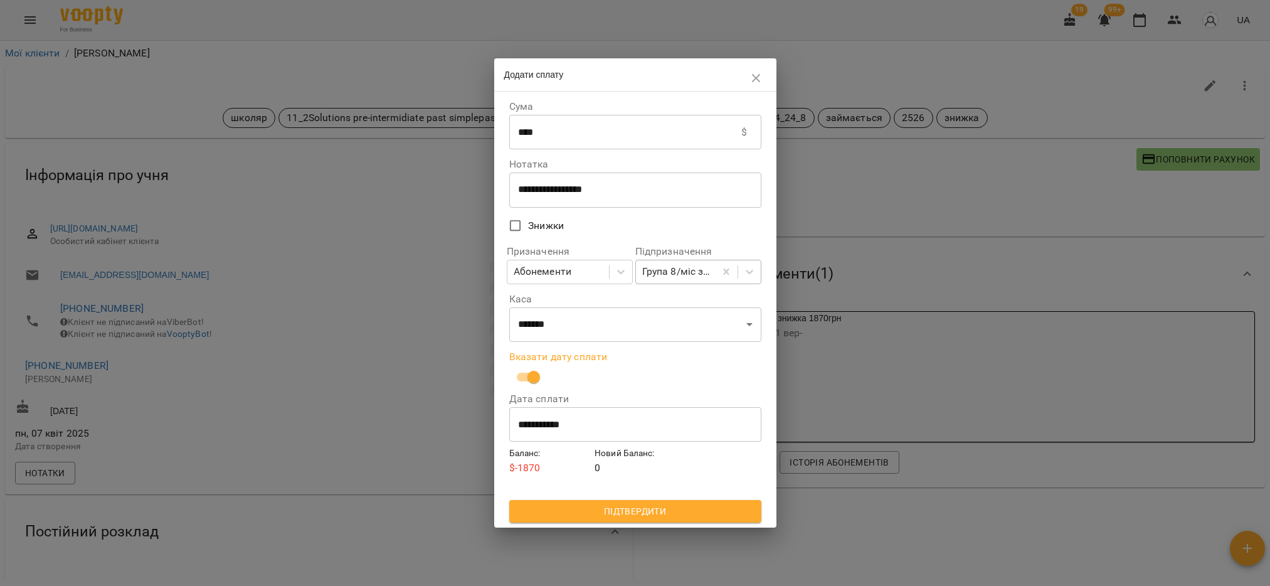
click at [531, 432] on input "**********" at bounding box center [635, 423] width 252 height 35
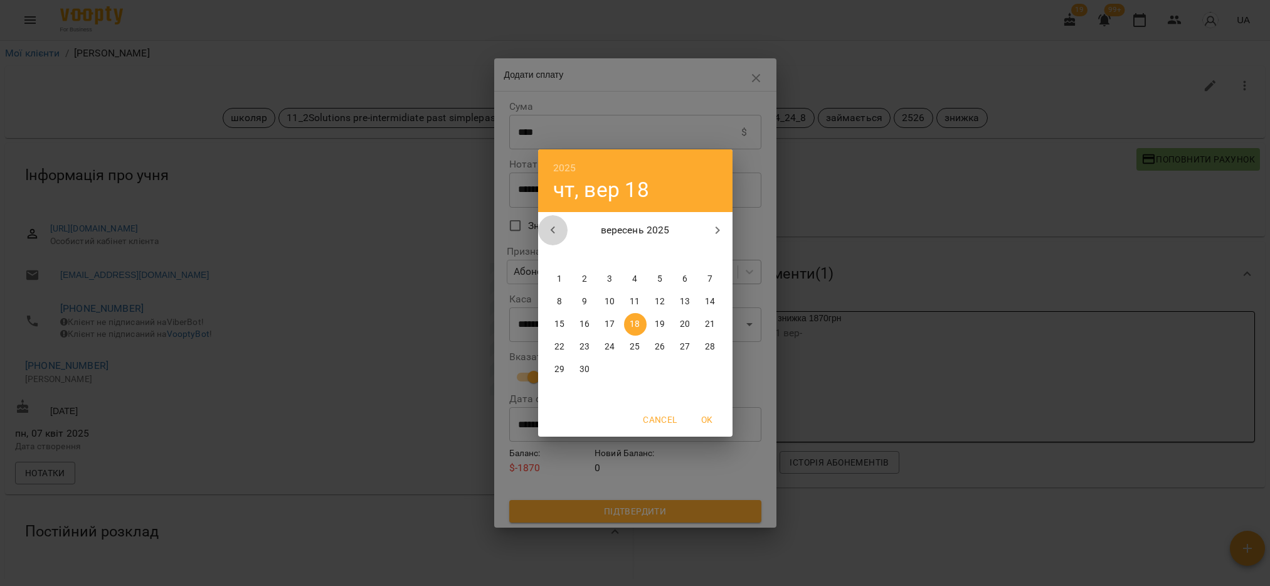
click at [555, 234] on icon "button" at bounding box center [553, 230] width 15 height 15
click at [588, 371] on p "26" at bounding box center [585, 369] width 10 height 13
type input "**********"
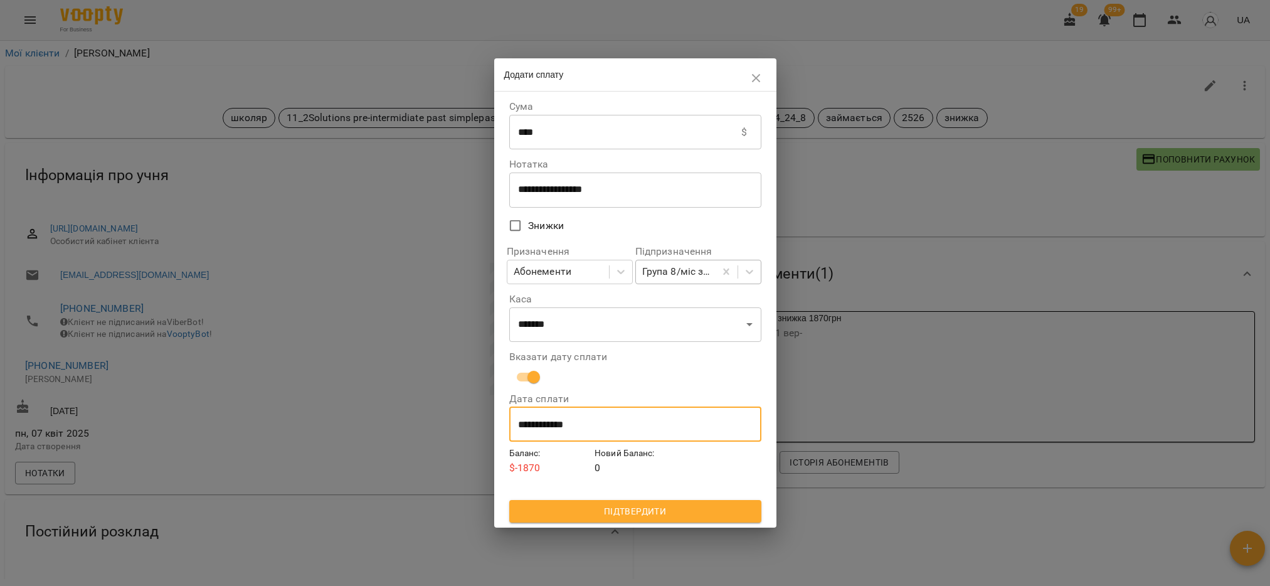
click at [666, 507] on span "Підтвердити" at bounding box center [635, 511] width 232 height 15
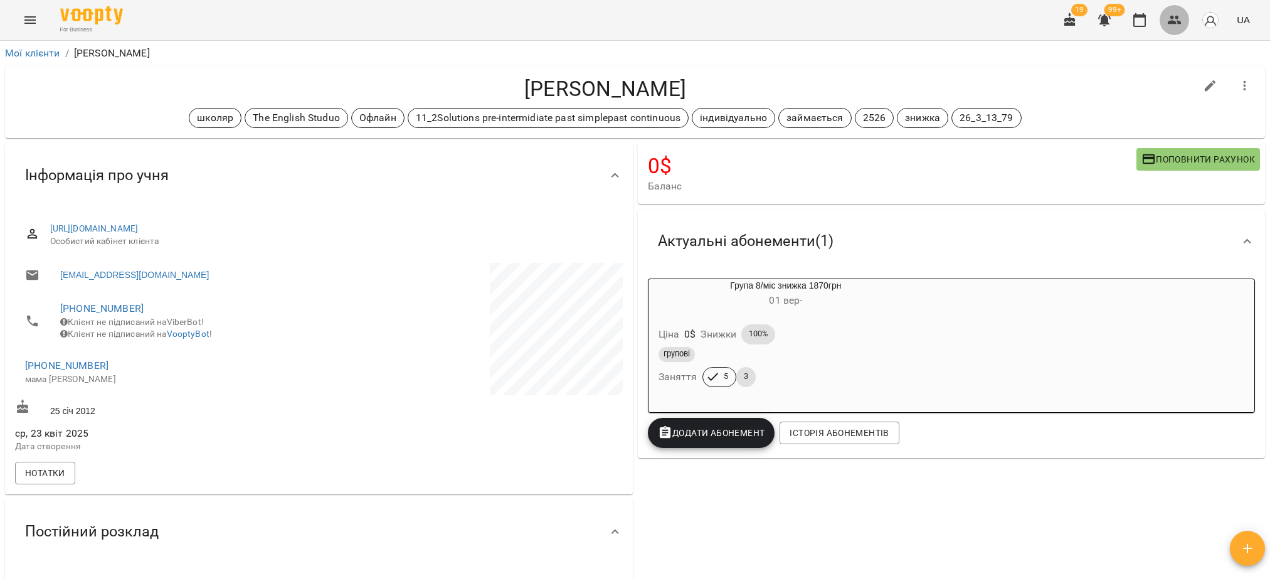
click at [1168, 16] on icon "button" at bounding box center [1174, 20] width 15 height 15
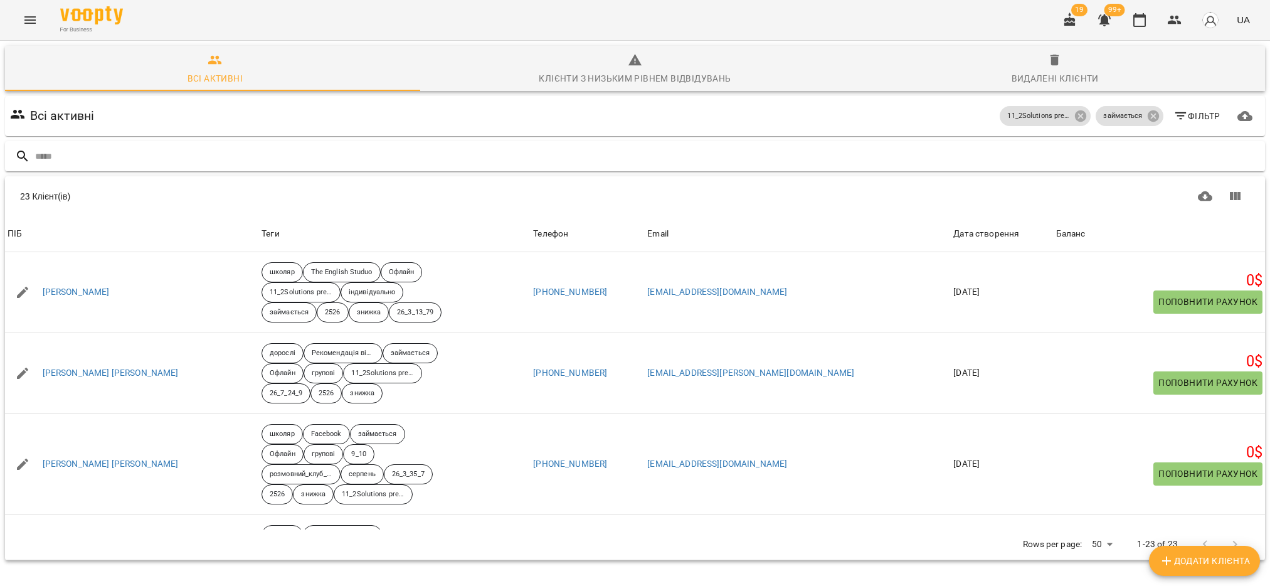
click at [102, 156] on input "text" at bounding box center [647, 156] width 1225 height 21
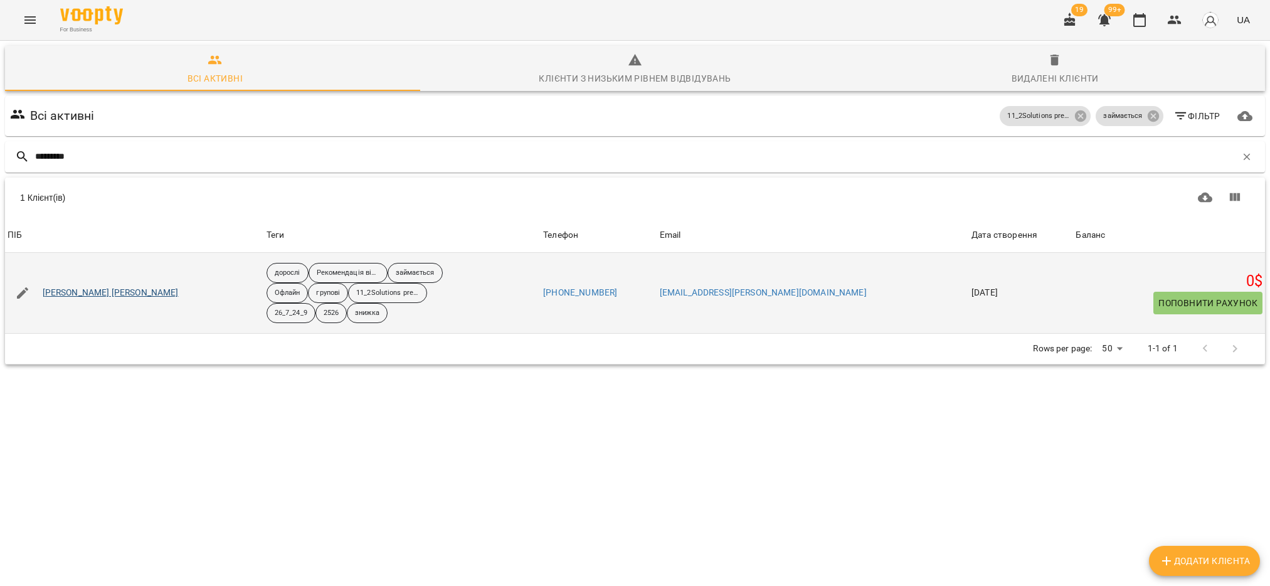
type input "*********"
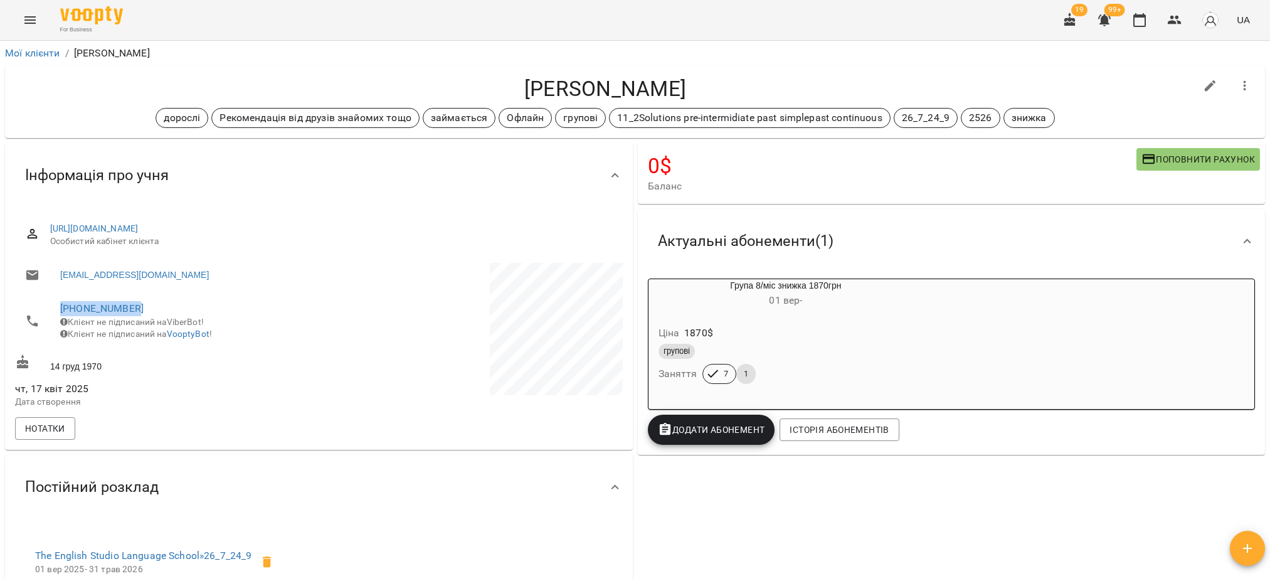
drag, startPoint x: 149, startPoint y: 302, endPoint x: 58, endPoint y: 304, distance: 90.3
click at [58, 304] on li "[PHONE_NUMBER] Клієнт не підписаний на ViberBot! Клієнт не підписаний на Voopty…" at bounding box center [165, 320] width 301 height 57
copy link "[PHONE_NUMBER]"
click at [1174, 19] on icon "button" at bounding box center [1174, 20] width 15 height 15
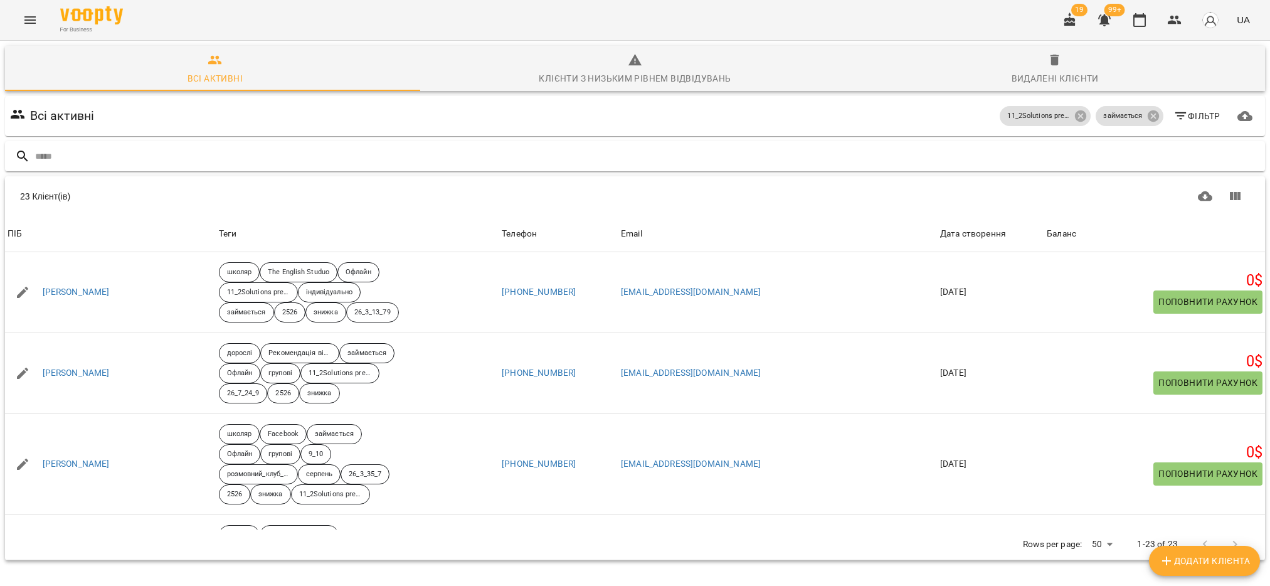
click at [83, 153] on input "text" at bounding box center [647, 156] width 1225 height 21
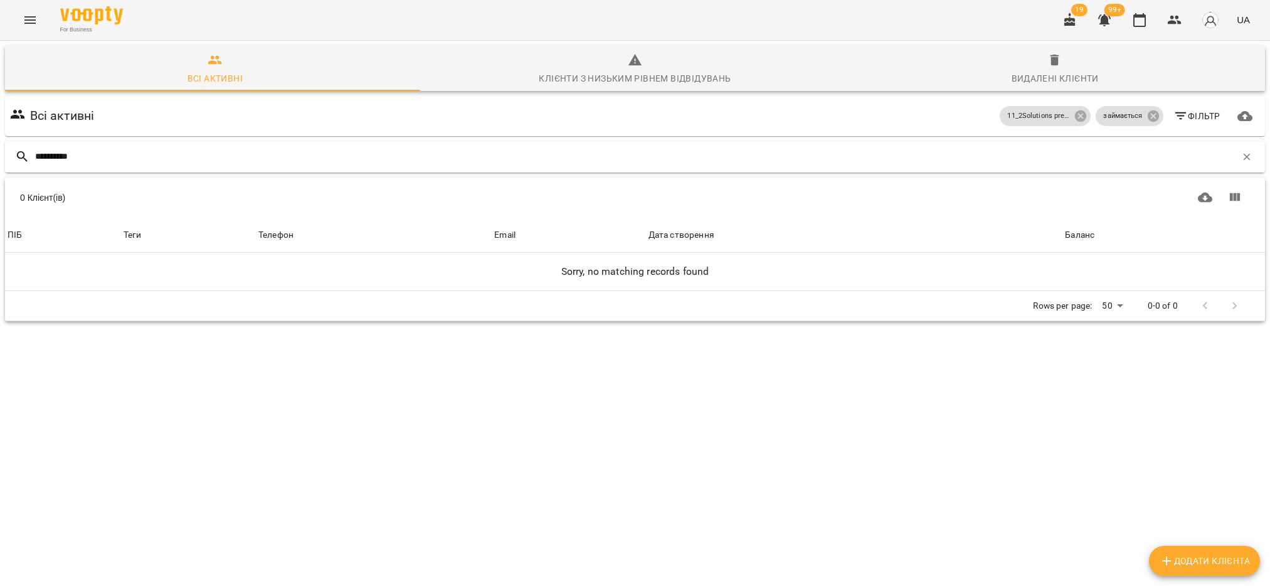
click at [72, 159] on input "**********" at bounding box center [635, 156] width 1201 height 21
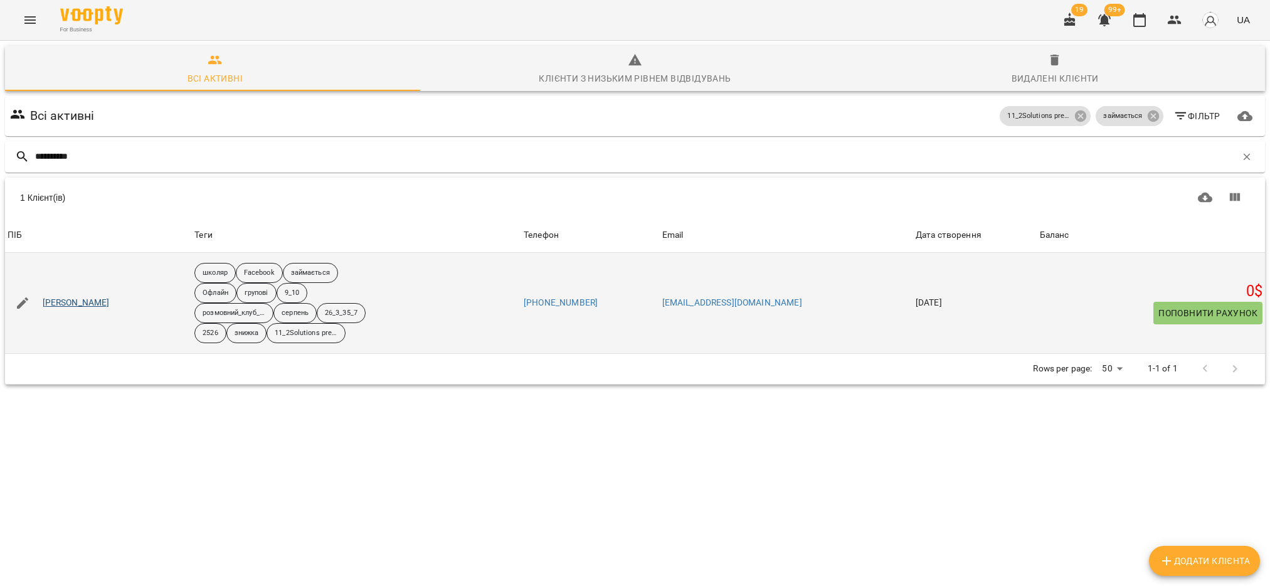
type input "**********"
click at [80, 305] on link "[PERSON_NAME]" at bounding box center [76, 303] width 67 height 13
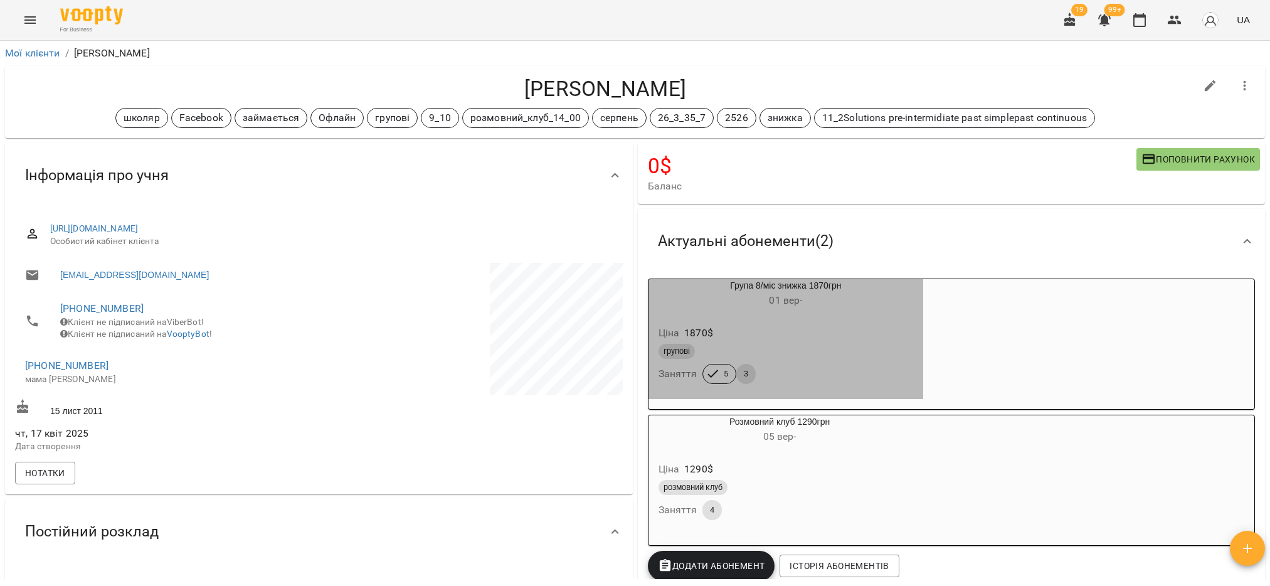
click at [772, 354] on div "групові" at bounding box center [786, 351] width 255 height 15
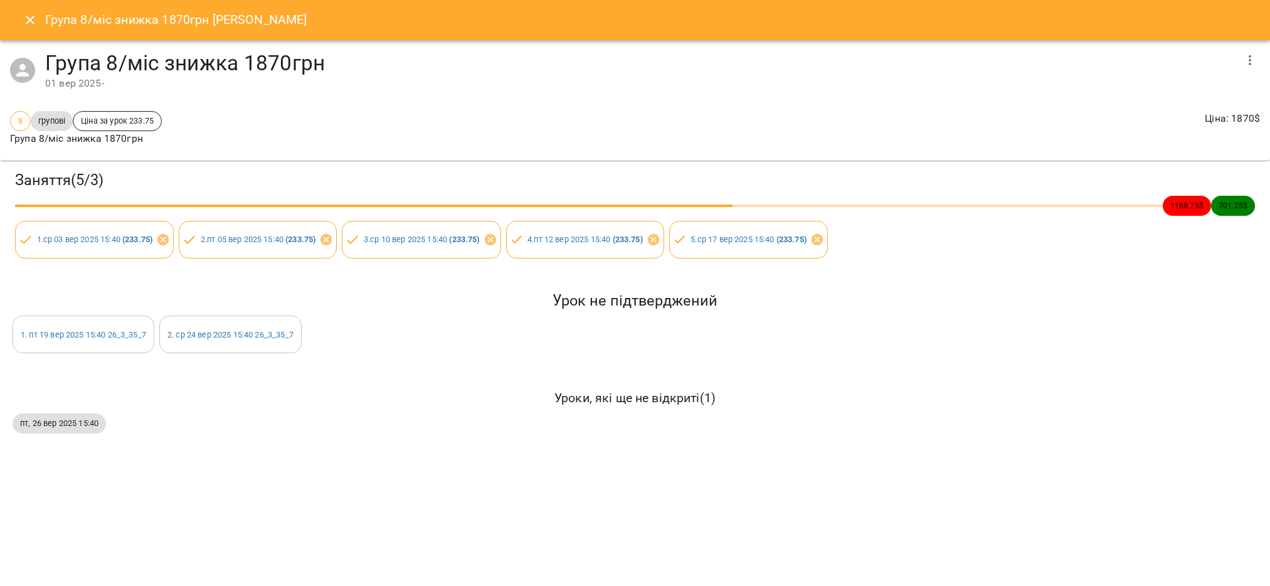
click at [27, 17] on icon "Close" at bounding box center [30, 20] width 9 height 9
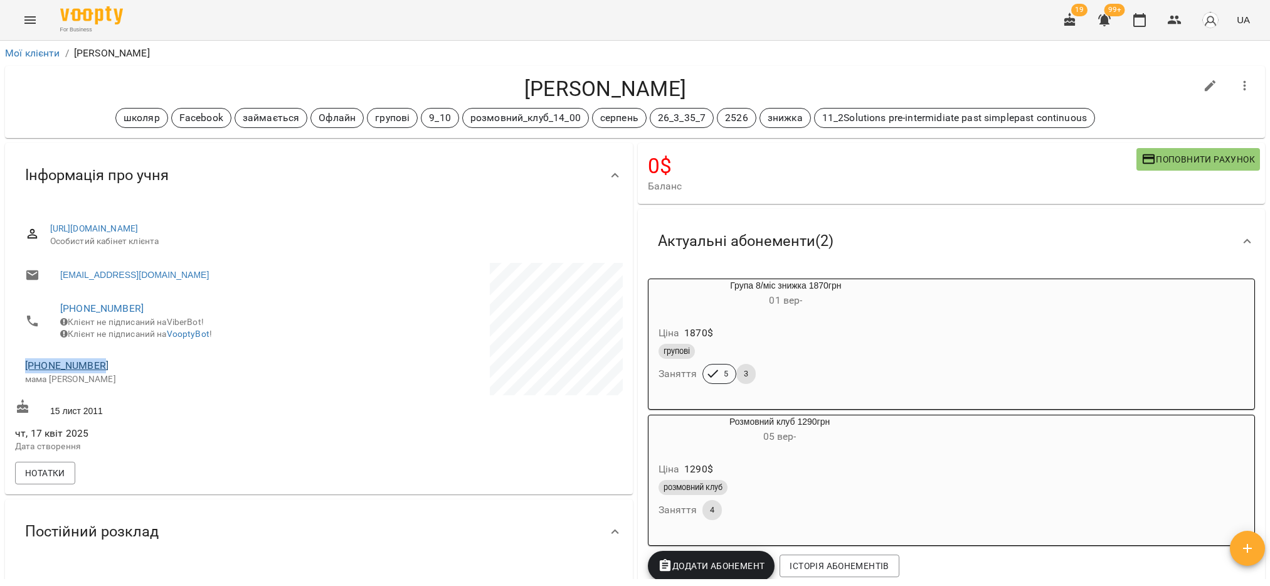
drag, startPoint x: 103, startPoint y: 377, endPoint x: 25, endPoint y: 371, distance: 78.6
click at [25, 371] on span "[PHONE_NUMBER]" at bounding box center [165, 365] width 281 height 15
copy link "[PHONE_NUMBER]"
click at [1169, 24] on icon "button" at bounding box center [1174, 20] width 15 height 15
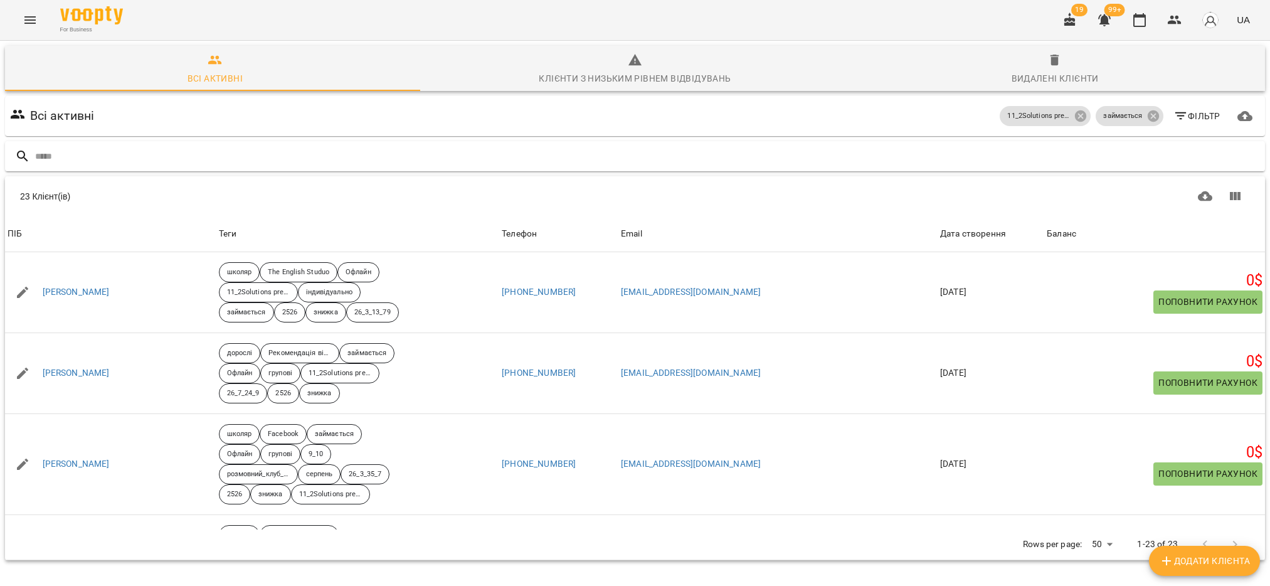
click at [184, 164] on input "text" at bounding box center [647, 156] width 1225 height 21
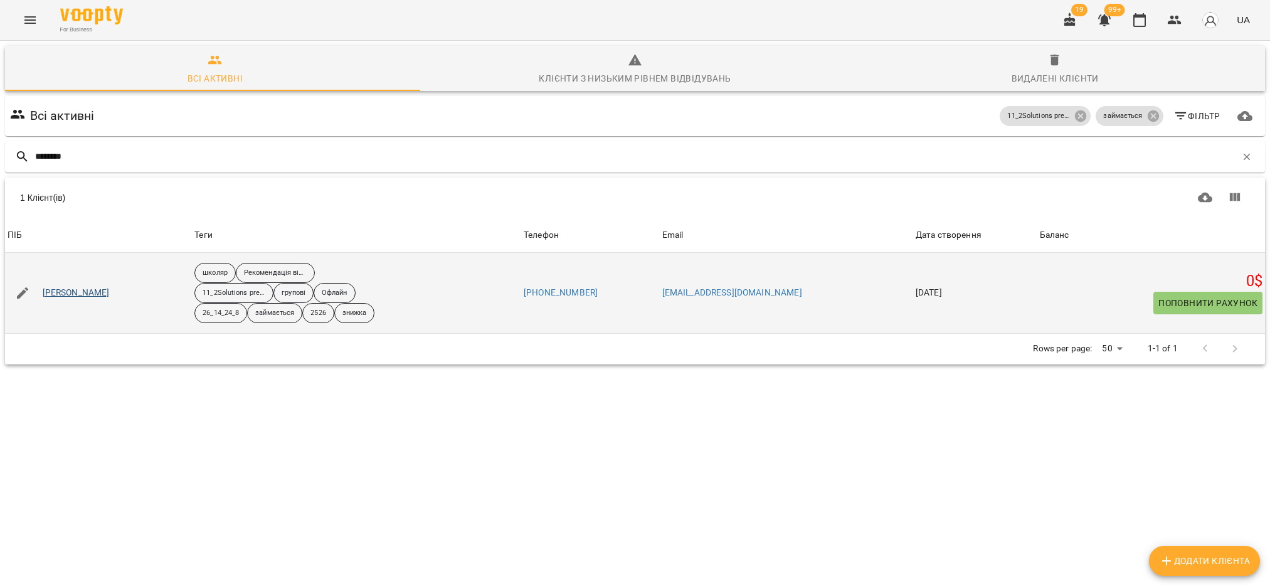
type input "********"
click at [75, 299] on link "[PERSON_NAME]" at bounding box center [76, 293] width 67 height 13
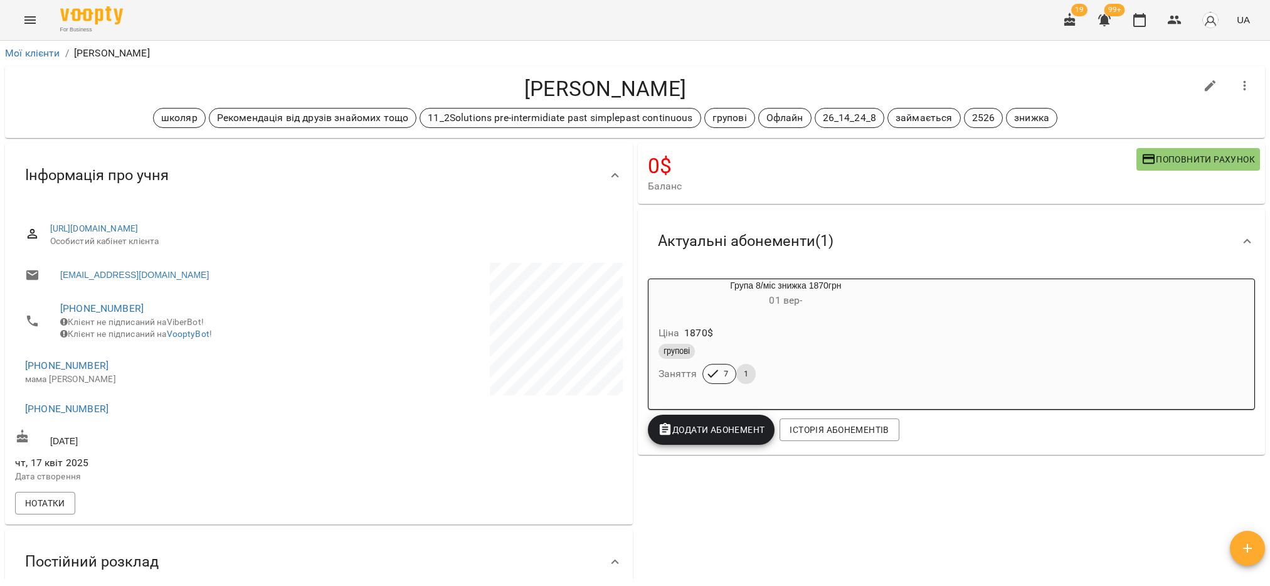
click at [734, 349] on div "групові" at bounding box center [786, 351] width 255 height 15
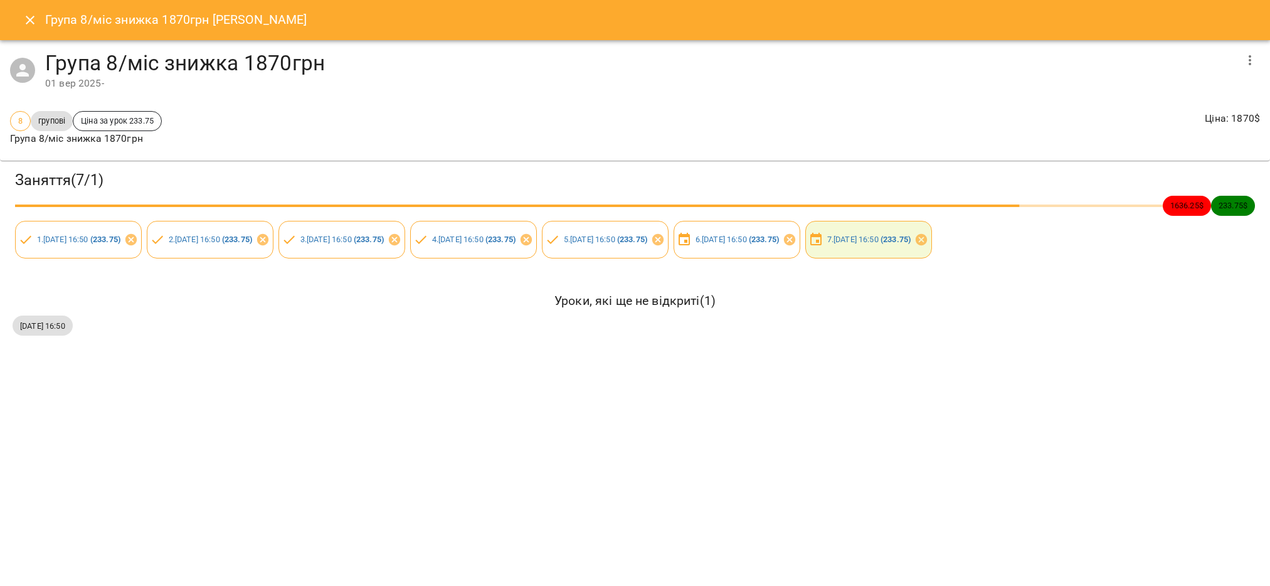
click at [34, 18] on icon "Close" at bounding box center [30, 20] width 15 height 15
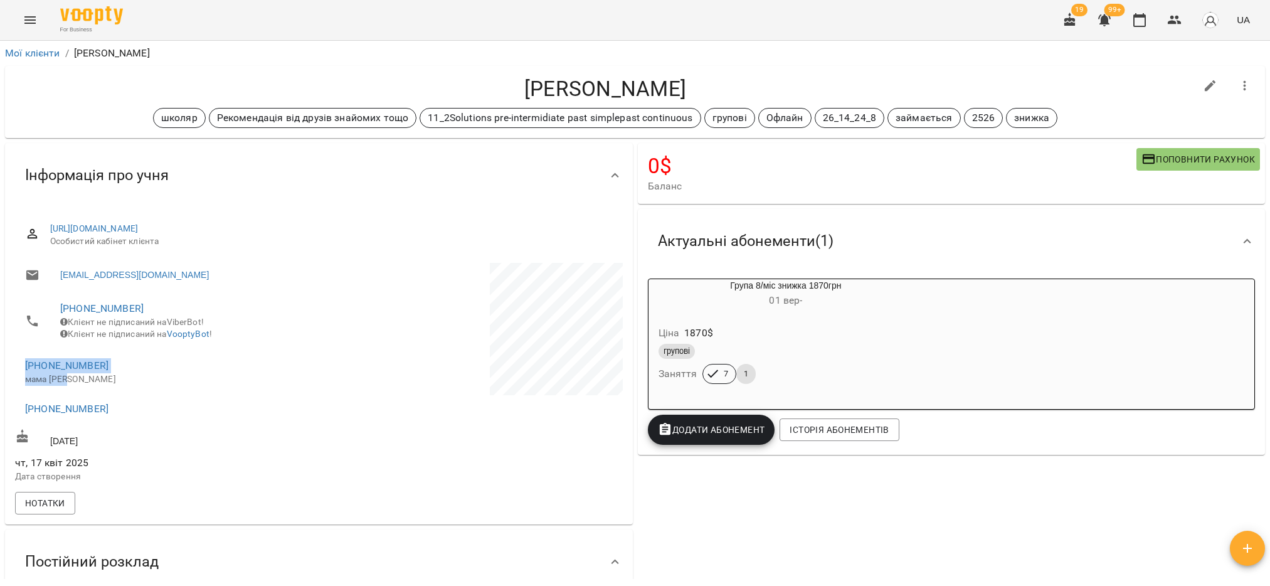
drag, startPoint x: 122, startPoint y: 383, endPoint x: 15, endPoint y: 369, distance: 108.1
click at [15, 369] on li "[PHONE_NUMBER] мама [PERSON_NAME]" at bounding box center [165, 371] width 301 height 45
click at [162, 412] on span "[PHONE_NUMBER]" at bounding box center [165, 408] width 281 height 15
drag, startPoint x: 23, startPoint y: 373, endPoint x: 114, endPoint y: 374, distance: 90.3
click at [114, 374] on li "[PHONE_NUMBER] мама [PERSON_NAME]" at bounding box center [165, 371] width 301 height 45
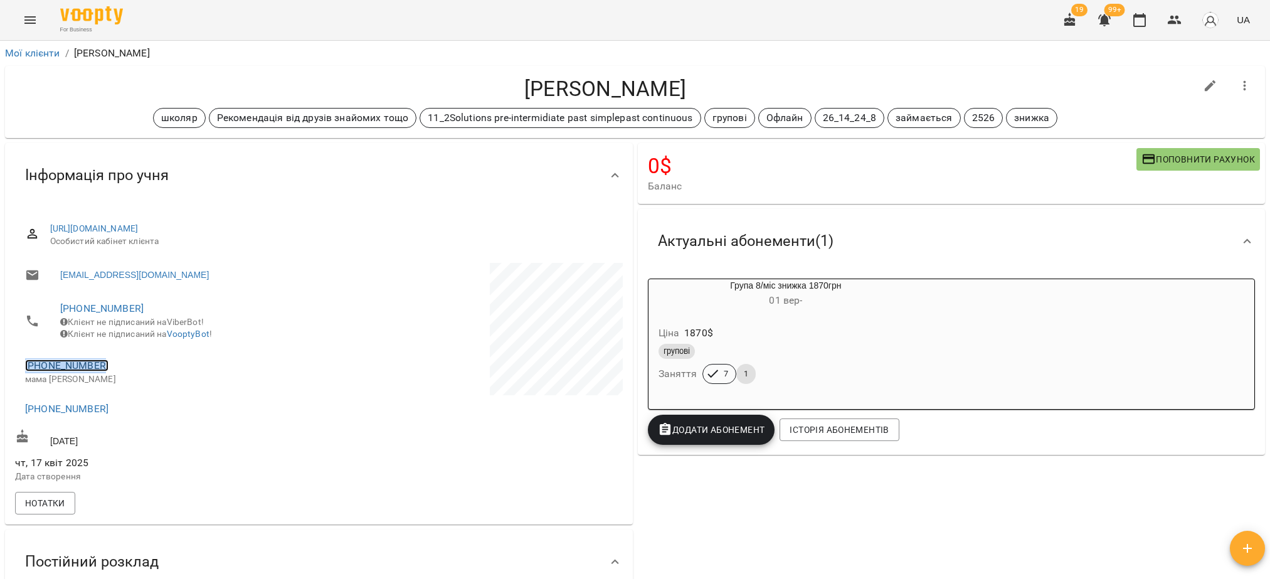
copy link "[PHONE_NUMBER]"
click at [1178, 19] on icon "button" at bounding box center [1175, 20] width 14 height 9
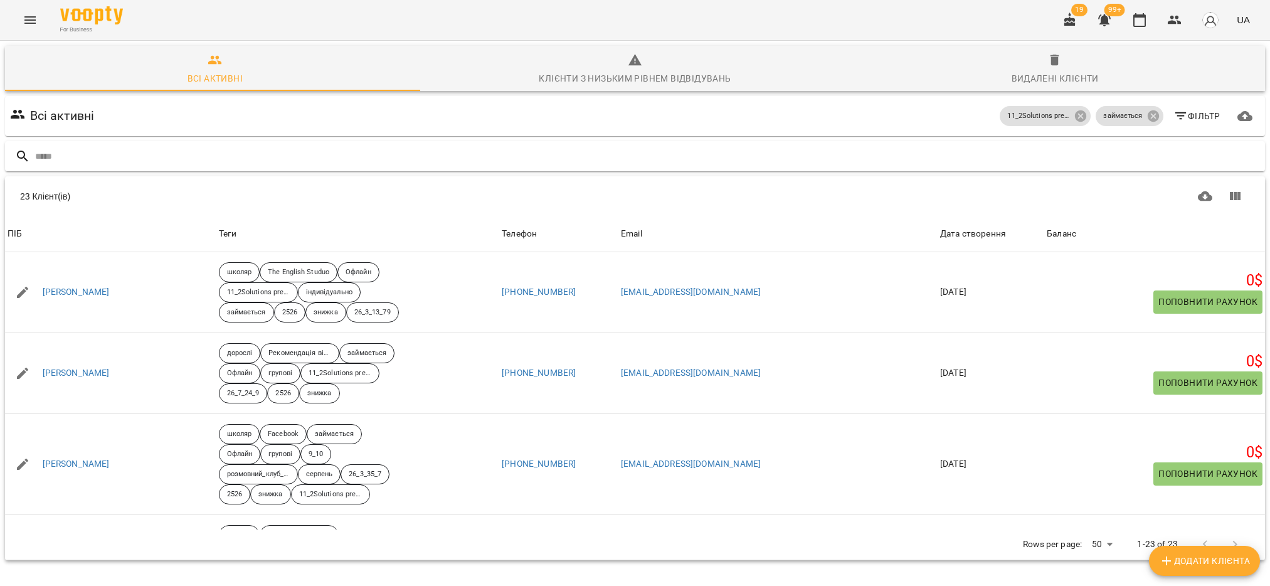
click at [237, 160] on input "text" at bounding box center [647, 156] width 1225 height 21
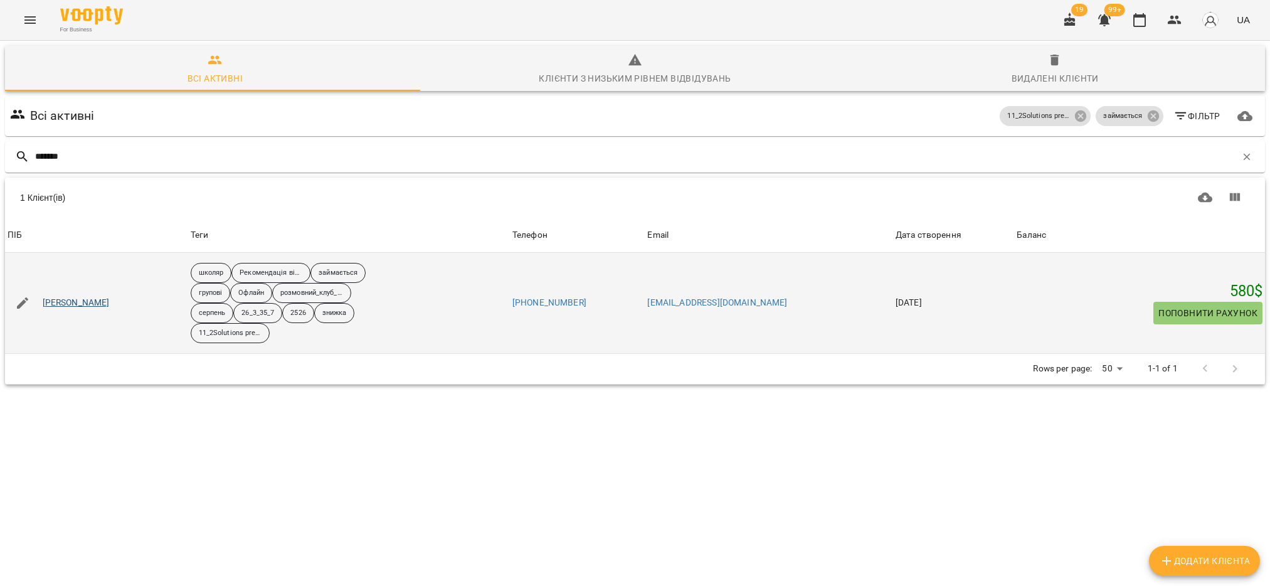
type input "*******"
click at [88, 305] on link "[PERSON_NAME]" at bounding box center [76, 303] width 67 height 13
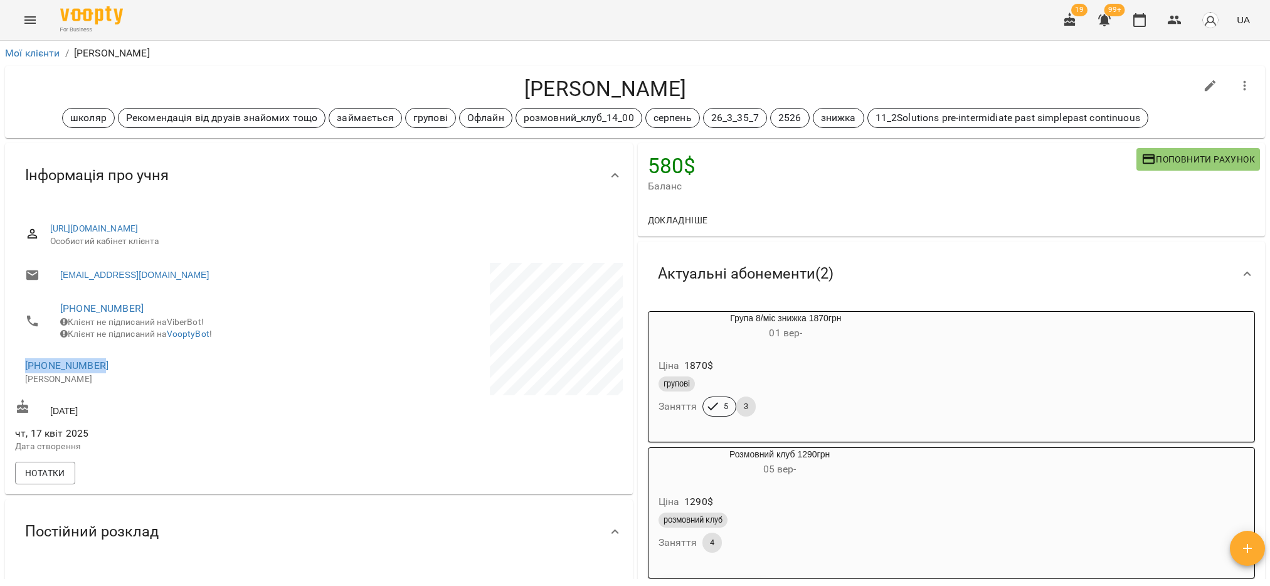
drag, startPoint x: 103, startPoint y: 377, endPoint x: 23, endPoint y: 374, distance: 80.3
click at [23, 374] on li "[PHONE_NUMBER] [PERSON_NAME]" at bounding box center [165, 371] width 301 height 45
copy link "[PHONE_NUMBER]"
click at [1178, 18] on icon "button" at bounding box center [1175, 20] width 14 height 9
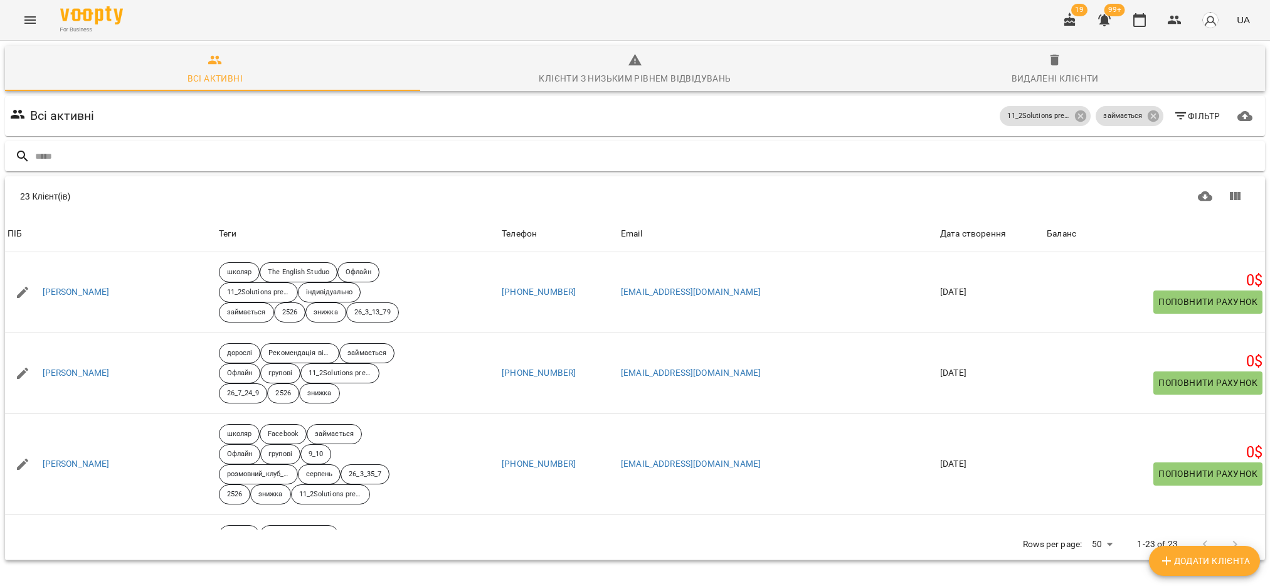
click at [113, 154] on input "text" at bounding box center [647, 156] width 1225 height 21
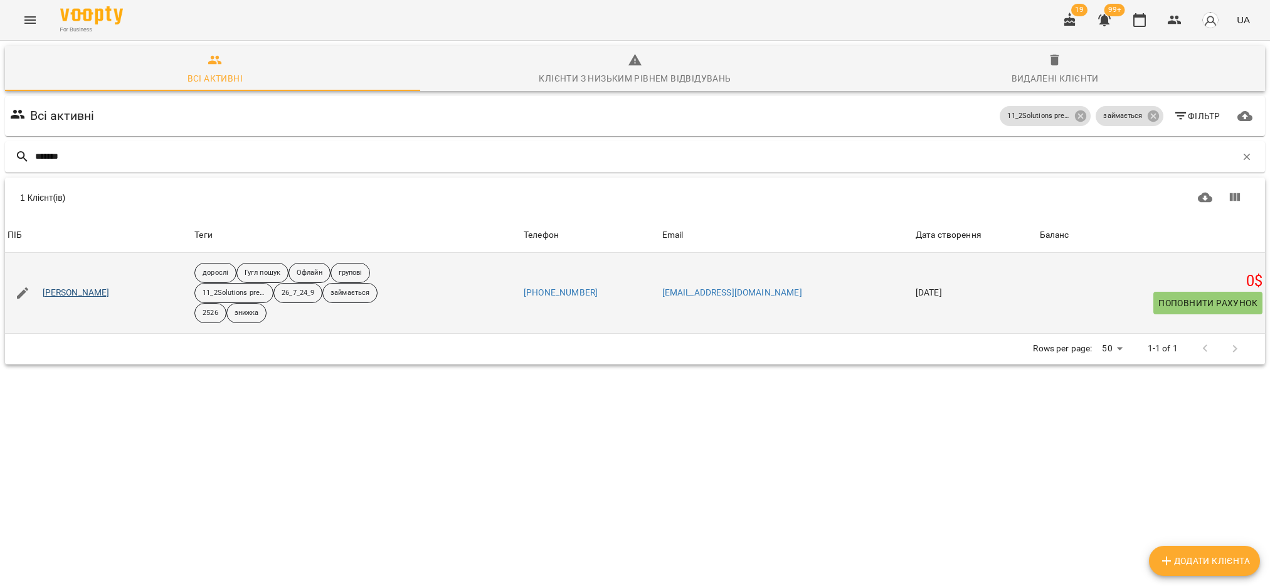
type input "*******"
click at [85, 295] on link "[PERSON_NAME]" at bounding box center [76, 293] width 67 height 13
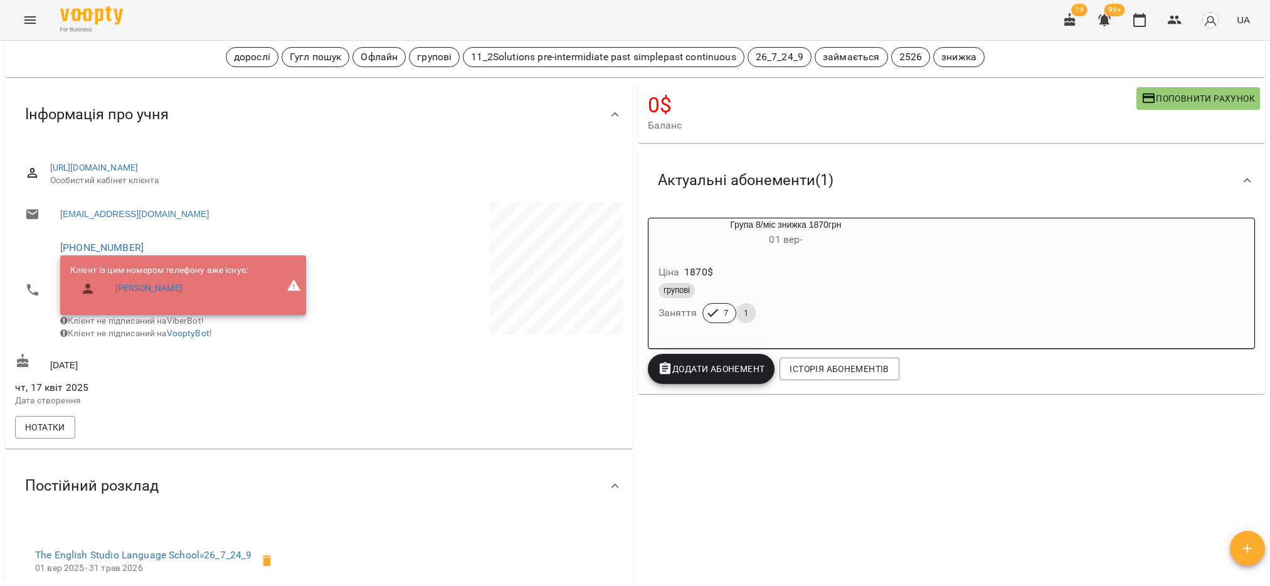
scroll to position [94, 0]
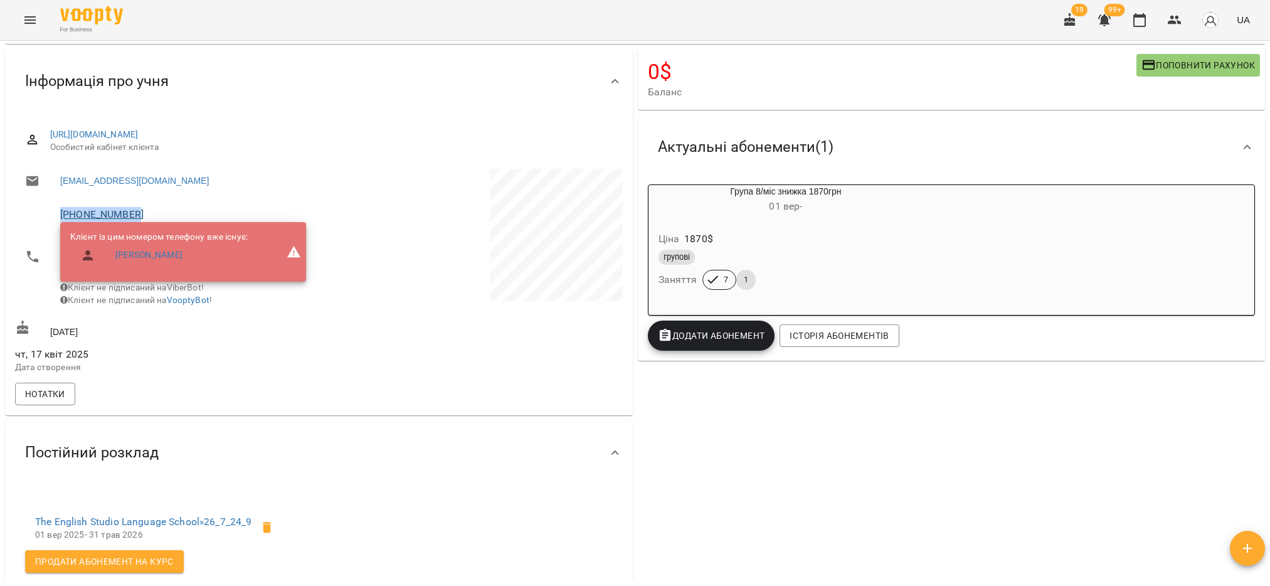
drag, startPoint x: 151, startPoint y: 213, endPoint x: 63, endPoint y: 216, distance: 88.5
click at [63, 216] on span "[PHONE_NUMBER]" at bounding box center [183, 214] width 246 height 15
copy link "380674085527"
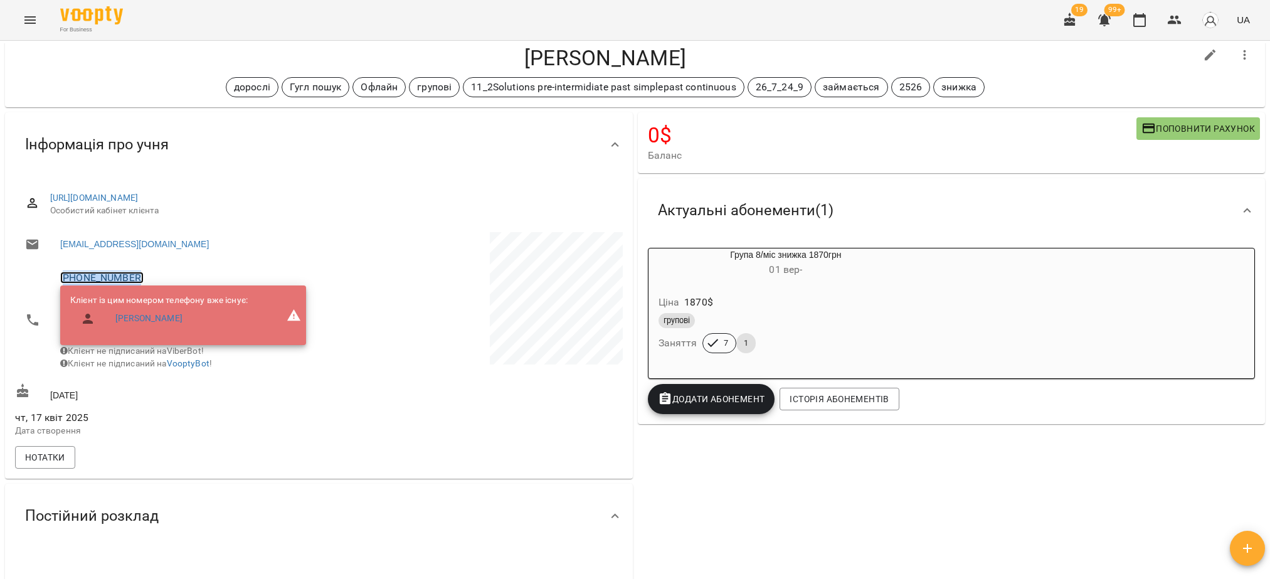
scroll to position [0, 0]
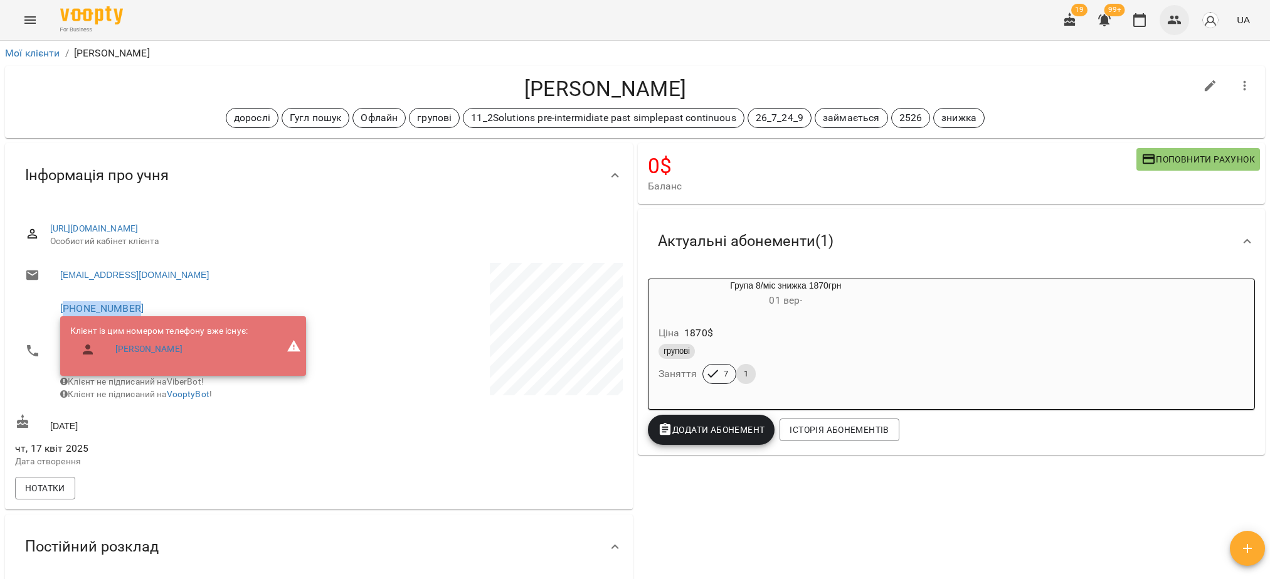
click at [1176, 21] on icon "button" at bounding box center [1174, 20] width 15 height 15
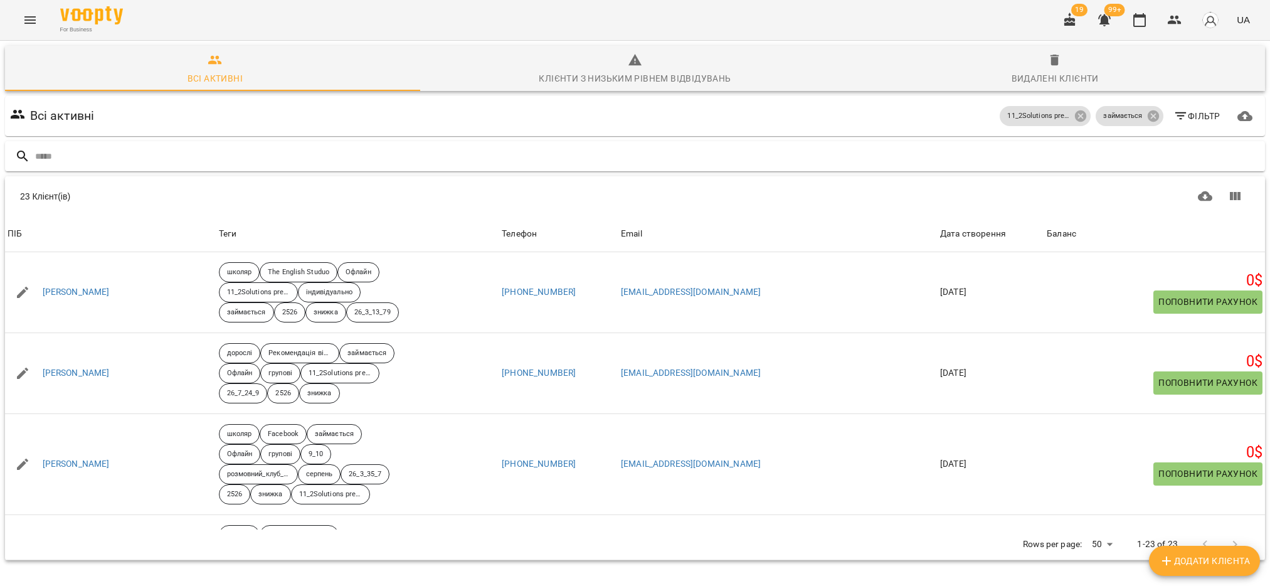
click at [98, 157] on input "text" at bounding box center [647, 156] width 1225 height 21
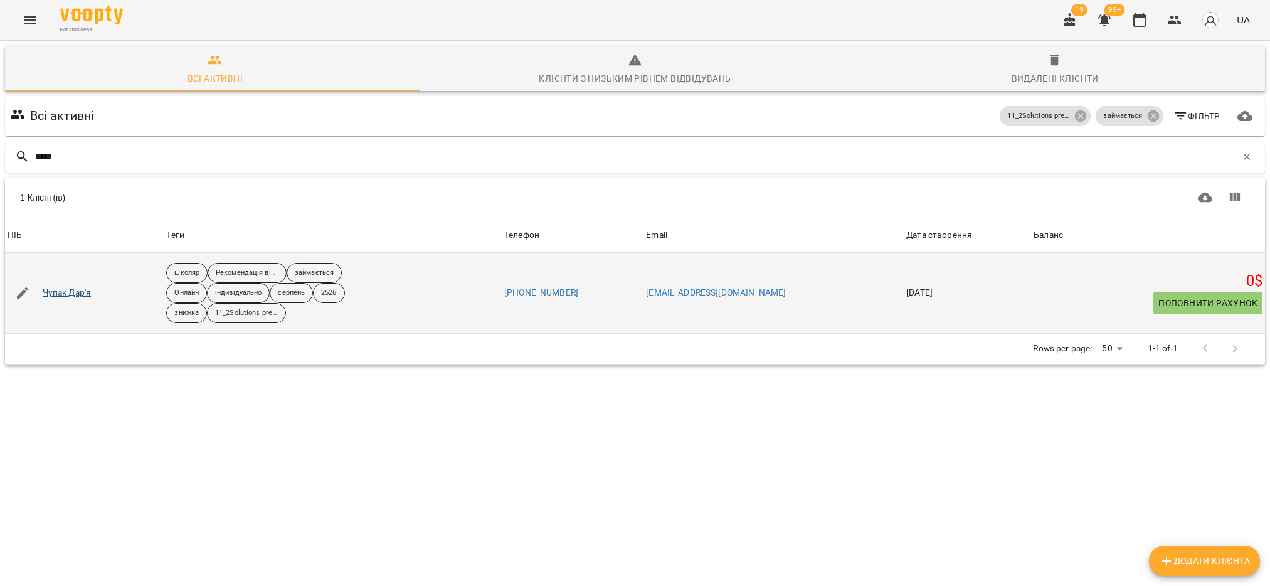
type input "*****"
click at [78, 294] on link "Чупак Дар'я" at bounding box center [67, 293] width 49 height 13
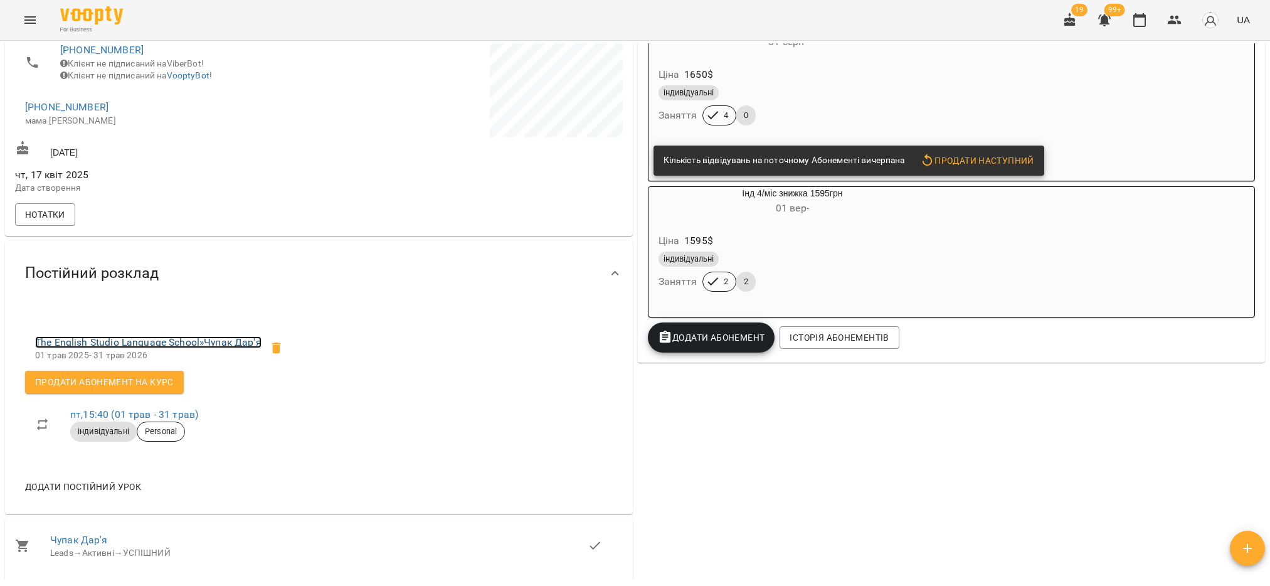
scroll to position [94, 0]
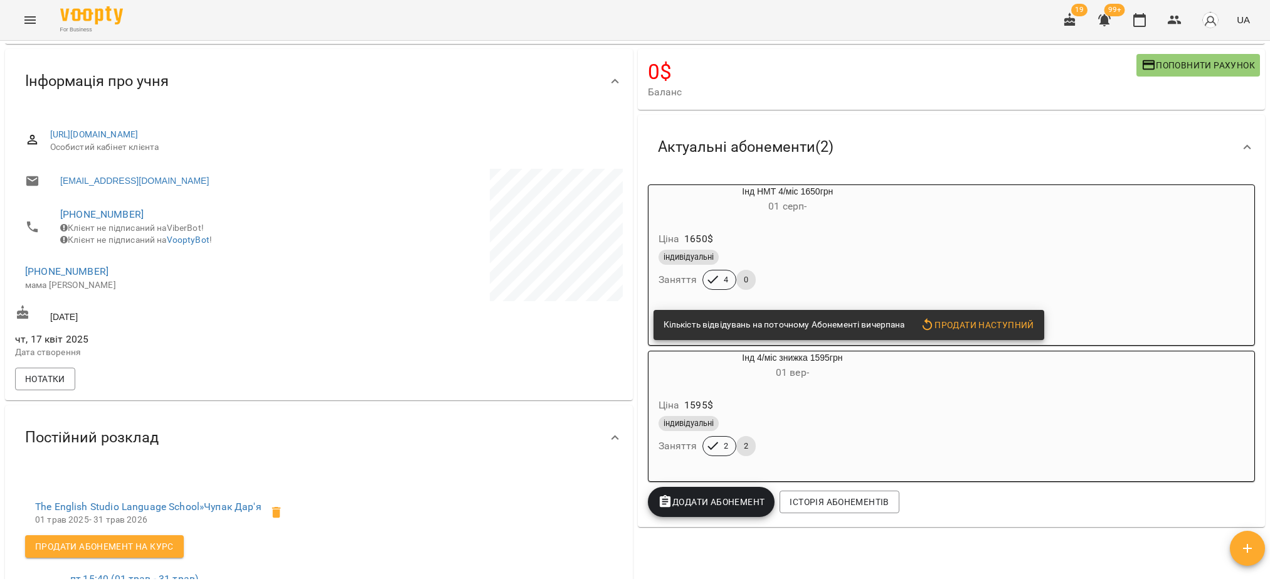
click at [797, 267] on div "індивідуальні" at bounding box center [788, 257] width 264 height 20
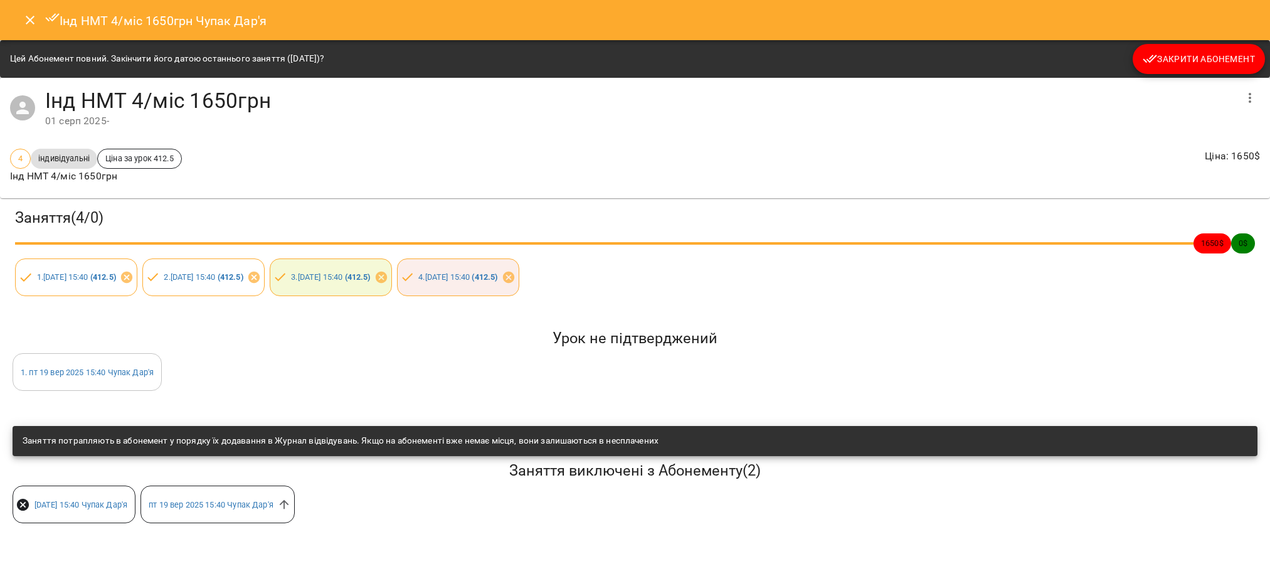
click at [1205, 58] on span "Закрити Абонемент" at bounding box center [1199, 58] width 112 height 15
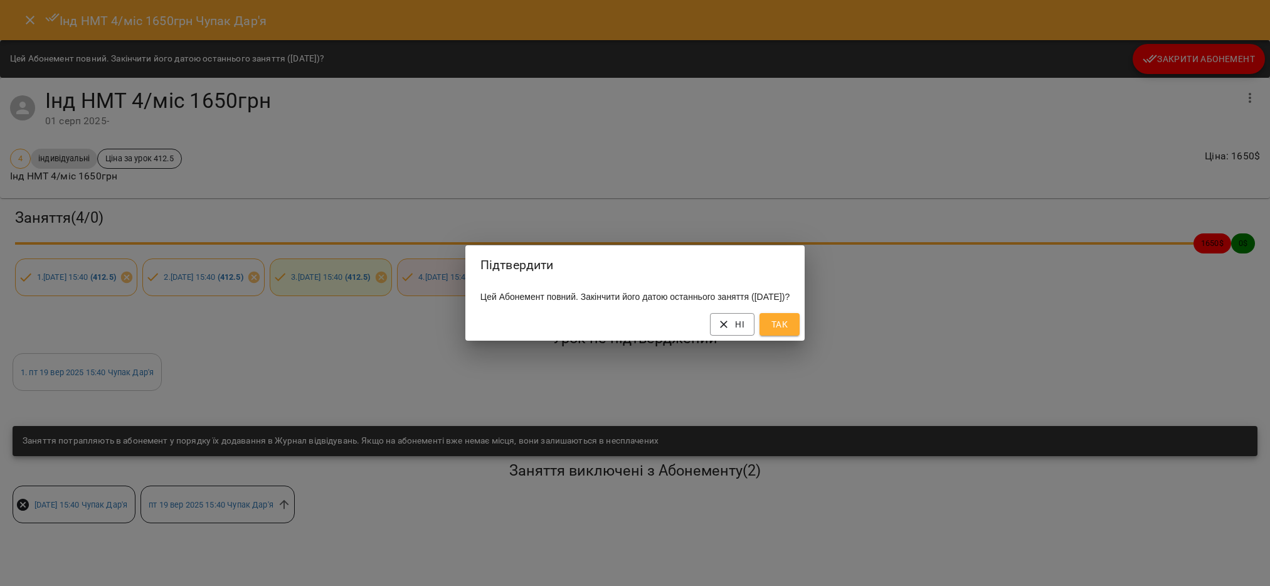
click at [790, 330] on span "Так" at bounding box center [780, 324] width 20 height 15
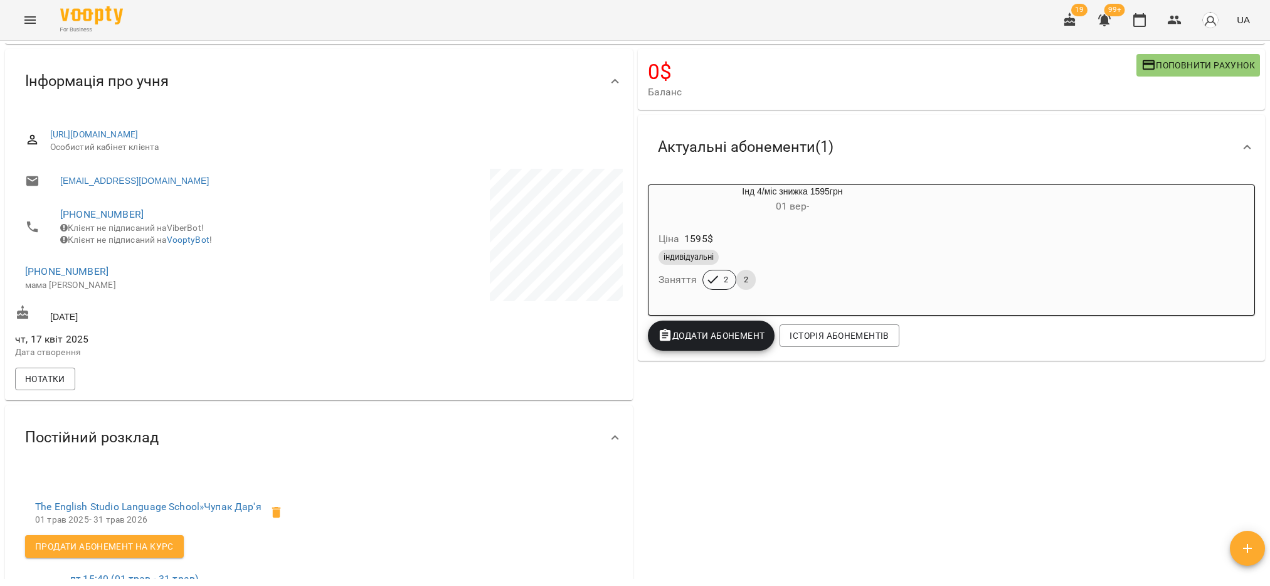
scroll to position [0, 0]
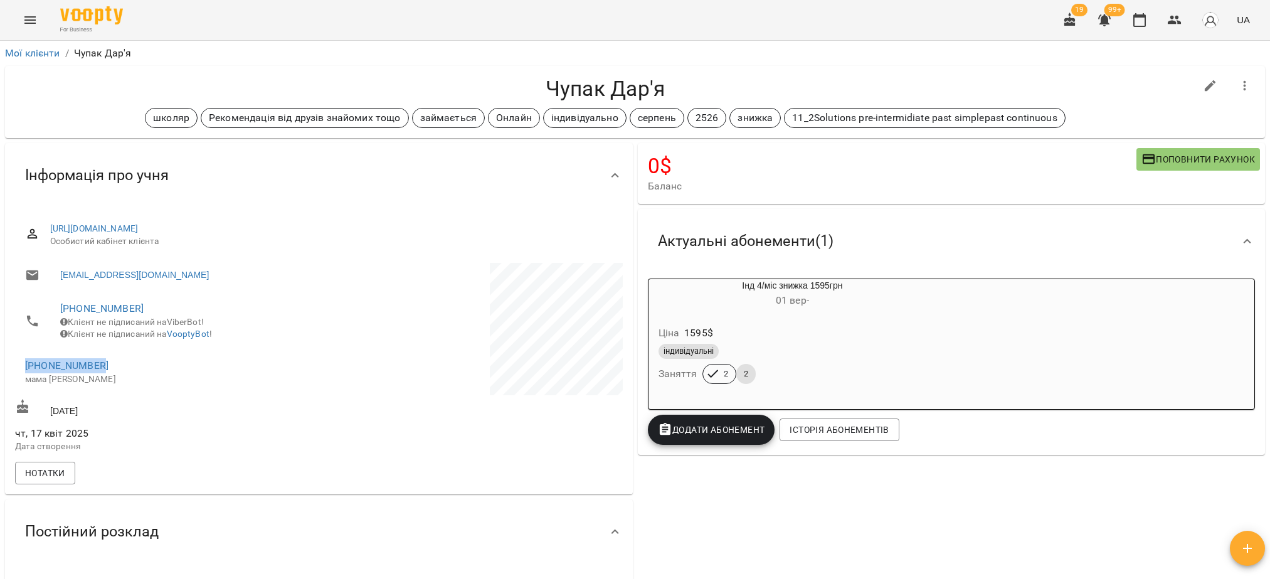
drag, startPoint x: 113, startPoint y: 371, endPoint x: 16, endPoint y: 369, distance: 97.2
click at [16, 369] on li "[PHONE_NUMBER] мама [PERSON_NAME]" at bounding box center [165, 371] width 301 height 45
copy link "[PHONE_NUMBER]"
click at [1180, 17] on icon "button" at bounding box center [1174, 20] width 15 height 15
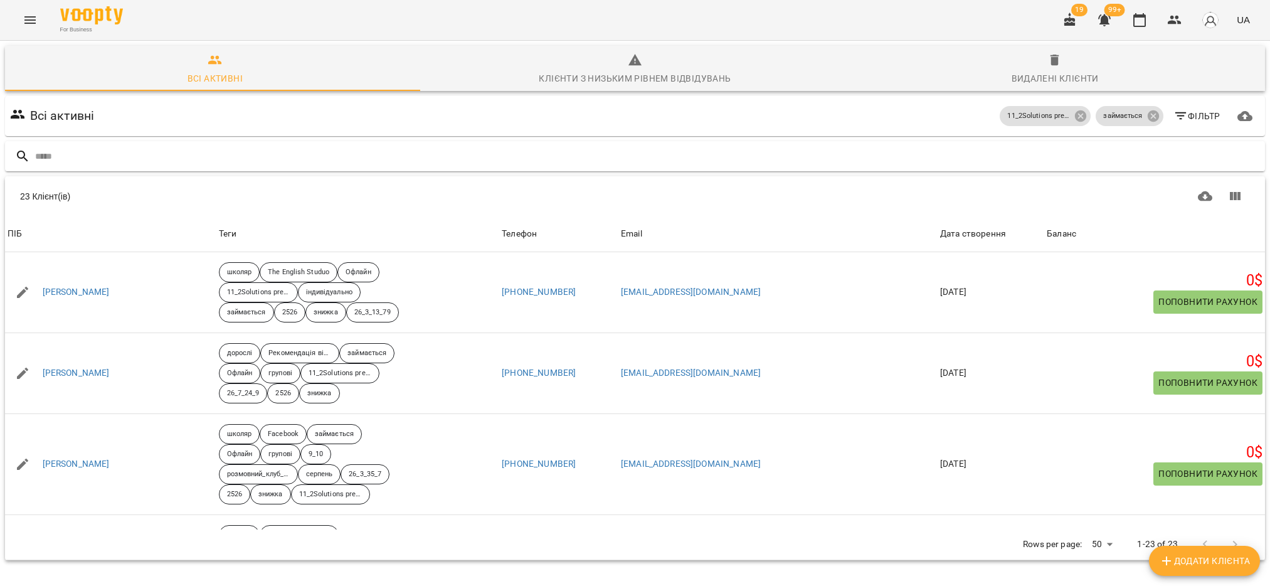
click at [83, 161] on input "text" at bounding box center [647, 156] width 1225 height 21
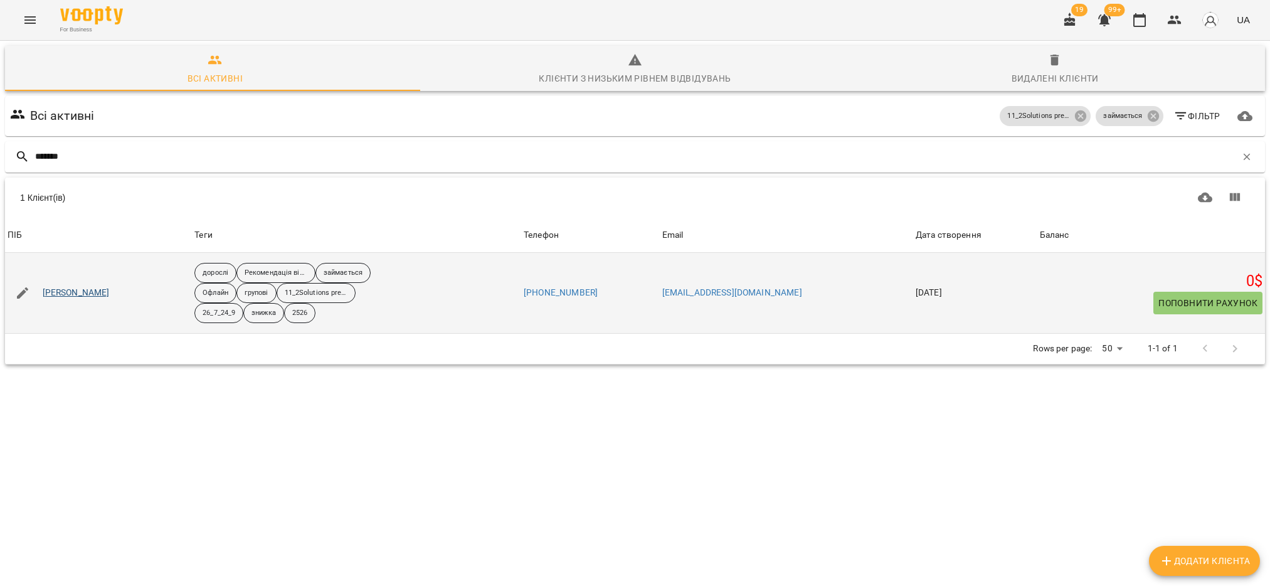
type input "*******"
click at [83, 292] on link "[PERSON_NAME]" at bounding box center [76, 293] width 67 height 13
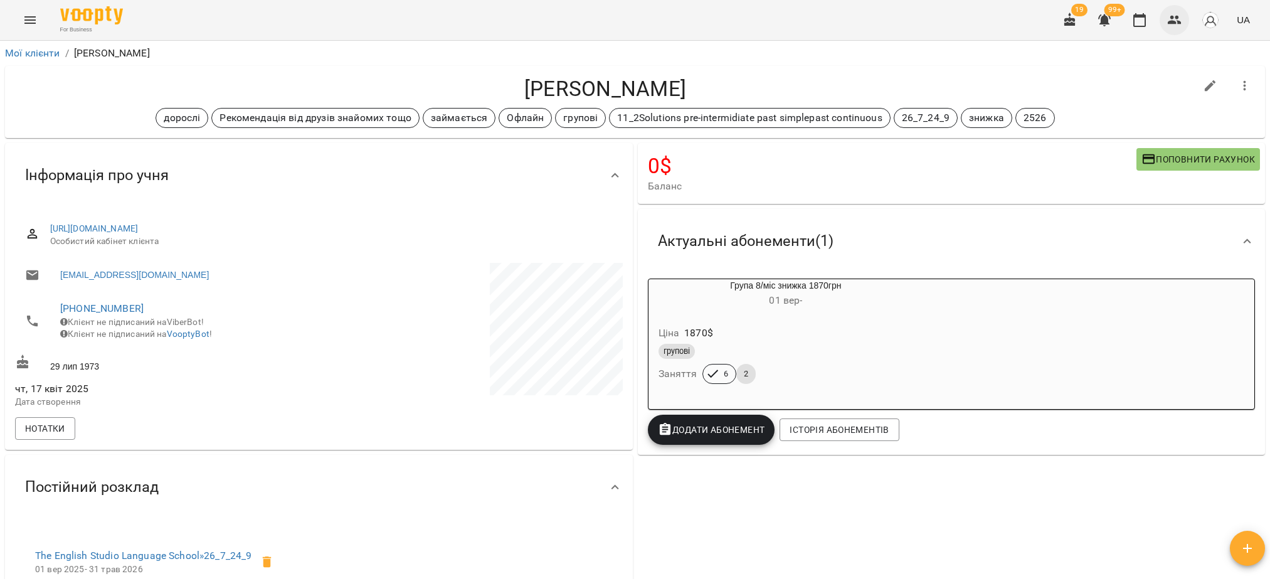
click at [1184, 21] on button "button" at bounding box center [1175, 20] width 30 height 30
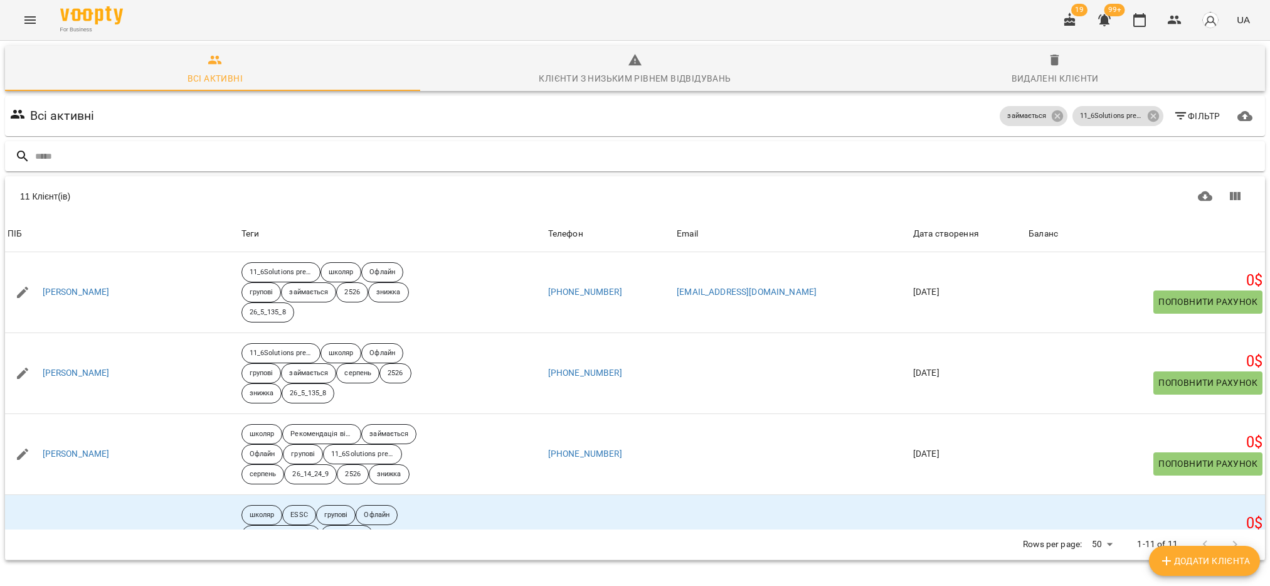
click at [137, 166] on input "text" at bounding box center [647, 156] width 1225 height 21
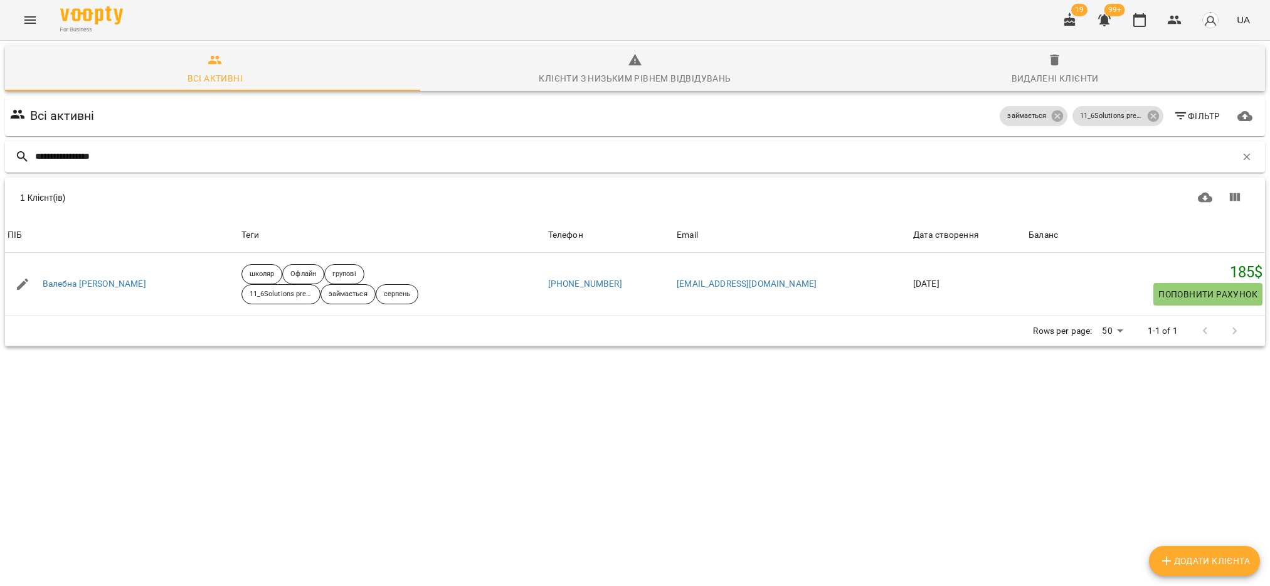
type input "**********"
click at [828, 222] on th "Email" at bounding box center [792, 235] width 236 height 35
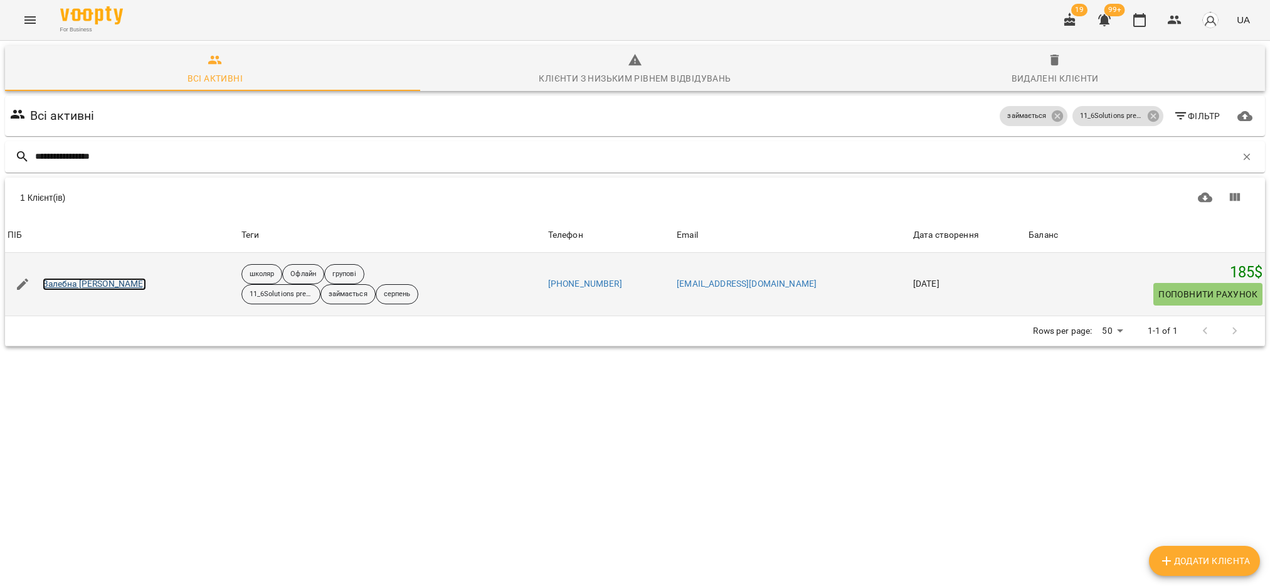
click at [109, 283] on link "Валебна [PERSON_NAME]" at bounding box center [94, 284] width 103 height 13
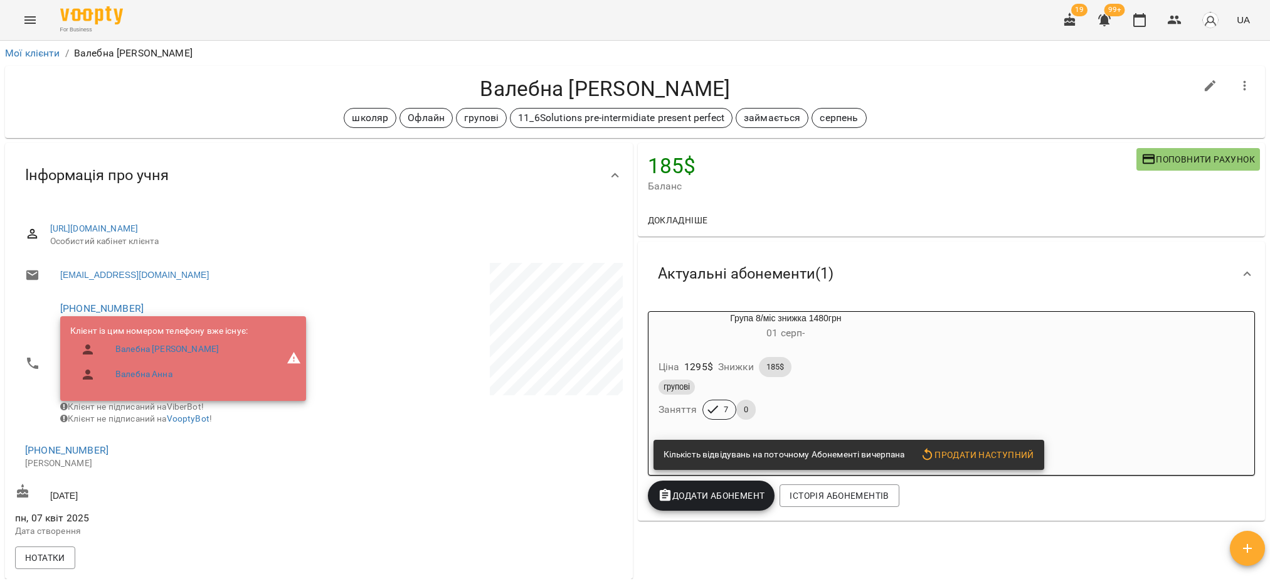
click at [1203, 83] on icon "button" at bounding box center [1210, 85] width 15 height 15
select select "**"
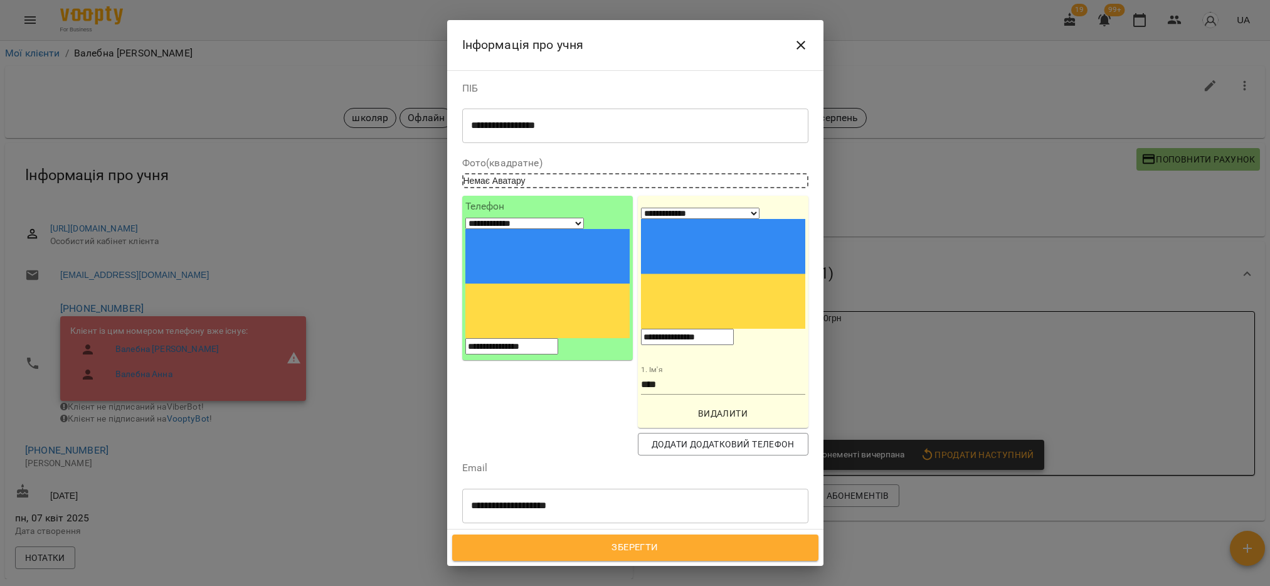
click at [701, 576] on icon at bounding box center [696, 580] width 9 height 9
type input "***"
click at [620, 500] on div "завершив навчання" at bounding box center [635, 511] width 346 height 23
click at [704, 546] on span "Зберегти" at bounding box center [635, 547] width 339 height 16
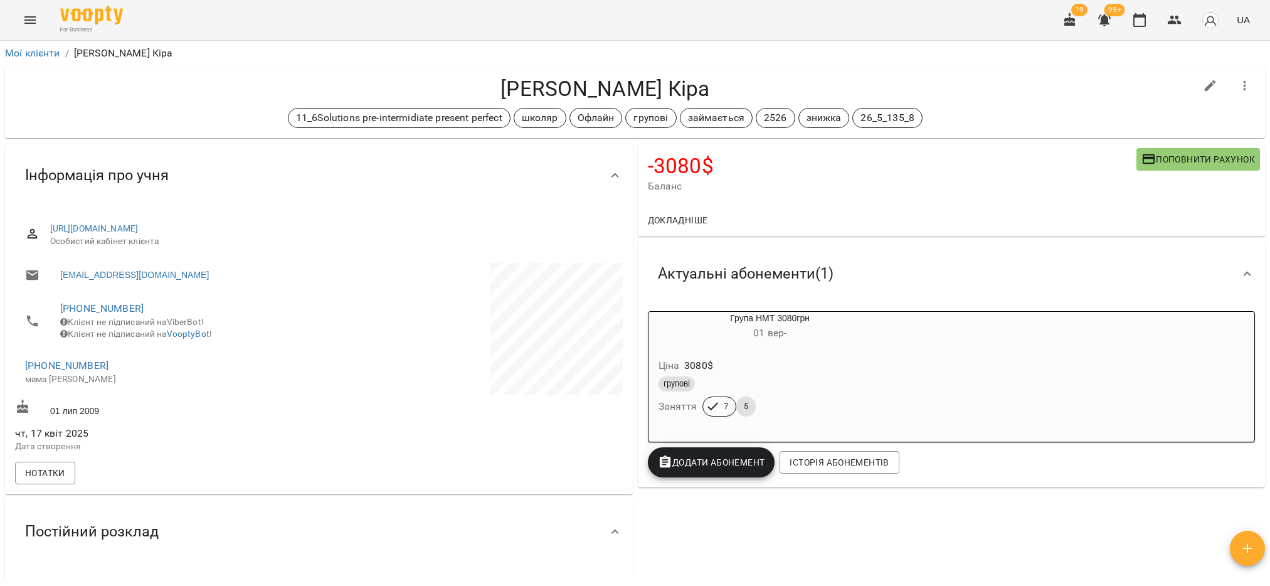
click at [1185, 164] on span "Поповнити рахунок" at bounding box center [1198, 159] width 114 height 15
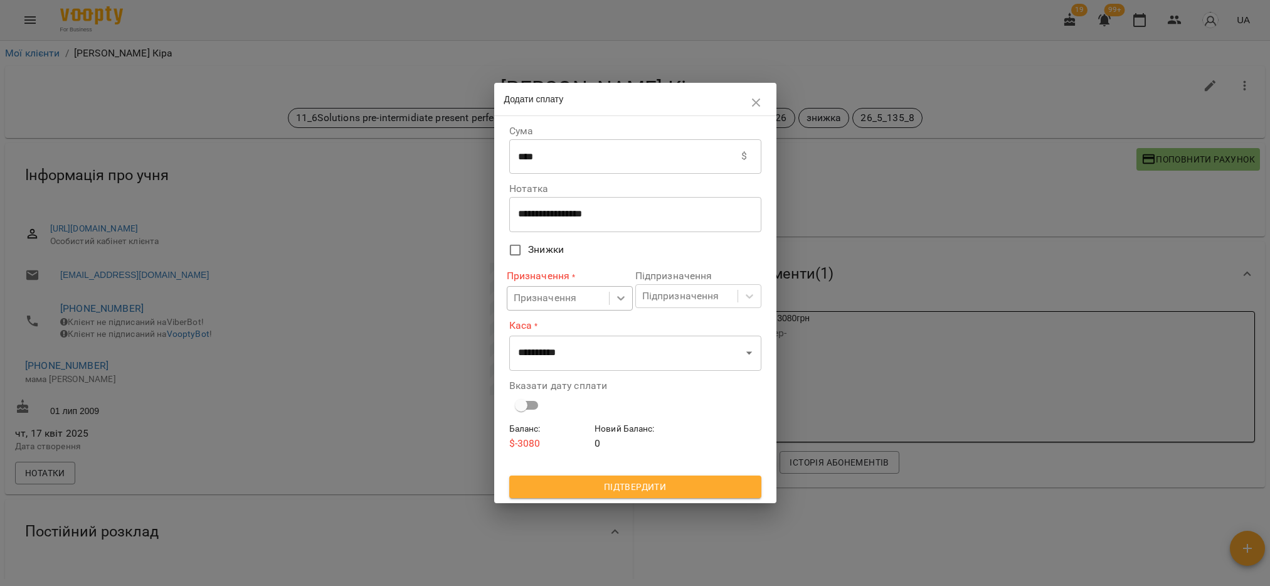
click at [625, 297] on icon at bounding box center [621, 298] width 13 height 13
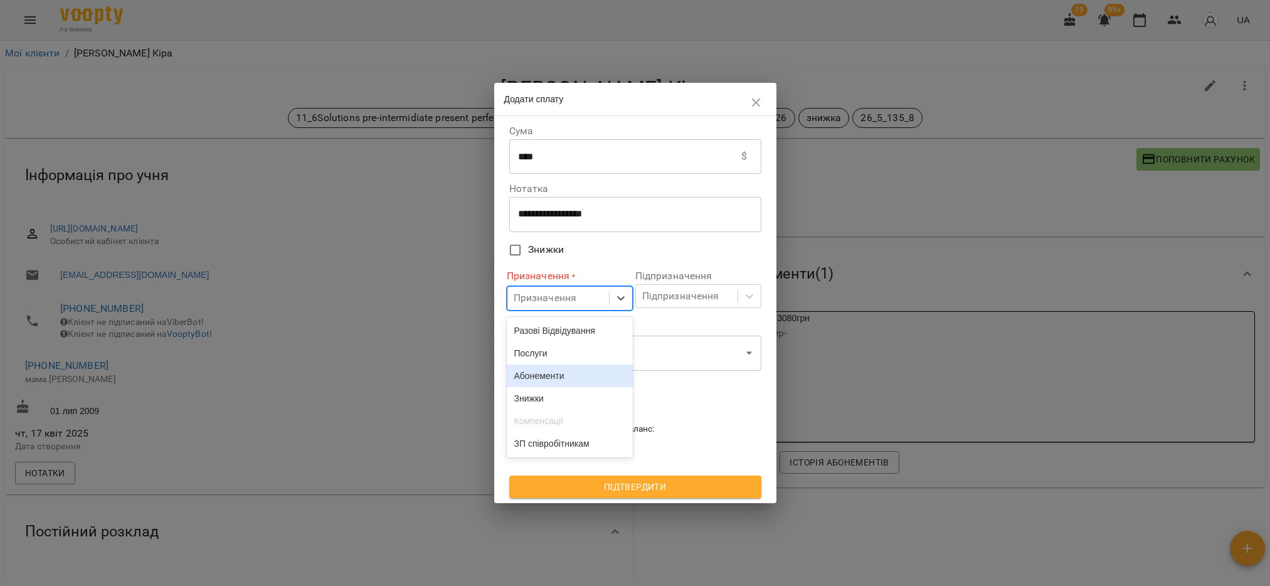
click at [571, 378] on div "Абонементи" at bounding box center [570, 375] width 126 height 23
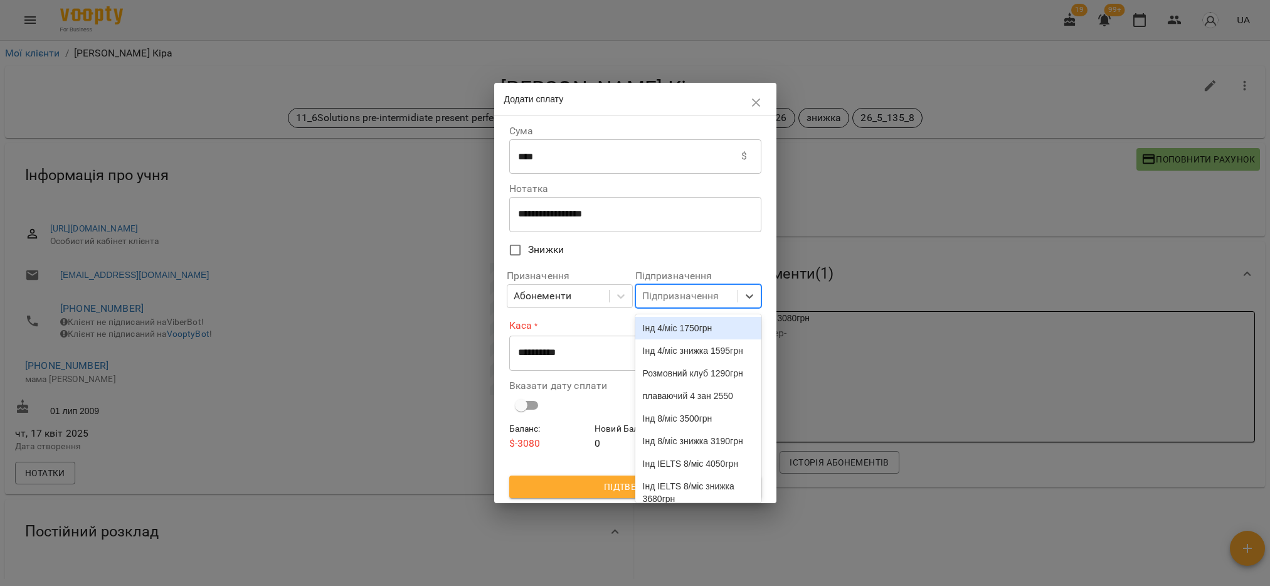
click at [655, 299] on div "Підпризначення" at bounding box center [680, 296] width 77 height 15
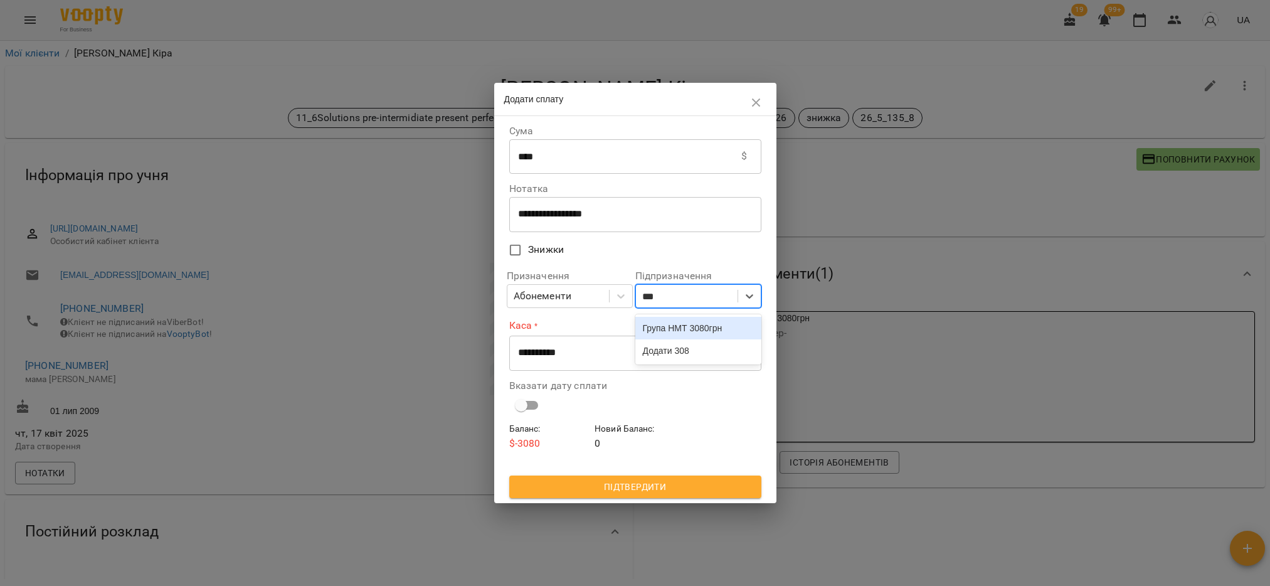
type input "****"
click at [654, 330] on div "Група НМТ 3080грн" at bounding box center [698, 328] width 126 height 23
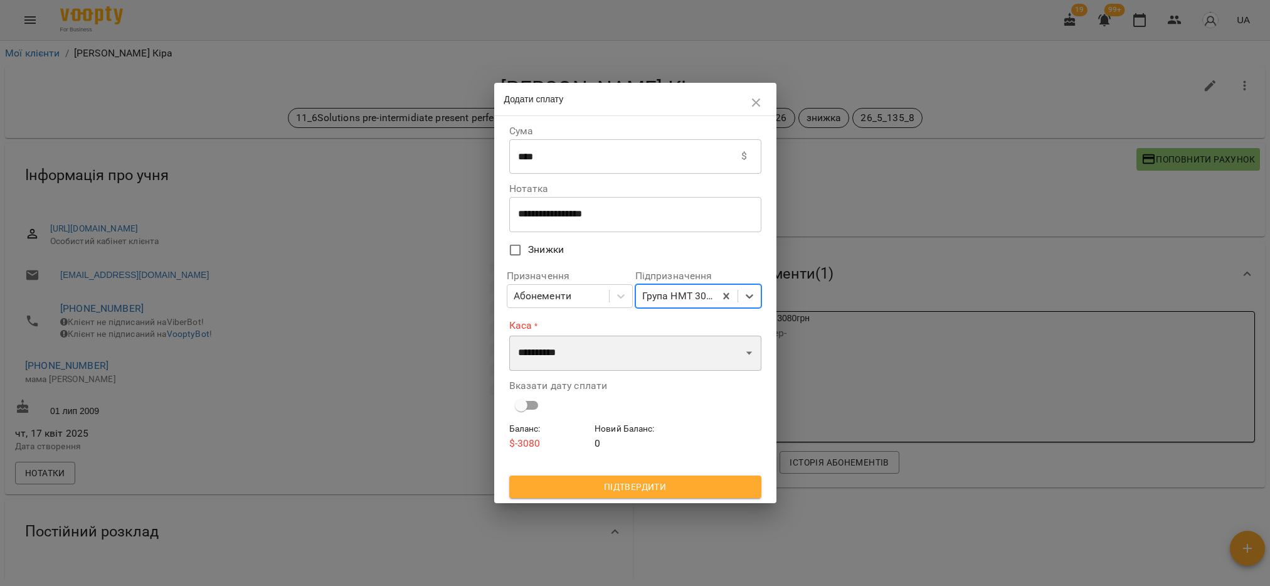
click at [622, 354] on select "**********" at bounding box center [635, 353] width 252 height 35
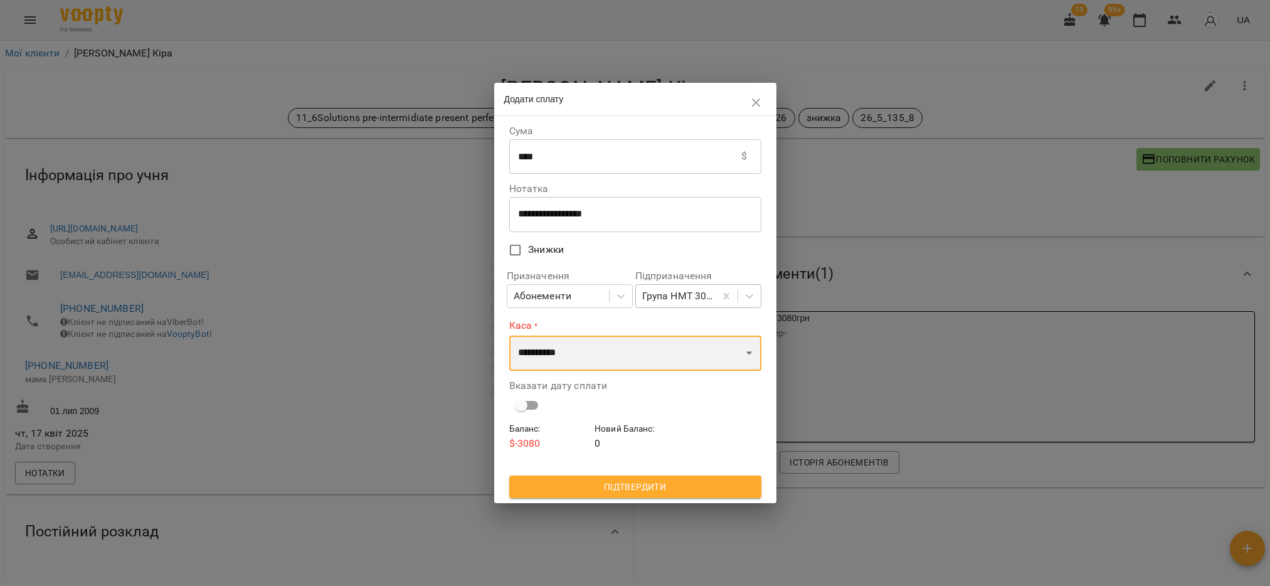
select select "****"
click at [509, 336] on select "**********" at bounding box center [635, 353] width 252 height 35
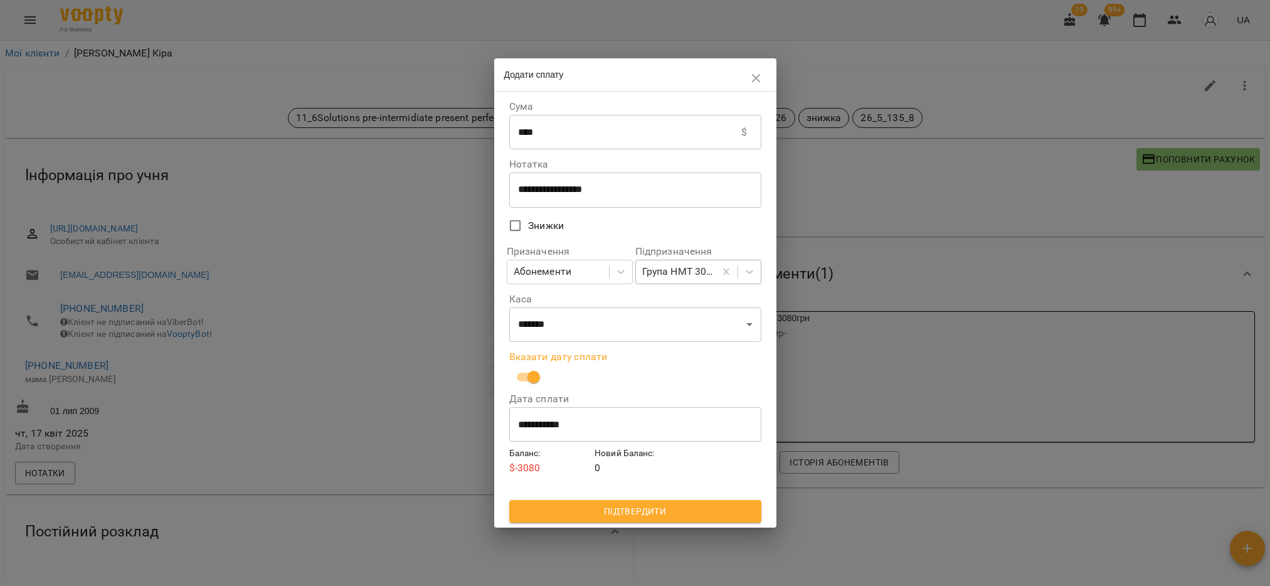
click at [538, 437] on input "**********" at bounding box center [635, 423] width 252 height 35
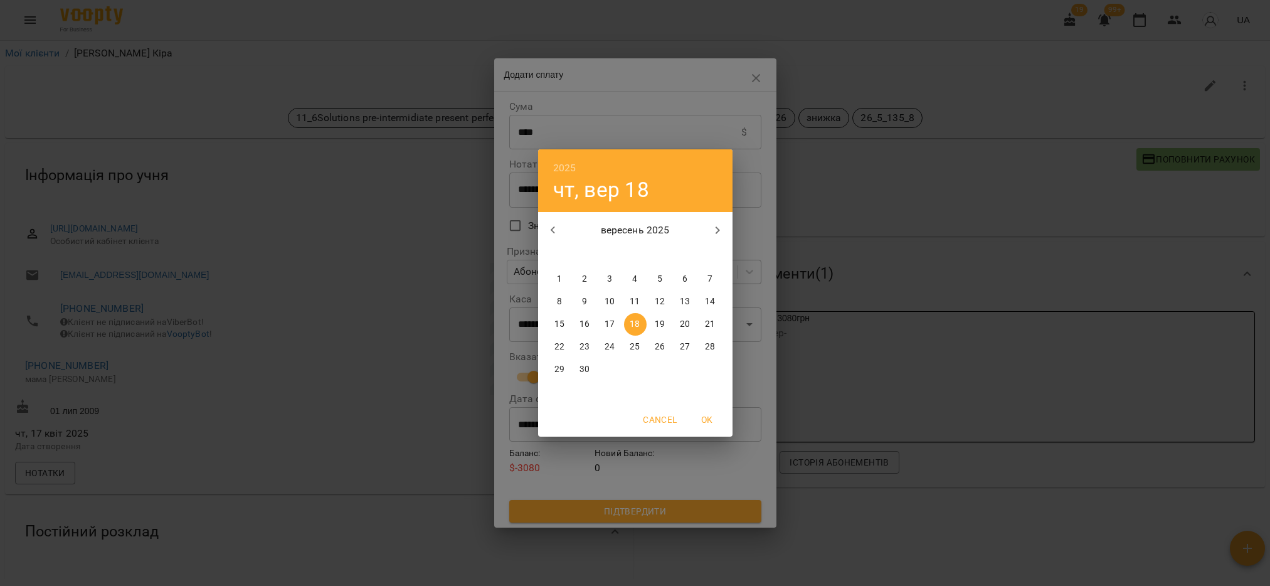
click at [551, 228] on icon "button" at bounding box center [553, 230] width 15 height 15
click at [631, 368] on p "28" at bounding box center [635, 369] width 10 height 13
type input "**********"
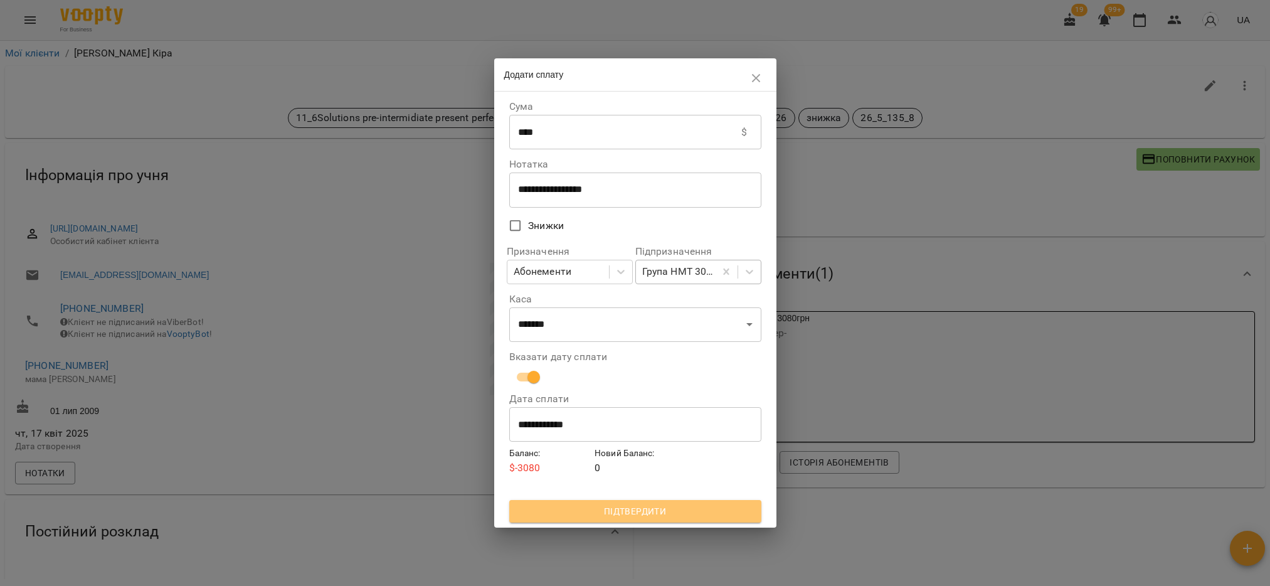
click at [701, 512] on span "Підтвердити" at bounding box center [635, 511] width 232 height 15
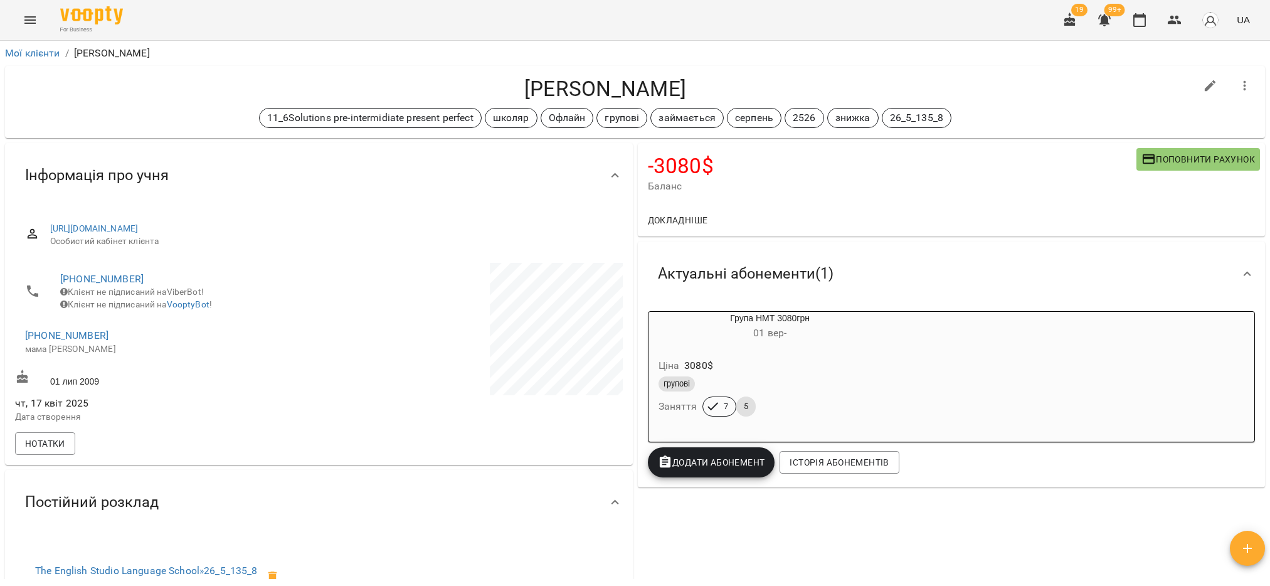
click at [724, 463] on span "Додати Абонемент" at bounding box center [711, 462] width 107 height 15
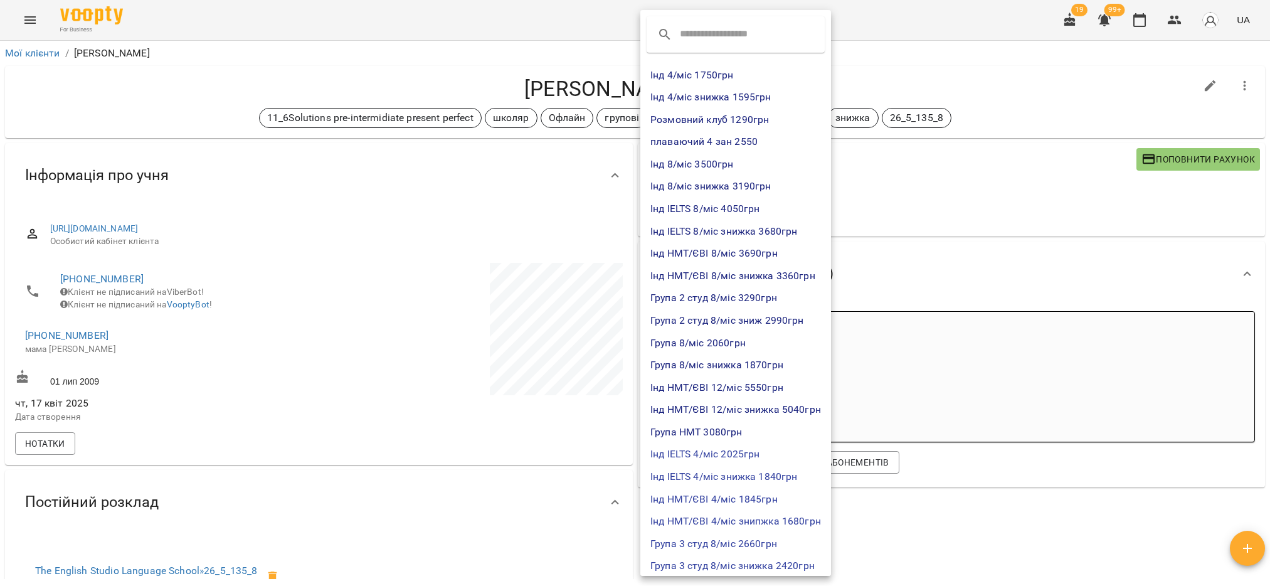
click at [970, 190] on div at bounding box center [635, 293] width 1270 height 586
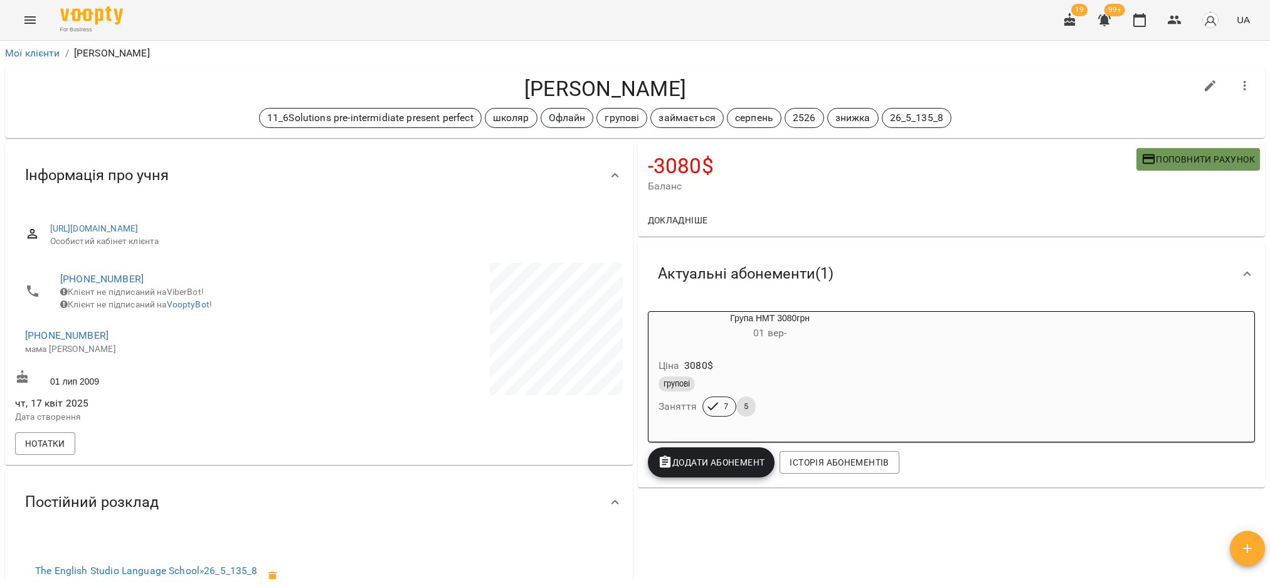
click at [1157, 162] on span "Поповнити рахунок" at bounding box center [1198, 159] width 114 height 15
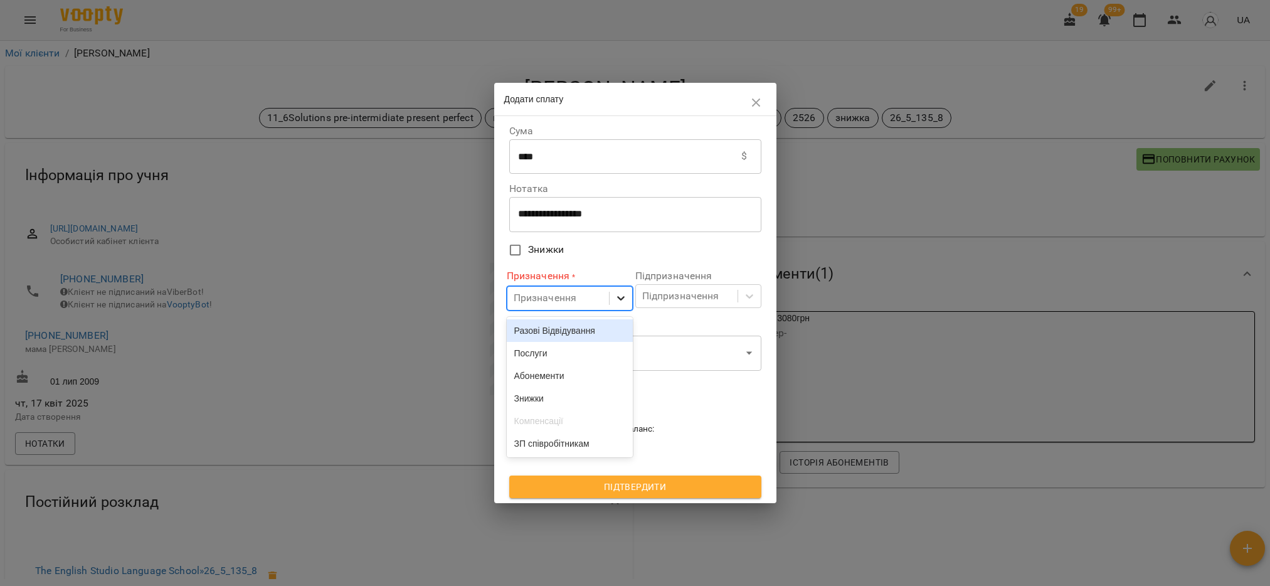
click at [620, 300] on icon at bounding box center [621, 299] width 8 height 4
click at [571, 384] on div "Абонементи" at bounding box center [570, 375] width 126 height 23
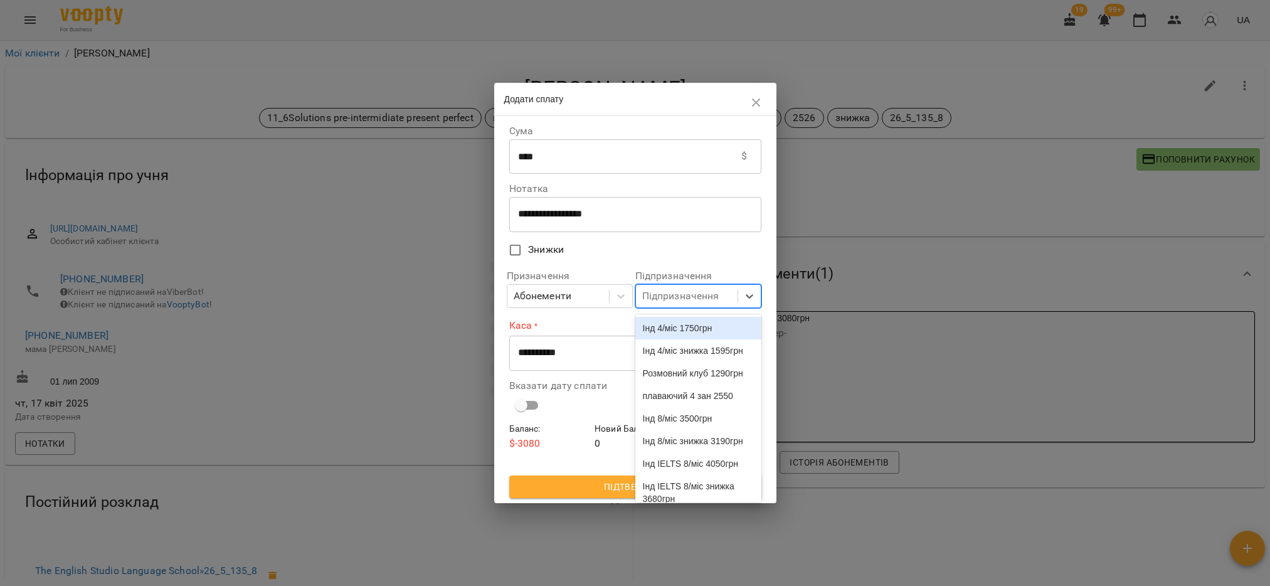
click at [676, 296] on div "Підпризначення" at bounding box center [680, 296] width 77 height 15
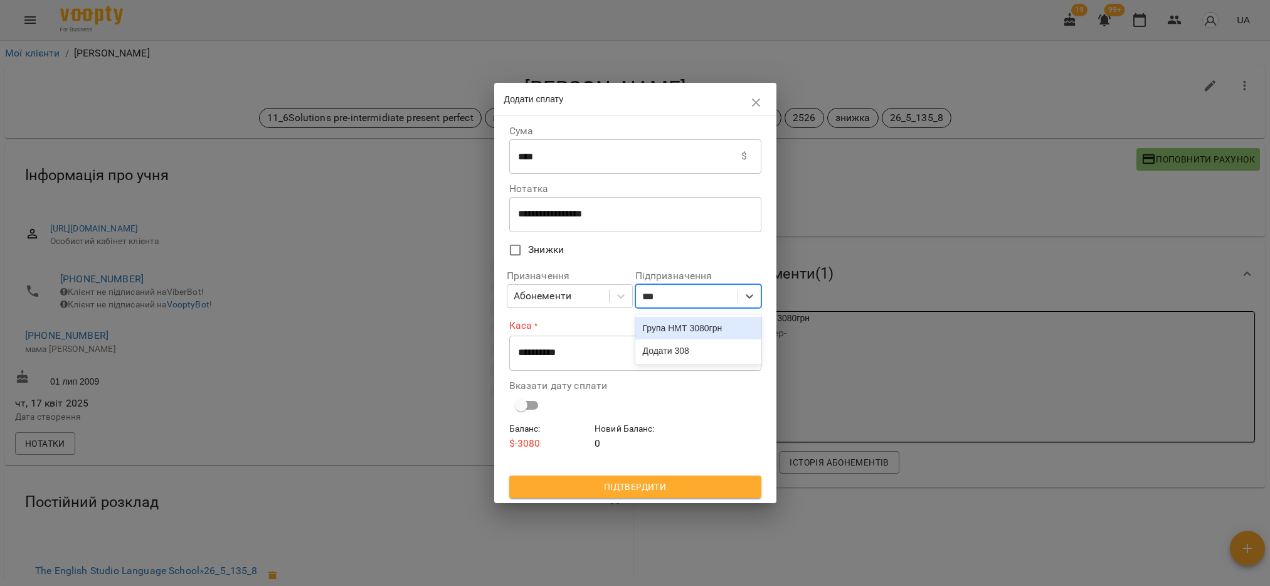
type input "****"
click at [686, 331] on div "Група НМТ 3080грн" at bounding box center [698, 328] width 126 height 23
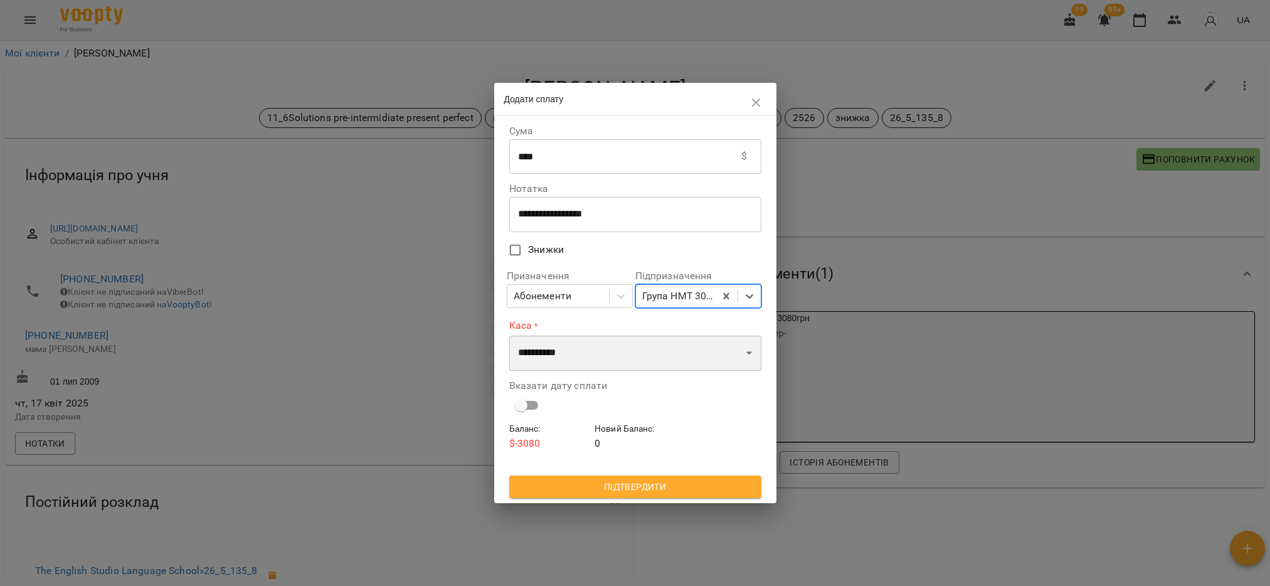
click at [571, 352] on select "**********" at bounding box center [635, 353] width 252 height 35
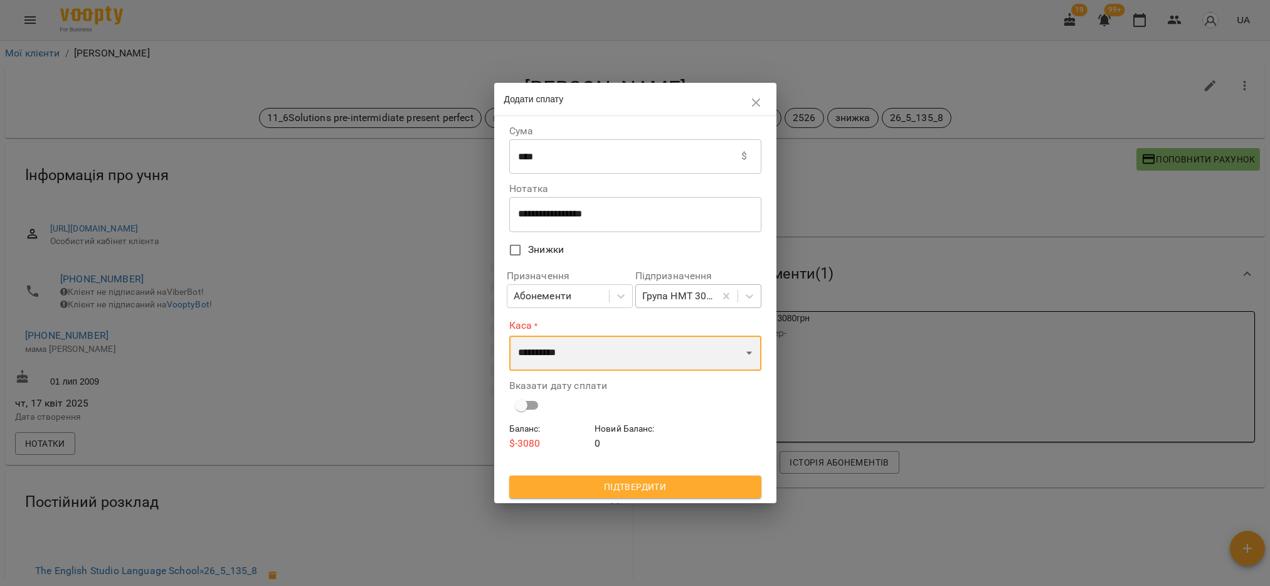
select select "****"
click at [509, 336] on select "**********" at bounding box center [635, 353] width 252 height 35
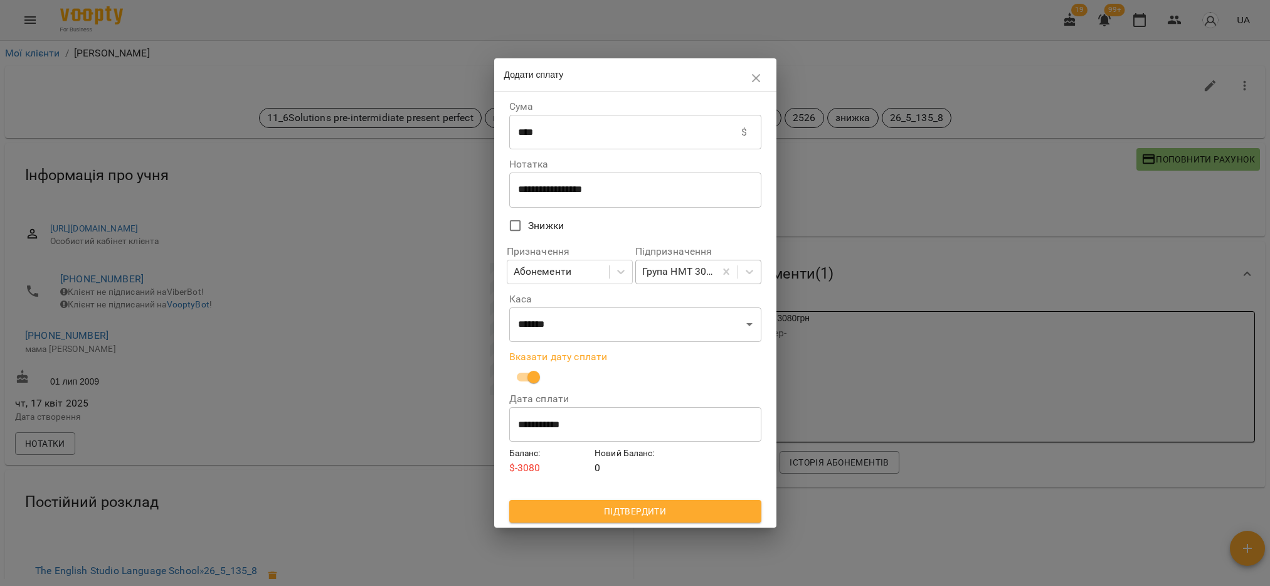
click at [566, 432] on input "**********" at bounding box center [635, 423] width 252 height 35
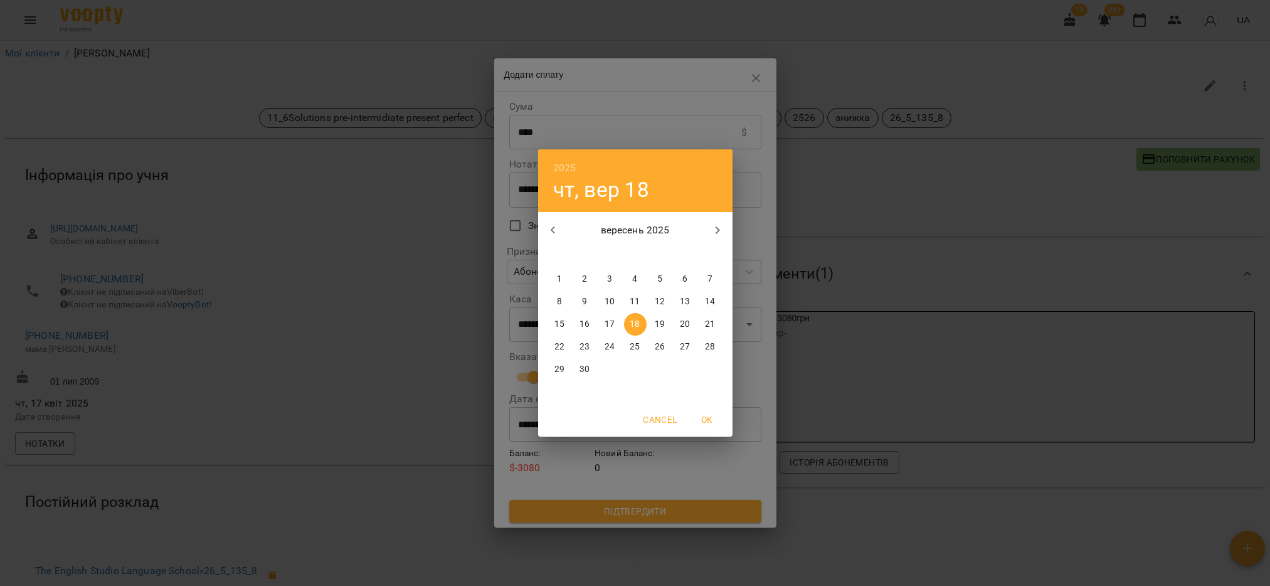
click at [553, 226] on icon "button" at bounding box center [553, 230] width 15 height 15
click at [631, 373] on p "28" at bounding box center [635, 369] width 10 height 13
type input "**********"
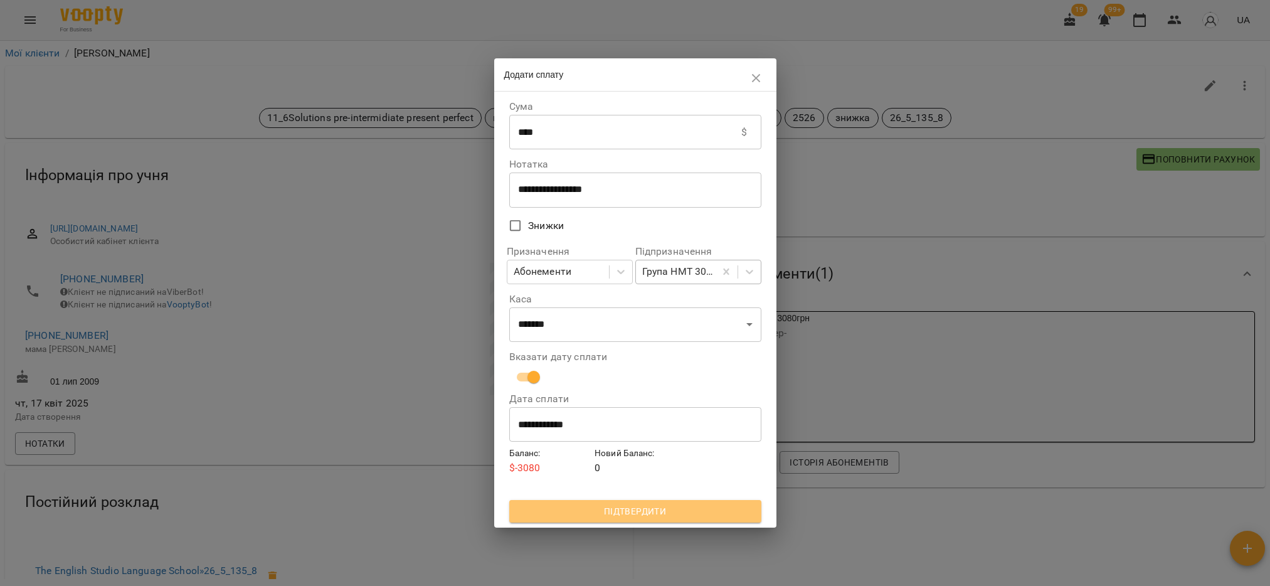
click at [717, 522] on button "Підтвердити" at bounding box center [635, 511] width 252 height 23
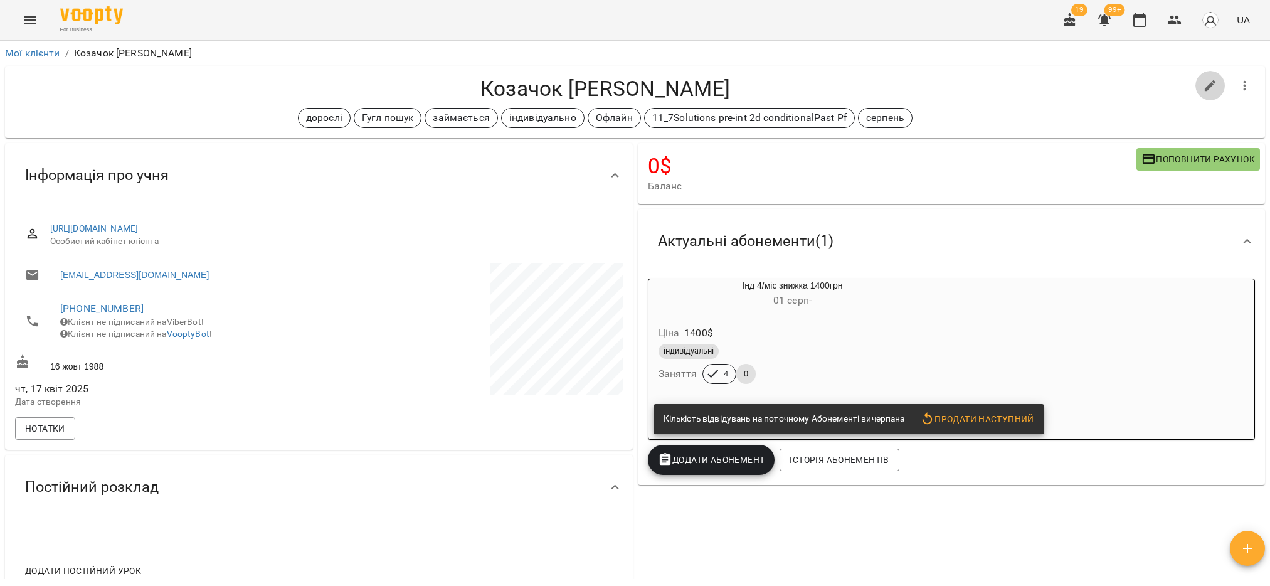
click at [1203, 85] on icon "button" at bounding box center [1210, 85] width 15 height 15
select select "**"
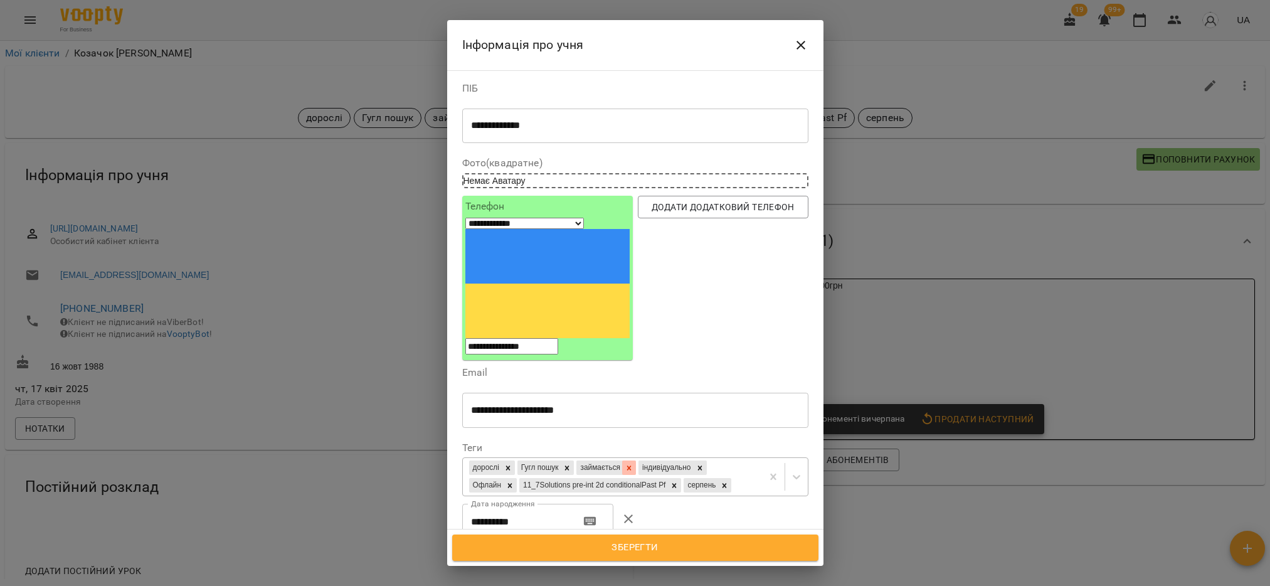
click at [633, 463] on icon at bounding box center [629, 467] width 9 height 9
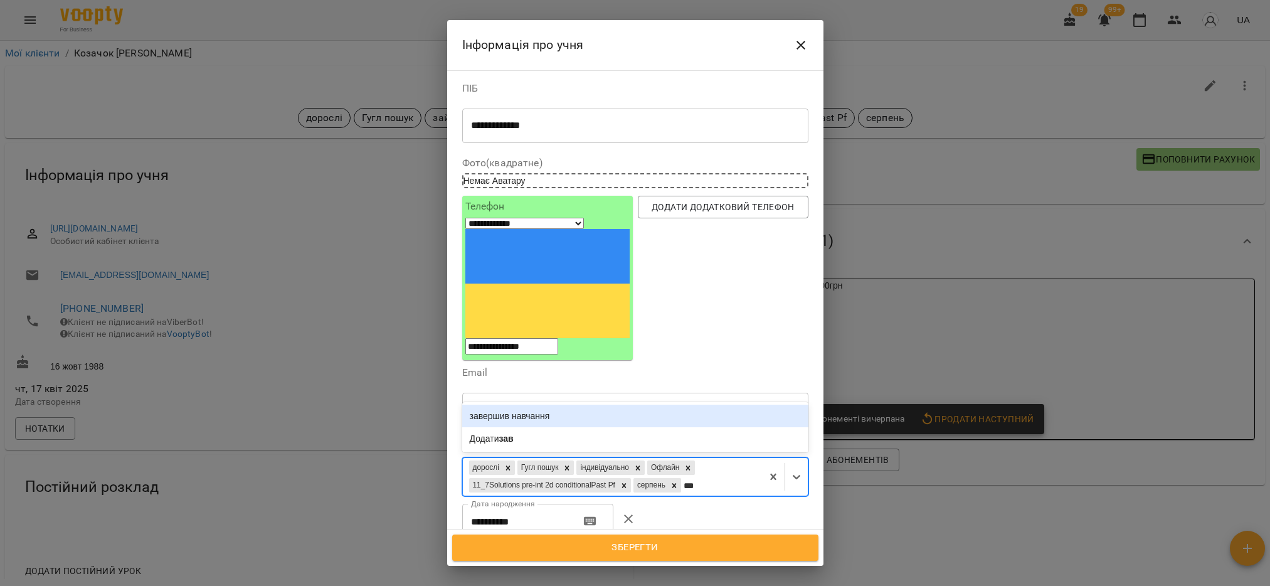
type input "****"
click at [524, 405] on div "завершив навчання" at bounding box center [635, 416] width 346 height 23
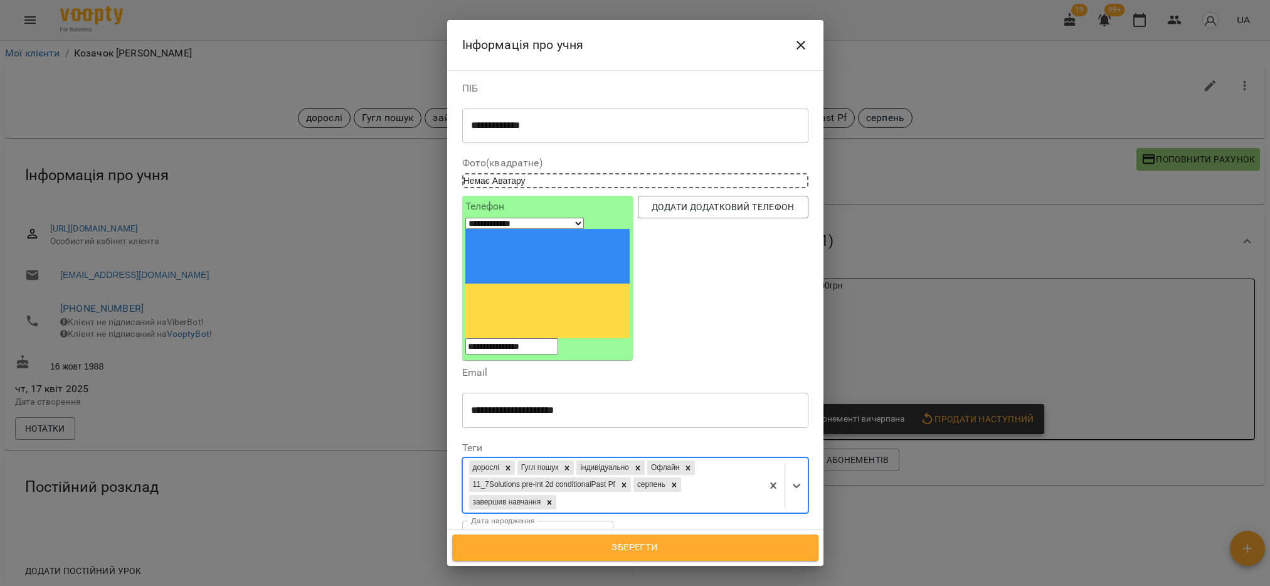
click at [657, 553] on span "Зберегти" at bounding box center [635, 547] width 339 height 16
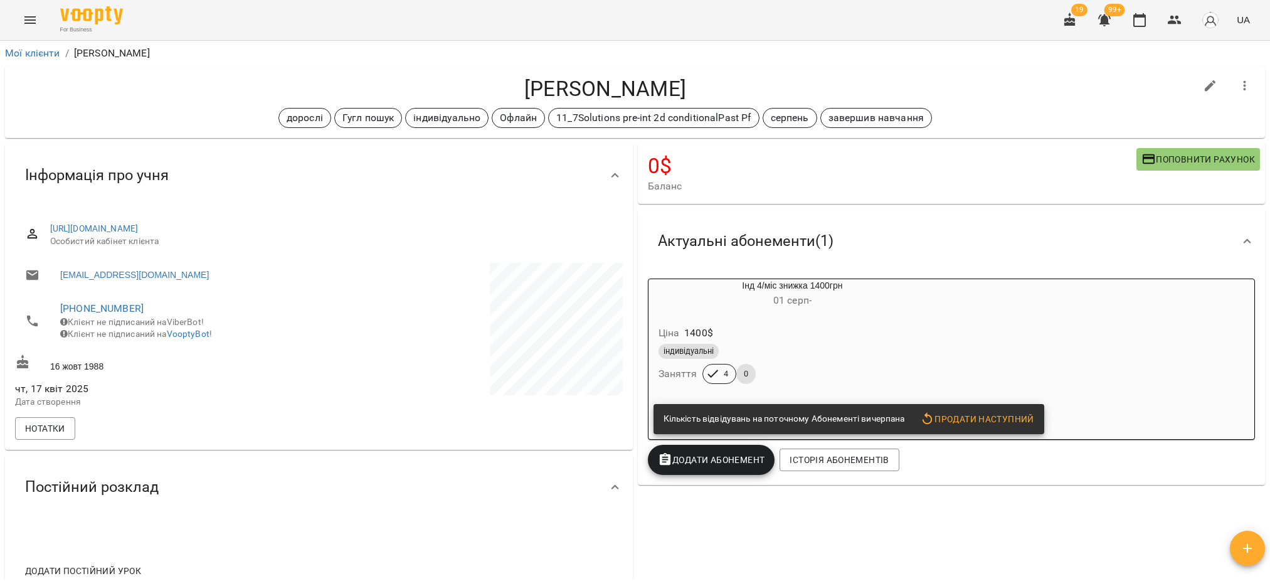
click at [751, 335] on div "Ціна 1400 $" at bounding box center [792, 333] width 273 height 23
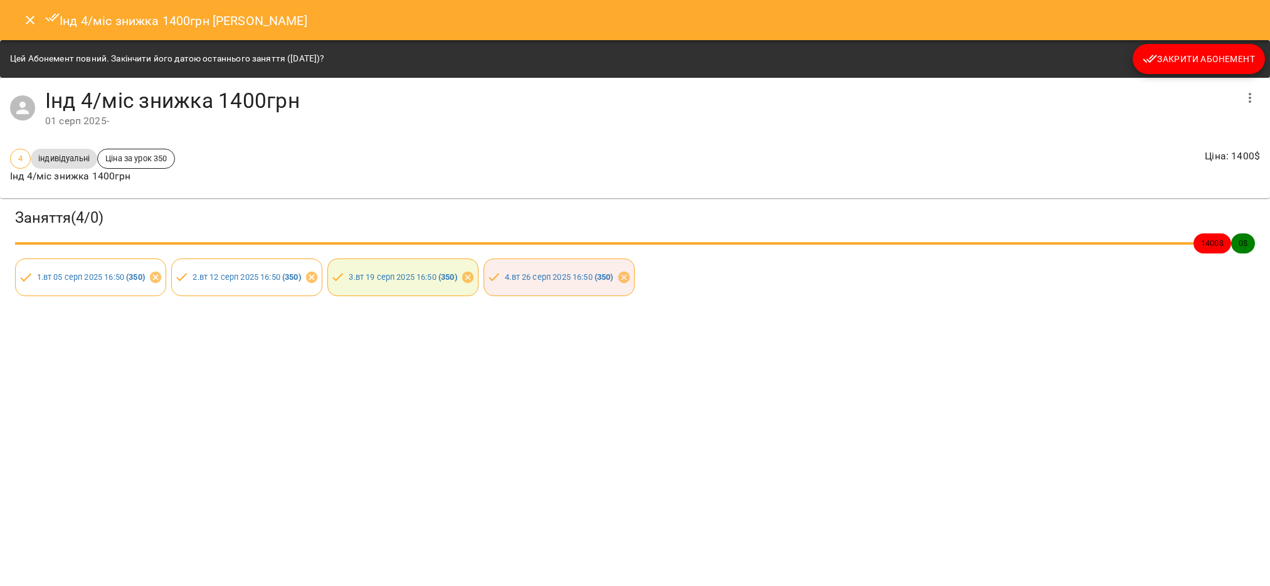
click at [1199, 60] on span "Закрити Абонемент" at bounding box center [1199, 58] width 112 height 15
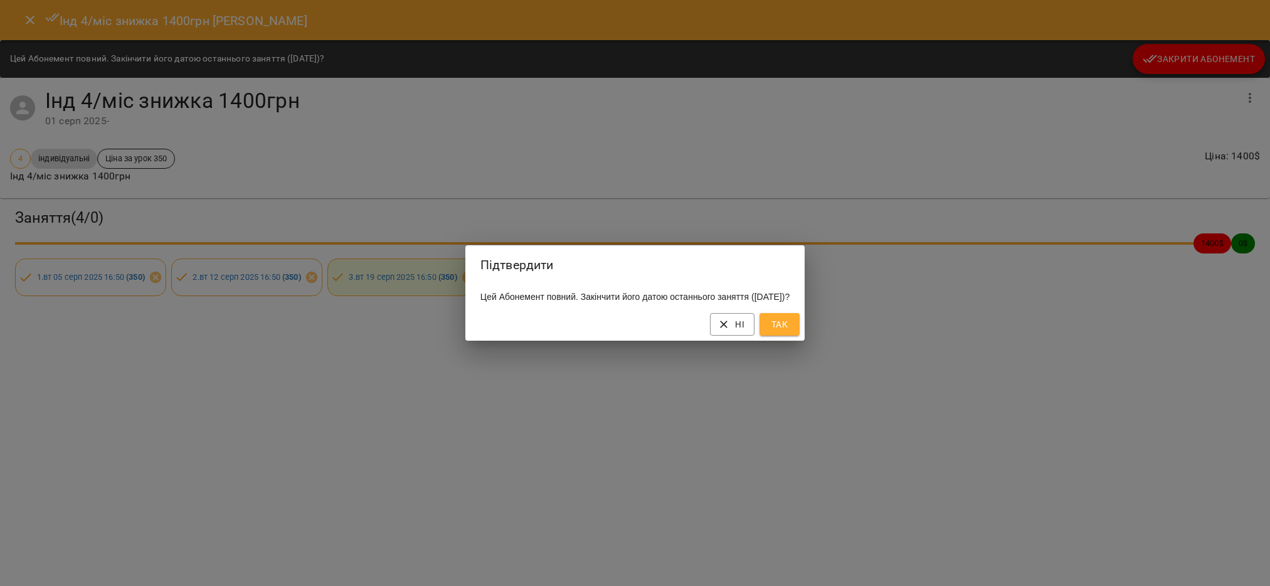
click at [790, 332] on span "Так" at bounding box center [780, 324] width 20 height 15
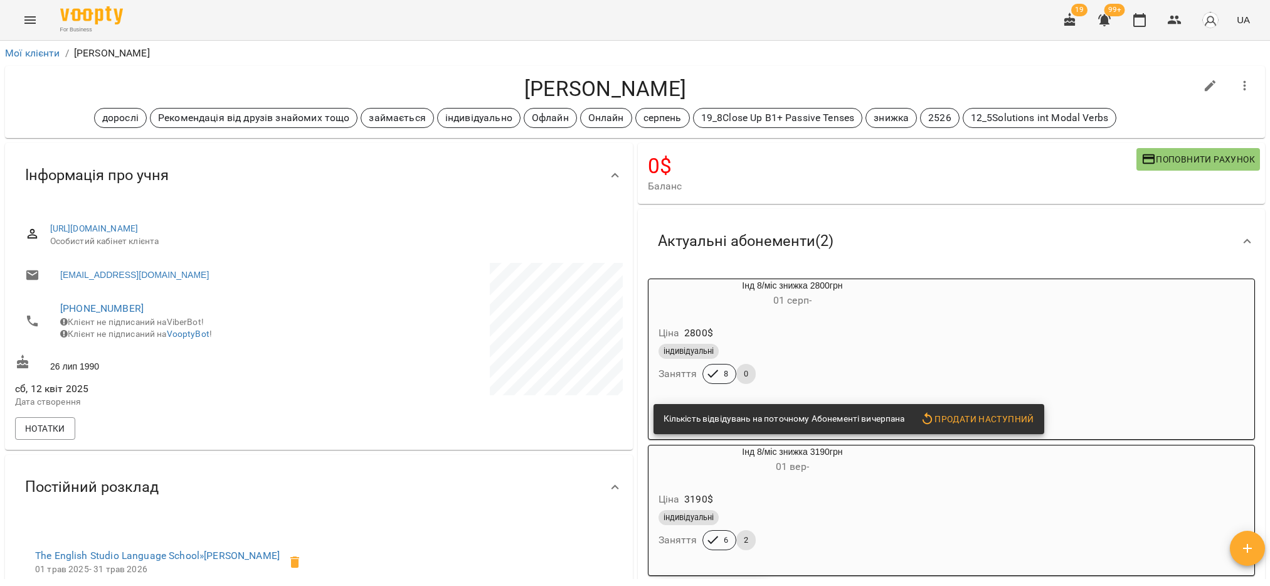
click at [820, 366] on div "індивідуальні Заняття 8 0" at bounding box center [792, 363] width 273 height 45
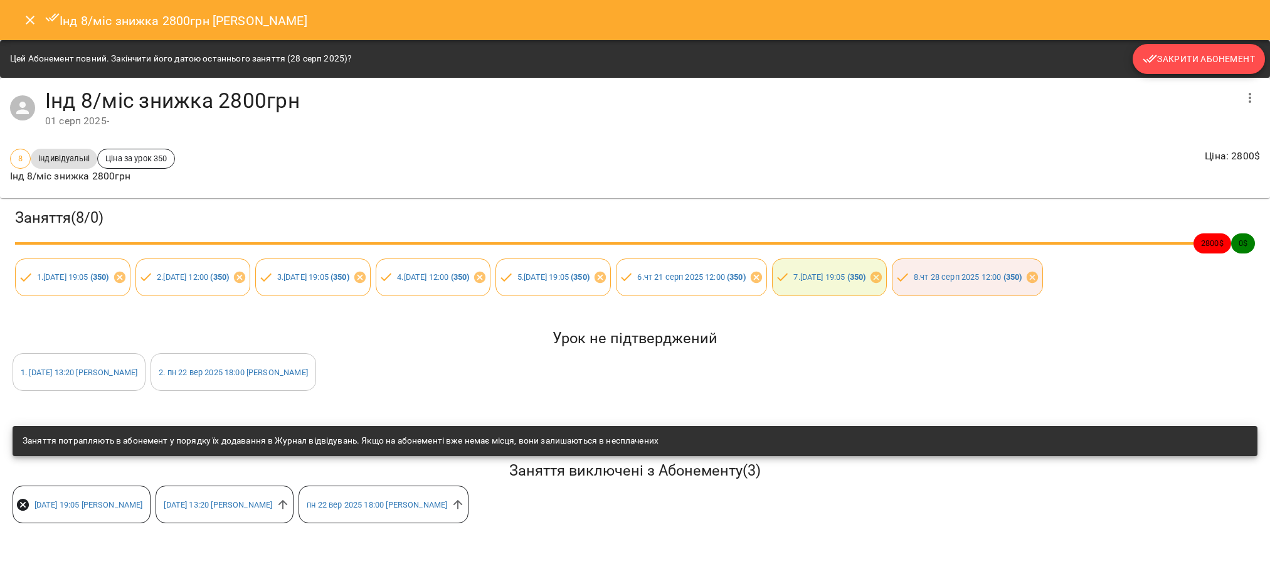
click at [1208, 64] on span "Закрити Абонемент" at bounding box center [1199, 58] width 112 height 15
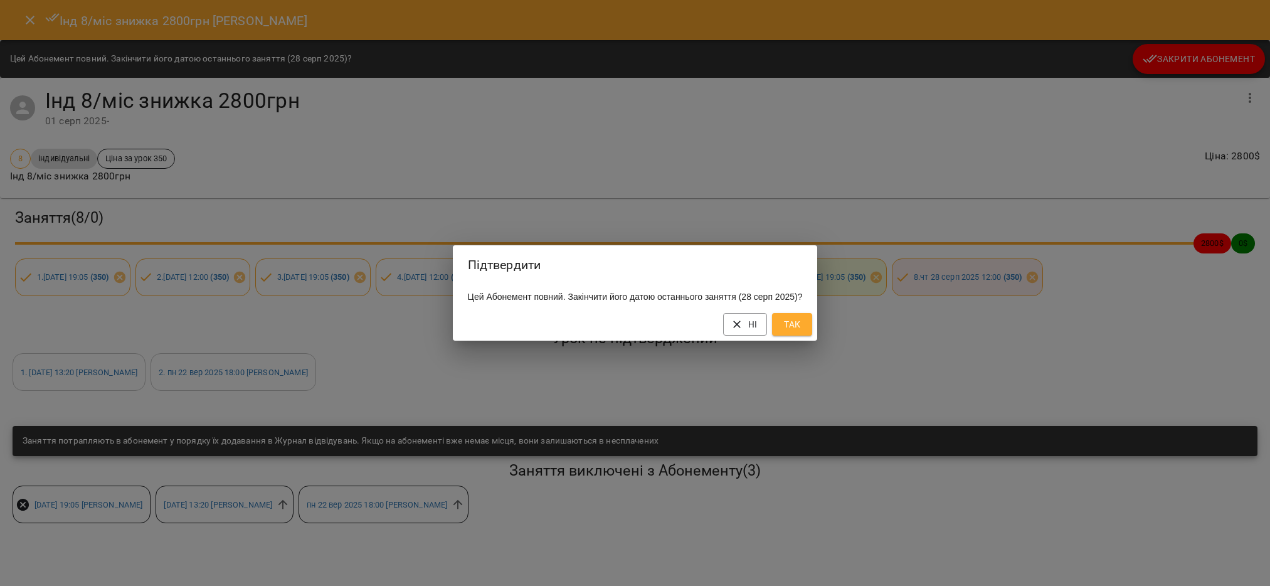
click at [812, 331] on button "Так" at bounding box center [792, 324] width 40 height 23
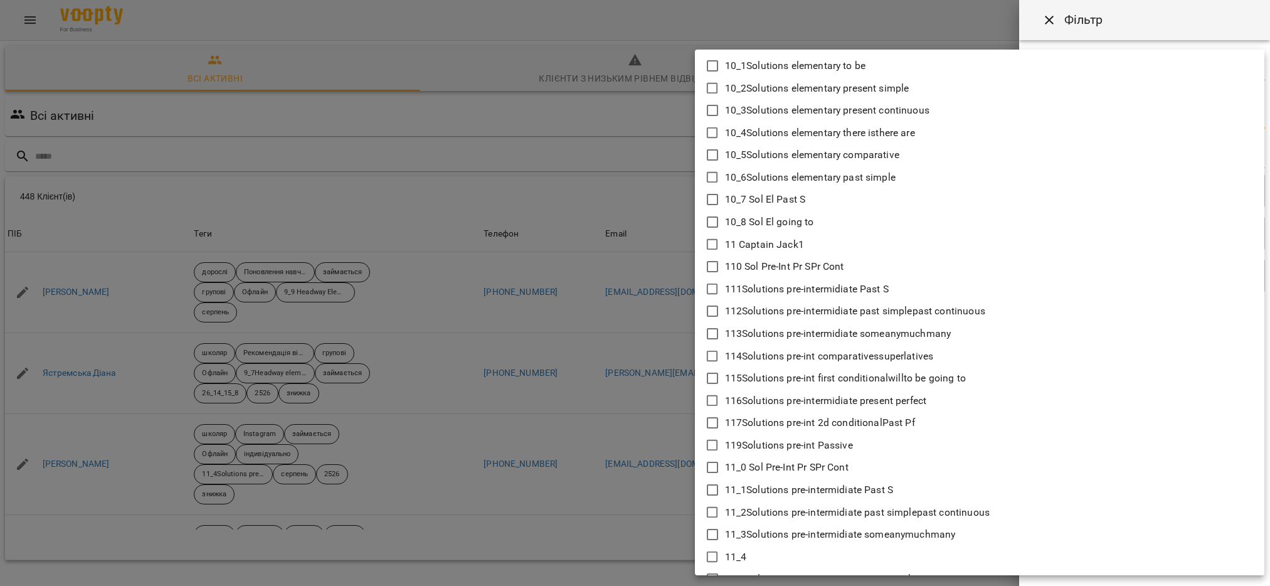
scroll to position [941, 0]
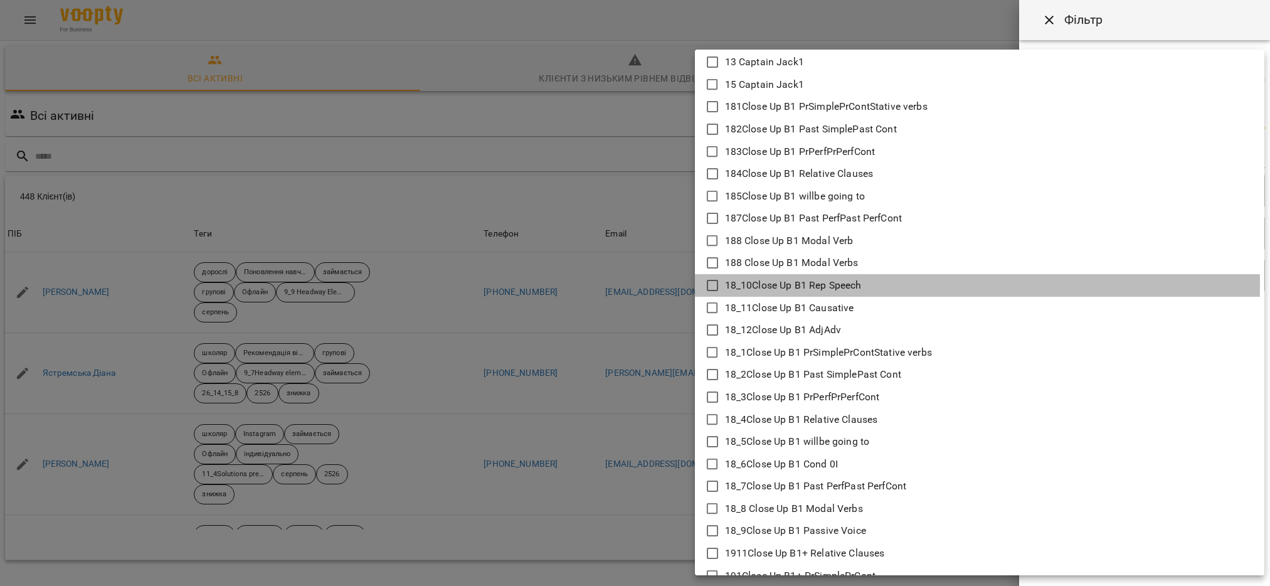
click at [709, 284] on icon at bounding box center [712, 285] width 15 height 15
type input "**********"
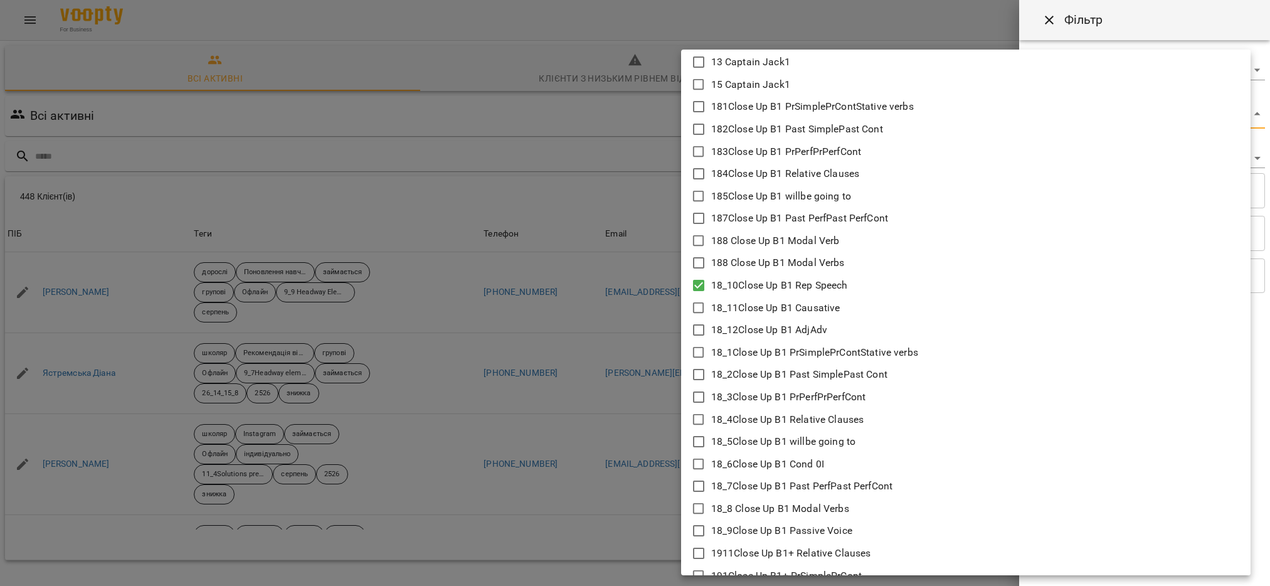
click at [645, 420] on div at bounding box center [635, 293] width 1270 height 586
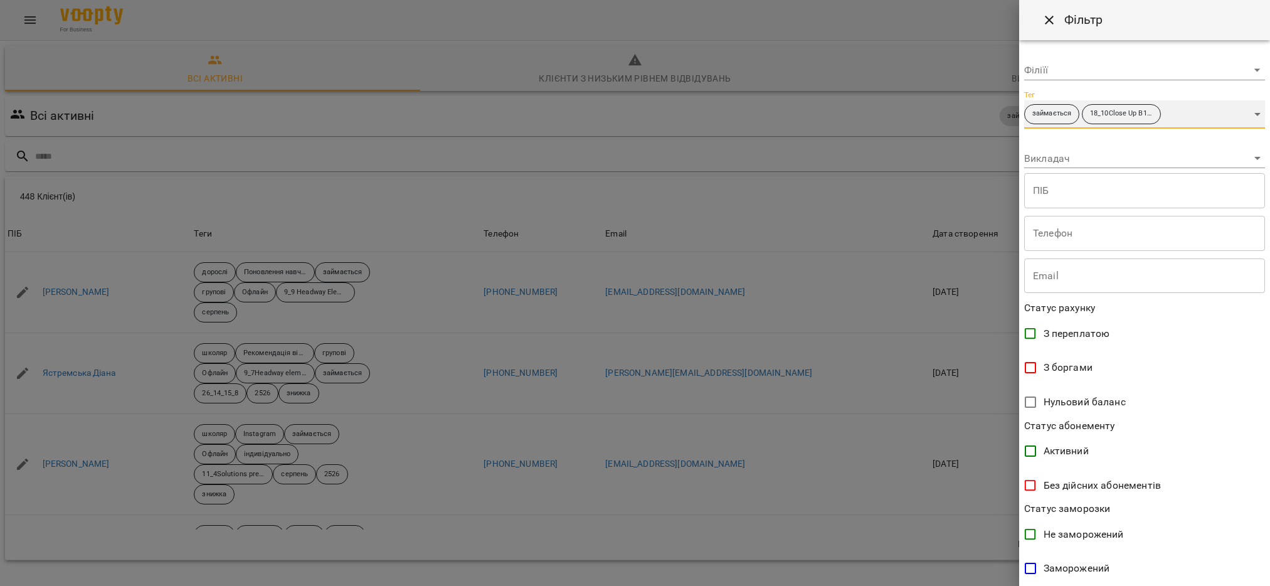
scroll to position [120, 0]
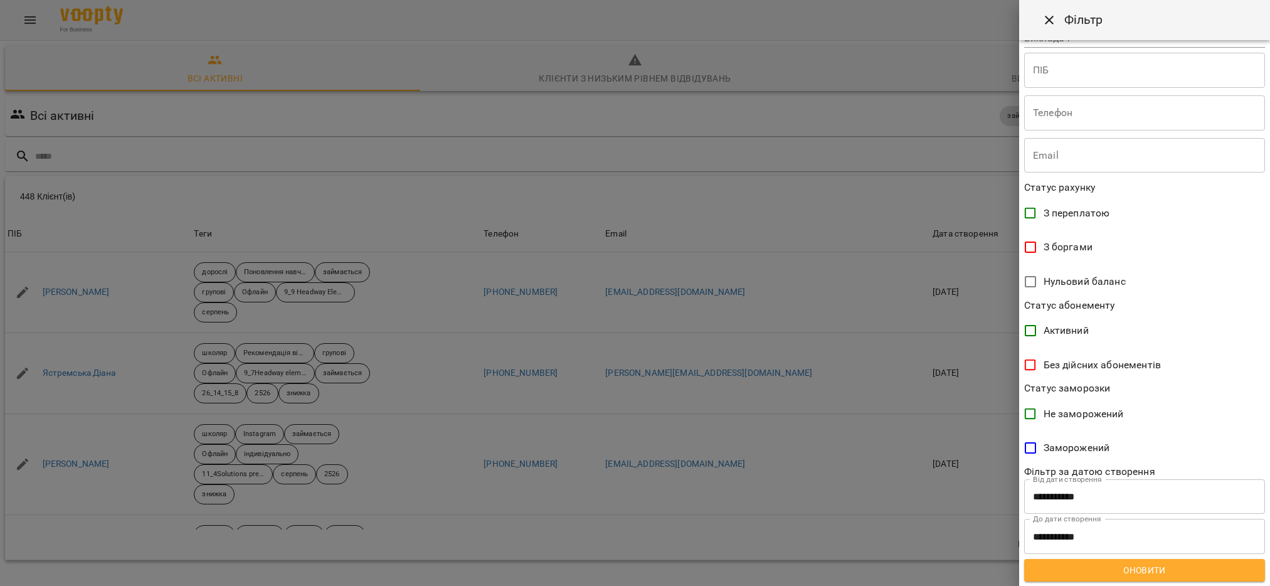
click at [1150, 574] on span "Оновити" at bounding box center [1144, 570] width 221 height 15
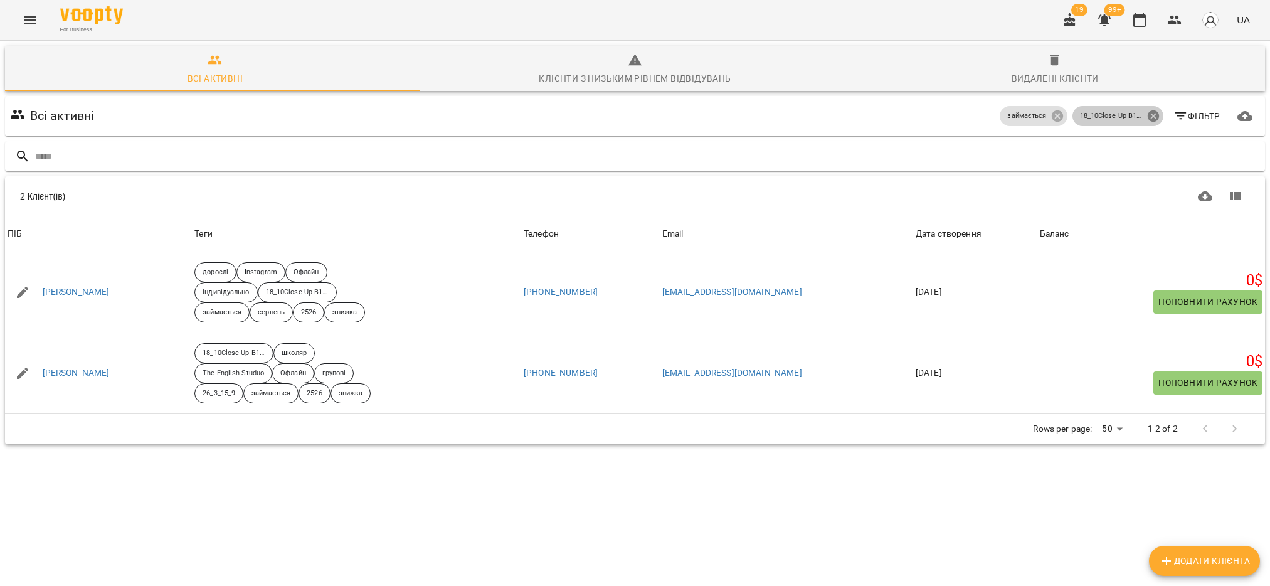
click at [1147, 117] on icon at bounding box center [1152, 115] width 11 height 11
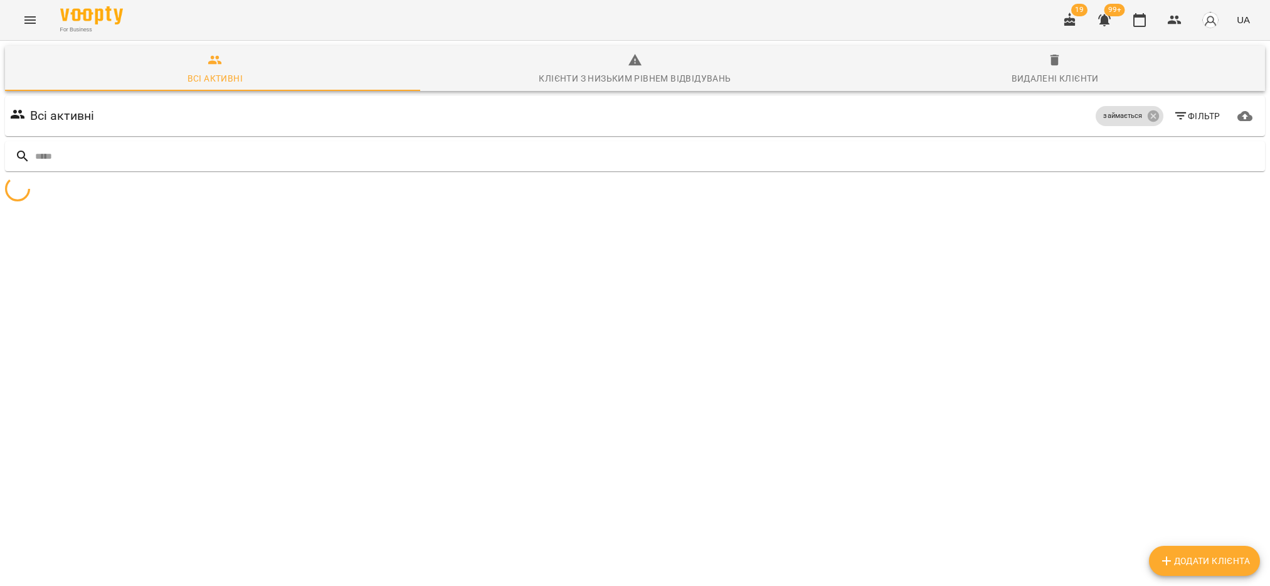
click at [1176, 117] on span "Фільтр" at bounding box center [1196, 116] width 47 height 15
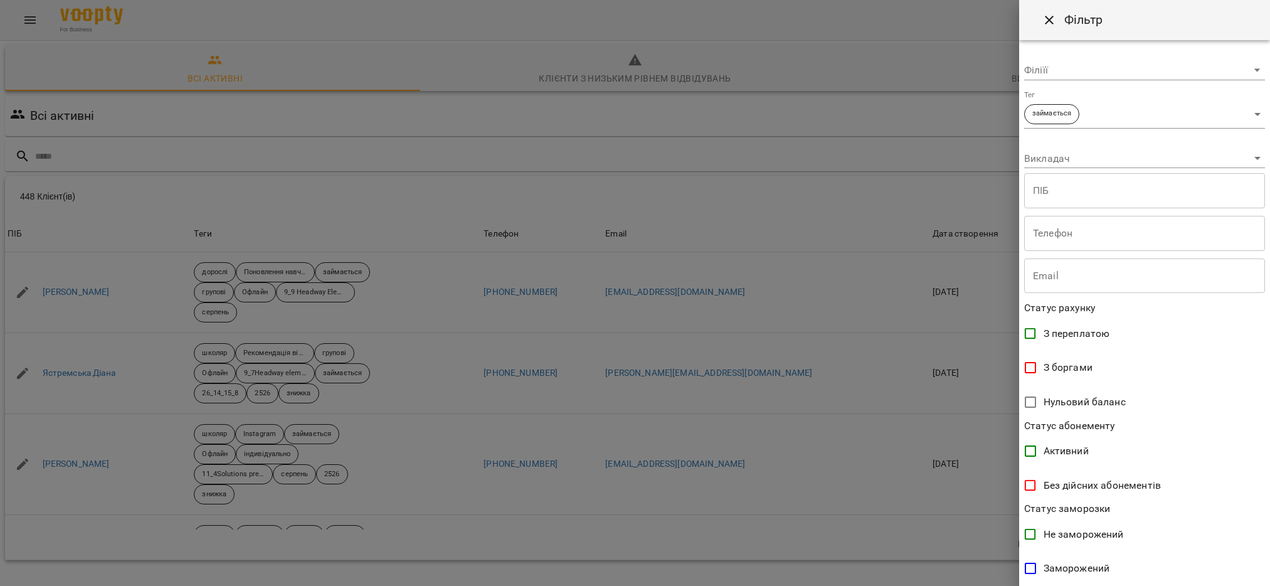
click at [1244, 114] on body "For Business 19 99+ UA Всі активні Клієнти з низьким рівнем відвідувань Видален…" at bounding box center [635, 326] width 1270 height 653
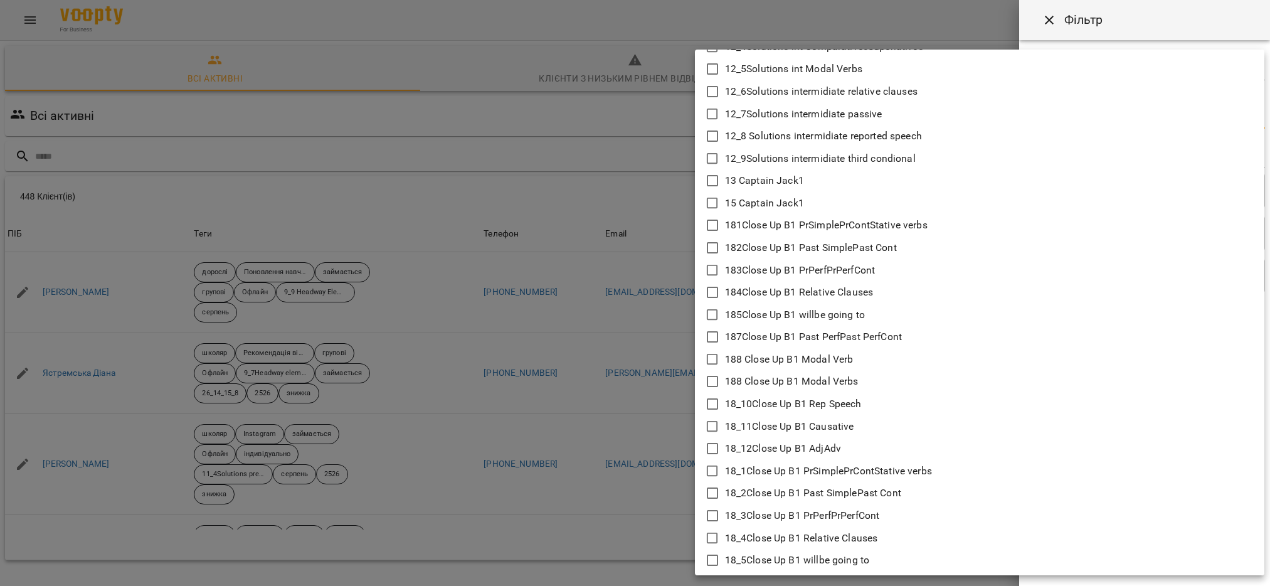
scroll to position [941, 0]
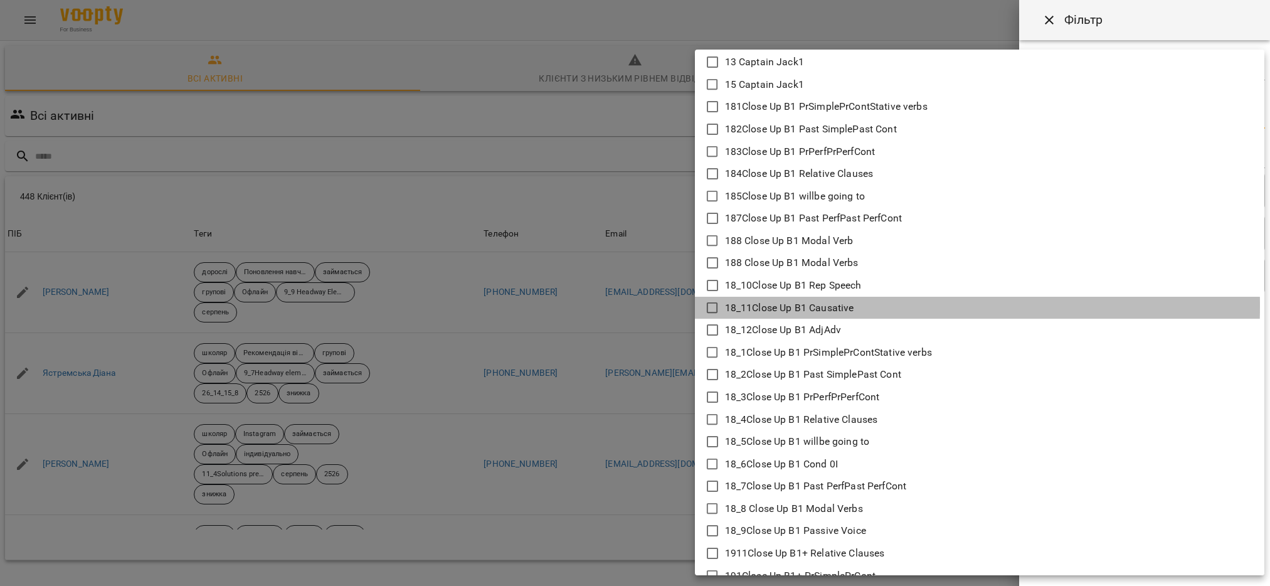
click at [709, 305] on icon at bounding box center [712, 307] width 15 height 15
type input "**********"
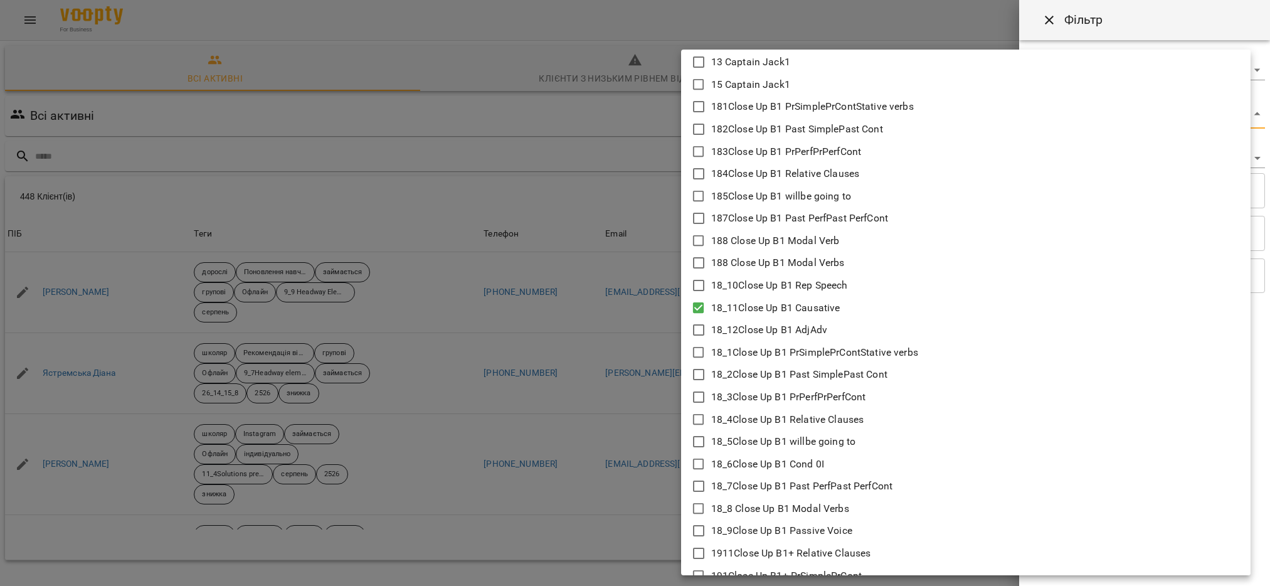
click at [573, 462] on div at bounding box center [635, 293] width 1270 height 586
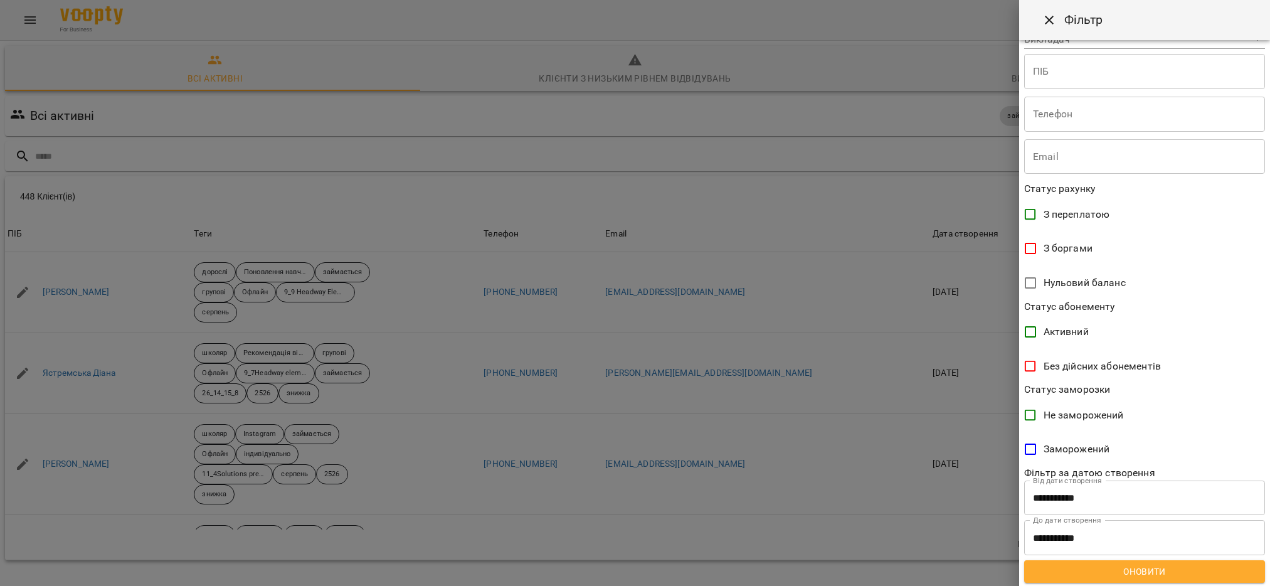
scroll to position [120, 0]
click at [1140, 576] on span "Оновити" at bounding box center [1144, 570] width 221 height 15
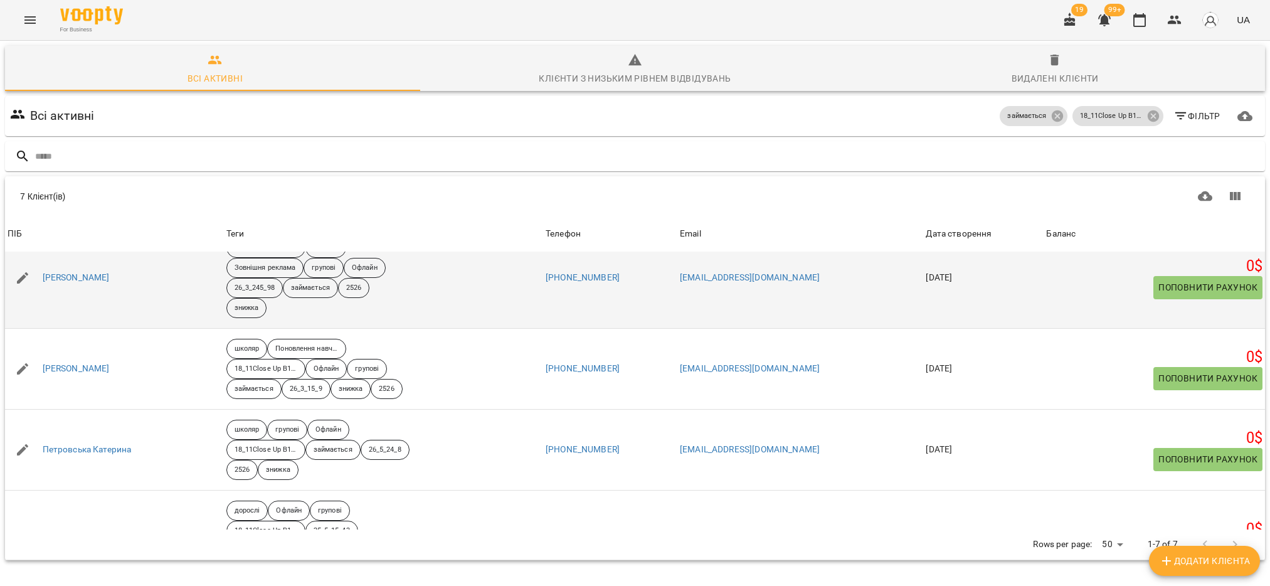
scroll to position [0, 0]
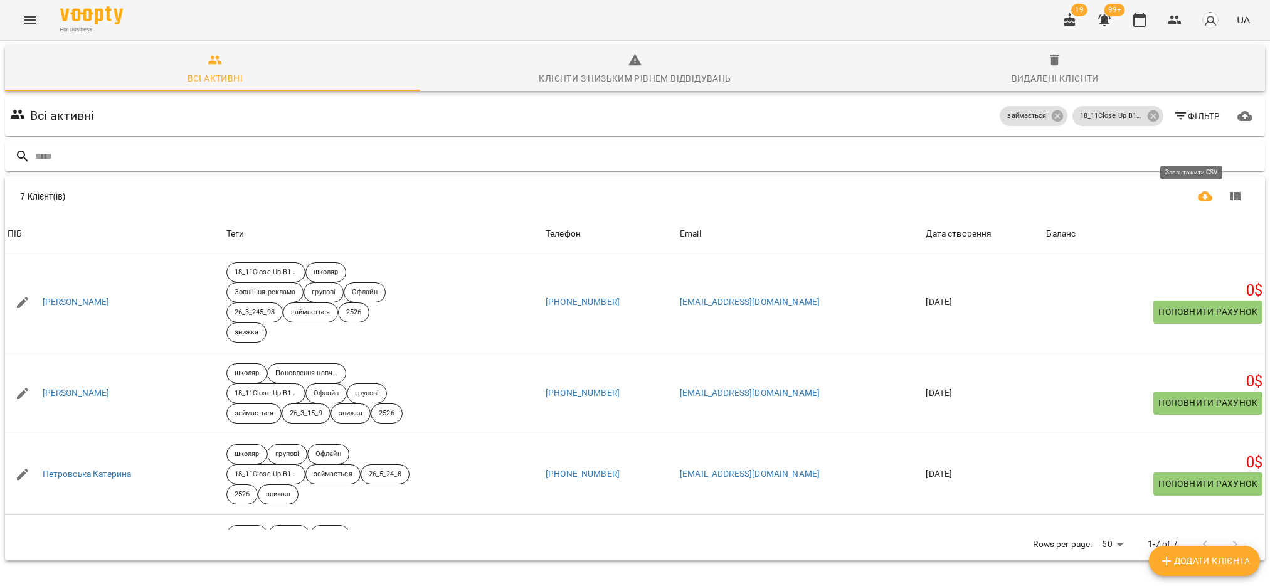
click at [1198, 191] on icon "Завантажити CSV" at bounding box center [1205, 196] width 15 height 10
click at [1147, 110] on icon at bounding box center [1152, 115] width 11 height 11
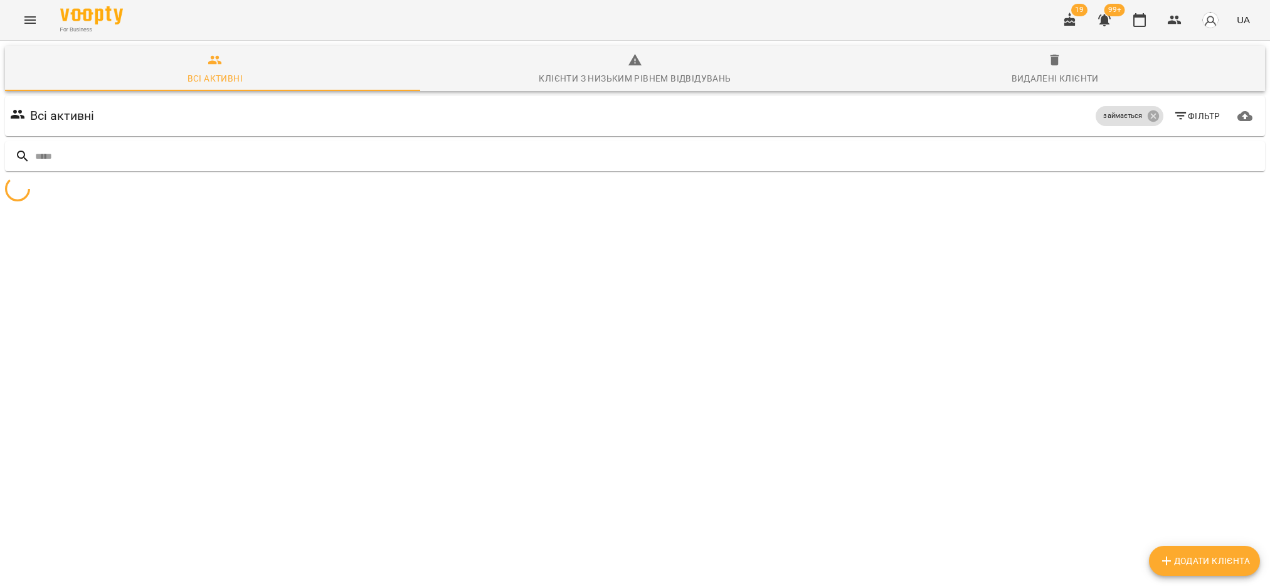
click at [1180, 109] on span "Фільтр" at bounding box center [1196, 116] width 47 height 15
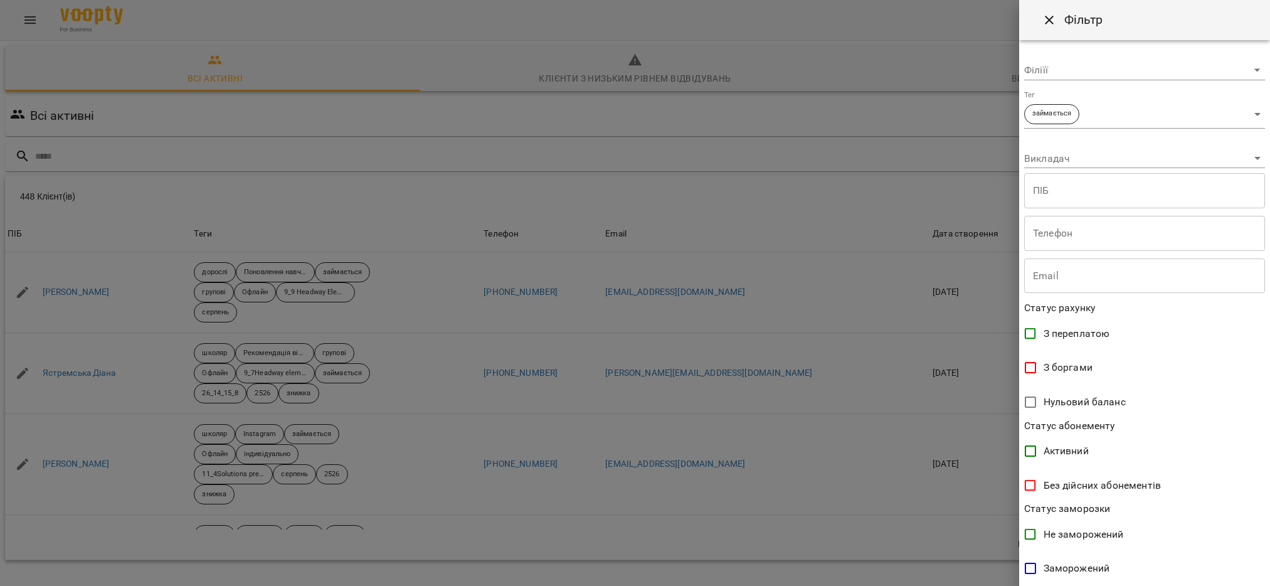
click at [1242, 110] on body "For Business 19 99+ UA Всі активні Клієнти з низьким рівнем відвідувань Видален…" at bounding box center [635, 326] width 1270 height 653
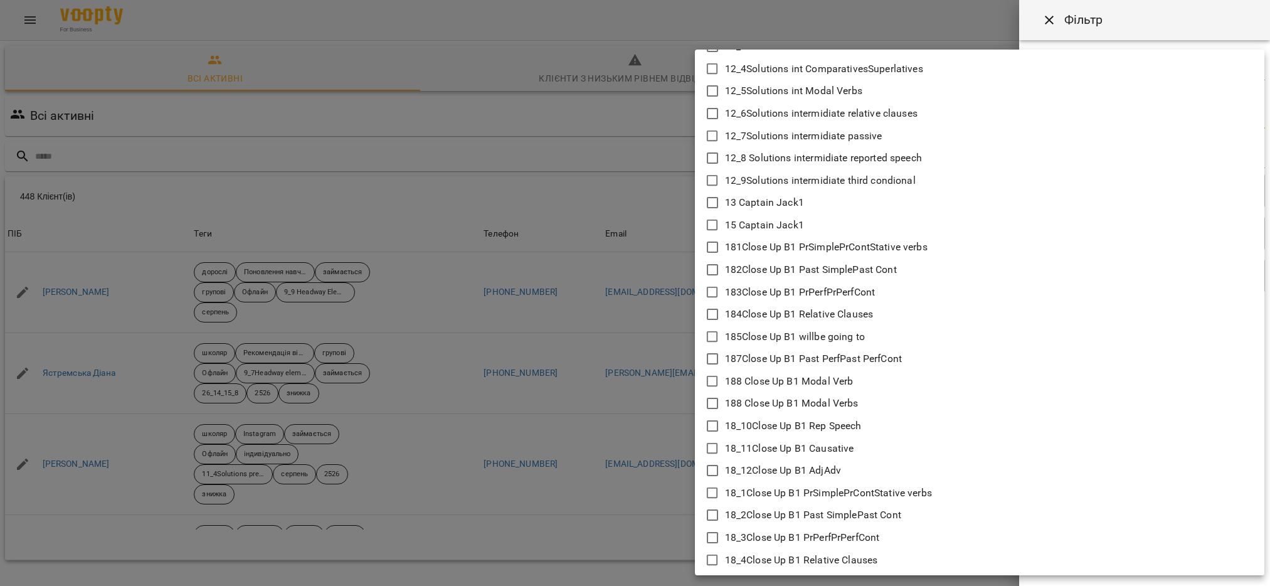
scroll to position [847, 0]
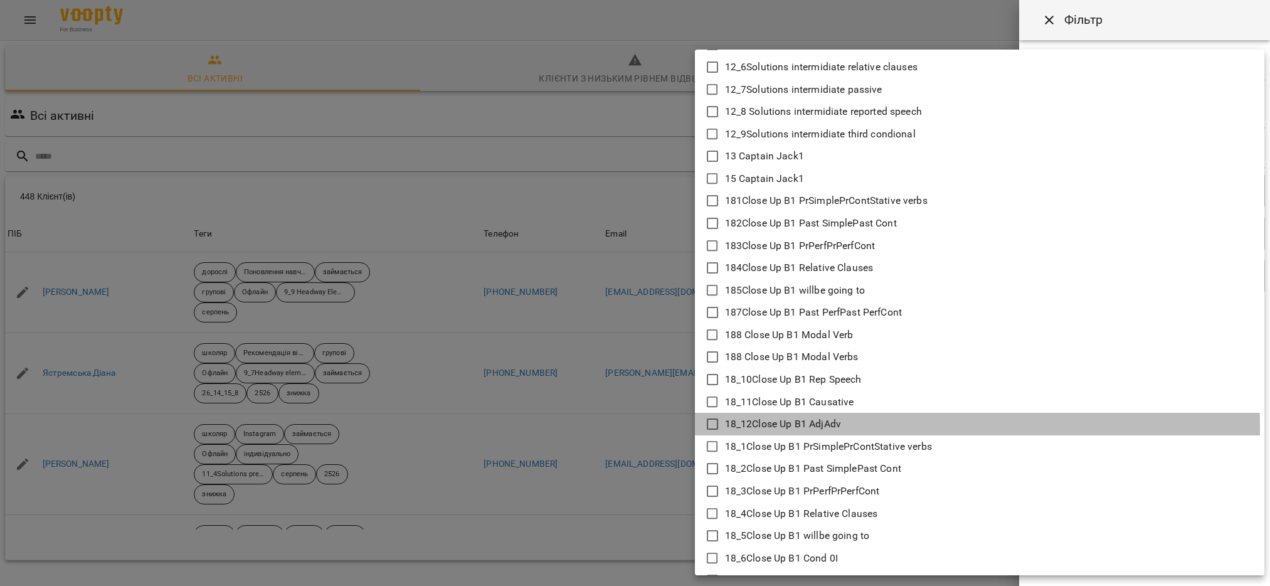
click at [713, 426] on icon at bounding box center [712, 423] width 15 height 15
type input "**********"
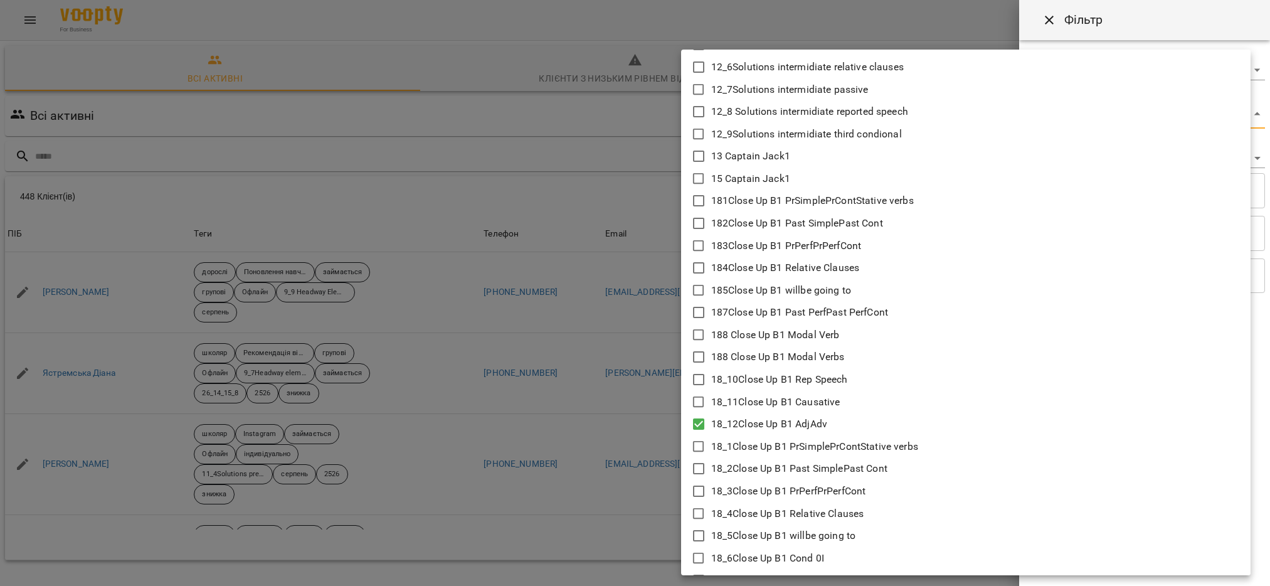
click at [629, 461] on div at bounding box center [635, 293] width 1270 height 586
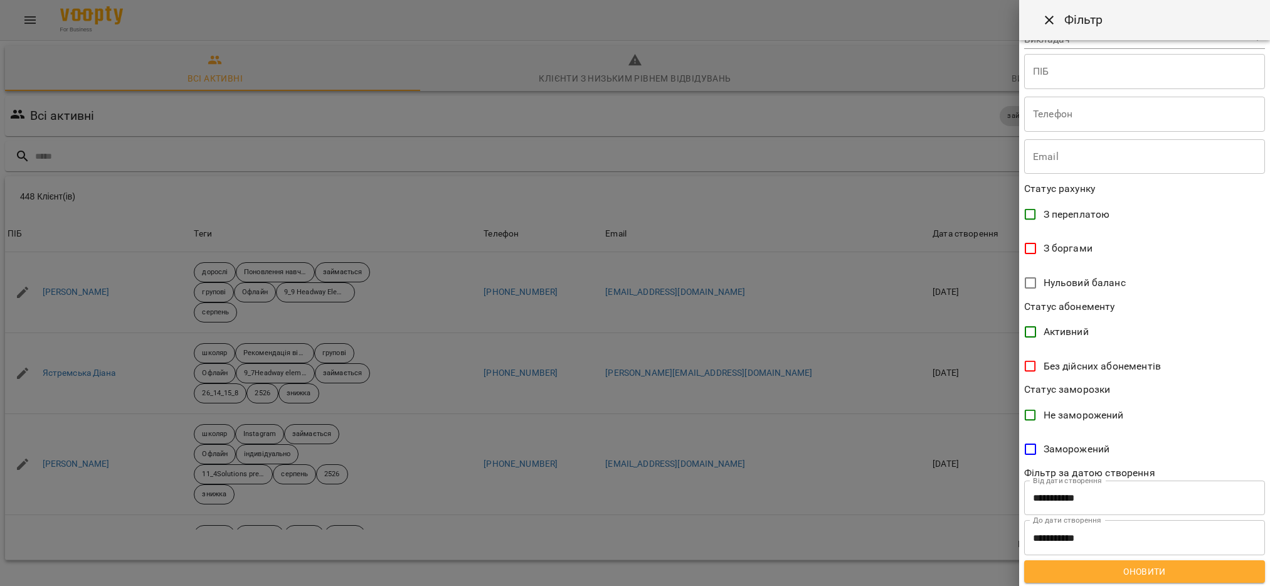
scroll to position [120, 0]
click at [1124, 583] on div "**********" at bounding box center [1144, 313] width 251 height 546
click at [1118, 574] on span "Оновити" at bounding box center [1144, 570] width 221 height 15
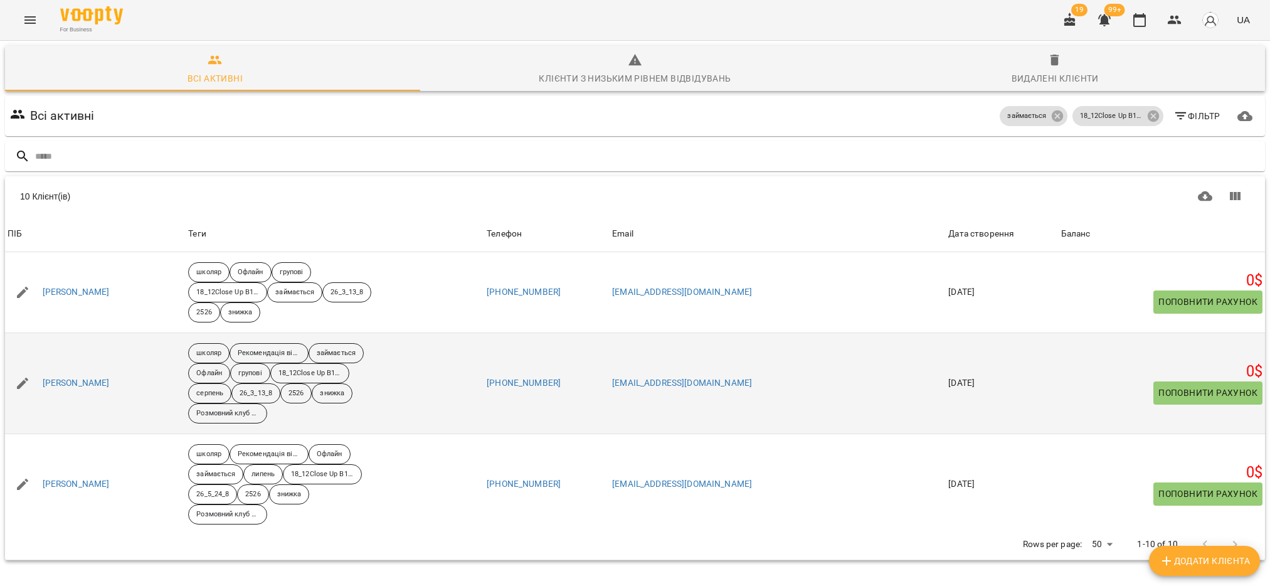
scroll to position [0, 0]
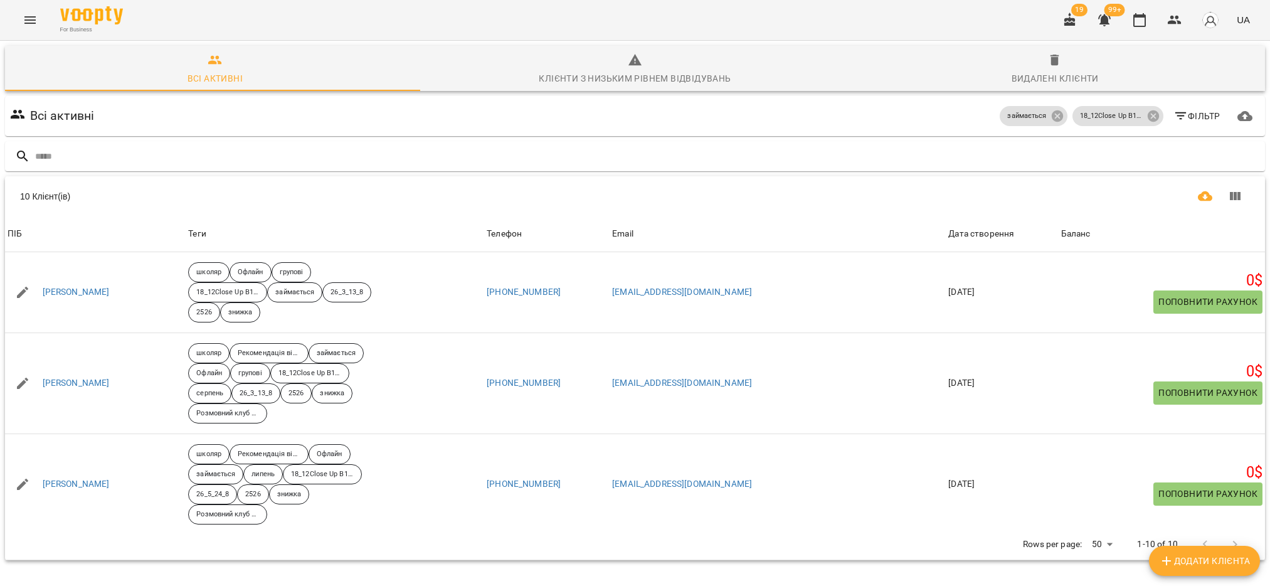
click at [1198, 196] on icon "Завантажити CSV" at bounding box center [1205, 196] width 15 height 10
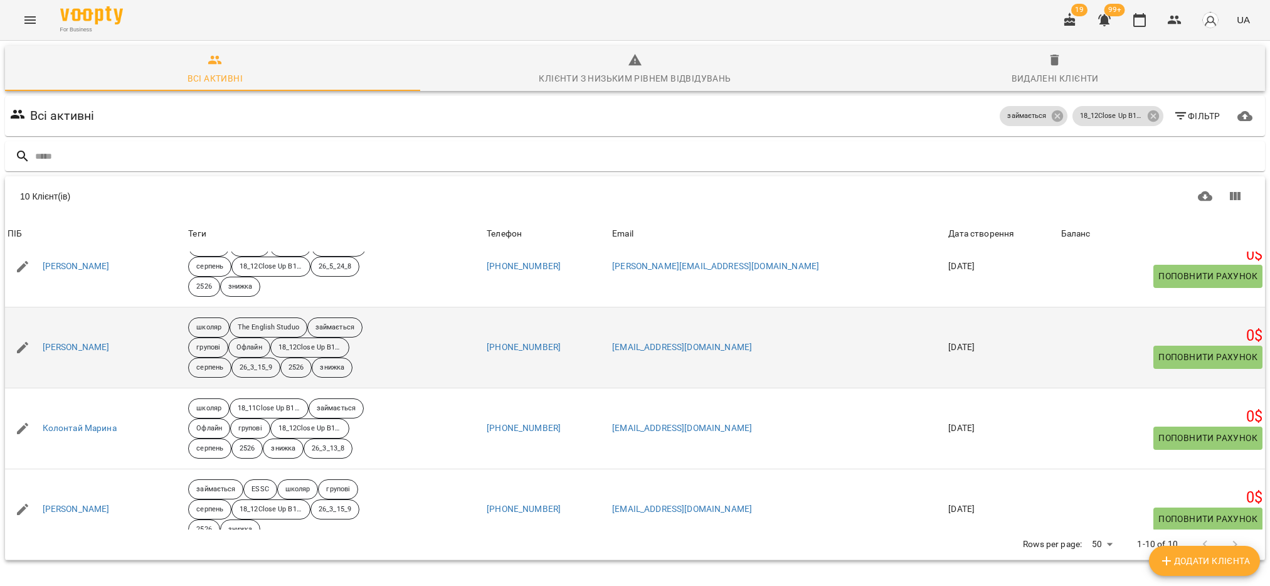
scroll to position [564, 0]
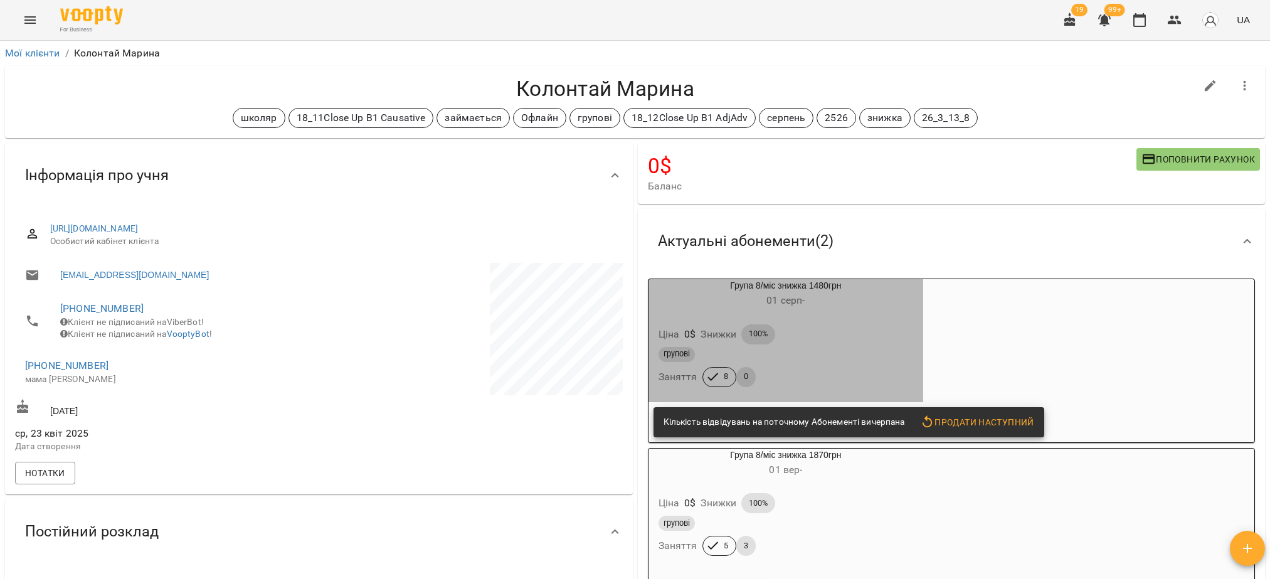
click at [758, 381] on div "групові Заняття 8 0" at bounding box center [786, 366] width 260 height 45
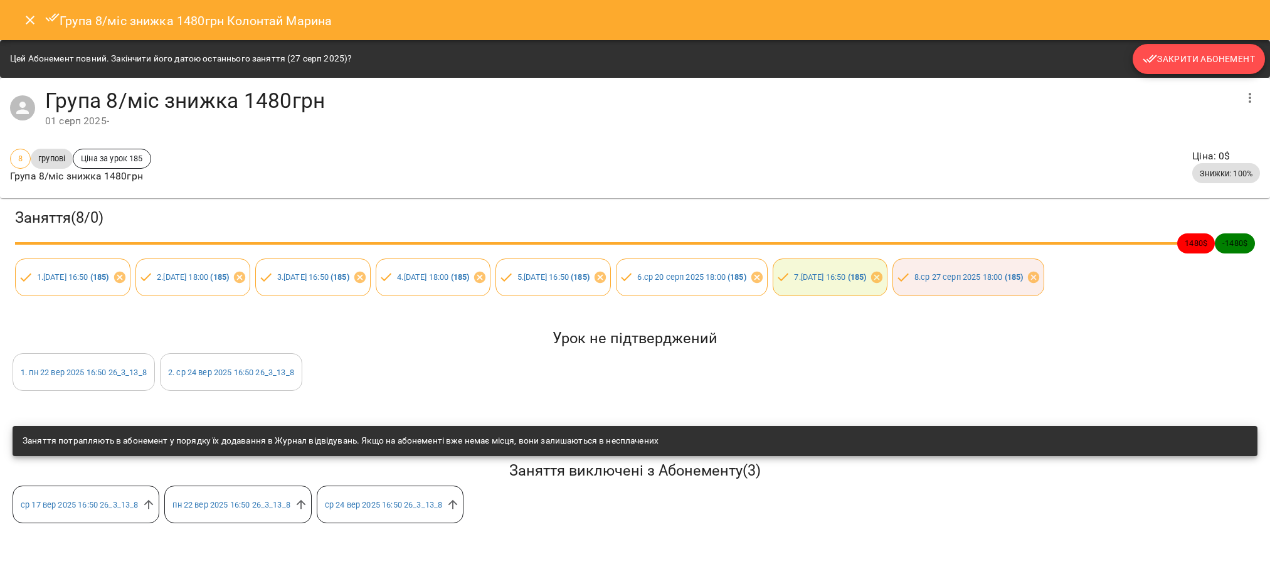
click at [1167, 57] on span "Закрити Абонемент" at bounding box center [1199, 58] width 112 height 15
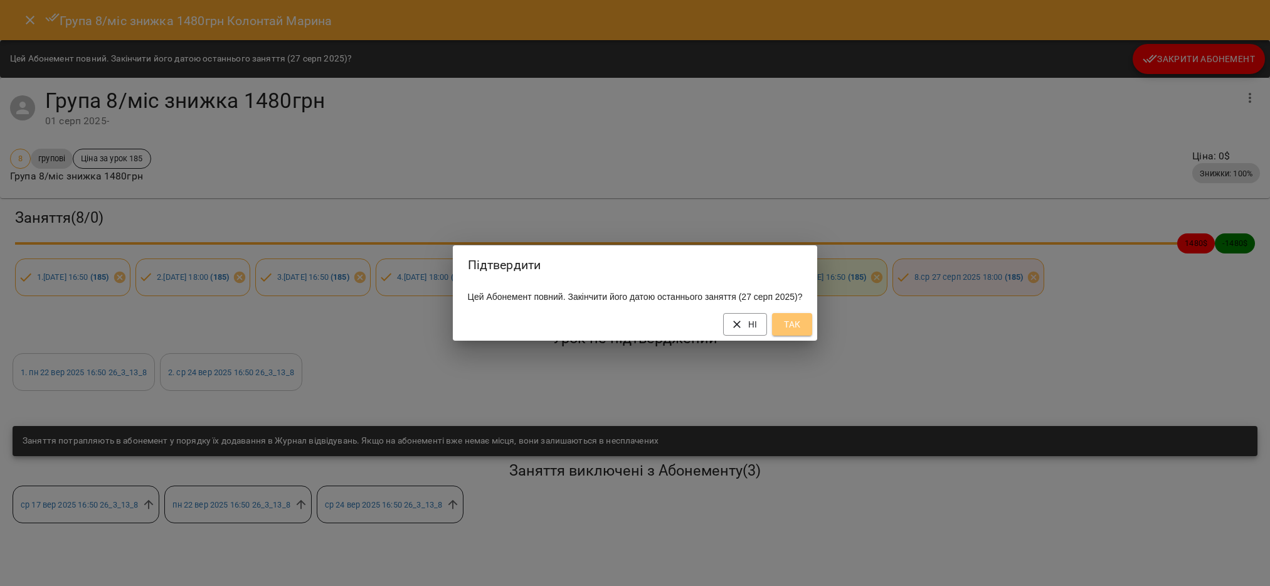
click at [802, 332] on span "Так" at bounding box center [792, 324] width 20 height 15
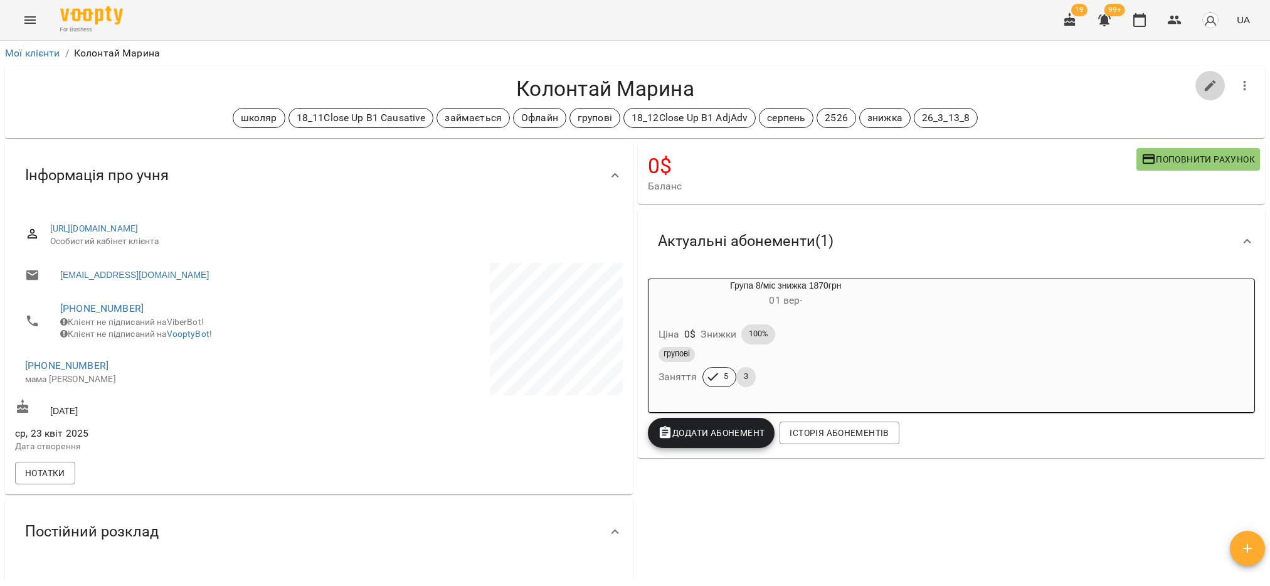
click at [1205, 85] on icon "button" at bounding box center [1210, 85] width 11 height 11
select select "**"
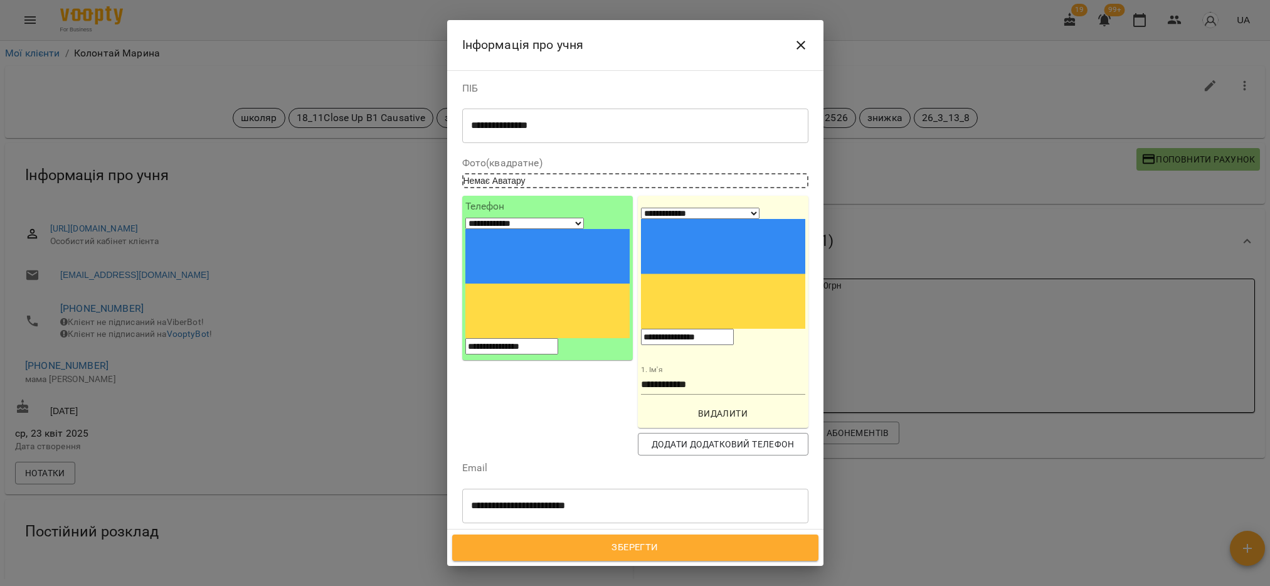
click at [632, 559] on icon at bounding box center [627, 563] width 9 height 9
click at [771, 546] on span "Зберегти" at bounding box center [635, 547] width 339 height 16
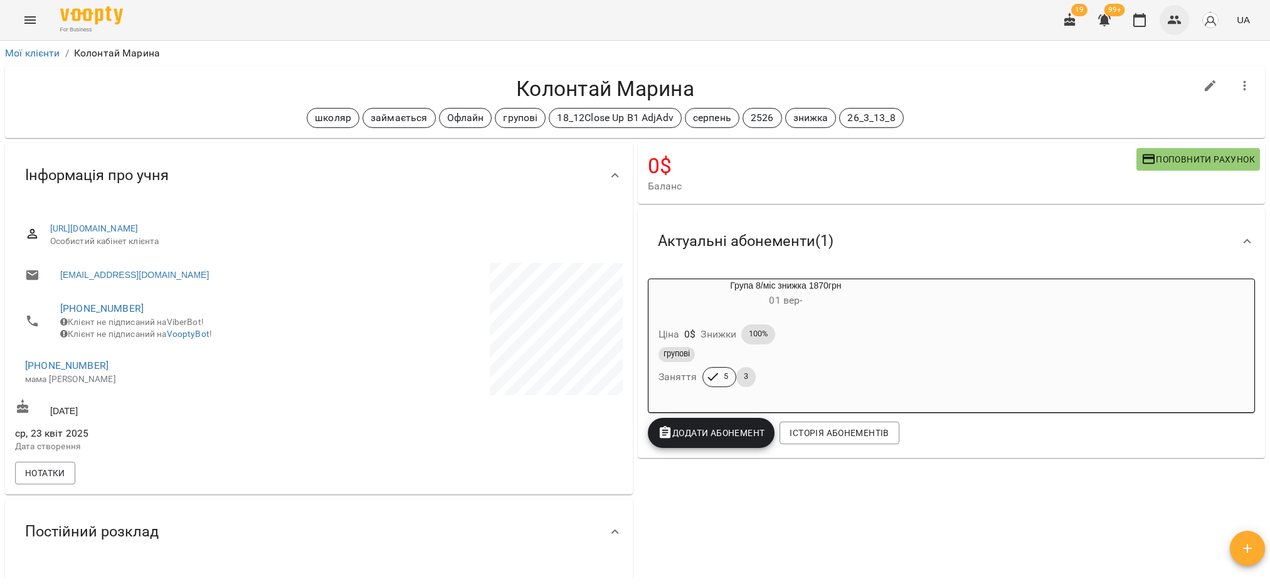
click at [1169, 17] on icon "button" at bounding box center [1174, 20] width 15 height 15
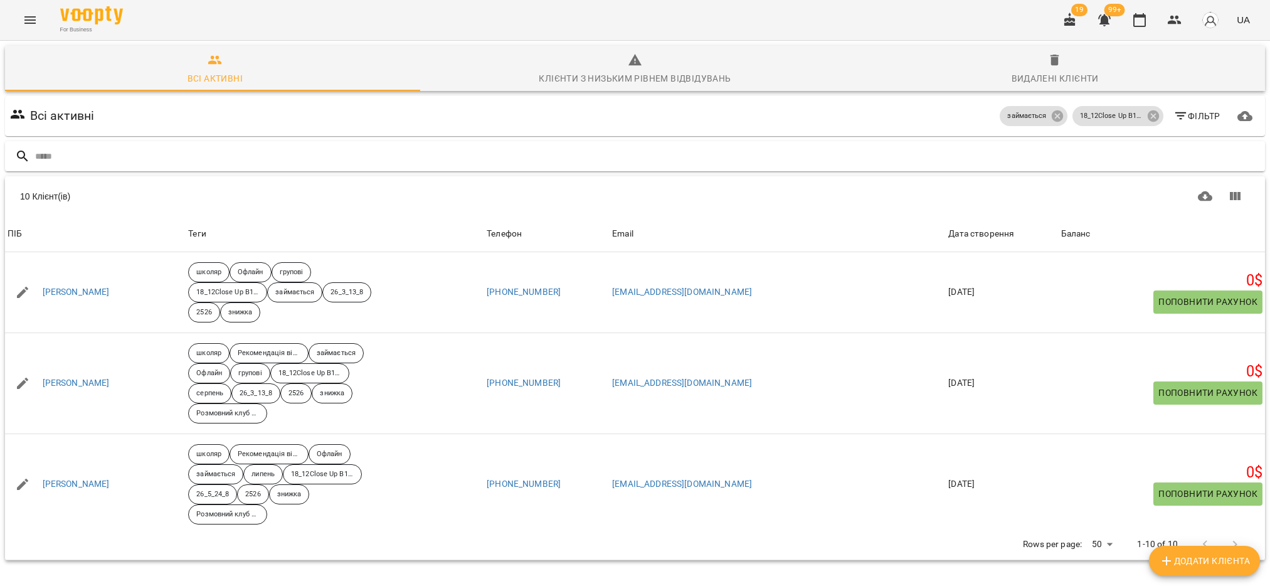
click at [281, 160] on input "text" at bounding box center [647, 156] width 1225 height 21
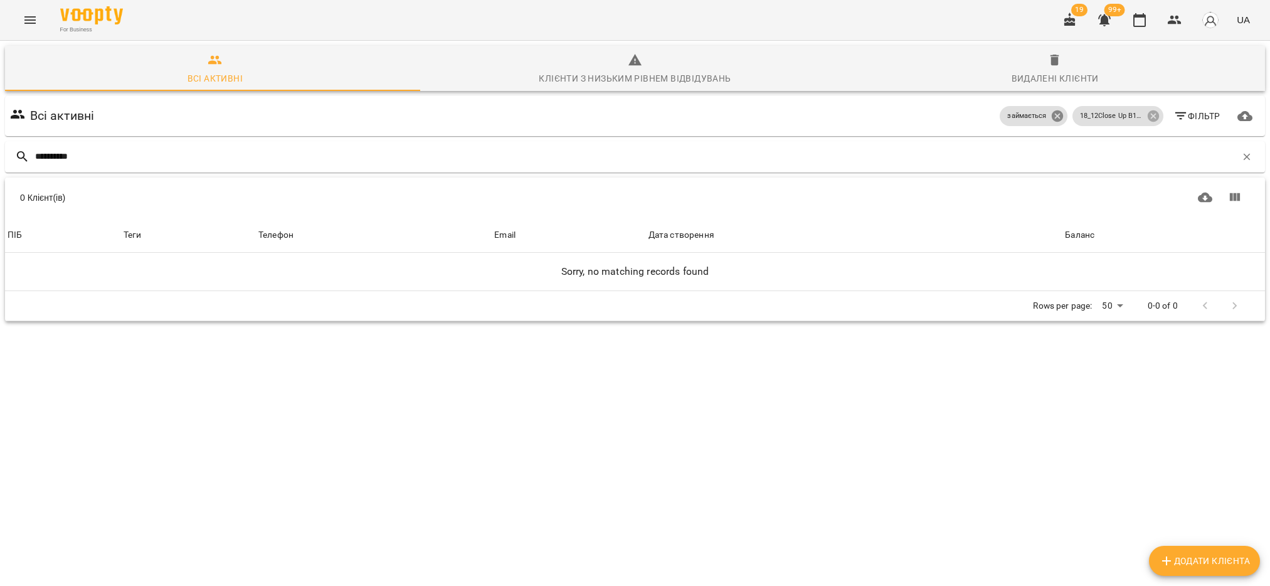
type input "**********"
click at [1051, 114] on icon at bounding box center [1058, 116] width 14 height 14
click at [1147, 119] on icon at bounding box center [1152, 115] width 11 height 11
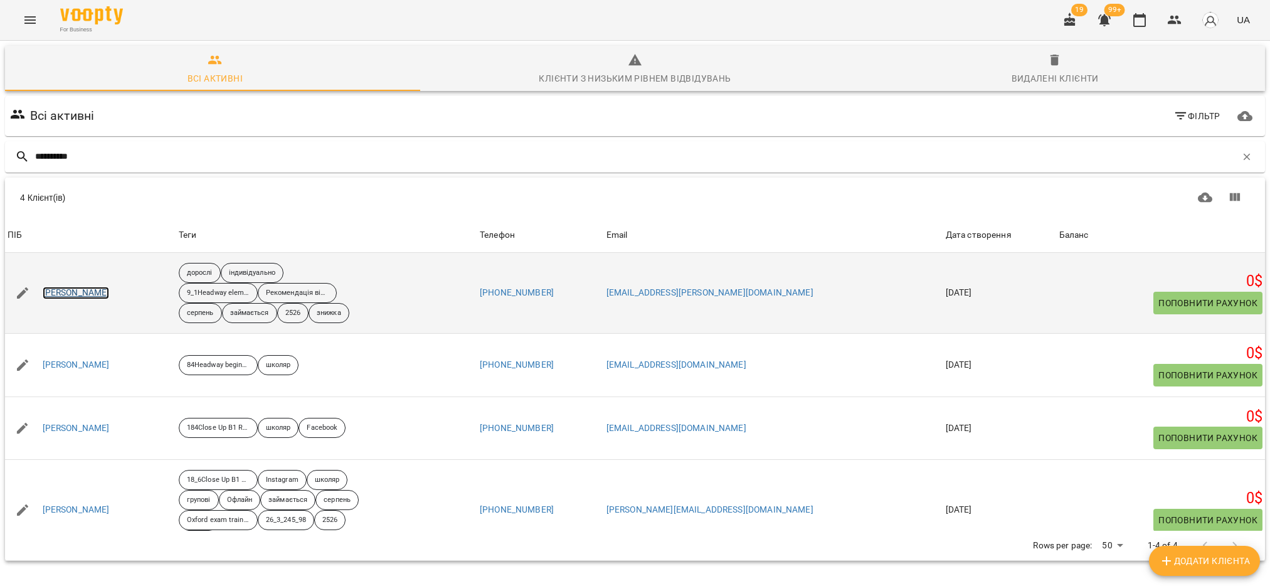
click at [105, 292] on link "[PERSON_NAME]" at bounding box center [76, 293] width 67 height 13
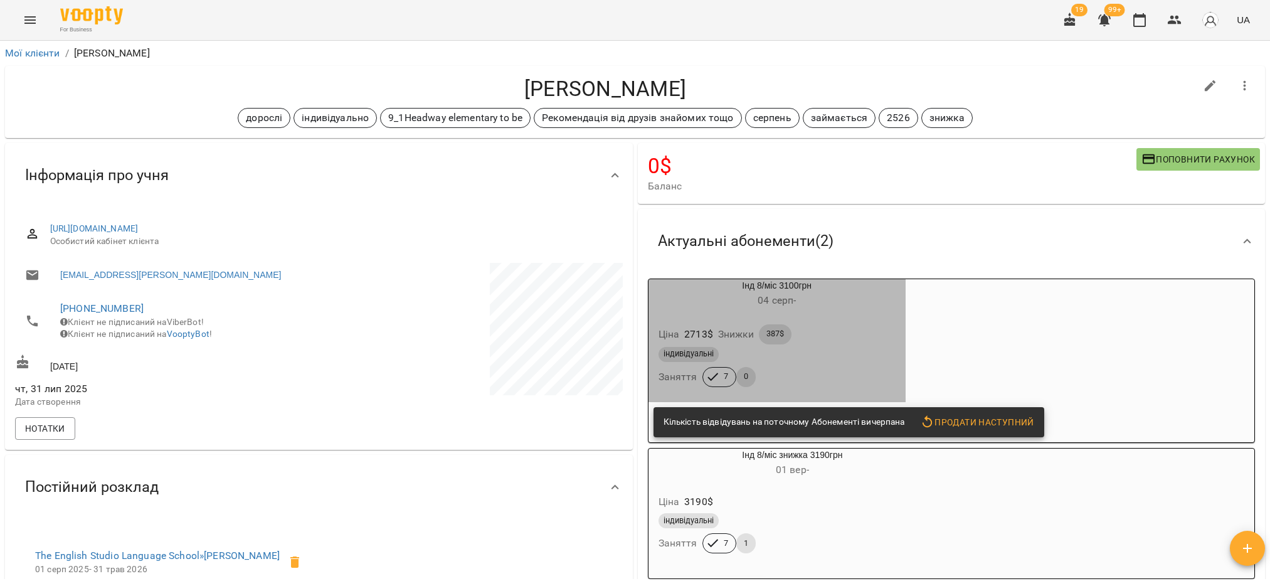
click at [779, 381] on div "індивідуальні Заняття 7 0" at bounding box center [777, 366] width 242 height 45
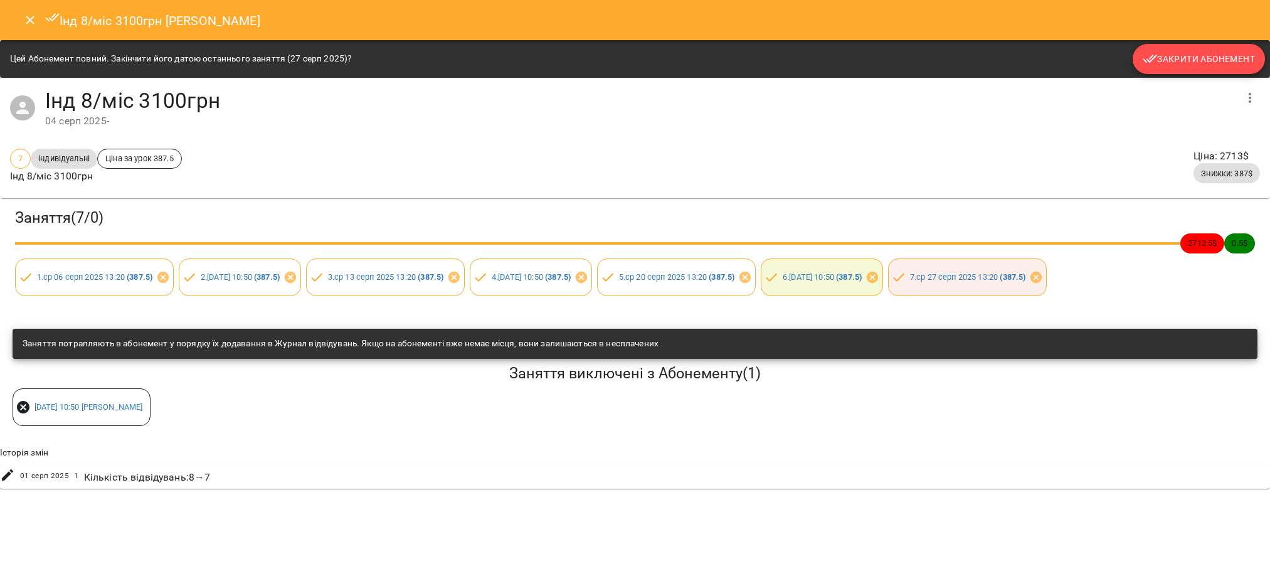
click at [1222, 59] on span "Закрити Абонемент" at bounding box center [1199, 58] width 112 height 15
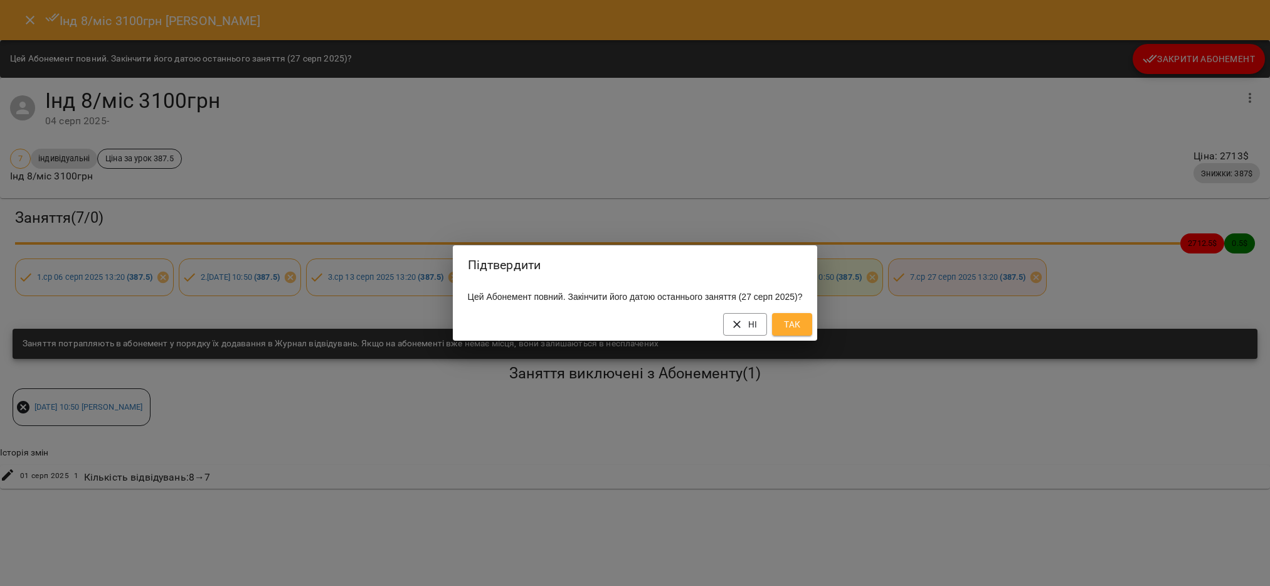
click at [785, 332] on button "Так" at bounding box center [792, 324] width 40 height 23
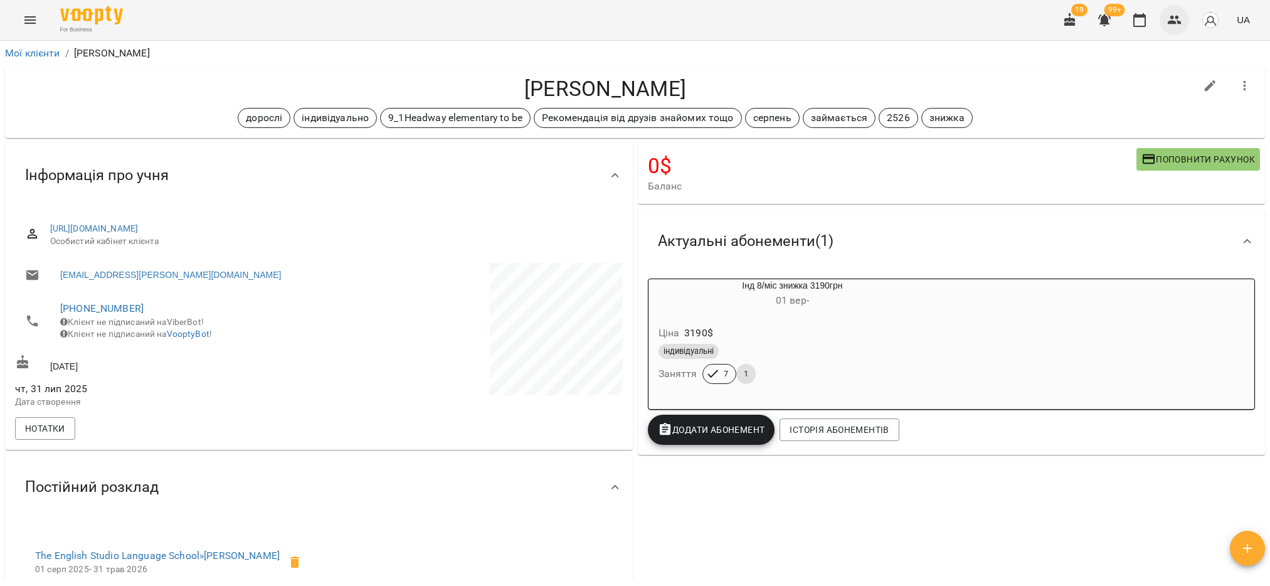
click at [1178, 23] on icon "button" at bounding box center [1174, 20] width 15 height 15
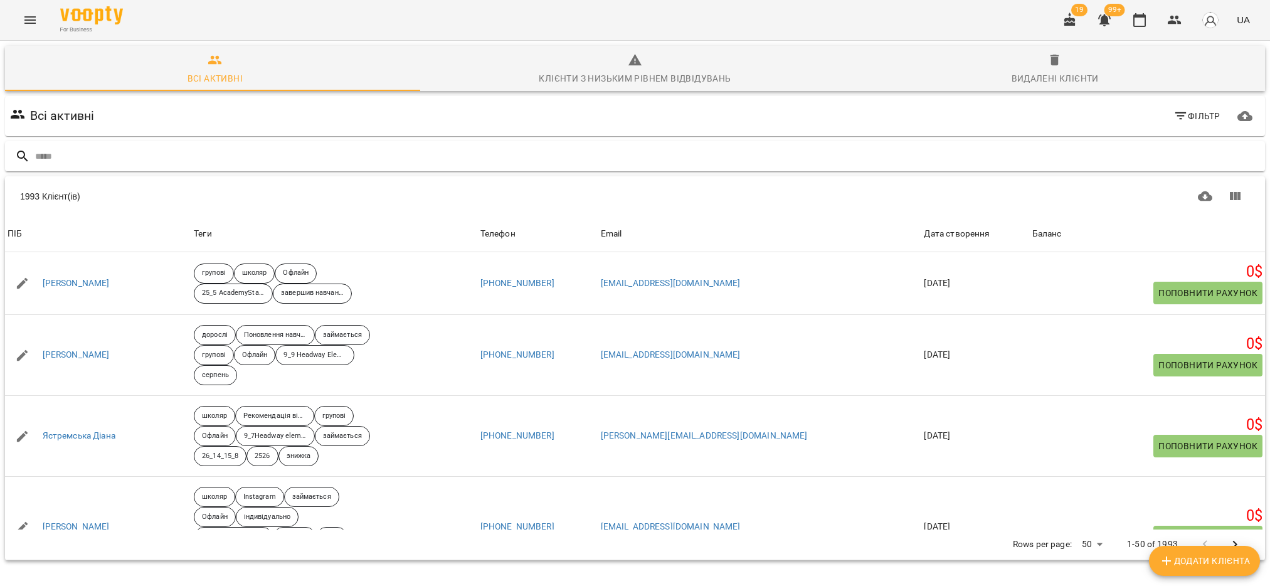
click at [171, 158] on input "text" at bounding box center [647, 156] width 1225 height 21
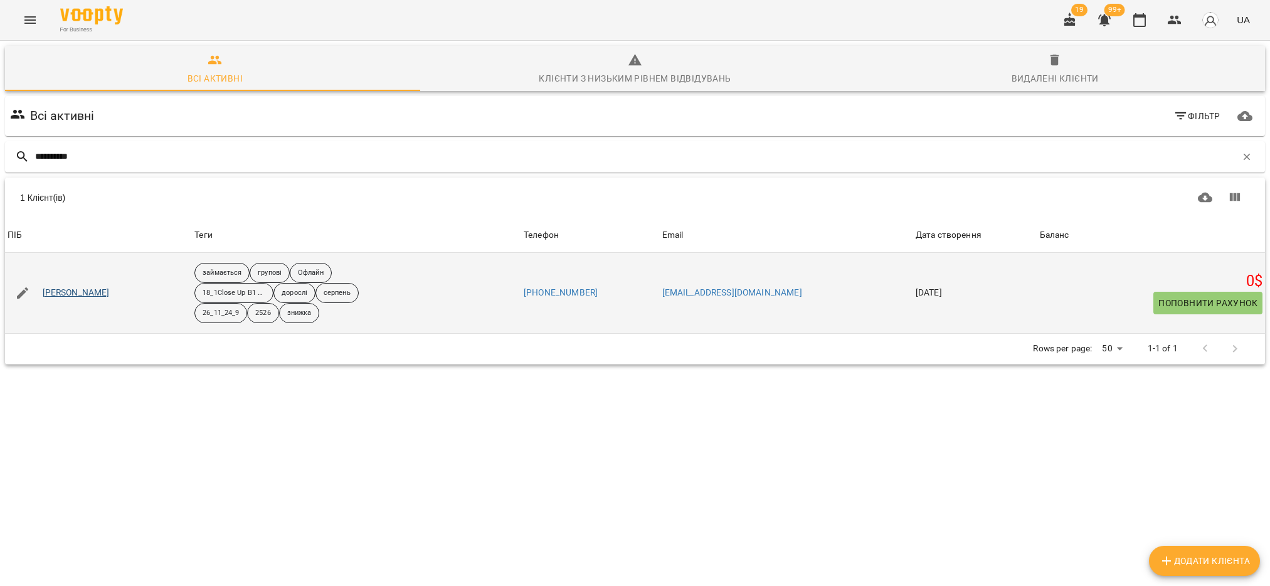
type input "**********"
click at [85, 294] on link "[PERSON_NAME]" at bounding box center [76, 293] width 67 height 13
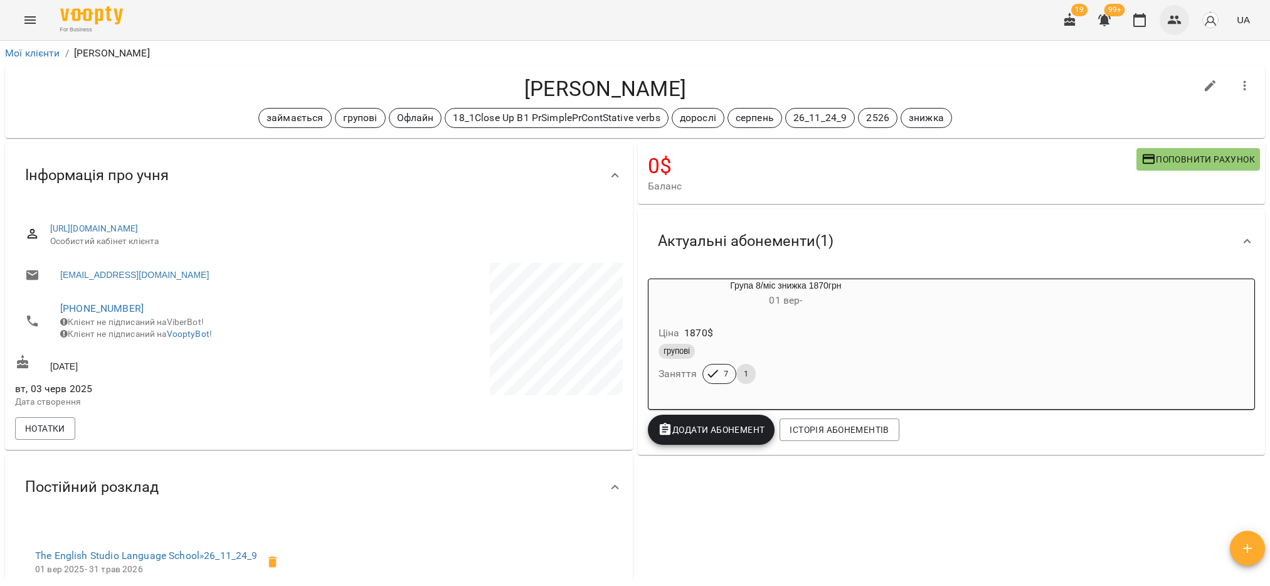
click at [1173, 13] on icon "button" at bounding box center [1174, 20] width 15 height 15
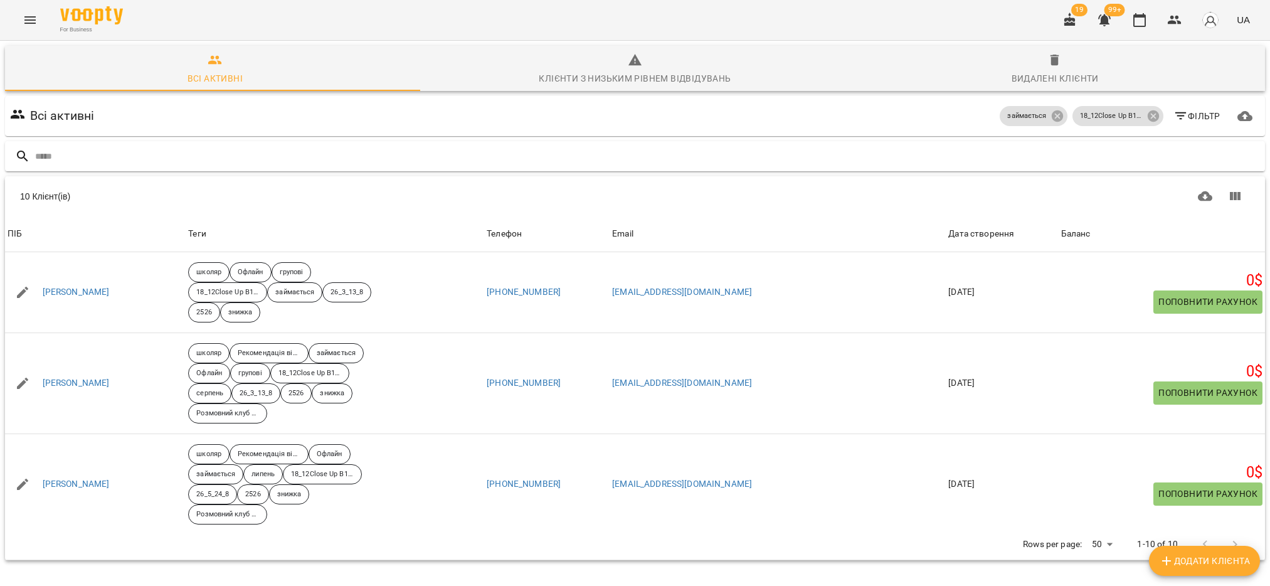
scroll to position [564, 0]
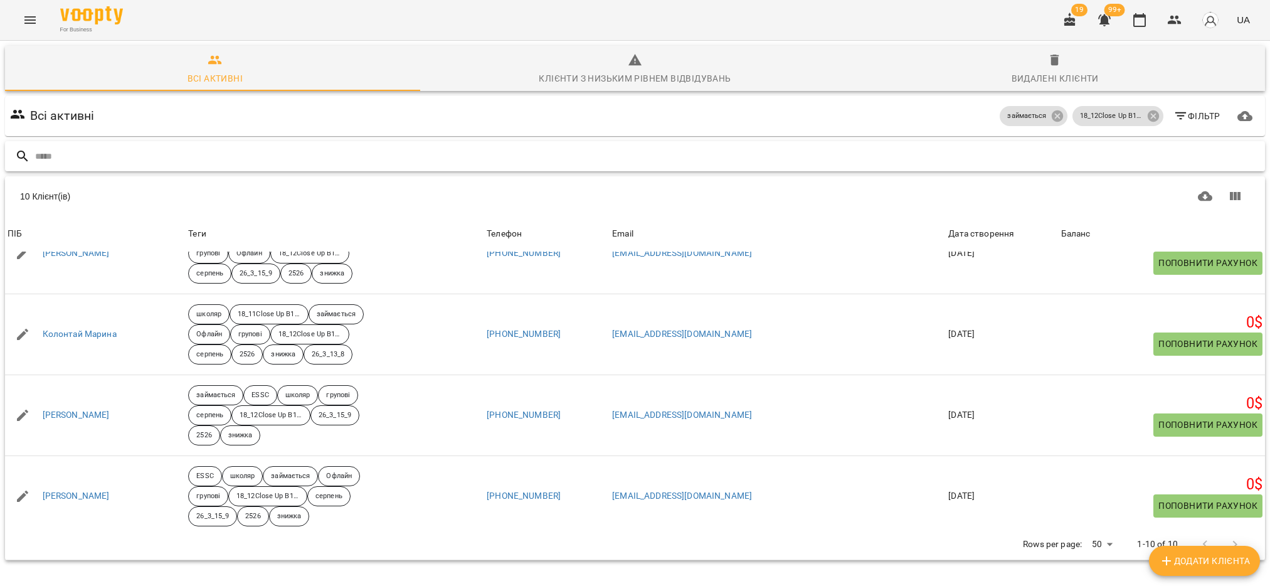
click at [151, 162] on input "text" at bounding box center [647, 156] width 1225 height 21
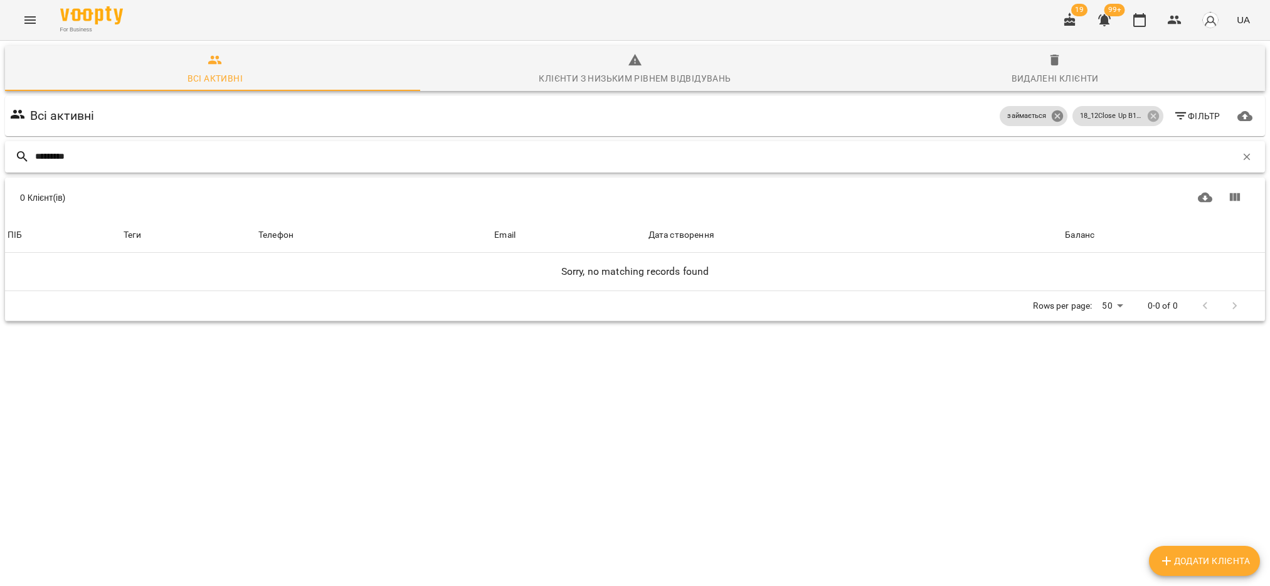
type input "*********"
click at [1051, 117] on icon at bounding box center [1056, 115] width 11 height 11
click at [1147, 115] on icon at bounding box center [1152, 115] width 11 height 11
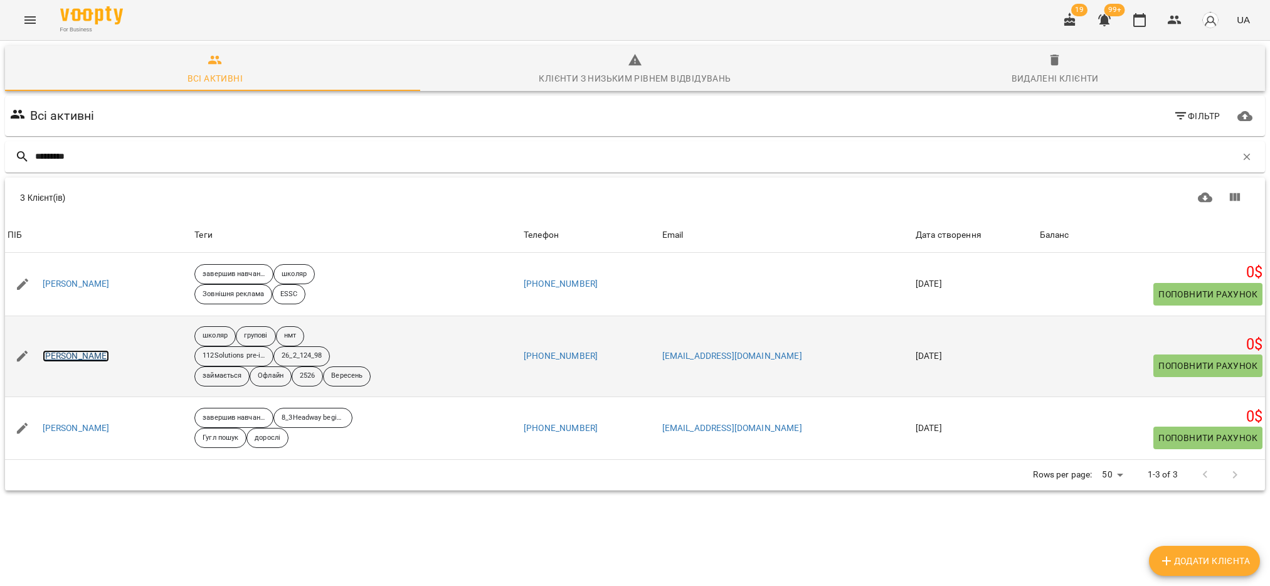
click at [61, 356] on link "[PERSON_NAME]" at bounding box center [76, 356] width 67 height 13
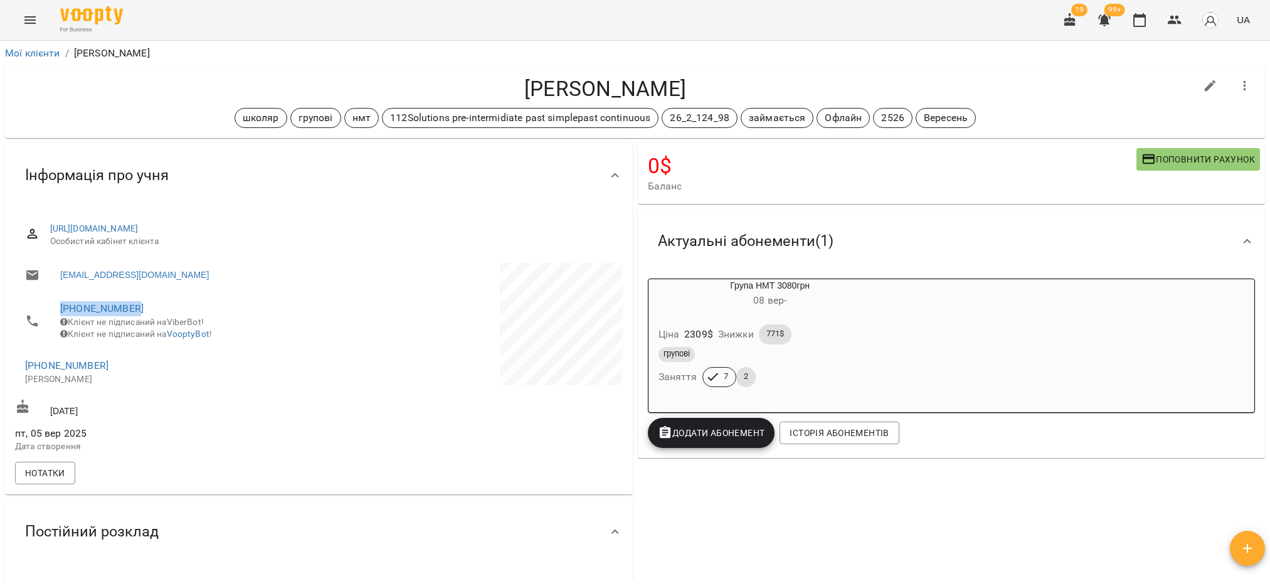
drag, startPoint x: 141, startPoint y: 311, endPoint x: 33, endPoint y: 319, distance: 108.8
click at [33, 319] on li "[PHONE_NUMBER] Клієнт не підписаний на ViberBot! Клієнт не підписаний на Voopty…" at bounding box center [165, 320] width 301 height 57
copy link "[PHONE_NUMBER]"
click at [33, 246] on div "[URL][DOMAIN_NAME] Особистий кабінет клієнта" at bounding box center [319, 235] width 608 height 45
drag, startPoint x: 154, startPoint y: 309, endPoint x: 47, endPoint y: 305, distance: 107.3
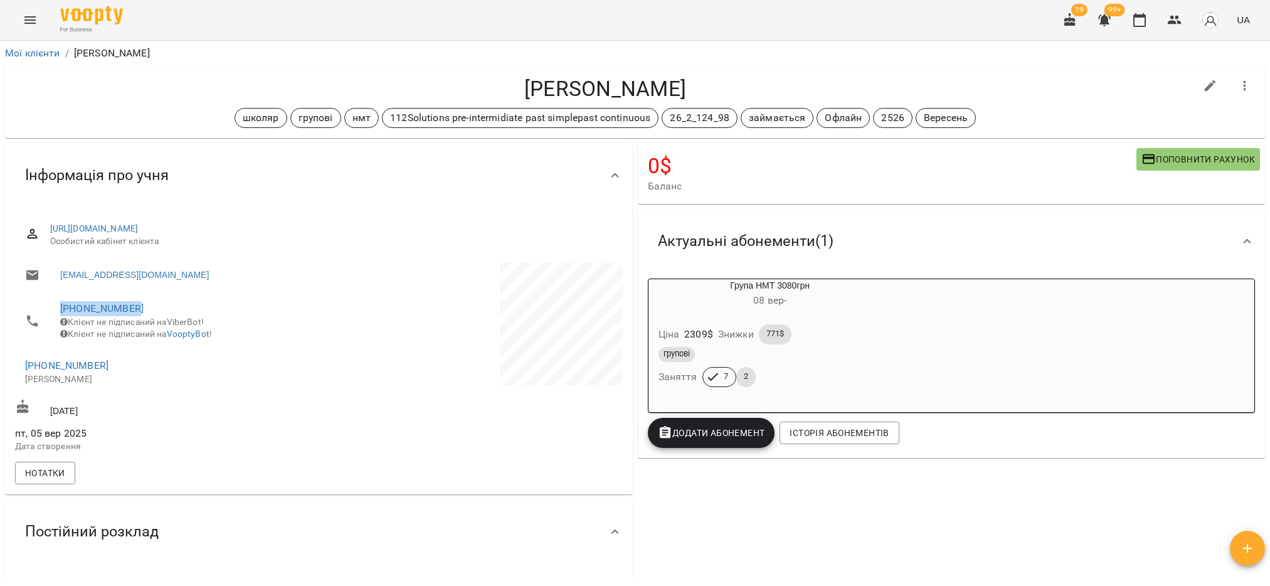
click at [47, 305] on li "[PHONE_NUMBER] Клієнт не підписаний на ViberBot! Клієнт не підписаний на Voopty…" at bounding box center [165, 320] width 301 height 57
copy link "[PHONE_NUMBER]"
click at [1179, 13] on icon "button" at bounding box center [1174, 20] width 15 height 15
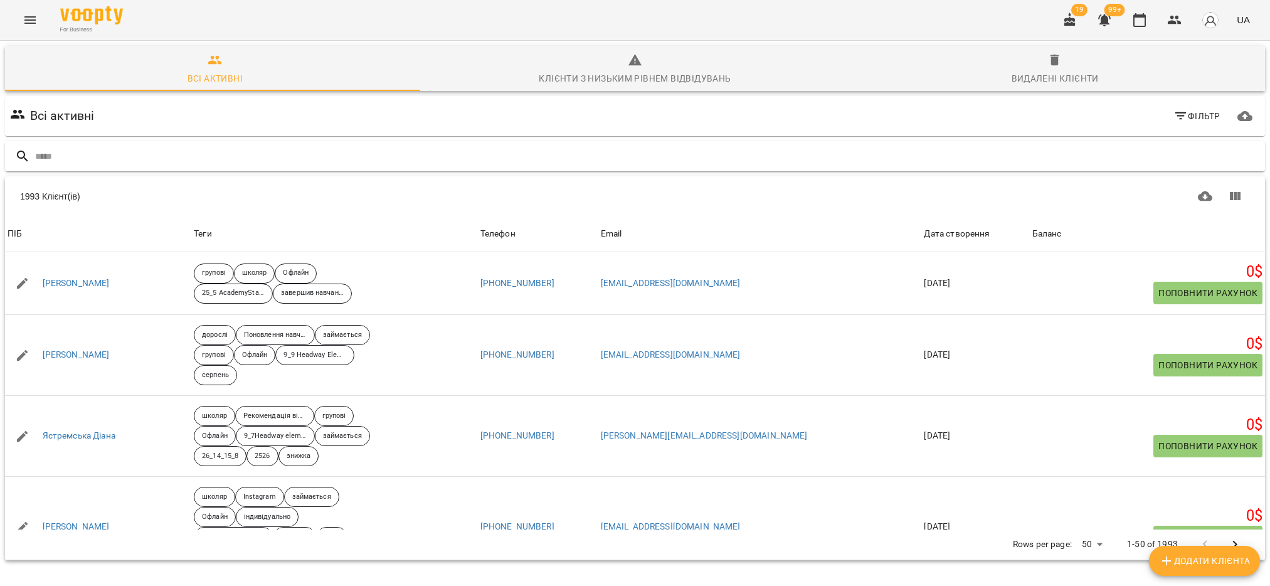
click at [119, 162] on input "text" at bounding box center [647, 156] width 1225 height 21
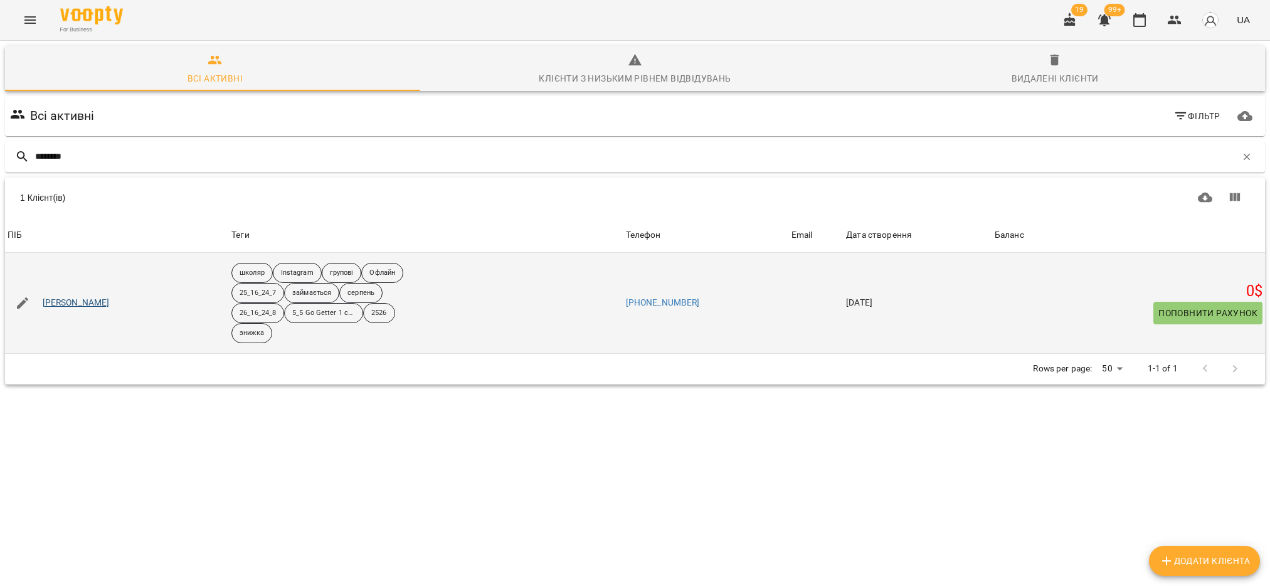
type input "********"
click at [61, 303] on link "[PERSON_NAME]" at bounding box center [76, 303] width 67 height 13
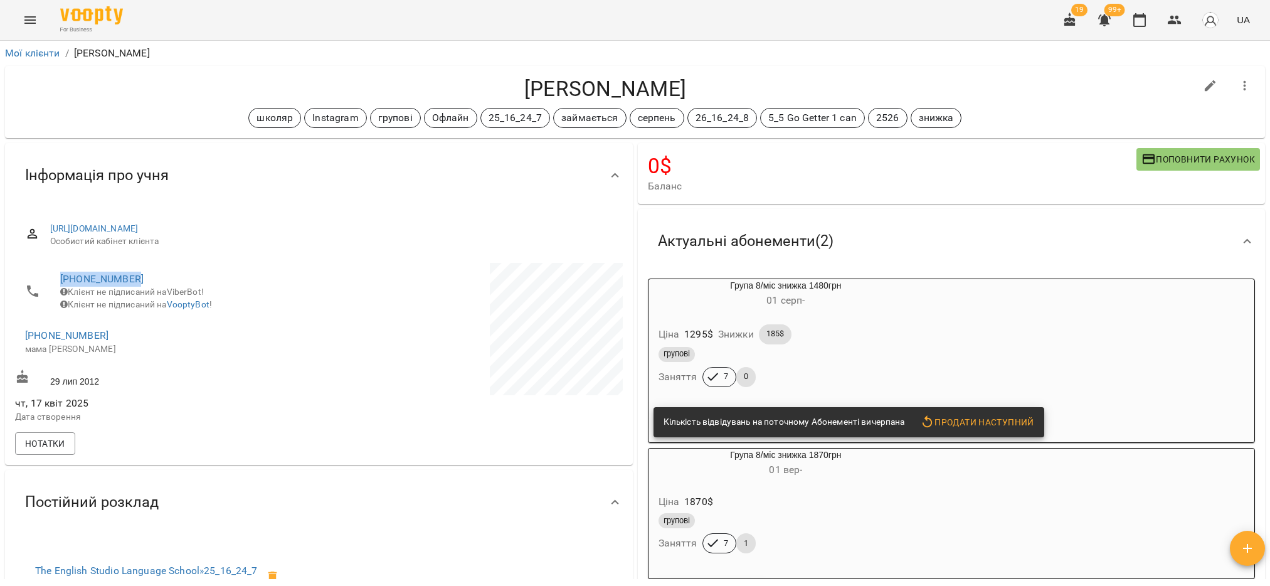
drag, startPoint x: 152, startPoint y: 278, endPoint x: 51, endPoint y: 277, distance: 101.6
click at [51, 277] on li "[PHONE_NUMBER] Клієнт не підписаний на ViberBot! Клієнт не підписаний на Voopty…" at bounding box center [165, 291] width 301 height 57
copy link "[PHONE_NUMBER]"
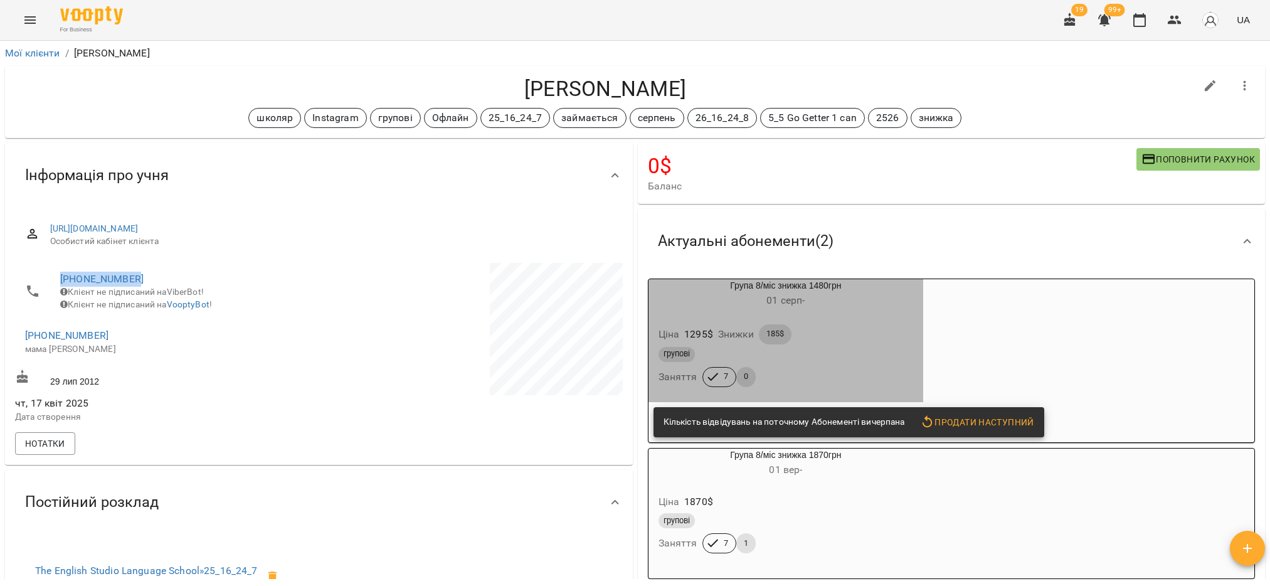
click at [772, 380] on div "групові Заняття 7 0" at bounding box center [786, 366] width 260 height 45
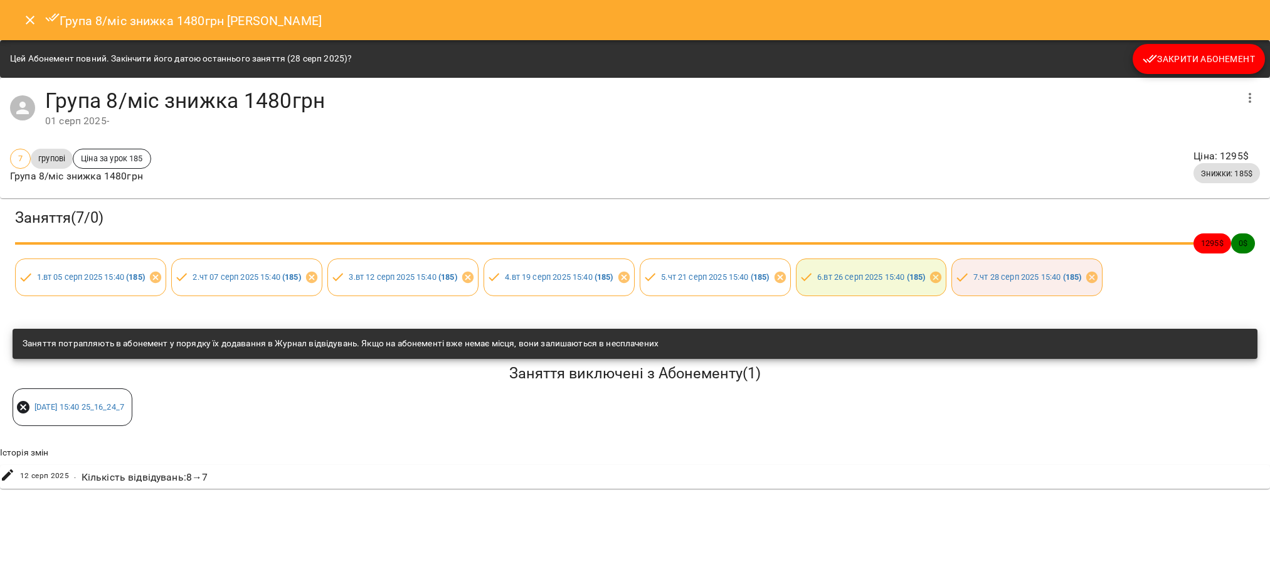
click at [1193, 60] on span "Закрити Абонемент" at bounding box center [1199, 58] width 112 height 15
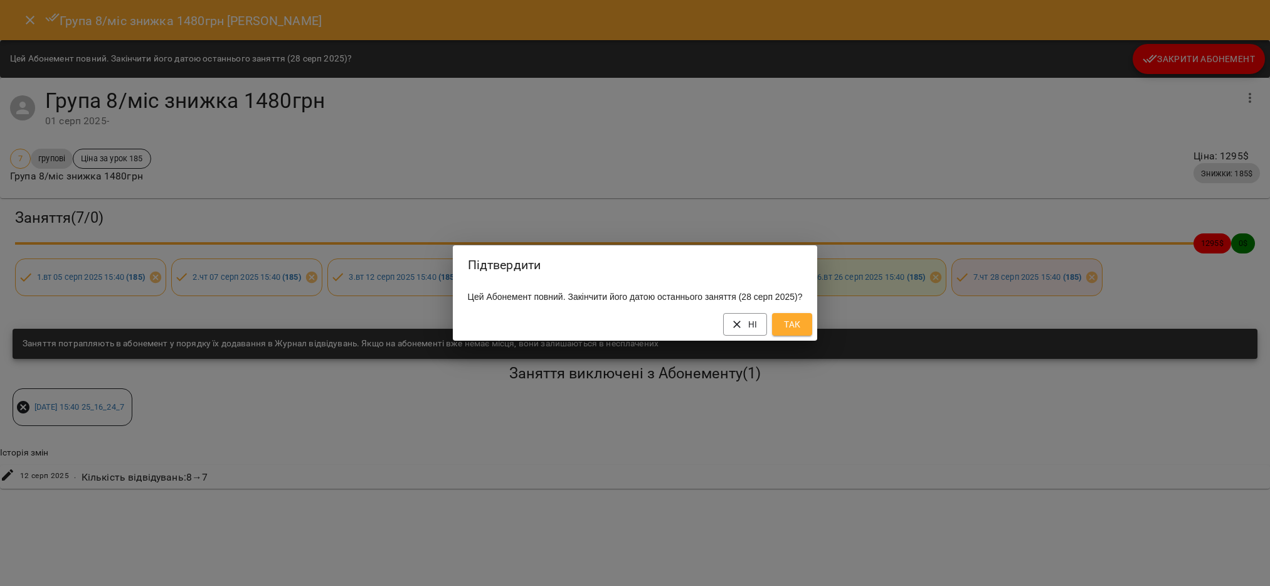
click at [812, 336] on button "Так" at bounding box center [792, 324] width 40 height 23
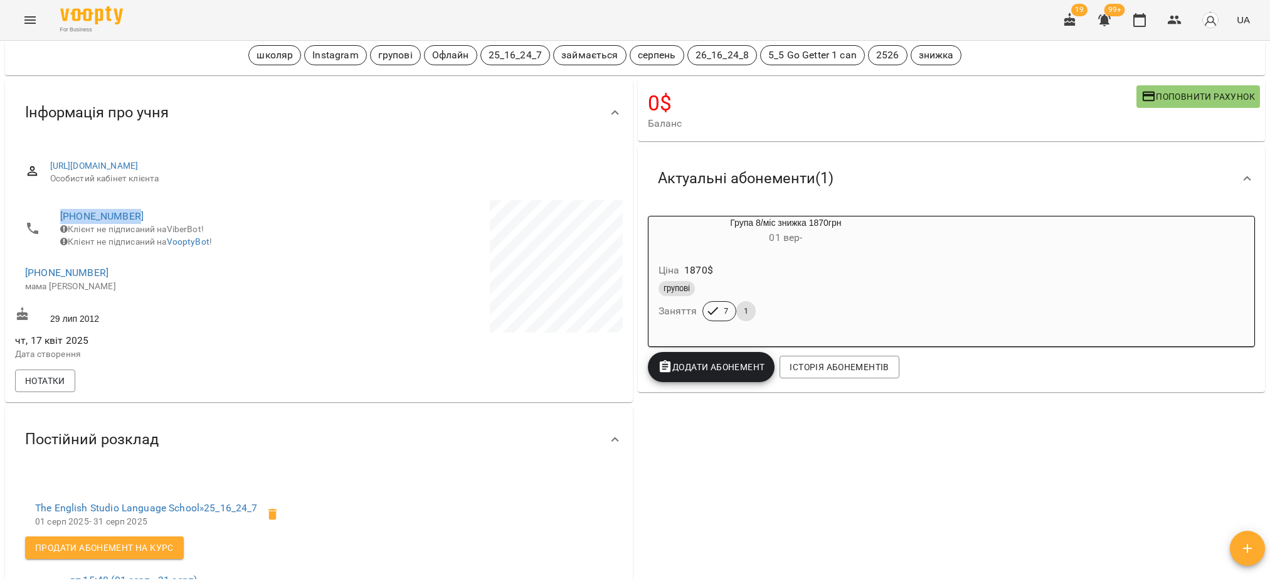
scroll to position [94, 0]
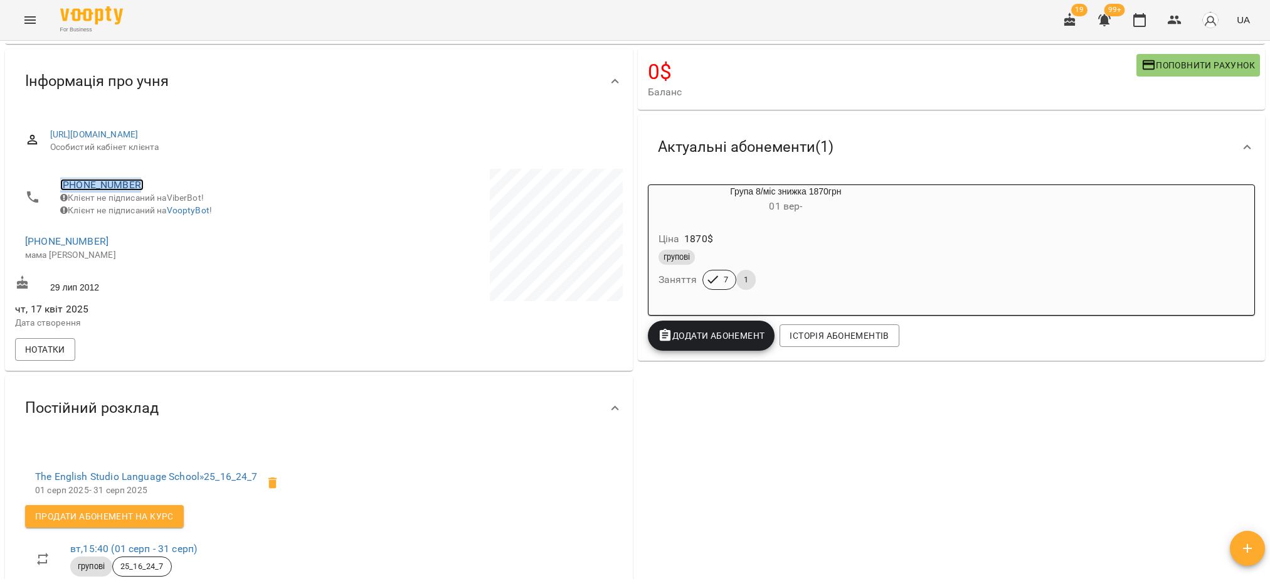
copy link "[PHONE_NUMBER]"
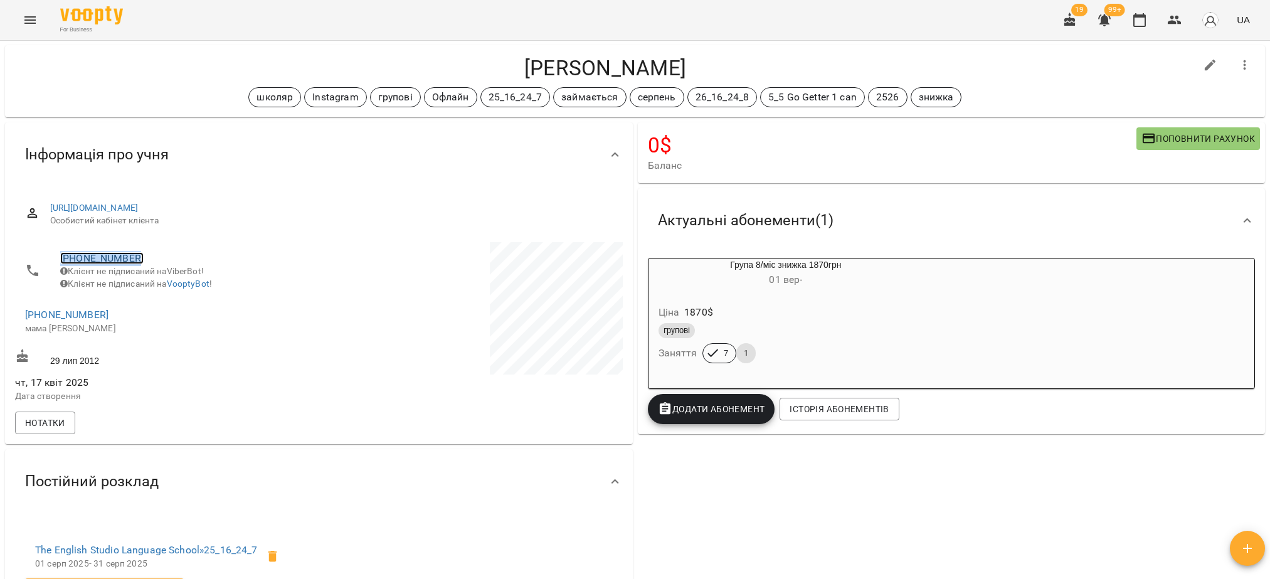
scroll to position [0, 0]
